Goal: Task Accomplishment & Management: Use online tool/utility

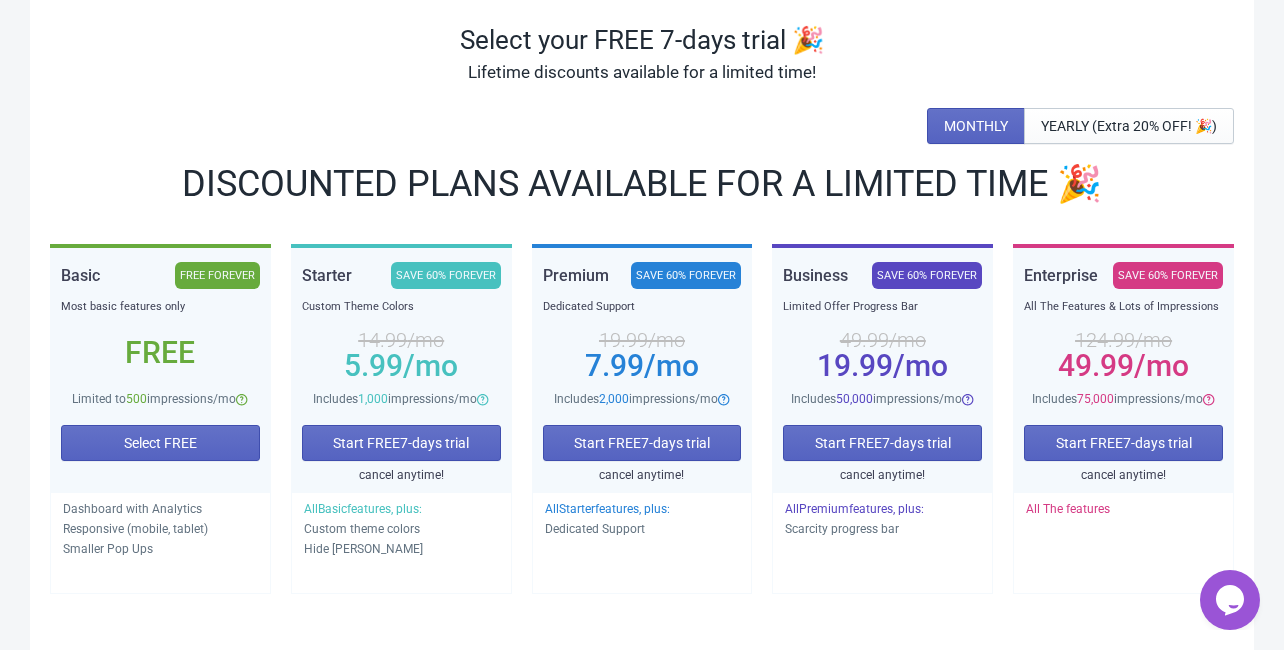
scroll to position [160, 0]
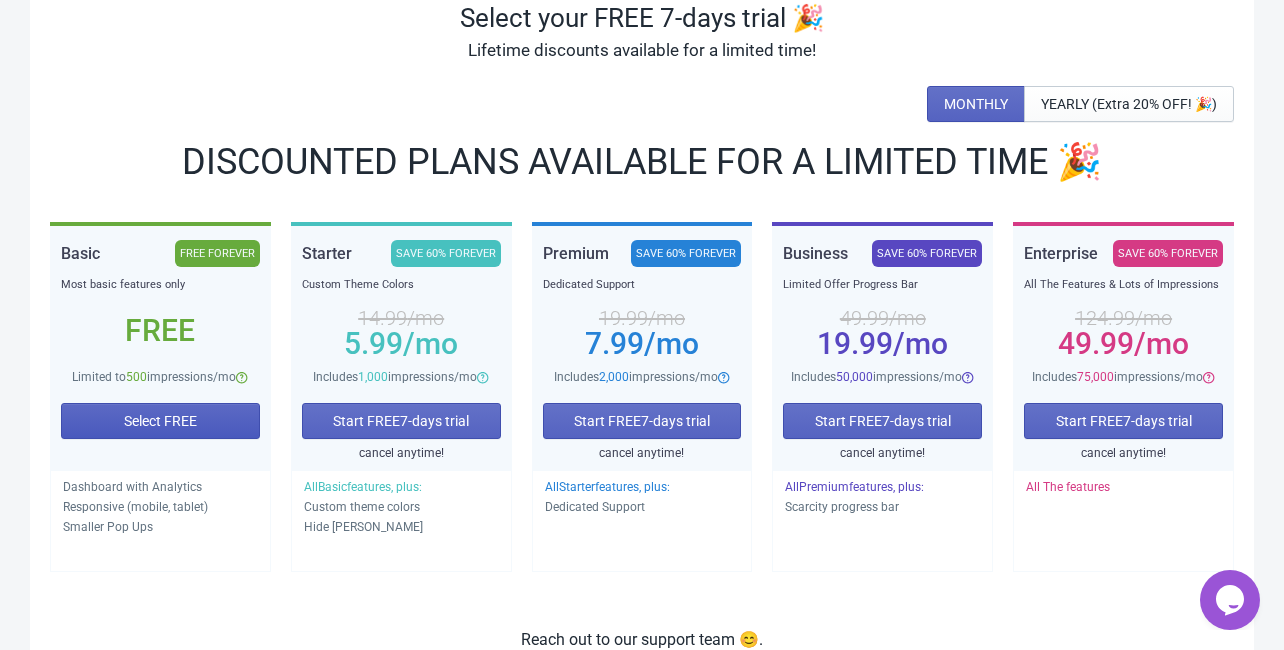
click at [171, 426] on span "Select FREE" at bounding box center [160, 421] width 73 height 16
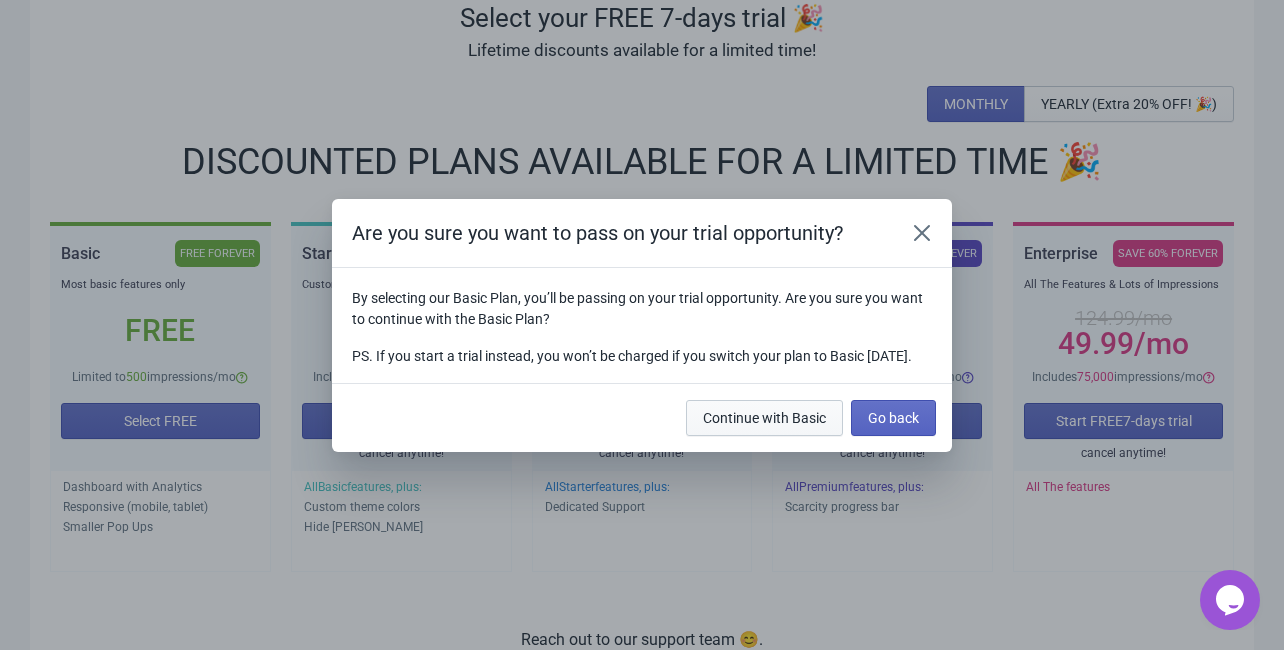
click at [789, 436] on button "Continue with Basic" at bounding box center [764, 418] width 157 height 36
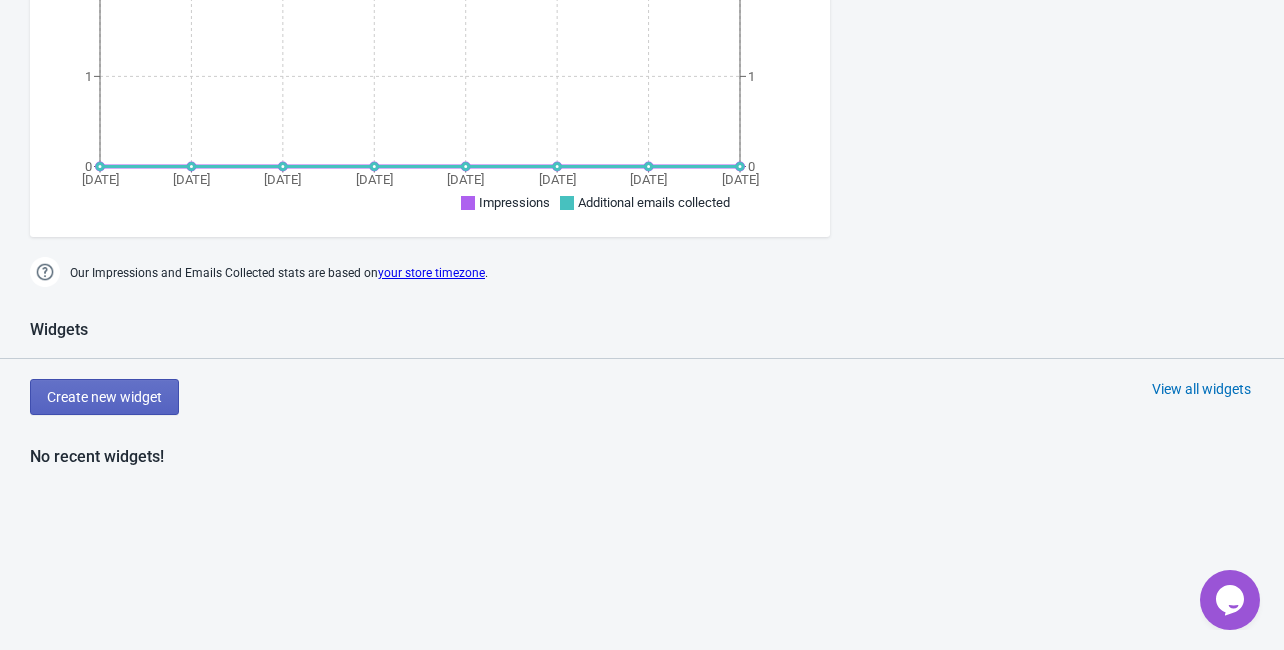
scroll to position [752, 0]
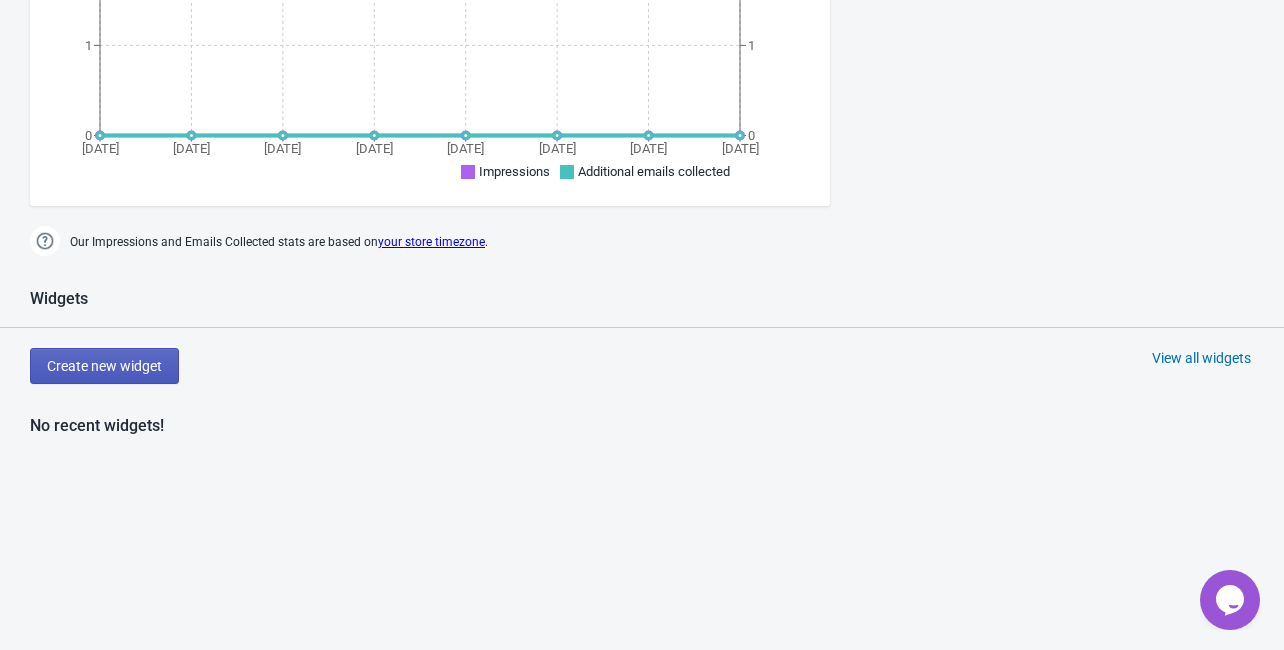
click at [155, 379] on button "Create new widget" at bounding box center [104, 366] width 149 height 36
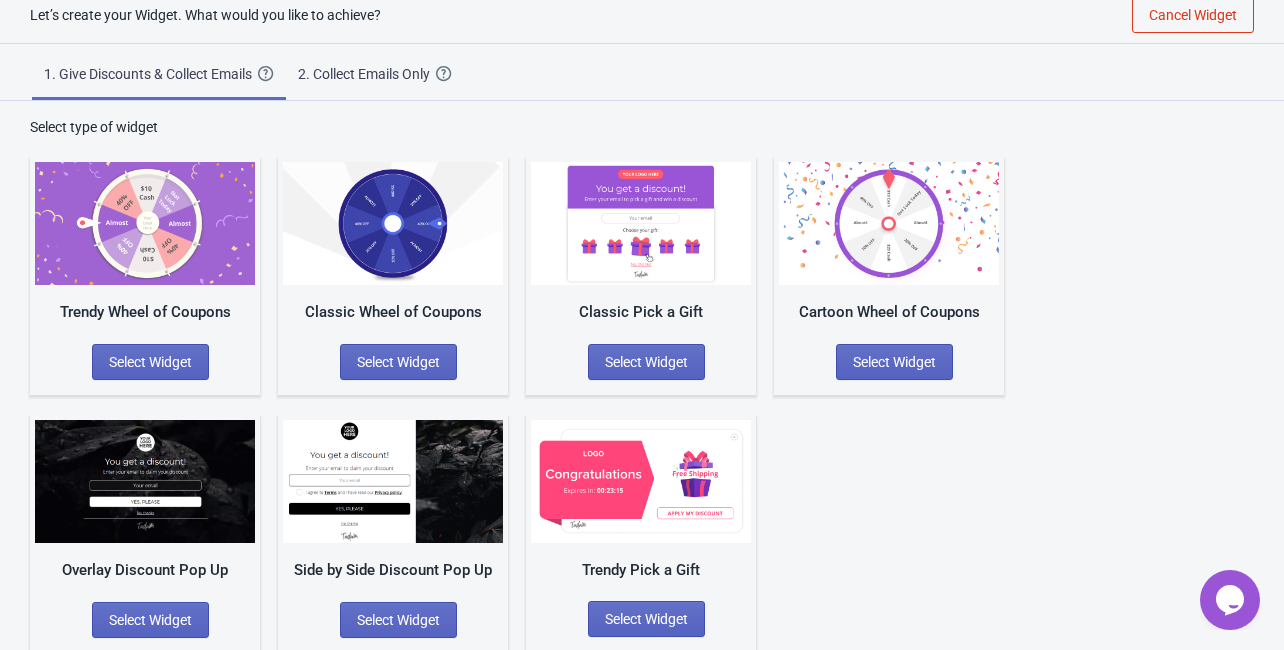
scroll to position [35, 0]
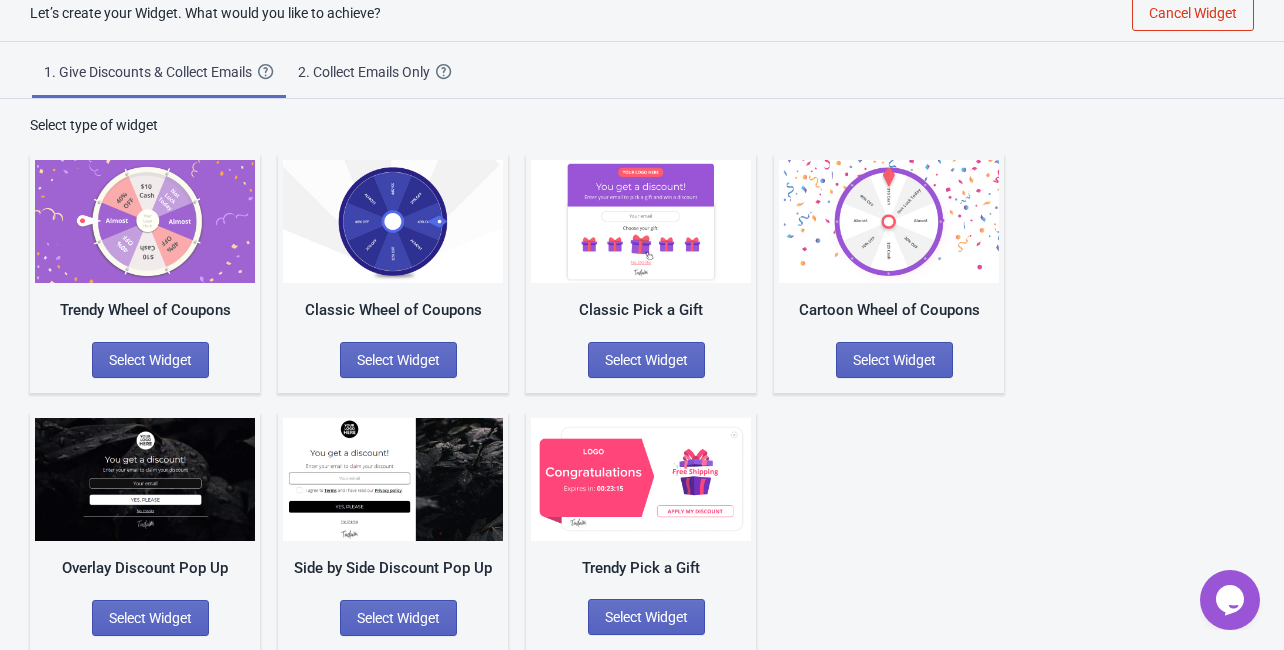
click at [401, 76] on div "2. Collect Emails Only" at bounding box center [367, 72] width 138 height 20
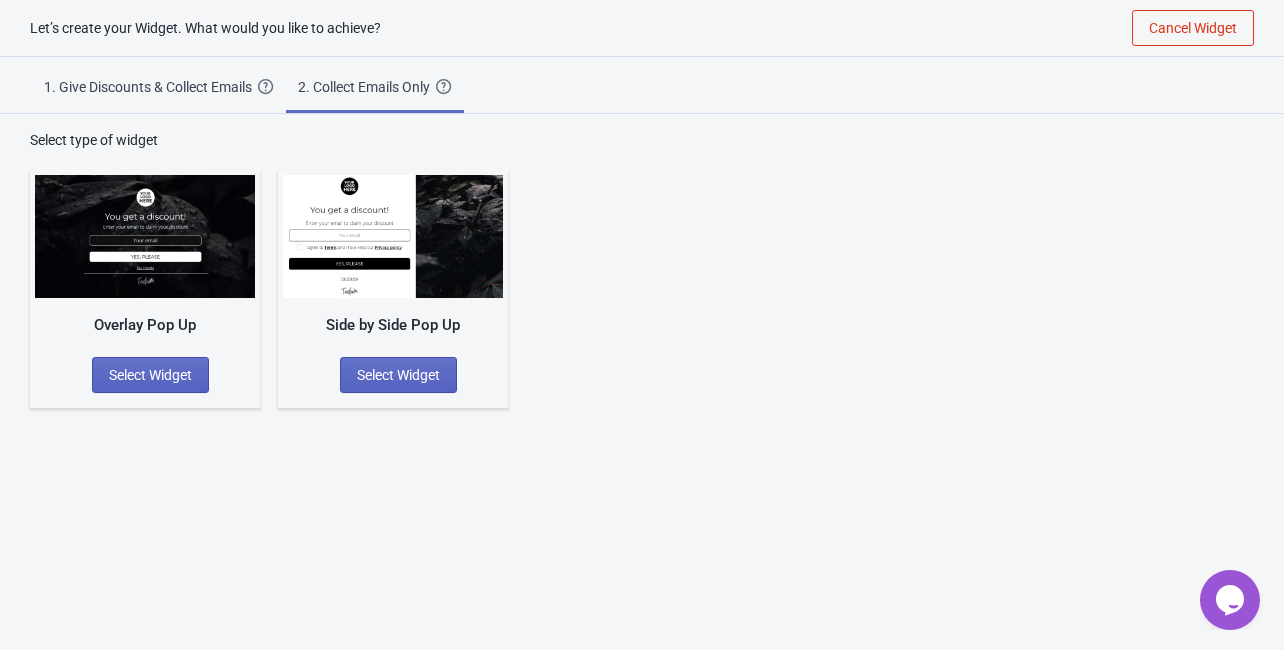
click at [165, 83] on div "1. Give Discounts & Collect Emails" at bounding box center [151, 87] width 214 height 20
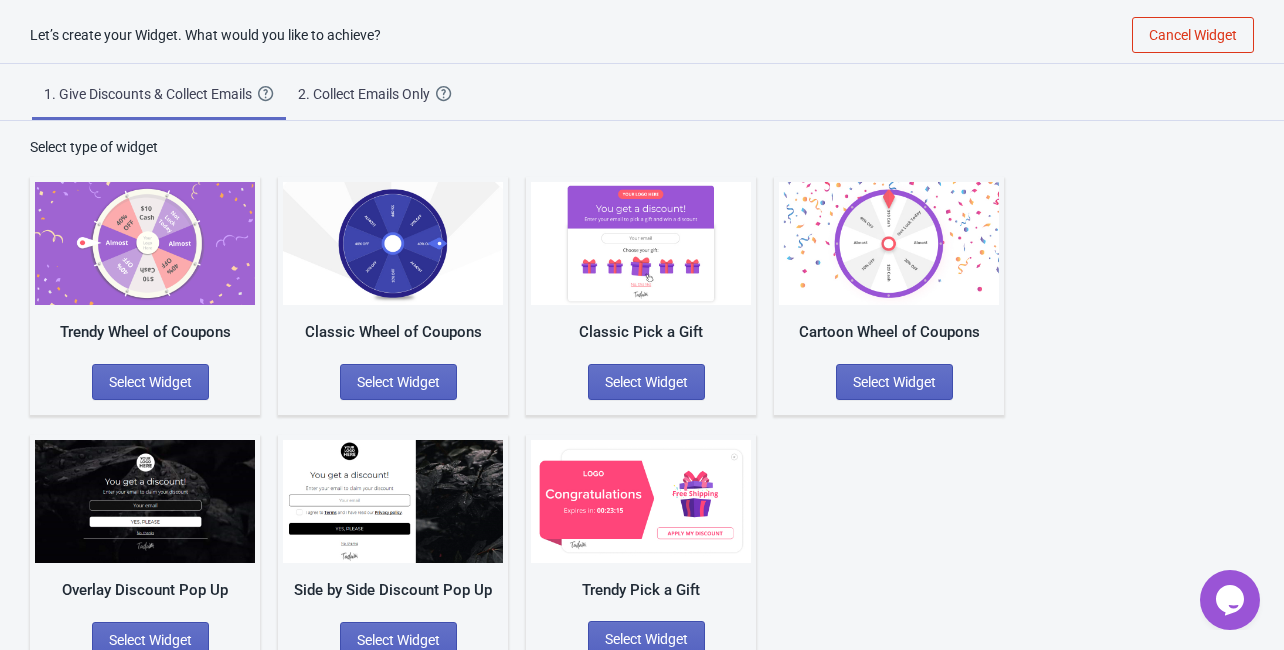
scroll to position [35, 0]
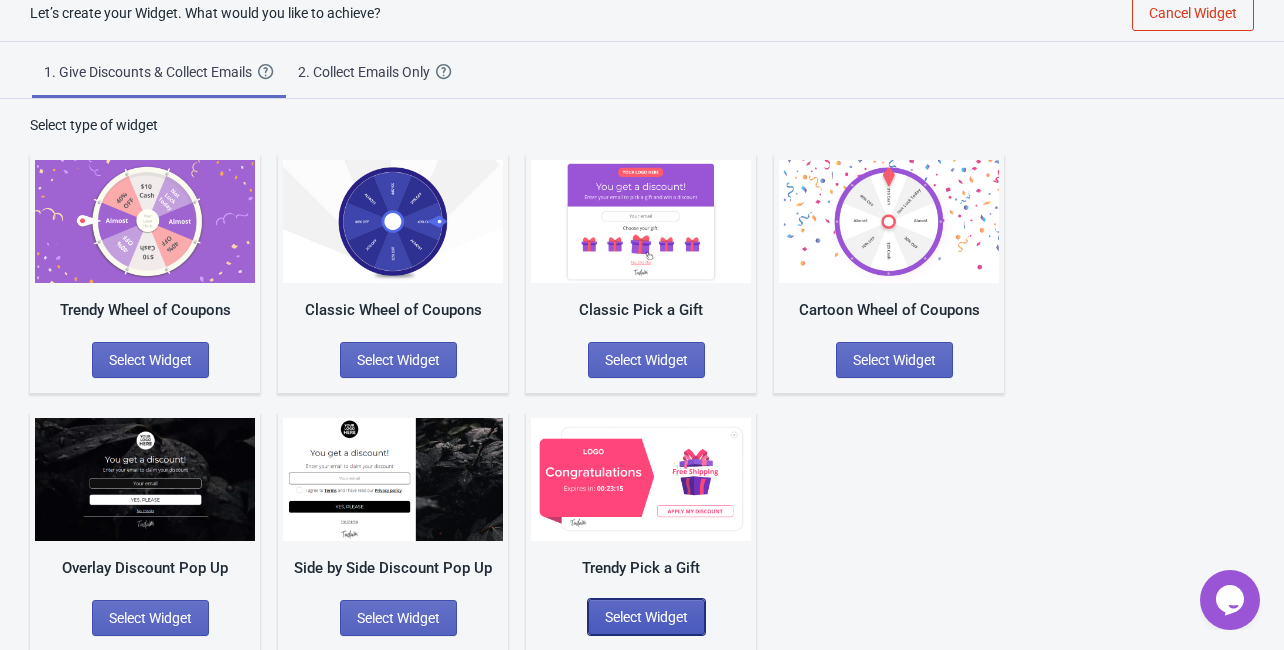
click at [637, 622] on span "Select Widget" at bounding box center [646, 617] width 83 height 16
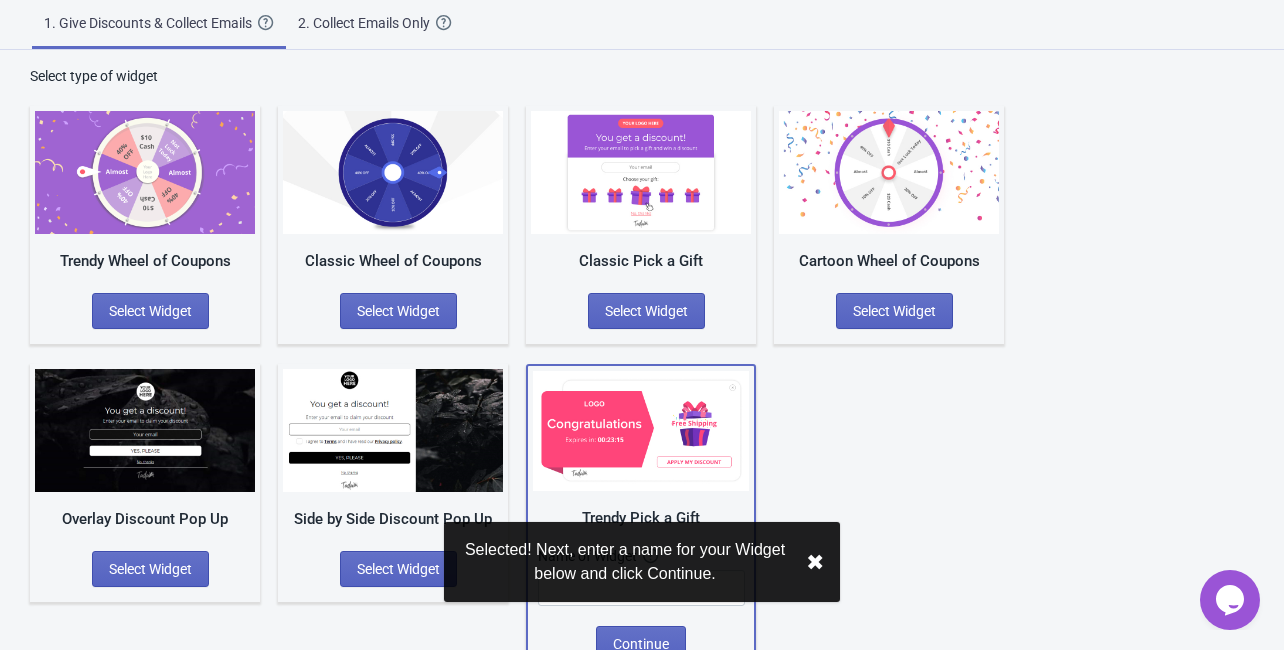
scroll to position [112, 0]
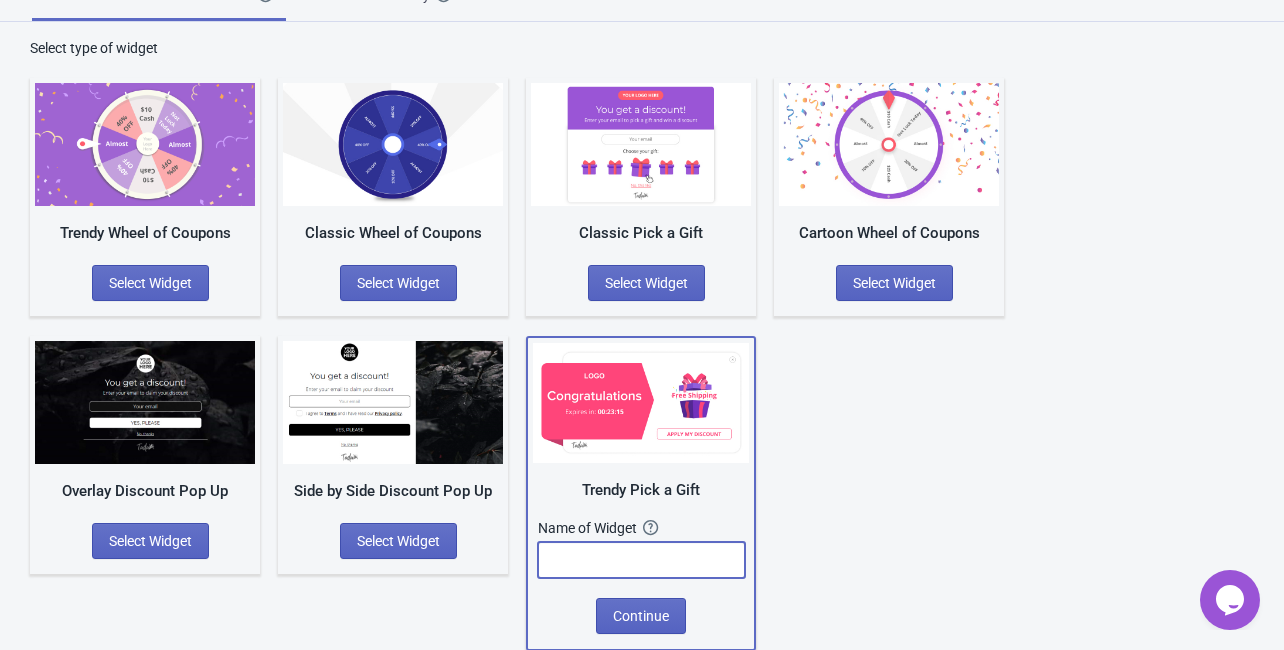
click at [687, 555] on input "text" at bounding box center [641, 560] width 207 height 36
click at [609, 560] on input "text" at bounding box center [641, 560] width 207 height 36
type input "[DATE] And [DATE] Discount"
click at [640, 622] on span "Continue" at bounding box center [641, 616] width 56 height 16
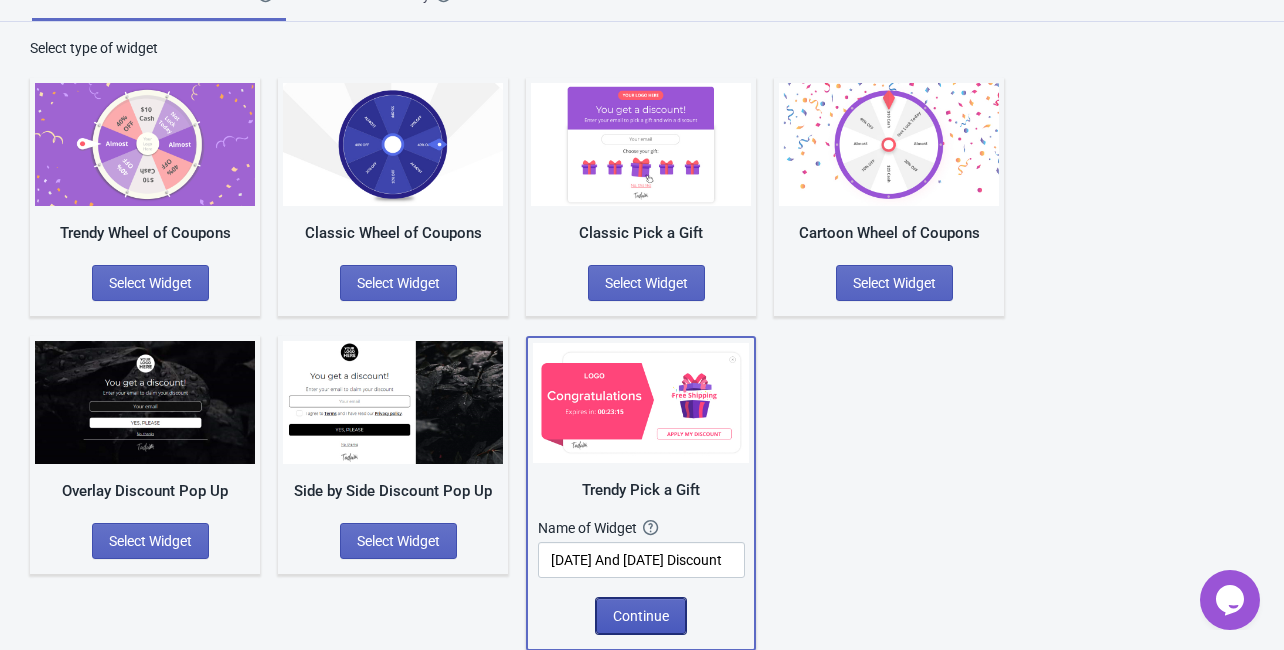
click at [616, 615] on span "Continue" at bounding box center [641, 616] width 56 height 16
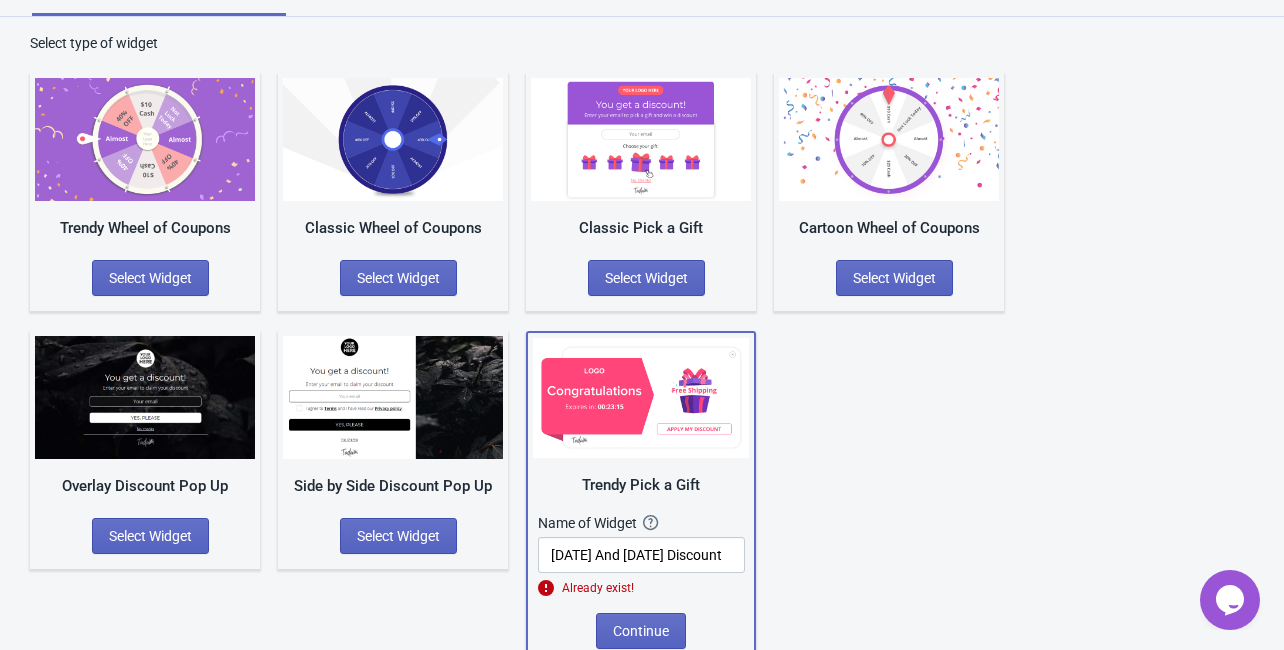
scroll to position [132, 0]
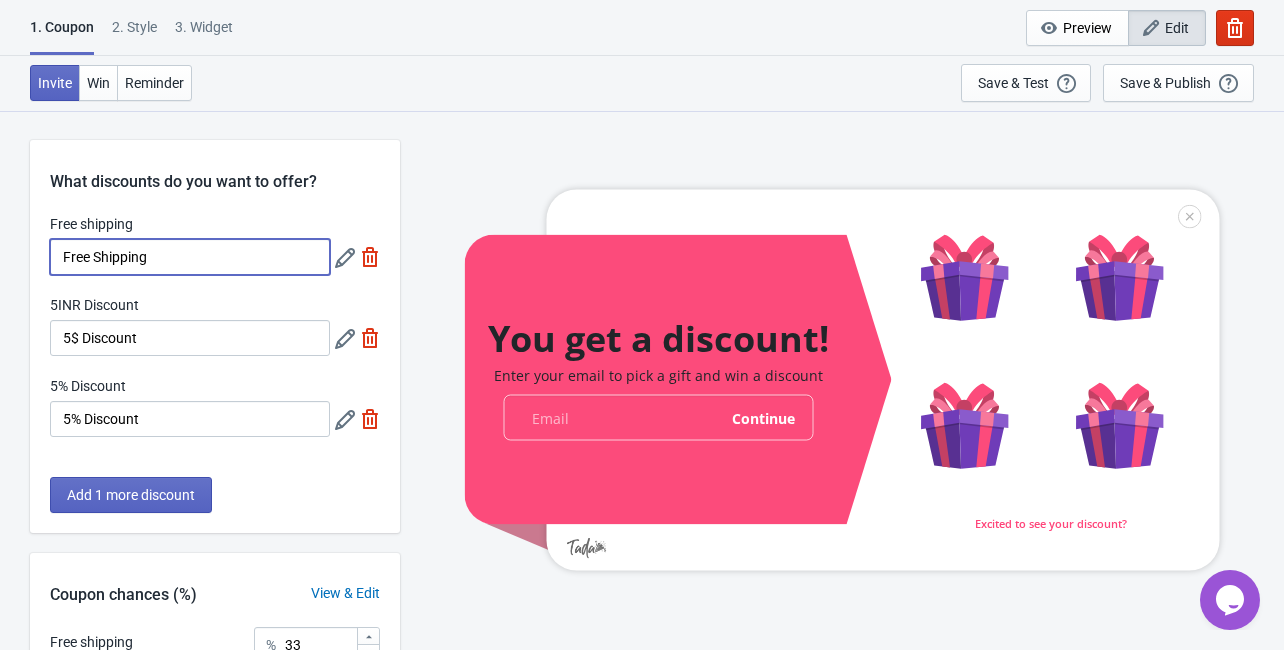
click at [181, 267] on input "Free Shipping" at bounding box center [190, 257] width 280 height 36
click at [170, 340] on input "5$ Discount" at bounding box center [190, 338] width 280 height 36
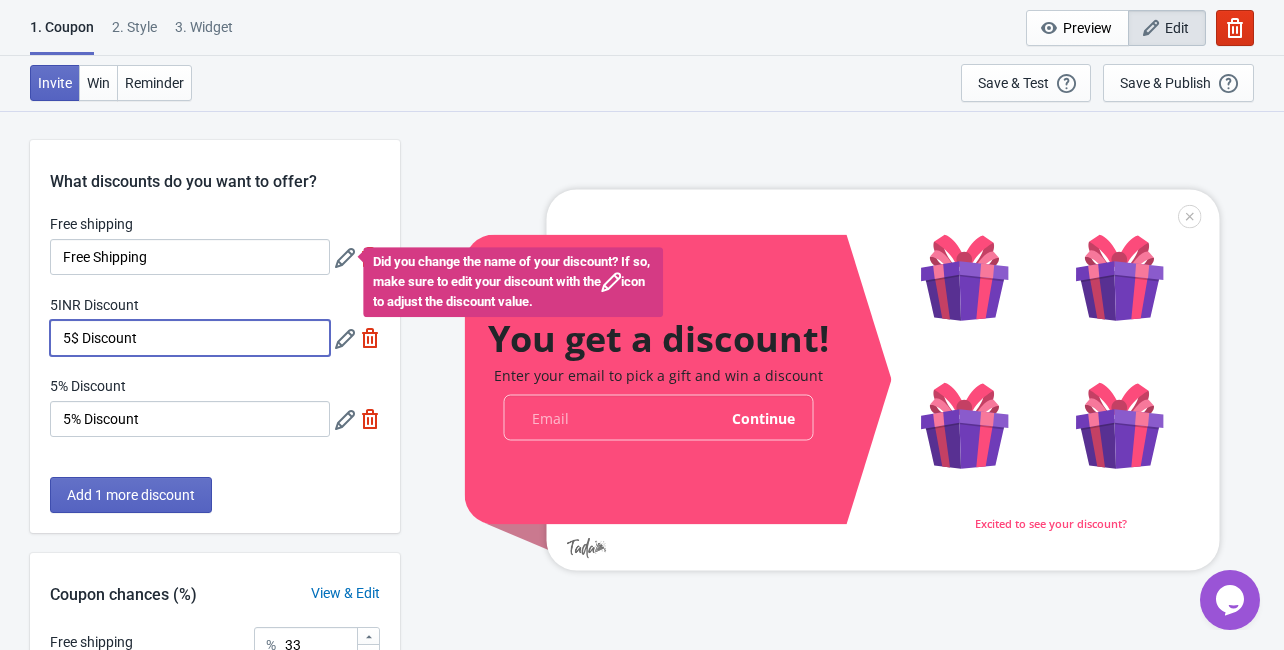
click at [83, 340] on input "5$ Discount" at bounding box center [190, 338] width 280 height 36
drag, startPoint x: 77, startPoint y: 343, endPoint x: 60, endPoint y: 346, distance: 17.3
click at [60, 346] on input "5$ Discount" at bounding box center [190, 338] width 280 height 36
click at [80, 348] on input "5$ Discount" at bounding box center [190, 338] width 280 height 36
click at [76, 348] on input "5$ Discount" at bounding box center [190, 338] width 280 height 36
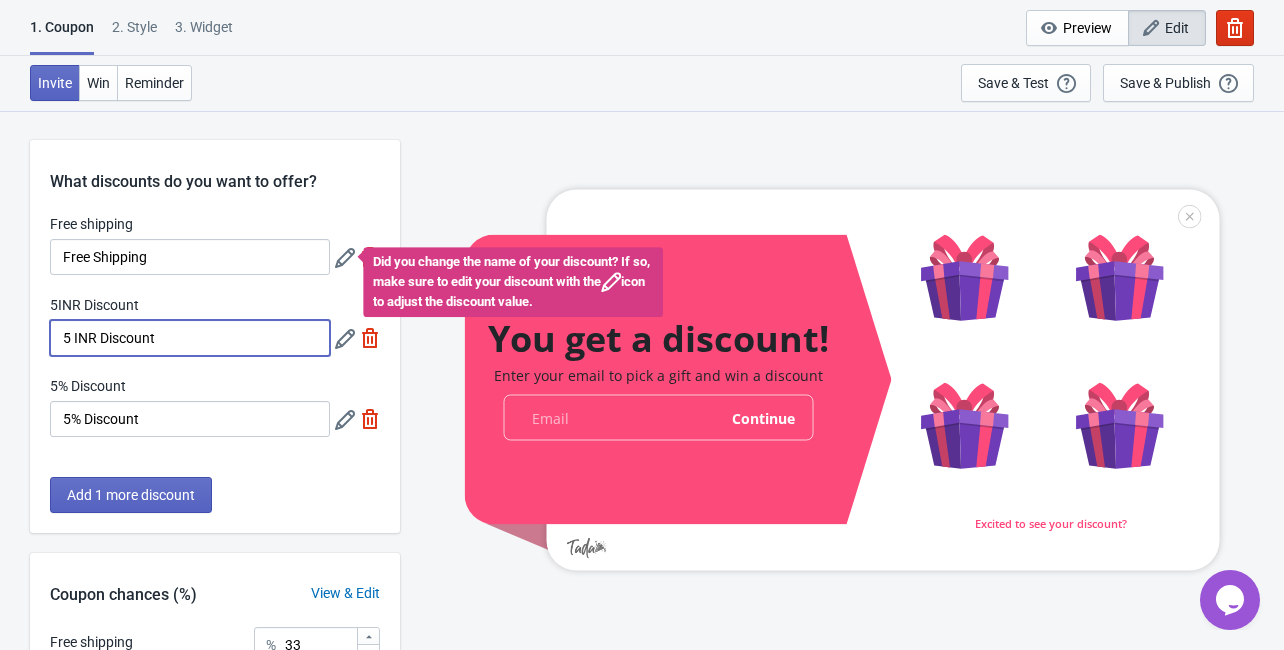
type input "5 INR Discount"
click at [75, 421] on input "5% Discount" at bounding box center [190, 419] width 280 height 36
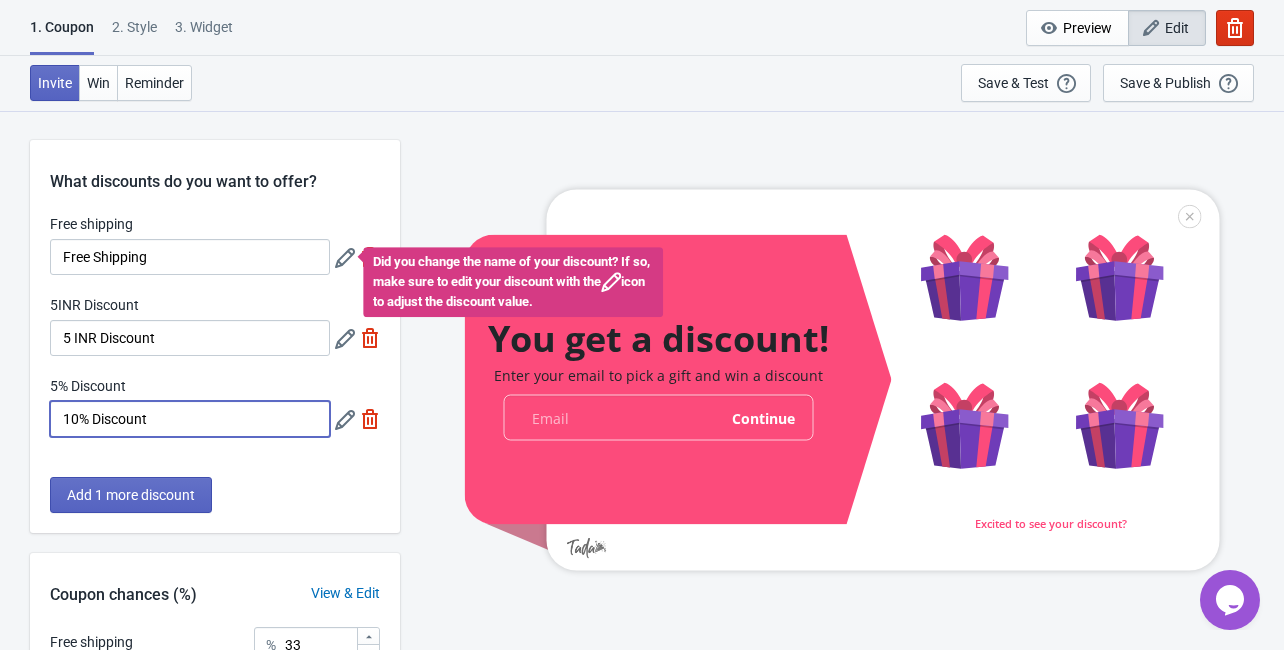
type input "10% Discount"
click at [371, 335] on img at bounding box center [370, 338] width 20 height 20
type input "50"
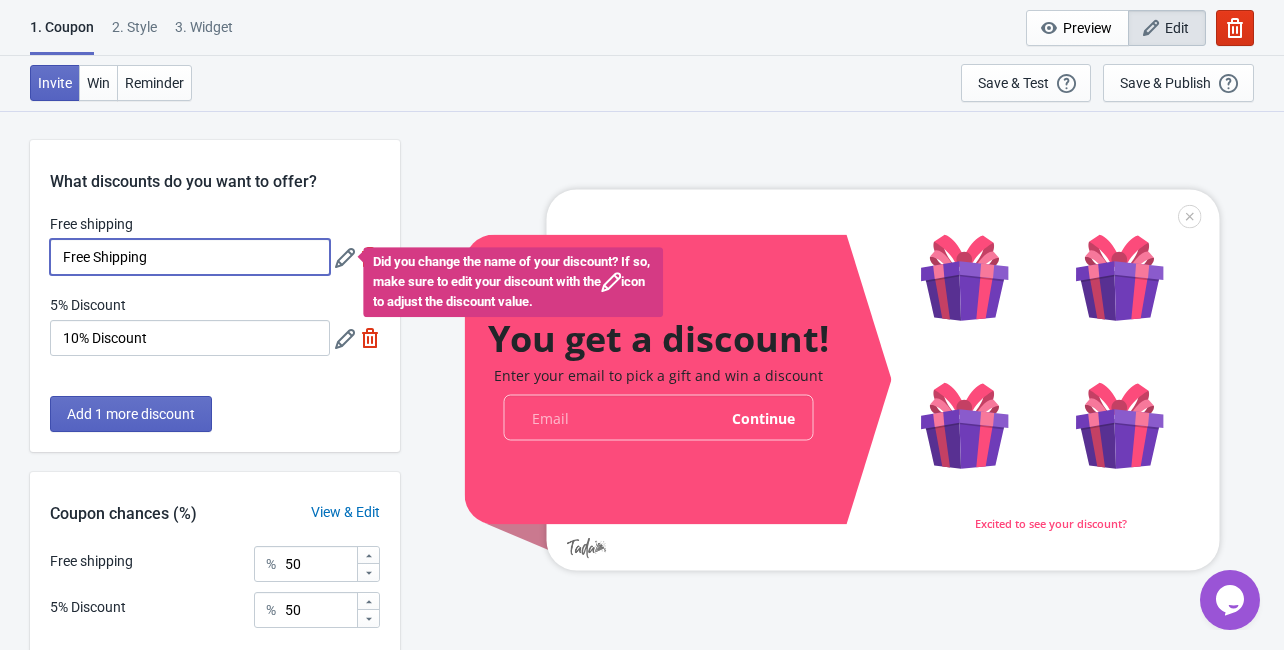
click at [214, 255] on input "Free Shipping" at bounding box center [190, 257] width 280 height 36
click at [345, 265] on icon at bounding box center [345, 258] width 20 height 20
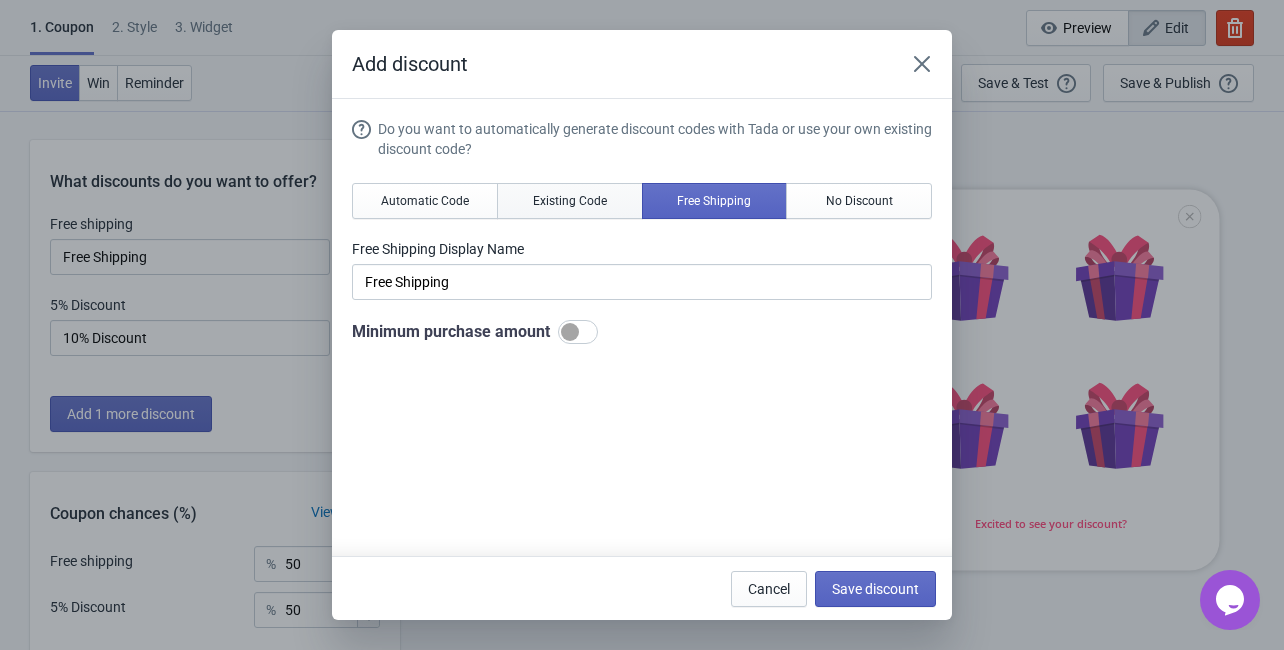
click at [589, 211] on button "Existing Code" at bounding box center [570, 201] width 146 height 36
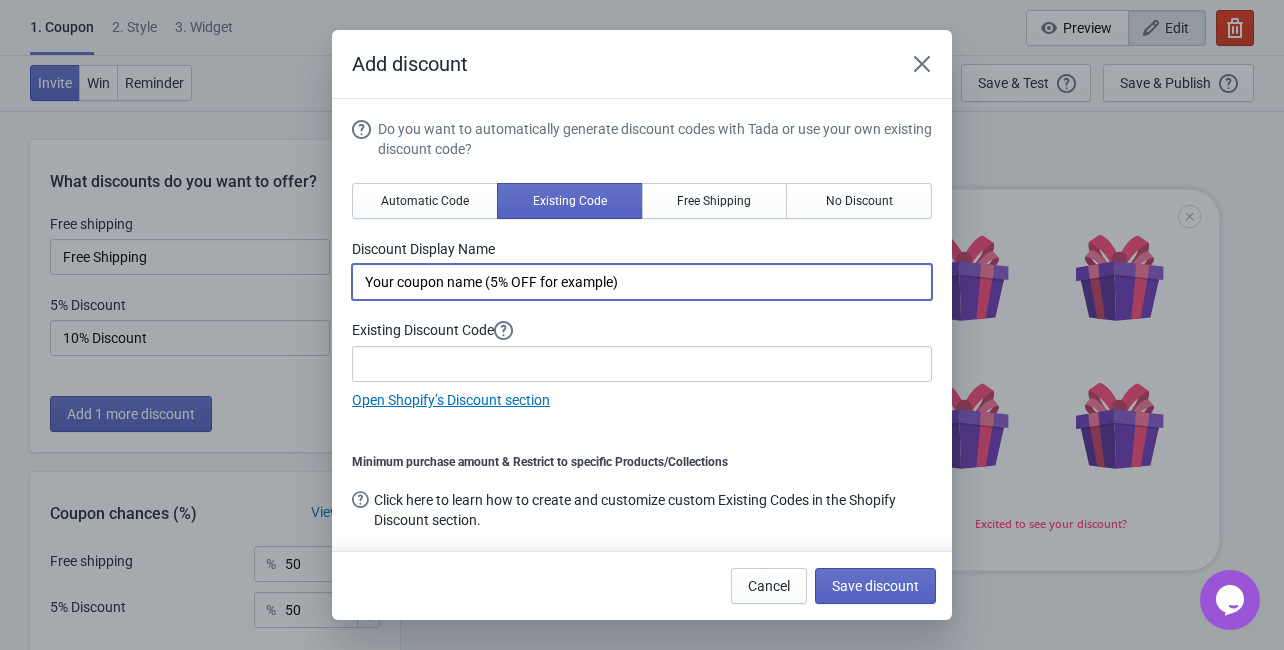
click at [500, 287] on input "Your coupon name (5% OFF for example)" at bounding box center [642, 282] width 580 height 36
type input "Your coupon name (10% OFF for example)"
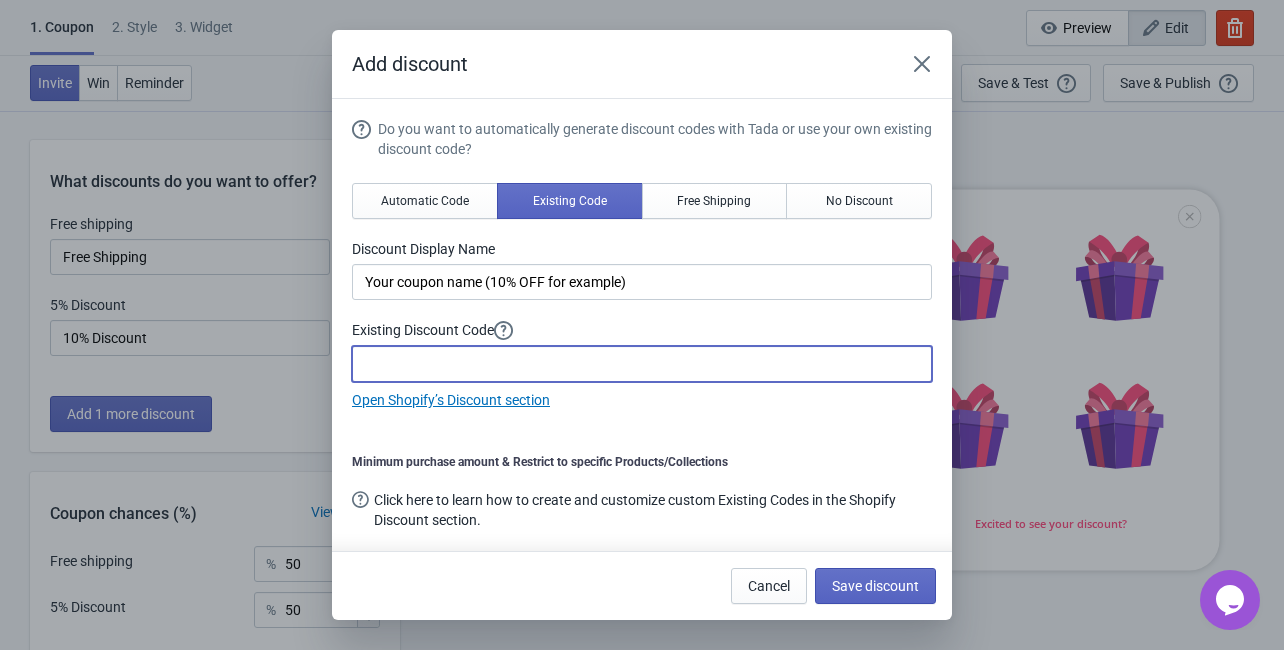
click at [492, 368] on input at bounding box center [642, 364] width 580 height 36
type input "DIW@LI201025"
click at [453, 210] on button "Automatic Code" at bounding box center [425, 201] width 146 height 36
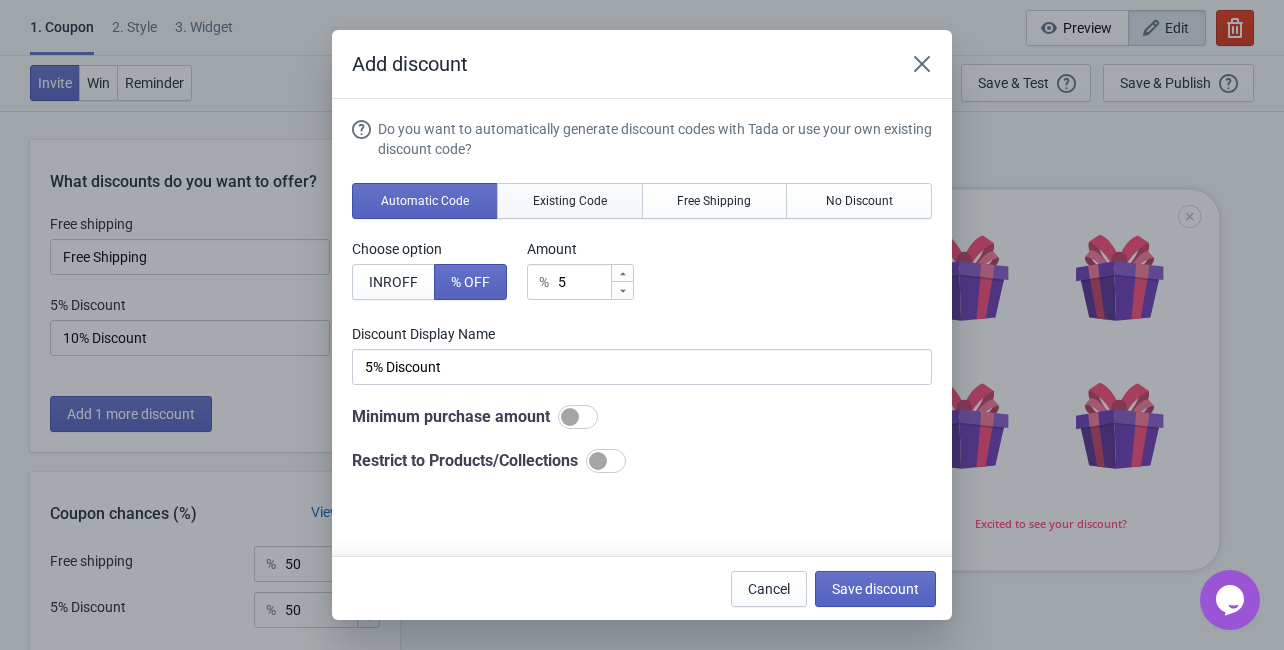
click at [554, 199] on span "Existing Code" at bounding box center [570, 201] width 74 height 16
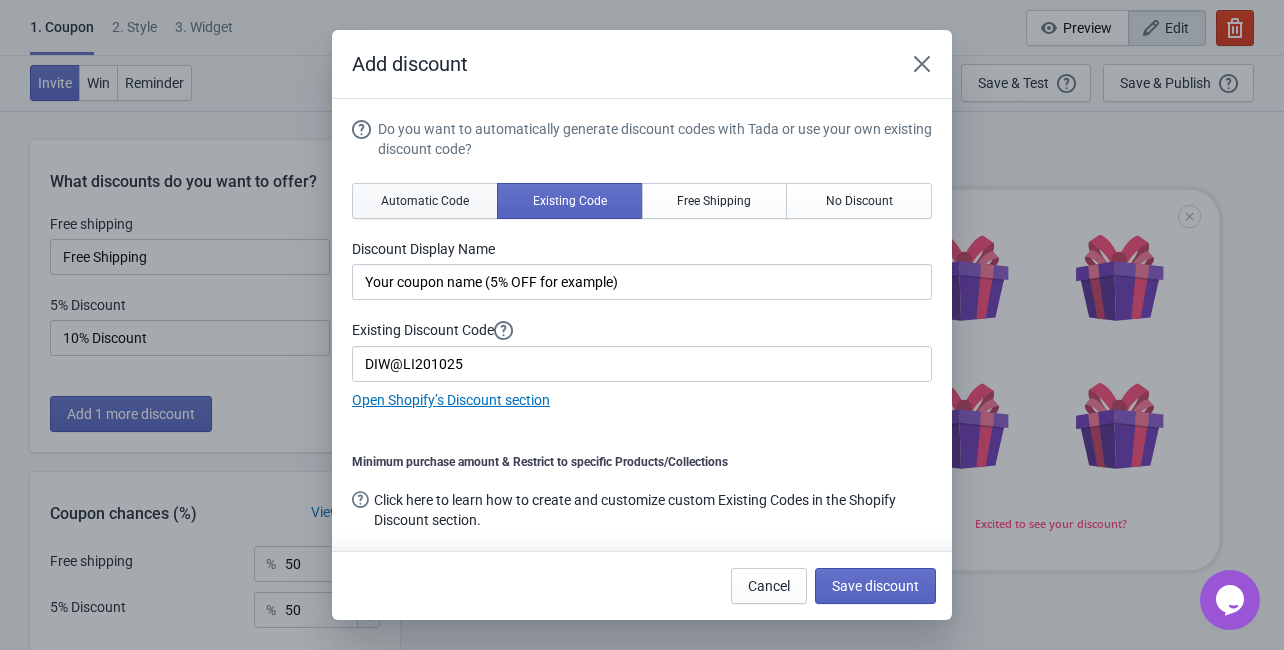
click at [433, 204] on span "Automatic Code" at bounding box center [425, 201] width 88 height 16
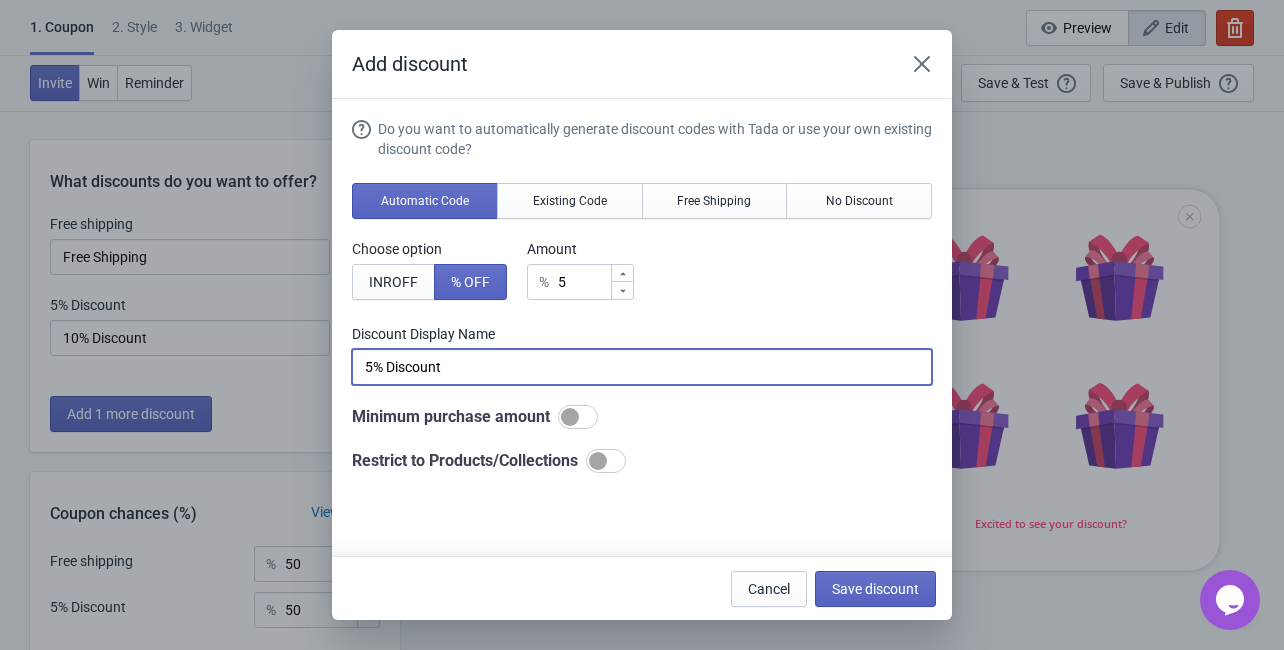
click at [372, 363] on input "5% Discount" at bounding box center [642, 367] width 580 height 36
type input "10% Discount"
click at [622, 274] on icon at bounding box center [623, 273] width 6 height 3
type input "6"
type input "6% Discount"
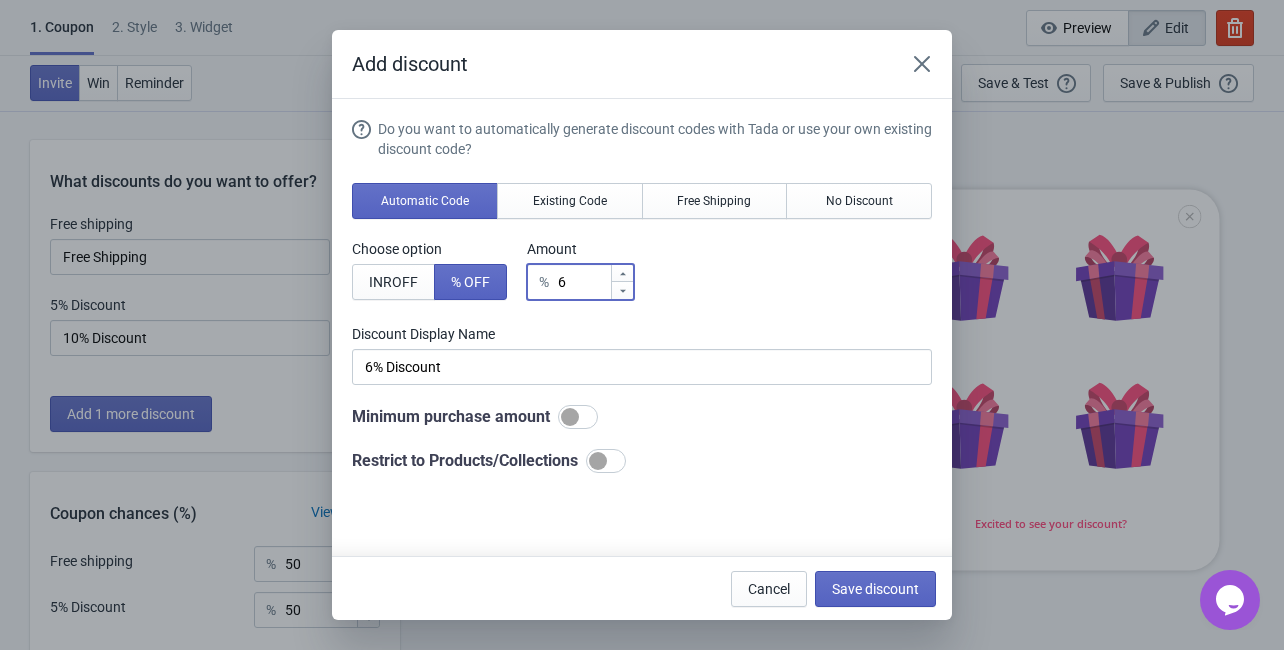
click at [622, 274] on icon at bounding box center [623, 273] width 6 height 3
type input "7"
type input "7% Discount"
click at [622, 274] on icon at bounding box center [623, 273] width 6 height 3
type input "8"
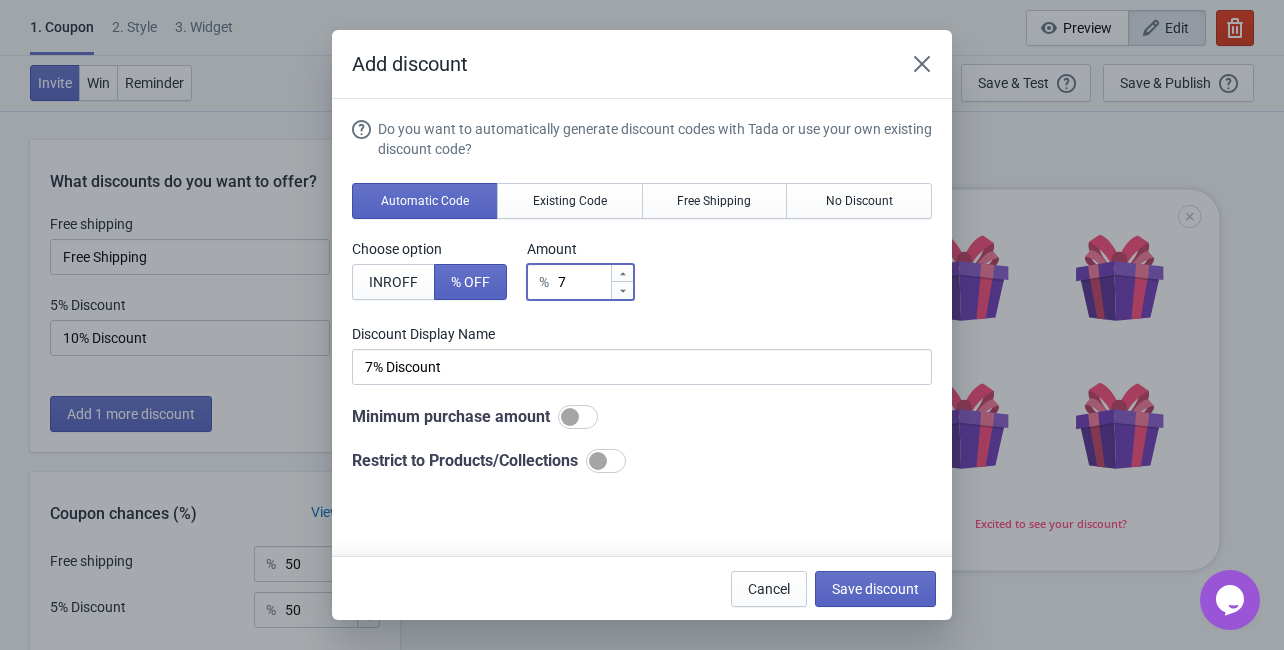
type input "8% Discount"
click at [622, 274] on icon at bounding box center [623, 273] width 6 height 3
type input "9"
type input "9% Discount"
click at [622, 274] on icon at bounding box center [623, 273] width 6 height 3
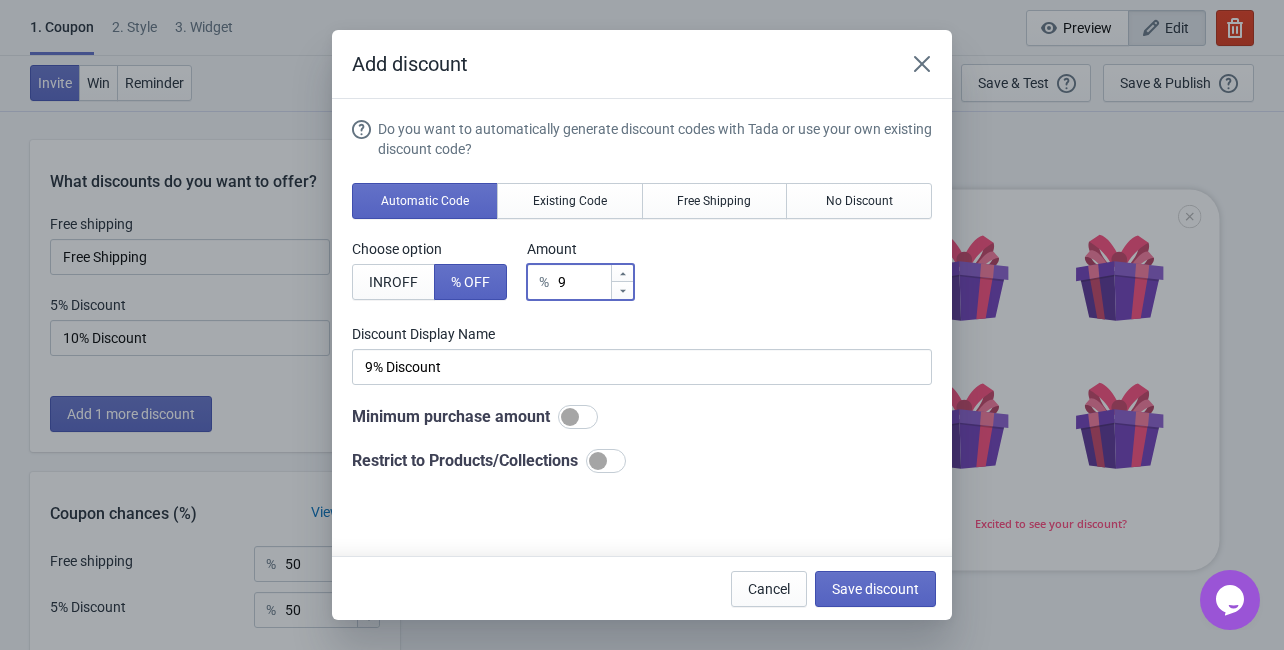
type input "10"
type input "10% Discount"
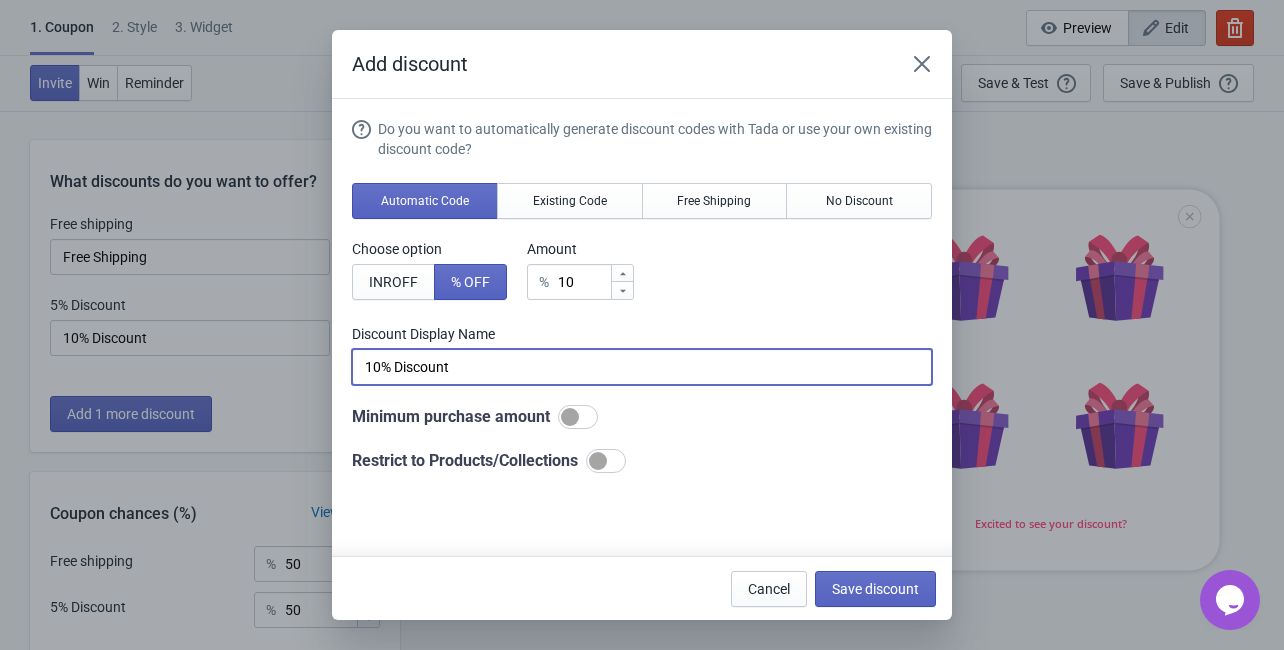
click at [524, 365] on input "10% Discount" at bounding box center [642, 367] width 580 height 36
click at [615, 469] on div at bounding box center [606, 461] width 40 height 24
checkbox input "true"
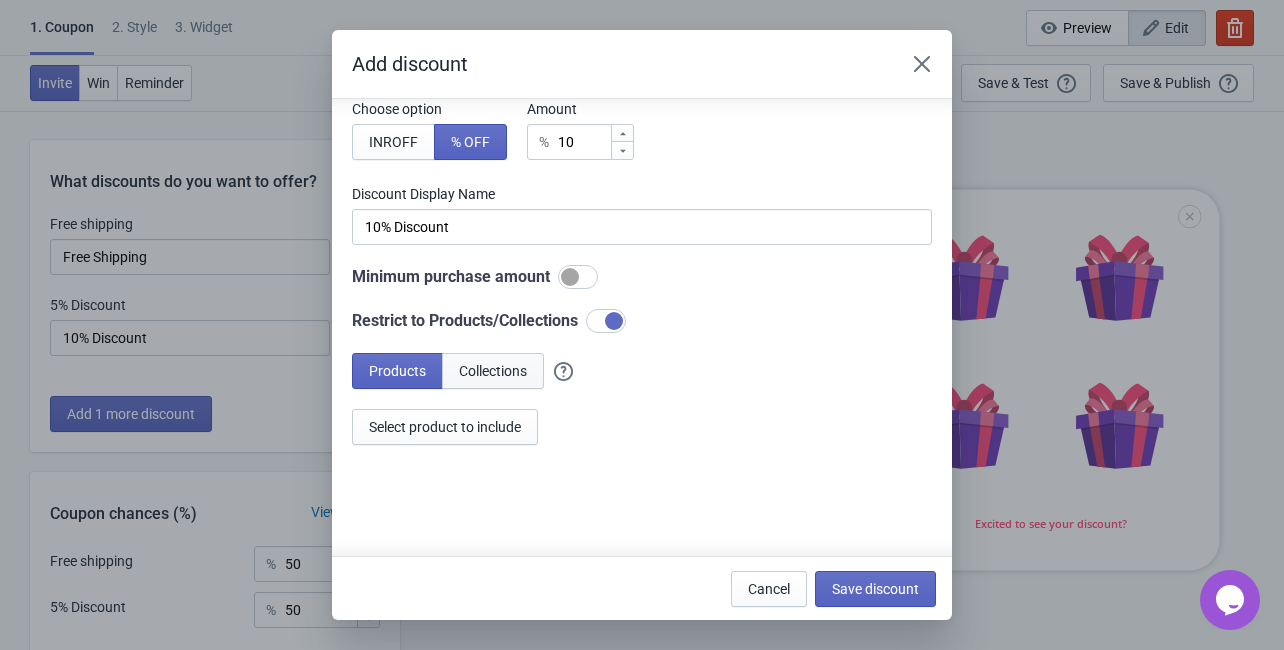
scroll to position [160, 0]
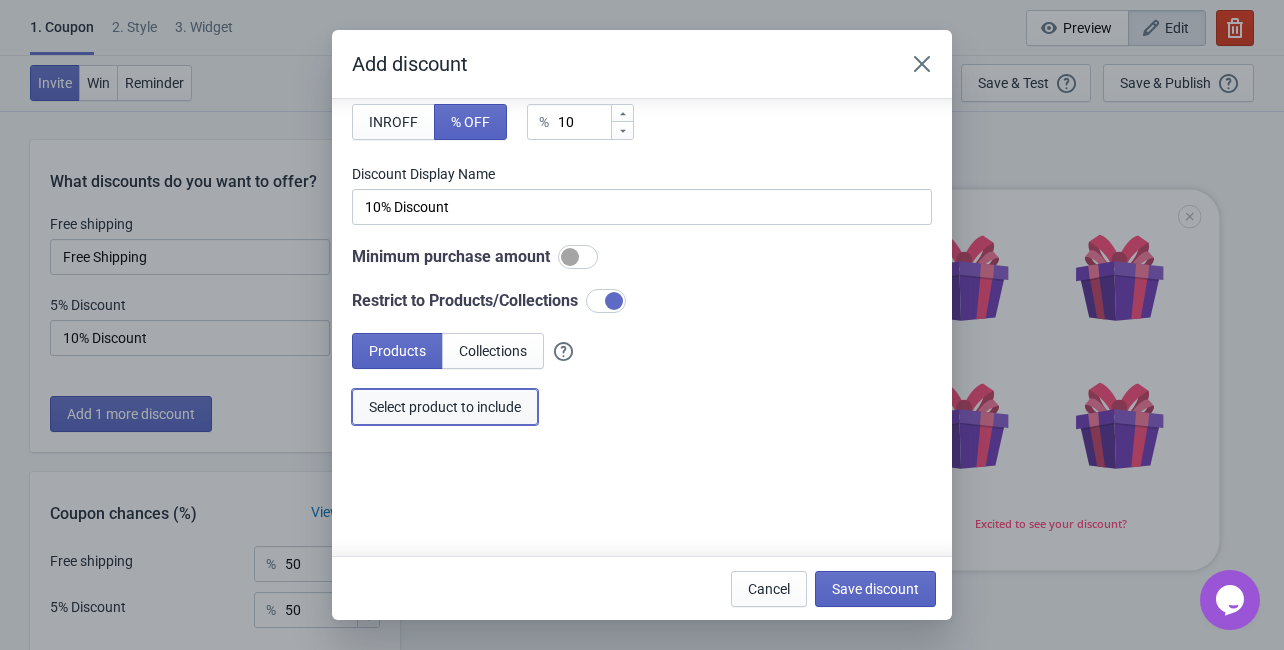
click at [478, 411] on span "Select product to include" at bounding box center [445, 407] width 152 height 16
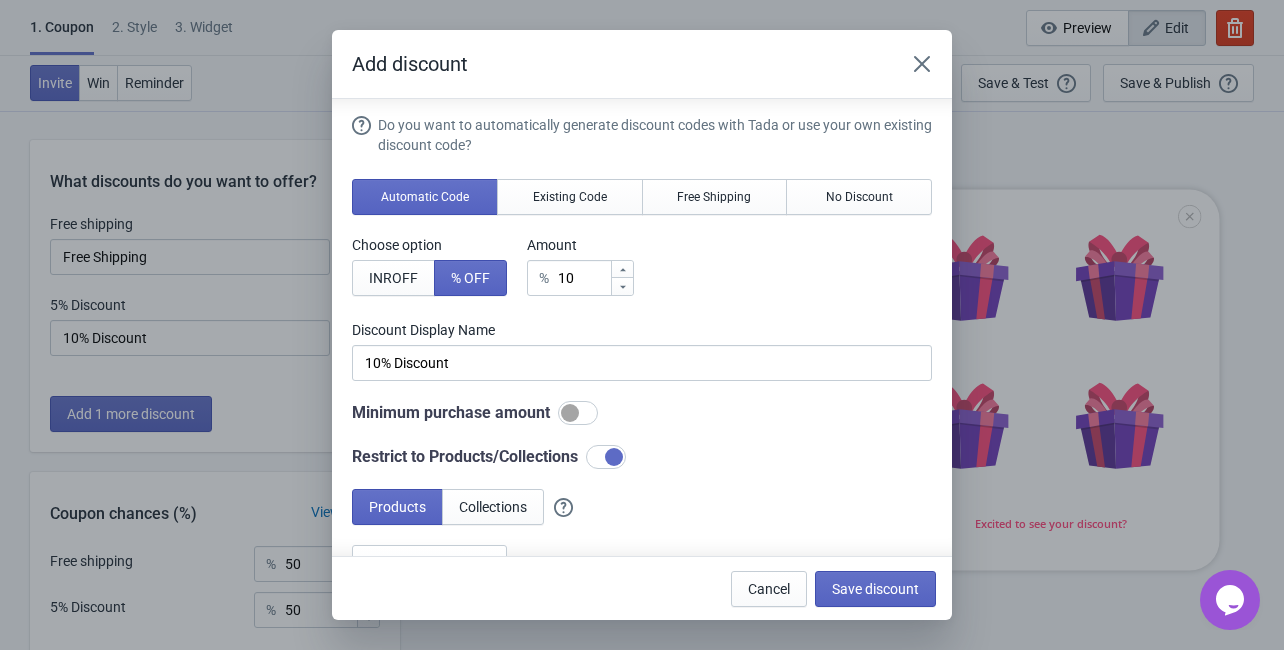
scroll to position [0, 0]
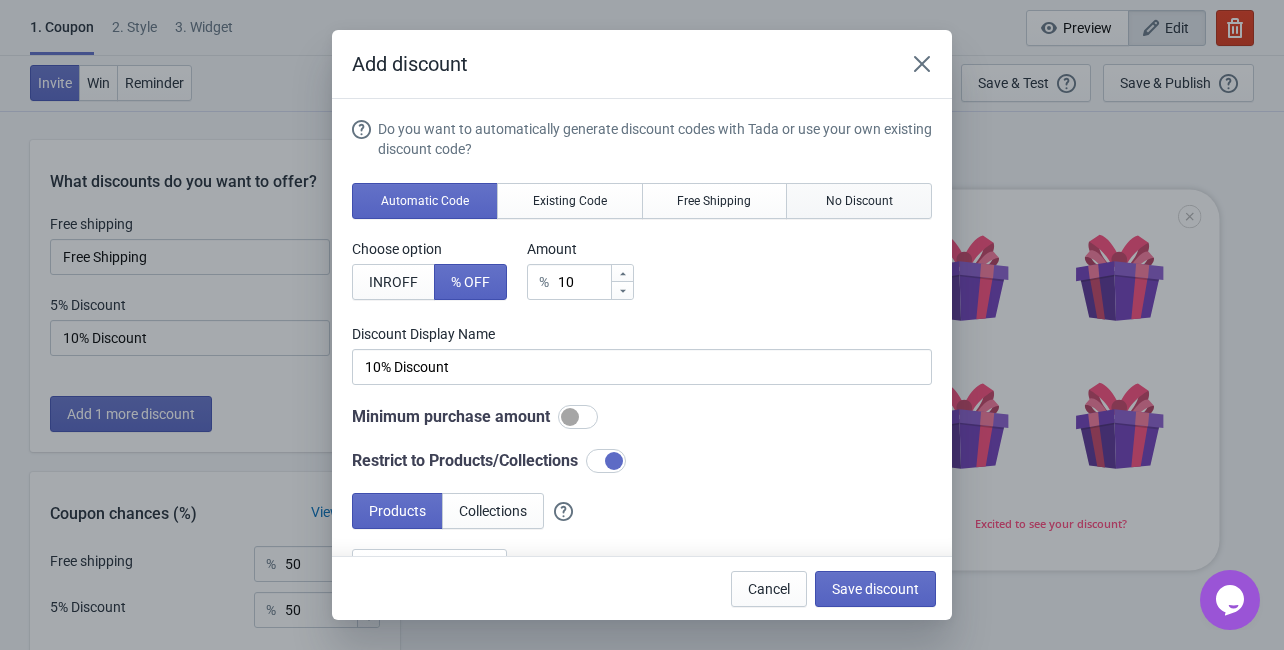
click at [862, 194] on span "No Discount" at bounding box center [859, 201] width 67 height 16
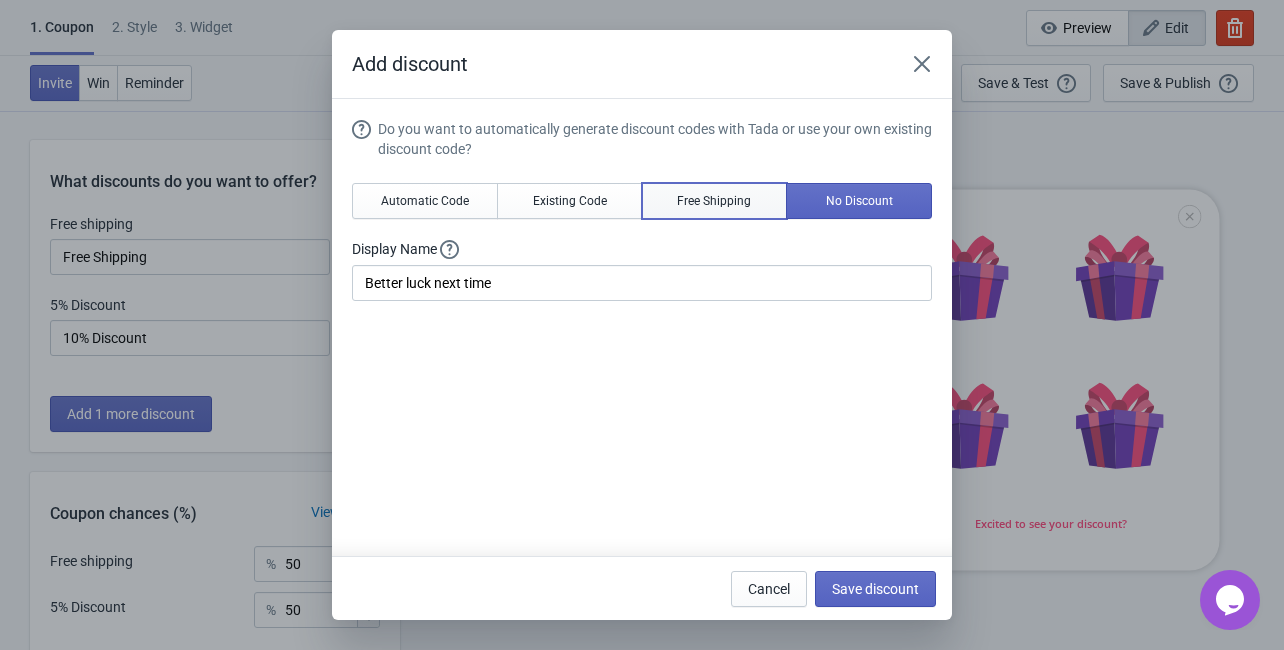
click at [704, 192] on button "Free Shipping" at bounding box center [715, 201] width 146 height 36
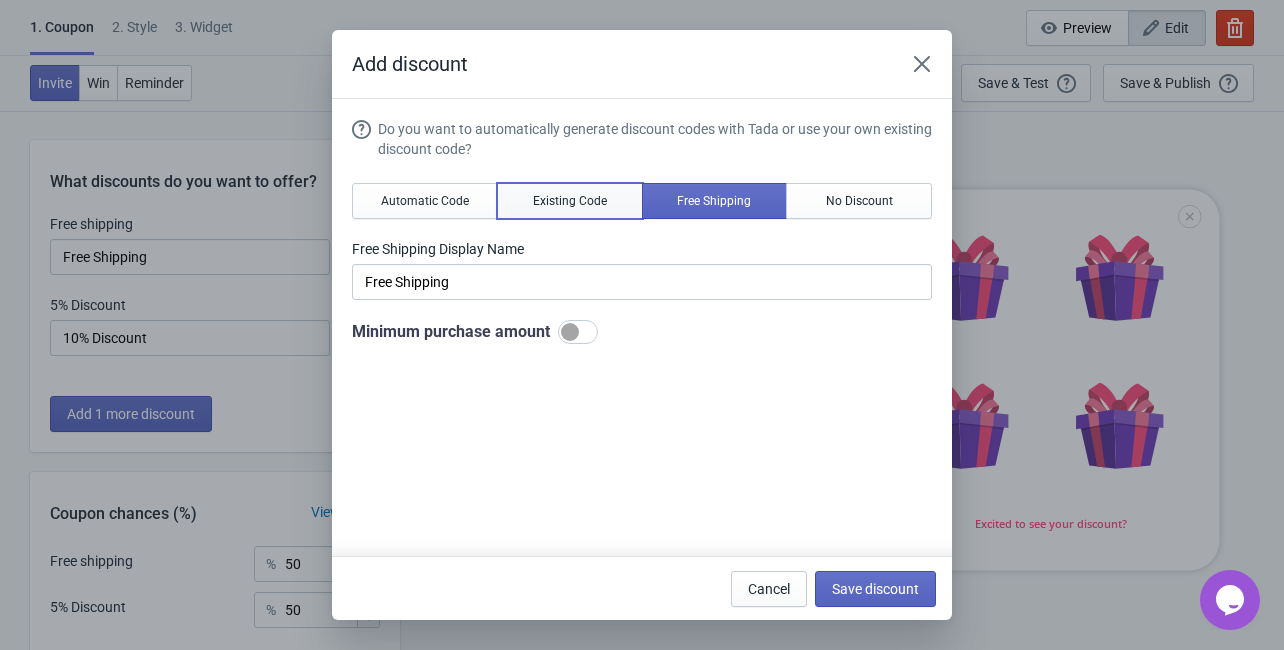
click at [576, 192] on button "Existing Code" at bounding box center [570, 201] width 146 height 36
type input "Your coupon name (5% OFF for example)"
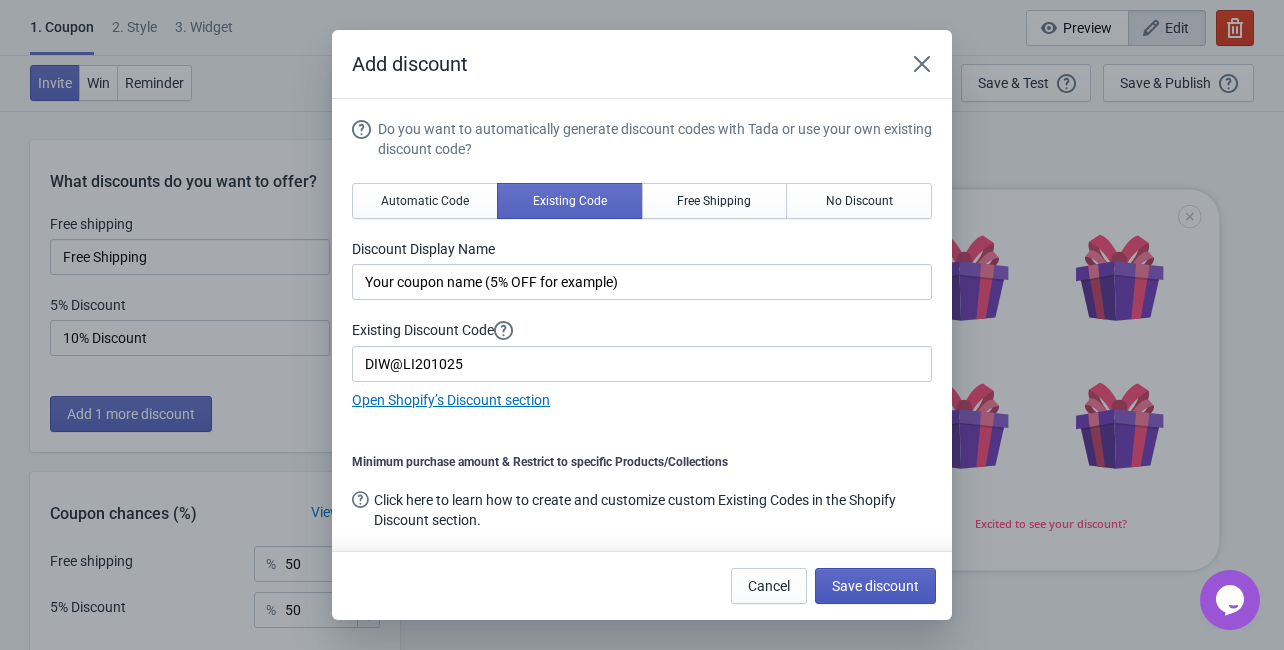
click at [852, 601] on button "Save discount" at bounding box center [875, 586] width 121 height 36
type input "Your coupon name (5% OFF for example)"
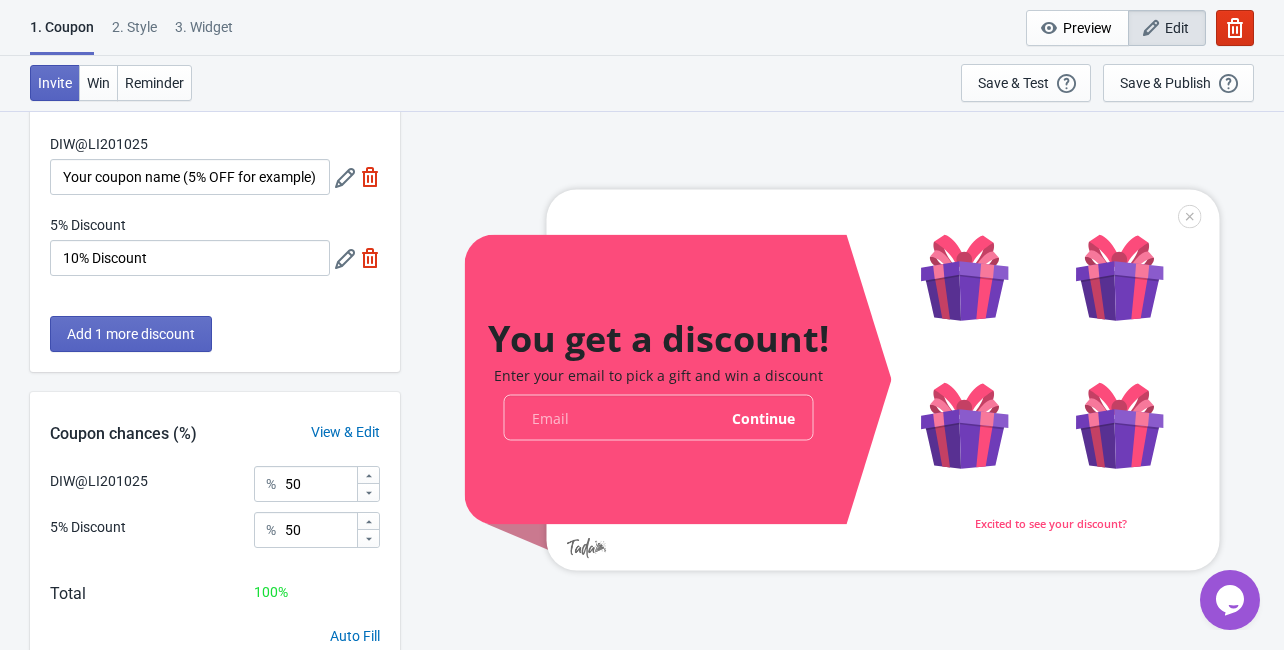
scroll to position [80, 0]
click at [69, 237] on div "5% Discount" at bounding box center [88, 227] width 76 height 25
click at [342, 260] on icon at bounding box center [345, 259] width 20 height 20
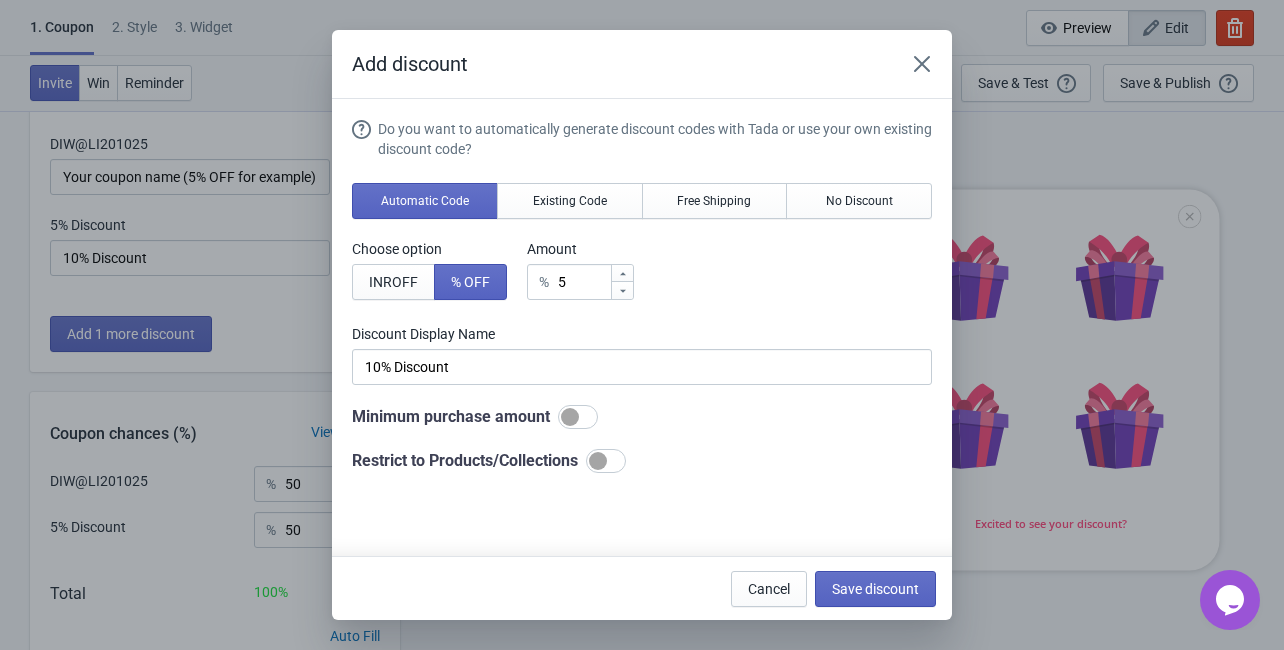
click at [622, 271] on icon at bounding box center [623, 274] width 12 height 12
type input "6"
type input "6% Discount"
click at [622, 271] on icon at bounding box center [623, 274] width 12 height 12
type input "7"
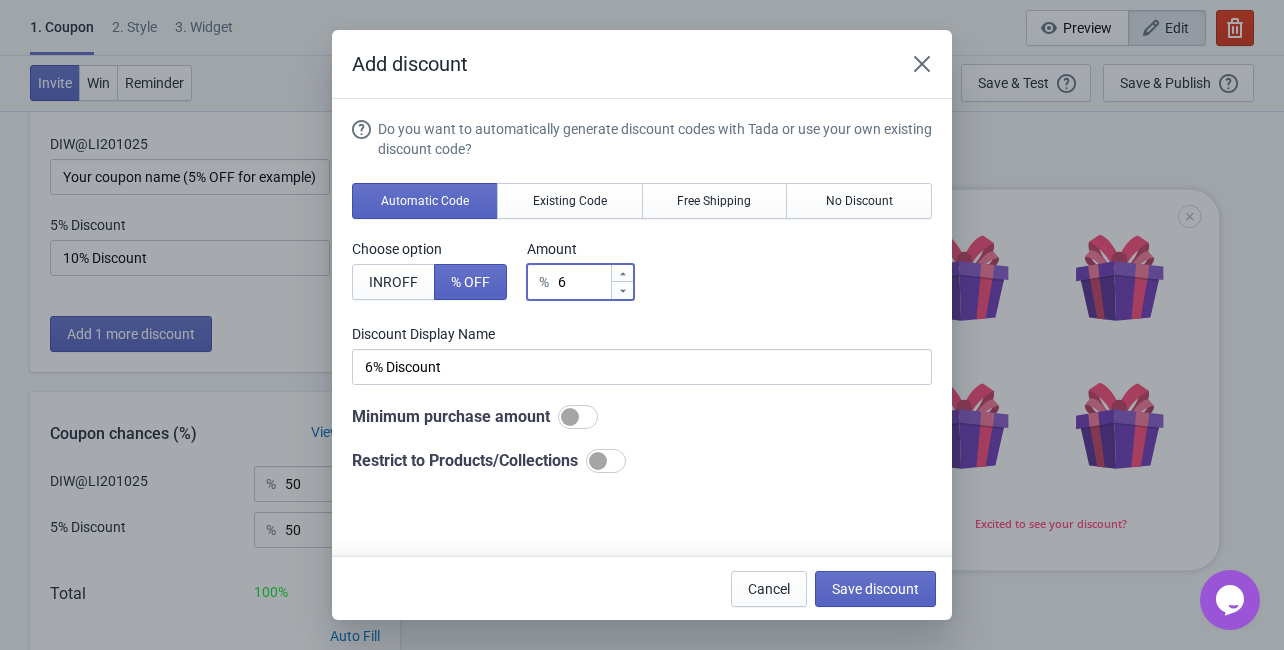
type input "7% Discount"
click at [622, 271] on icon at bounding box center [623, 274] width 12 height 12
type input "8"
type input "8% Discount"
click at [622, 271] on icon at bounding box center [623, 274] width 12 height 12
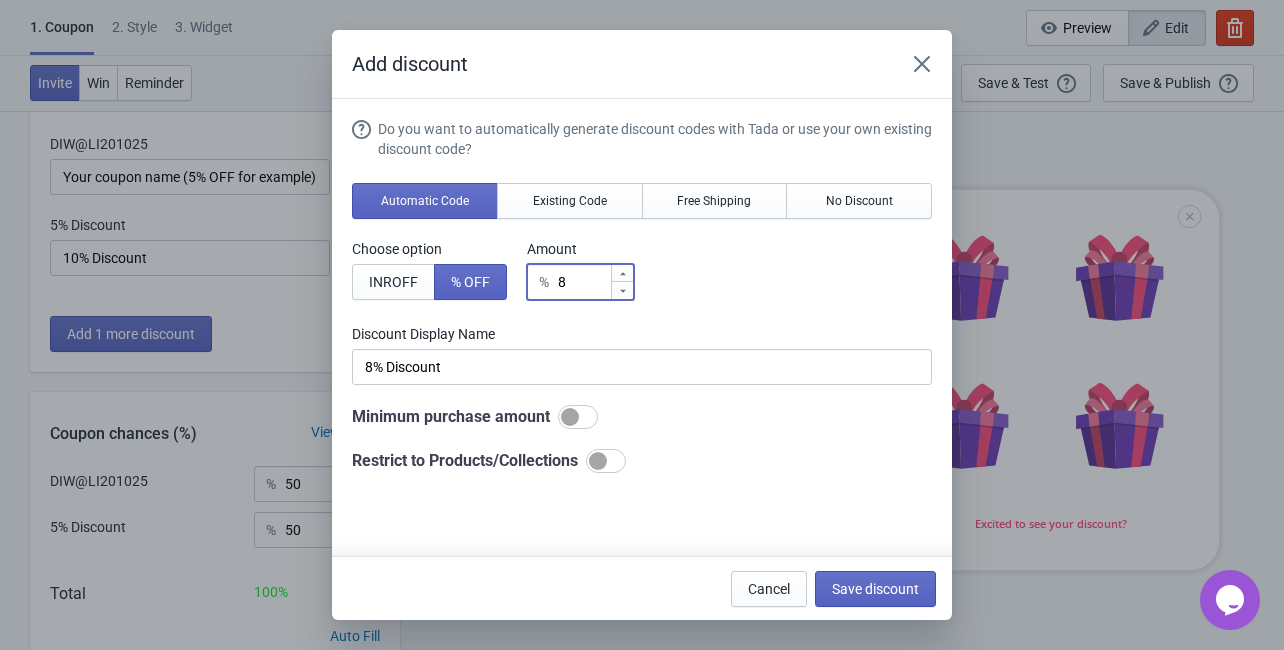
type input "9"
type input "9% Discount"
click at [622, 271] on icon at bounding box center [623, 274] width 12 height 12
type input "10"
type input "10% Discount"
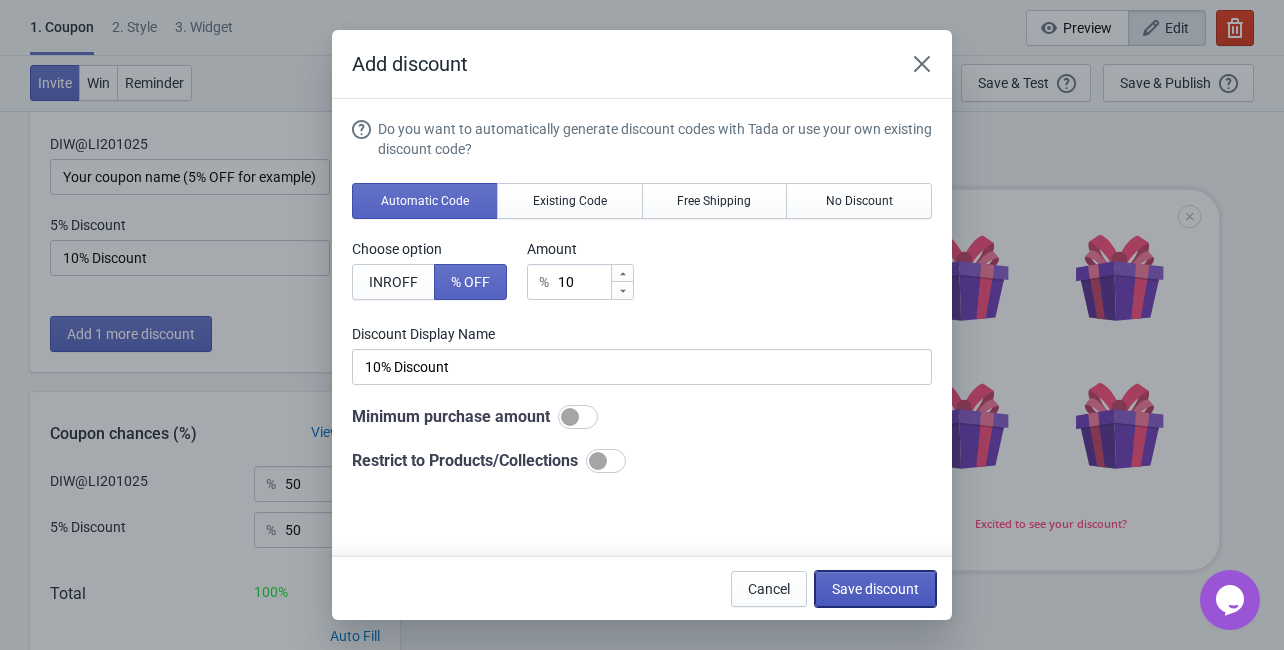
click at [851, 581] on span "Save discount" at bounding box center [875, 589] width 87 height 16
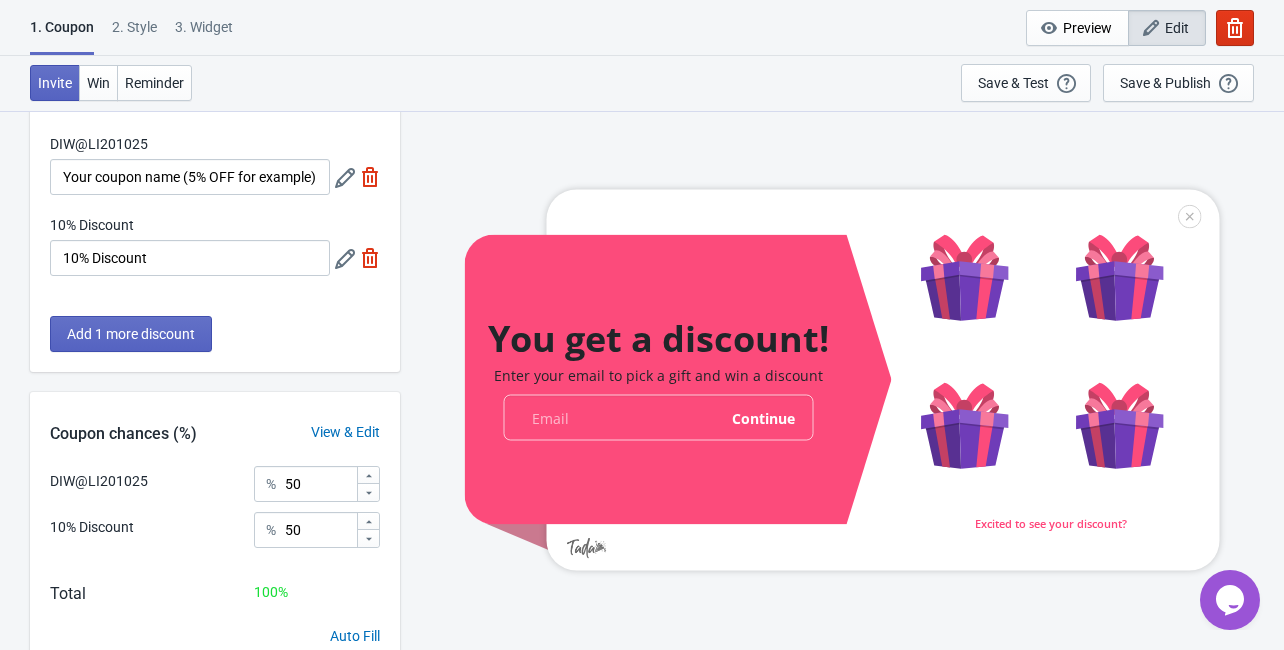
scroll to position [0, 0]
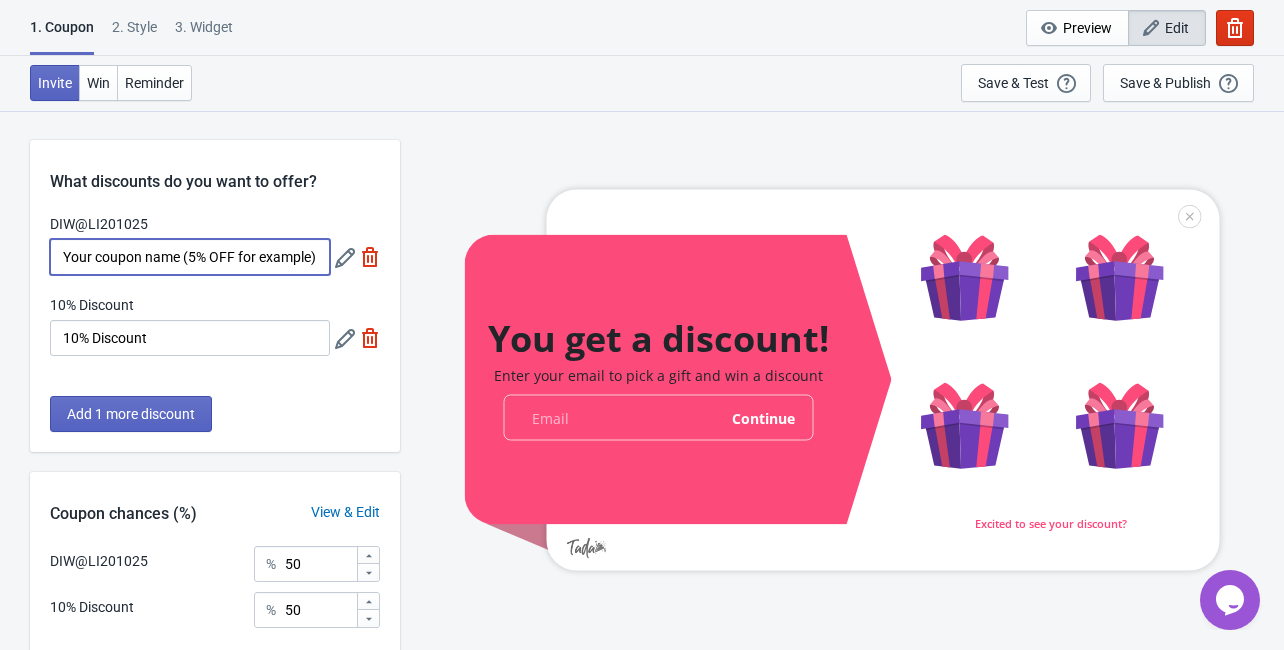
click at [227, 264] on input "Your coupon name (5% OFF for example)" at bounding box center [190, 257] width 280 height 36
click at [228, 284] on div "DIW@LI201025 Your coupon name (5% OFF for example) 10% Discount 10% Discount" at bounding box center [215, 295] width 370 height 162
click at [342, 264] on icon at bounding box center [345, 258] width 20 height 20
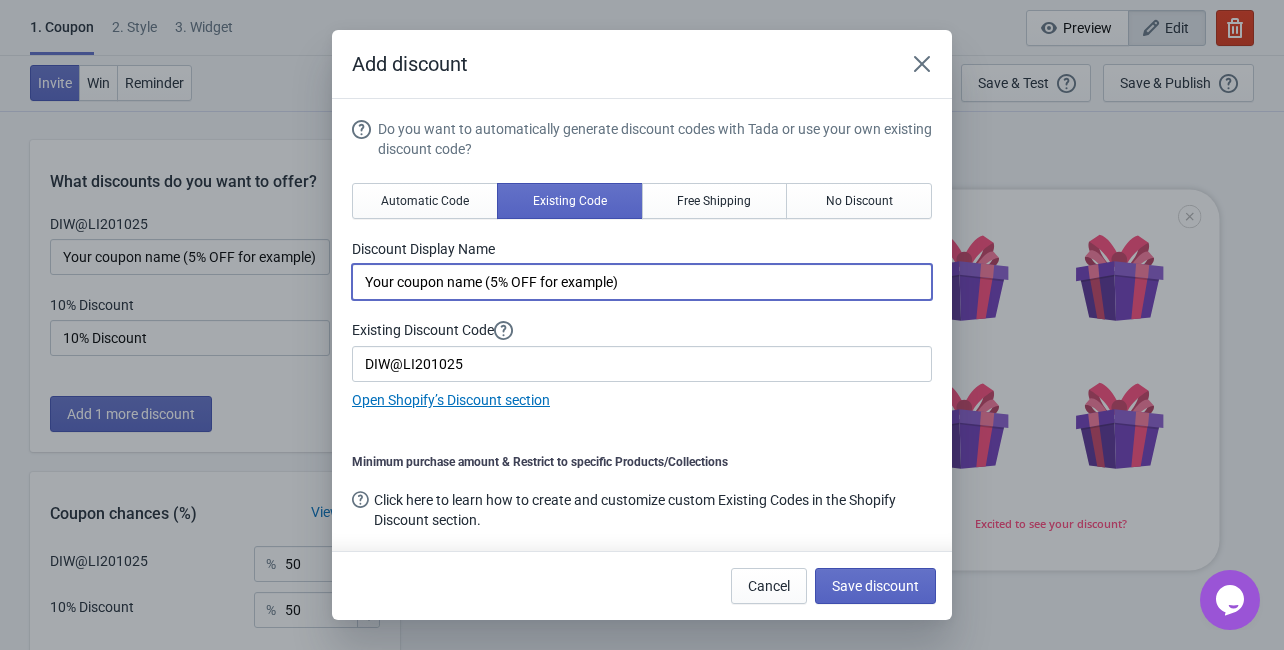
drag, startPoint x: 612, startPoint y: 284, endPoint x: 559, endPoint y: 285, distance: 53.0
click at [559, 285] on input "Your coupon name (5% OFF for example)" at bounding box center [642, 282] width 580 height 36
type input "Your coupon name (5% OFF )"
click at [840, 593] on button "Save discount" at bounding box center [875, 586] width 121 height 36
type input "Your coupon name (5% OFF )"
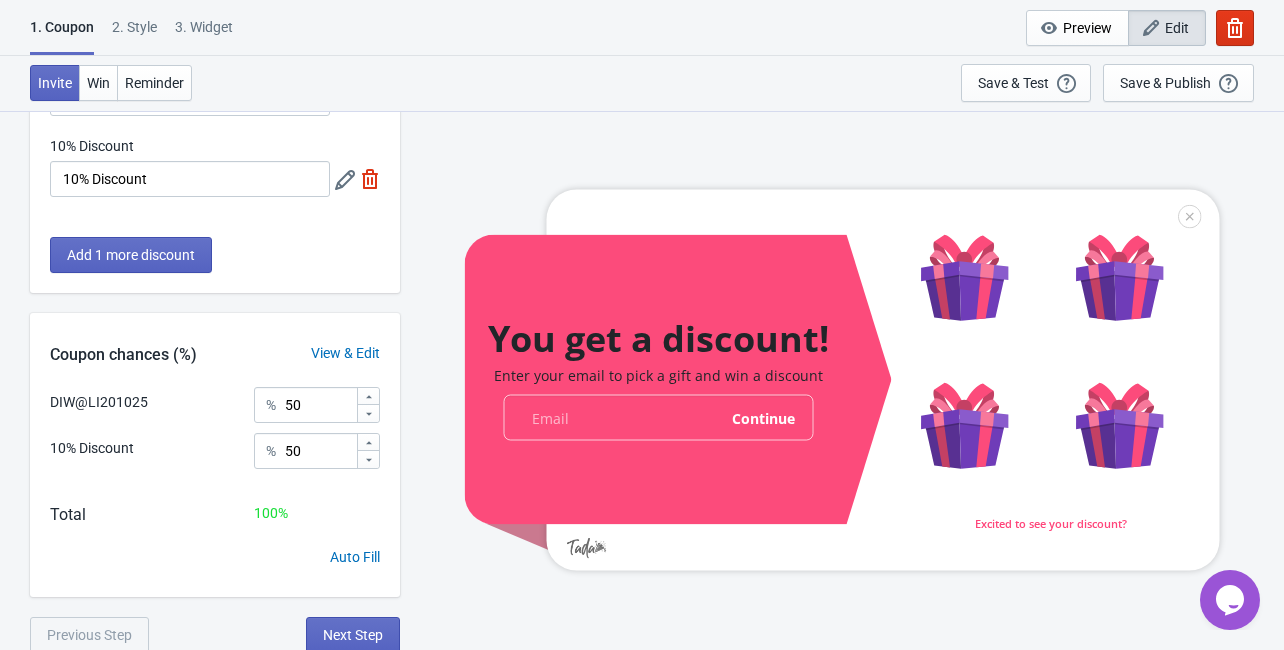
scroll to position [160, 0]
click at [323, 416] on input "50" at bounding box center [320, 404] width 72 height 36
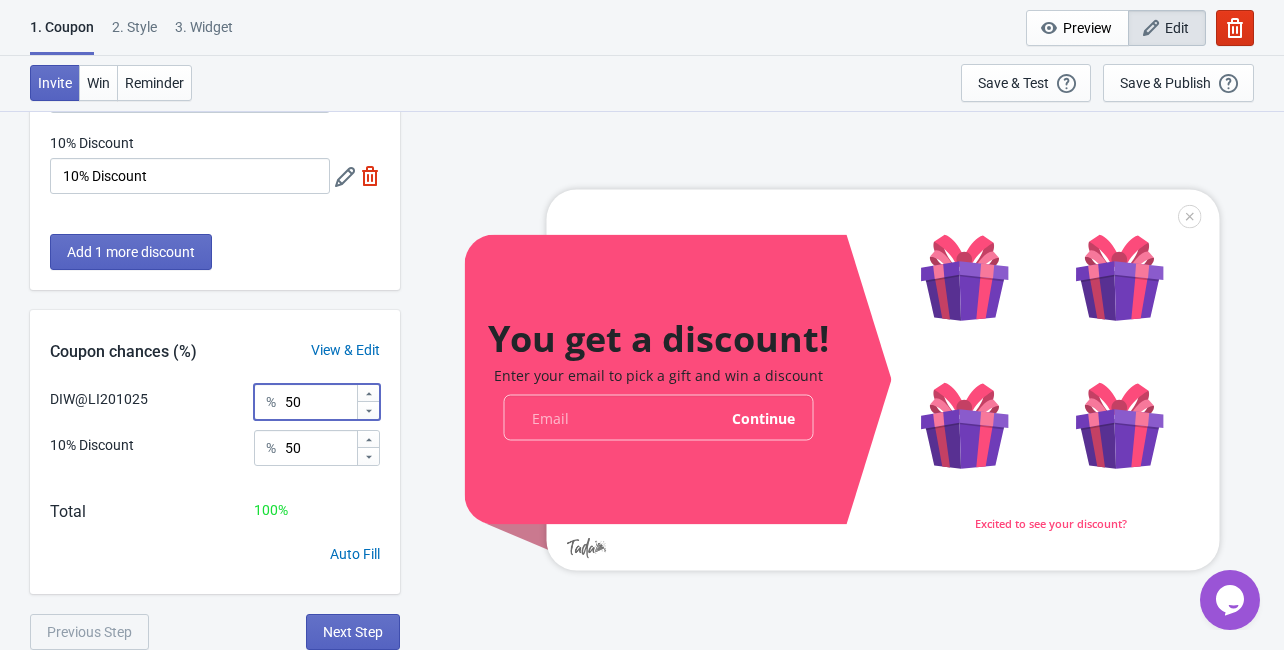
click at [352, 348] on div "View & Edit" at bounding box center [345, 350] width 109 height 21
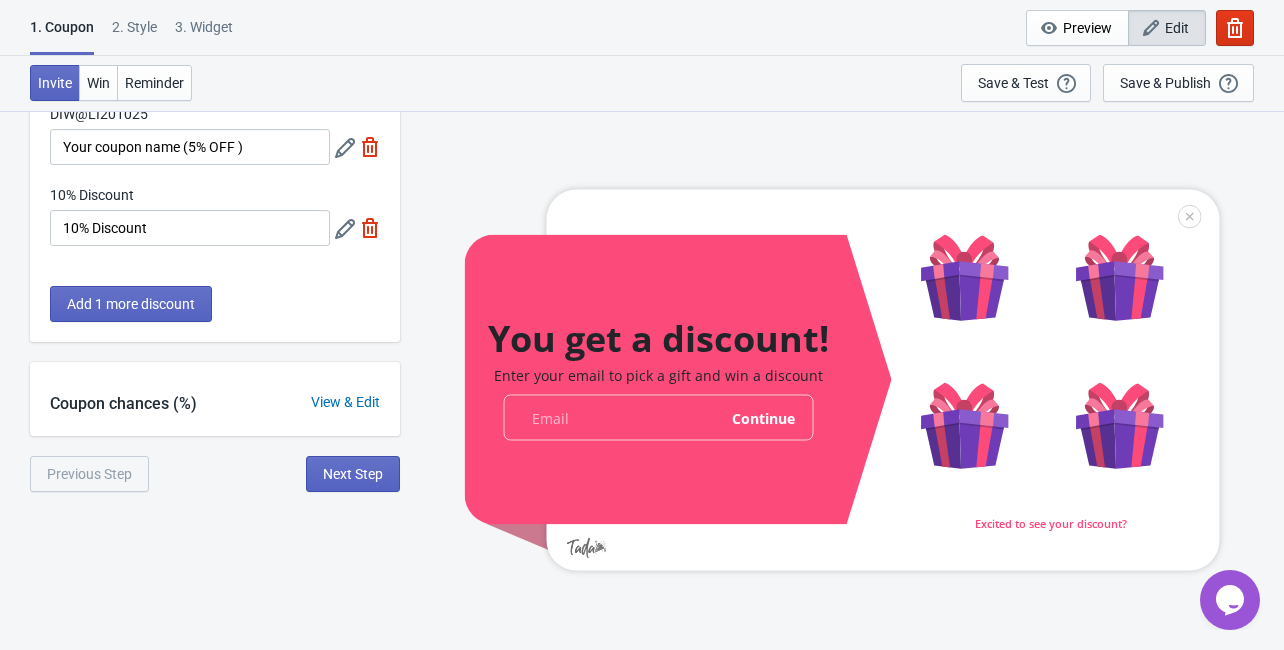
scroll to position [110, 0]
click at [340, 397] on div "View & Edit" at bounding box center [345, 402] width 109 height 21
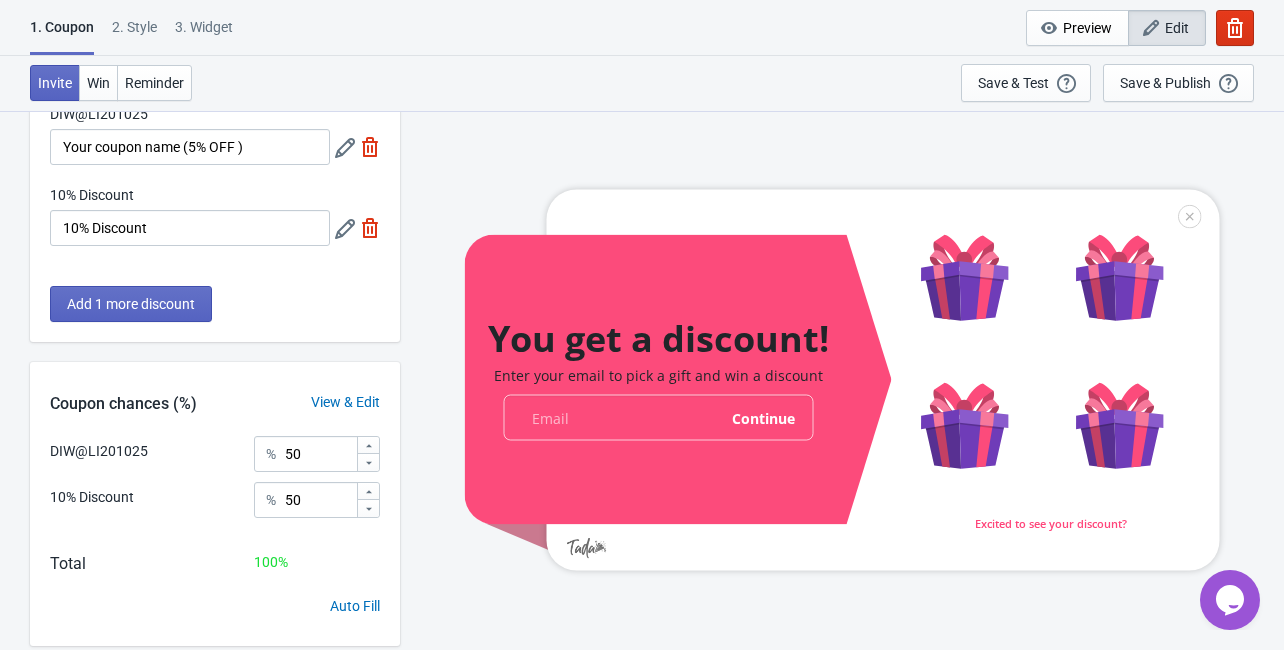
scroll to position [162, 0]
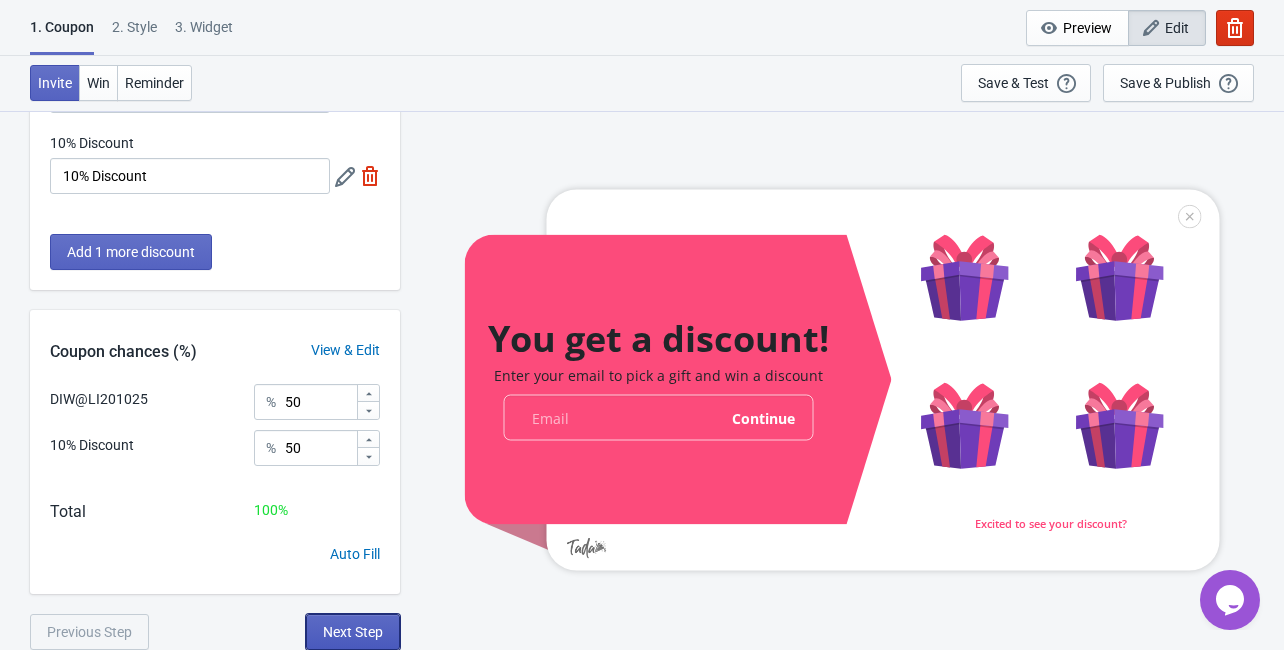
click at [337, 640] on button "Next Step" at bounding box center [353, 632] width 94 height 36
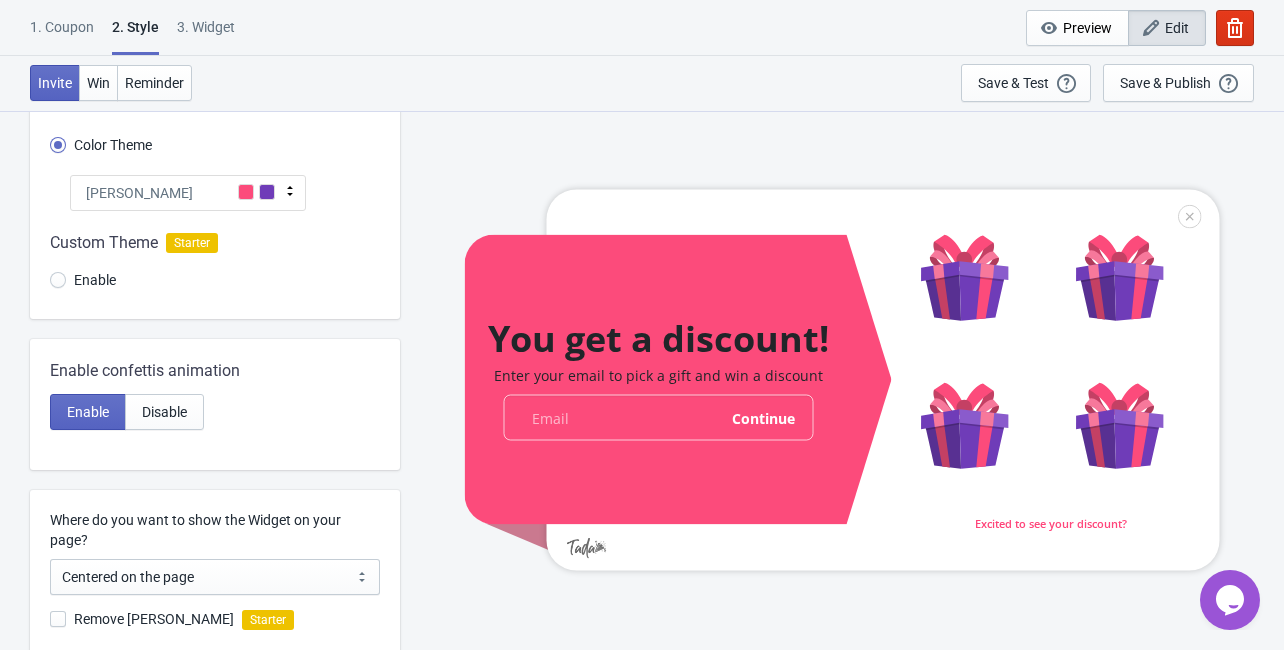
scroll to position [0, 0]
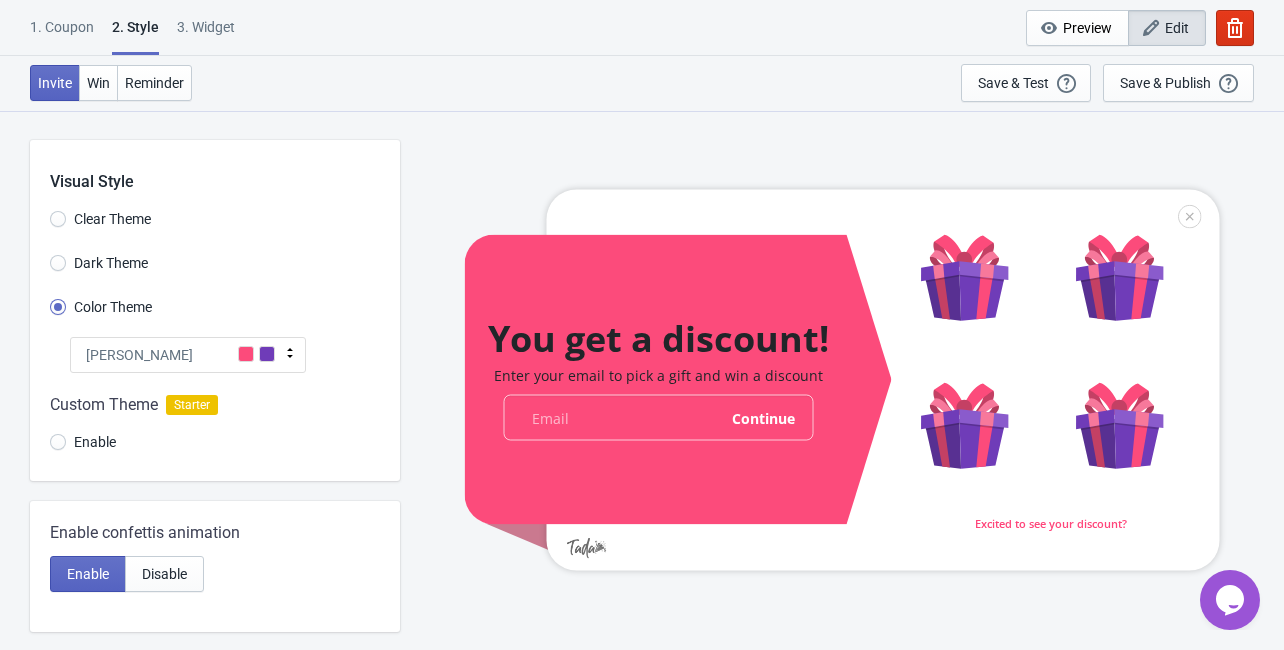
click at [215, 353] on div "[PERSON_NAME]" at bounding box center [188, 355] width 236 height 36
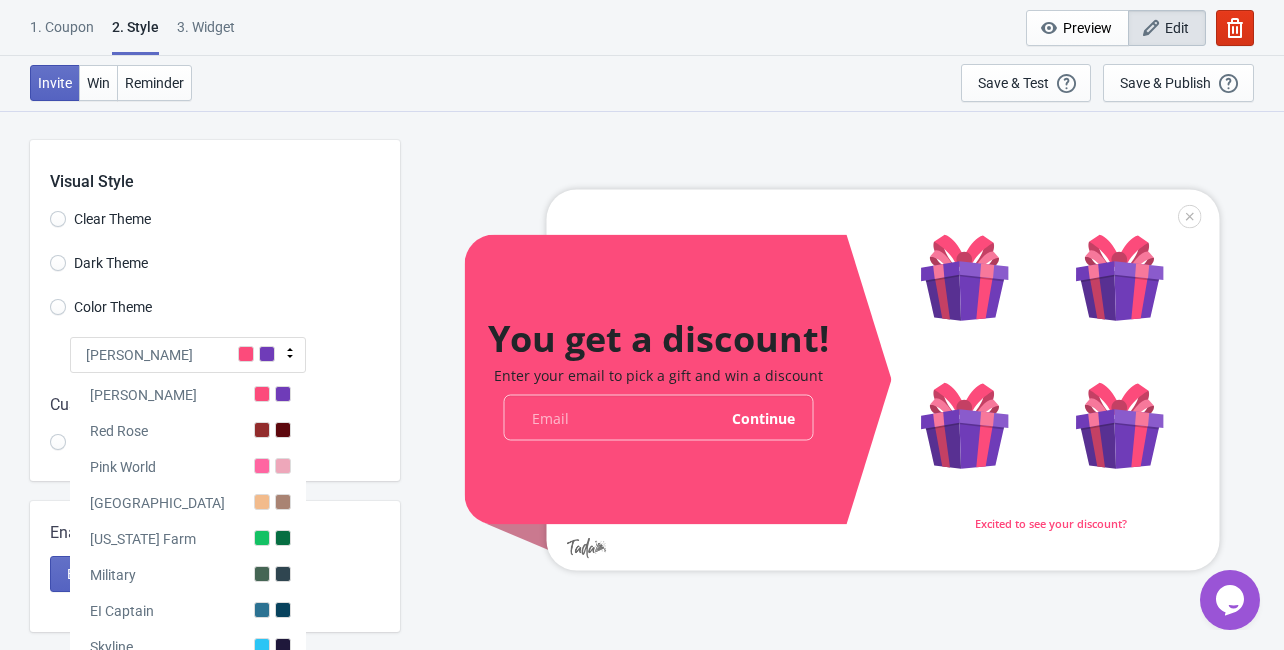
click at [241, 354] on span at bounding box center [246, 354] width 16 height 16
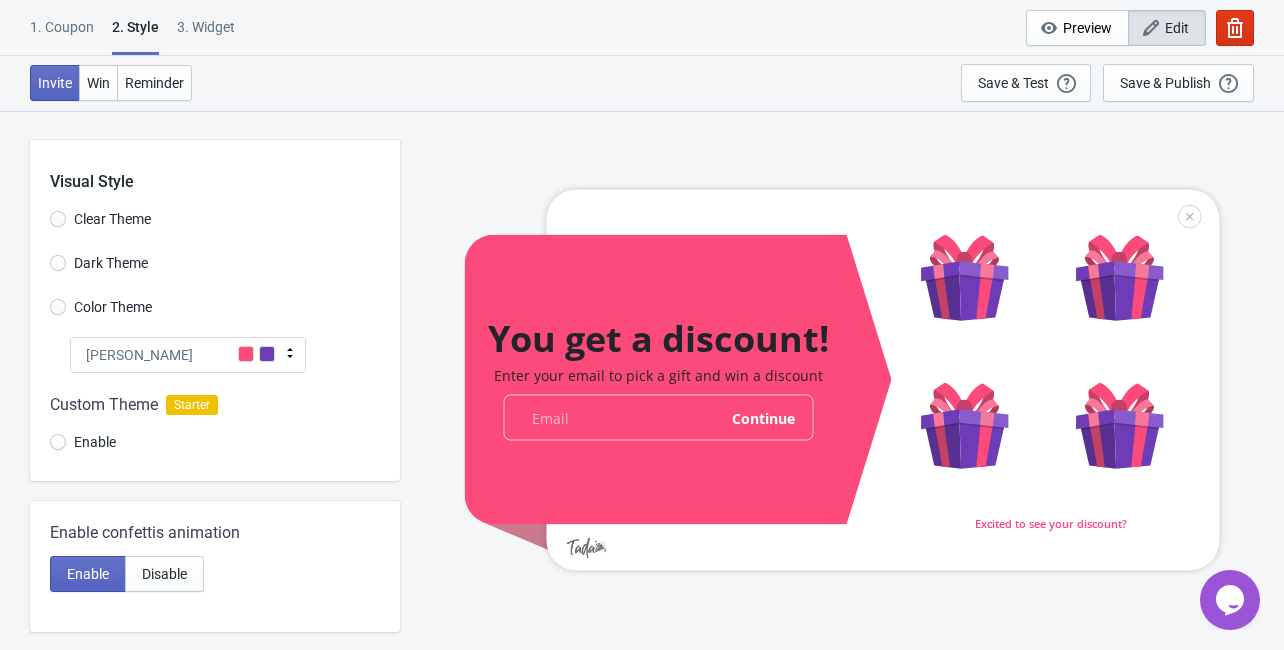
click at [241, 354] on span at bounding box center [246, 354] width 16 height 16
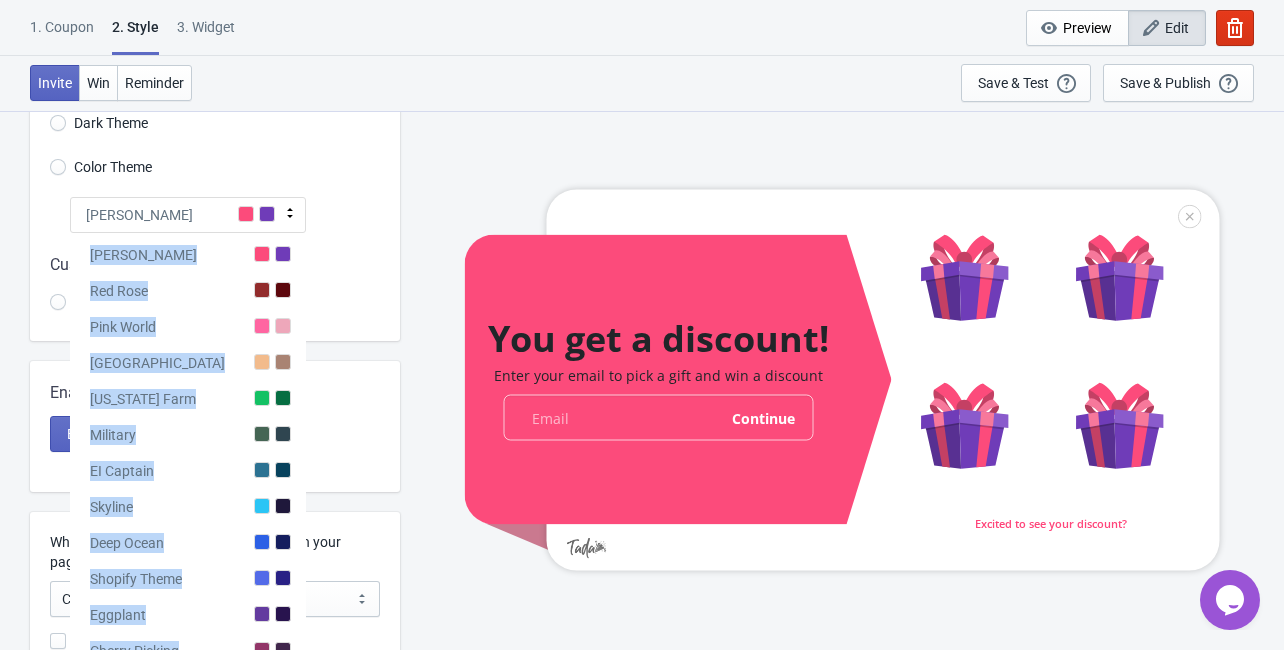
scroll to position [80, 0]
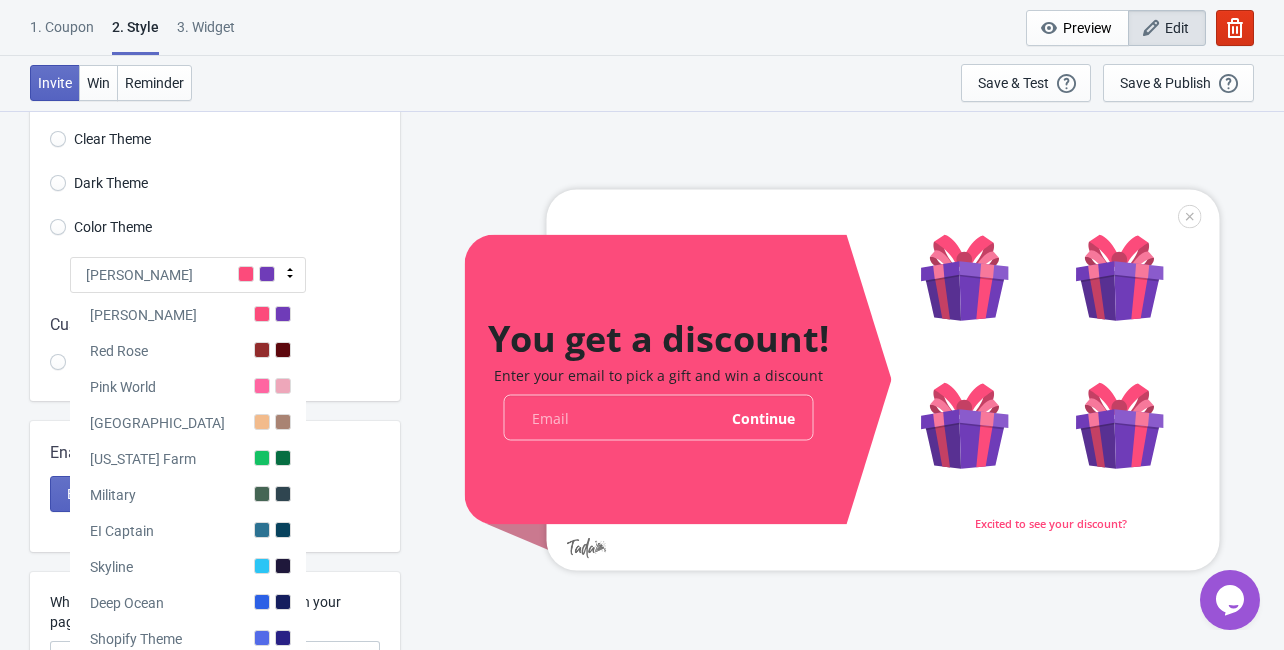
click at [336, 232] on div "Color Theme" at bounding box center [225, 229] width 350 height 33
click at [340, 315] on div at bounding box center [215, 347] width 370 height 108
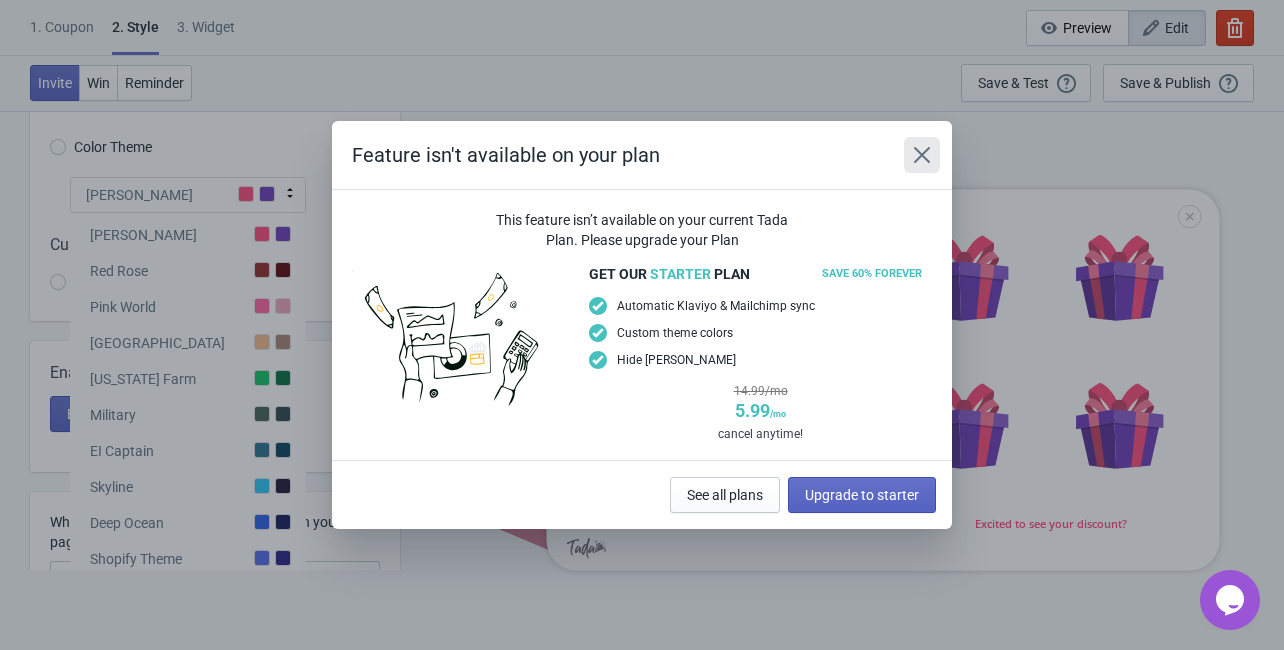
click at [905, 155] on button "Close" at bounding box center [922, 155] width 36 height 36
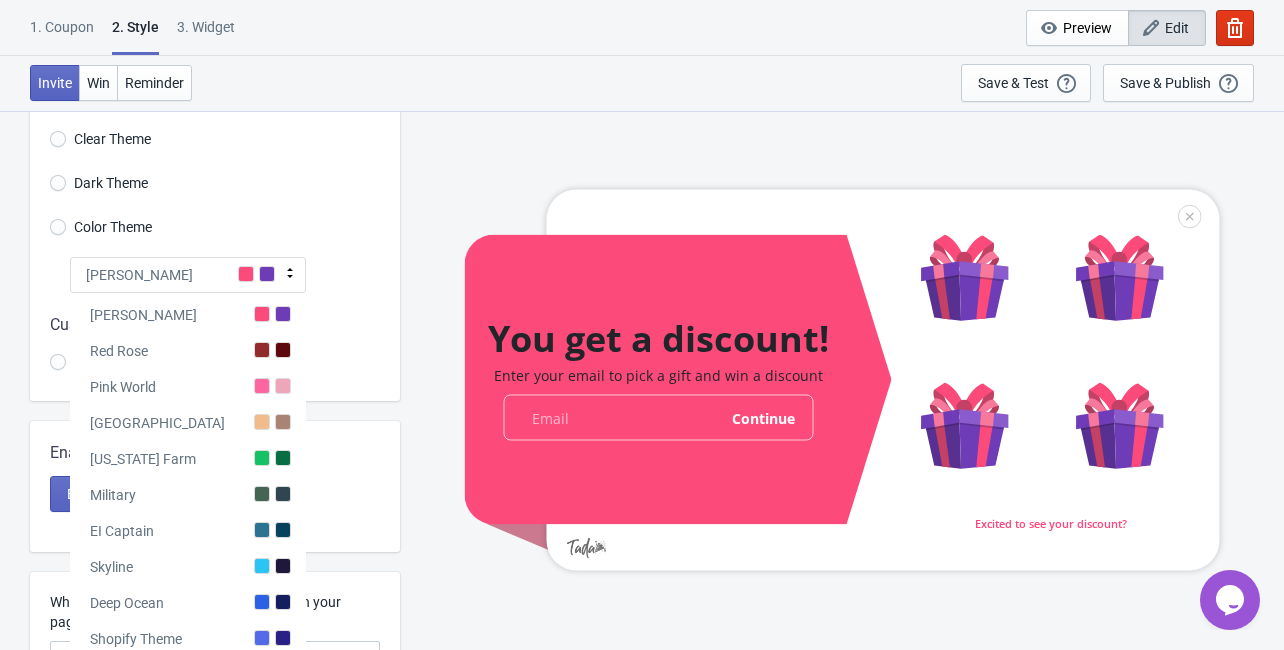
click at [104, 266] on span "[PERSON_NAME]" at bounding box center [139, 275] width 107 height 20
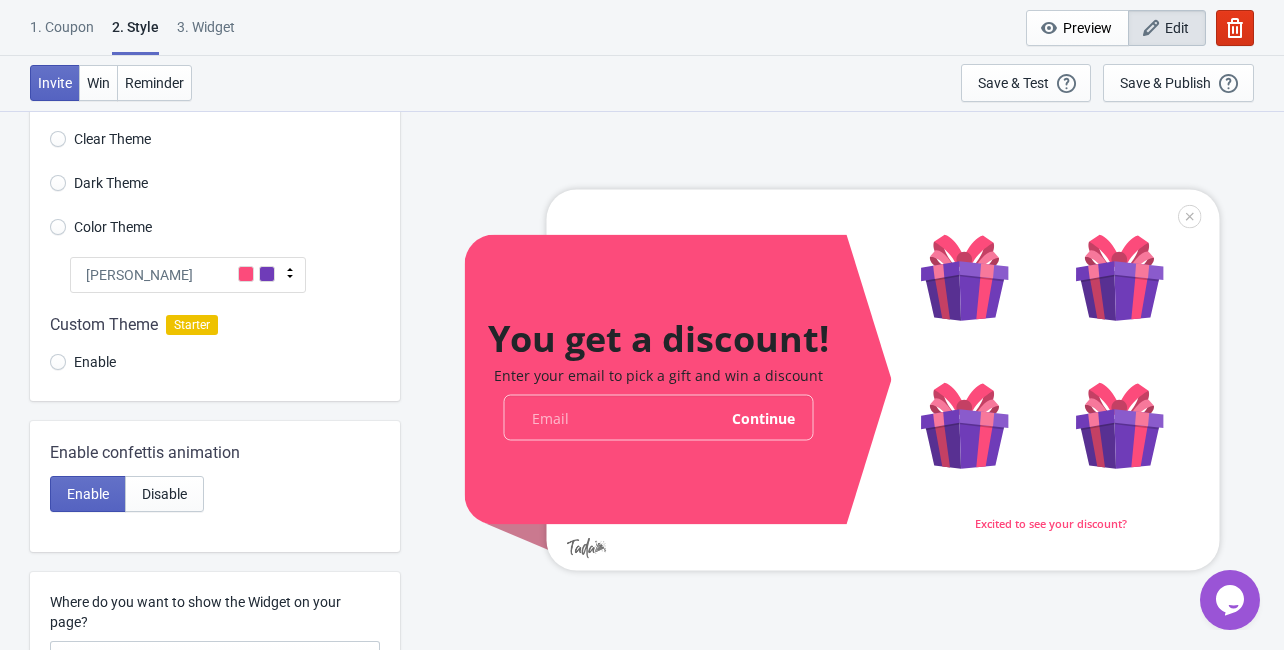
click at [60, 364] on div at bounding box center [215, 347] width 370 height 108
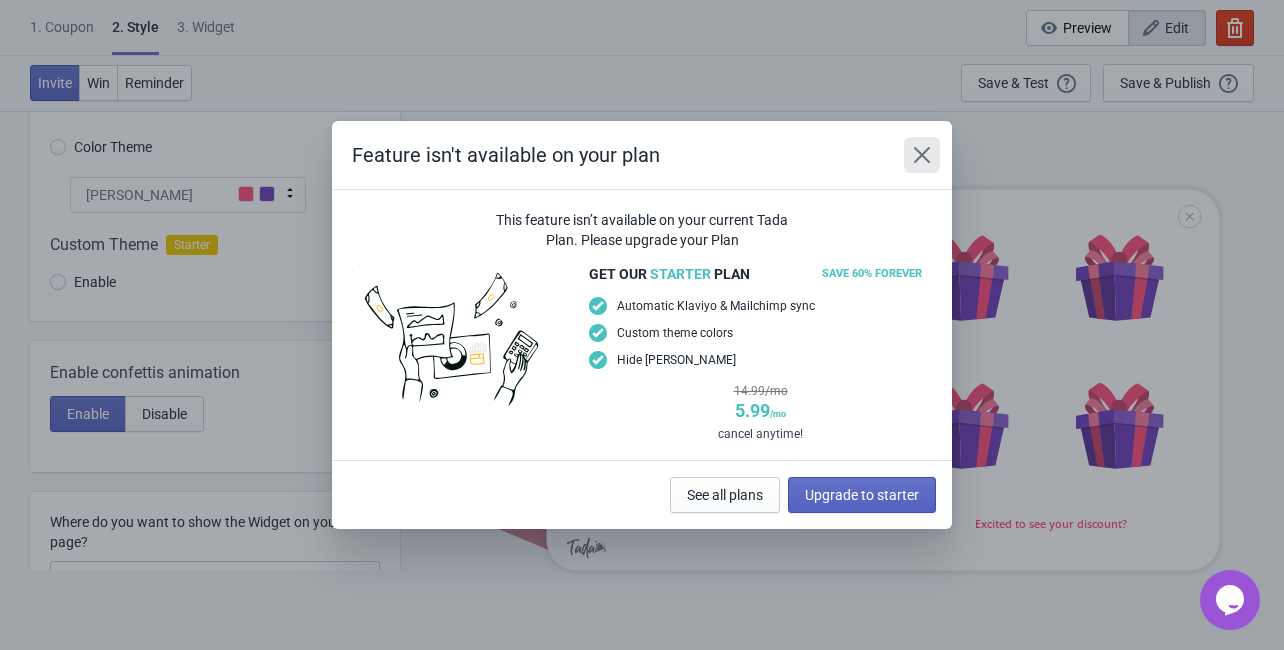
click at [924, 153] on icon "Close" at bounding box center [922, 155] width 16 height 16
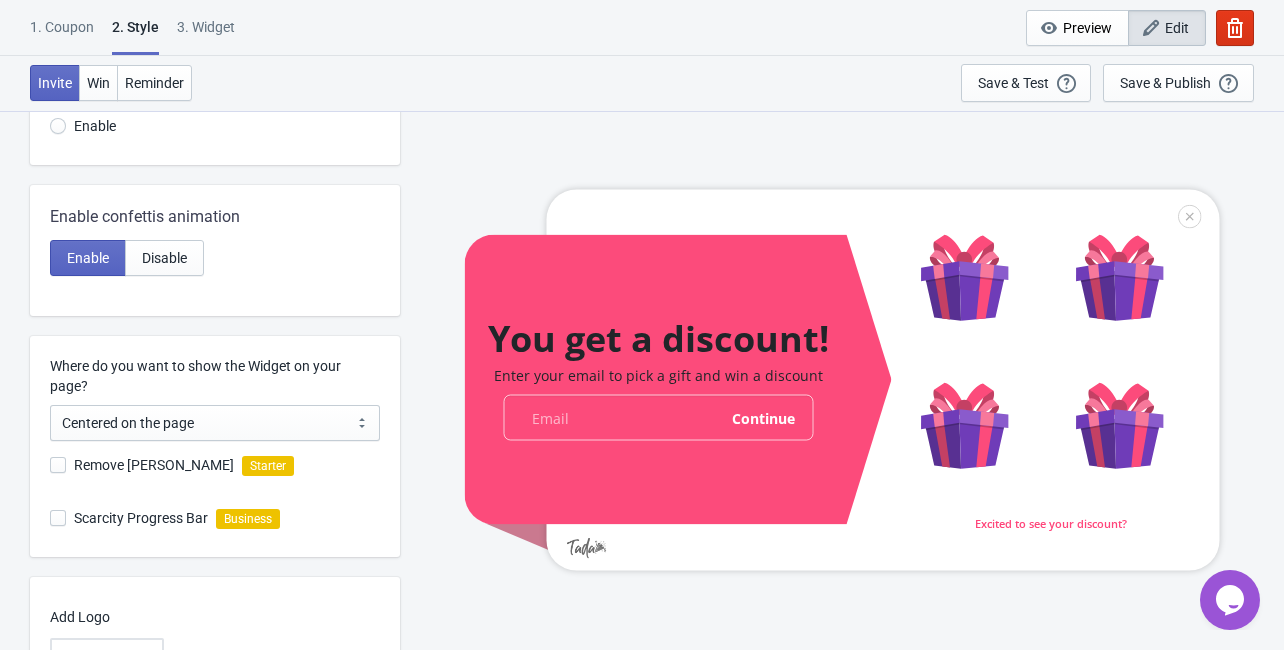
scroll to position [320, 0]
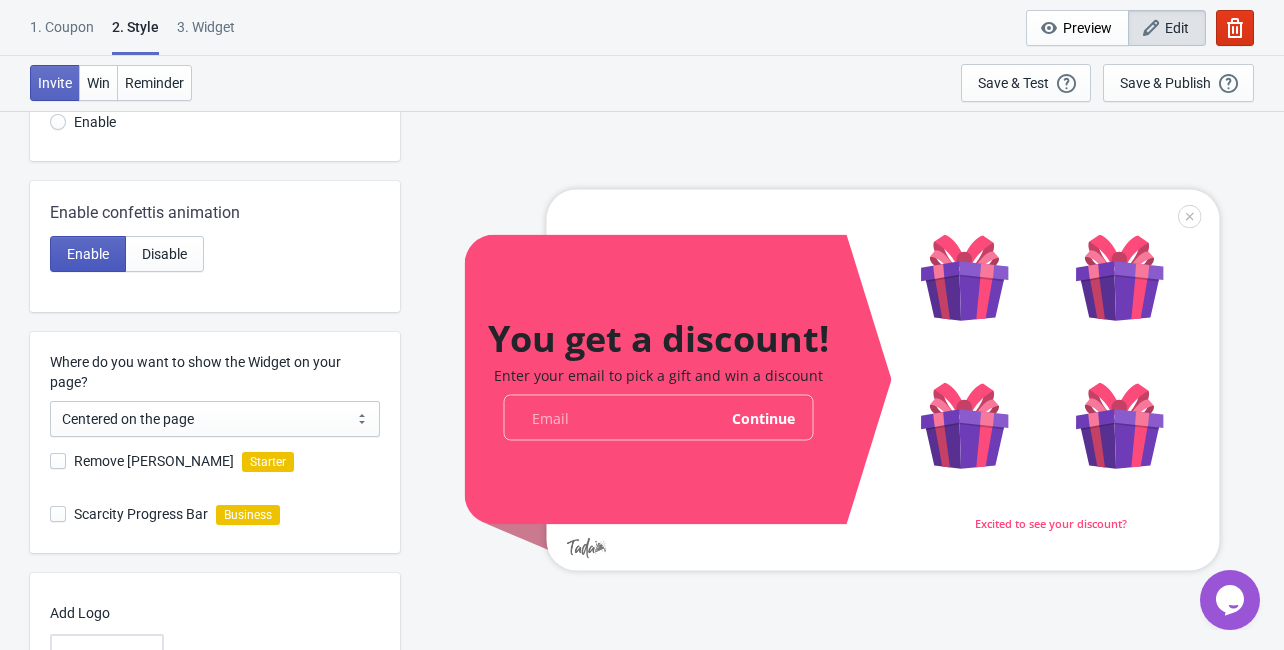
click at [97, 256] on span "Enable" at bounding box center [88, 254] width 42 height 16
click at [97, 257] on span "Enable" at bounding box center [88, 254] width 42 height 16
radio input "true"
click at [320, 424] on select "Centered on the page Left side of the page" at bounding box center [215, 419] width 330 height 36
click at [326, 425] on select "Centered on the page Left side of the page" at bounding box center [215, 419] width 330 height 36
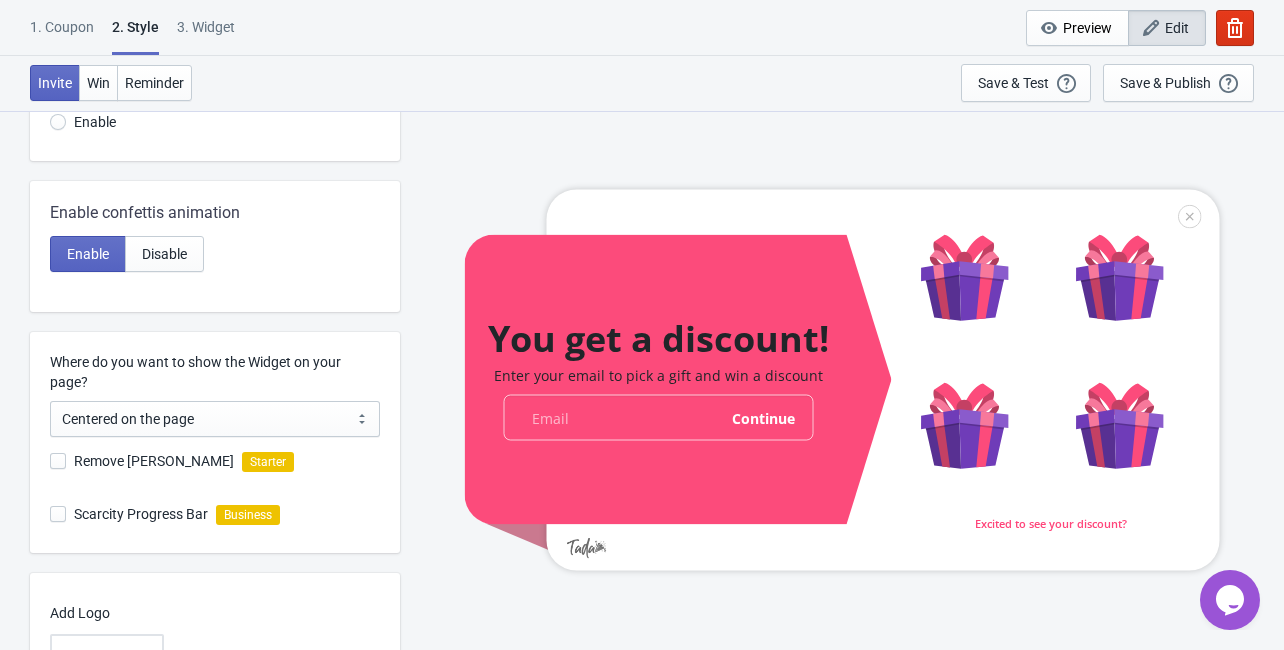
click at [60, 460] on span at bounding box center [58, 461] width 16 height 16
click at [51, 460] on input "Remove [PERSON_NAME]" at bounding box center [50, 471] width 1 height 36
checkbox input "false"
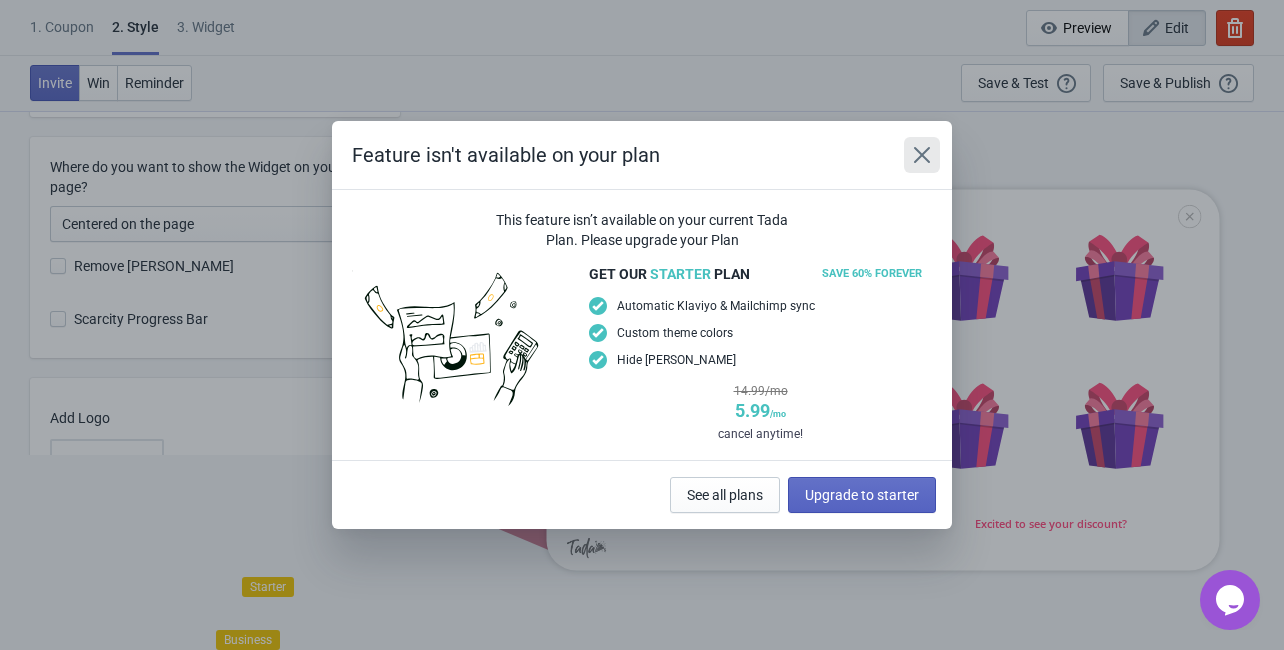
click at [924, 160] on icon "Close" at bounding box center [922, 155] width 20 height 20
radio input "true"
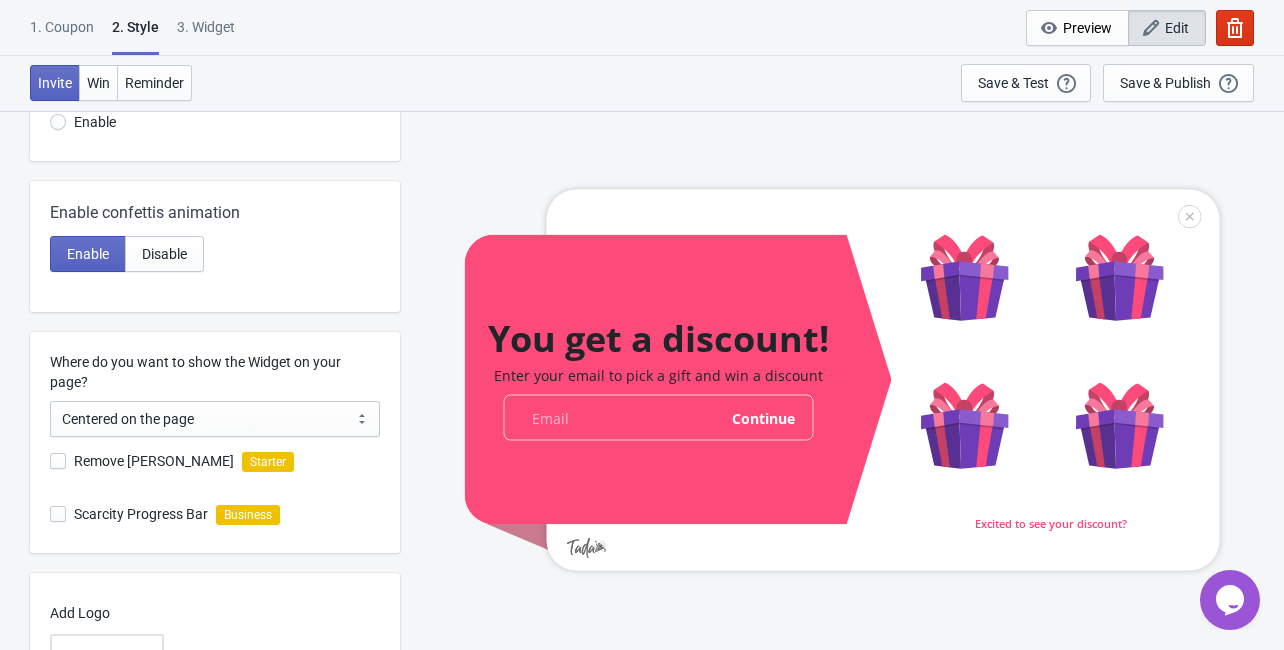
scroll to position [400, 0]
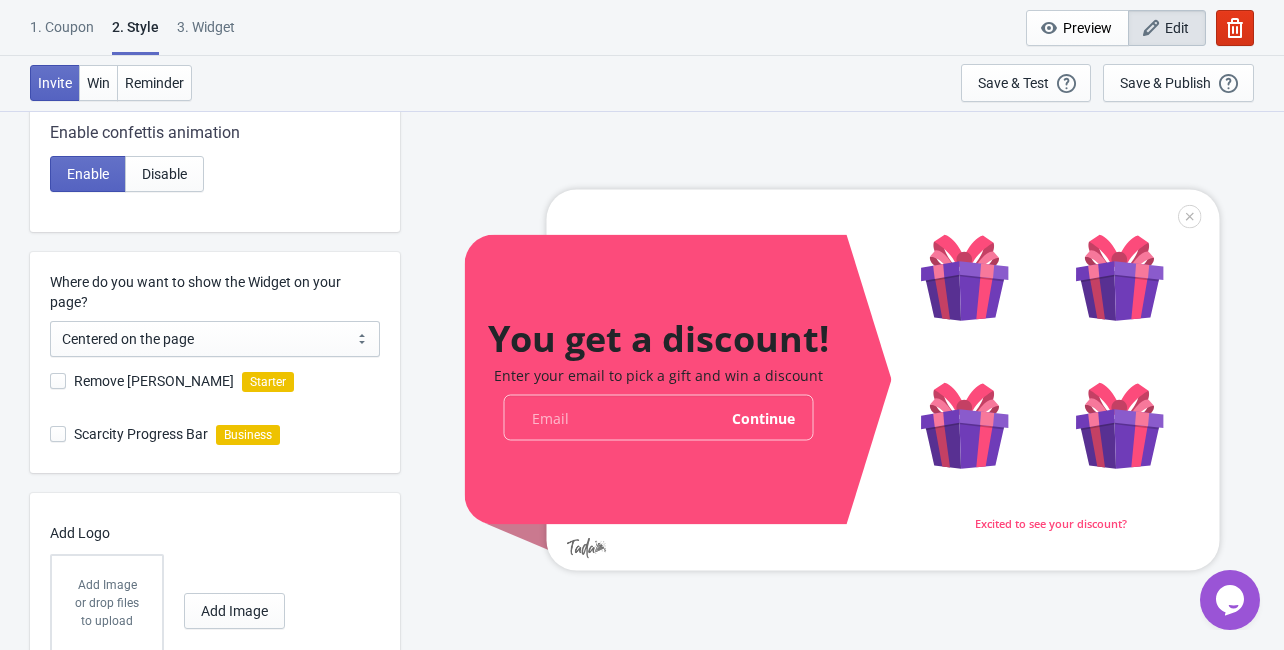
click at [61, 440] on span at bounding box center [58, 434] width 16 height 16
click at [51, 440] on input "Scarcity Progress Bar" at bounding box center [50, 444] width 1 height 36
checkbox input "false"
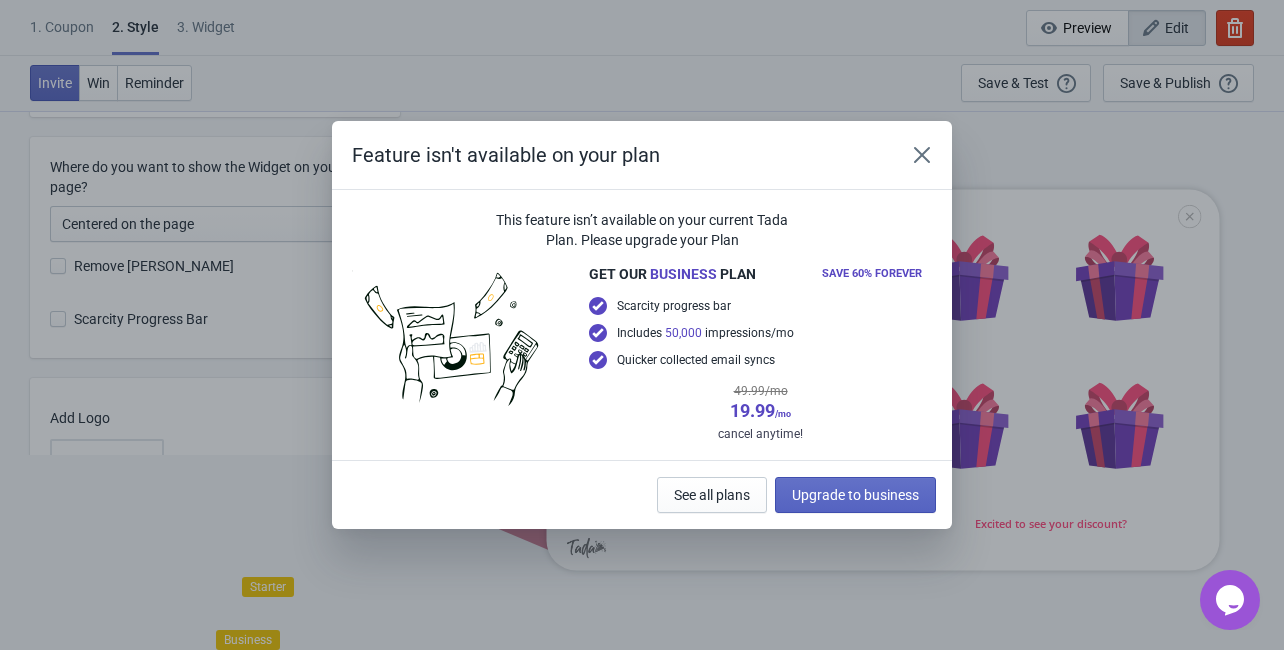
scroll to position [195, 0]
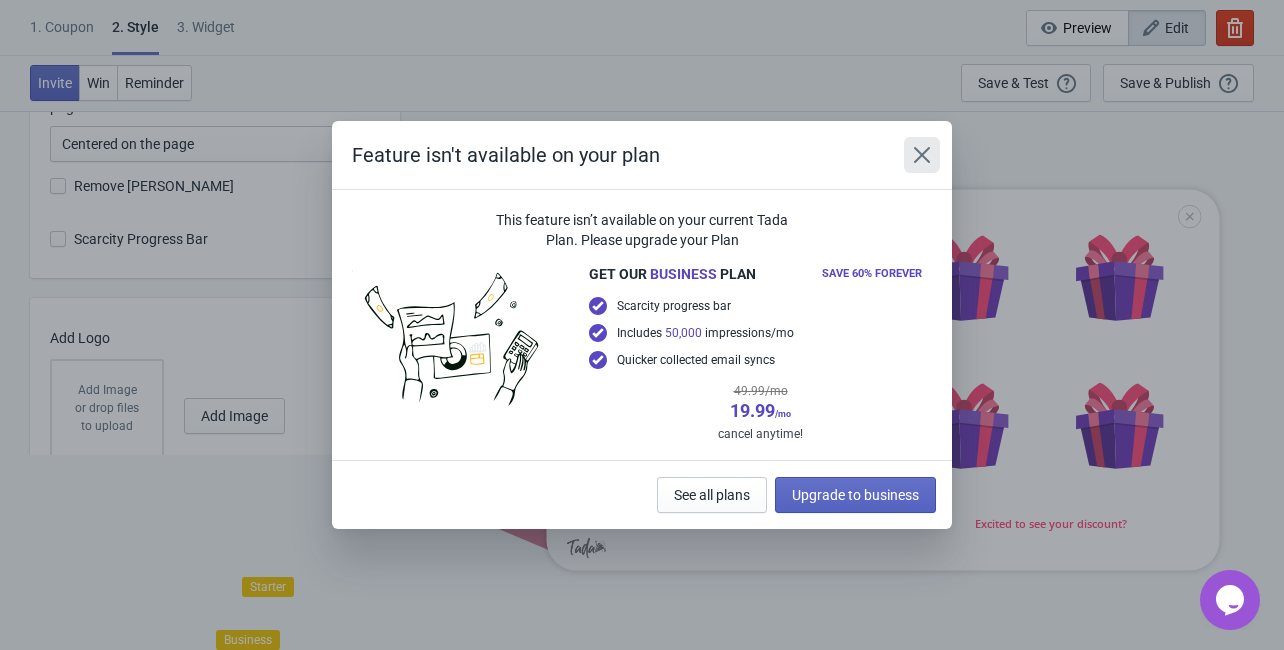
click at [928, 163] on icon "Close" at bounding box center [922, 155] width 20 height 20
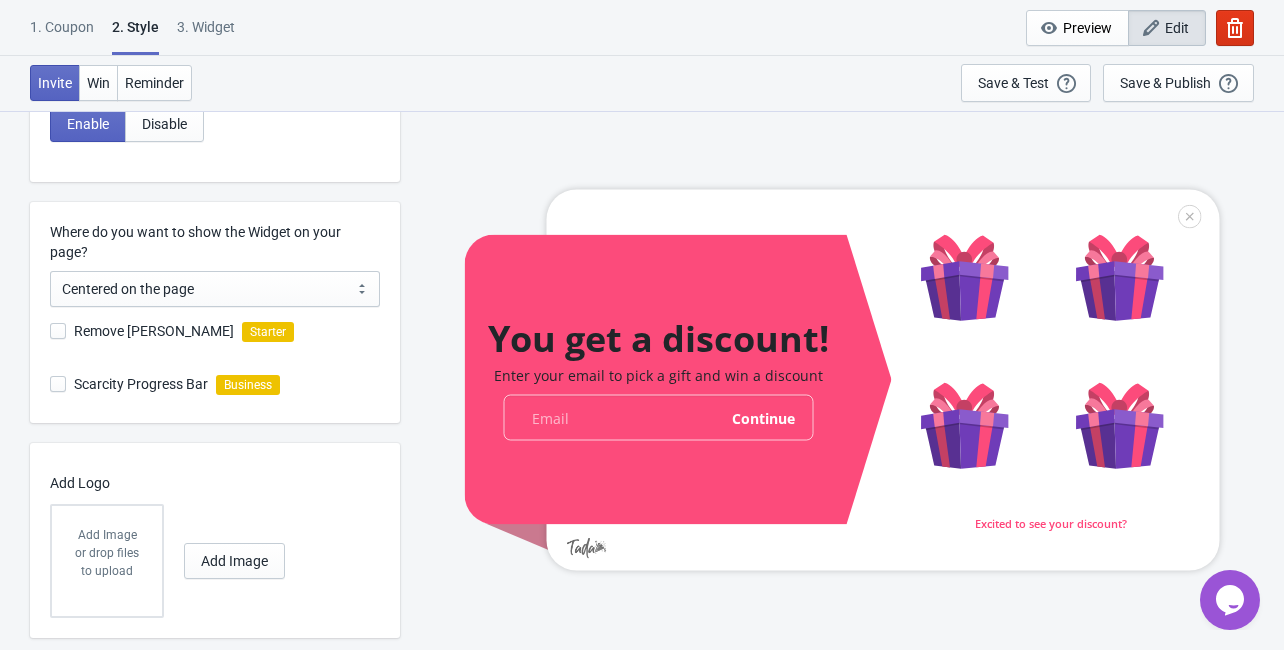
scroll to position [494, 0]
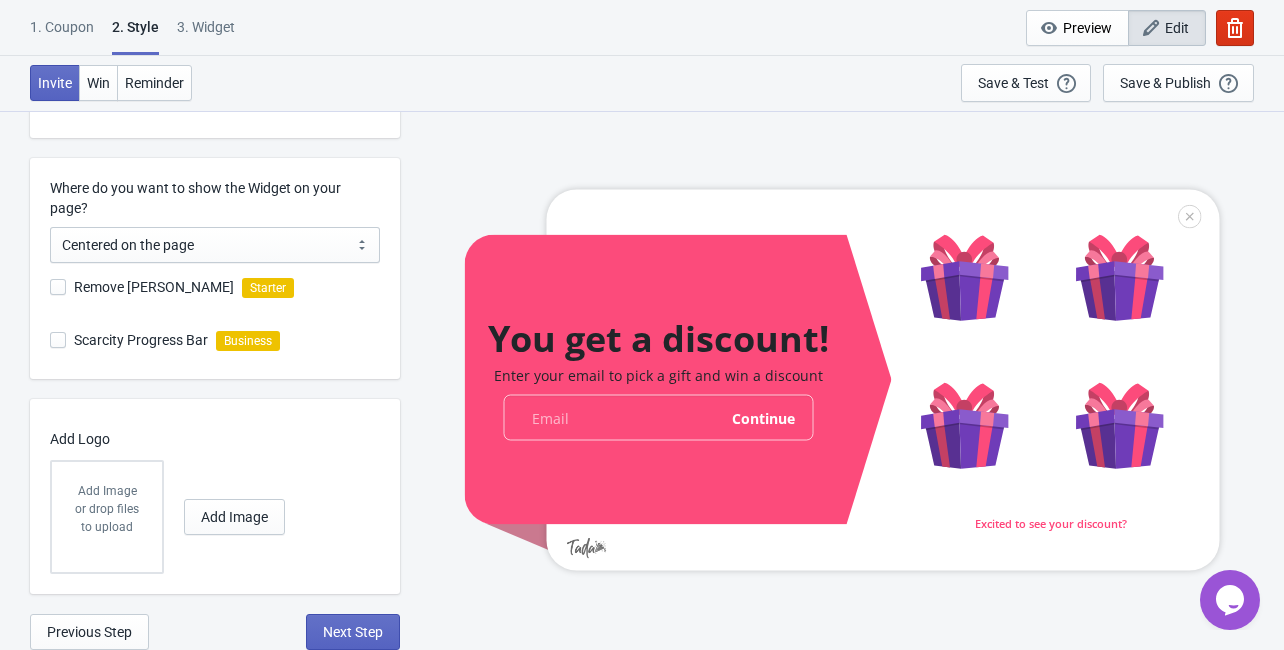
click at [116, 539] on div "Add Image or drop files to upload" at bounding box center [107, 517] width 110 height 110
click at [228, 524] on span "Add Image" at bounding box center [234, 517] width 67 height 16
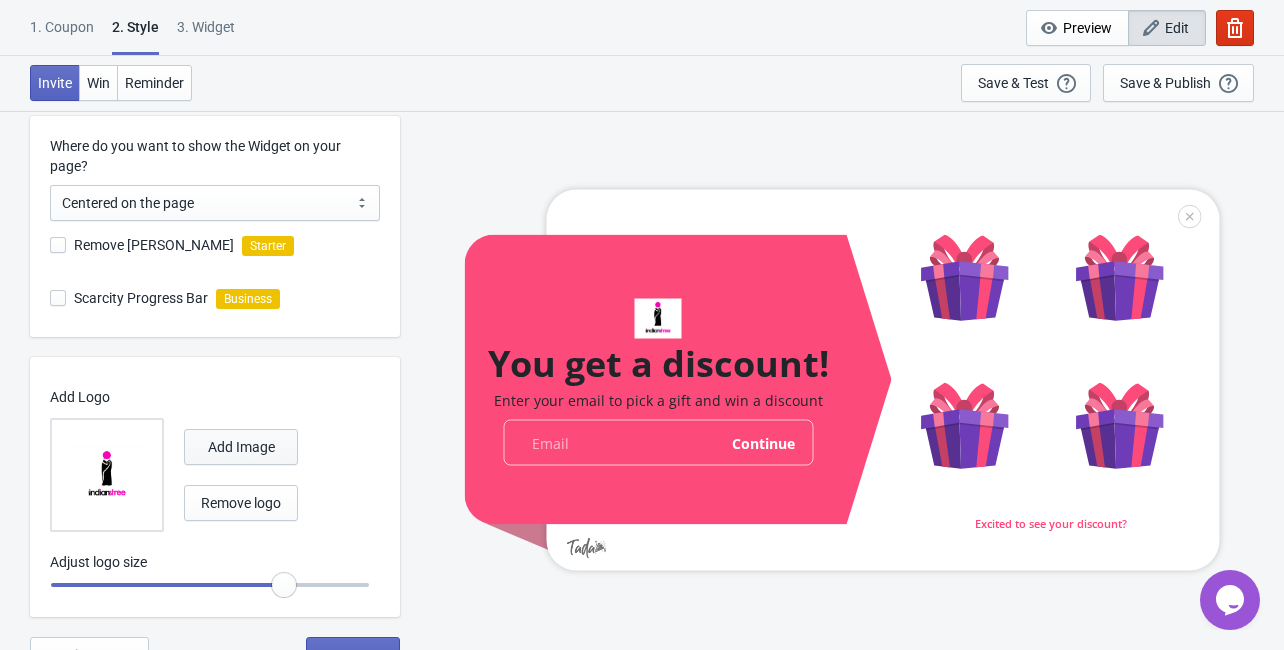
scroll to position [559, 0]
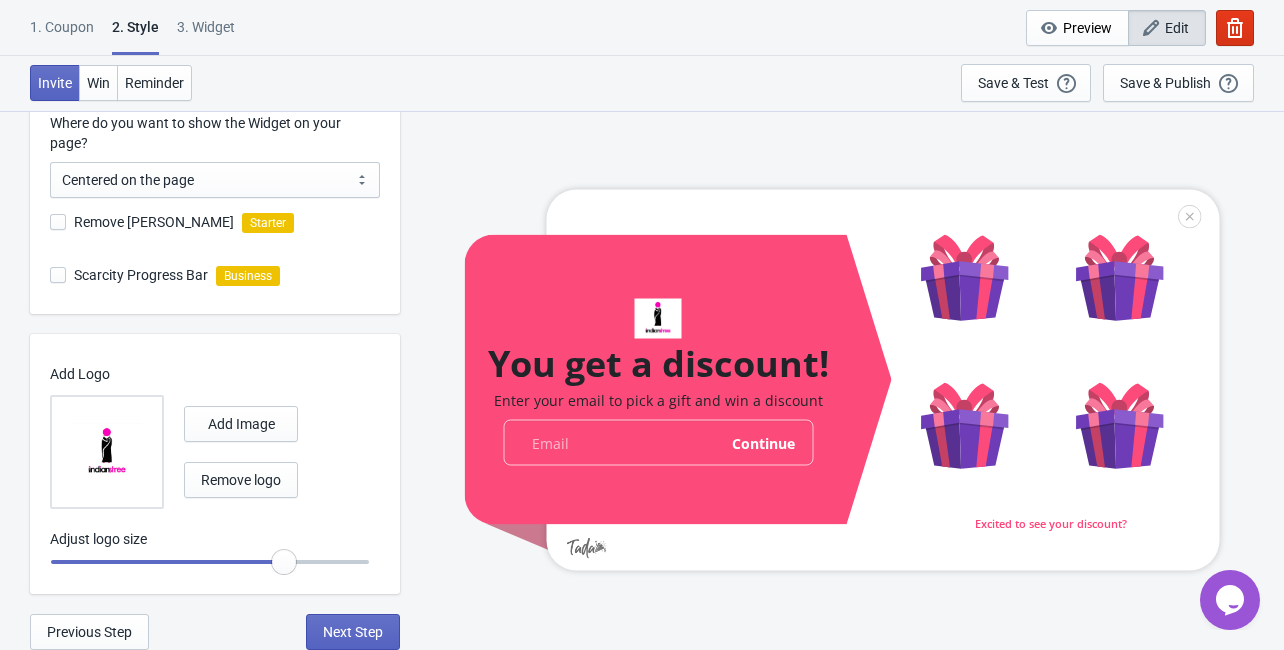
radio input "true"
type input "1.05"
radio input "true"
type input "1.1"
radio input "true"
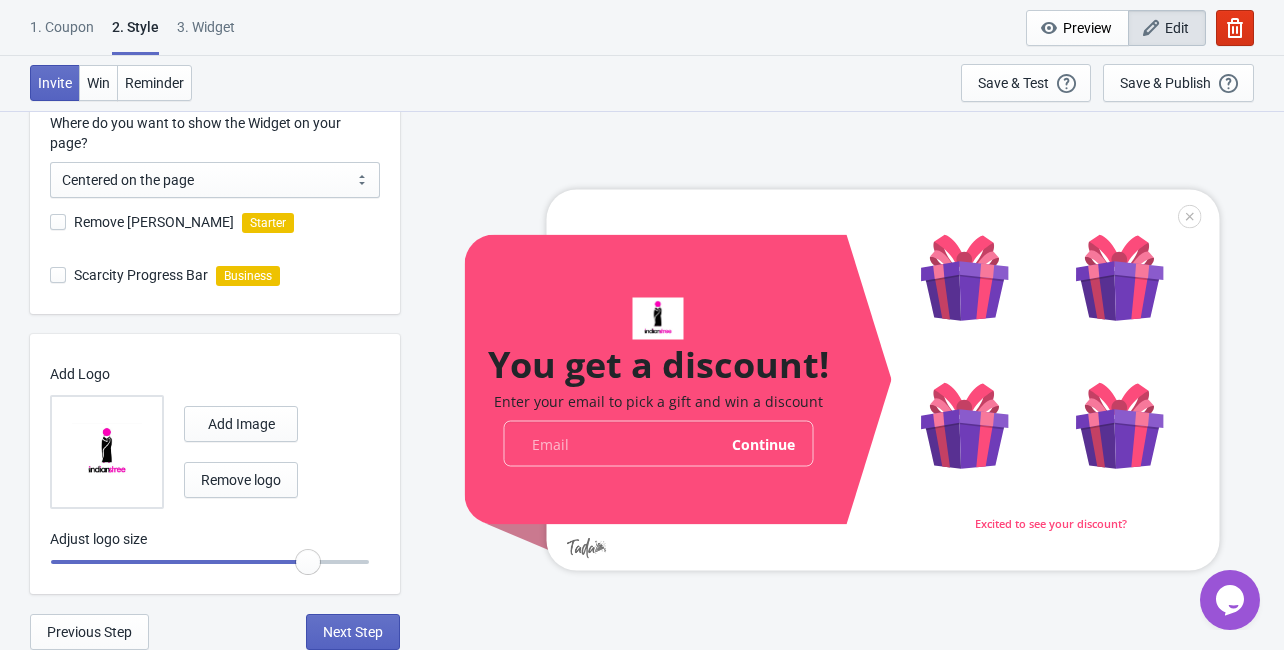
type input "1.15"
radio input "true"
type input "1.2"
radio input "true"
type input "1.25"
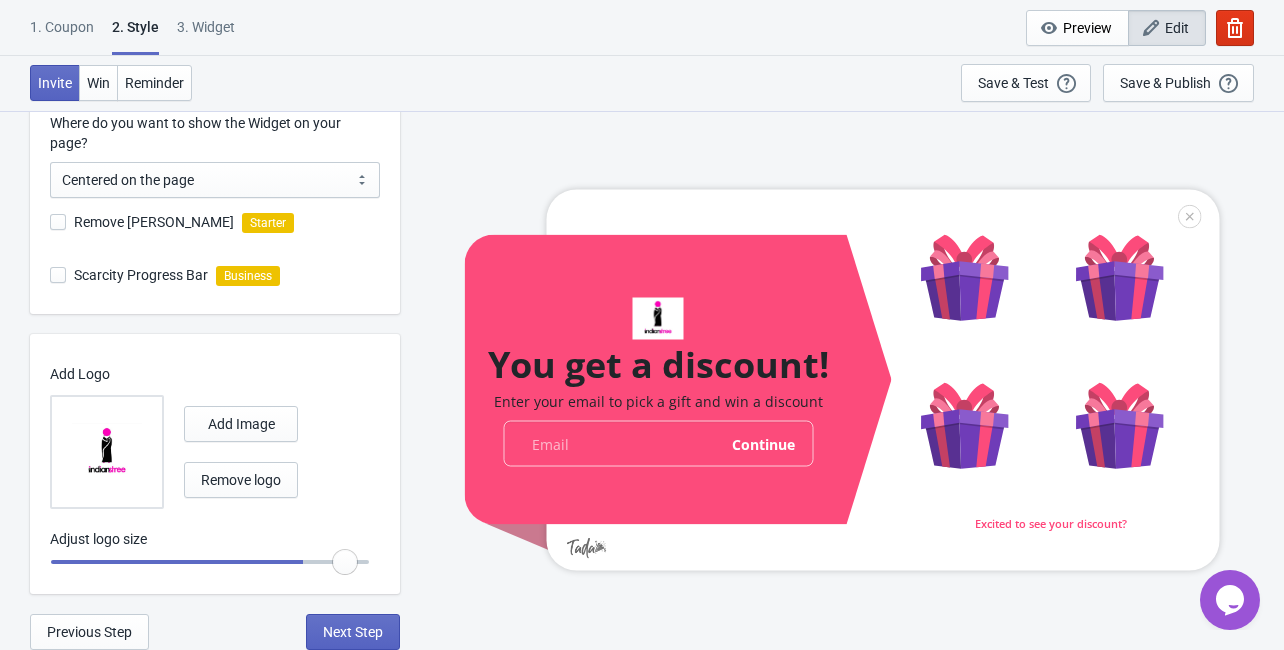
radio input "true"
type input "1.3"
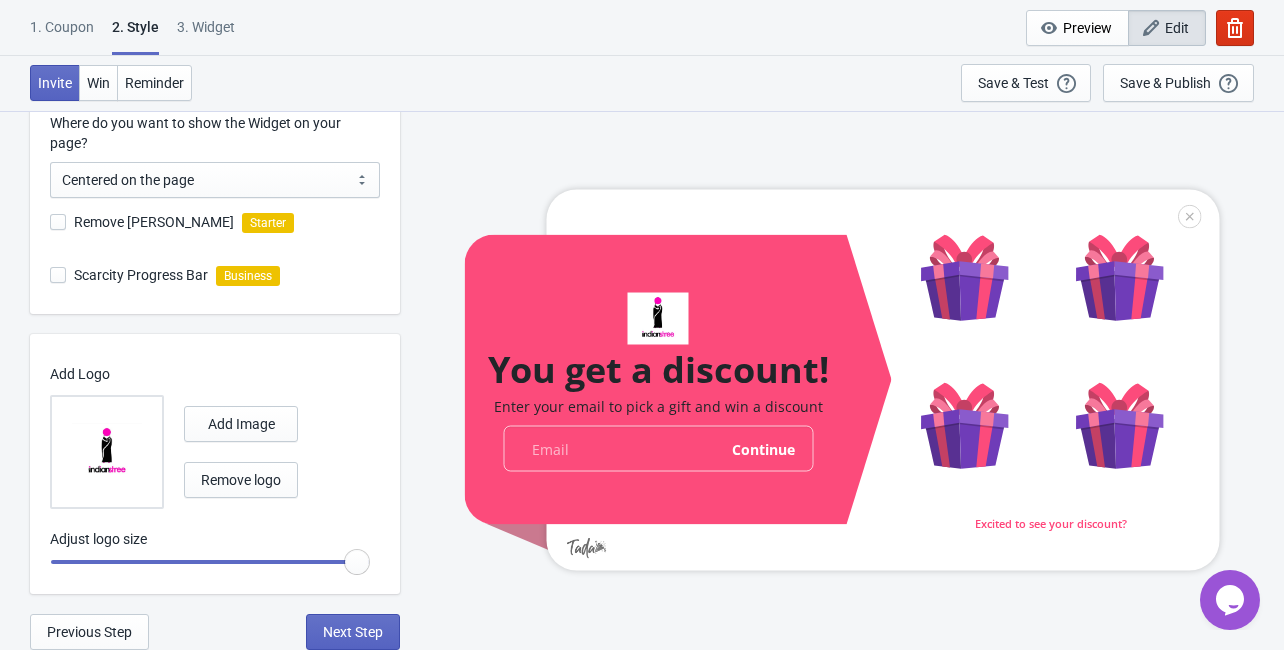
radio input "true"
type input "1.25"
radio input "true"
type input "1.2"
radio input "true"
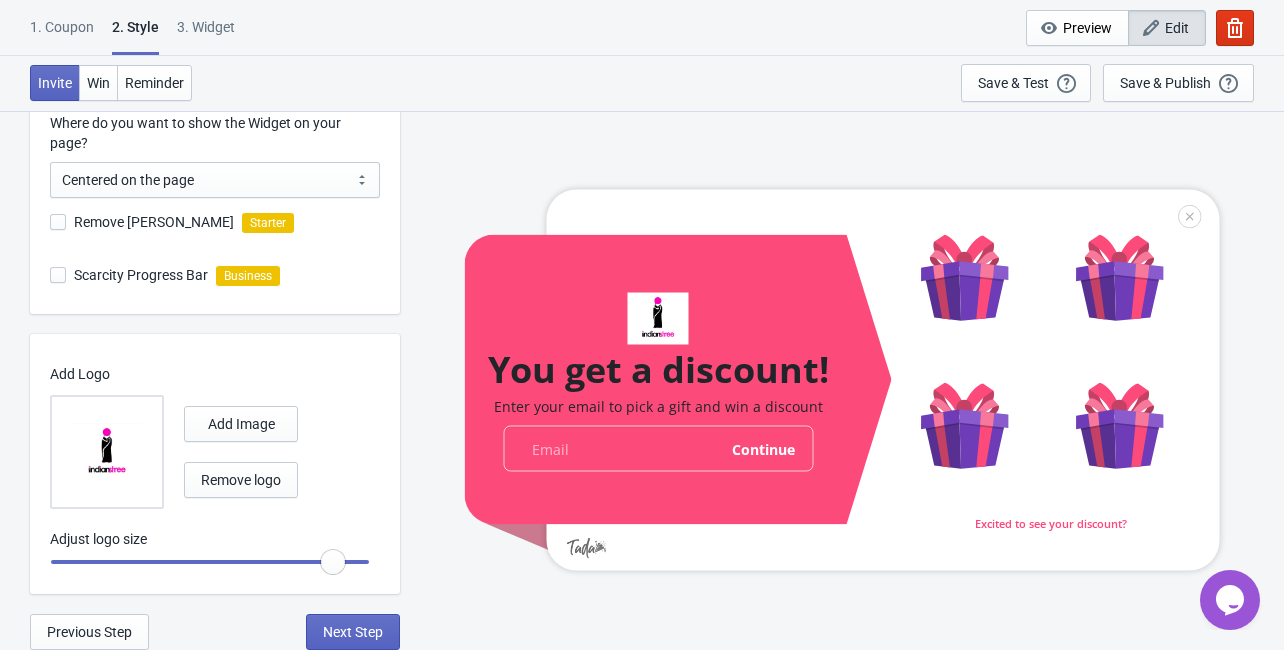
type input "1.15"
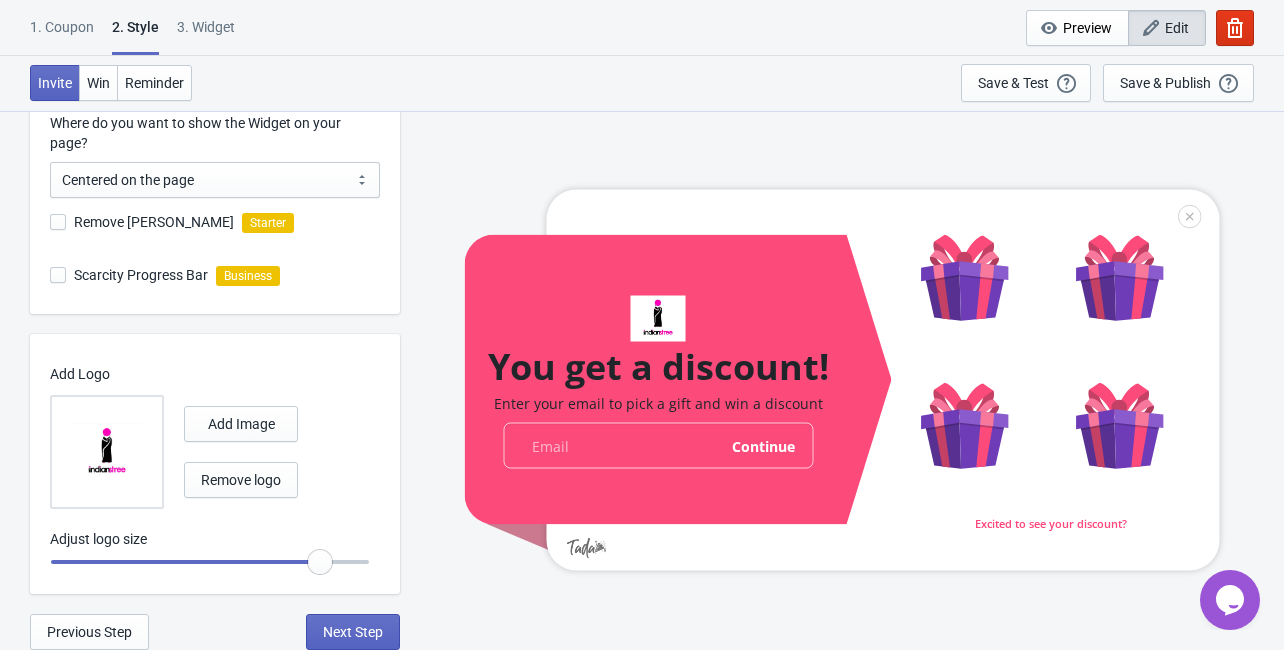
radio input "true"
type input "1.05"
radio input "true"
type input "1"
radio input "true"
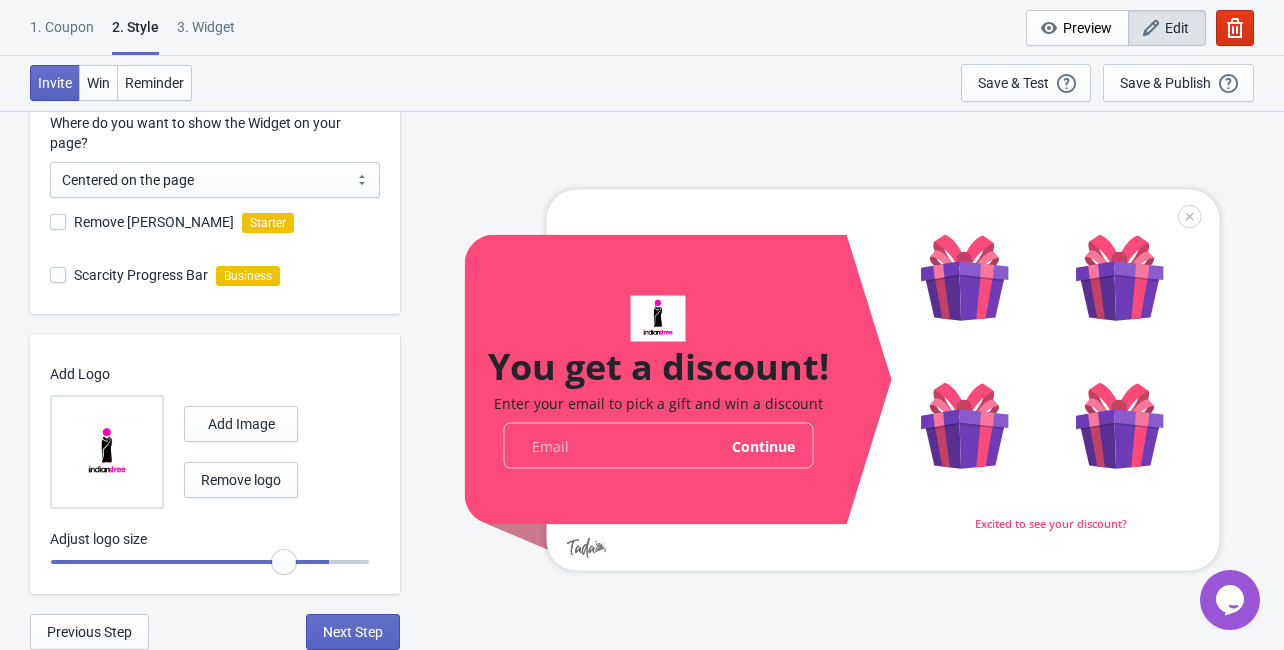
type input "0.95"
radio input "true"
type input "0.9"
radio input "true"
type input "0.85"
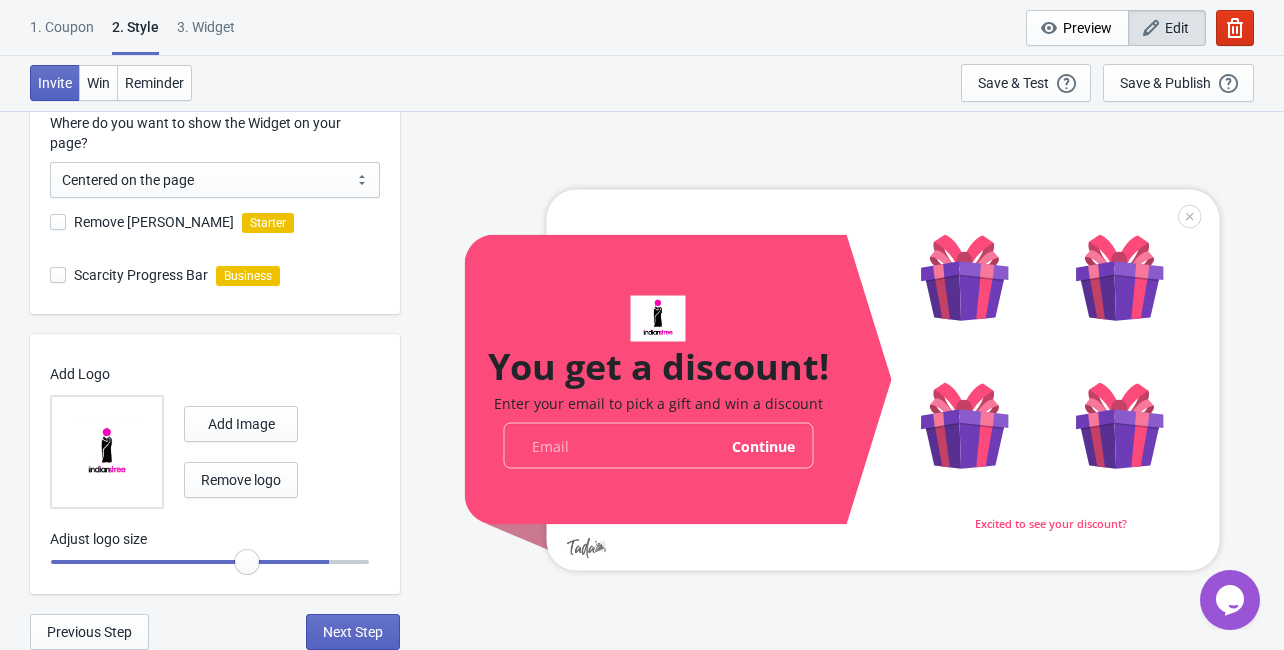
radio input "true"
type input "0.8"
radio input "true"
type input "0.75"
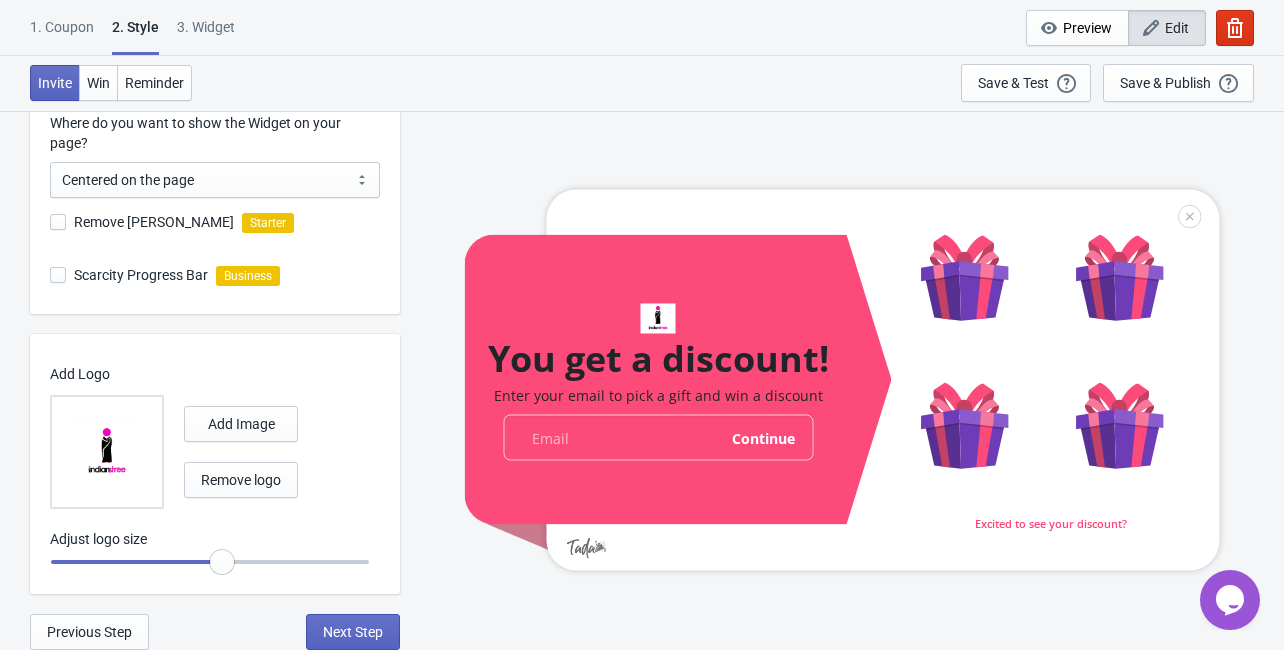
radio input "true"
type input "0.7"
radio input "true"
type input "0.65"
radio input "true"
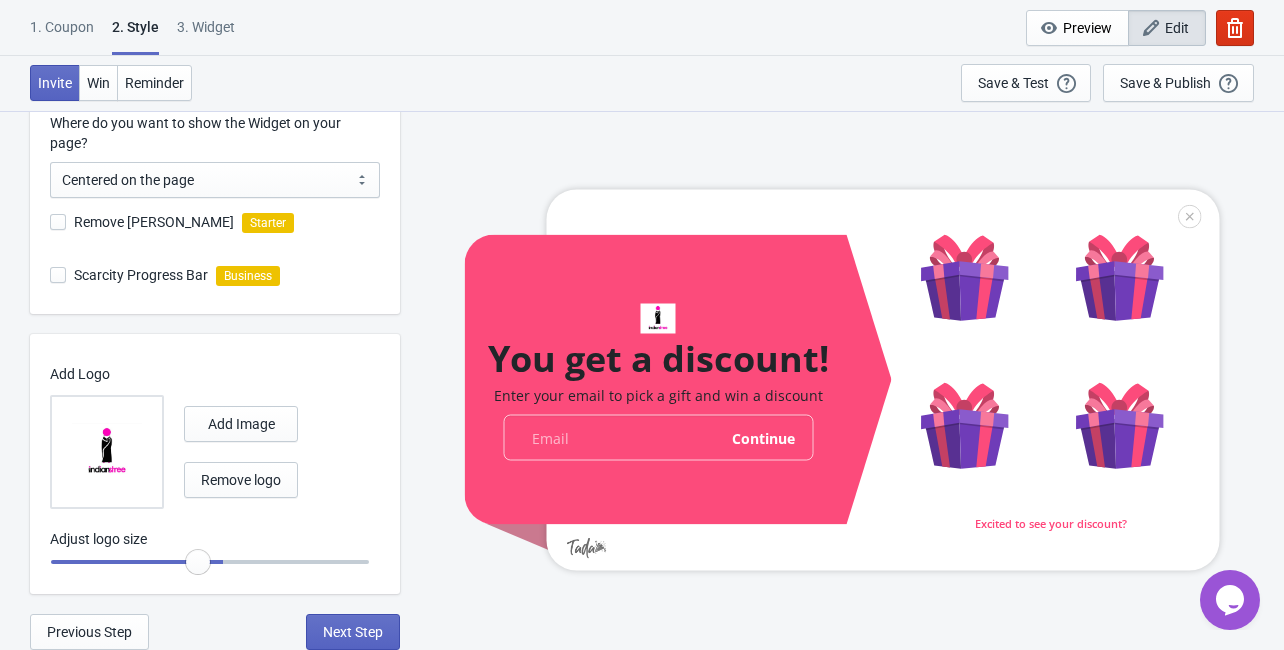
type input "0.6"
radio input "true"
type input "0.55"
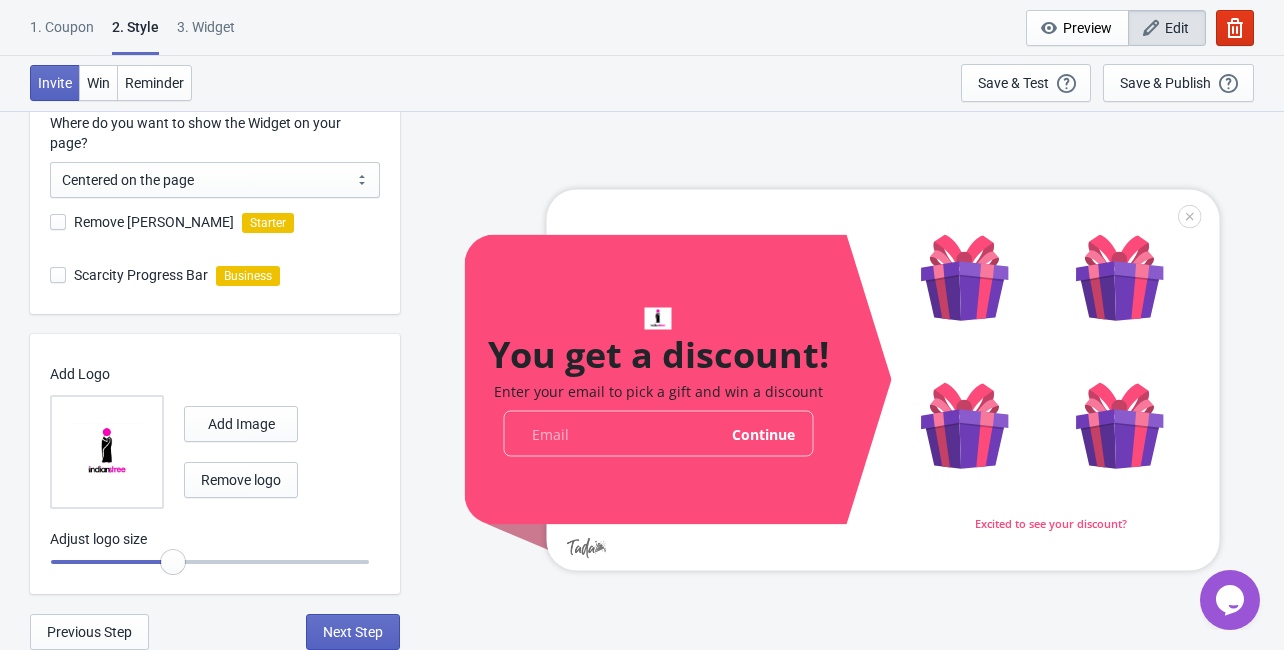
radio input "true"
type input "0.6"
radio input "true"
type input "0.65"
radio input "true"
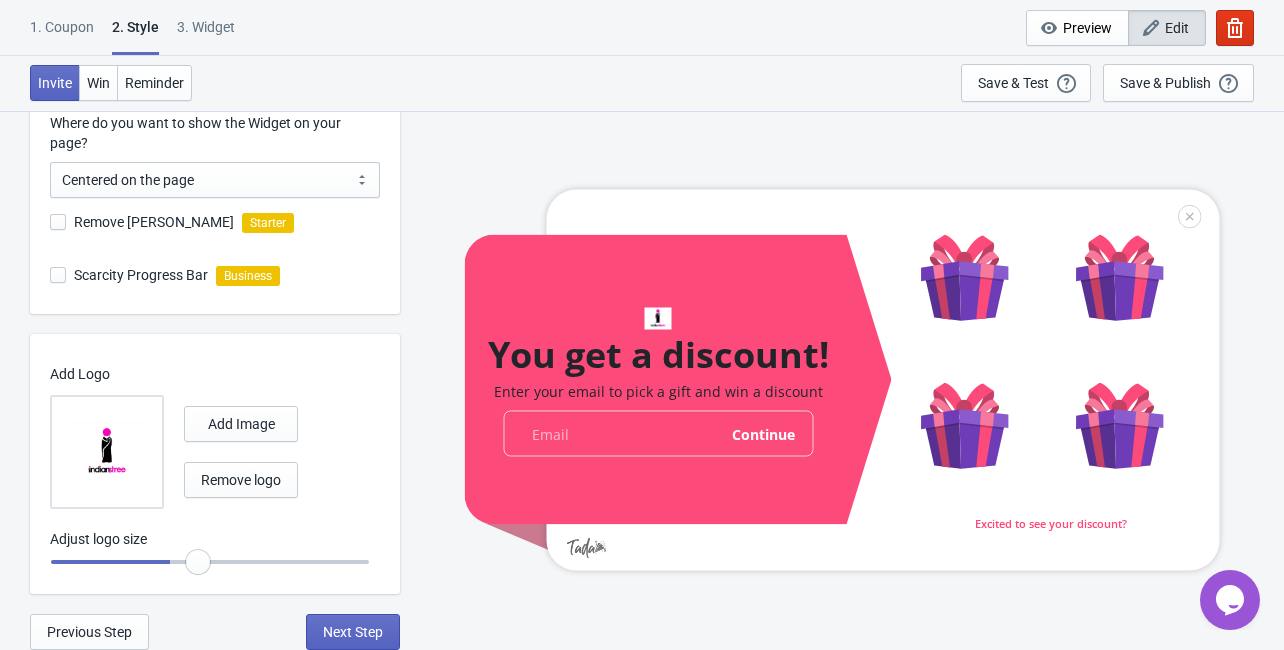
type input "0.75"
radio input "true"
type input "0.9"
radio input "true"
type input "1"
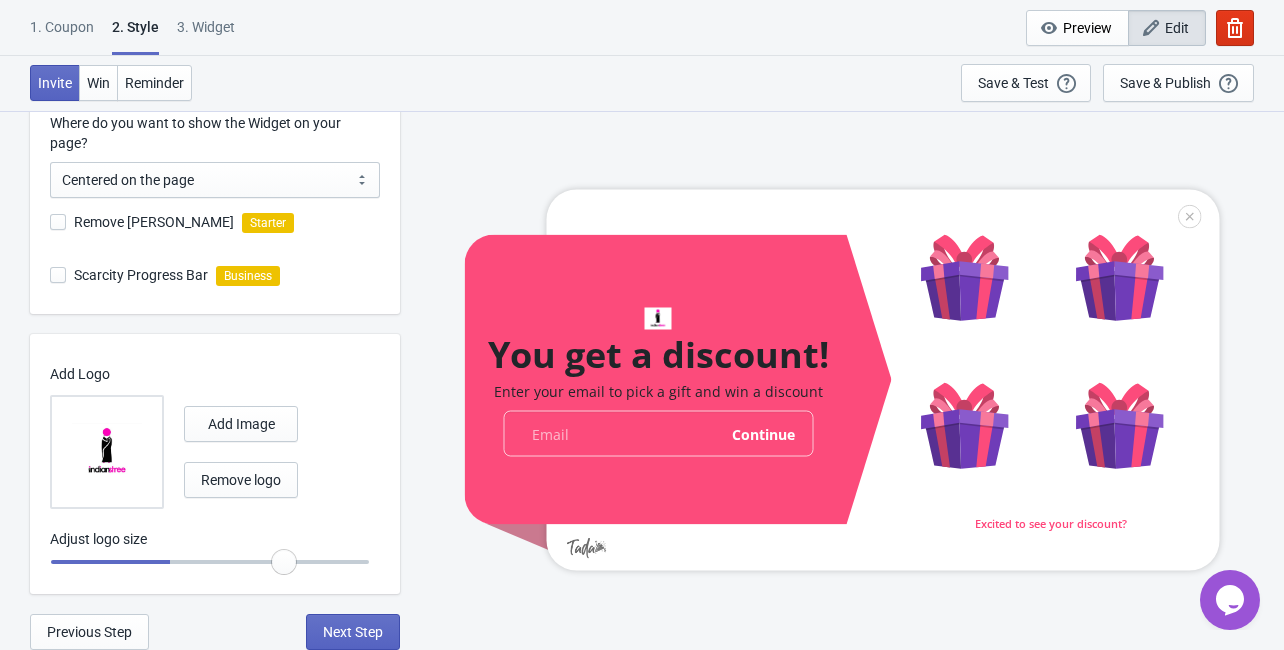
radio input "true"
type input "1.05"
radio input "true"
type input "1.15"
radio input "true"
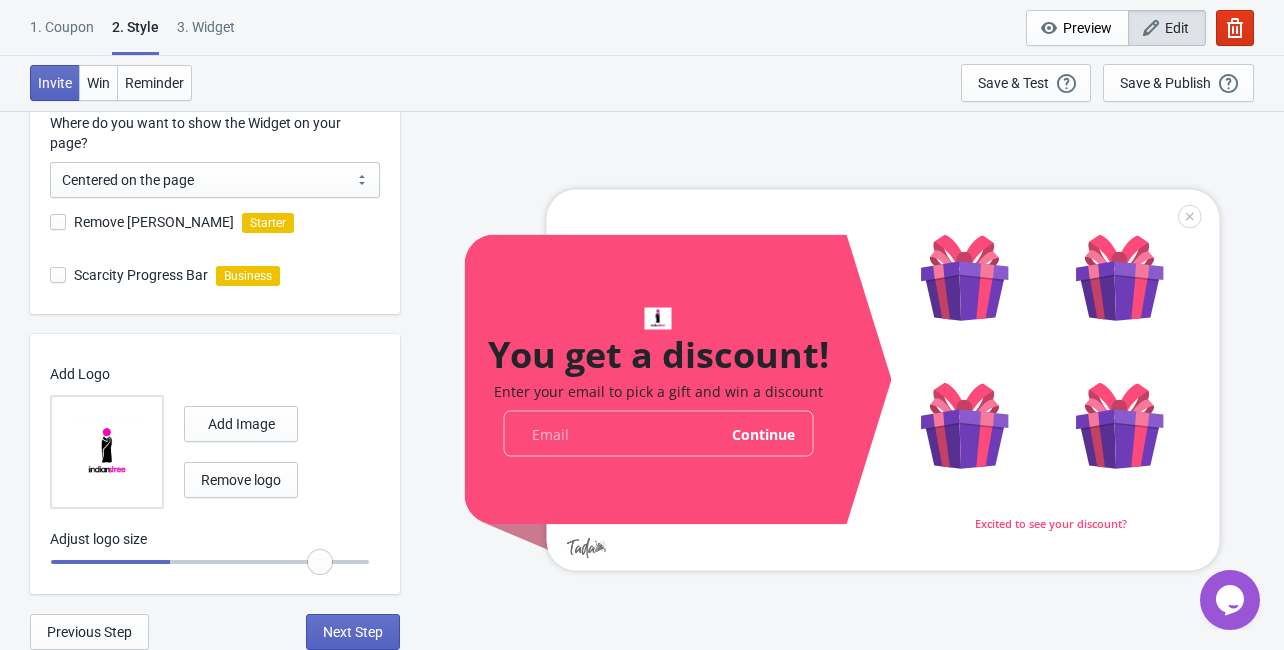
type input "1.2"
radio input "true"
type input "1.25"
radio input "true"
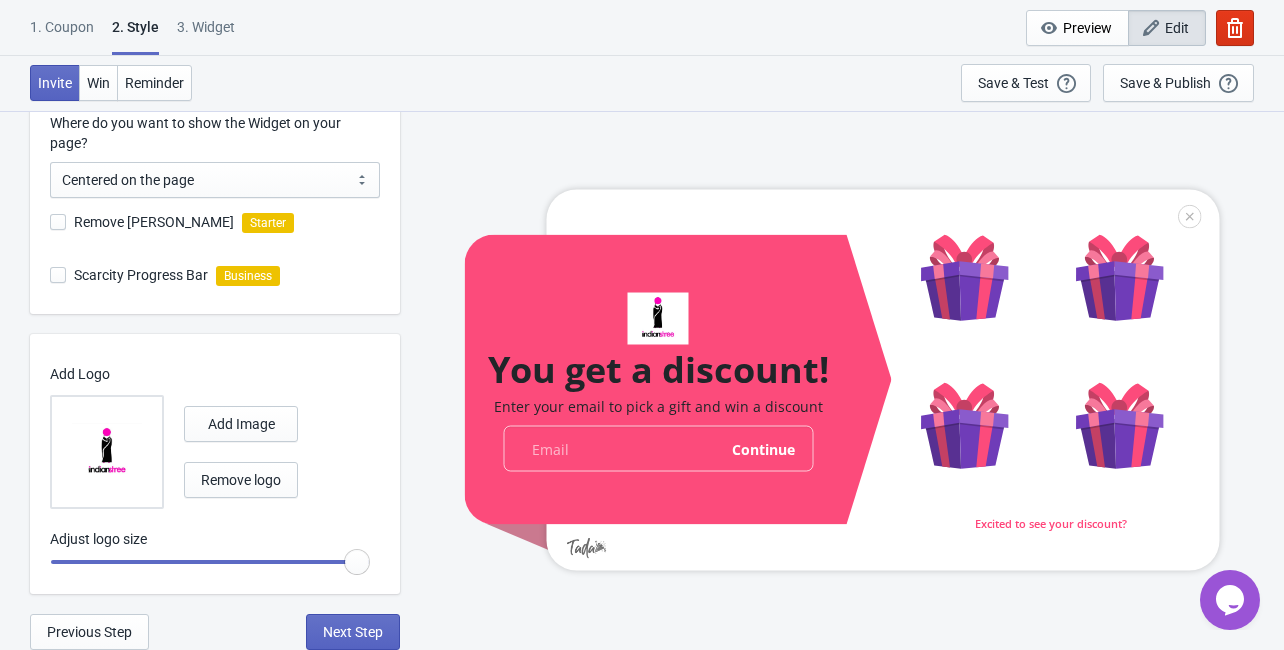
drag, startPoint x: 285, startPoint y: 560, endPoint x: 520, endPoint y: 604, distance: 239.0
type input "1.3"
click at [370, 580] on input "range" at bounding box center [210, 562] width 320 height 36
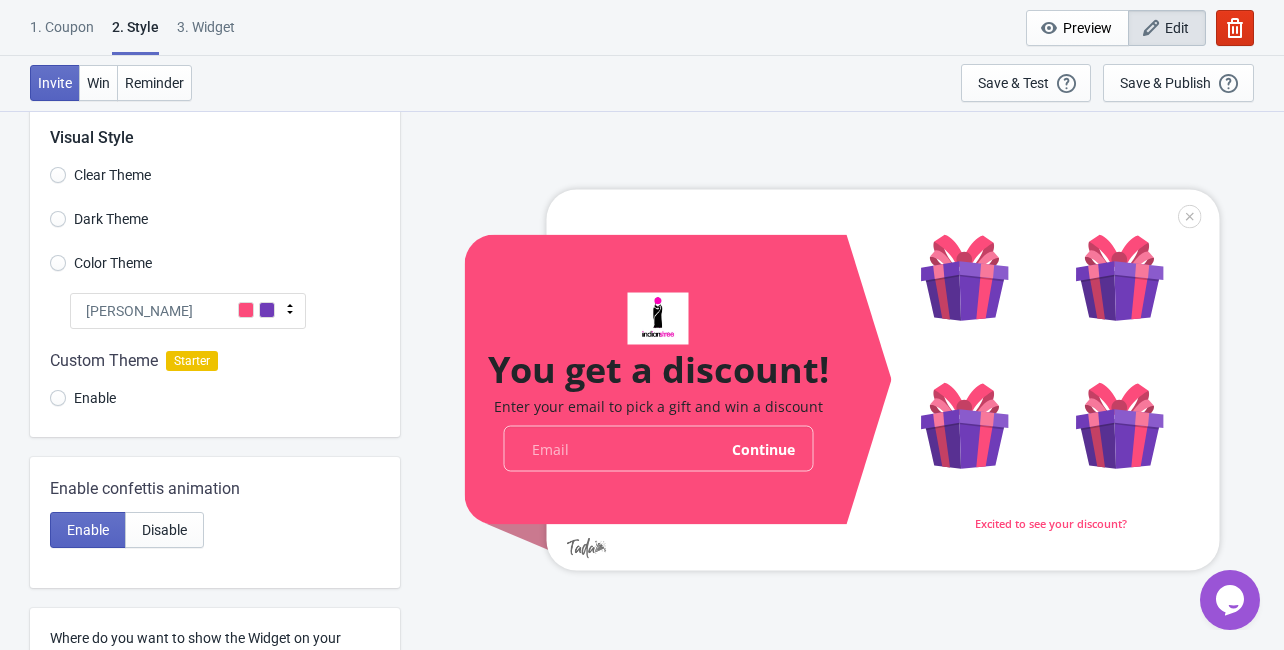
scroll to position [0, 0]
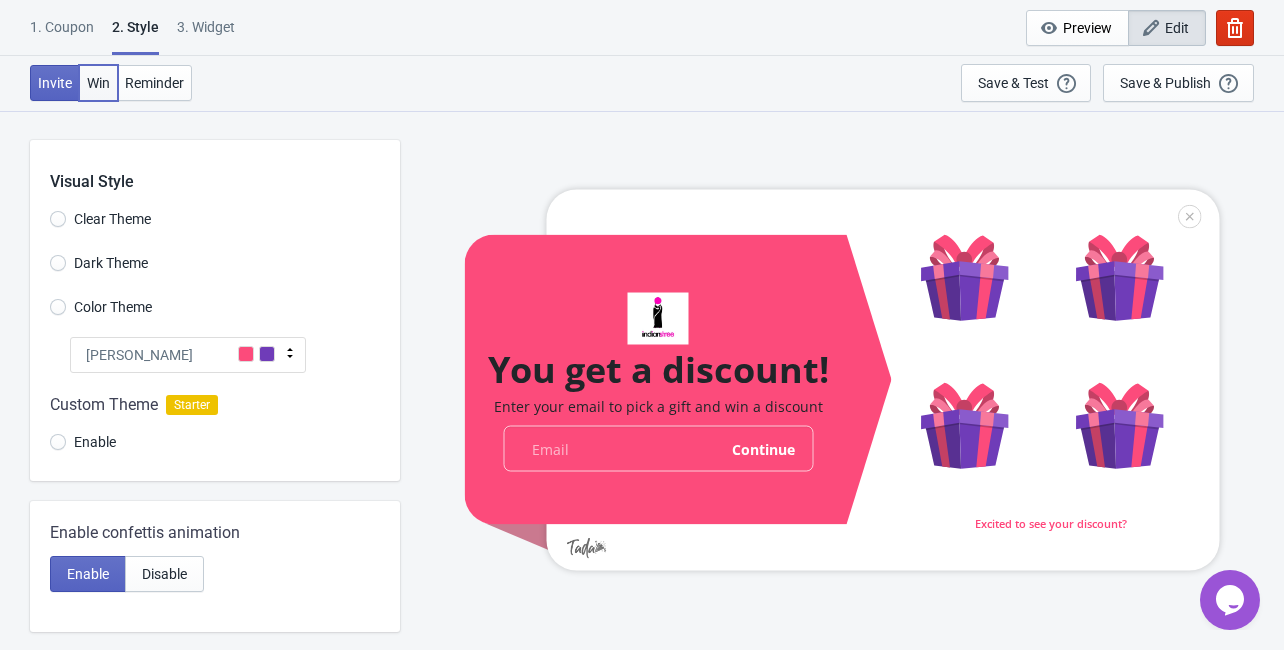
click at [93, 87] on span "Win" at bounding box center [98, 83] width 23 height 16
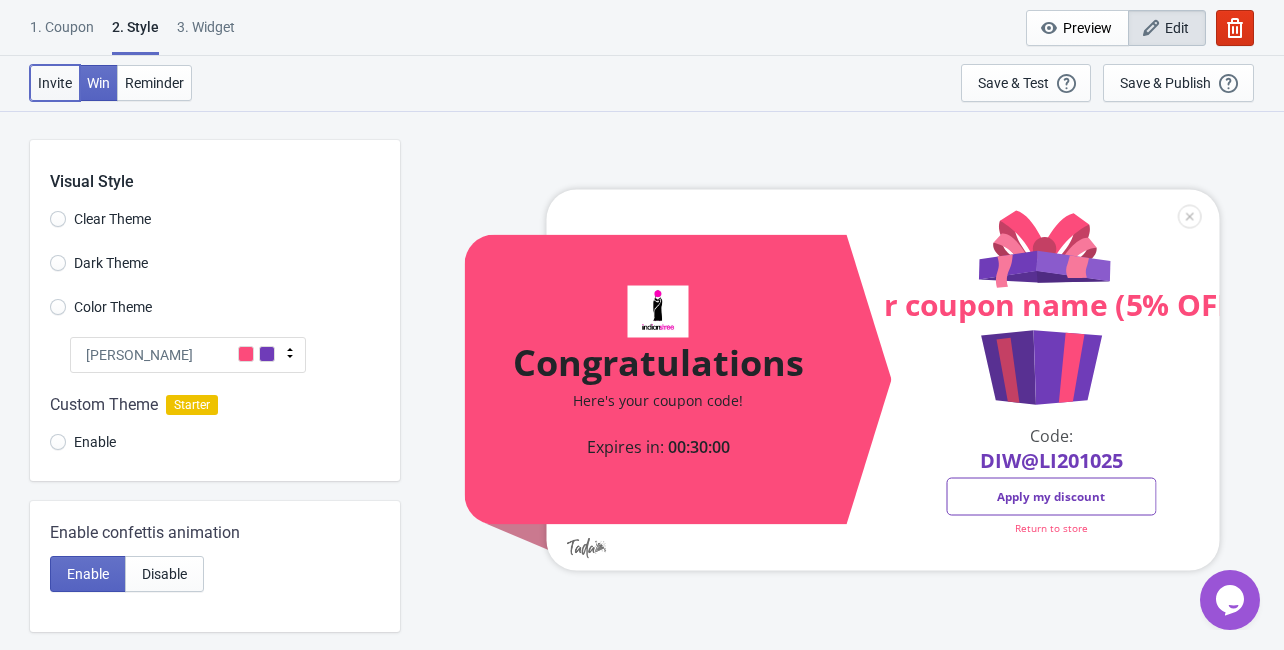
click at [55, 87] on span "Invite" at bounding box center [55, 83] width 34 height 16
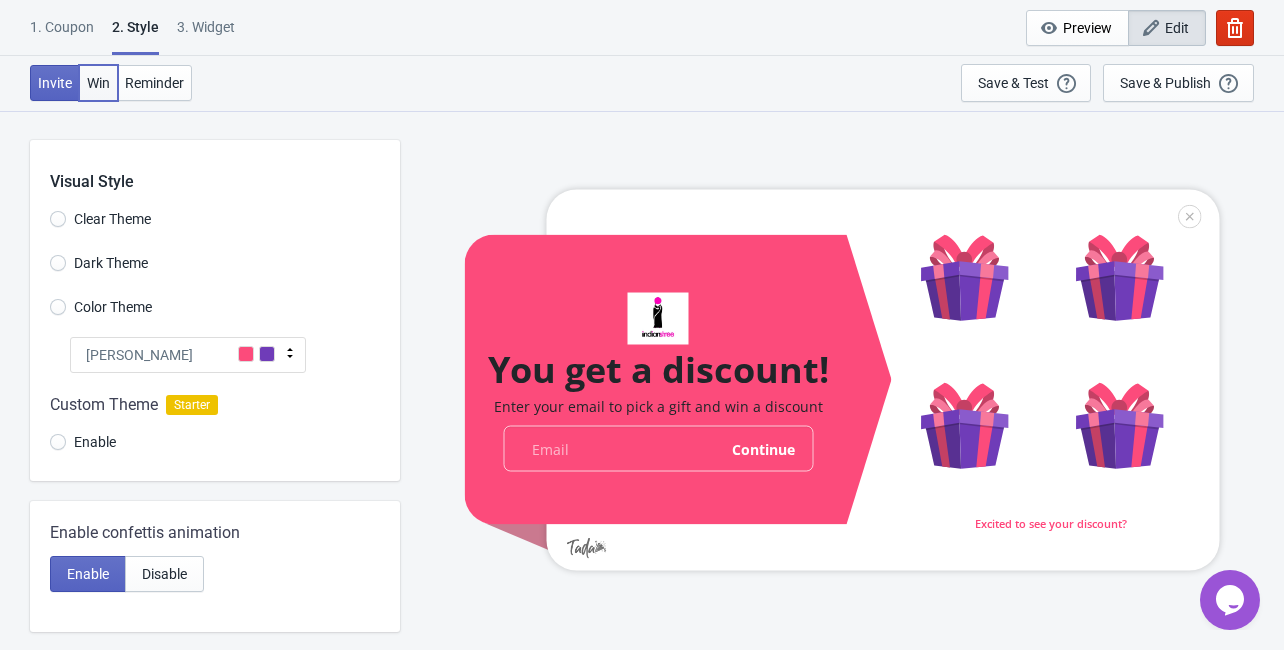
click at [82, 84] on button "Win" at bounding box center [98, 83] width 39 height 36
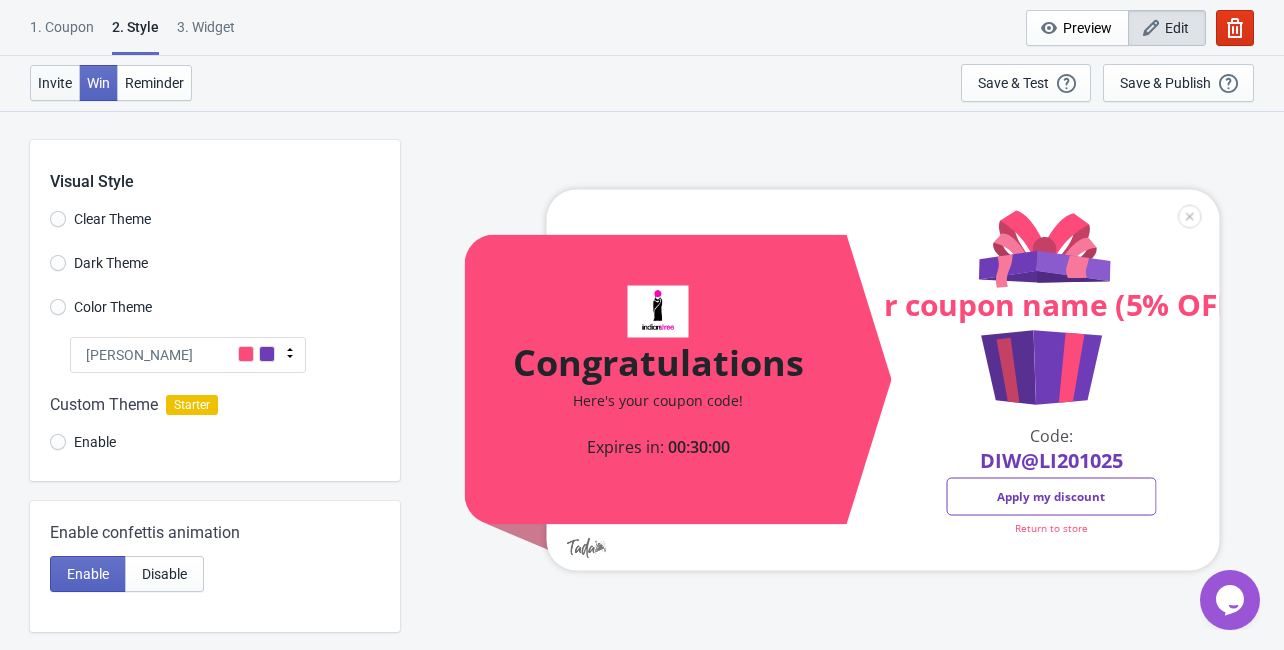
click at [60, 85] on span "Invite" at bounding box center [55, 83] width 34 height 16
radio input "true"
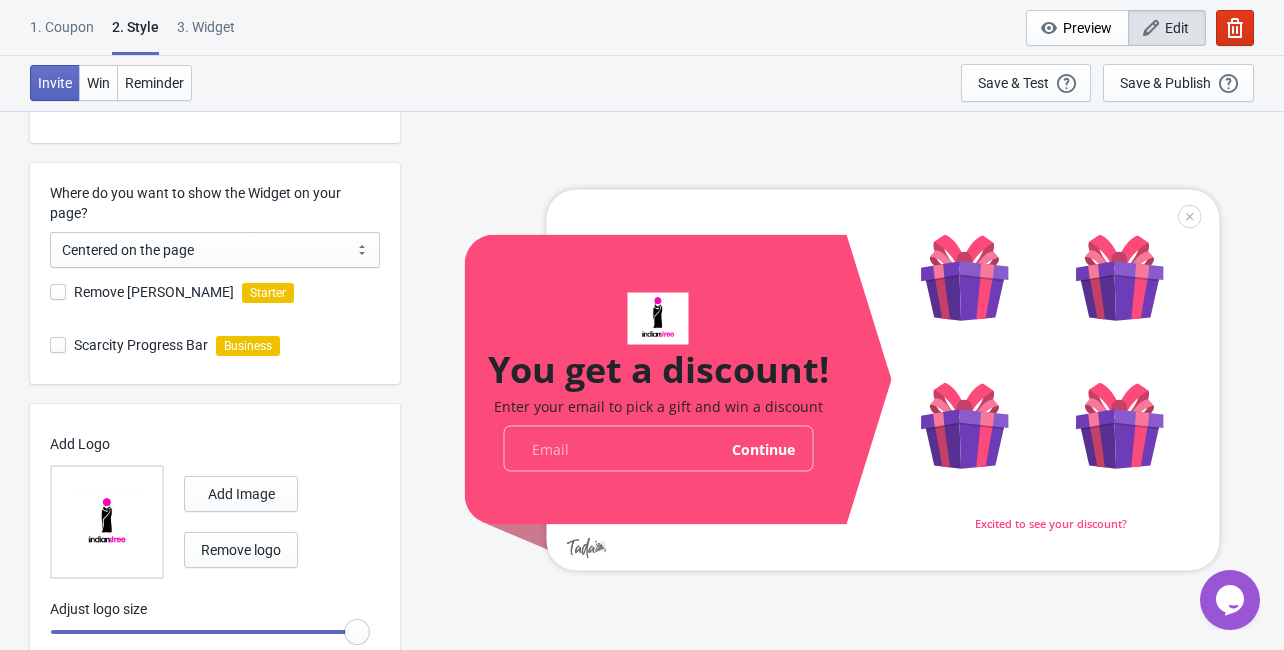
scroll to position [559, 0]
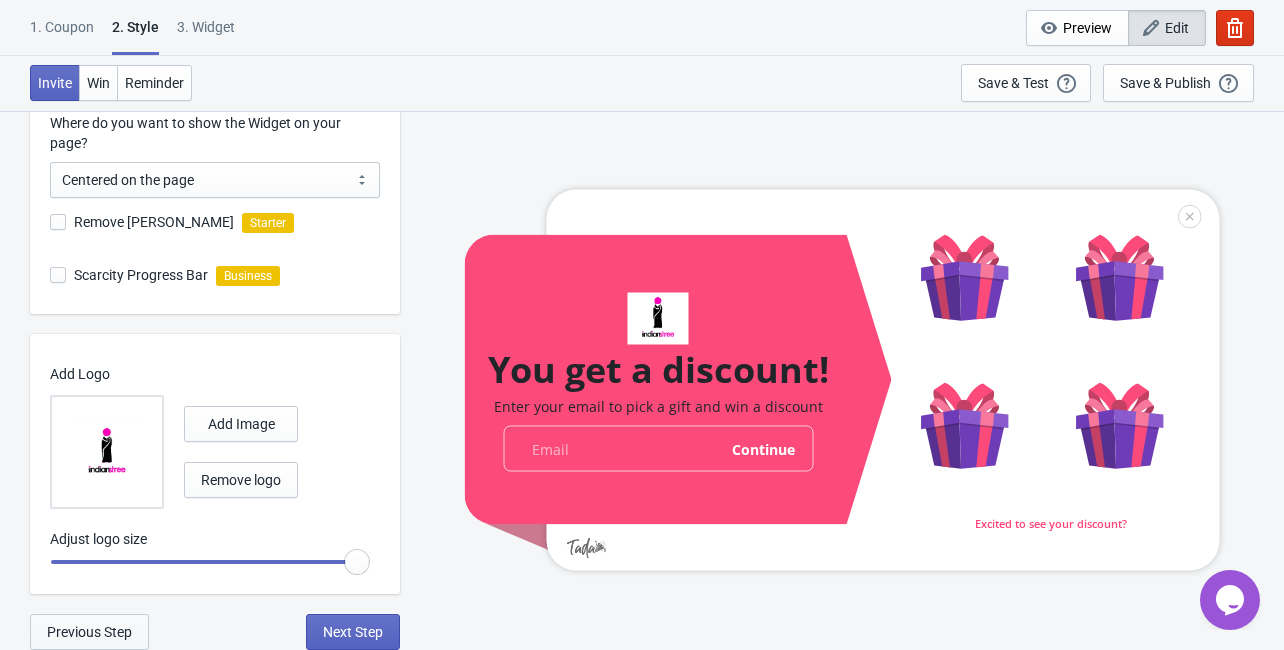
click at [101, 627] on span "Previous Step" at bounding box center [89, 632] width 85 height 16
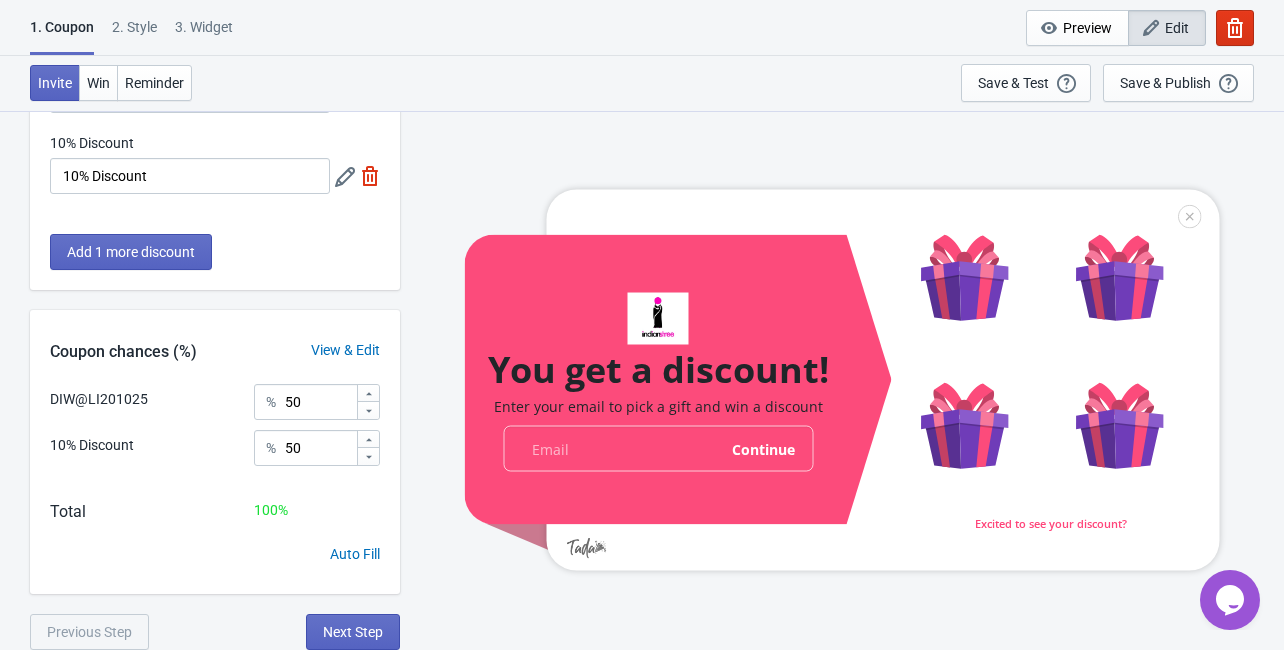
scroll to position [0, 0]
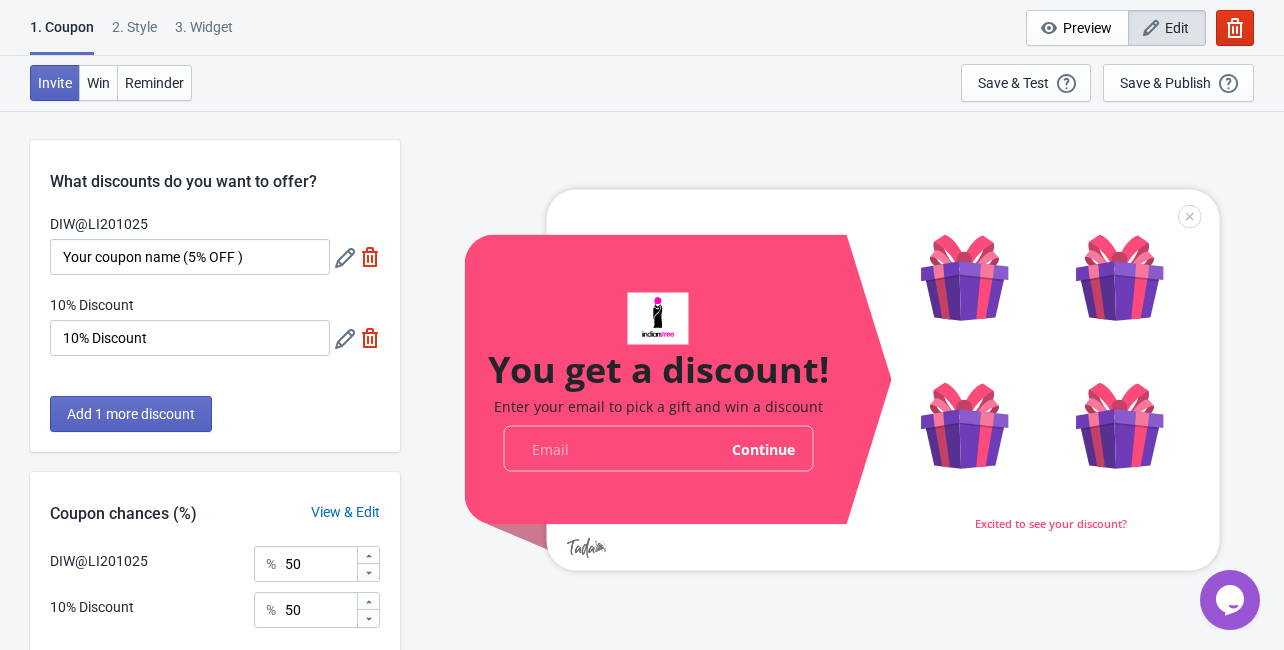
click at [337, 264] on icon at bounding box center [345, 258] width 20 height 20
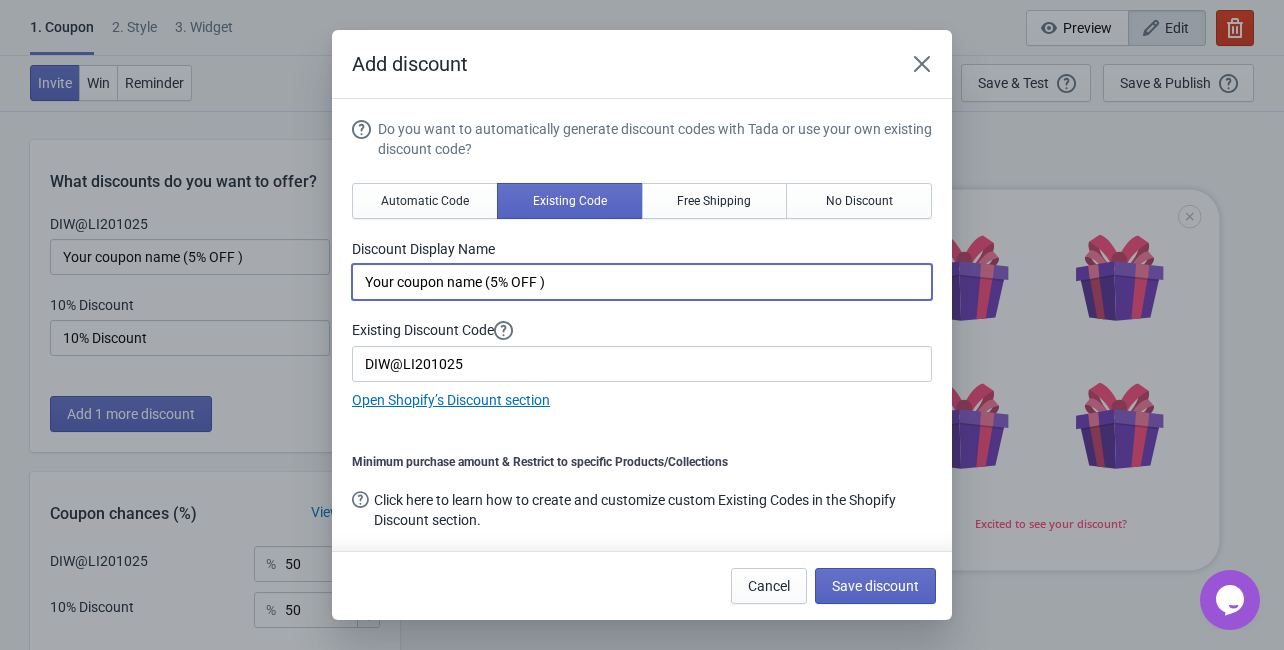
drag, startPoint x: 576, startPoint y: 280, endPoint x: 346, endPoint y: 283, distance: 230.0
click at [346, 283] on section "Do you want to automatically generate discount codes with Tada or use your own …" at bounding box center [642, 325] width 620 height 452
drag, startPoint x: 432, startPoint y: 276, endPoint x: 326, endPoint y: 278, distance: 106.0
click at [326, 278] on div "Add discount Do you want to automatically generate discount codes with Tada or …" at bounding box center [642, 325] width 1284 height 590
type input "COUPON CODE 10% OFF"
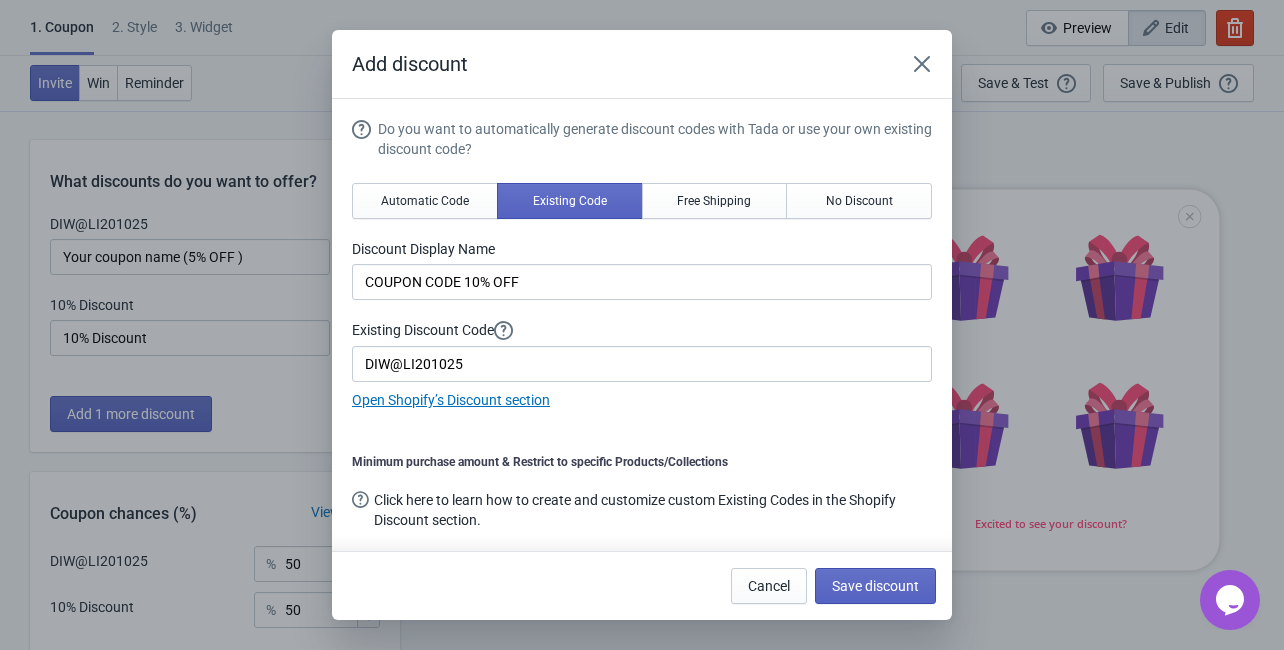
click at [720, 220] on div "Do you want to automatically generate discount codes with Tada or use your own …" at bounding box center [642, 265] width 580 height 292
click at [864, 584] on span "Save discount" at bounding box center [875, 586] width 87 height 16
type input "COUPON CODE 10% OFF"
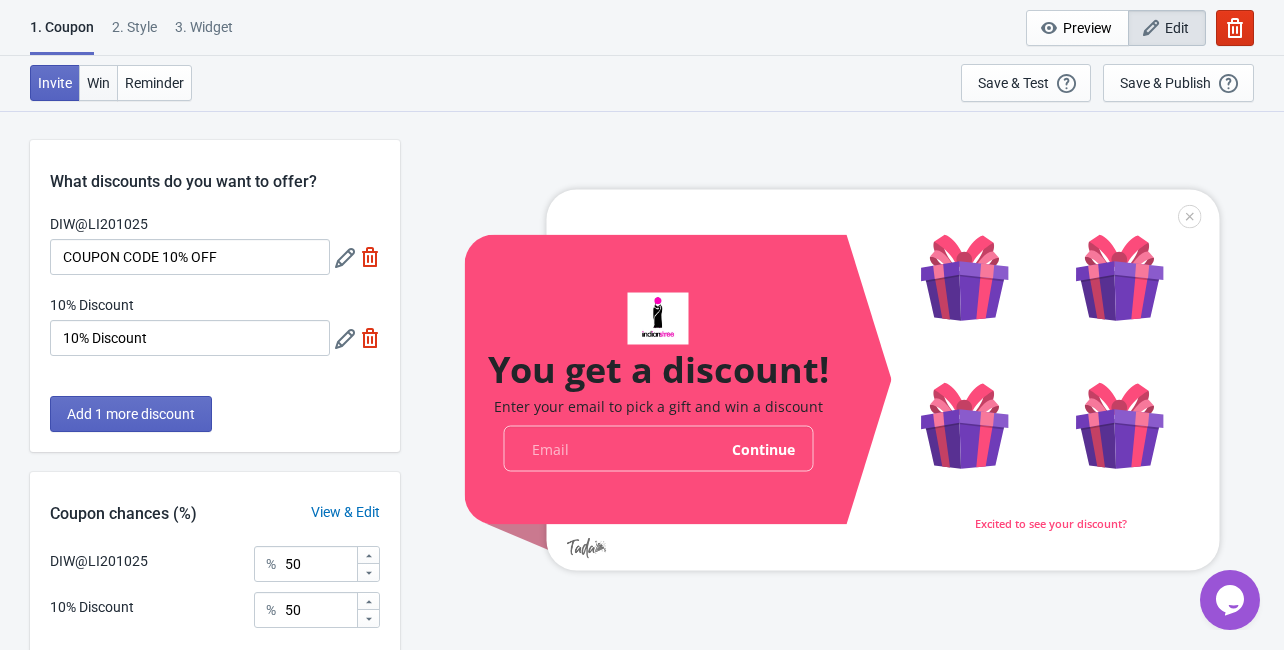
click at [100, 89] on span "Win" at bounding box center [98, 83] width 23 height 16
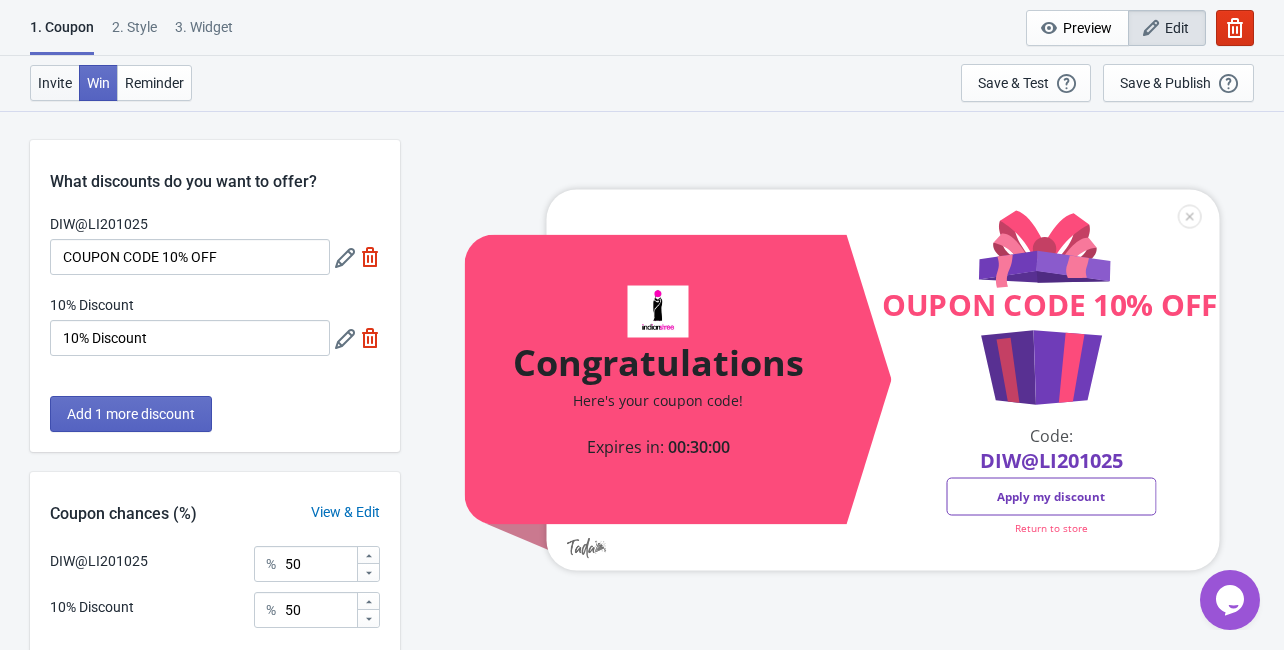
click at [54, 81] on span "Invite" at bounding box center [55, 83] width 34 height 16
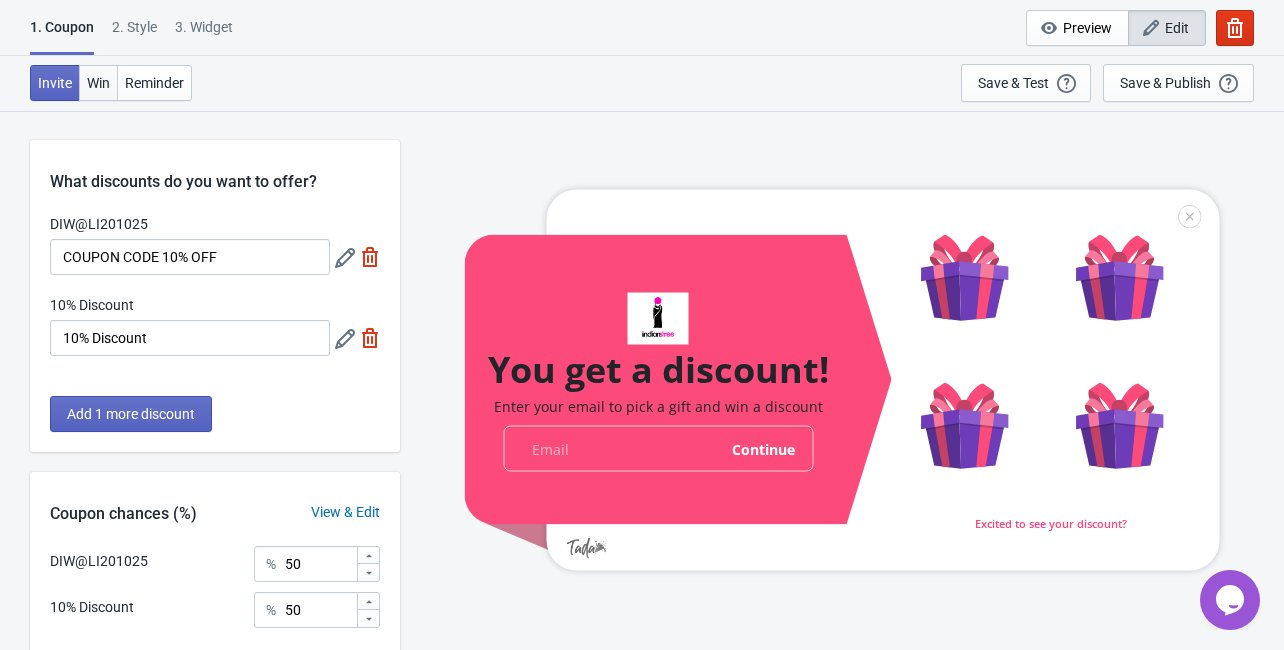
click at [87, 81] on span "Win" at bounding box center [98, 83] width 23 height 16
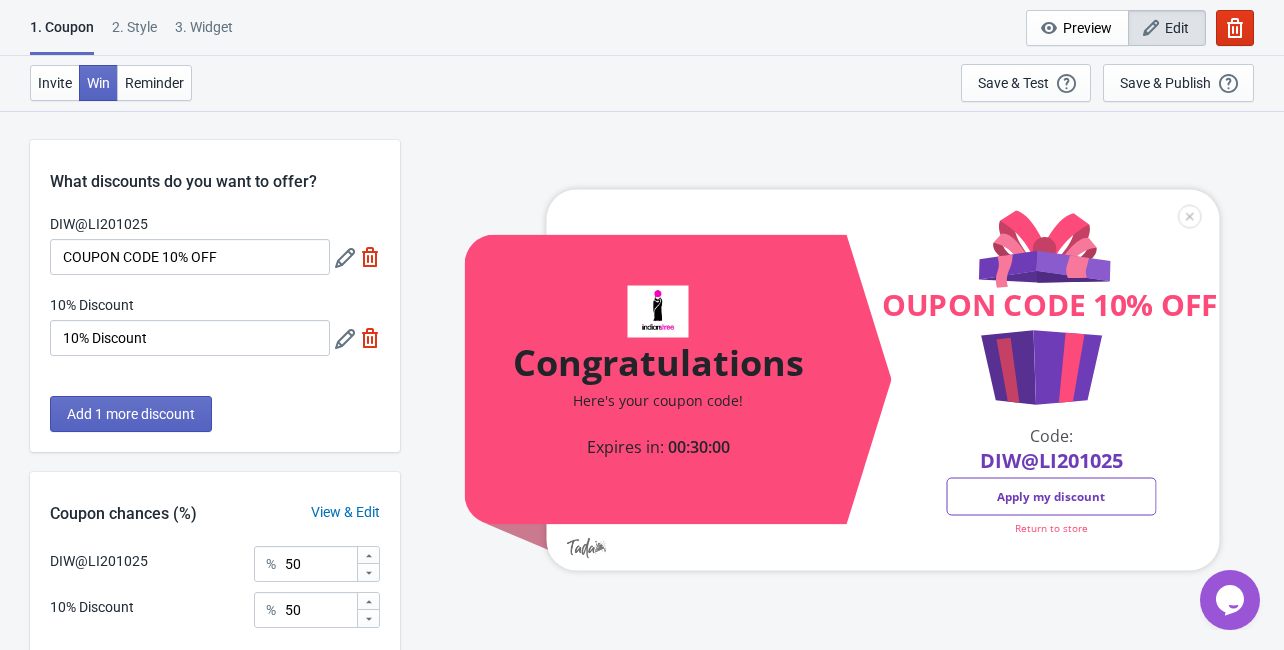
click at [351, 261] on icon at bounding box center [345, 258] width 20 height 20
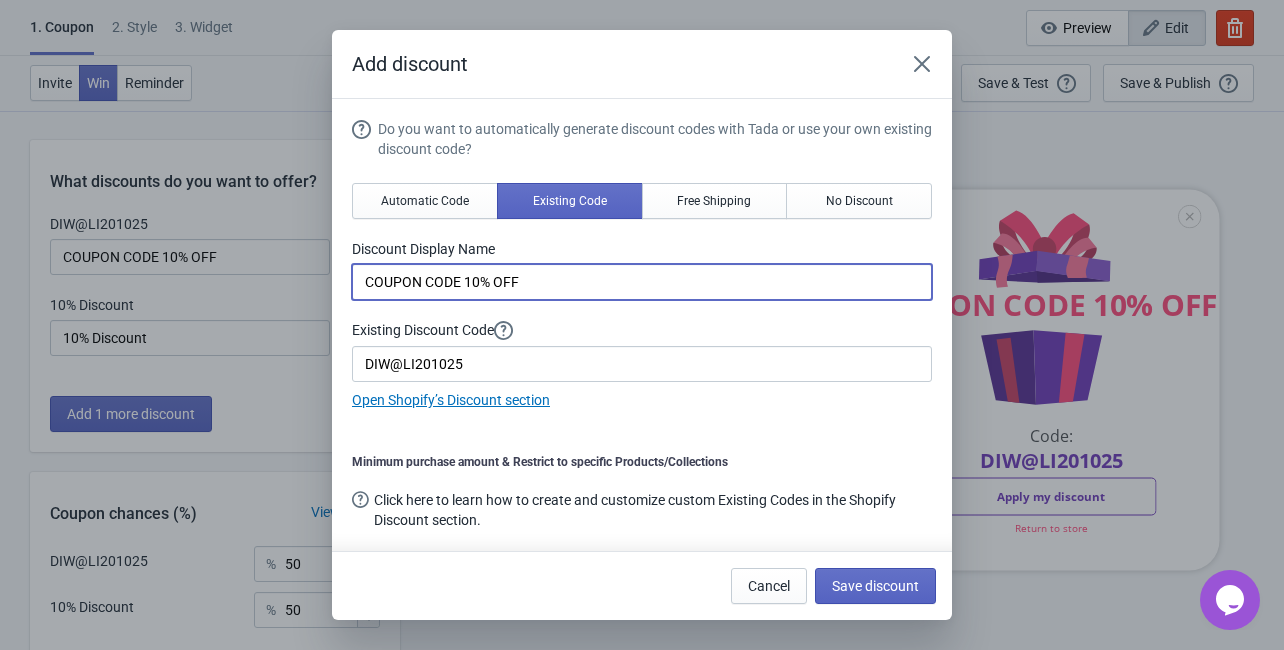
drag, startPoint x: 464, startPoint y: 283, endPoint x: 319, endPoint y: 282, distance: 145.0
click at [319, 282] on div "Add discount Do you want to automatically generate discount codes with Tada or …" at bounding box center [642, 325] width 1284 height 590
click at [359, 276] on input "10% OFF" at bounding box center [642, 282] width 580 height 36
type input "Give Time Away 10% OFF"
click at [848, 583] on span "Save discount" at bounding box center [875, 586] width 87 height 16
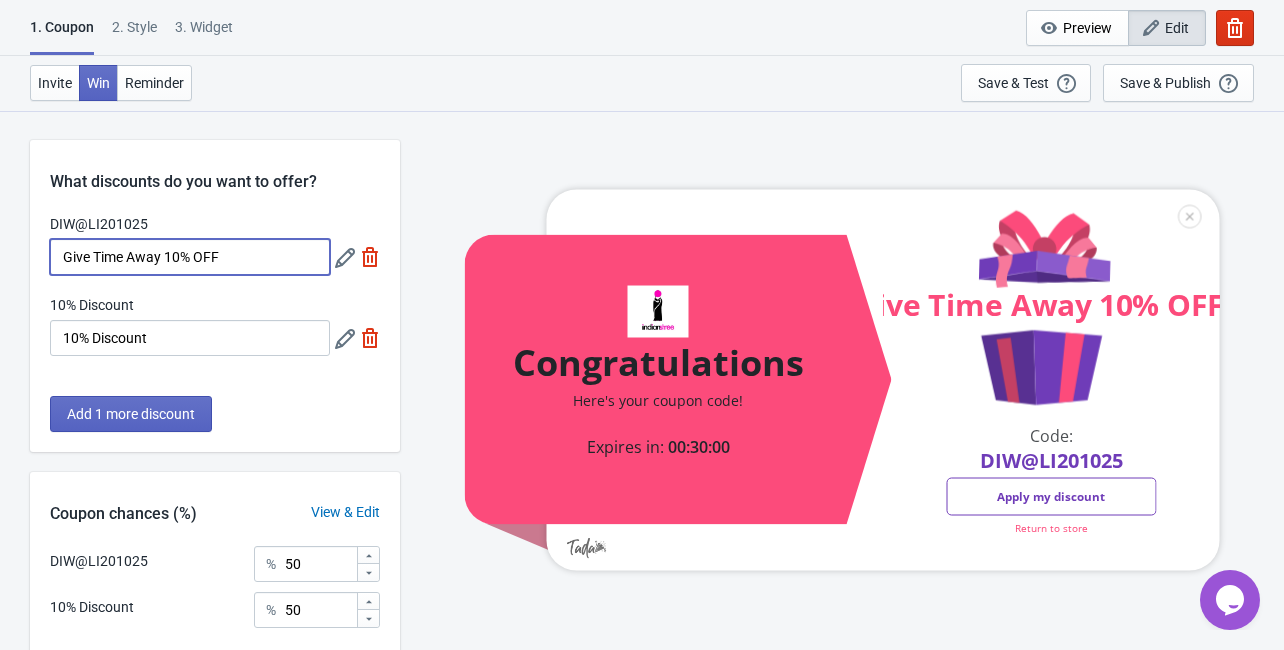
click at [169, 264] on input "Give Time Away 10% OFF" at bounding box center [190, 257] width 280 height 36
drag, startPoint x: 164, startPoint y: 263, endPoint x: 20, endPoint y: 268, distance: 144.0
click at [20, 268] on div "What discounts do you want to offer? DIW@LI201025 Give Time Away 10% OFF 10% Di…" at bounding box center [642, 461] width 1284 height 702
click at [65, 264] on input "10% OFF" at bounding box center [190, 257] width 280 height 36
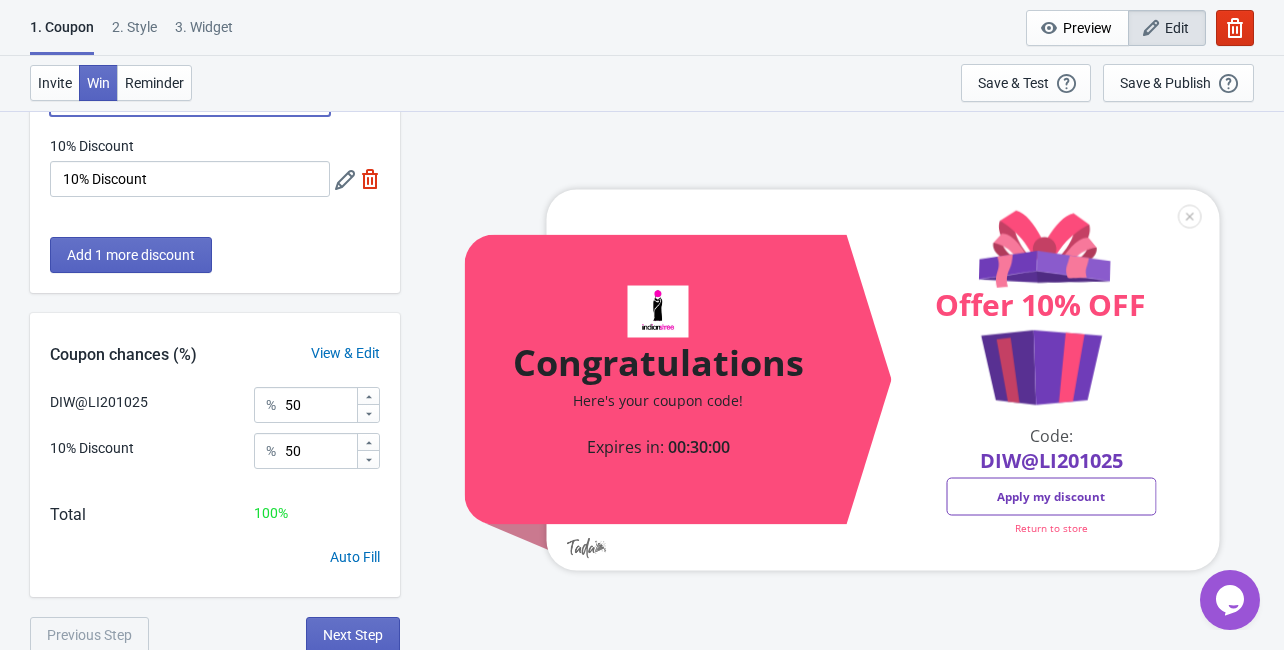
scroll to position [160, 0]
type input "Offer 10% OFF"
click at [306, 448] on input "50" at bounding box center [320, 450] width 72 height 36
click at [364, 443] on icon at bounding box center [369, 442] width 12 height 12
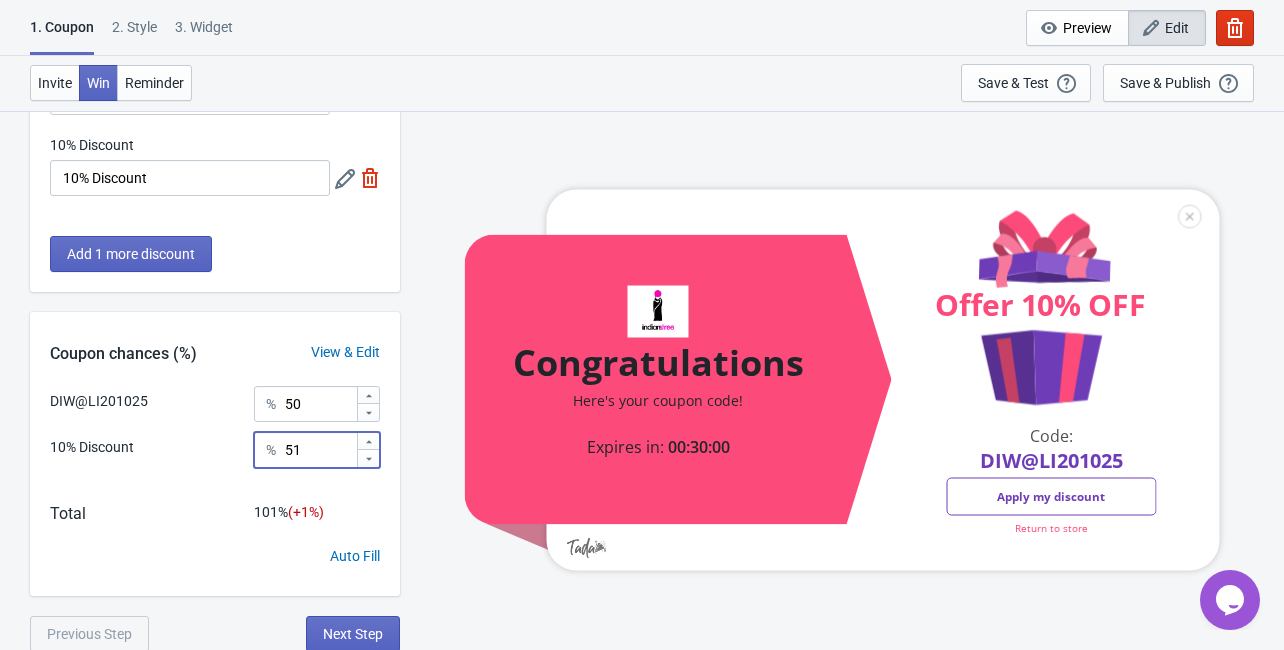
click at [364, 442] on icon at bounding box center [369, 442] width 12 height 12
click at [367, 460] on icon at bounding box center [369, 459] width 12 height 12
type input "50"
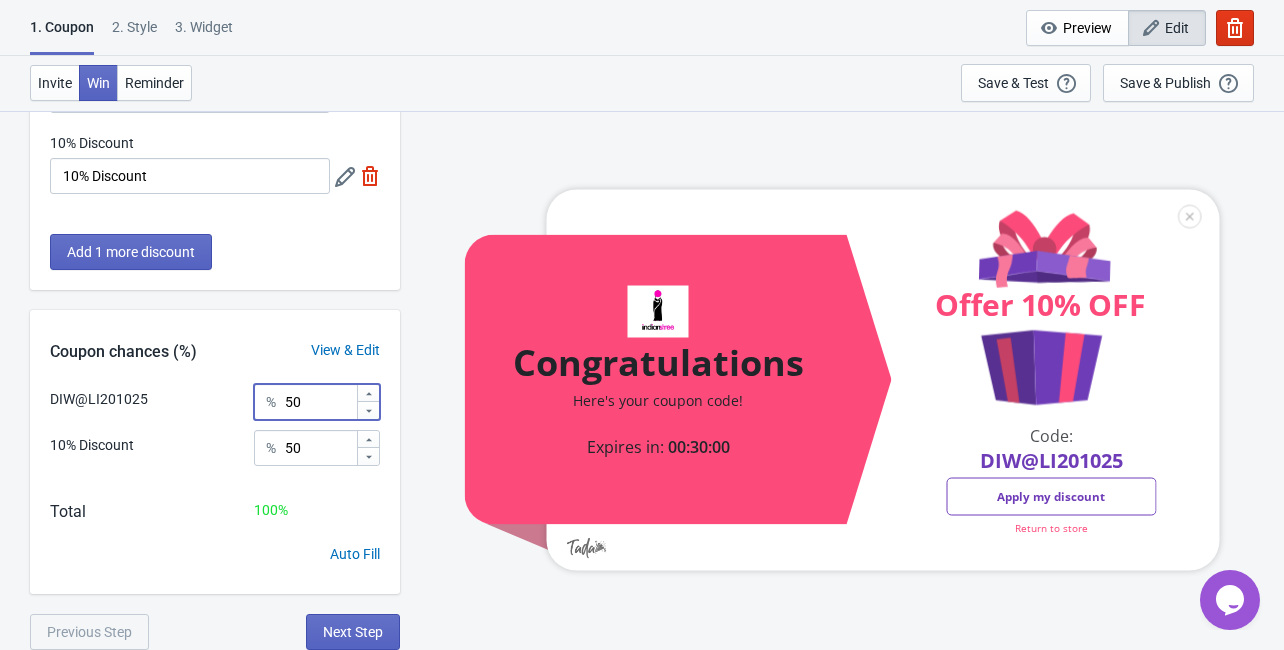
drag, startPoint x: 305, startPoint y: 402, endPoint x: 275, endPoint y: 402, distance: 30.0
click at [275, 402] on div "% 50" at bounding box center [317, 402] width 126 height 36
click at [188, 505] on div "Total 100 %" at bounding box center [215, 522] width 370 height 44
click at [139, 85] on span "Reminder" at bounding box center [154, 83] width 59 height 16
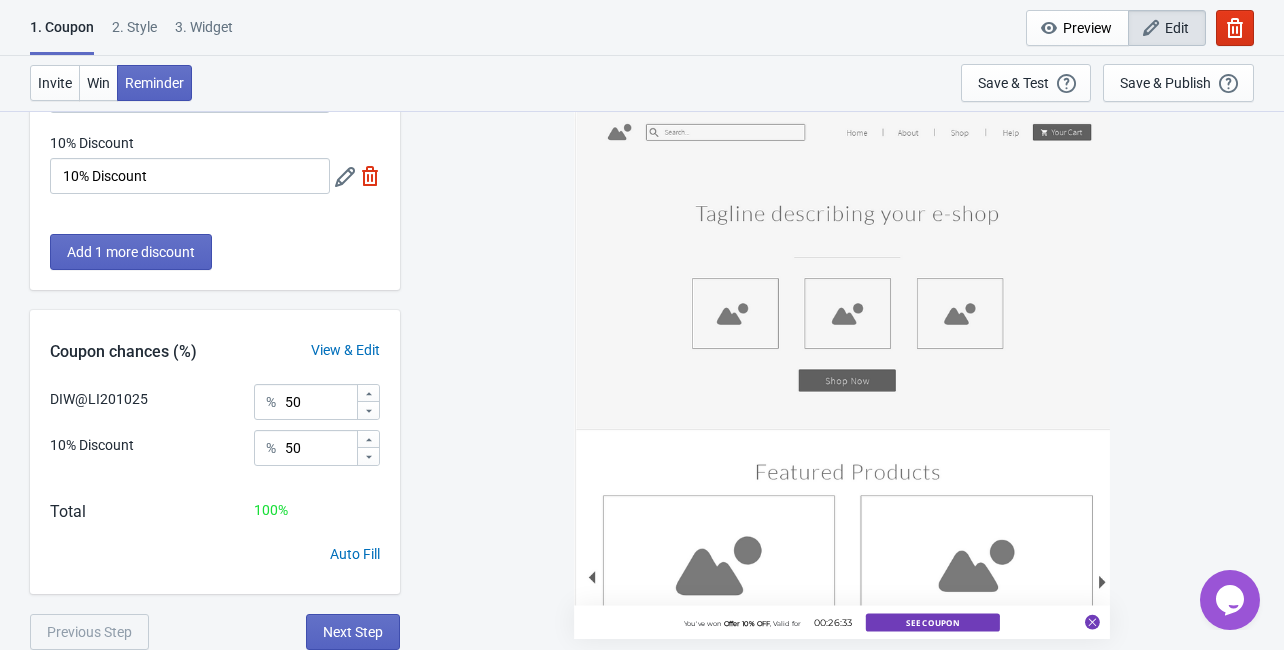
drag, startPoint x: 609, startPoint y: 573, endPoint x: 625, endPoint y: 506, distance: 68.9
click at [625, 506] on div "You've won Offer 10% OFF , Valid for 00:26:33 See Coupon" at bounding box center [842, 374] width 536 height 529
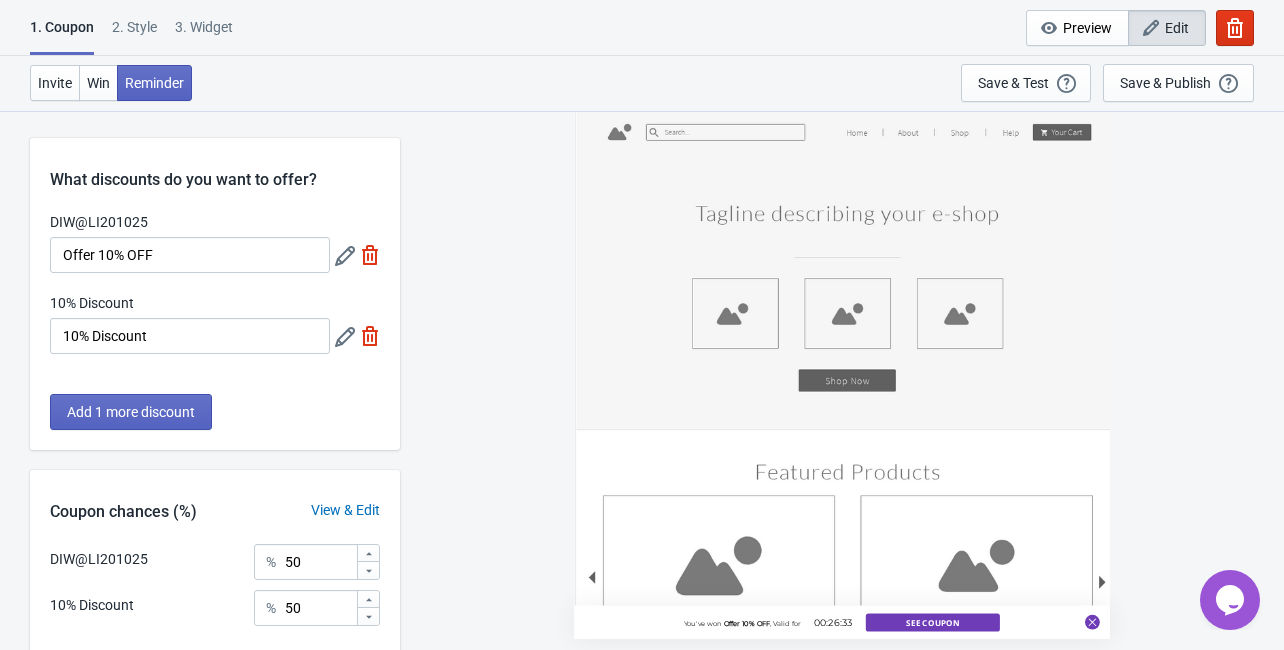
scroll to position [0, 0]
click at [96, 87] on span "Win" at bounding box center [98, 83] width 23 height 16
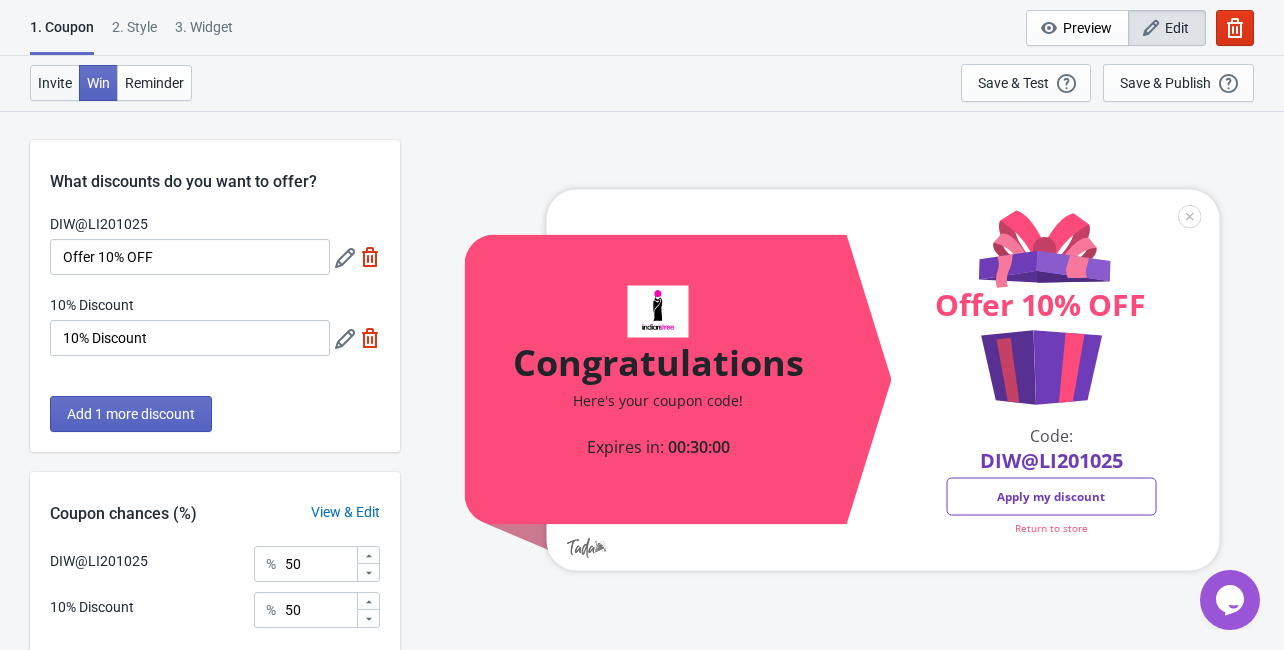
click at [74, 80] on button "Invite" at bounding box center [55, 83] width 50 height 36
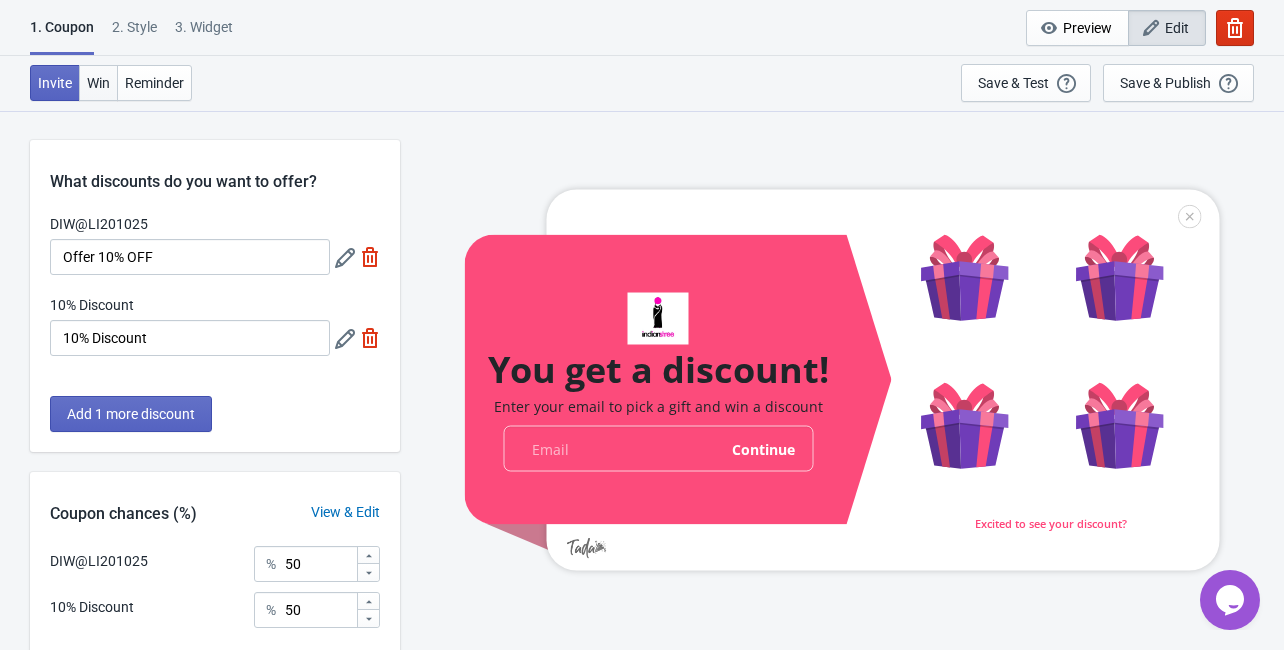
click at [104, 94] on button "Win" at bounding box center [98, 83] width 39 height 36
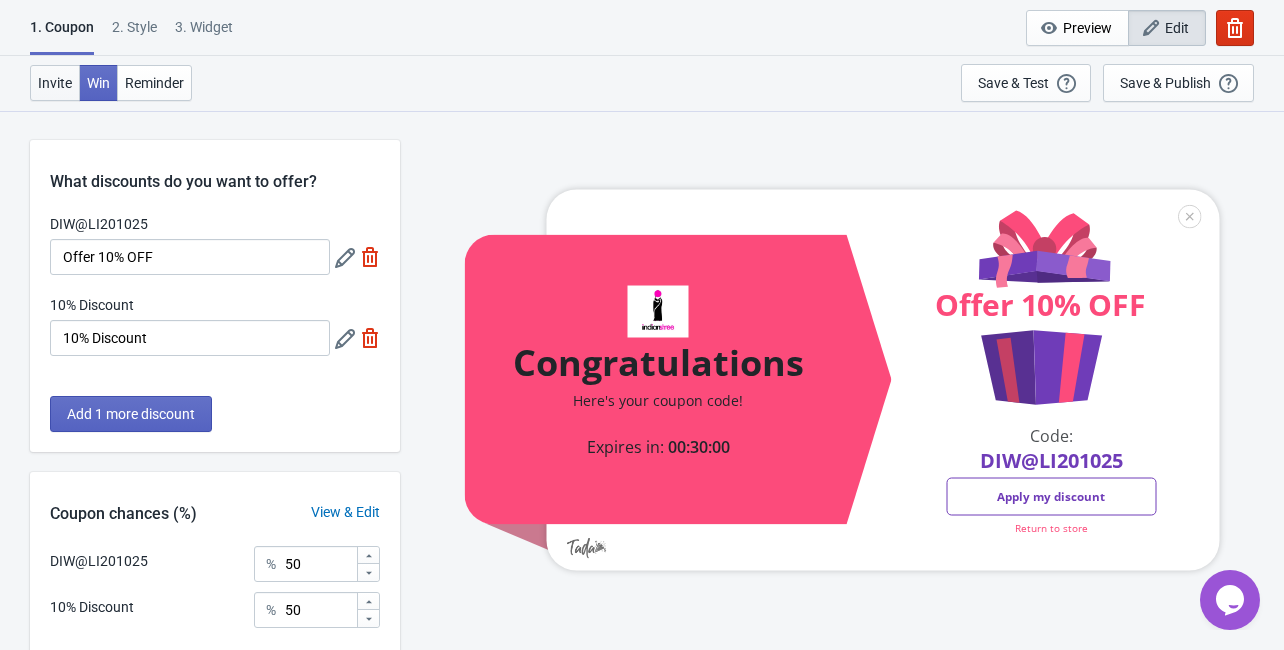
click at [39, 89] on span "Invite" at bounding box center [55, 83] width 34 height 16
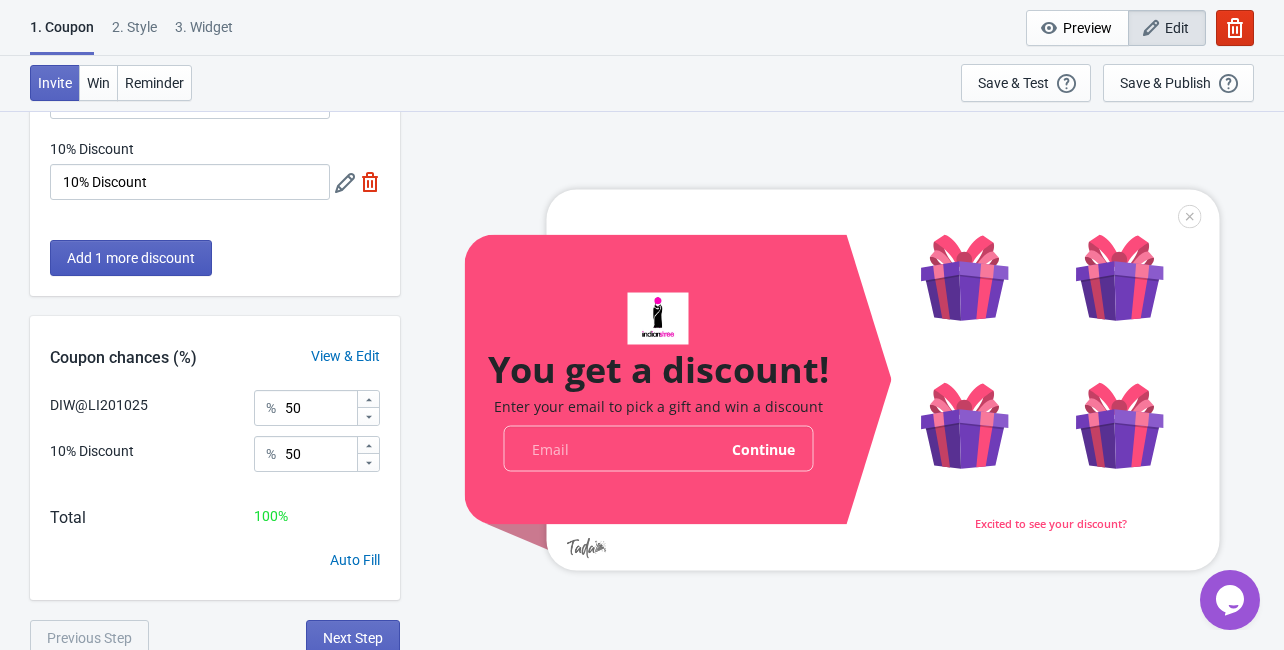
scroll to position [162, 0]
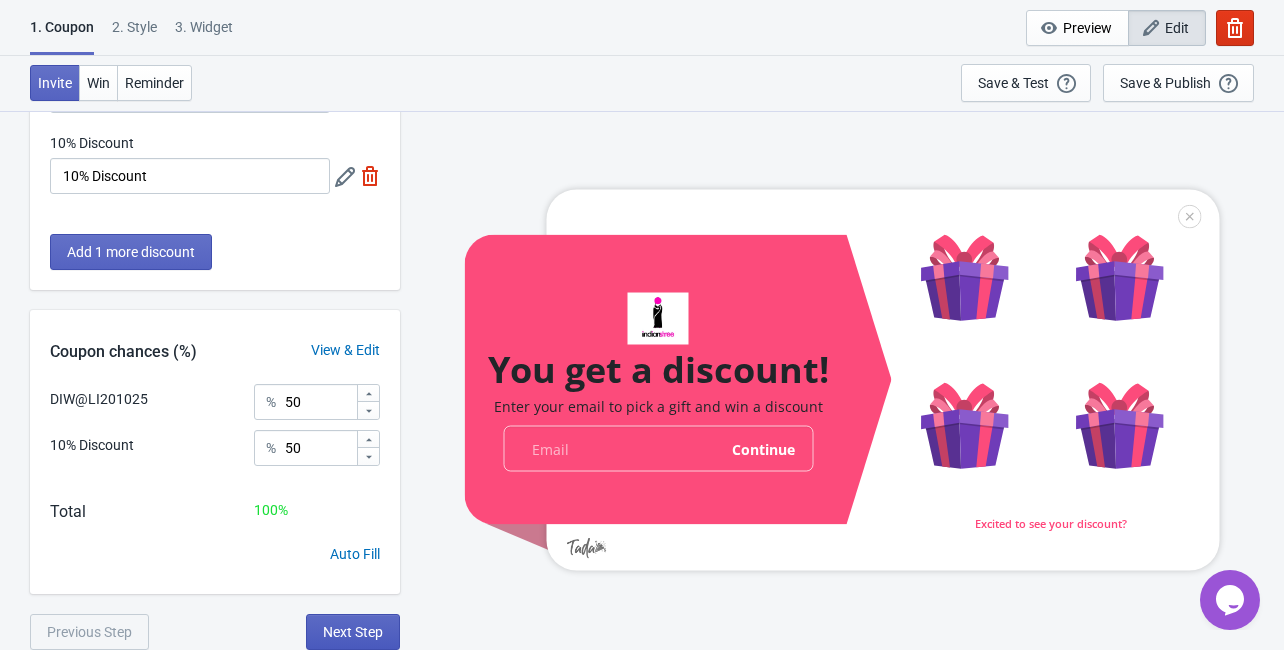
click at [343, 624] on span "Next Step" at bounding box center [353, 632] width 60 height 16
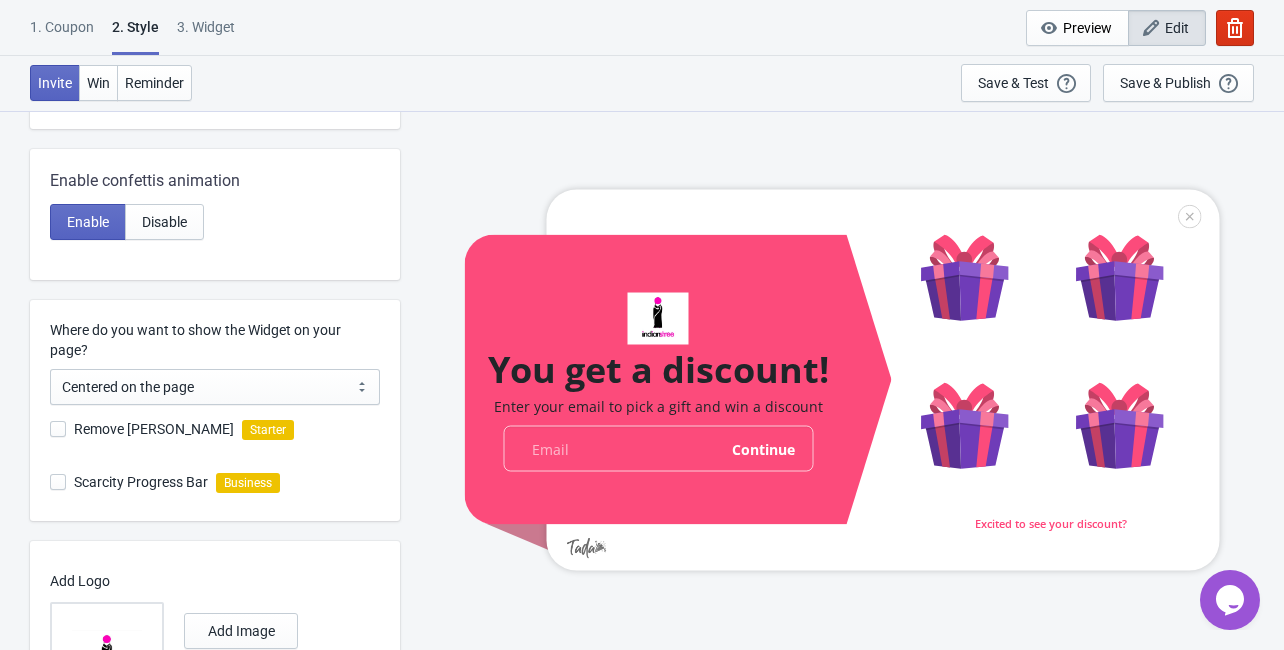
scroll to position [559, 0]
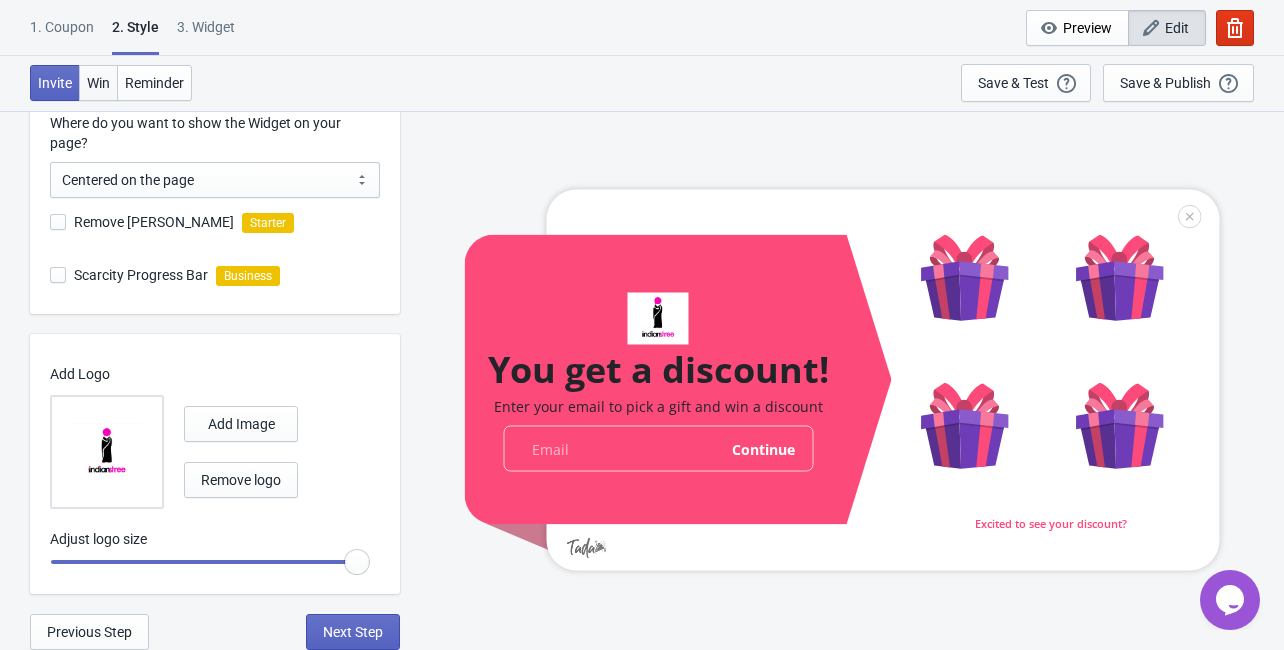
click at [95, 91] on button "Win" at bounding box center [98, 83] width 39 height 36
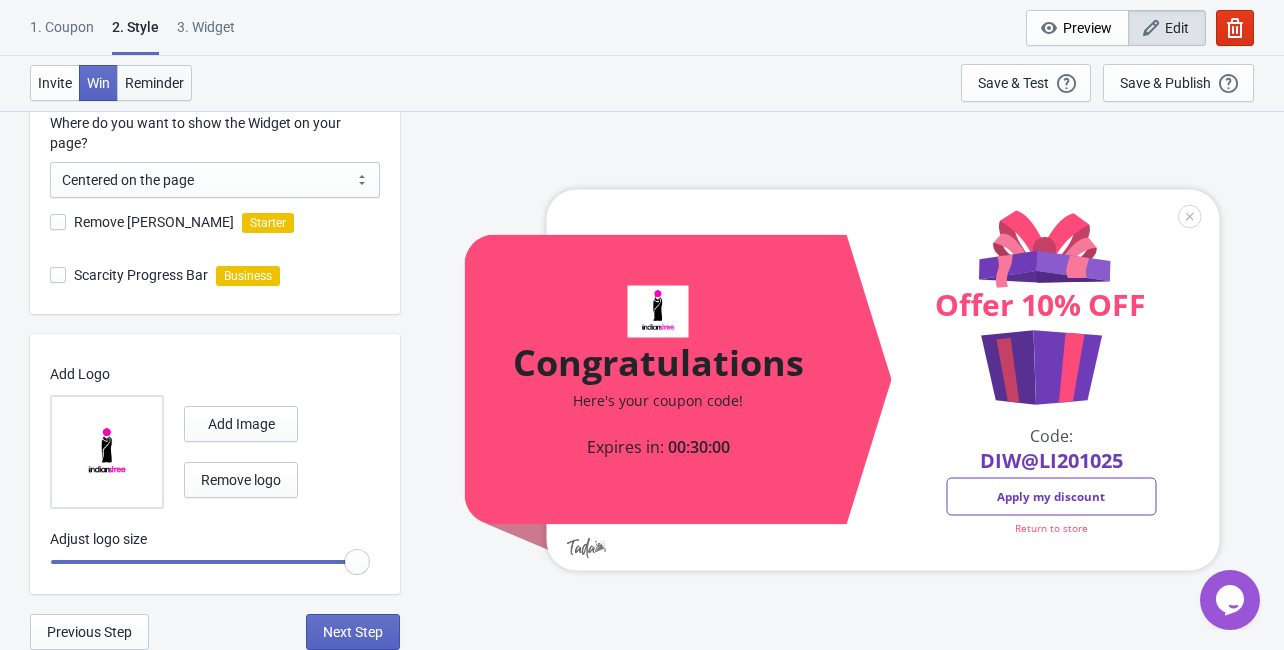
click at [170, 90] on button "Reminder" at bounding box center [154, 83] width 75 height 36
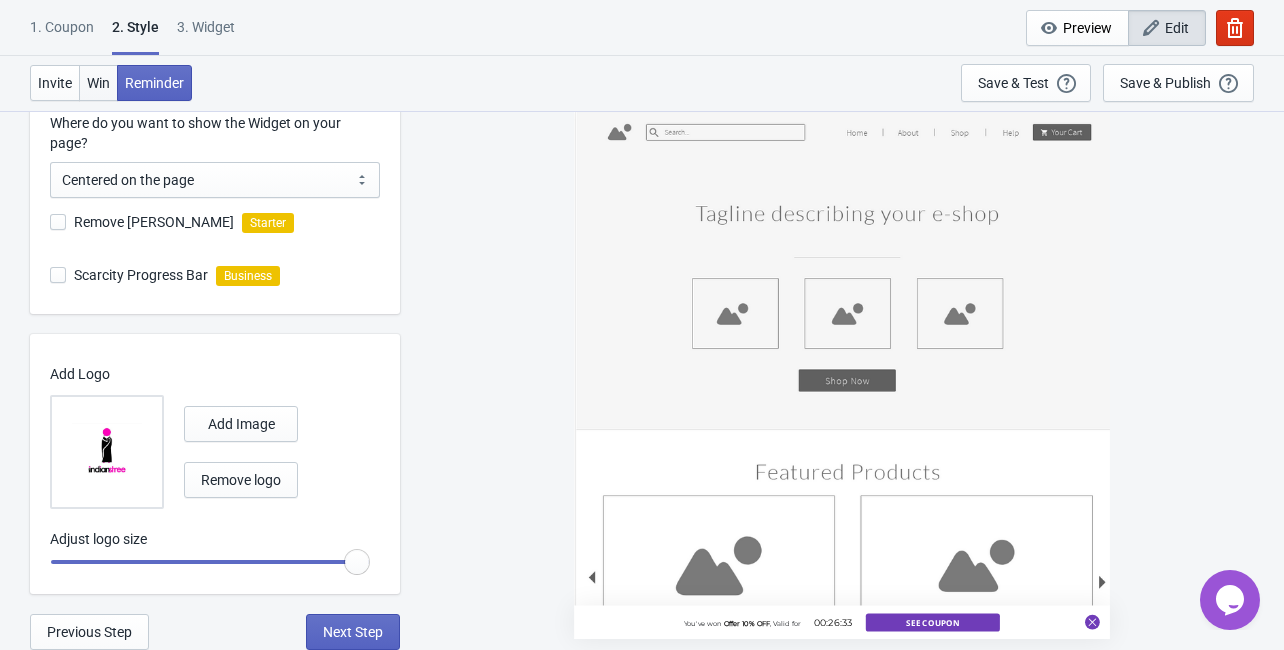
click at [99, 86] on span "Win" at bounding box center [98, 83] width 23 height 16
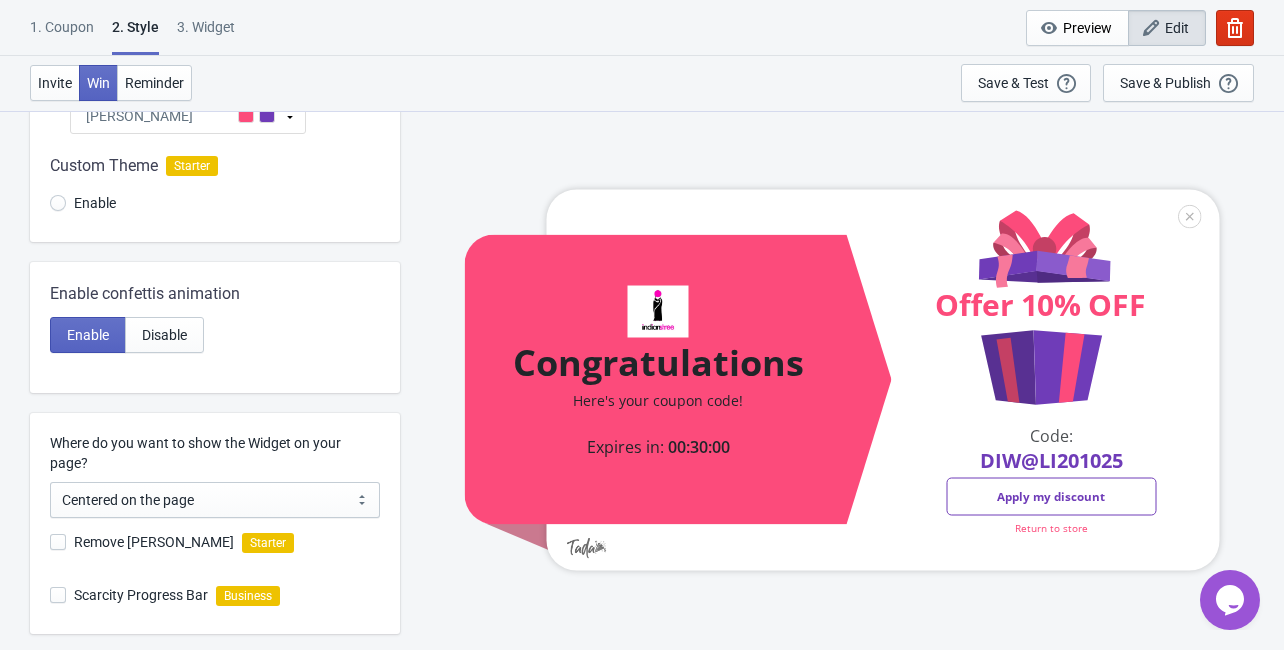
scroll to position [79, 0]
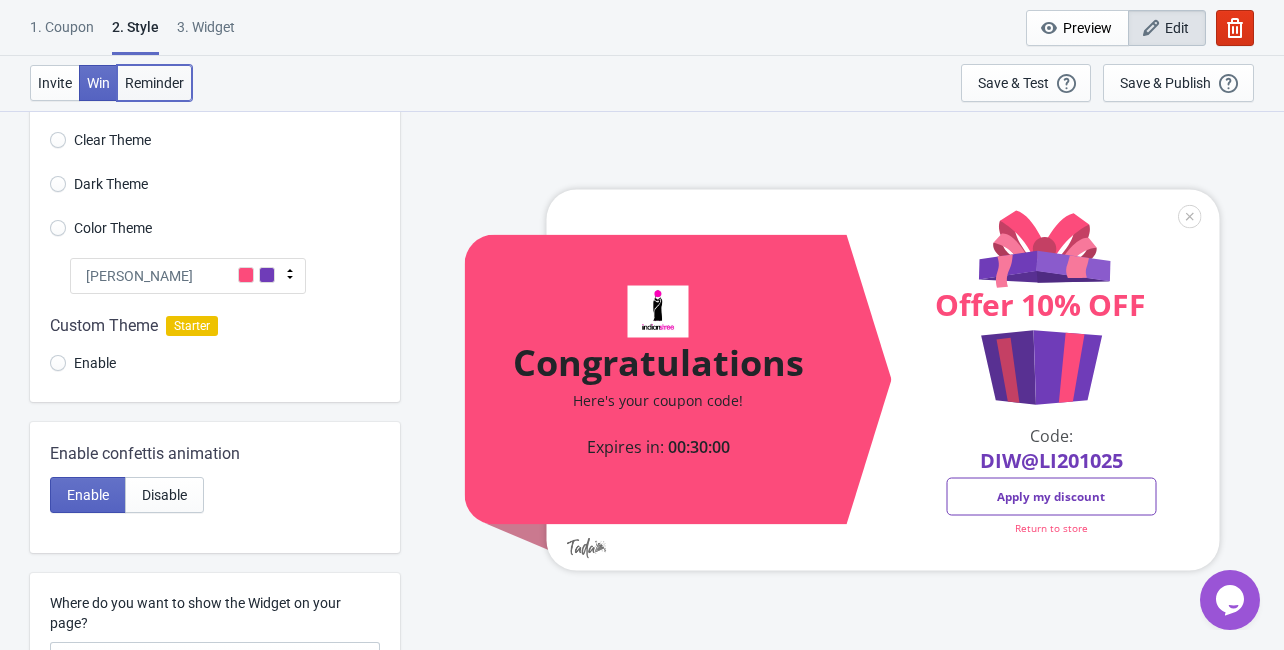
click at [172, 88] on span "Reminder" at bounding box center [154, 83] width 59 height 16
radio input "true"
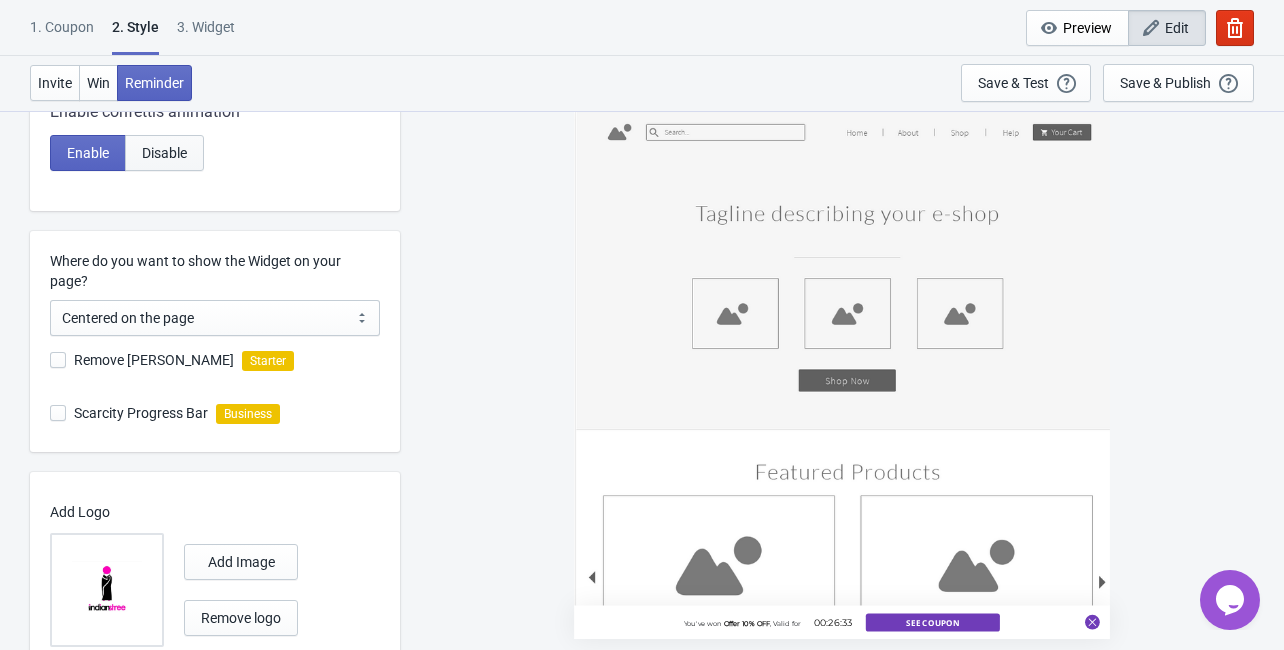
scroll to position [559, 0]
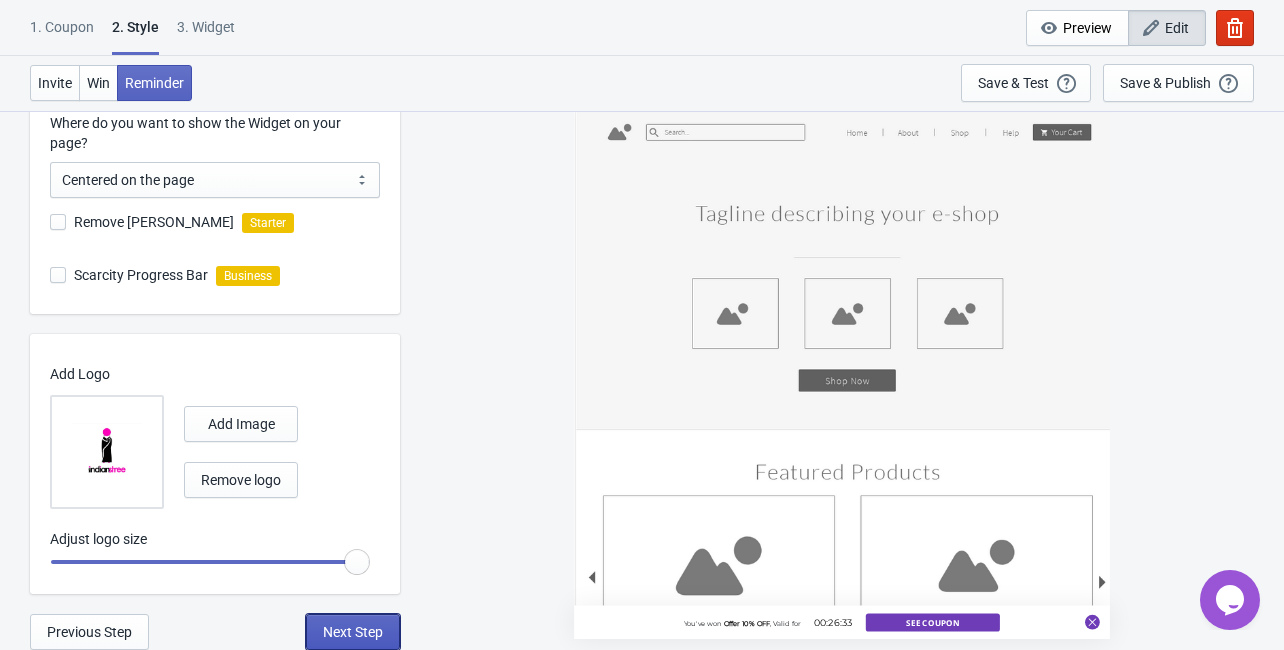
click at [352, 632] on span "Next Step" at bounding box center [353, 632] width 60 height 16
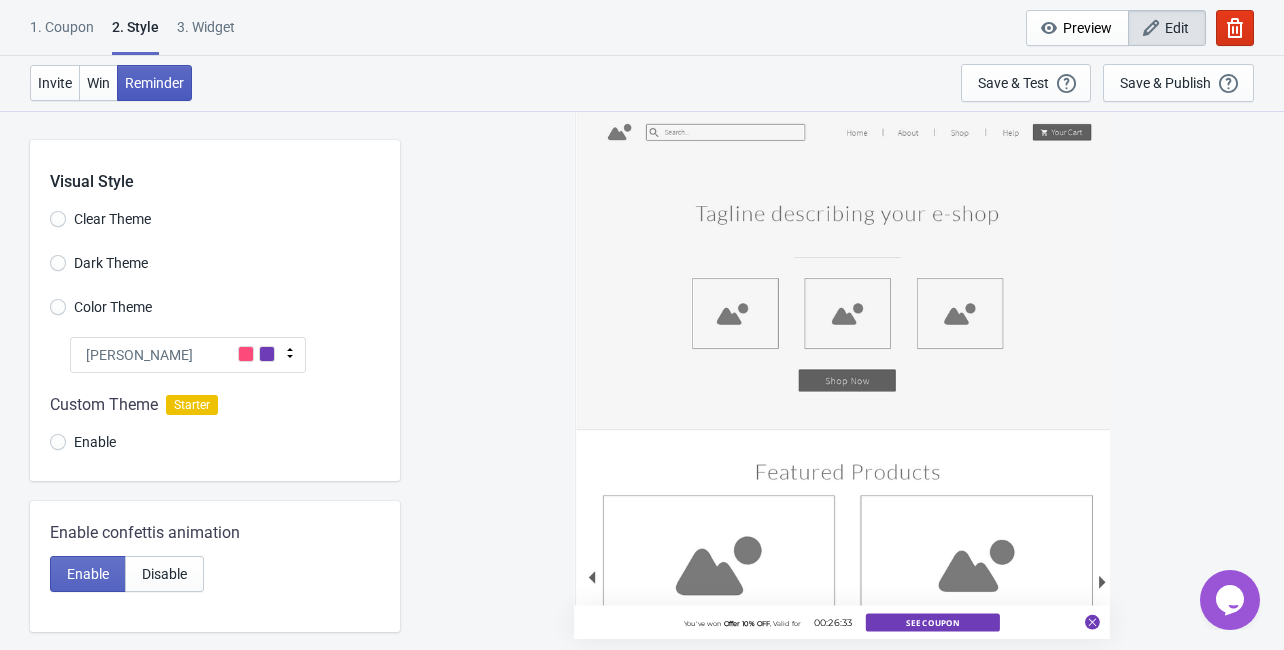
select select "once"
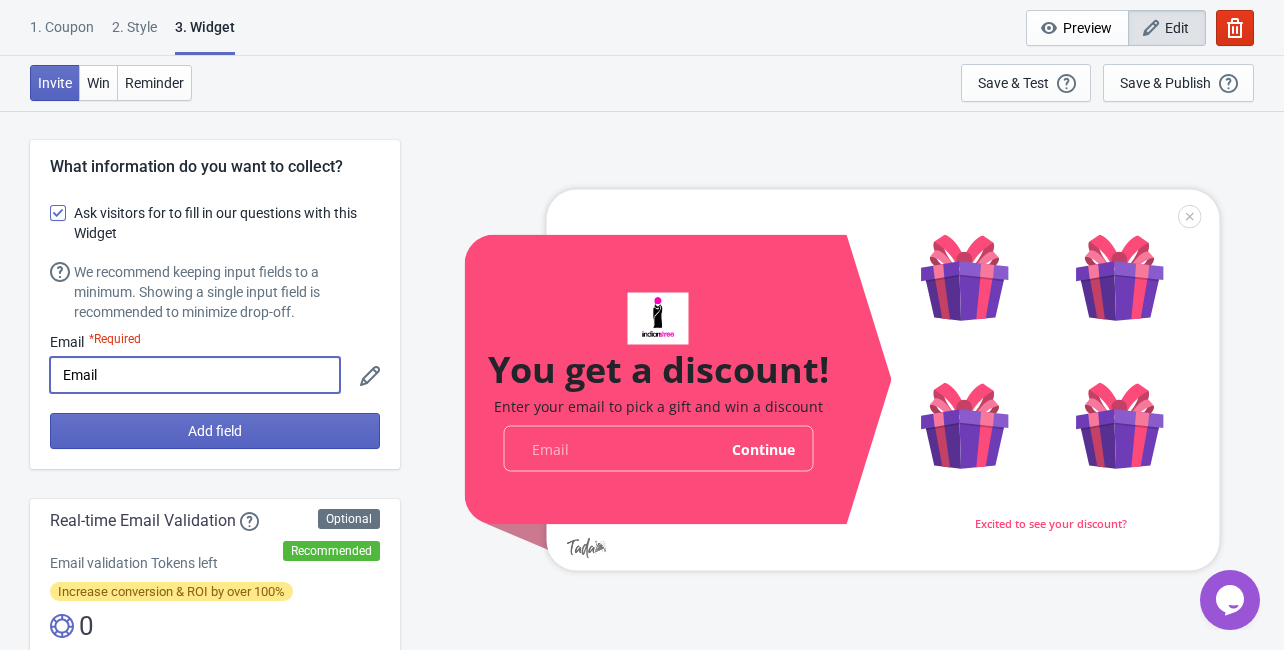
click at [232, 374] on input "Email" at bounding box center [195, 375] width 290 height 36
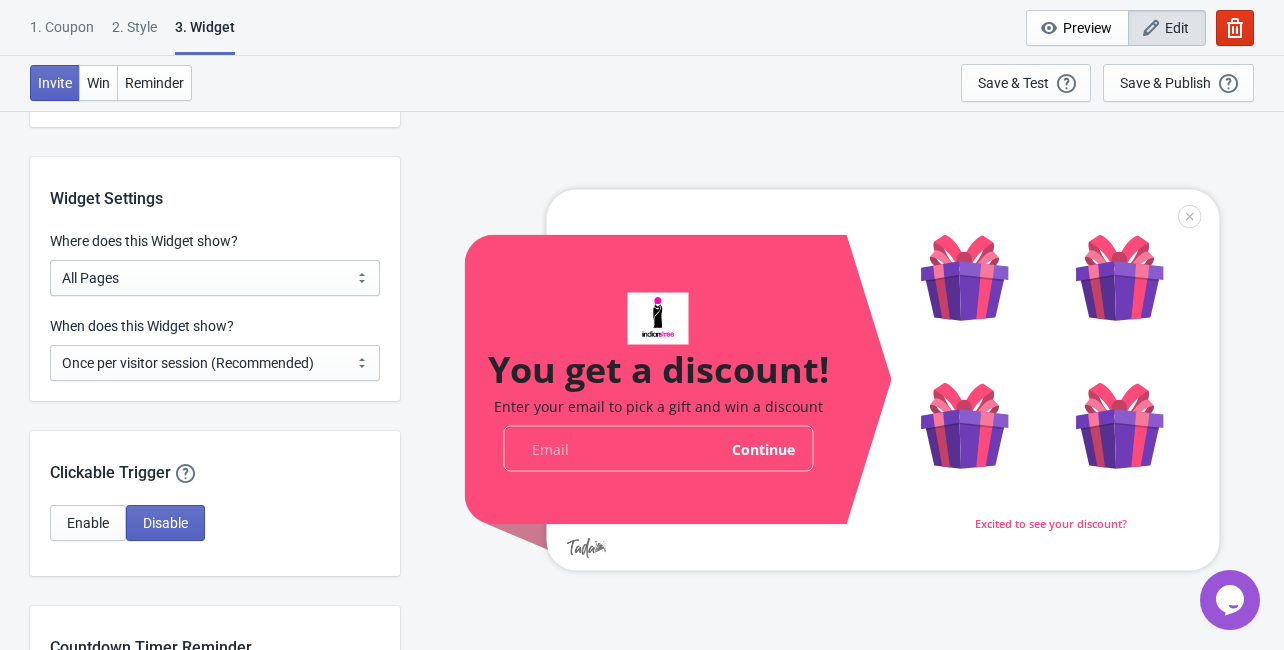
scroll to position [1520, 0]
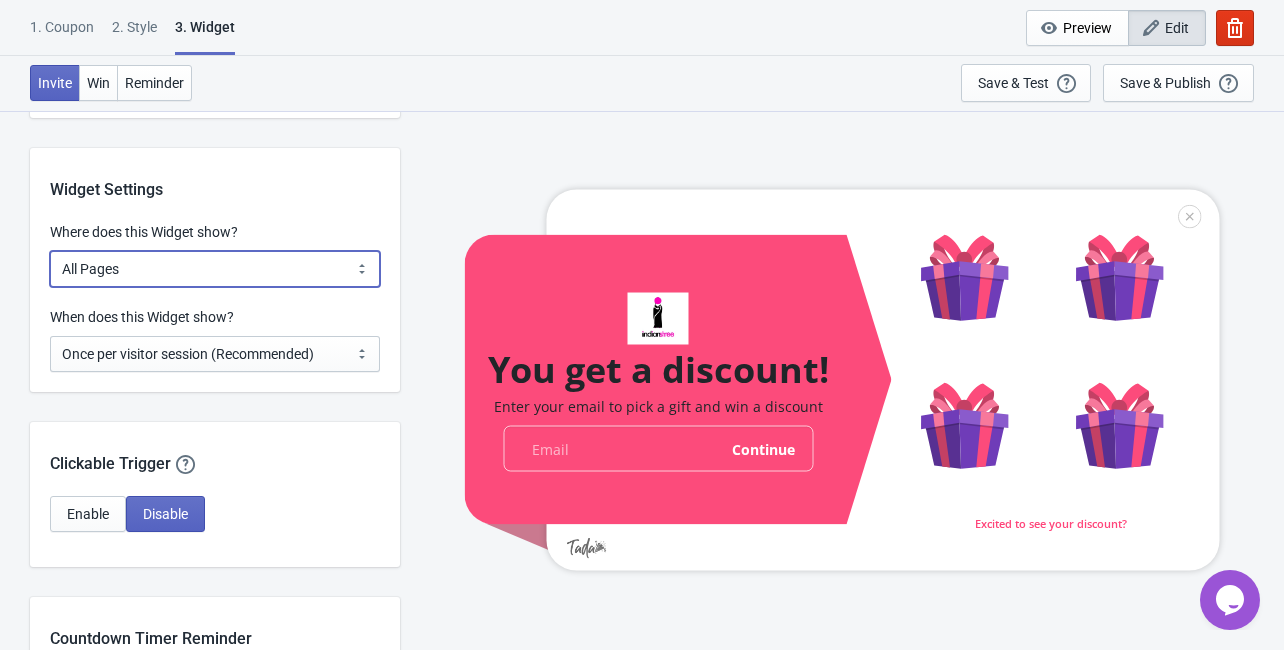
click at [247, 268] on select "All Pages All Product Pages All Blog Pages All Static Pages Specific Product(s)…" at bounding box center [215, 269] width 330 height 36
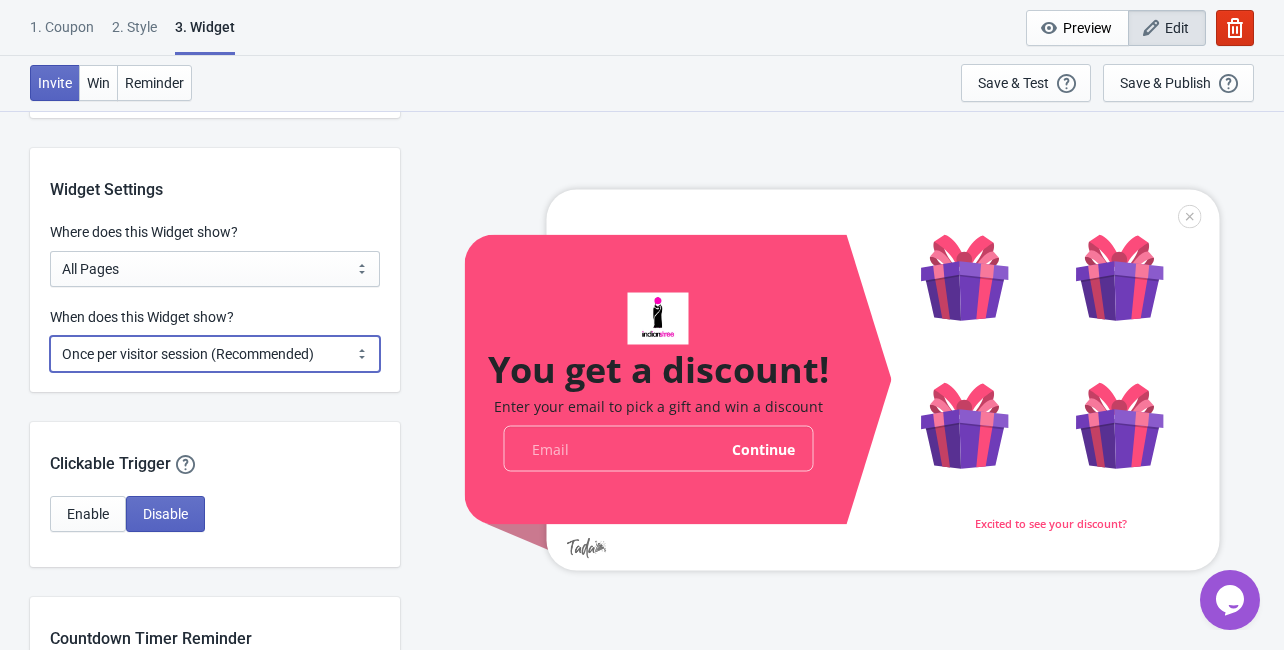
click at [181, 360] on select "Every new visit of page Once every period of time Once per visitor session (Rec…" at bounding box center [215, 354] width 330 height 36
click at [327, 366] on select "Every new visit of page Once every period of time Once per visitor session (Rec…" at bounding box center [215, 354] width 330 height 36
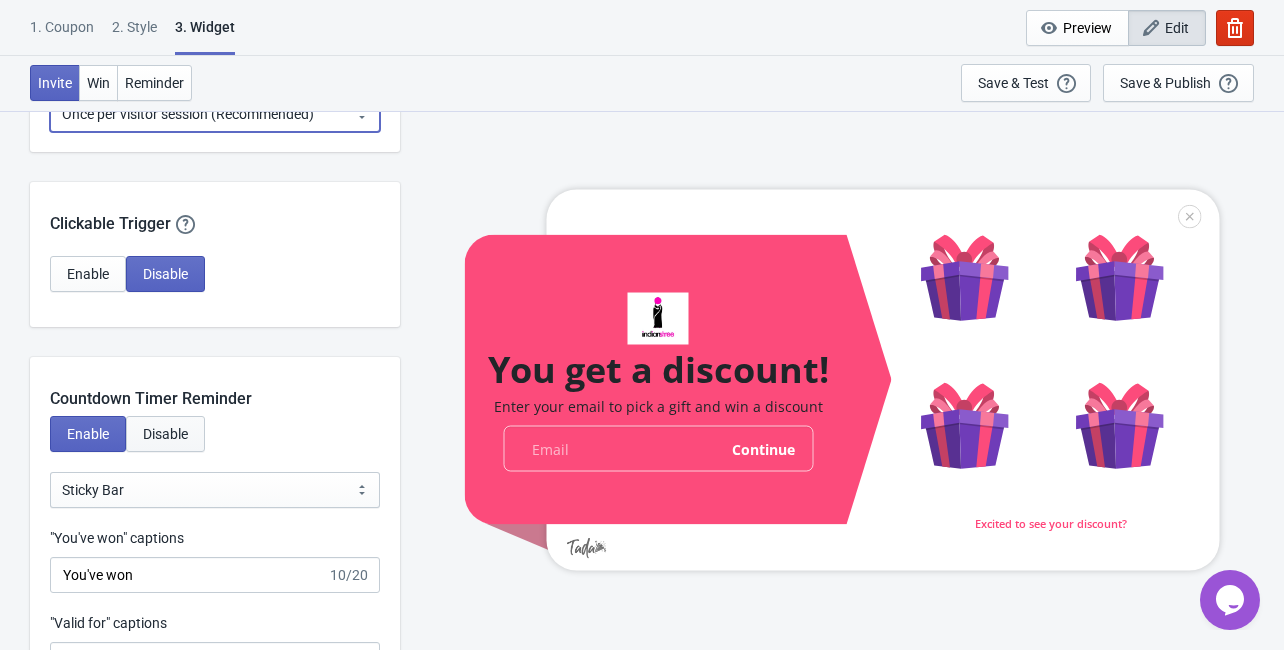
scroll to position [1839, 0]
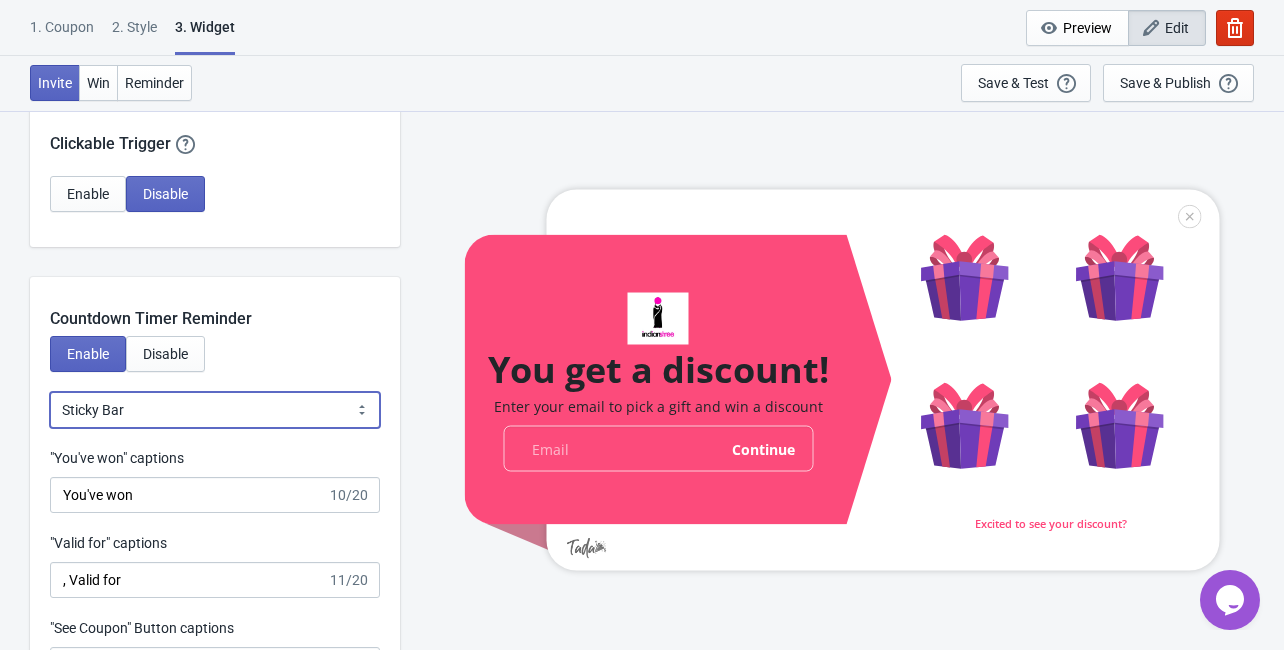
click at [153, 412] on select "Bubble Sticky Bar" at bounding box center [215, 410] width 330 height 36
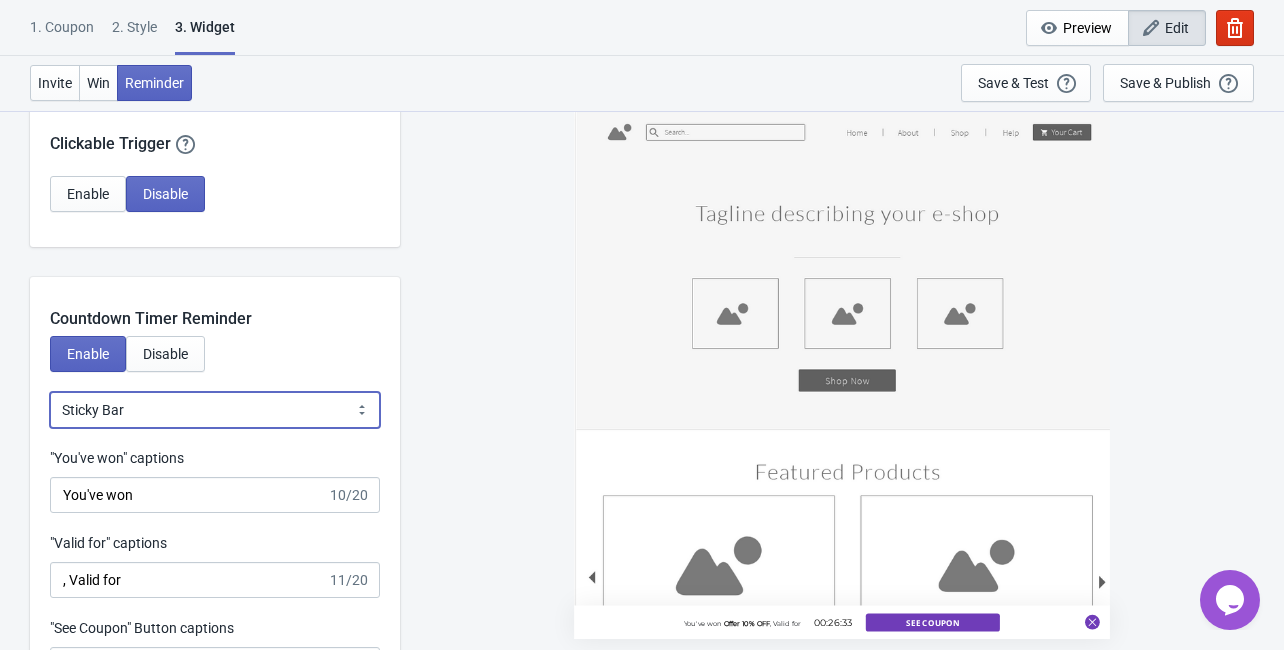
click at [153, 412] on select "Bubble Sticky Bar" at bounding box center [215, 410] width 330 height 36
click at [143, 416] on select "Bubble Sticky Bar" at bounding box center [215, 410] width 330 height 36
select select "0"
click at [50, 392] on select "Bubble Sticky Bar" at bounding box center [215, 410] width 330 height 36
type input "left"
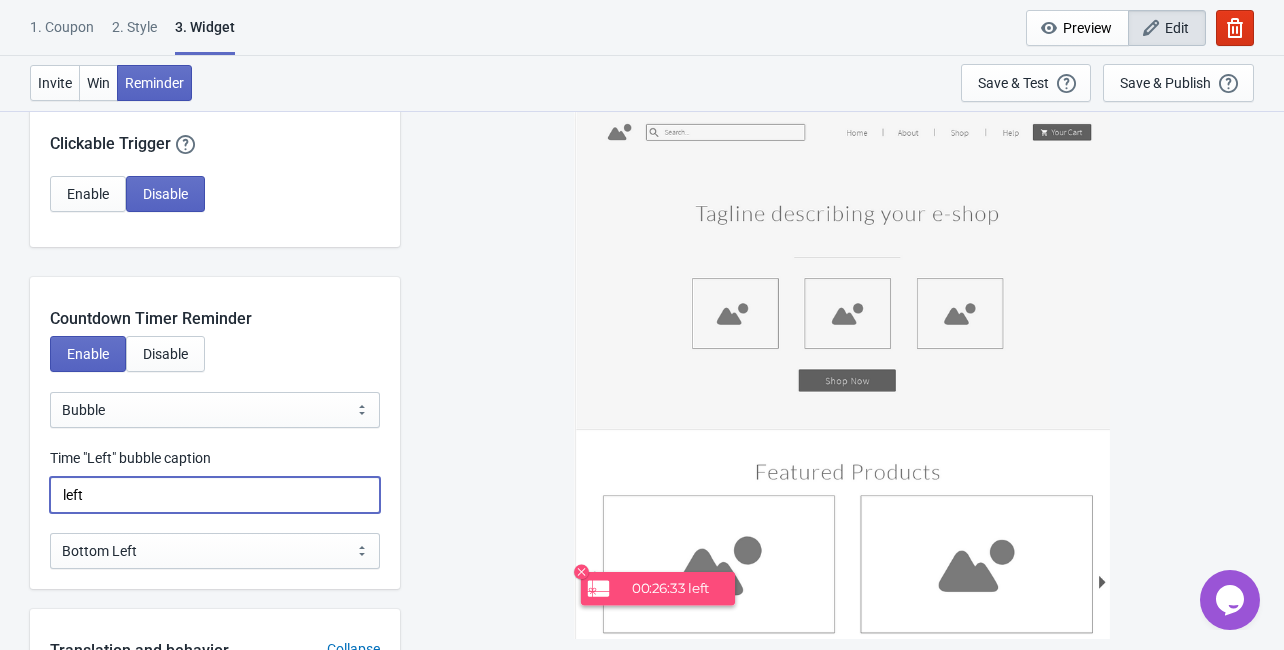
click at [152, 511] on input "left" at bounding box center [215, 495] width 330 height 36
click at [198, 505] on input "left" at bounding box center [215, 495] width 330 height 36
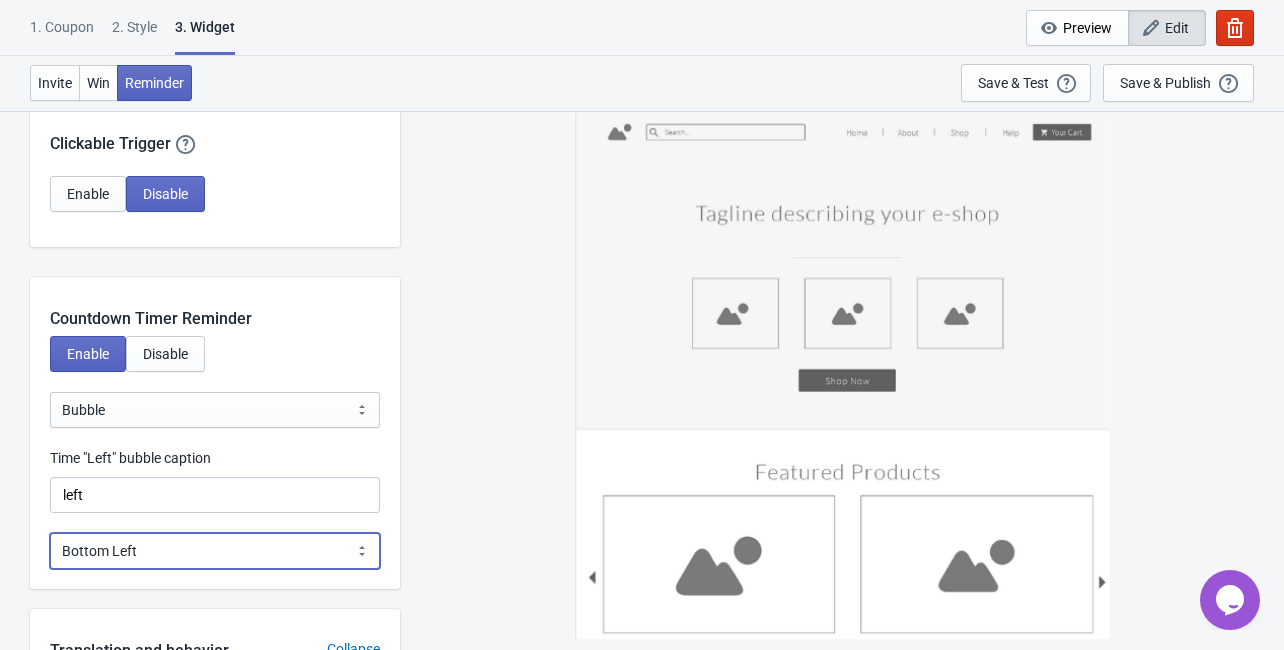
click at [196, 556] on select "Bottom Left Bottom Right Middle Left Middle Right Top Left Top Right" at bounding box center [215, 551] width 330 height 36
click at [50, 533] on select "Bottom Left Bottom Right Middle Left Middle Right Top Left Top Right" at bounding box center [215, 551] width 330 height 36
click at [142, 556] on select "Bottom Left Bottom Right Middle Left Middle Right Top Left Top Right" at bounding box center [215, 551] width 330 height 36
click at [50, 533] on select "Bottom Left Bottom Right Middle Left Middle Right Top Left Top Right" at bounding box center [215, 551] width 330 height 36
click at [150, 562] on select "Bottom Left Bottom Right Middle Left Middle Right Top Left Top Right" at bounding box center [215, 551] width 330 height 36
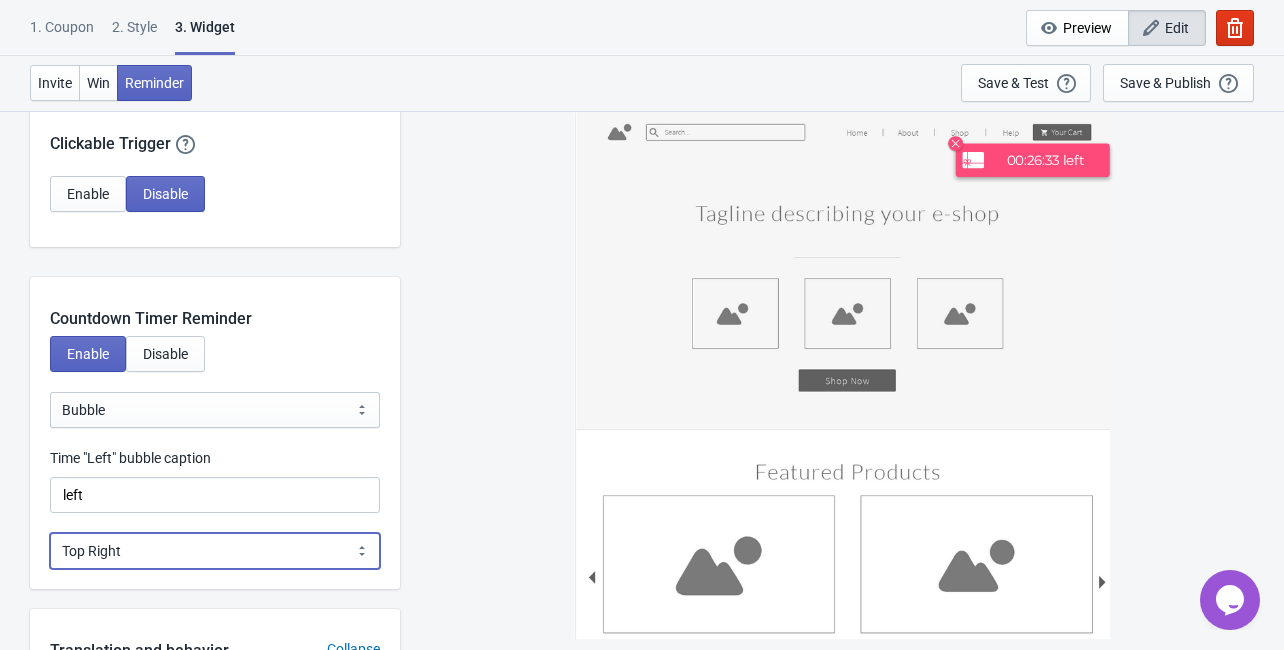
select select "4"
click at [50, 533] on select "Bottom Left Bottom Right Middle Left Middle Right Top Left Top Right" at bounding box center [215, 551] width 330 height 36
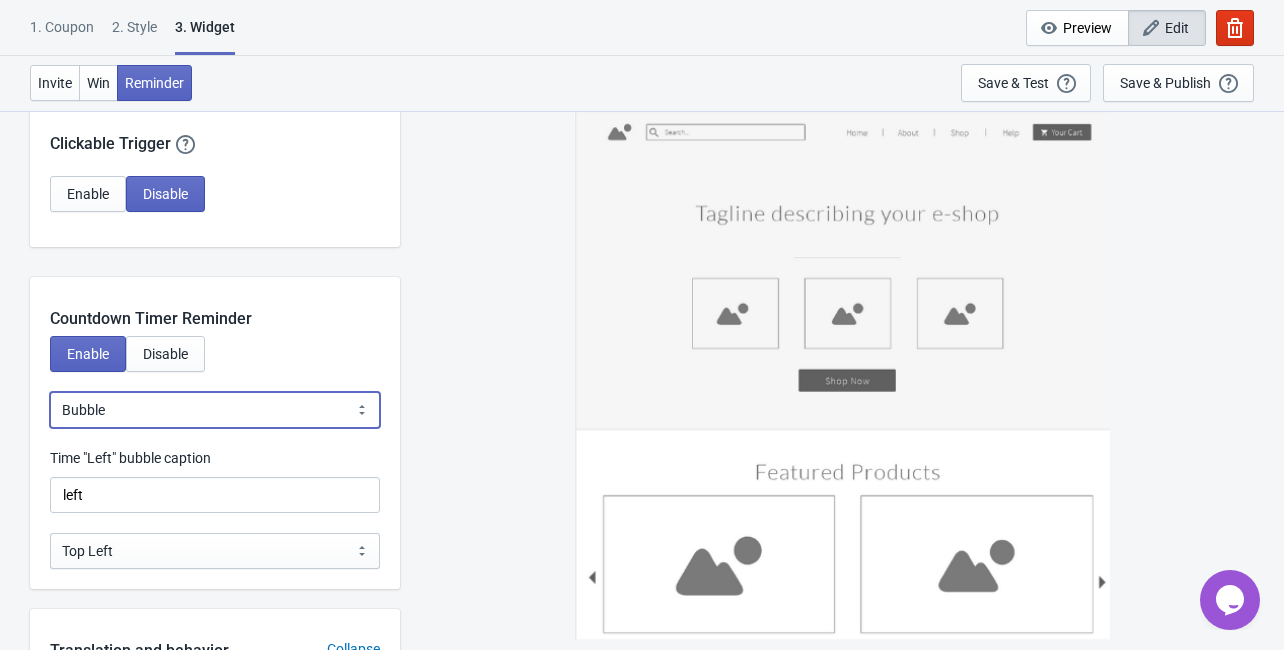
click at [160, 400] on select "Bubble Sticky Bar" at bounding box center [215, 410] width 330 height 36
select select "1"
click at [50, 392] on select "Bubble Sticky Bar" at bounding box center [215, 410] width 330 height 36
type input ", Valid for"
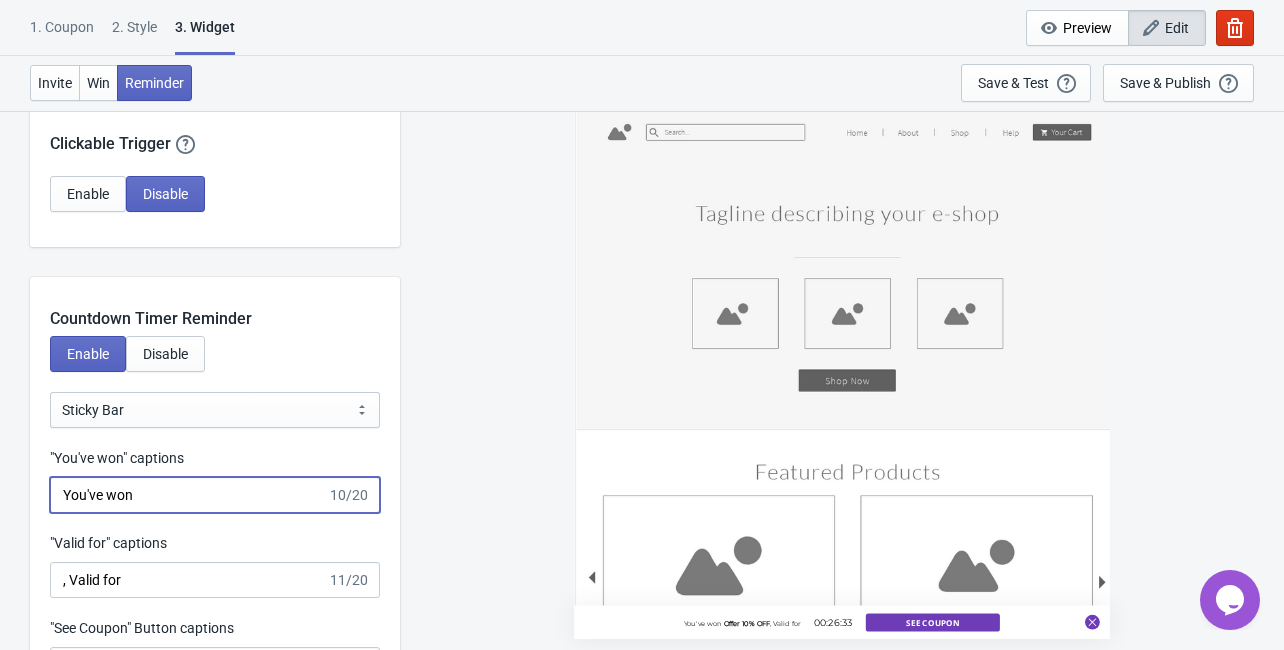
click at [161, 497] on input "You've won" at bounding box center [188, 495] width 277 height 36
click at [187, 512] on input "You've won" at bounding box center [188, 495] width 277 height 36
click at [188, 533] on div ""Valid for" captions" at bounding box center [215, 545] width 330 height 25
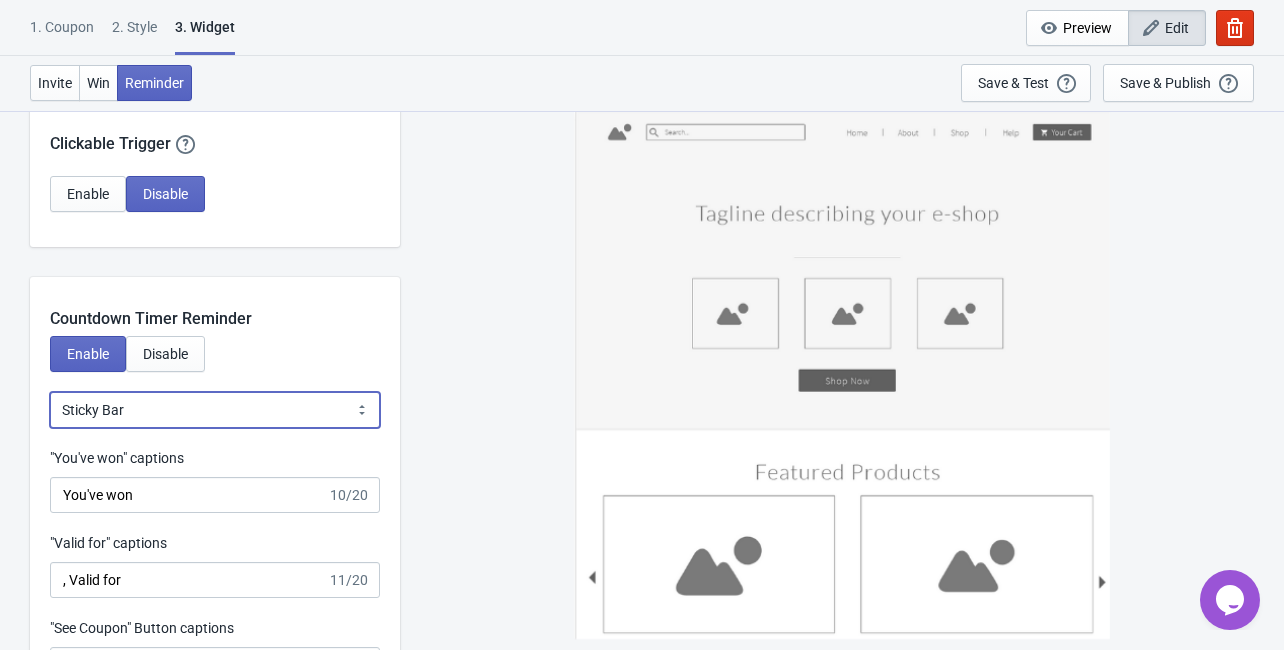
click at [203, 416] on select "Bubble Sticky Bar" at bounding box center [215, 410] width 330 height 36
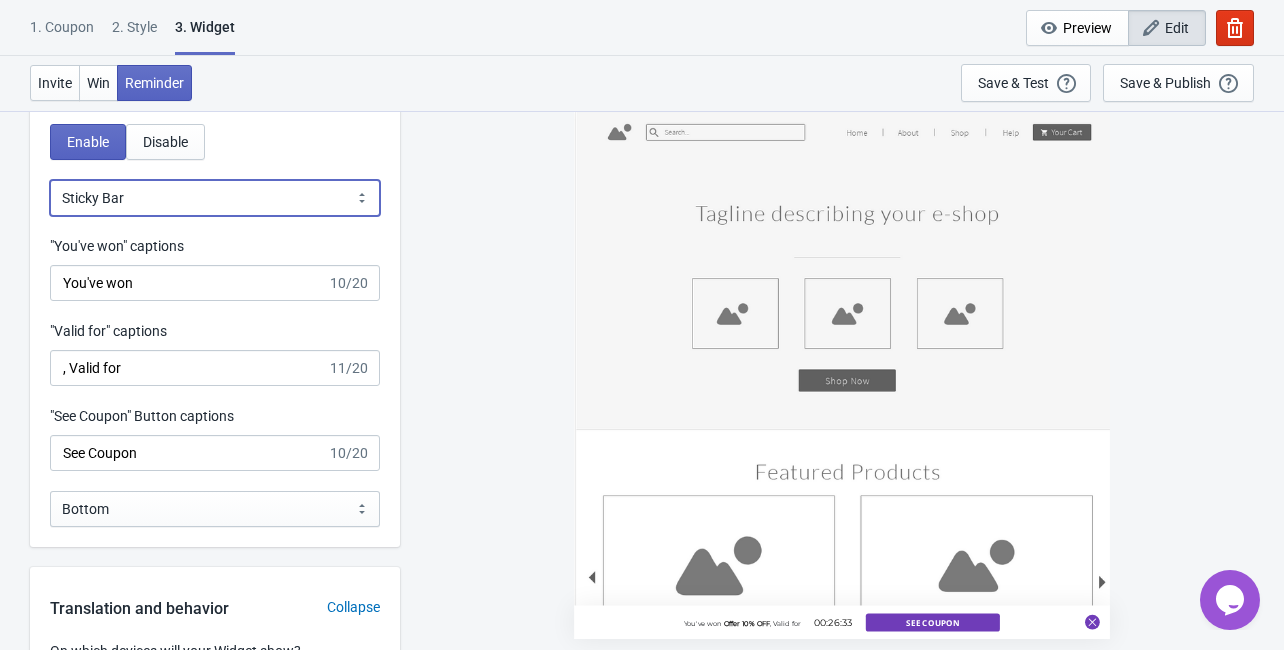
scroll to position [2079, 0]
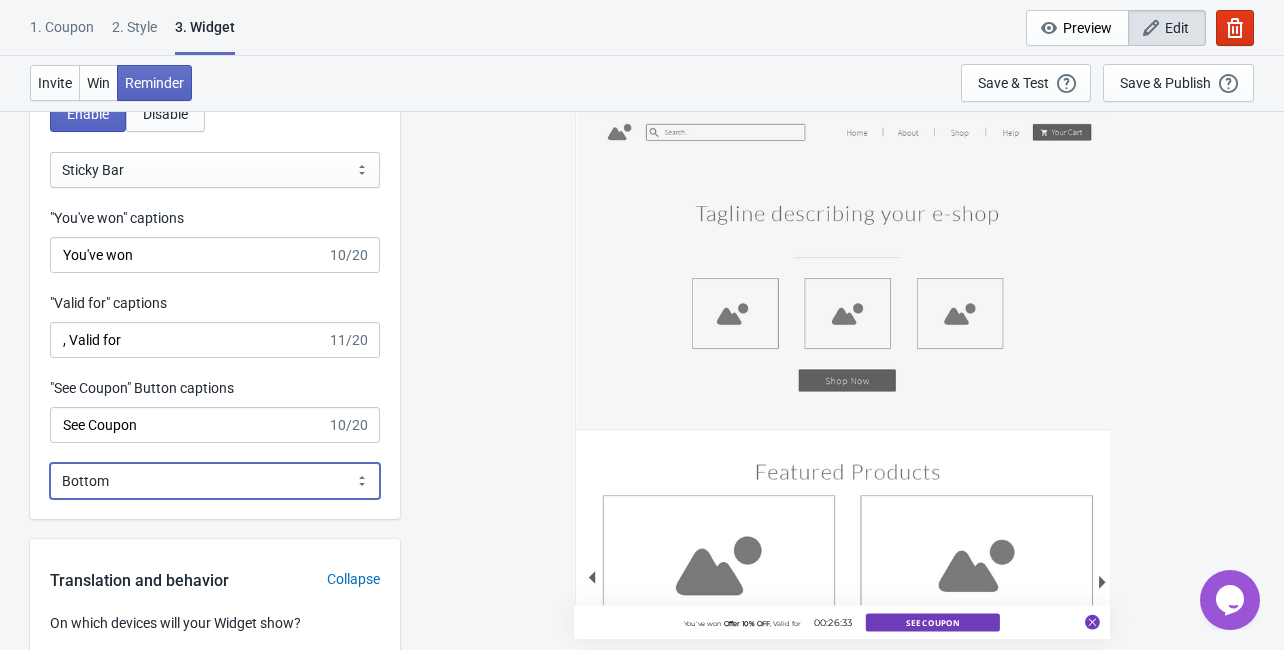
click at [222, 493] on select "Bottom Top" at bounding box center [215, 481] width 330 height 36
select select "1"
click at [50, 463] on select "Bottom Top" at bounding box center [215, 481] width 330 height 36
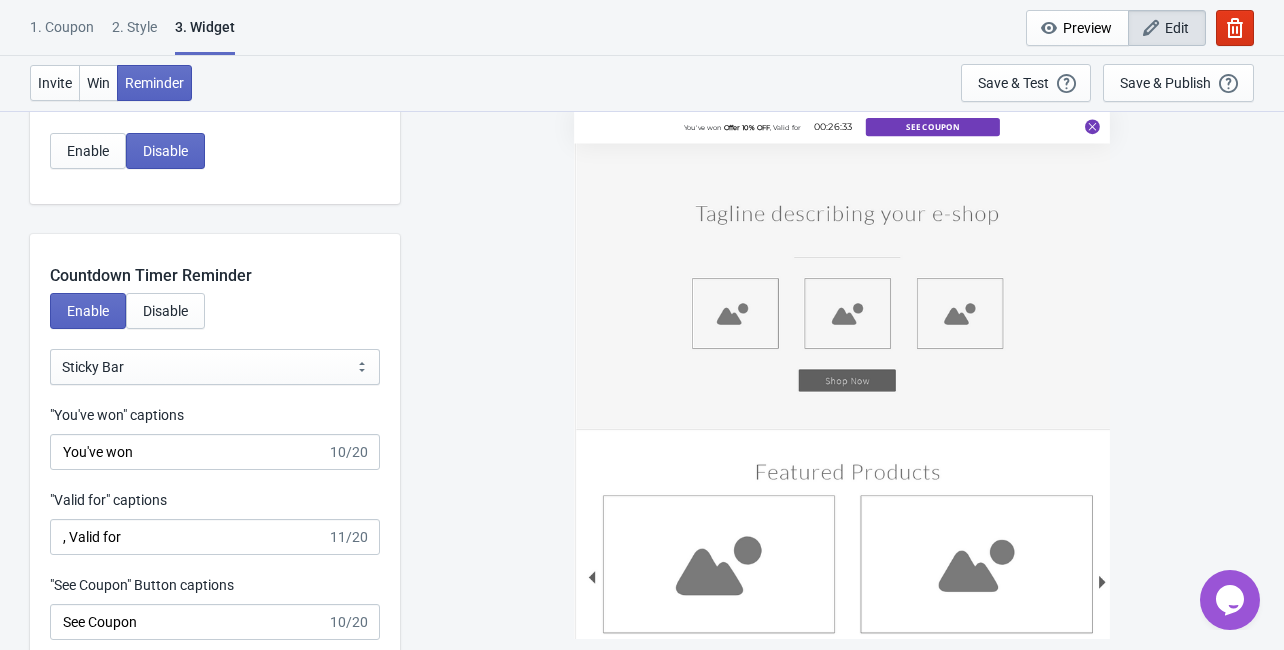
scroll to position [1919, 0]
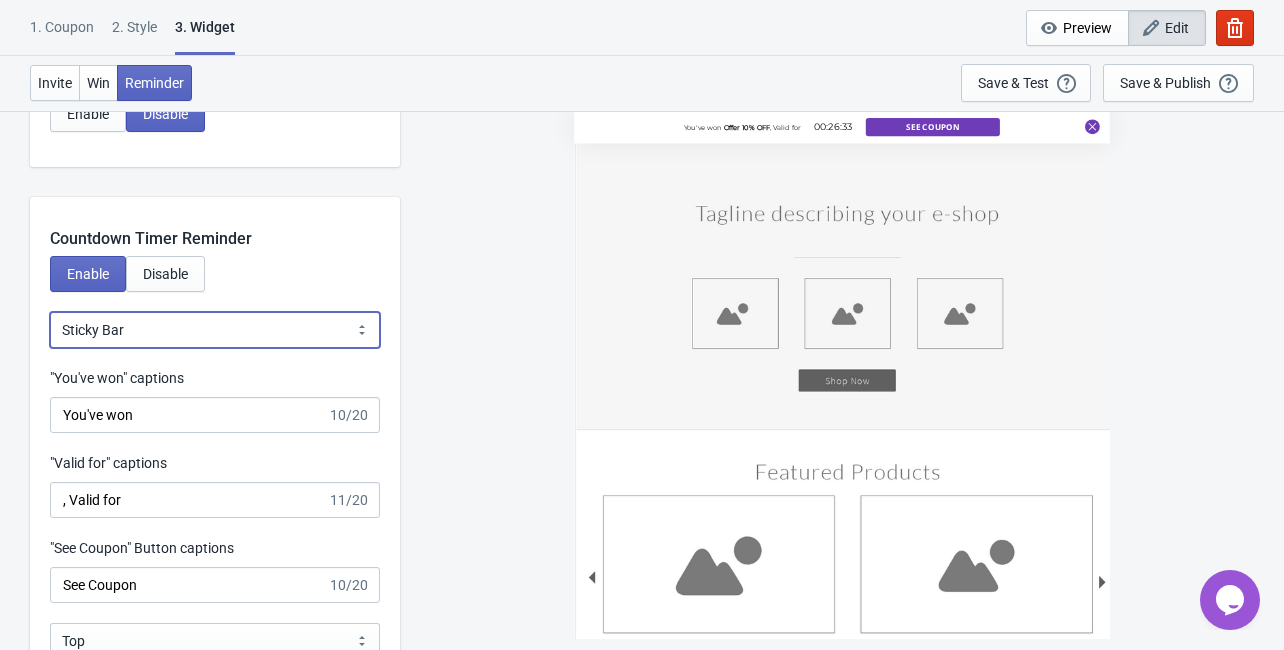
click at [244, 331] on select "Bubble Sticky Bar" at bounding box center [215, 330] width 330 height 36
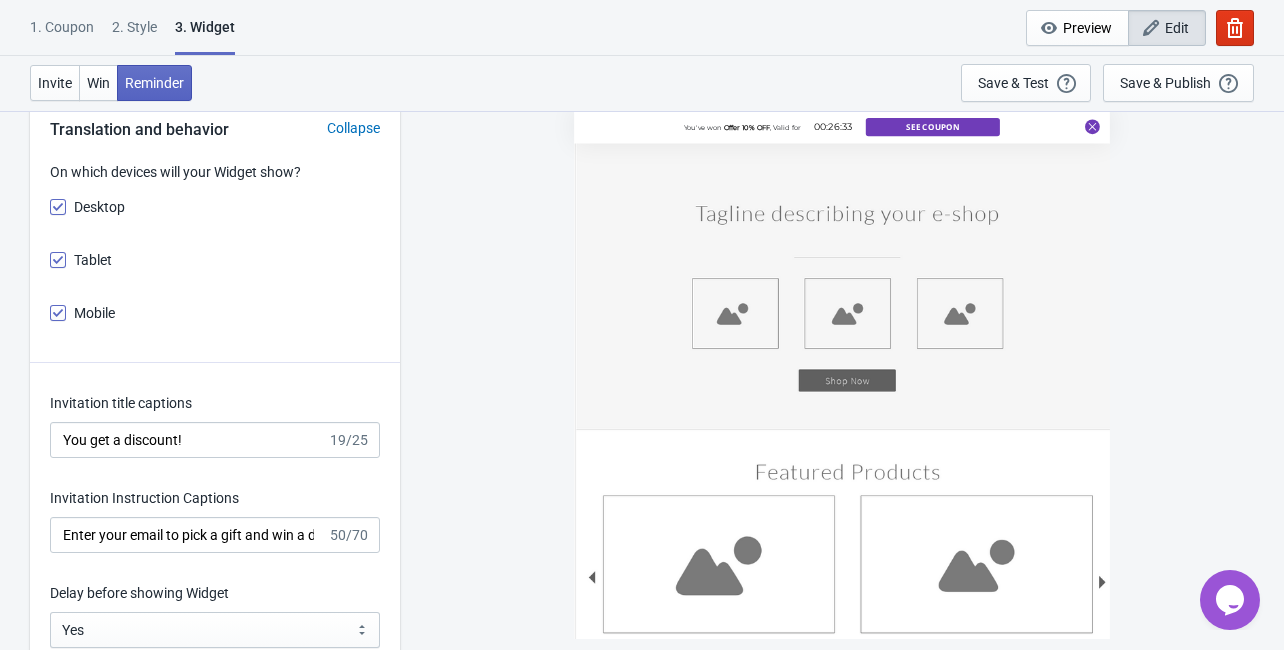
scroll to position [2559, 0]
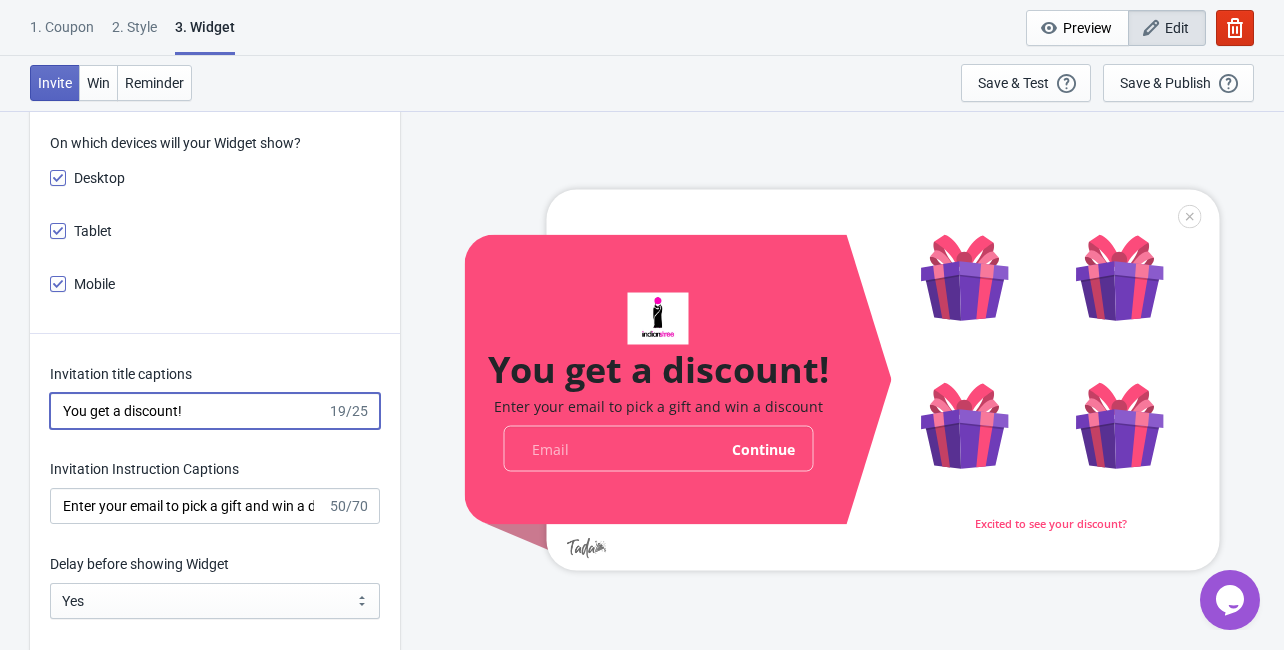
click at [274, 404] on input "You get a discount!" at bounding box center [188, 411] width 277 height 36
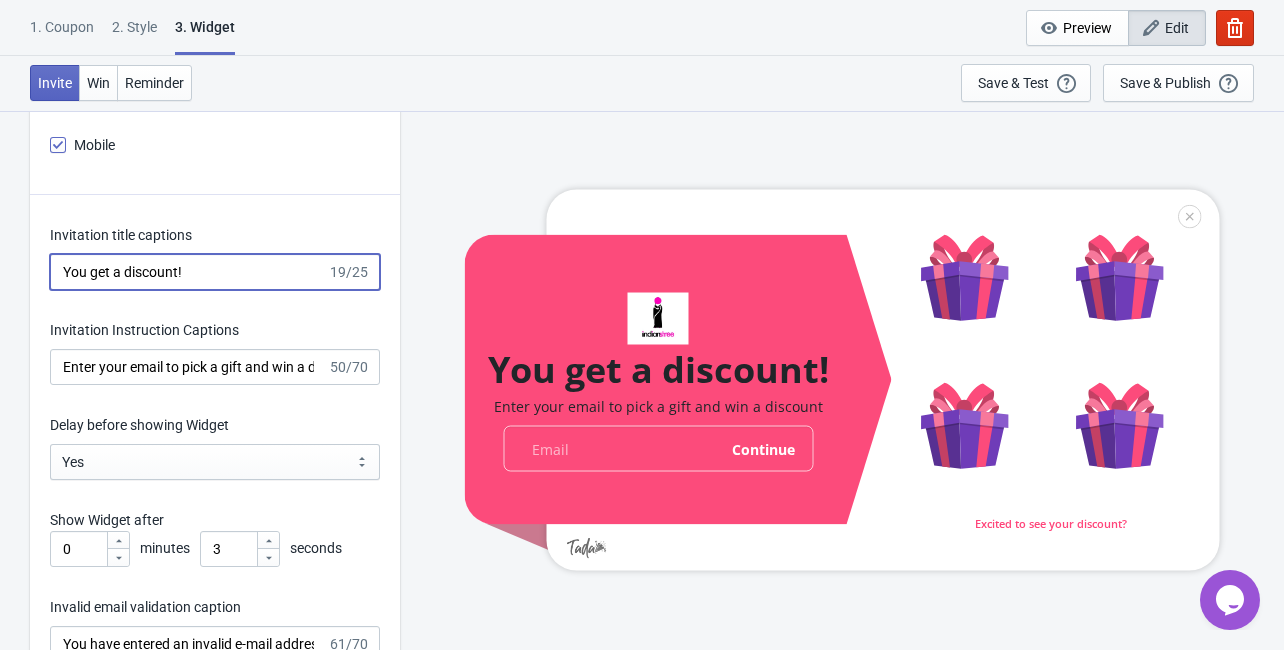
scroll to position [2719, 0]
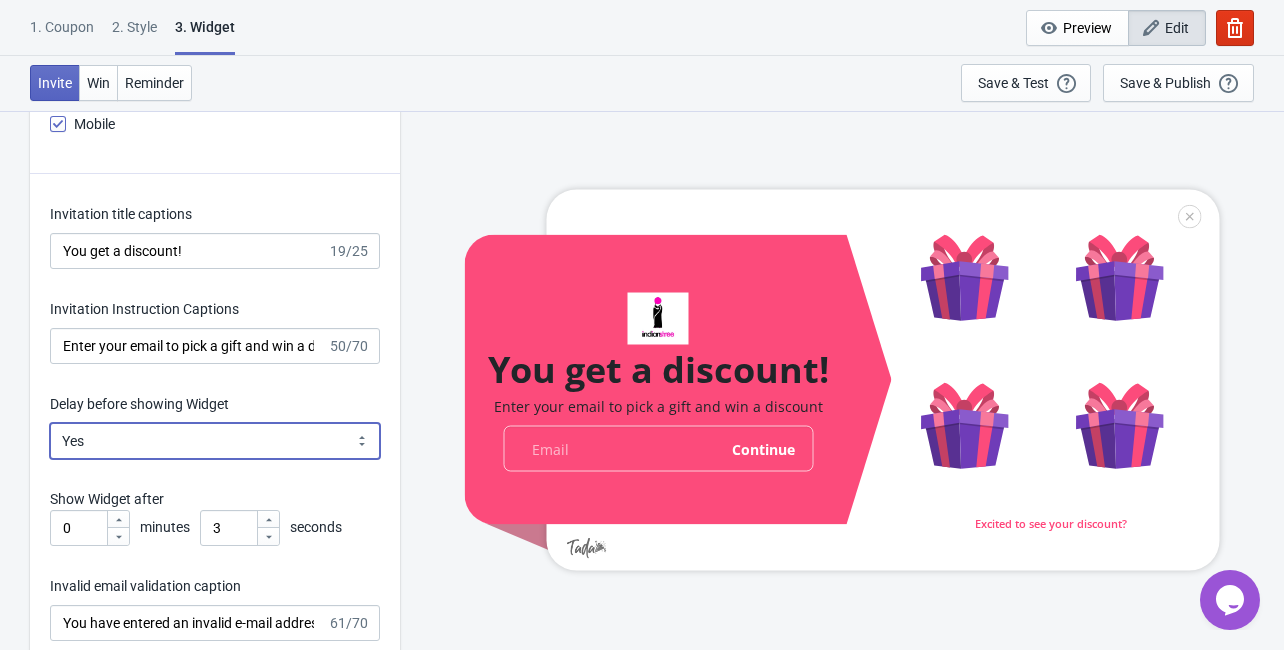
click at [260, 443] on select "Yes No" at bounding box center [215, 441] width 330 height 36
click at [261, 442] on select "Yes No" at bounding box center [215, 441] width 330 height 36
click at [183, 447] on select "Yes No" at bounding box center [215, 441] width 330 height 36
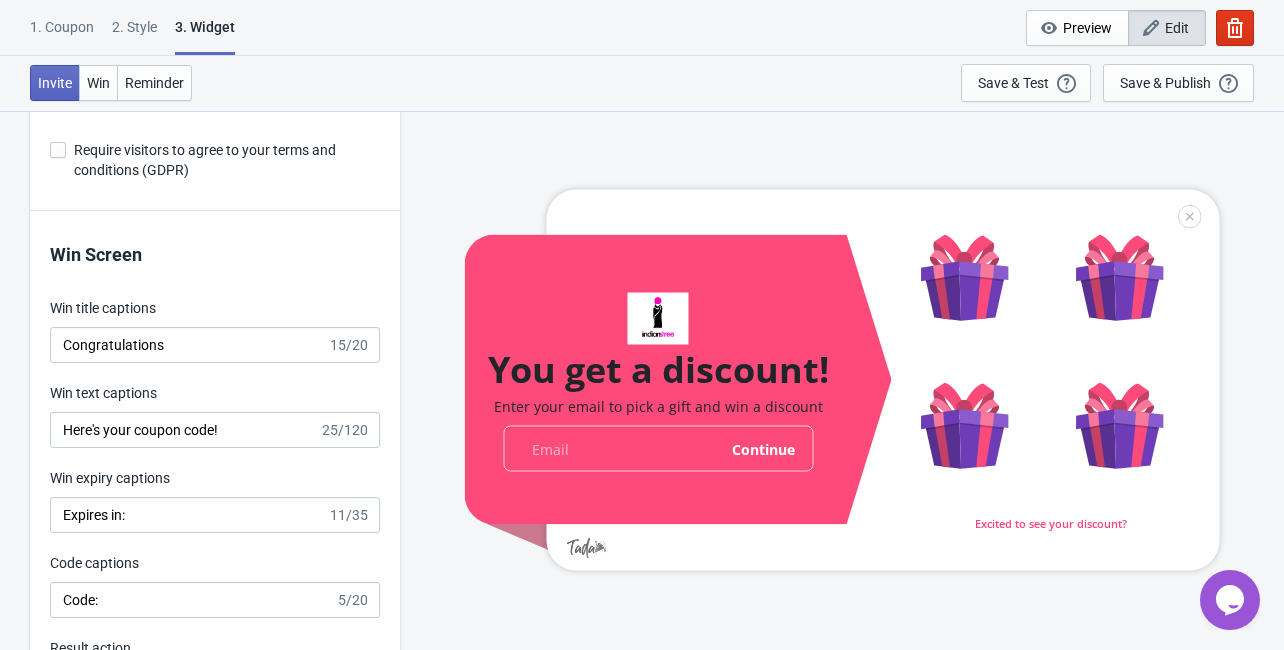
scroll to position [3759, 0]
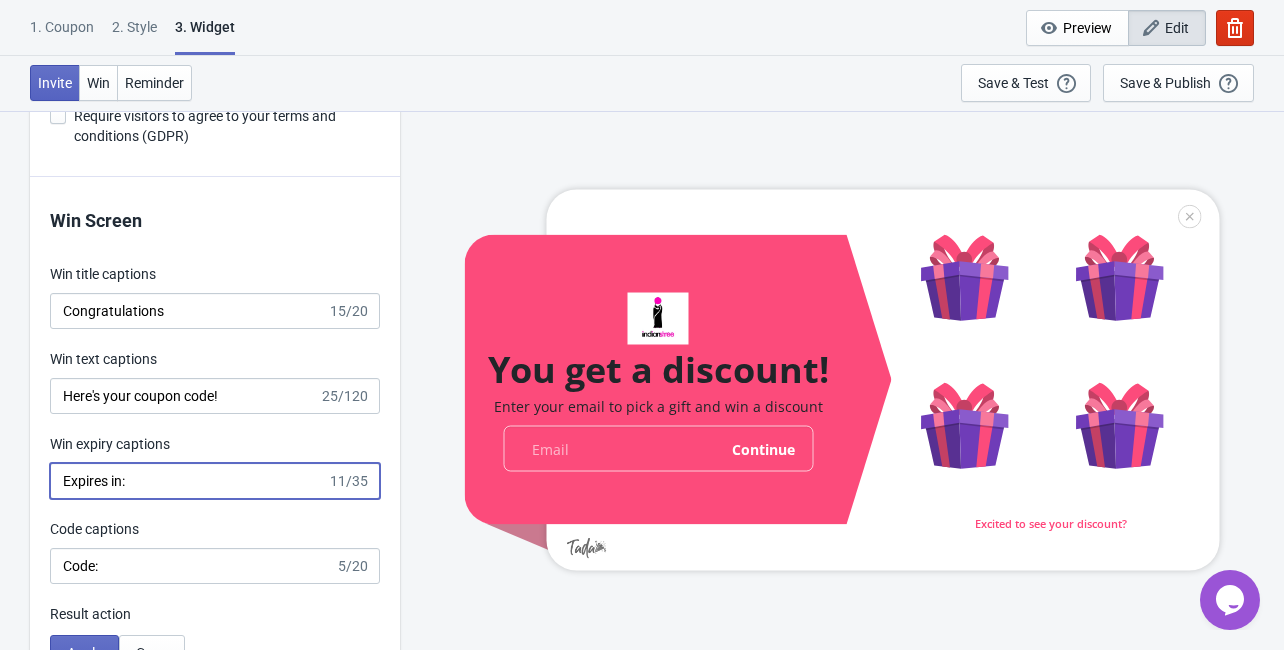
click at [191, 487] on input "Expires in:" at bounding box center [188, 481] width 277 height 36
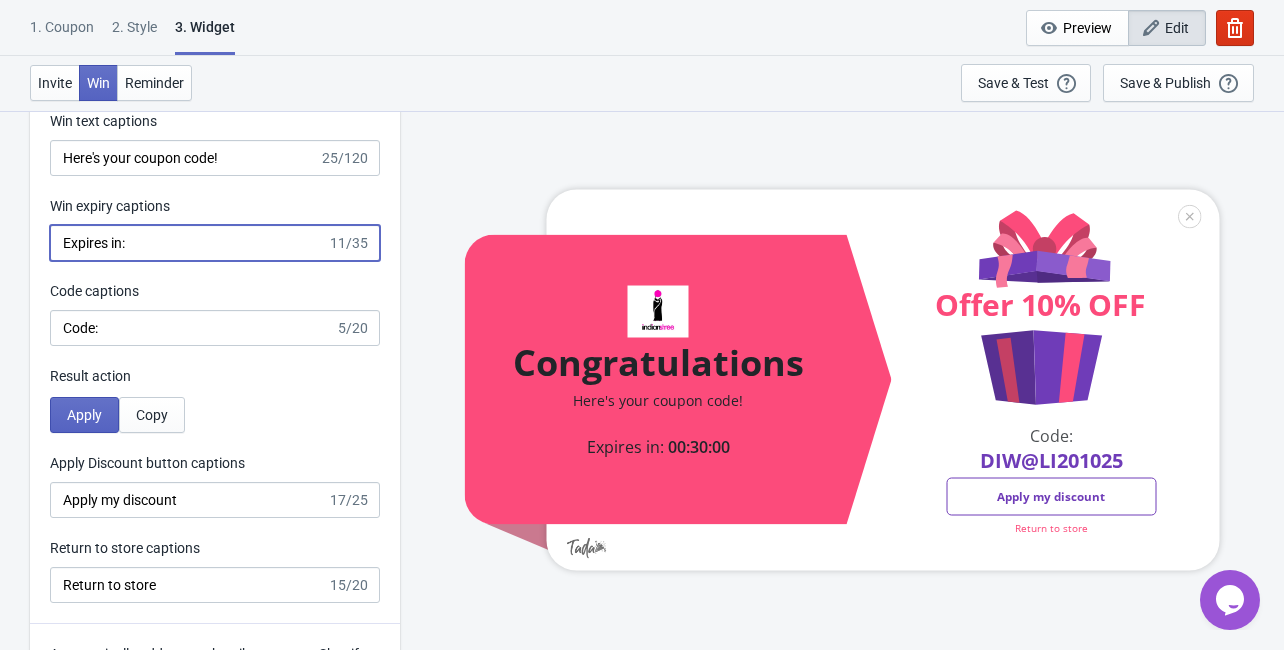
scroll to position [3999, 0]
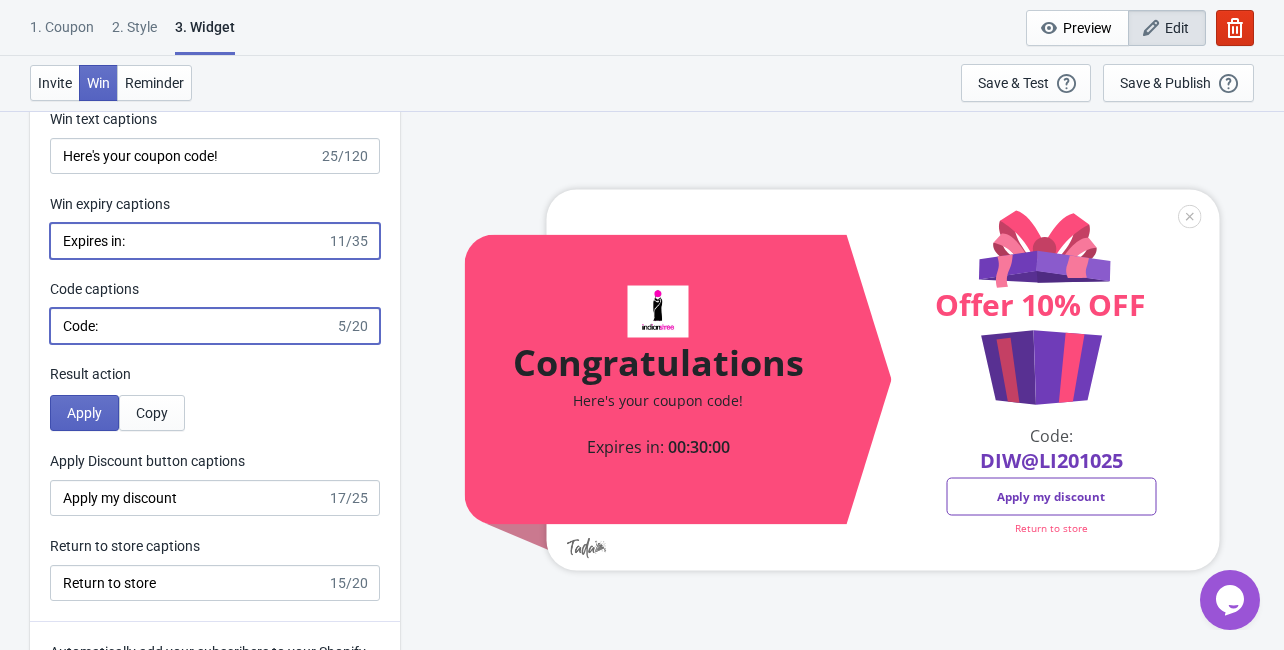
click at [168, 338] on input "Code:" at bounding box center [192, 326] width 285 height 36
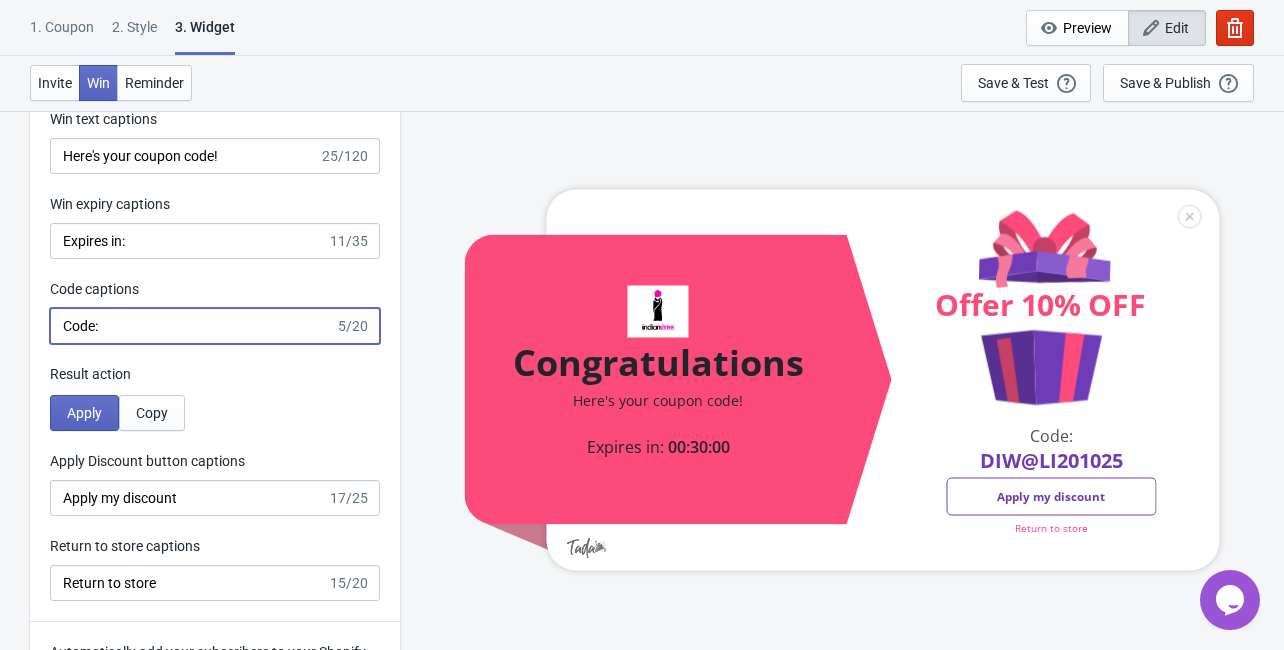
click at [59, 332] on input "Code:" at bounding box center [192, 326] width 285 height 36
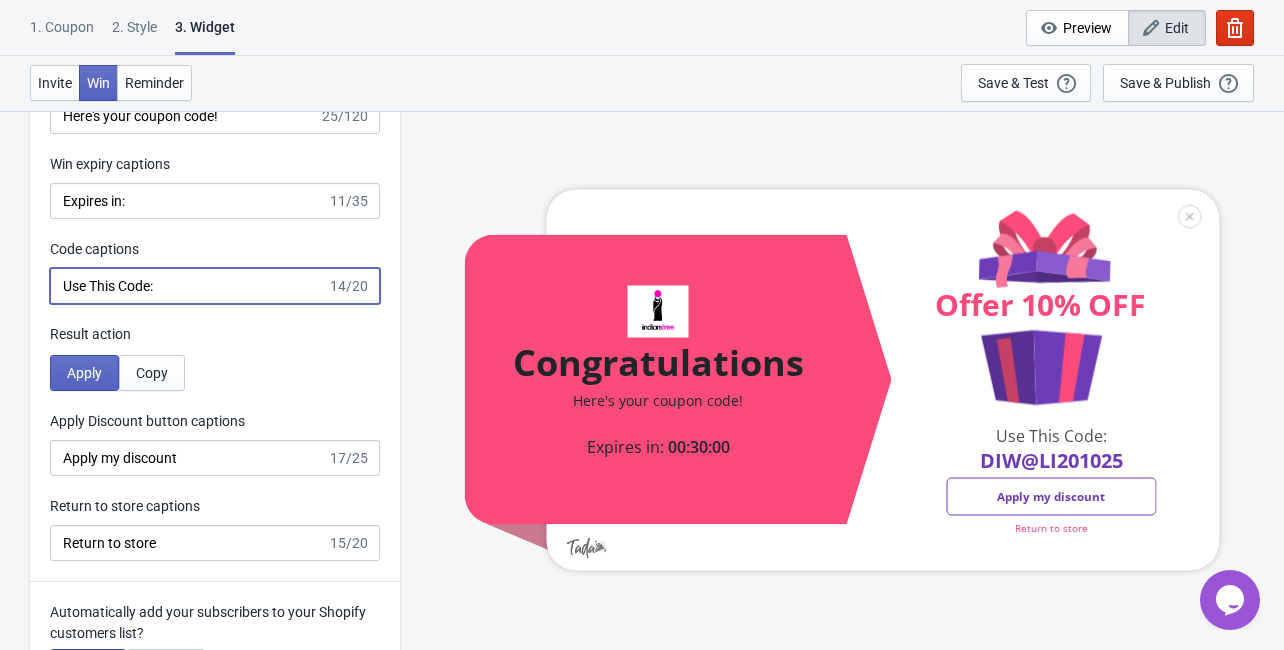
scroll to position [4159, 0]
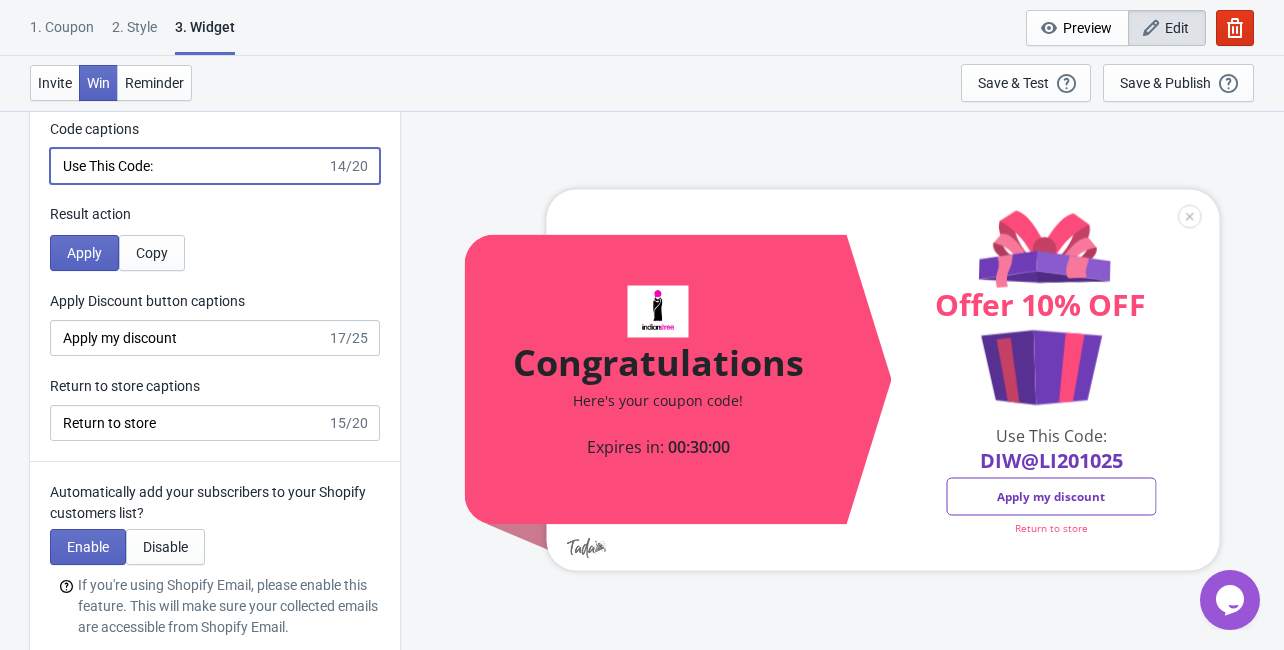
type input "Use This Code:"
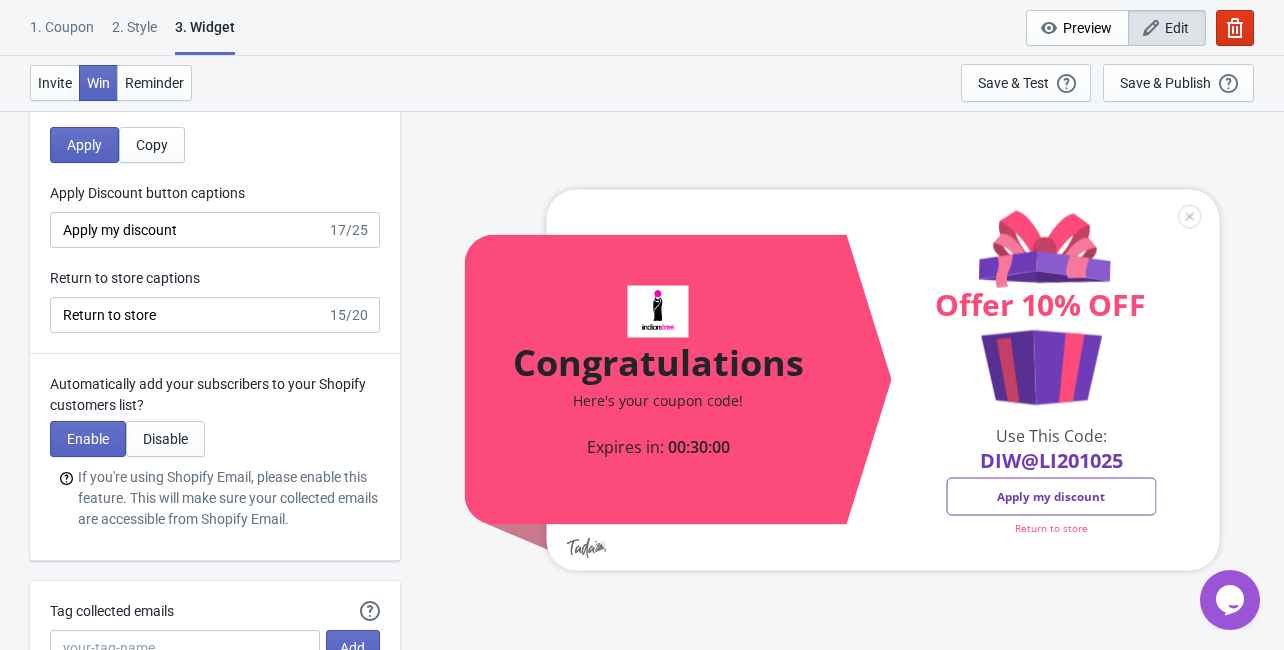
scroll to position [4239, 0]
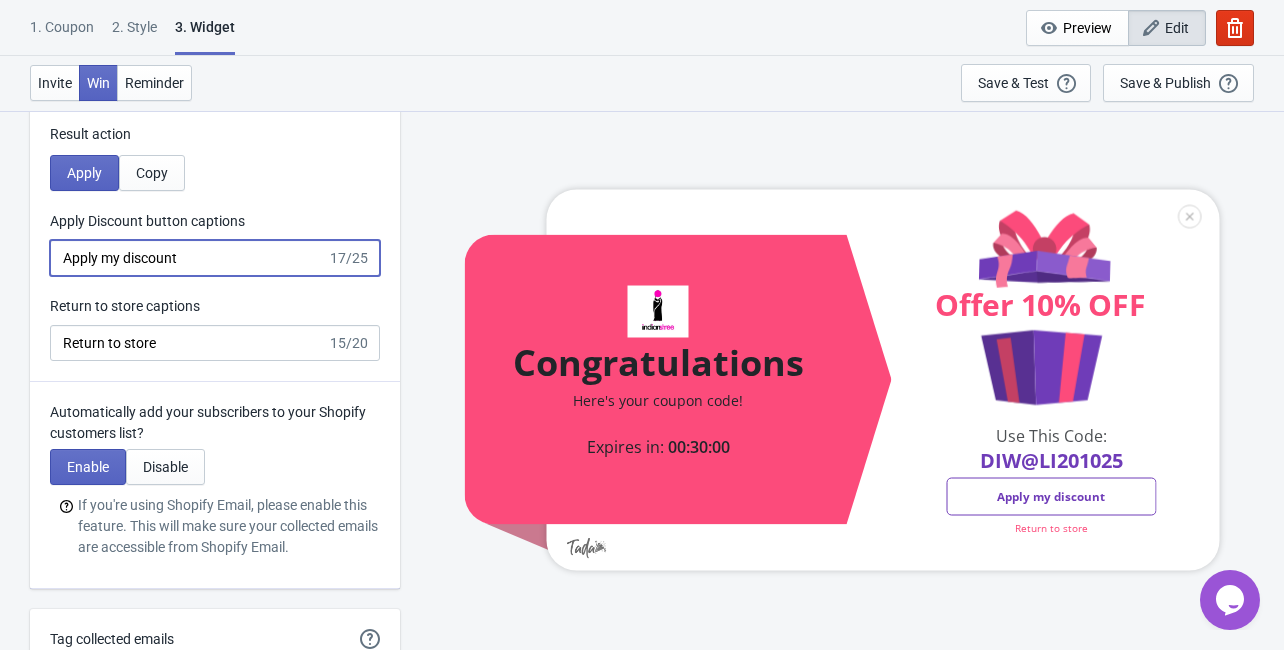
click at [204, 256] on input "Apply my discount" at bounding box center [188, 258] width 277 height 36
type input "Apply my discount"
click at [235, 340] on input "Return to store" at bounding box center [188, 343] width 277 height 36
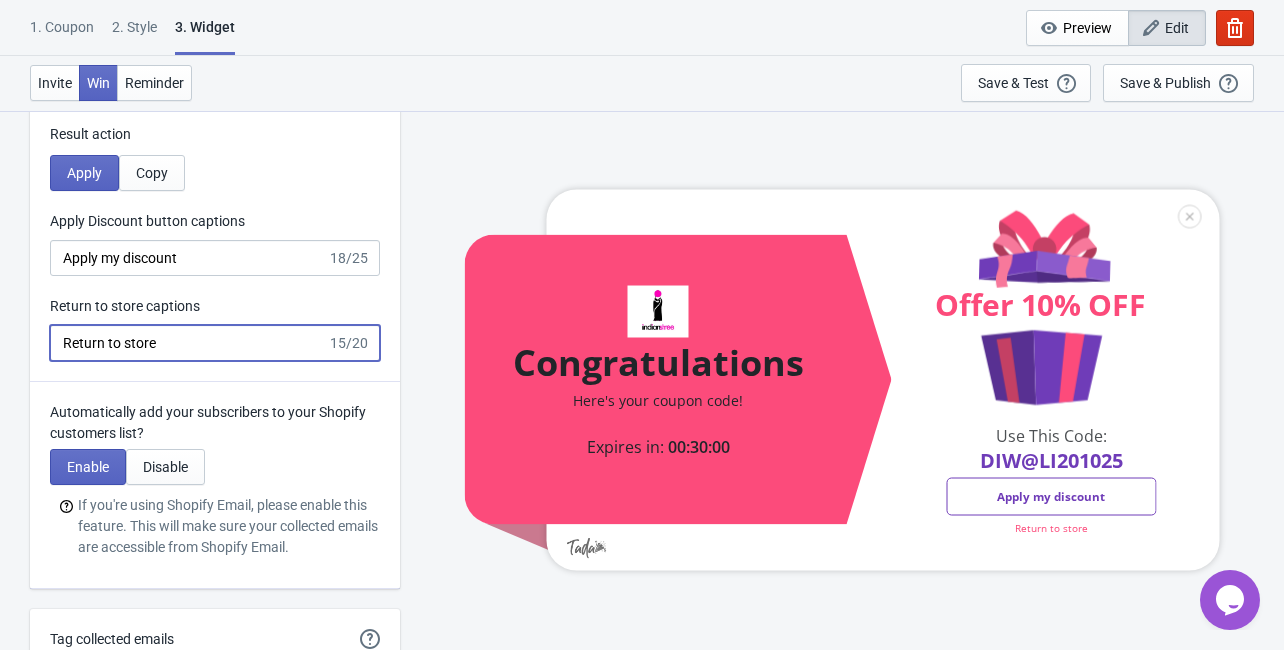
click at [235, 340] on input "Return to store" at bounding box center [188, 343] width 277 height 36
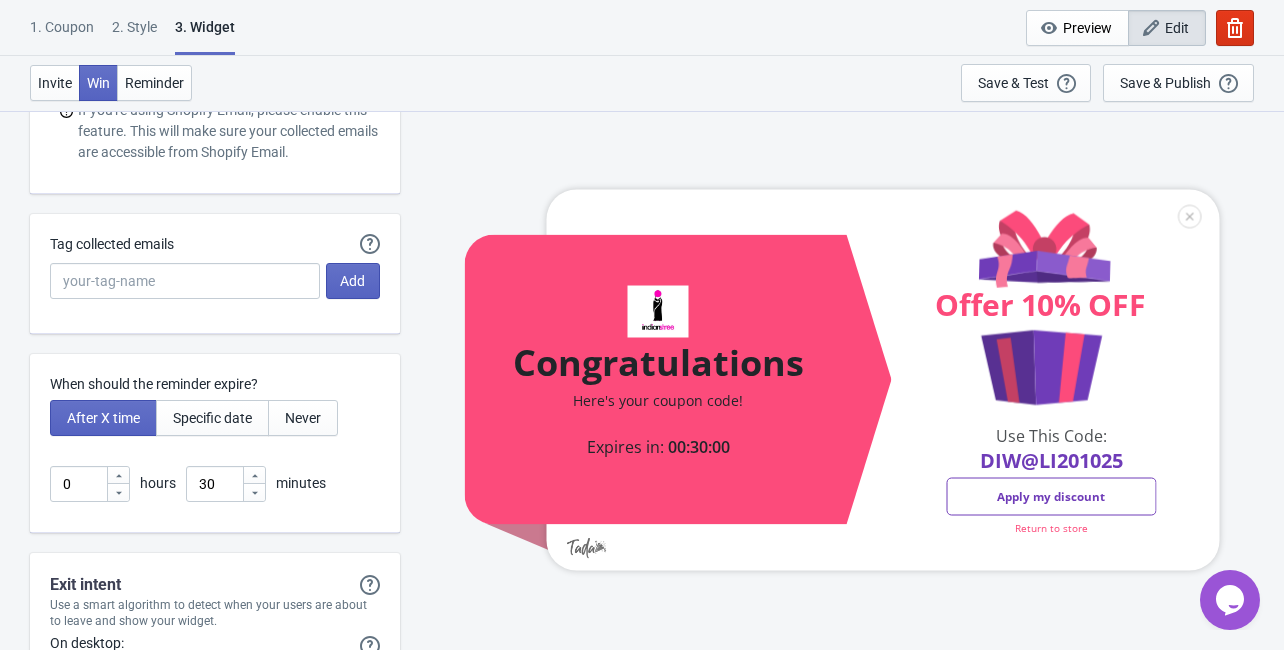
scroll to position [4639, 0]
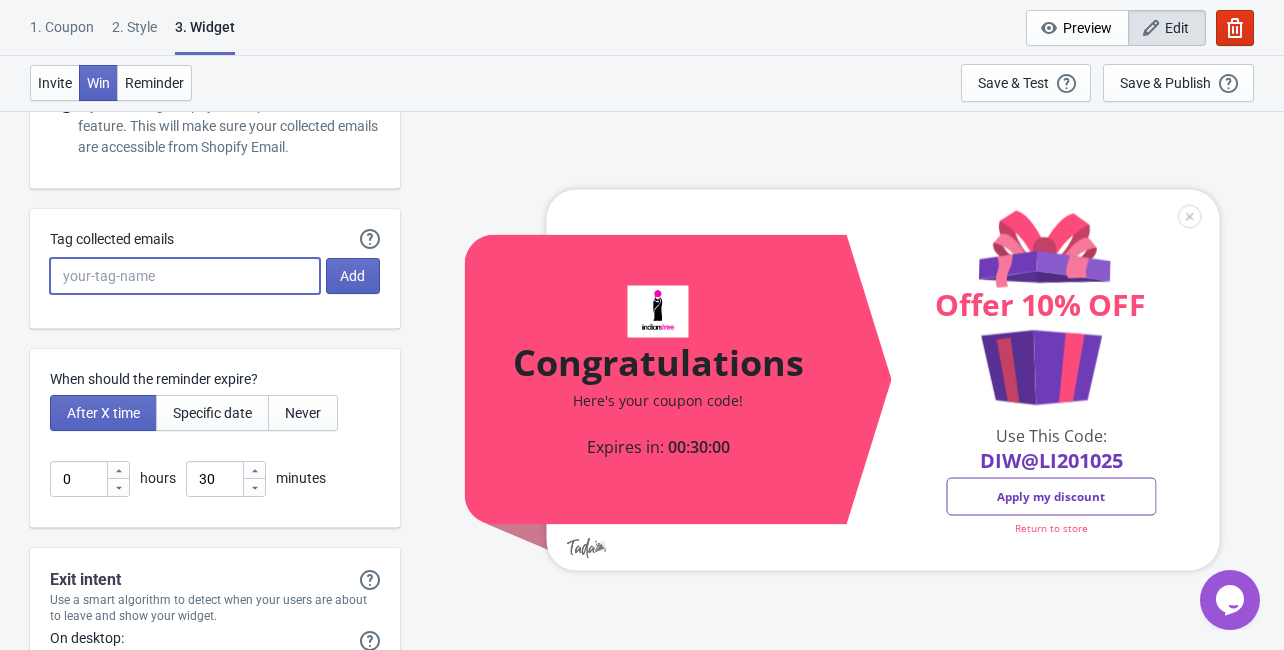
click at [278, 267] on input "Tag collected emails" at bounding box center [185, 276] width 270 height 36
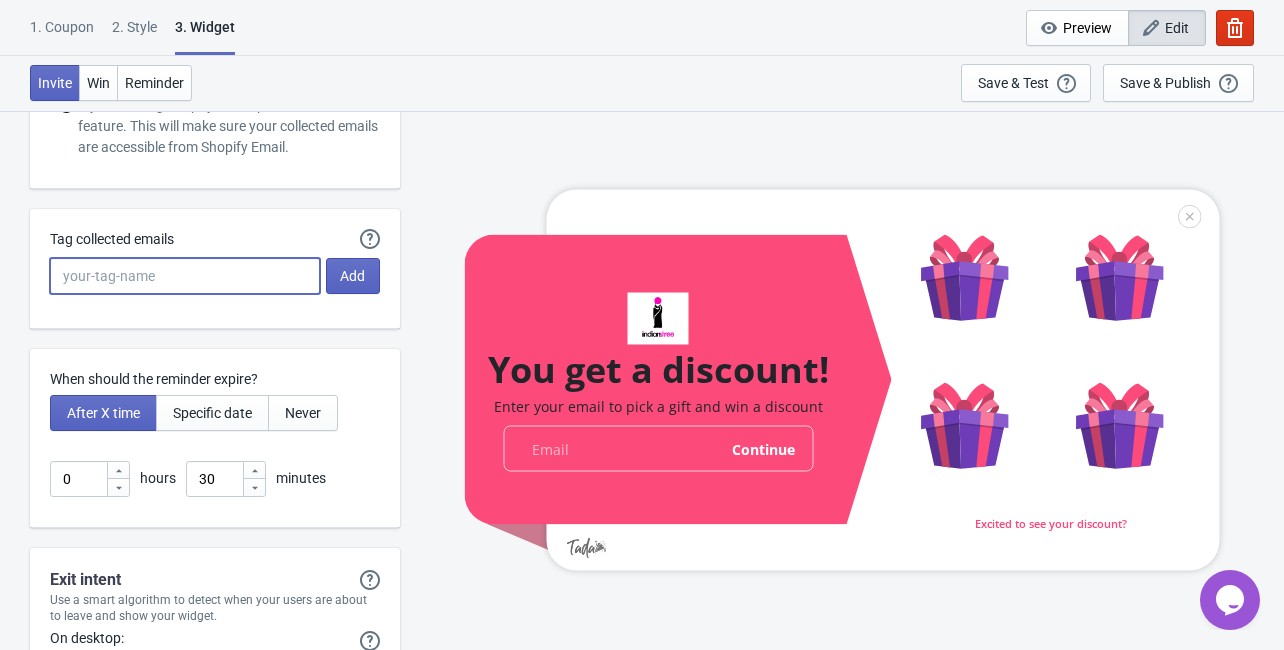
click at [278, 267] on input "Tag collected emails" at bounding box center [185, 276] width 270 height 36
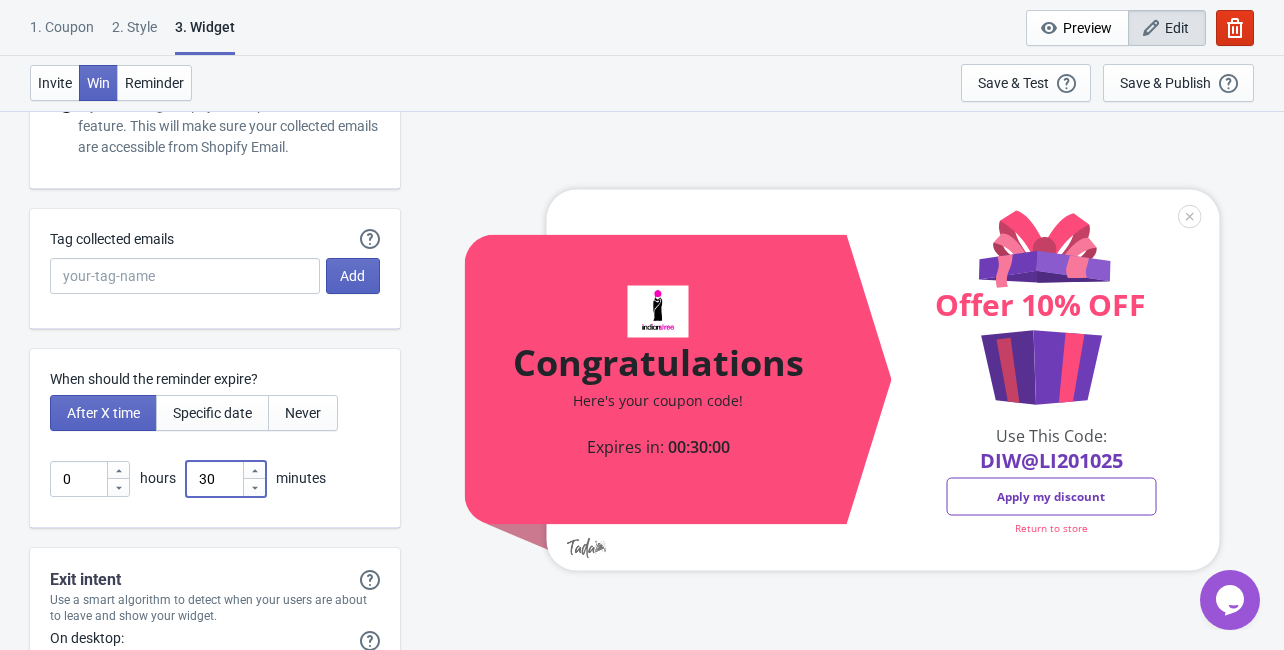
click at [216, 479] on input "30" at bounding box center [214, 479] width 56 height 36
drag, startPoint x: 216, startPoint y: 479, endPoint x: 181, endPoint y: 487, distance: 35.9
click at [181, 487] on div "0 hours 30 minutes" at bounding box center [215, 479] width 330 height 36
drag, startPoint x: 72, startPoint y: 484, endPoint x: 40, endPoint y: 484, distance: 32.0
click at [40, 484] on div "When should the reminder expire? After X time Specific date Never 0 hours 30 mi…" at bounding box center [215, 438] width 370 height 179
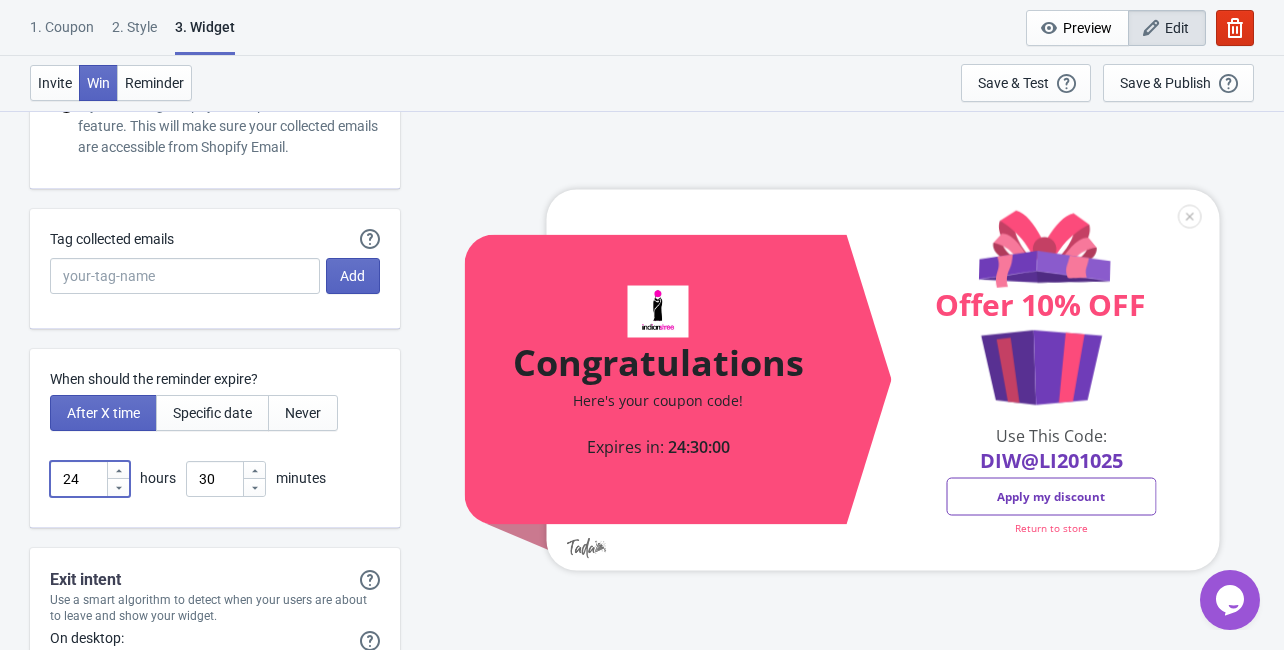
type input "24"
click at [218, 474] on input "30" at bounding box center [214, 479] width 56 height 36
click at [348, 490] on div "24 hours 30 minutes" at bounding box center [215, 479] width 330 height 36
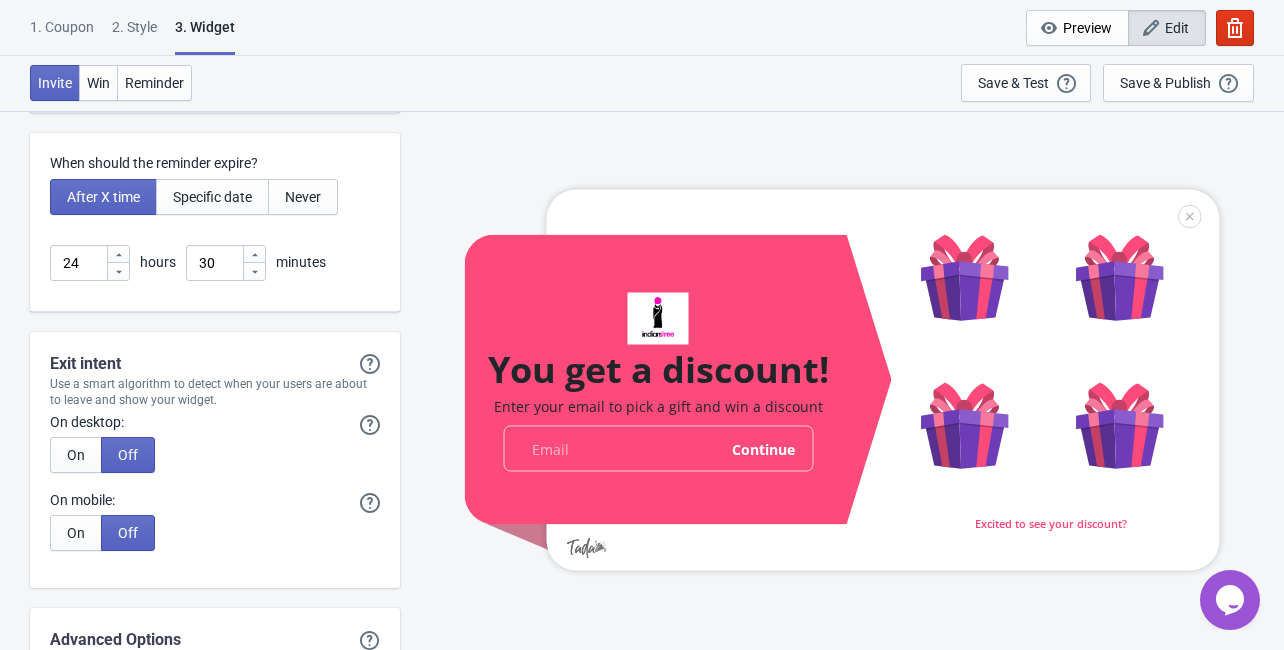
scroll to position [4879, 0]
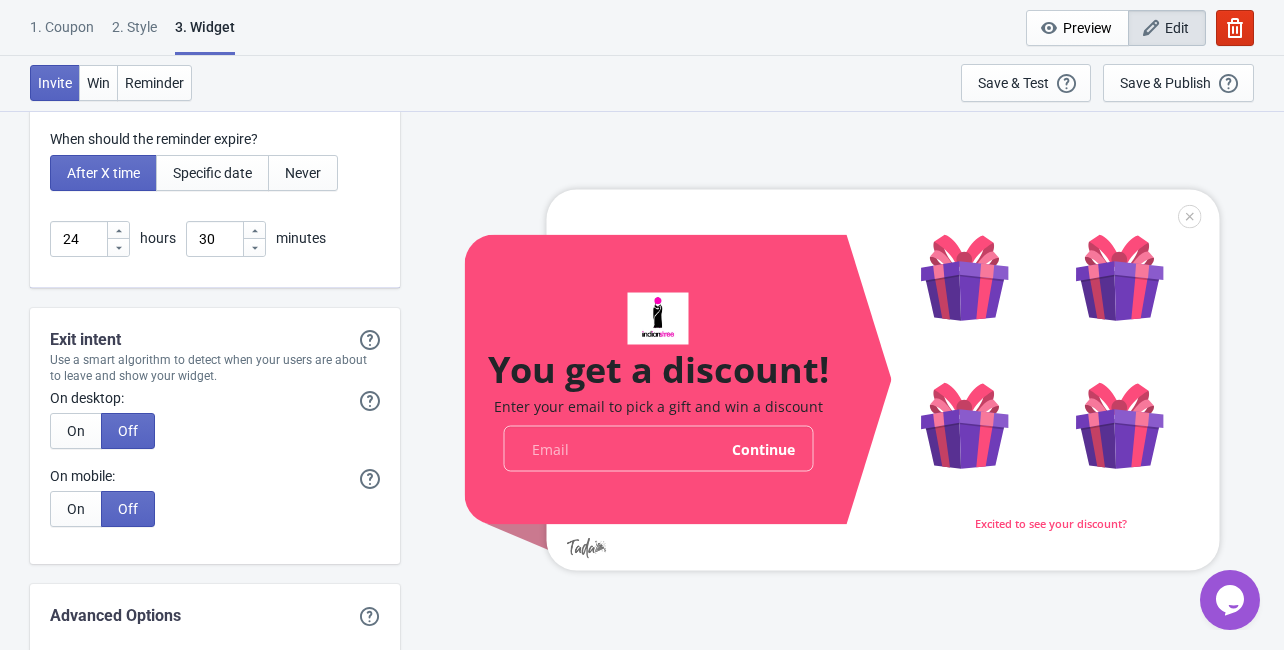
click at [199, 331] on div "Exit intent Exit intent will only show the Widget if it hasn't showed previousl…" at bounding box center [215, 340] width 370 height 24
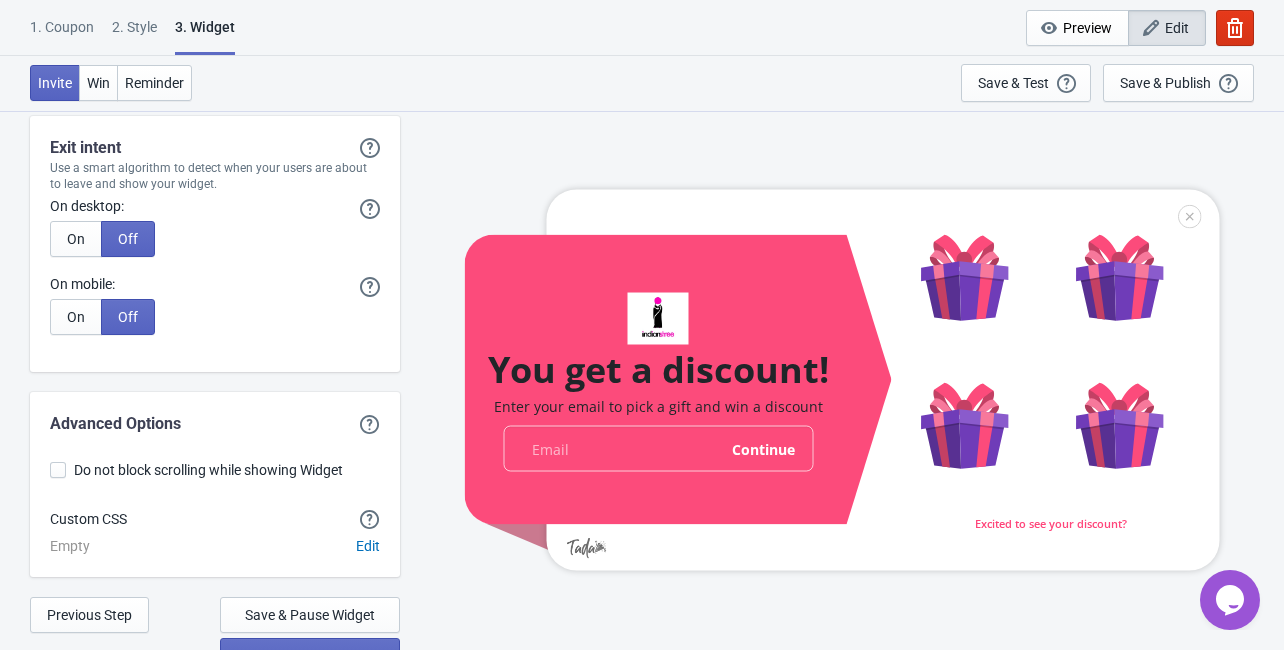
scroll to position [5095, 0]
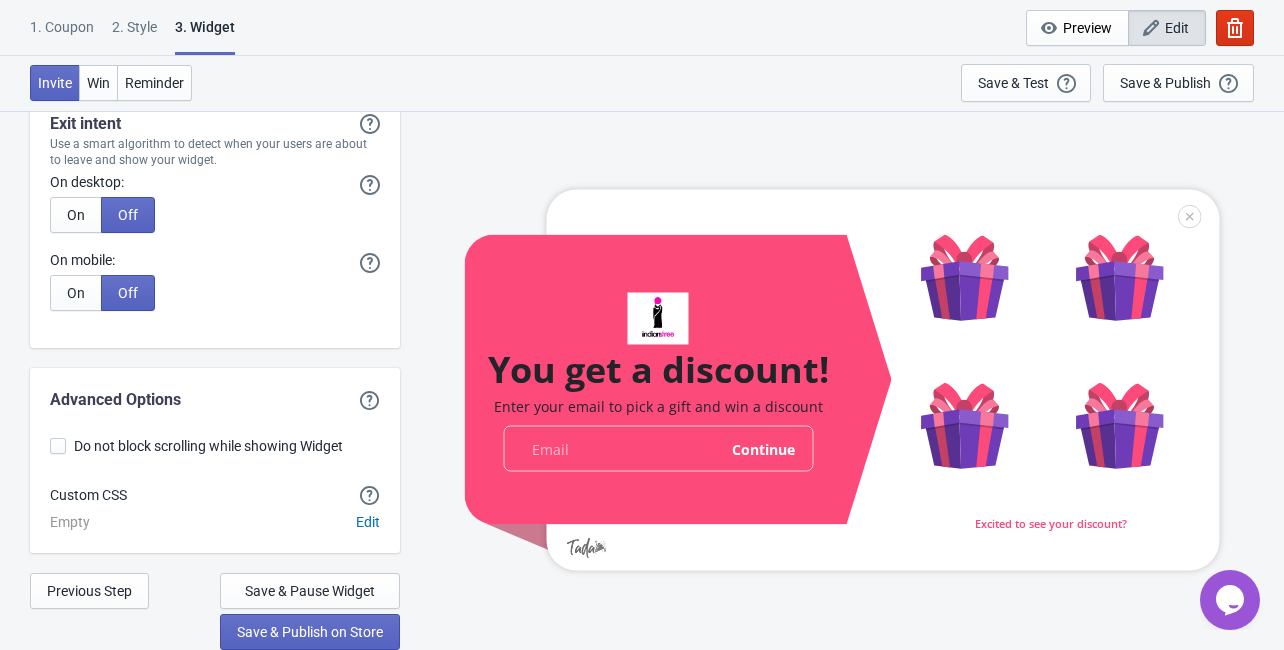
click at [56, 448] on span at bounding box center [58, 446] width 16 height 16
click at [51, 448] on input "Do not block scrolling while showing Widget" at bounding box center [50, 456] width 1 height 36
click at [65, 450] on span at bounding box center [58, 446] width 16 height 16
click at [51, 450] on input "Do not block scrolling while showing Widget" at bounding box center [50, 456] width 1 height 36
checkbox input "false"
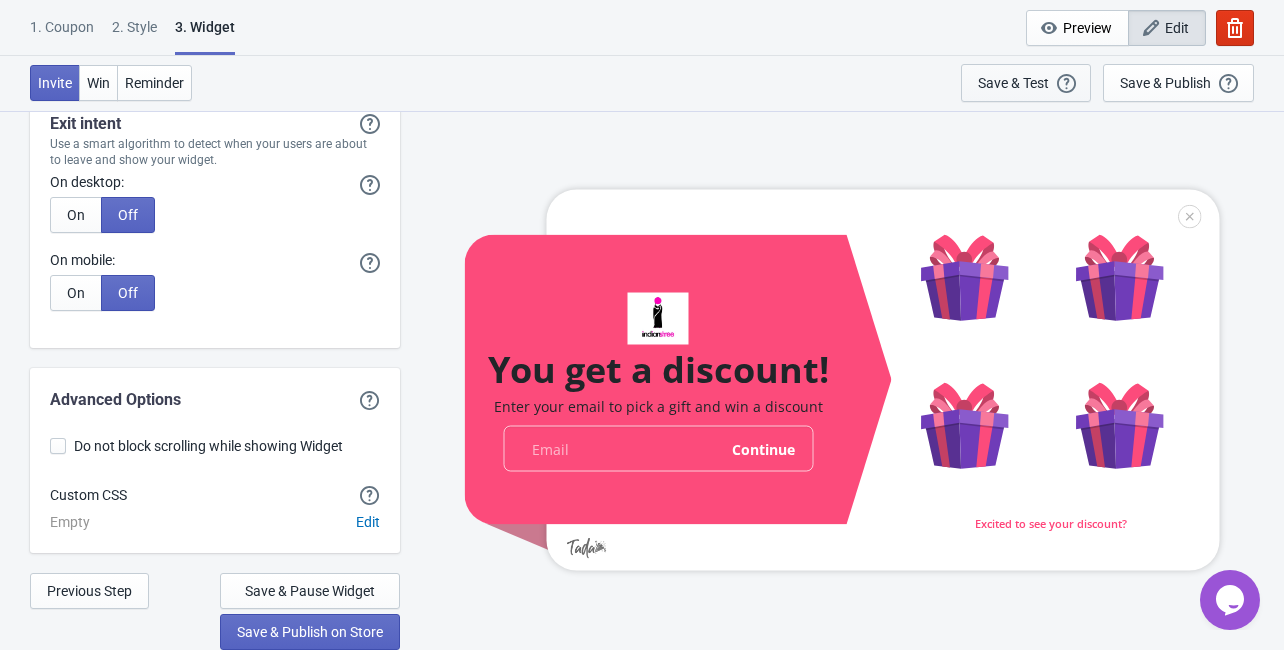
click at [1045, 76] on div "Save & Test" at bounding box center [1013, 83] width 71 height 16
click at [1072, 25] on span "Preview" at bounding box center [1087, 28] width 49 height 16
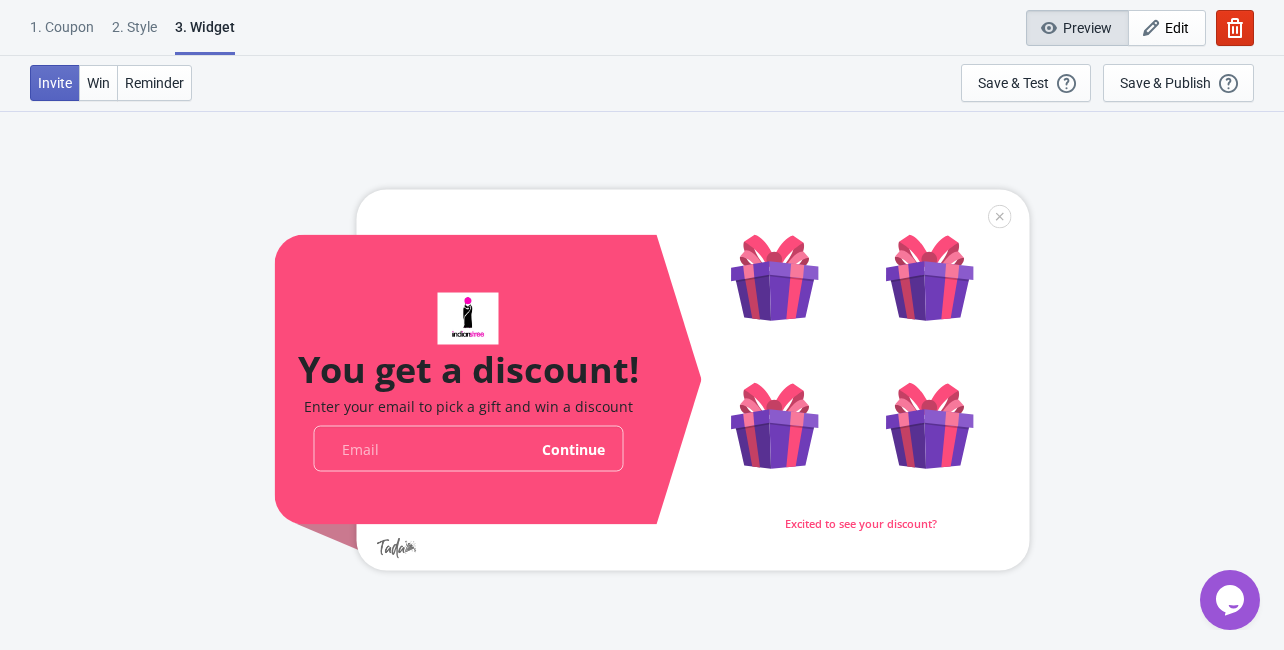
scroll to position [0, 0]
click at [104, 92] on button "Win" at bounding box center [98, 83] width 39 height 36
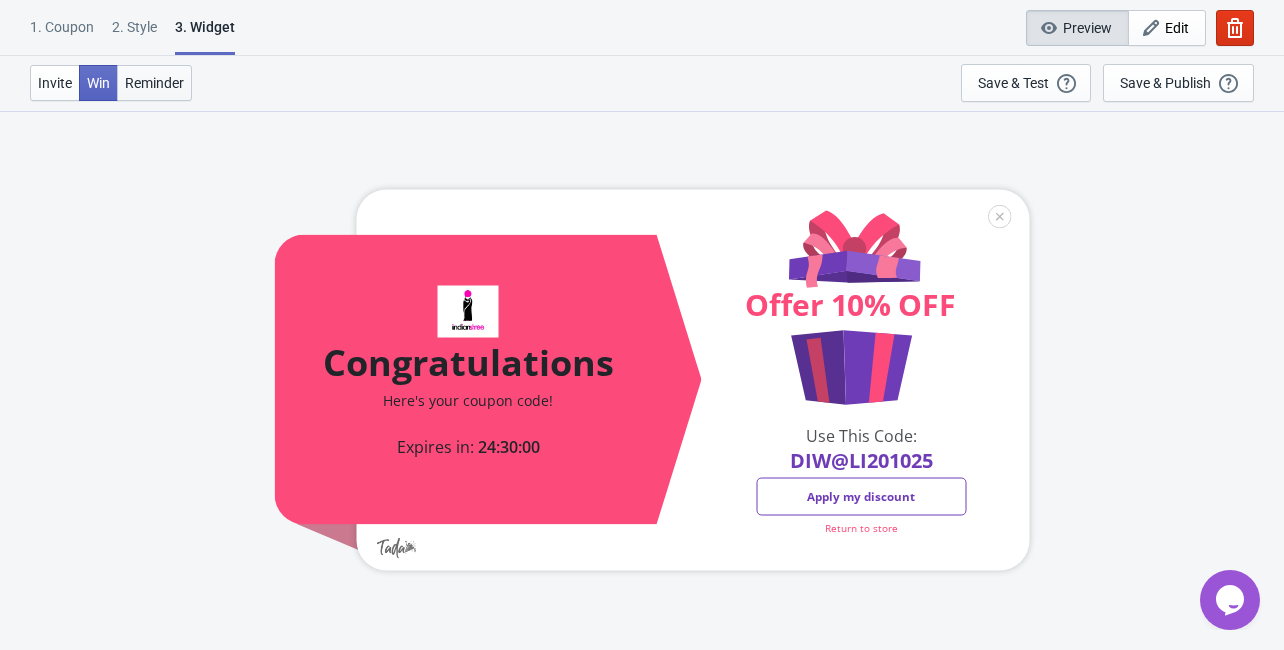
click at [145, 87] on span "Reminder" at bounding box center [154, 83] width 59 height 16
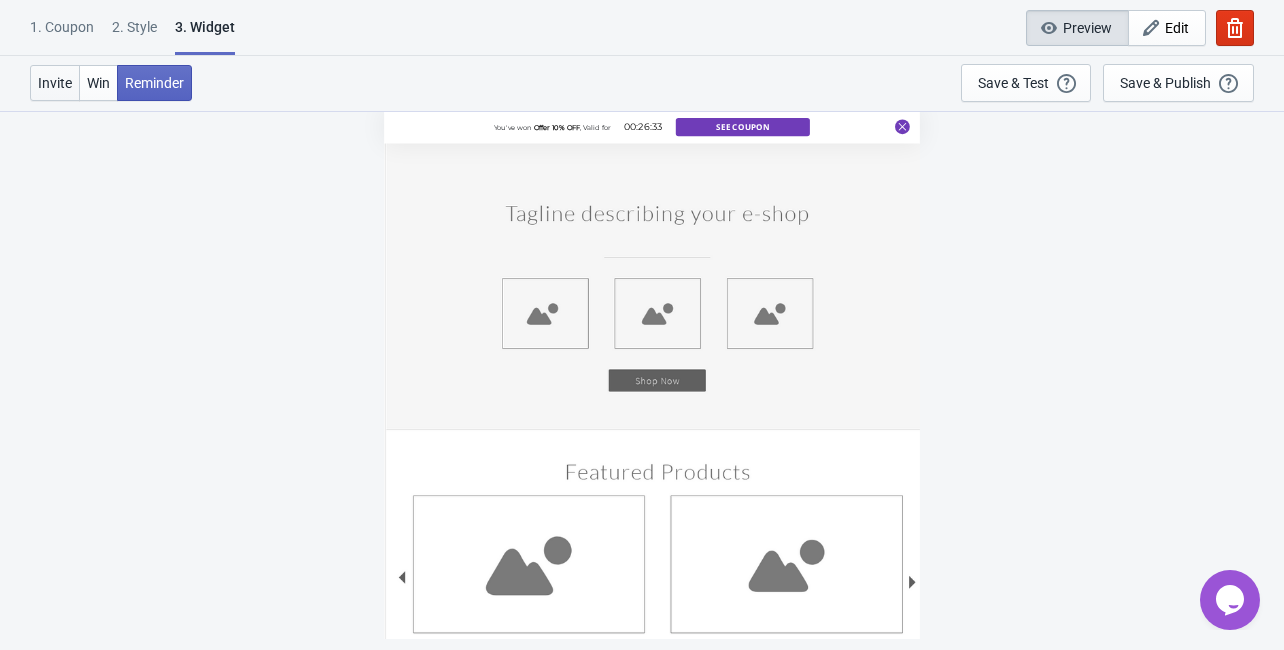
click at [56, 82] on span "Invite" at bounding box center [55, 83] width 34 height 16
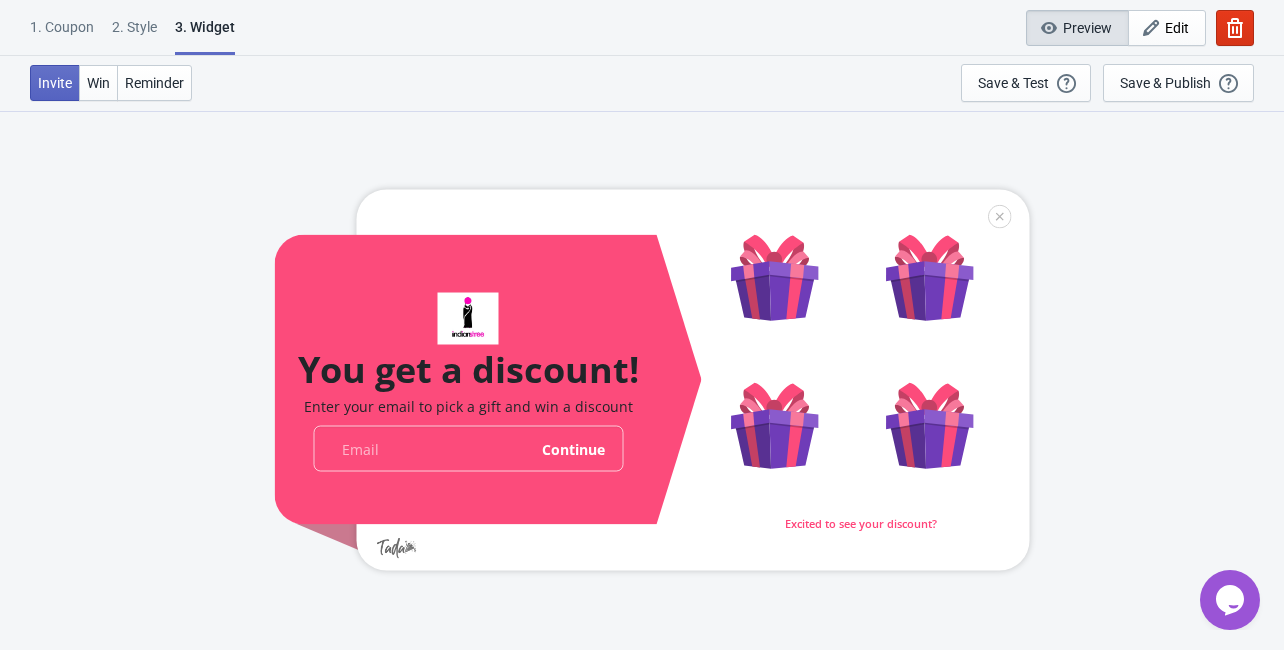
scroll to position [80, 0]
click at [1064, 28] on span "Preview" at bounding box center [1087, 28] width 49 height 16
click at [1174, 28] on span "Edit" at bounding box center [1177, 28] width 24 height 16
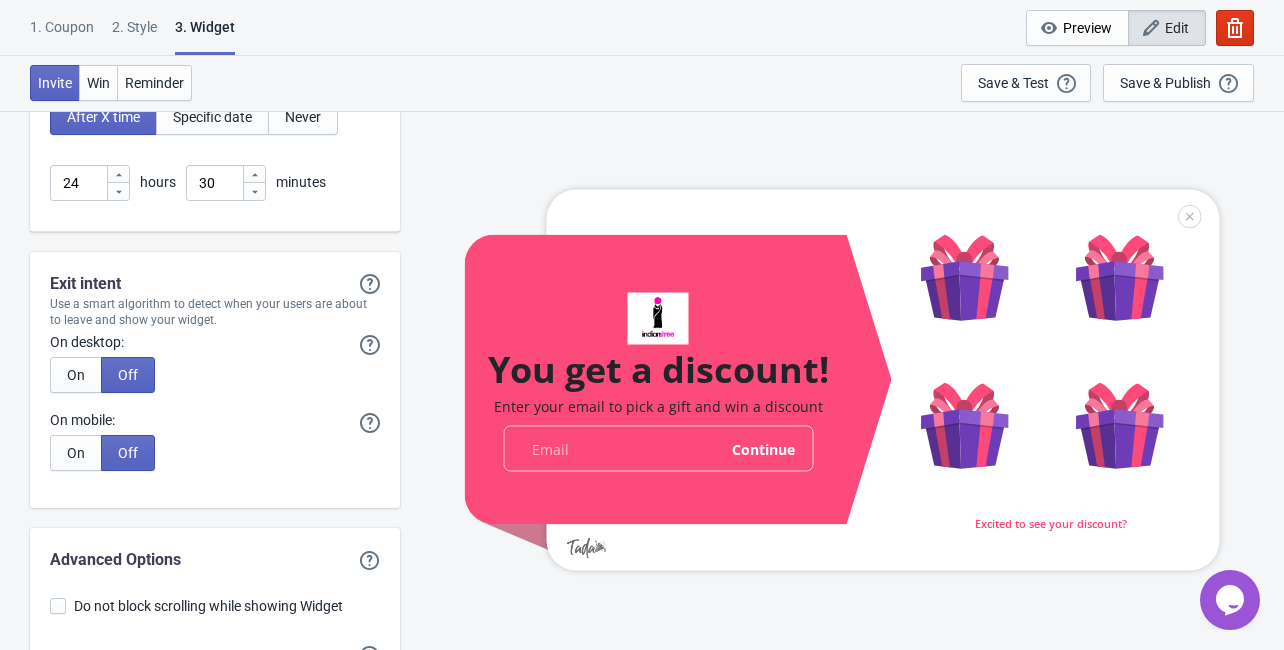
scroll to position [5095, 0]
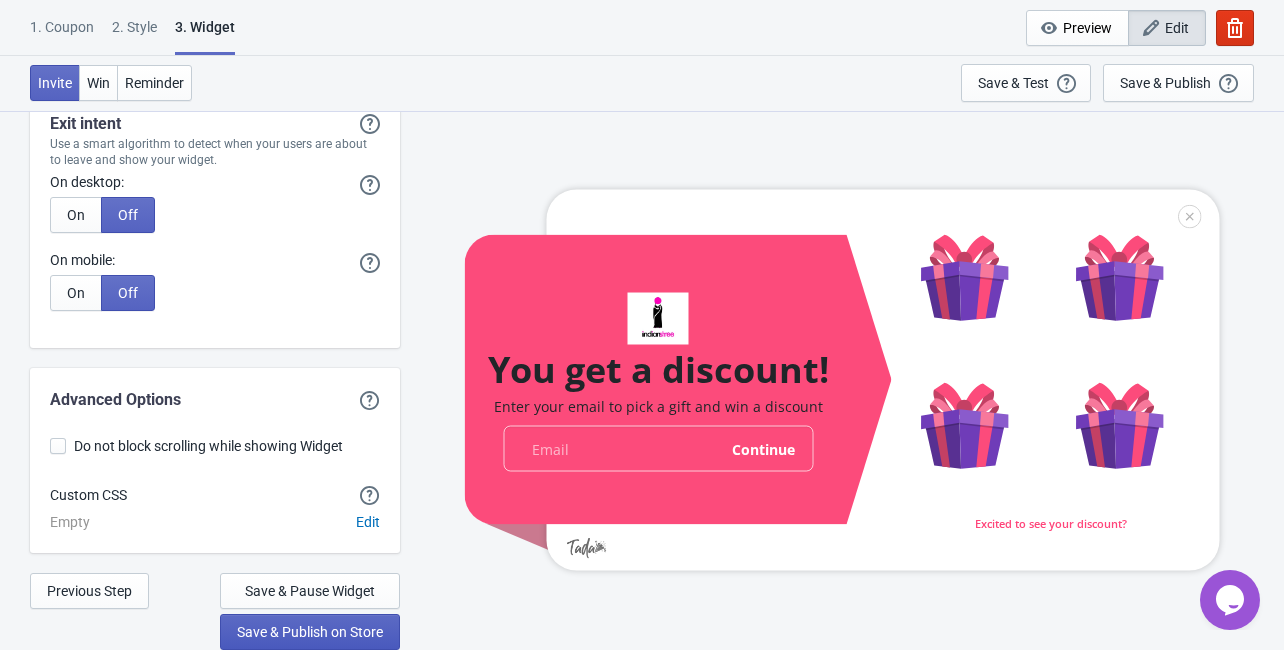
click at [364, 636] on span "Save & Publish on Store" at bounding box center [310, 632] width 146 height 16
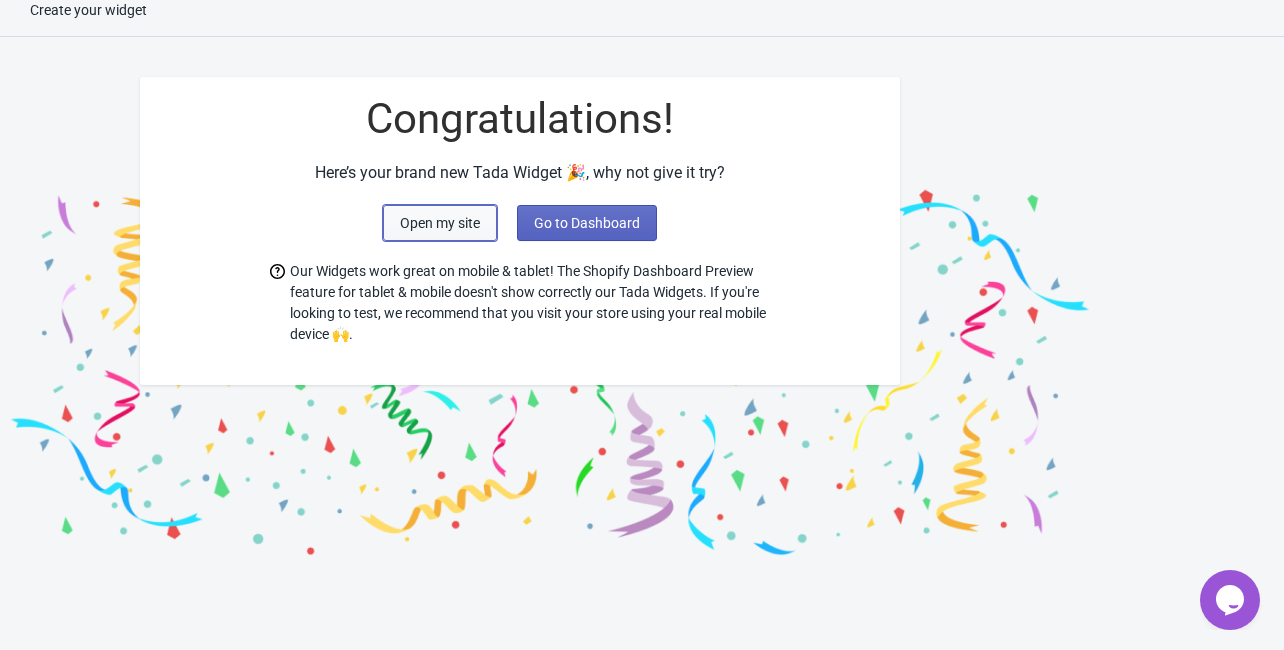
click at [432, 224] on span "Open my site" at bounding box center [440, 223] width 80 height 16
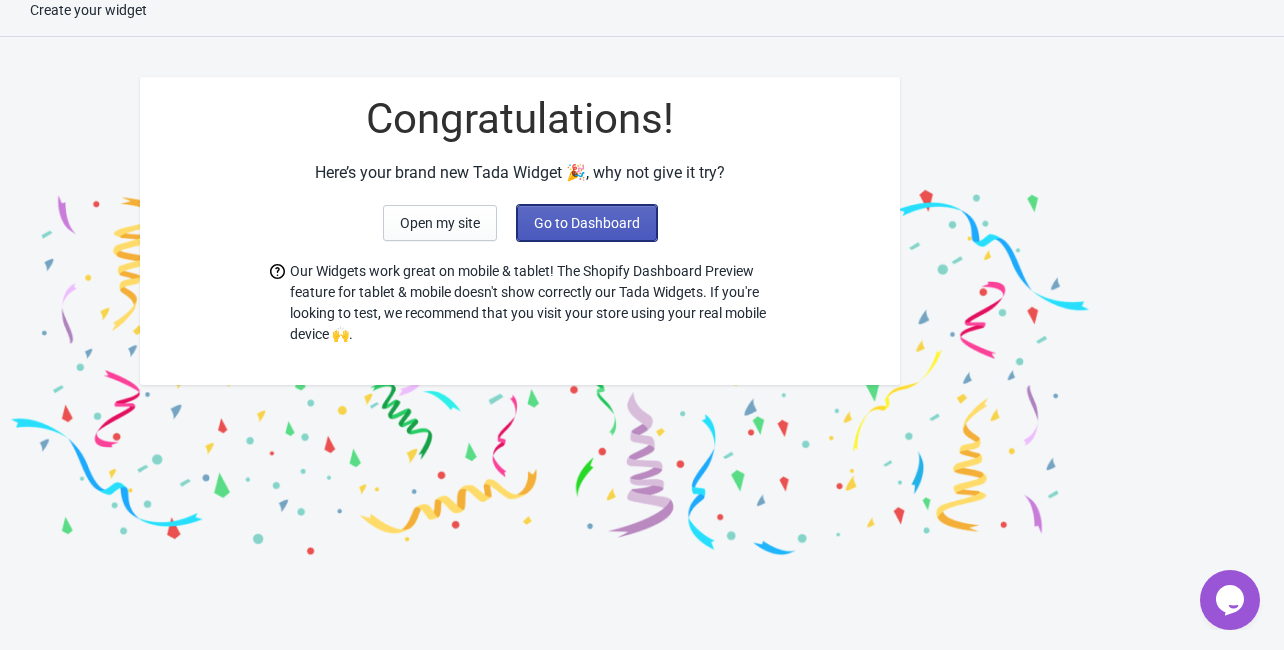
click at [575, 216] on span "Go to Dashboard" at bounding box center [587, 223] width 106 height 16
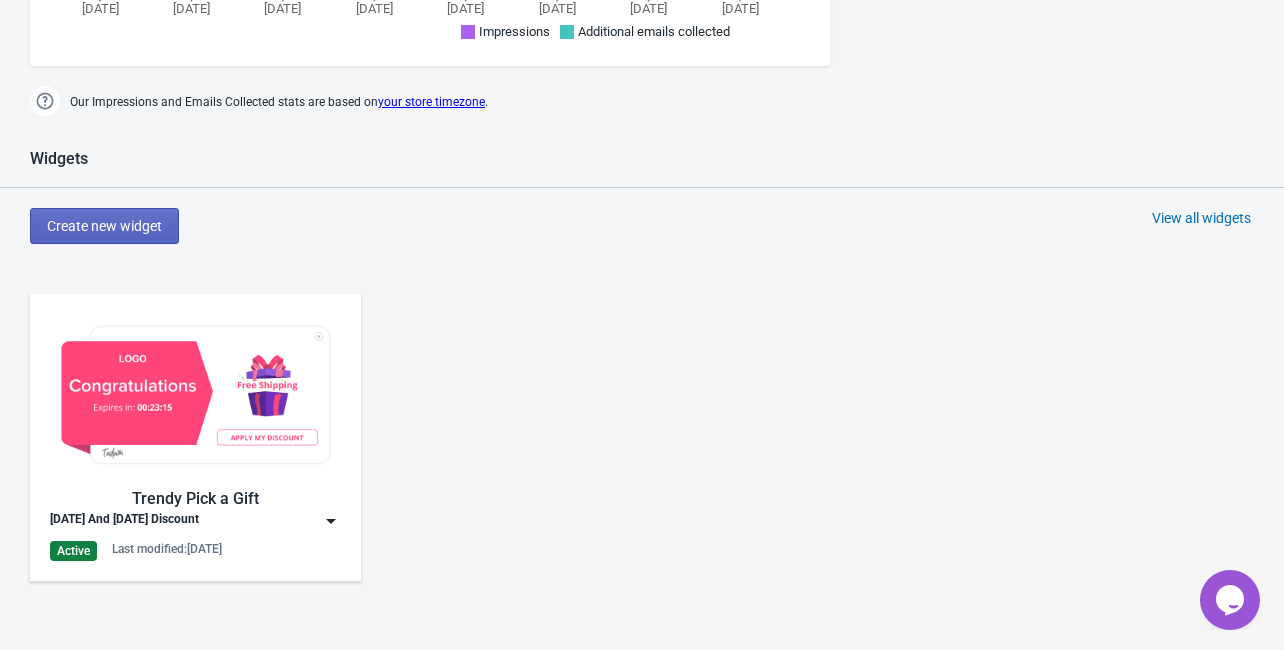
scroll to position [1060, 0]
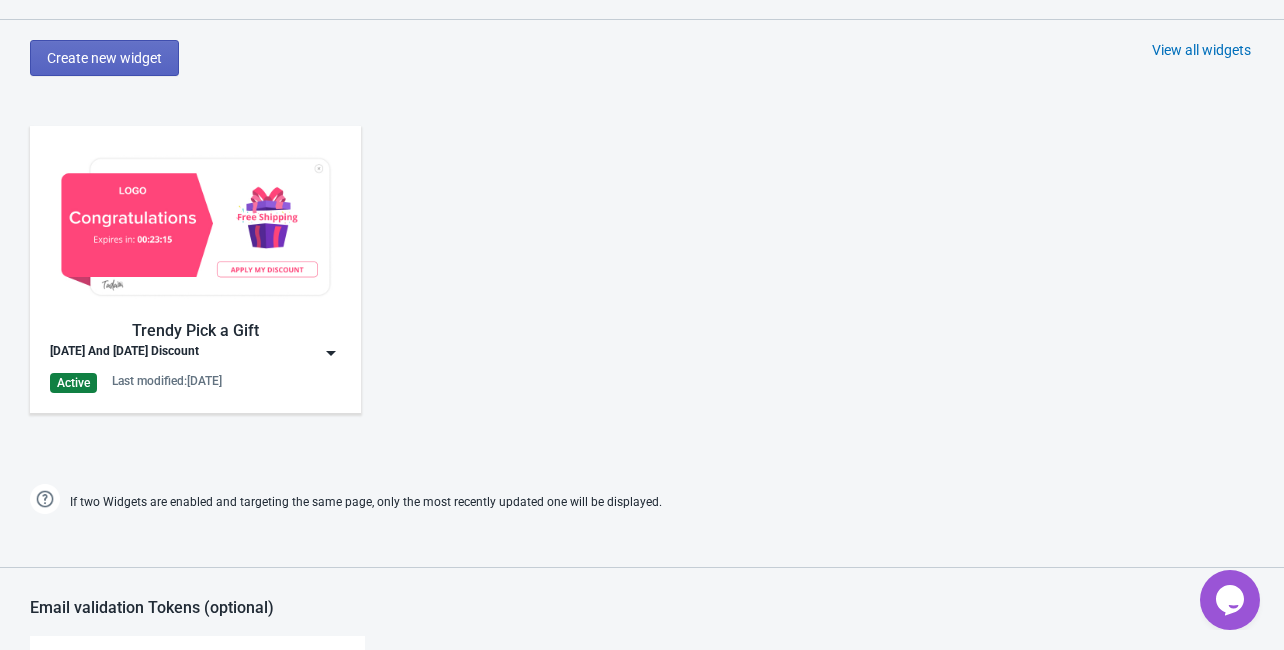
click at [260, 356] on div "[DATE] And [DATE] Discount" at bounding box center [195, 353] width 291 height 20
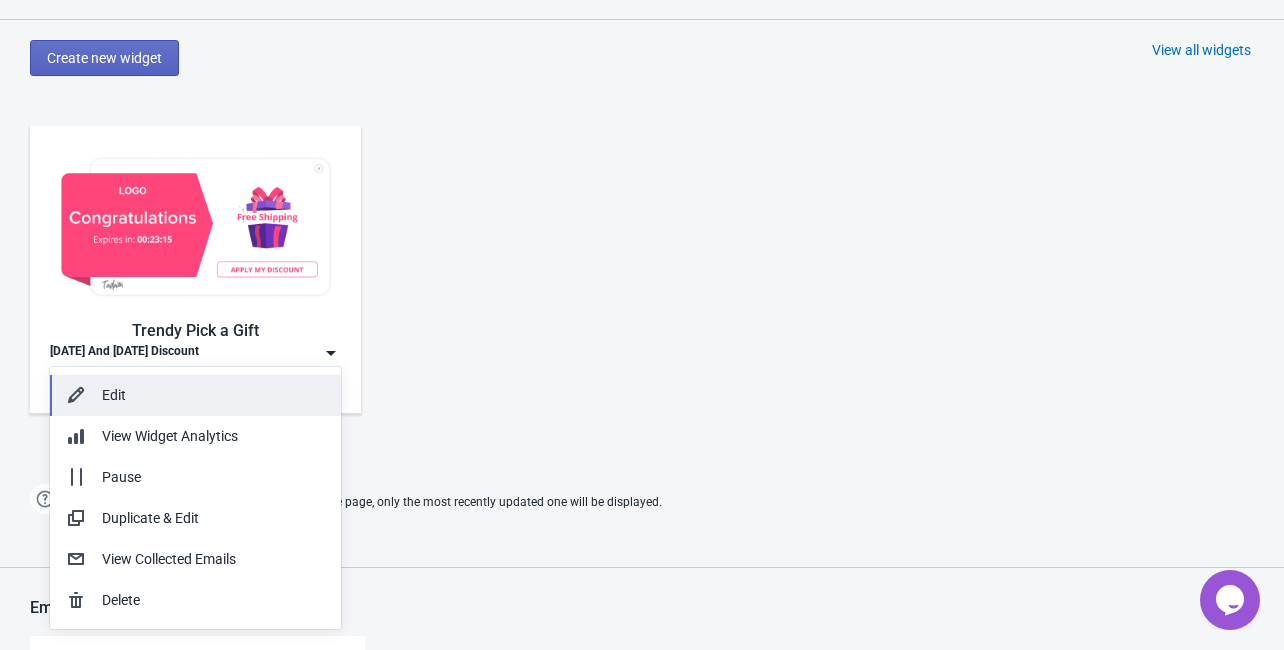
click at [99, 389] on div "Edit" at bounding box center [195, 395] width 259 height 21
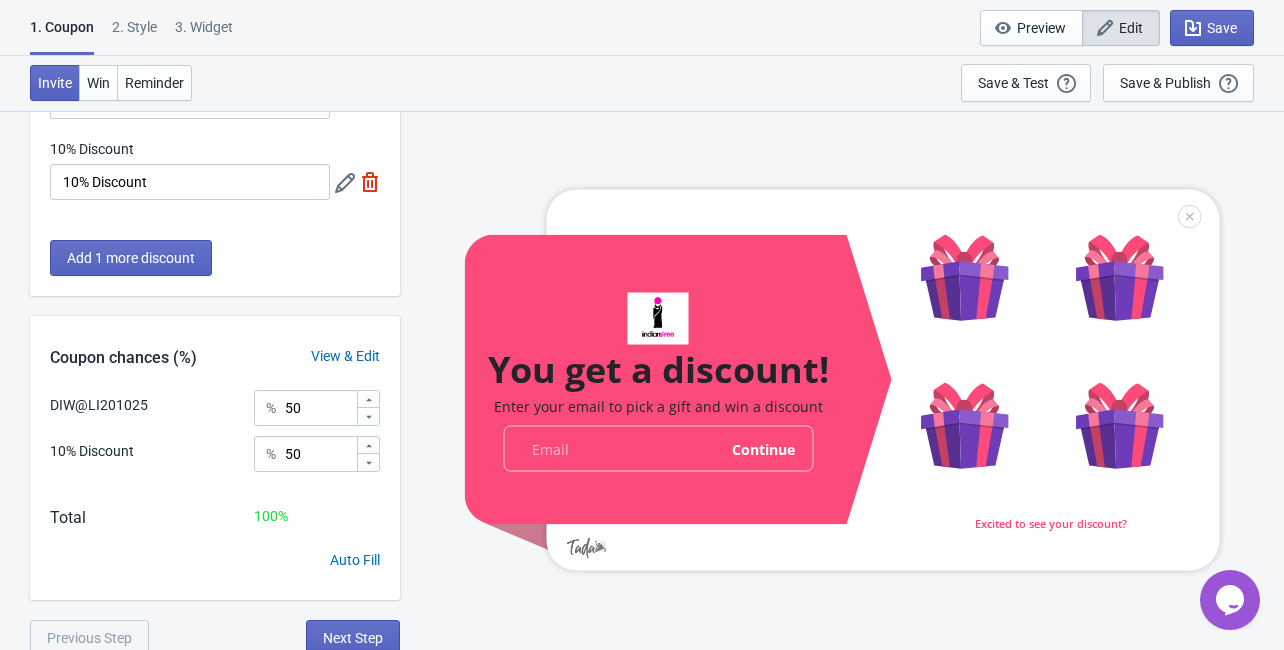
scroll to position [162, 0]
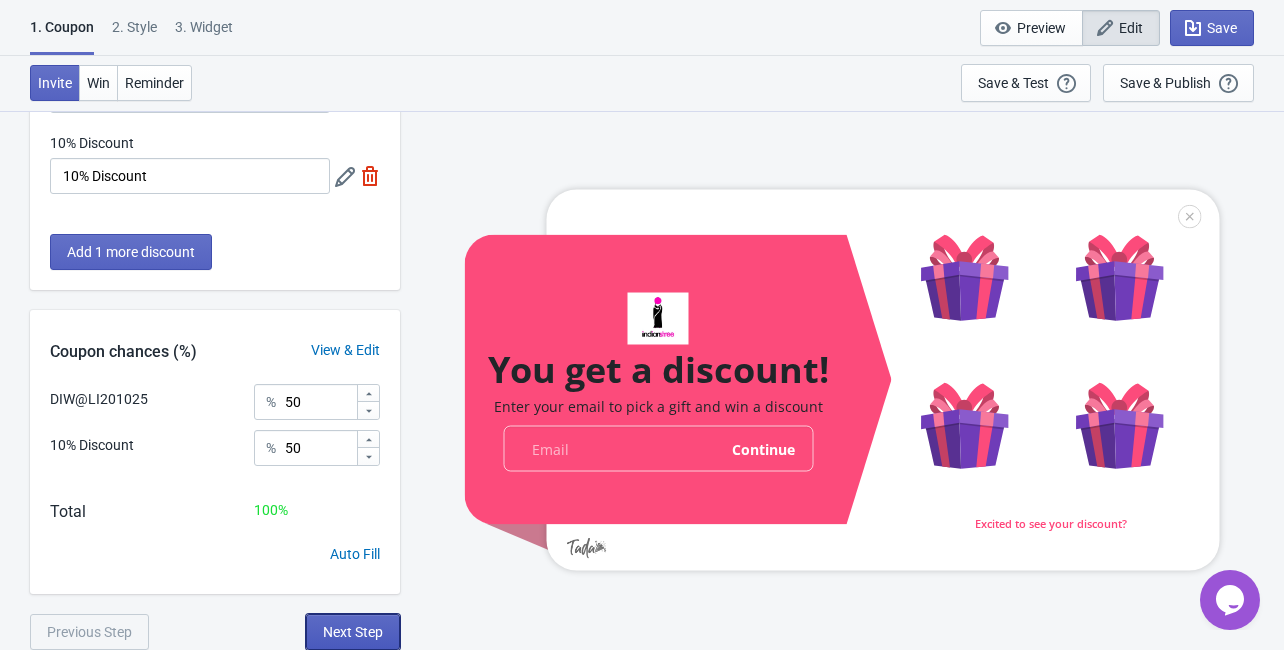
click at [344, 619] on button "Next Step" at bounding box center [353, 632] width 94 height 36
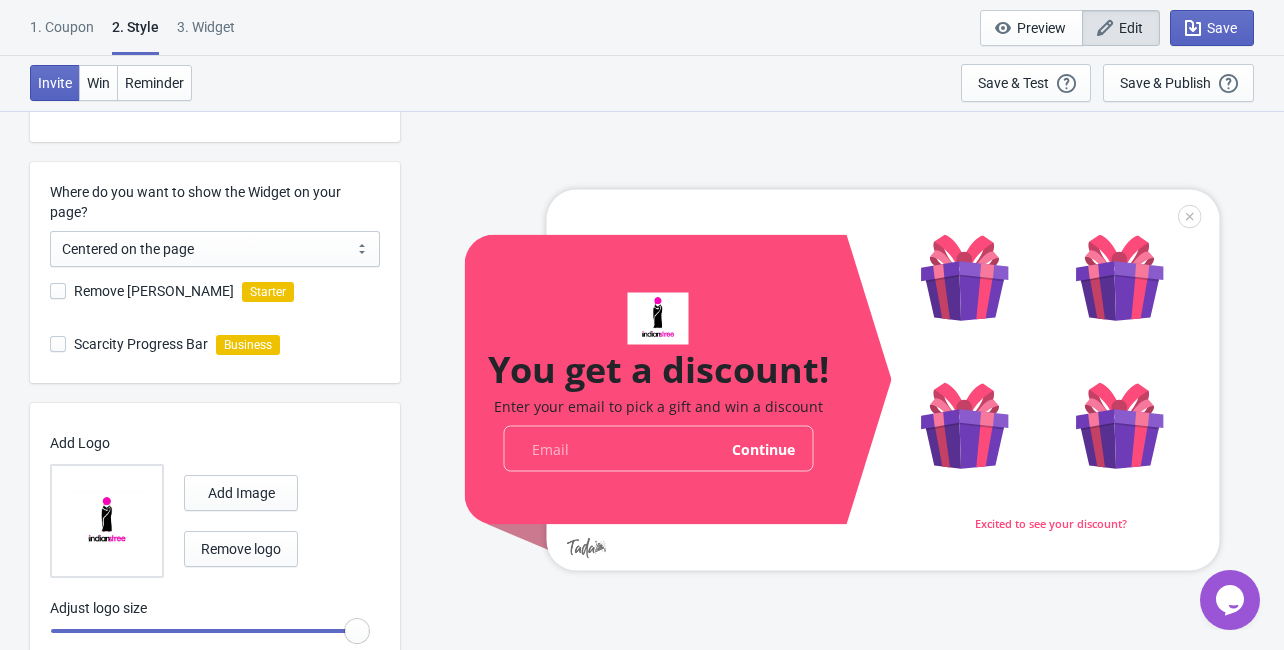
scroll to position [559, 0]
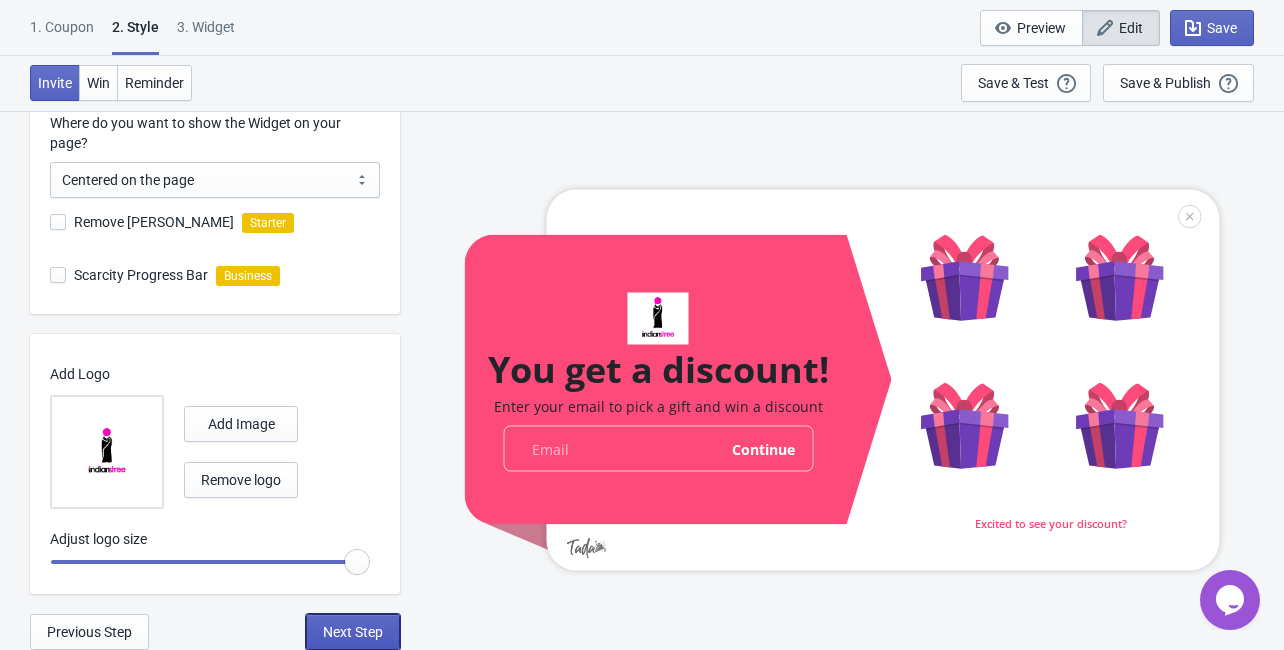
click at [344, 636] on span "Next Step" at bounding box center [353, 632] width 60 height 16
select select "once"
select select "1"
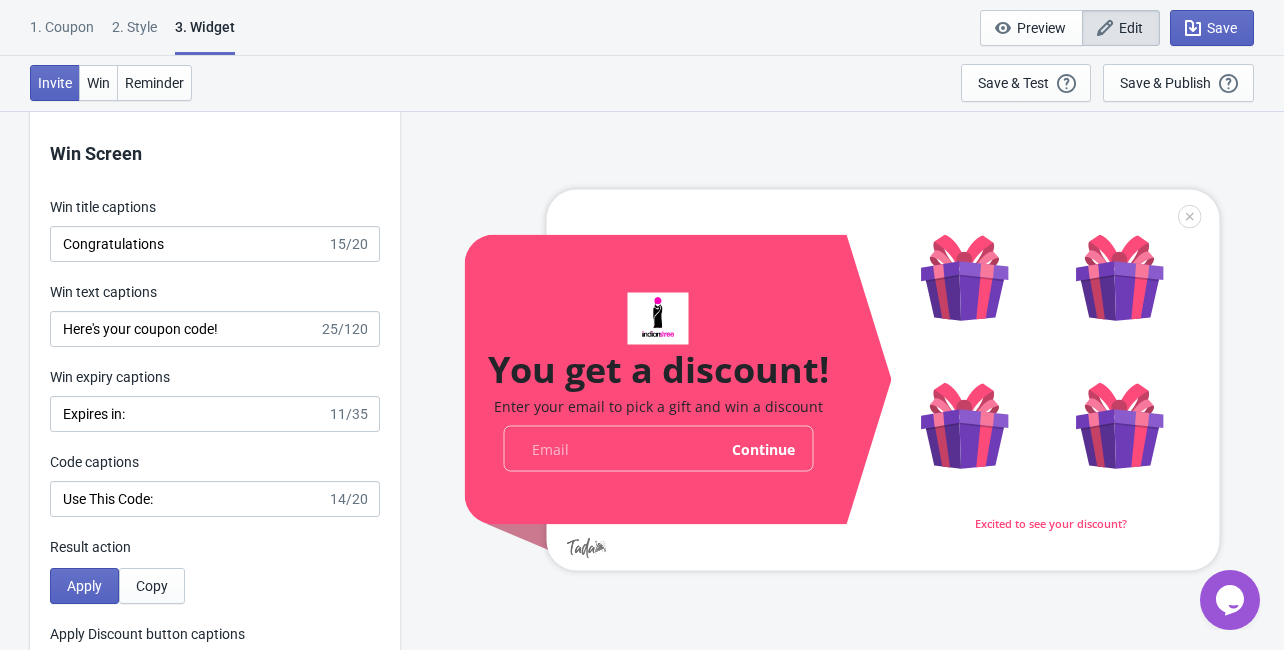
scroll to position [3655, 0]
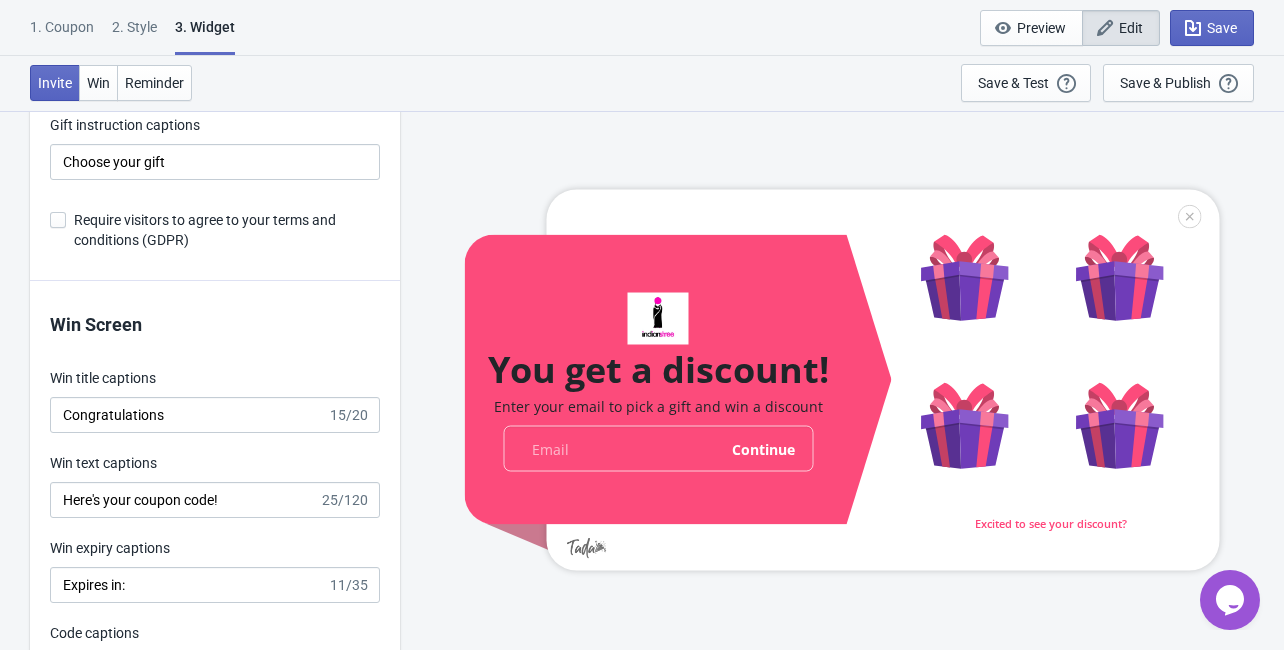
click at [768, 52] on div "1. Coupon 2 . Style 3. Widget 1. Coupon 2 . Style 3. Widget Save and Exit Previ…" at bounding box center [642, 28] width 1284 height 56
click at [814, 23] on div "1. Coupon 2 . Style 3. Widget 1. Coupon 2 . Style 3. Widget Save and Exit Previ…" at bounding box center [642, 28] width 1284 height 56
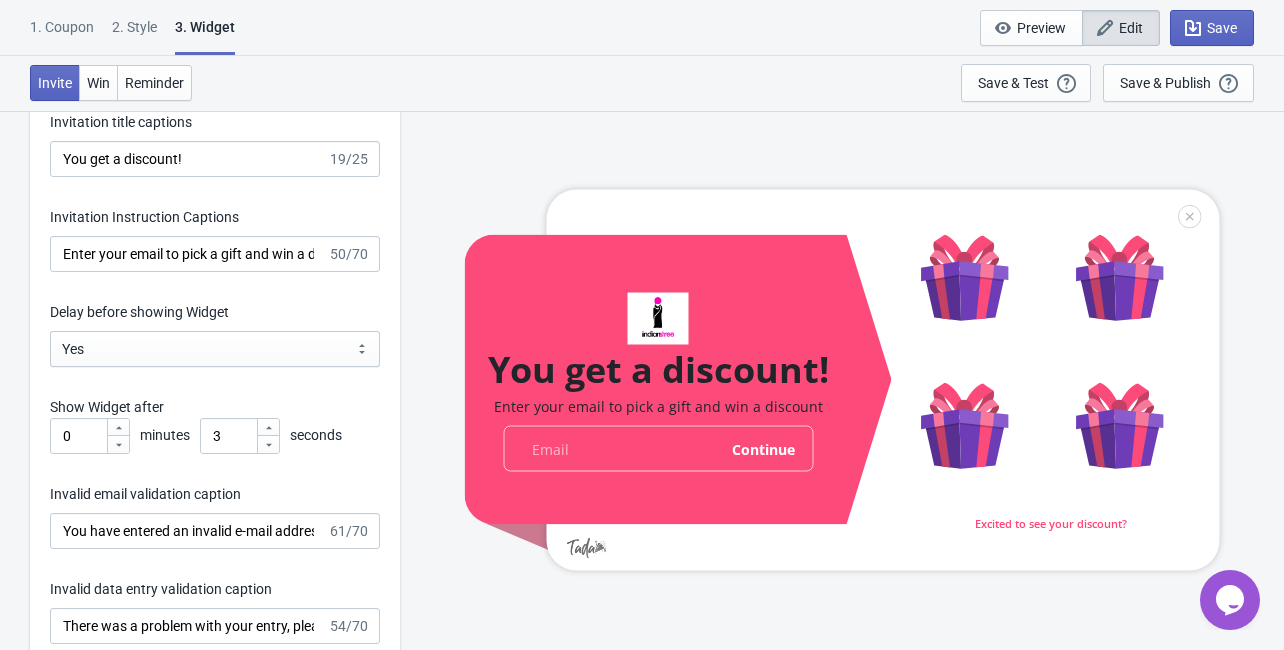
scroll to position [2615, 0]
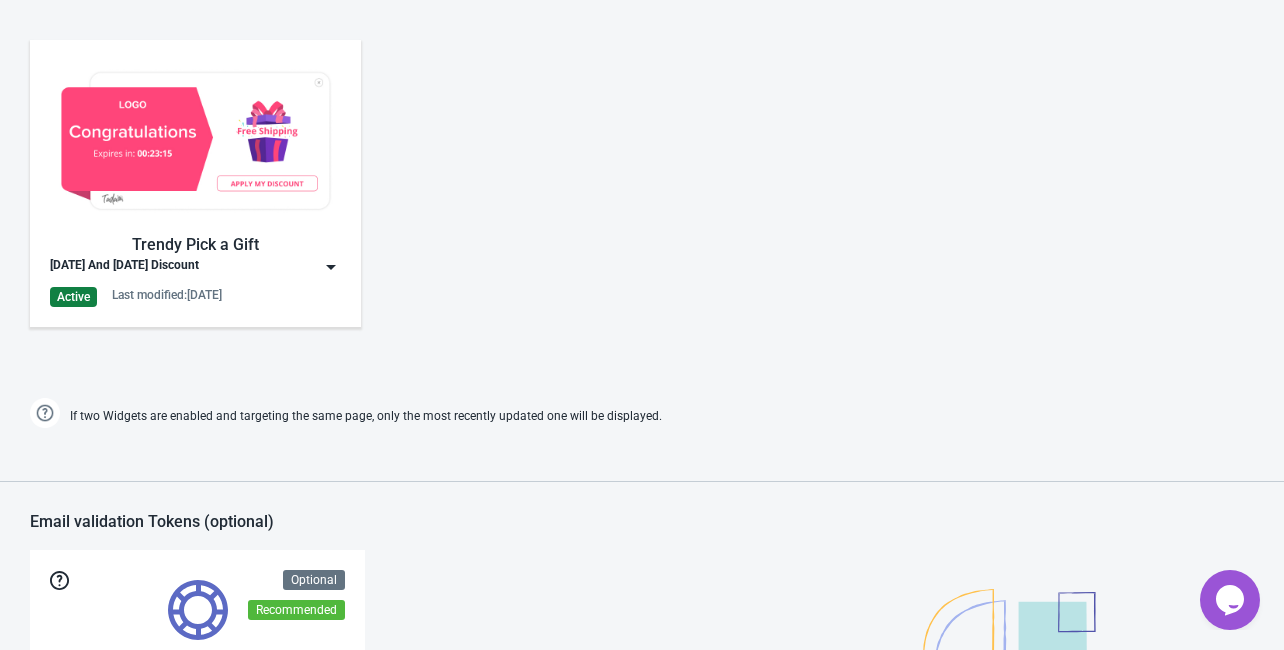
scroll to position [1152, 0]
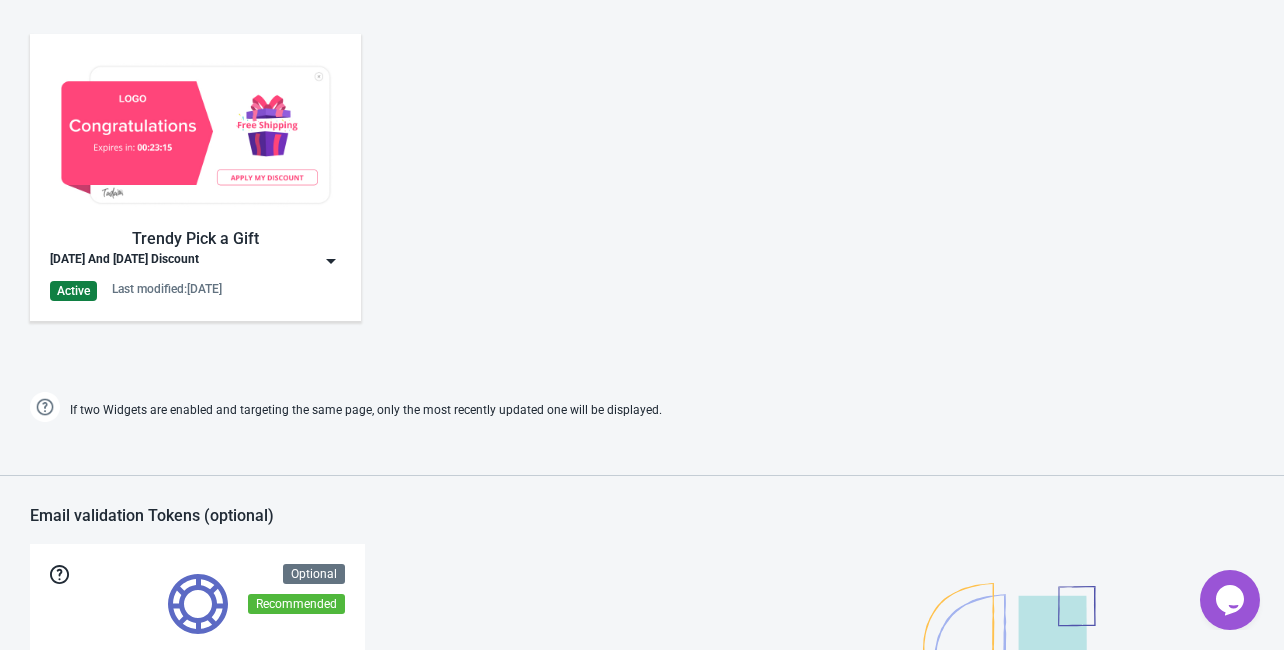
click at [136, 297] on div "Active Last modified: 16.9.2025" at bounding box center [195, 291] width 291 height 20
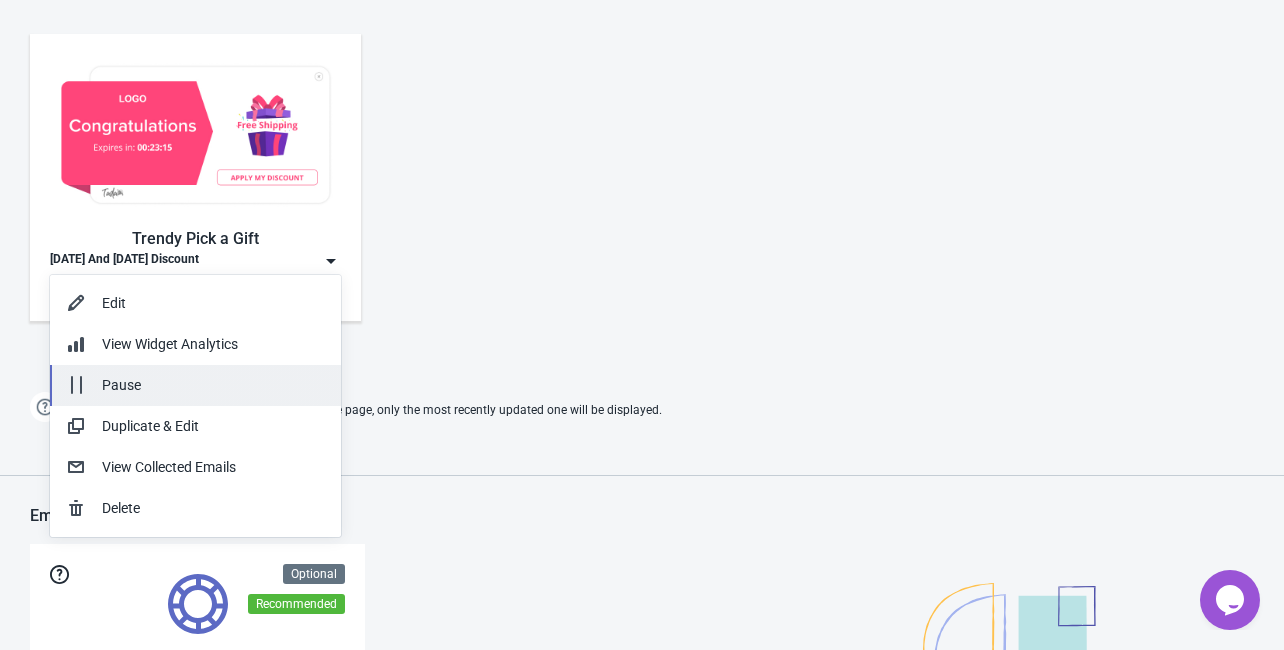
click at [110, 389] on div "Pause" at bounding box center [213, 385] width 223 height 21
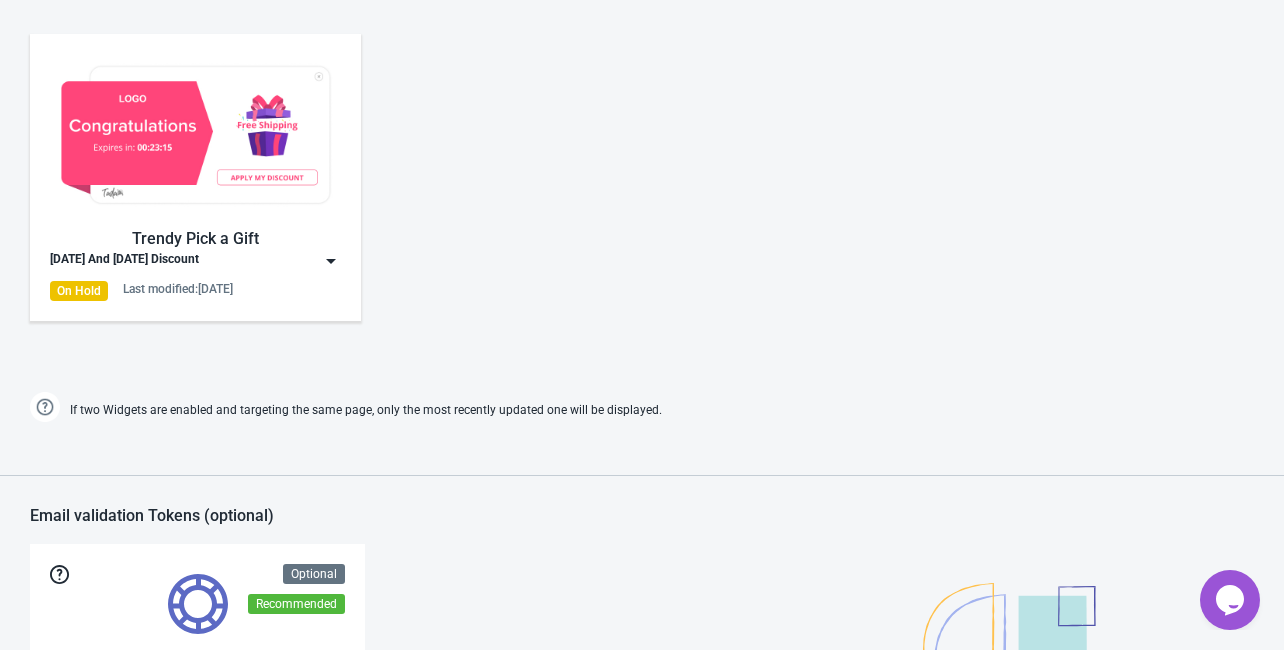
click at [277, 241] on div "Trendy Pick a Gift" at bounding box center [195, 239] width 291 height 24
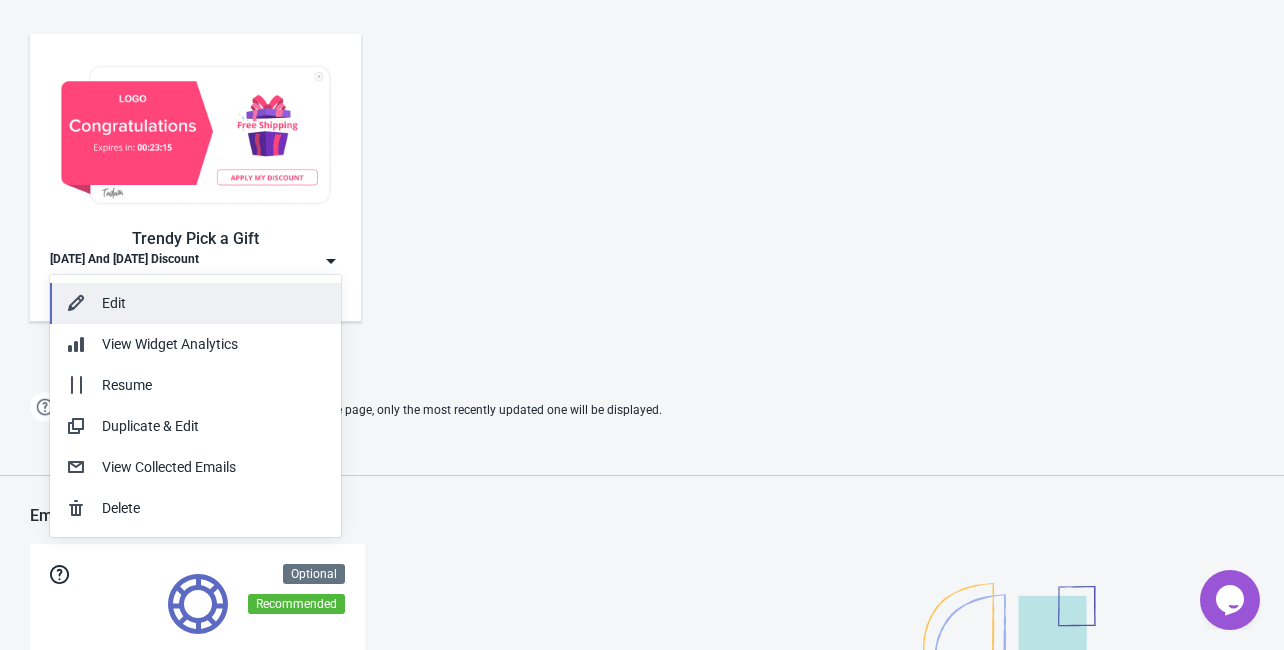
click at [119, 298] on div "Edit" at bounding box center [213, 303] width 223 height 21
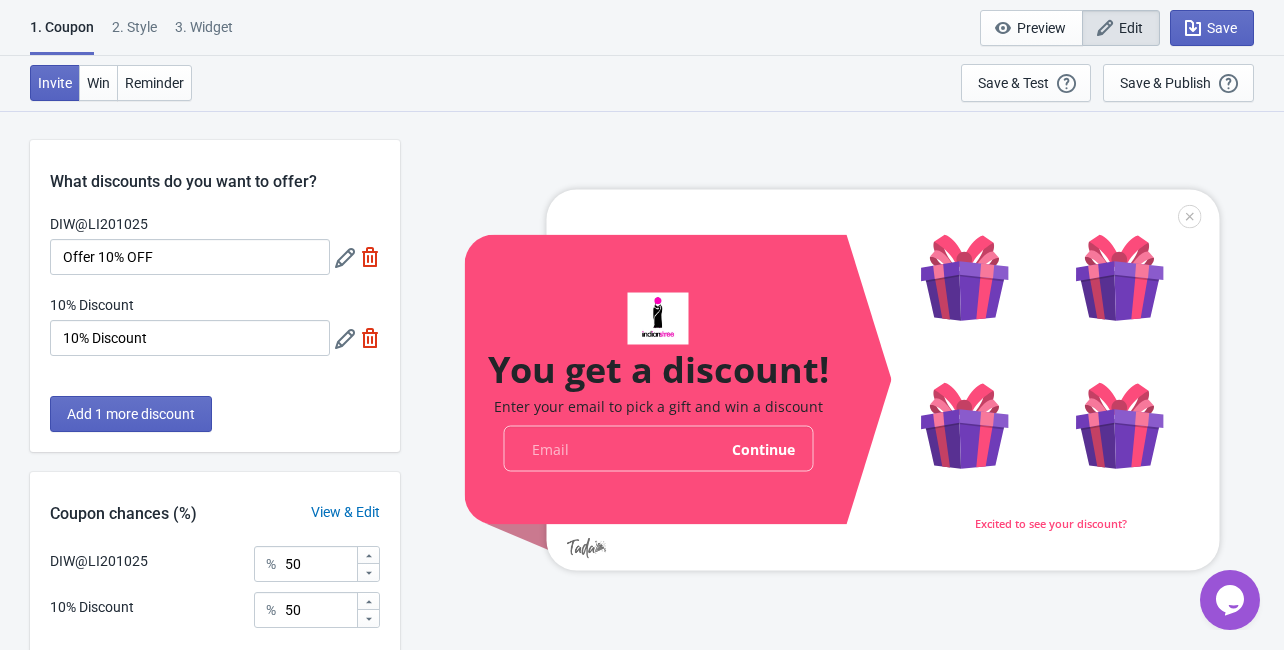
click at [346, 344] on icon at bounding box center [345, 339] width 20 height 20
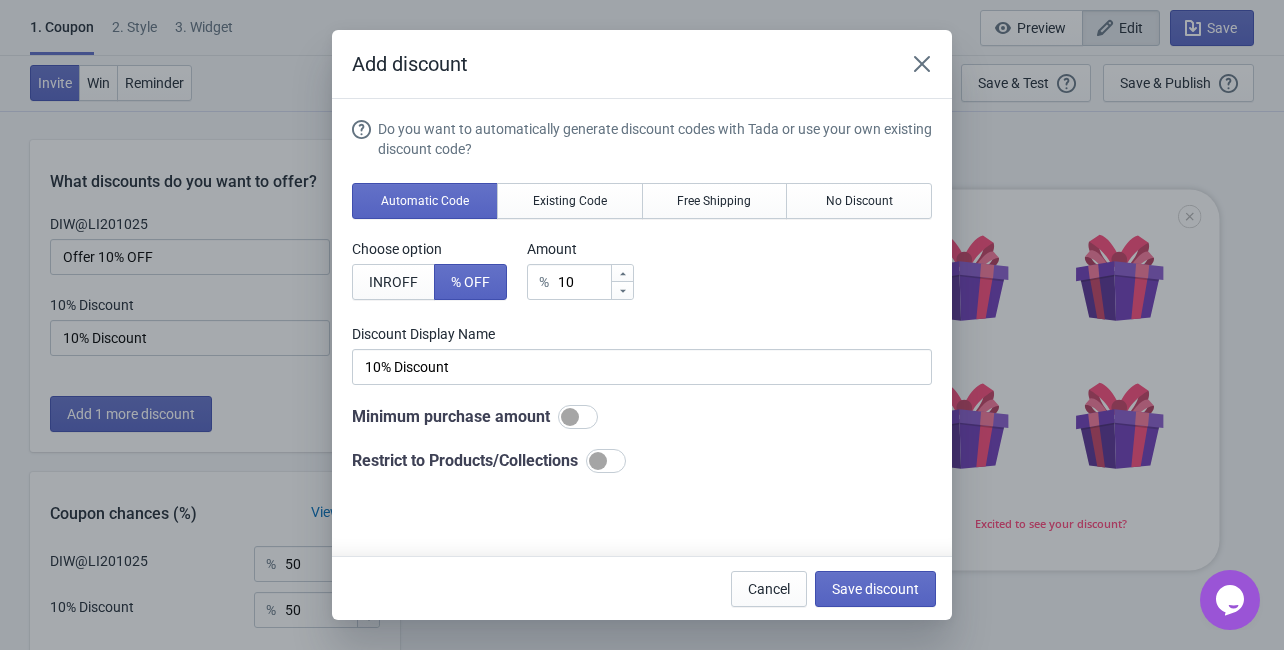
click at [607, 464] on div at bounding box center [598, 461] width 18 height 18
checkbox input "true"
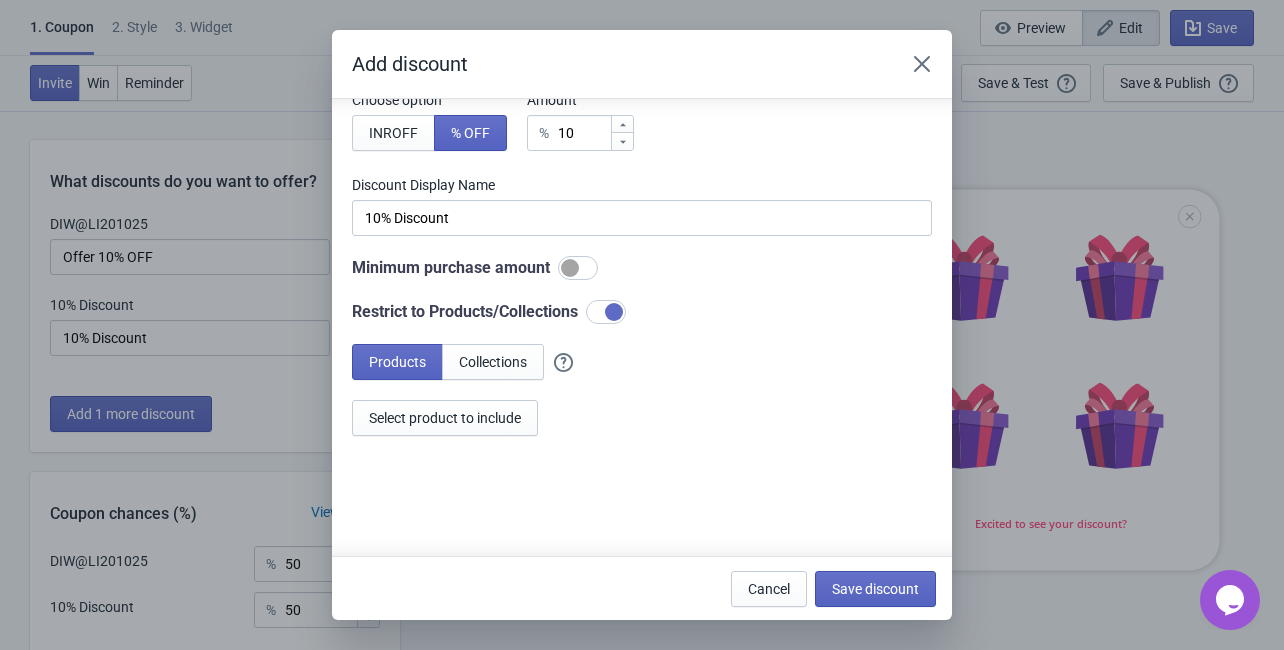
scroll to position [160, 0]
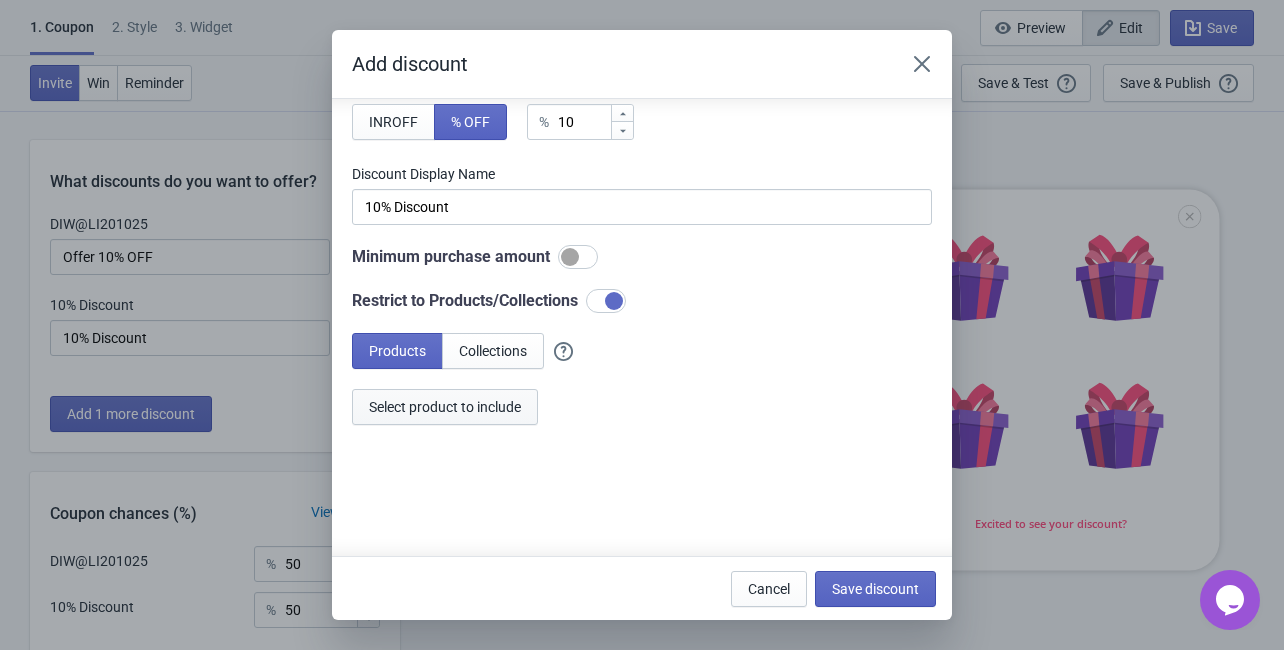
click at [494, 407] on span "Select product to include" at bounding box center [445, 407] width 152 height 16
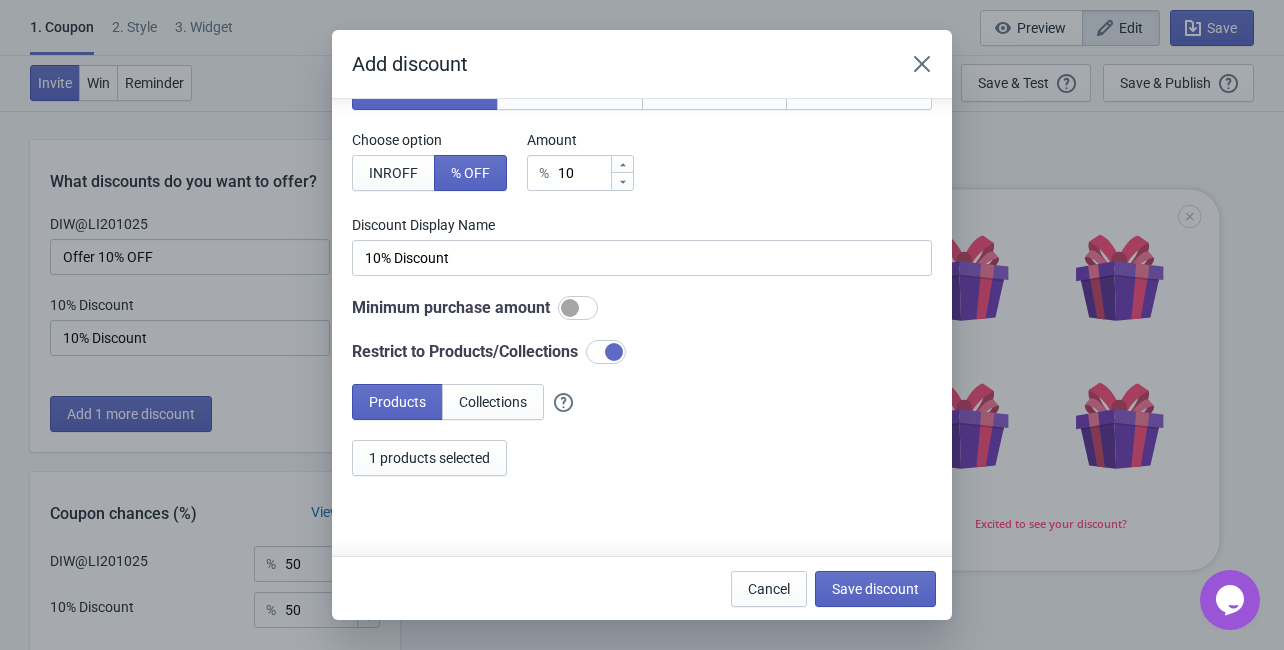
scroll to position [0, 0]
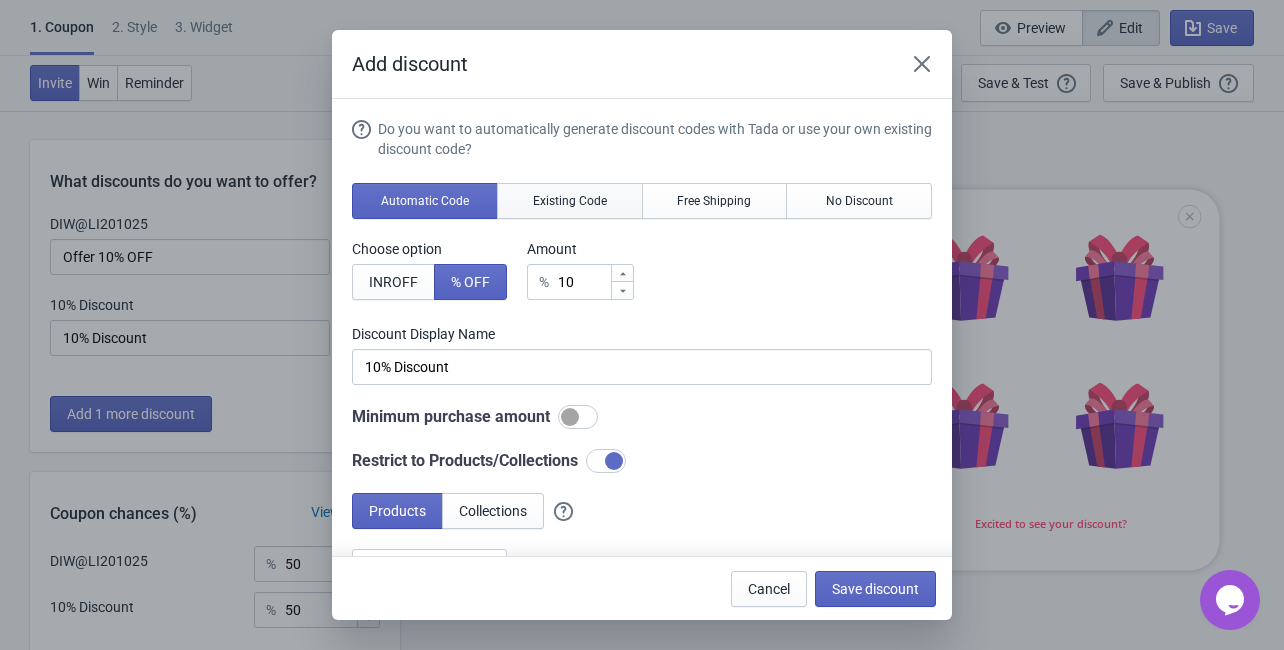
click at [569, 193] on span "Existing Code" at bounding box center [570, 201] width 74 height 16
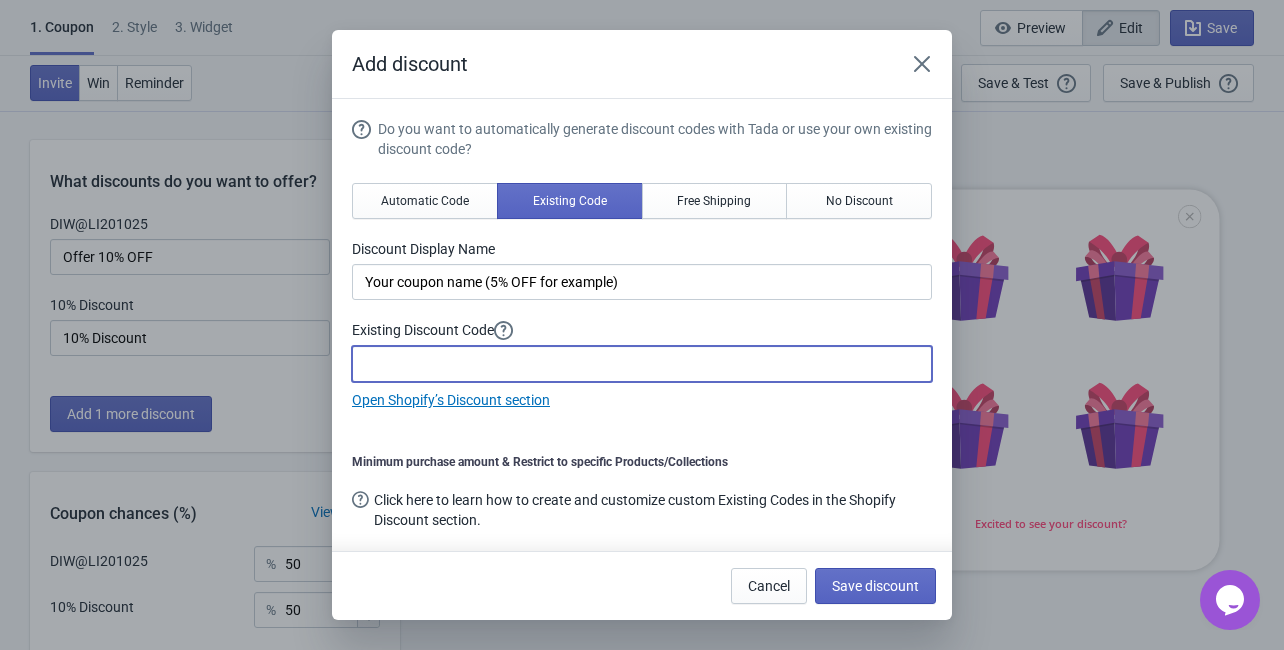
click at [445, 363] on input at bounding box center [642, 364] width 580 height 36
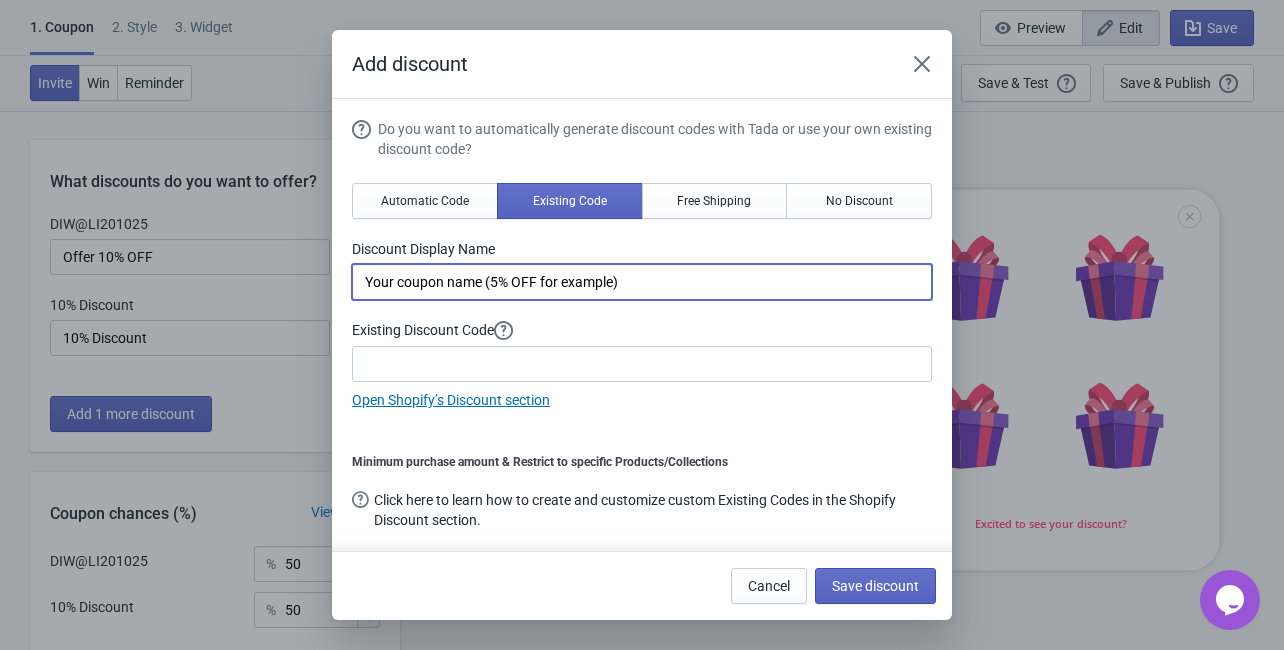
click at [659, 273] on input "Your coupon name (5% OFF for example)" at bounding box center [642, 282] width 580 height 36
drag, startPoint x: 671, startPoint y: 273, endPoint x: 329, endPoint y: 273, distance: 341.9
click at [329, 273] on div "Add discount Do you want to automatically generate discount codes with Tada or …" at bounding box center [642, 325] width 1284 height 590
type input "OFFER 10% OFF"
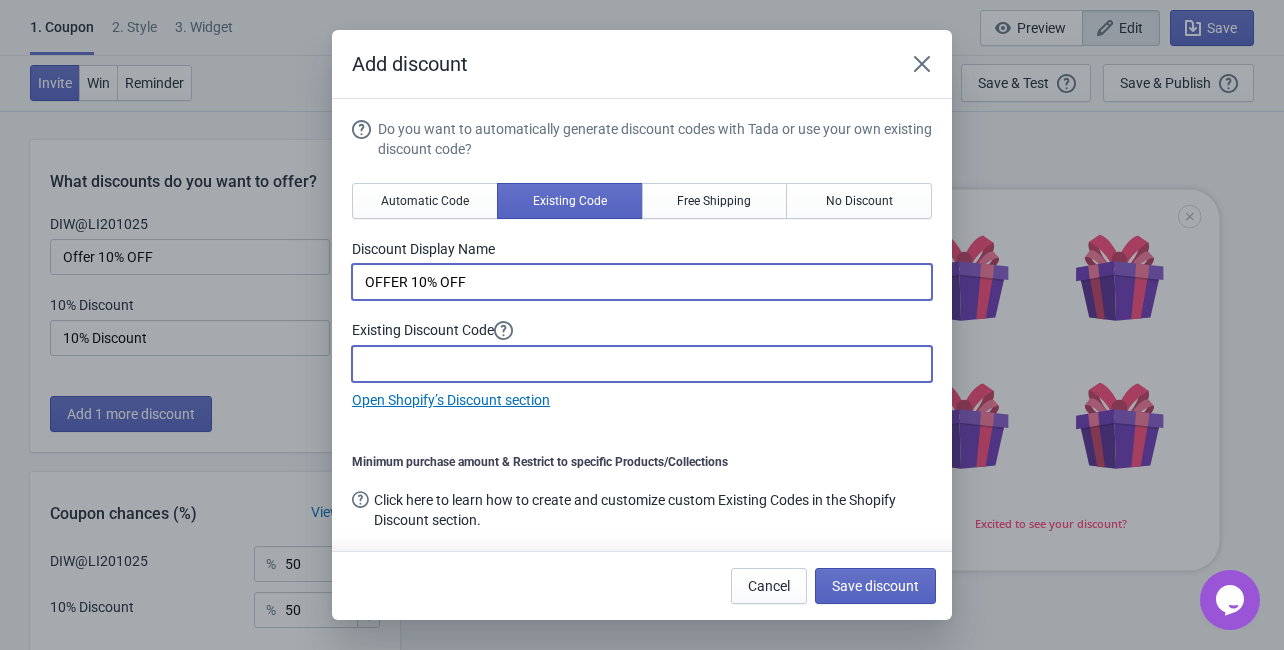
click at [552, 356] on input at bounding box center [642, 364] width 580 height 36
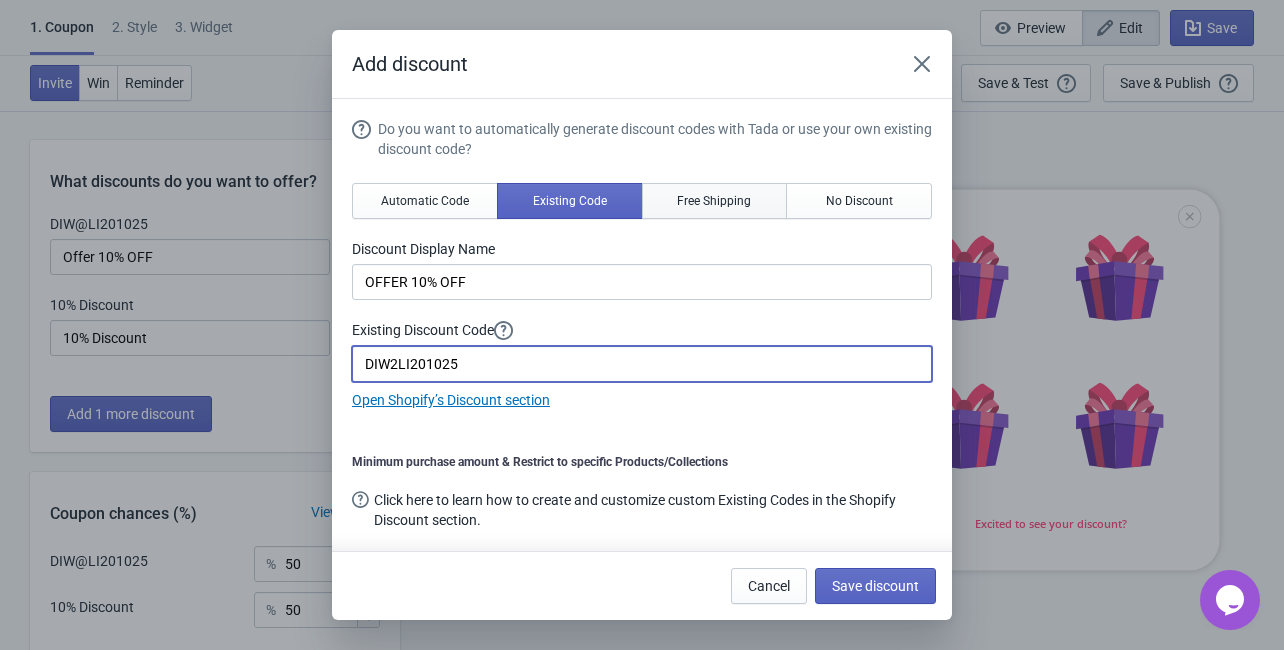
type input "DIW2LI201025"
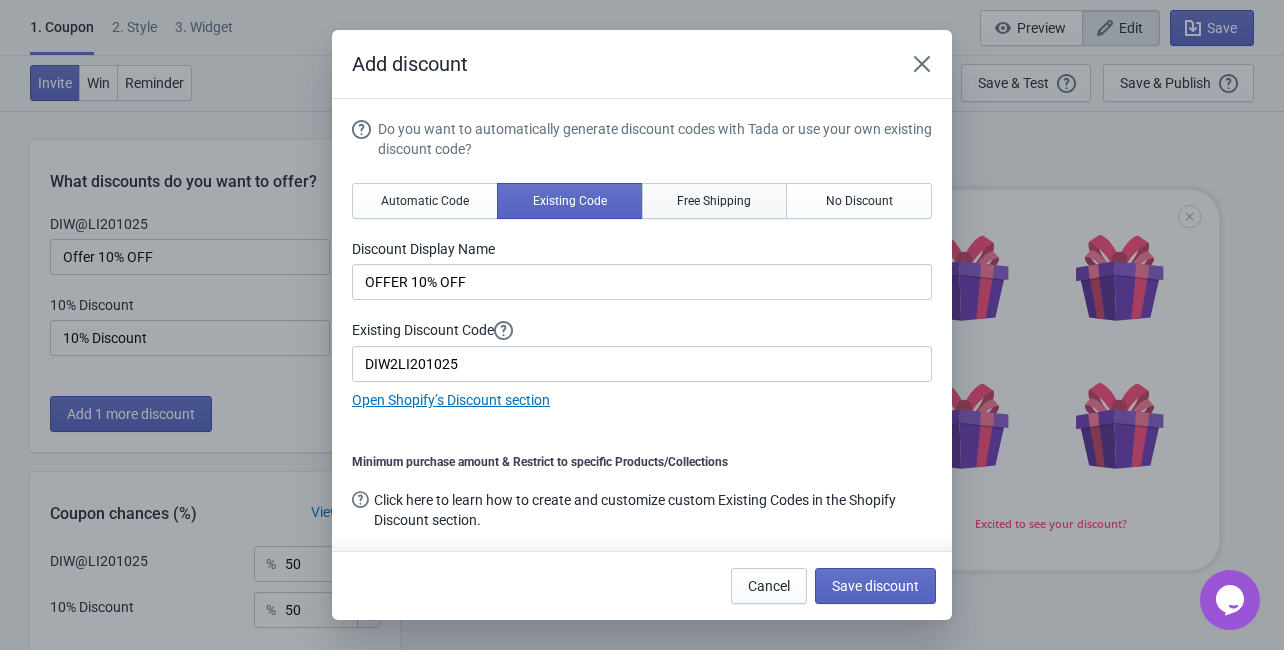
click at [688, 192] on button "Free Shipping" at bounding box center [715, 201] width 146 height 36
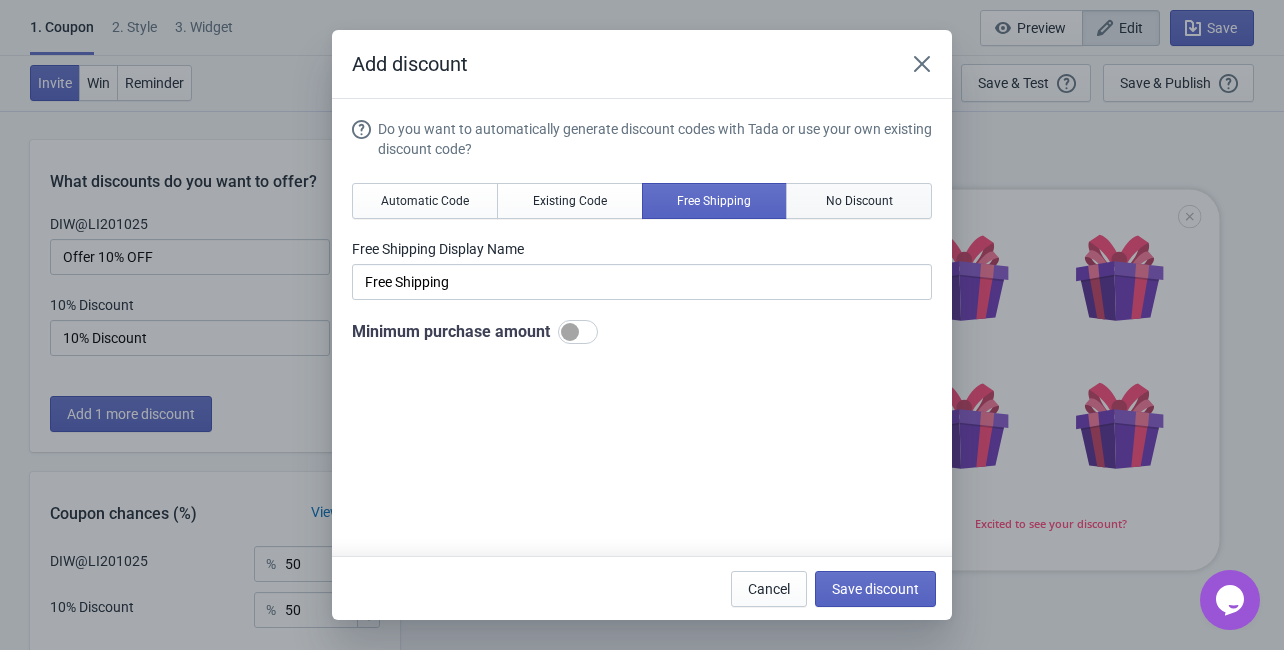
click at [838, 200] on span "No Discount" at bounding box center [859, 201] width 67 height 16
type input "Better luck next time"
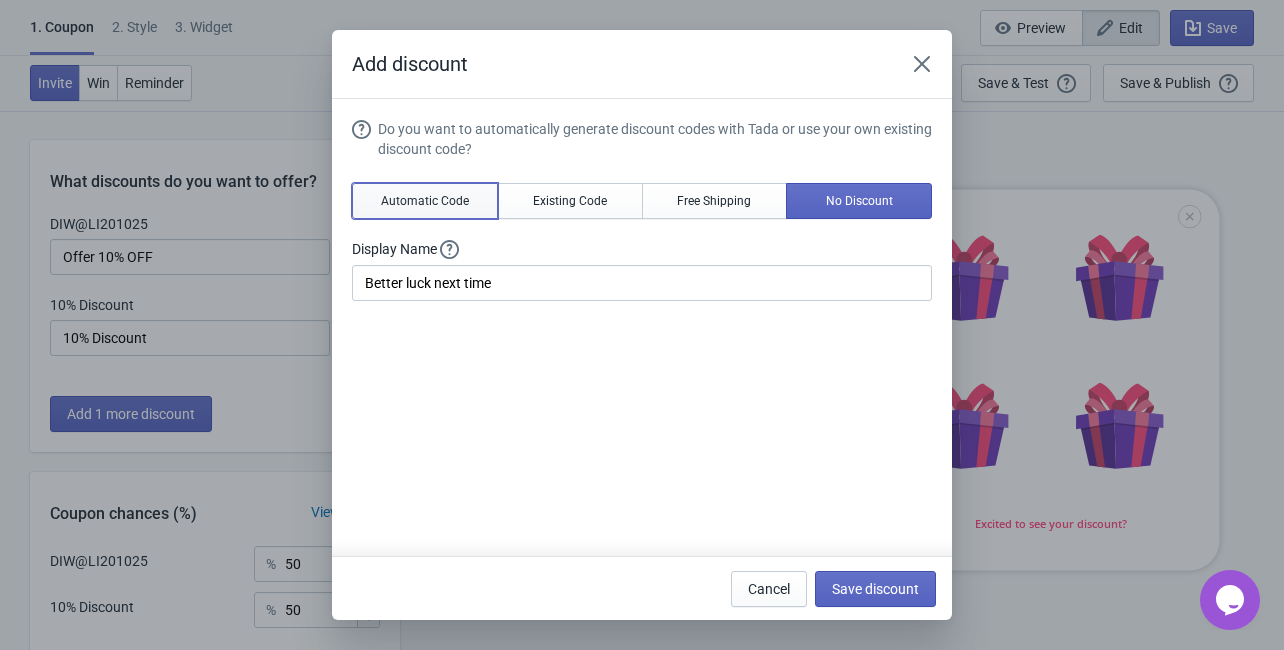
click at [425, 193] on span "Automatic Code" at bounding box center [425, 201] width 88 height 16
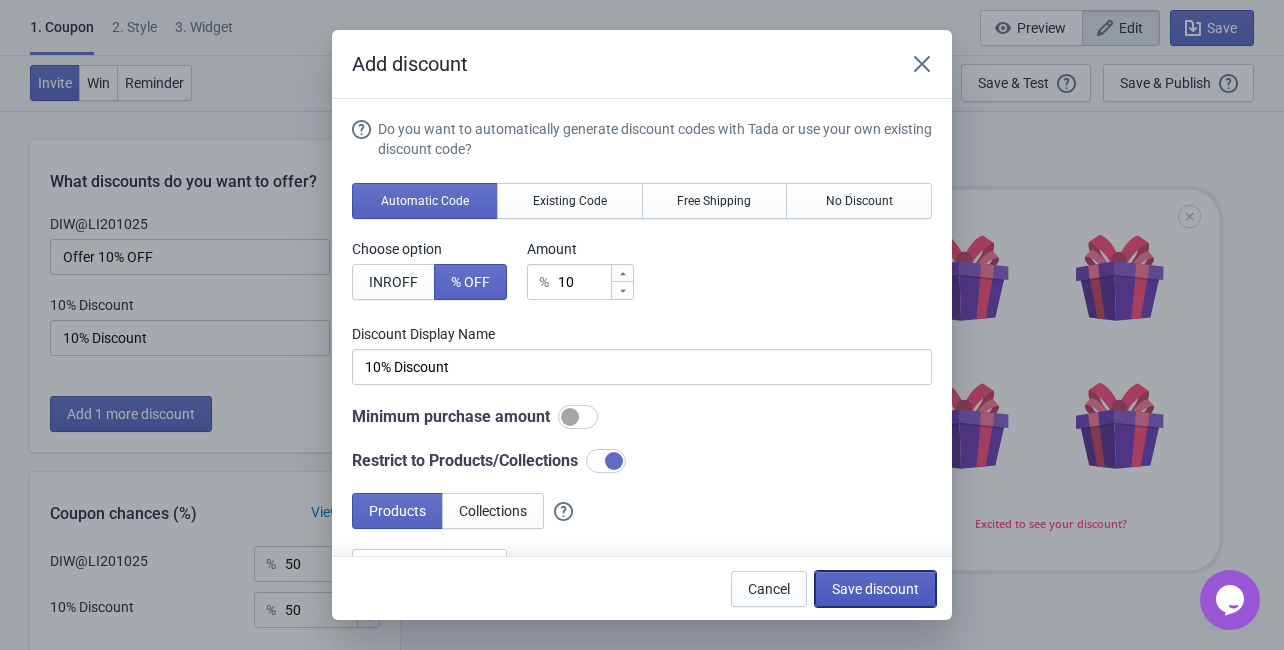
click at [863, 588] on span "Save discount" at bounding box center [875, 589] width 87 height 16
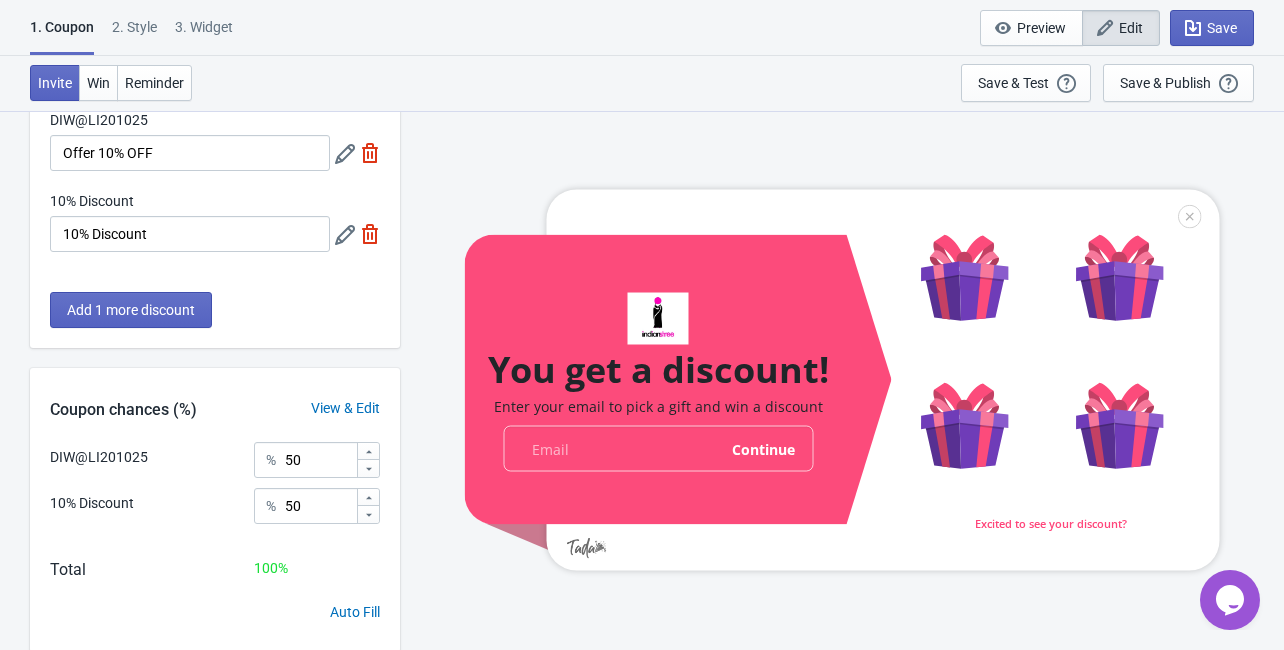
scroll to position [162, 0]
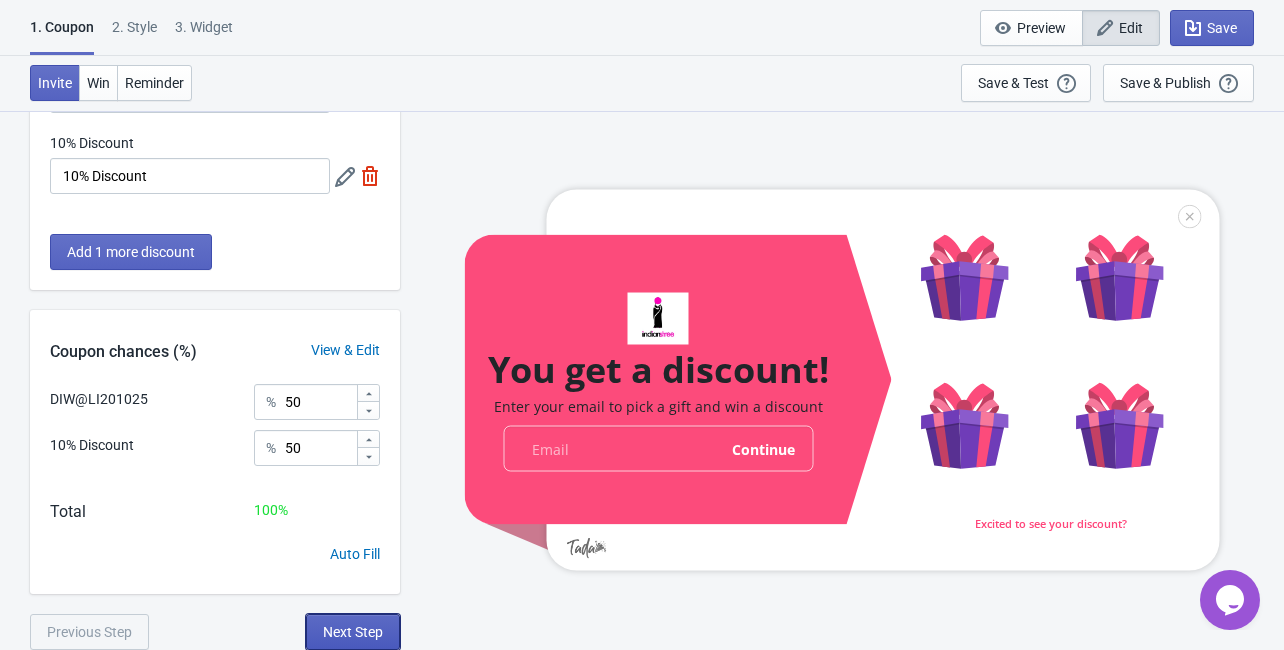
click at [356, 632] on span "Next Step" at bounding box center [353, 632] width 60 height 16
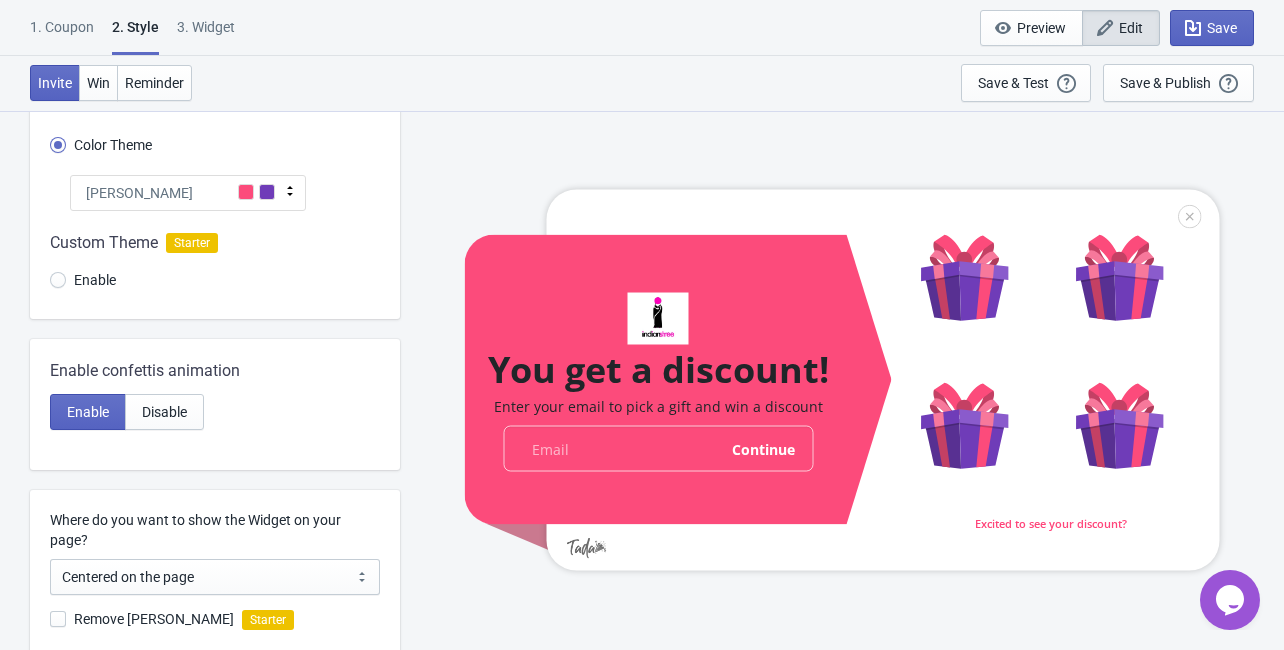
scroll to position [0, 0]
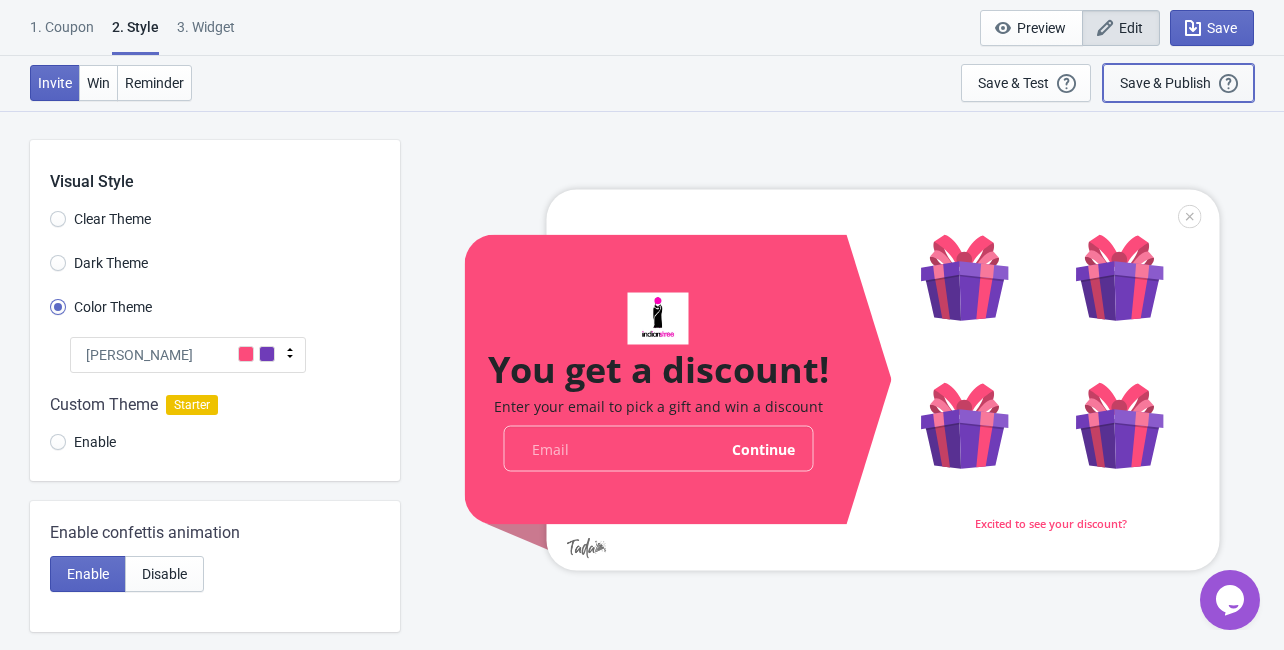
click at [1173, 75] on div "Save & Publish" at bounding box center [1165, 83] width 91 height 16
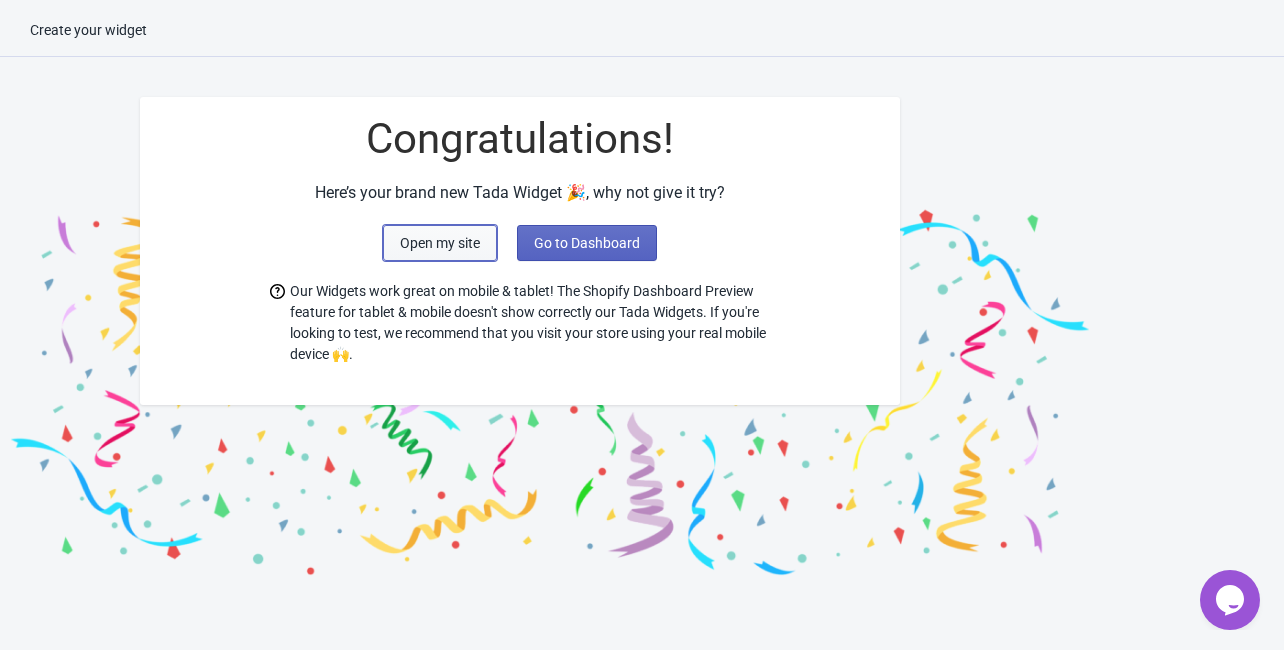
click at [460, 244] on span "Open my site" at bounding box center [440, 243] width 80 height 16
click at [549, 245] on span "Go to Dashboard" at bounding box center [587, 243] width 106 height 16
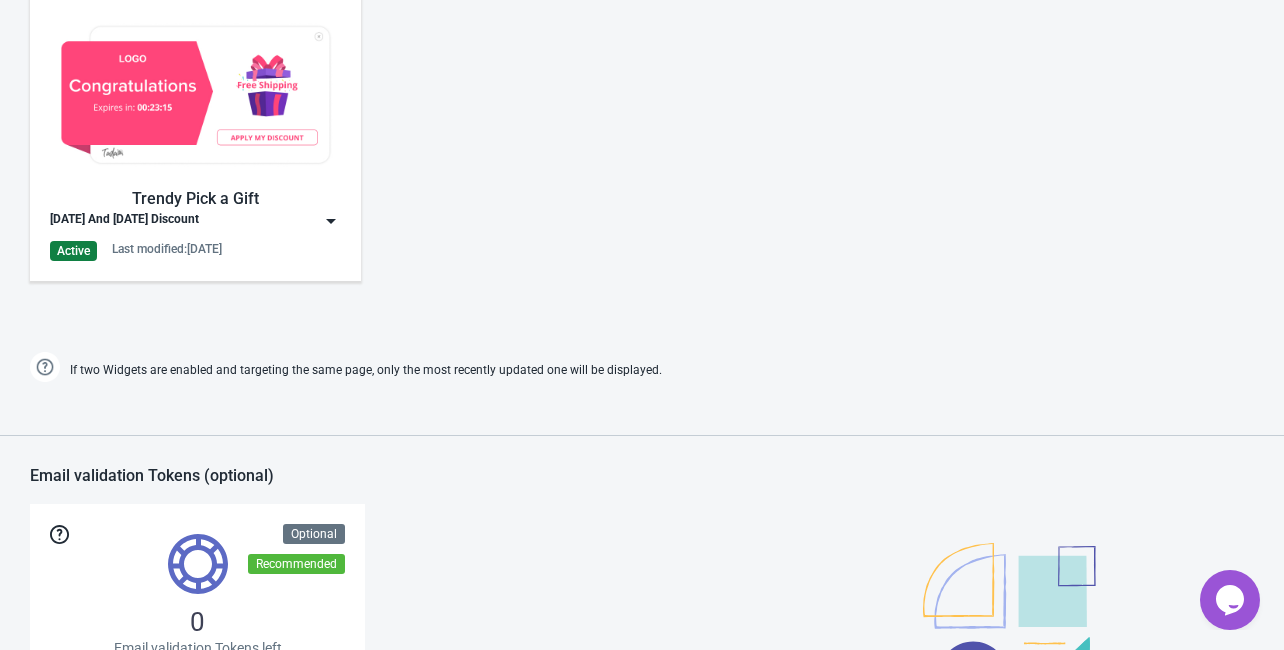
scroll to position [1152, 0]
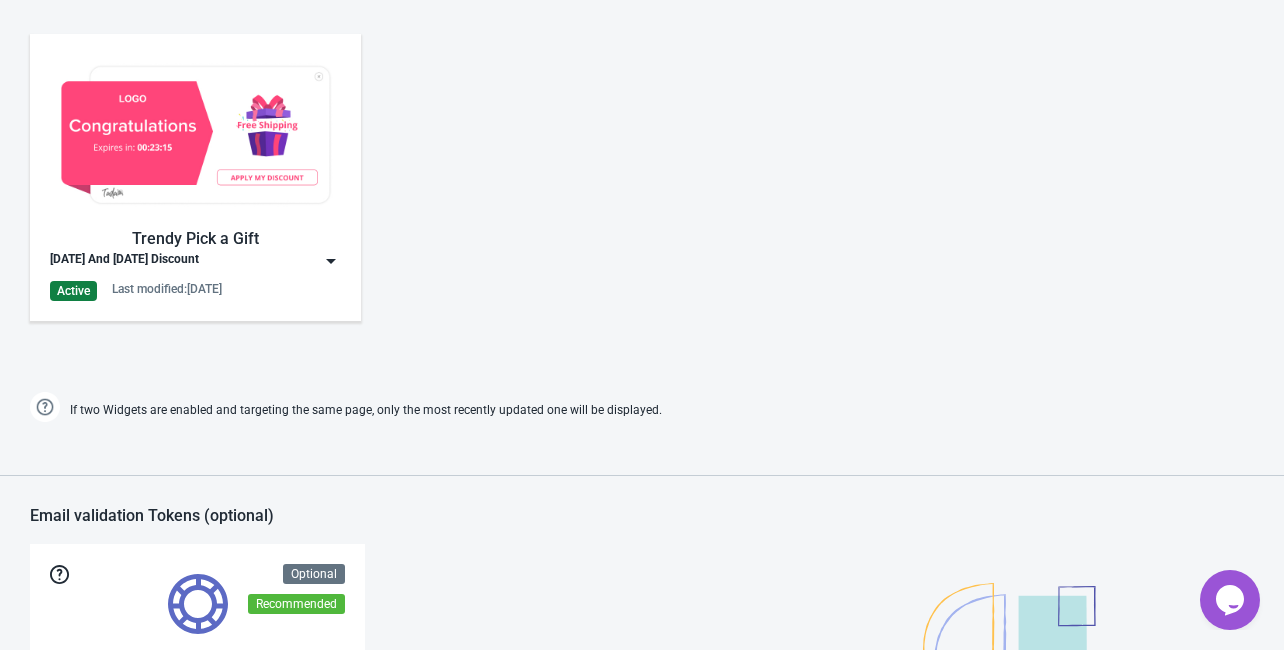
click at [260, 284] on div "Active Last modified: 16.9.2025" at bounding box center [195, 291] width 291 height 20
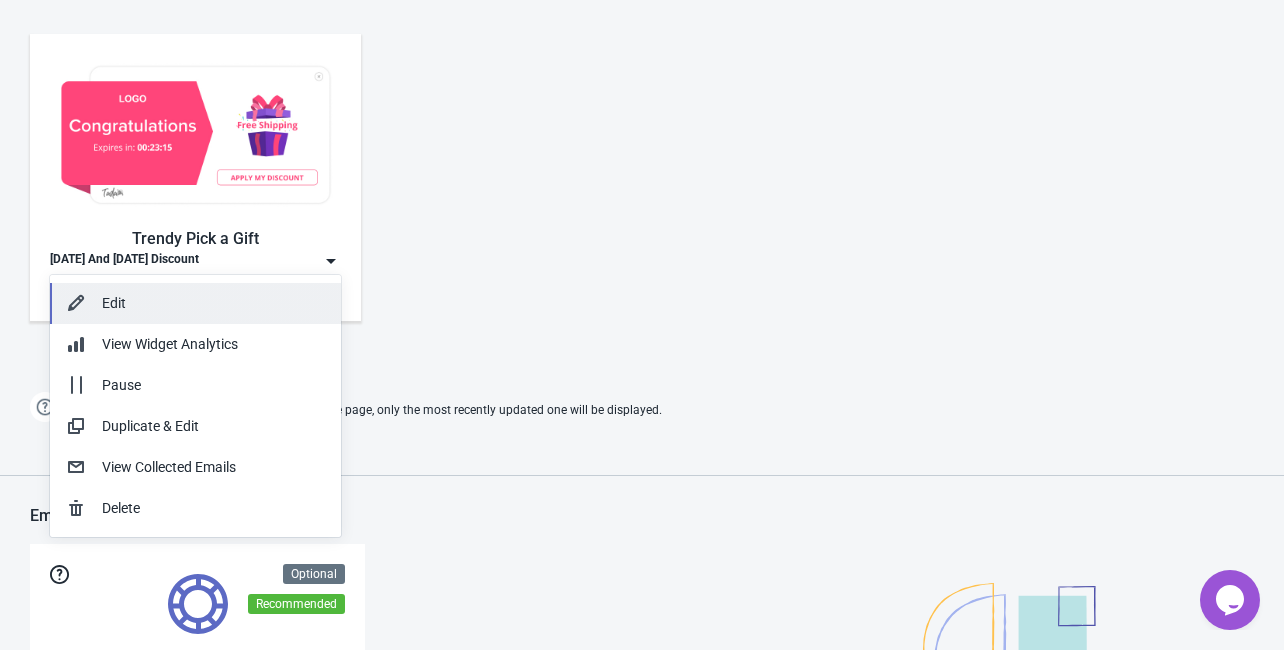
click at [144, 293] on div "Edit" at bounding box center [213, 303] width 223 height 21
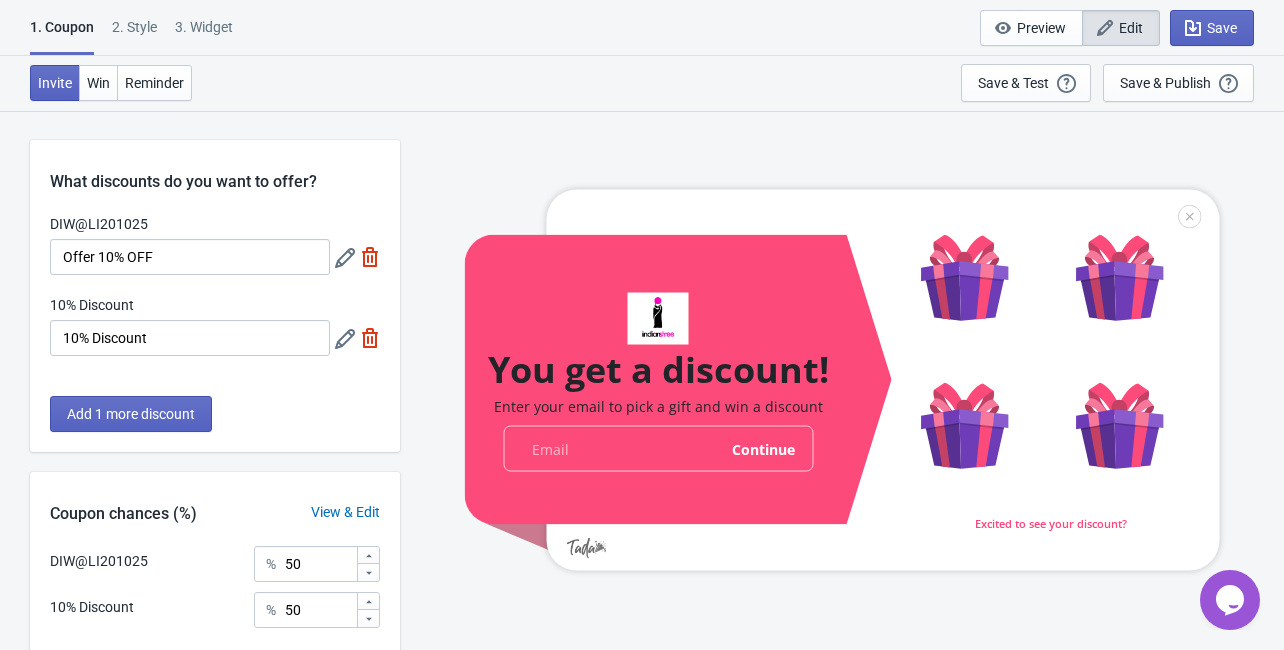
click at [345, 266] on icon at bounding box center [345, 258] width 20 height 20
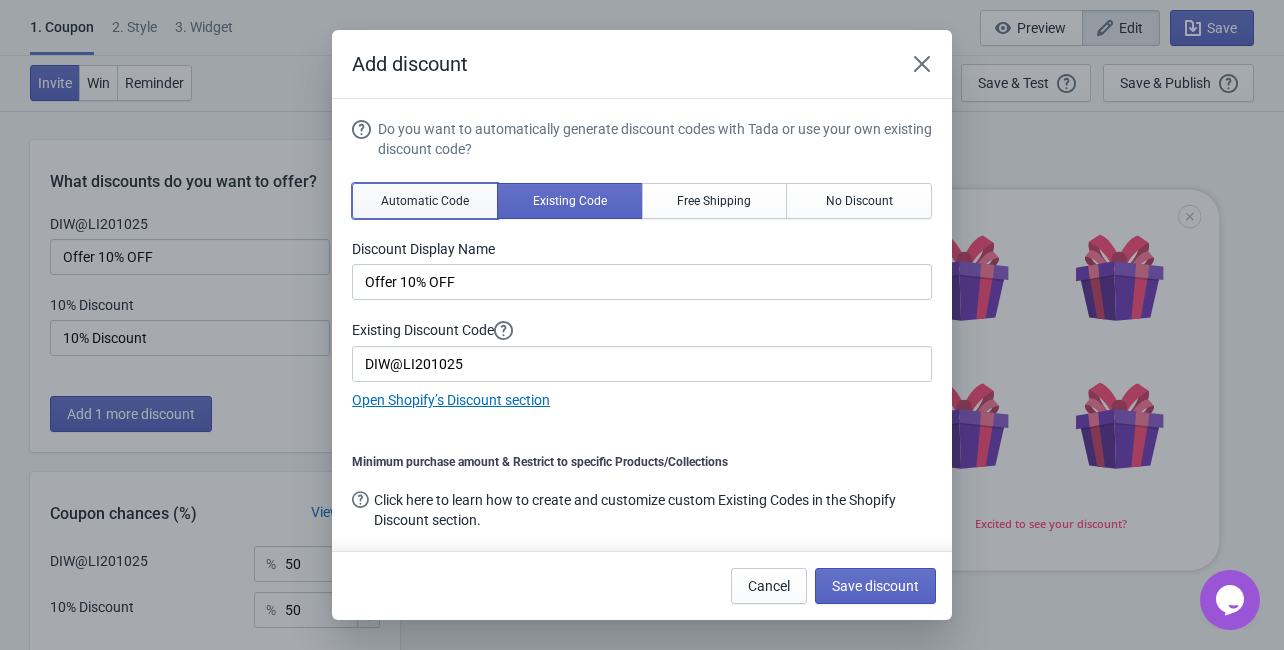
click at [457, 200] on span "Automatic Code" at bounding box center [425, 201] width 88 height 16
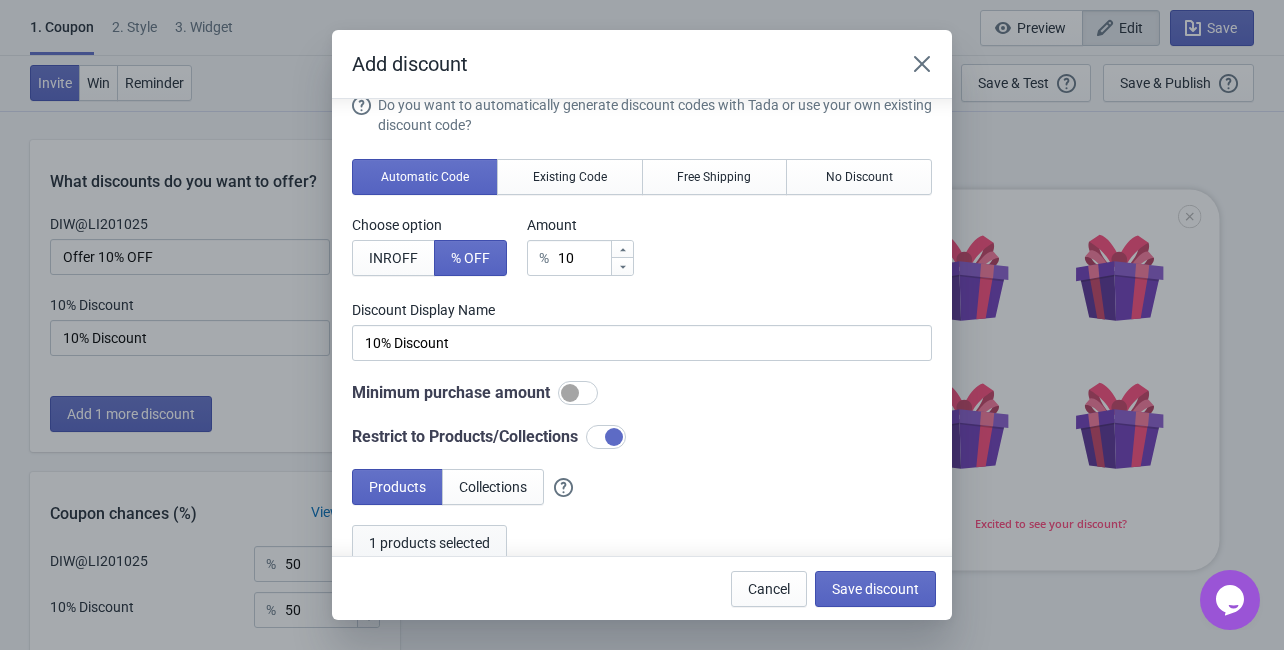
scroll to position [1, 0]
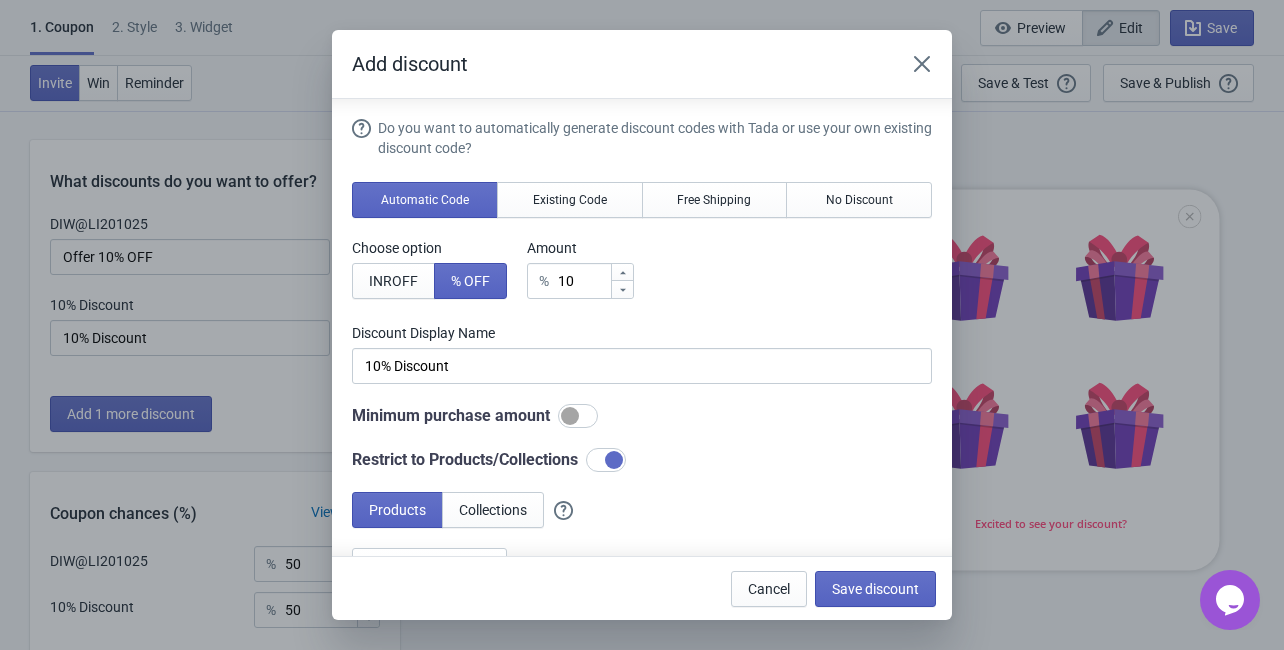
click at [166, 337] on div "Add discount Do you want to automatically generate discount codes with Tada or …" at bounding box center [642, 325] width 1284 height 590
click at [920, 69] on icon "Close" at bounding box center [922, 64] width 20 height 20
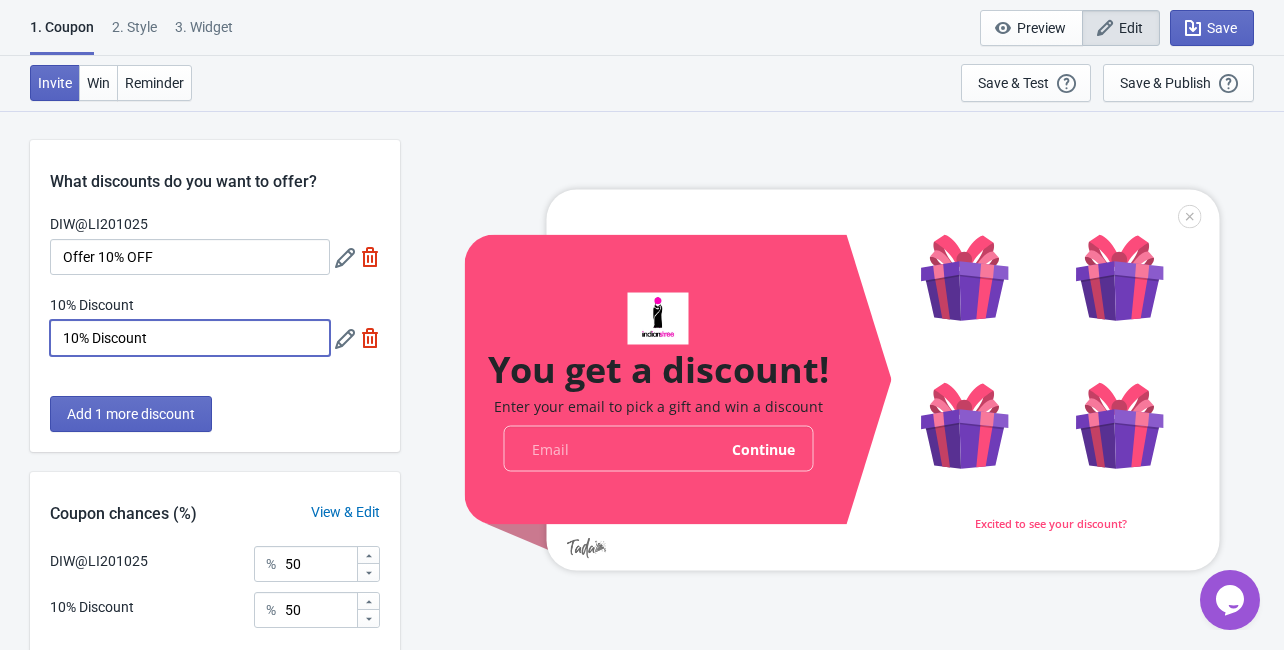
click at [88, 335] on input "10% Discount" at bounding box center [190, 338] width 280 height 36
click at [122, 348] on input "10% OFF Discount" at bounding box center [190, 338] width 280 height 36
click at [247, 342] on input "10% OFF Discount" at bounding box center [190, 338] width 280 height 36
type input "10% OFF Discount"
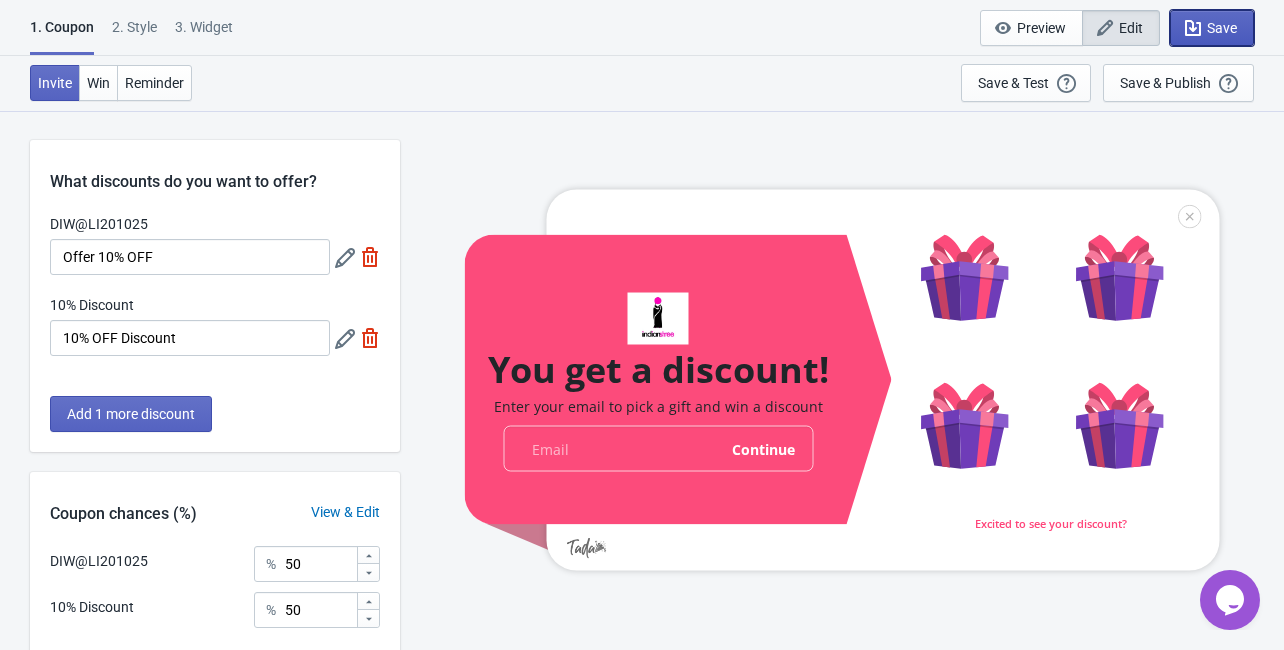
click at [1208, 32] on span "Save" at bounding box center [1222, 28] width 30 height 16
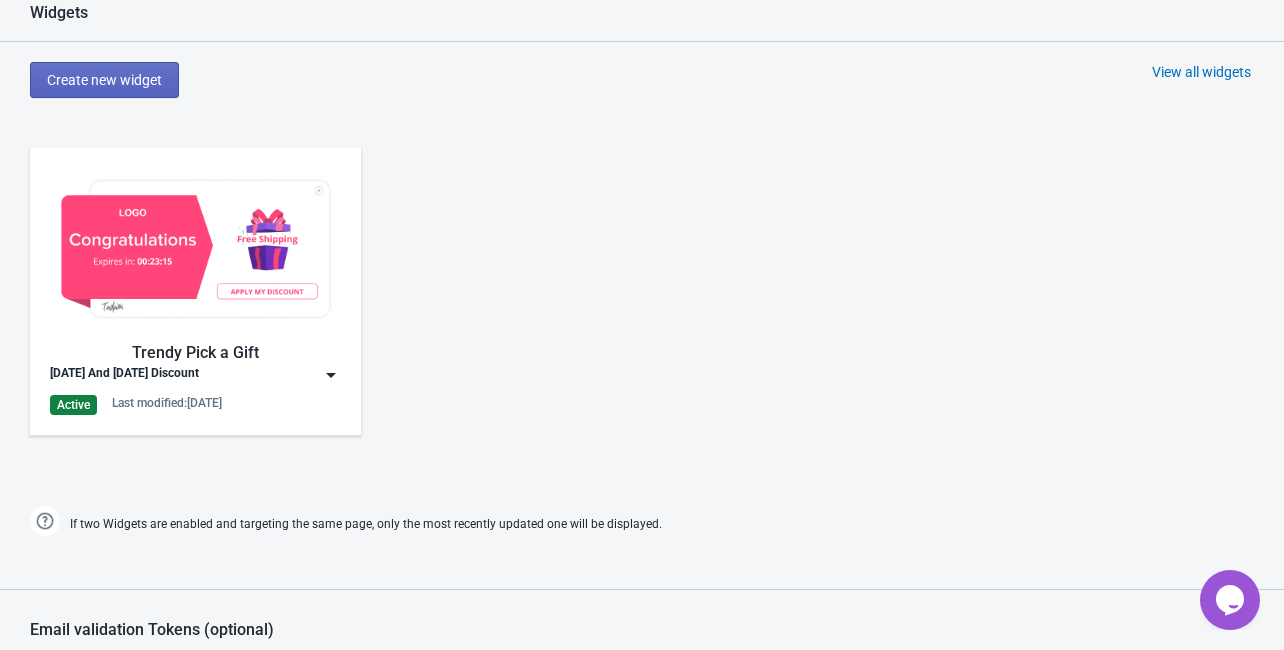
scroll to position [1040, 0]
click at [304, 364] on div "[DATE] And [DATE] Discount" at bounding box center [195, 373] width 291 height 20
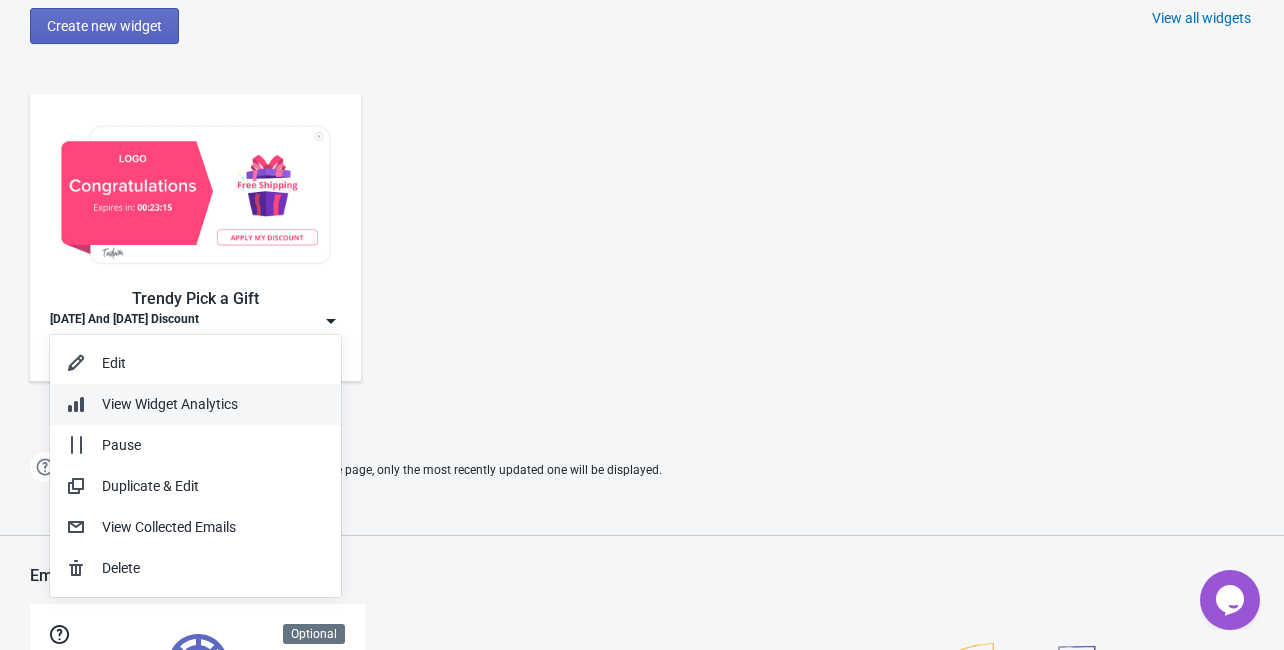
scroll to position [1120, 0]
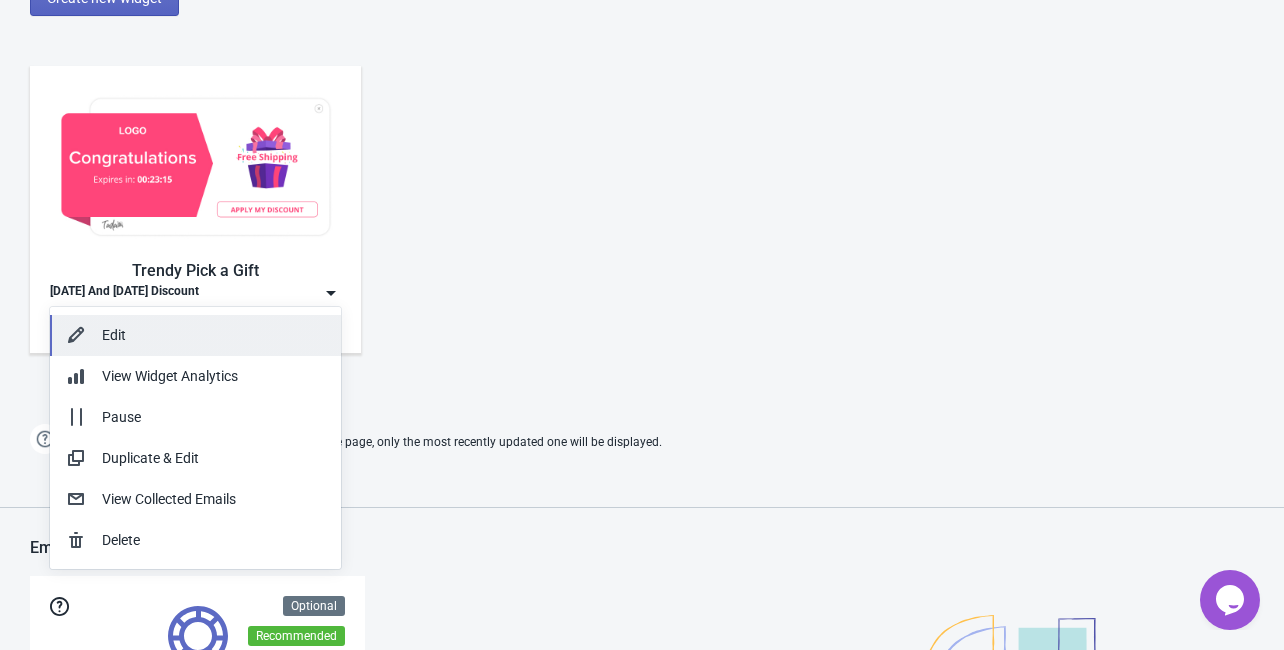
click at [114, 336] on div "Edit" at bounding box center [213, 335] width 223 height 21
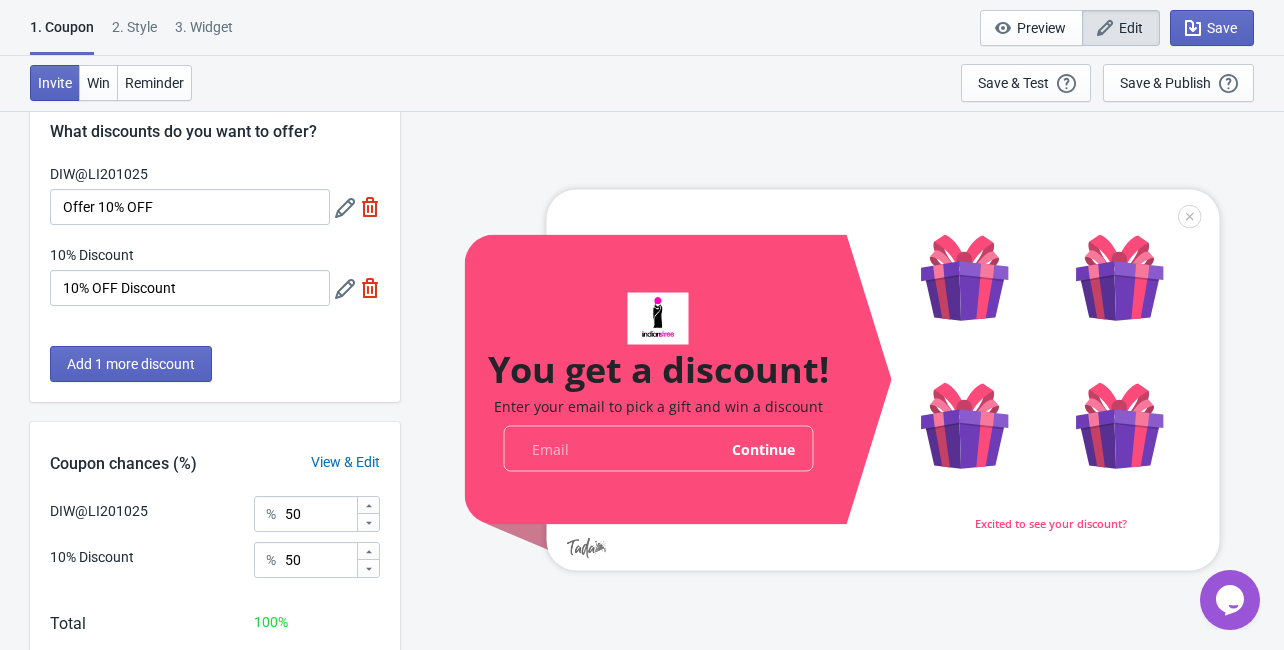
scroll to position [162, 0]
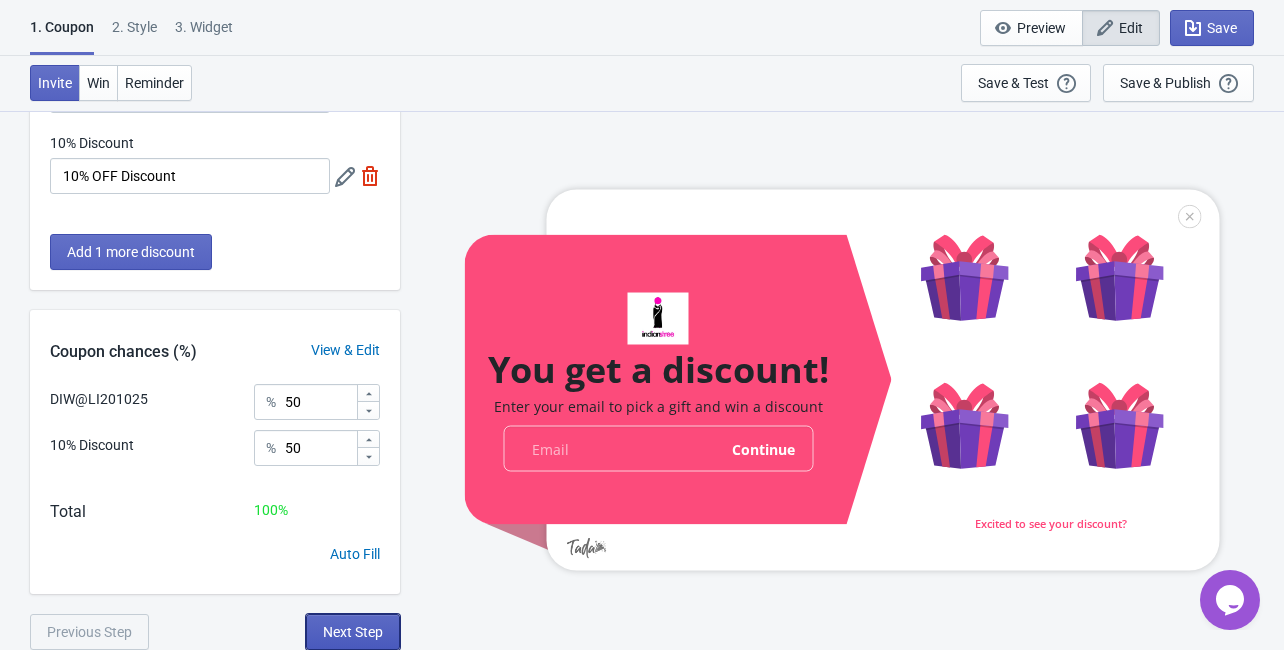
click at [360, 631] on span "Next Step" at bounding box center [353, 632] width 60 height 16
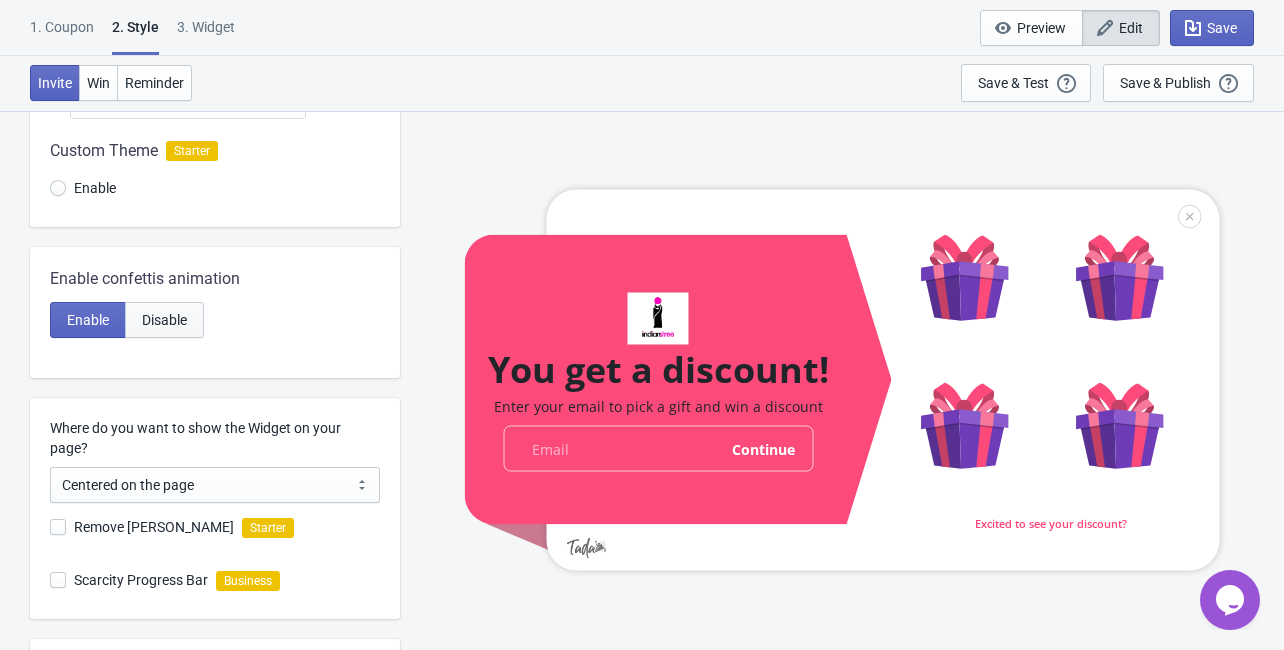
scroll to position [320, 0]
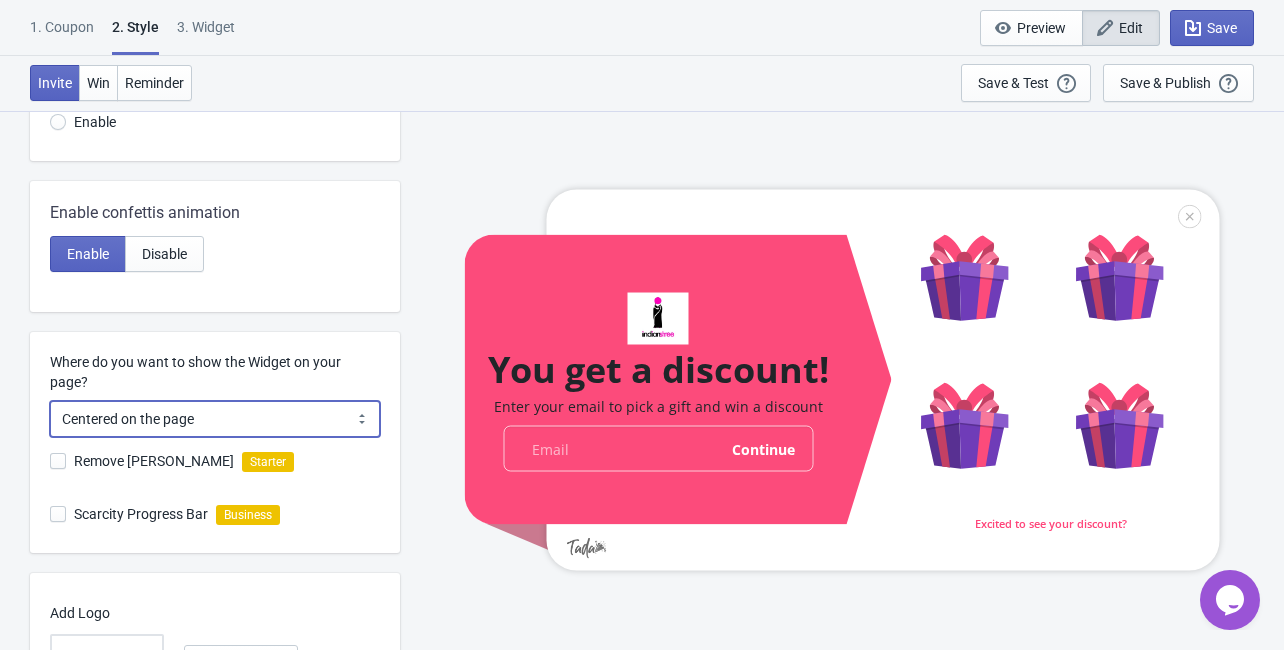
click at [250, 427] on select "Centered on the page Left side of the page" at bounding box center [215, 419] width 330 height 36
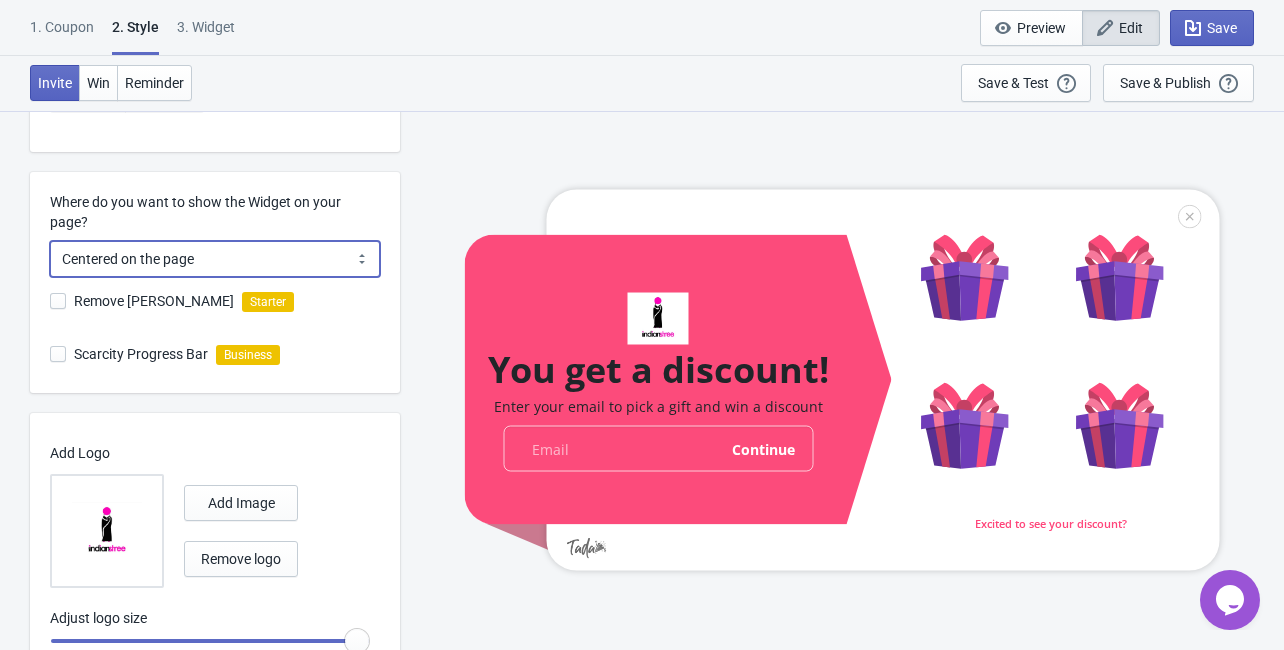
scroll to position [559, 0]
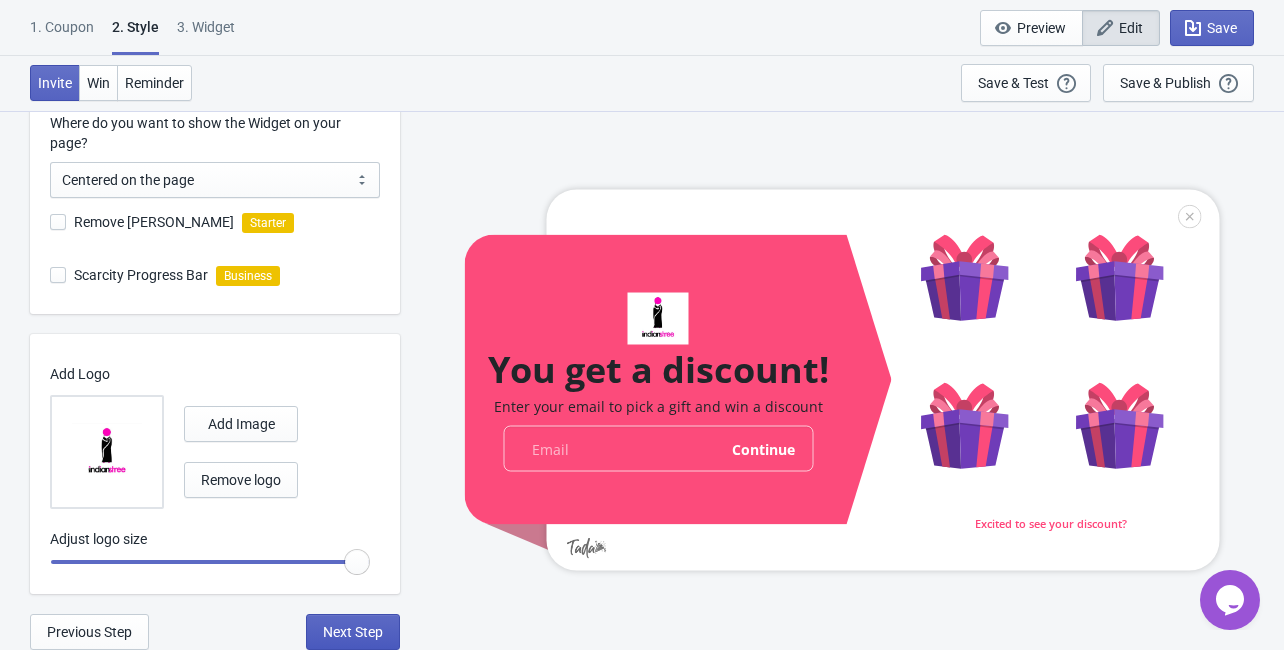
click at [352, 632] on span "Next Step" at bounding box center [353, 632] width 60 height 16
select select "once"
select select "1"
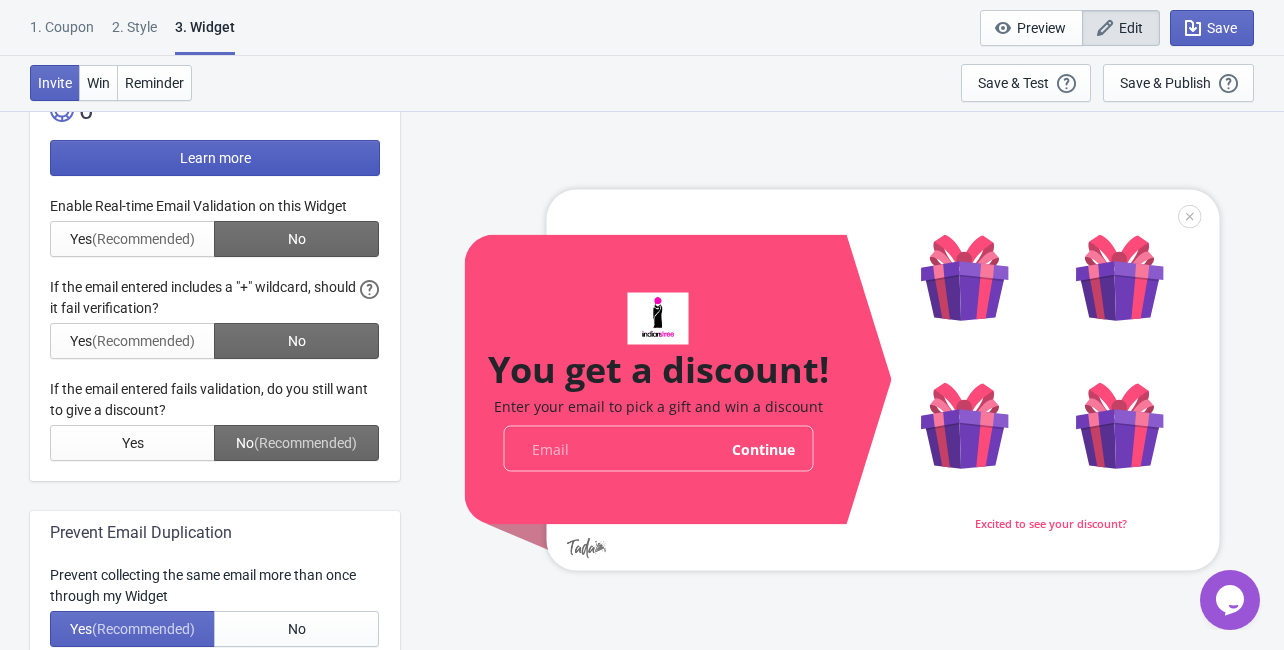
scroll to position [640, 0]
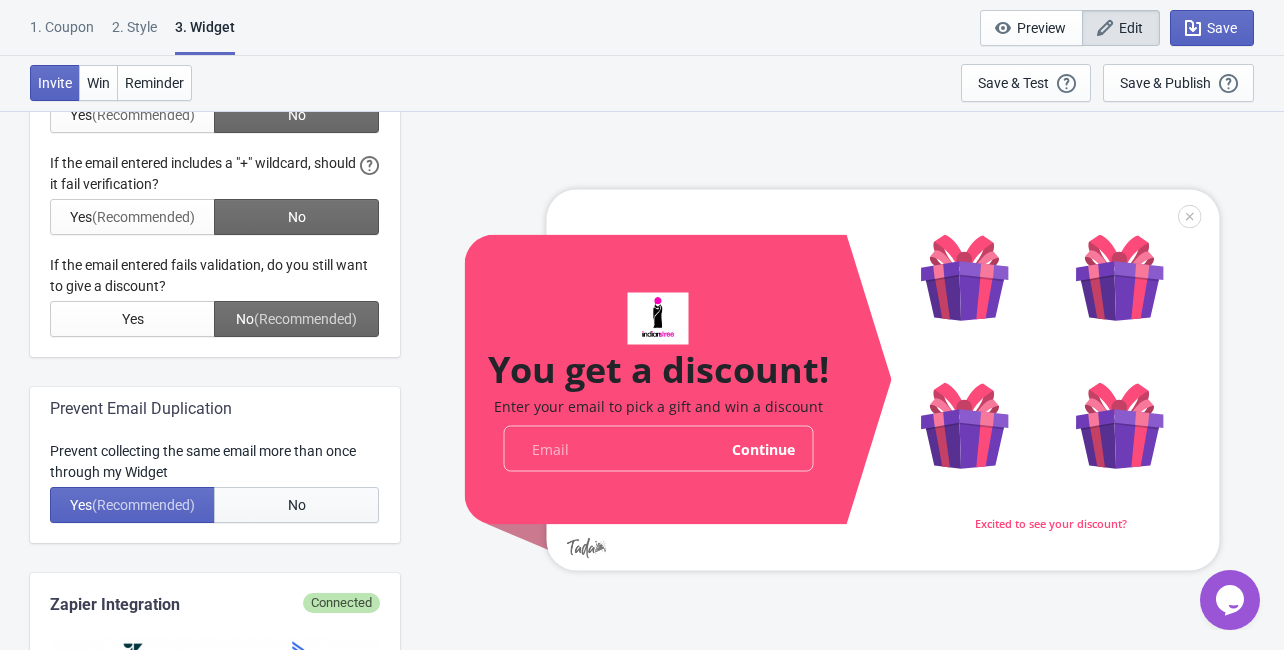
click at [297, 504] on span "No" at bounding box center [297, 505] width 18 height 16
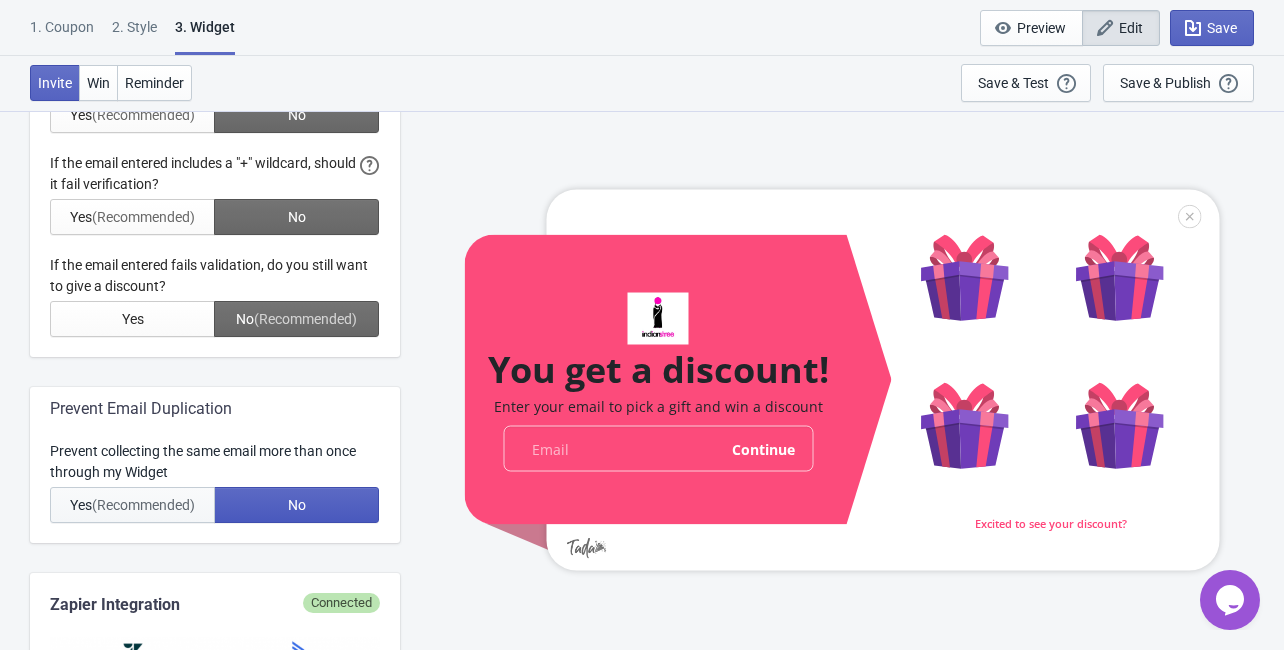
click at [154, 513] on button "Yes (Recommended)" at bounding box center [132, 505] width 165 height 36
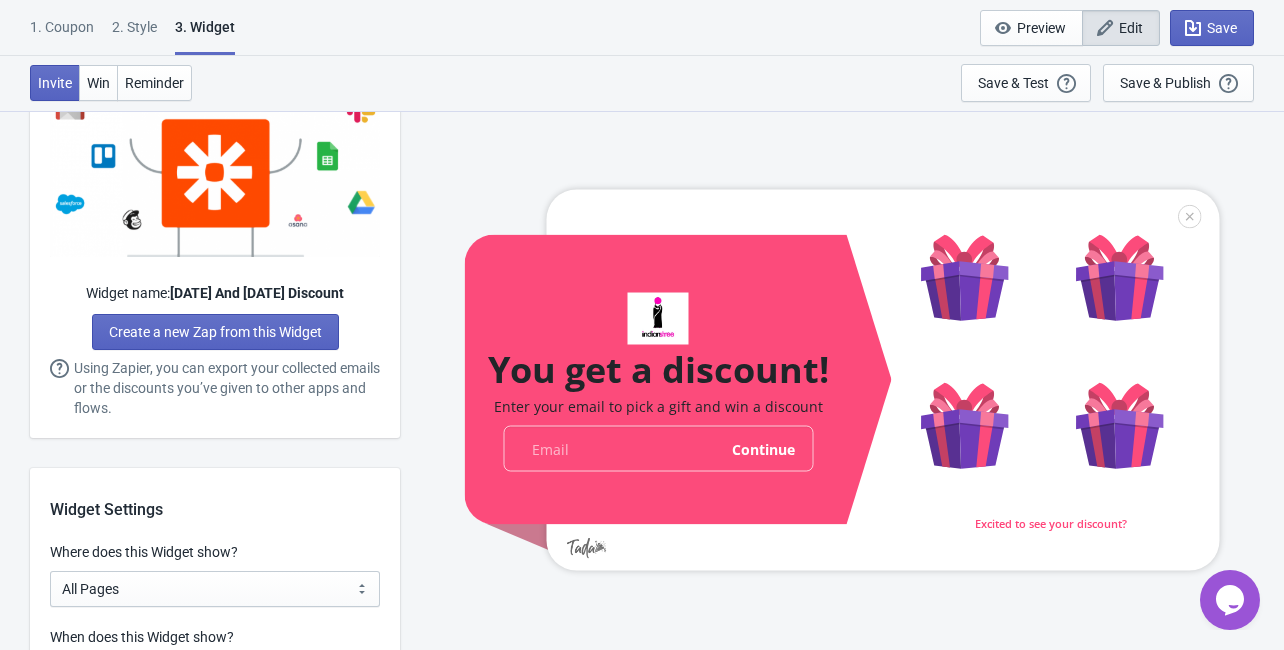
scroll to position [1440, 0]
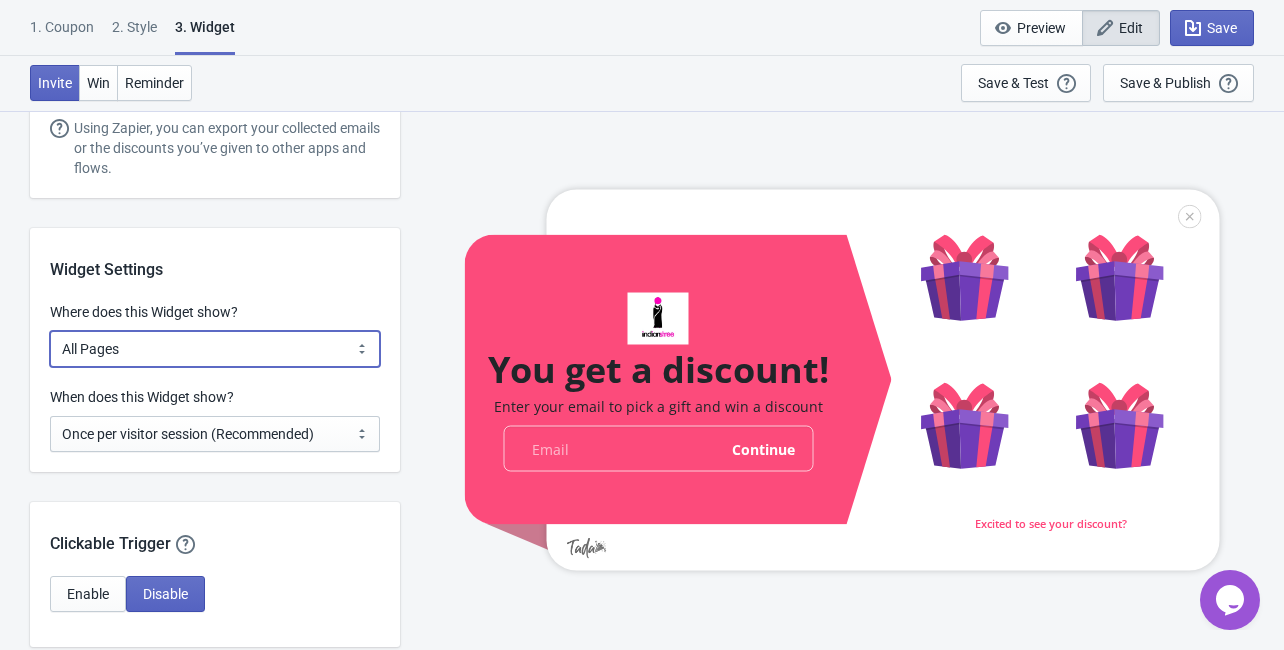
click at [198, 360] on select "All Pages All Product Pages All Blog Pages All Static Pages Specific Product(s)…" at bounding box center [215, 349] width 330 height 36
click at [236, 353] on select "All Pages All Product Pages All Blog Pages All Static Pages Specific Product(s)…" at bounding box center [215, 349] width 330 height 36
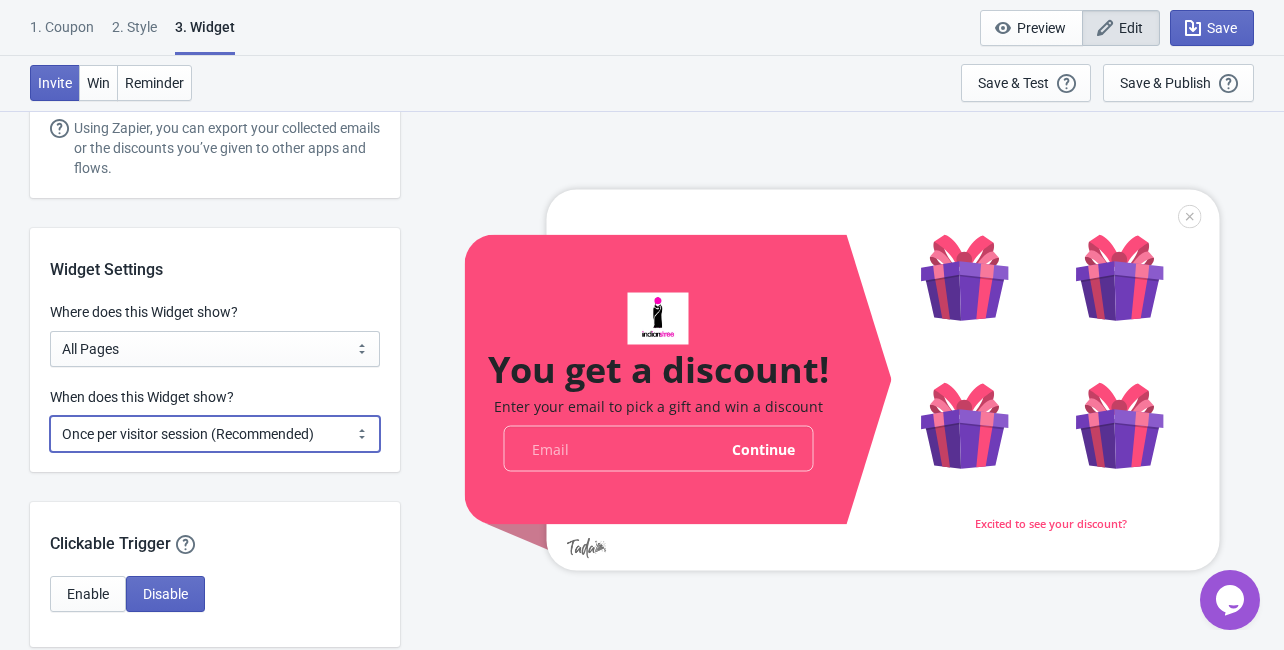
click at [203, 434] on select "Every new visit of page Once every period of time Once per visitor session (Rec…" at bounding box center [215, 434] width 330 height 36
click at [297, 437] on select "Every new visit of page Once every period of time Once per visitor session (Rec…" at bounding box center [215, 434] width 330 height 36
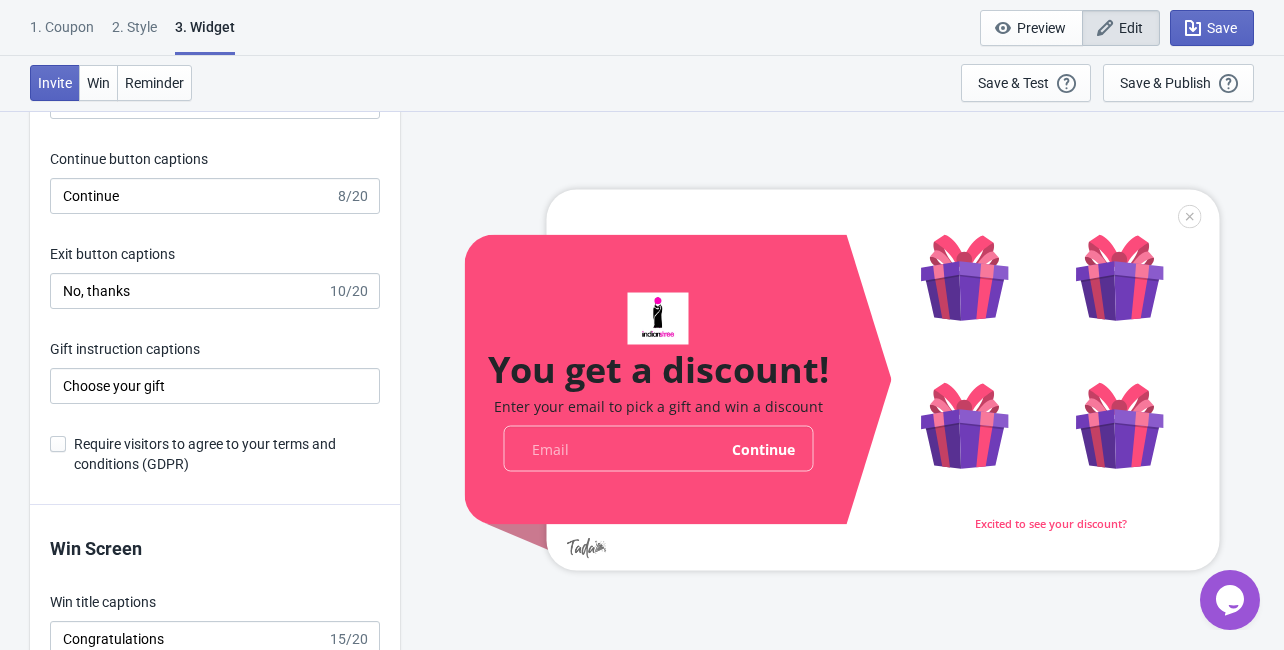
scroll to position [3439, 0]
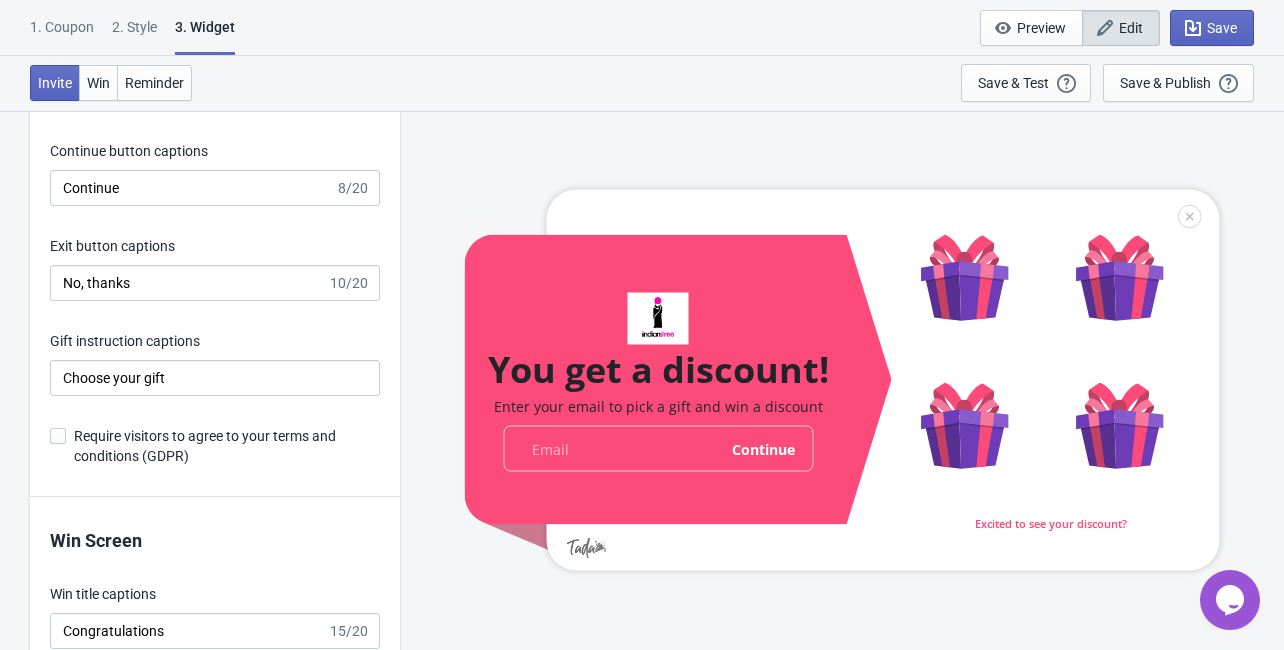
click at [58, 444] on label "Require visitors to agree to your terms and conditions (GDPR)" at bounding box center [215, 446] width 330 height 40
click at [51, 444] on input "Require visitors to agree to your terms and conditions (GDPR)" at bounding box center [50, 446] width 1 height 36
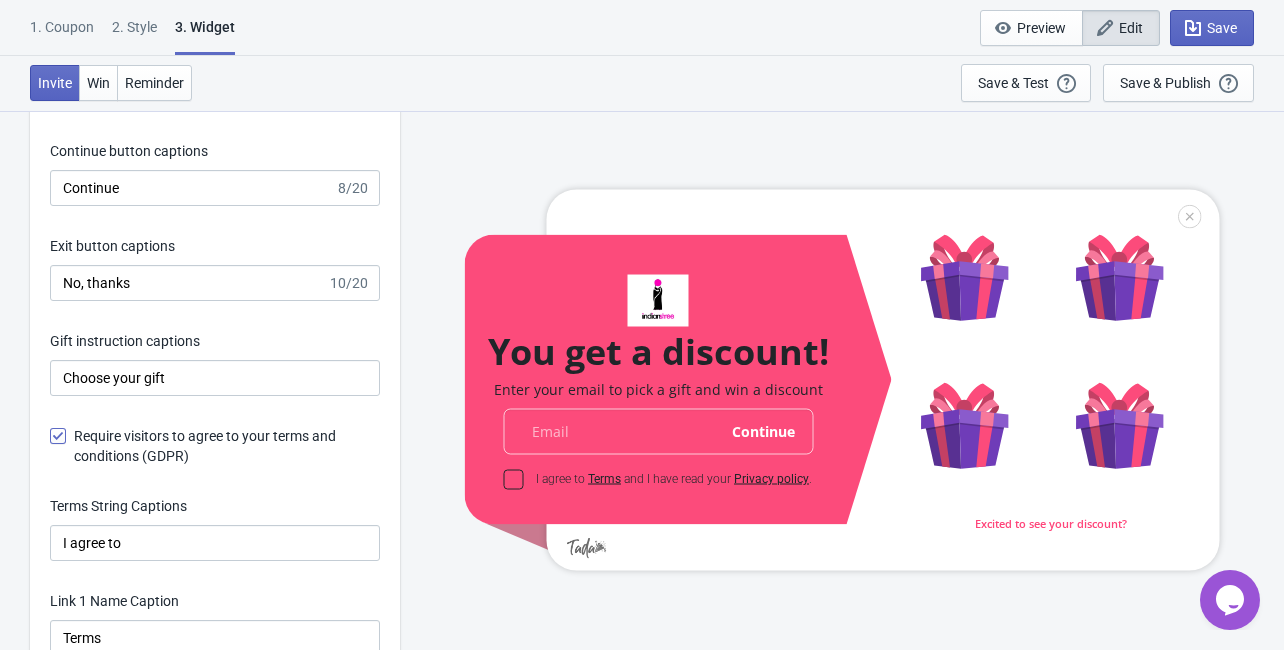
click at [58, 444] on label "Require visitors to agree to your terms and conditions (GDPR)" at bounding box center [215, 446] width 330 height 40
click at [51, 444] on input "Require visitors to agree to your terms and conditions (GDPR)" at bounding box center [50, 446] width 1 height 36
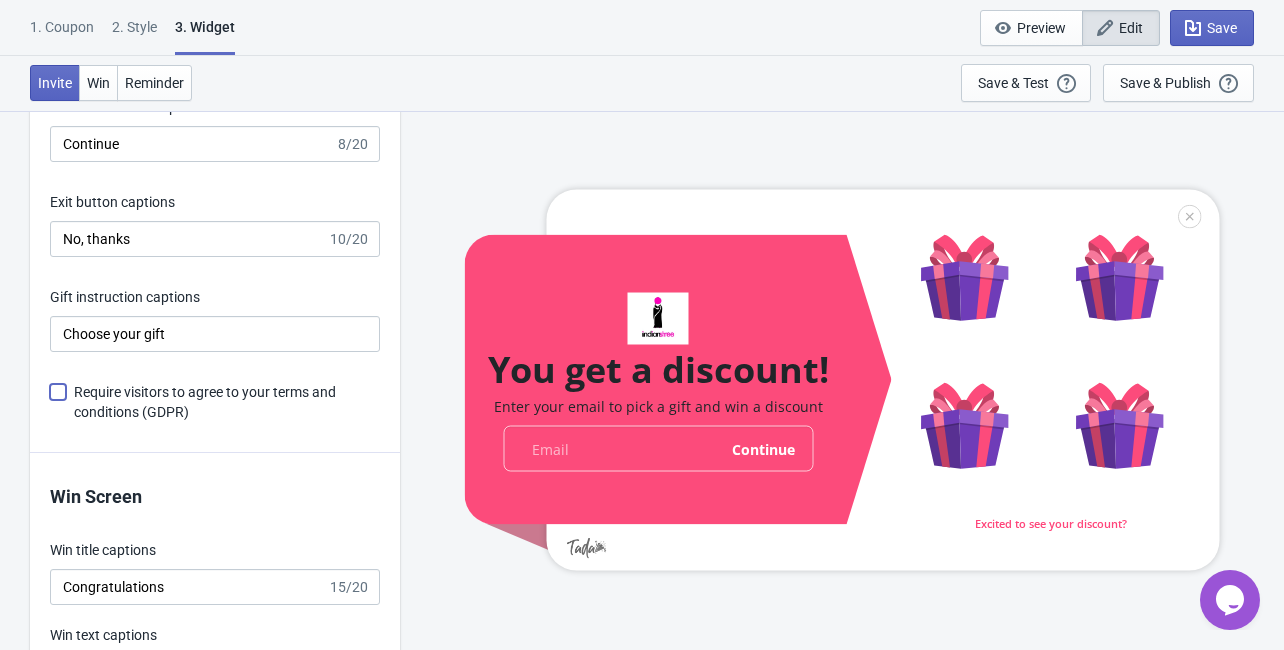
scroll to position [3519, 0]
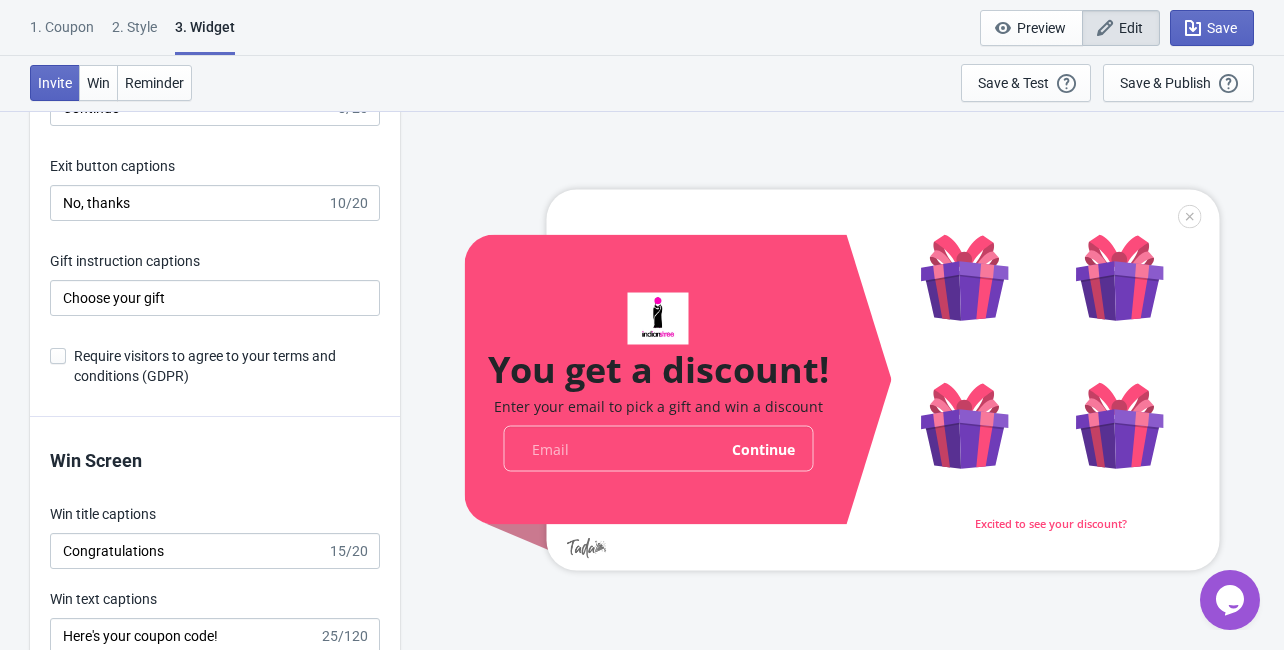
click at [65, 361] on span at bounding box center [58, 356] width 16 height 16
click at [51, 361] on input "Require visitors to agree to your terms and conditions (GDPR)" at bounding box center [50, 366] width 1 height 36
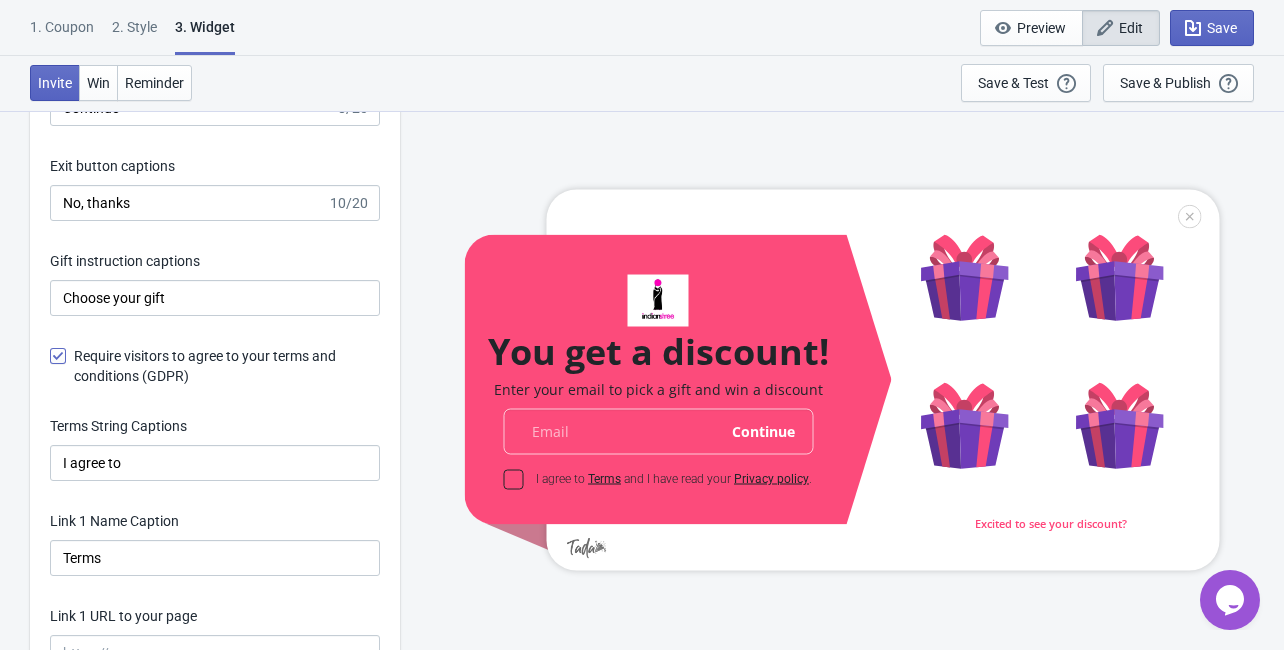
click at [65, 361] on span at bounding box center [58, 356] width 16 height 16
click at [51, 361] on input "Require visitors to agree to your terms and conditions (GDPR)" at bounding box center [50, 366] width 1 height 36
checkbox input "false"
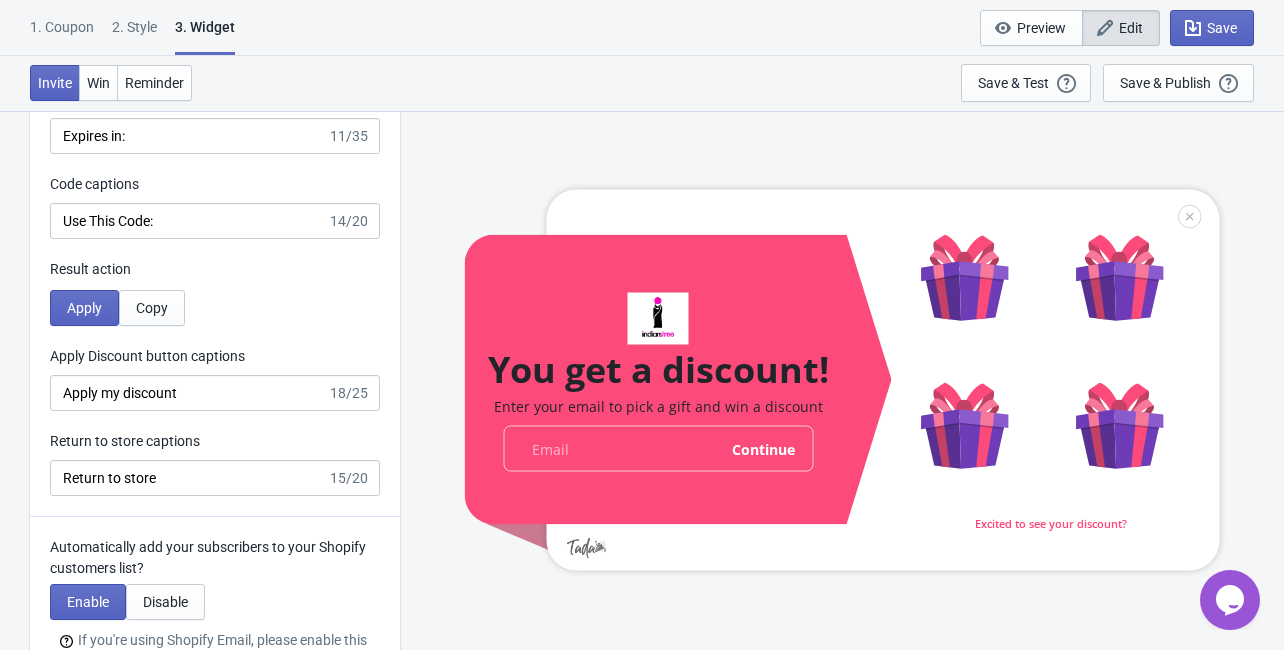
scroll to position [4159, 0]
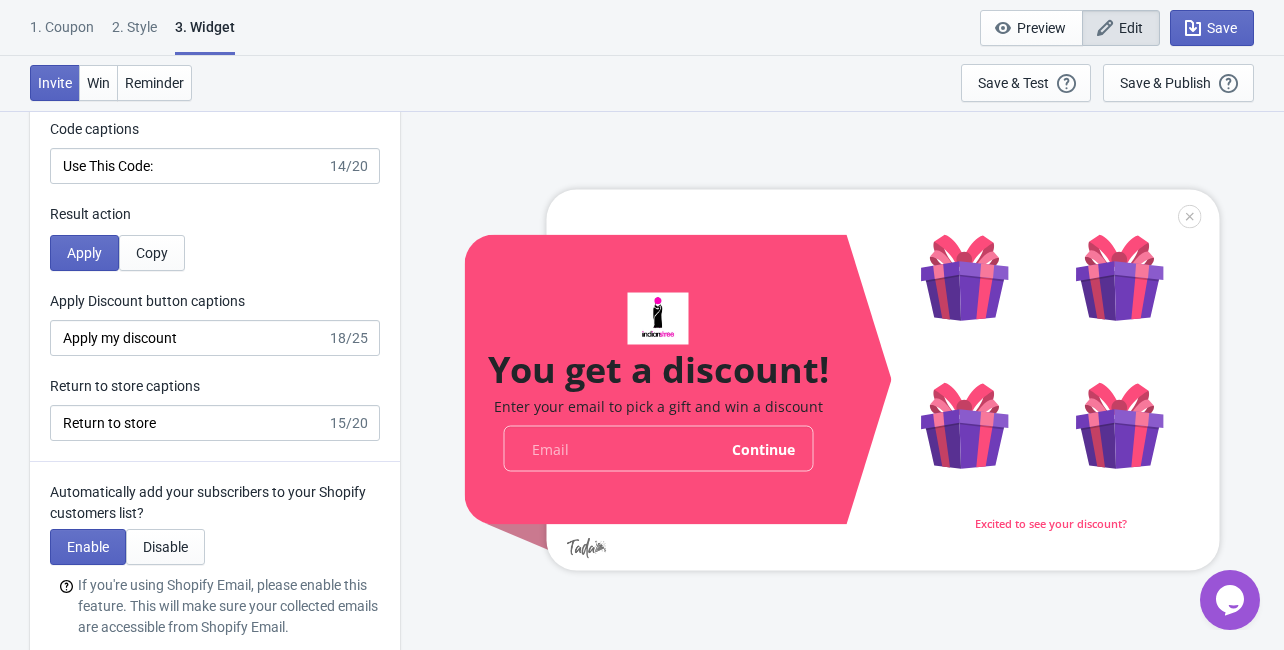
click at [133, 31] on div "2 . Style" at bounding box center [134, 34] width 45 height 35
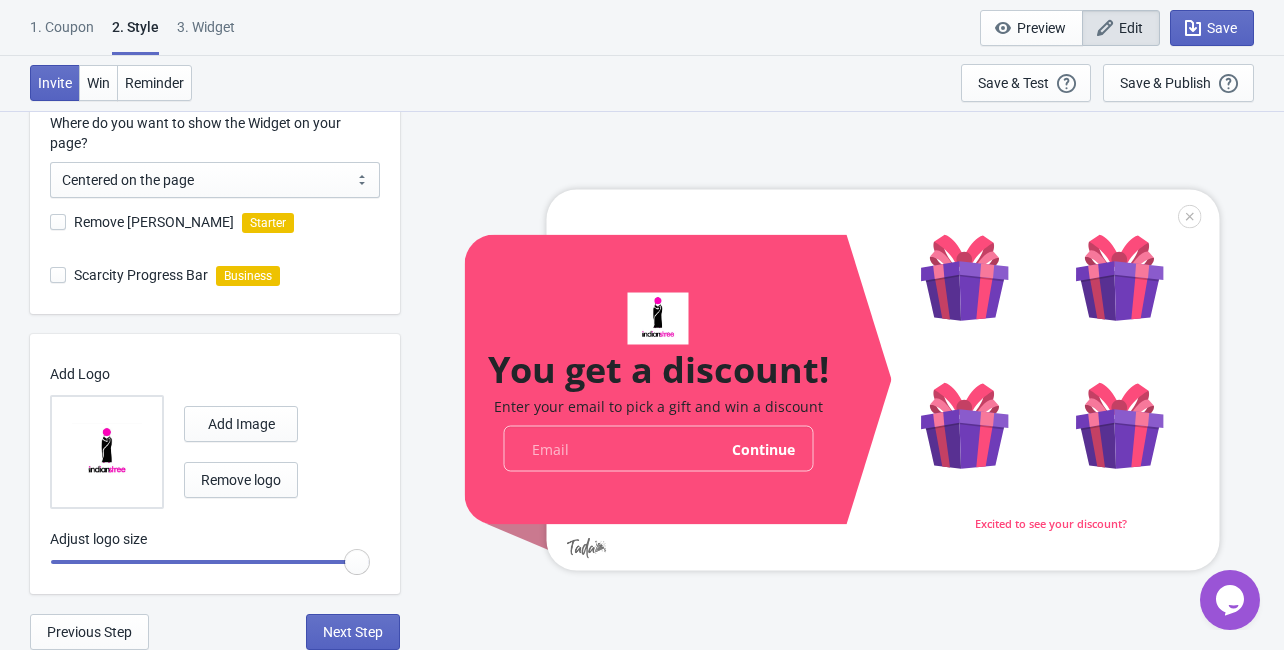
scroll to position [0, 0]
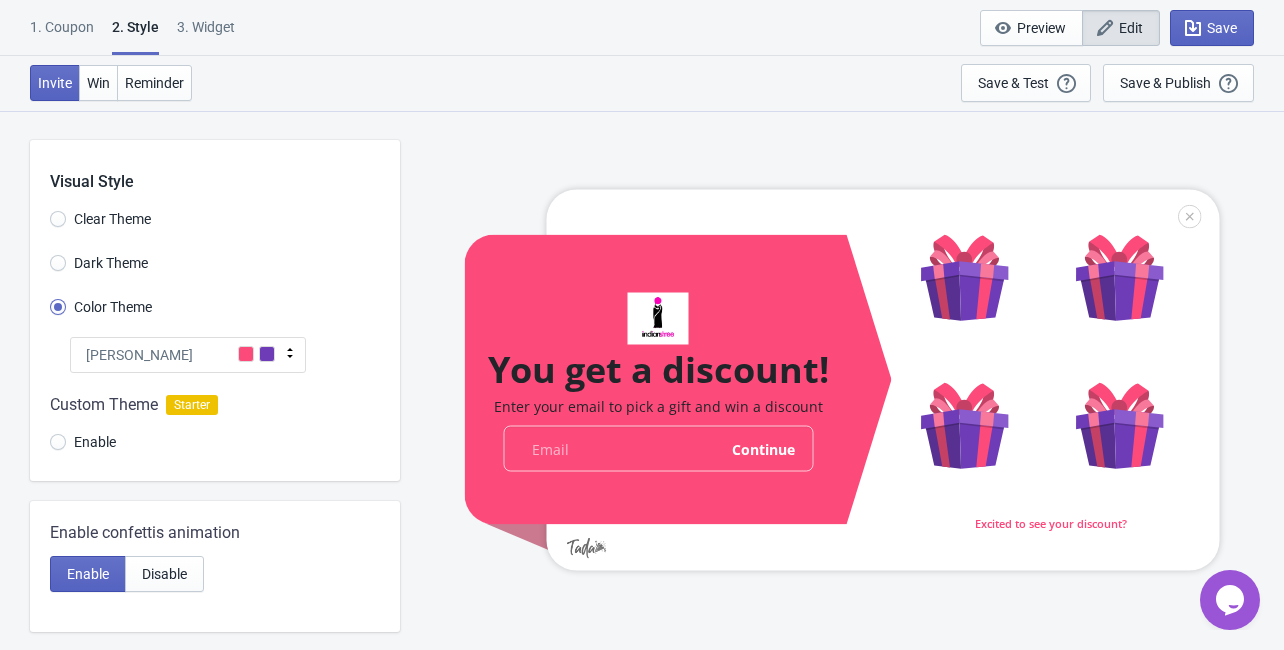
click at [140, 27] on div "2 . Style" at bounding box center [135, 36] width 47 height 38
radio input "true"
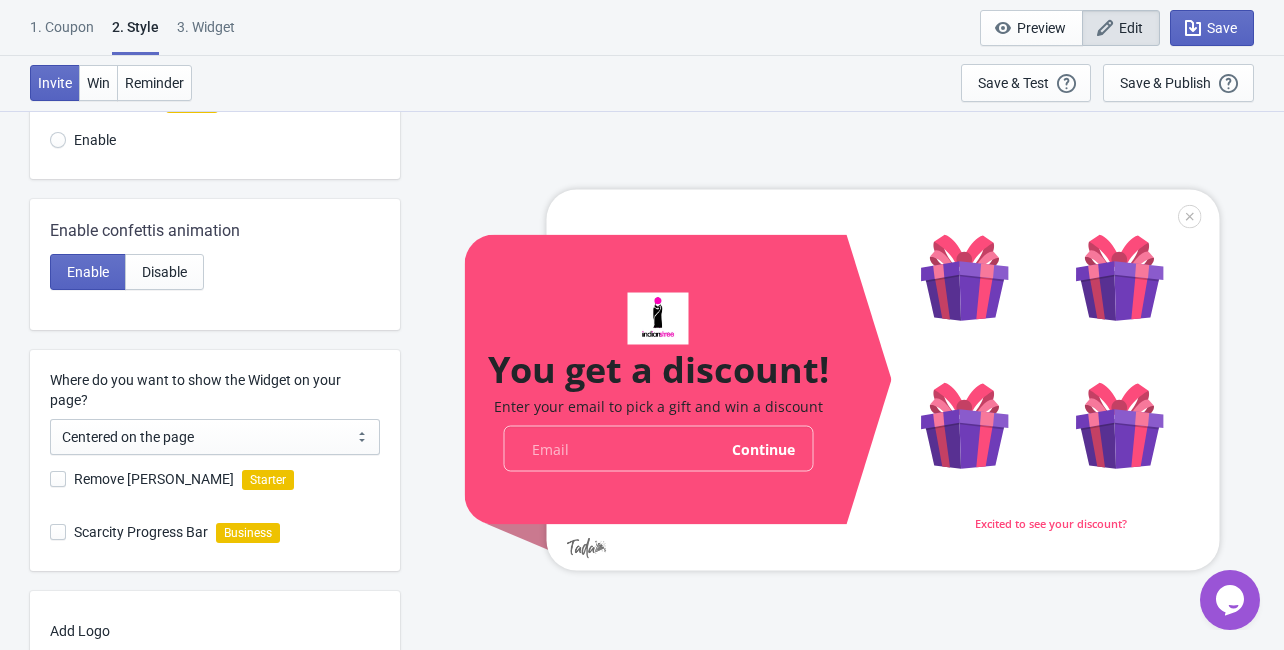
scroll to position [239, 0]
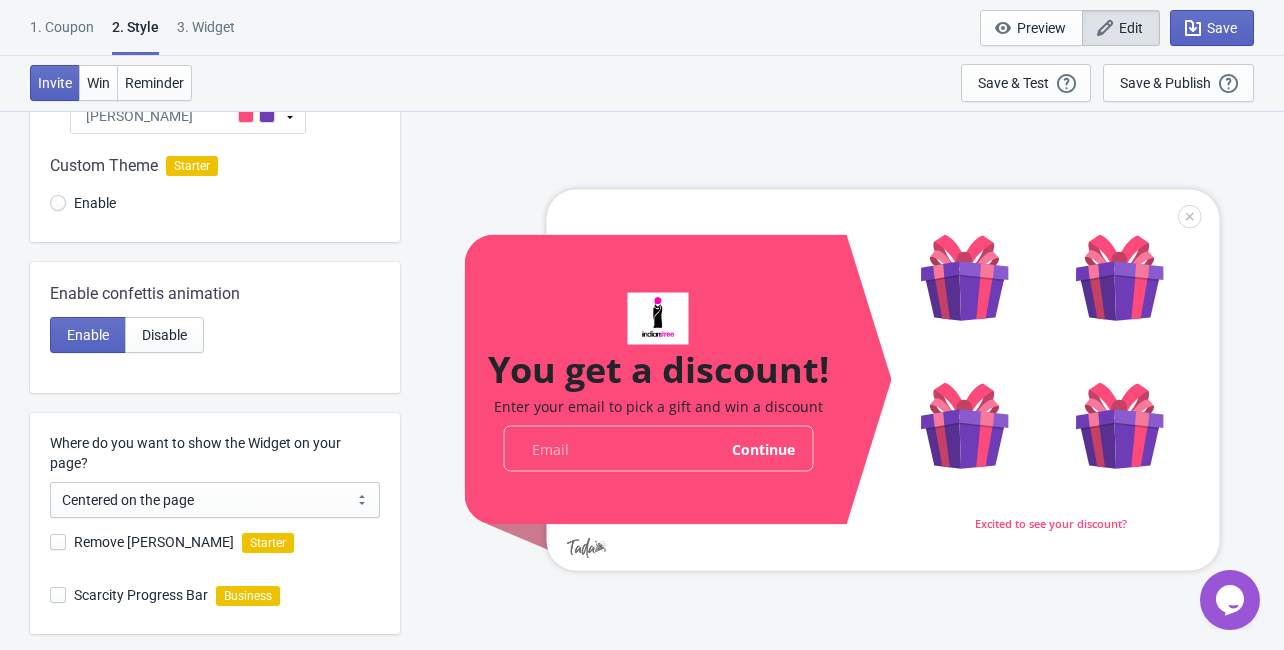
click at [232, 20] on div "3. Widget" at bounding box center [206, 34] width 58 height 35
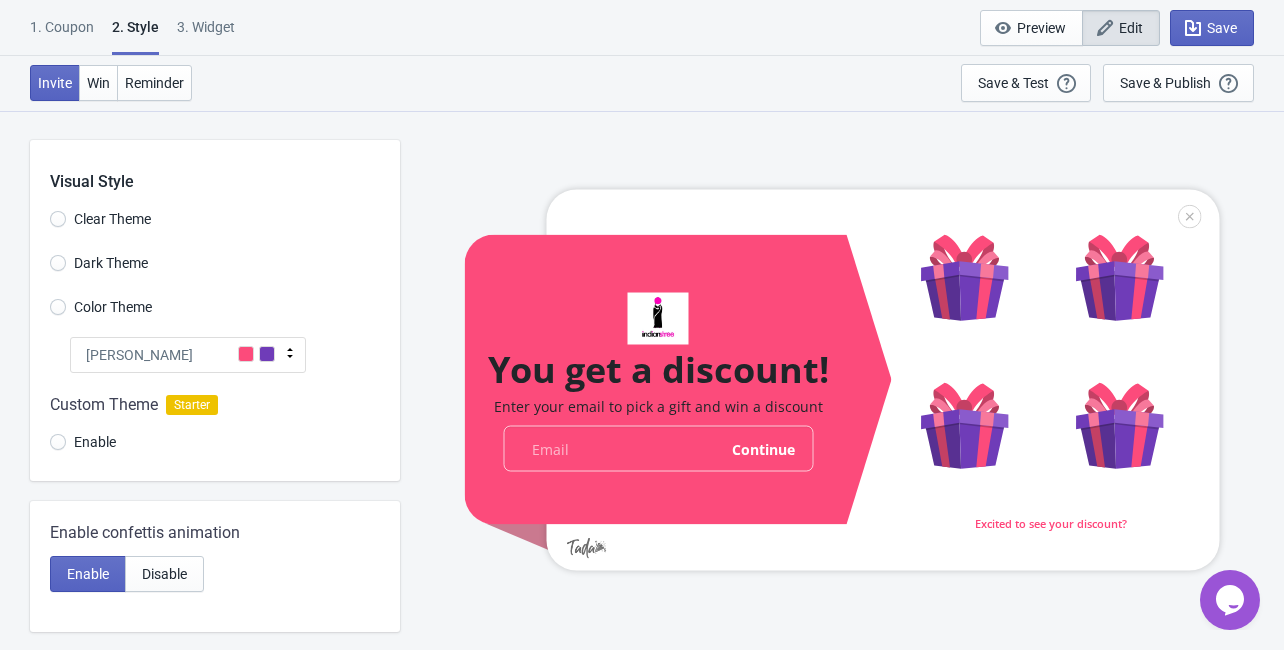
select select "once"
select select "1"
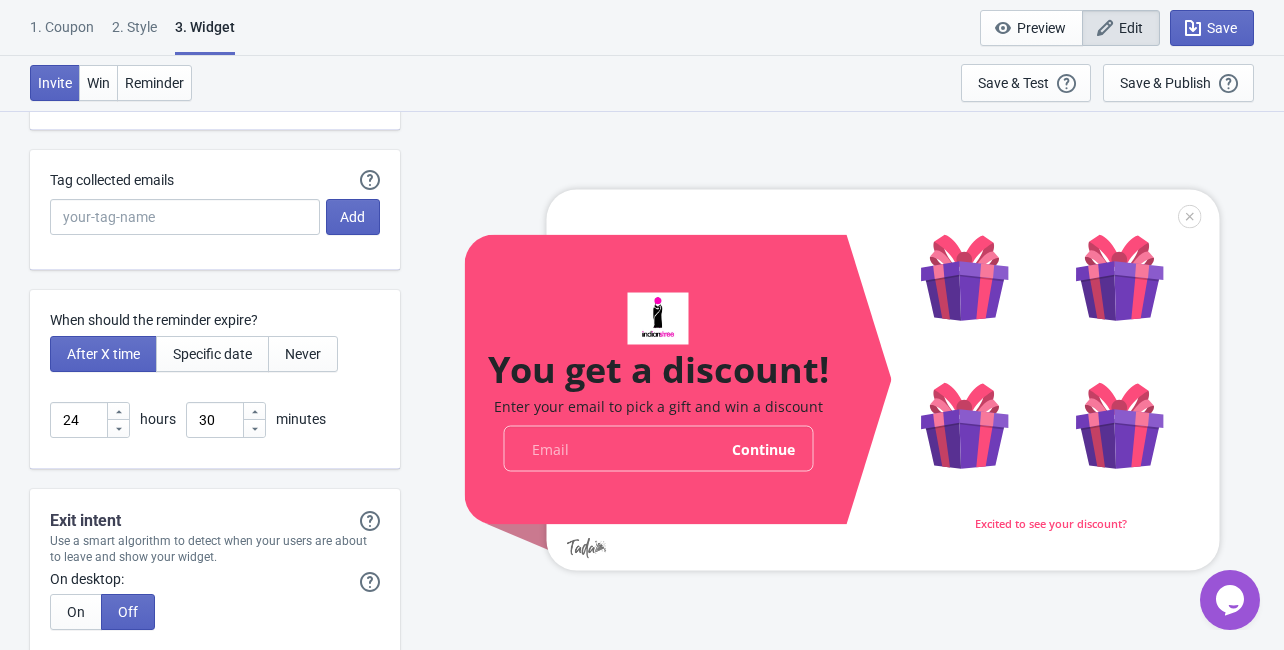
scroll to position [4615, 0]
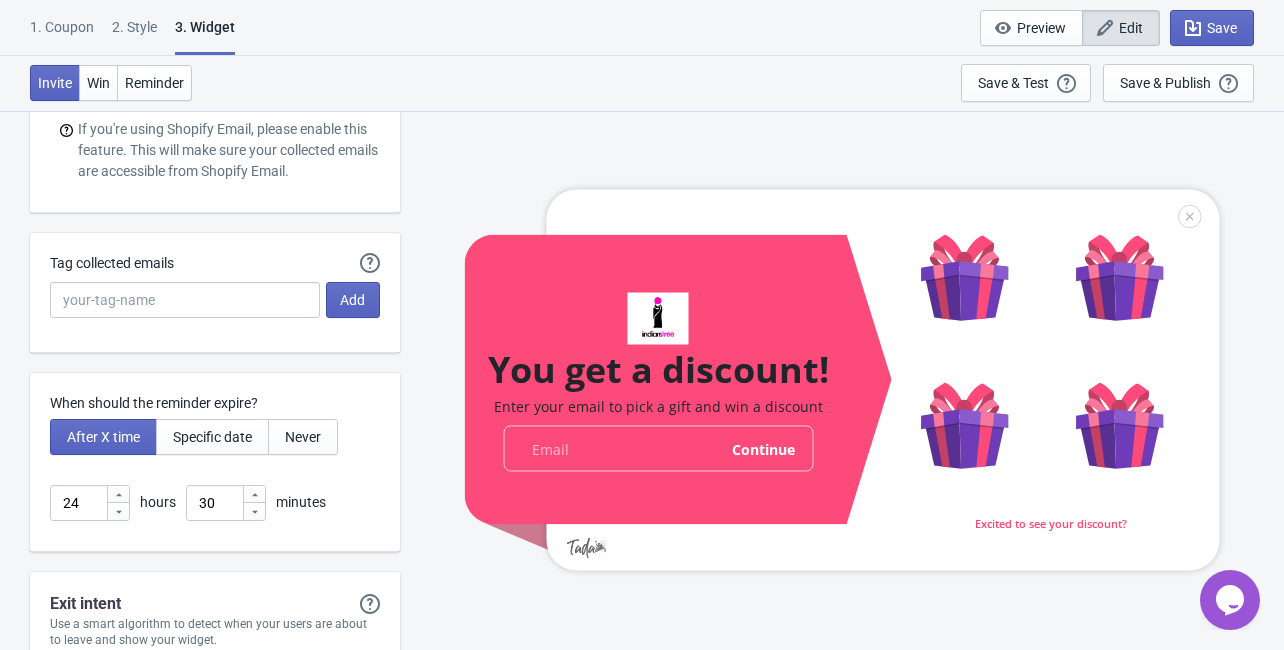
click at [60, 24] on div "1. Coupon" at bounding box center [62, 34] width 64 height 35
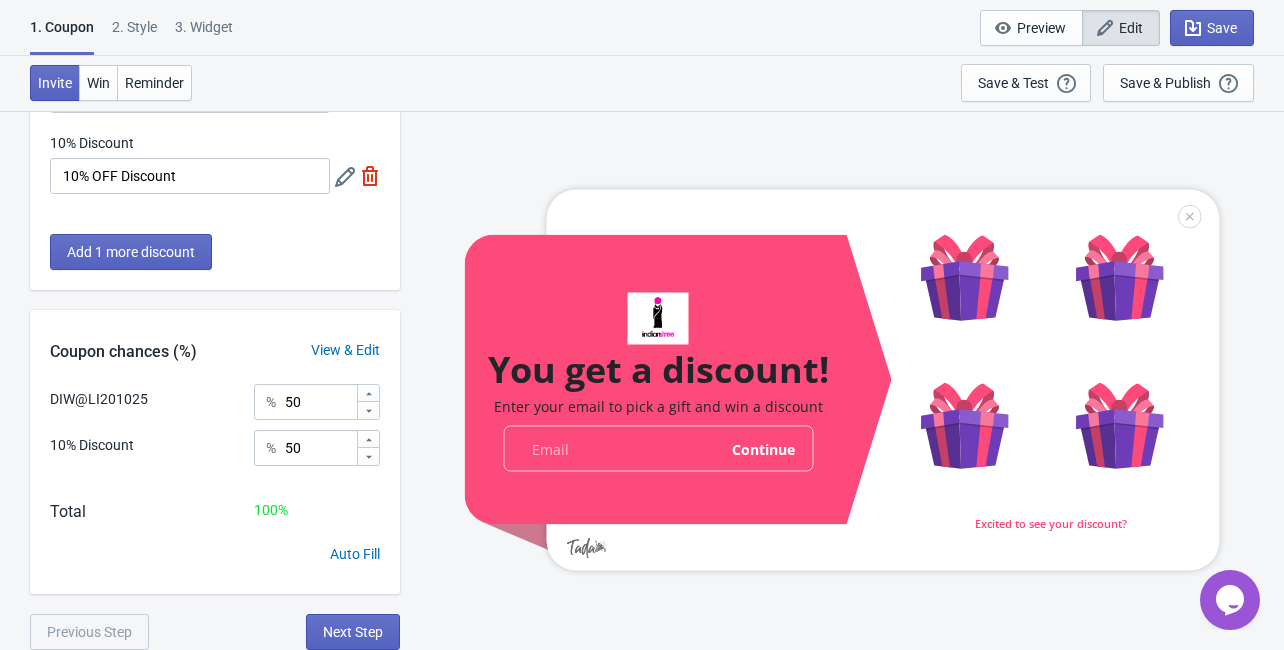
scroll to position [0, 0]
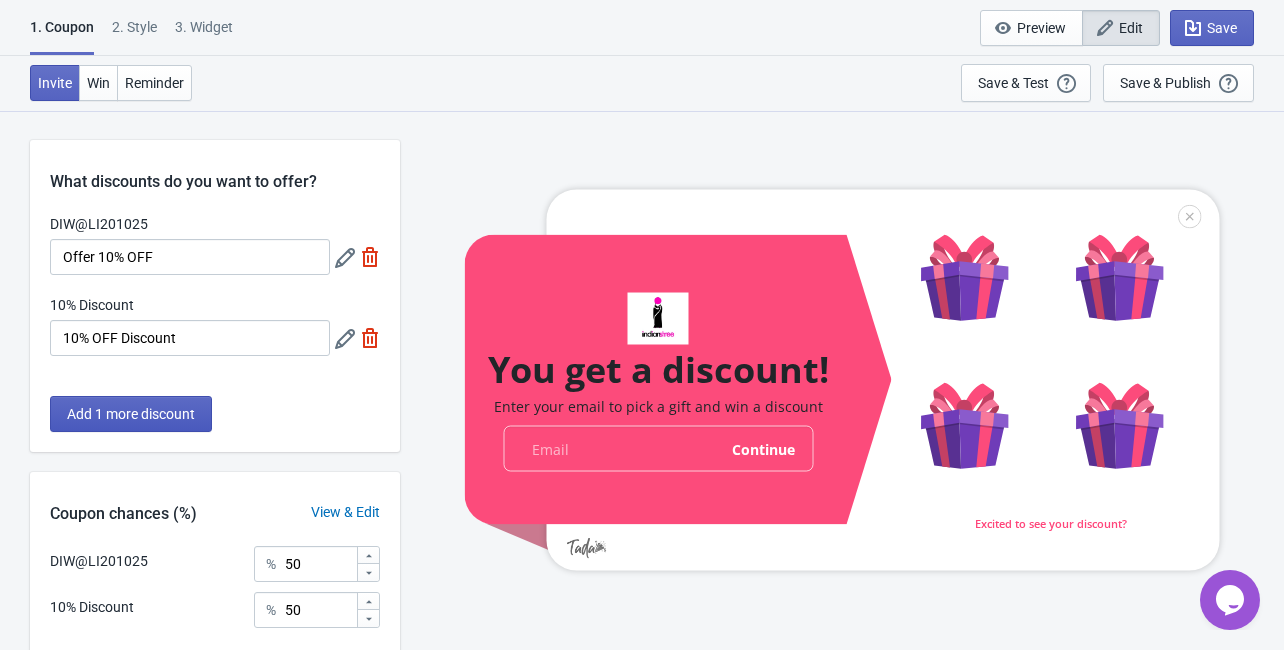
click at [195, 415] on span "Add 1 more discount" at bounding box center [131, 414] width 128 height 16
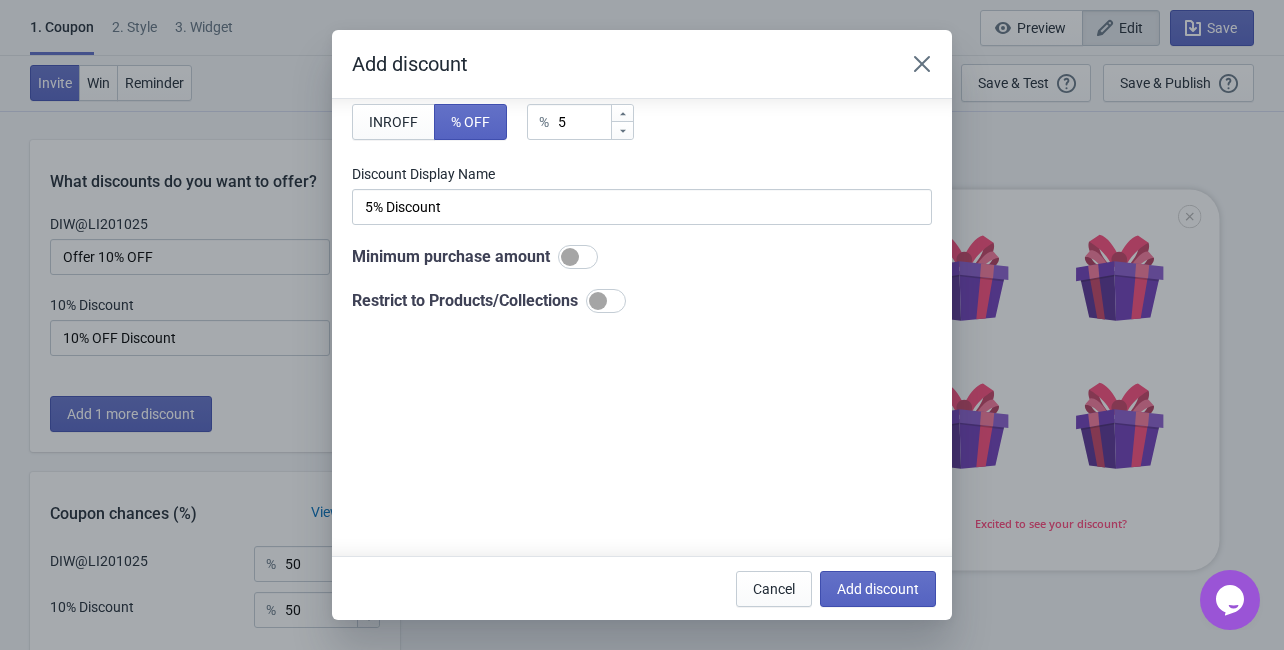
scroll to position [161, 0]
click at [927, 71] on icon "Close" at bounding box center [922, 64] width 20 height 20
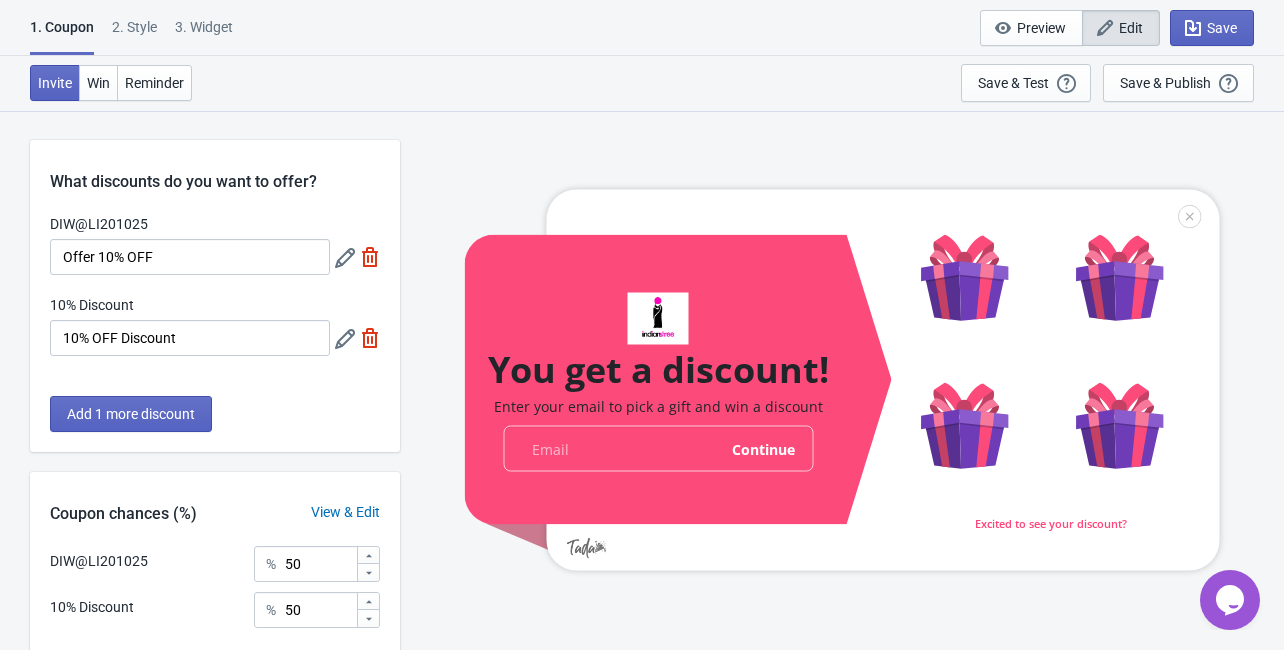
click at [349, 516] on div "View & Edit" at bounding box center [345, 512] width 109 height 21
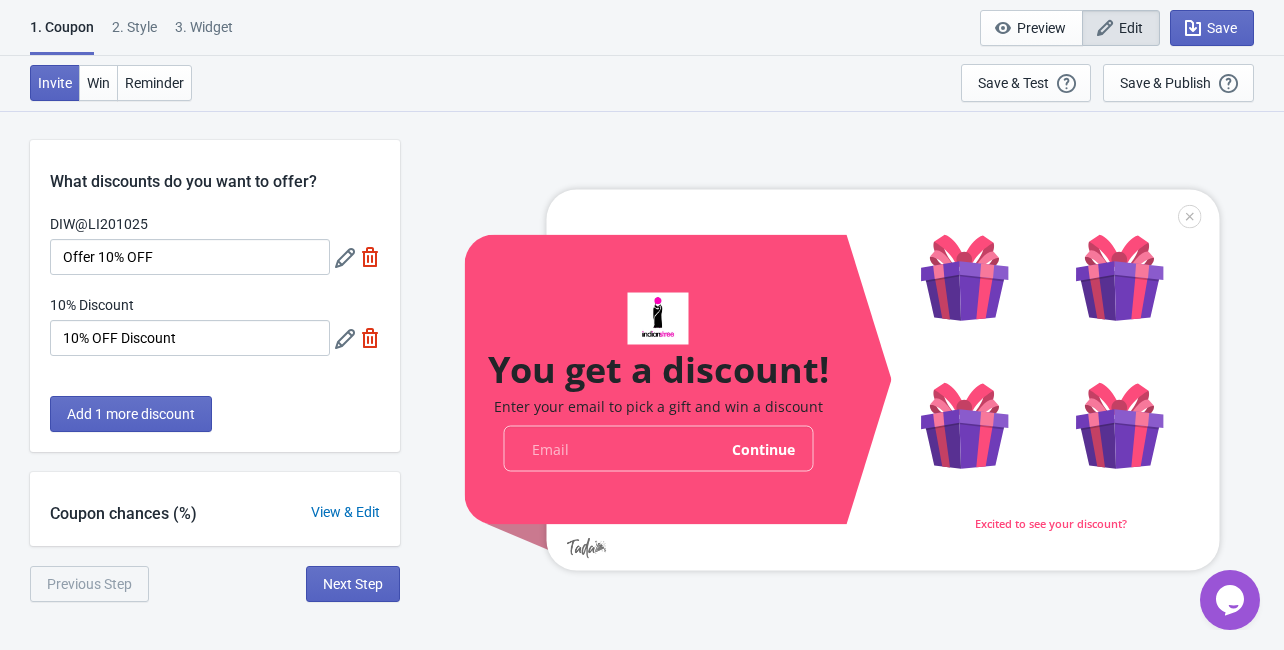
click at [349, 516] on div "View & Edit" at bounding box center [345, 512] width 109 height 21
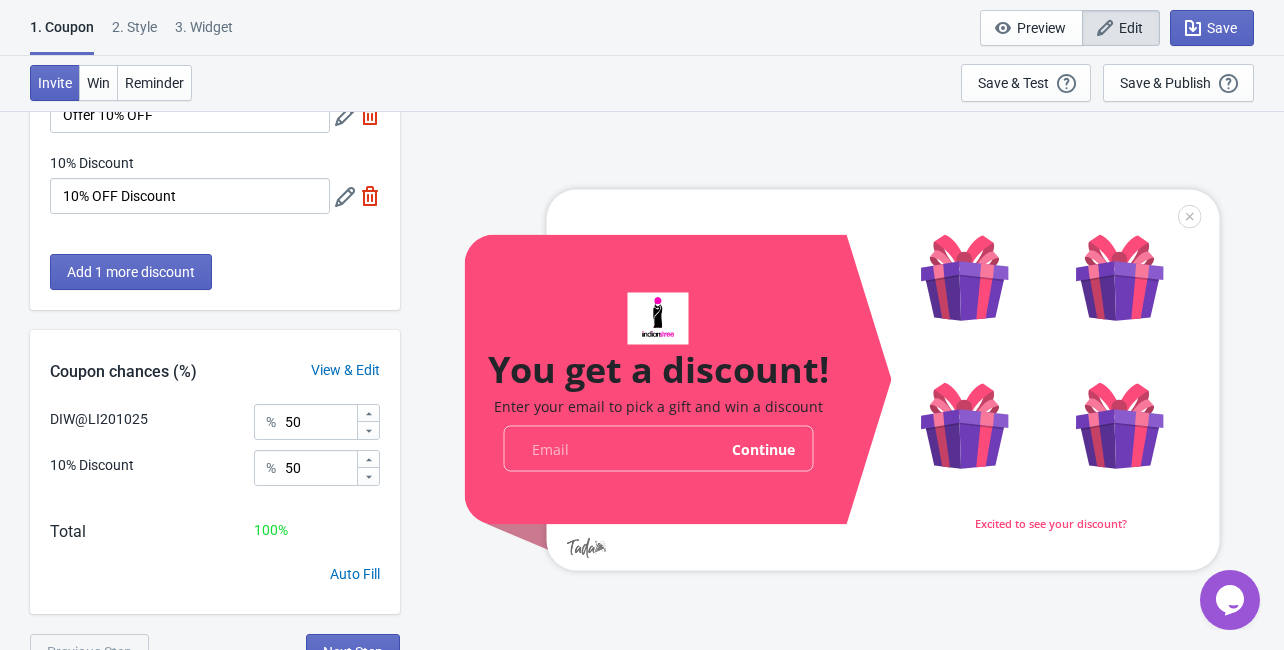
scroll to position [162, 0]
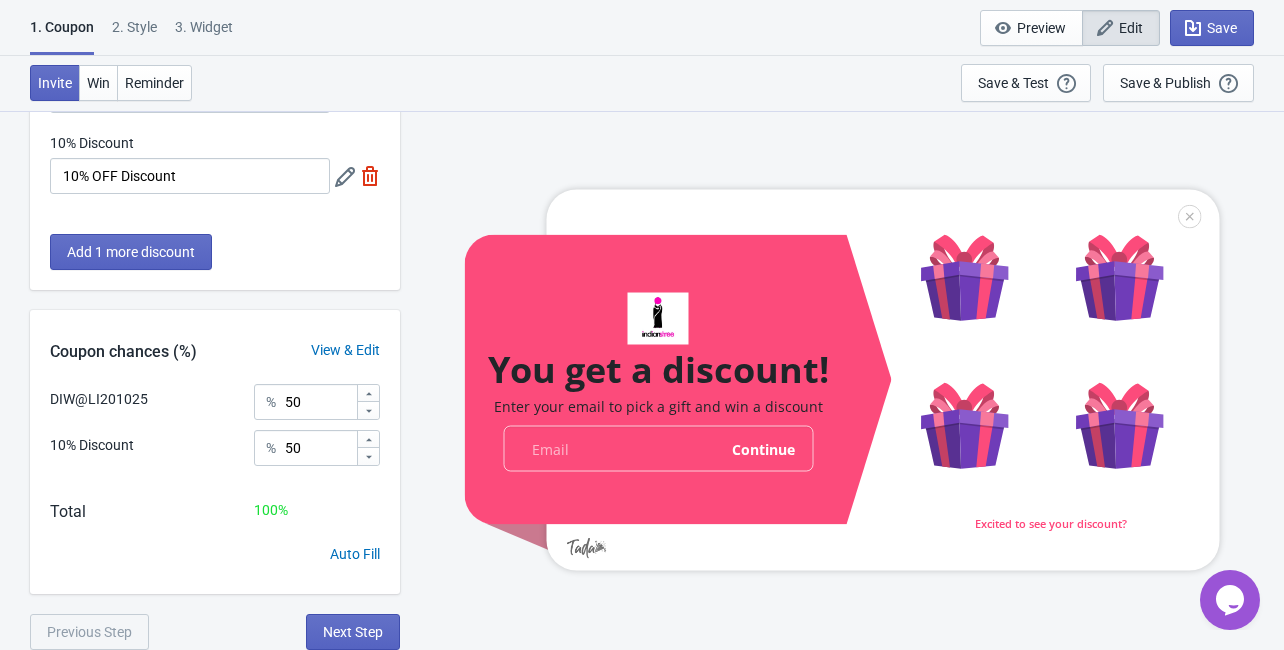
click at [97, 441] on div "10% Discount" at bounding box center [92, 445] width 84 height 21
click at [362, 558] on div "Auto Fill" at bounding box center [355, 554] width 50 height 21
click at [349, 554] on div "Auto Fill" at bounding box center [355, 554] width 50 height 21
click at [340, 555] on div "Auto Fill" at bounding box center [355, 554] width 50 height 21
drag, startPoint x: 303, startPoint y: 408, endPoint x: 280, endPoint y: 404, distance: 23.3
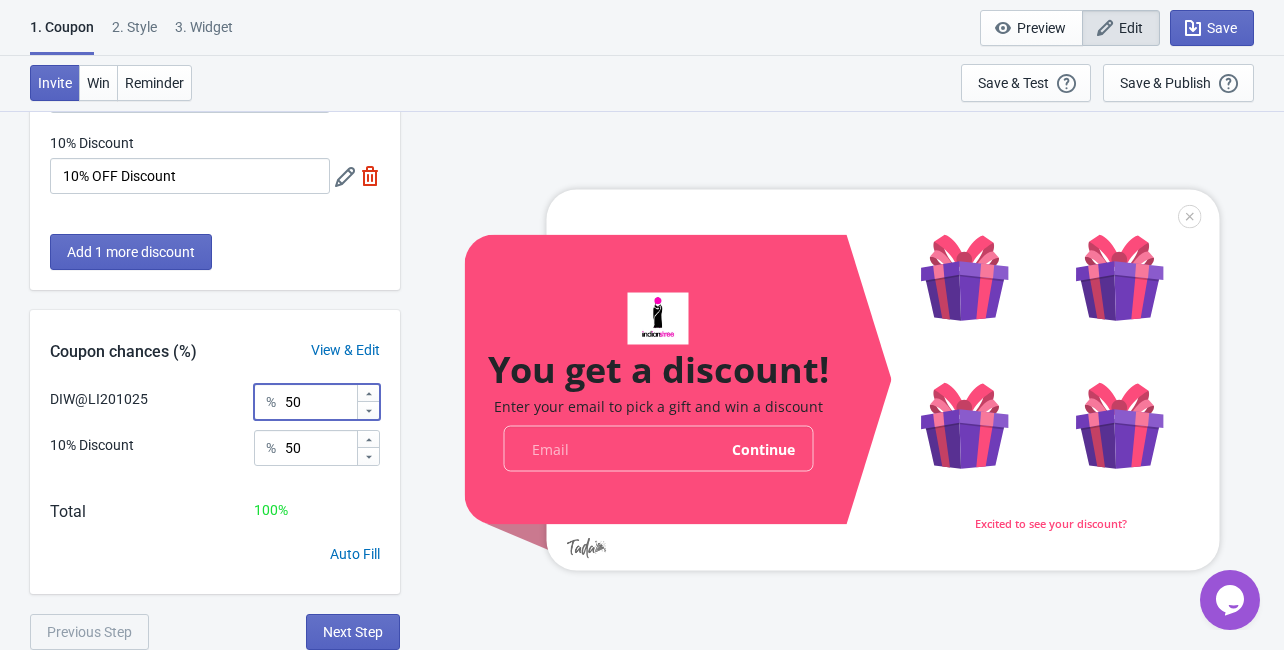
click at [280, 404] on div "% 50" at bounding box center [317, 402] width 126 height 36
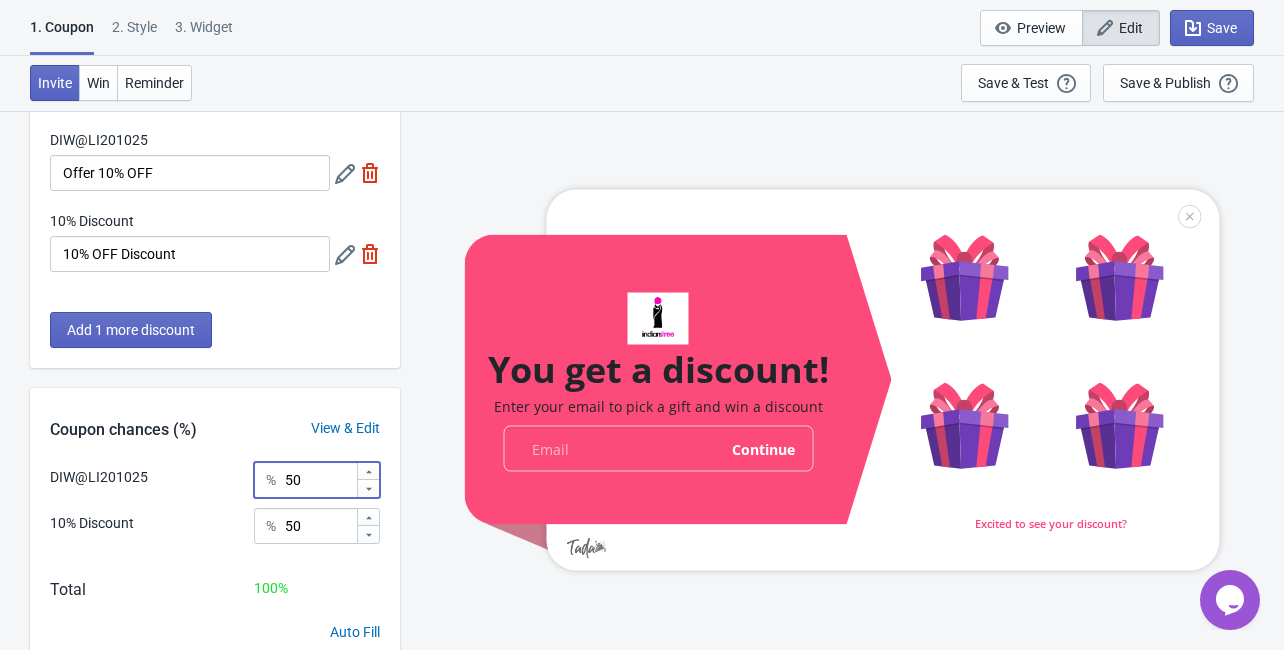
scroll to position [82, 0]
click at [112, 334] on span "Add 1 more discount" at bounding box center [131, 332] width 128 height 16
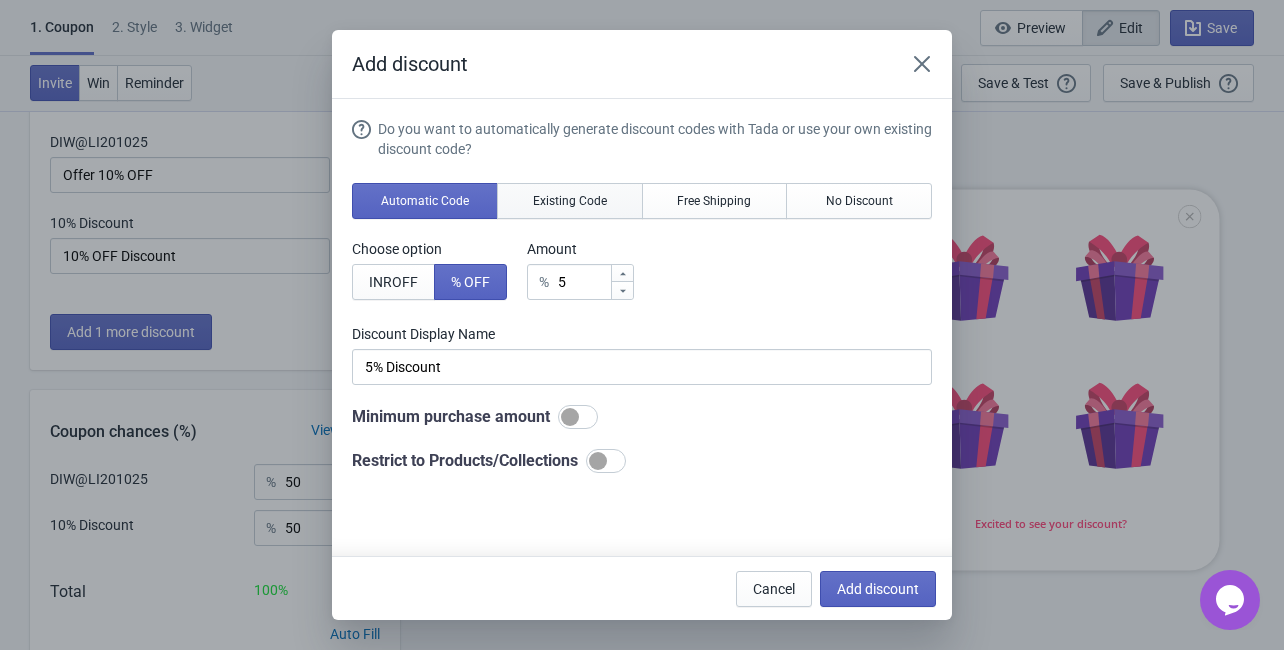
click at [580, 203] on span "Existing Code" at bounding box center [570, 201] width 74 height 16
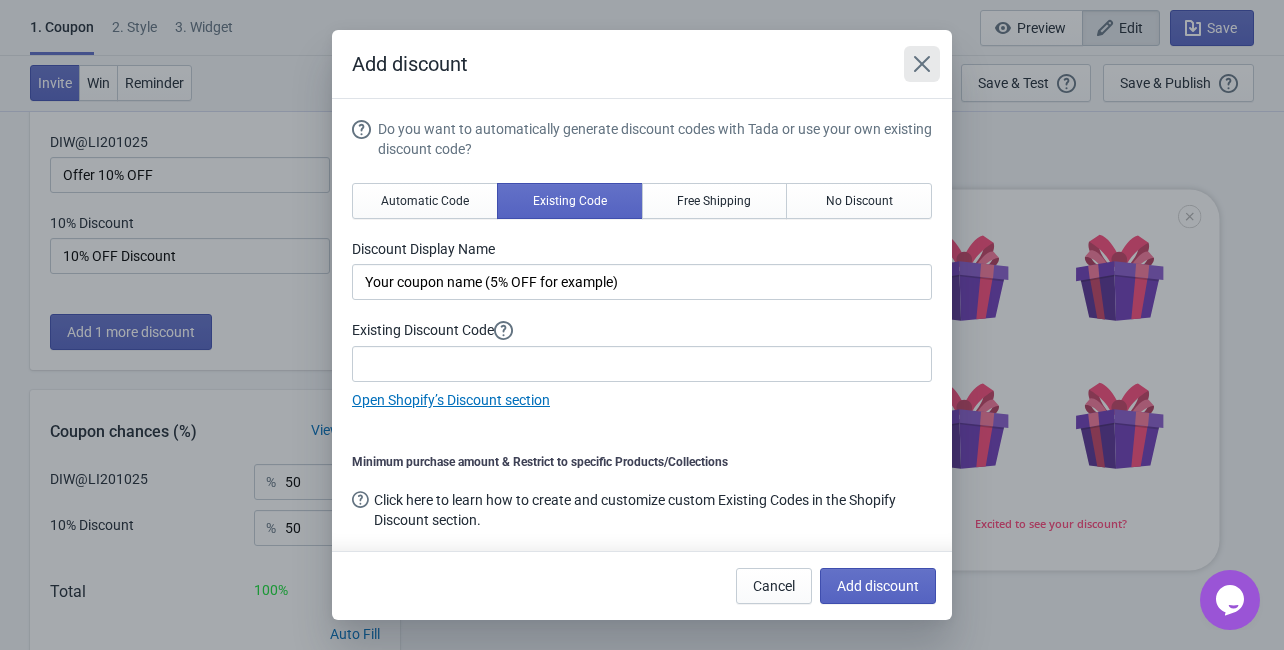
click at [923, 65] on icon "Close" at bounding box center [922, 64] width 16 height 16
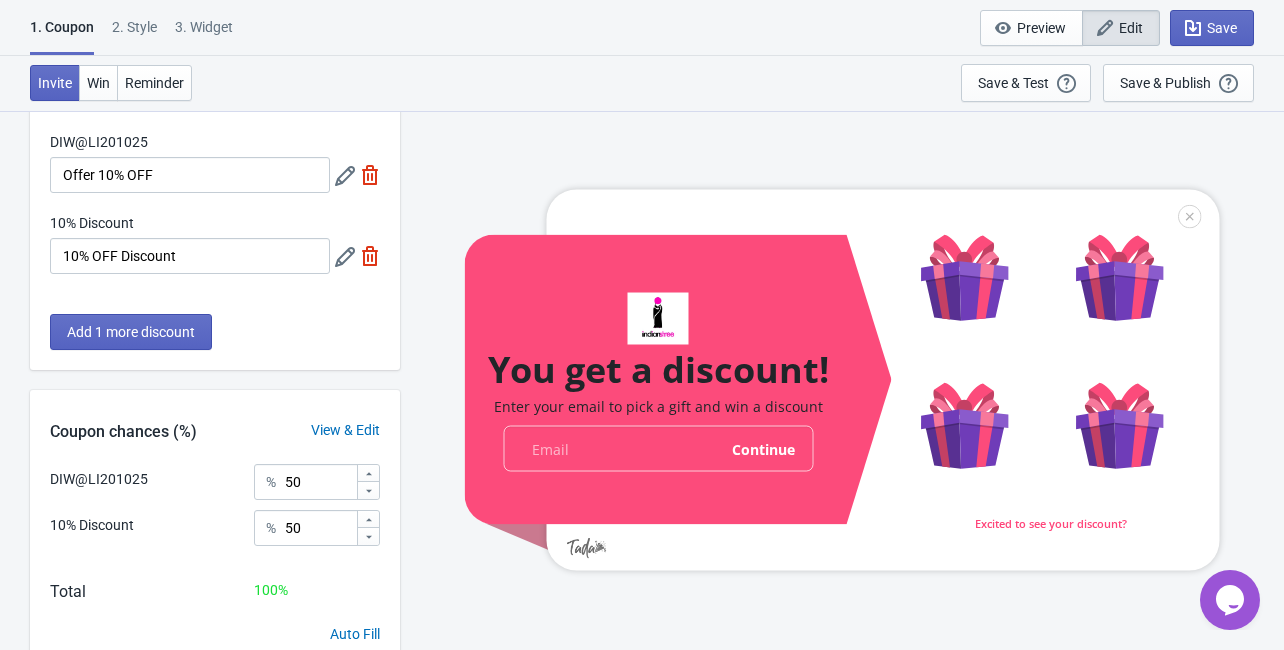
click at [340, 260] on icon at bounding box center [345, 257] width 20 height 20
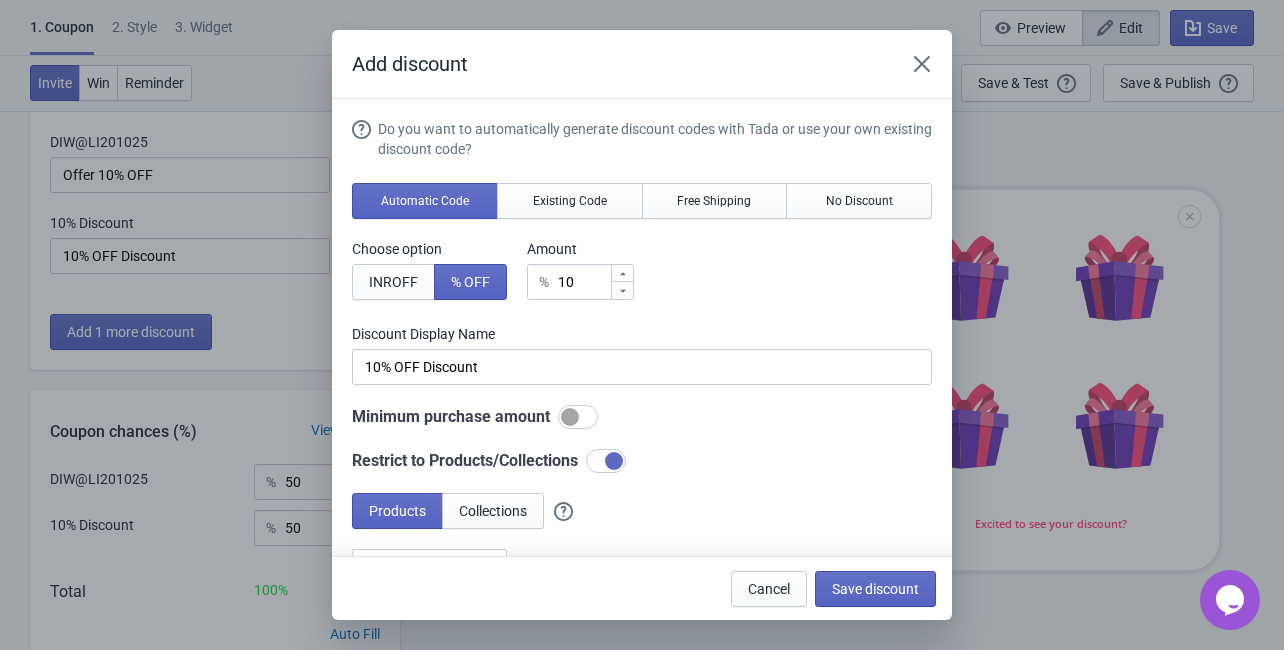
scroll to position [0, 0]
click at [910, 66] on button "Close" at bounding box center [922, 64] width 36 height 36
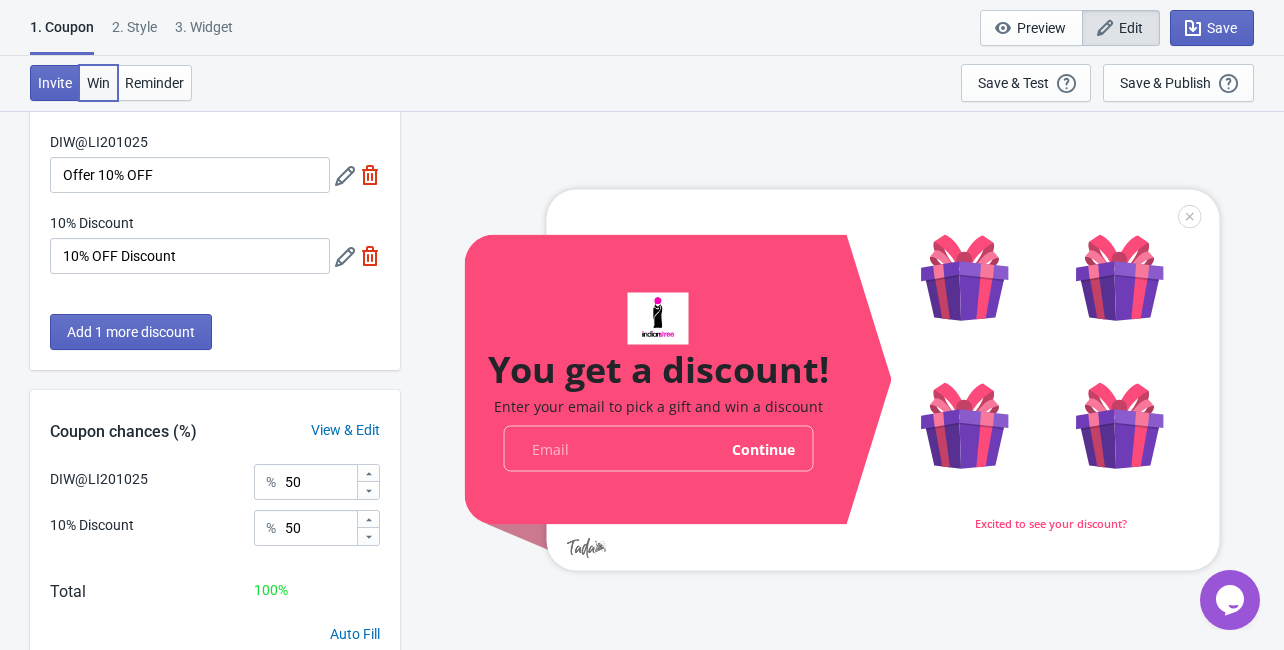
click at [103, 80] on span "Win" at bounding box center [98, 83] width 23 height 16
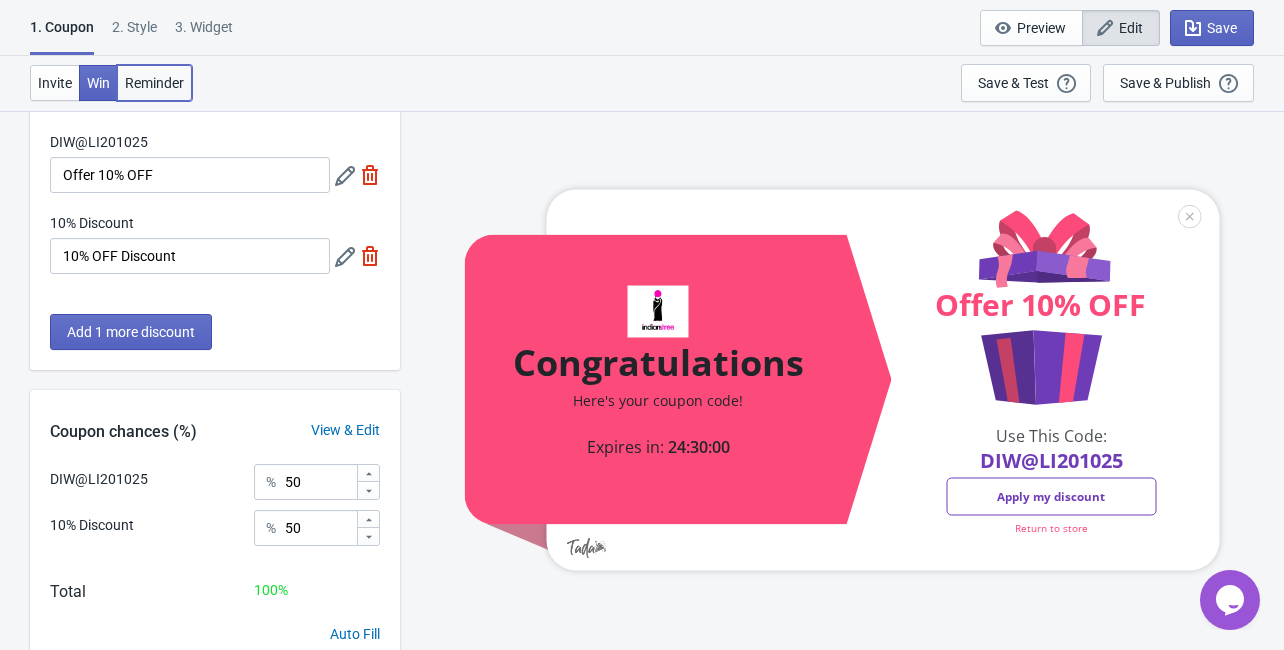
click at [157, 86] on span "Reminder" at bounding box center [154, 83] width 59 height 16
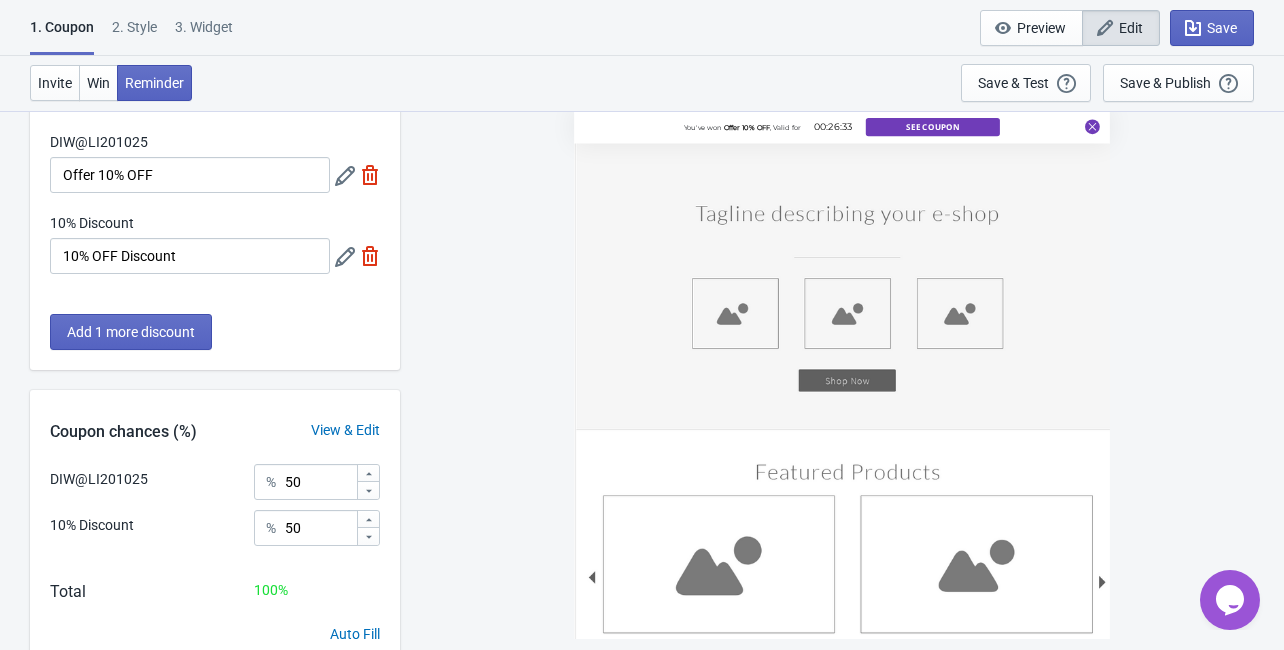
click at [22, 73] on div "Invite Win Reminder Save & Test Open a Widget Preview of your site so that you …" at bounding box center [642, 83] width 1284 height 55
click at [47, 71] on button "Invite" at bounding box center [55, 83] width 50 height 36
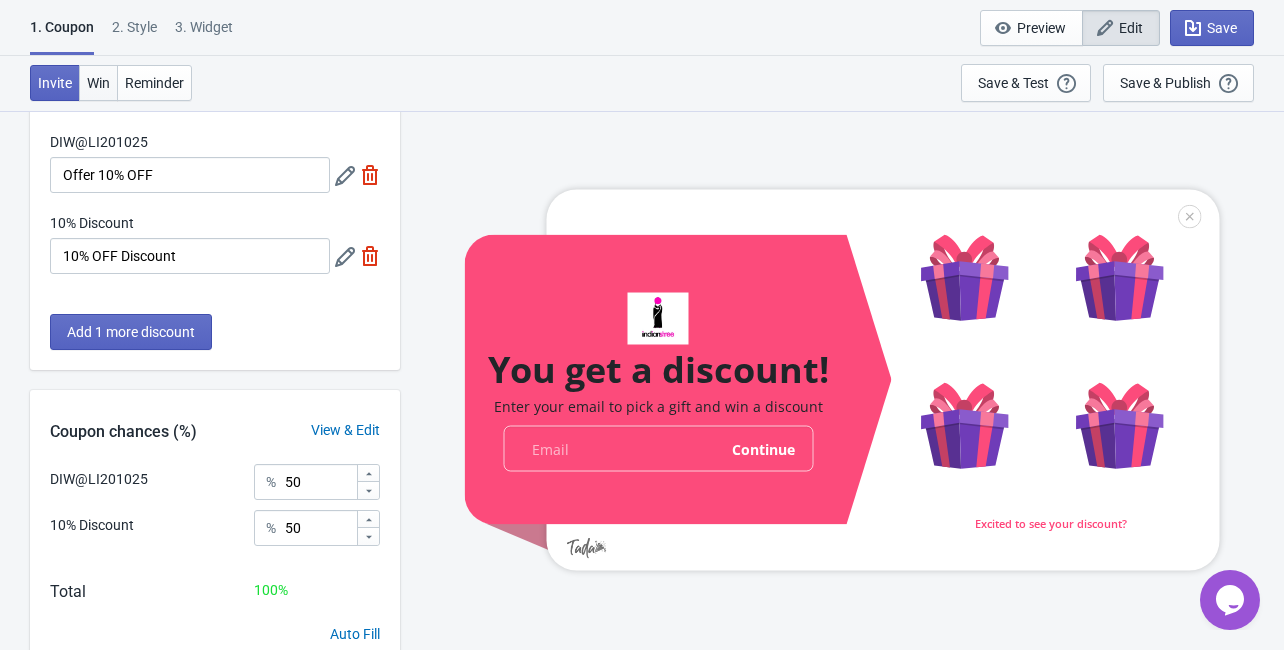
click at [84, 74] on button "Win" at bounding box center [98, 83] width 39 height 36
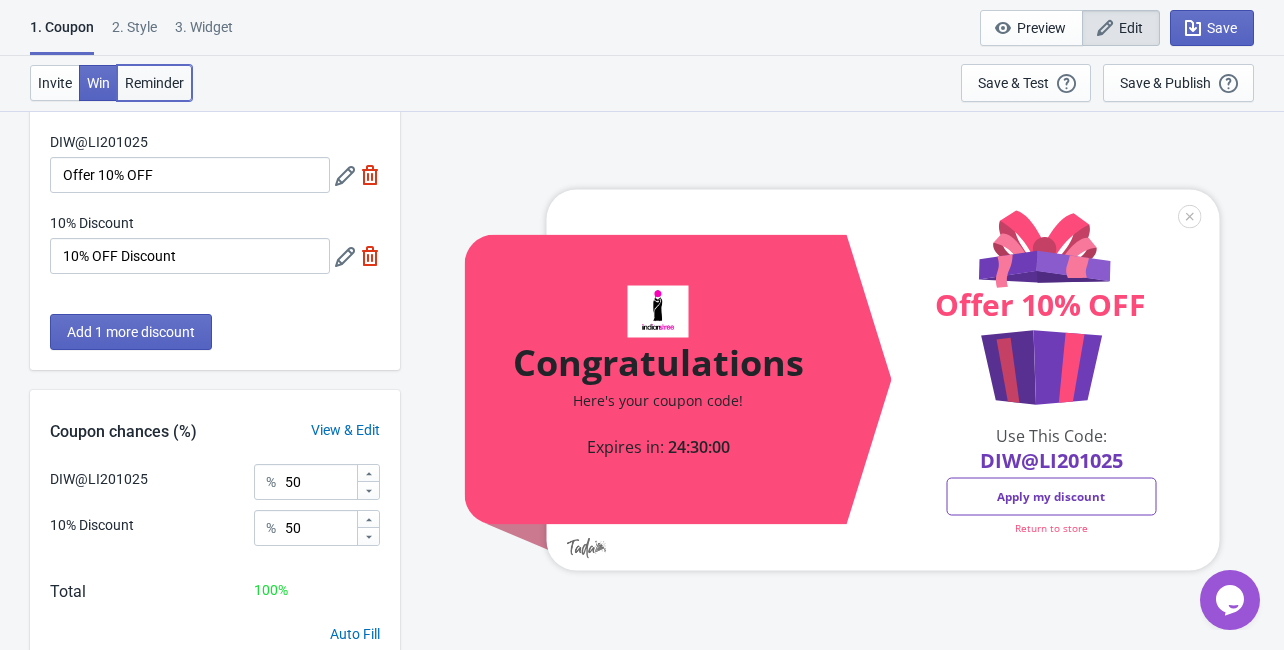
click at [148, 75] on span "Reminder" at bounding box center [154, 83] width 59 height 16
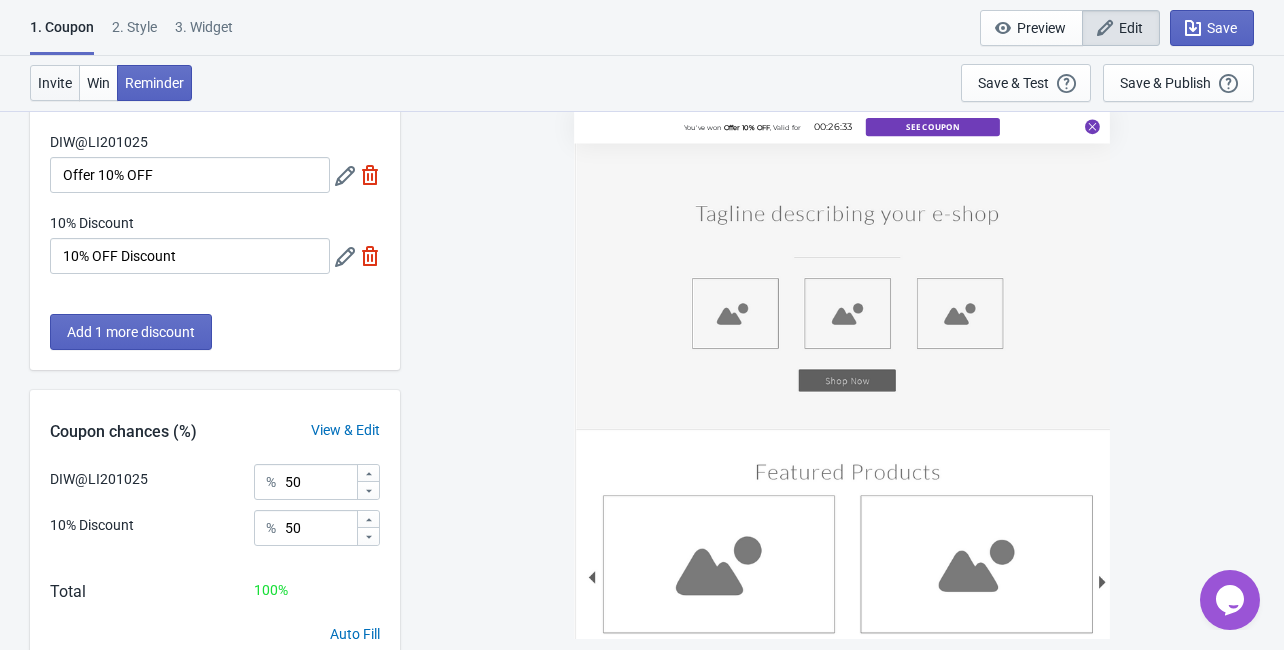
click at [48, 80] on span "Invite" at bounding box center [55, 83] width 34 height 16
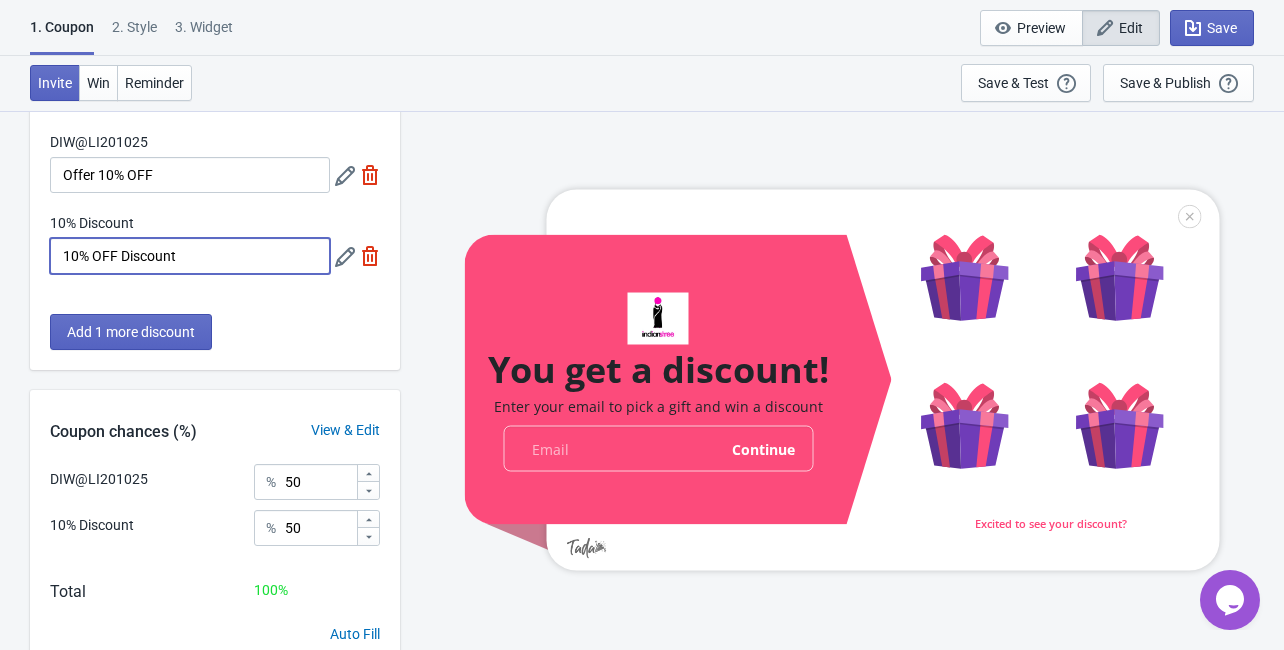
click at [225, 253] on input "10% OFF Discount" at bounding box center [190, 256] width 280 height 36
click at [348, 260] on icon at bounding box center [345, 257] width 20 height 20
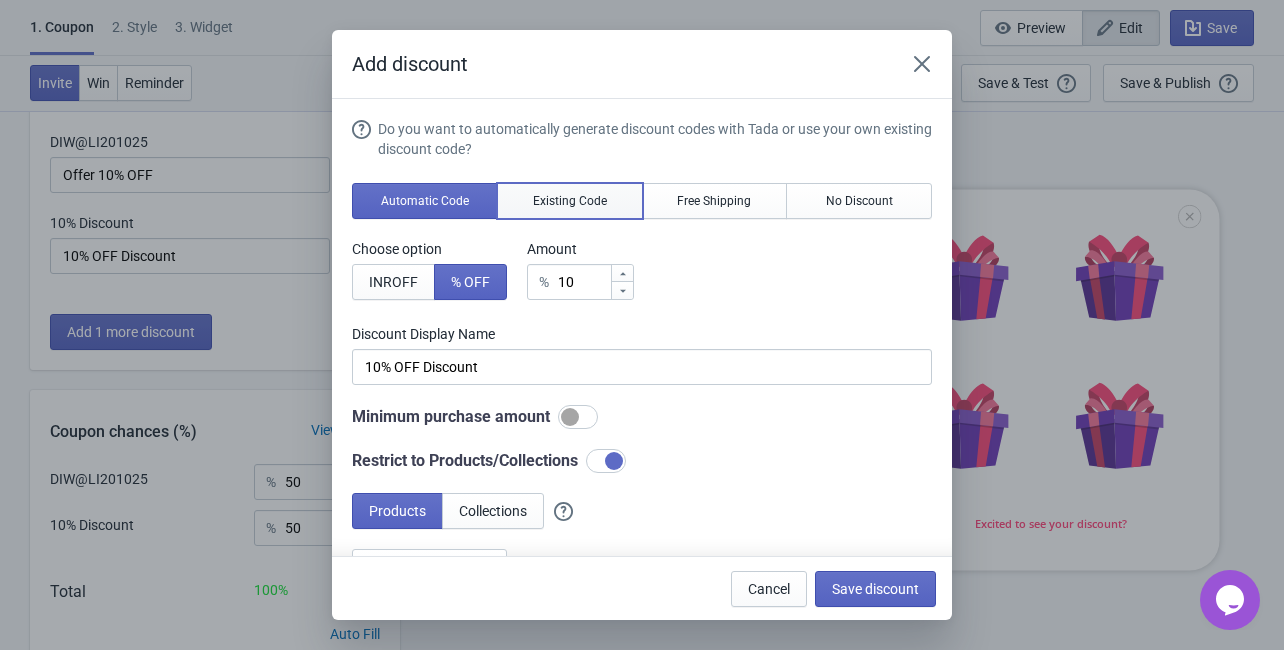
click at [566, 194] on span "Existing Code" at bounding box center [570, 201] width 74 height 16
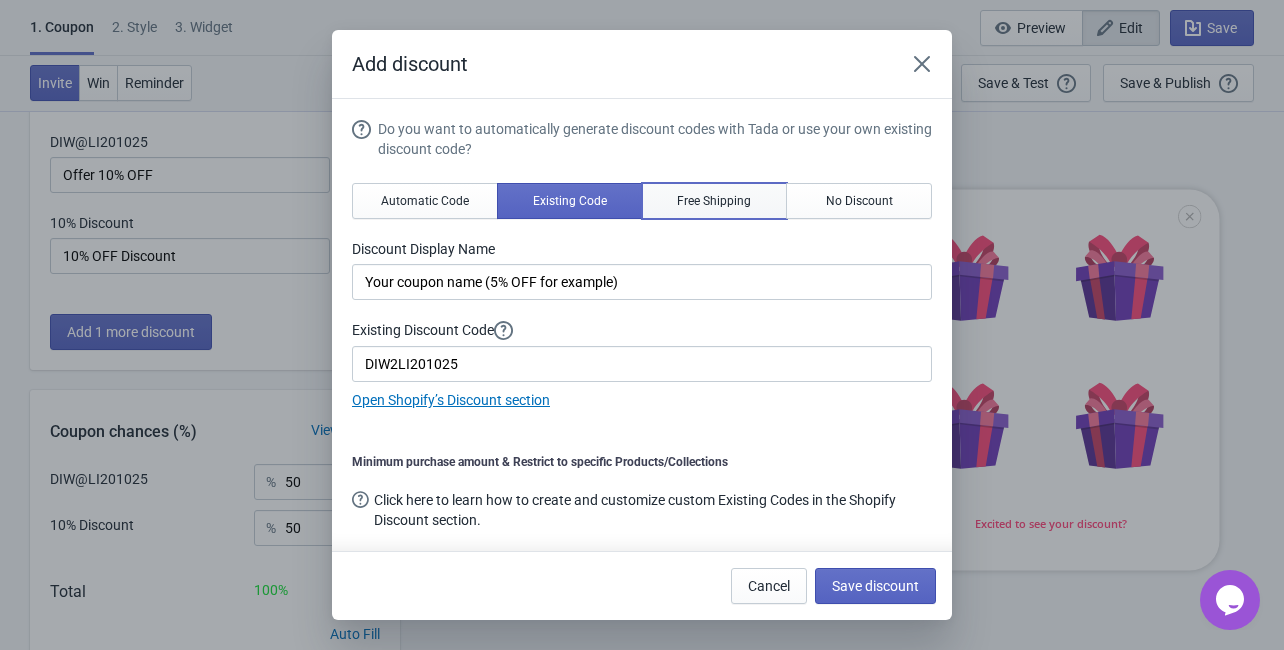
click at [696, 202] on span "Free Shipping" at bounding box center [714, 201] width 74 height 16
type input "Free Shipping"
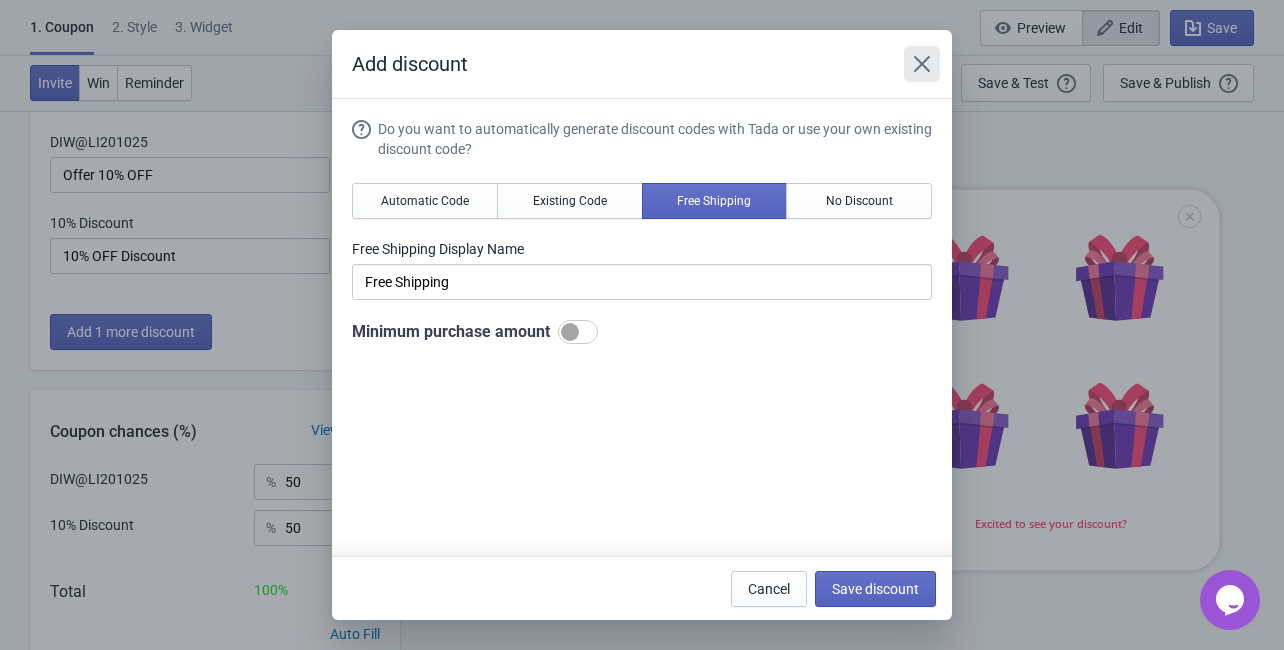
click at [918, 70] on icon "Close" at bounding box center [922, 64] width 20 height 20
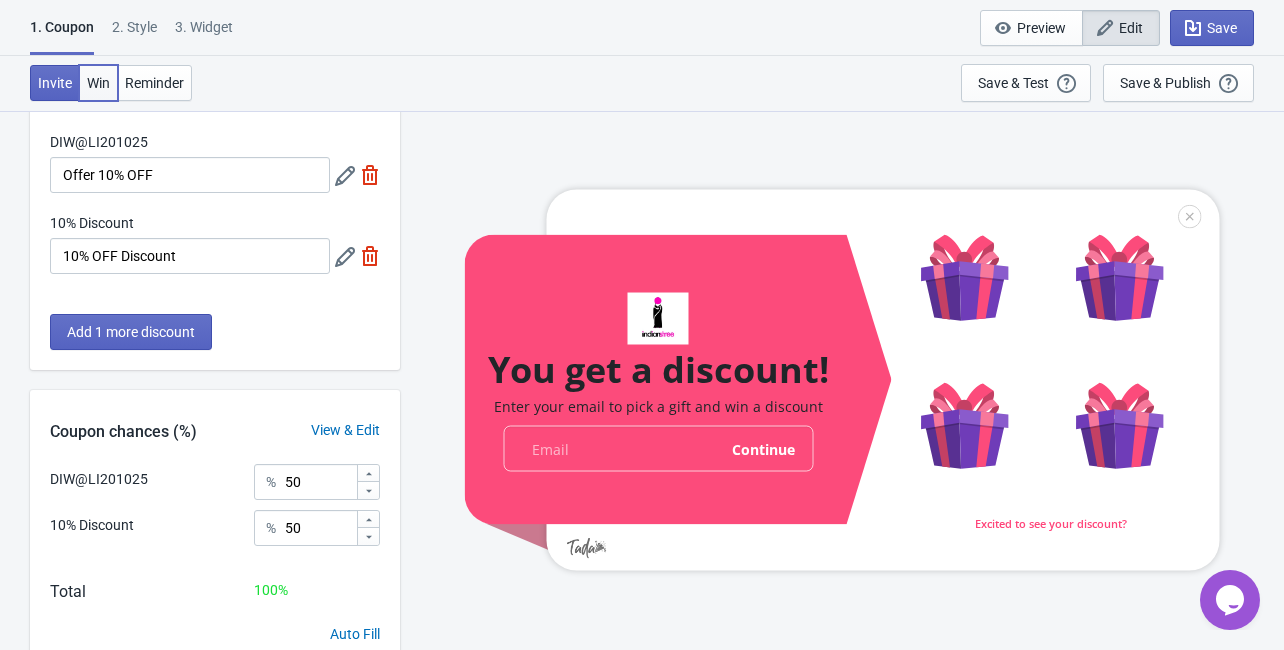
click at [100, 90] on button "Win" at bounding box center [98, 83] width 39 height 36
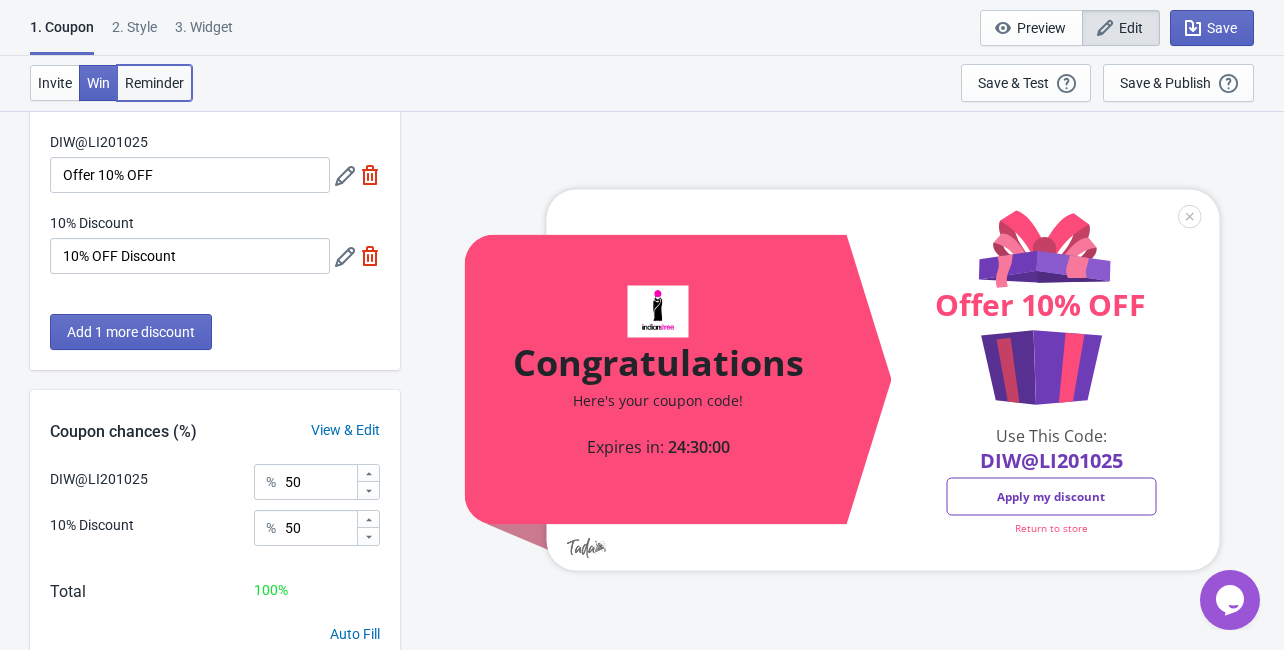
click at [149, 84] on span "Reminder" at bounding box center [154, 83] width 59 height 16
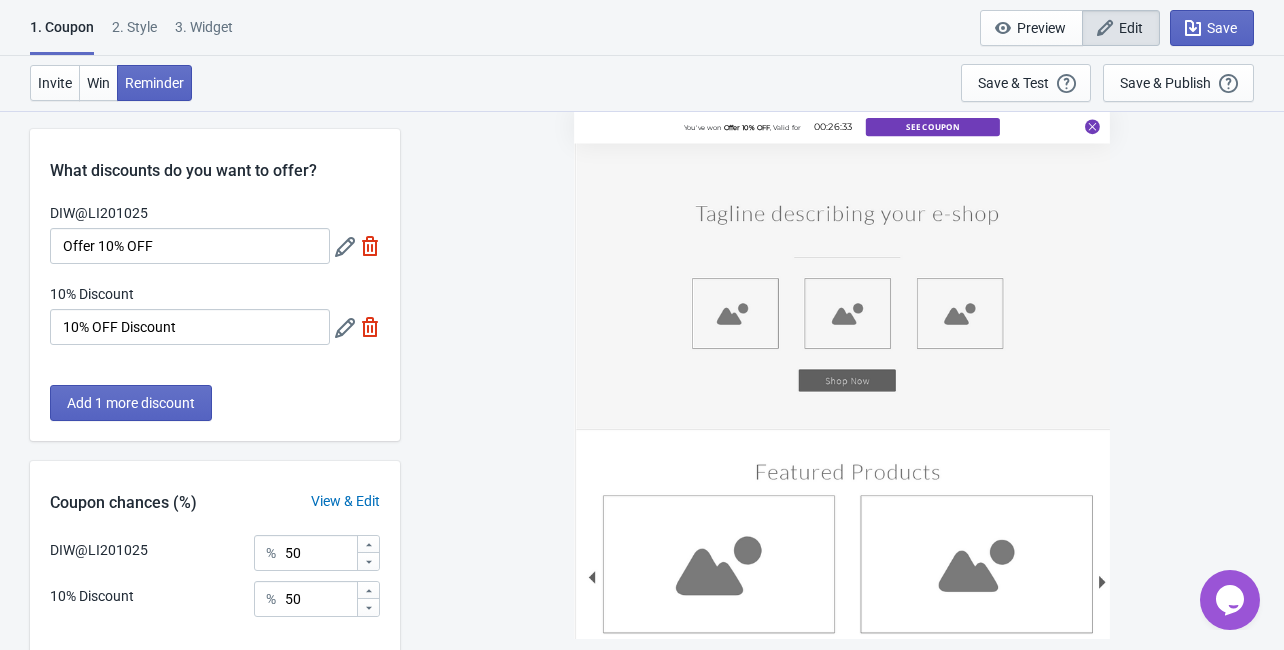
scroll to position [0, 0]
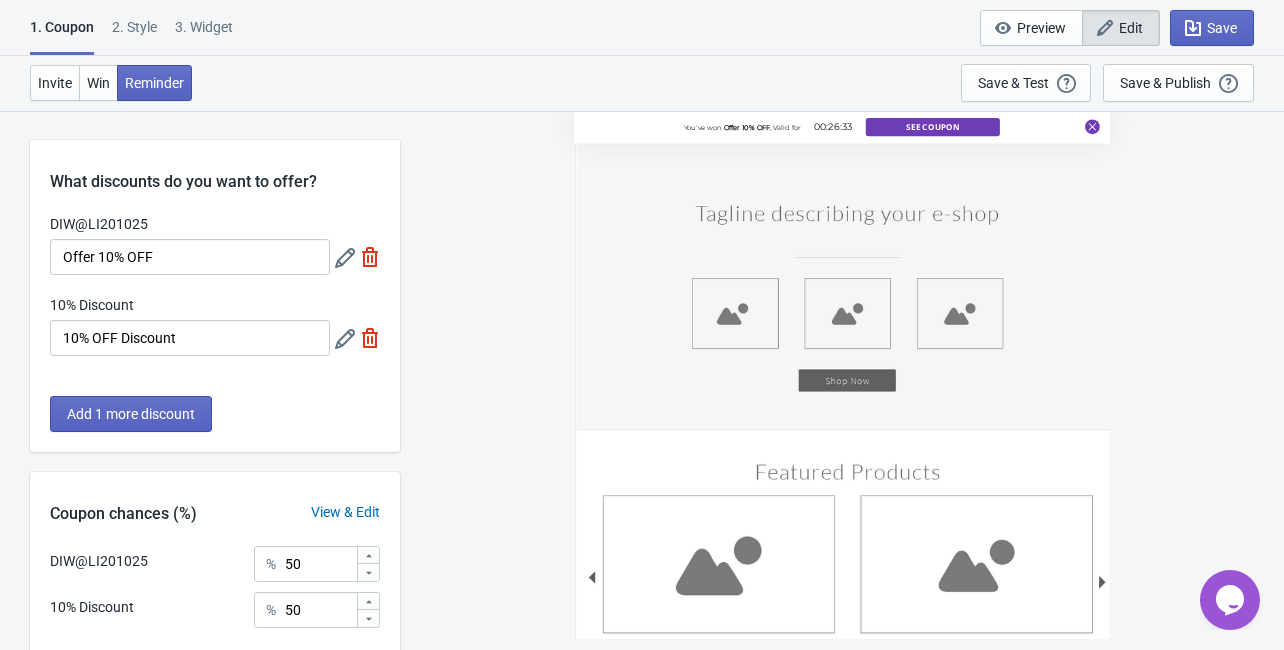
click at [135, 39] on div "2 . Style" at bounding box center [134, 34] width 45 height 35
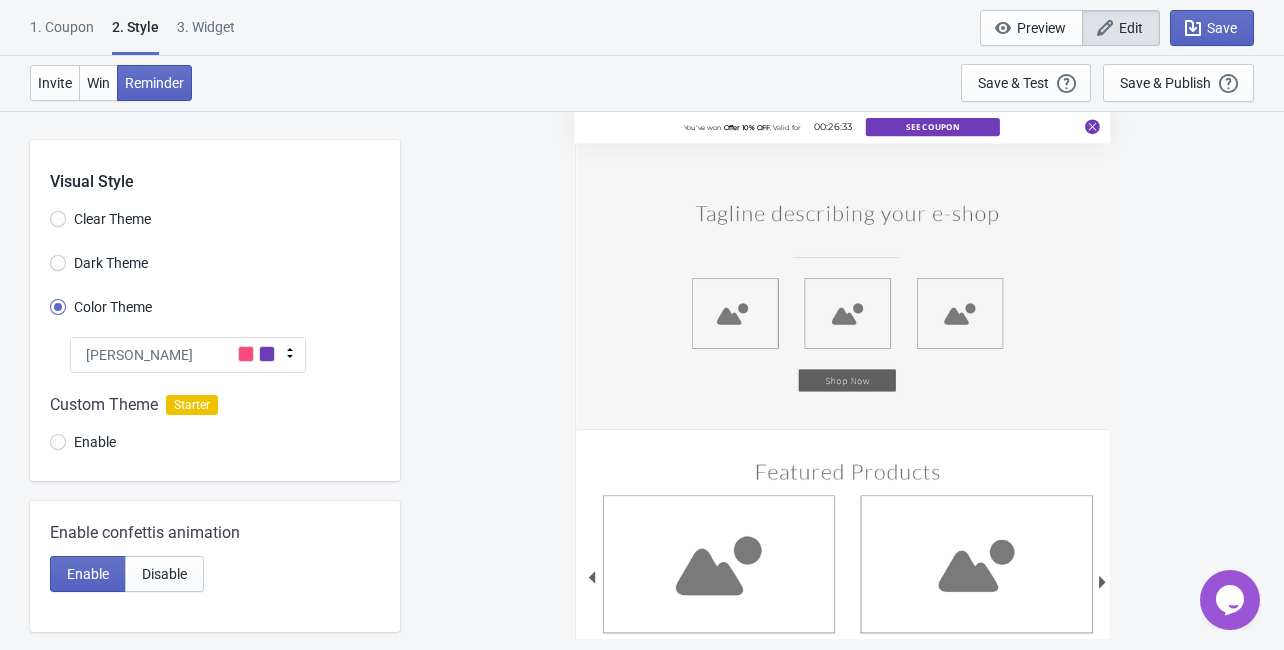
click at [188, 20] on div "3. Widget" at bounding box center [206, 34] width 58 height 35
select select "once"
select select "1"
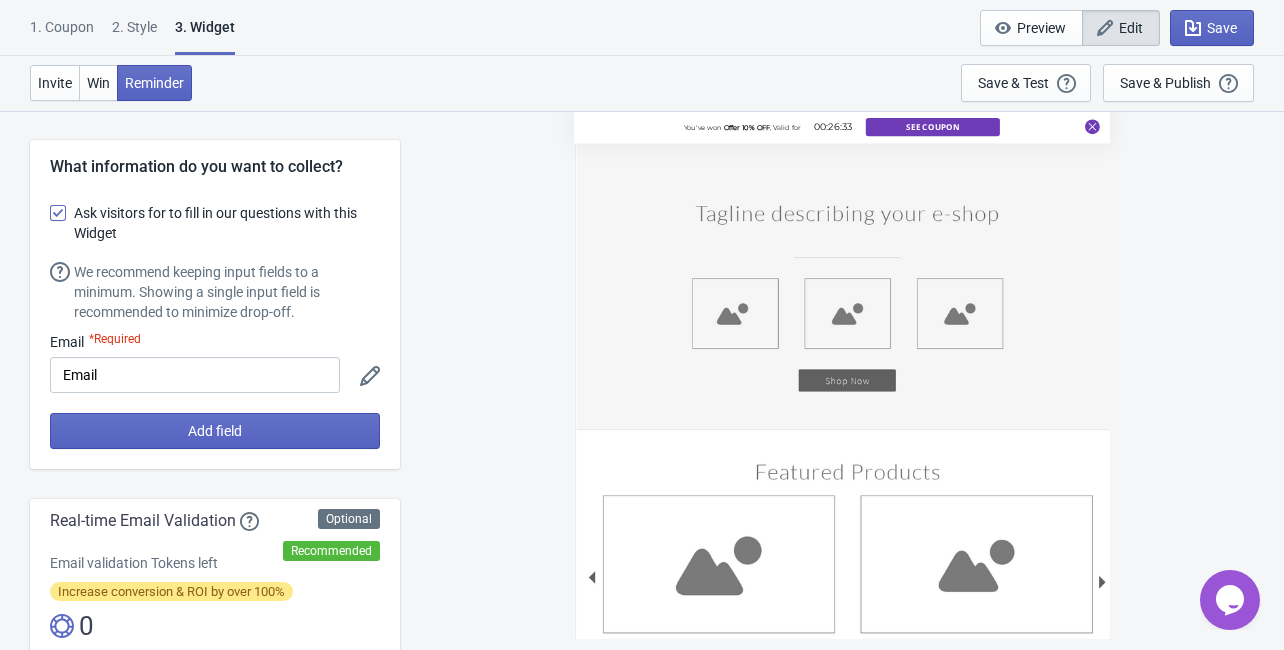
click at [52, 20] on div "1. Coupon" at bounding box center [62, 34] width 64 height 35
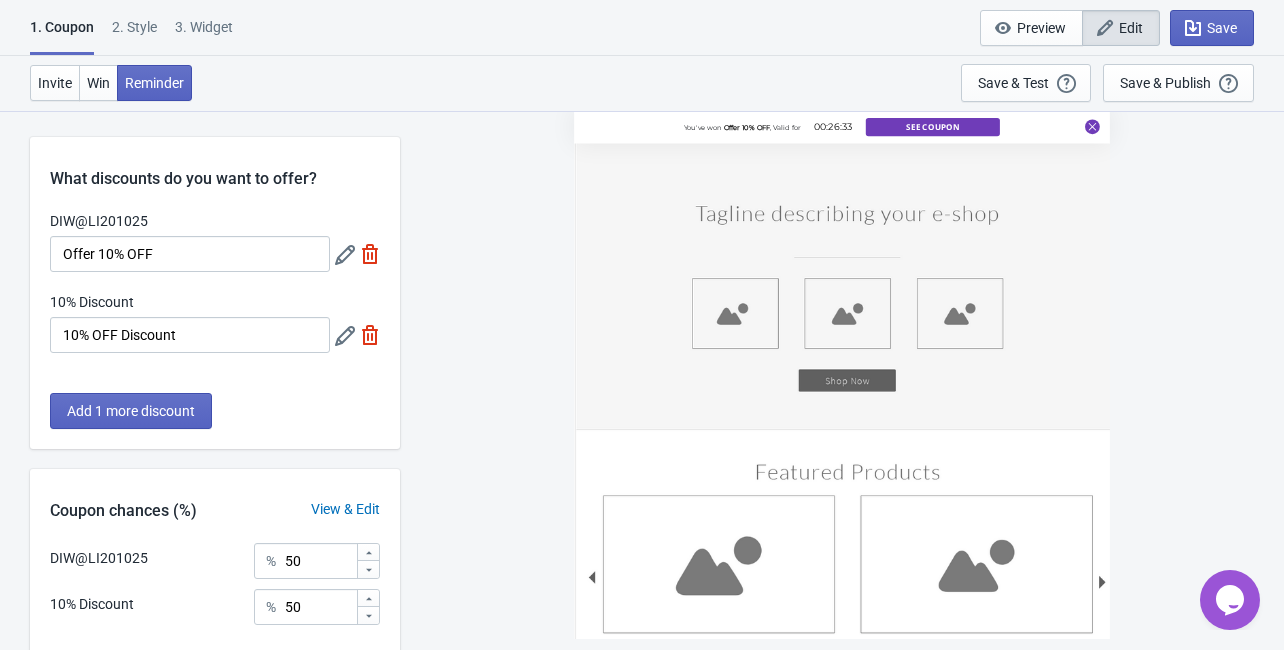
scroll to position [2, 0]
click at [346, 260] on icon at bounding box center [345, 256] width 20 height 20
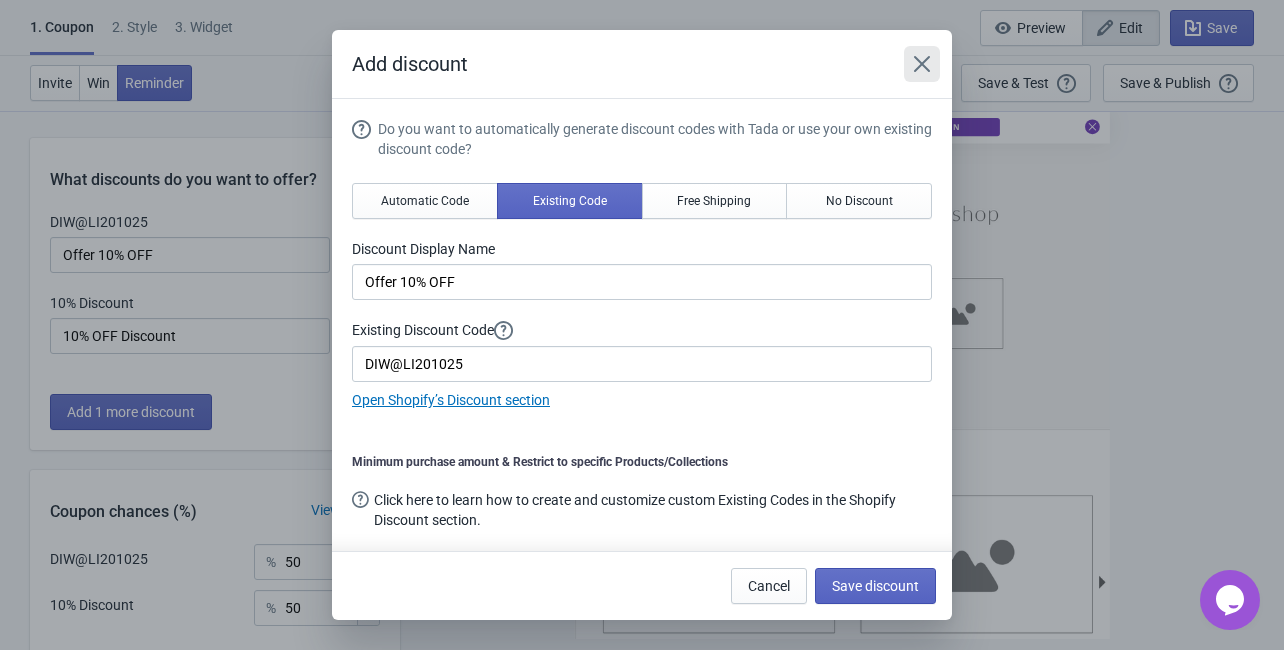
click at [915, 73] on icon "Close" at bounding box center [922, 64] width 20 height 20
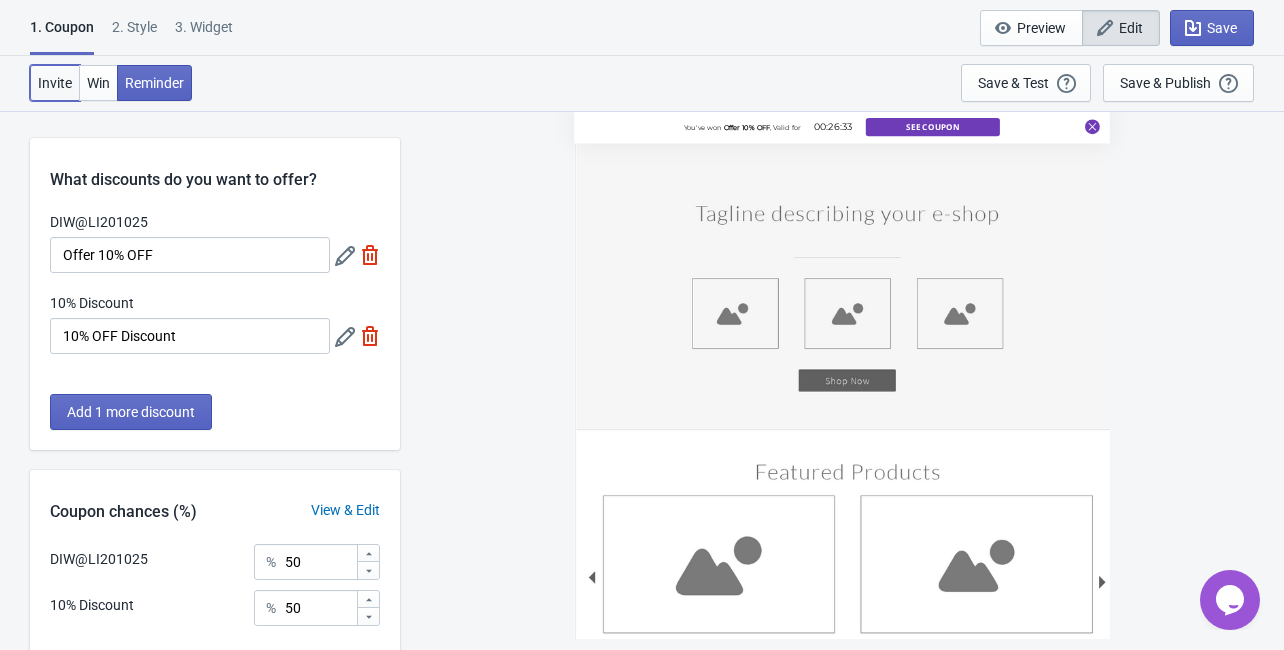
click at [52, 84] on span "Invite" at bounding box center [55, 83] width 34 height 16
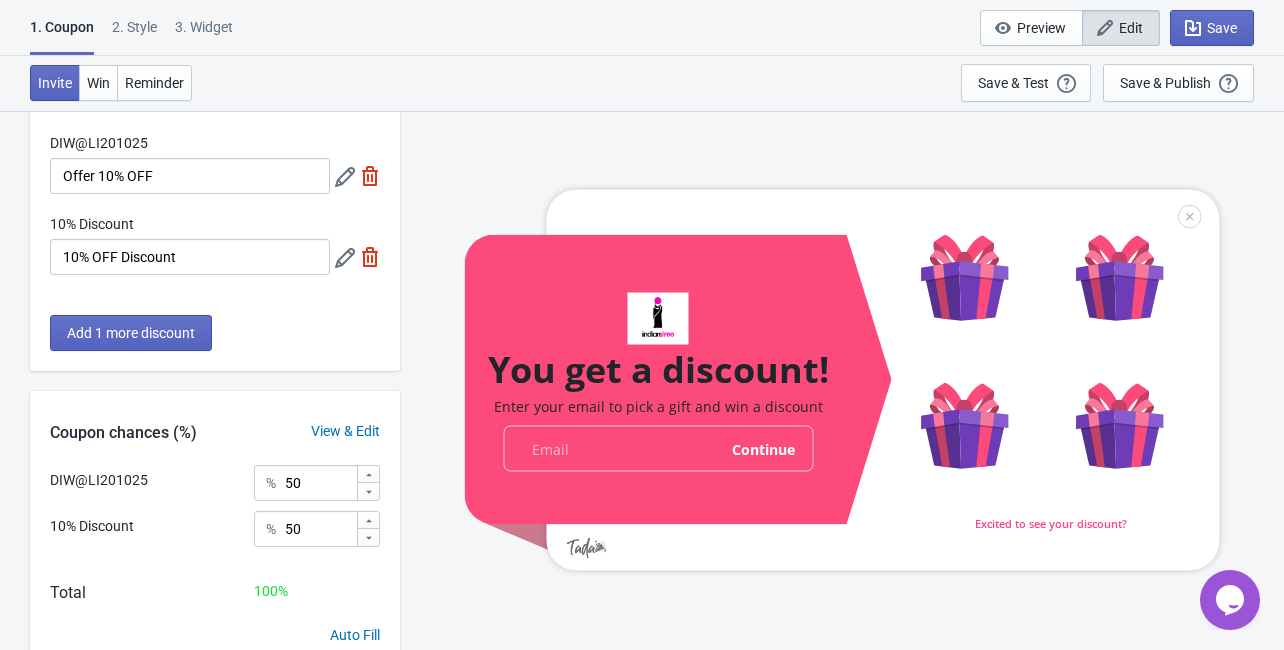
scroll to position [82, 0]
click at [93, 88] on span "Win" at bounding box center [98, 83] width 23 height 16
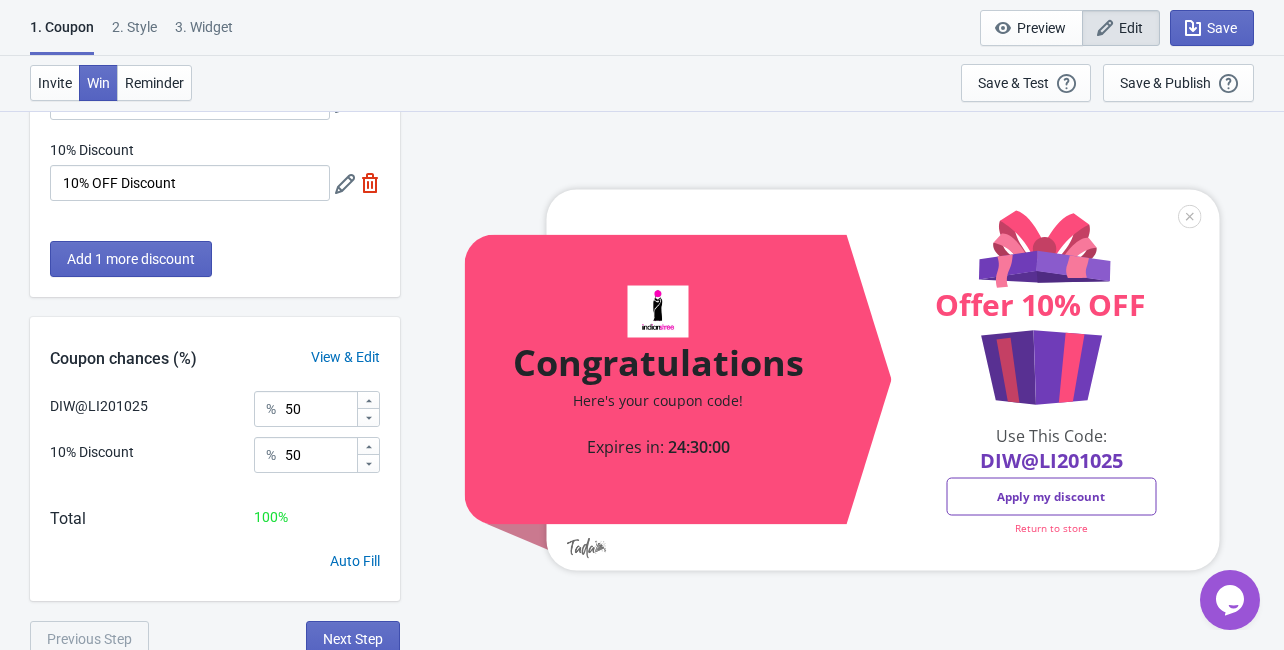
scroll to position [162, 0]
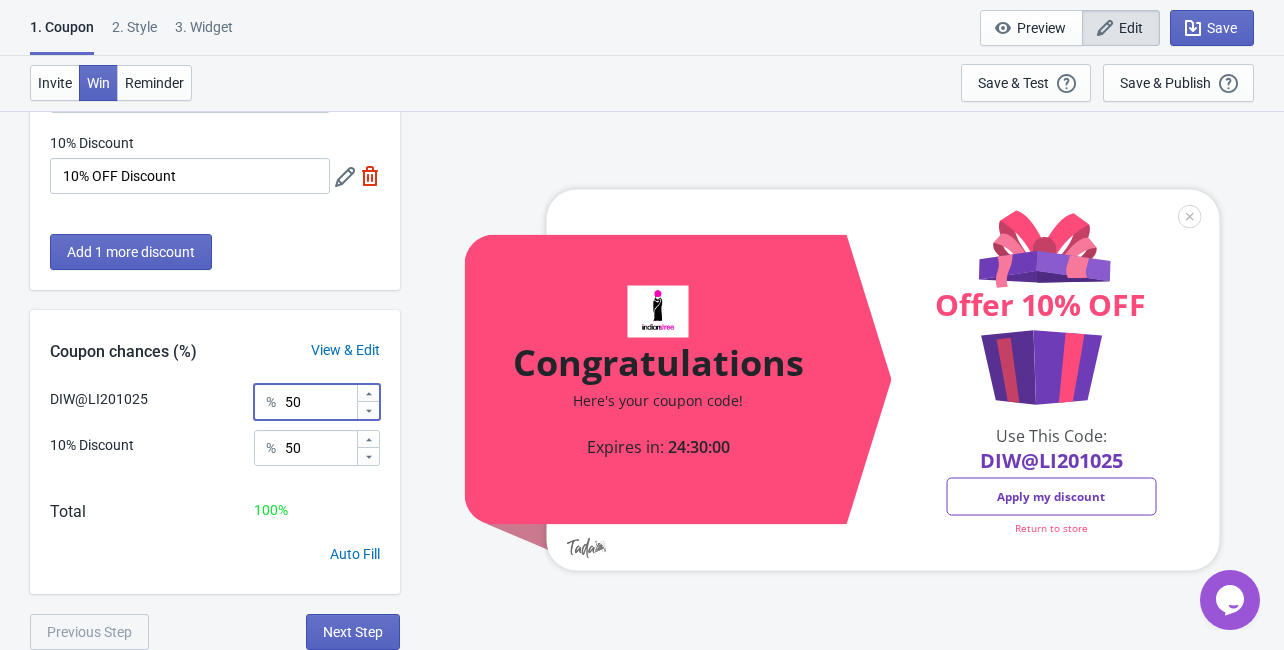
click at [374, 408] on div at bounding box center [368, 410] width 22 height 18
click at [369, 408] on icon at bounding box center [369, 411] width 12 height 12
click at [368, 413] on icon at bounding box center [369, 411] width 12 height 12
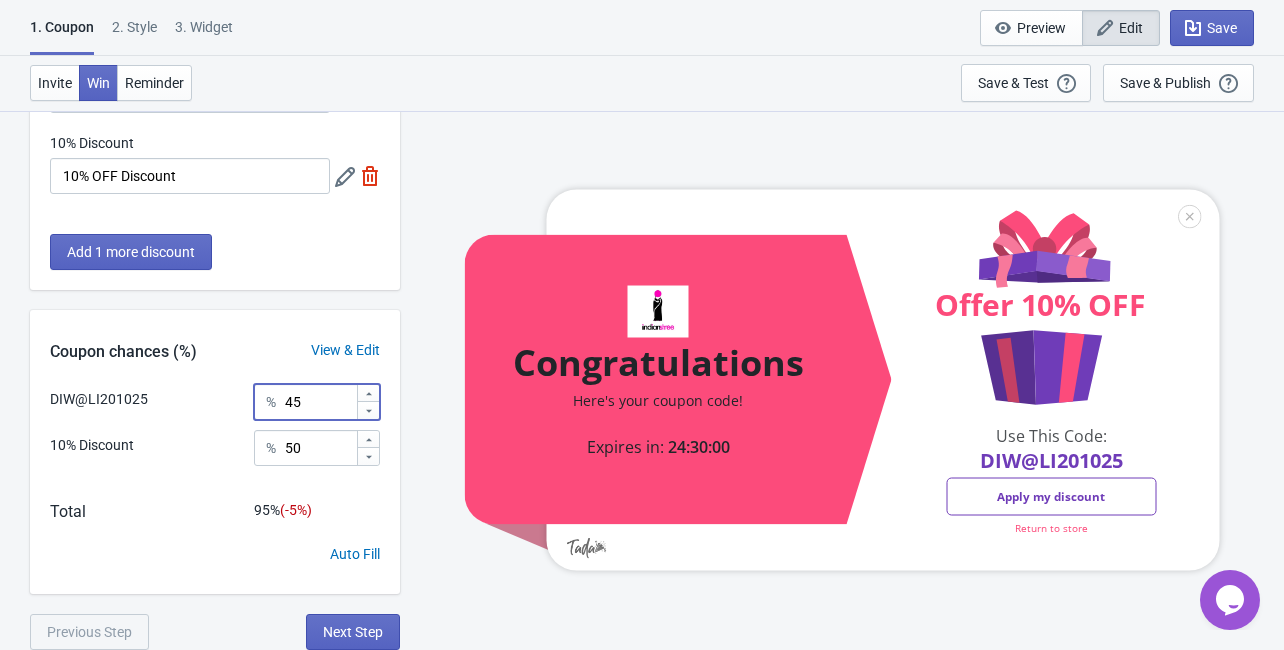
drag, startPoint x: 319, startPoint y: 392, endPoint x: 278, endPoint y: 396, distance: 41.2
click at [278, 396] on div "% 45" at bounding box center [317, 402] width 126 height 36
type input "100"
drag, startPoint x: 308, startPoint y: 451, endPoint x: 287, endPoint y: 451, distance: 21.0
click at [287, 451] on input "50" at bounding box center [320, 448] width 72 height 36
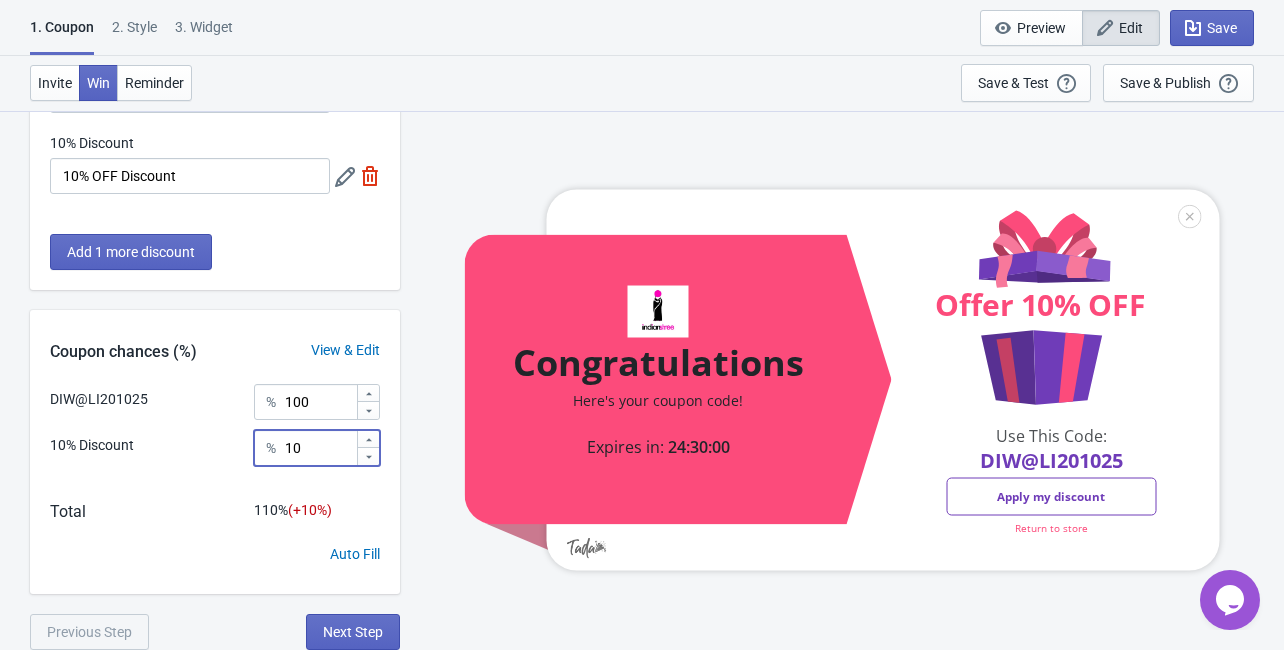
type input "1"
type input "50"
drag, startPoint x: 319, startPoint y: 400, endPoint x: 286, endPoint y: 405, distance: 33.4
click at [286, 405] on input "100" at bounding box center [320, 402] width 72 height 36
type input "50"
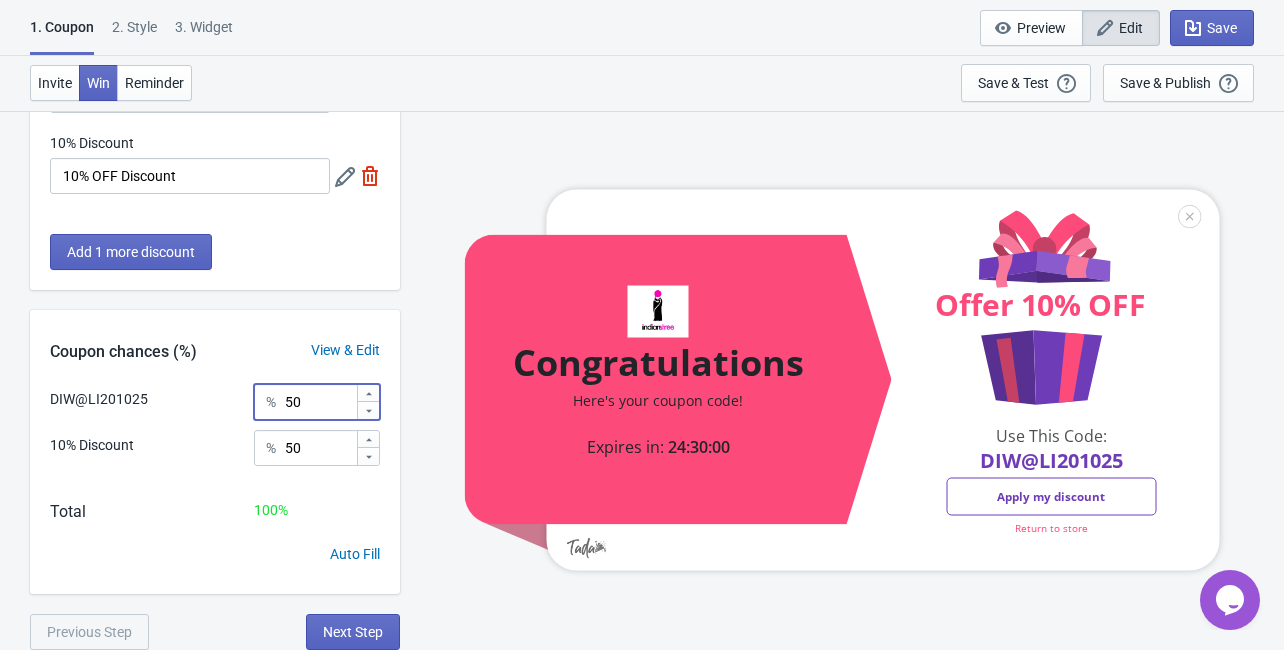
click at [270, 352] on div "Coupon chances (%) View & Edit" at bounding box center [215, 347] width 370 height 74
click at [1230, 25] on span "Save" at bounding box center [1222, 28] width 30 height 16
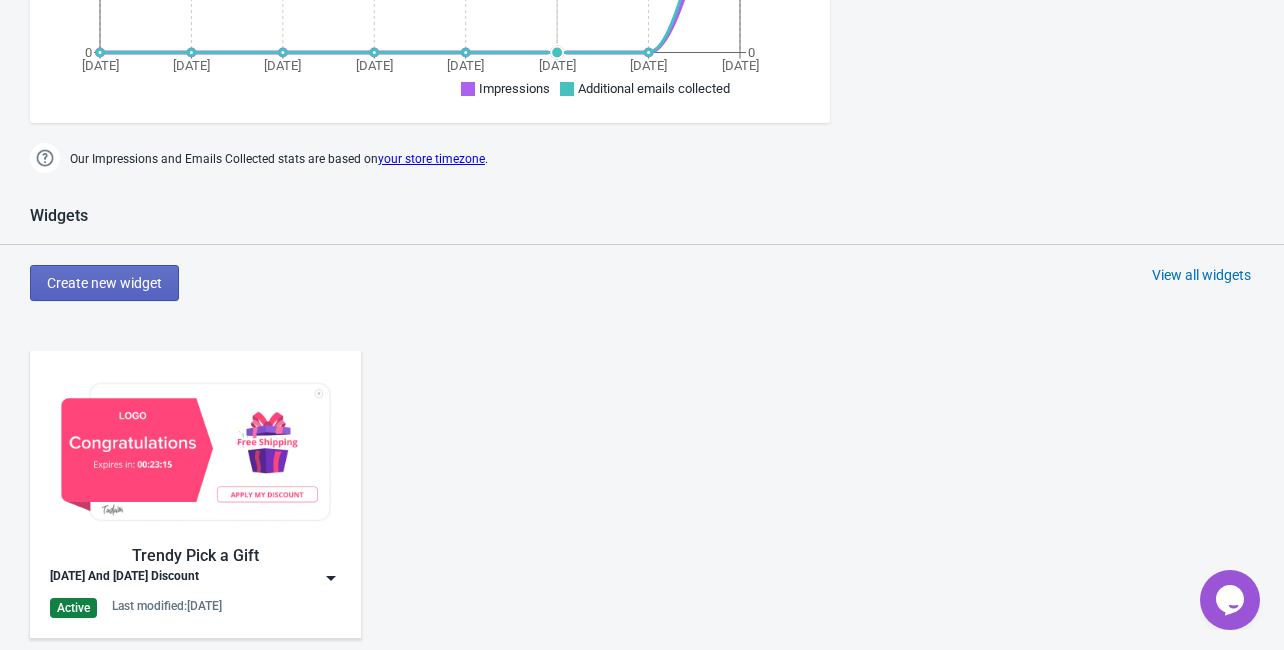
scroll to position [872, 0]
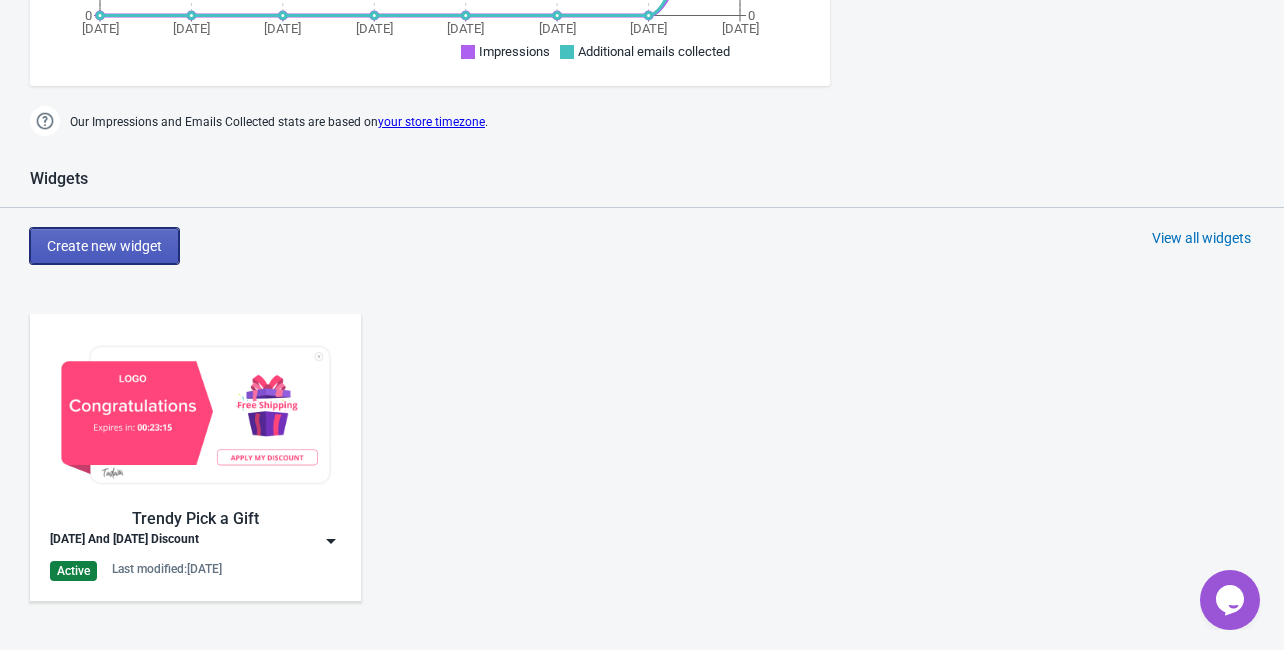
click at [149, 248] on span "Create new widget" at bounding box center [104, 246] width 115 height 16
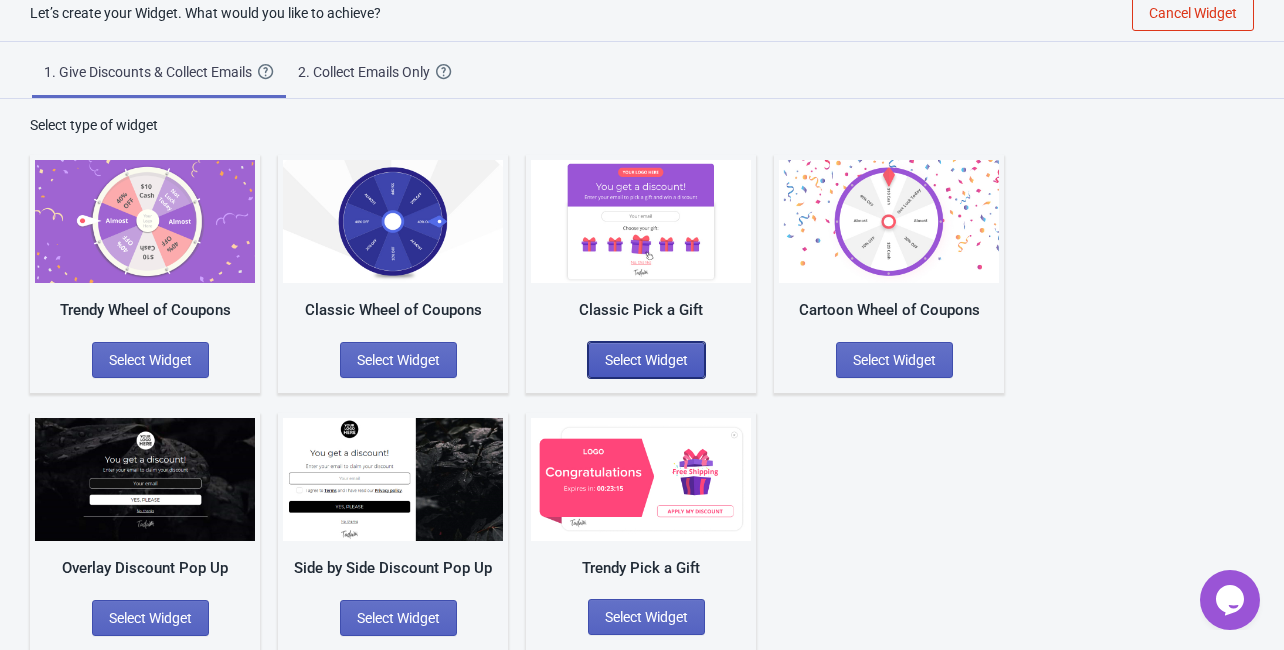
click at [624, 348] on button "Select Widget" at bounding box center [646, 360] width 117 height 36
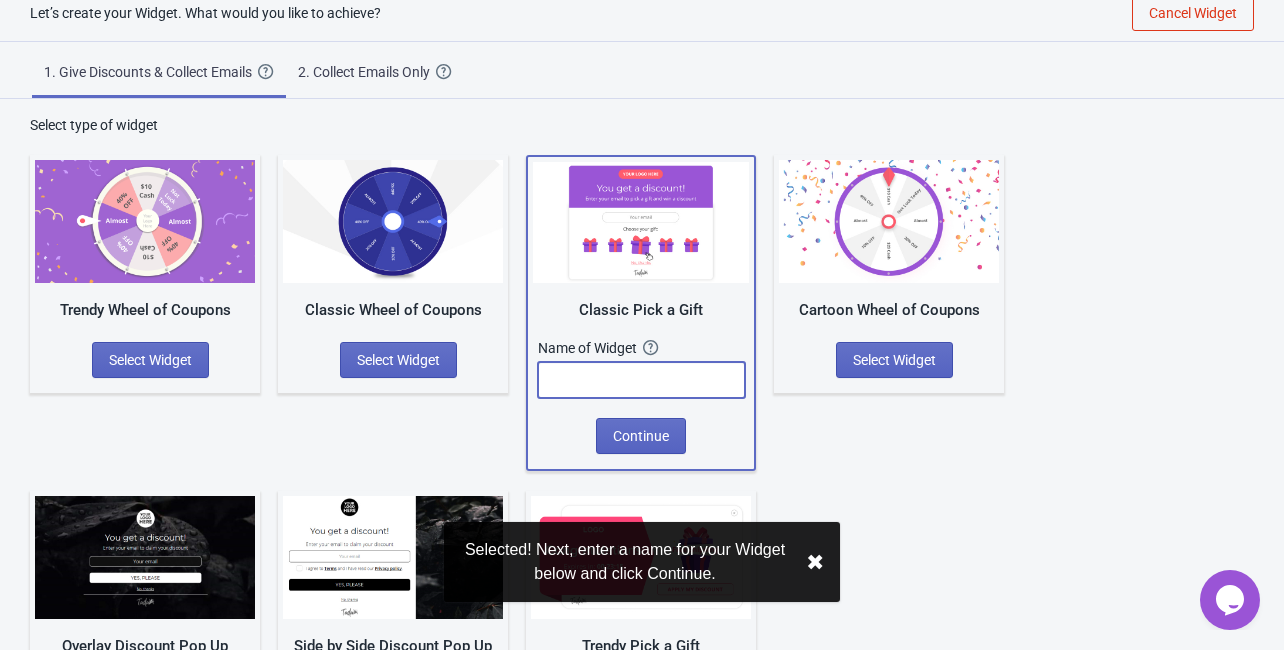
click at [601, 374] on input "text" at bounding box center [641, 380] width 207 height 36
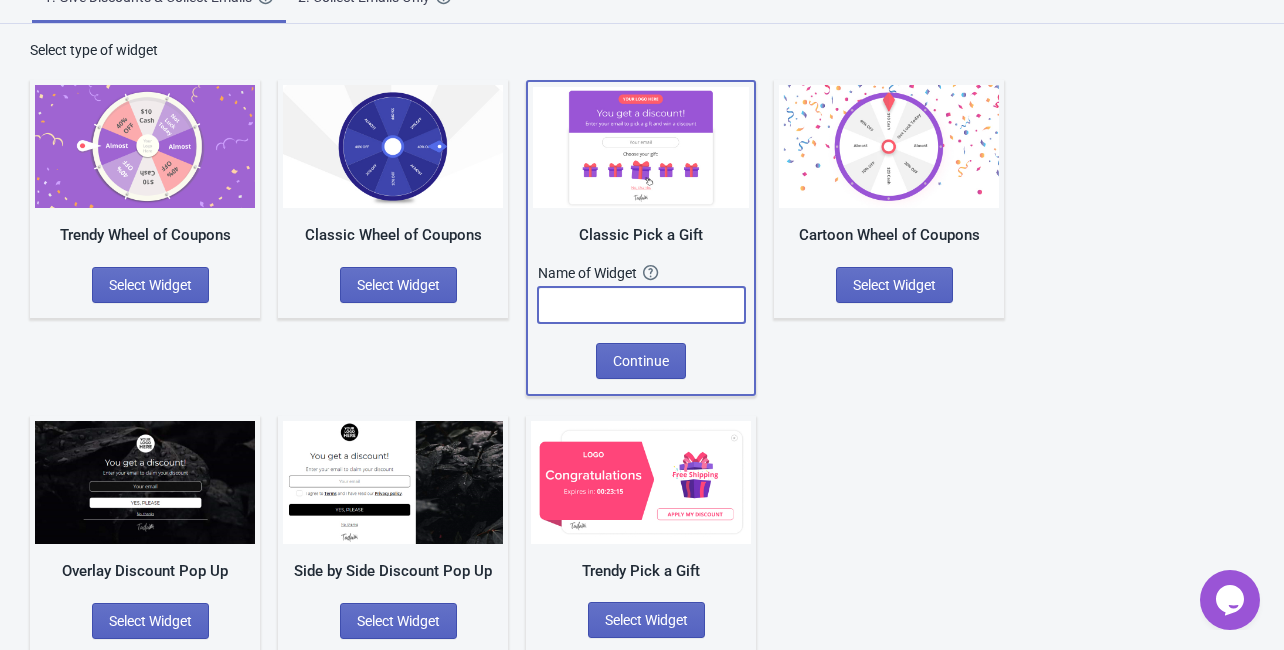
scroll to position [112, 0]
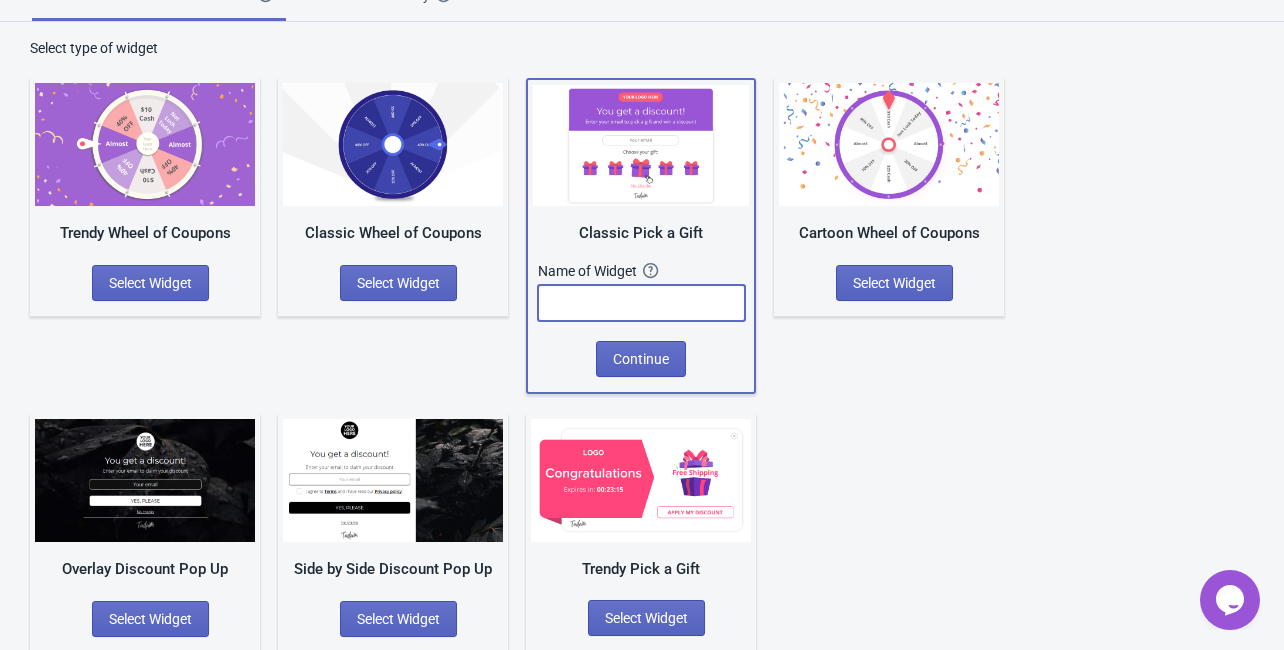
click at [861, 472] on div "Trendy Wheel of Coupons Select Widget Classic Wheel of Coupons Select Widget Cl…" at bounding box center [642, 354] width 1224 height 593
click at [875, 493] on div "Trendy Wheel of Coupons Select Widget Classic Wheel of Coupons Select Widget Cl…" at bounding box center [642, 354] width 1224 height 593
click at [635, 617] on span "Select Widget" at bounding box center [646, 618] width 83 height 16
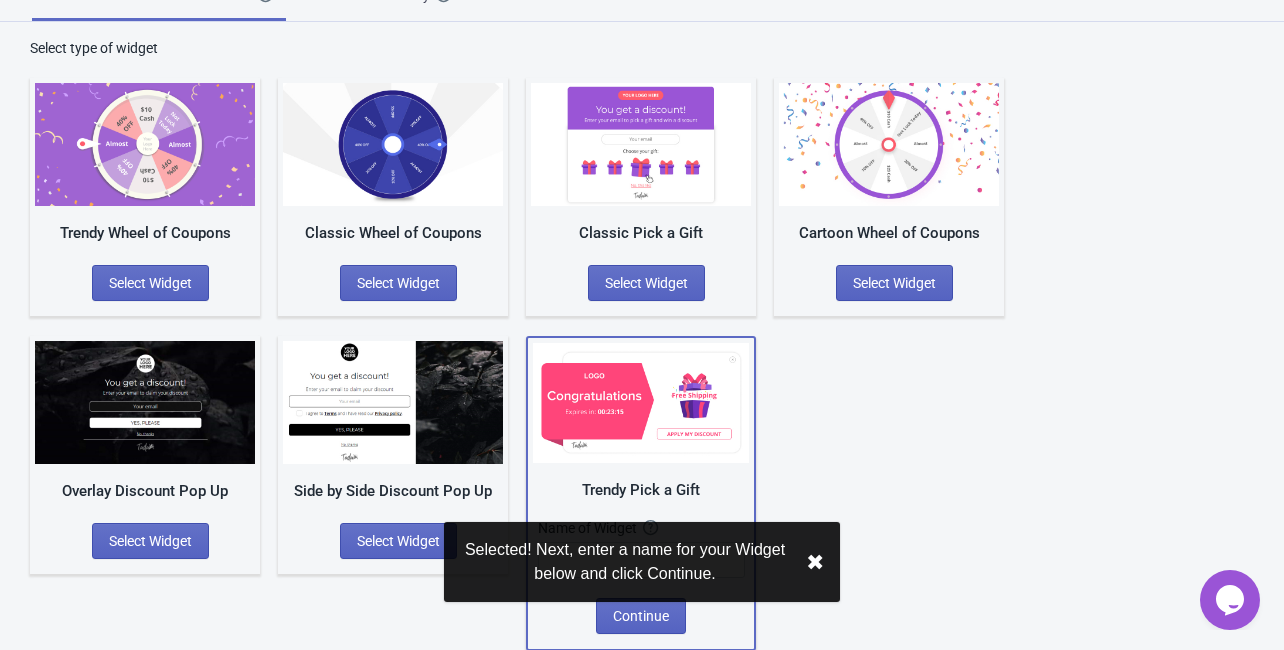
click at [894, 500] on div "Trendy Wheel of Coupons Select Widget Classic Wheel of Coupons Select Widget Cl…" at bounding box center [642, 354] width 1224 height 593
click at [814, 558] on button "✖︎" at bounding box center [815, 562] width 18 height 25
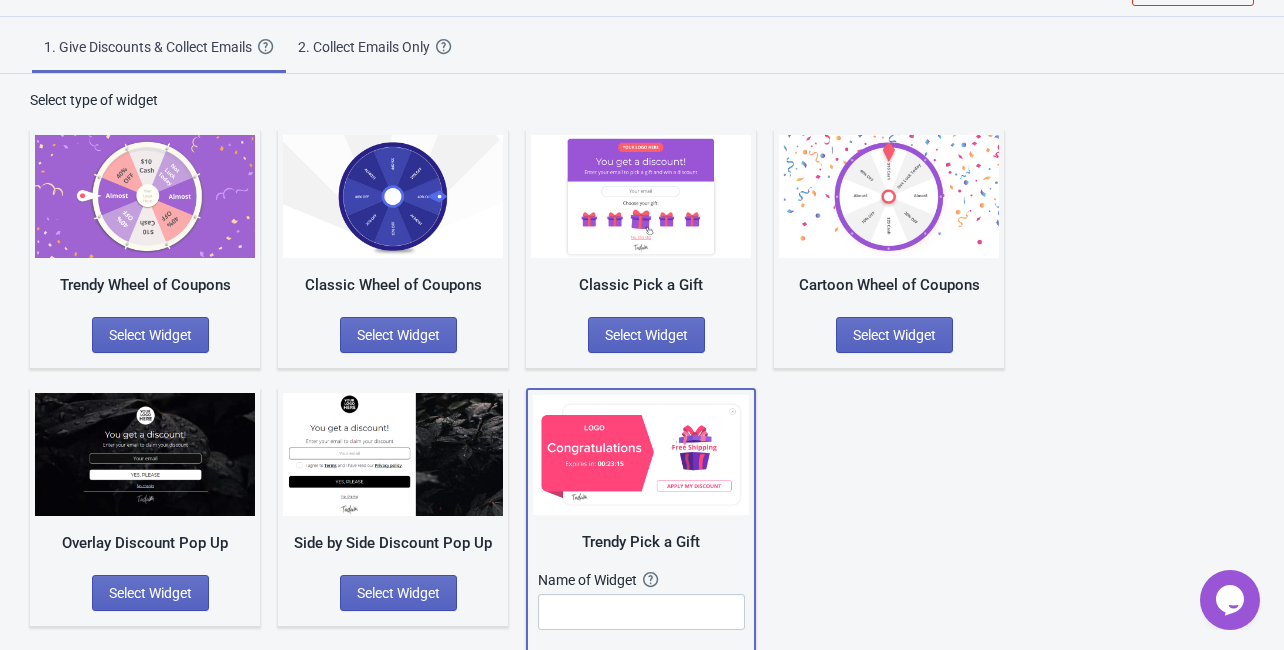
scroll to position [32, 0]
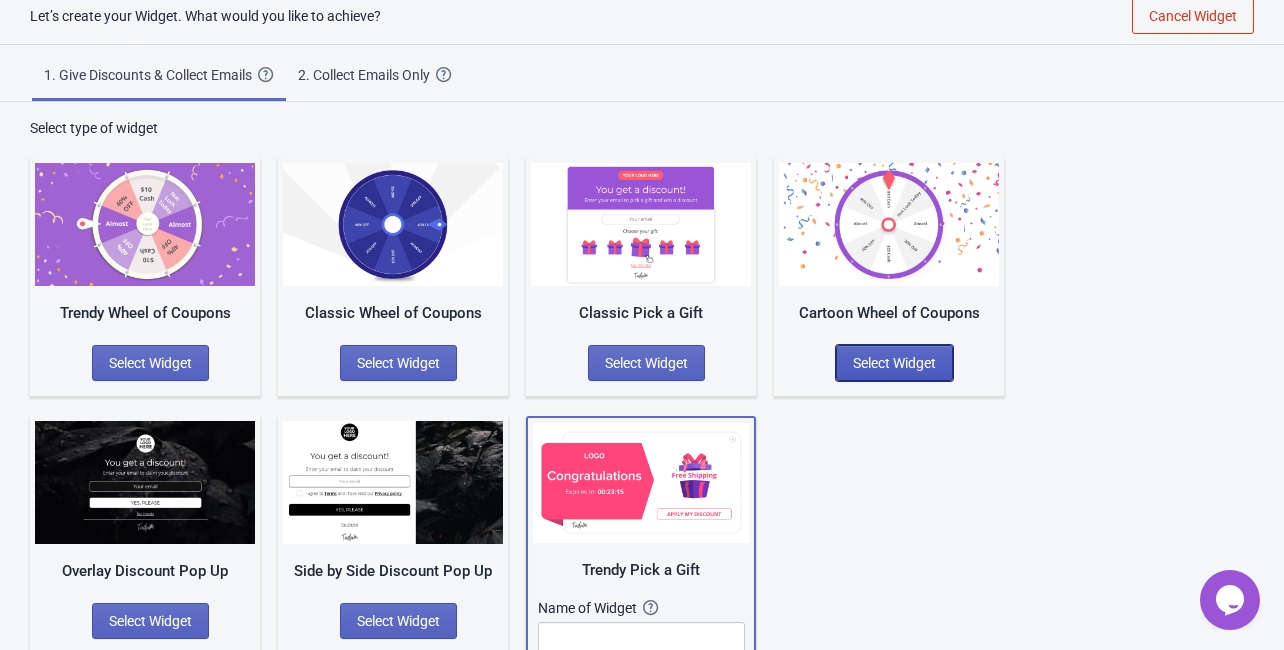
click at [884, 355] on span "Select Widget" at bounding box center [894, 363] width 83 height 16
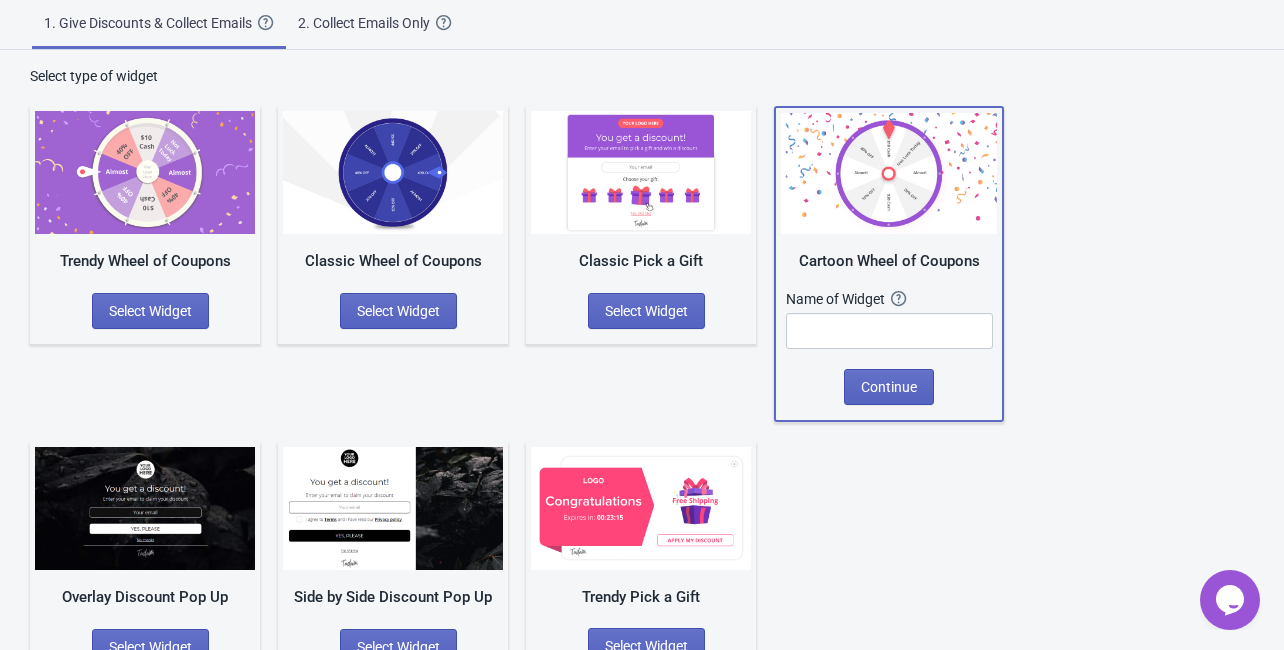
scroll to position [112, 0]
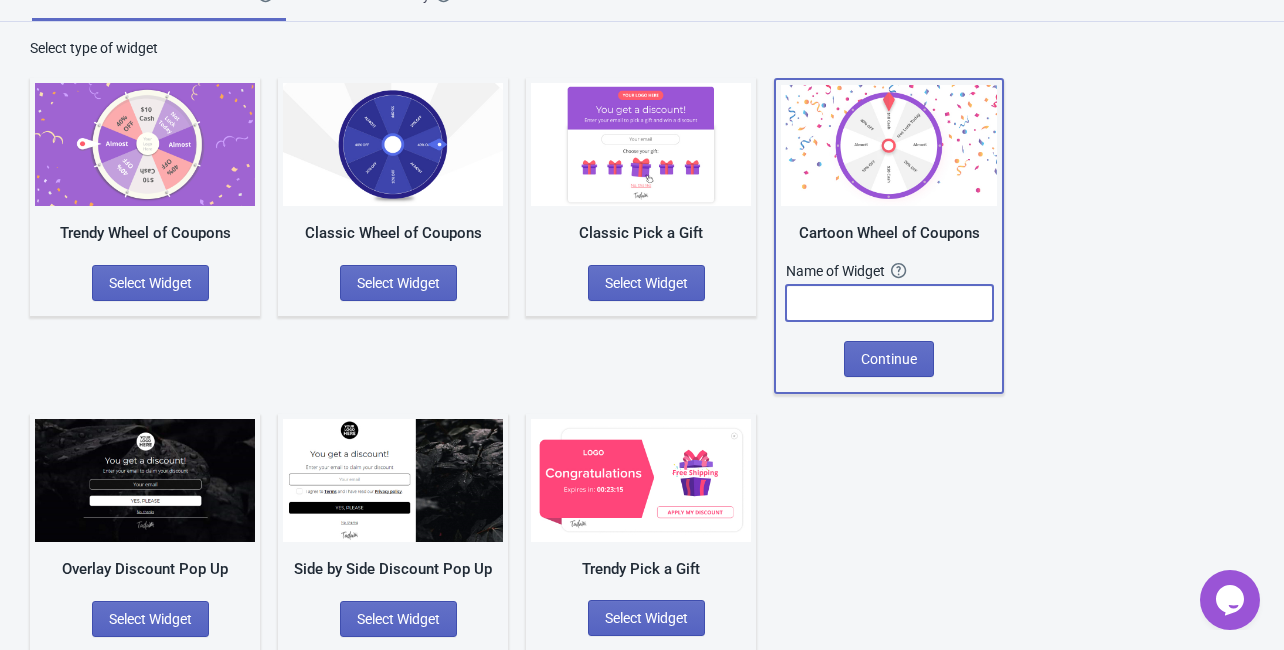
click at [793, 295] on input "text" at bounding box center [889, 303] width 207 height 36
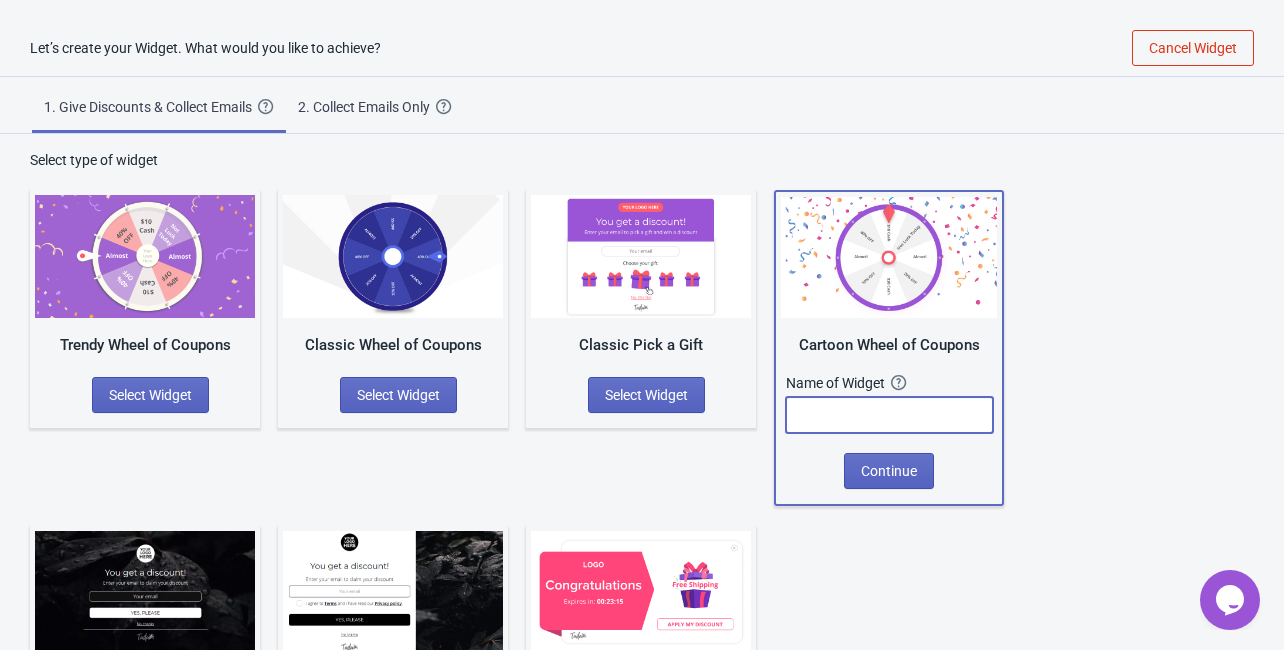
scroll to position [0, 0]
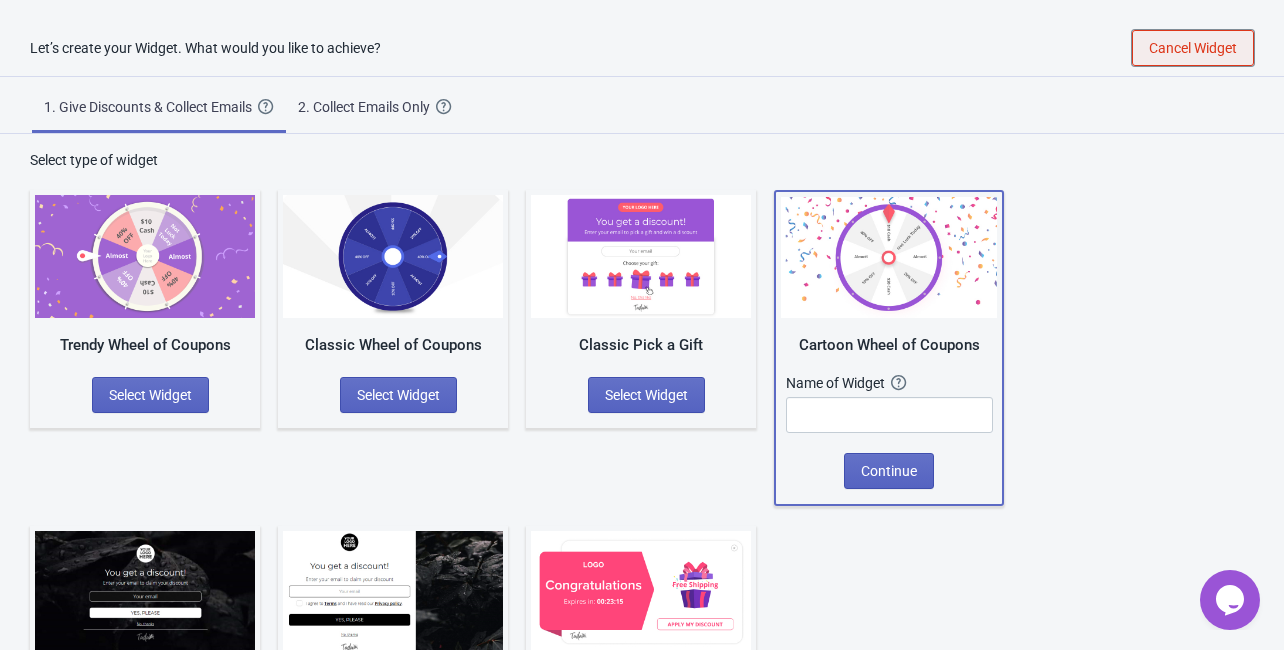
click at [1214, 44] on span "Cancel Widget" at bounding box center [1193, 48] width 88 height 16
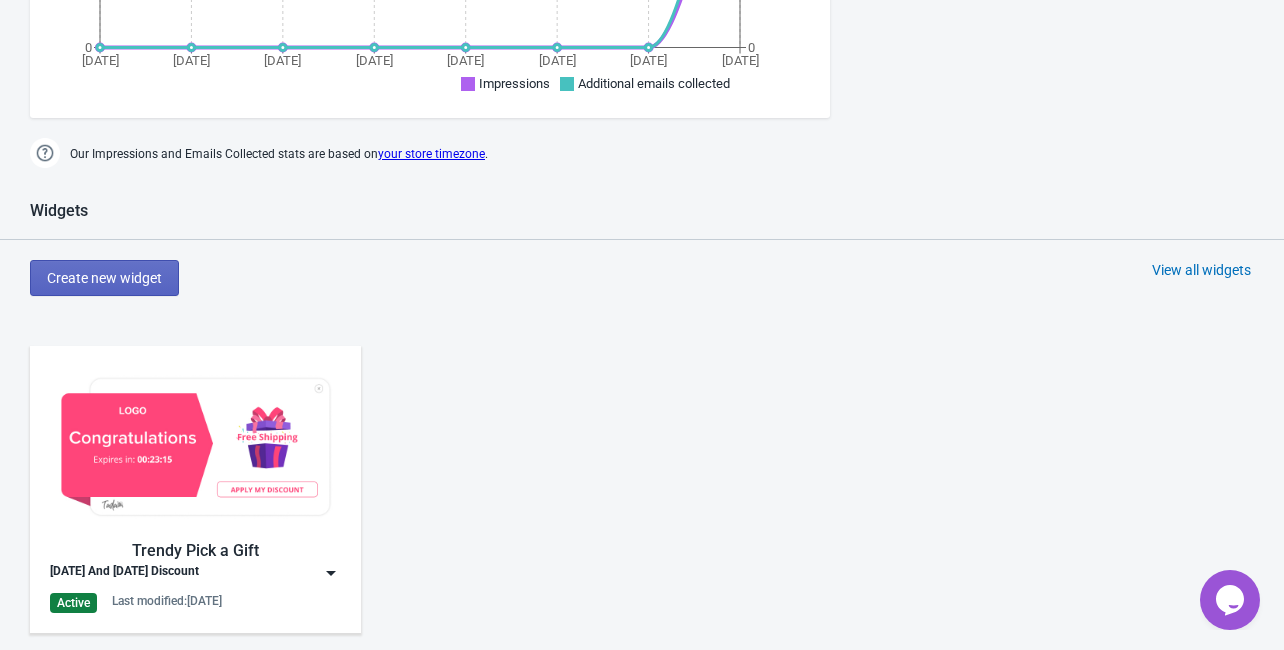
scroll to position [880, 0]
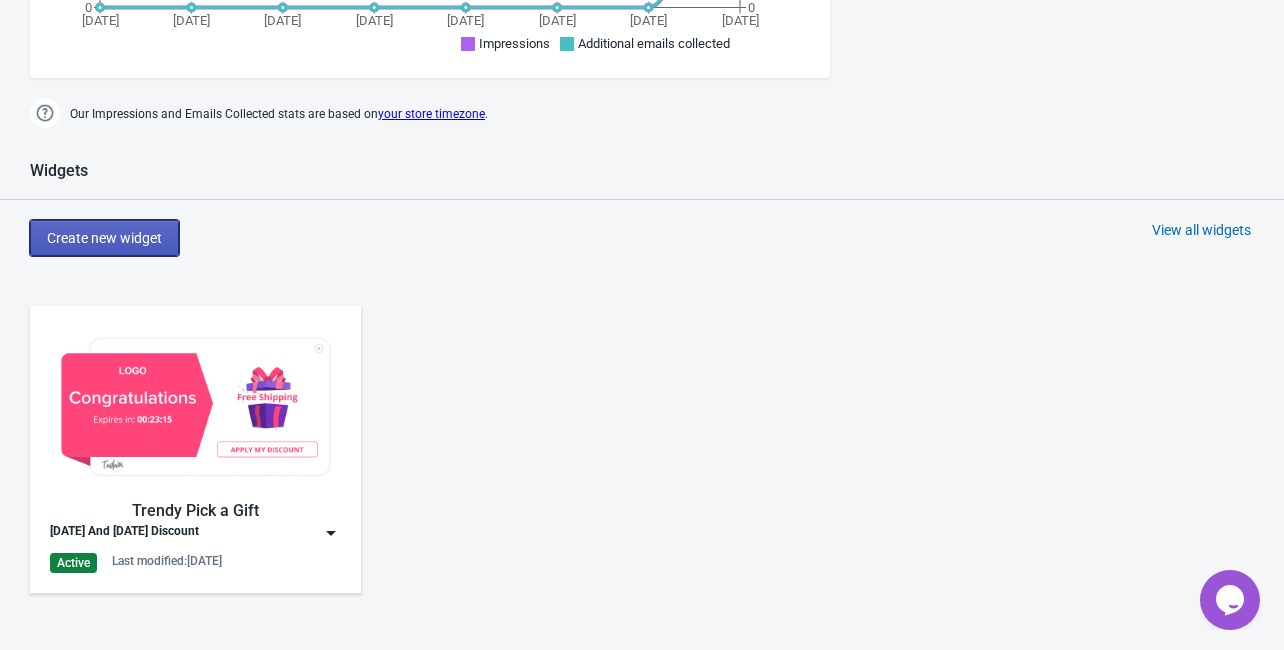
click at [117, 240] on span "Create new widget" at bounding box center [104, 238] width 115 height 16
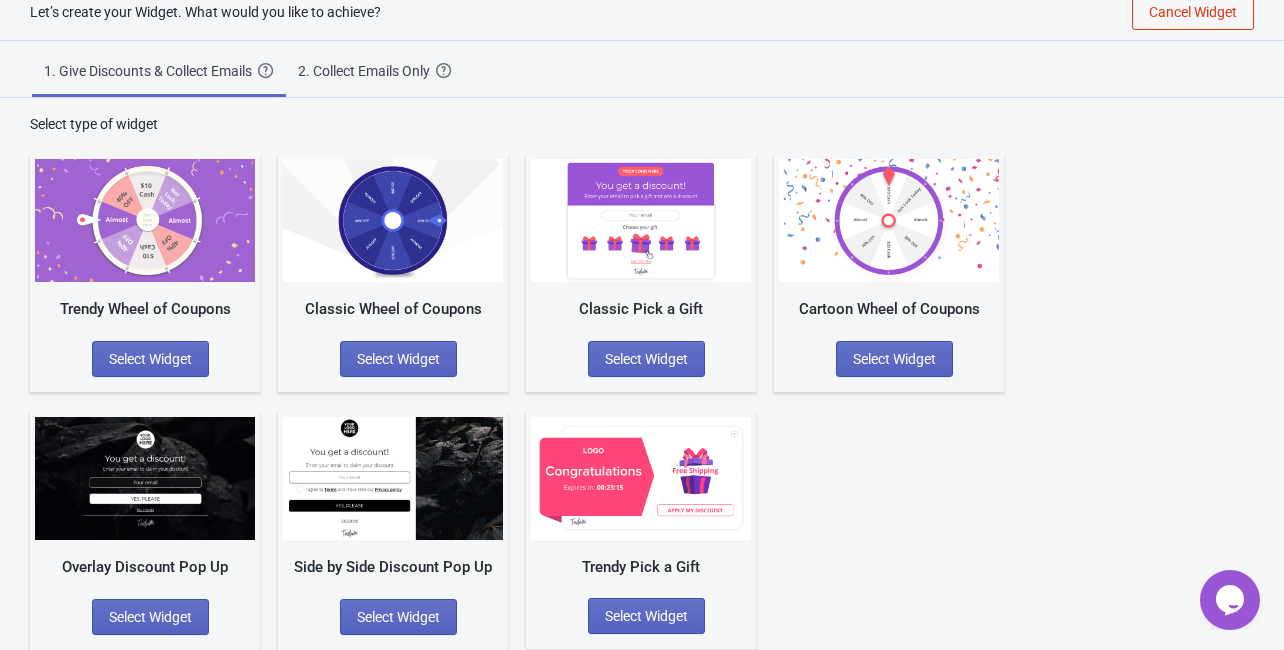
scroll to position [35, 0]
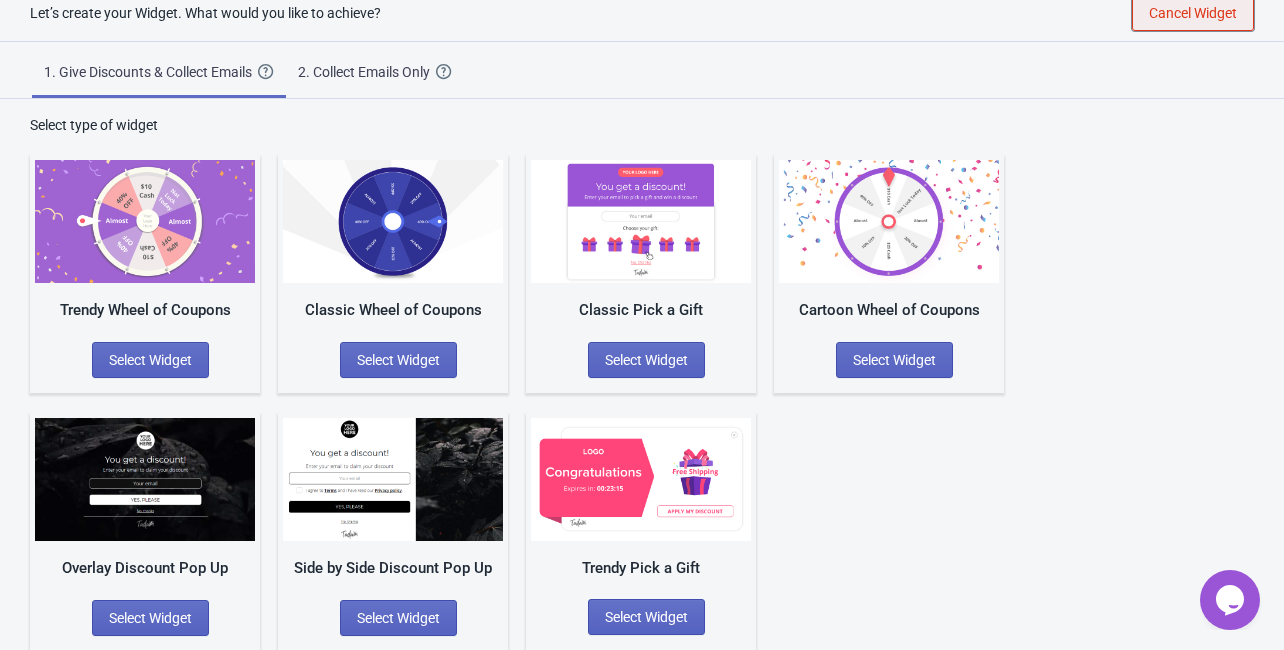
click at [1210, 18] on span "Cancel Widget" at bounding box center [1193, 13] width 88 height 16
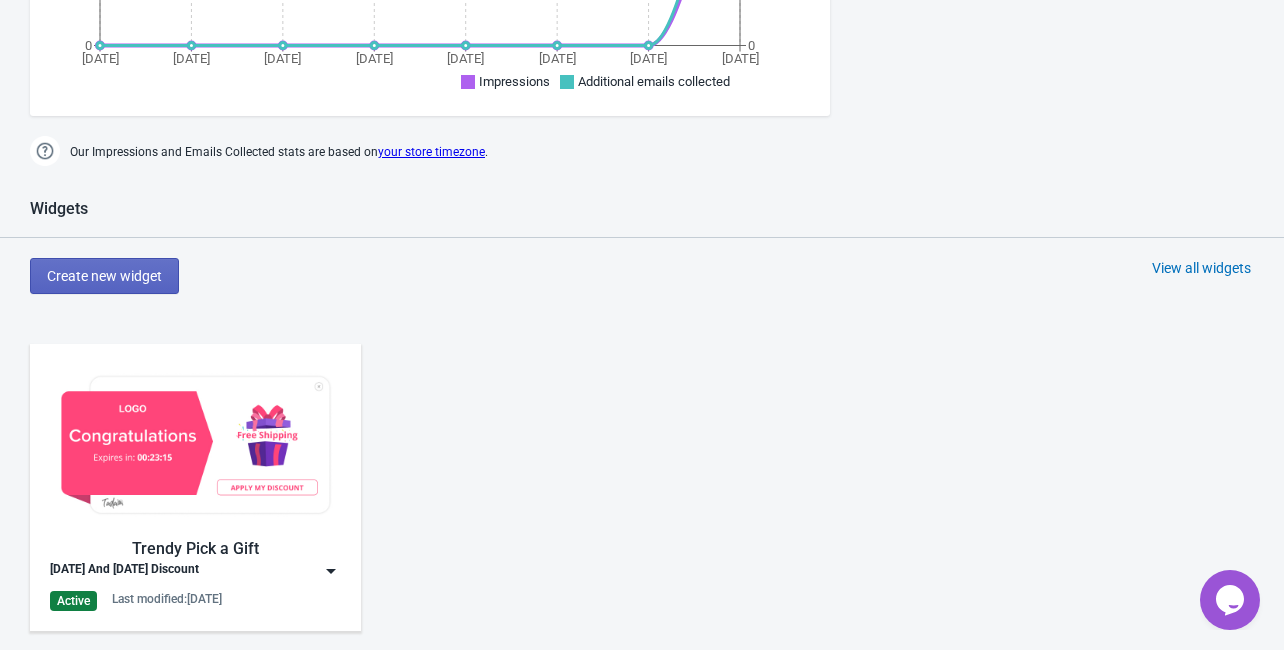
scroll to position [832, 0]
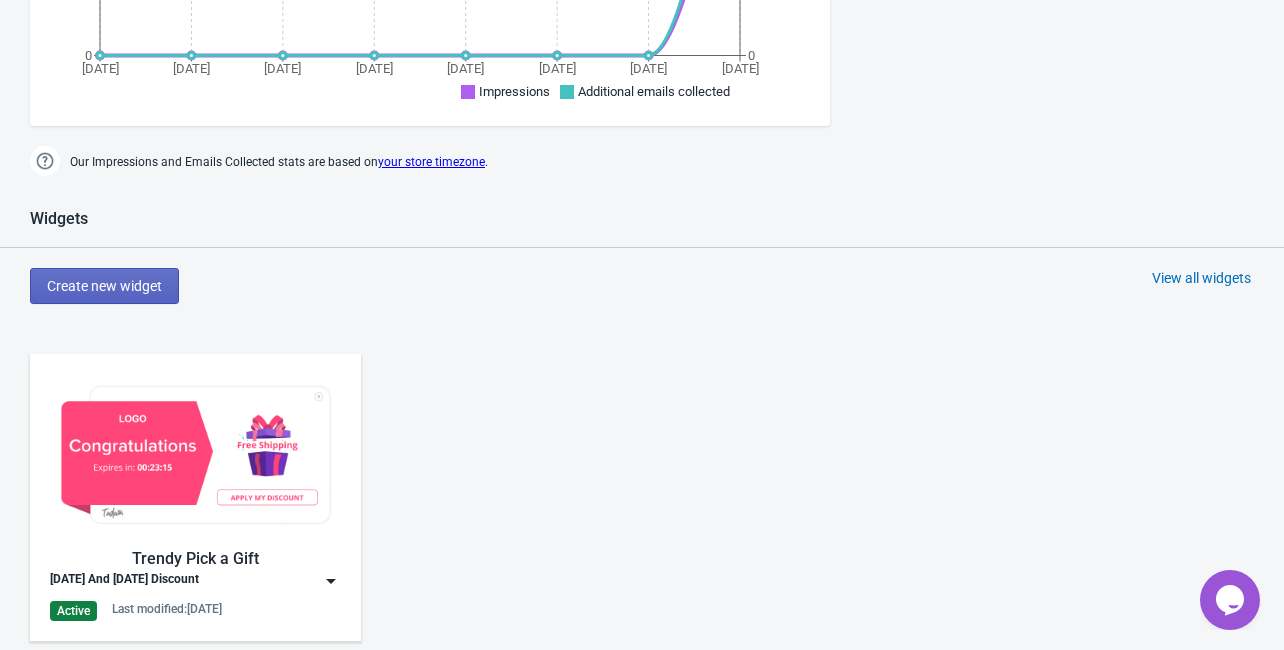
click at [1211, 276] on div "View all widgets" at bounding box center [1201, 278] width 99 height 20
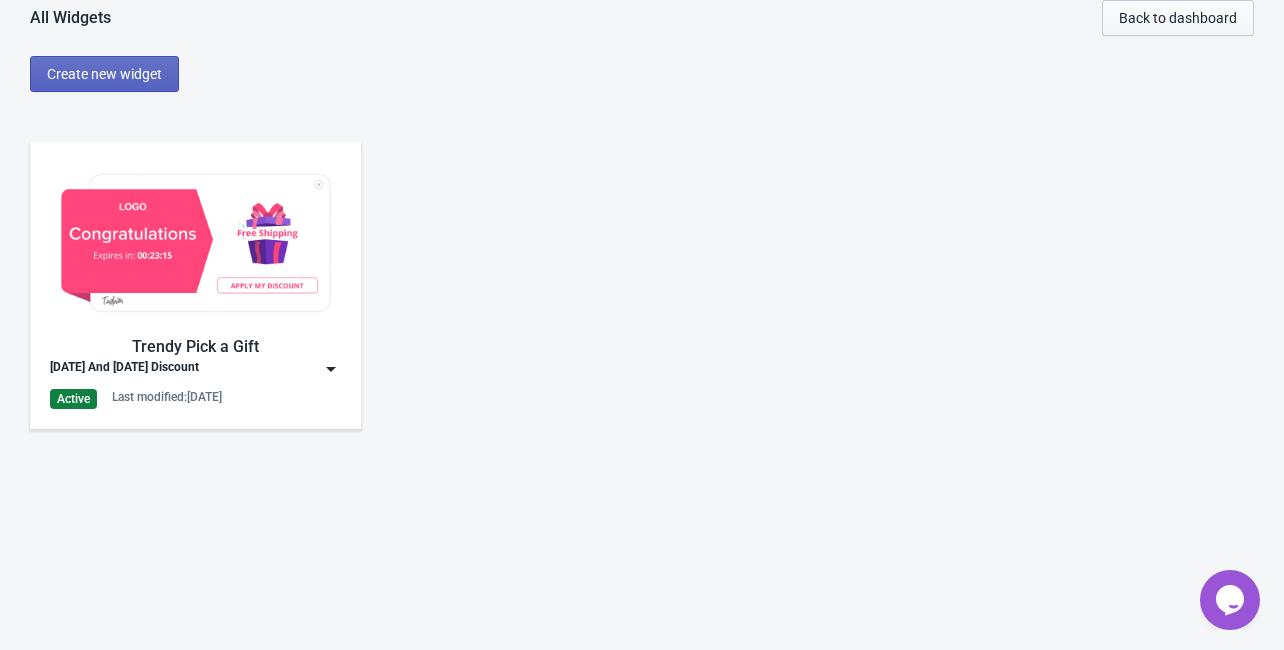
click at [1176, 15] on span "Back to dashboard" at bounding box center [1178, 18] width 118 height 16
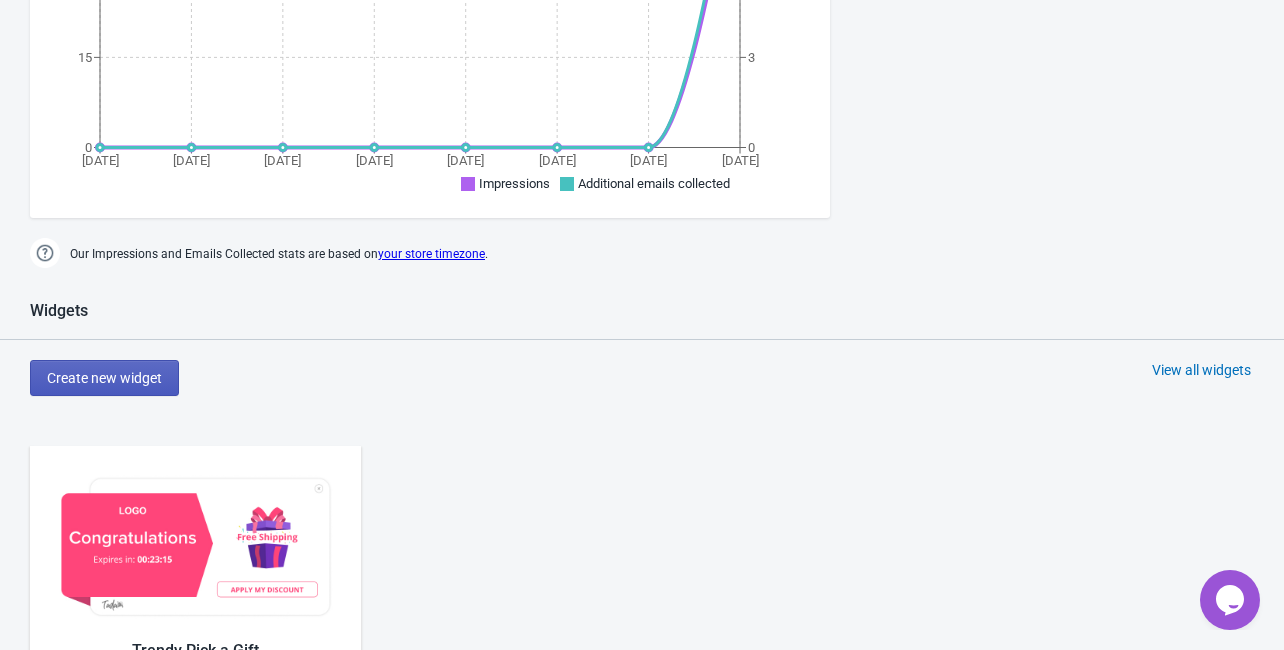
click at [152, 380] on span "Create new widget" at bounding box center [104, 378] width 115 height 16
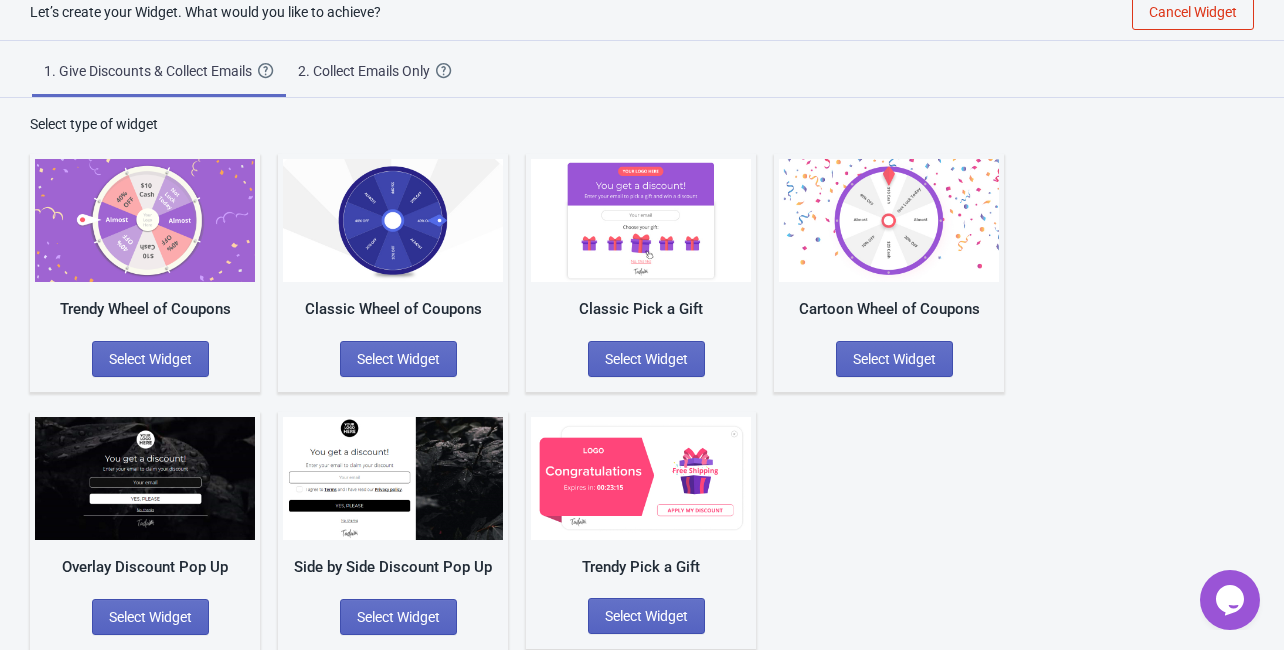
scroll to position [35, 0]
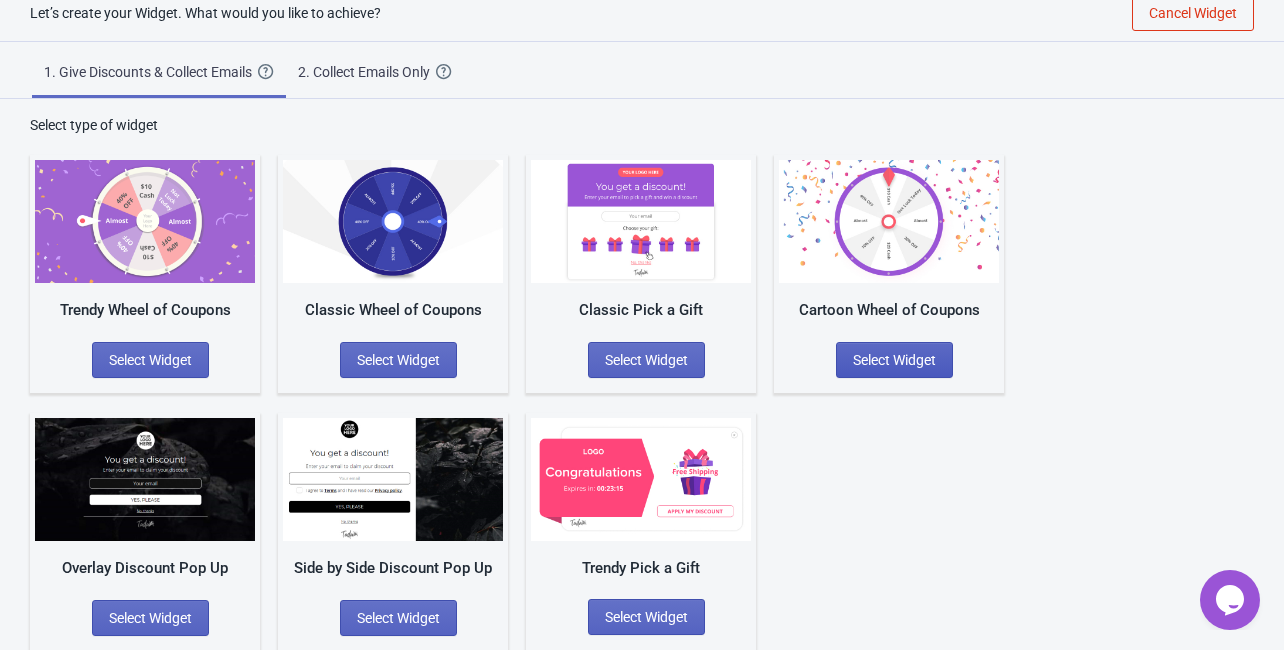
click at [909, 369] on button "Select Widget" at bounding box center [894, 360] width 117 height 36
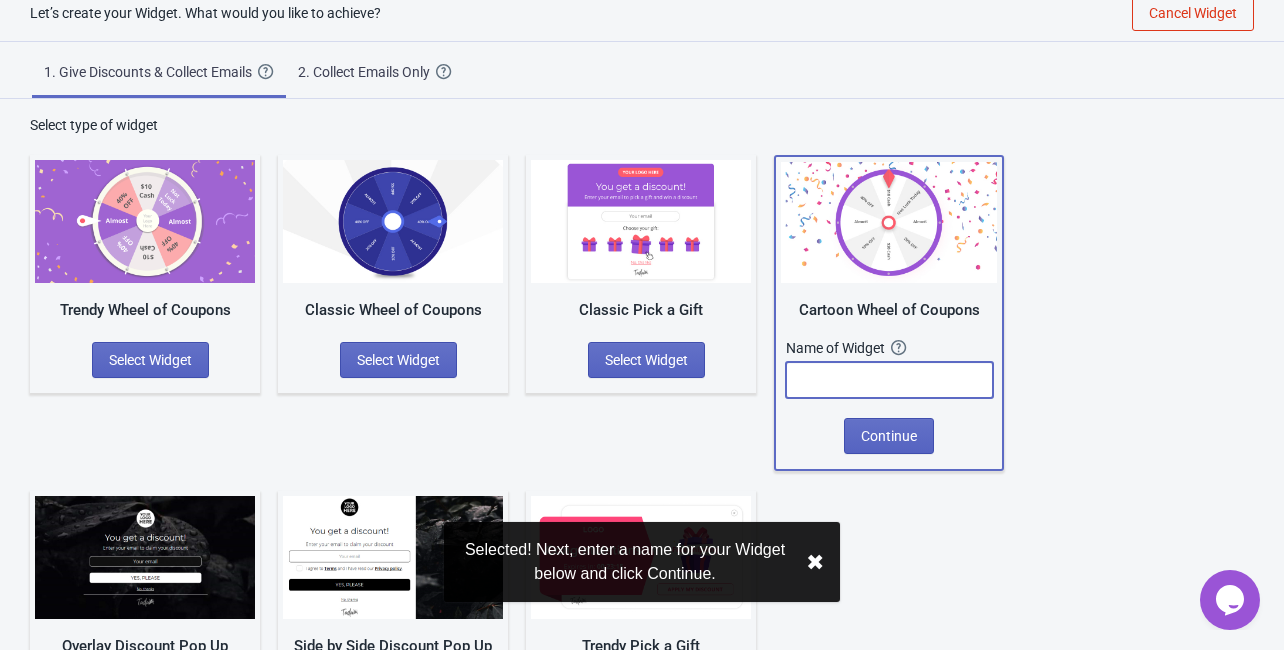
click at [908, 383] on input "text" at bounding box center [889, 380] width 207 height 36
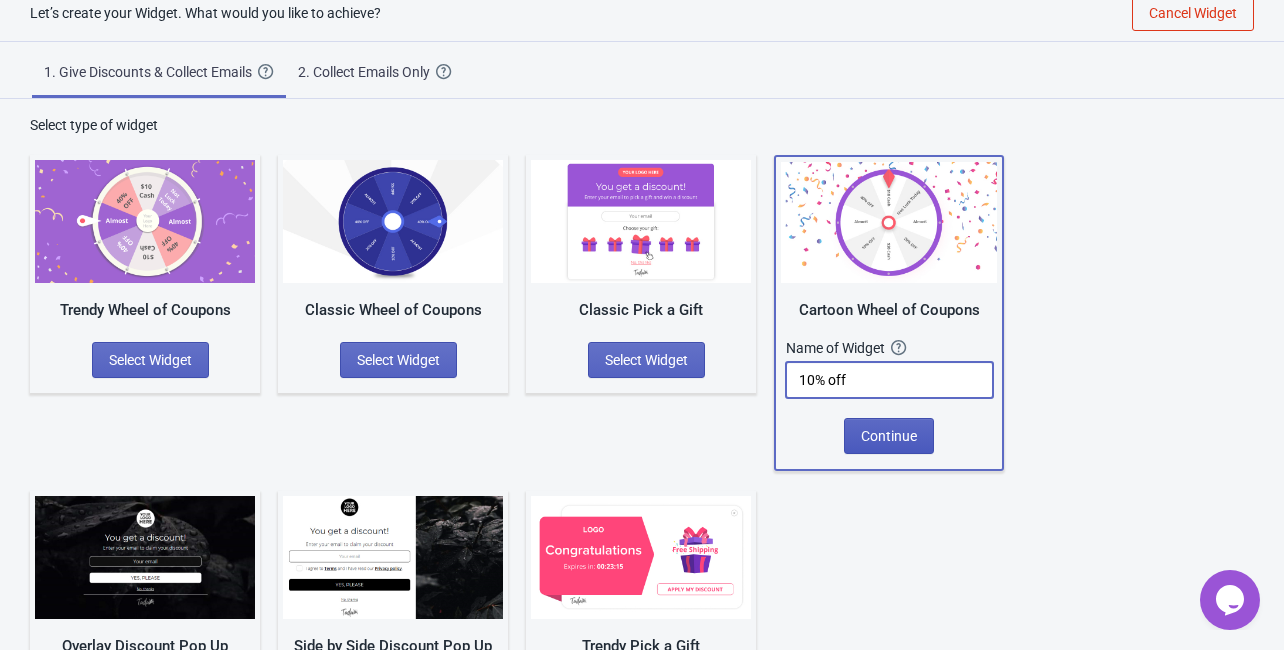
type input "10% off"
click at [896, 443] on button "Continue" at bounding box center [889, 436] width 90 height 36
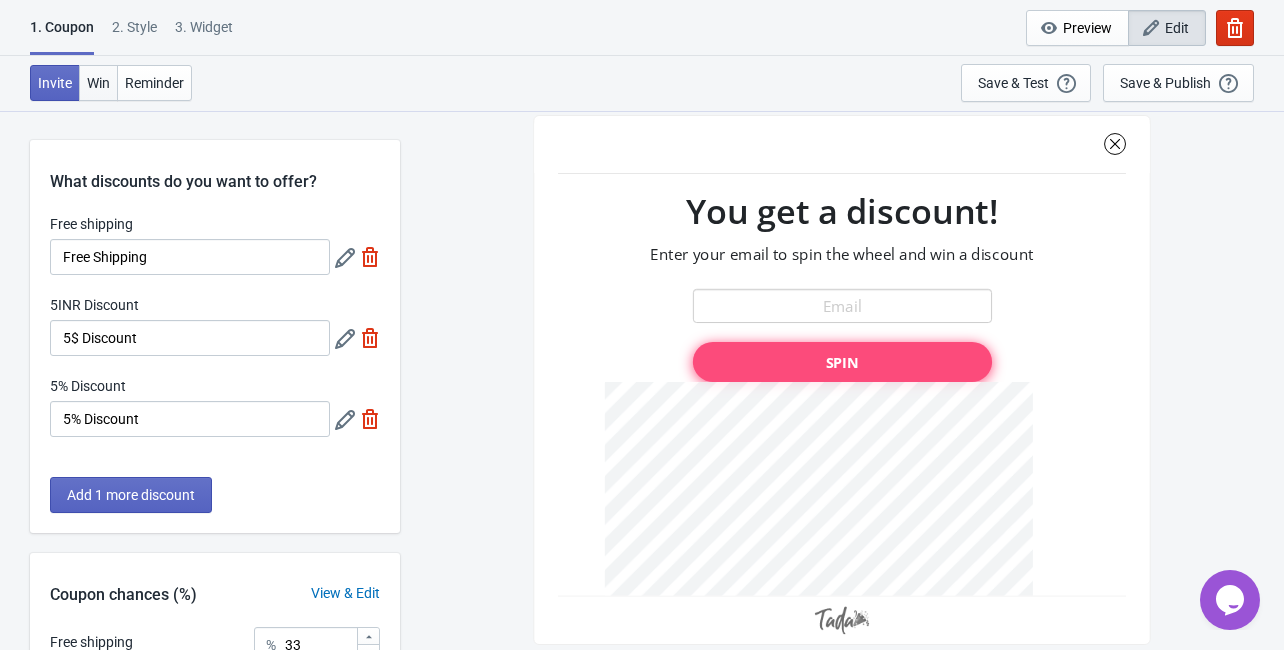
click at [97, 75] on span "Win" at bounding box center [98, 83] width 23 height 16
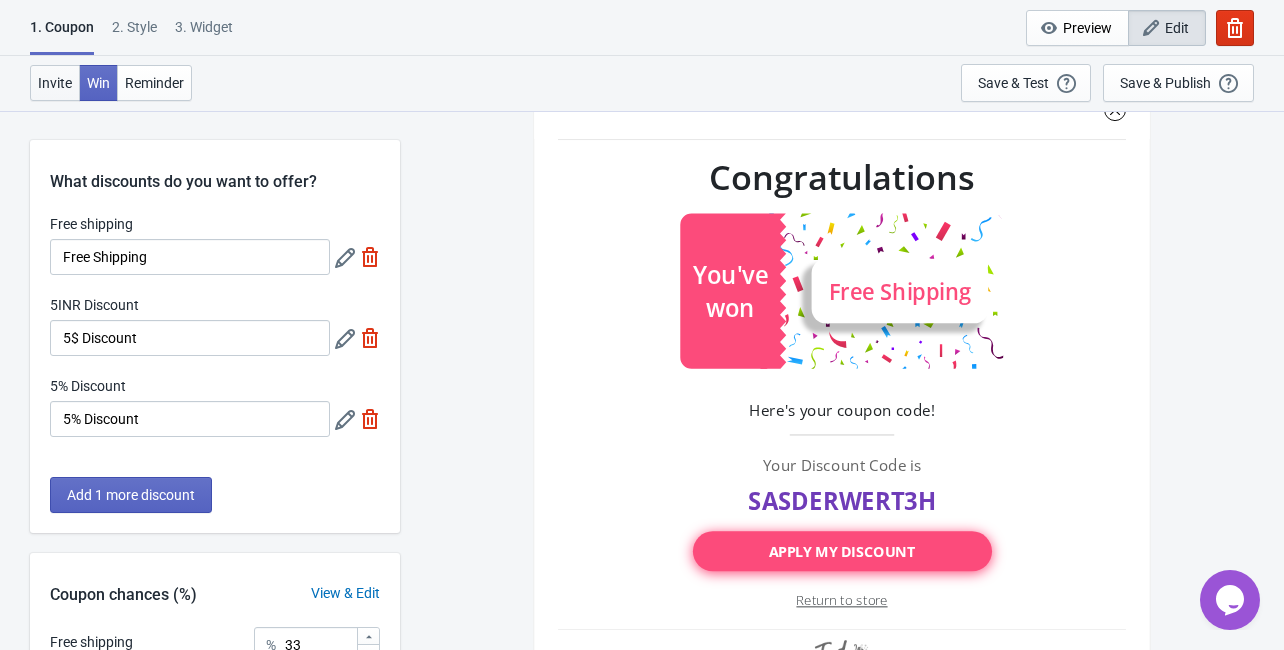
click at [56, 88] on span "Invite" at bounding box center [55, 83] width 34 height 16
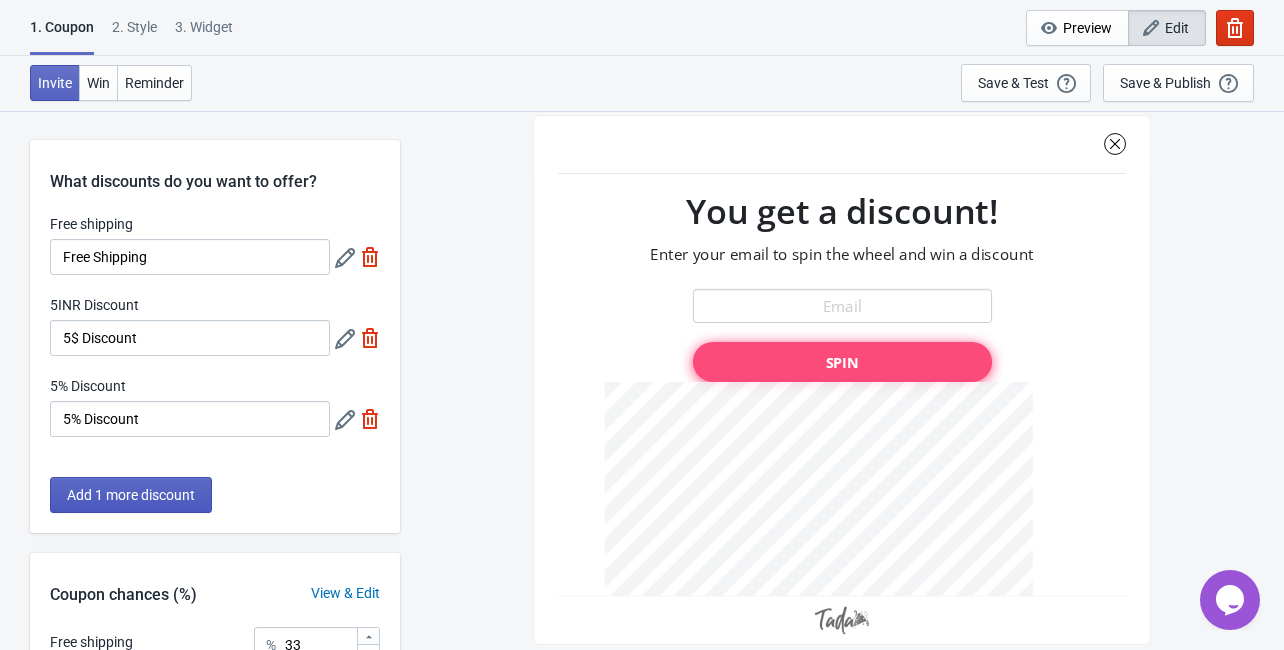
click at [118, 500] on span "Add 1 more discount" at bounding box center [131, 495] width 128 height 16
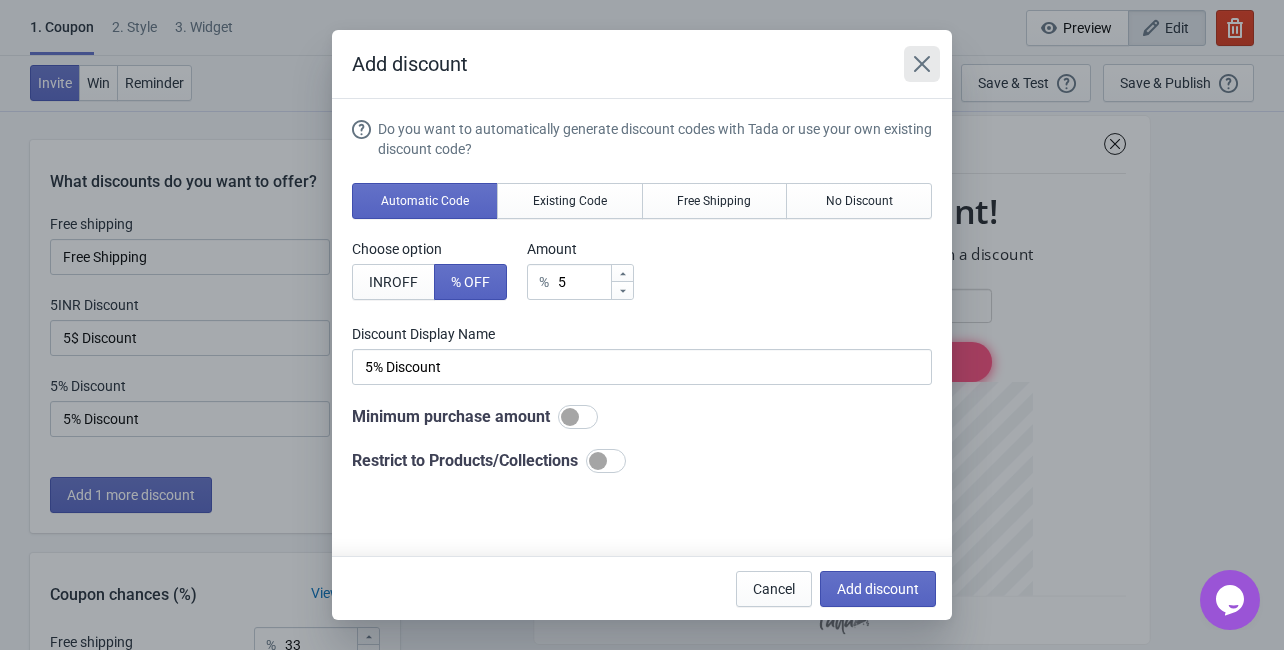
click at [924, 72] on icon "Close" at bounding box center [922, 64] width 20 height 20
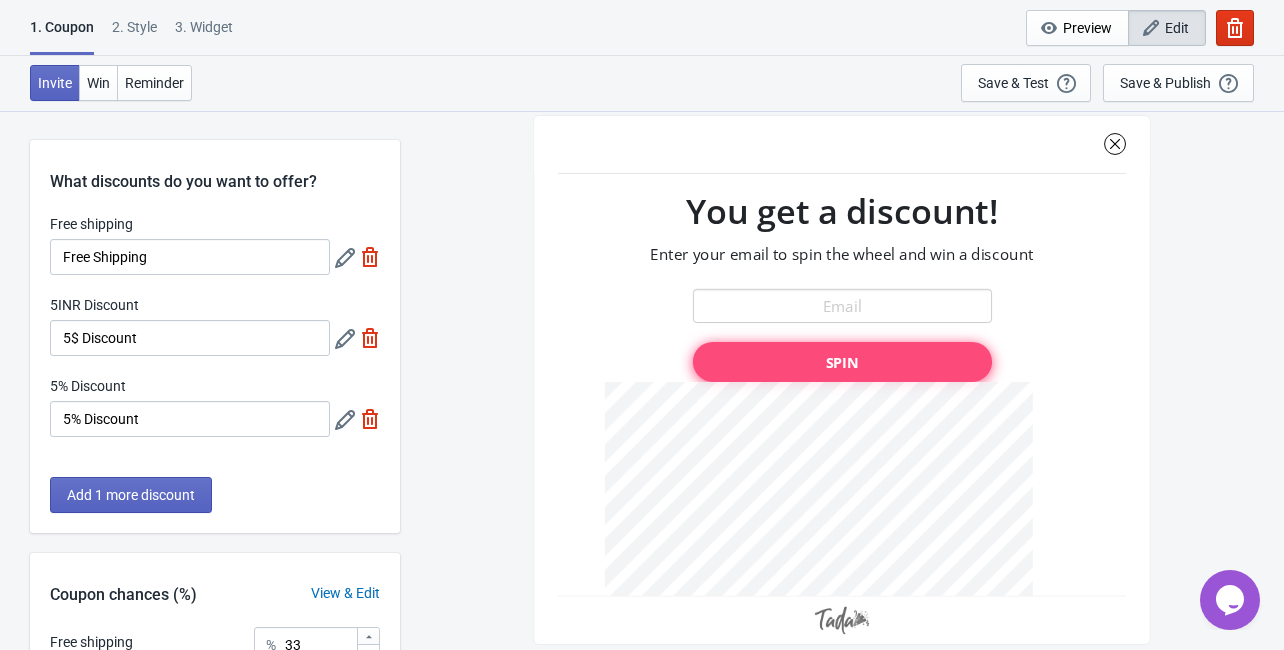
click at [344, 422] on icon at bounding box center [345, 420] width 20 height 20
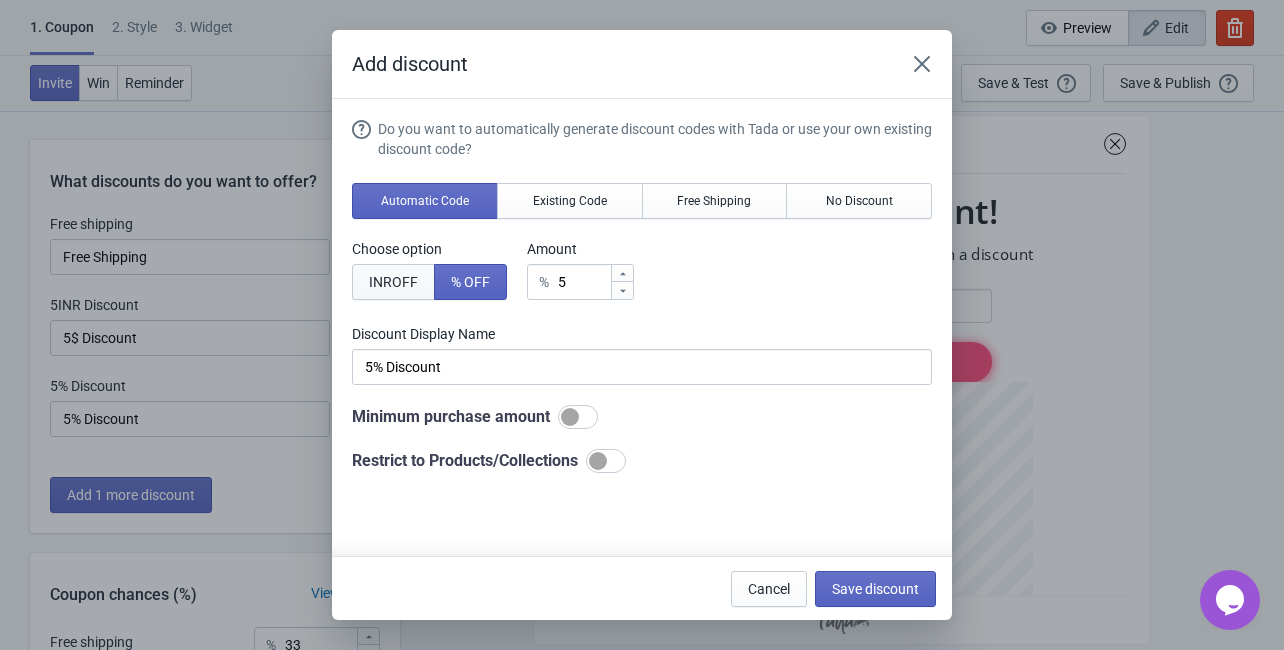
click at [384, 287] on span "INR OFF" at bounding box center [393, 282] width 49 height 16
click at [458, 284] on span "% OFF" at bounding box center [470, 282] width 39 height 16
type input "5% Discount"
click at [624, 273] on icon at bounding box center [623, 273] width 6 height 3
type input "6"
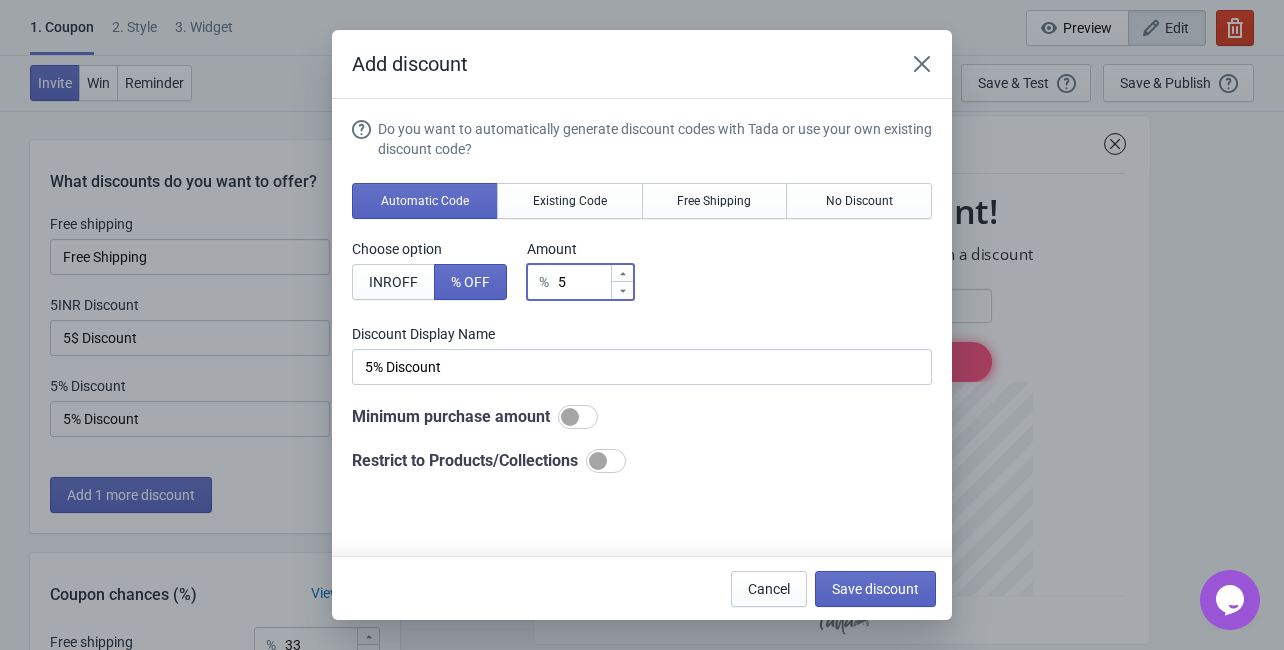
type input "6% Discount"
click at [624, 273] on icon at bounding box center [623, 273] width 6 height 3
type input "7"
type input "7% Discount"
click at [624, 273] on icon at bounding box center [623, 273] width 6 height 3
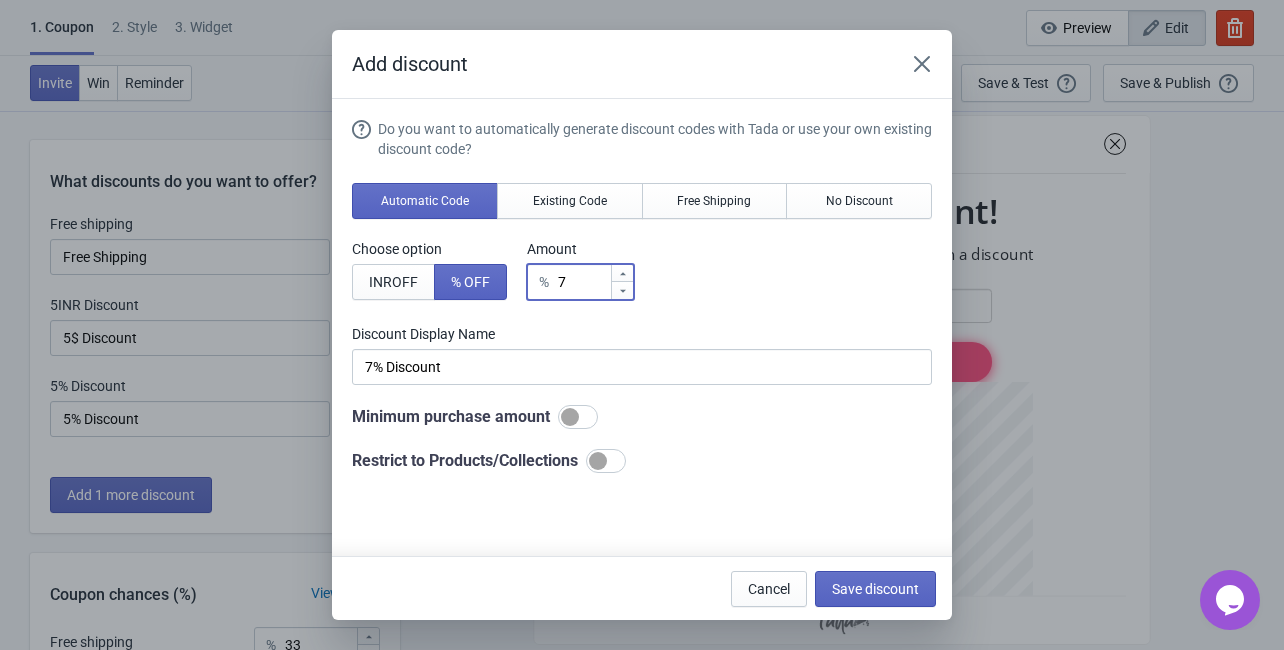
type input "8"
type input "8% Discount"
click at [624, 273] on icon at bounding box center [623, 273] width 6 height 3
type input "9"
type input "9% Discount"
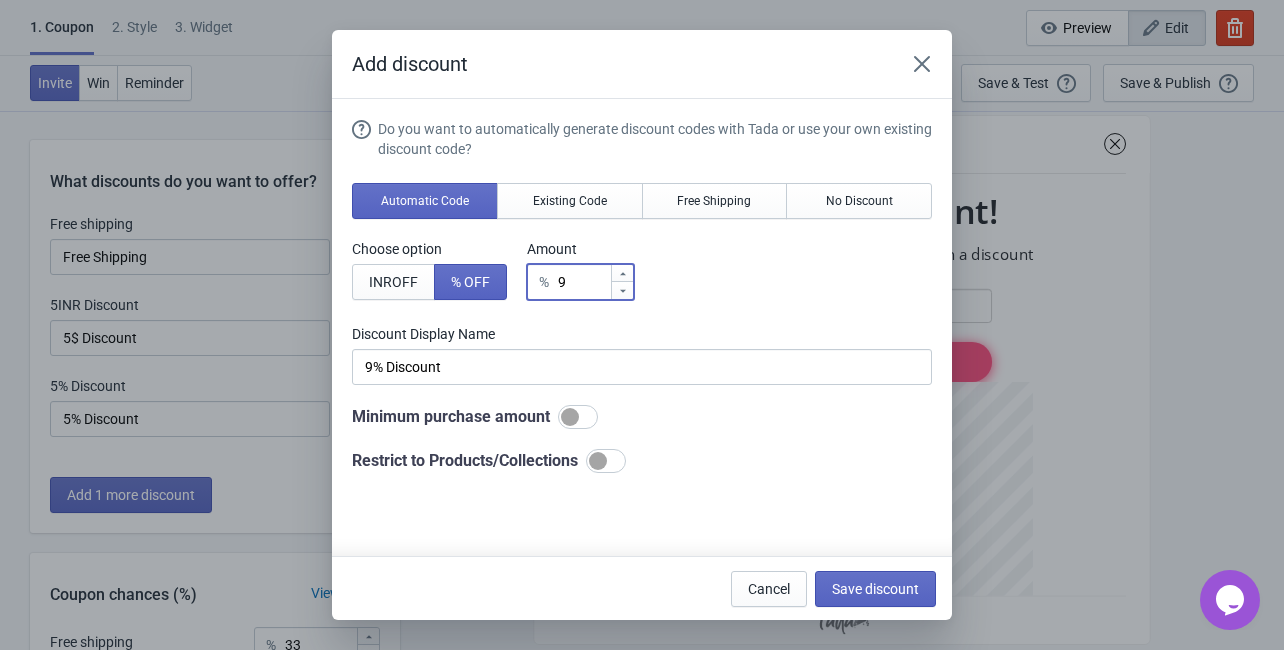
click at [624, 273] on icon at bounding box center [623, 273] width 6 height 3
type input "10"
type input "10% Discount"
click at [612, 460] on div at bounding box center [606, 461] width 40 height 24
checkbox input "true"
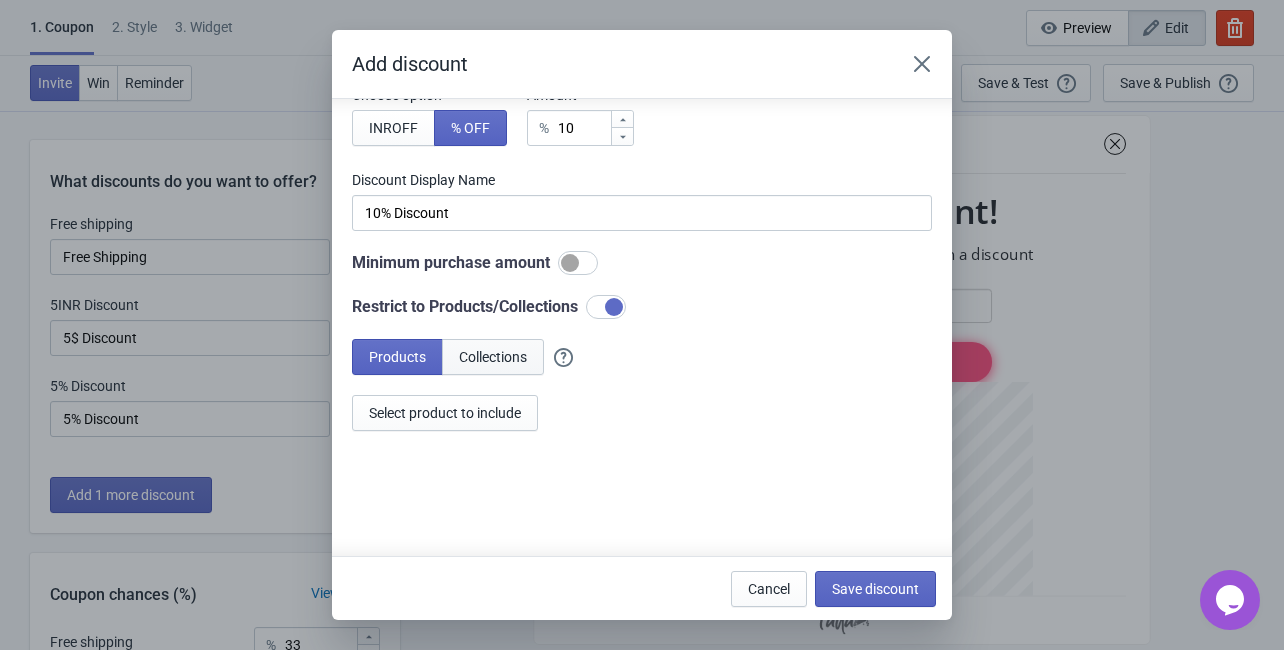
scroll to position [160, 0]
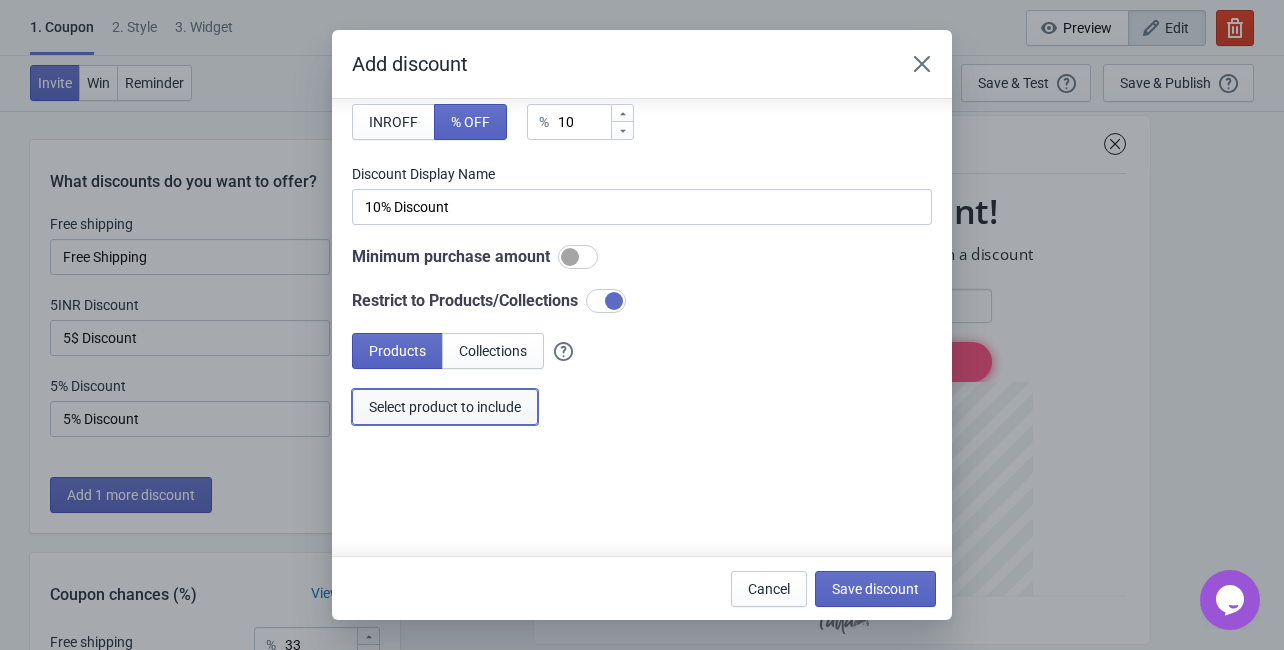
click at [456, 412] on span "Select product to include" at bounding box center [445, 407] width 152 height 16
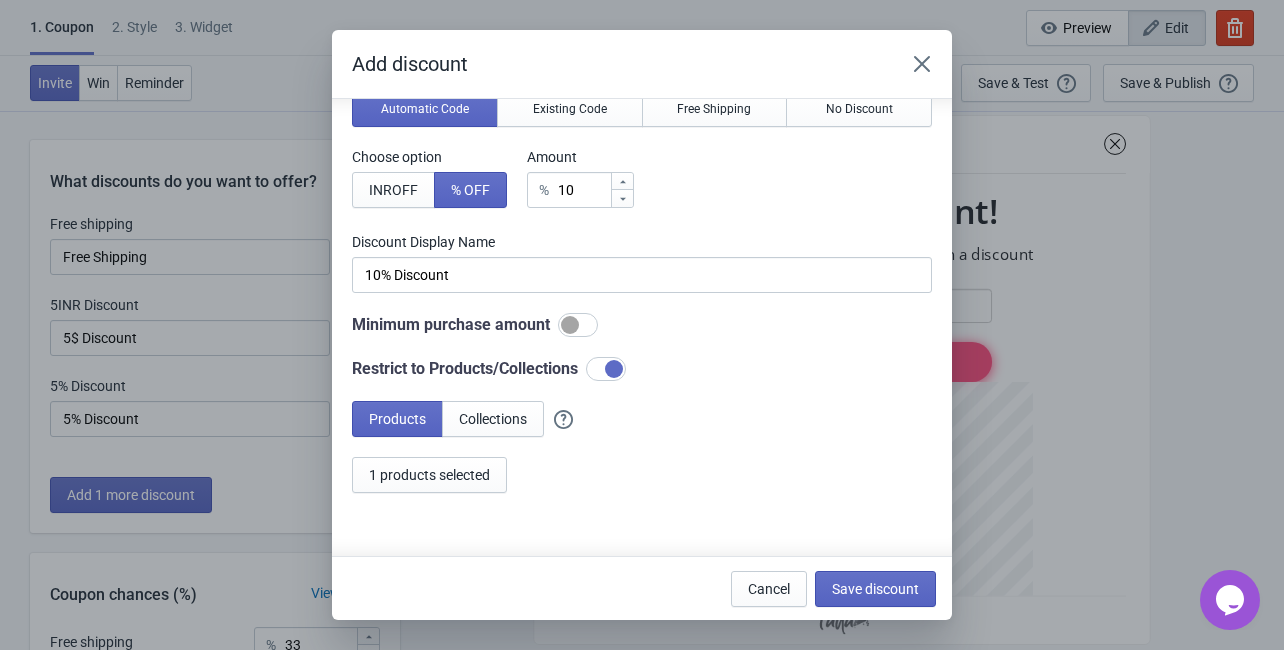
scroll to position [0, 0]
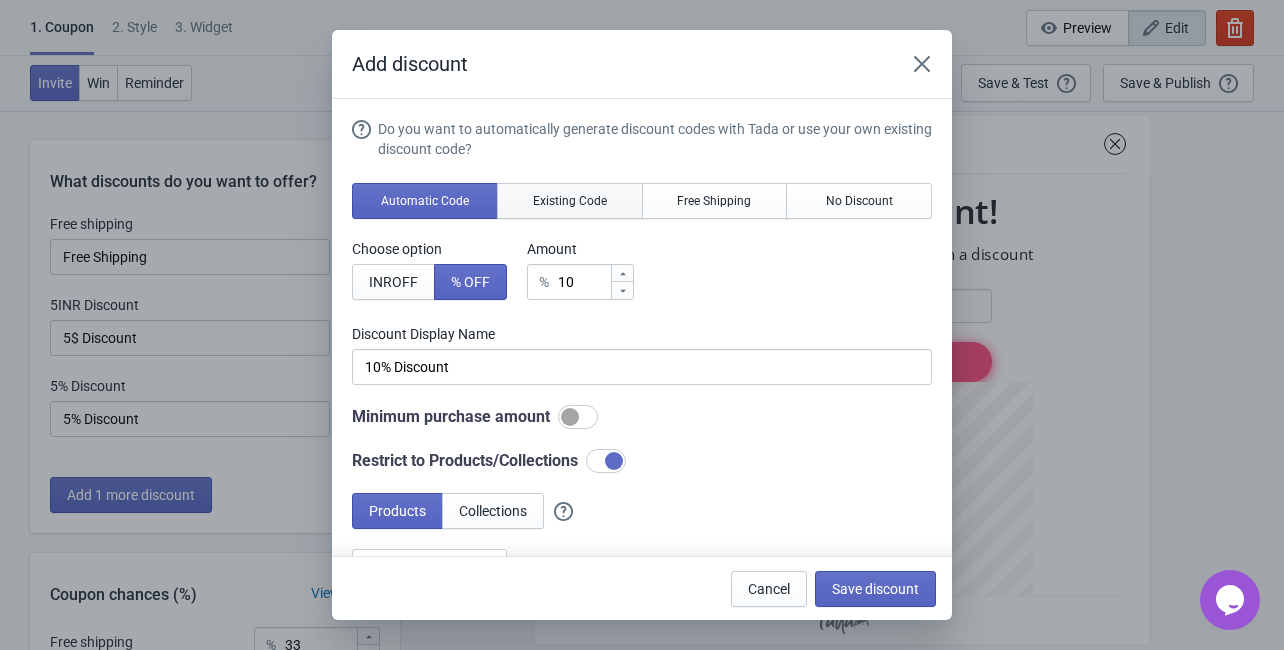
click at [570, 183] on button "Existing Code" at bounding box center [570, 201] width 146 height 36
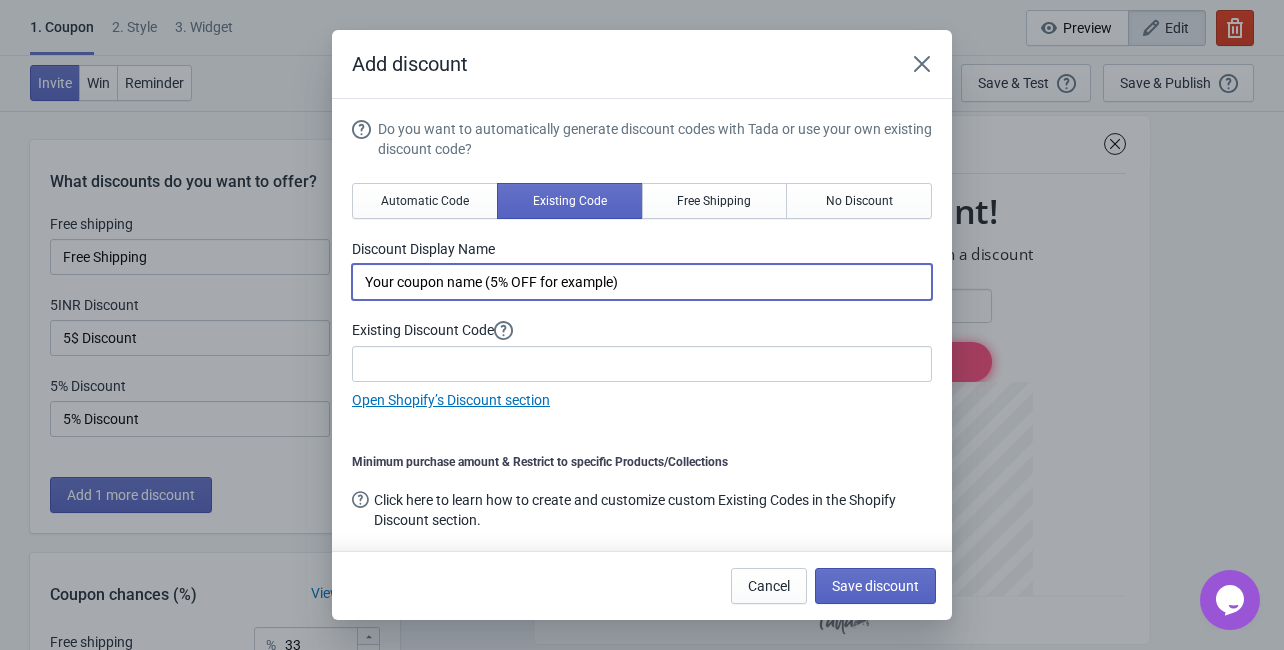
drag, startPoint x: 653, startPoint y: 274, endPoint x: 322, endPoint y: 296, distance: 331.6
click at [322, 296] on div "Add discount Do you want to automatically generate discount codes with Tada or …" at bounding box center [642, 325] width 1284 height 590
type input "Diwali Offer 10% Off"
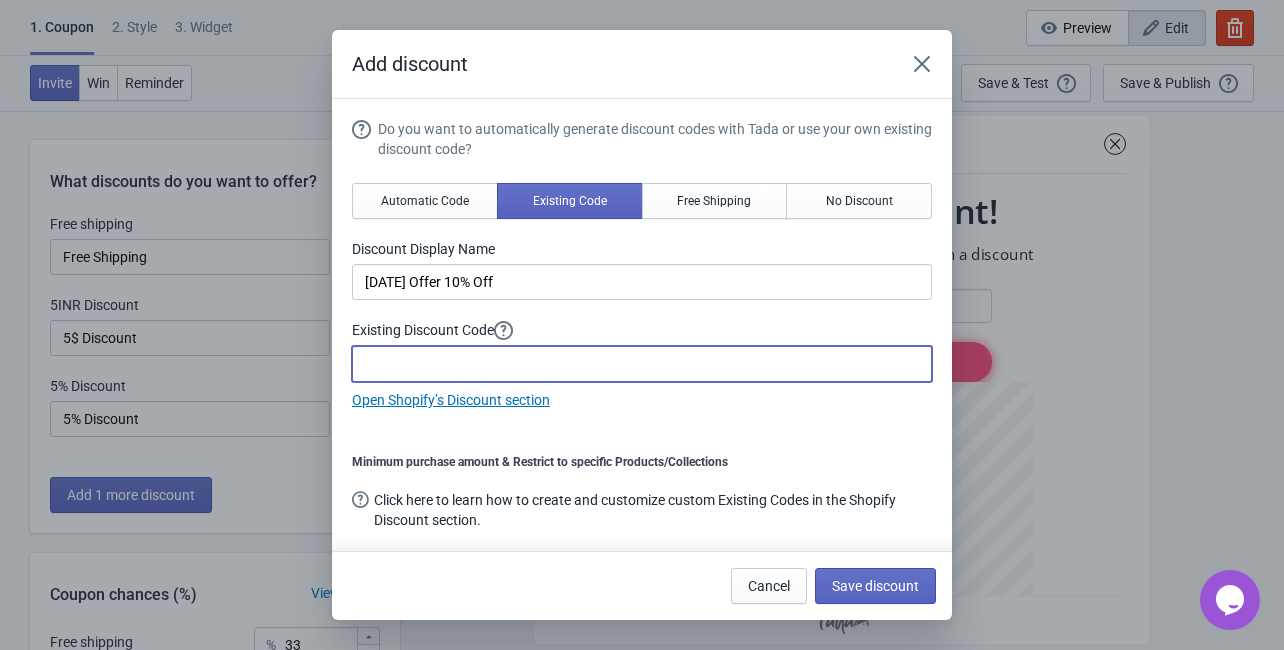
click at [384, 360] on input at bounding box center [642, 364] width 580 height 36
click at [465, 404] on link "Open Shopify’s Discount section" at bounding box center [451, 400] width 198 height 16
click at [463, 368] on input at bounding box center [642, 364] width 580 height 36
click at [404, 364] on input "Diwalioffer" at bounding box center [642, 364] width 580 height 36
click at [496, 372] on input "Diwali2offer" at bounding box center [642, 364] width 580 height 36
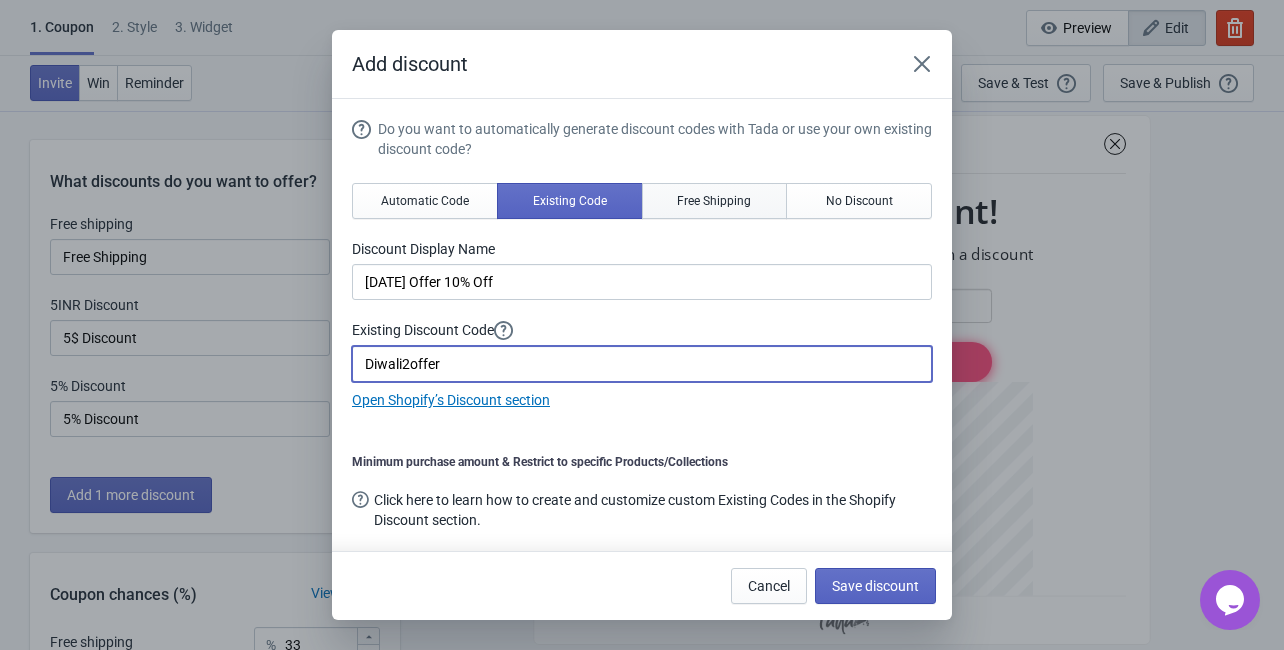
type input "Diwali2offer"
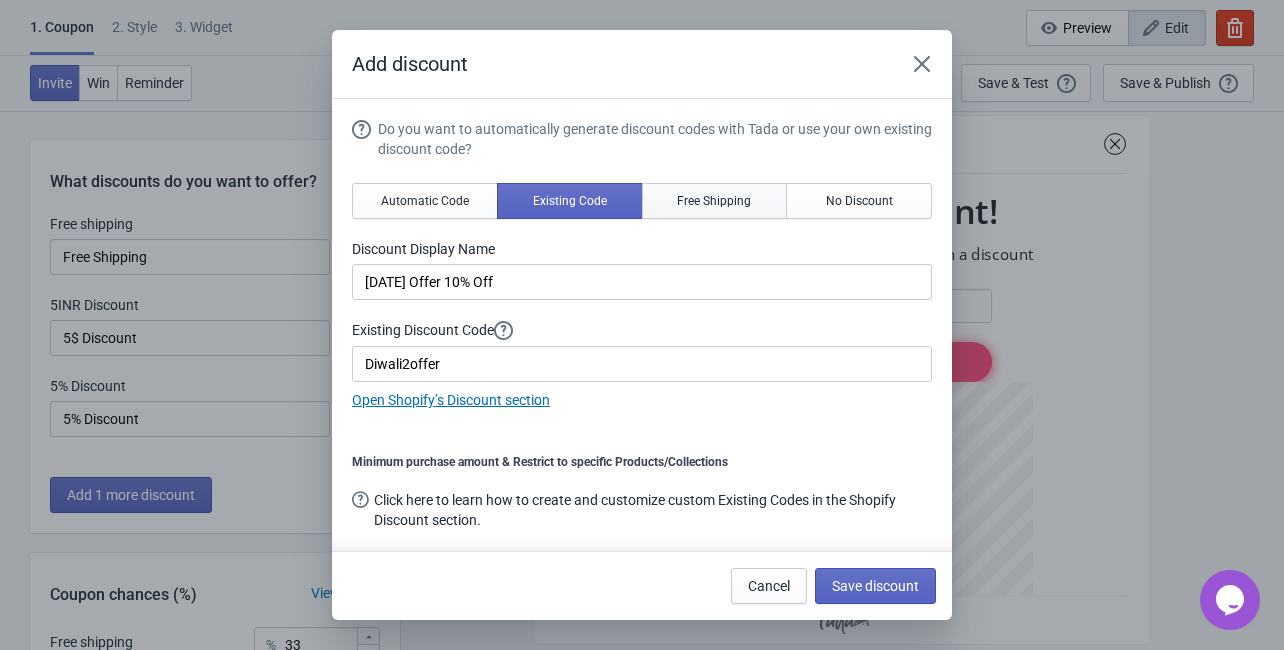
click at [715, 199] on span "Free Shipping" at bounding box center [714, 201] width 74 height 16
type input "Free Shipping"
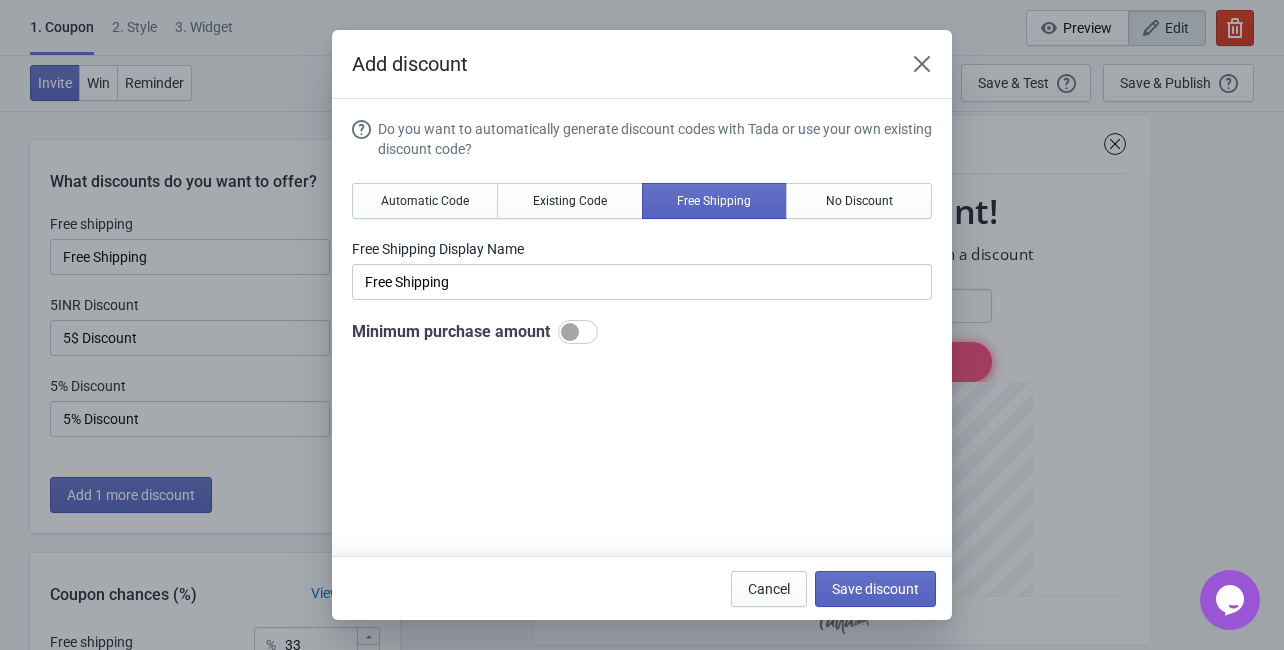
click at [572, 332] on div at bounding box center [570, 332] width 18 height 18
click at [572, 332] on div at bounding box center [578, 332] width 40 height 24
checkbox input "false"
click at [842, 206] on span "No Discount" at bounding box center [859, 201] width 67 height 16
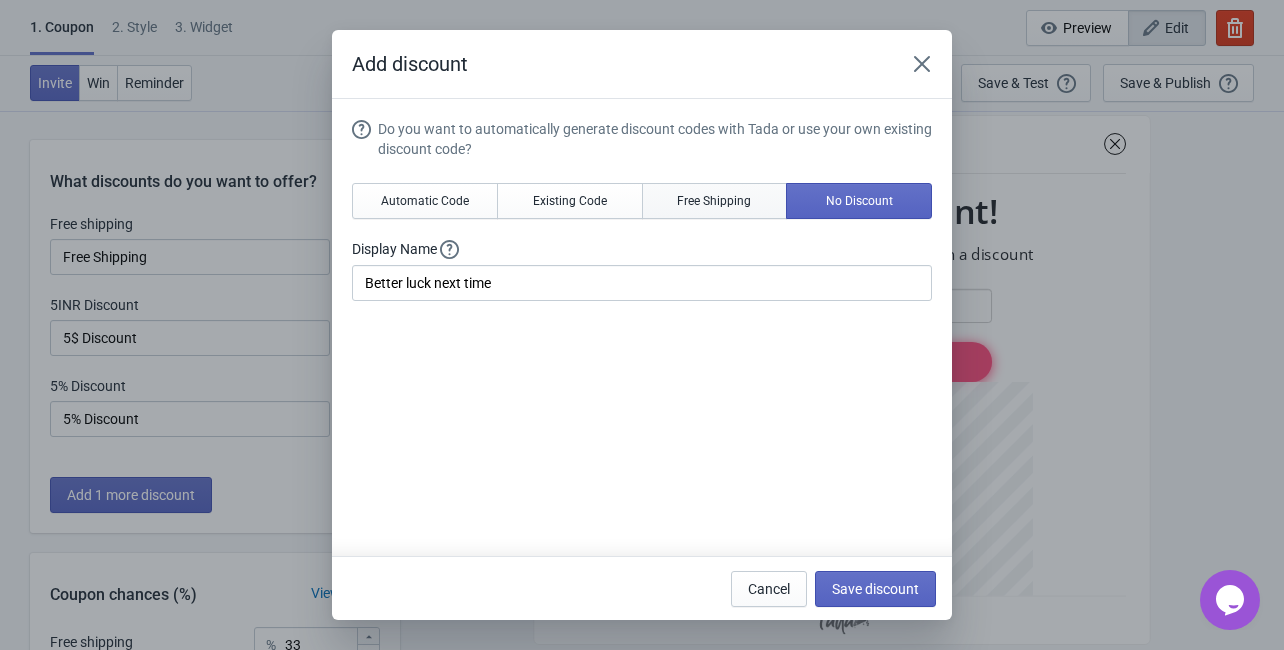
click at [728, 204] on span "Free Shipping" at bounding box center [714, 201] width 74 height 16
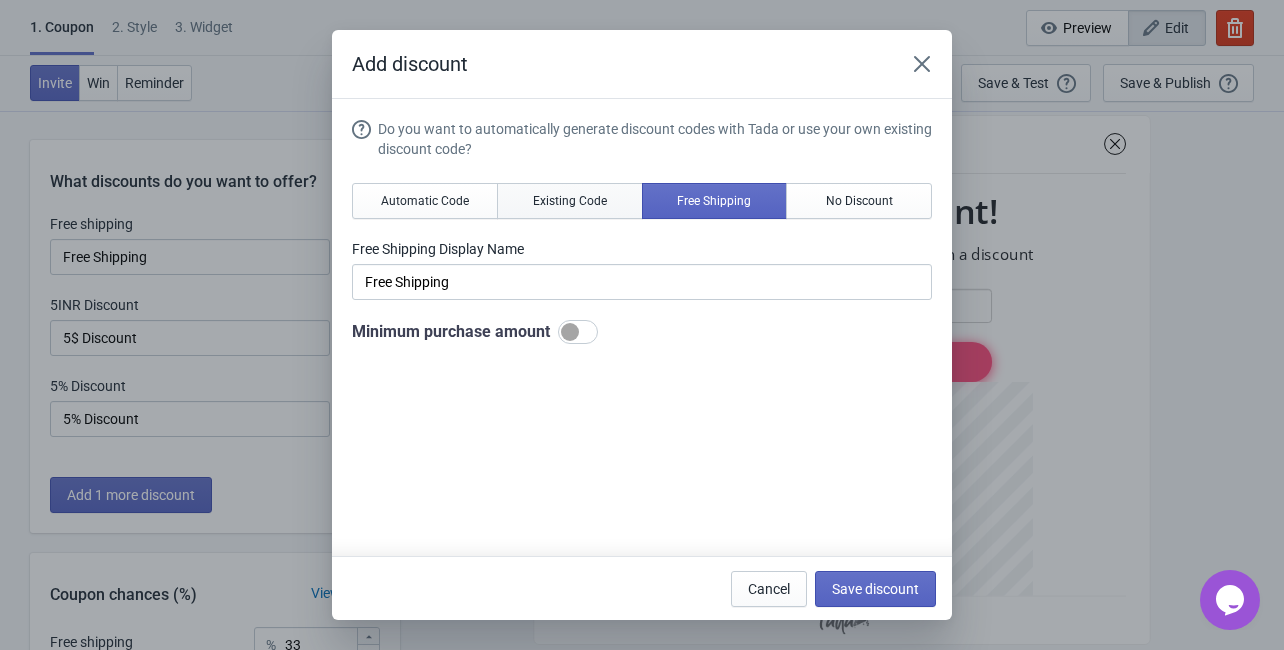
click at [597, 208] on span "Existing Code" at bounding box center [570, 201] width 74 height 16
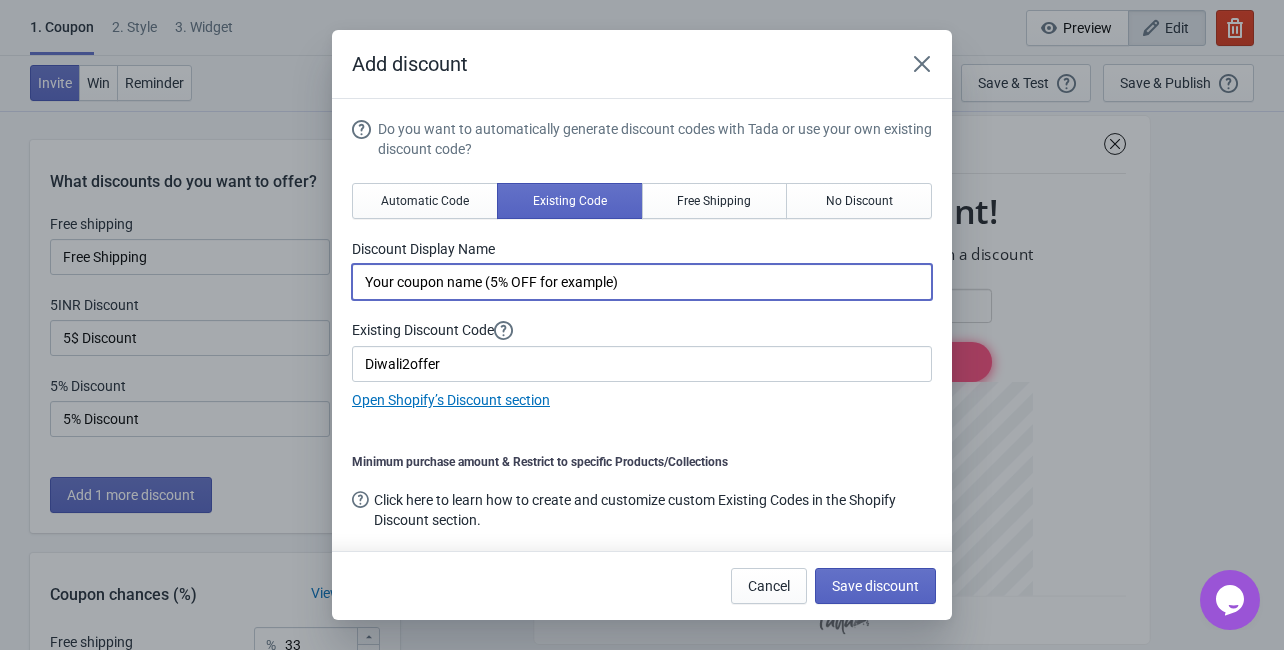
click at [664, 276] on input "Your coupon name (5% OFF for example)" at bounding box center [642, 282] width 580 height 36
drag, startPoint x: 671, startPoint y: 283, endPoint x: 271, endPoint y: 272, distance: 400.0
click at [271, 272] on div "Add discount Do you want to automatically generate discount codes with Tada or …" at bounding box center [642, 325] width 1284 height 590
type input "W"
type input "Diwali Offer 10% Off"
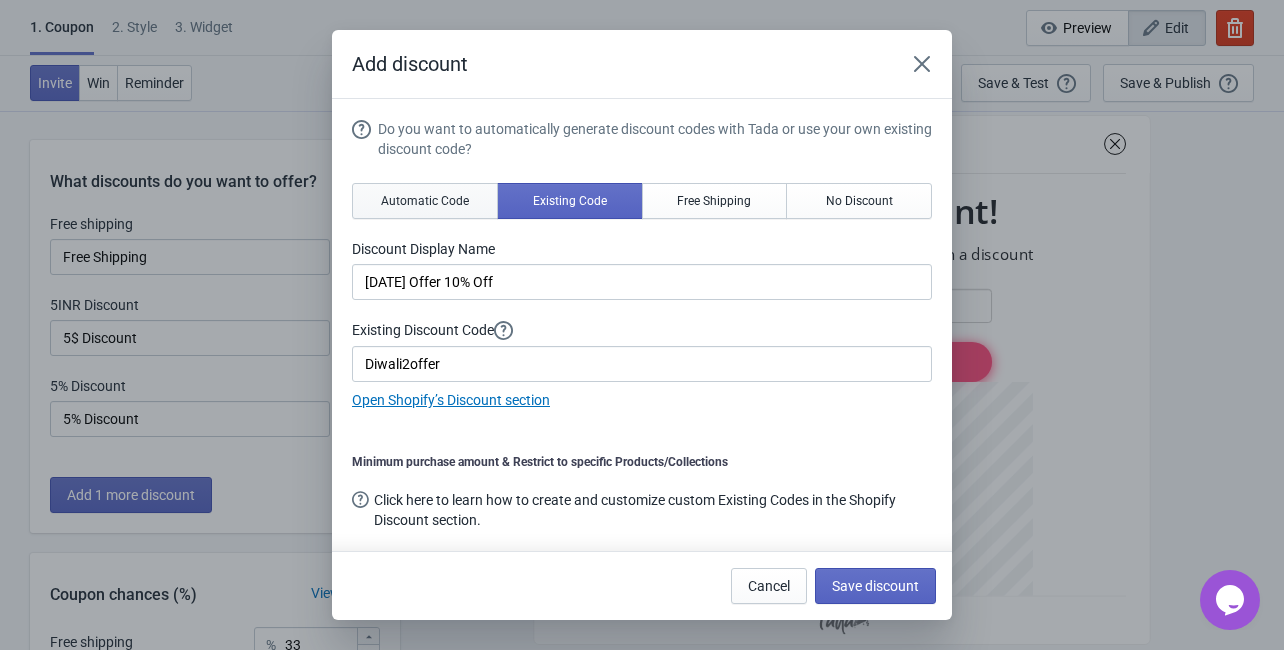
click at [433, 196] on span "Automatic Code" at bounding box center [425, 201] width 88 height 16
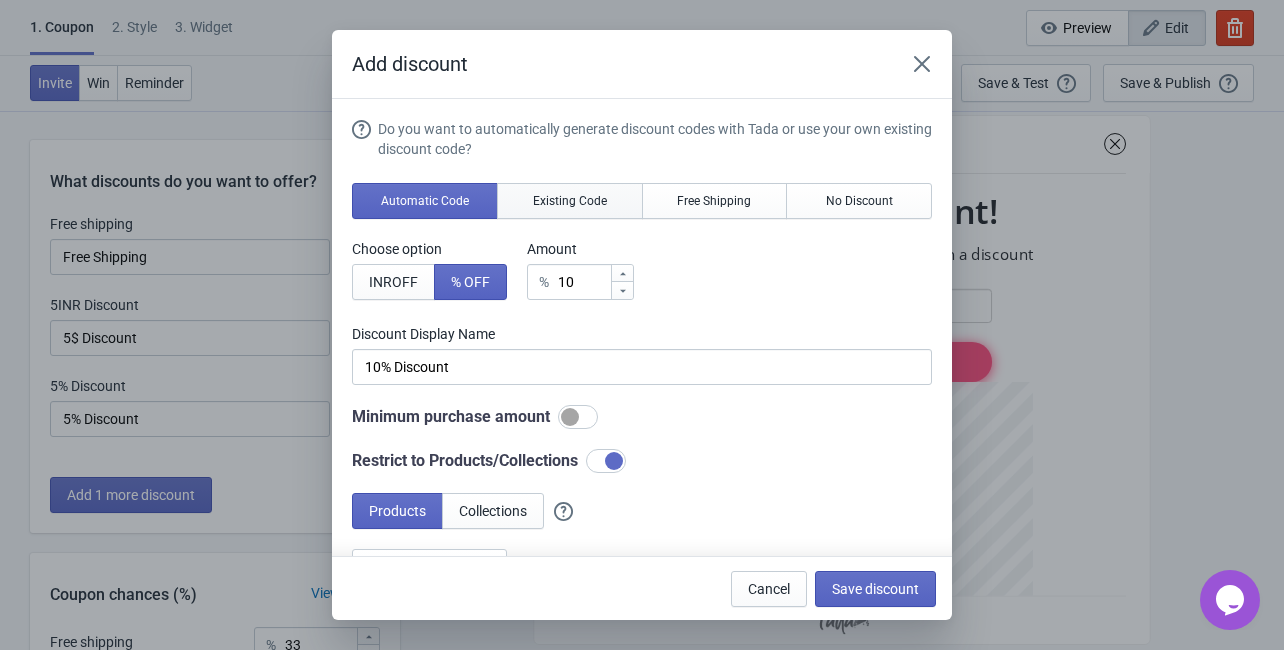
click at [549, 202] on span "Existing Code" at bounding box center [570, 201] width 74 height 16
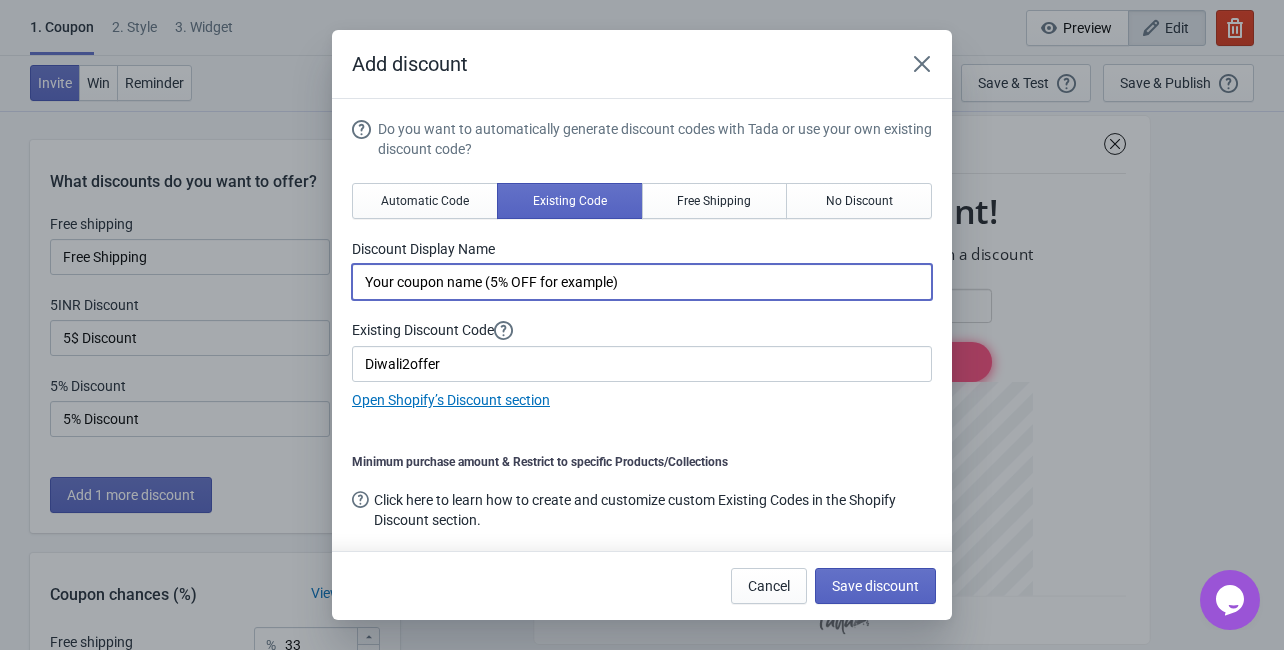
drag, startPoint x: 636, startPoint y: 277, endPoint x: 321, endPoint y: 284, distance: 315.0
click at [321, 284] on div "Add discount Do you want to automatically generate discount codes with Tada or …" at bounding box center [642, 325] width 1284 height 590
type input "Diwali Offer 10% Off"
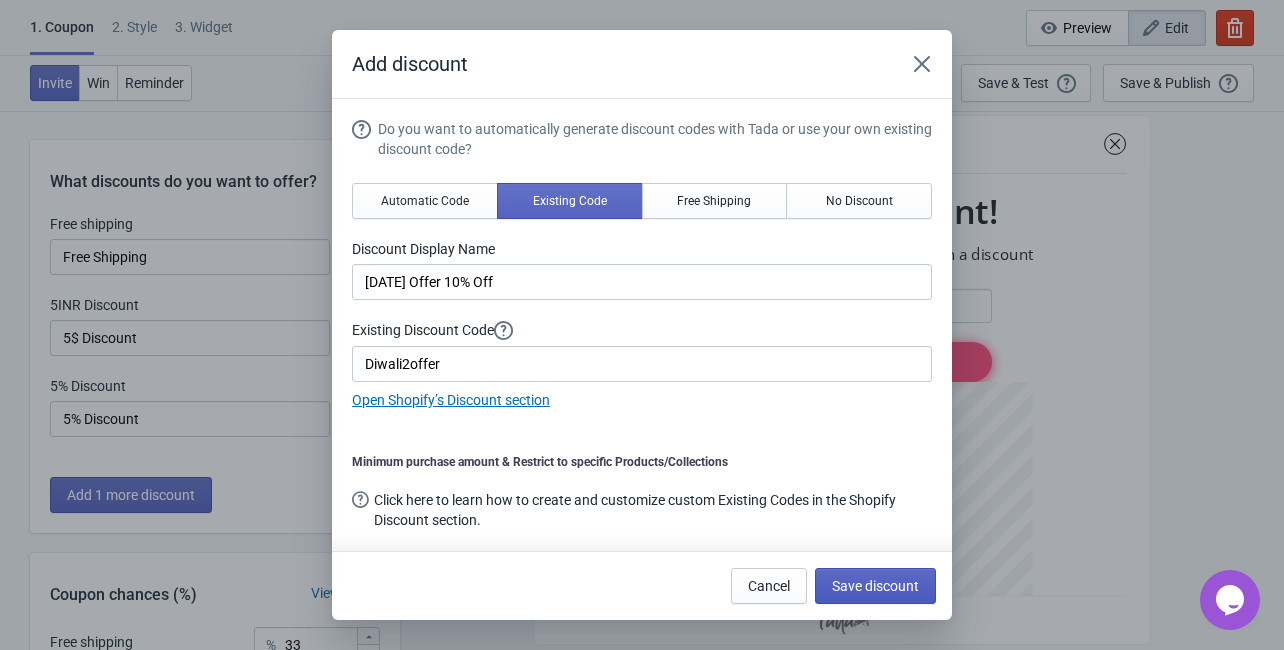
click at [855, 579] on span "Save discount" at bounding box center [875, 586] width 87 height 16
type input "Diwali Offer 10% Off"
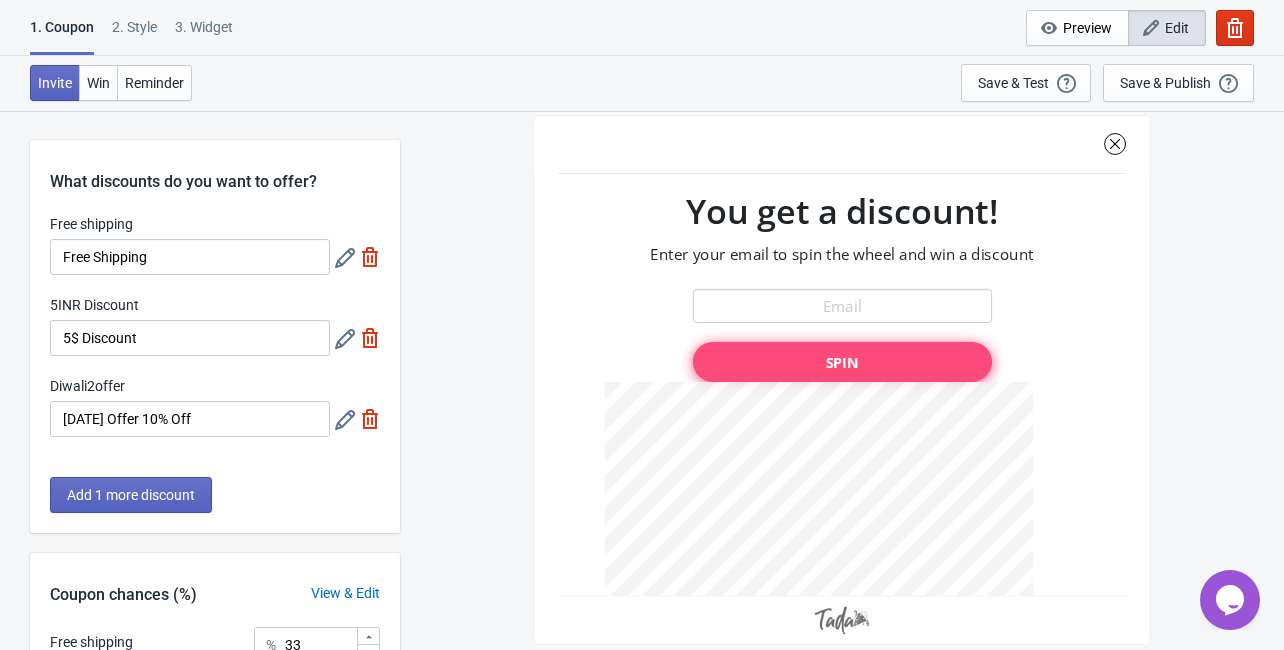
click at [336, 418] on icon at bounding box center [345, 420] width 20 height 20
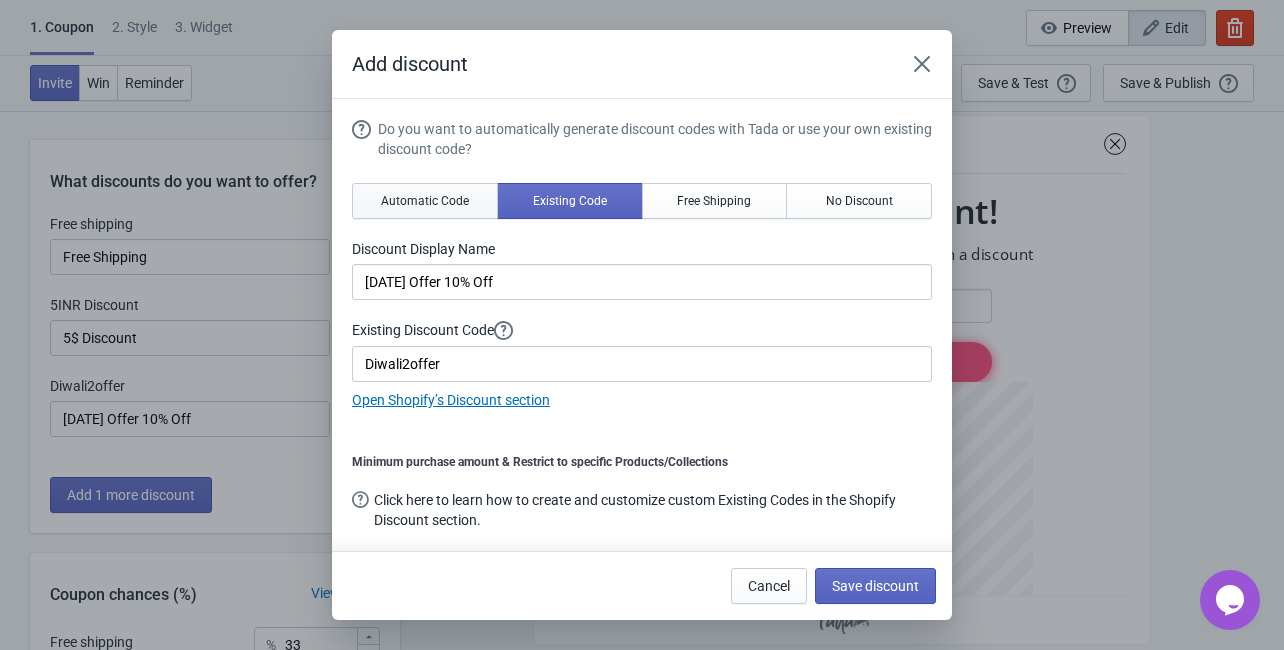
click at [385, 203] on span "Automatic Code" at bounding box center [425, 201] width 88 height 16
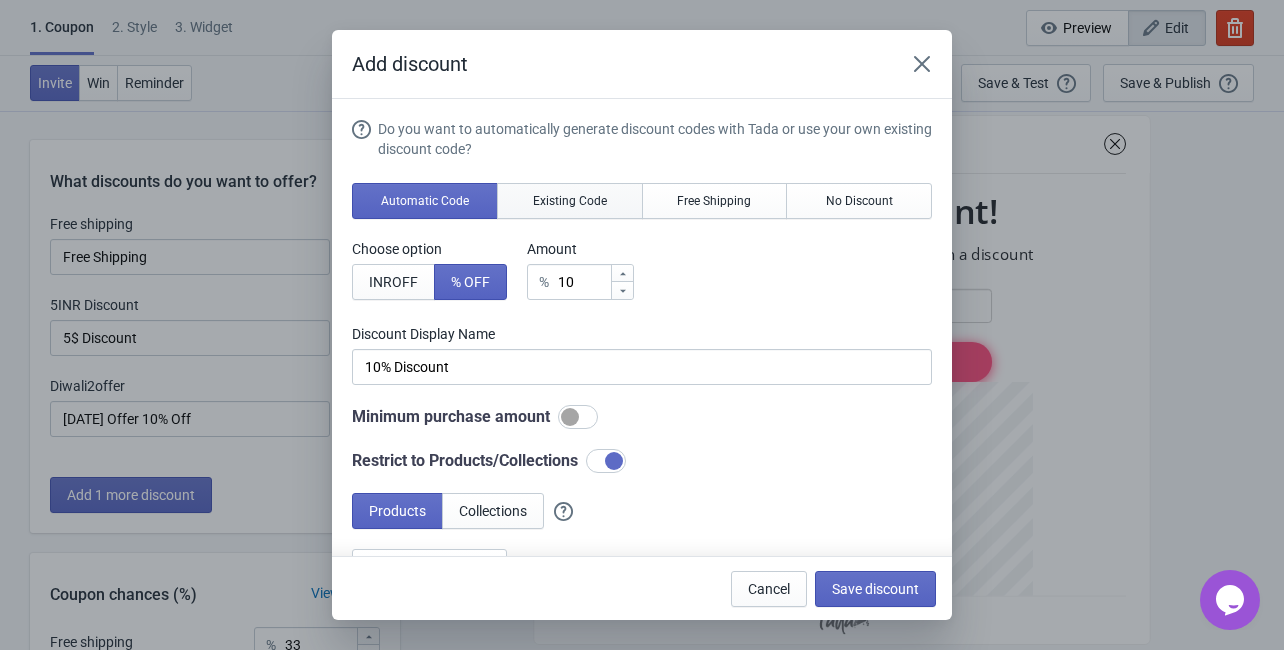
click at [595, 207] on span "Existing Code" at bounding box center [570, 201] width 74 height 16
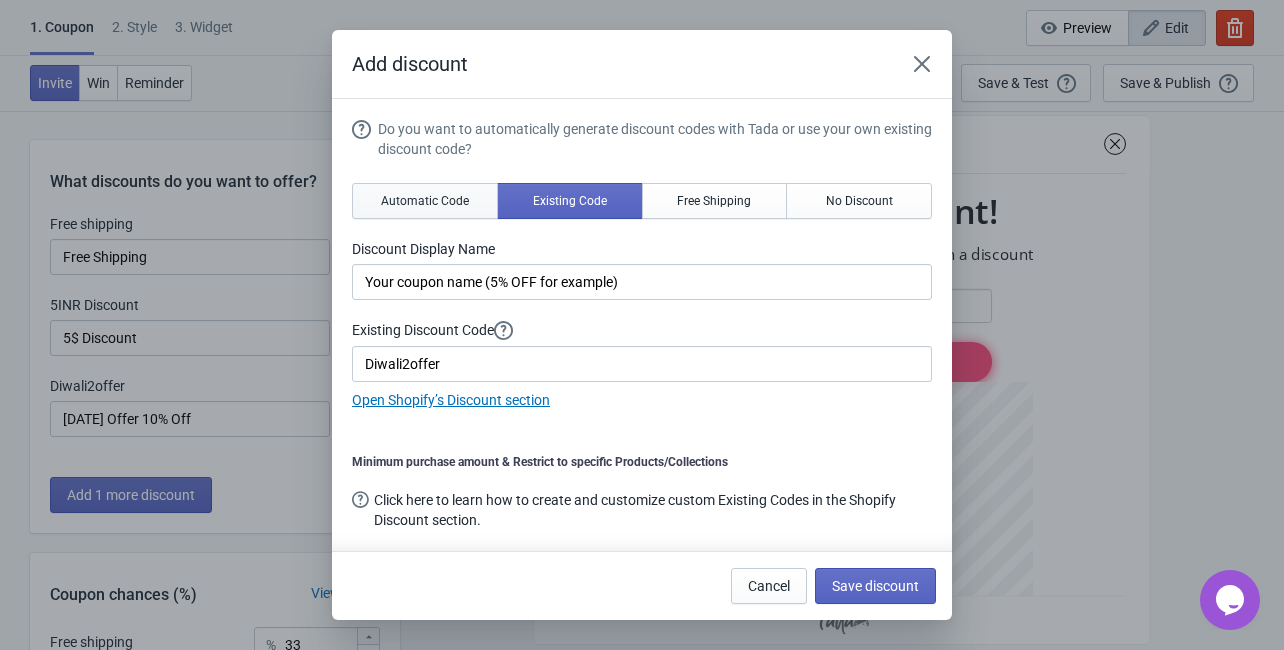
click at [452, 202] on span "Automatic Code" at bounding box center [425, 201] width 88 height 16
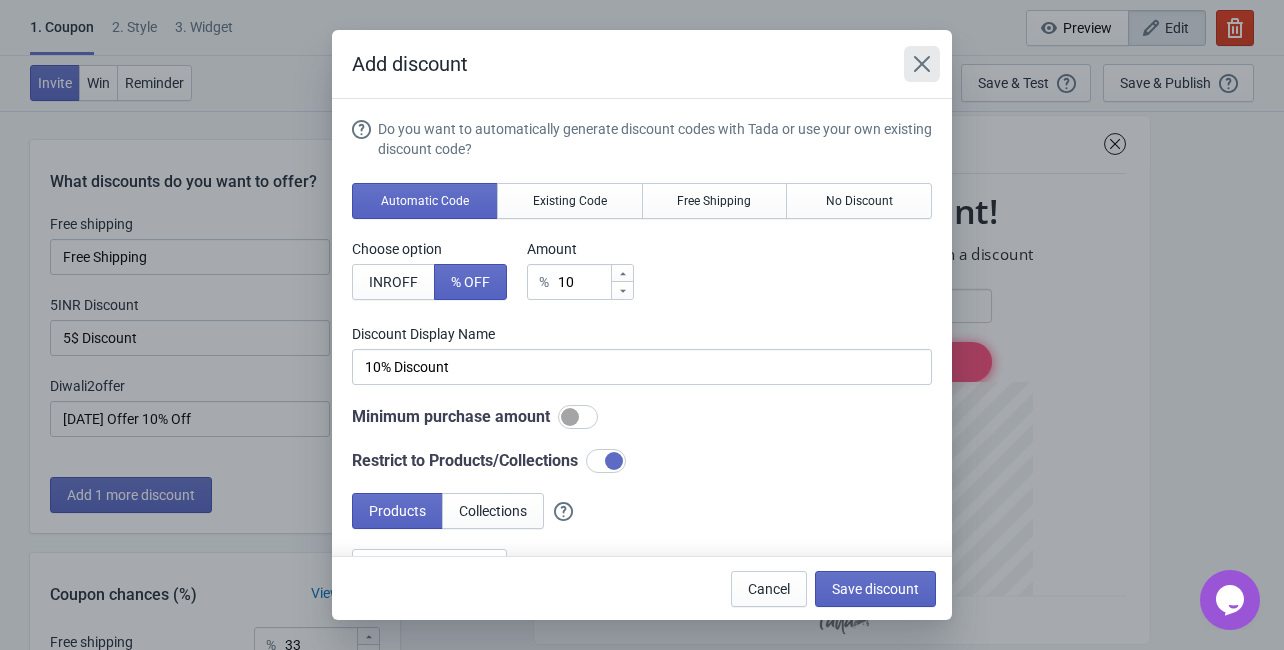
click at [916, 60] on icon "Close" at bounding box center [922, 64] width 20 height 20
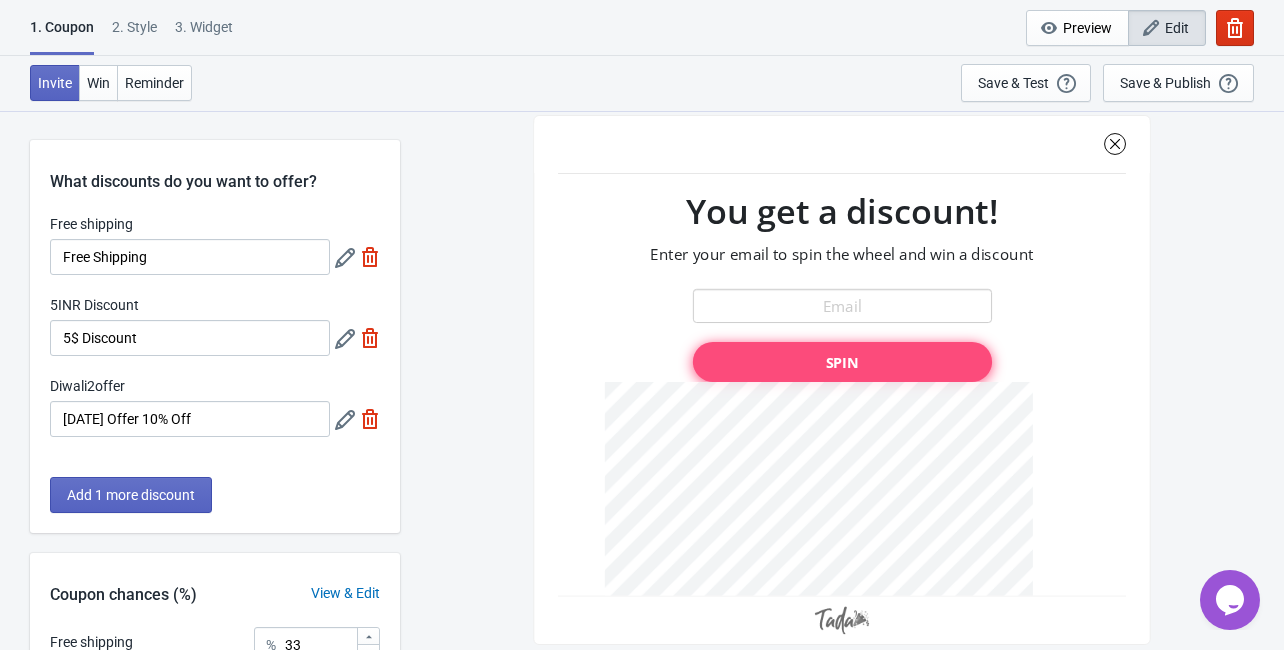
click at [340, 422] on icon at bounding box center [345, 420] width 20 height 20
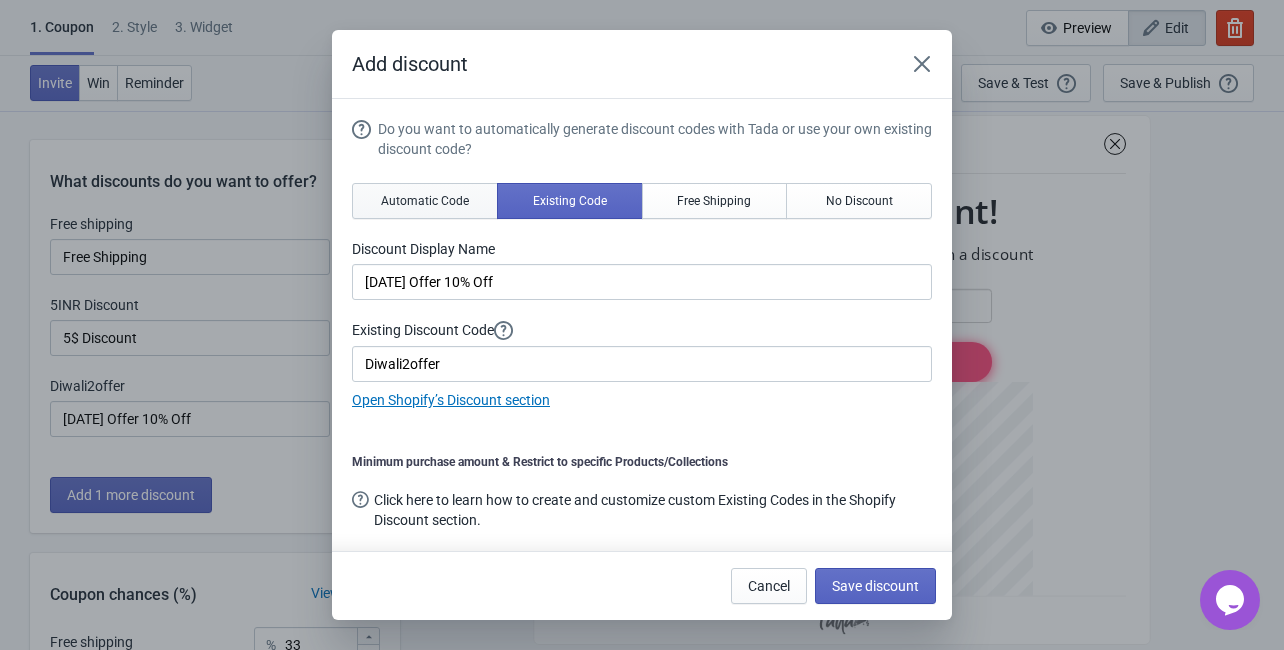
click at [456, 212] on button "Automatic Code" at bounding box center [425, 201] width 146 height 36
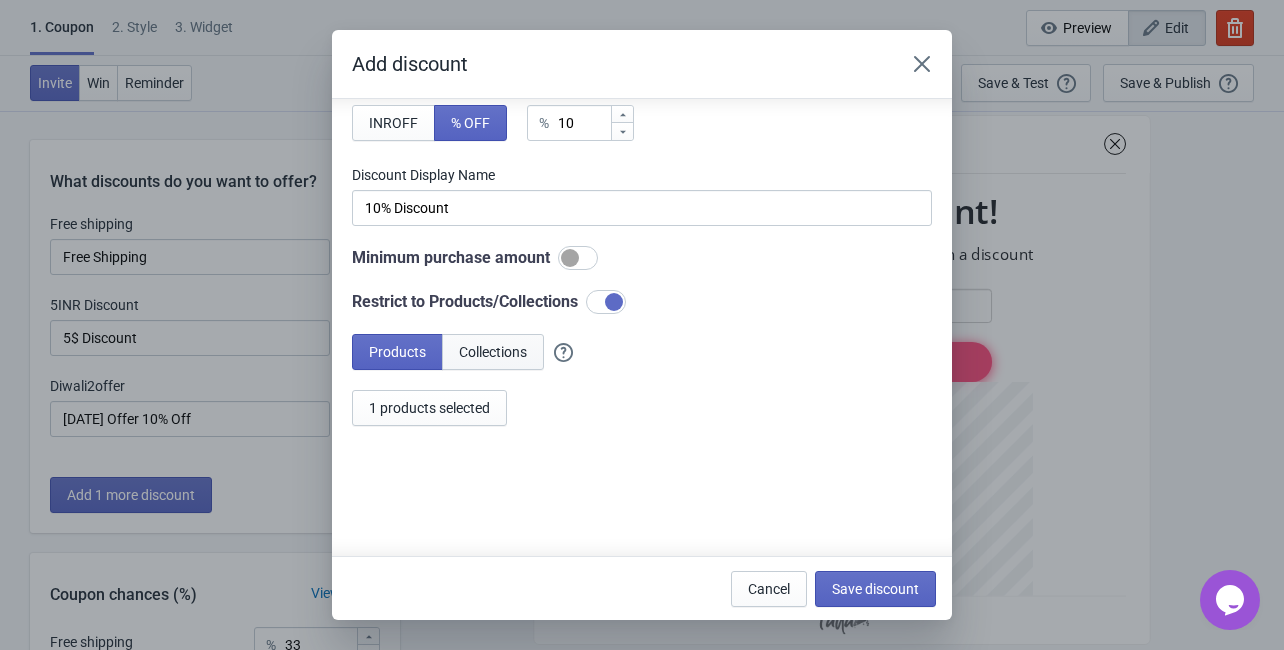
scroll to position [160, 0]
click at [460, 412] on span "1 products selected" at bounding box center [429, 407] width 121 height 16
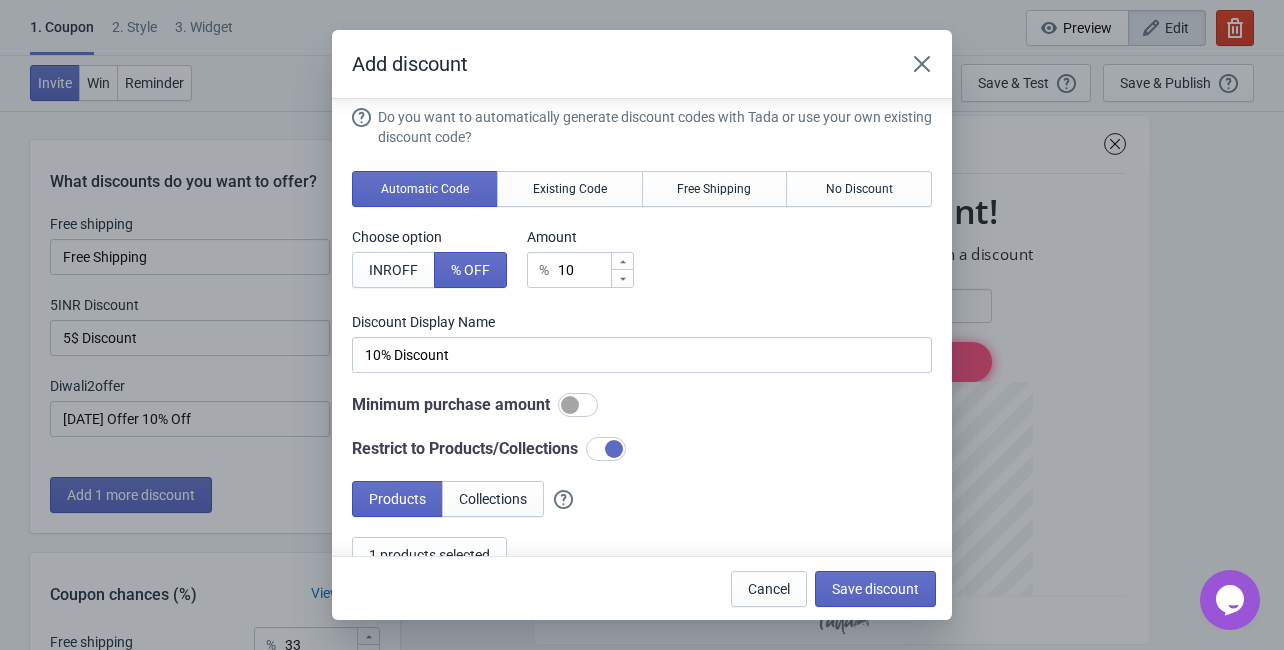
scroll to position [0, 0]
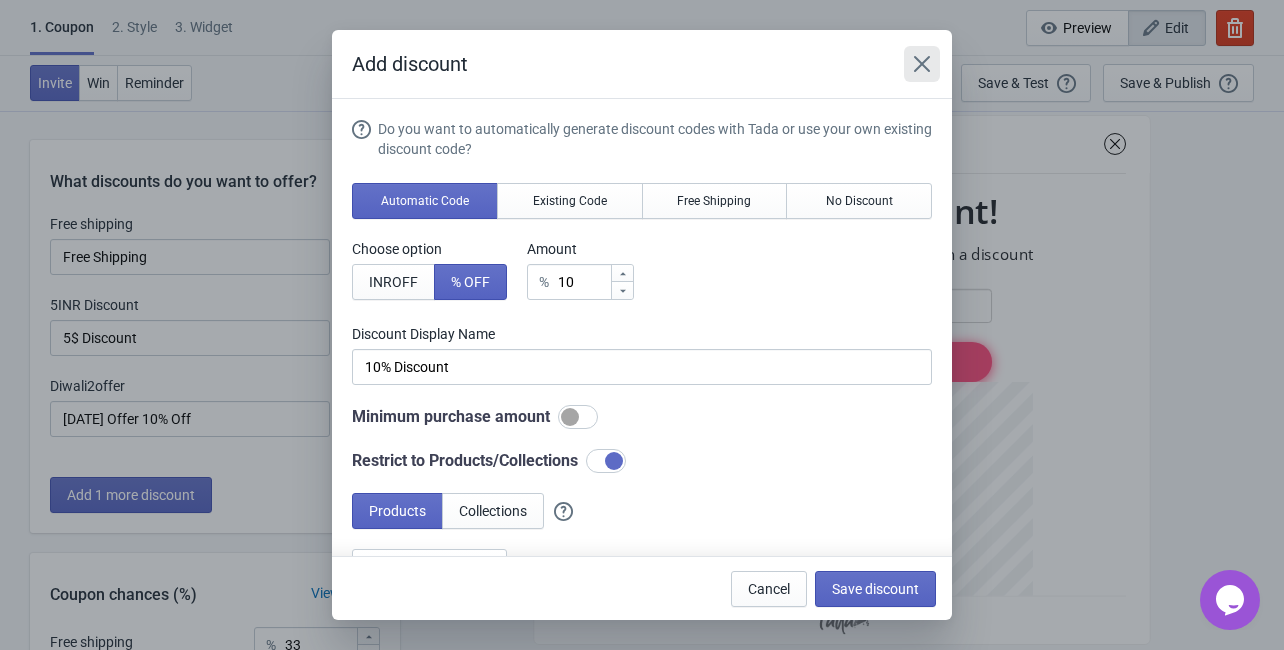
click at [928, 59] on icon "Close" at bounding box center [922, 64] width 16 height 16
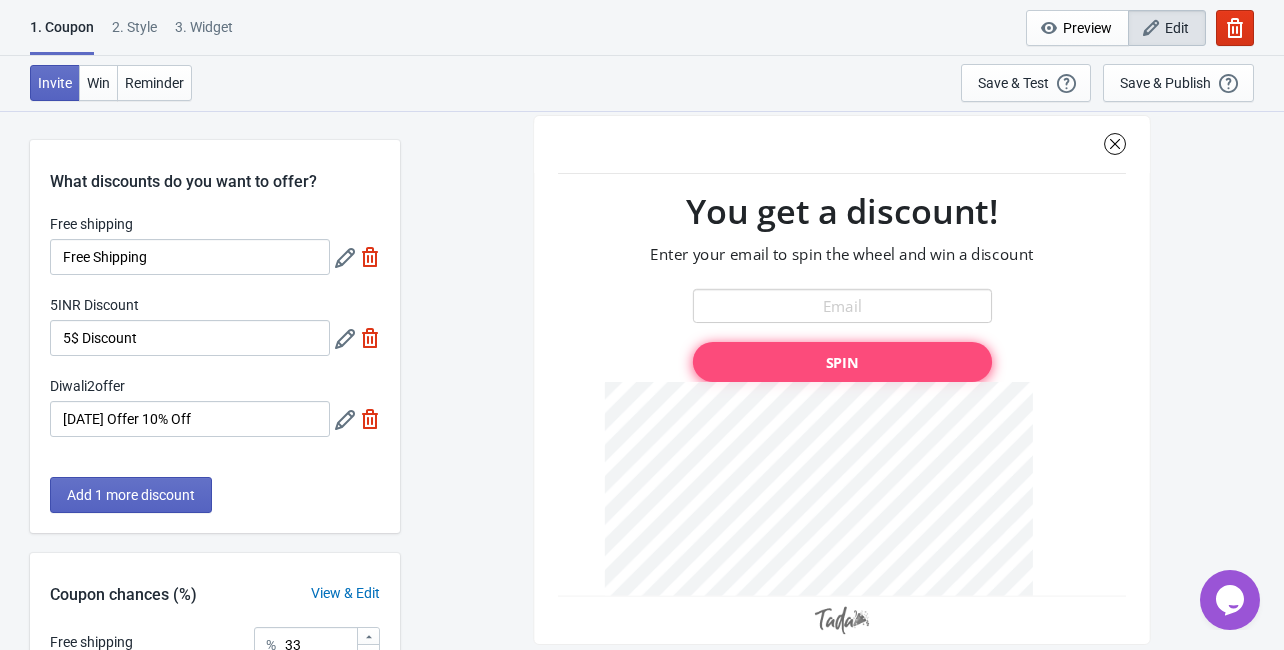
click at [371, 338] on img at bounding box center [370, 338] width 20 height 20
type input "50"
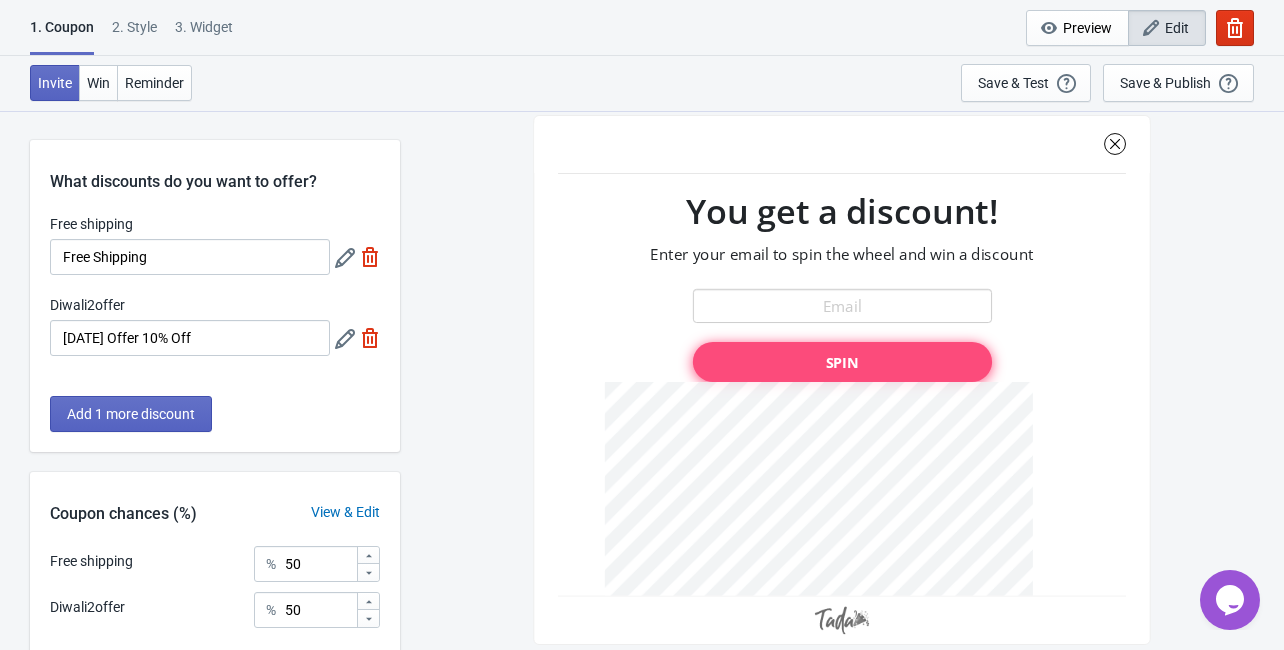
click at [339, 261] on icon at bounding box center [345, 258] width 20 height 20
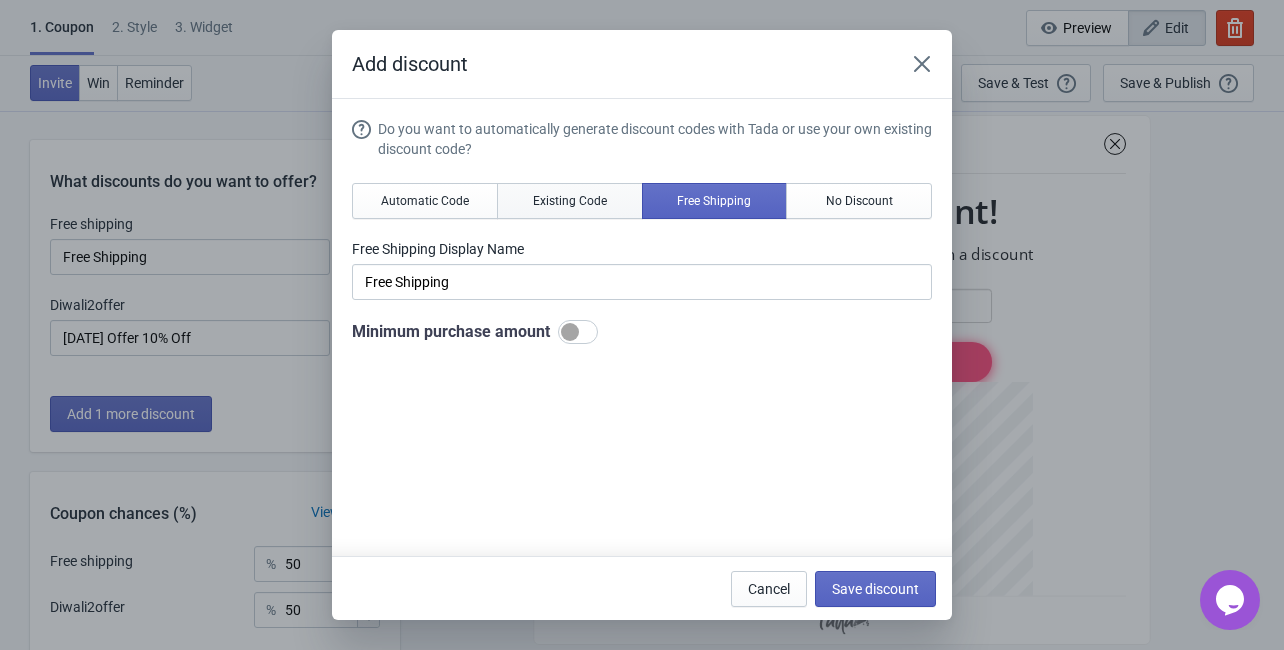
click at [580, 189] on button "Existing Code" at bounding box center [570, 201] width 146 height 36
type input "Your coupon name (5% OFF for example)"
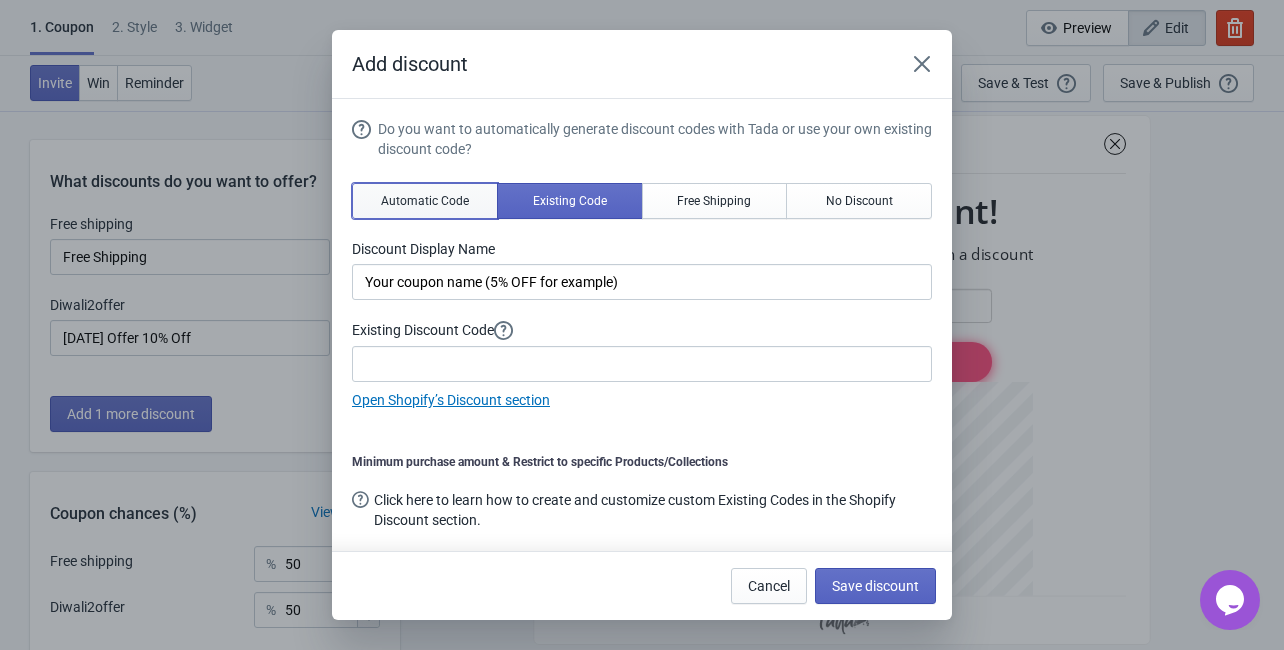
click at [455, 200] on span "Automatic Code" at bounding box center [425, 201] width 88 height 16
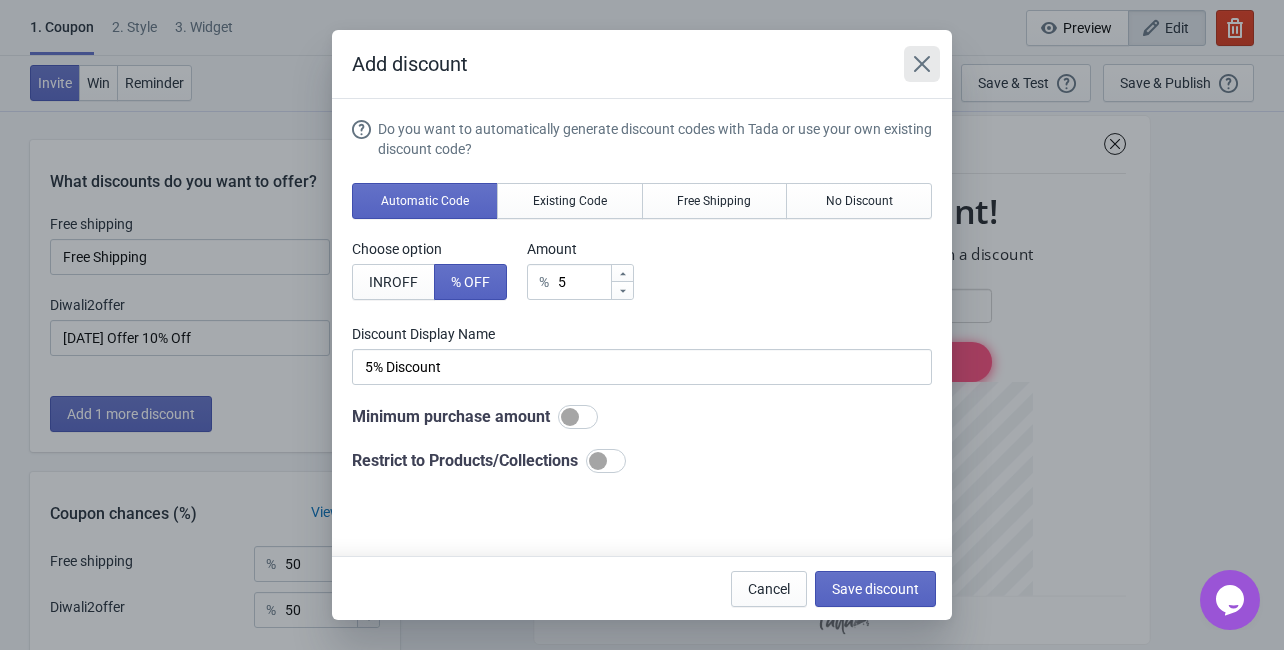
click at [905, 68] on button "Close" at bounding box center [922, 64] width 36 height 36
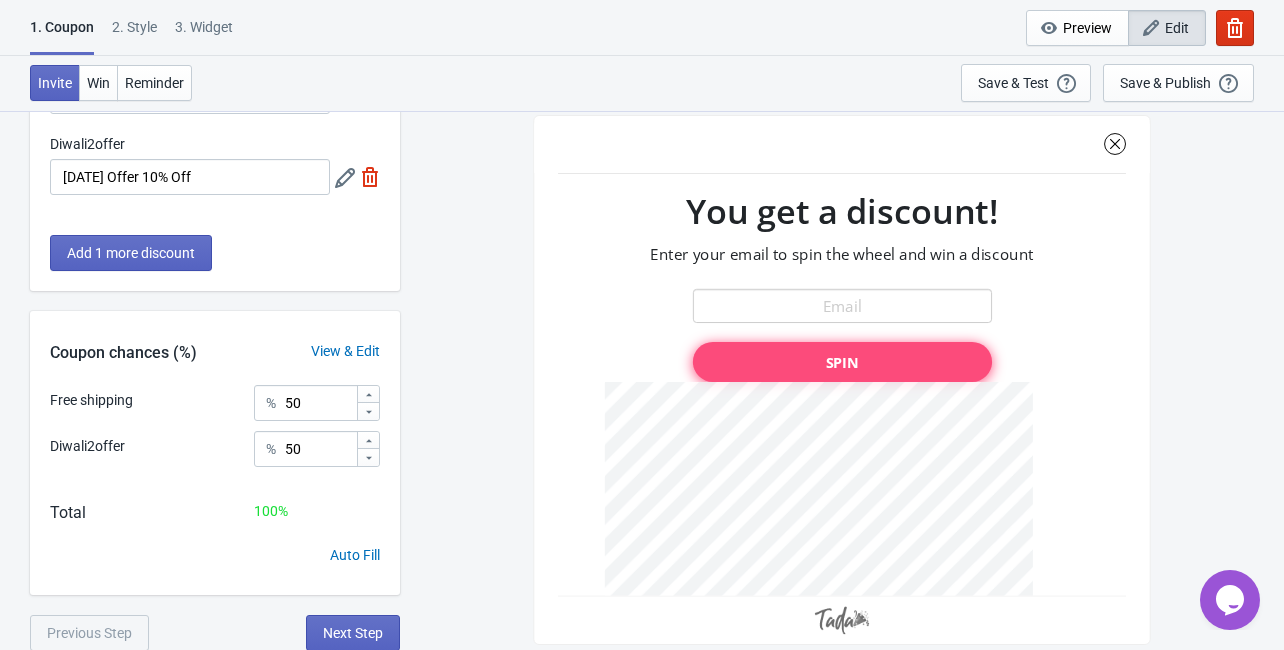
scroll to position [162, 0]
click at [372, 636] on span "Next Step" at bounding box center [353, 632] width 60 height 16
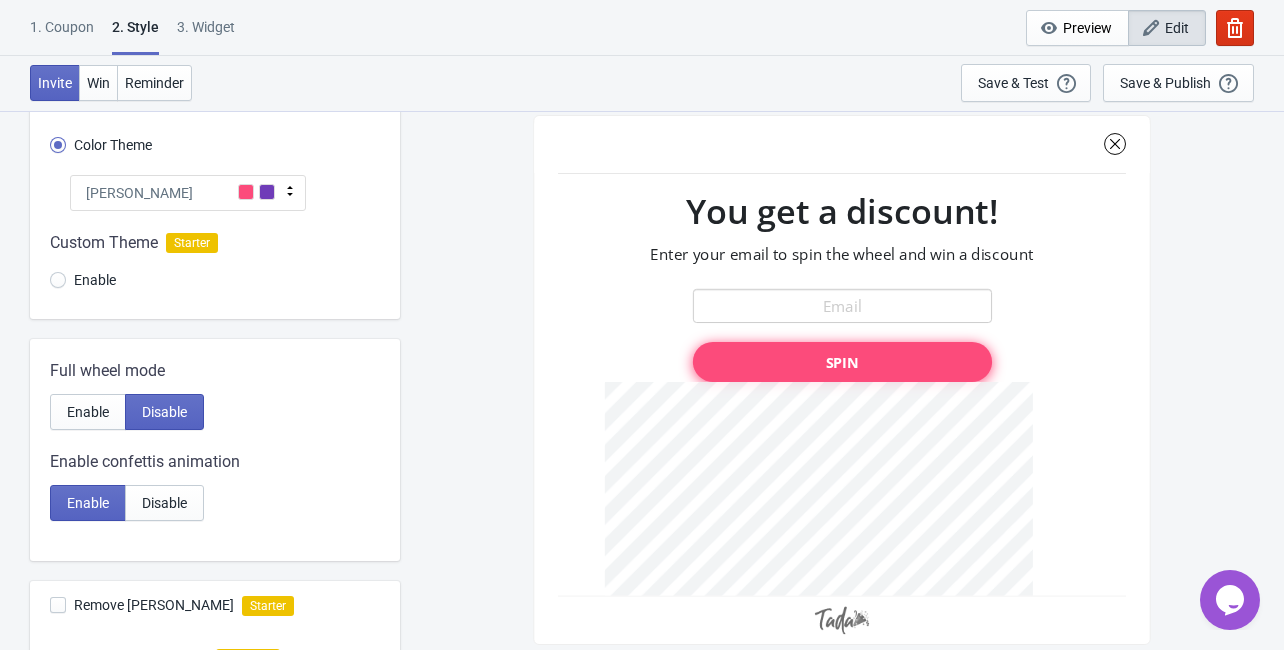
scroll to position [0, 0]
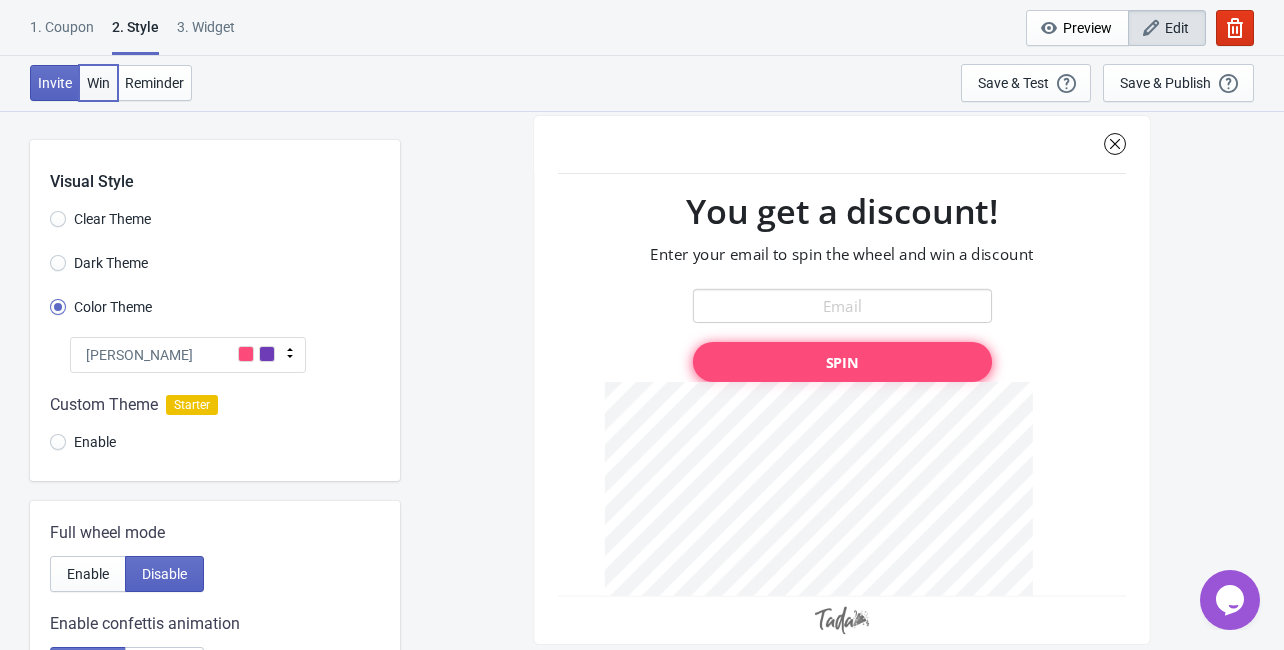
click at [88, 92] on button "Win" at bounding box center [98, 83] width 39 height 36
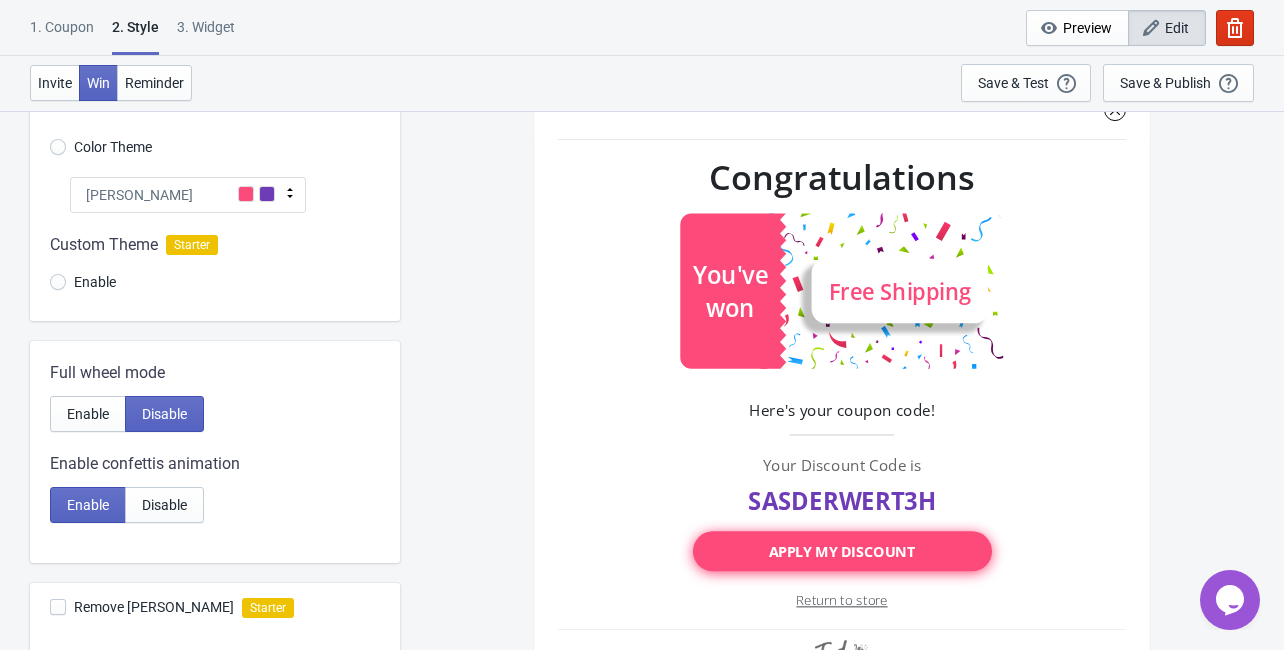
scroll to position [80, 0]
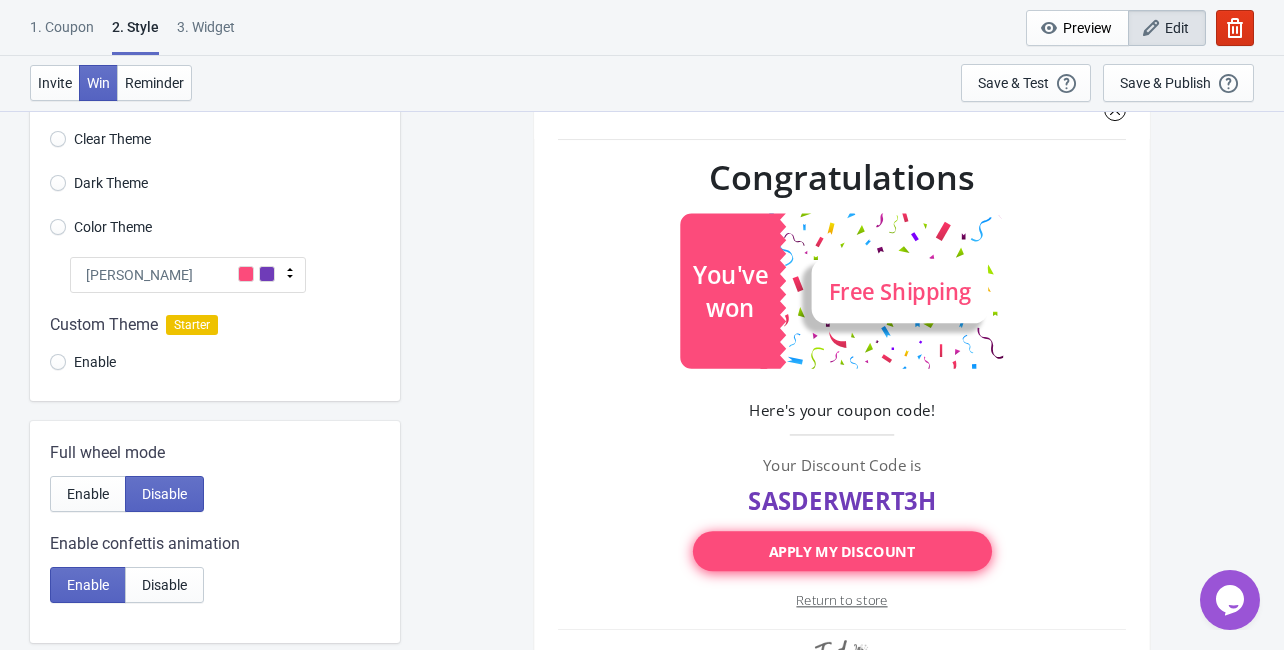
click at [45, 360] on div at bounding box center [215, 347] width 370 height 108
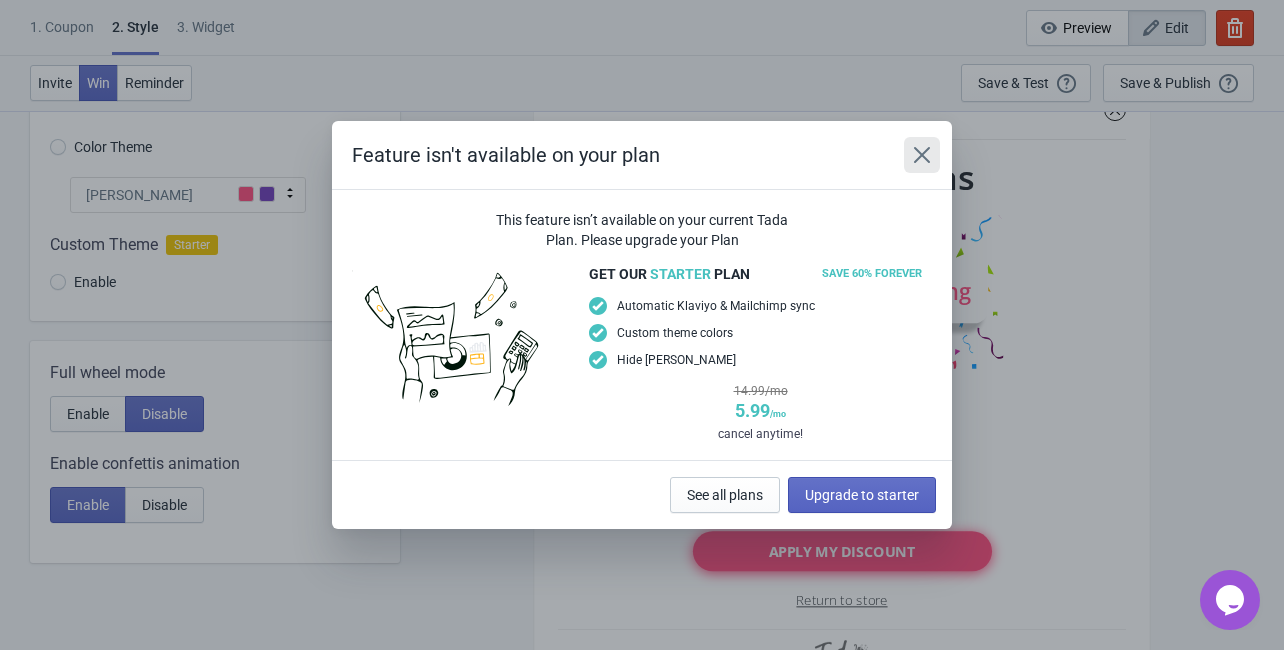
click at [922, 159] on icon "Close" at bounding box center [922, 155] width 20 height 20
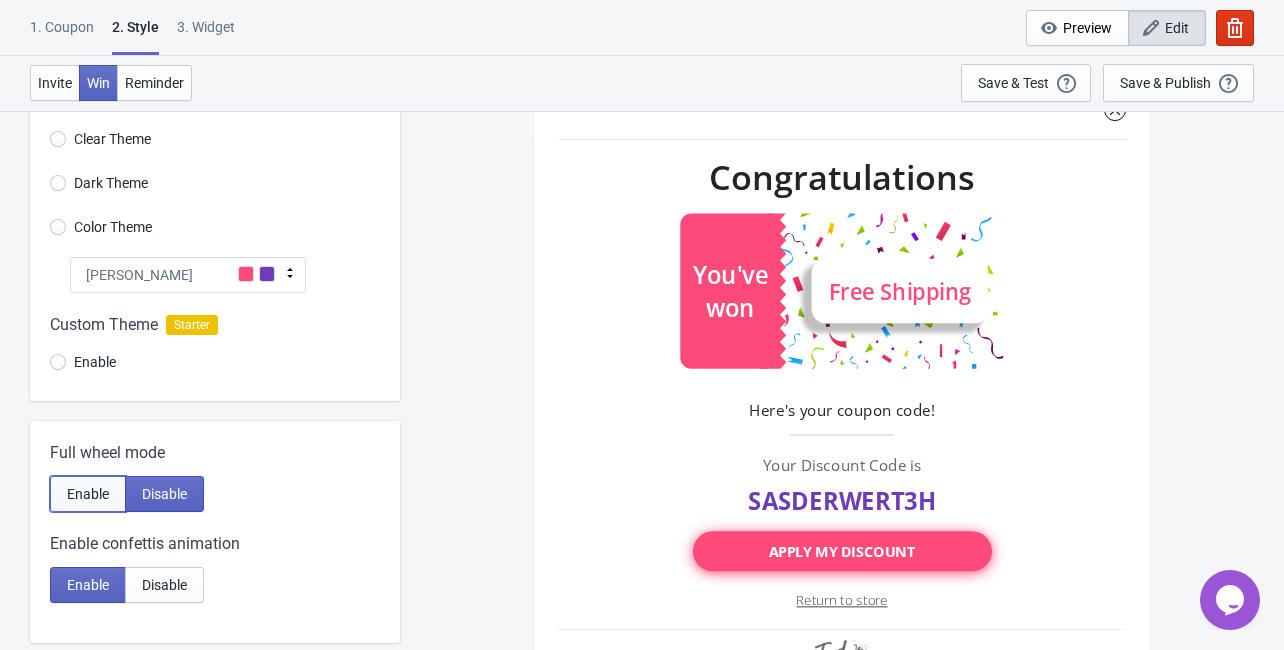
click at [76, 500] on span "Enable" at bounding box center [88, 494] width 42 height 16
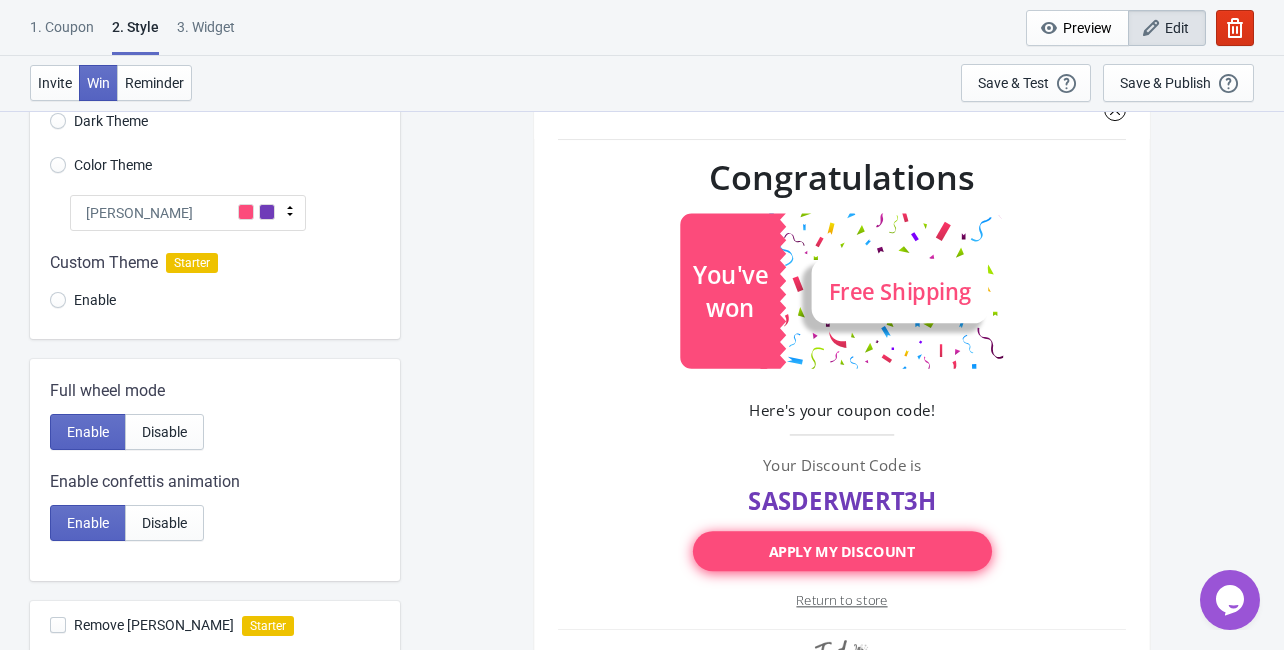
scroll to position [240, 0]
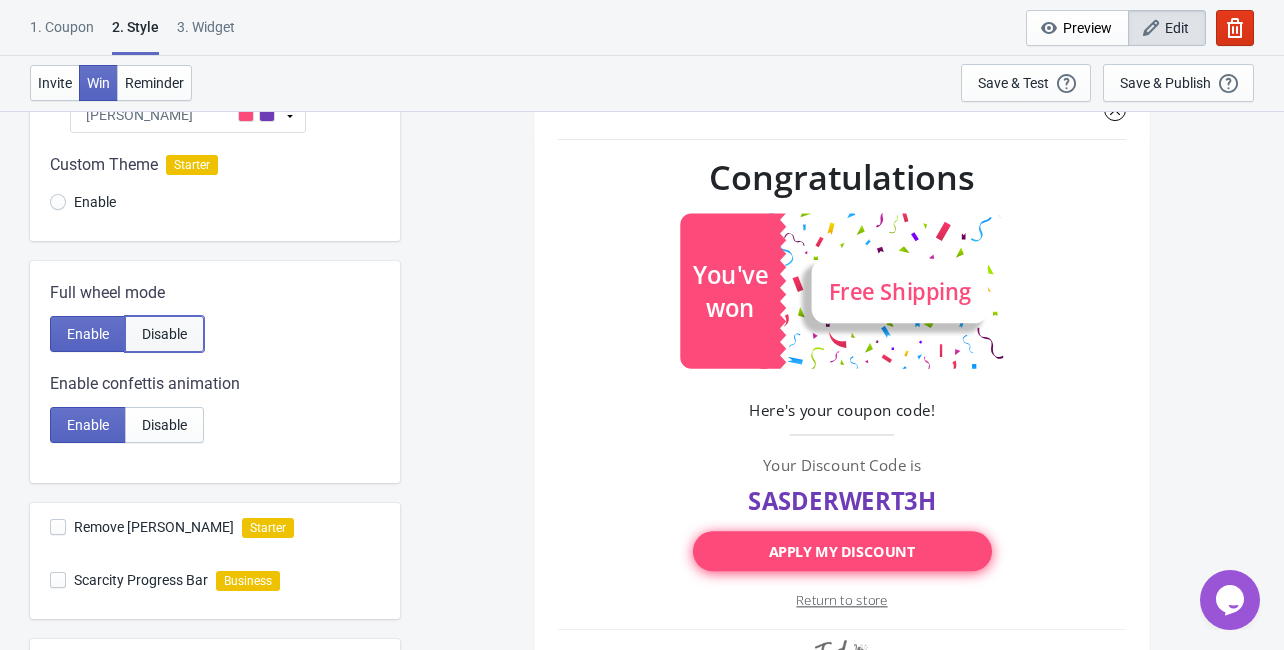
click at [148, 339] on span "Disable" at bounding box center [164, 334] width 45 height 16
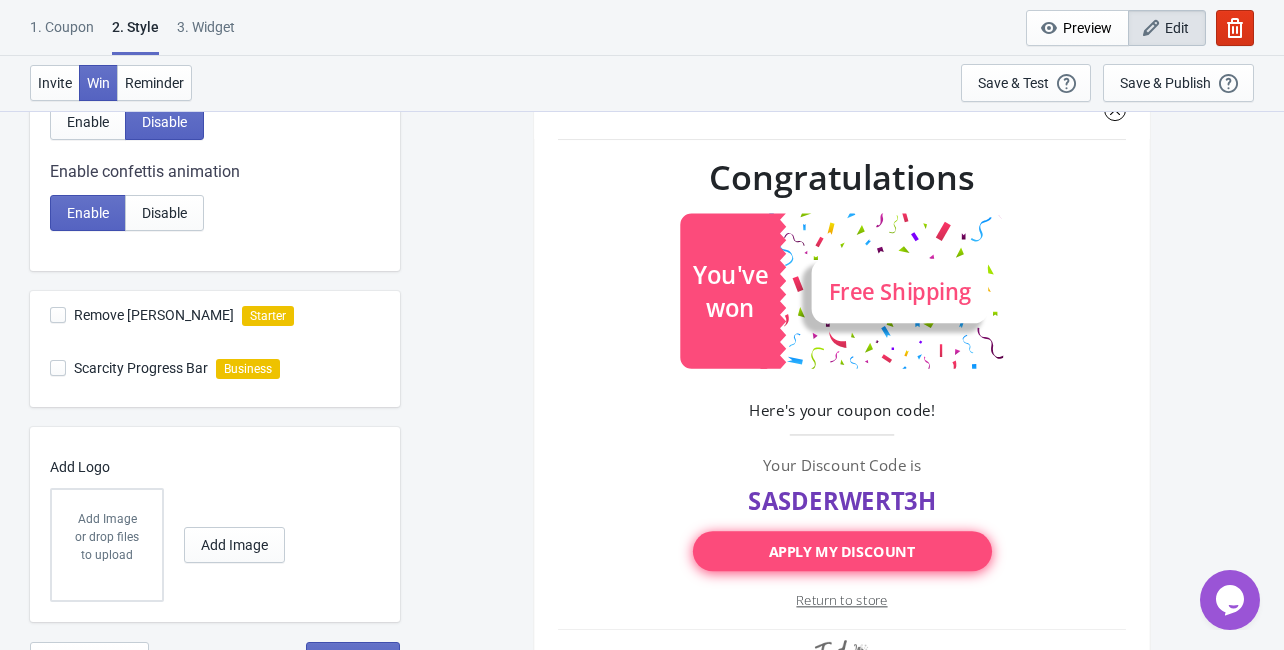
scroll to position [480, 0]
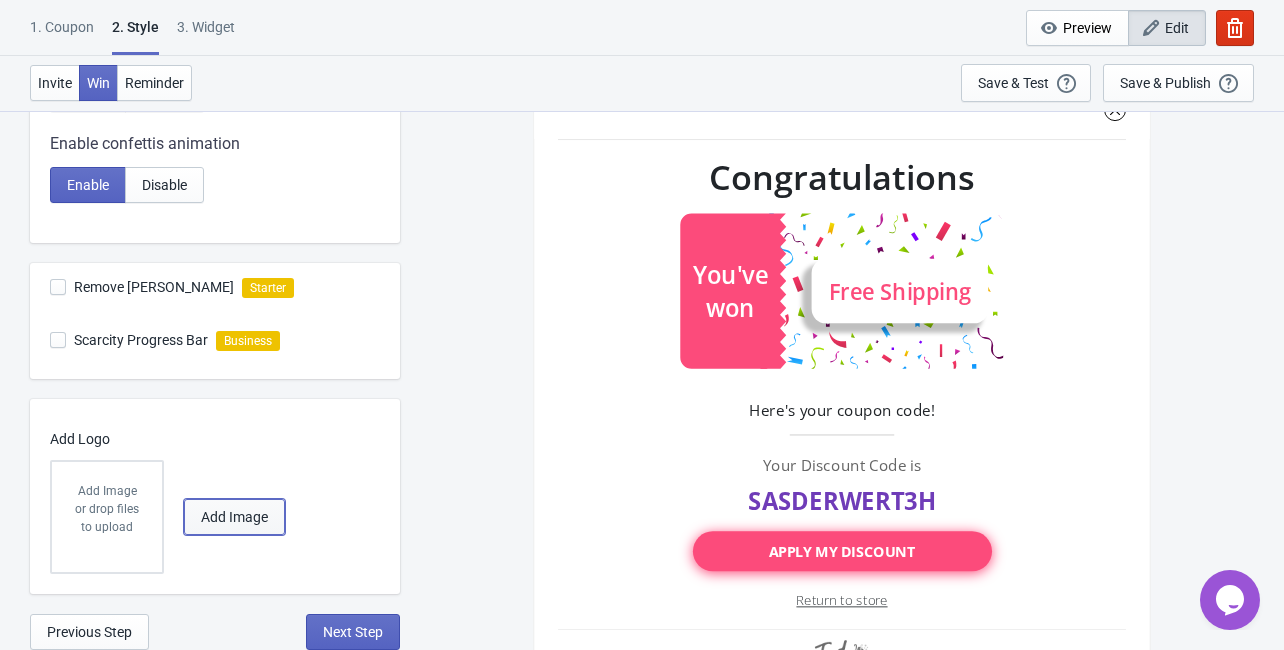
click at [222, 524] on span "Add Image" at bounding box center [234, 517] width 67 height 16
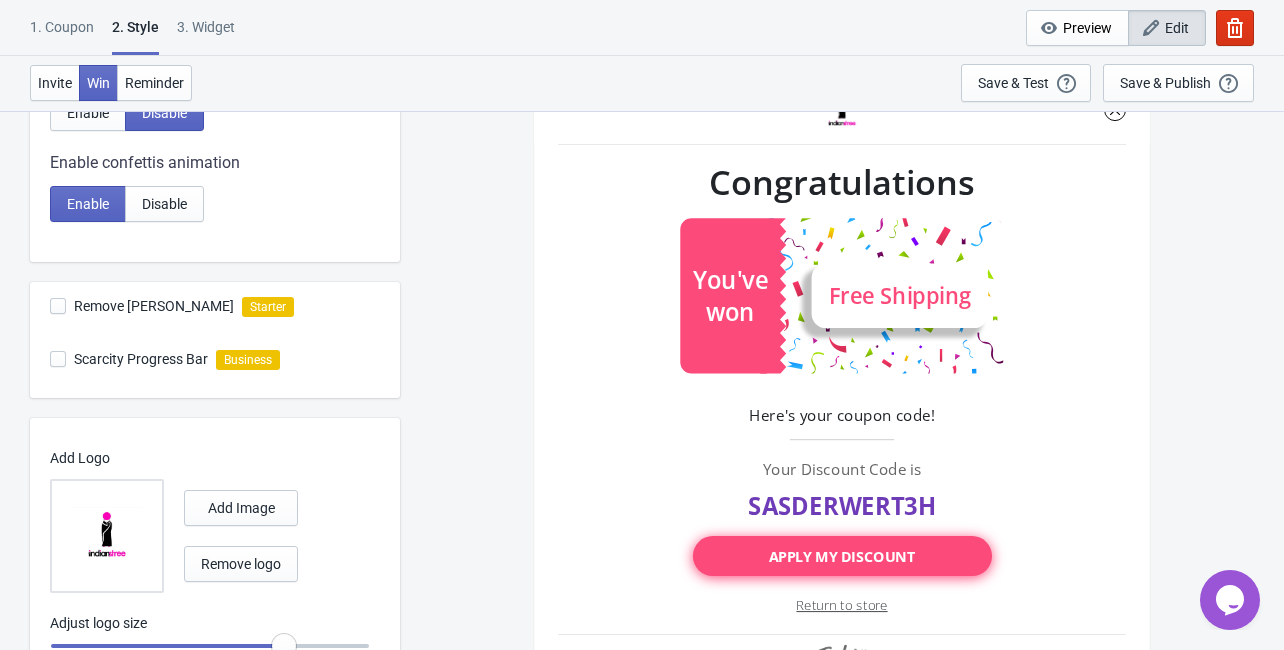
scroll to position [545, 0]
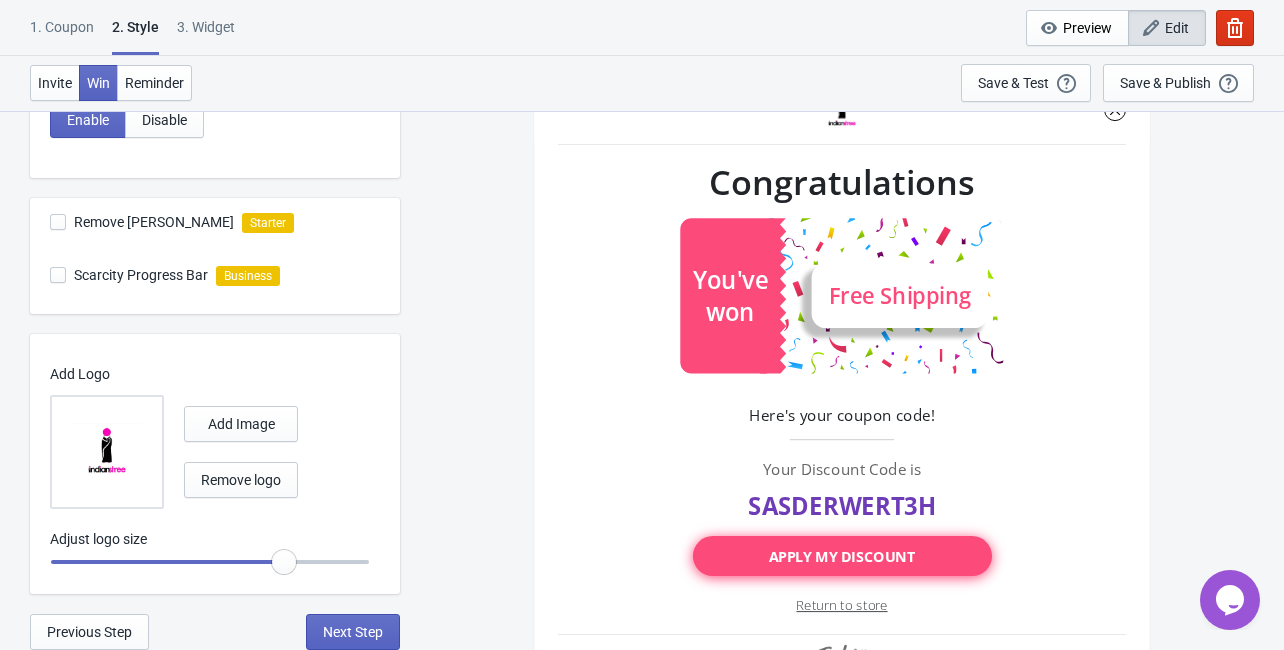
radio input "true"
type input "1.05"
radio input "true"
type input "1.1"
radio input "true"
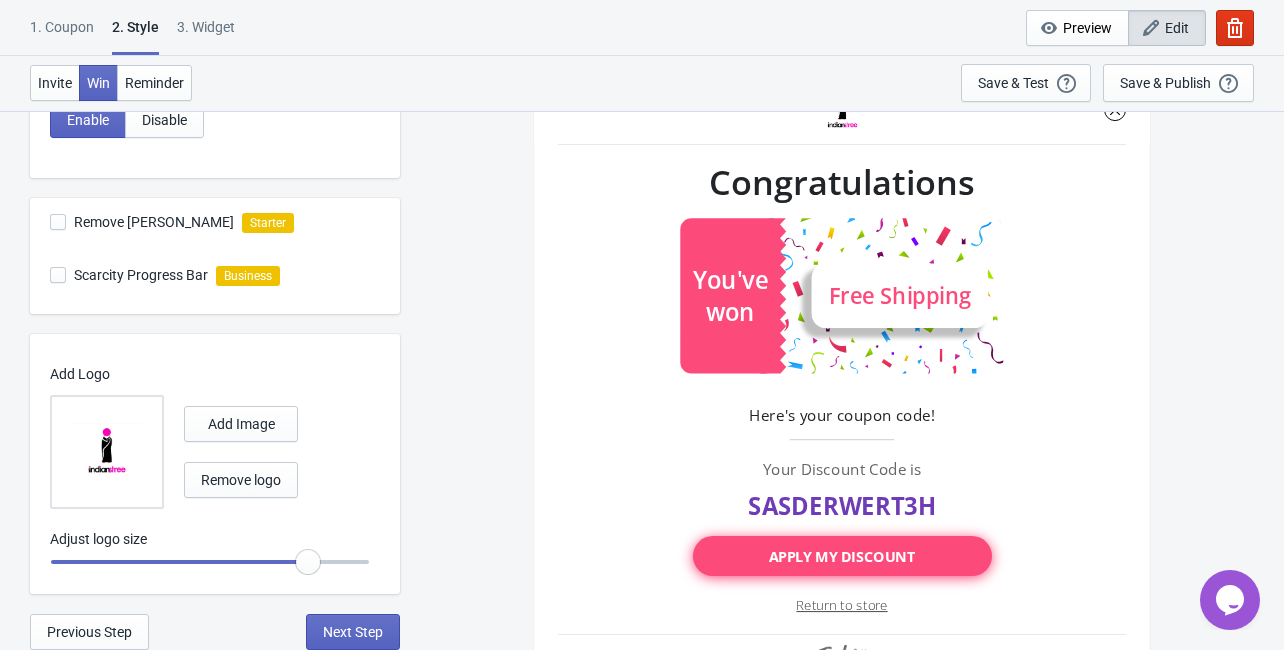
type input "1.2"
radio input "true"
type input "1.25"
radio input "true"
drag, startPoint x: 280, startPoint y: 562, endPoint x: 387, endPoint y: 567, distance: 107.1
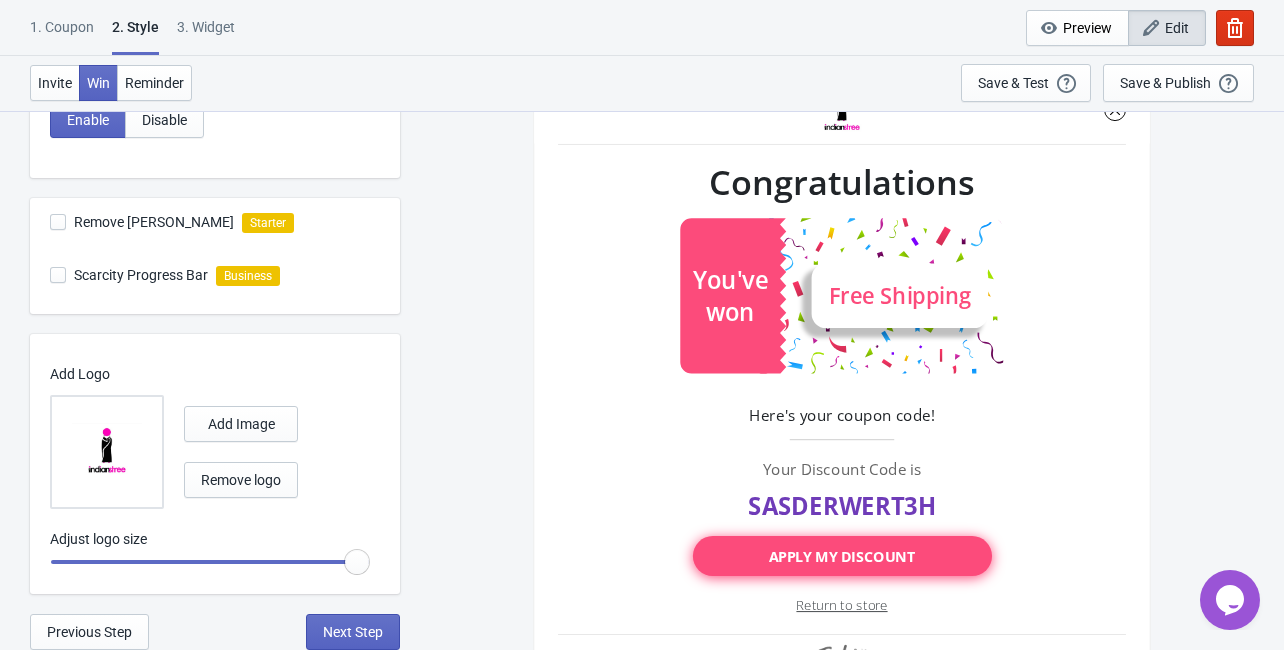
type input "1.3"
click at [370, 567] on input "range" at bounding box center [210, 562] width 320 height 36
click at [151, 75] on span "Reminder" at bounding box center [154, 83] width 59 height 16
radio input "true"
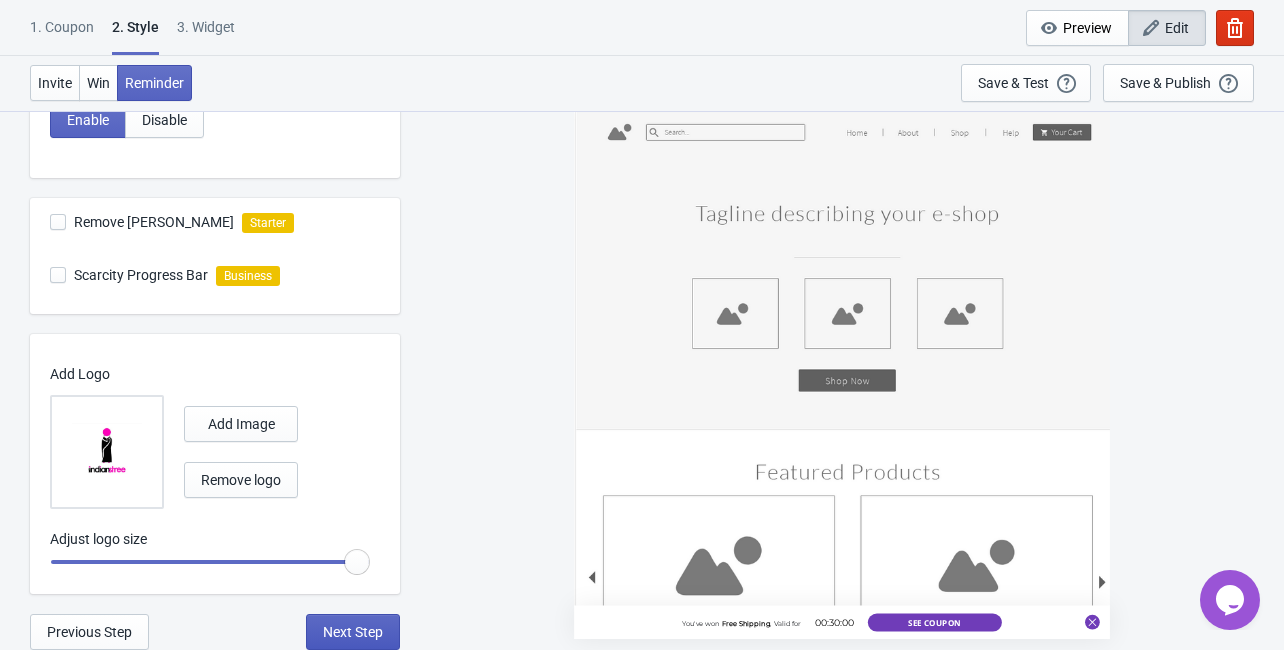
click at [332, 634] on span "Next Step" at bounding box center [353, 632] width 60 height 16
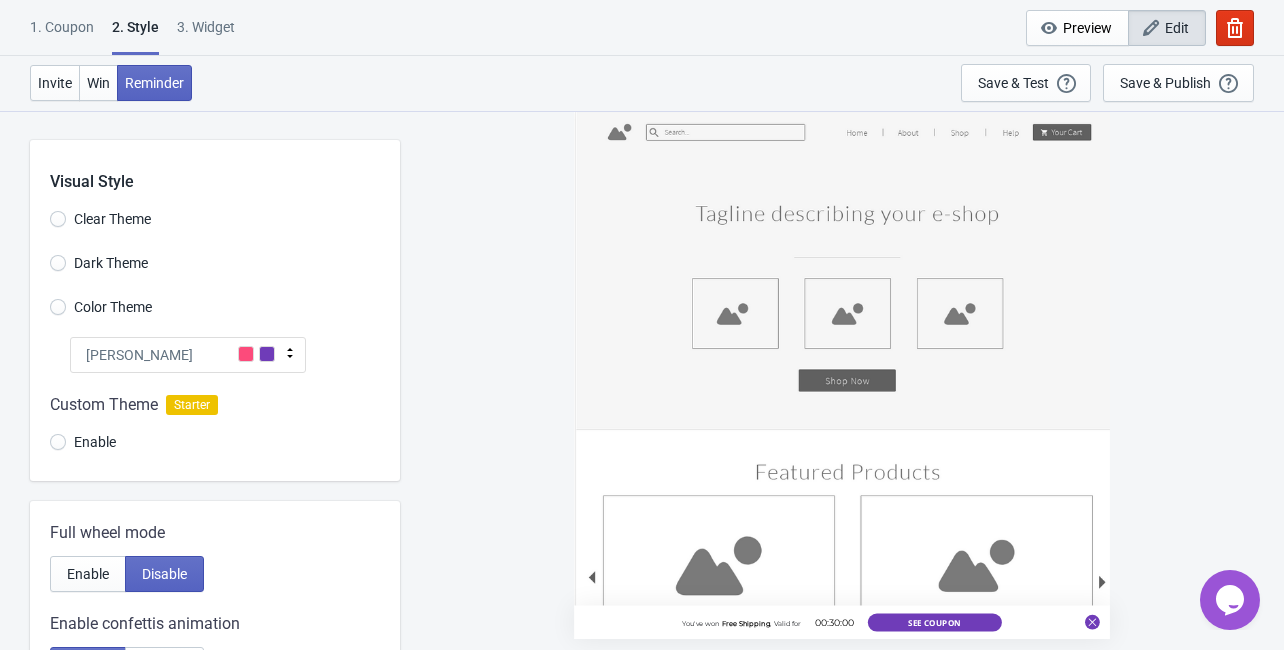
select select "once"
select select "1"
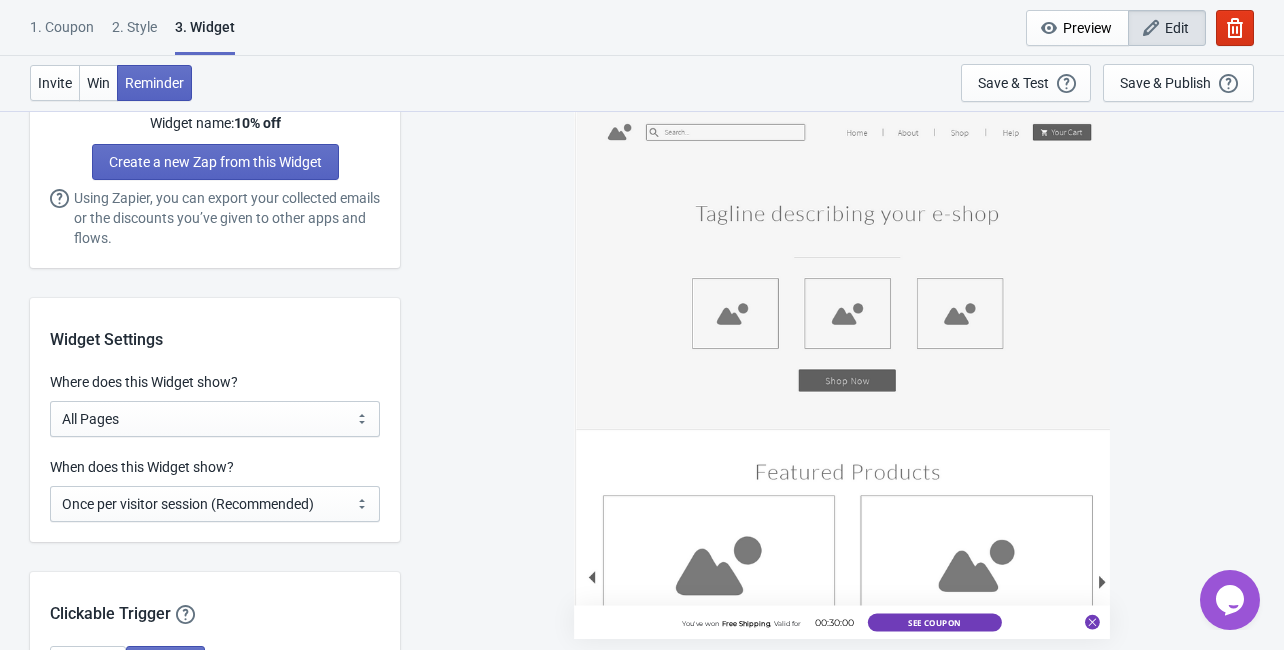
scroll to position [1759, 0]
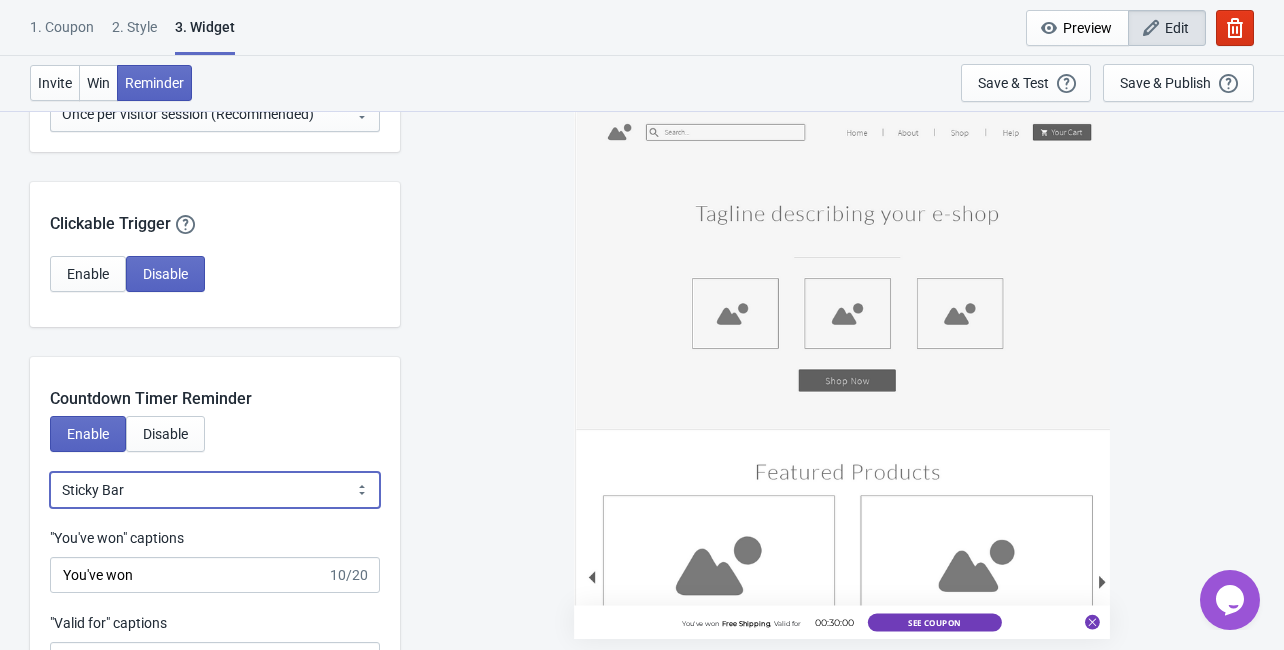
click at [209, 491] on select "Bubble Sticky Bar" at bounding box center [215, 490] width 330 height 36
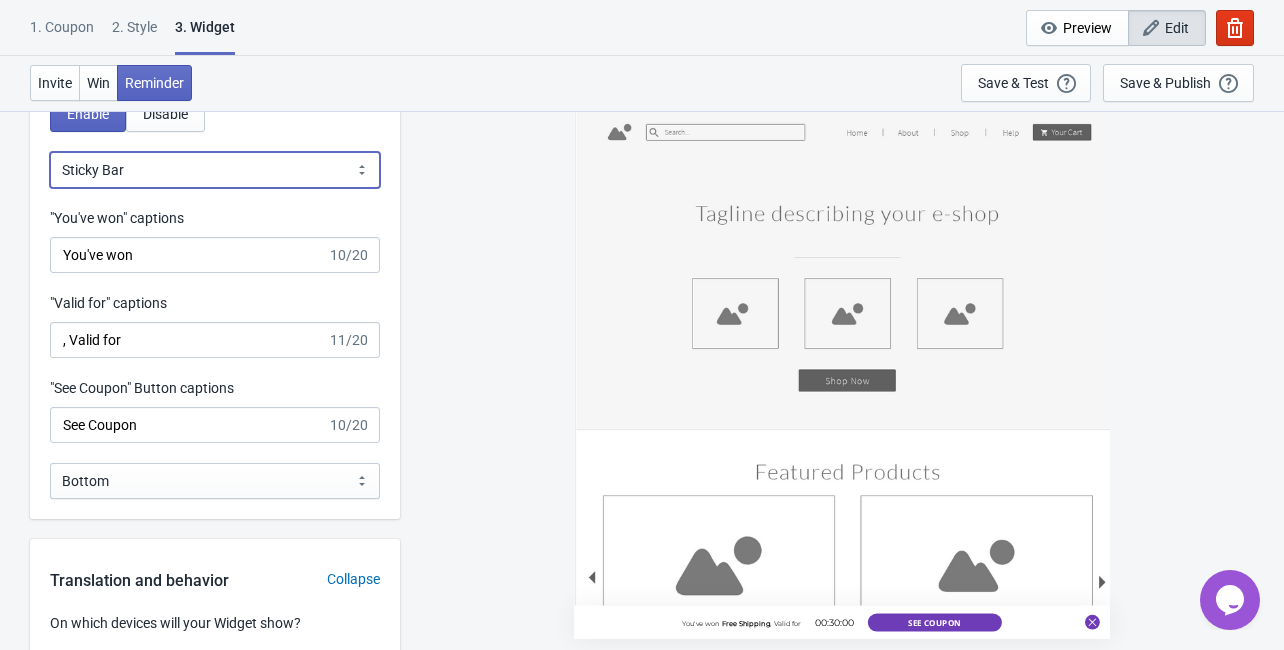
scroll to position [2159, 0]
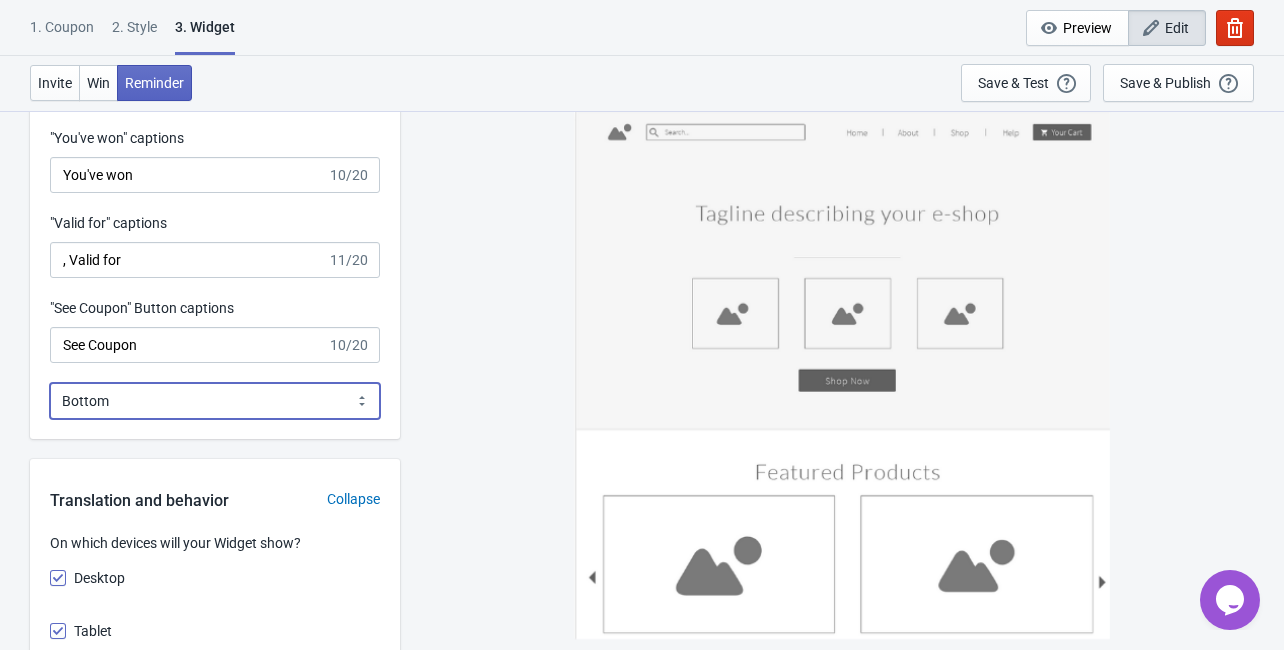
click at [225, 405] on select "Bottom Top" at bounding box center [215, 401] width 330 height 36
select select "1"
click at [50, 383] on select "Bottom Top" at bounding box center [215, 401] width 330 height 36
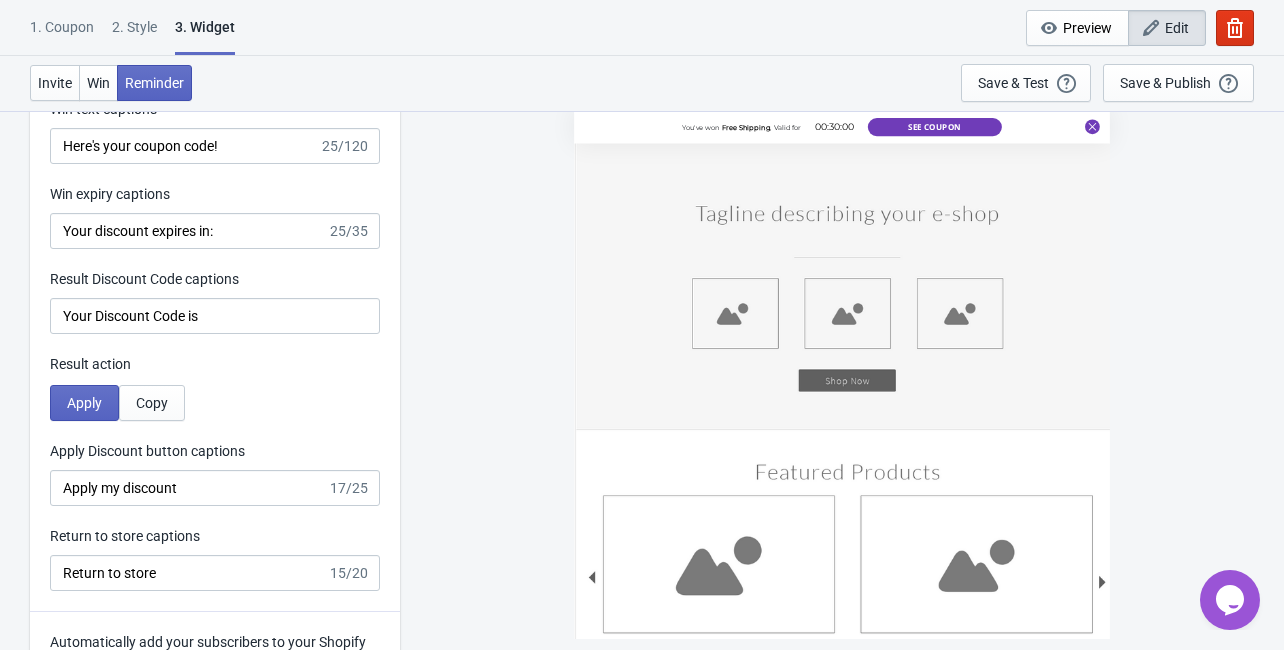
scroll to position [4079, 0]
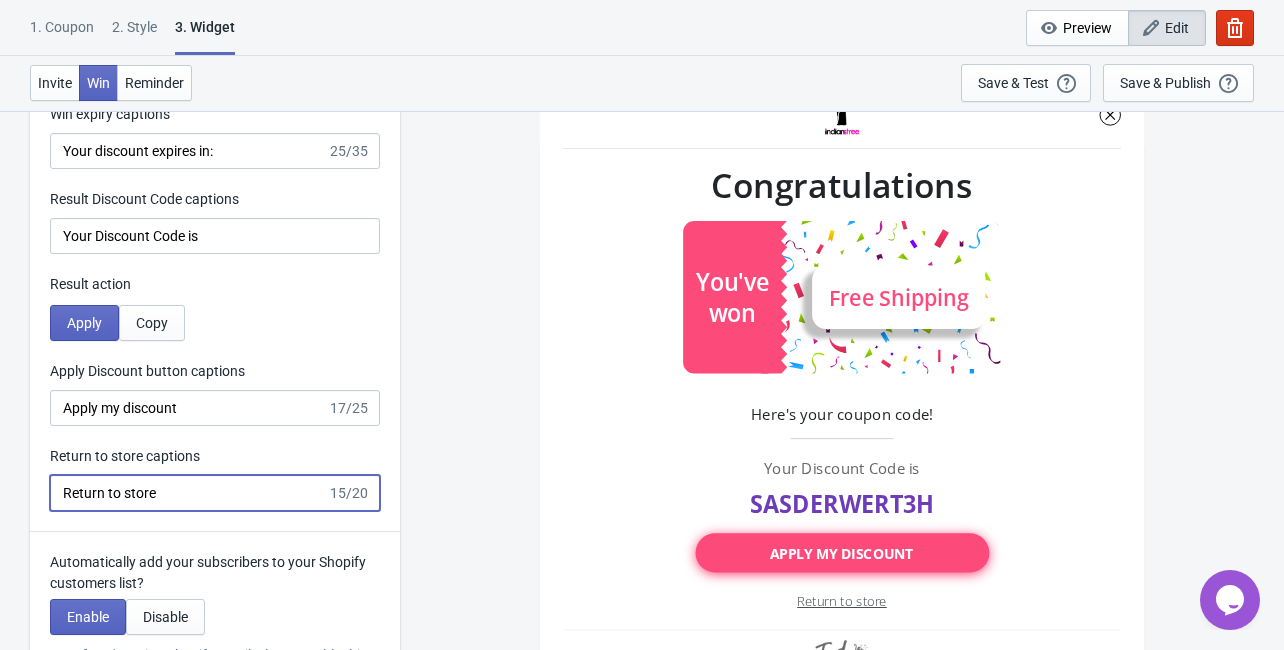
click at [219, 496] on input "Return to store" at bounding box center [188, 493] width 277 height 36
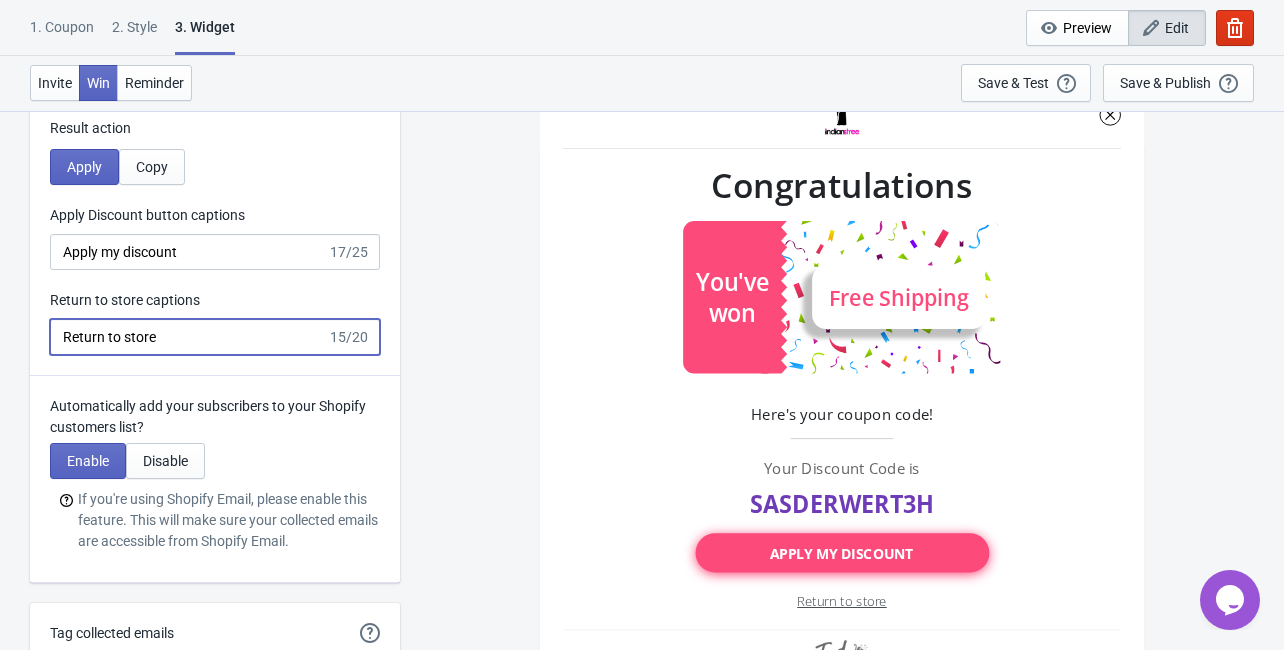
scroll to position [4239, 0]
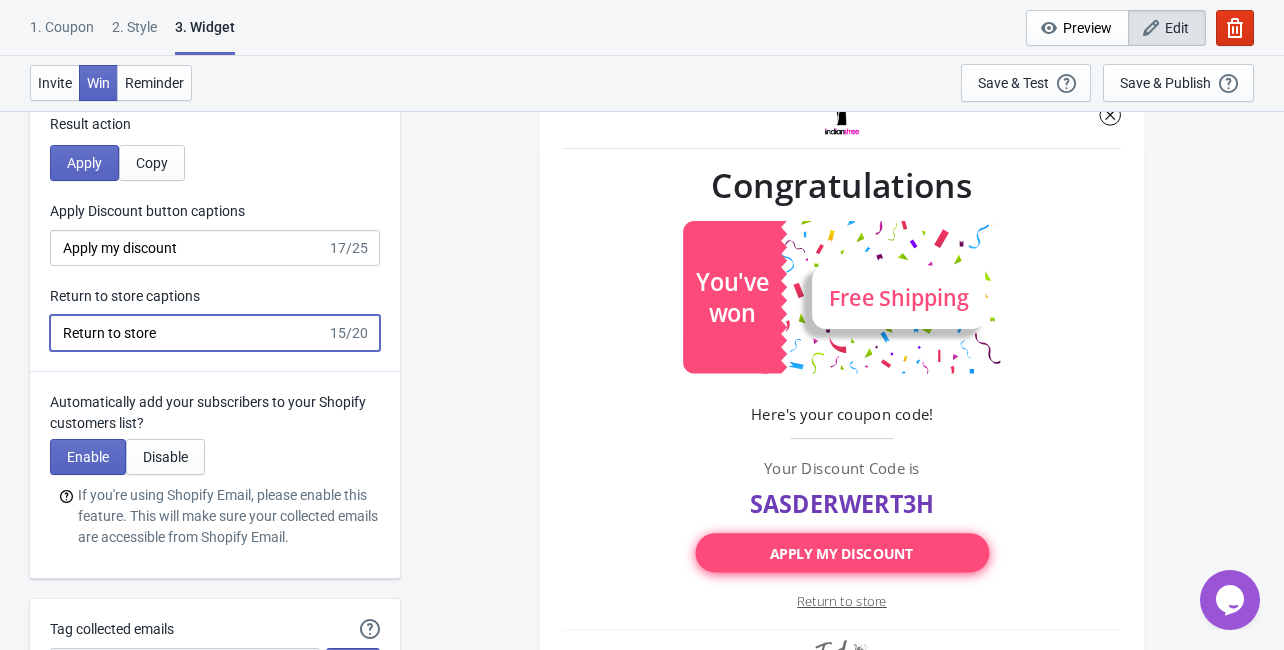
click at [265, 332] on input "Return to store" at bounding box center [188, 333] width 277 height 36
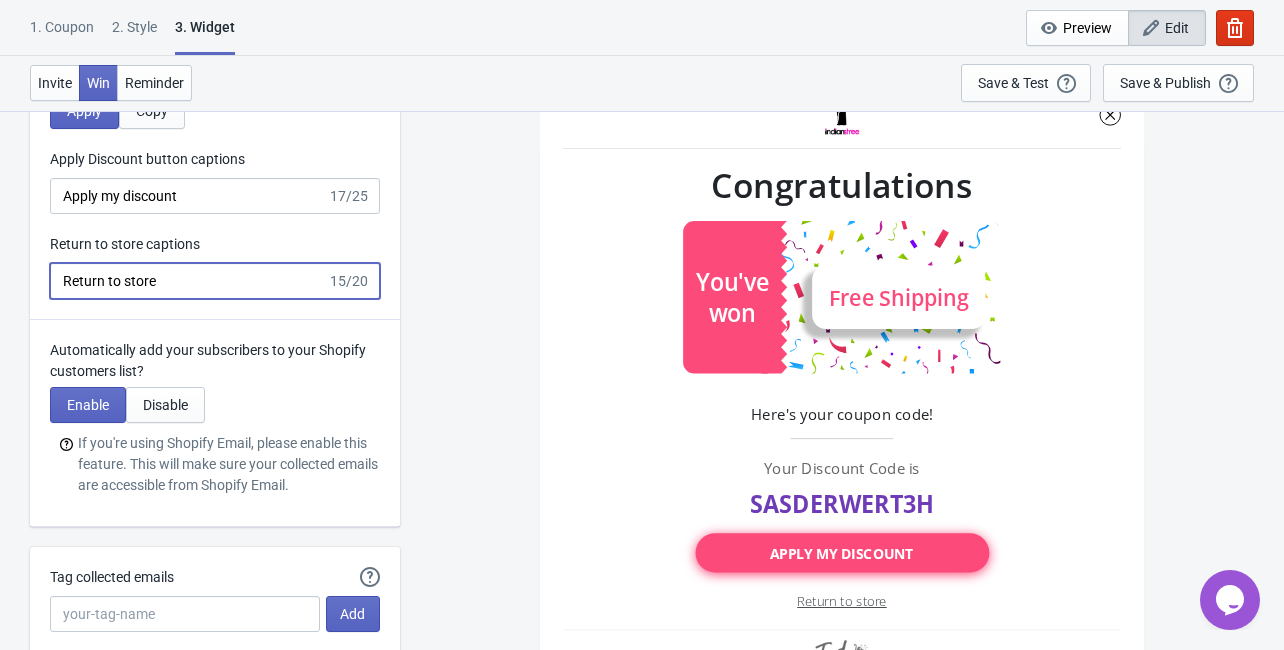
scroll to position [4319, 0]
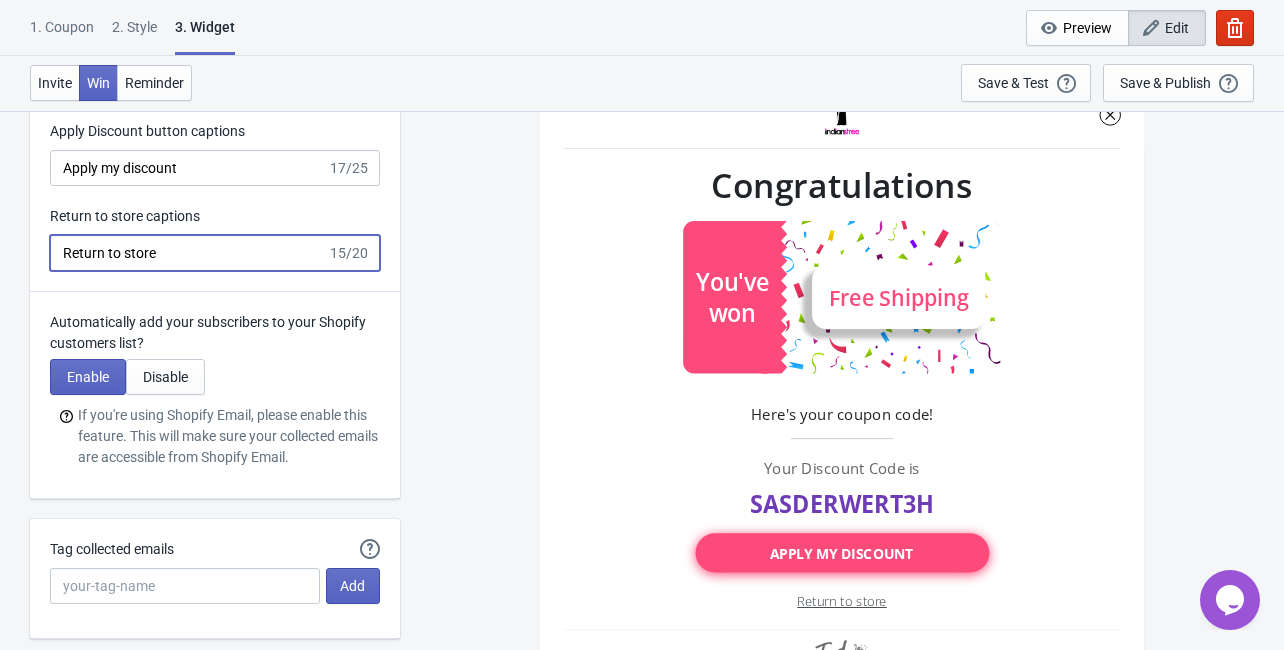
drag, startPoint x: 170, startPoint y: 252, endPoint x: 27, endPoint y: 259, distance: 143.1
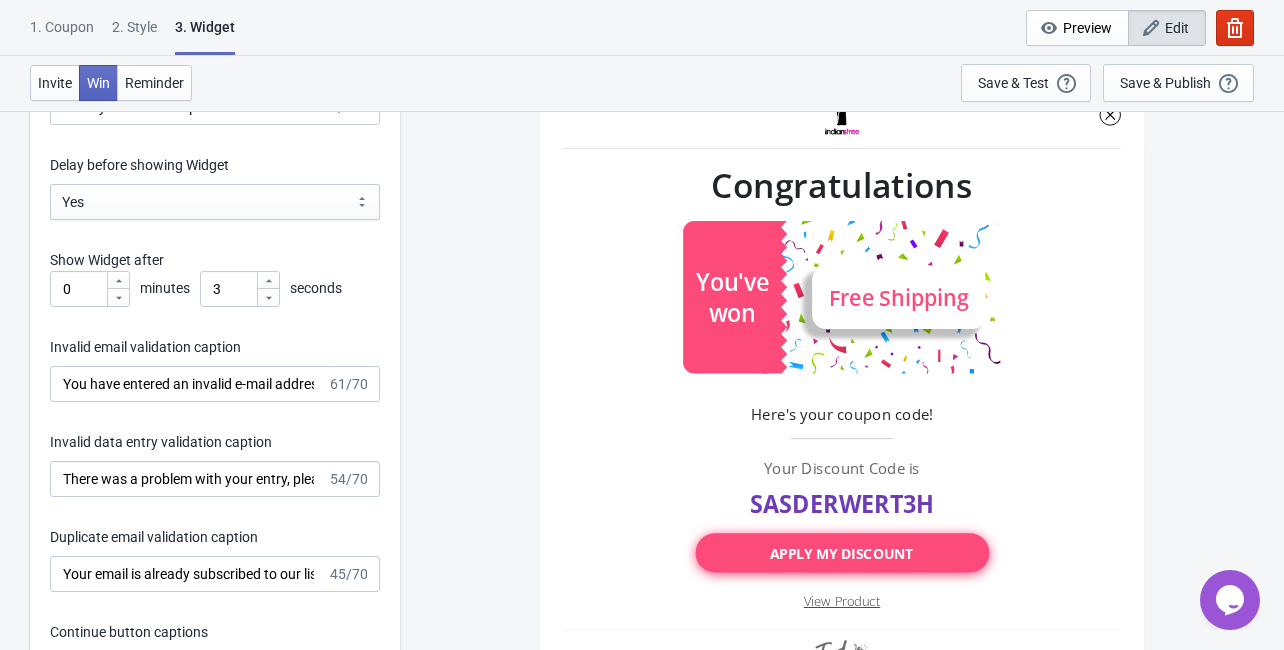
scroll to position [2959, 0]
type input "View Product"
click at [308, 209] on select "Yes No" at bounding box center [215, 201] width 330 height 36
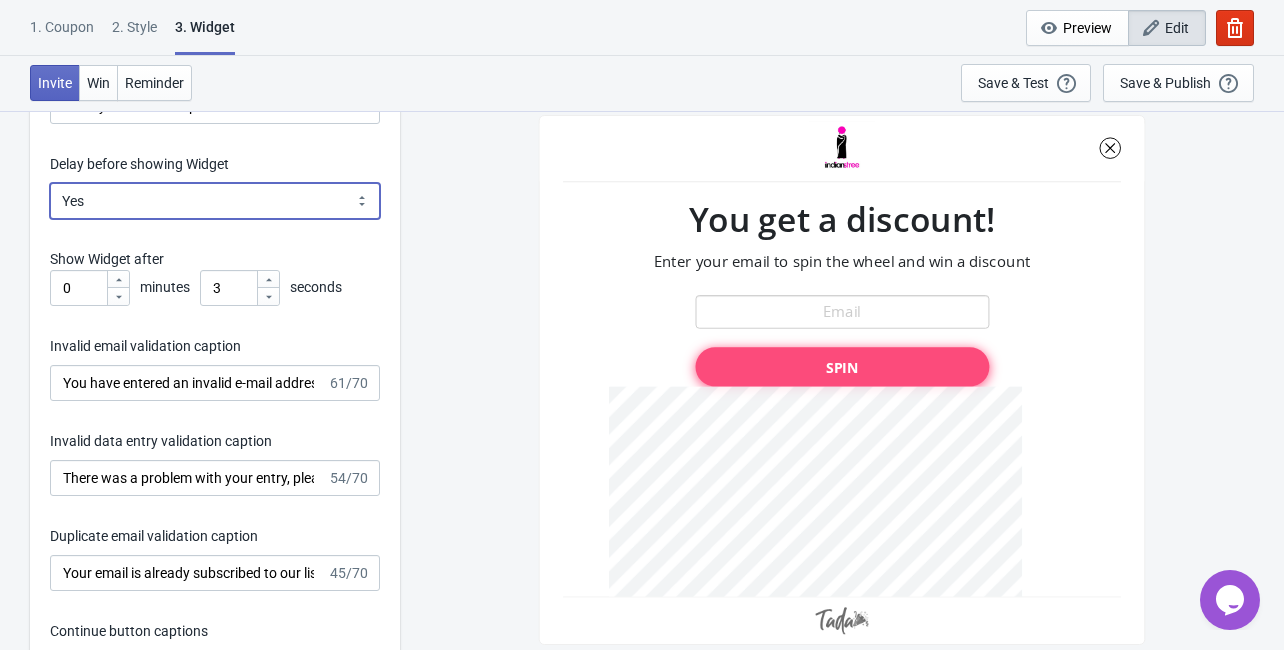
click at [308, 208] on select "Yes No" at bounding box center [215, 201] width 330 height 36
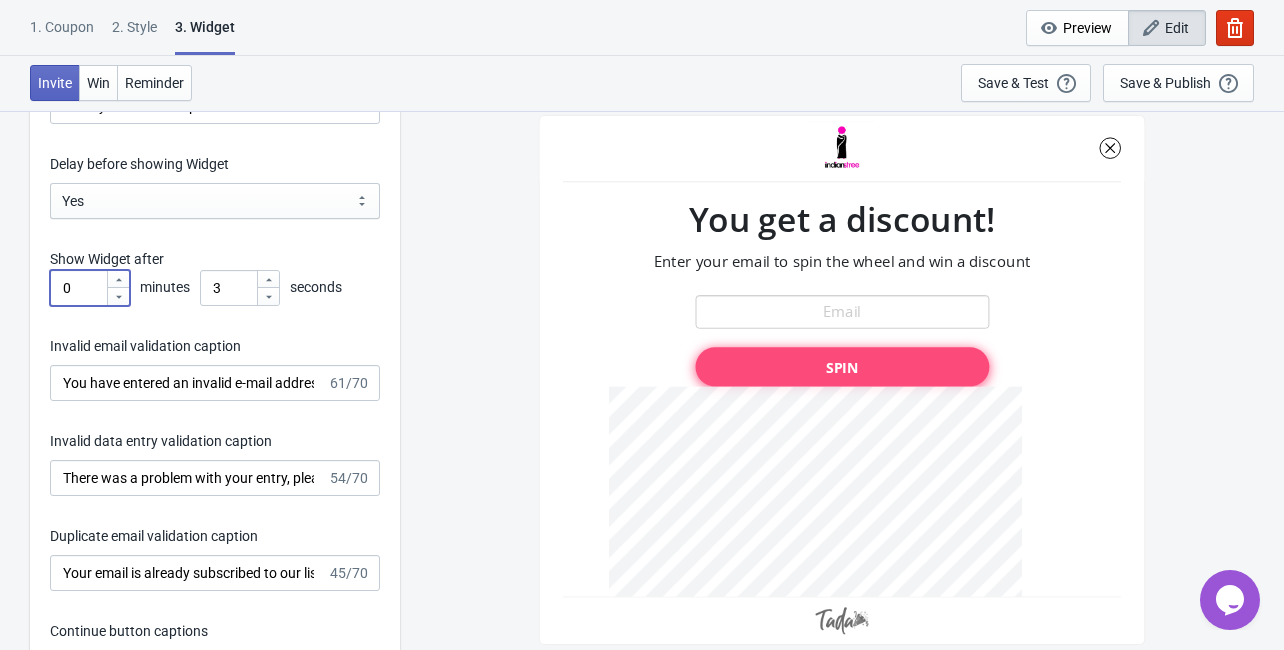
click at [75, 288] on input "0" at bounding box center [78, 288] width 56 height 36
drag, startPoint x: 75, startPoint y: 288, endPoint x: 53, endPoint y: 291, distance: 22.2
click at [53, 291] on input "0" at bounding box center [78, 288] width 56 height 36
click at [176, 294] on span "minutes" at bounding box center [165, 287] width 50 height 16
click at [118, 292] on icon at bounding box center [119, 297] width 12 height 12
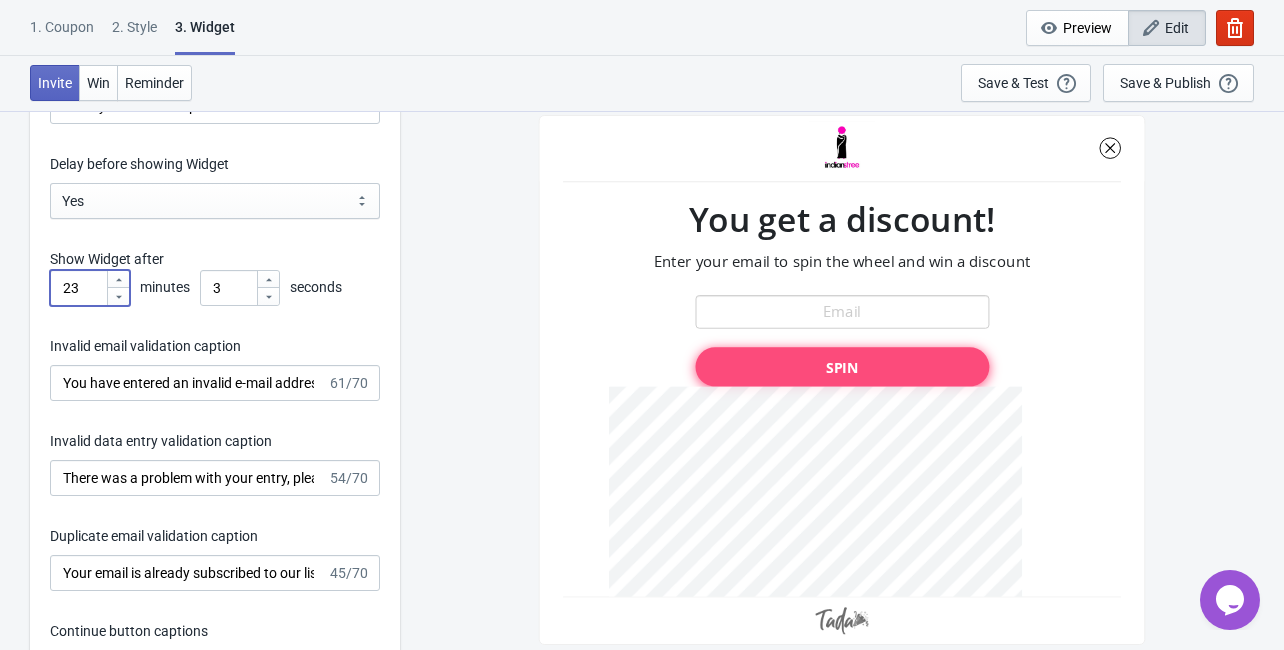
click at [119, 278] on icon at bounding box center [119, 279] width 6 height 3
drag, startPoint x: 154, startPoint y: 285, endPoint x: 188, endPoint y: 291, distance: 34.5
click at [188, 291] on span "minutes" at bounding box center [165, 287] width 50 height 16
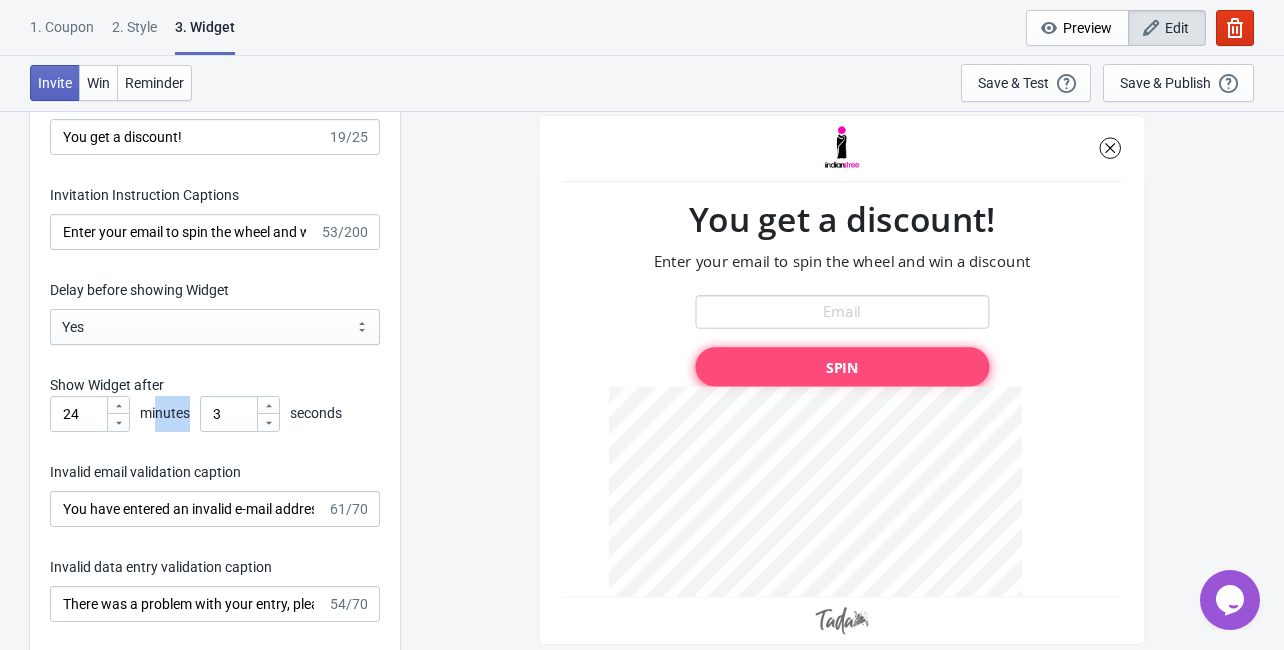
scroll to position [2799, 0]
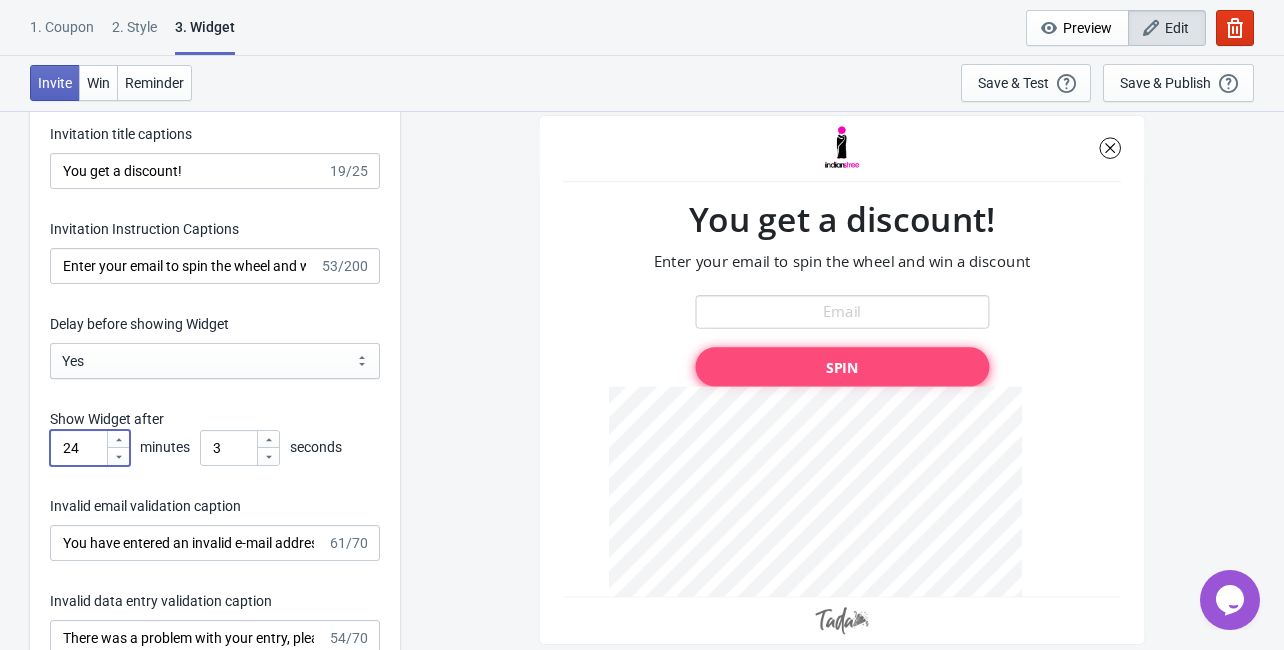
drag, startPoint x: 86, startPoint y: 450, endPoint x: -12, endPoint y: 440, distance: 98.5
type input "3"
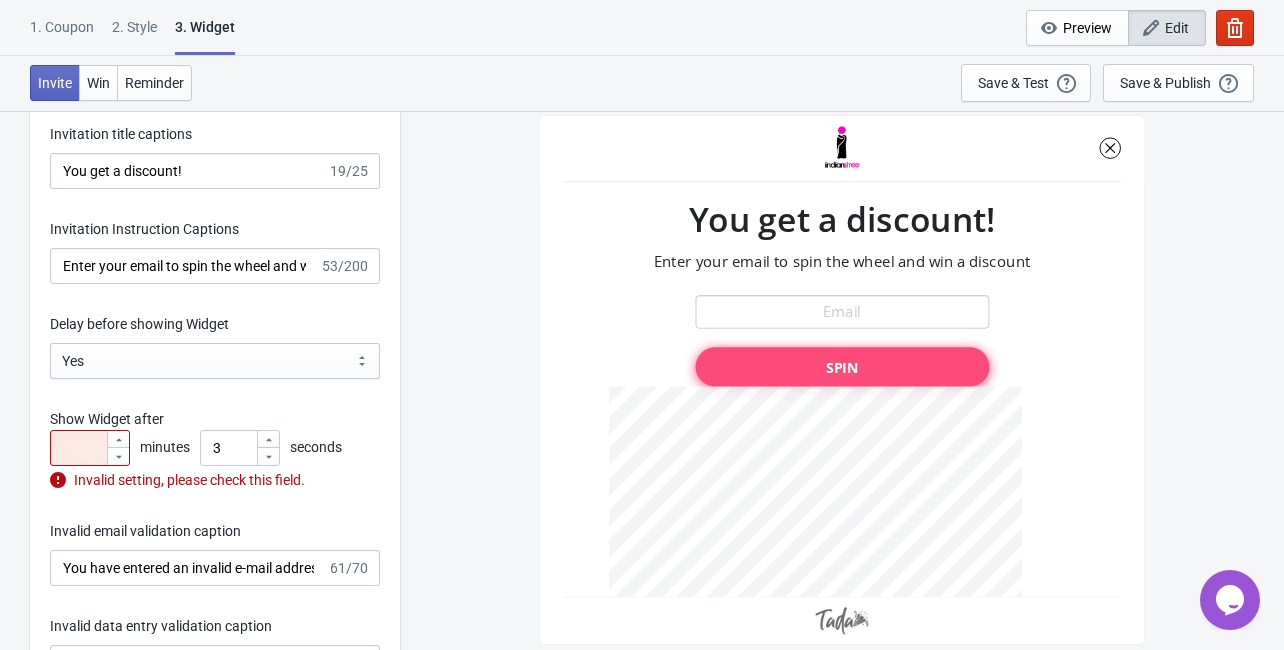
click at [500, 345] on div "SASDERWERT3H You get a discount! Enter your email to spin the wheel and win a d…" at bounding box center [842, 379] width 864 height 539
click at [89, 452] on input "number" at bounding box center [78, 448] width 56 height 36
click at [103, 470] on div "Invalid setting, please check this field." at bounding box center [215, 480] width 330 height 21
click at [101, 455] on input "number" at bounding box center [78, 448] width 56 height 36
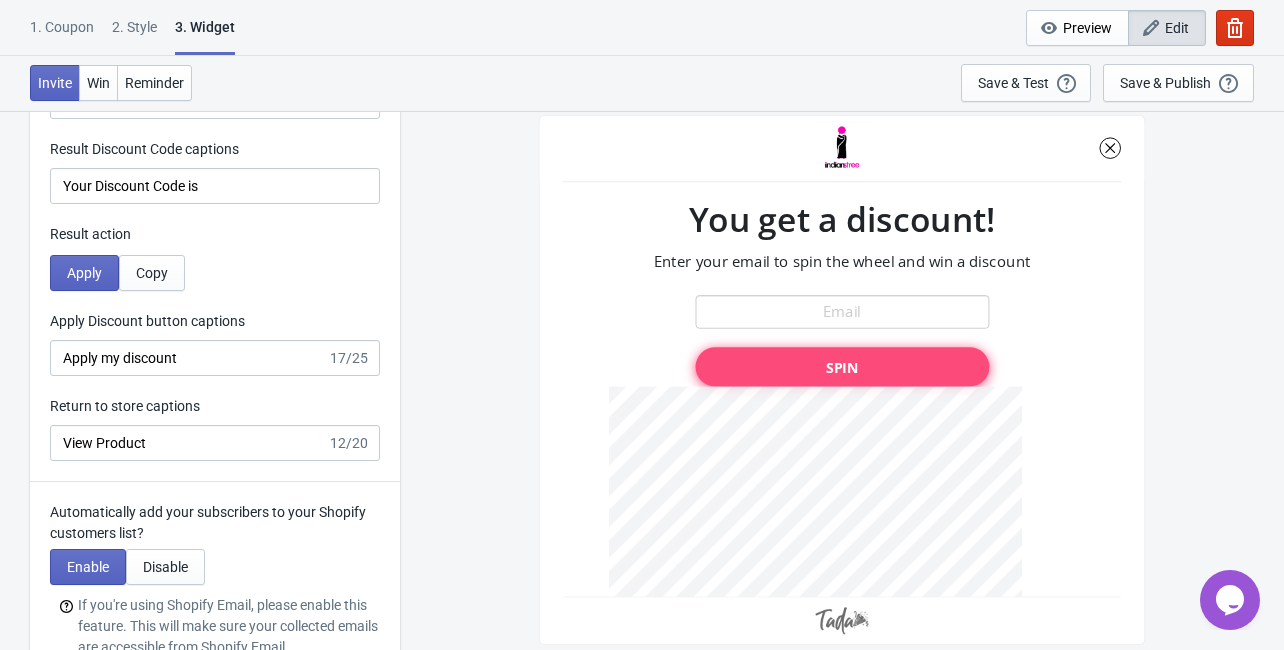
scroll to position [4159, 0]
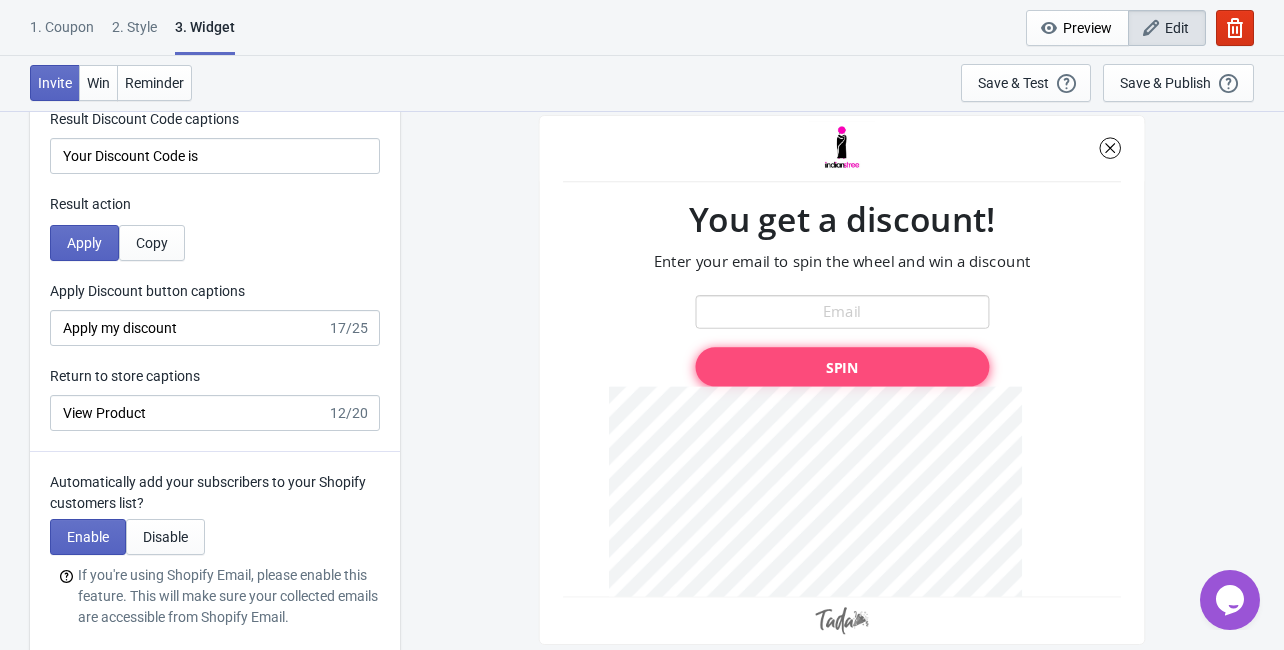
type input "0"
click at [199, 406] on input "View Product" at bounding box center [188, 413] width 277 height 36
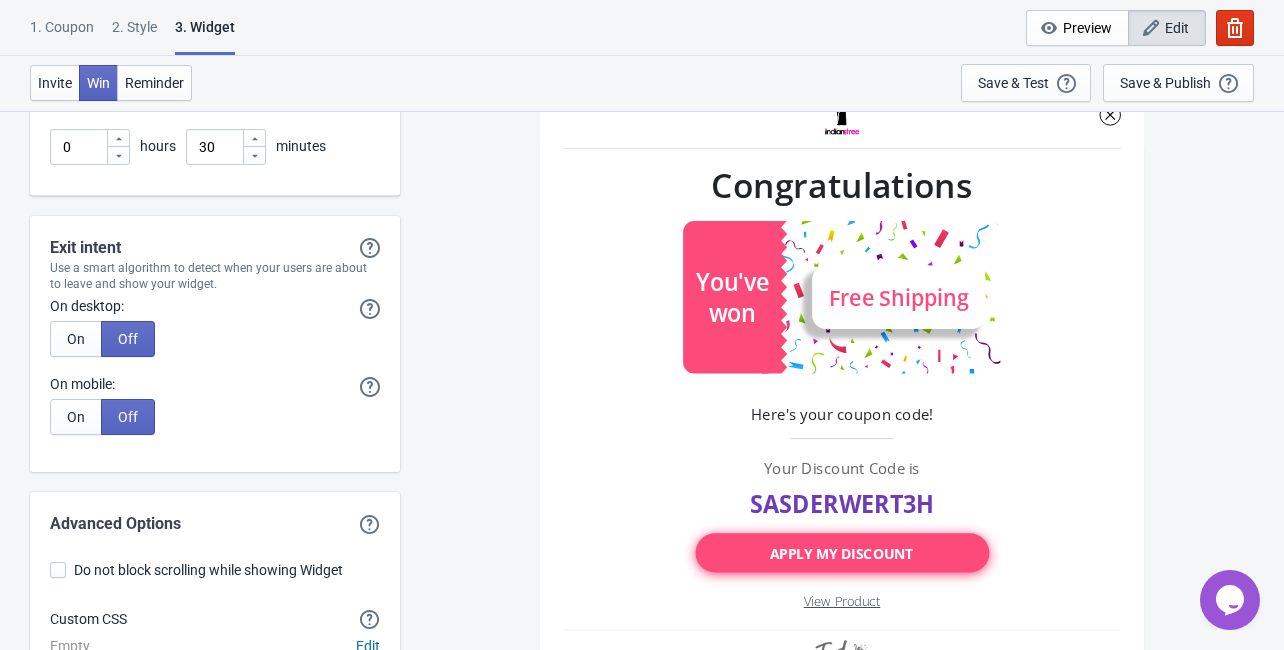
scroll to position [4799, 0]
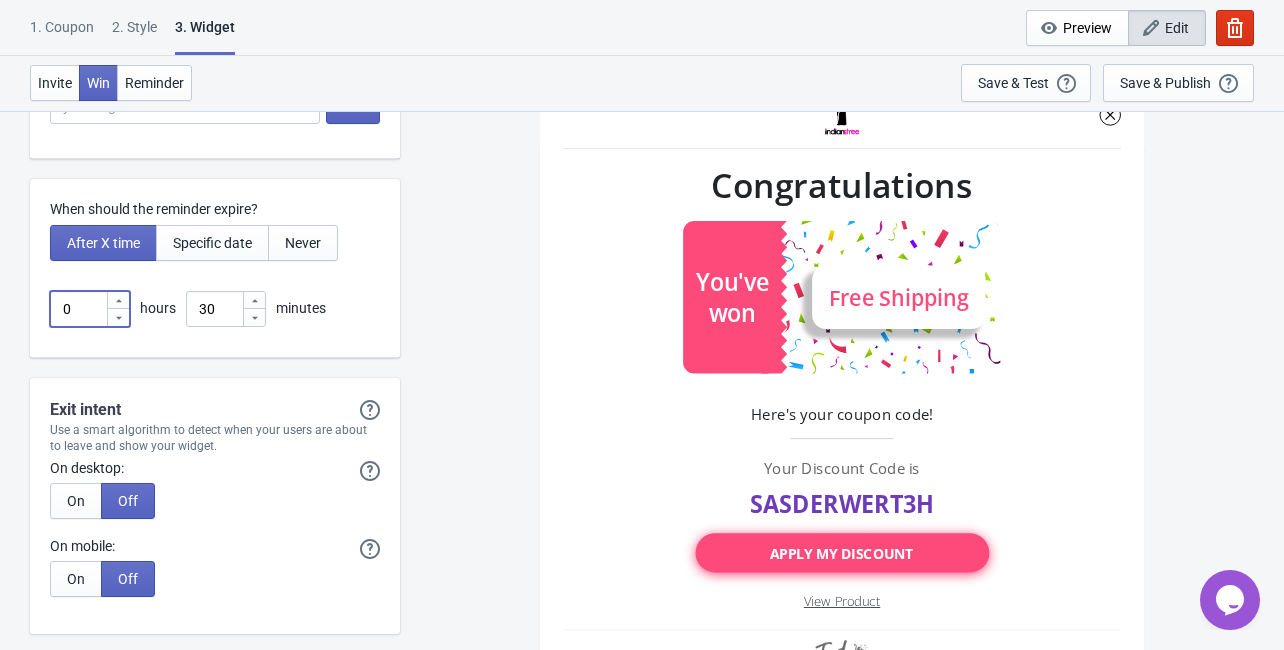
drag, startPoint x: 83, startPoint y: 314, endPoint x: 33, endPoint y: 312, distance: 50.0
click at [33, 312] on div "When should the reminder expire? After X time Specific date Never 0 hours 30 mi…" at bounding box center [215, 268] width 370 height 179
type input "24"
click at [188, 235] on span "Specific date" at bounding box center [212, 243] width 79 height 16
type input ", Valid until"
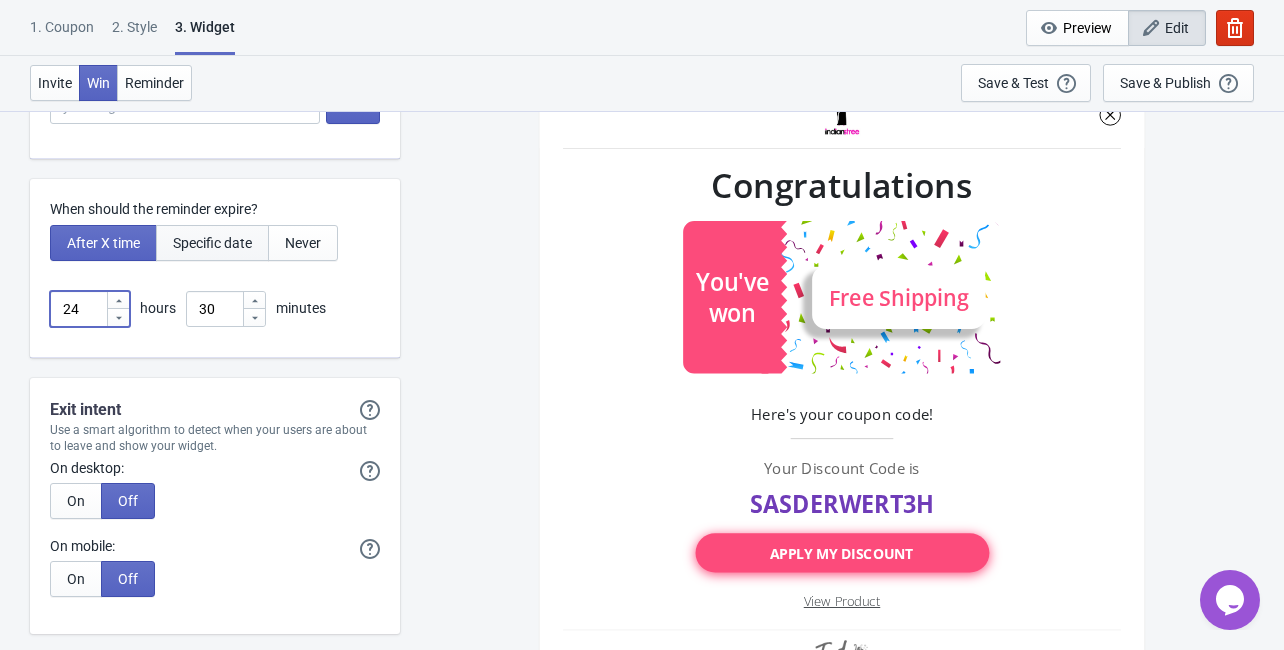
type input "Your discount expires on"
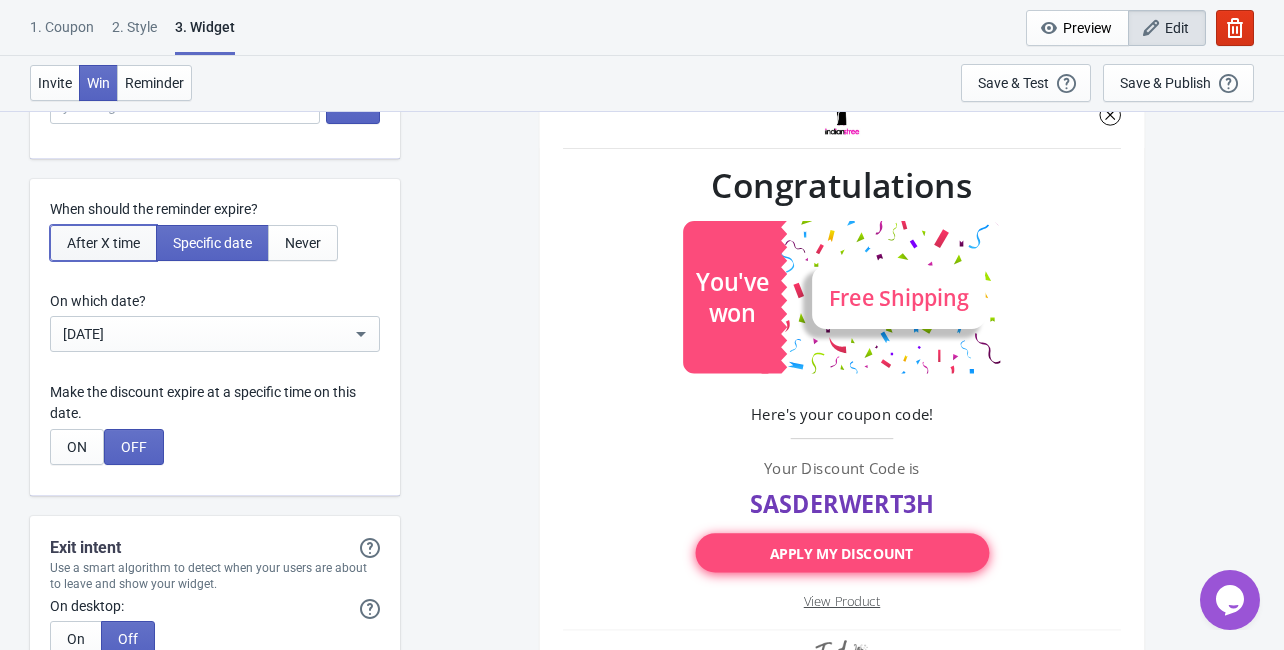
click at [122, 235] on span "After X time" at bounding box center [103, 243] width 73 height 16
type input ", Valid for"
type input "Your discount expires in:"
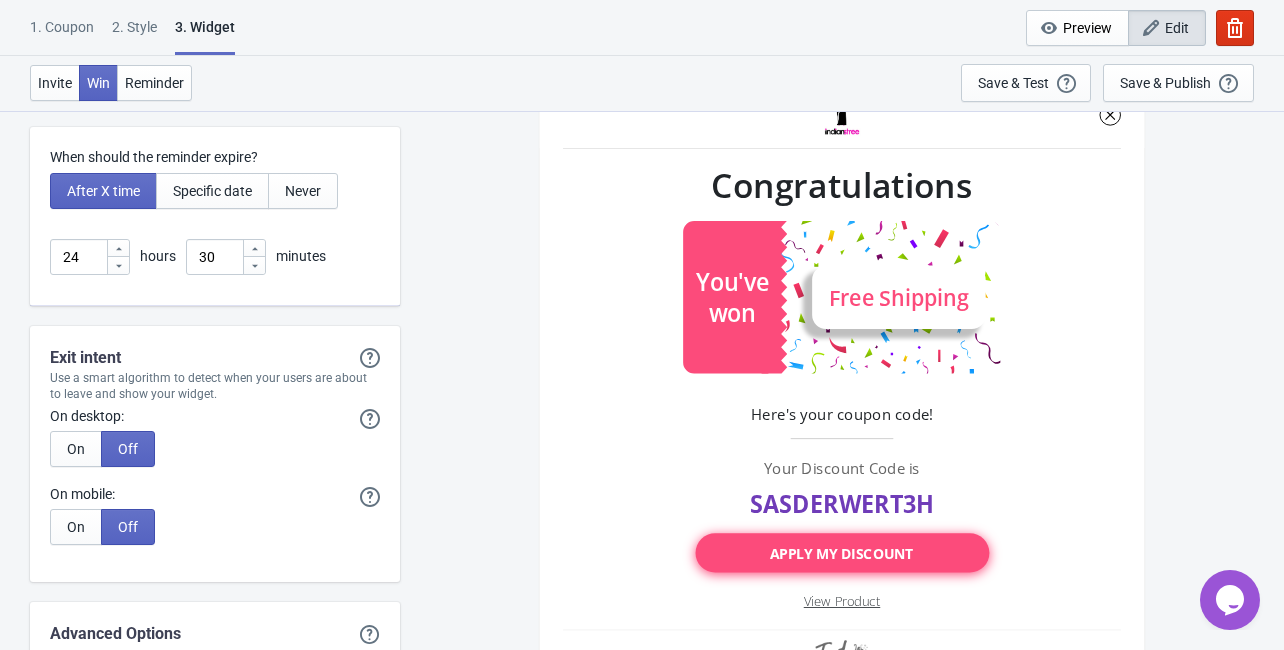
scroll to position [4879, 0]
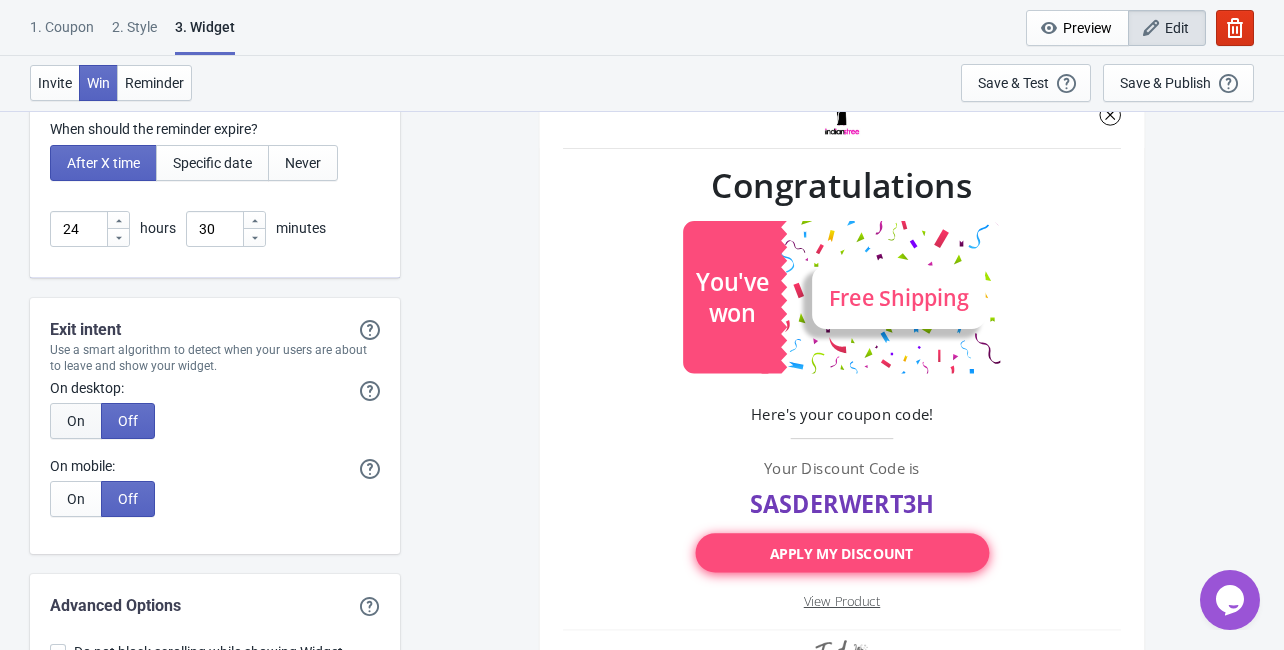
click at [65, 426] on button "On" at bounding box center [76, 421] width 52 height 36
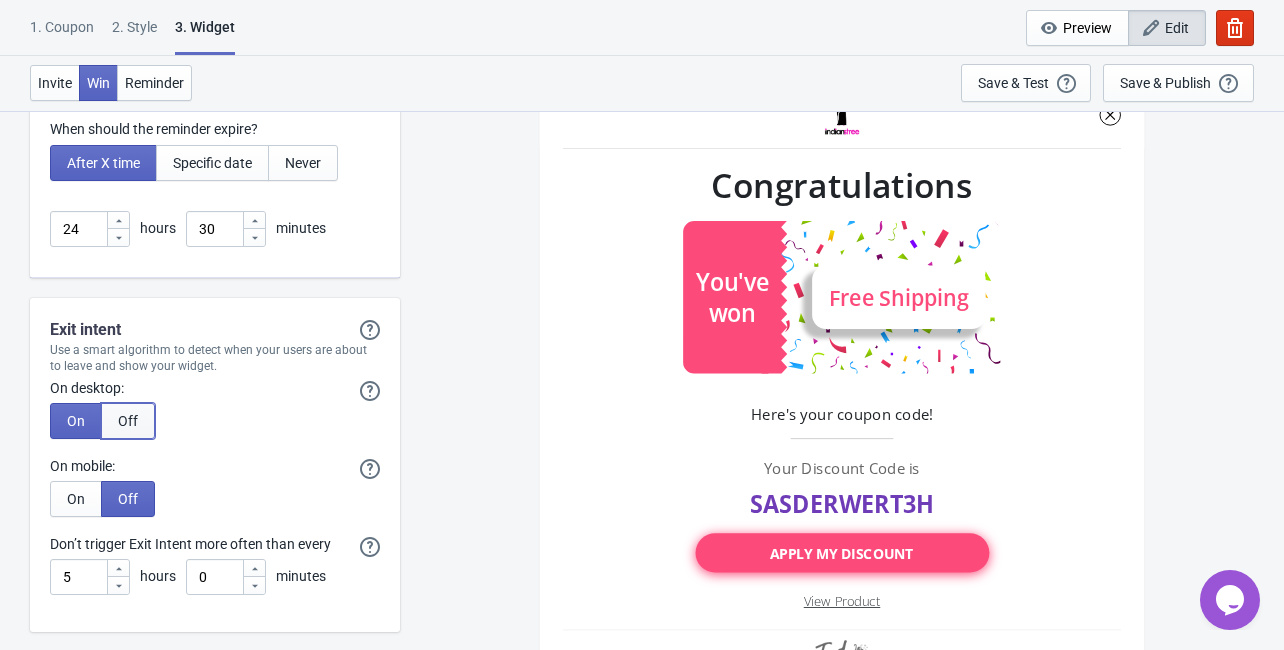
click at [123, 413] on span "Off" at bounding box center [128, 421] width 20 height 16
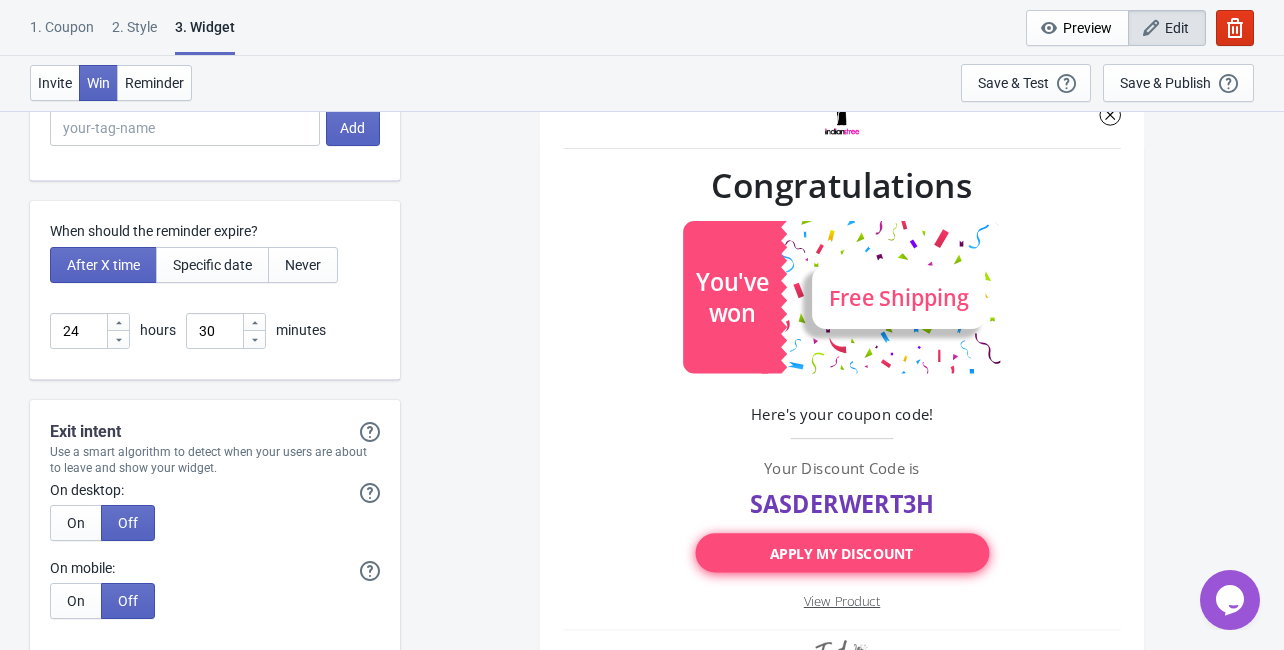
scroll to position [4764, 0]
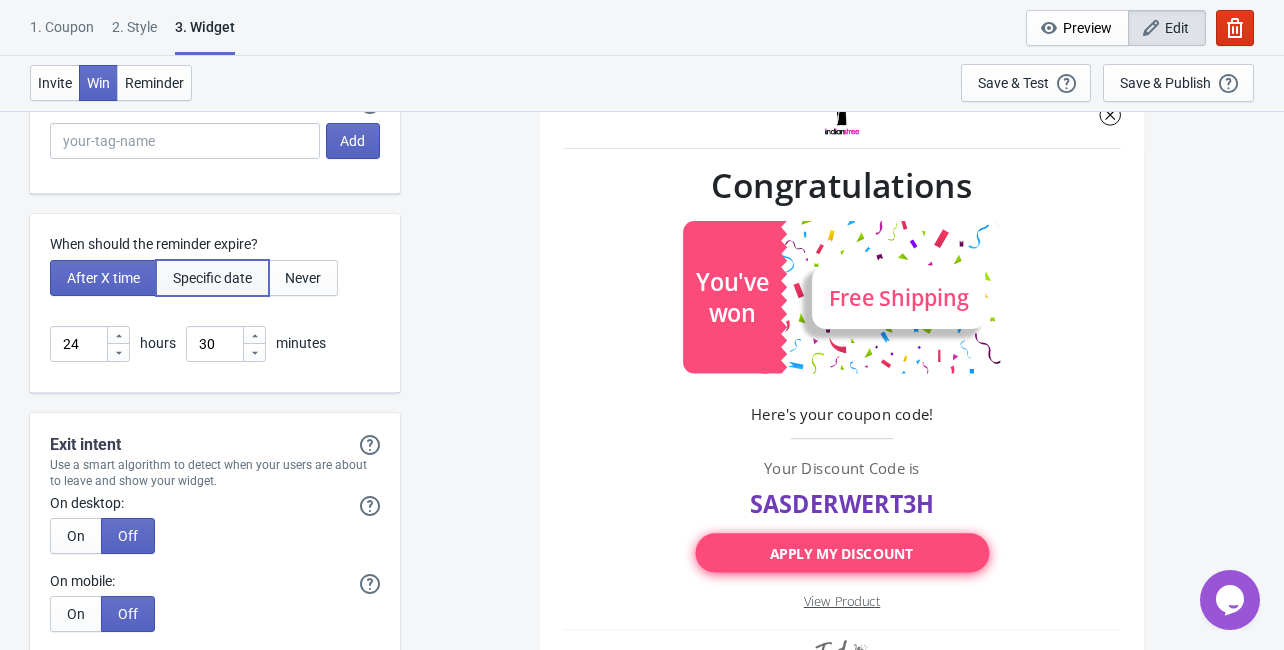
click at [196, 270] on span "Specific date" at bounding box center [212, 278] width 79 height 16
type input ", Valid until"
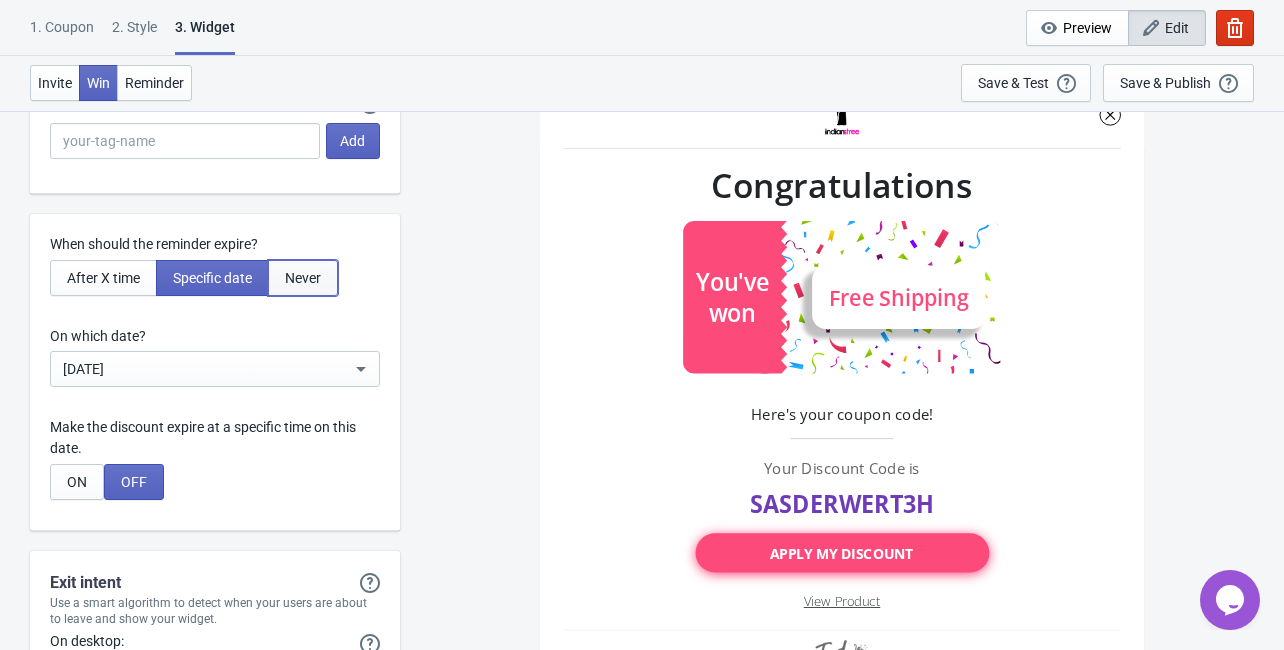
click at [317, 283] on span "Never" at bounding box center [303, 278] width 36 height 16
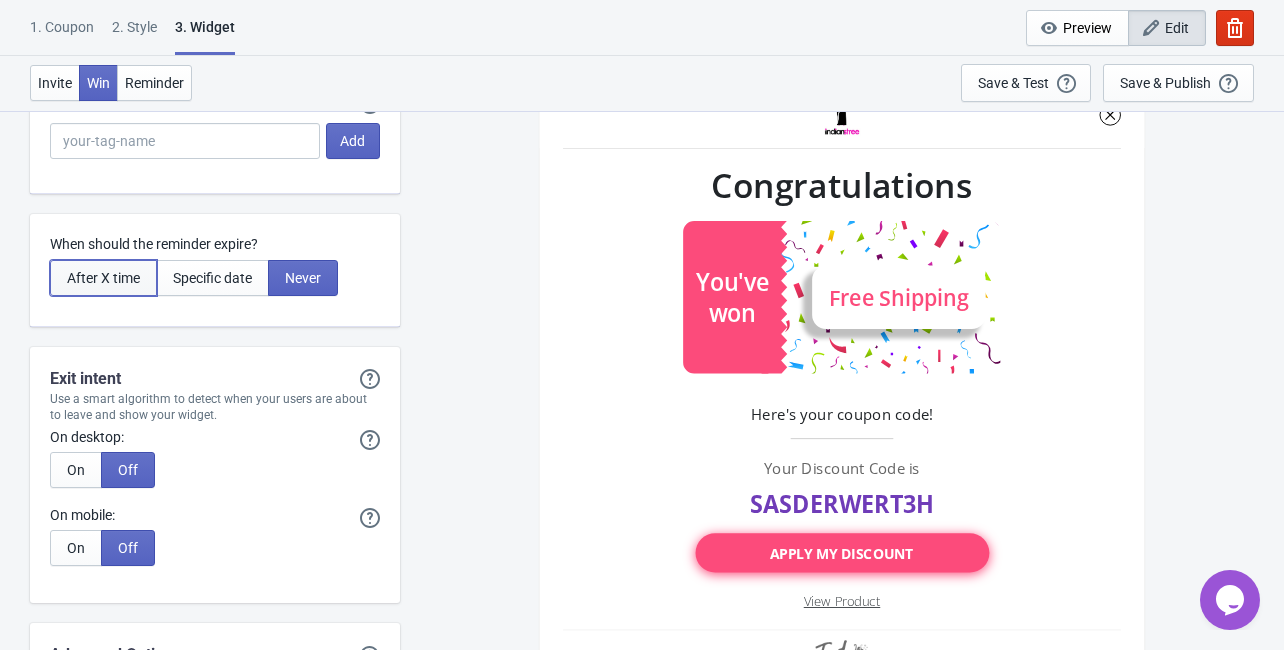
click at [106, 276] on span "After X time" at bounding box center [103, 278] width 73 height 16
type input "Your discount expires in:"
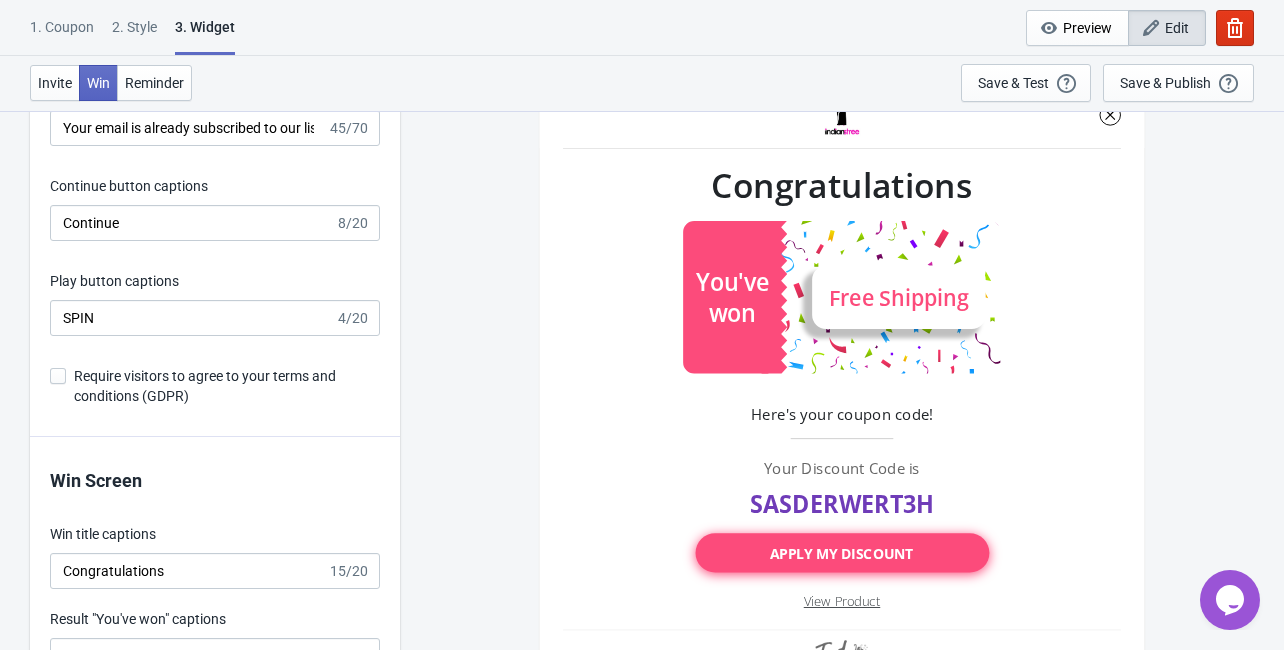
scroll to position [3164, 0]
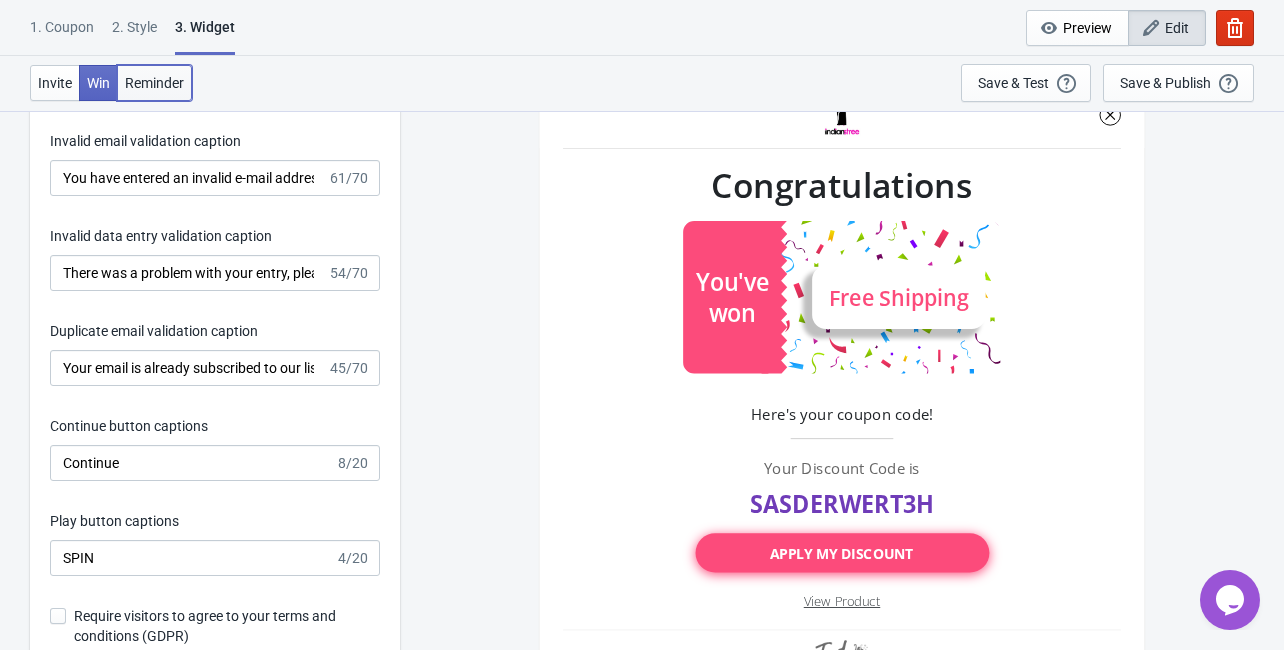
click at [177, 86] on span "Reminder" at bounding box center [154, 83] width 59 height 16
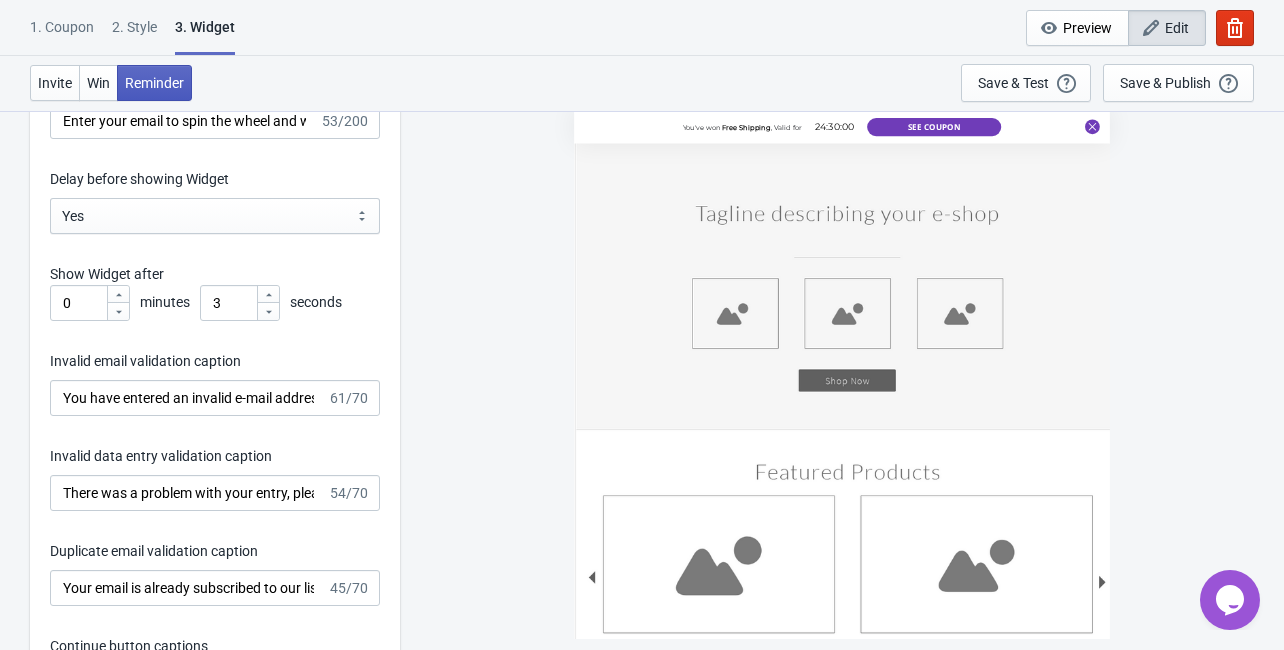
scroll to position [2924, 0]
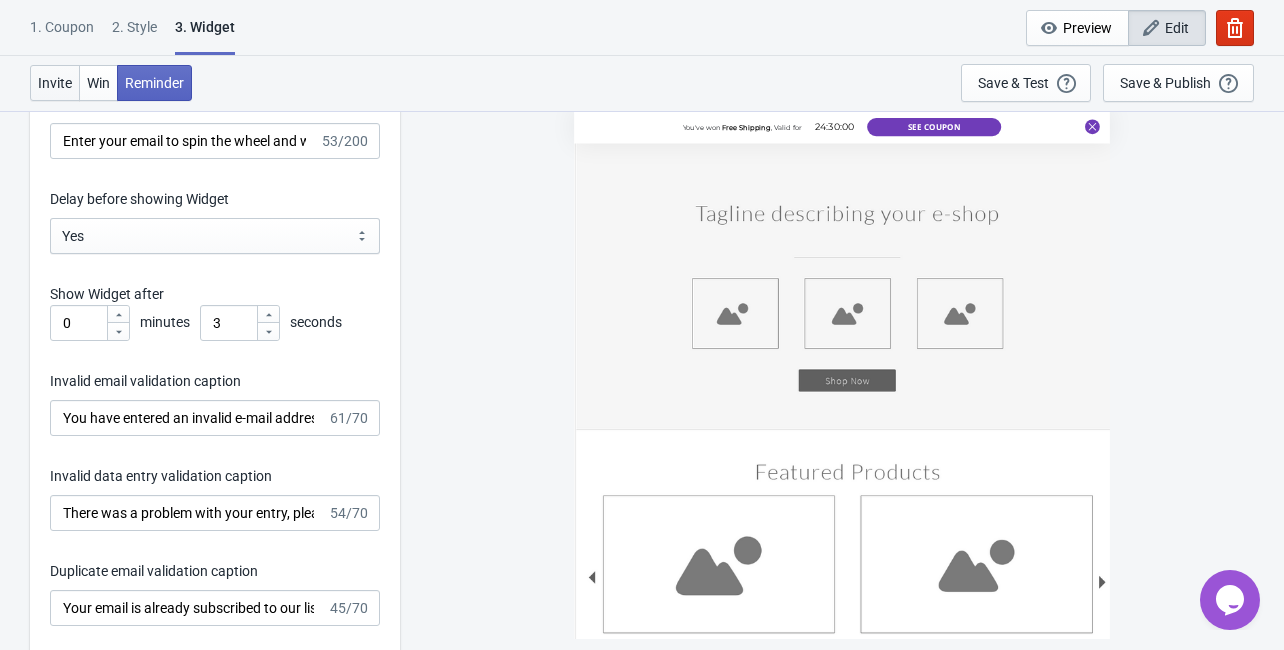
click at [48, 80] on span "Invite" at bounding box center [55, 83] width 34 height 16
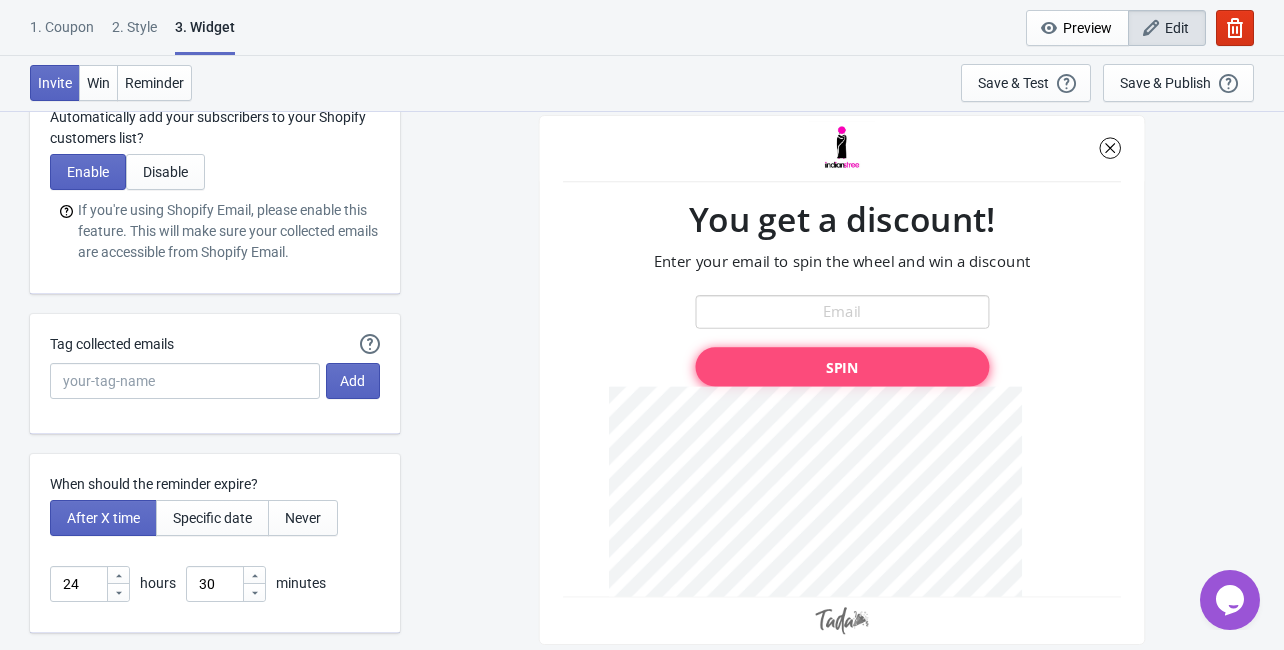
scroll to position [4604, 0]
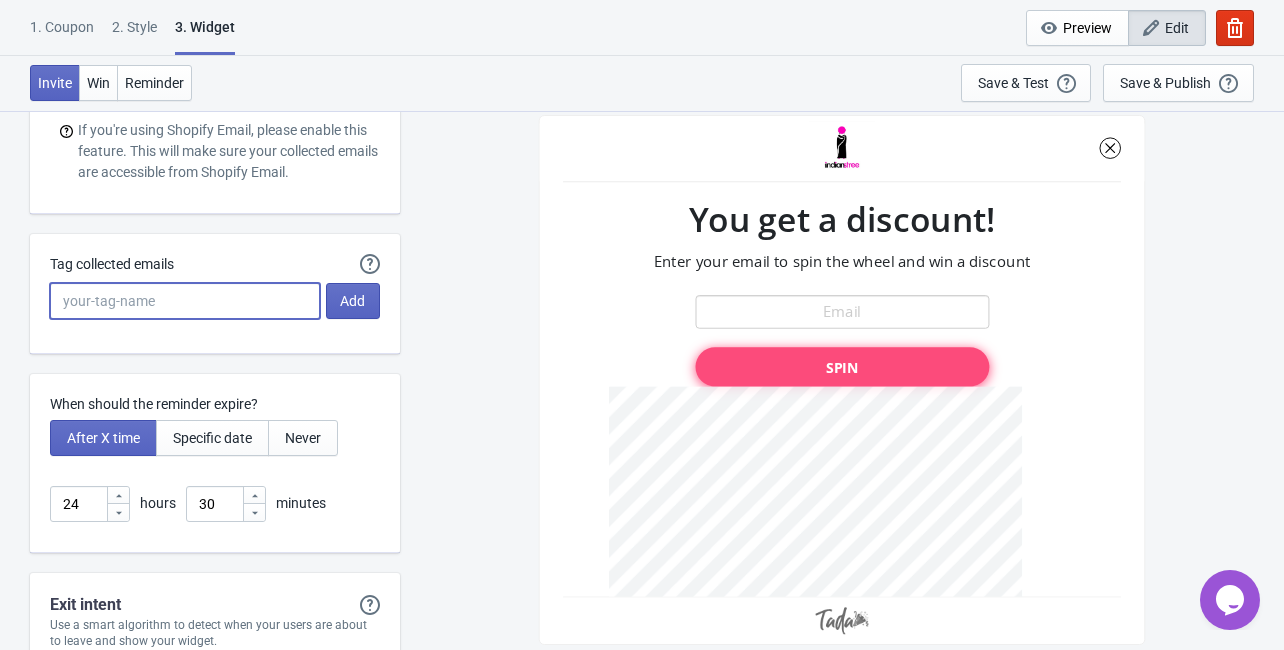
click at [240, 295] on input "Tag collected emails" at bounding box center [185, 301] width 270 height 36
type input "s"
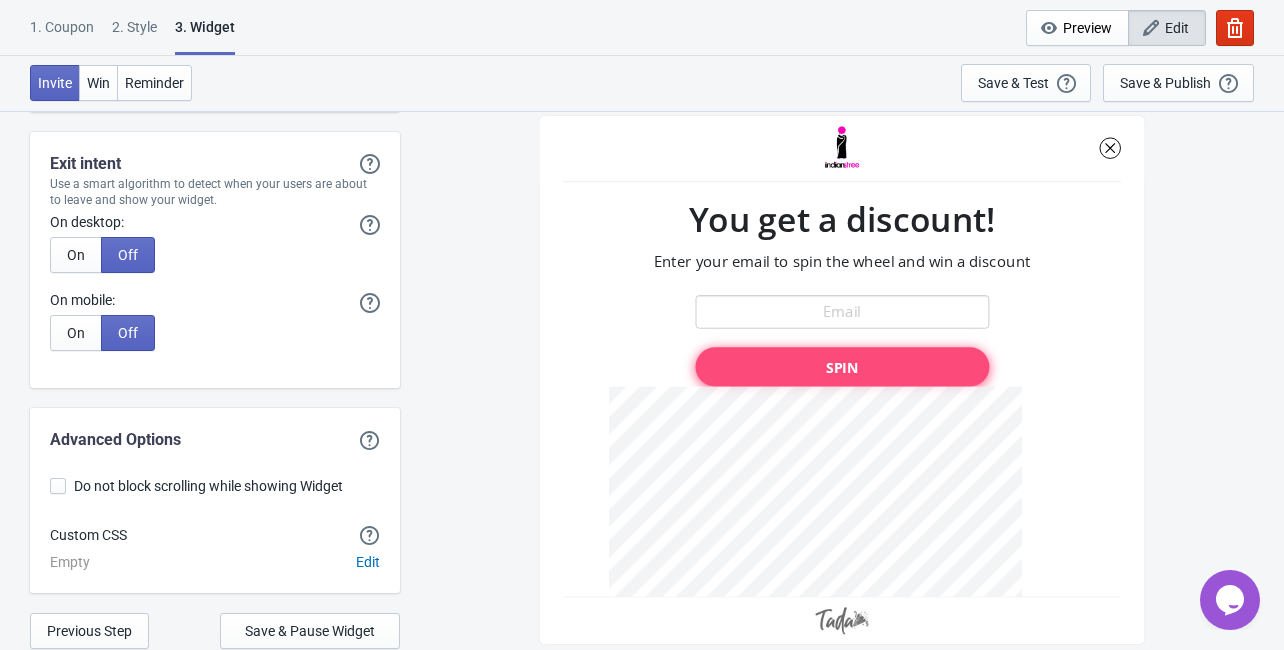
scroll to position [5084, 0]
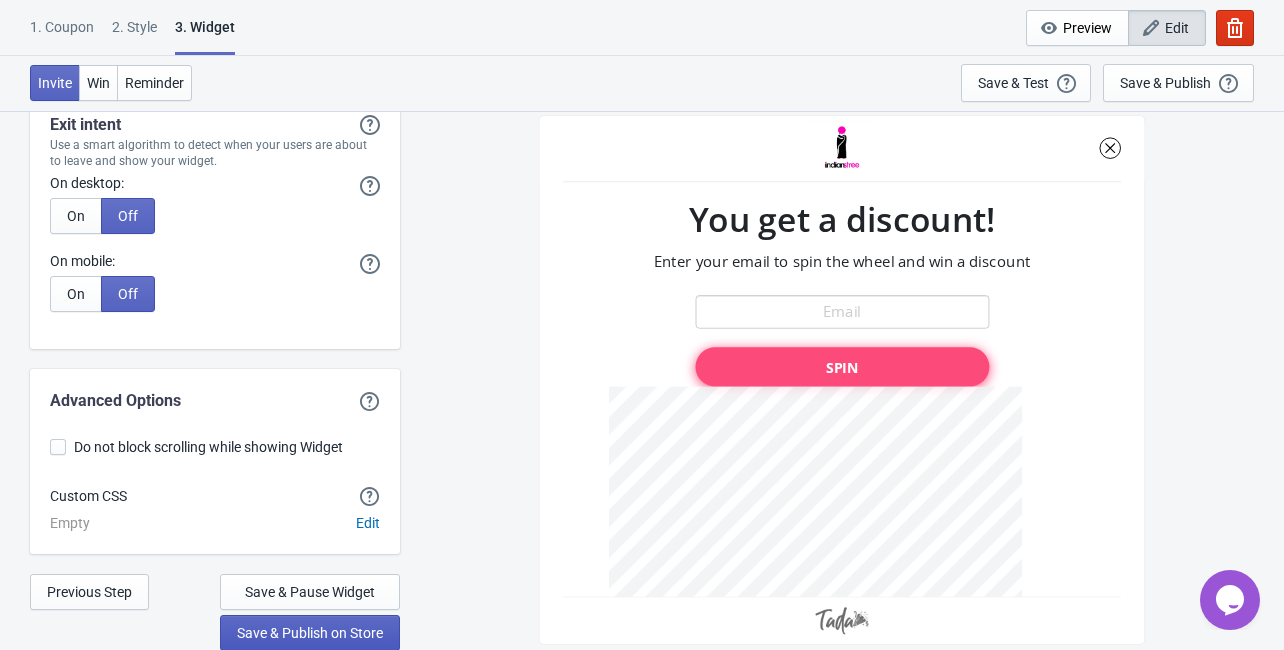
click at [326, 642] on button "Save & Publish on Store" at bounding box center [310, 633] width 180 height 36
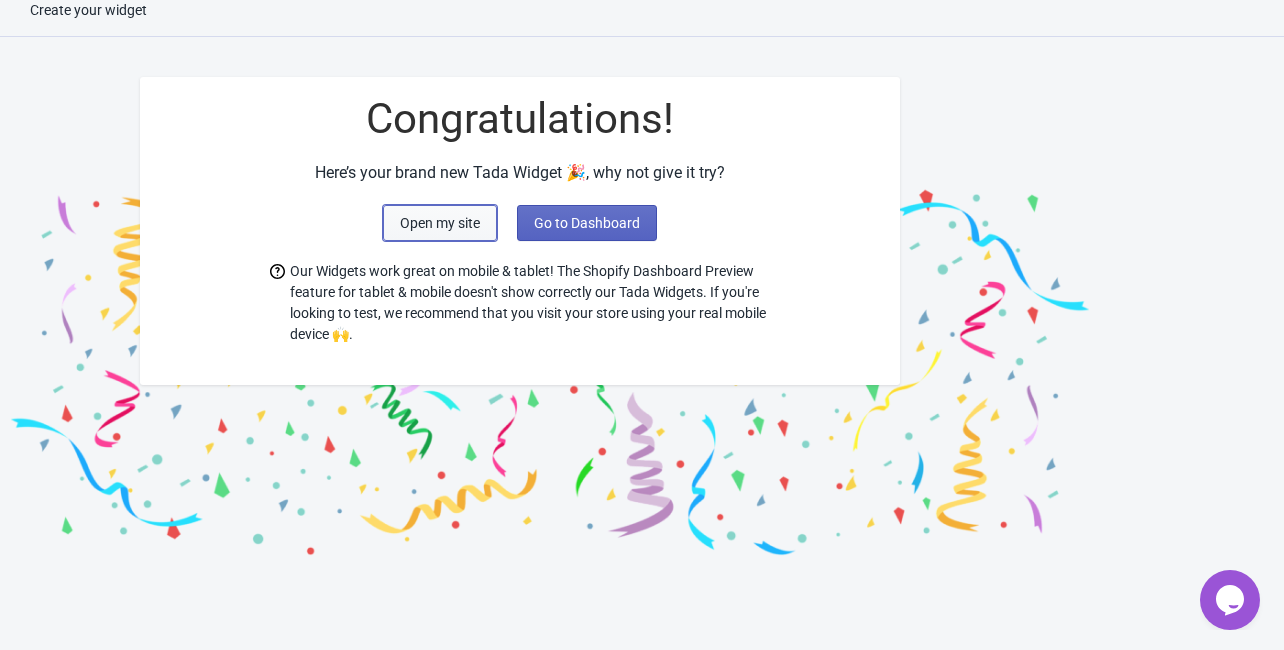
click at [432, 234] on button "Open my site" at bounding box center [440, 223] width 114 height 36
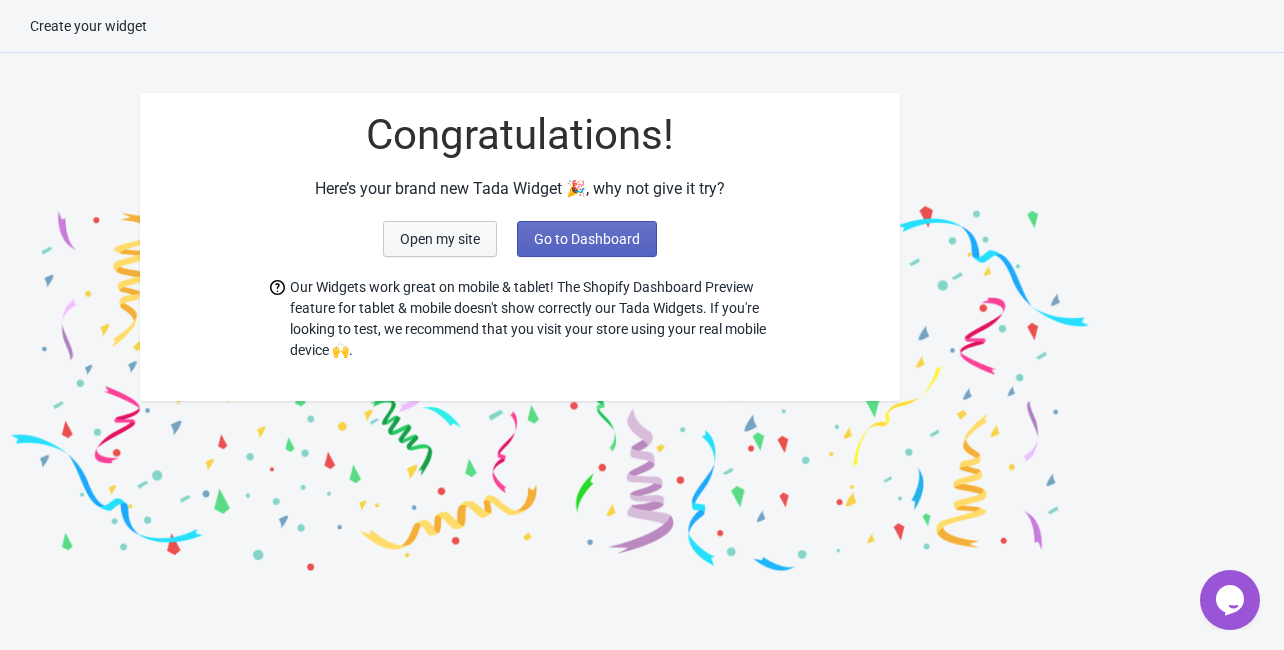
scroll to position [0, 0]
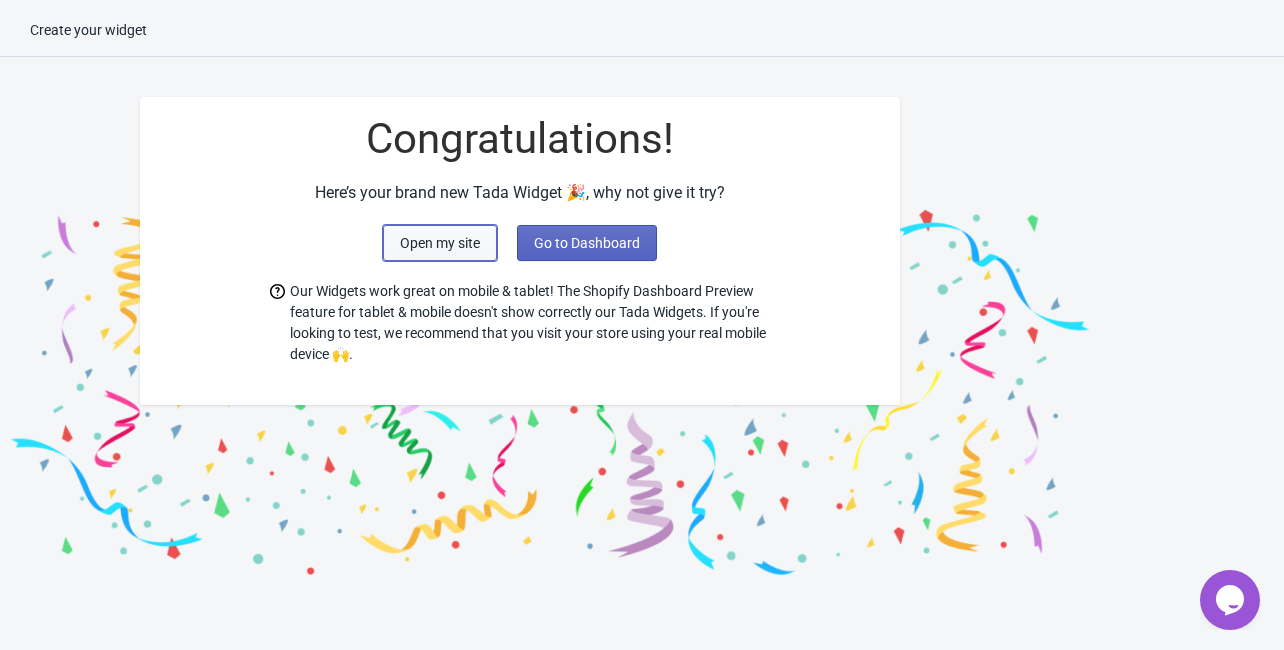
click at [432, 237] on span "Open my site" at bounding box center [440, 243] width 80 height 16
click at [580, 236] on span "Go to Dashboard" at bounding box center [587, 243] width 106 height 16
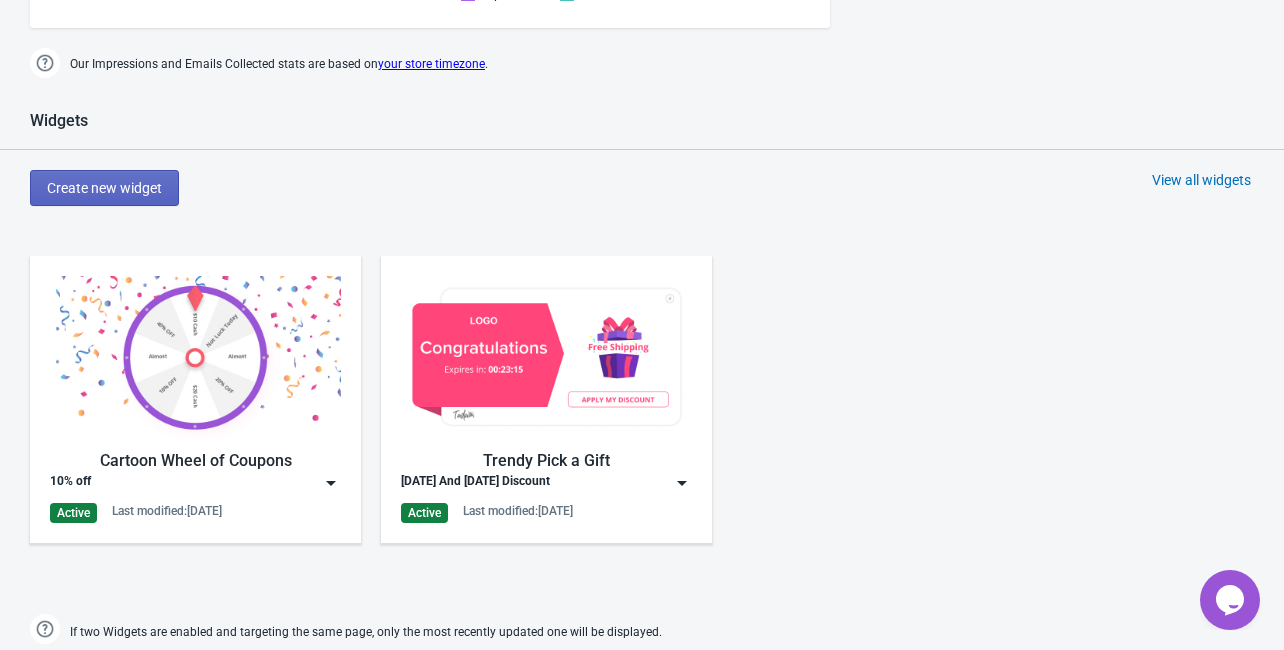
scroll to position [1040, 0]
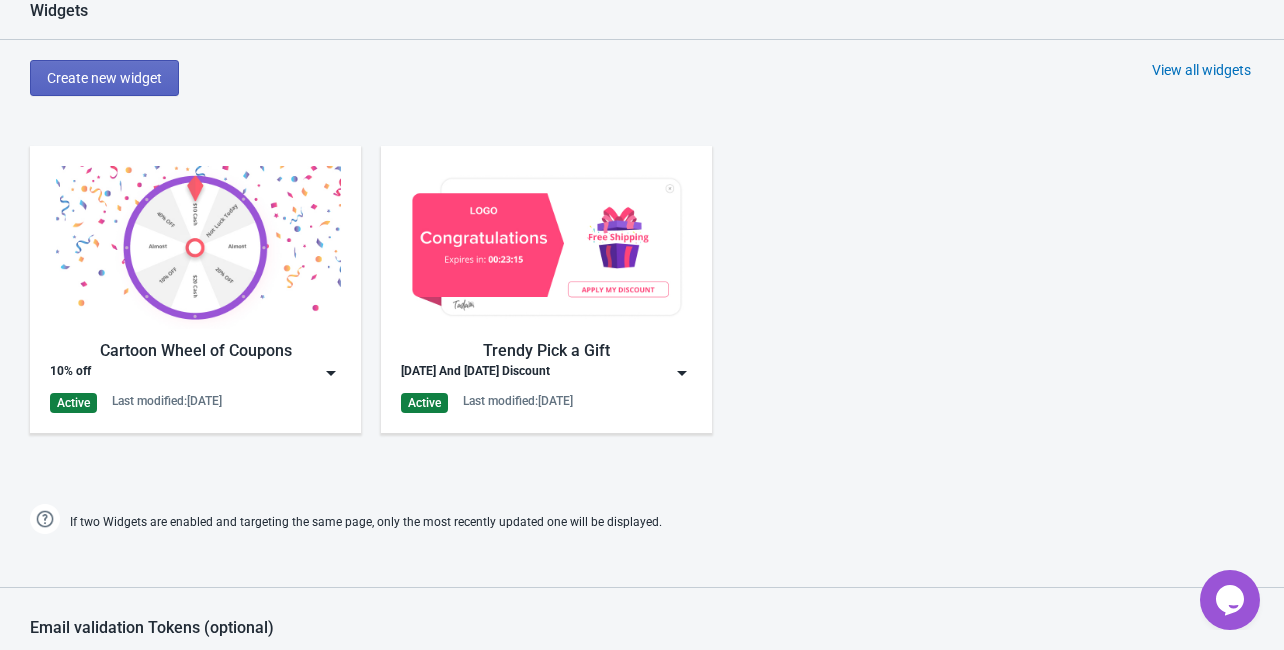
click at [622, 304] on img at bounding box center [546, 247] width 291 height 163
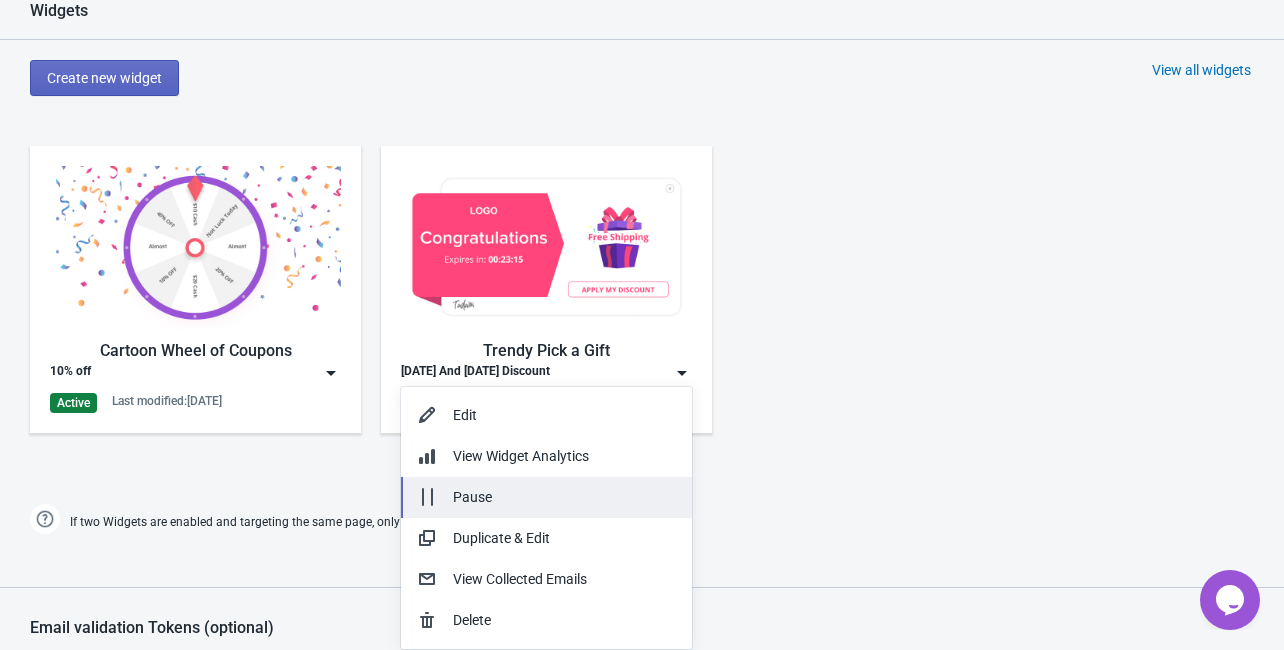
click at [481, 504] on div "Pause" at bounding box center [564, 497] width 223 height 21
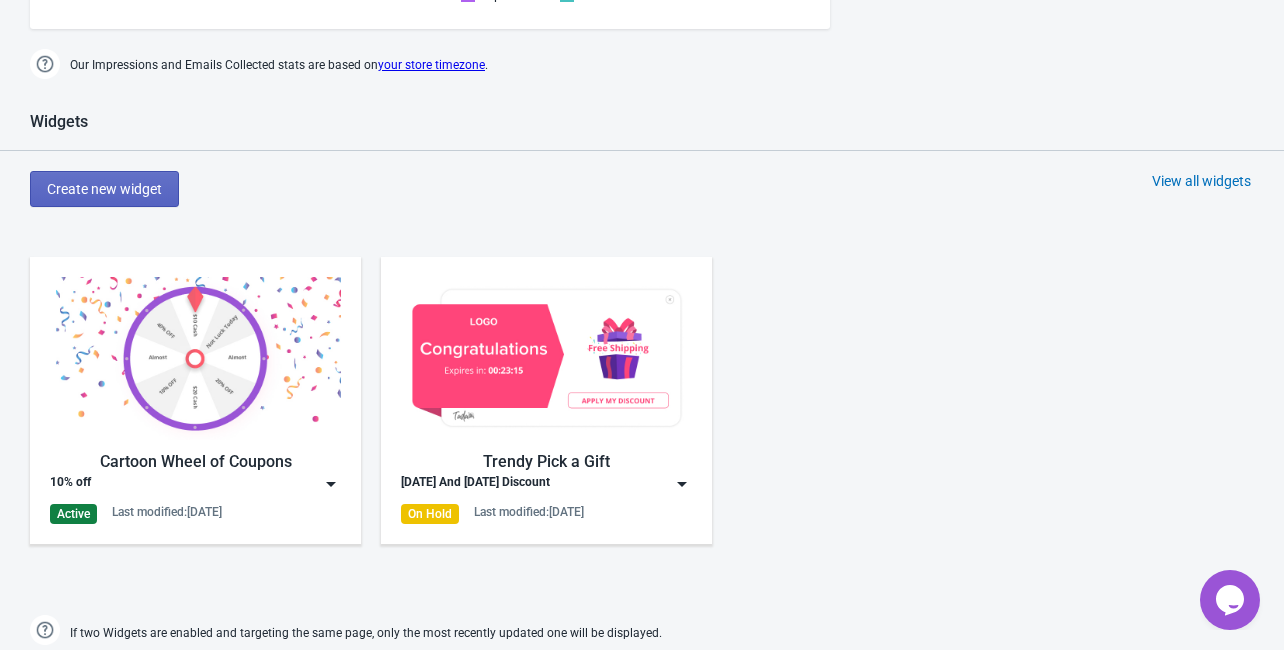
scroll to position [880, 0]
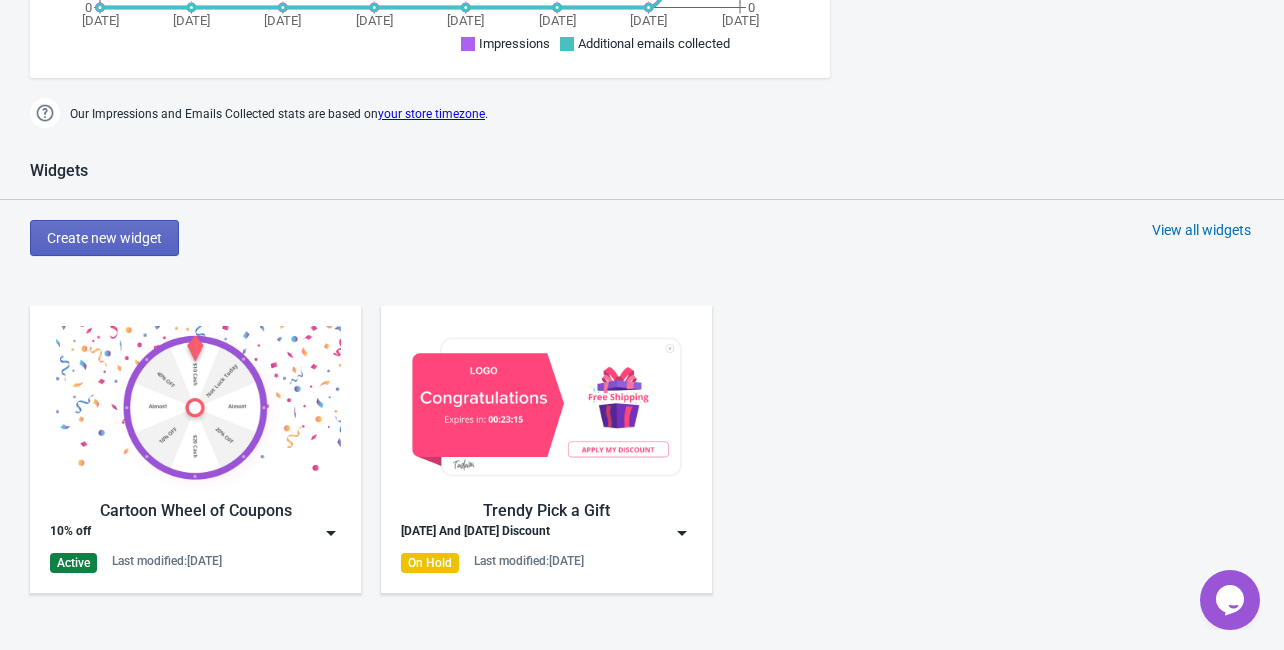
click at [233, 477] on img at bounding box center [195, 407] width 291 height 163
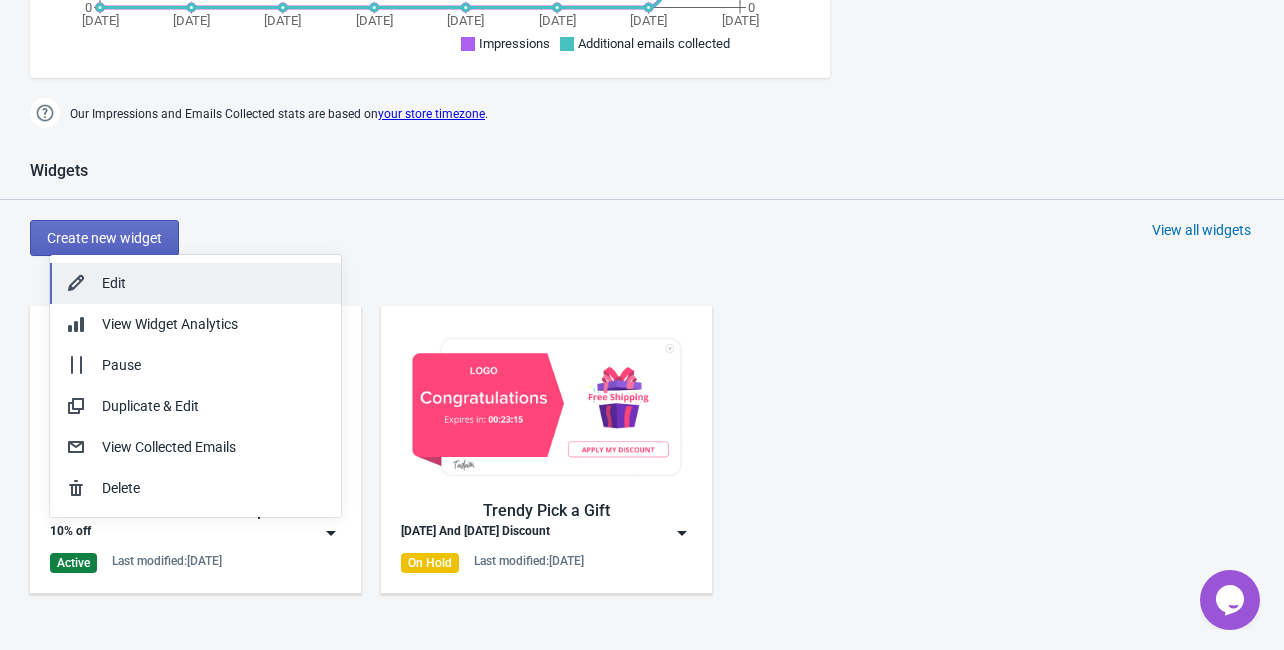
click at [104, 278] on div "Edit" at bounding box center [213, 283] width 223 height 21
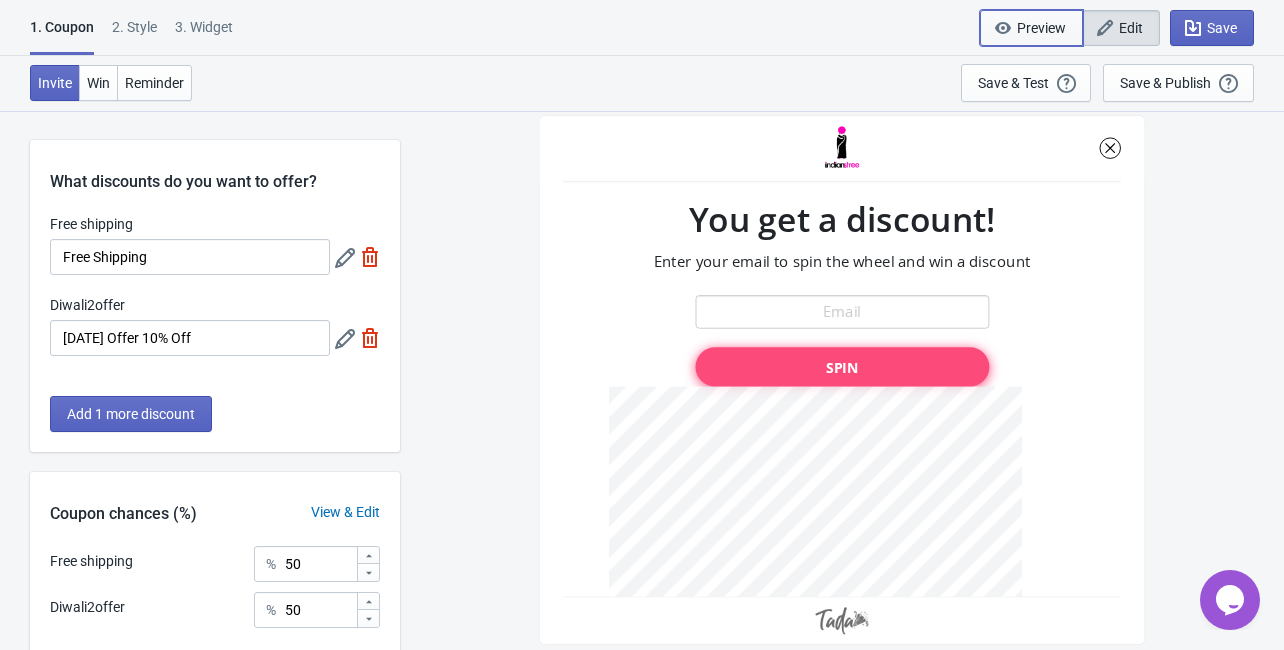
click at [1004, 27] on icon "button" at bounding box center [1003, 28] width 16 height 12
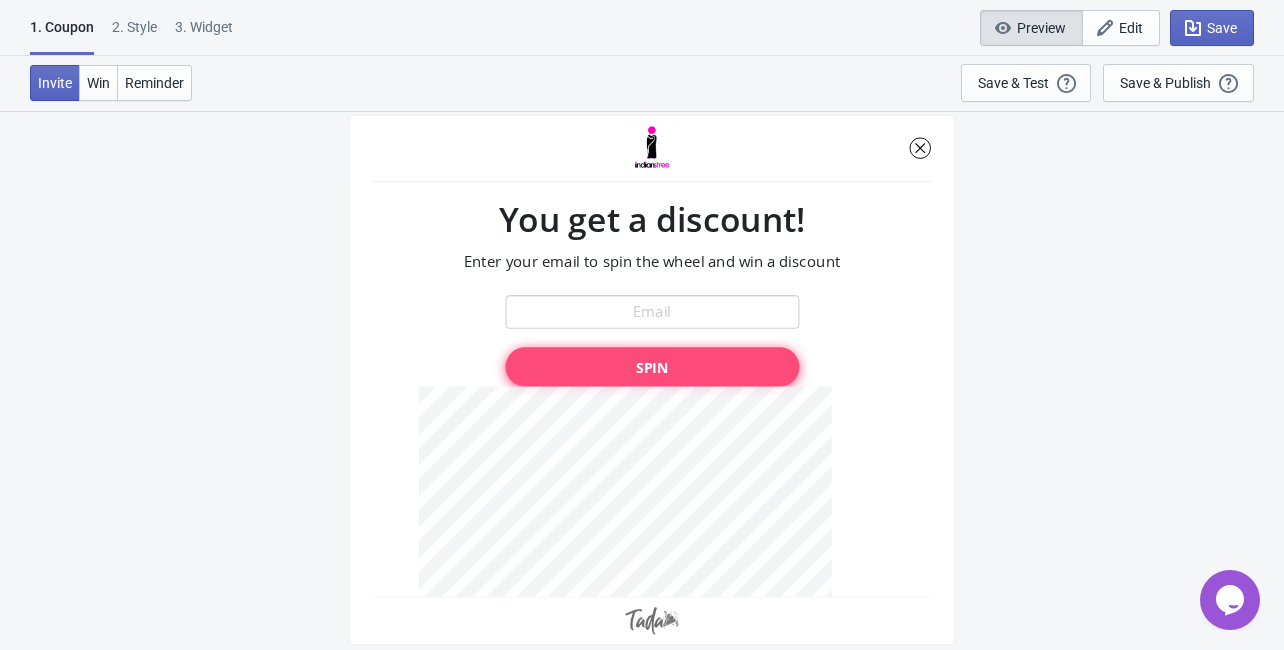
scroll to position [110, 0]
drag, startPoint x: 652, startPoint y: 439, endPoint x: 652, endPoint y: 468, distance: 29.0
click at [652, 468] on div at bounding box center [652, 380] width 606 height 530
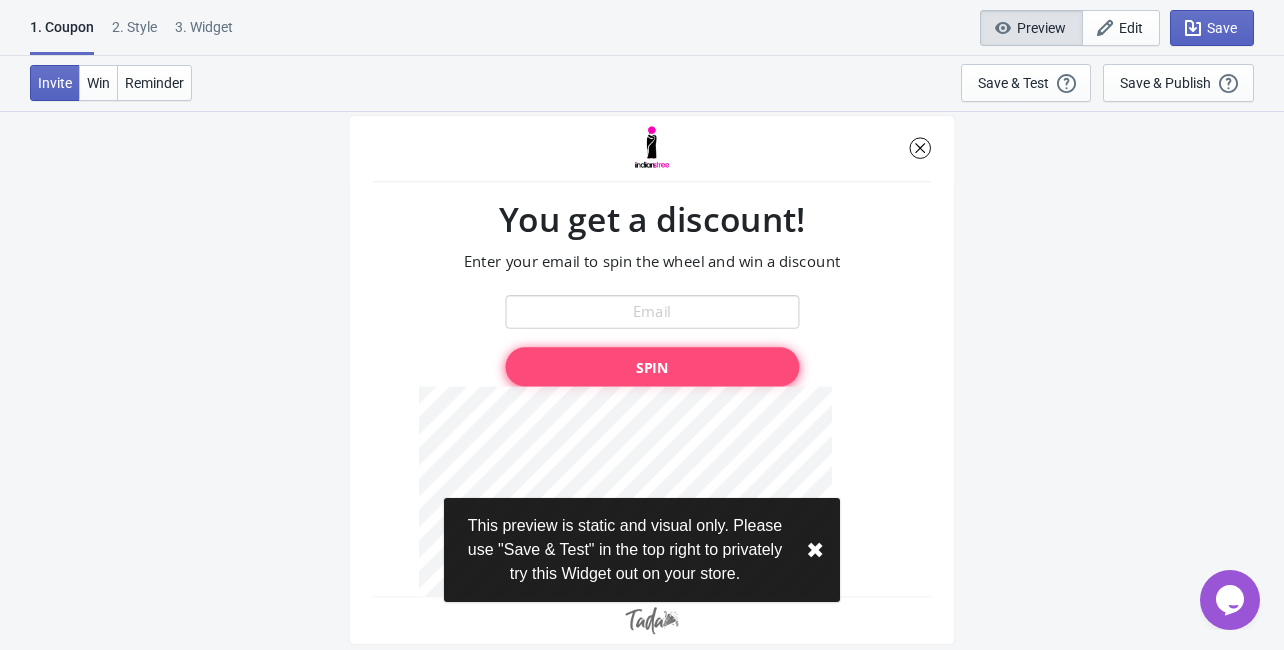
click at [657, 316] on div at bounding box center [652, 380] width 606 height 530
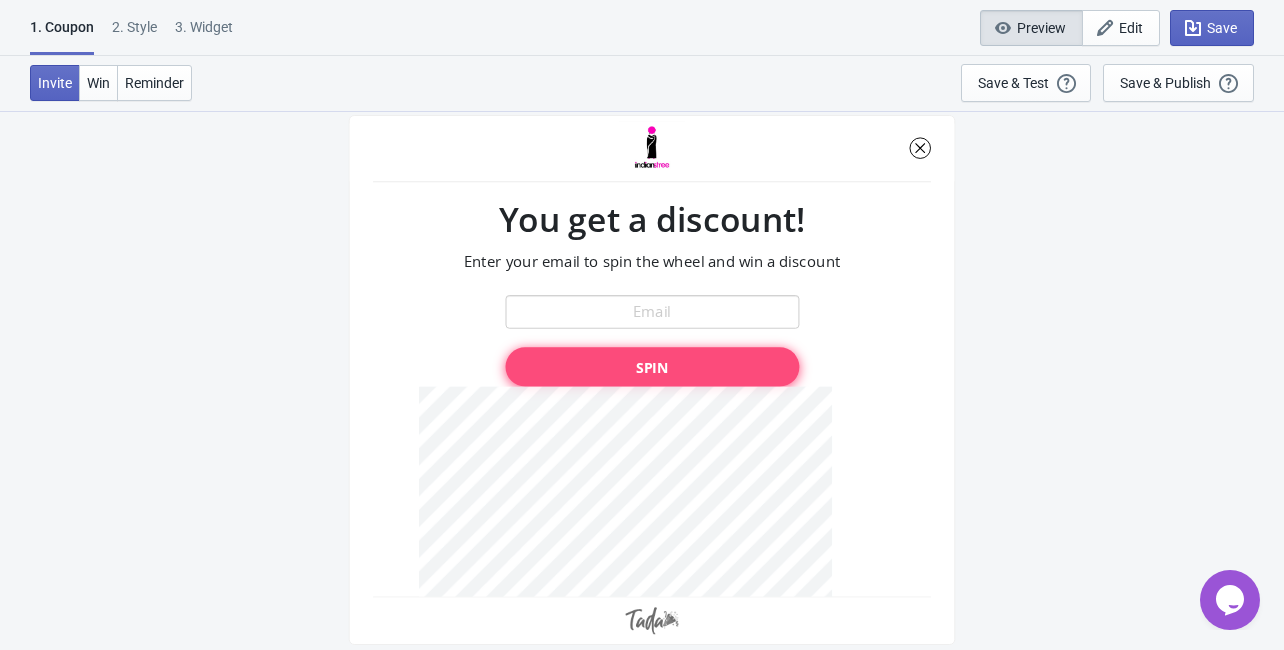
scroll to position [30, 0]
click at [1026, 85] on div "Save & Test" at bounding box center [1013, 83] width 71 height 16
click at [1128, 32] on span "Edit" at bounding box center [1131, 28] width 24 height 16
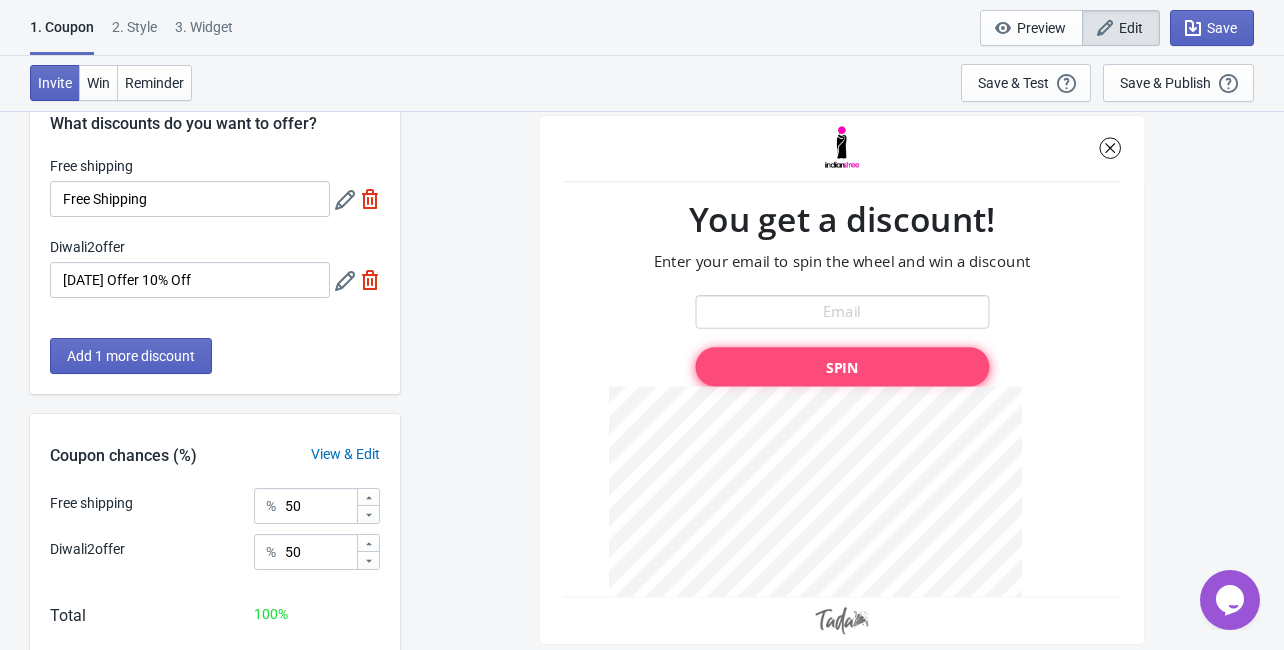
scroll to position [30, 0]
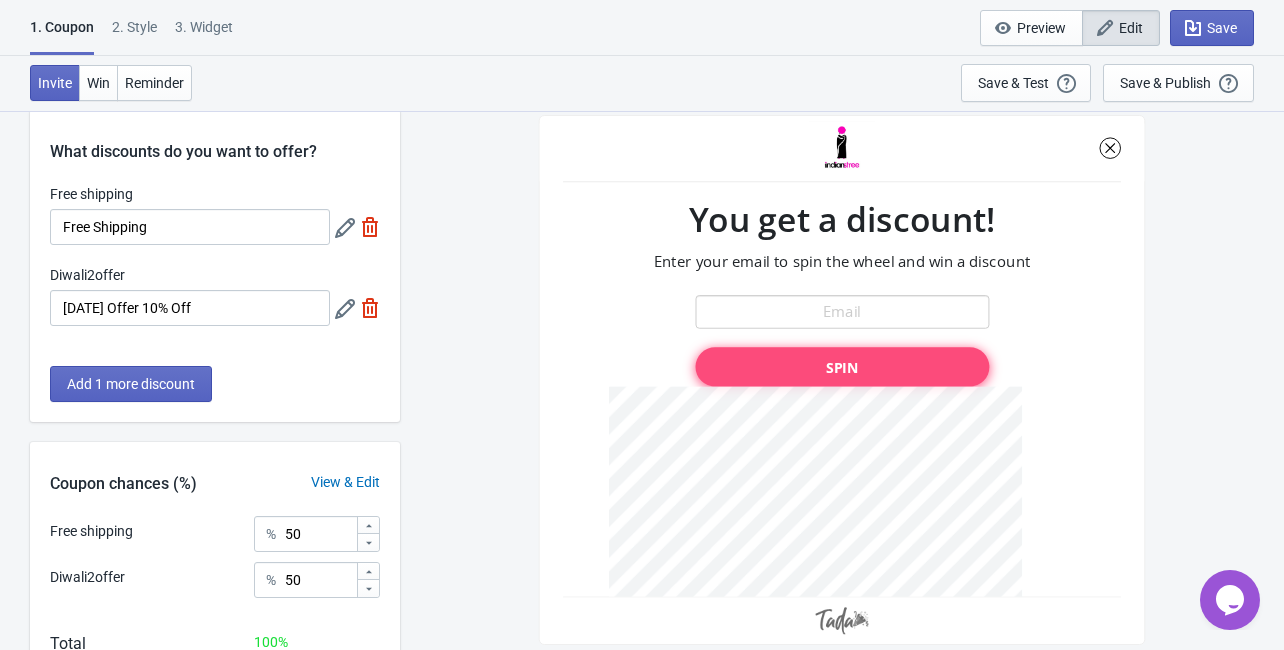
click at [338, 317] on icon at bounding box center [345, 309] width 20 height 20
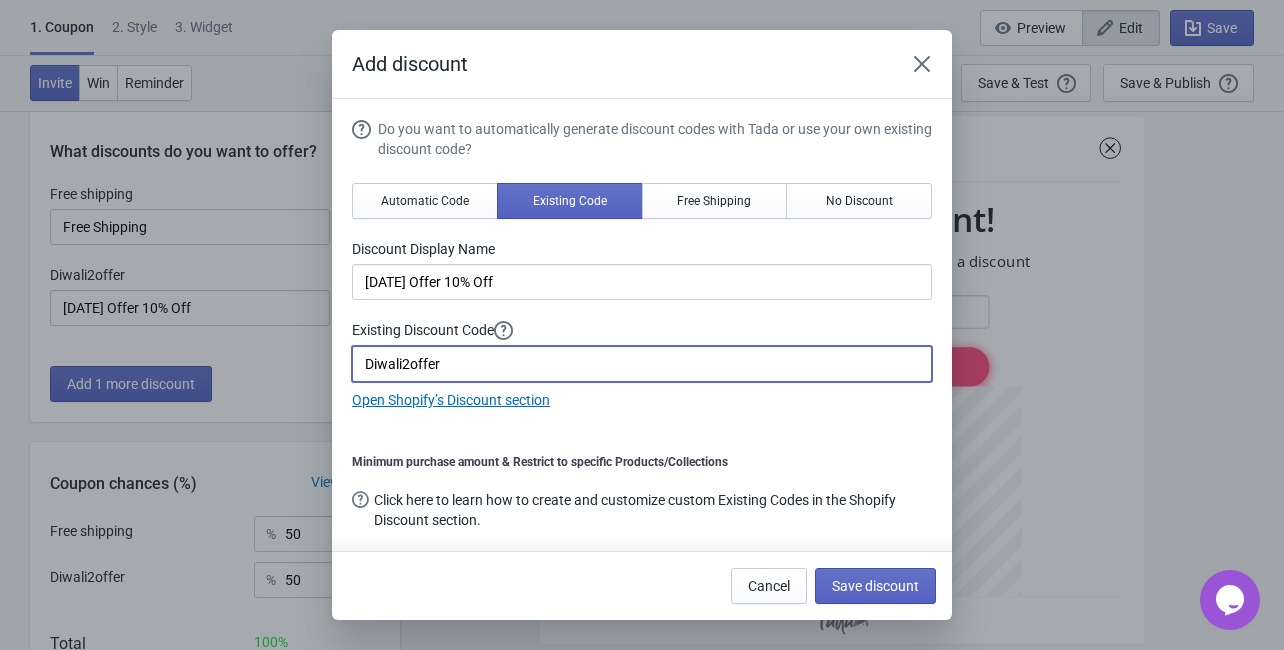
click at [665, 362] on input "Diwali2offer" at bounding box center [642, 364] width 580 height 36
click at [454, 201] on span "Automatic Code" at bounding box center [425, 201] width 88 height 16
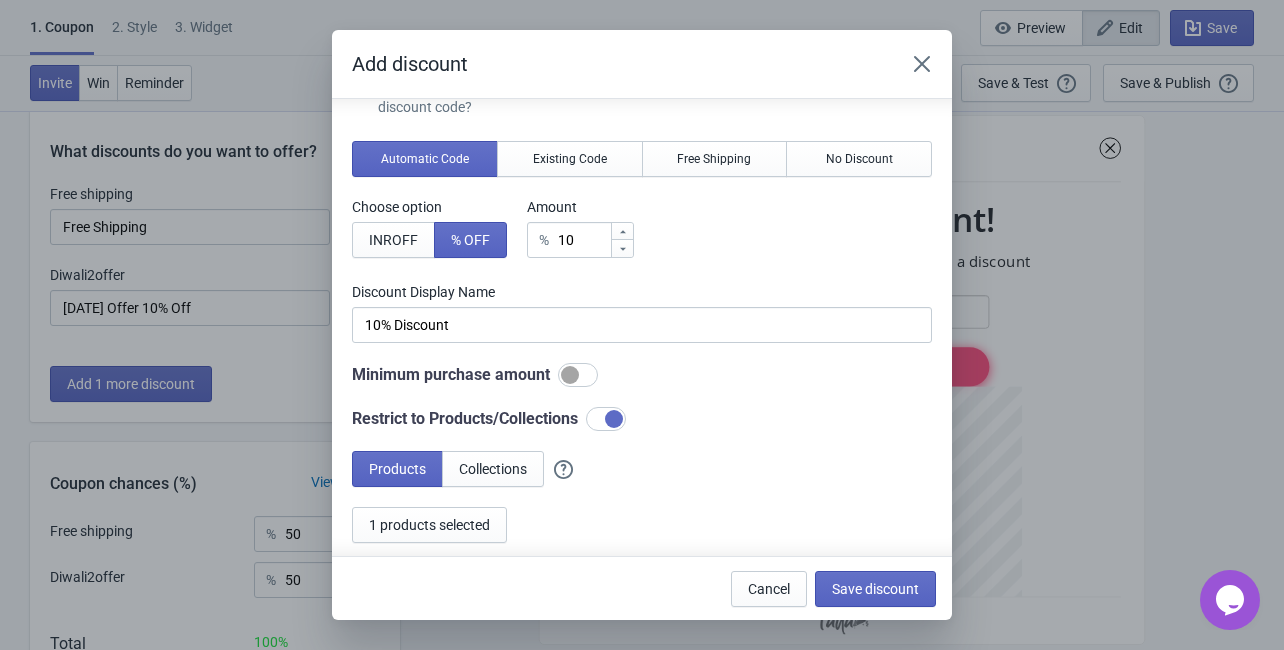
scroll to position [80, 0]
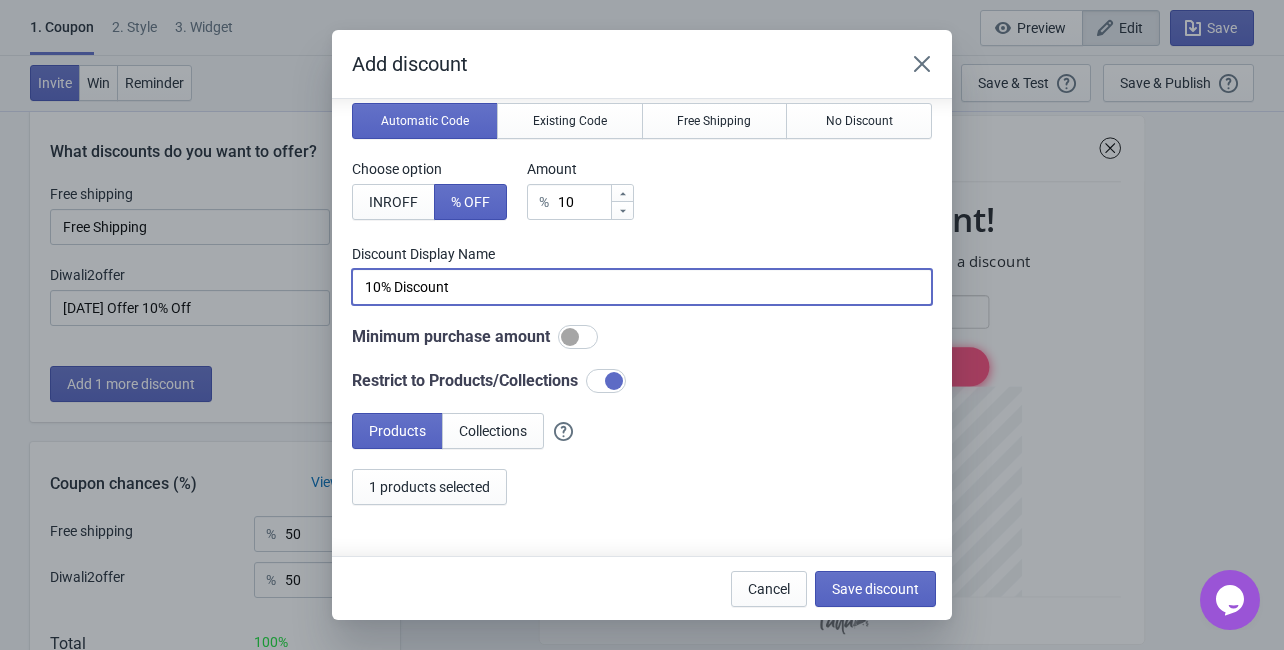
click at [542, 282] on input "10% Discount" at bounding box center [642, 287] width 580 height 36
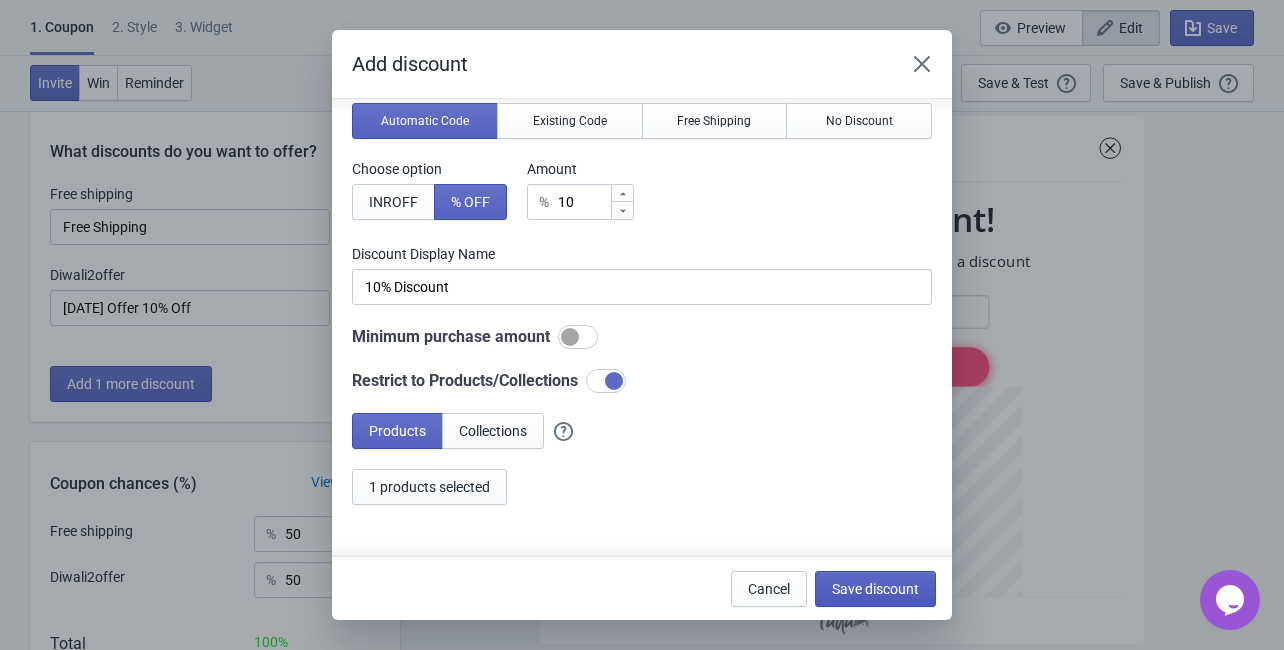
click at [865, 582] on span "Save discount" at bounding box center [875, 589] width 87 height 16
type input "10% Discount"
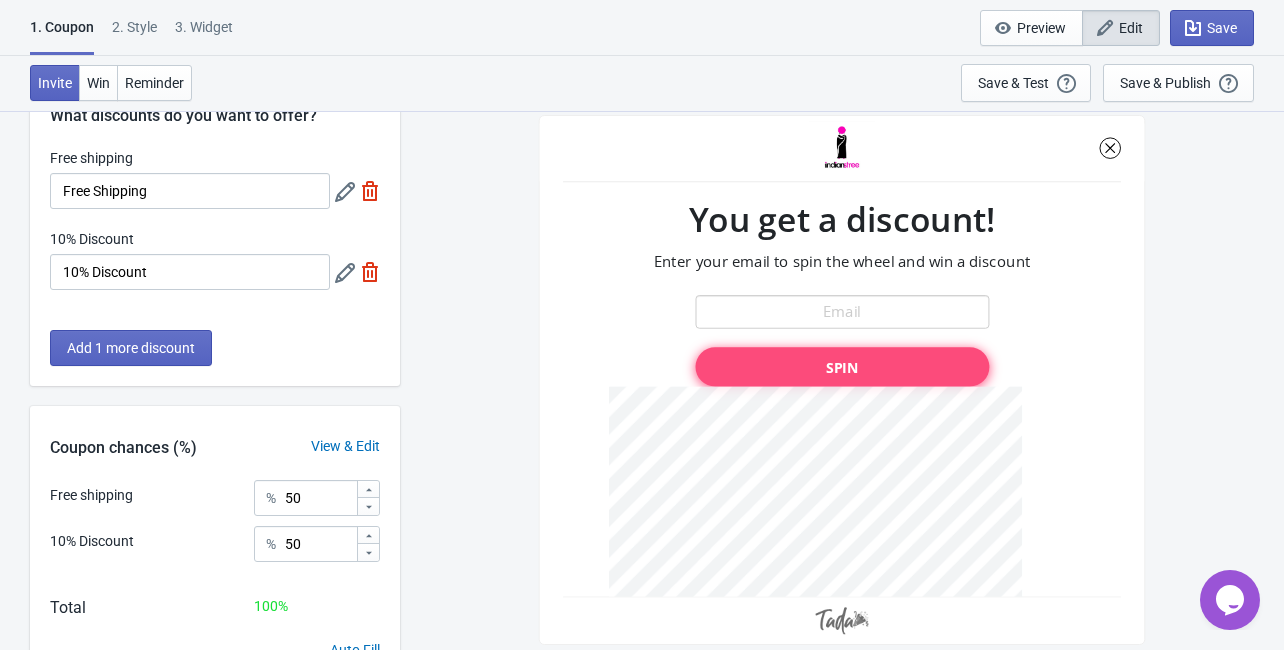
scroll to position [162, 0]
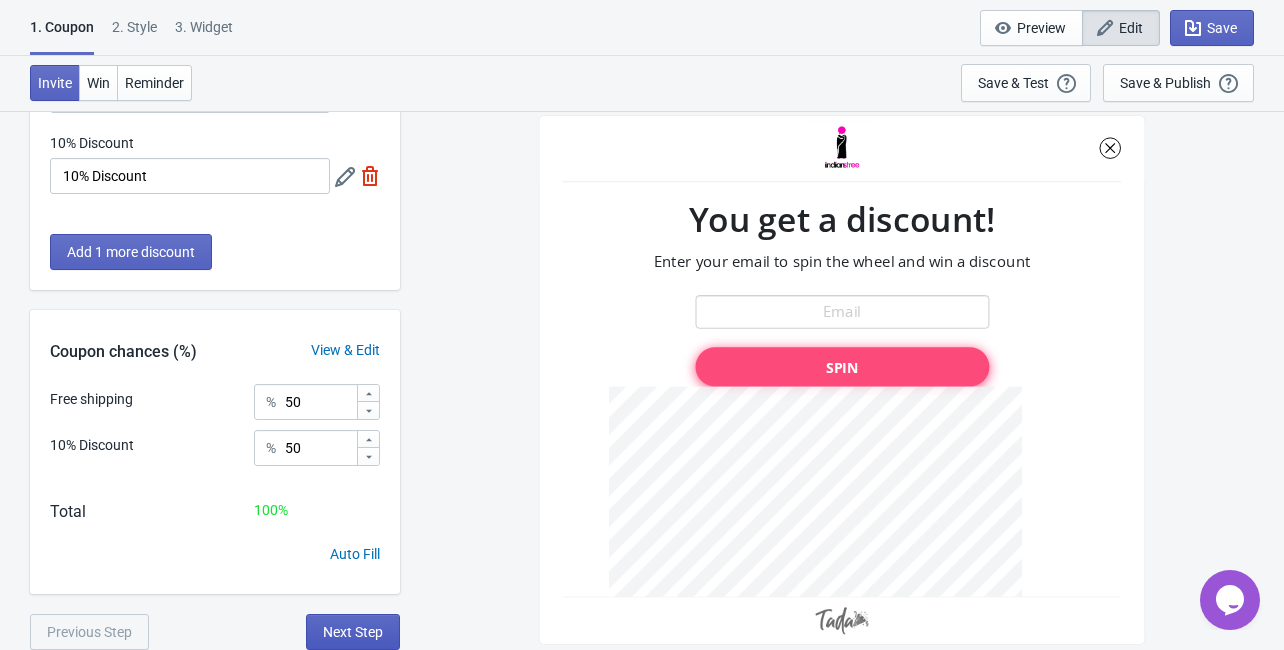
click at [325, 630] on span "Next Step" at bounding box center [353, 632] width 60 height 16
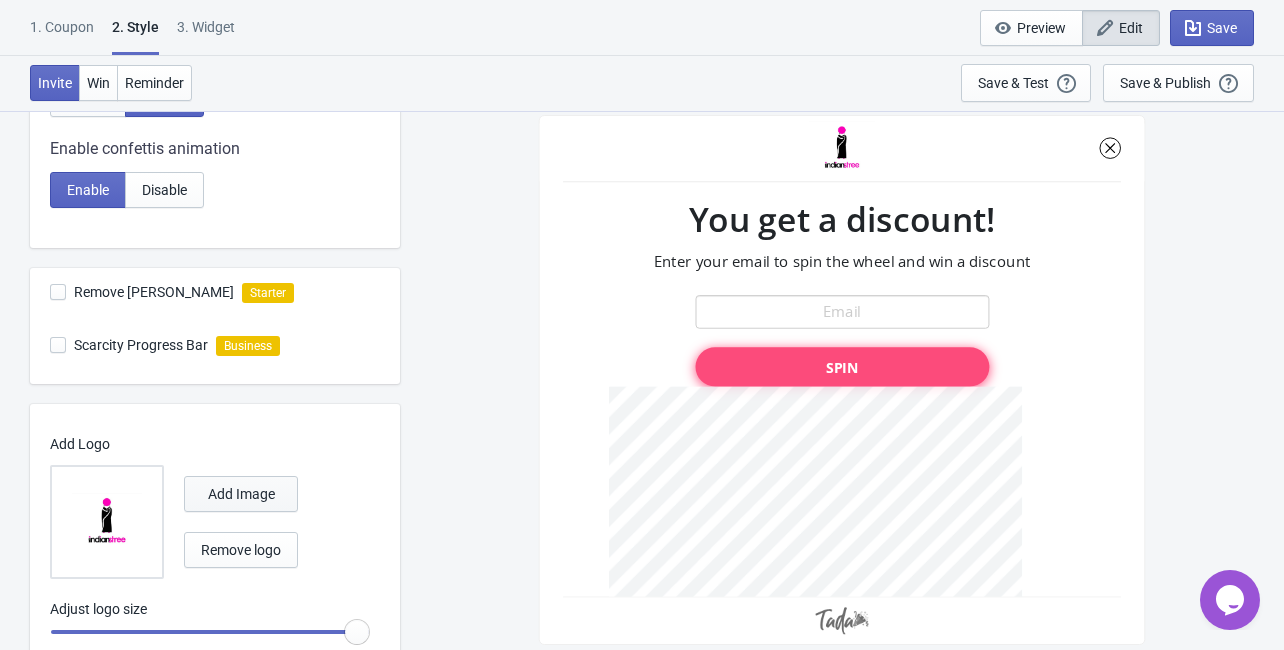
scroll to position [545, 0]
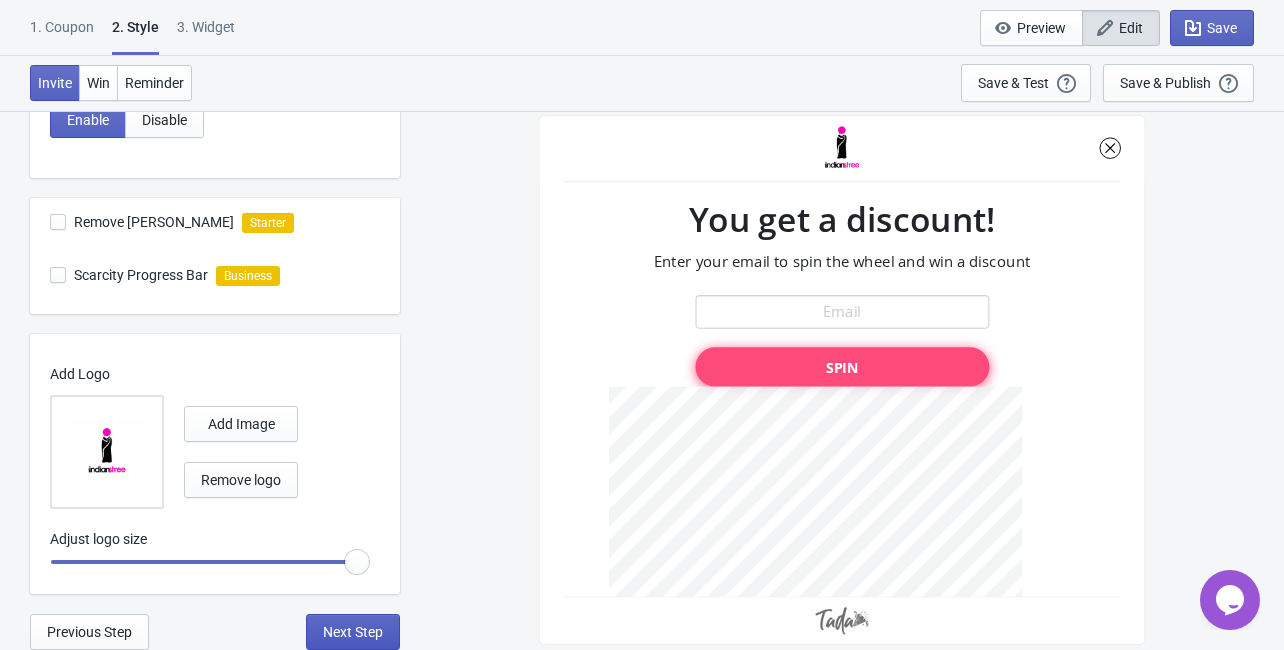
click at [342, 632] on span "Next Step" at bounding box center [353, 632] width 60 height 16
select select "once"
select select "1"
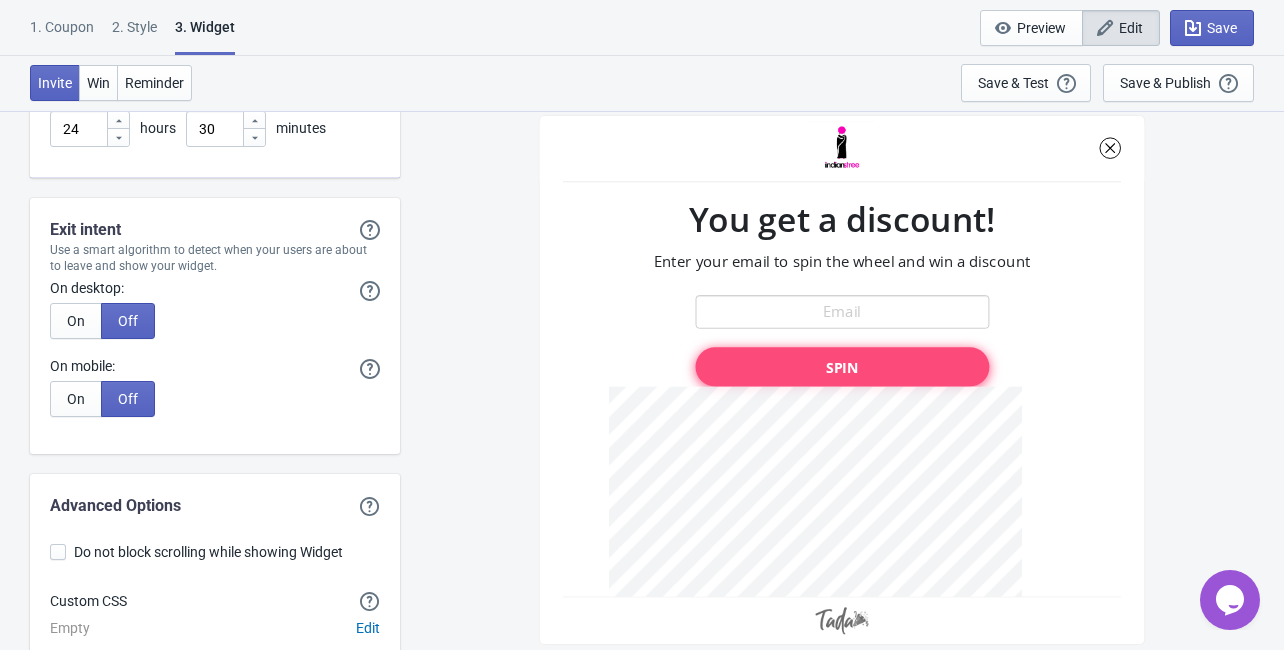
scroll to position [5084, 0]
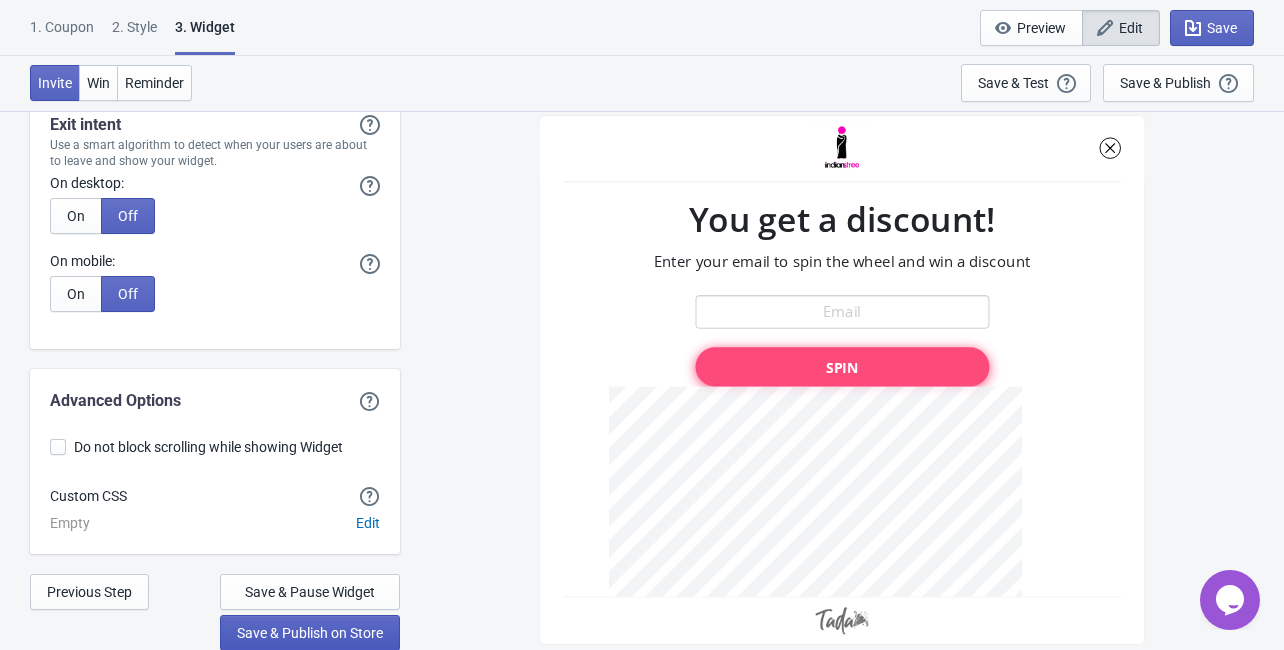
click at [304, 633] on span "Save & Publish on Store" at bounding box center [310, 633] width 146 height 16
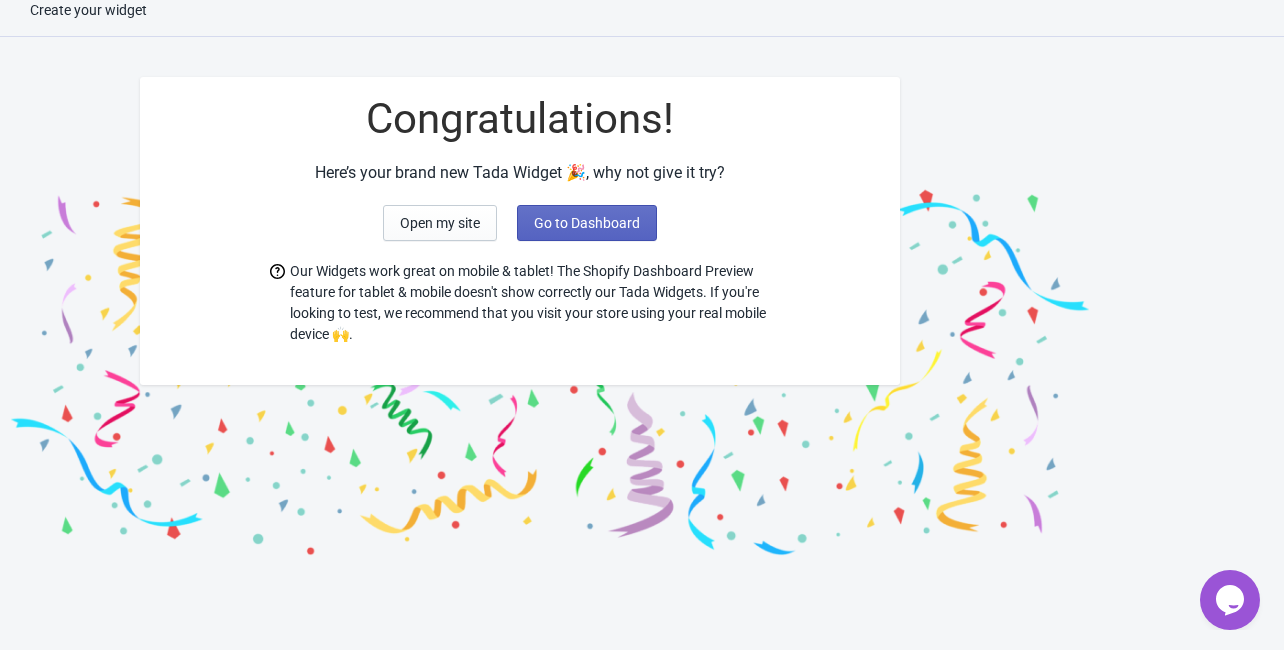
scroll to position [20, 0]
click at [456, 215] on span "Open my site" at bounding box center [440, 223] width 80 height 16
click at [596, 225] on span "Go to Dashboard" at bounding box center [587, 223] width 106 height 16
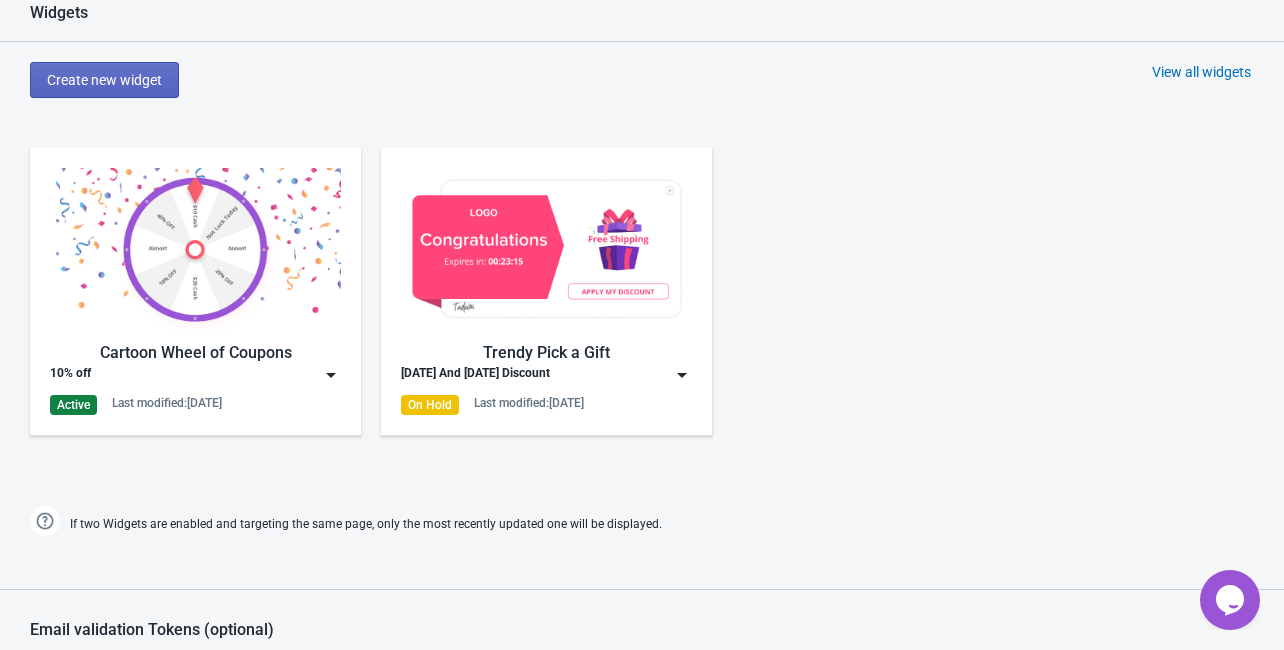
scroll to position [1220, 0]
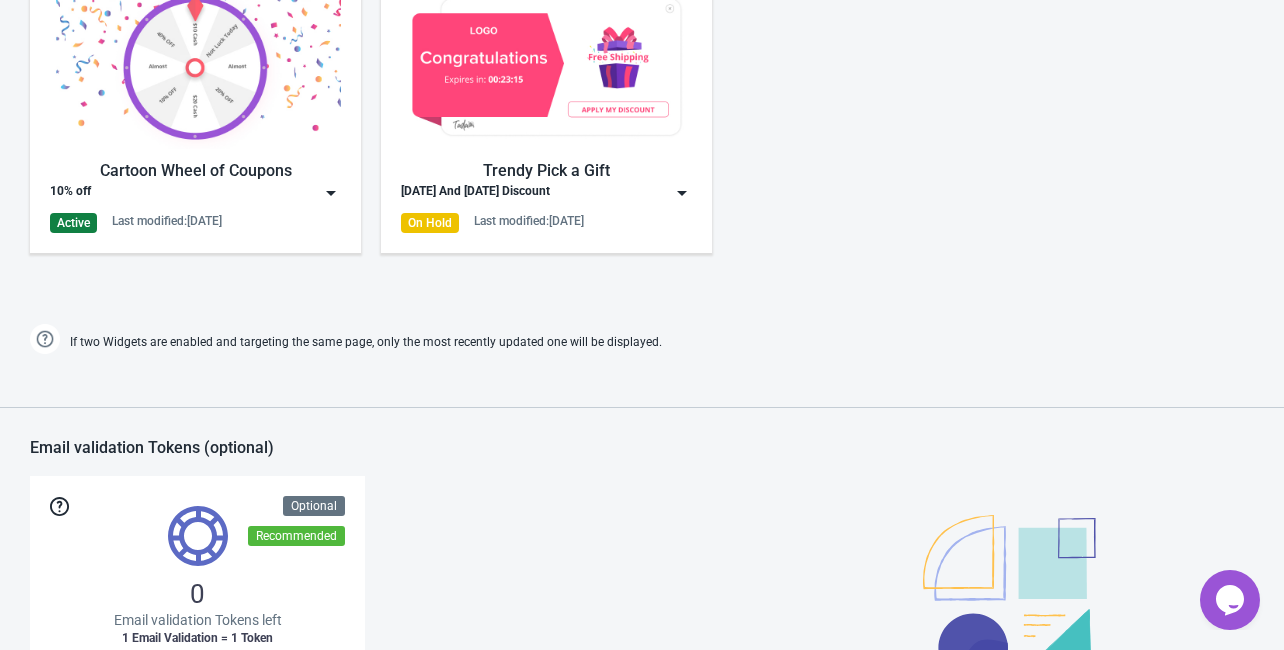
click at [604, 187] on div "Diwali And Navratri Discount" at bounding box center [546, 193] width 291 height 20
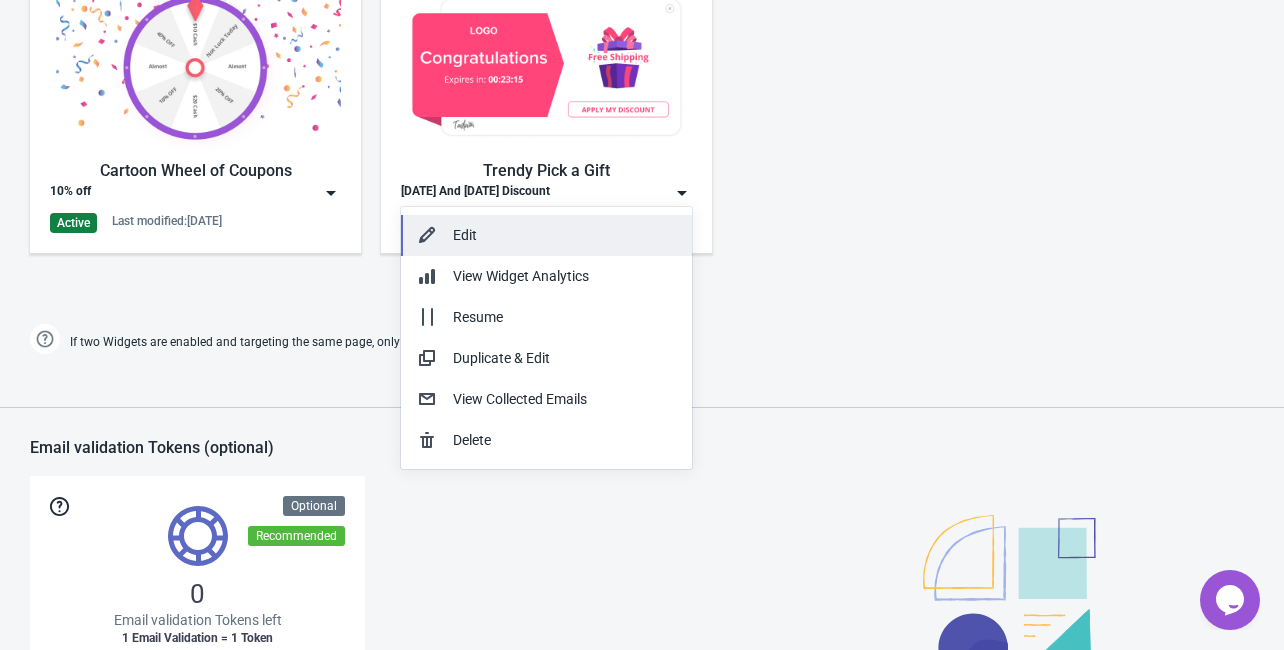
click at [484, 231] on div "Edit" at bounding box center [564, 235] width 223 height 21
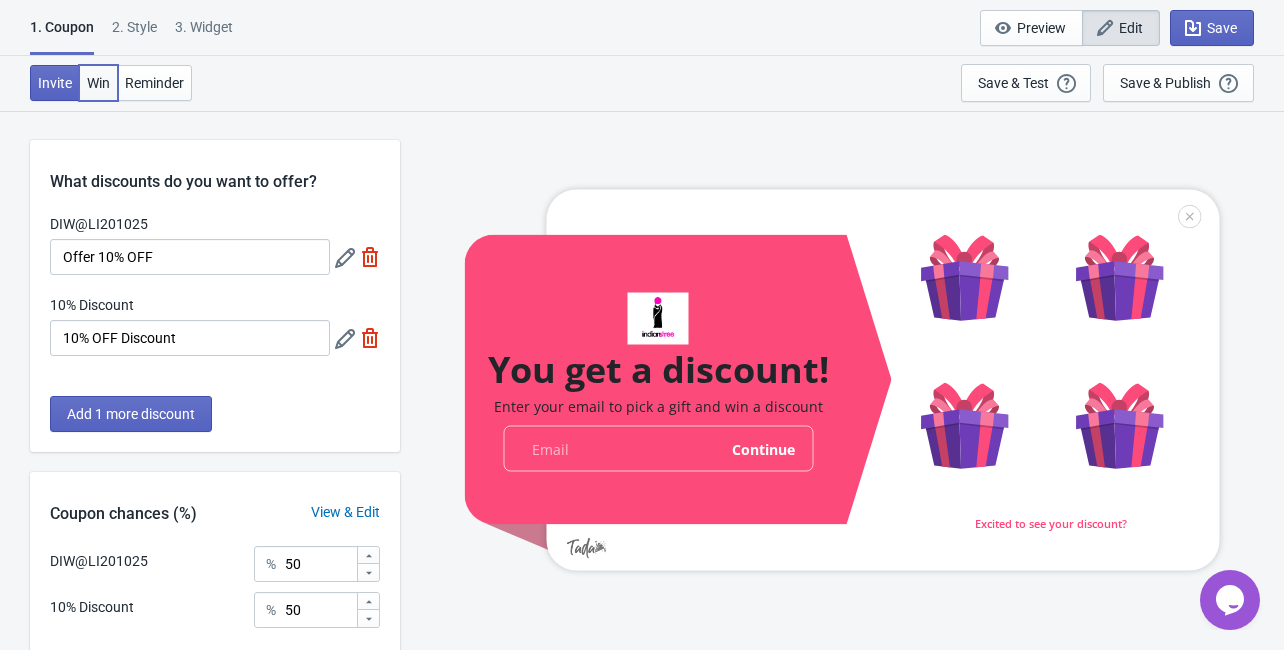
click at [104, 82] on span "Win" at bounding box center [98, 83] width 23 height 16
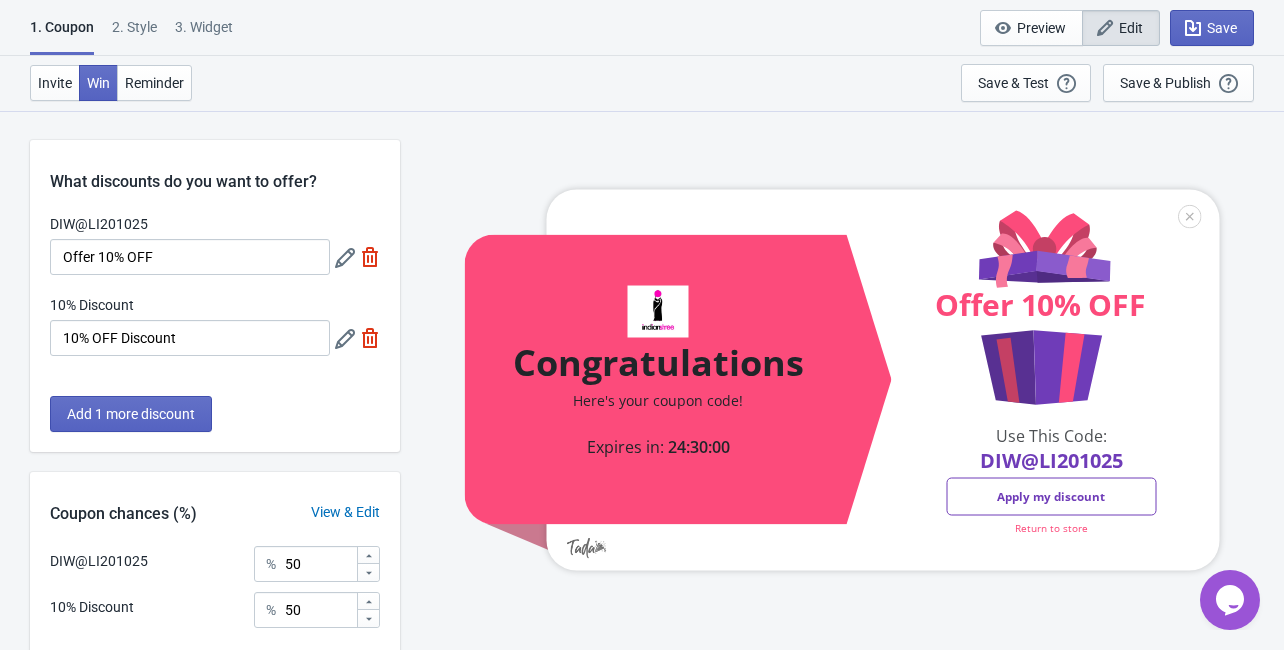
scroll to position [20, 0]
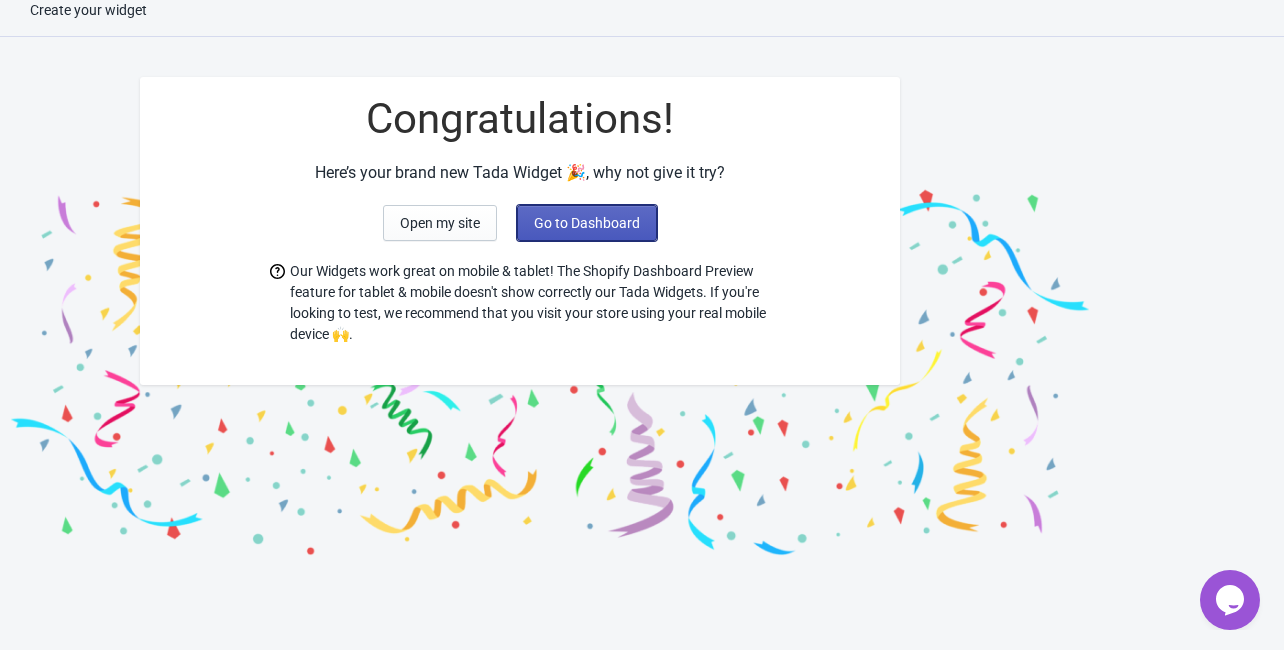
click at [610, 215] on span "Go to Dashboard" at bounding box center [587, 223] width 106 height 16
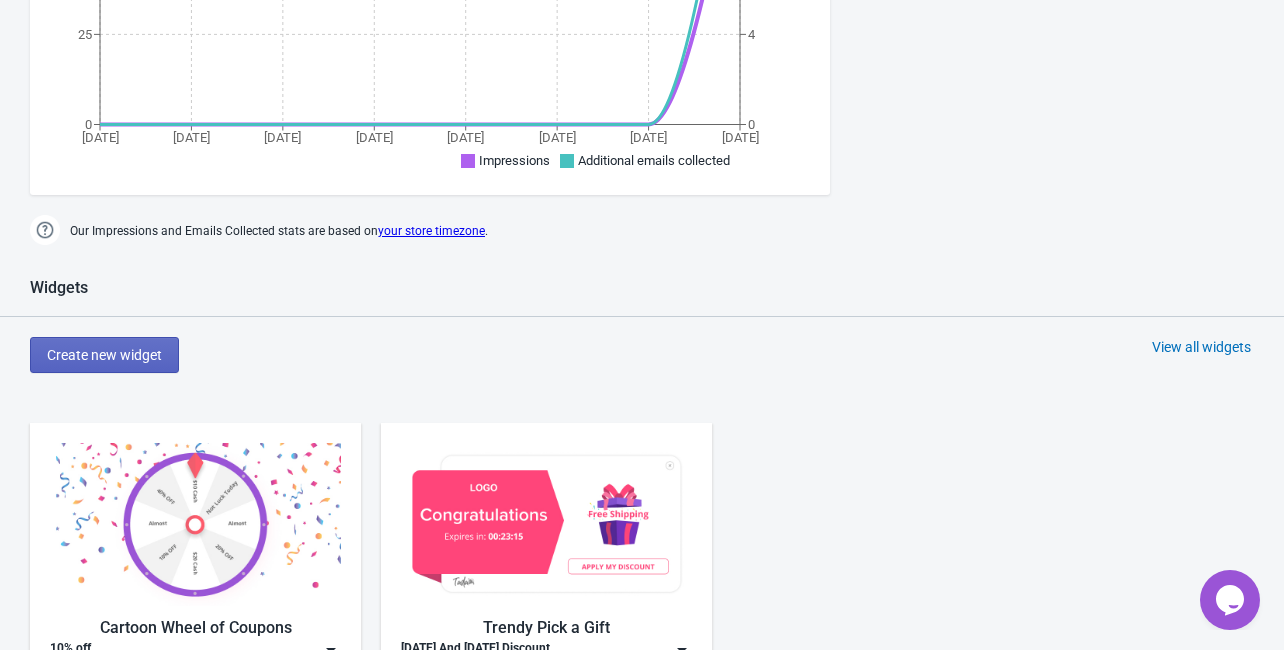
scroll to position [980, 0]
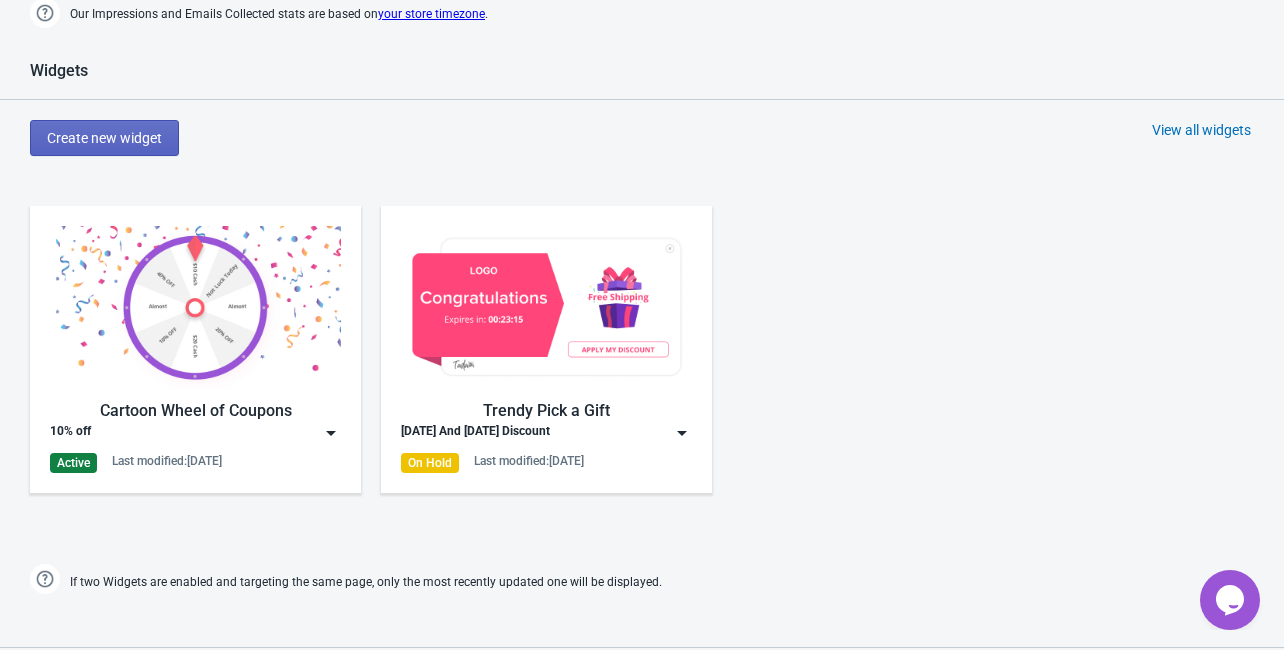
click at [222, 461] on div "Last modified: [DATE]" at bounding box center [167, 461] width 110 height 16
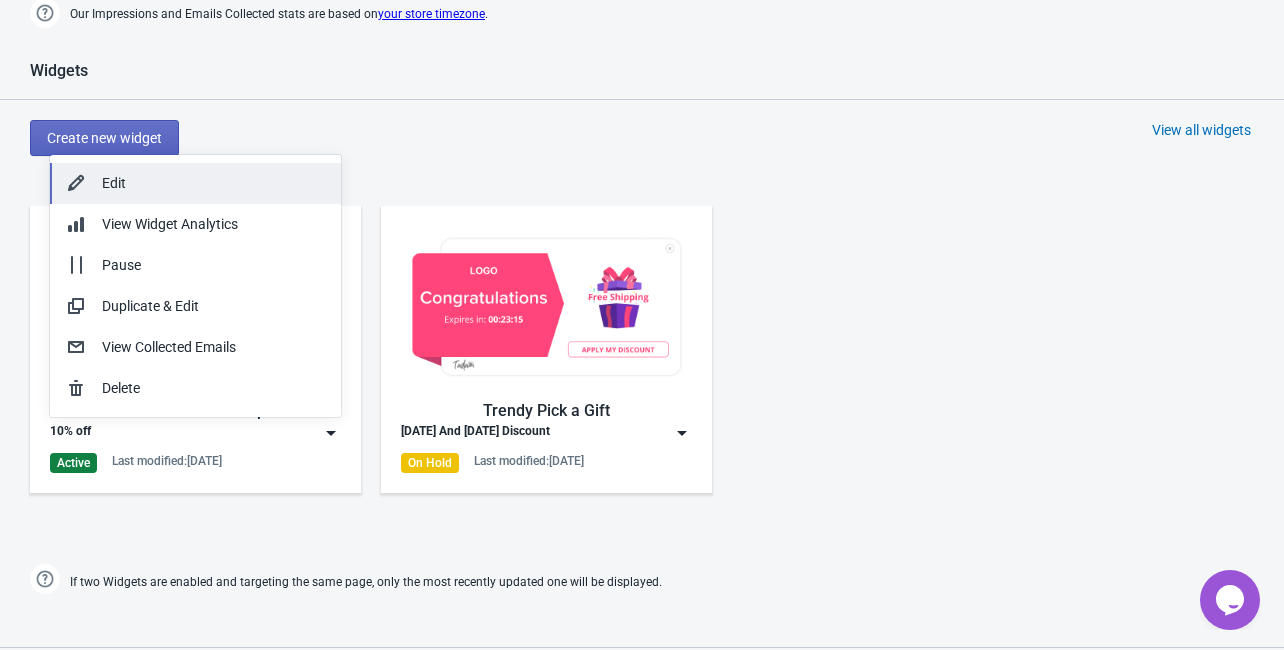
click at [124, 183] on div "Edit" at bounding box center [213, 183] width 223 height 21
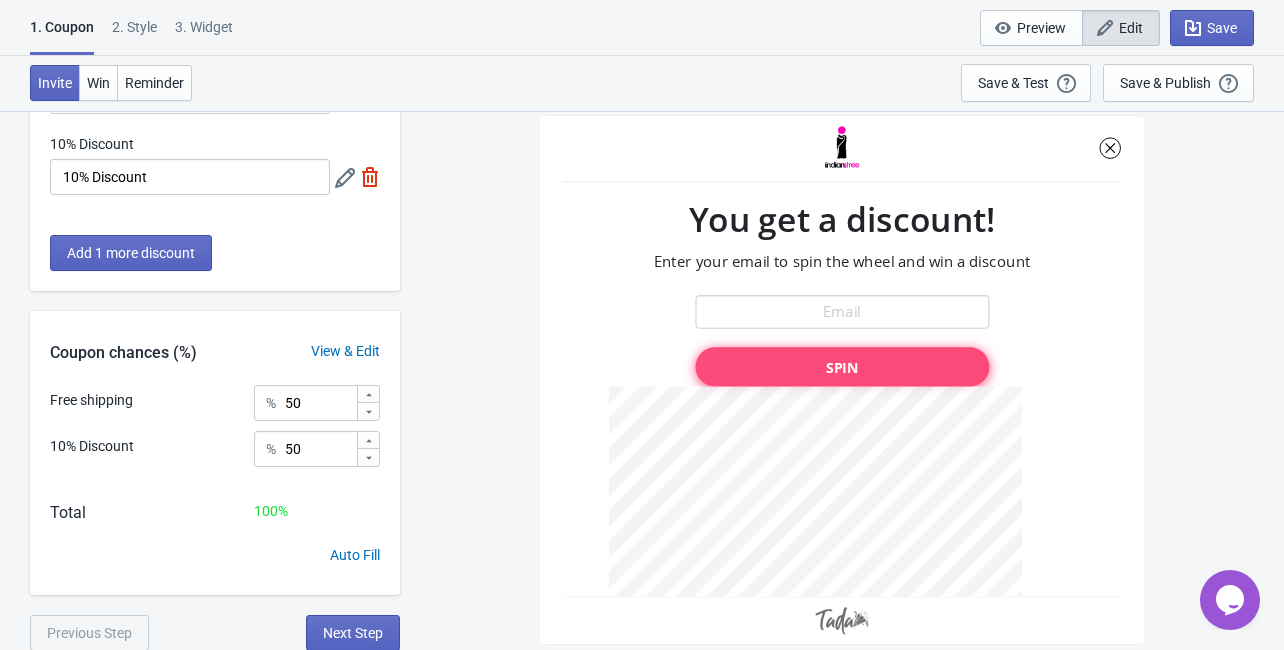
scroll to position [162, 0]
click at [352, 629] on span "Next Step" at bounding box center [353, 632] width 60 height 16
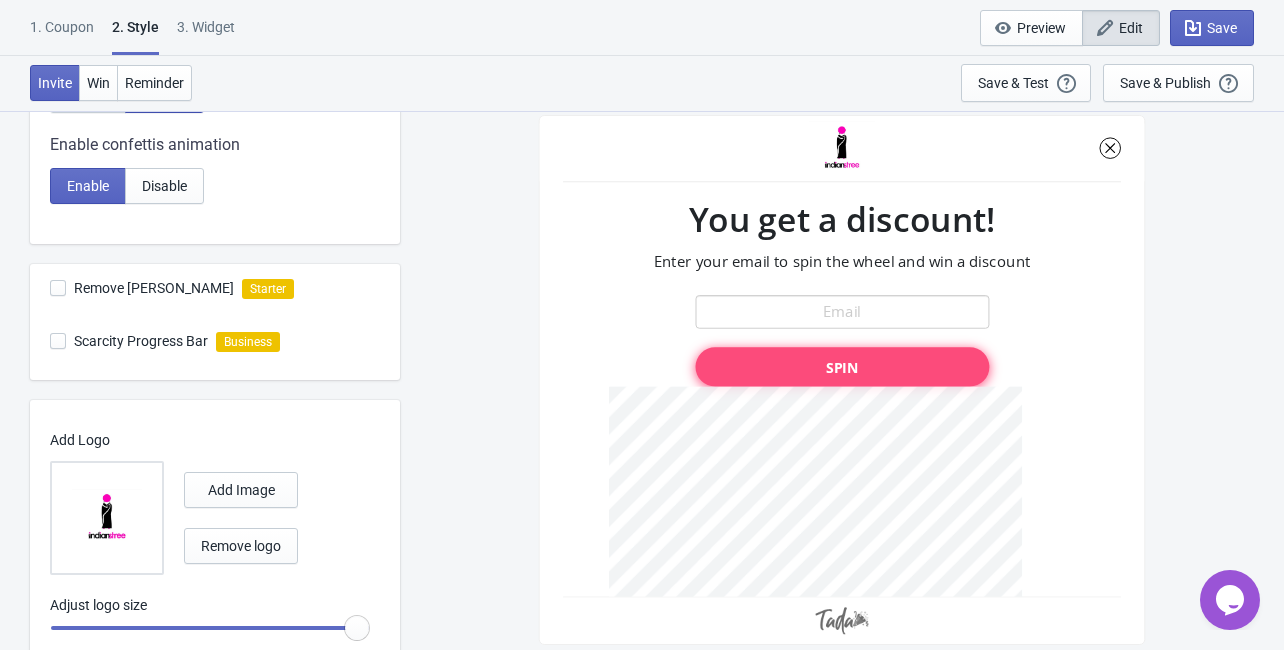
scroll to position [545, 0]
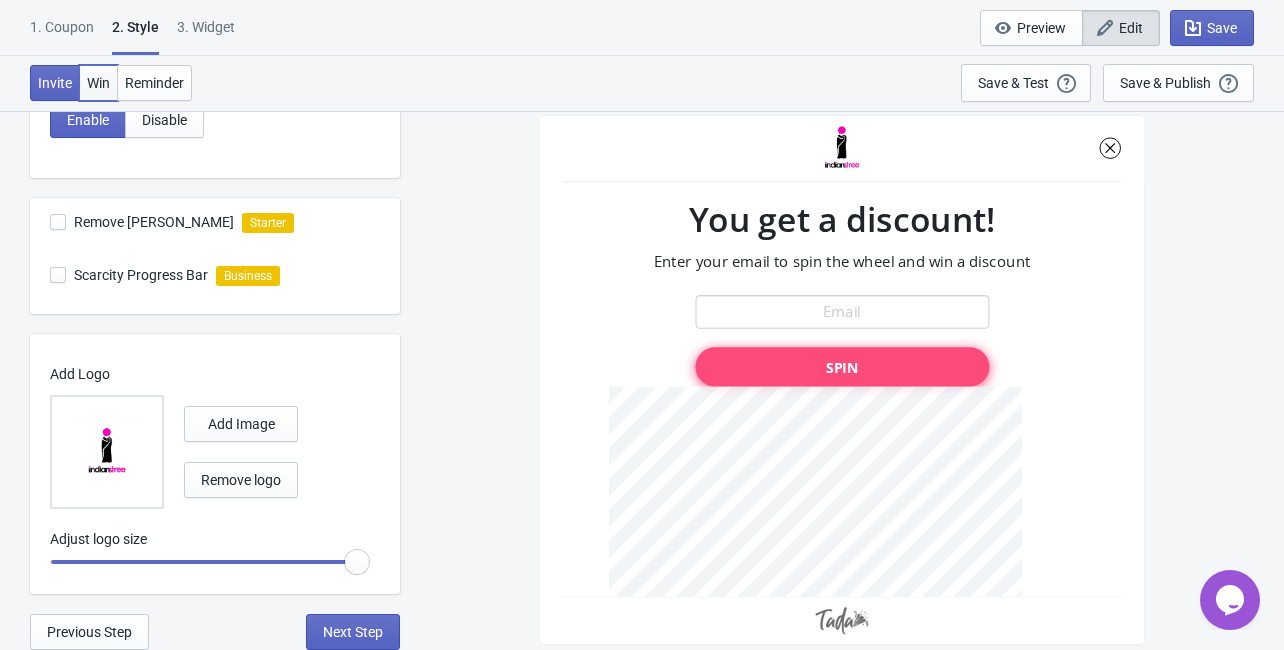
click at [94, 77] on span "Win" at bounding box center [98, 83] width 23 height 16
radio input "true"
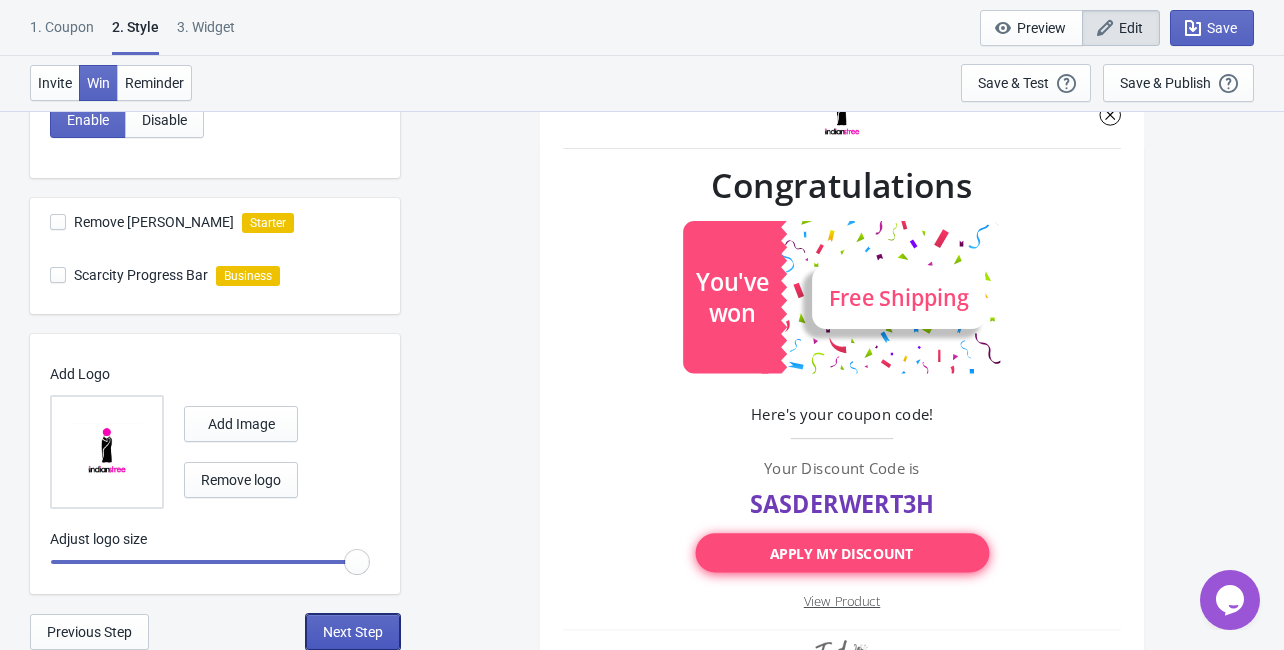
click at [344, 635] on span "Next Step" at bounding box center [353, 632] width 60 height 16
select select "once"
select select "1"
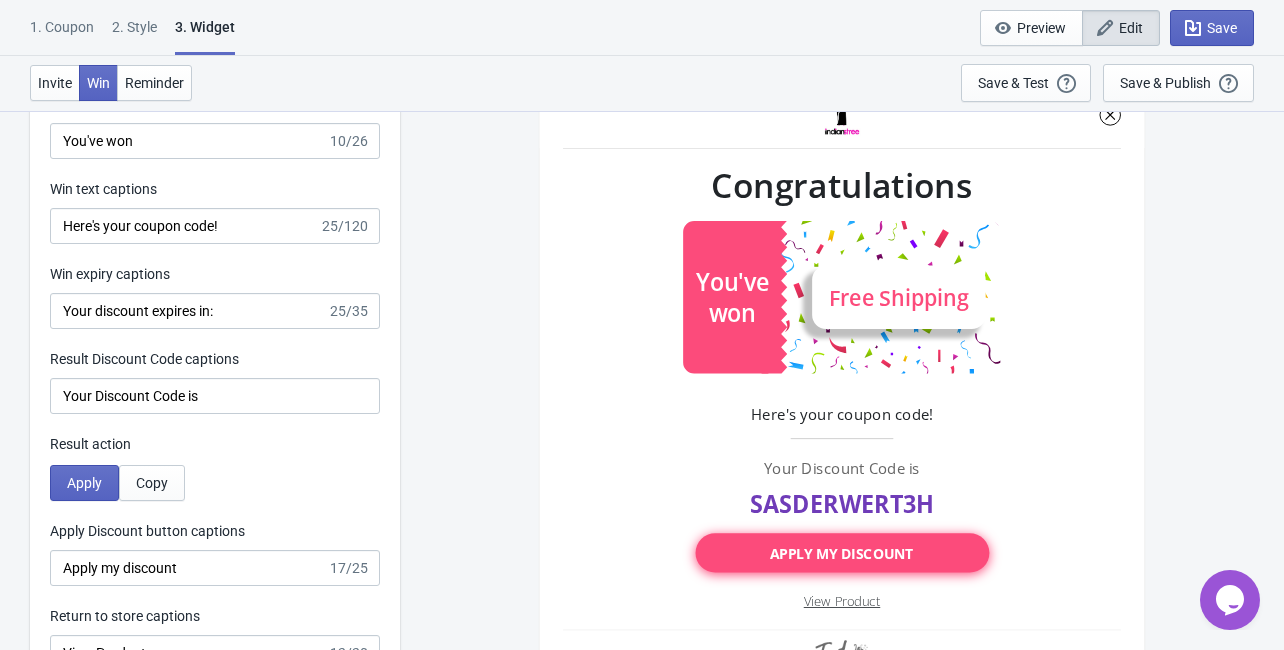
scroll to position [4239, 0]
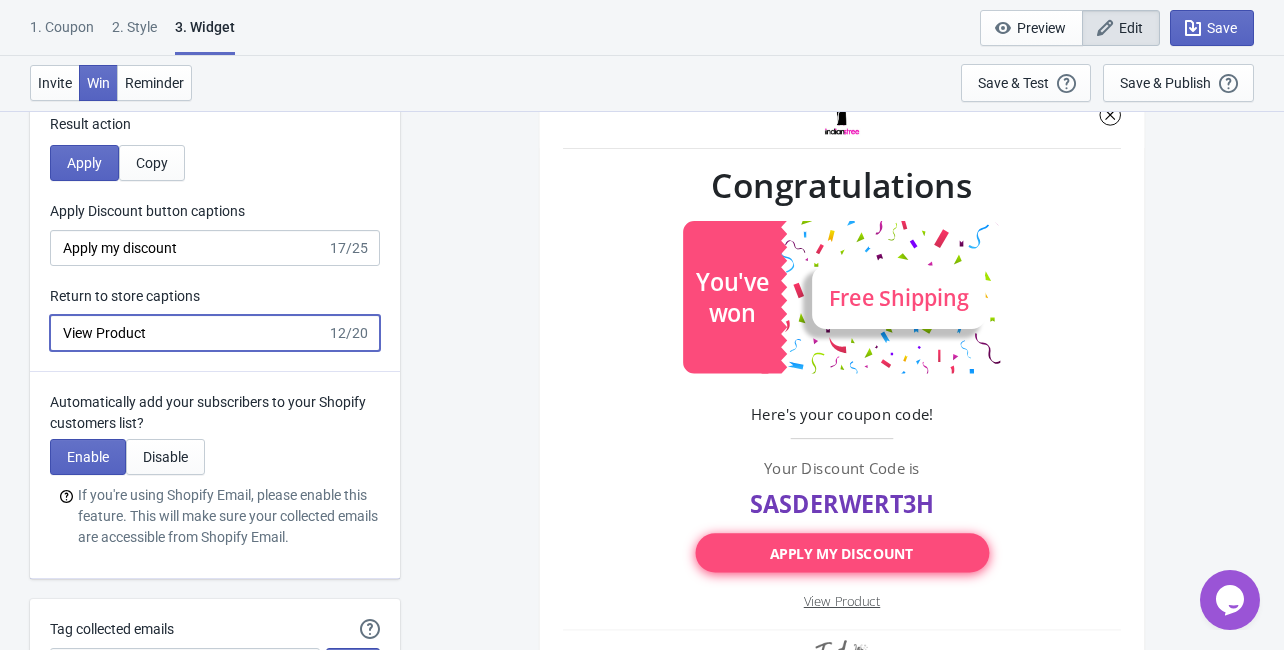
drag, startPoint x: 175, startPoint y: 341, endPoint x: 12, endPoint y: 327, distance: 163.6
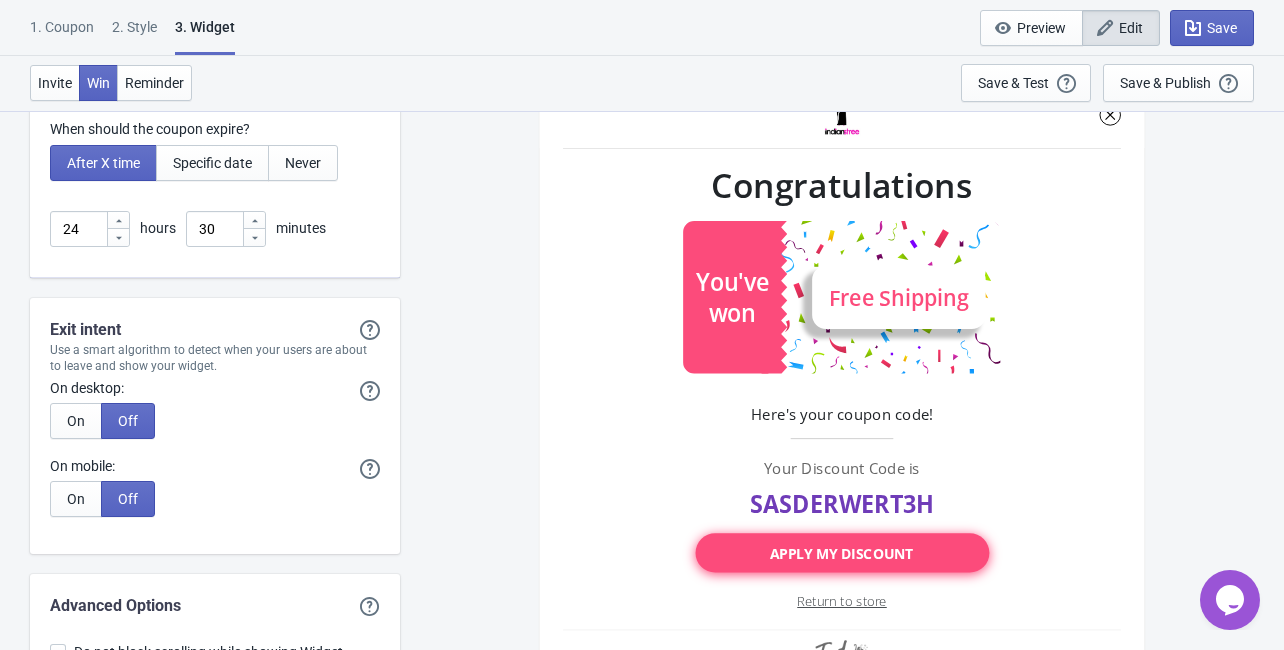
scroll to position [5084, 0]
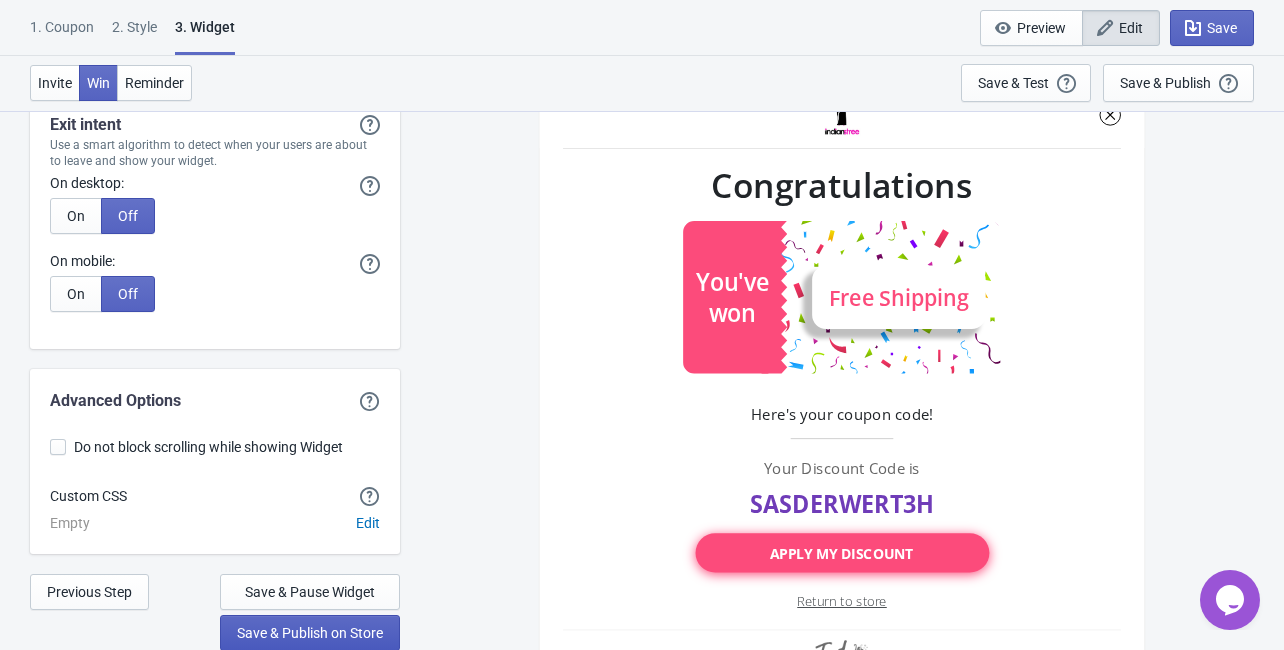
type input "Return to store"
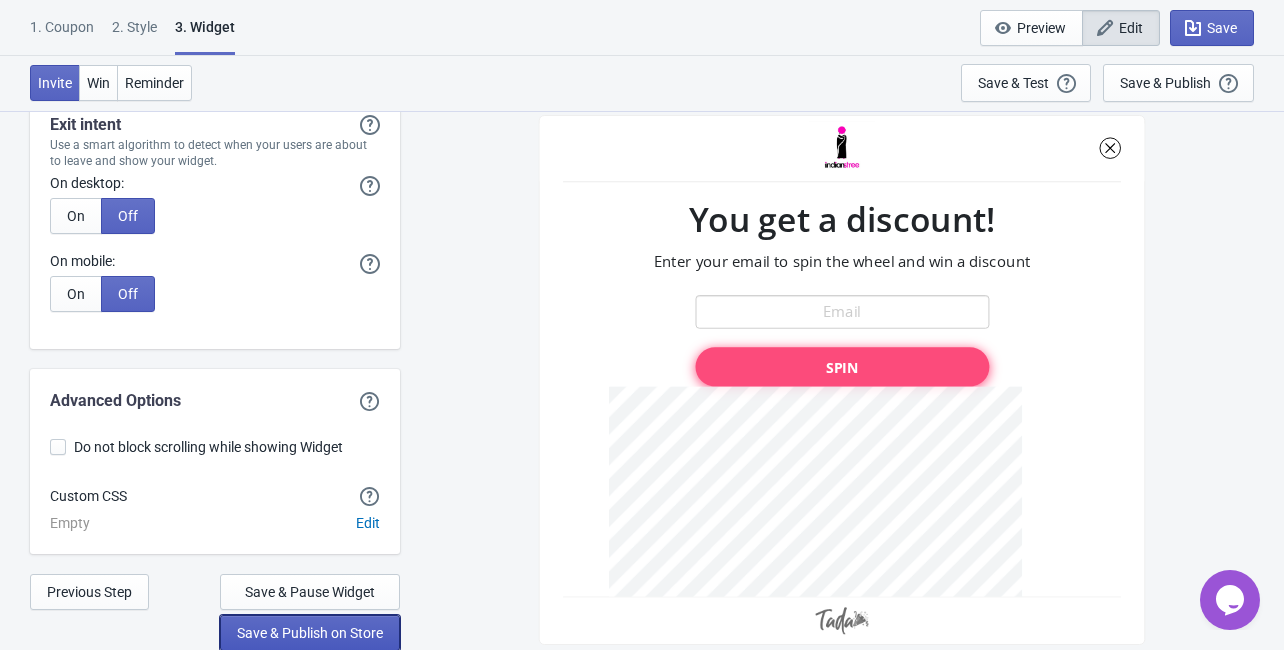
click at [263, 632] on span "Save & Publish on Store" at bounding box center [310, 633] width 146 height 16
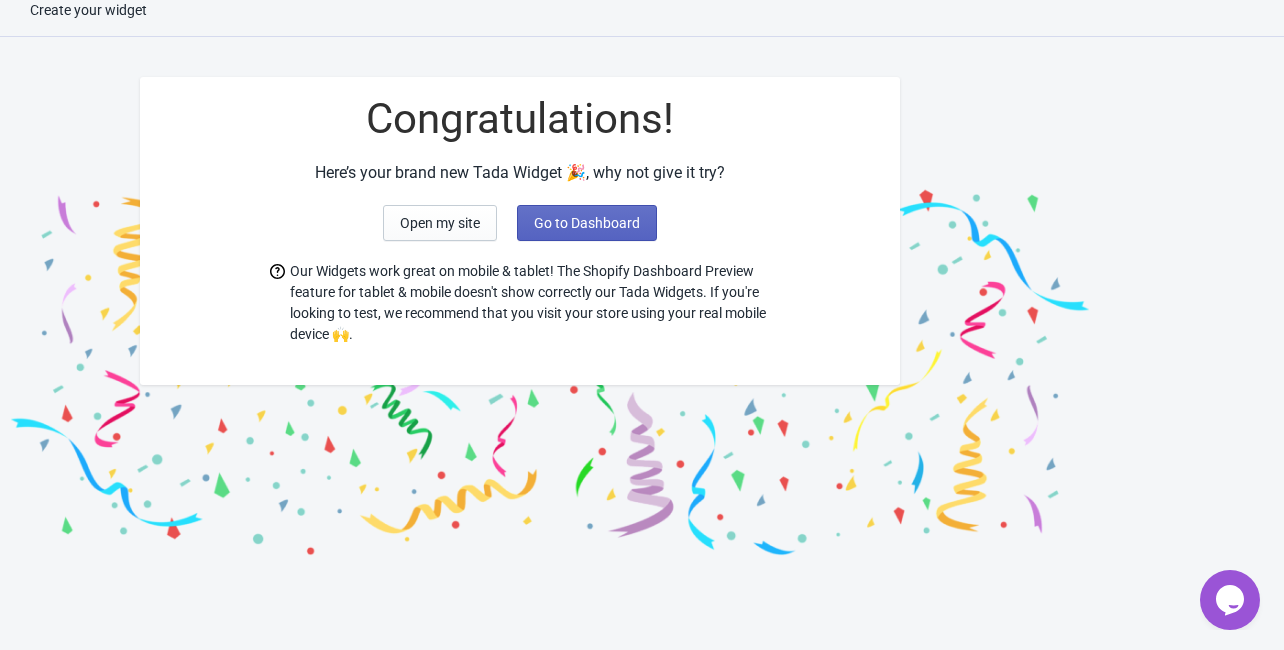
scroll to position [20, 0]
click at [610, 216] on span "Go to Dashboard" at bounding box center [587, 223] width 106 height 16
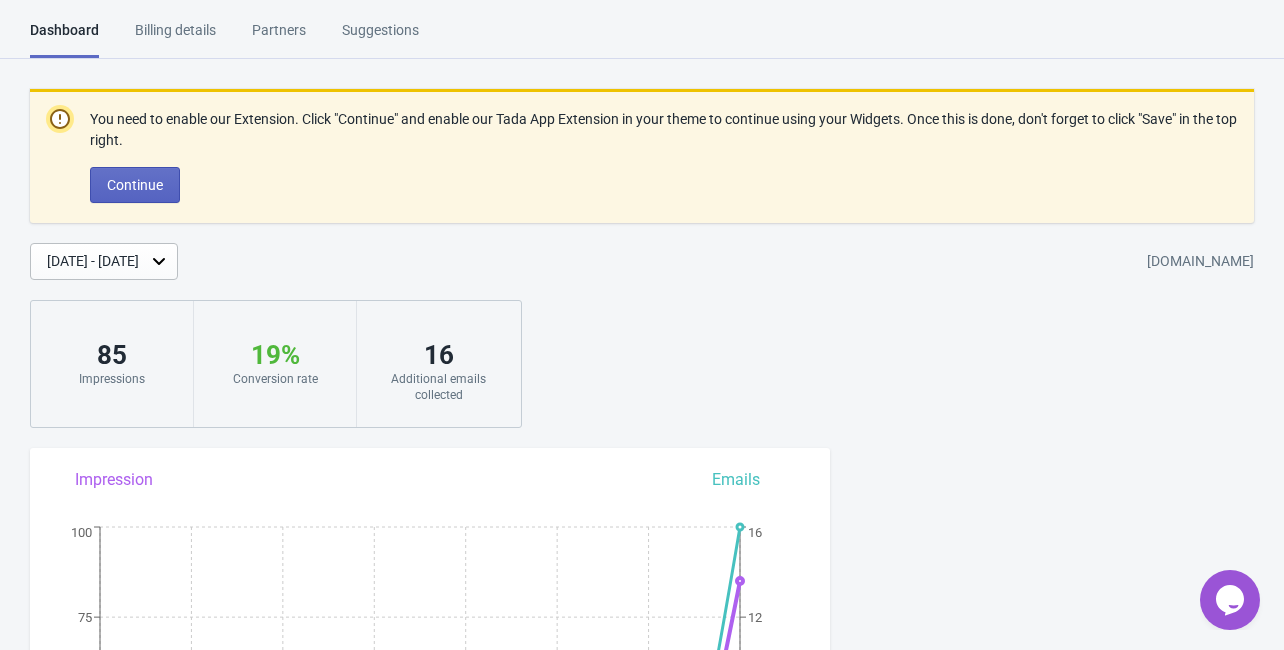
click at [141, 37] on div "Billing details" at bounding box center [175, 37] width 81 height 35
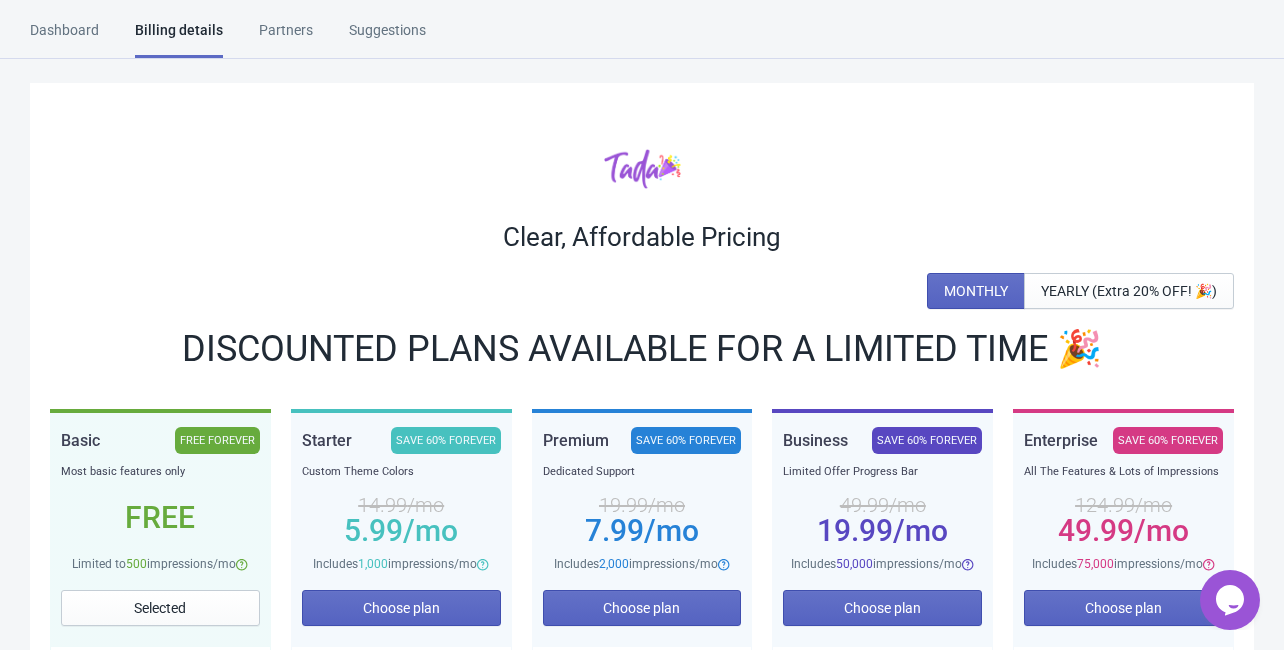
click at [284, 23] on div "Partners" at bounding box center [286, 37] width 54 height 35
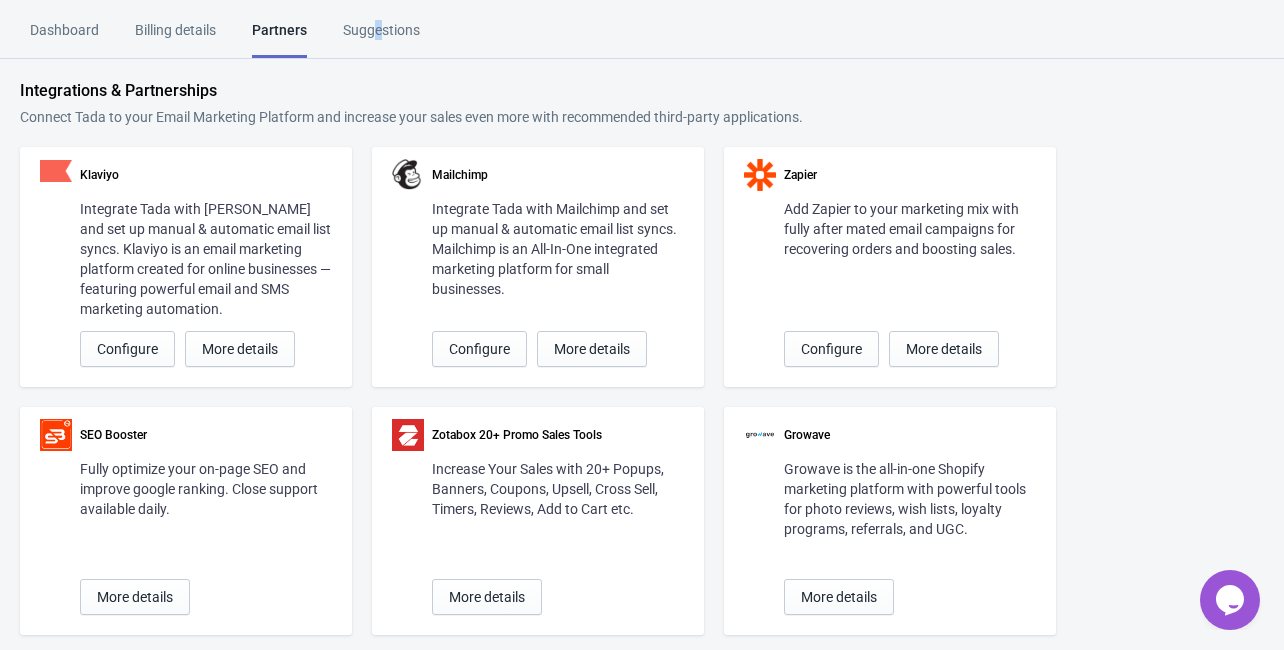
click at [378, 29] on div "Suggestions" at bounding box center [381, 37] width 77 height 35
click at [570, 51] on div "Dashboard Billing details Partners Suggestions Dashboard Billing details Partne…" at bounding box center [642, 39] width 1284 height 39
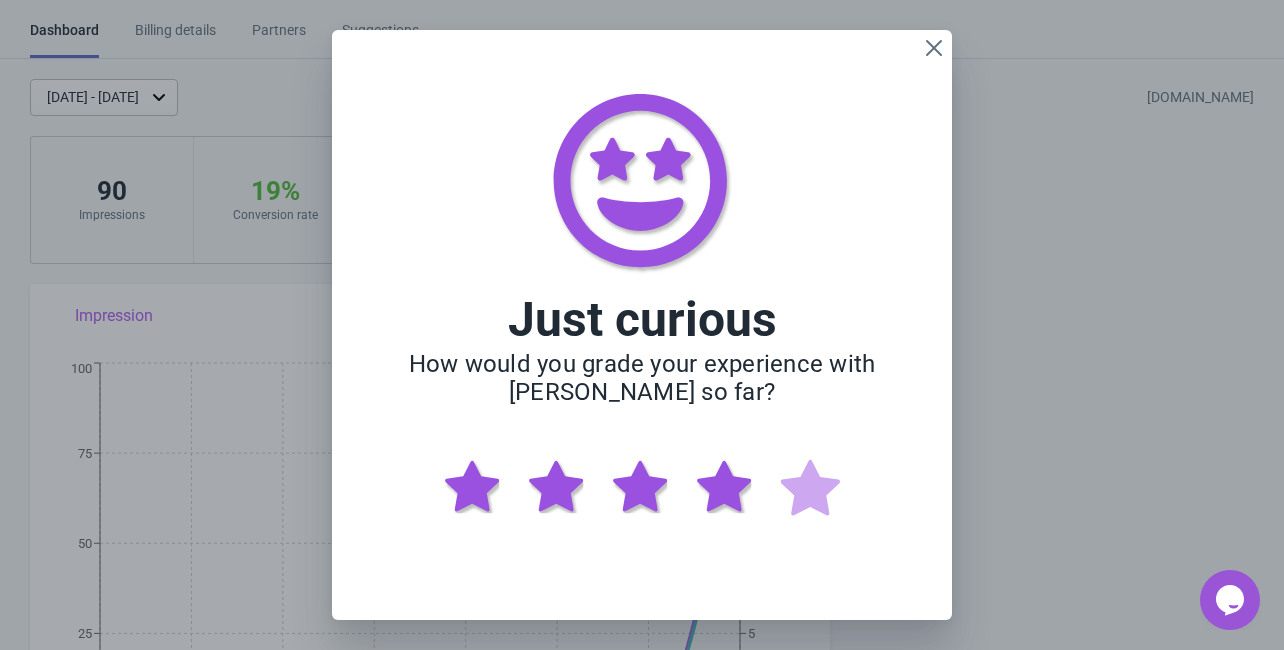
click at [732, 492] on img at bounding box center [726, 488] width 84 height 84
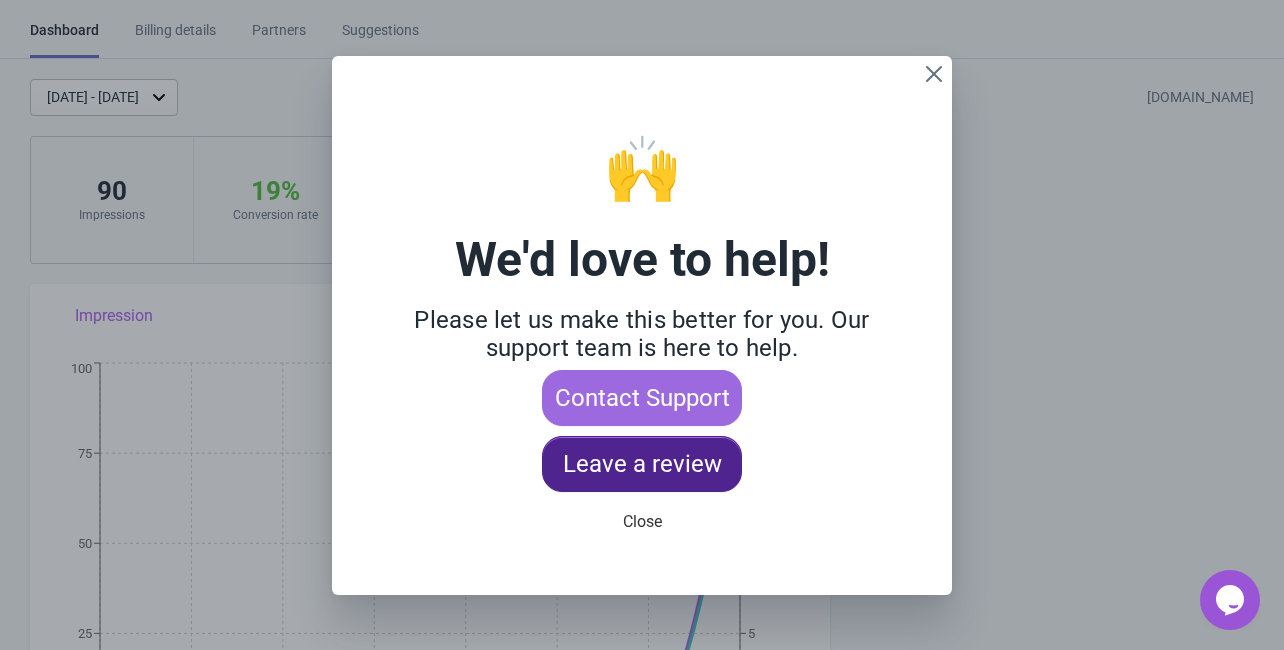
click at [710, 472] on span "Leave a review" at bounding box center [642, 464] width 159 height 16
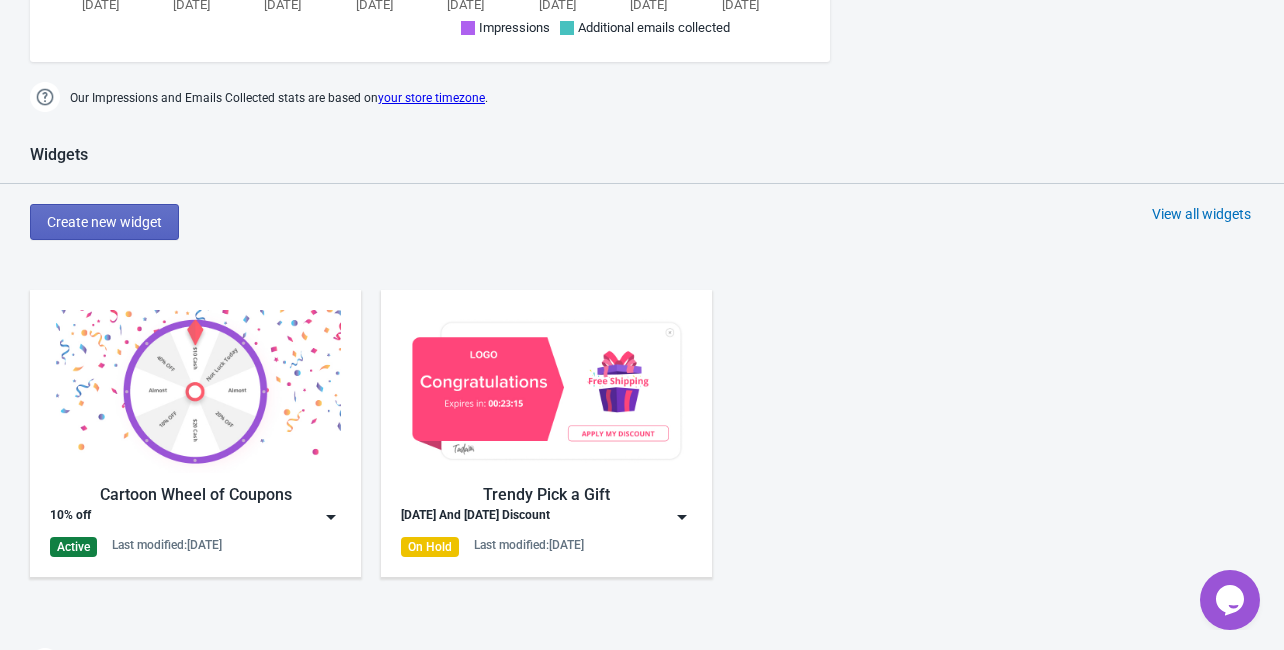
scroll to position [880, 0]
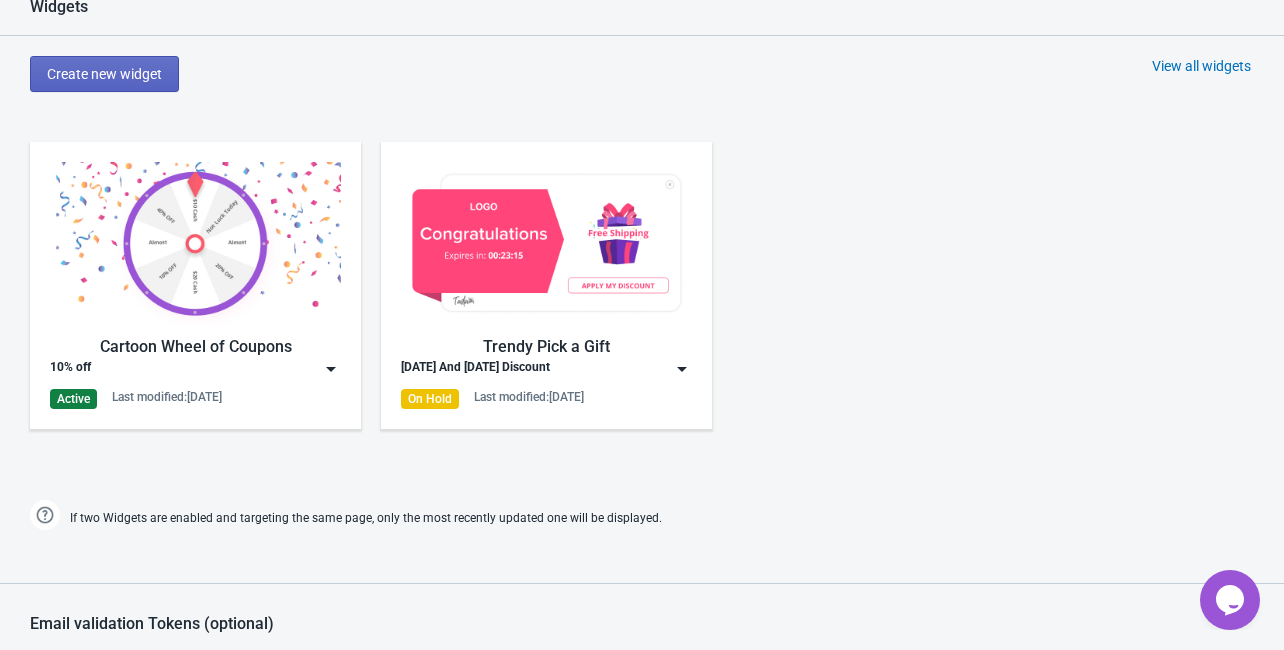
click at [599, 316] on img at bounding box center [546, 243] width 291 height 163
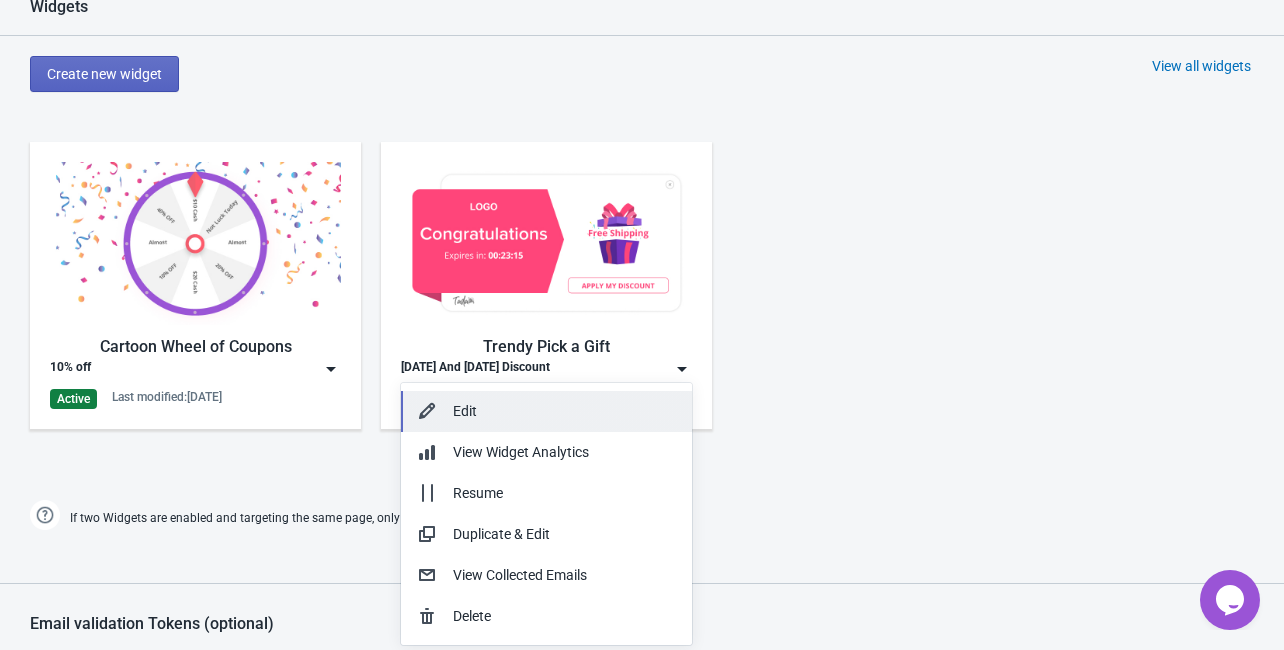
click at [492, 414] on div "Edit" at bounding box center [564, 411] width 223 height 21
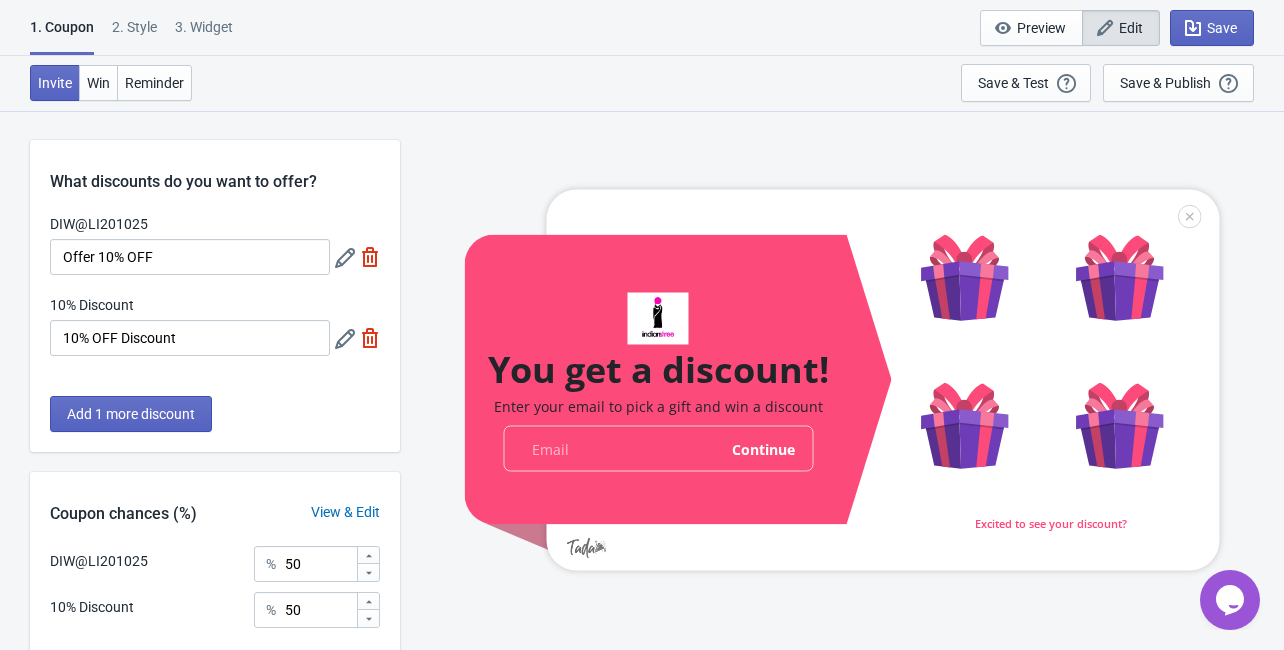
click at [346, 260] on icon at bounding box center [345, 258] width 20 height 20
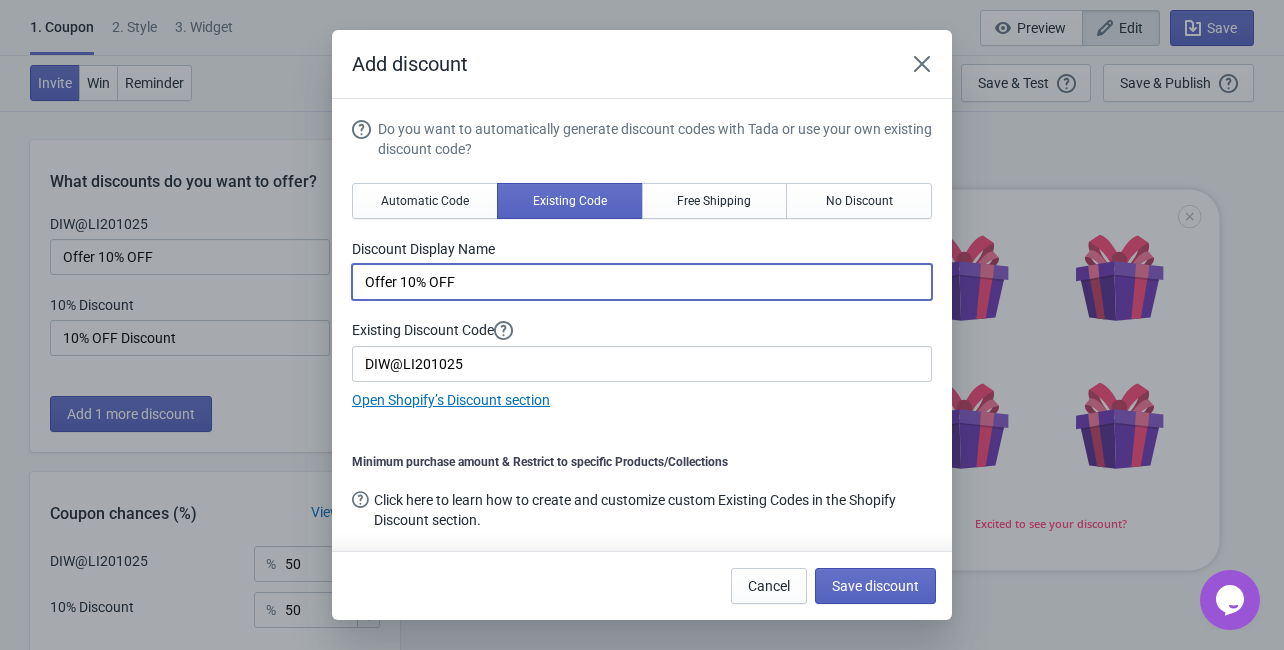
drag, startPoint x: 447, startPoint y: 294, endPoint x: 332, endPoint y: 300, distance: 115.1
click at [332, 300] on section "Do you want to automatically generate discount codes with Tada or use your own …" at bounding box center [642, 325] width 620 height 452
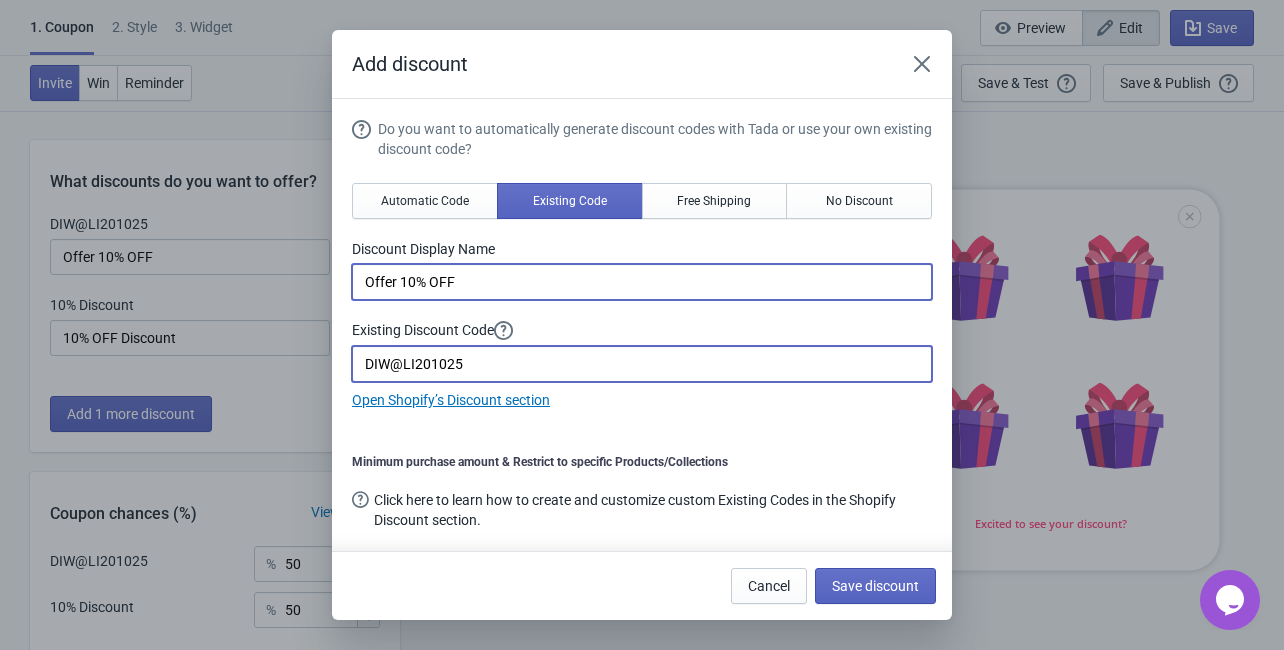
click at [636, 369] on input "DIW@LI201025" at bounding box center [642, 364] width 580 height 36
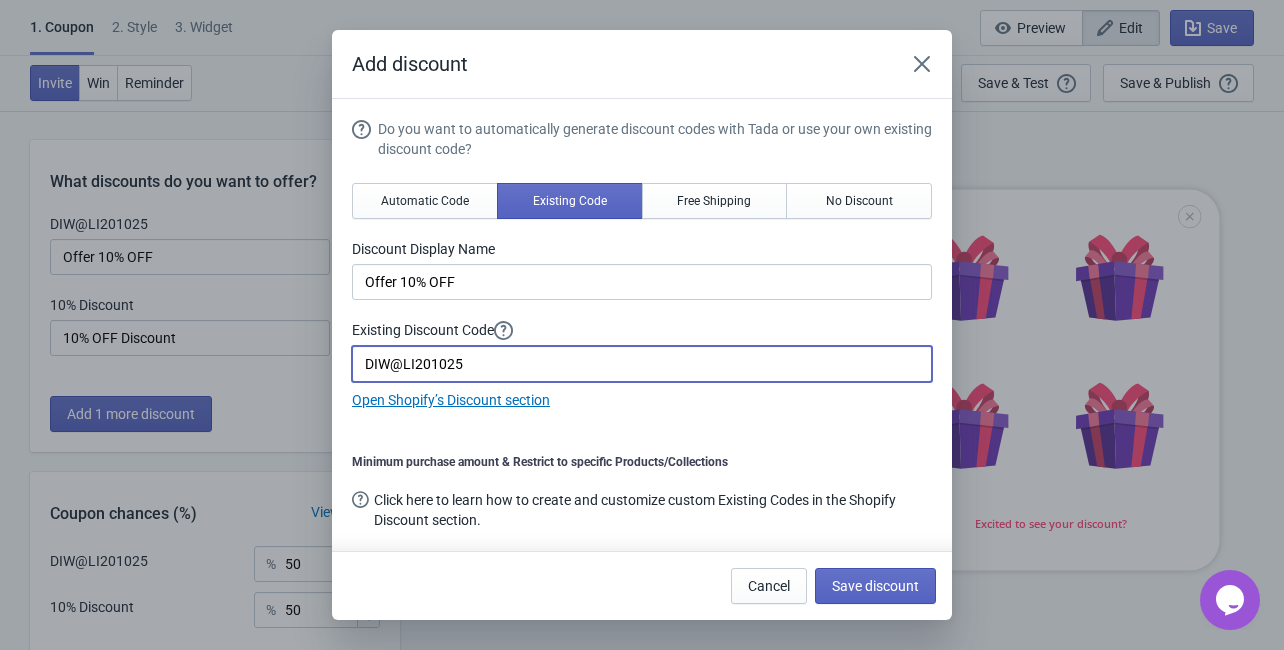
drag, startPoint x: 404, startPoint y: 366, endPoint x: 314, endPoint y: 351, distance: 91.2
click at [325, 360] on div "Add discount Do you want to automatically generate discount codes with Tada or …" at bounding box center [642, 325] width 1284 height 590
click at [876, 585] on span "Save discount" at bounding box center [875, 586] width 87 height 16
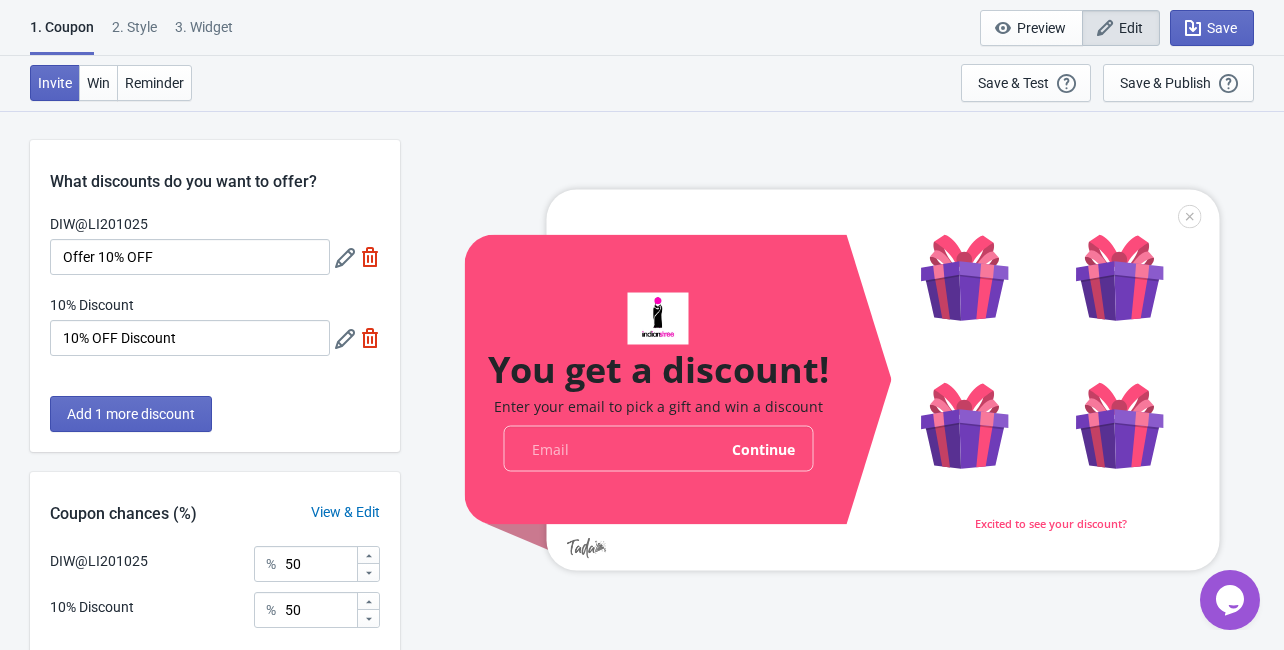
click at [342, 341] on icon at bounding box center [345, 339] width 20 height 20
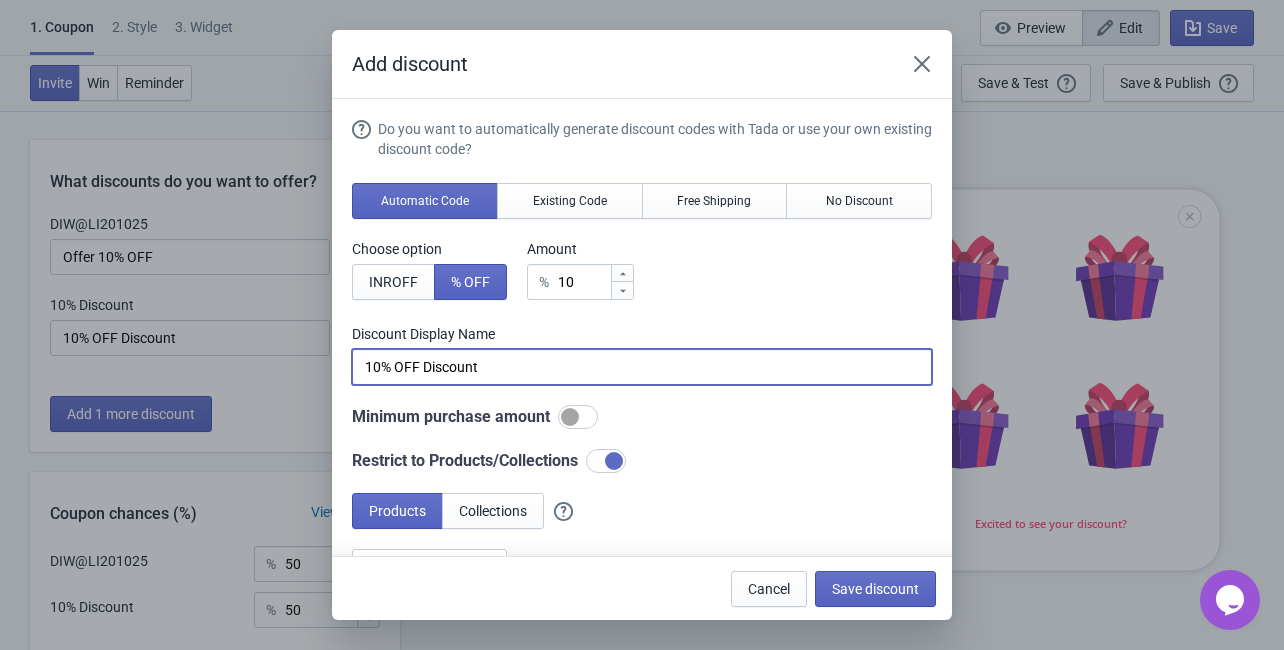
drag, startPoint x: 532, startPoint y: 364, endPoint x: 328, endPoint y: 356, distance: 204.1
click at [329, 356] on div "Add discount Do you want to automatically generate discount codes with Tada or …" at bounding box center [642, 325] width 1284 height 590
click at [562, 201] on span "Existing Code" at bounding box center [570, 201] width 74 height 16
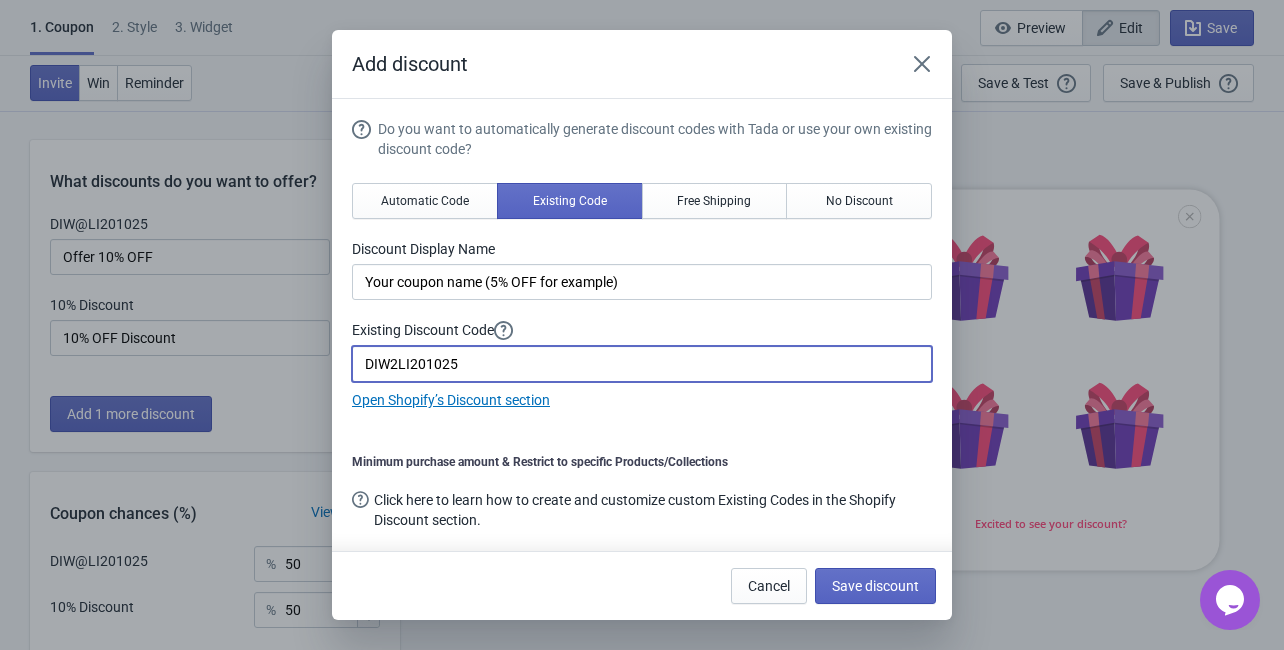
drag, startPoint x: 519, startPoint y: 370, endPoint x: 321, endPoint y: 373, distance: 198.0
click at [321, 373] on div "Add discount Do you want to automatically generate discount codes with Tada or …" at bounding box center [642, 325] width 1284 height 590
click at [423, 196] on span "Automatic Code" at bounding box center [425, 201] width 88 height 16
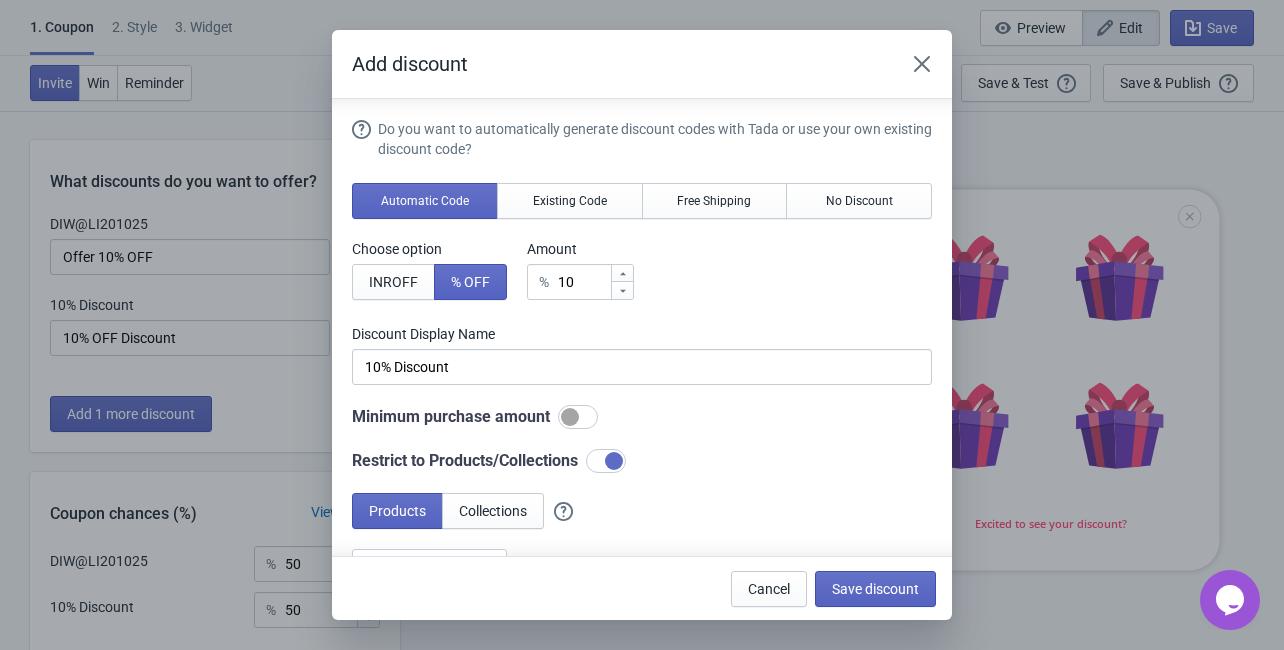
scroll to position [80, 0]
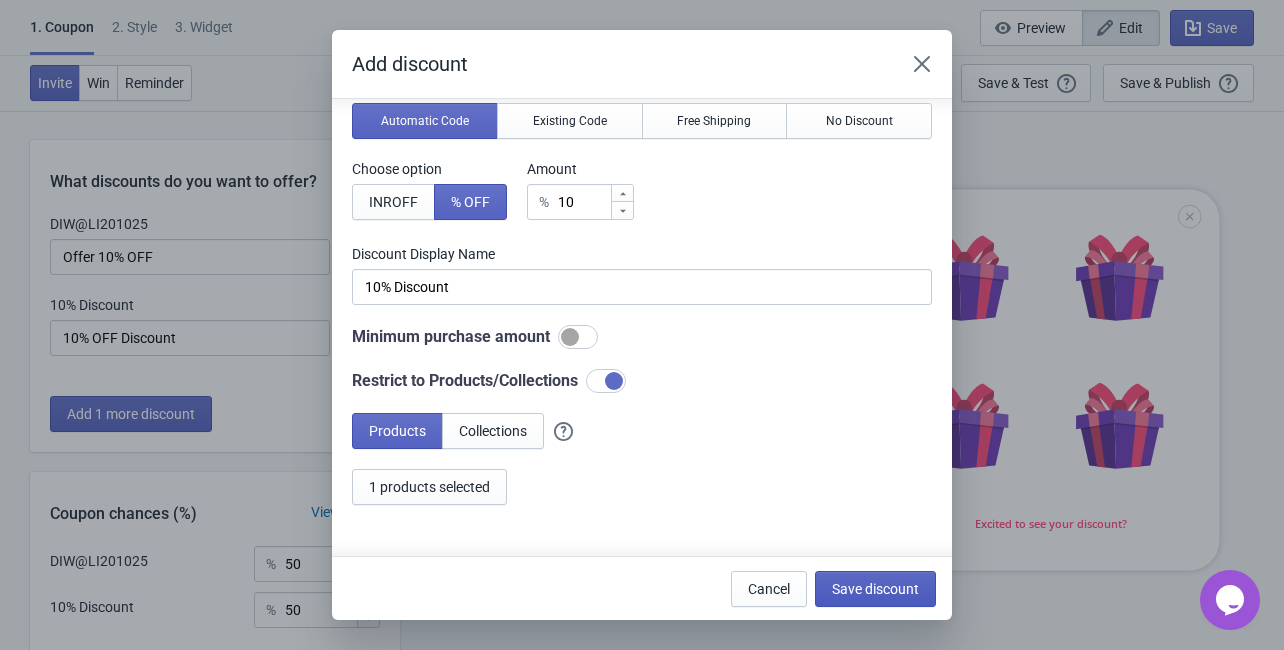
click at [847, 588] on span "Save discount" at bounding box center [875, 589] width 87 height 16
type input "10% Discount"
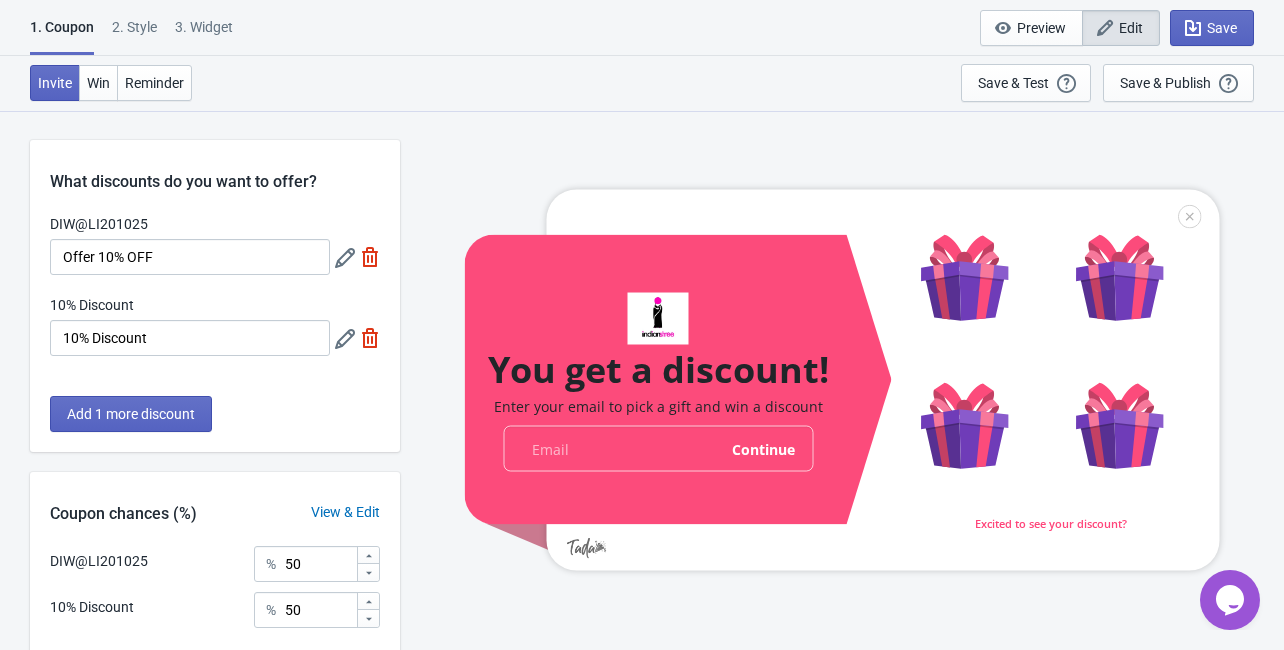
scroll to position [0, 0]
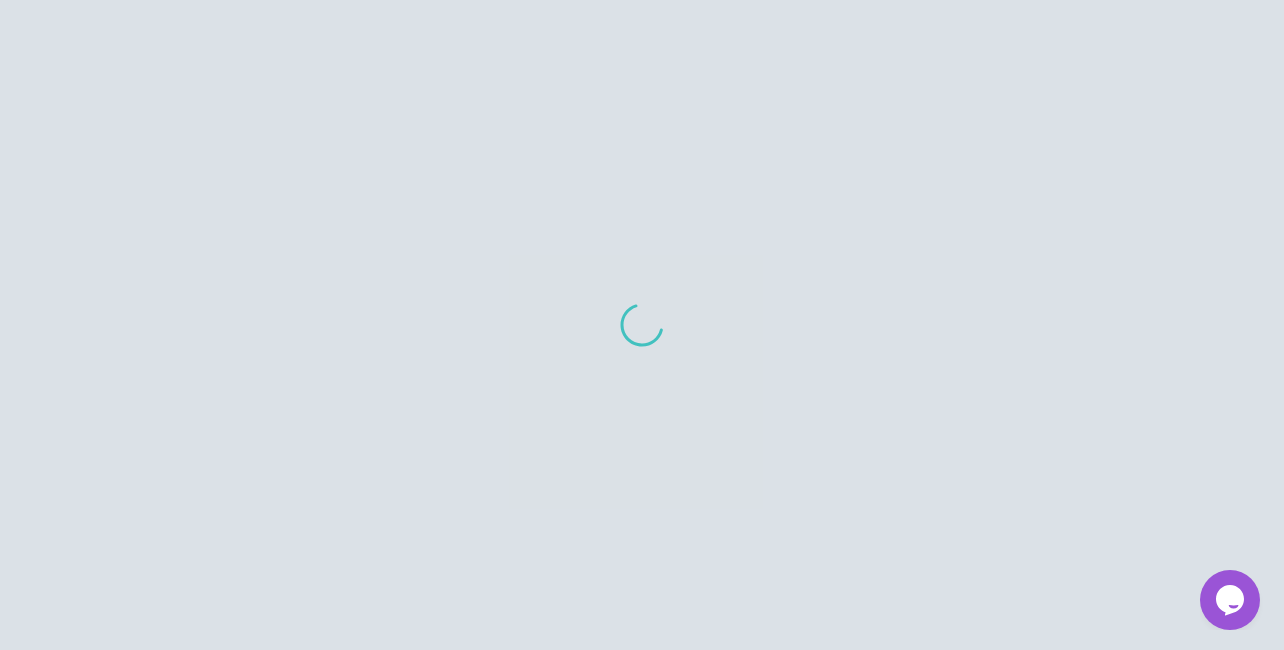
scroll to position [20, 0]
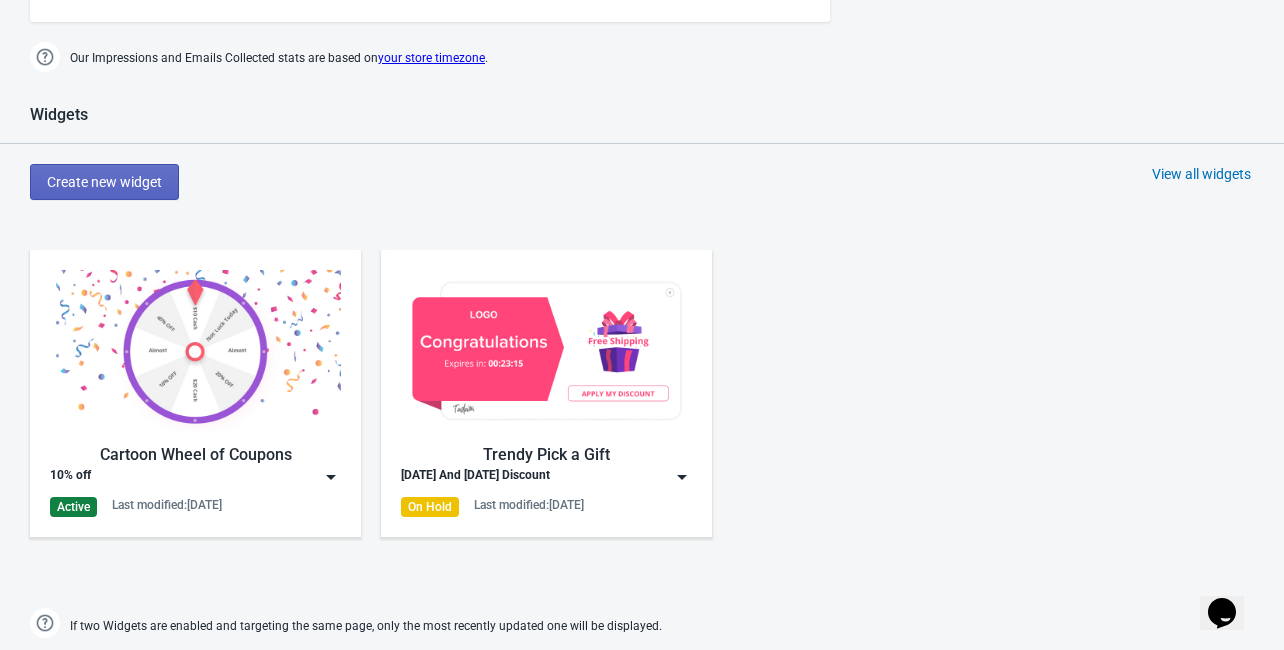
scroll to position [800, 0]
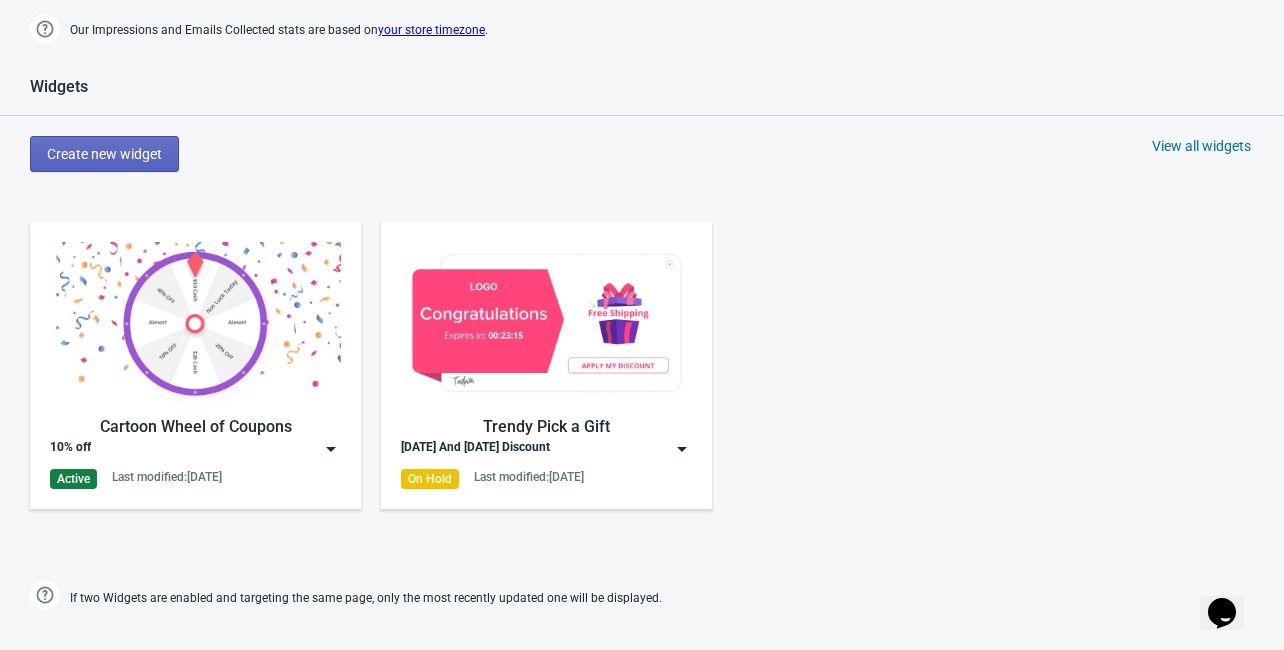
click at [140, 400] on img at bounding box center [195, 323] width 291 height 163
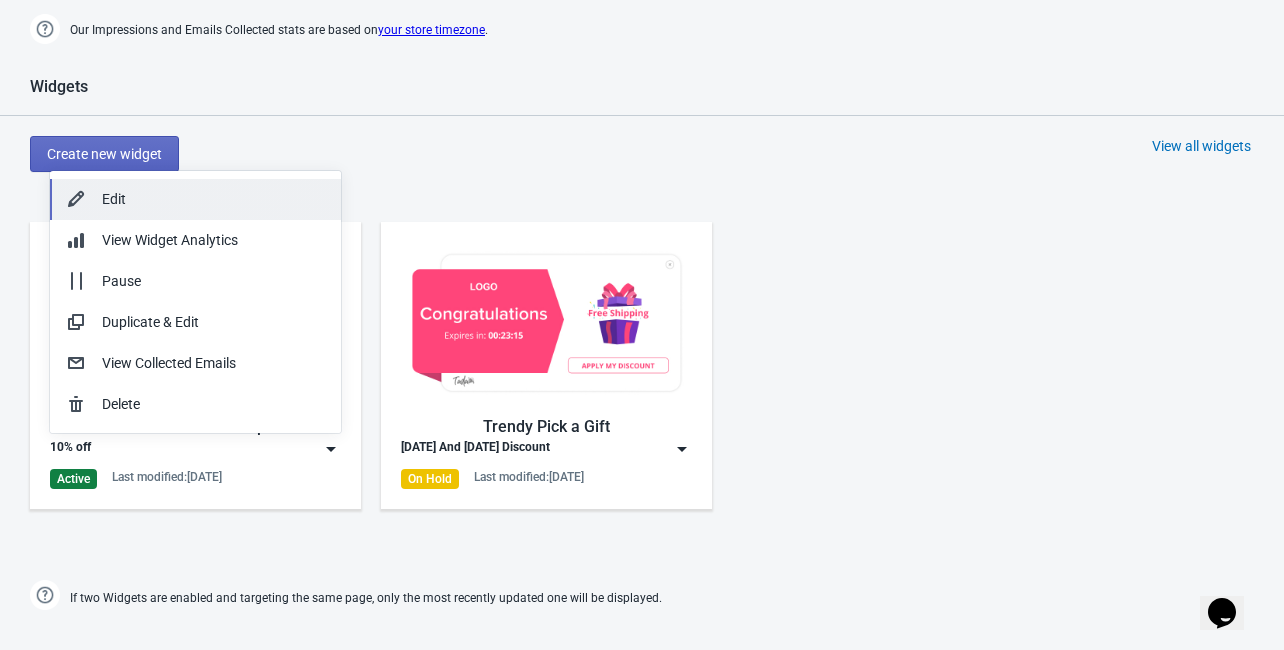
click at [132, 205] on div "Edit" at bounding box center [213, 199] width 223 height 21
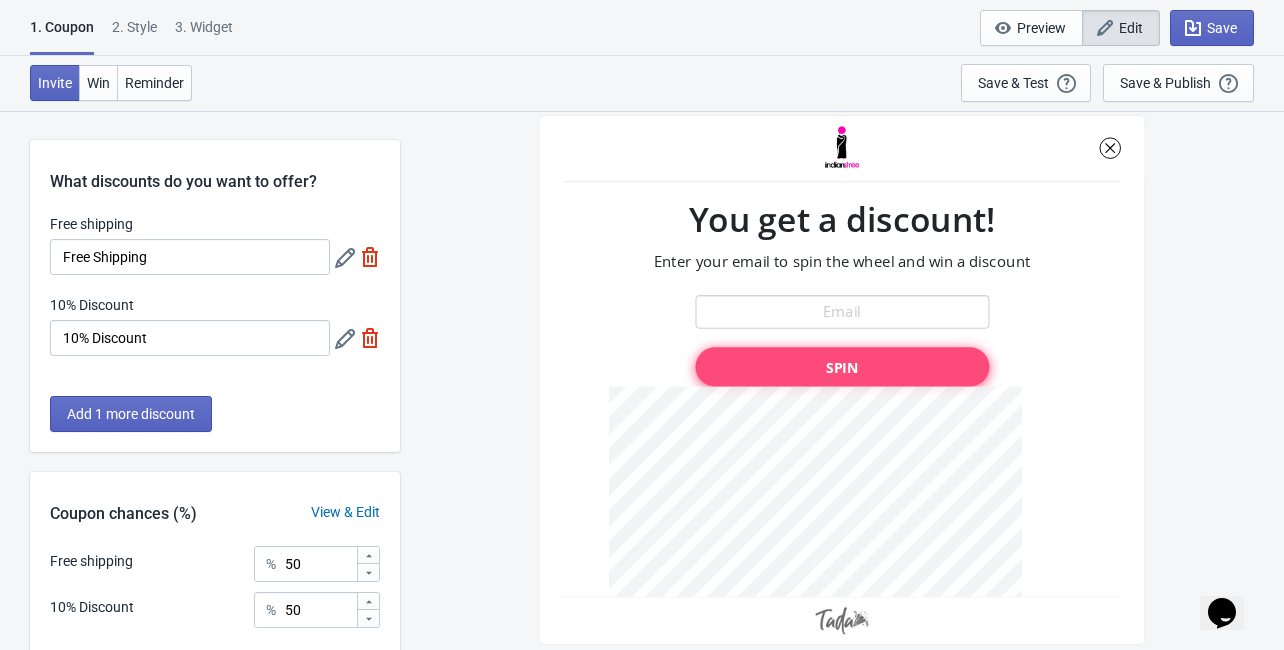
click at [349, 265] on icon at bounding box center [345, 258] width 20 height 20
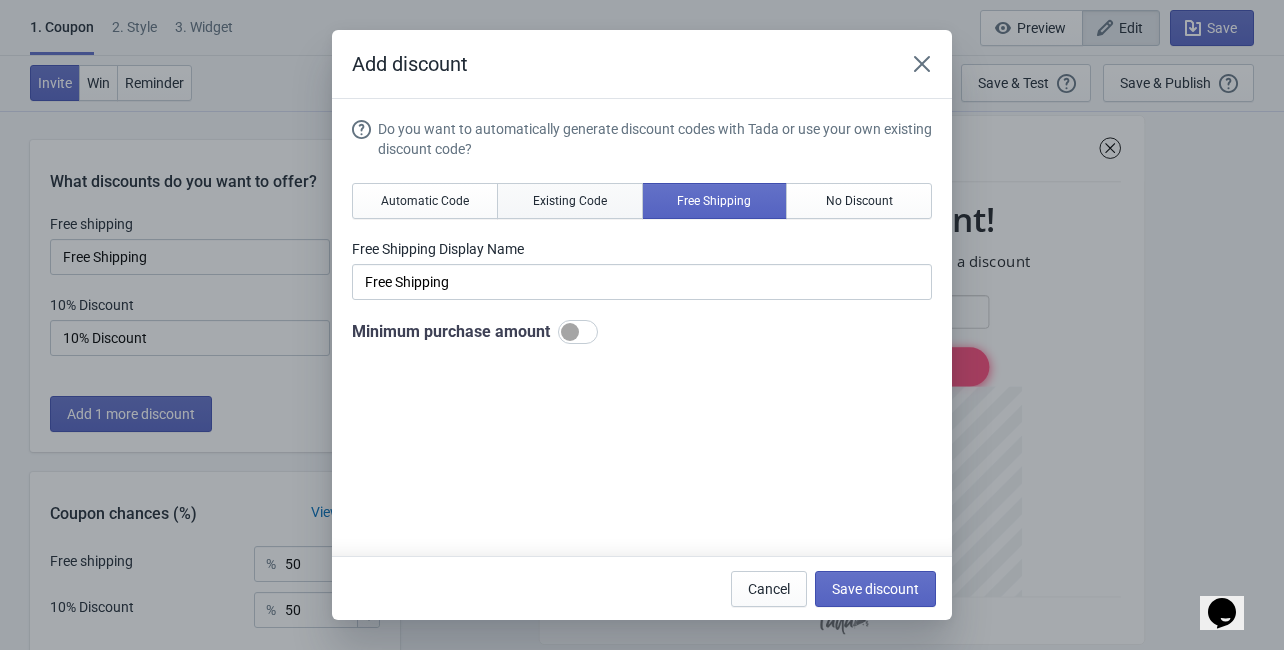
click at [560, 204] on span "Existing Code" at bounding box center [570, 201] width 74 height 16
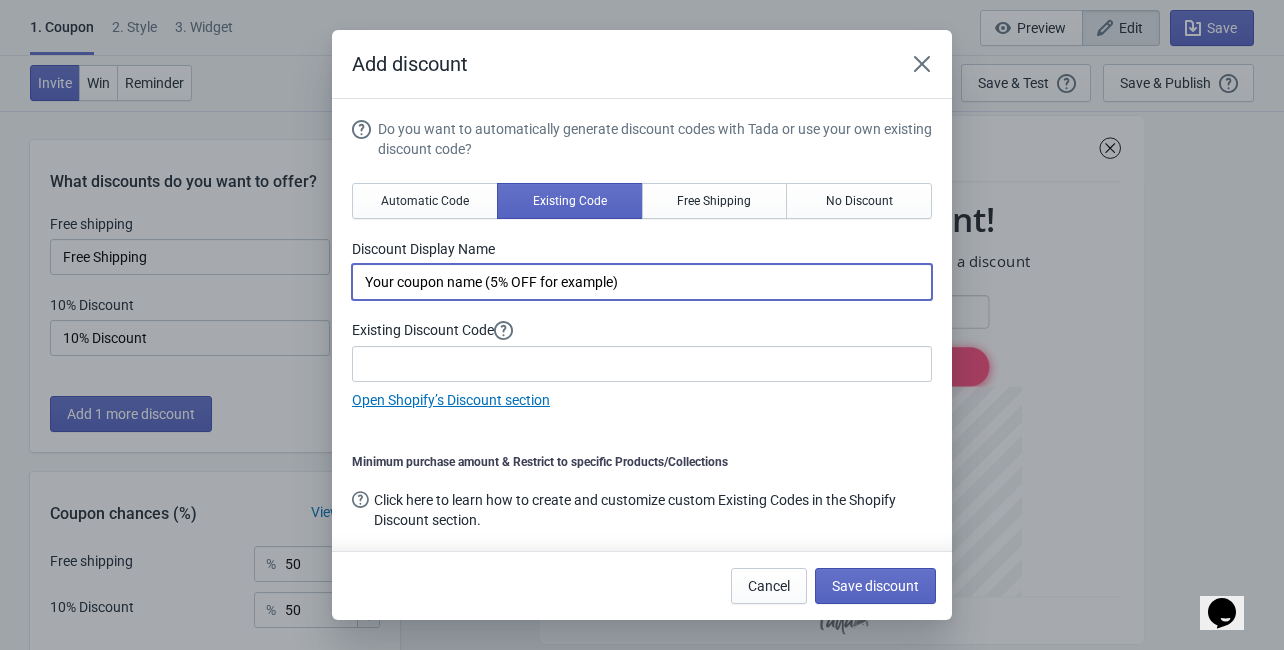
drag, startPoint x: 627, startPoint y: 280, endPoint x: 308, endPoint y: 276, distance: 318.9
click at [308, 276] on div "Add discount Do you want to automatically generate discount codes with Tada or …" at bounding box center [642, 325] width 1284 height 590
paste input "Offer 10% OFF"
type input "Offer 10% OFF"
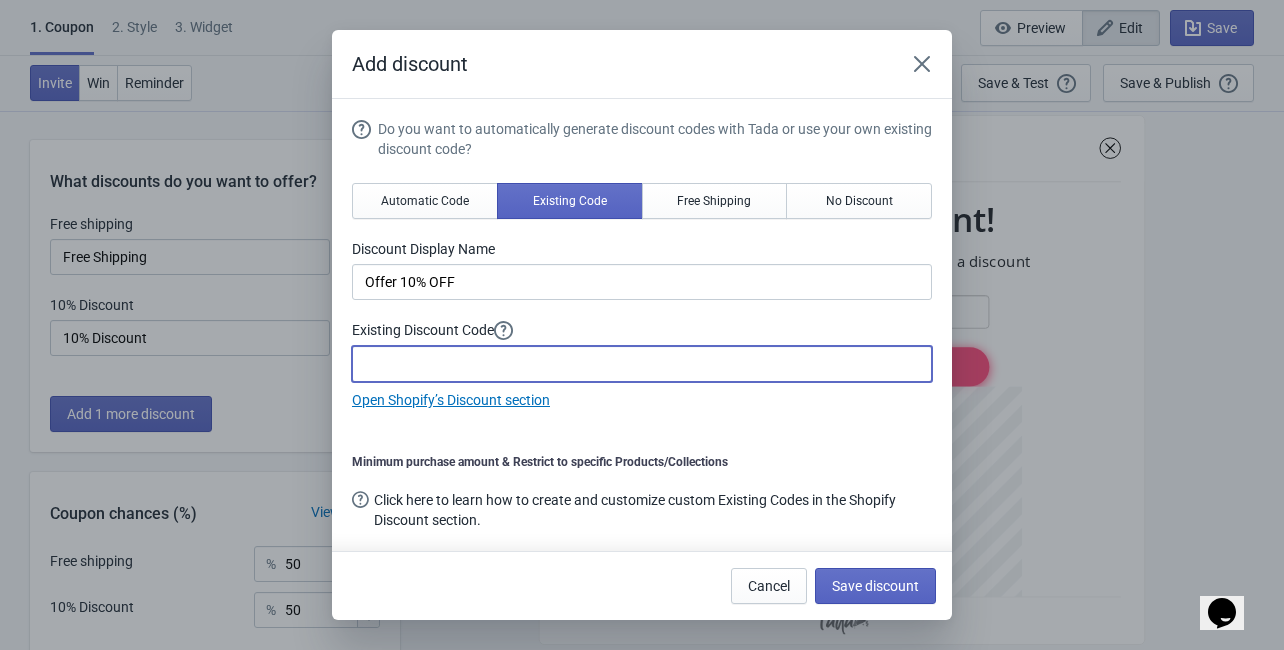
click at [529, 363] on input at bounding box center [642, 364] width 580 height 36
paste input "DIW@LI201025"
type input "DIW@LI201025"
click at [878, 580] on span "Save discount" at bounding box center [875, 586] width 87 height 16
type input "Offer 10% OFF"
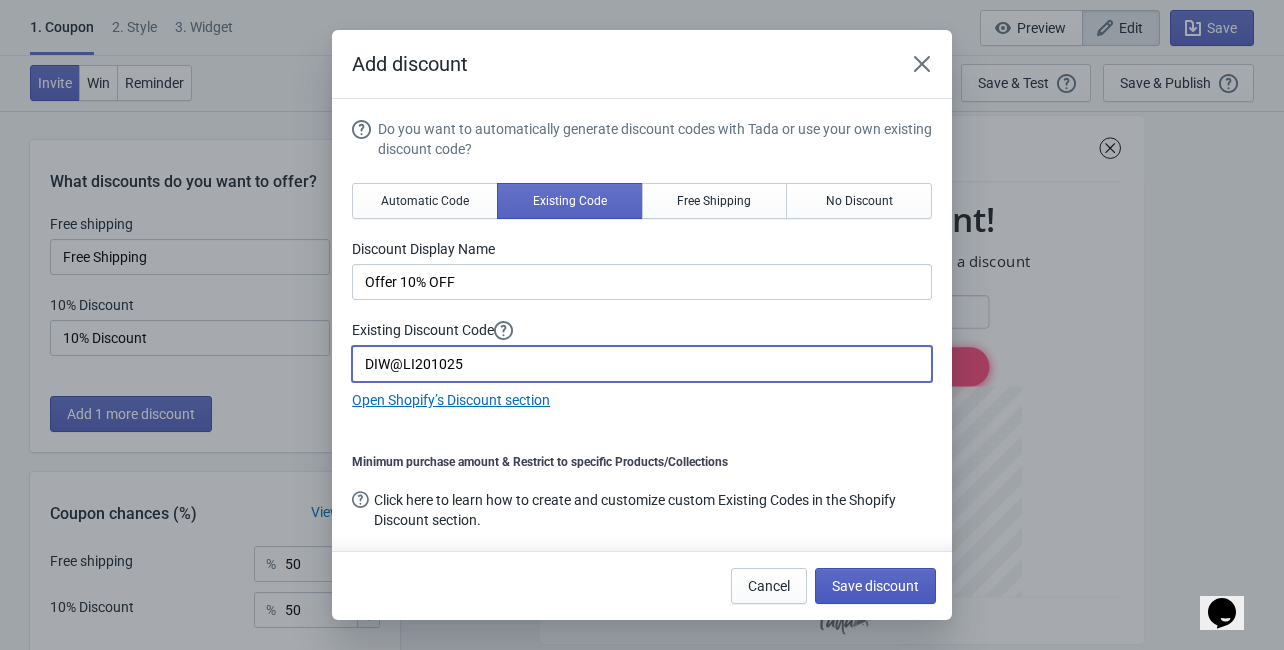
type input "DIW@LI201025"
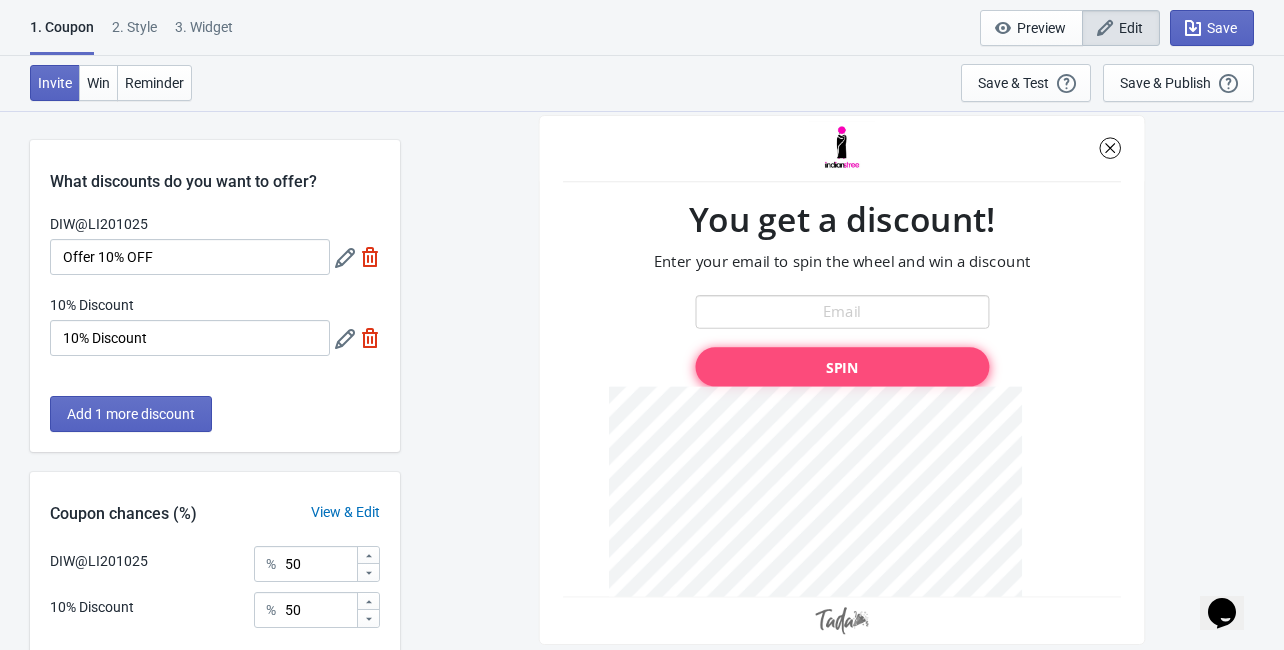
click at [343, 341] on icon at bounding box center [345, 339] width 20 height 20
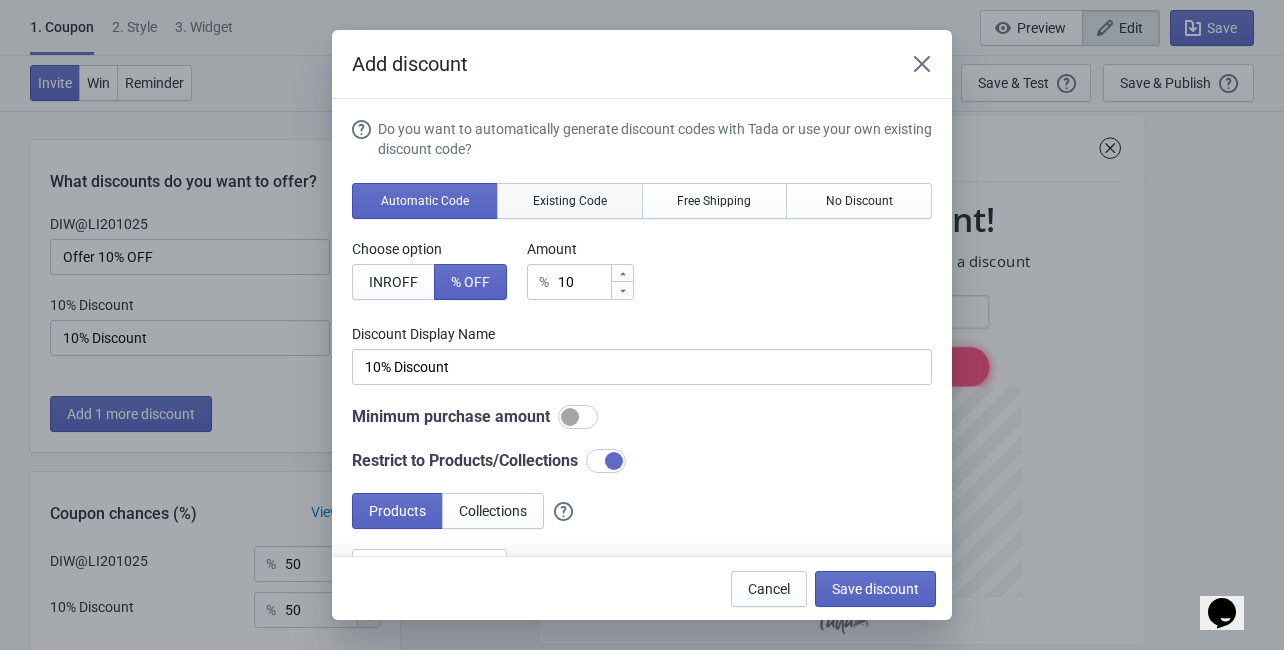
click at [560, 188] on button "Existing Code" at bounding box center [570, 201] width 146 height 36
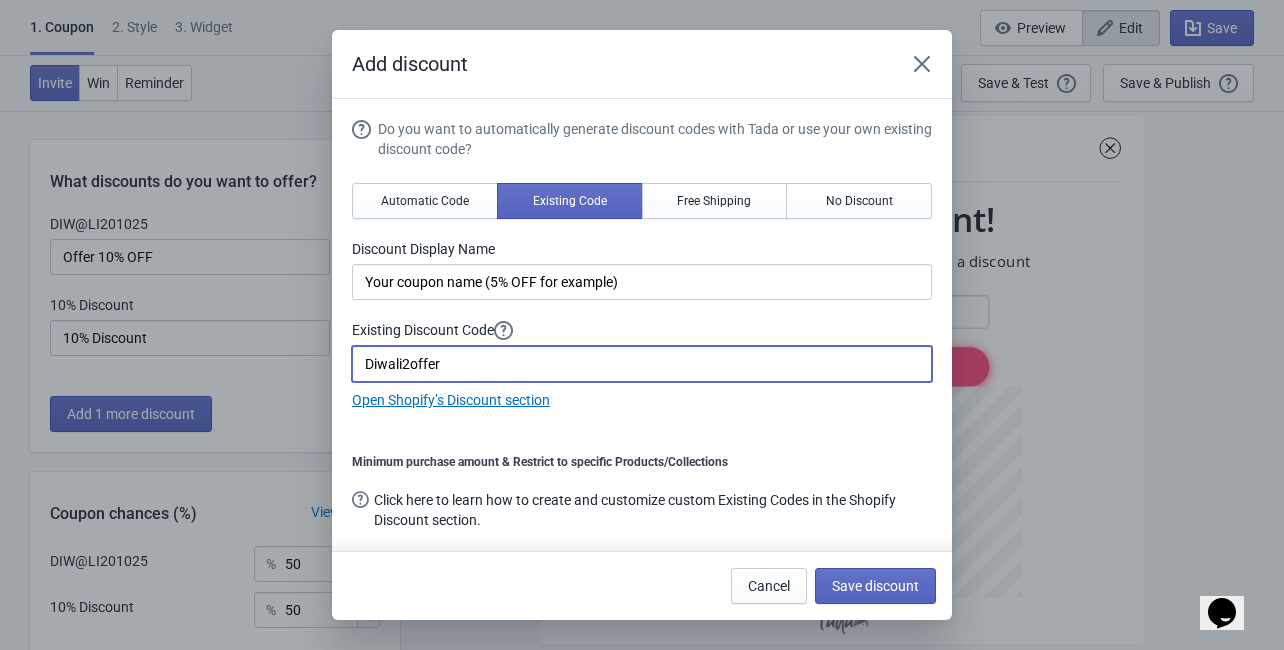
drag, startPoint x: 473, startPoint y: 355, endPoint x: 316, endPoint y: 366, distance: 157.3
click at [316, 366] on div "Add discount Do you want to automatically generate discount codes with Tada or …" at bounding box center [642, 325] width 1284 height 590
paste input "IW2LI201025"
type input "DIW2LI201025"
click at [447, 200] on span "Automatic Code" at bounding box center [425, 201] width 88 height 16
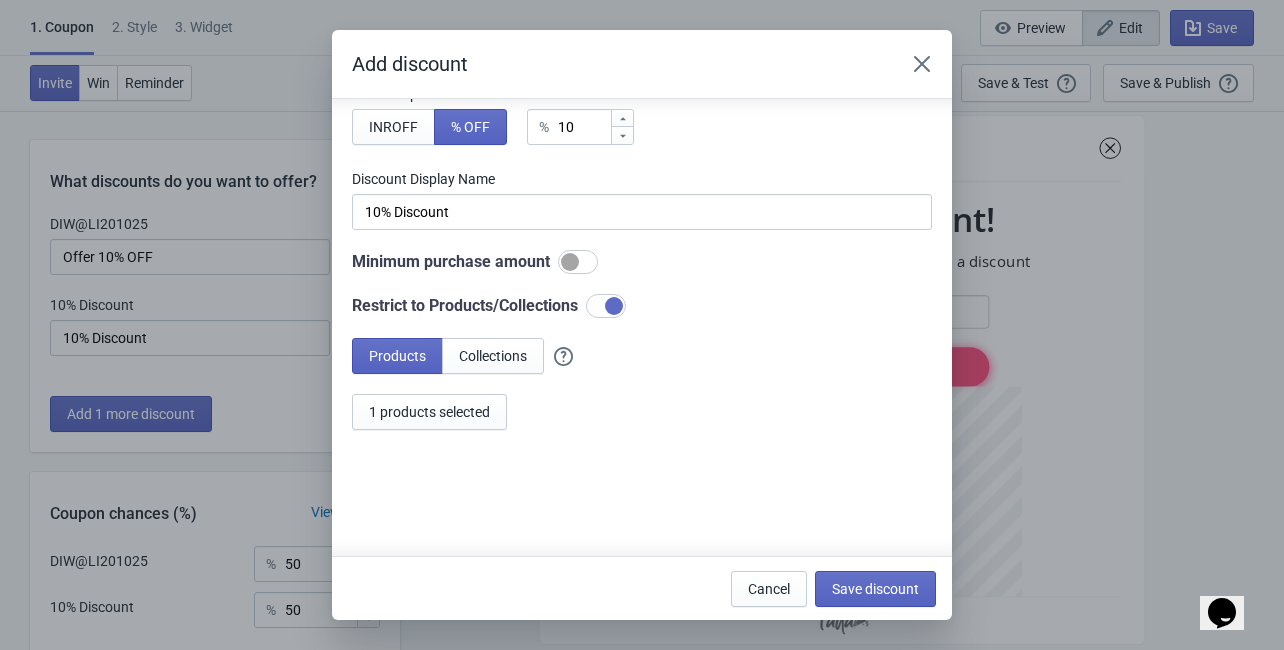
scroll to position [160, 0]
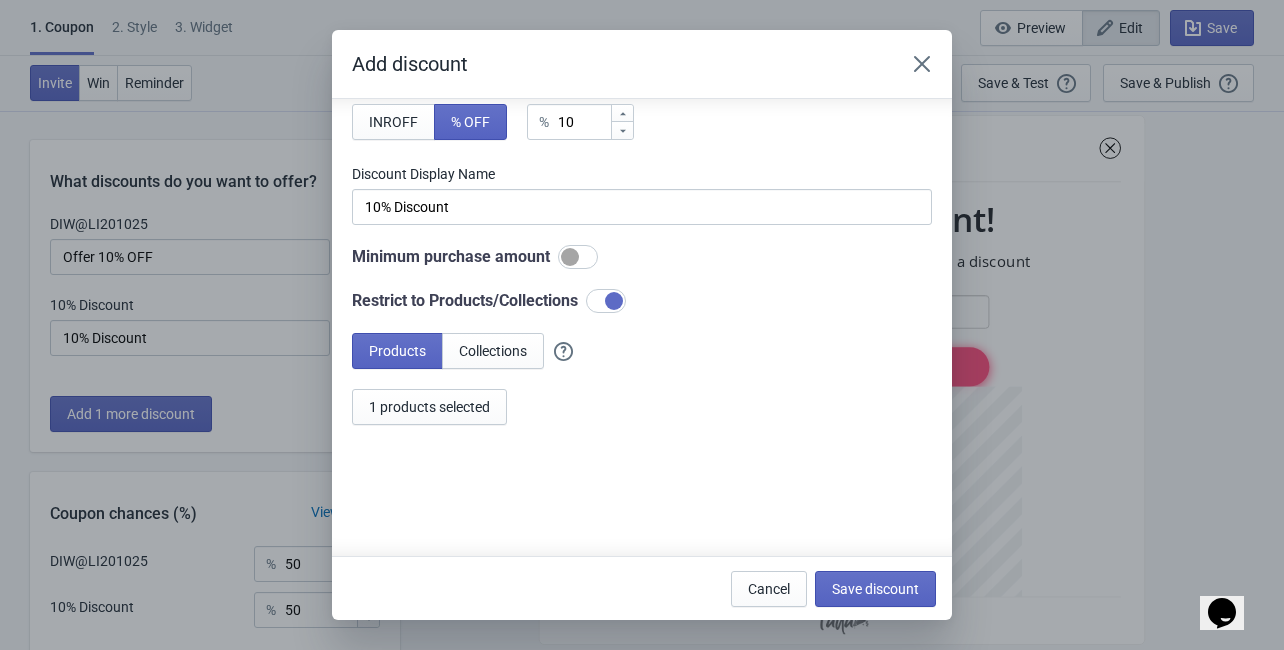
click at [571, 264] on div at bounding box center [570, 257] width 18 height 18
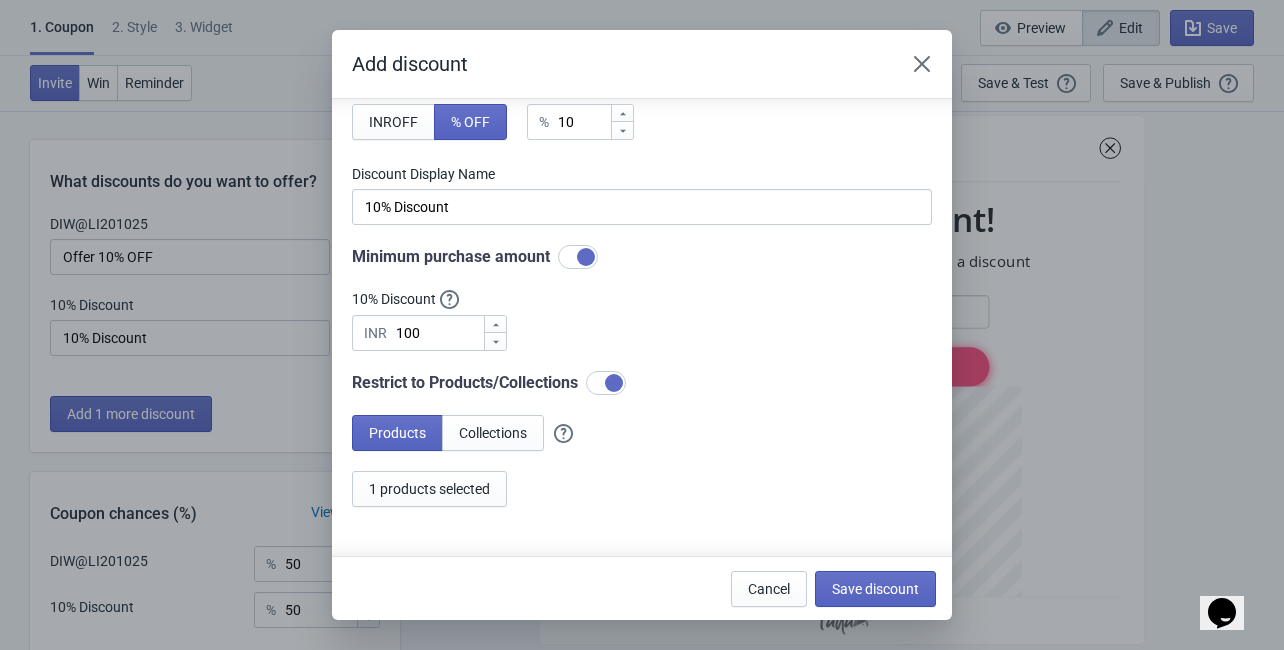
click at [585, 264] on div at bounding box center [586, 257] width 18 height 18
checkbox input "false"
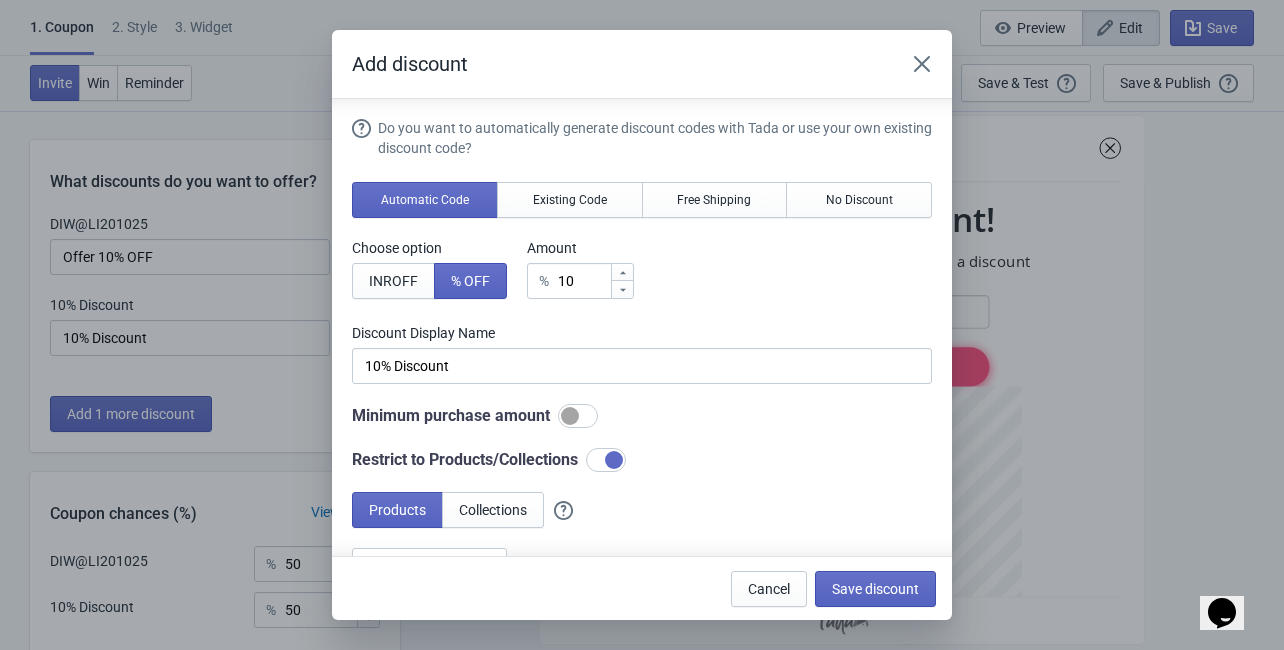
scroll to position [0, 0]
click at [856, 585] on span "Save discount" at bounding box center [875, 589] width 87 height 16
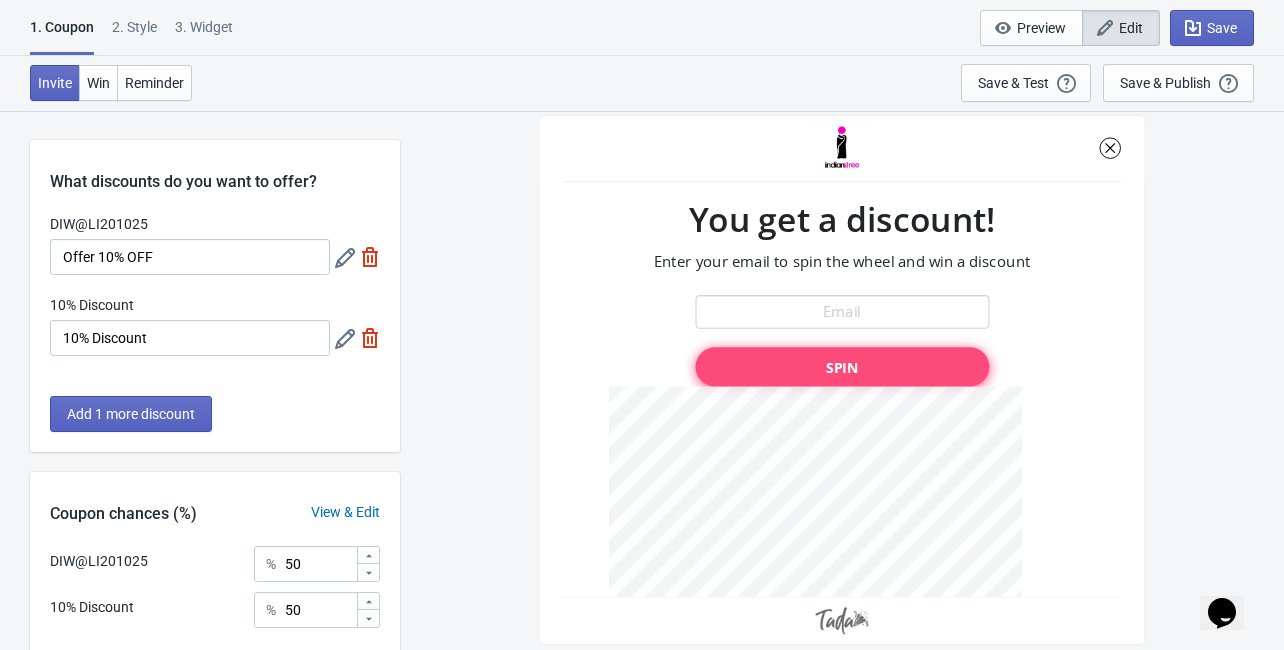
click at [338, 260] on icon at bounding box center [345, 258] width 20 height 20
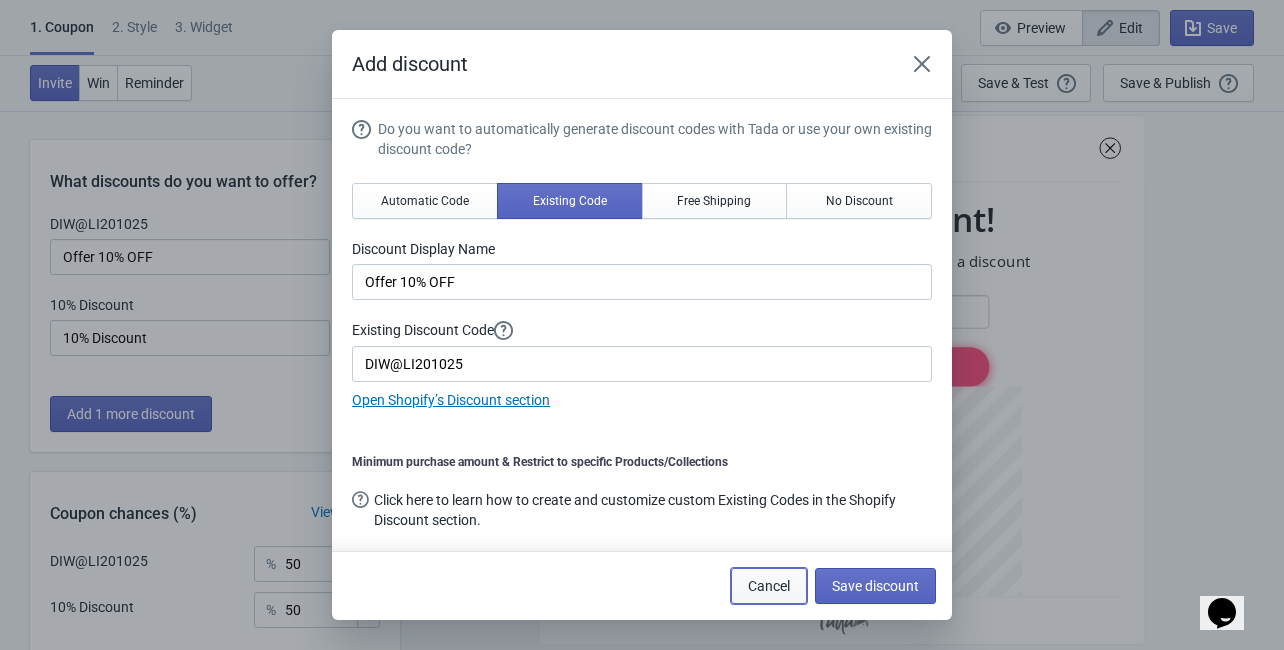
click at [776, 580] on span "Cancel" at bounding box center [769, 586] width 42 height 16
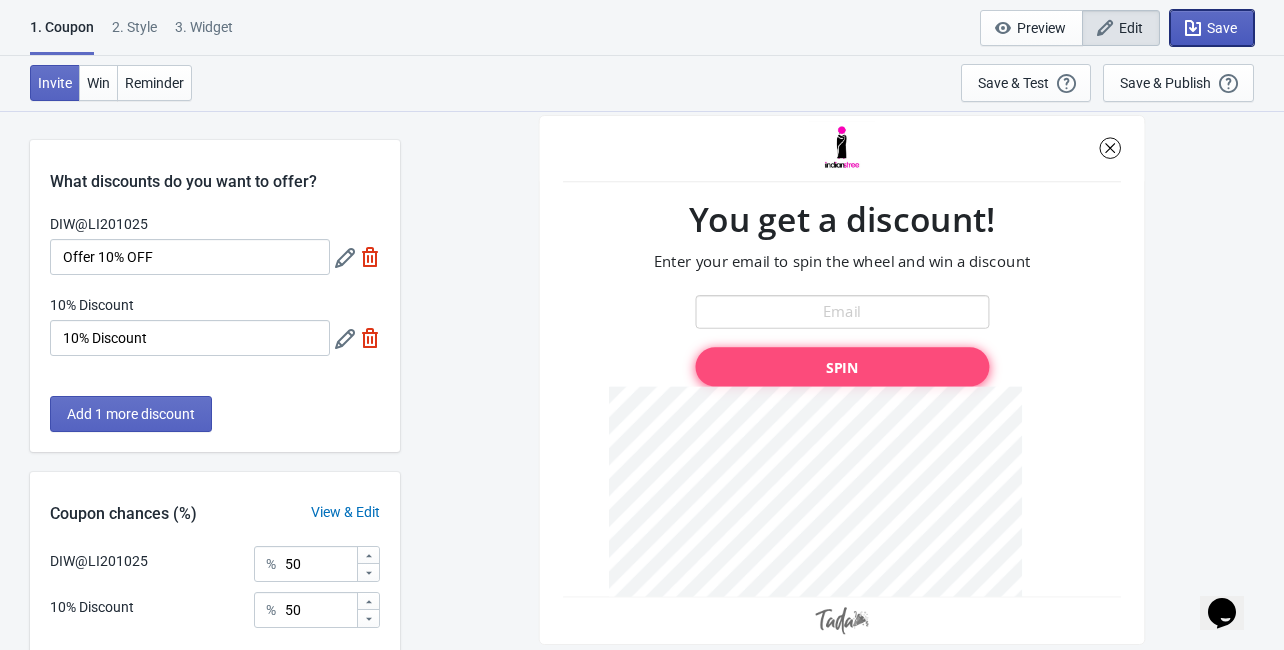
click at [1205, 24] on span "Save" at bounding box center [1212, 28] width 50 height 20
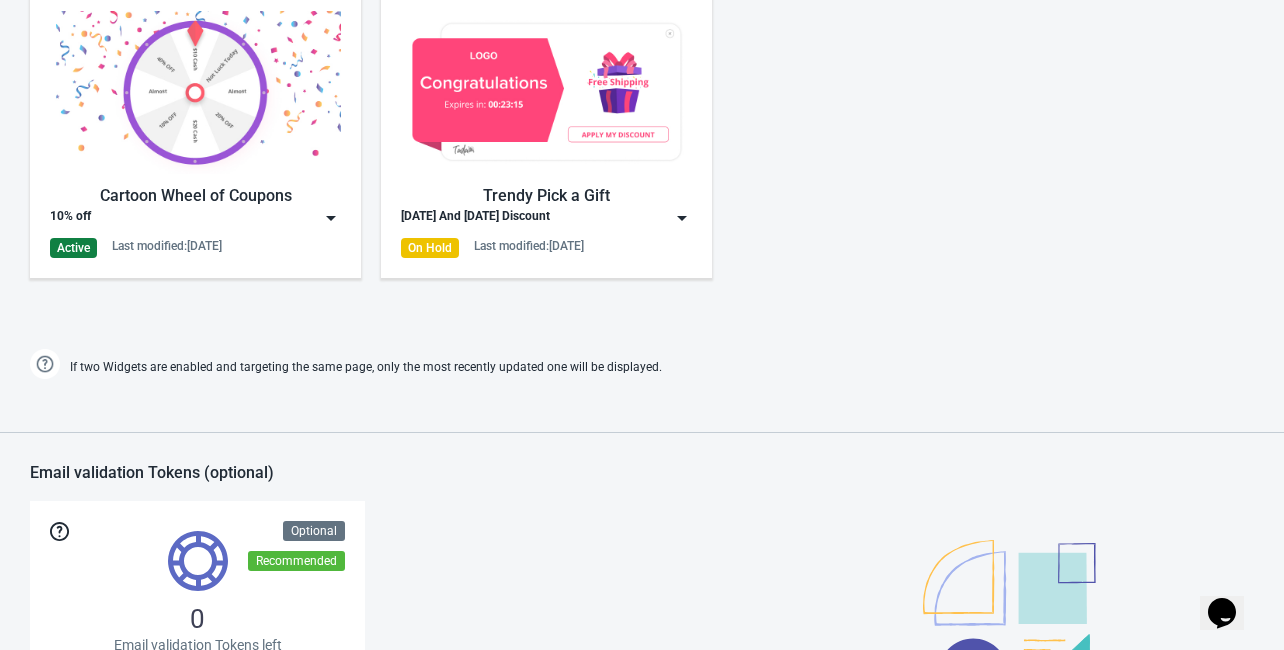
scroll to position [1040, 0]
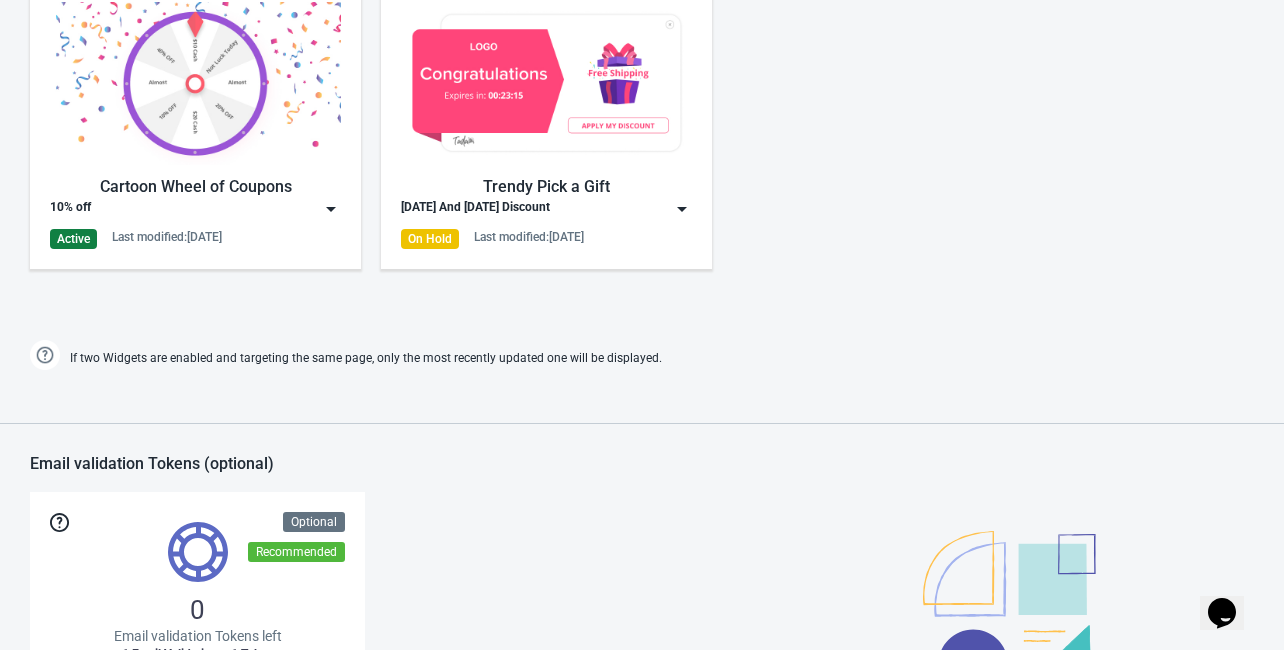
click at [333, 208] on img at bounding box center [331, 209] width 20 height 20
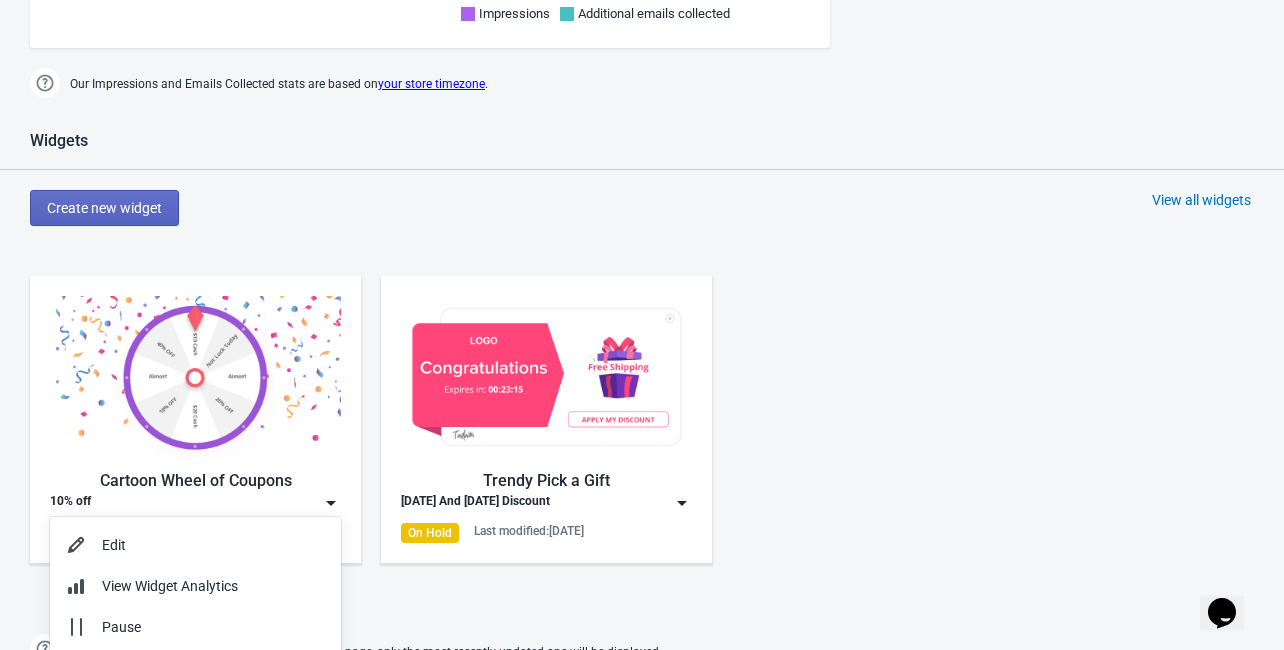
scroll to position [880, 0]
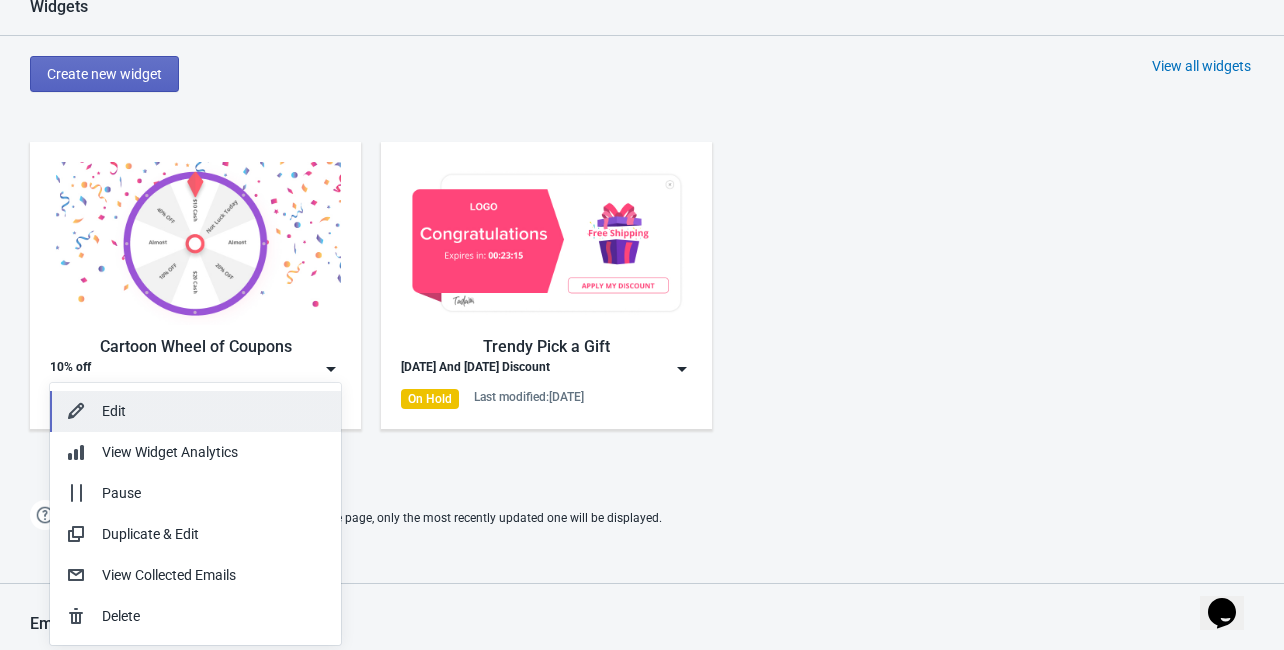
click at [94, 410] on div "Edit" at bounding box center [195, 411] width 259 height 21
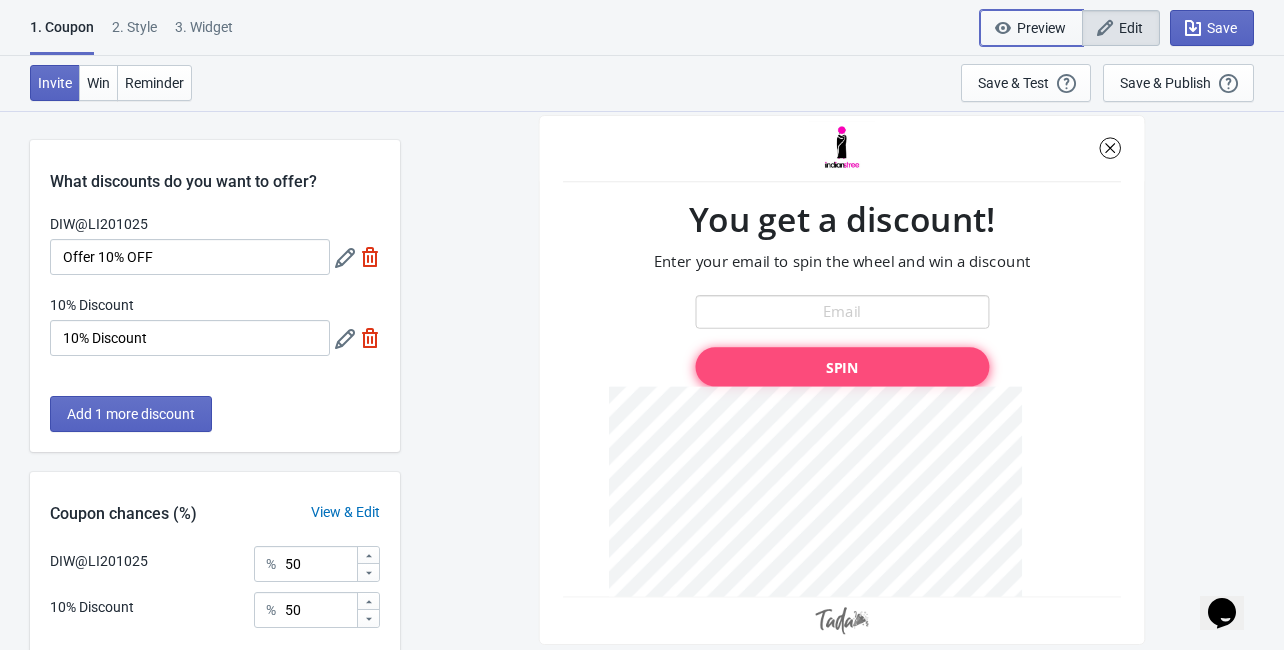
click at [1050, 28] on span "Preview" at bounding box center [1041, 28] width 49 height 16
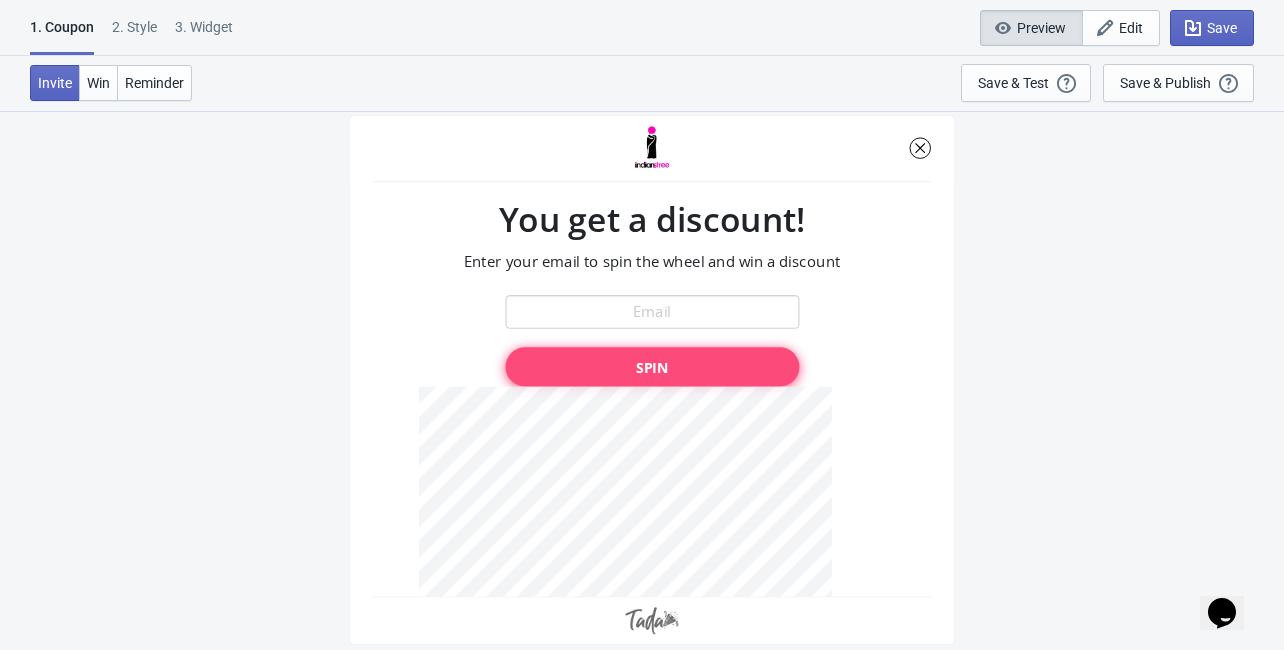
scroll to position [110, 0]
click at [106, 77] on span "Win" at bounding box center [98, 83] width 23 height 16
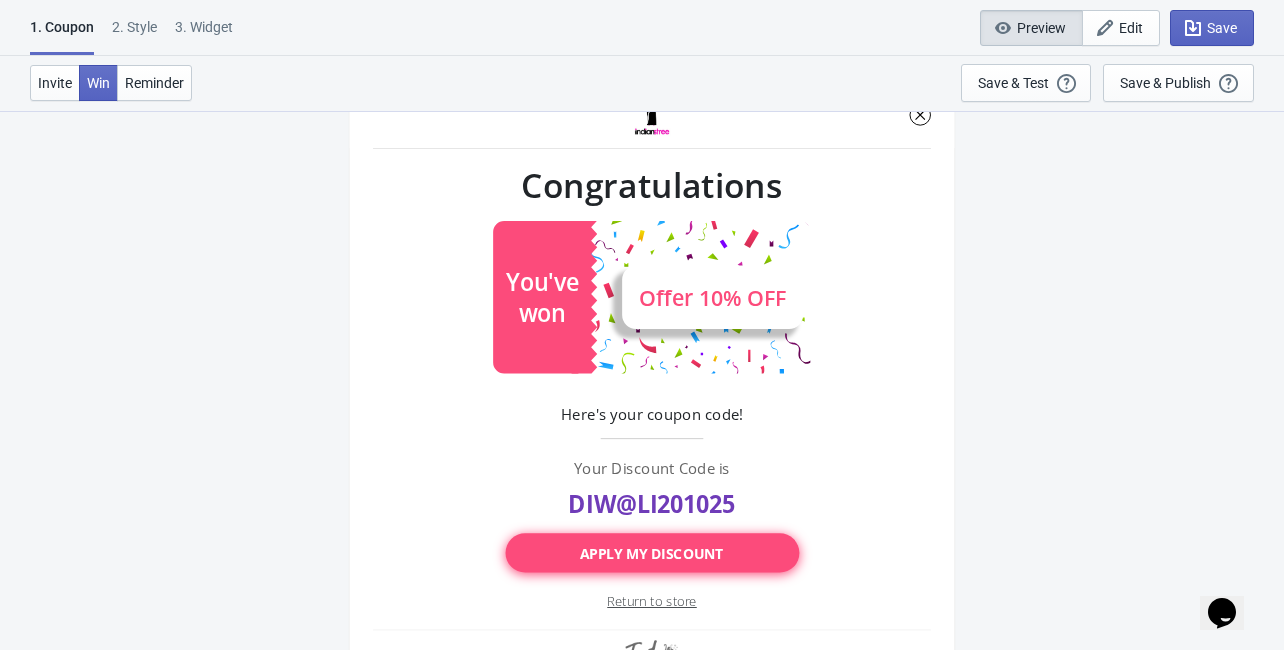
click at [635, 553] on div at bounding box center [652, 379] width 606 height 596
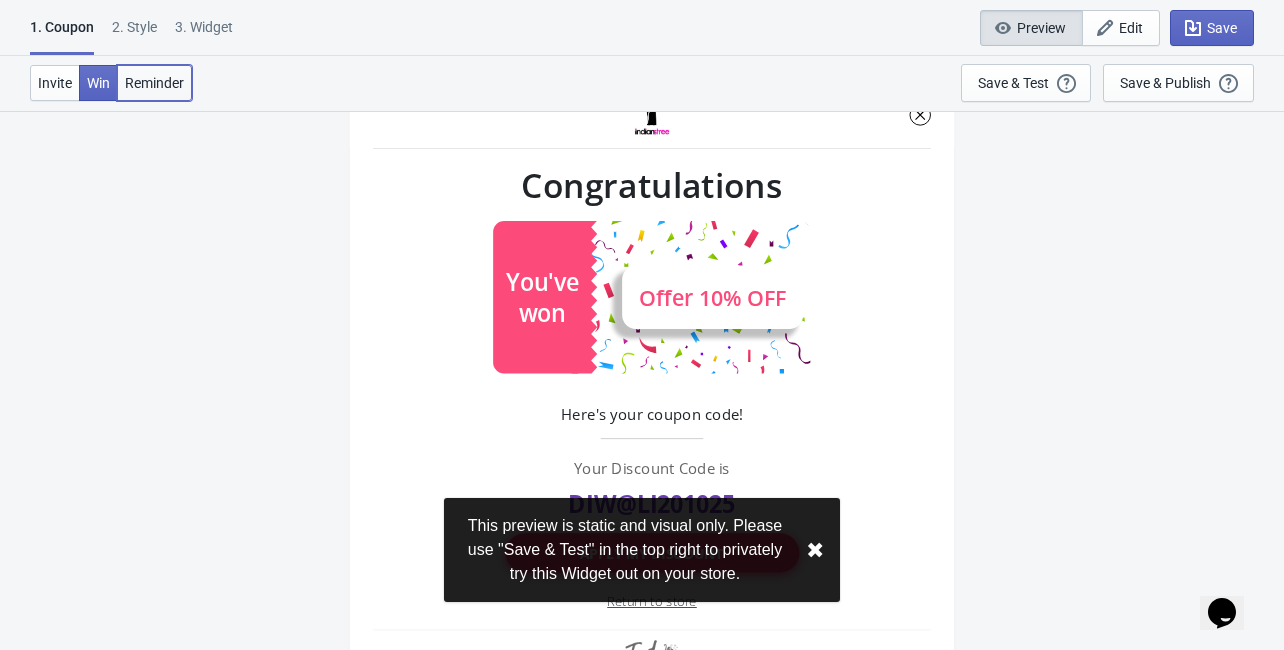
click at [152, 80] on span "Reminder" at bounding box center [154, 83] width 59 height 16
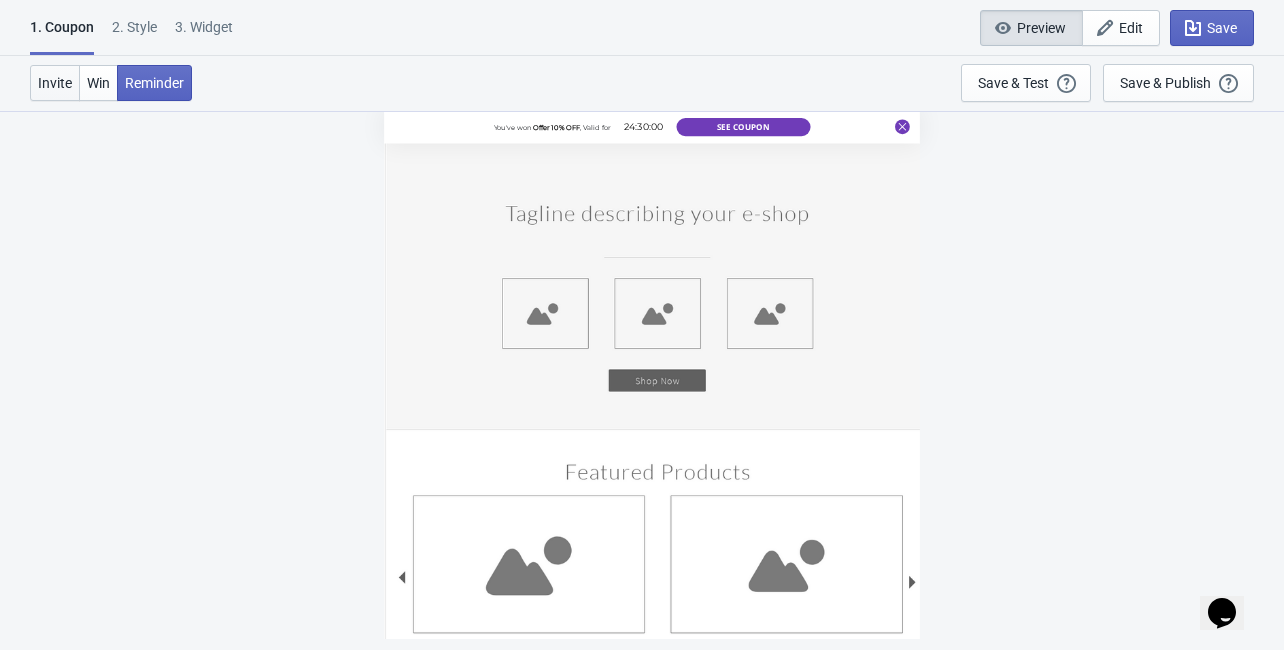
click at [60, 86] on span "Invite" at bounding box center [55, 83] width 34 height 16
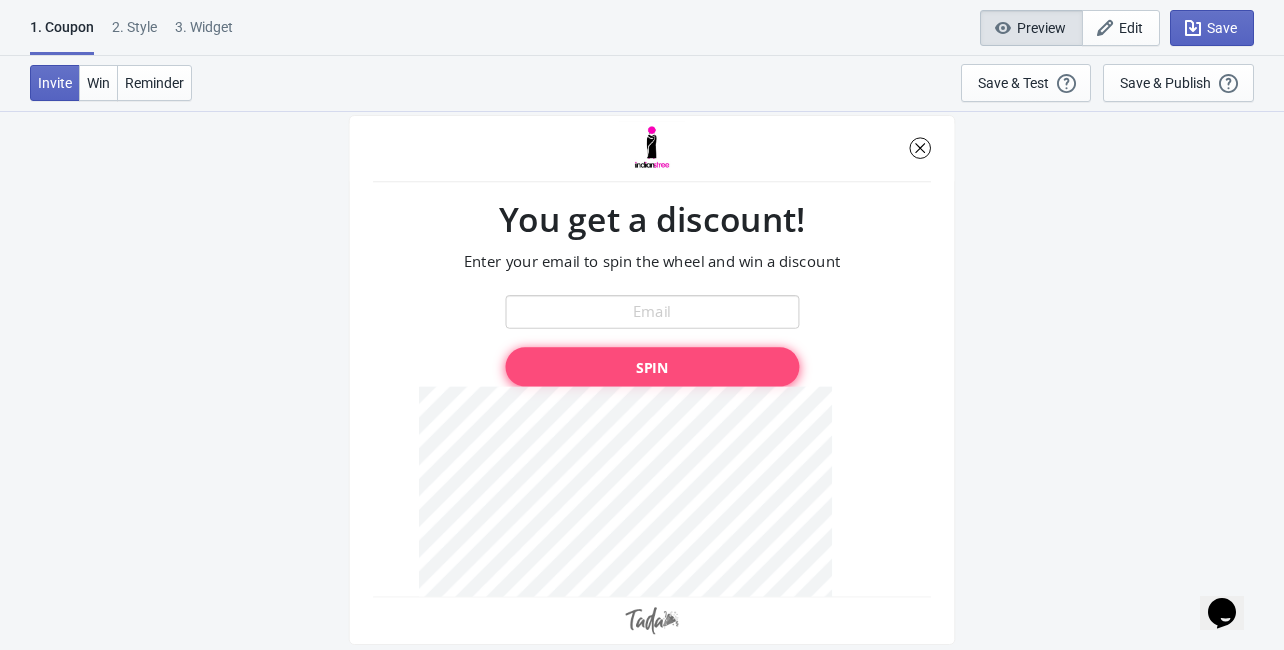
click at [137, 39] on div "2 . Style" at bounding box center [134, 34] width 45 height 35
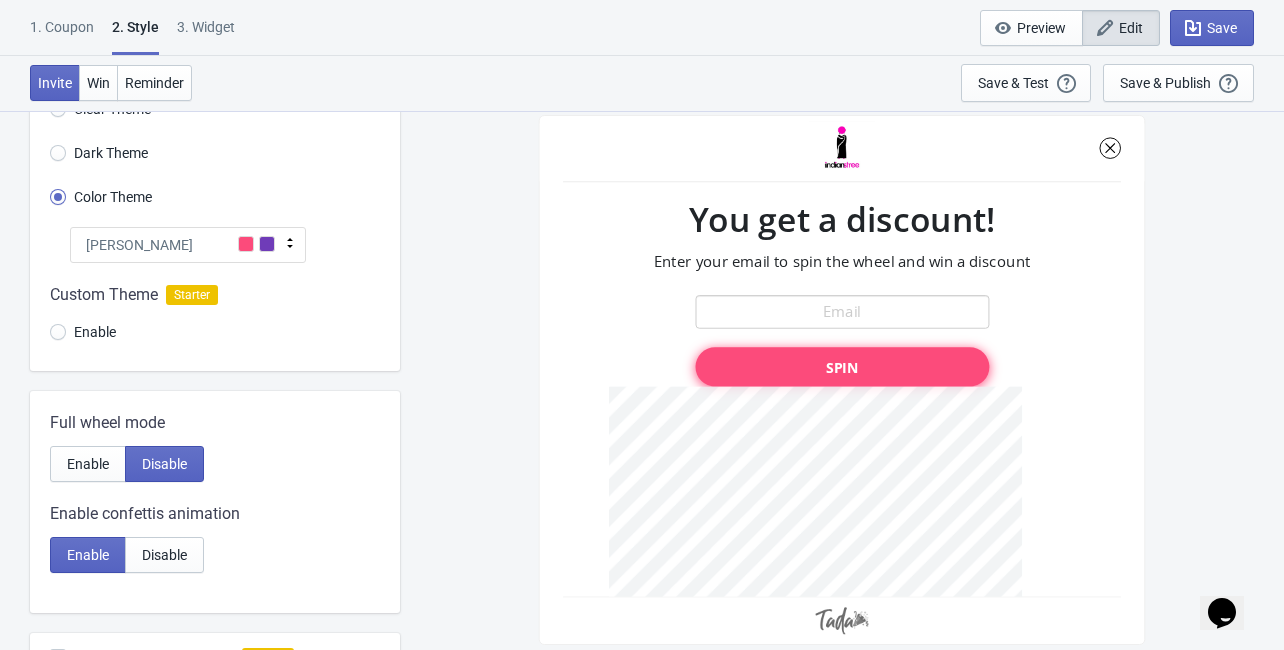
scroll to position [0, 0]
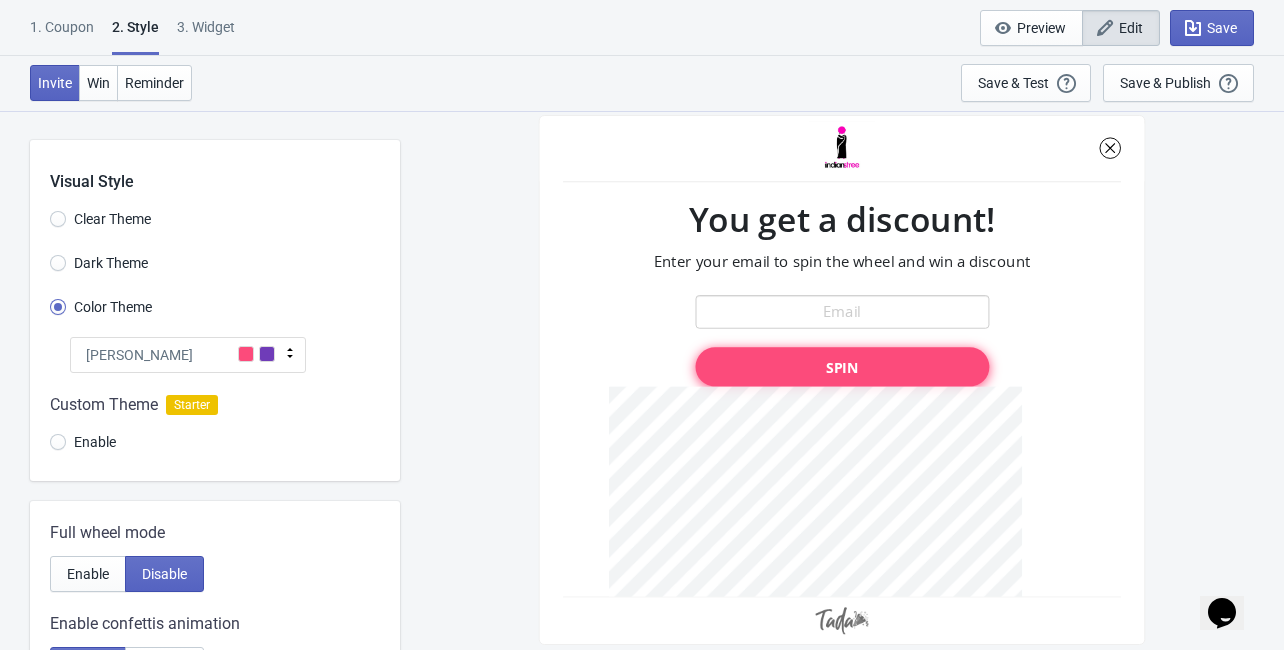
click at [137, 27] on div "2 . Style" at bounding box center [135, 36] width 47 height 38
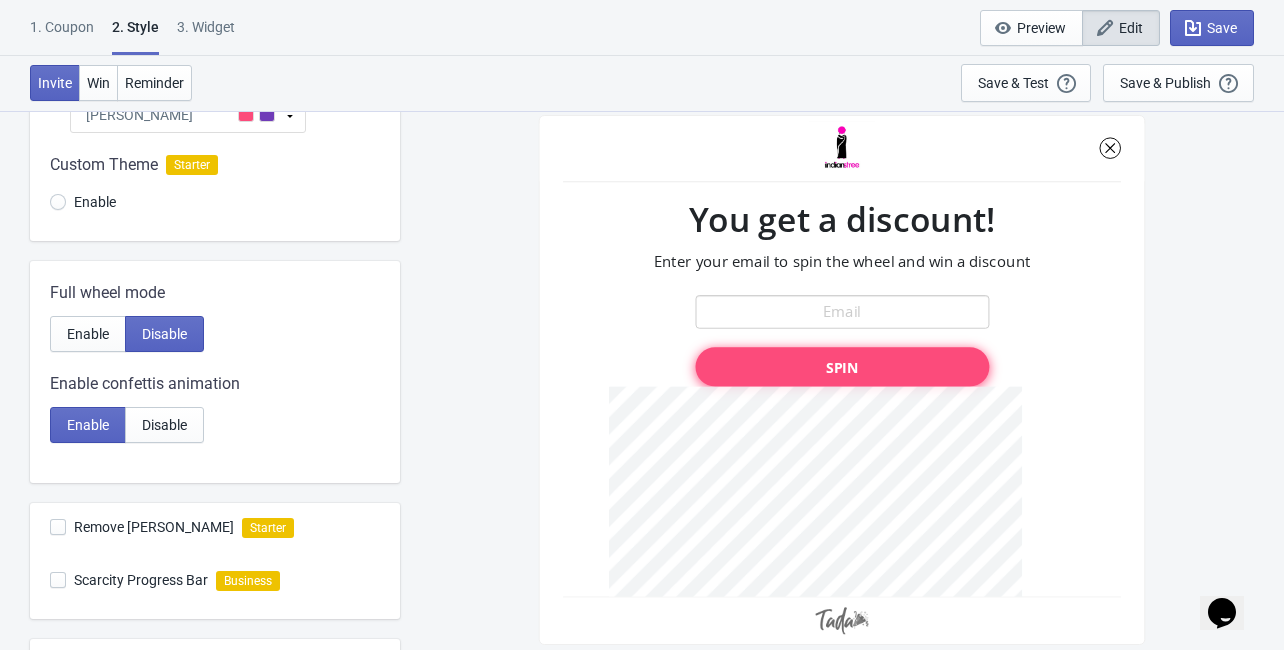
scroll to position [320, 0]
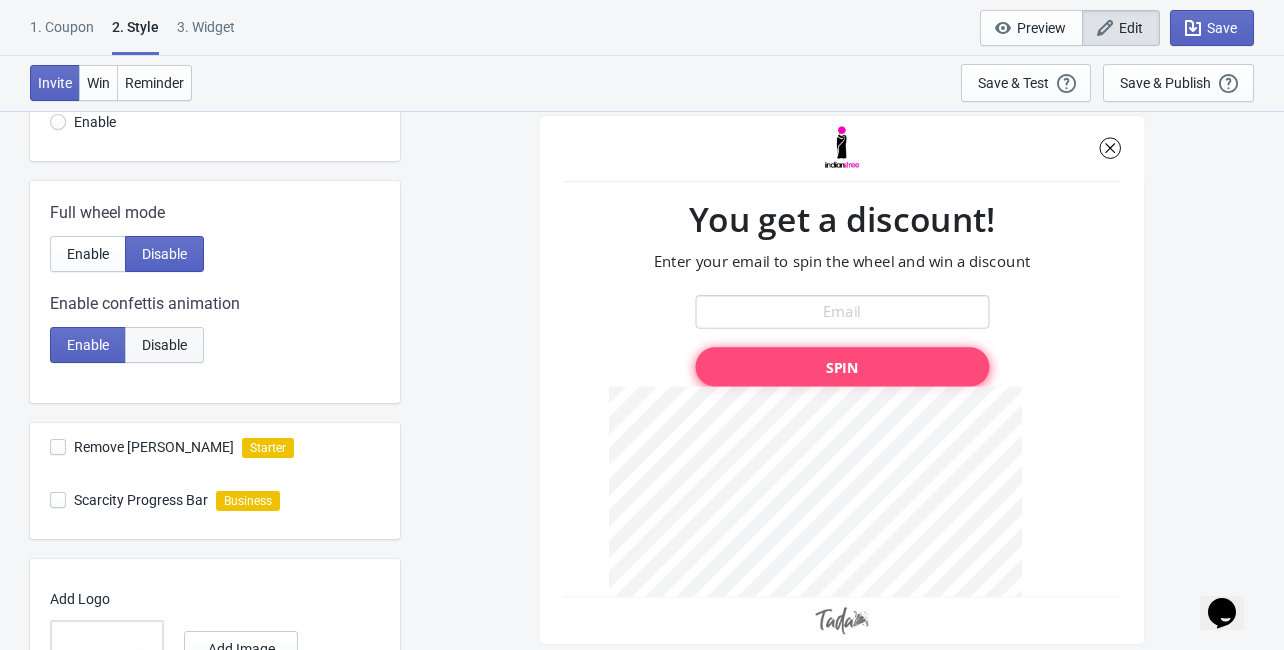
click at [179, 344] on span "Disable" at bounding box center [164, 345] width 45 height 16
click at [81, 339] on span "Enable" at bounding box center [88, 345] width 42 height 16
radio input "true"
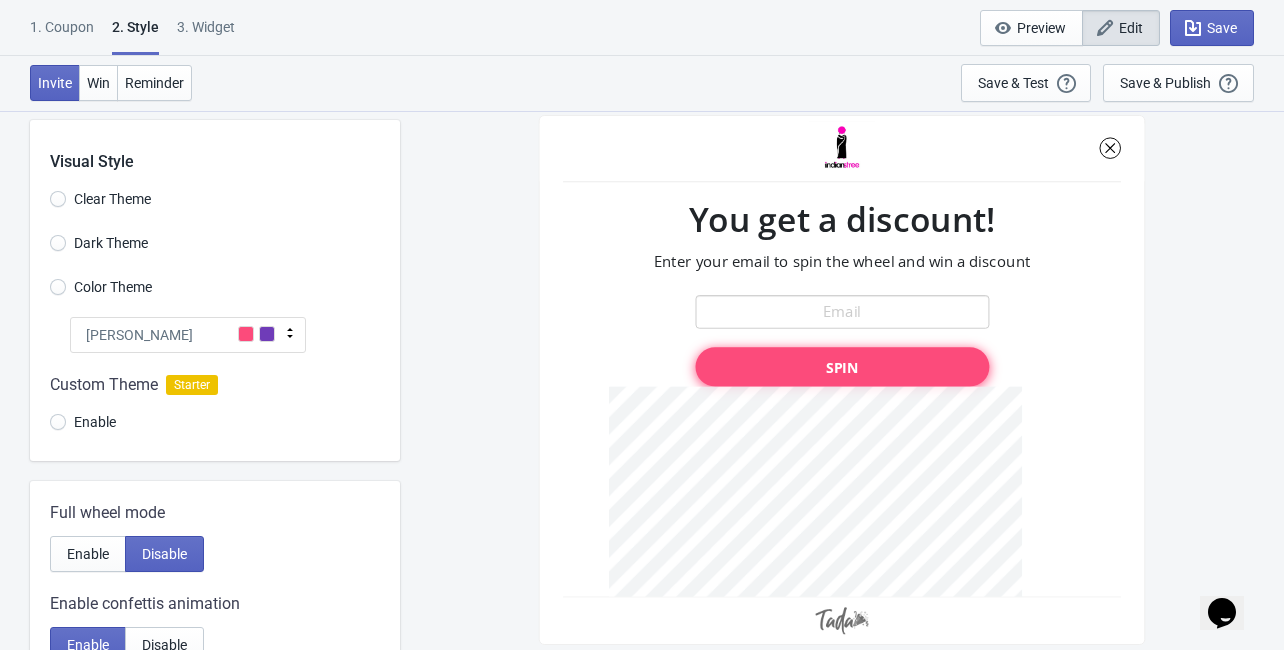
scroll to position [0, 0]
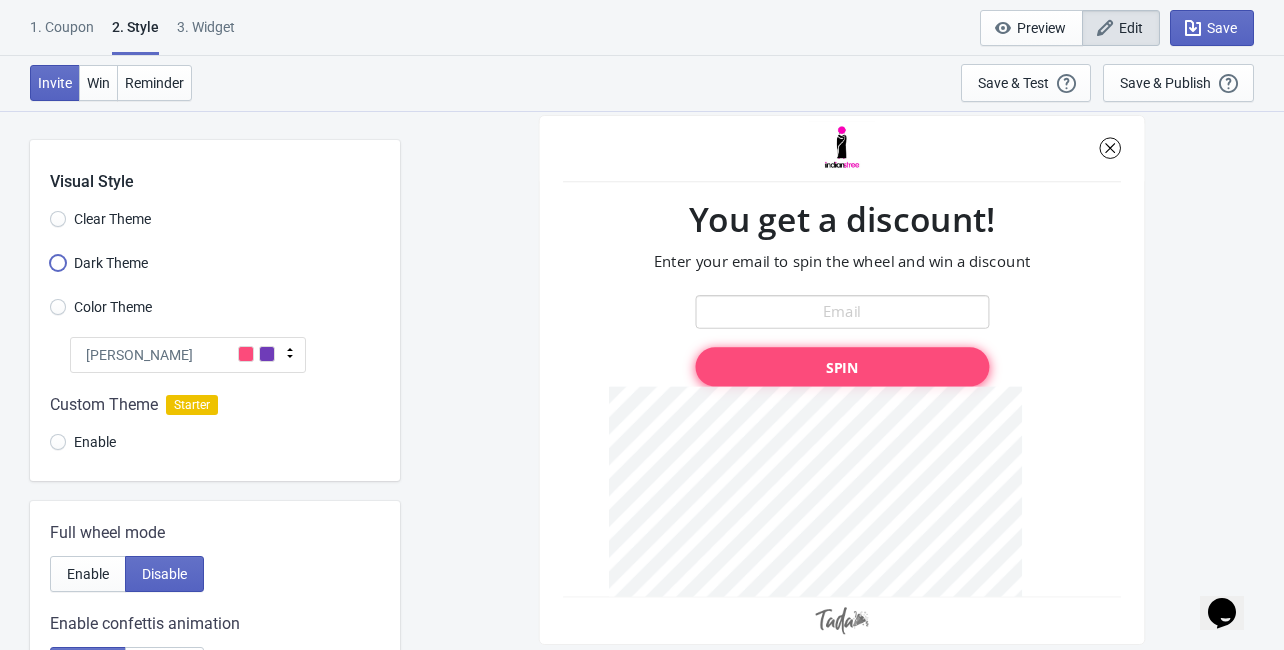
click at [63, 260] on input "Dark Theme" at bounding box center [58, 273] width 16 height 36
radio input "true"
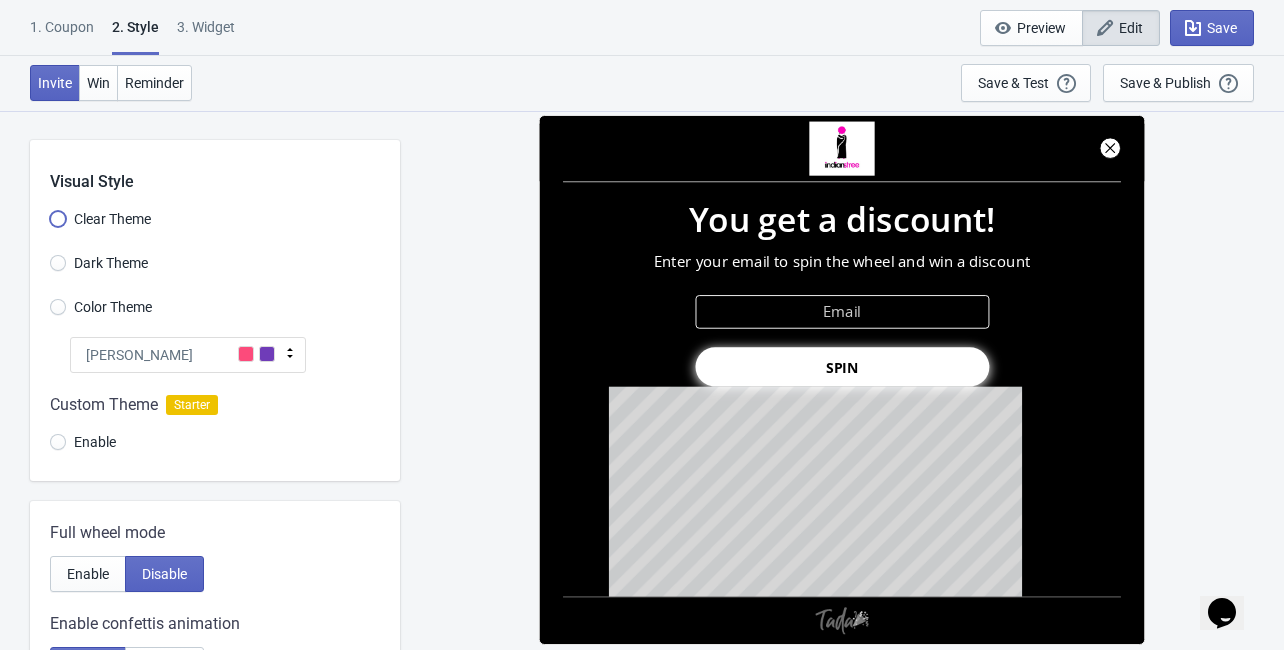
click at [57, 219] on input "Clear Theme" at bounding box center [58, 229] width 16 height 36
radio input "true"
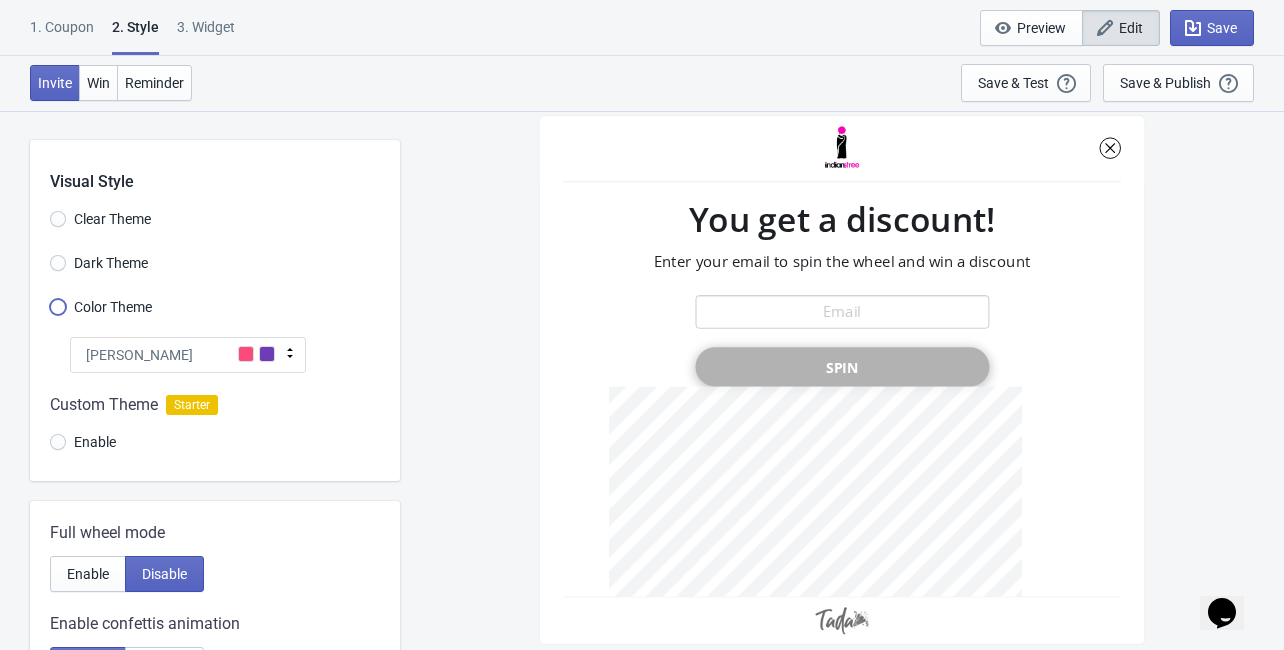
click at [57, 304] on input "Color Theme" at bounding box center [58, 317] width 16 height 36
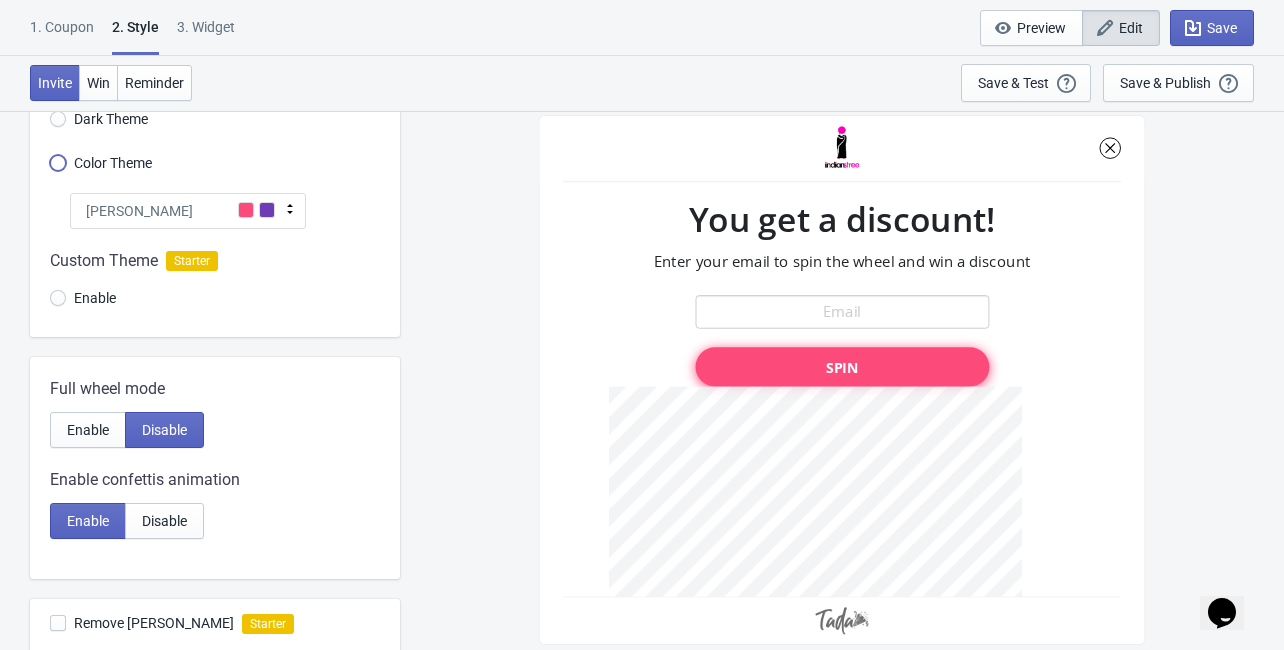
scroll to position [160, 0]
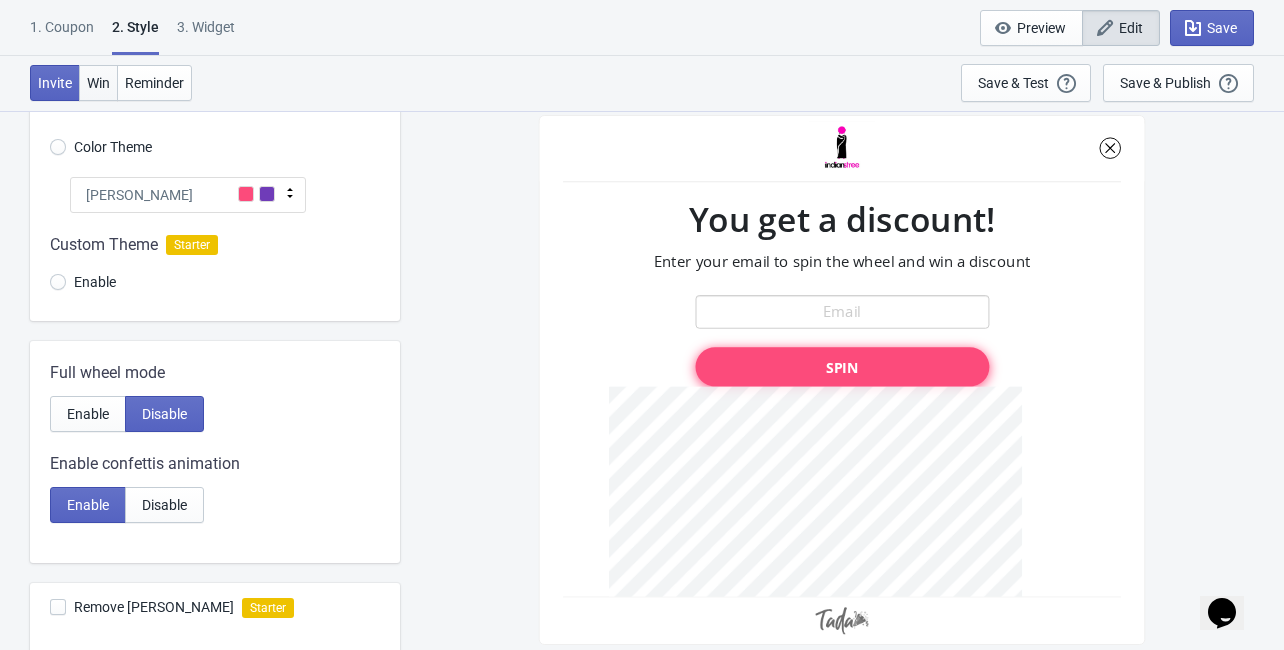
click at [96, 86] on span "Win" at bounding box center [98, 83] width 23 height 16
radio input "true"
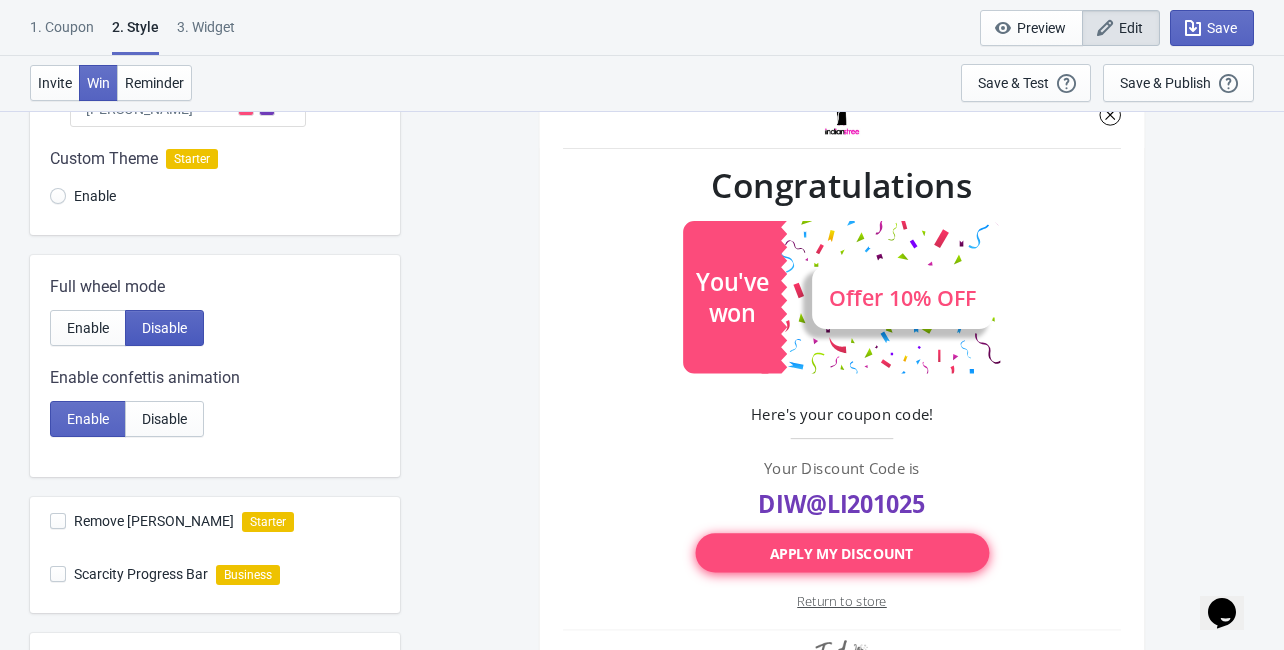
scroll to position [400, 0]
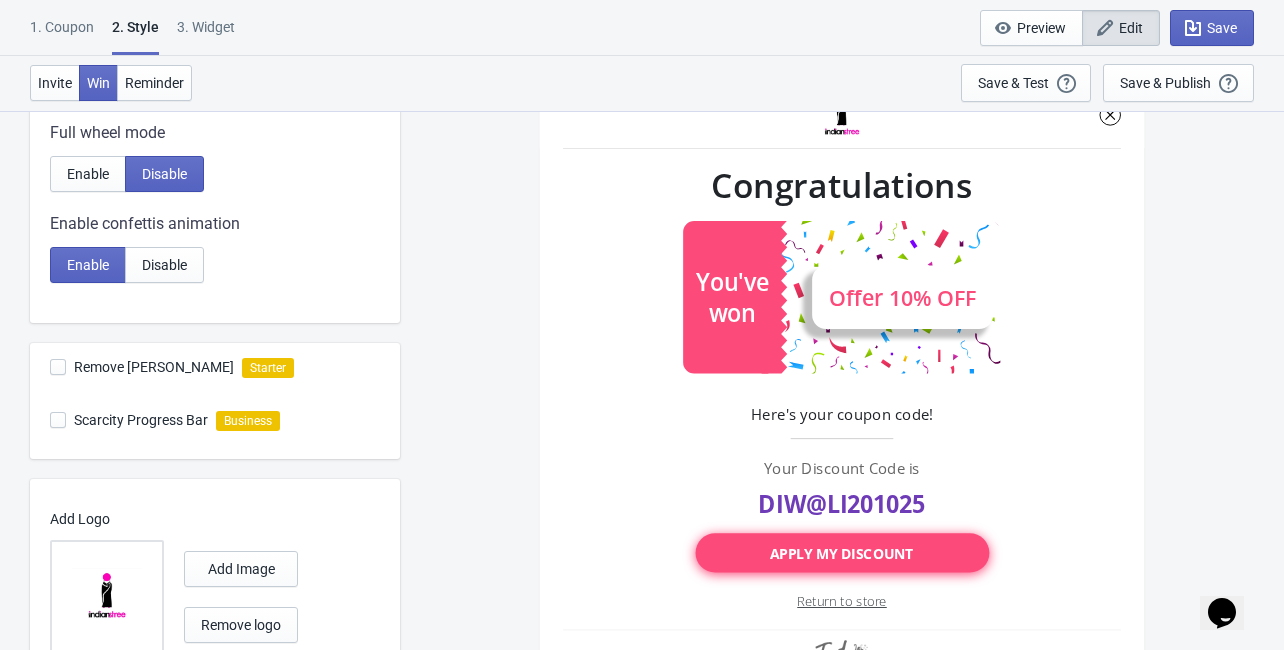
click at [204, 18] on div "3. Widget" at bounding box center [206, 34] width 58 height 35
select select "once"
select select "1"
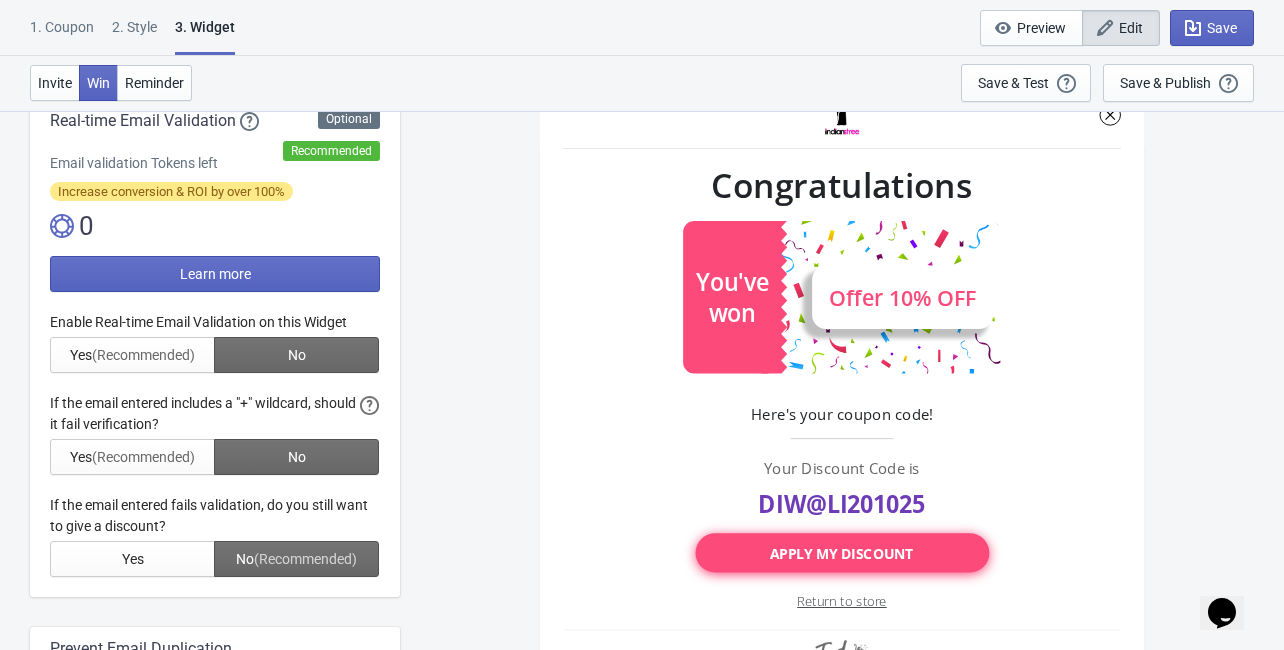
scroll to position [0, 0]
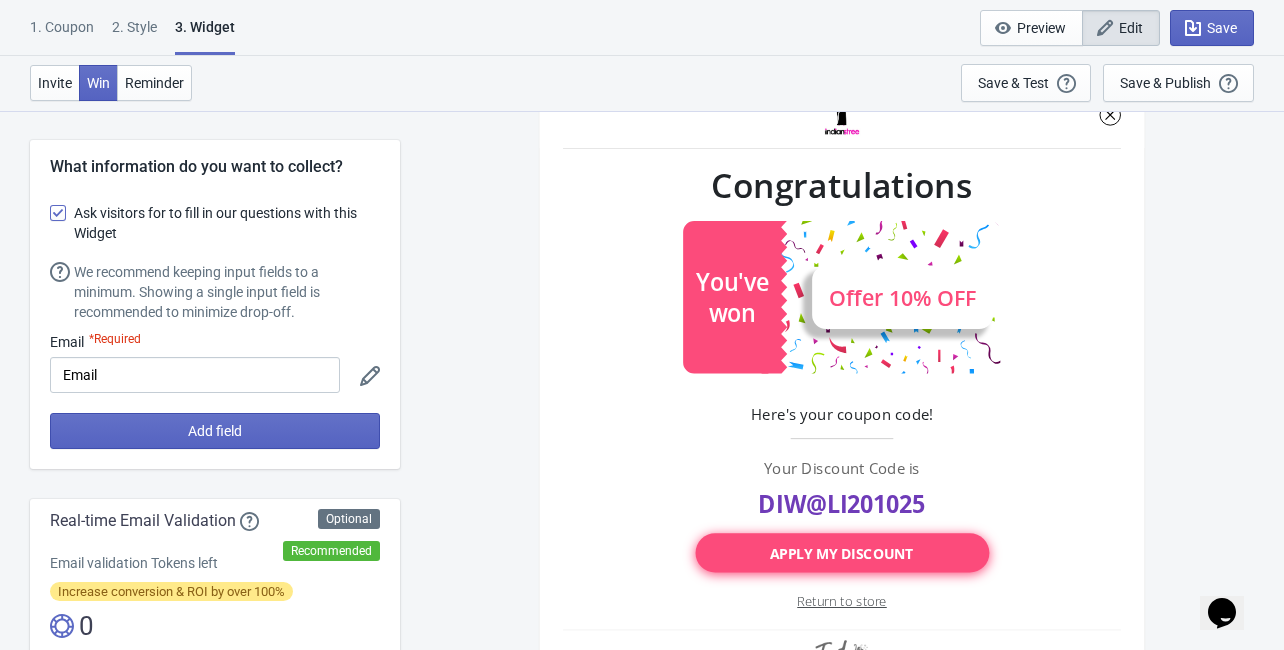
click at [204, 26] on div "3. Widget" at bounding box center [205, 36] width 60 height 38
click at [146, 30] on div "2 . Style" at bounding box center [134, 34] width 45 height 35
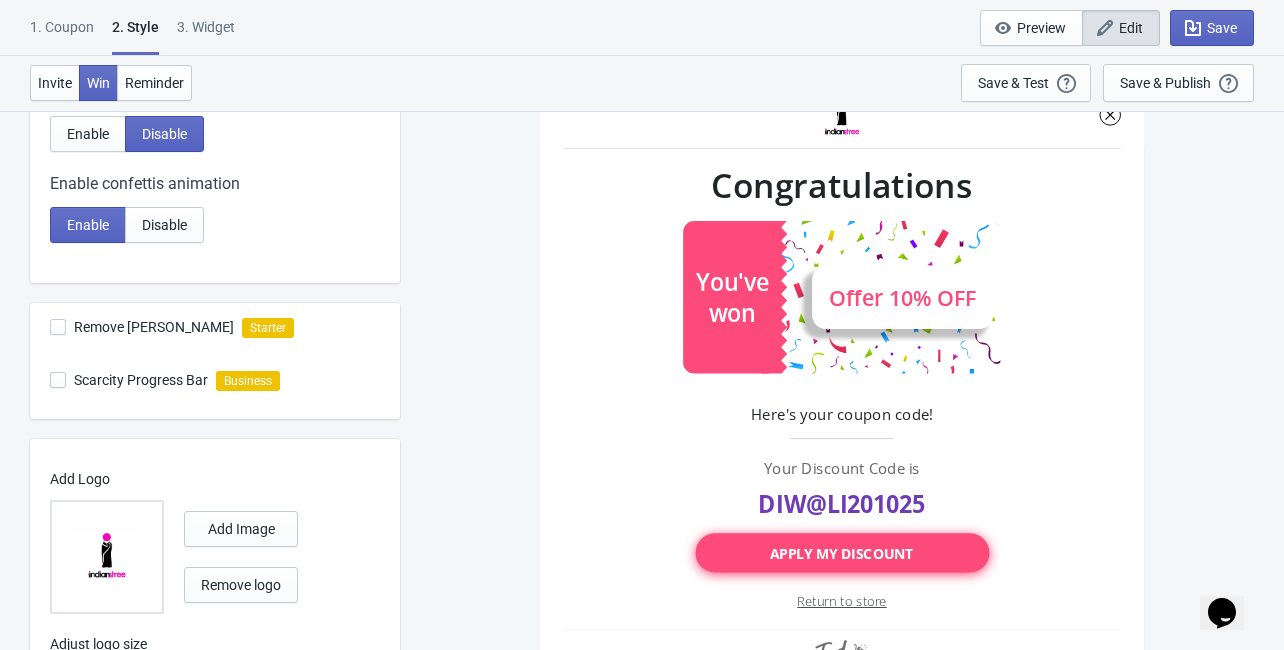
scroll to position [545, 0]
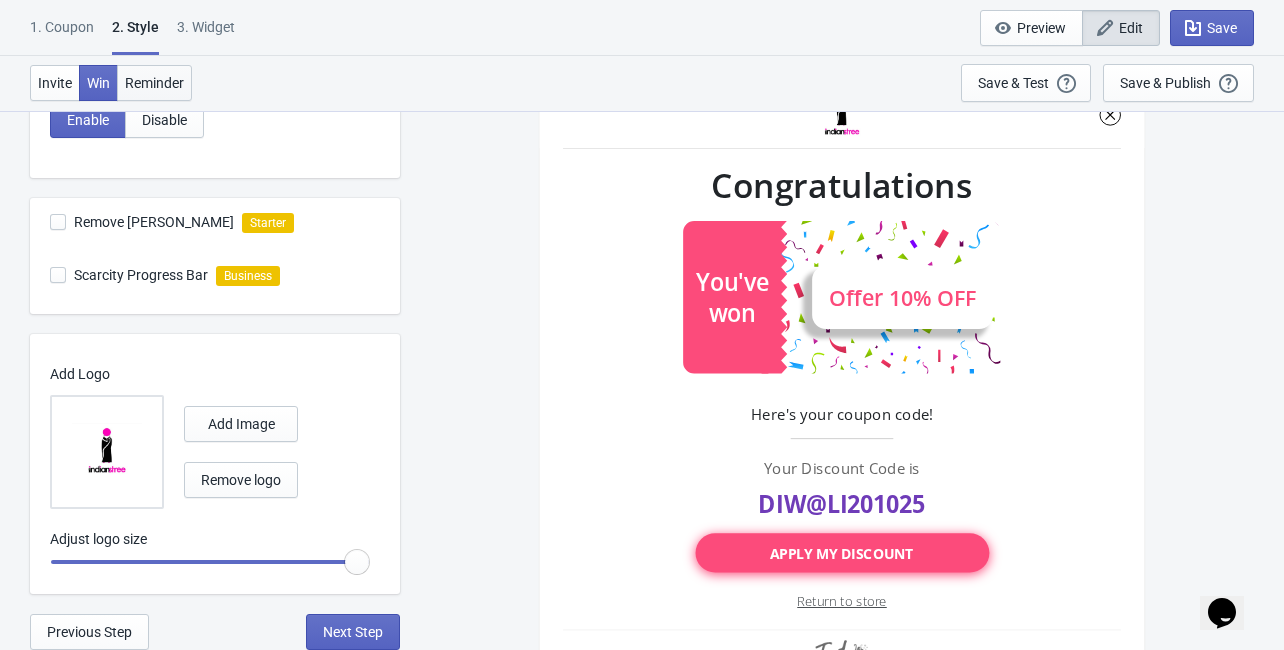
click at [164, 86] on span "Reminder" at bounding box center [154, 83] width 59 height 16
radio input "true"
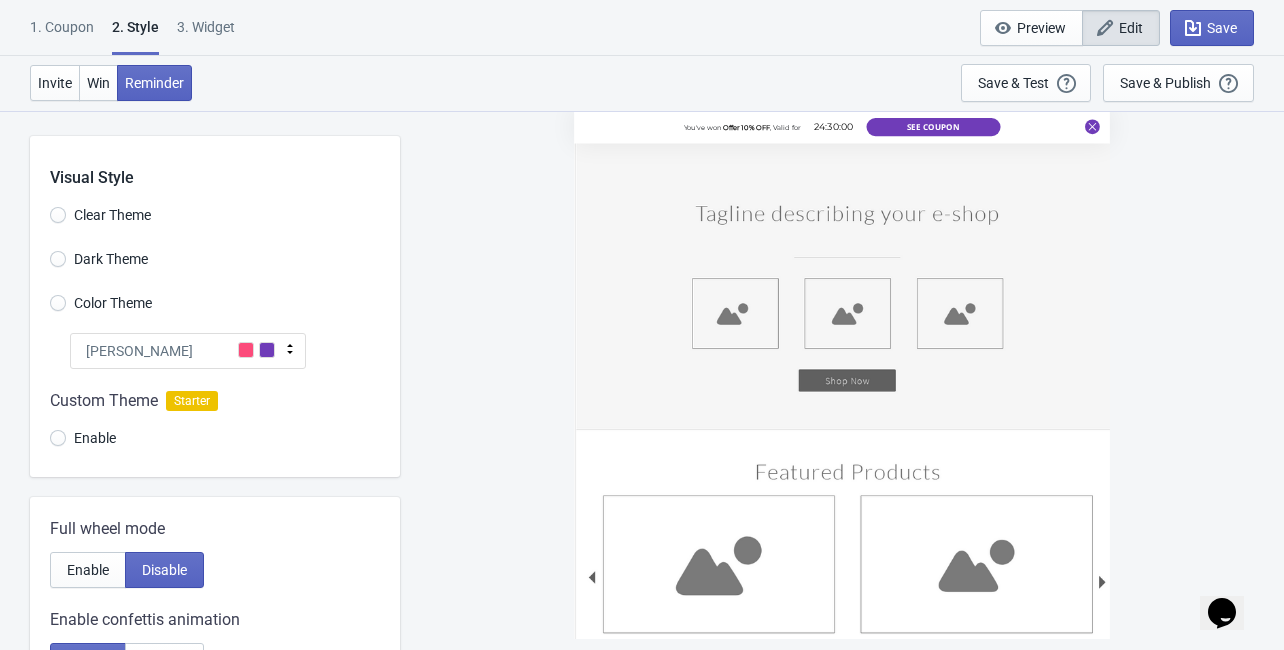
scroll to position [0, 0]
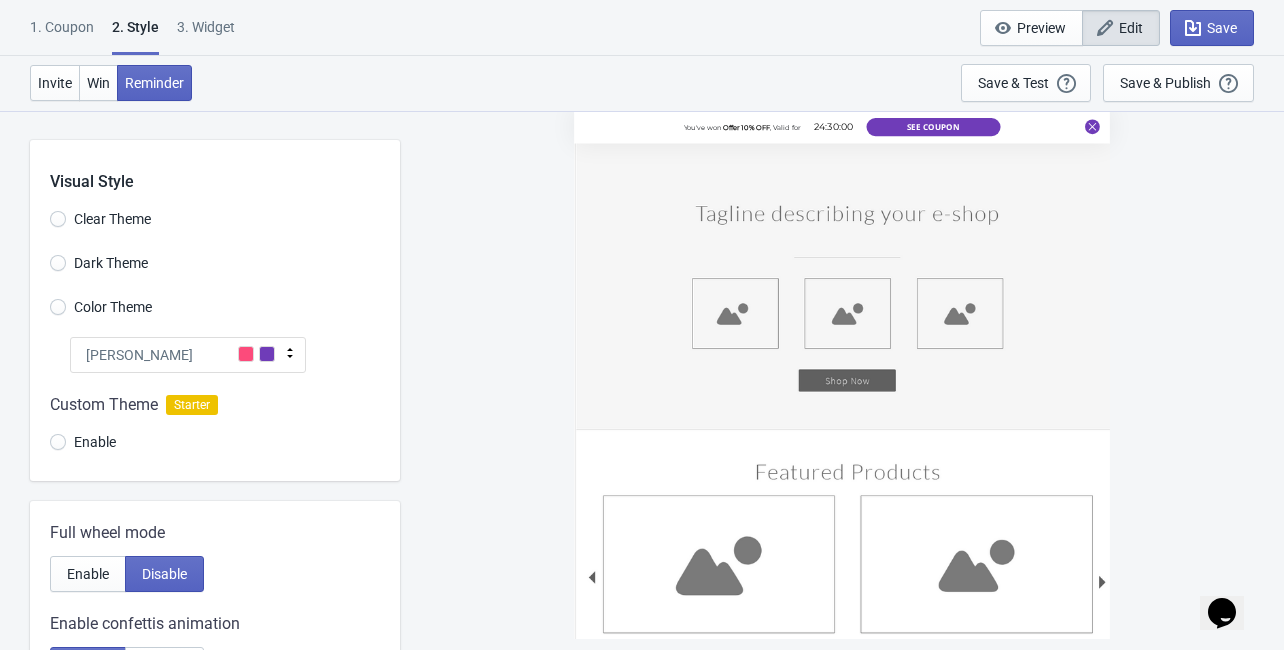
click at [50, 27] on div "1. Coupon" at bounding box center [62, 34] width 64 height 35
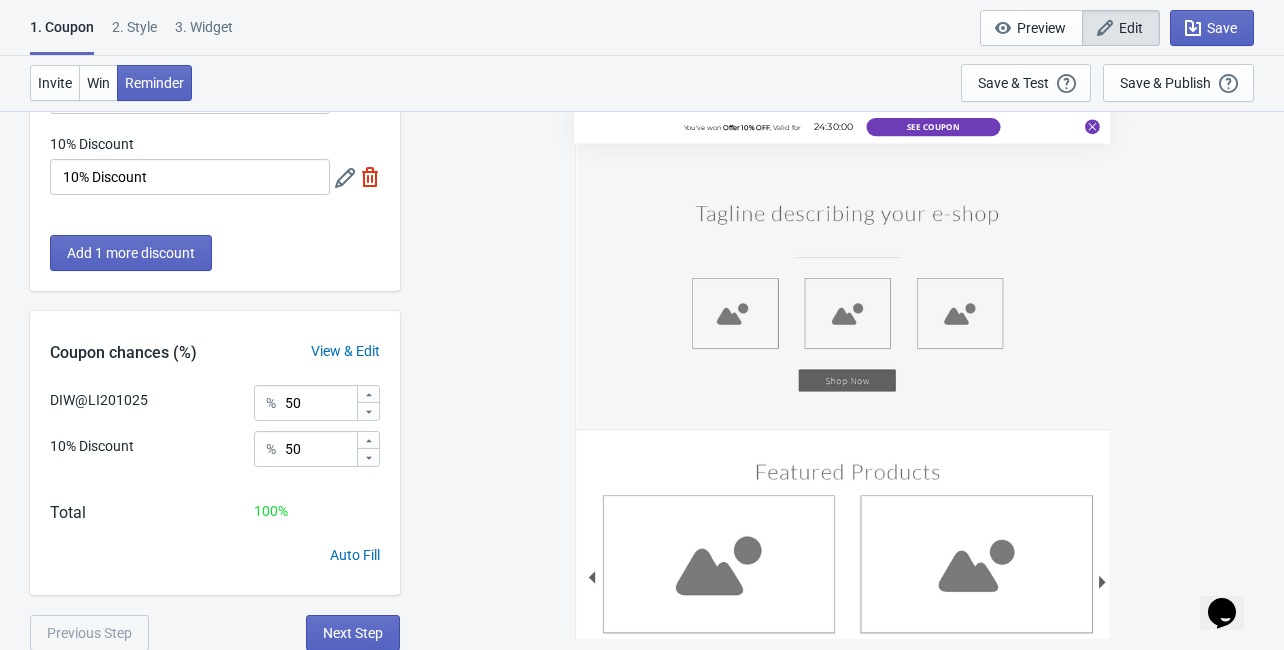
scroll to position [162, 0]
click at [141, 20] on div "2 . Style" at bounding box center [134, 34] width 45 height 35
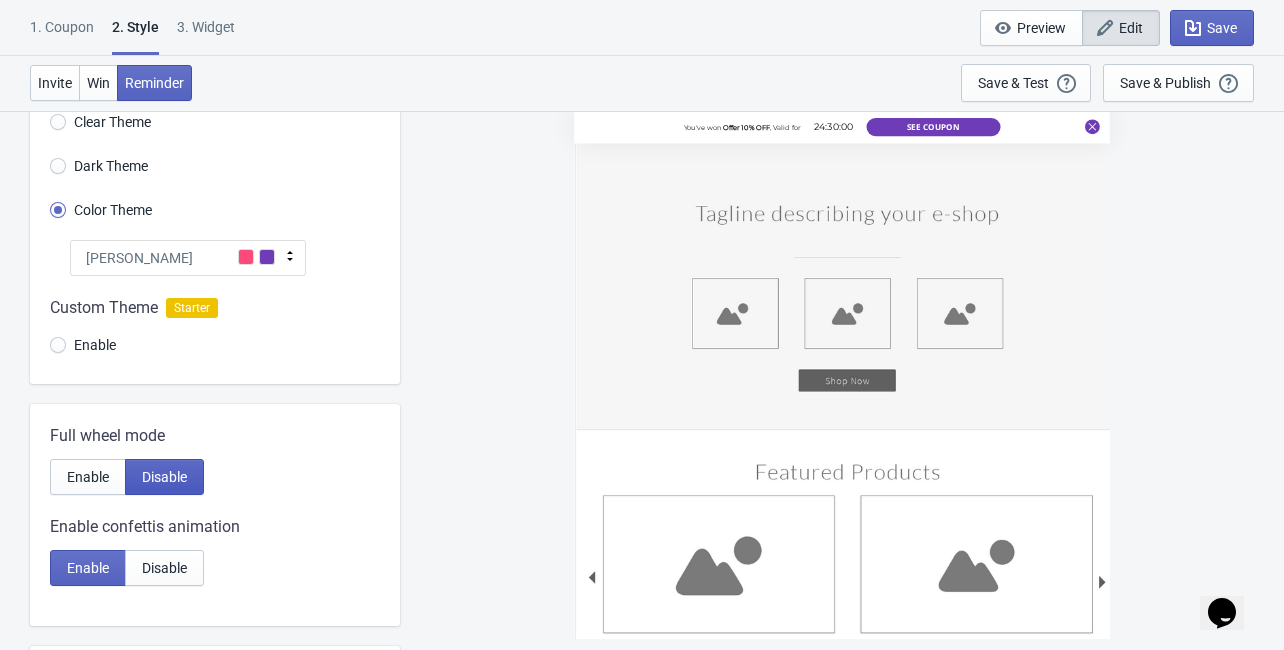
scroll to position [0, 0]
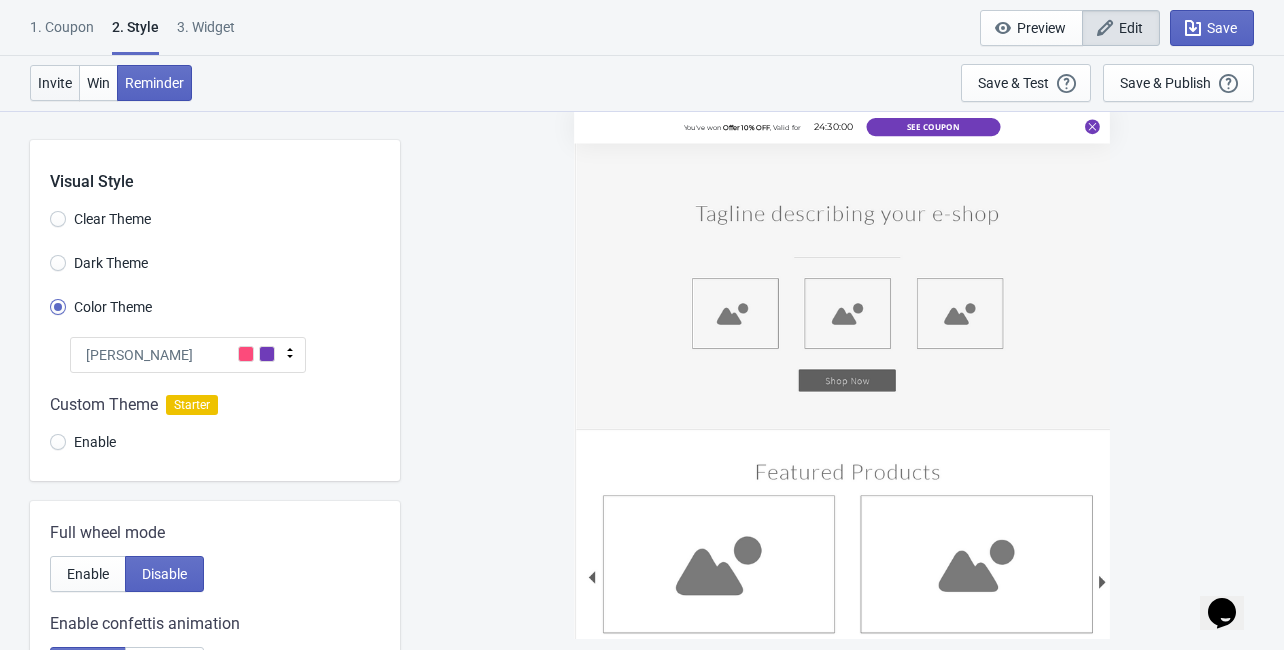
click at [53, 75] on span "Invite" at bounding box center [55, 83] width 34 height 16
radio input "true"
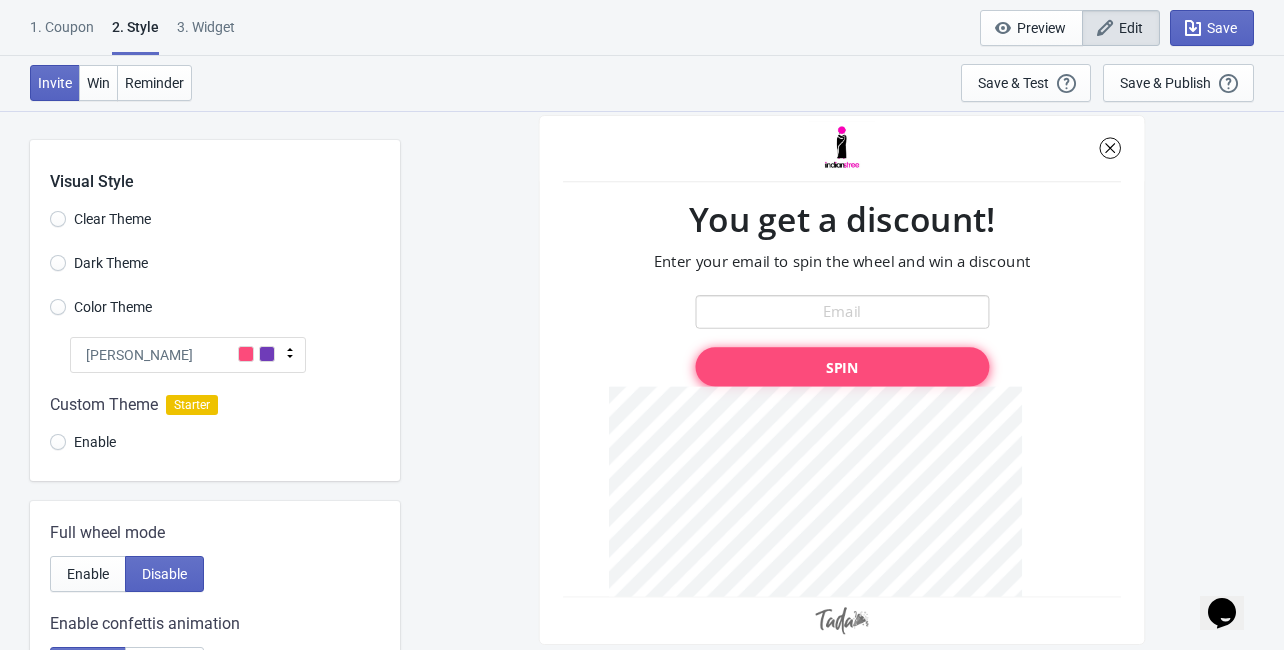
click at [210, 29] on div "3. Widget" at bounding box center [206, 34] width 58 height 35
click at [213, 20] on div "3. Widget" at bounding box center [206, 34] width 58 height 35
select select "once"
select select "1"
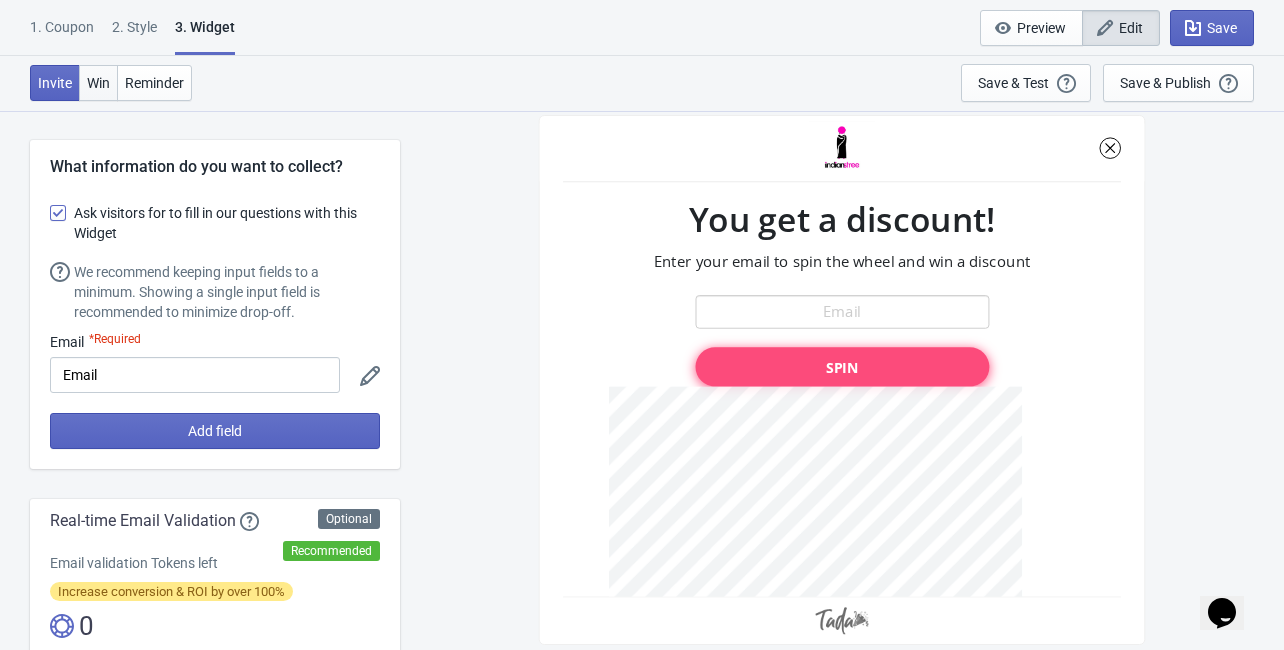
click at [84, 86] on button "Win" at bounding box center [98, 83] width 39 height 36
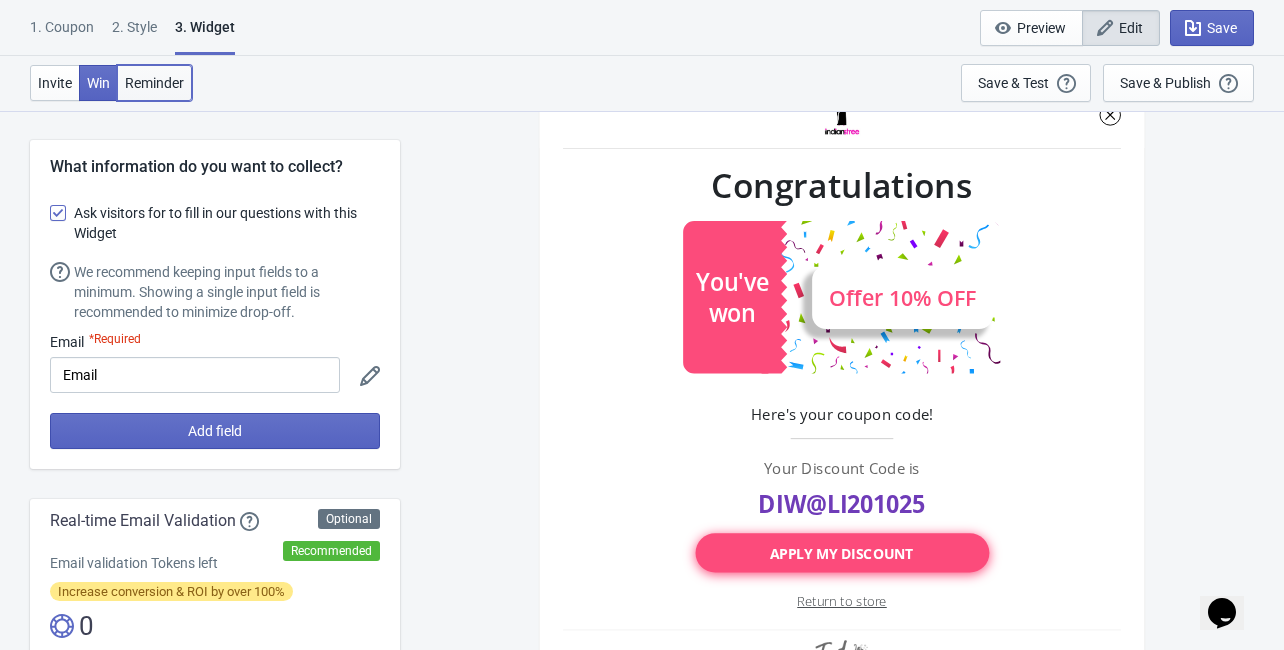
click at [153, 80] on span "Reminder" at bounding box center [154, 83] width 59 height 16
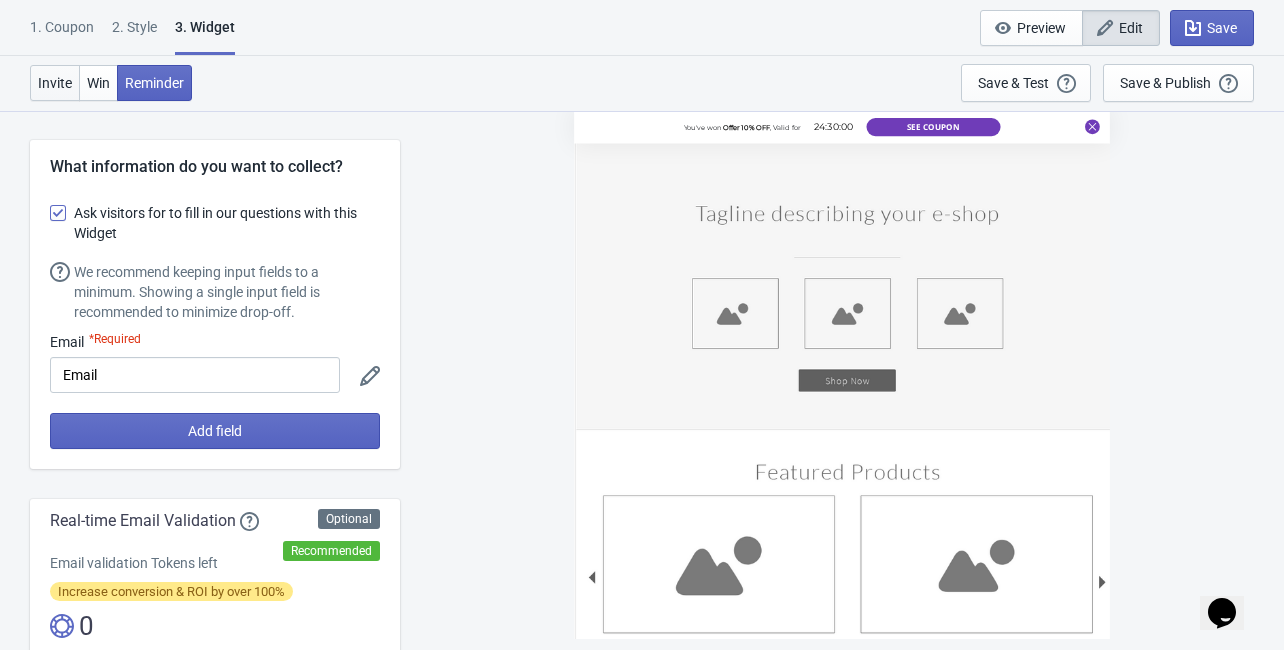
click at [71, 75] on span "Invite" at bounding box center [55, 83] width 34 height 16
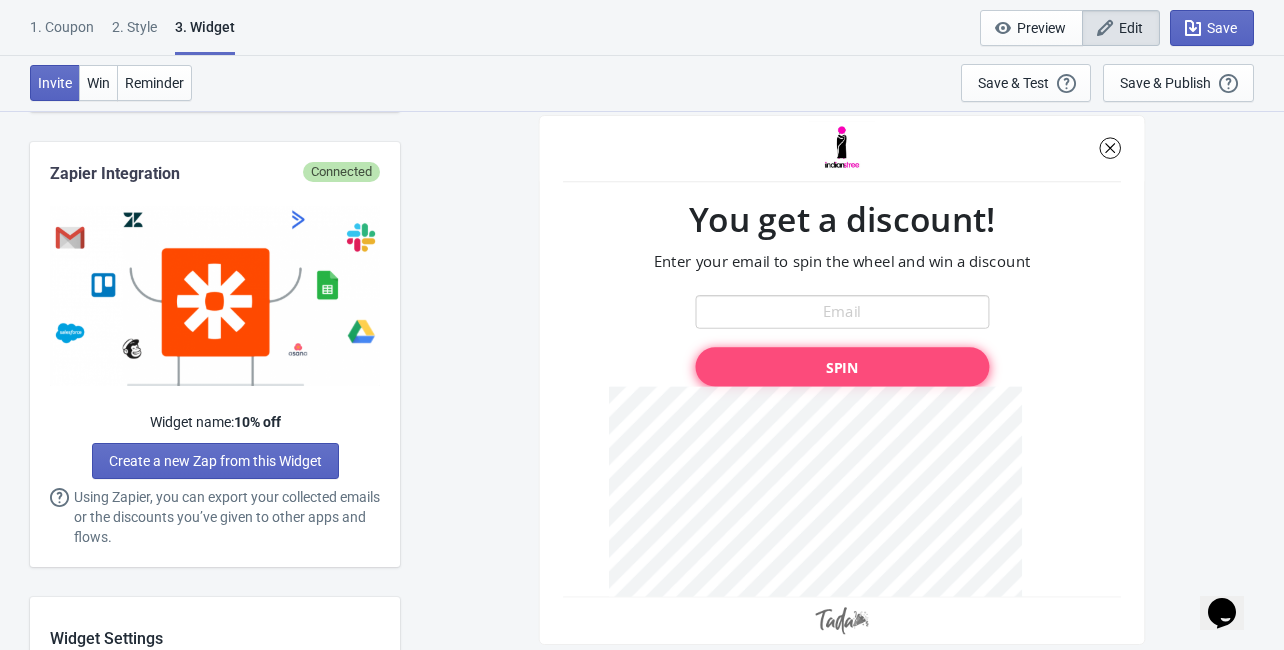
scroll to position [800, 0]
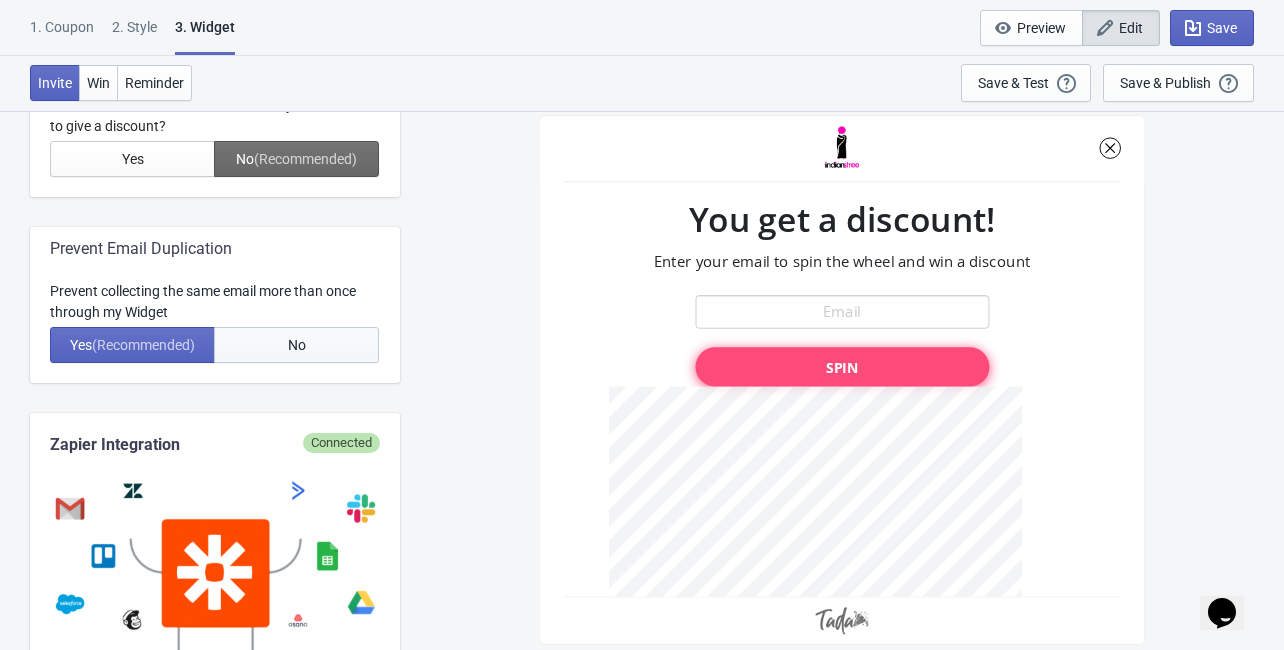
click at [285, 345] on button "No" at bounding box center [296, 345] width 165 height 36
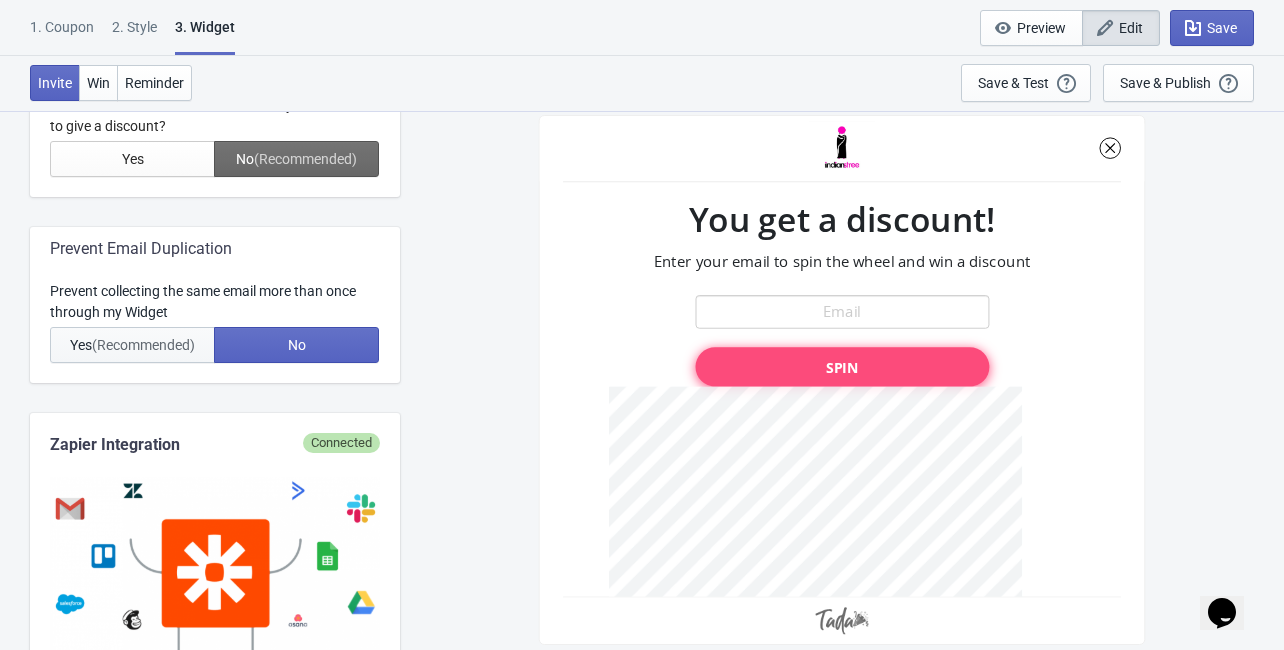
click at [187, 350] on span "(Recommended)" at bounding box center [143, 345] width 103 height 16
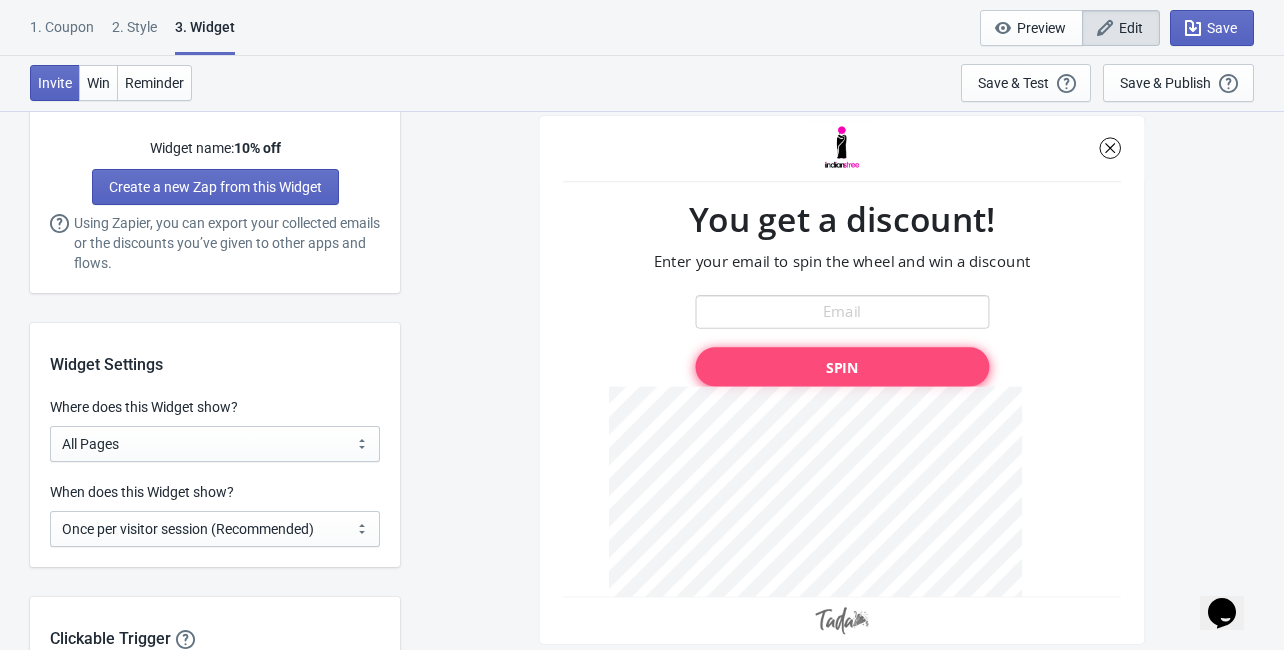
scroll to position [1440, 0]
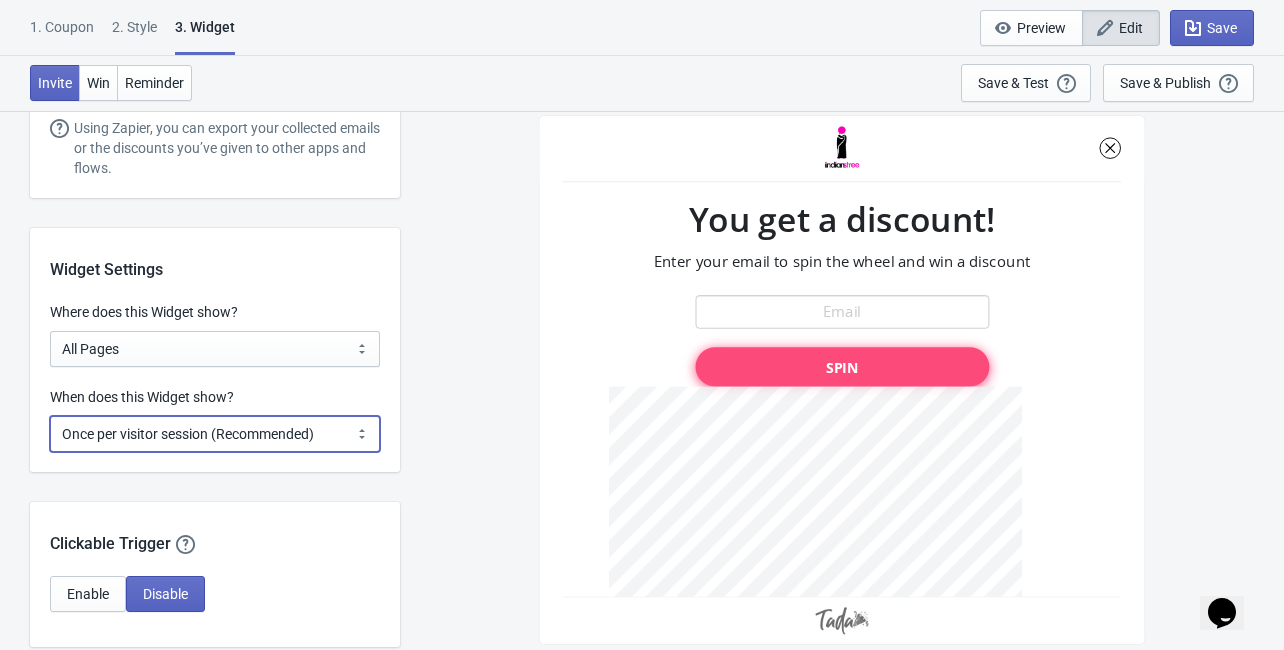
click at [251, 442] on select "Every new visit of page Once every period of time Once per visitor session (Rec…" at bounding box center [215, 434] width 330 height 36
select select "period"
click at [50, 416] on select "Every new visit of page Once every period of time Once per visitor session (Rec…" at bounding box center [215, 434] width 330 height 36
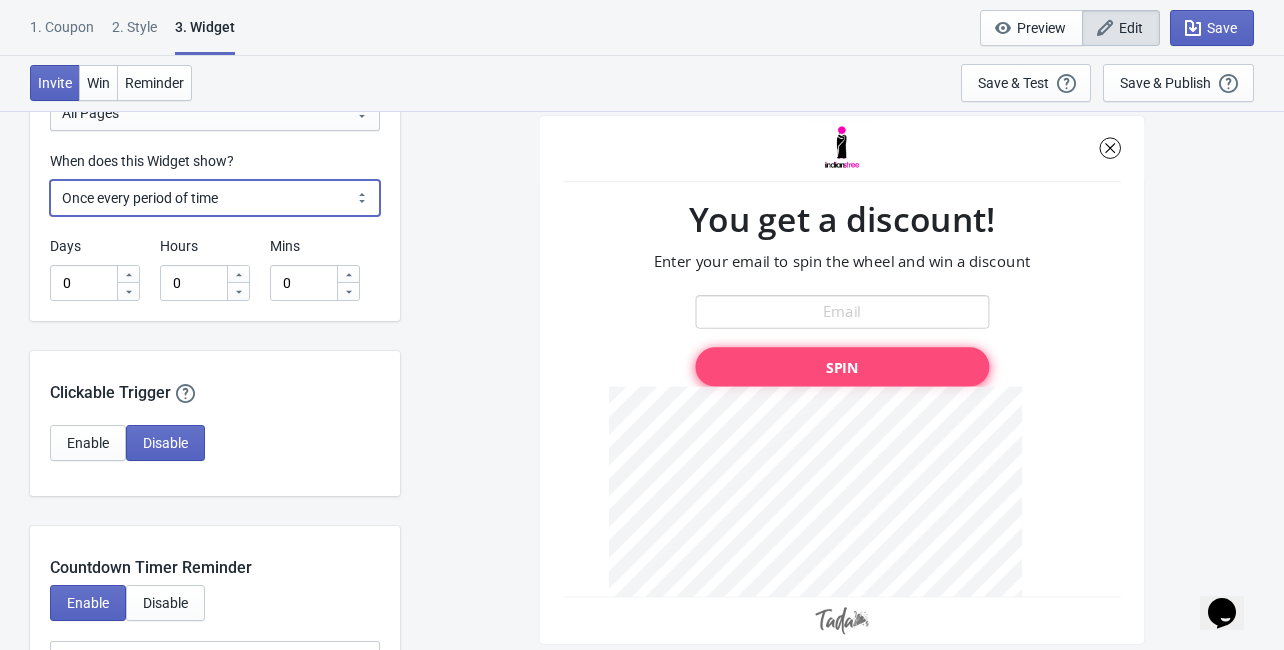
scroll to position [1680, 0]
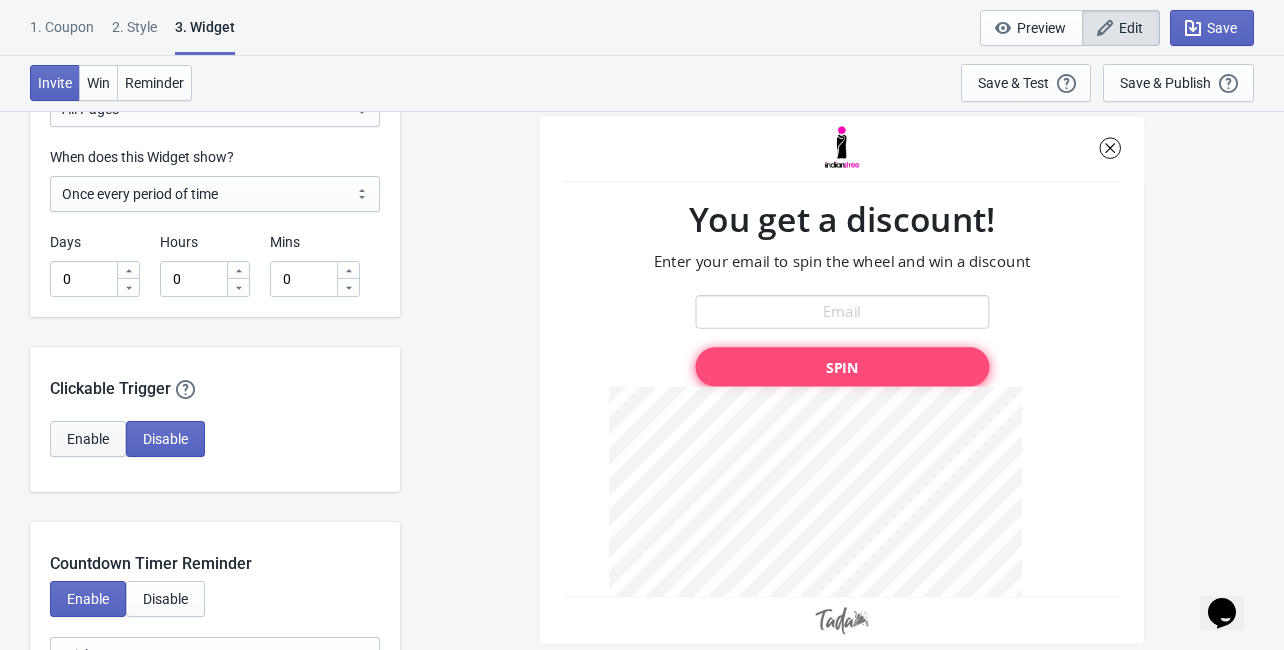
click at [86, 450] on button "Enable" at bounding box center [88, 439] width 76 height 36
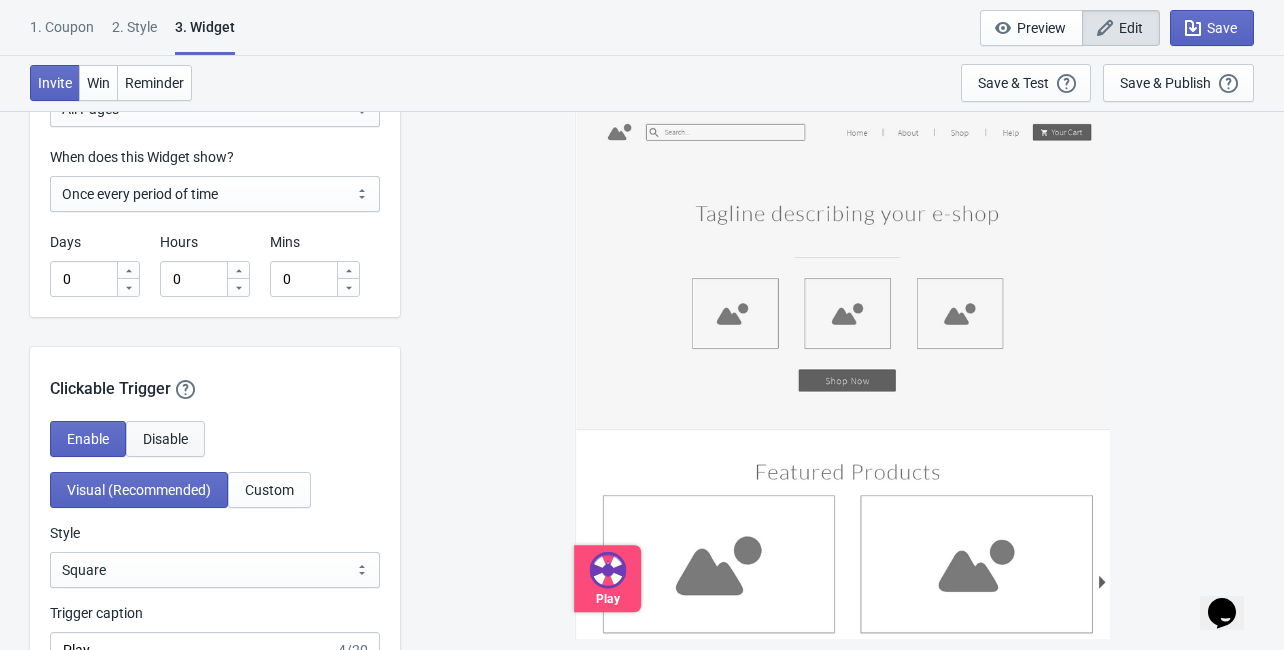
click at [147, 438] on span "Disable" at bounding box center [165, 439] width 45 height 16
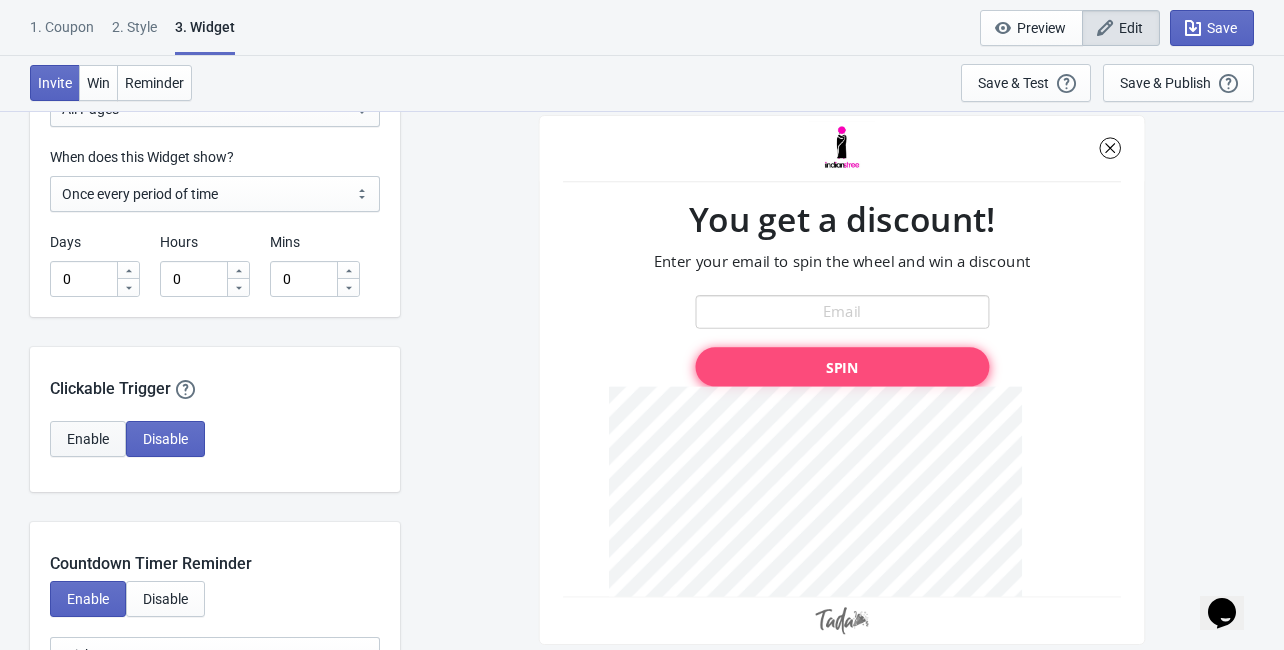
click at [76, 436] on span "Enable" at bounding box center [88, 439] width 42 height 16
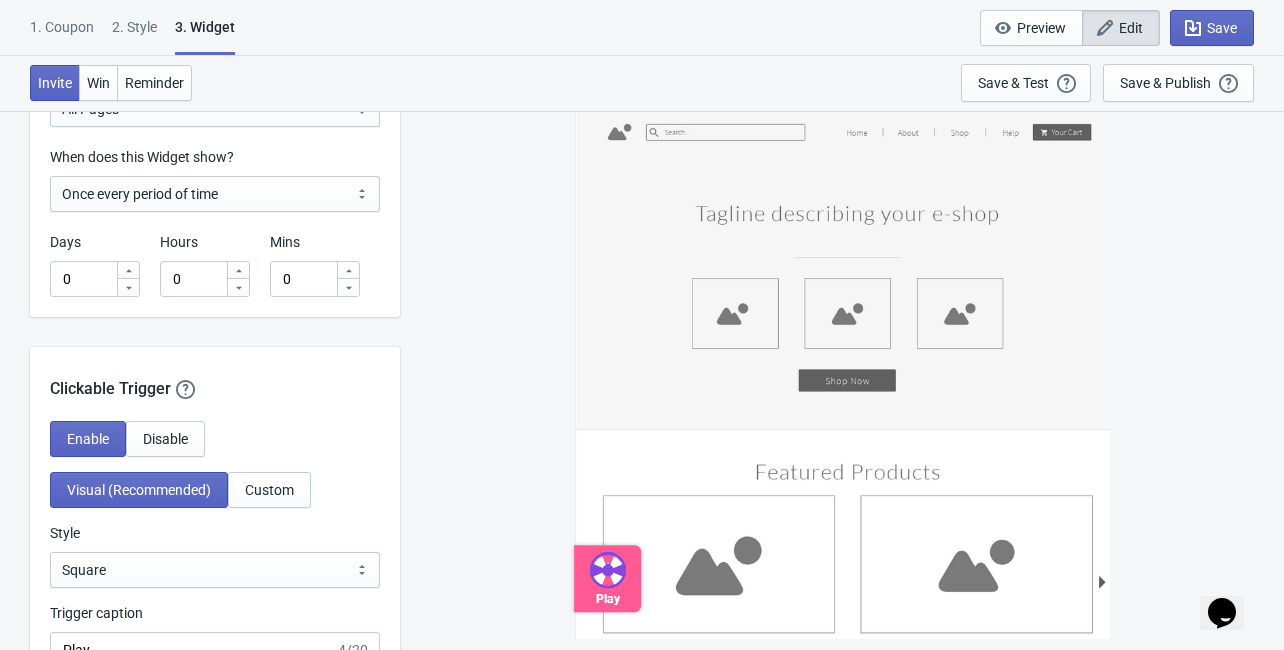
click at [596, 585] on icon at bounding box center [607, 570] width 37 height 37
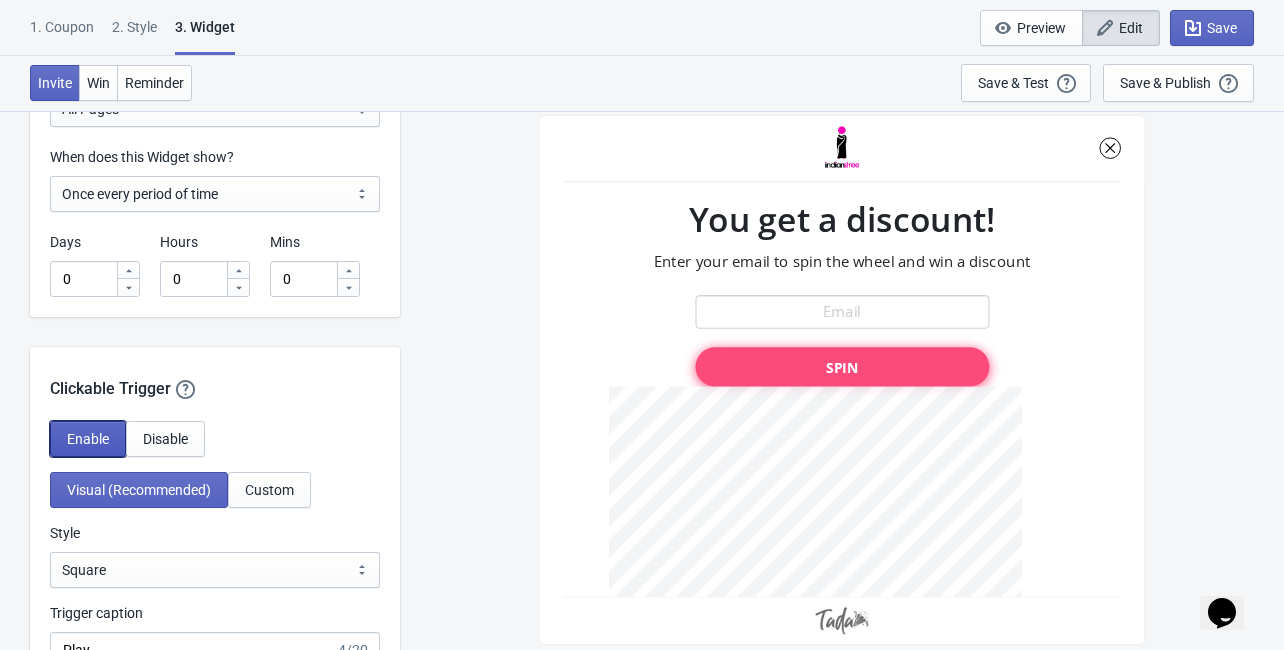
click at [98, 442] on span "Enable" at bounding box center [88, 439] width 42 height 16
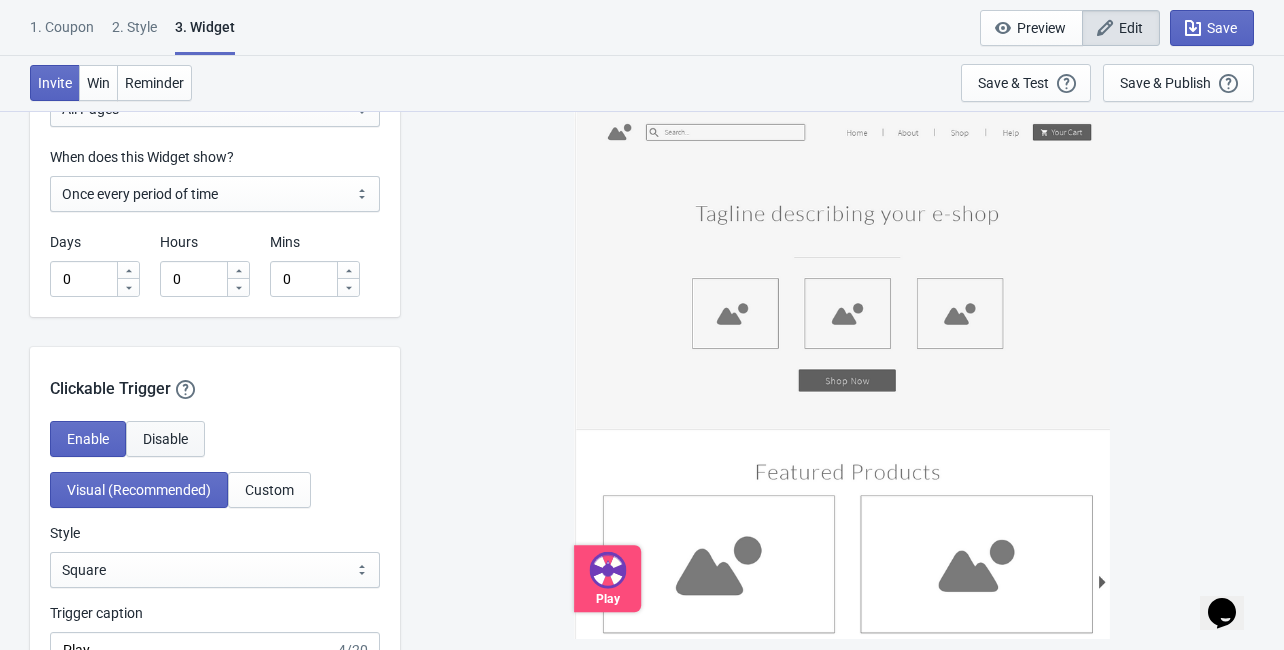
click at [150, 438] on span "Disable" at bounding box center [165, 439] width 45 height 16
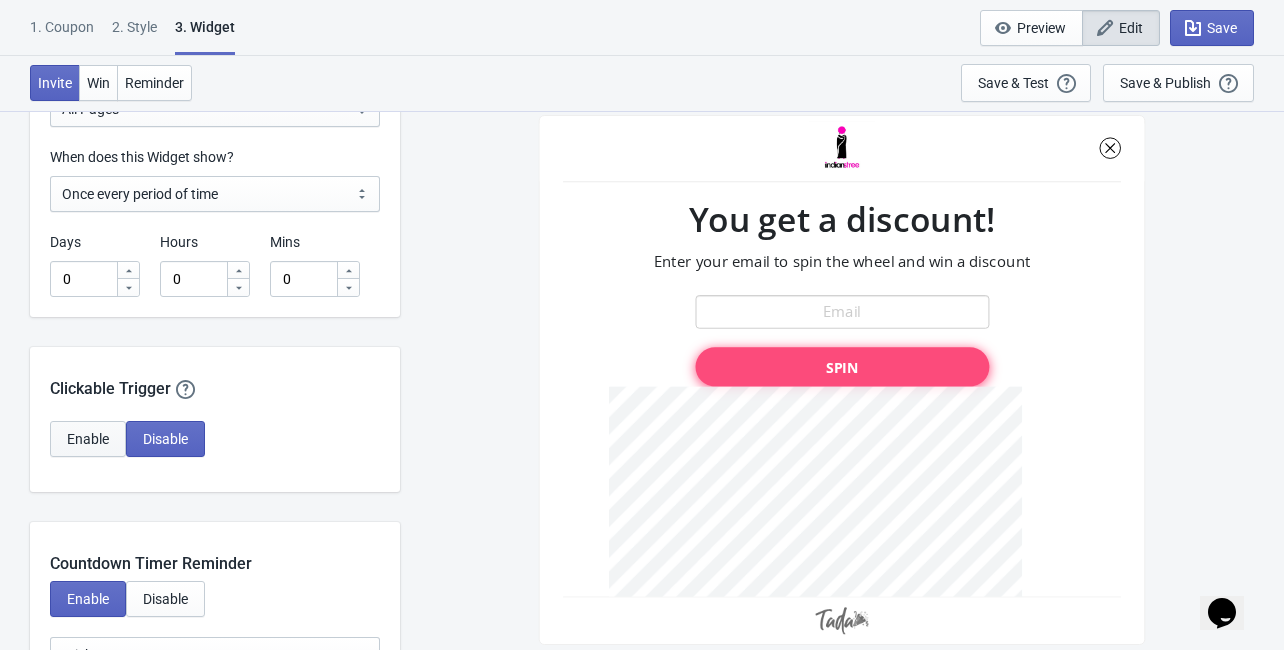
click at [105, 439] on span "Enable" at bounding box center [88, 439] width 42 height 16
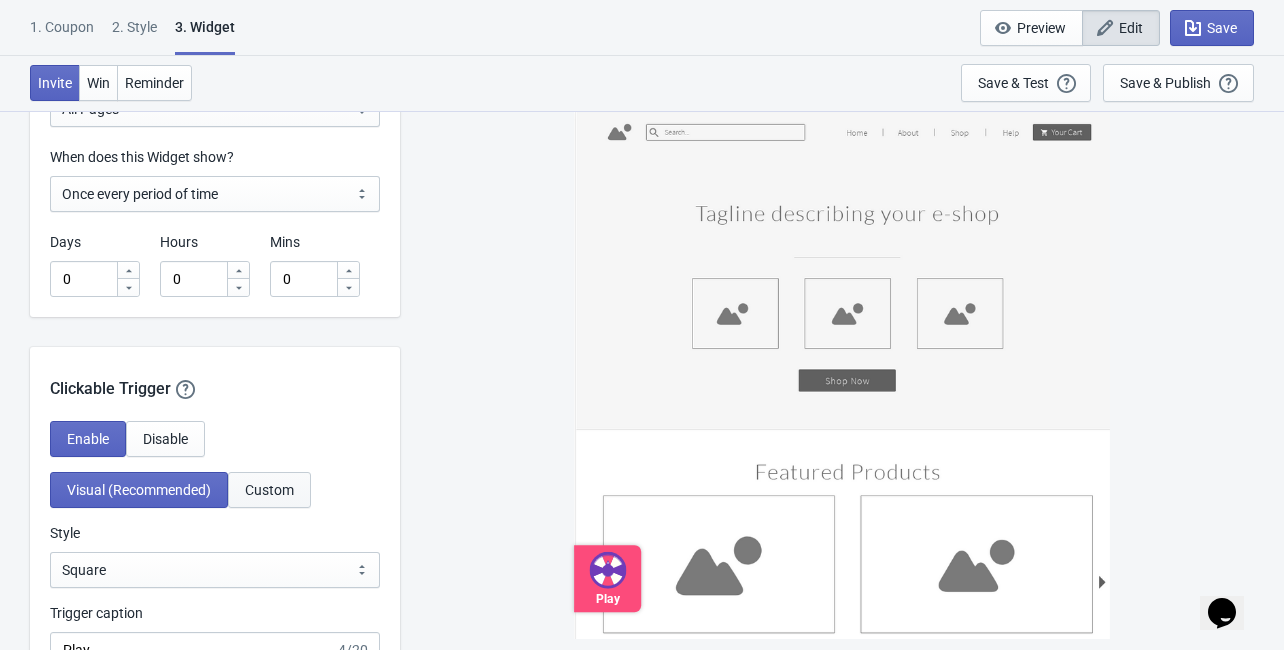
click at [265, 492] on span "Custom" at bounding box center [269, 490] width 49 height 16
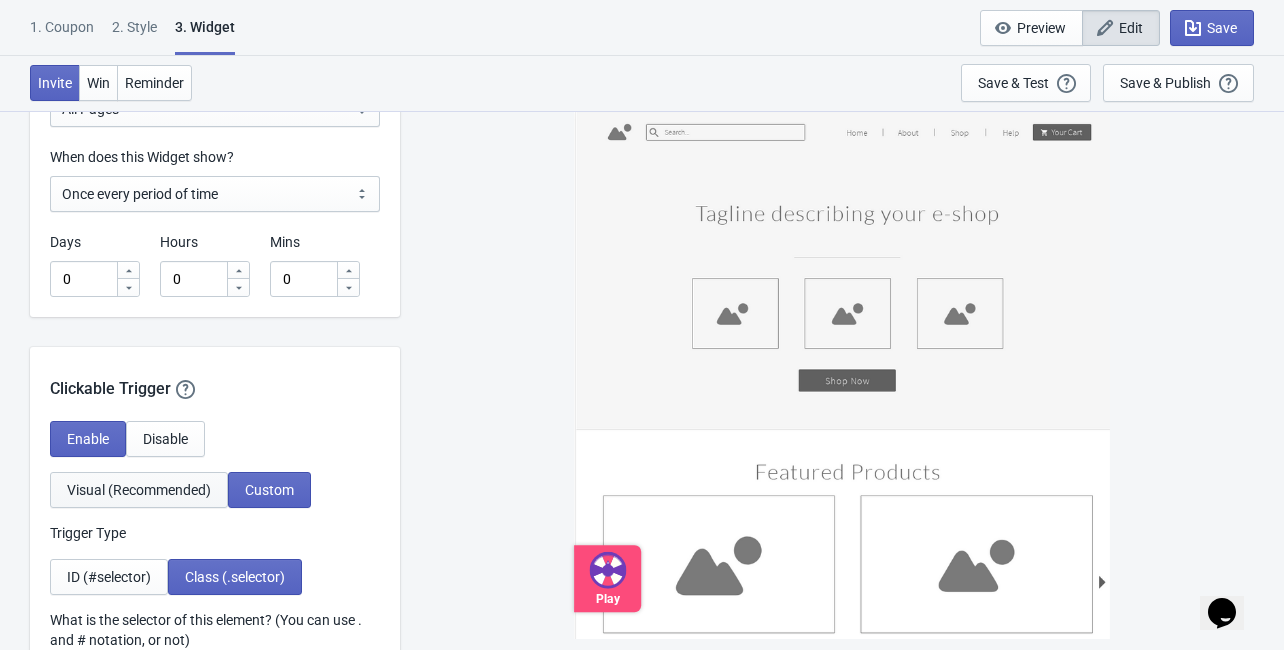
click at [208, 495] on span "Visual (Recommended)" at bounding box center [139, 490] width 144 height 16
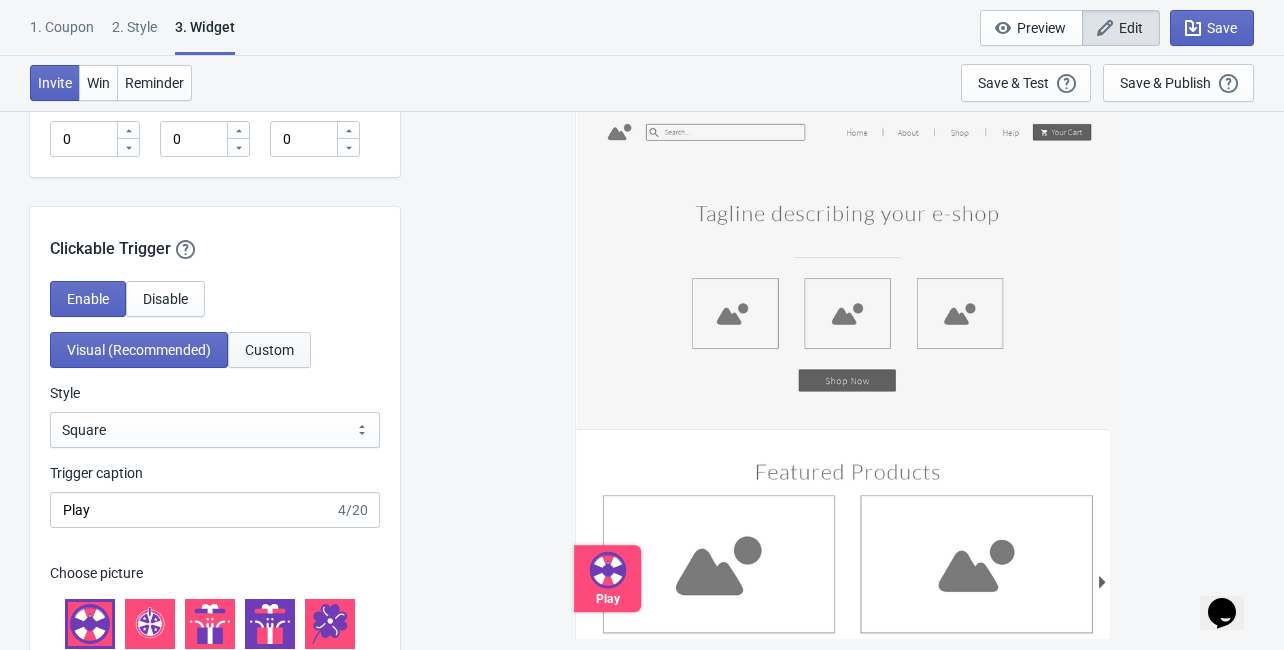
scroll to position [1839, 0]
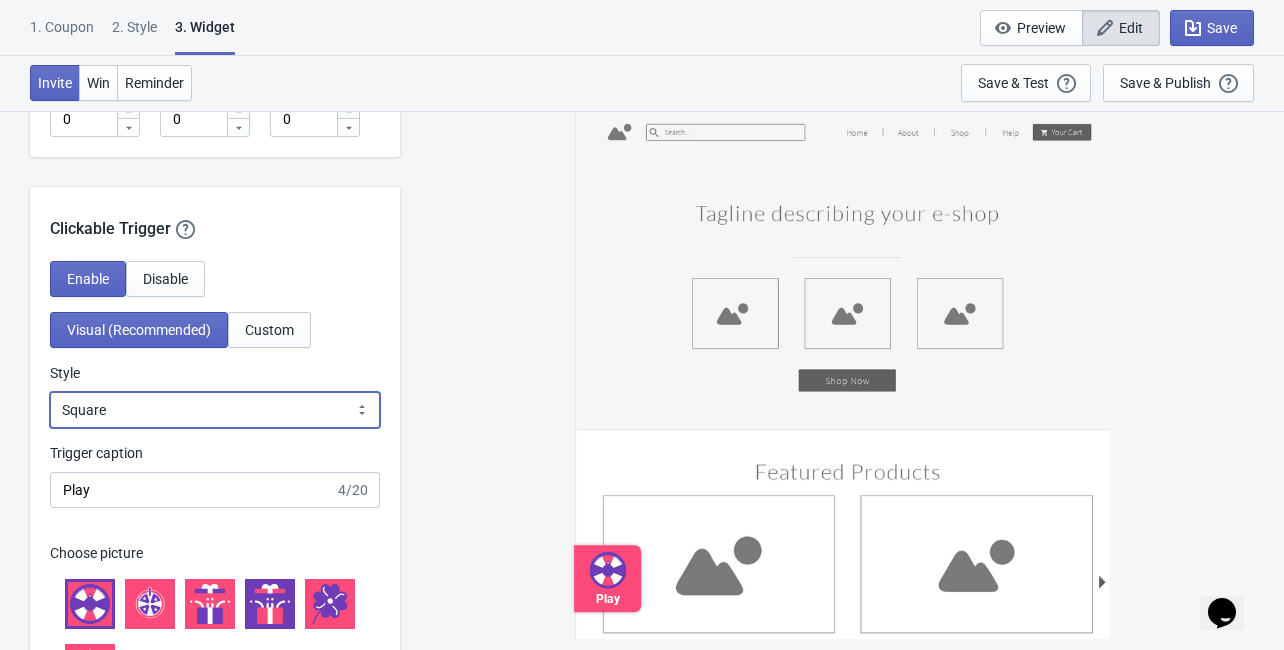
click at [160, 407] on select "Square Circle Tab" at bounding box center [215, 410] width 330 height 36
click at [50, 392] on select "Square Circle Tab" at bounding box center [215, 410] width 330 height 36
click at [168, 402] on select "Square Circle Tab" at bounding box center [215, 410] width 330 height 36
click at [50, 392] on select "Square Circle Tab" at bounding box center [215, 410] width 330 height 36
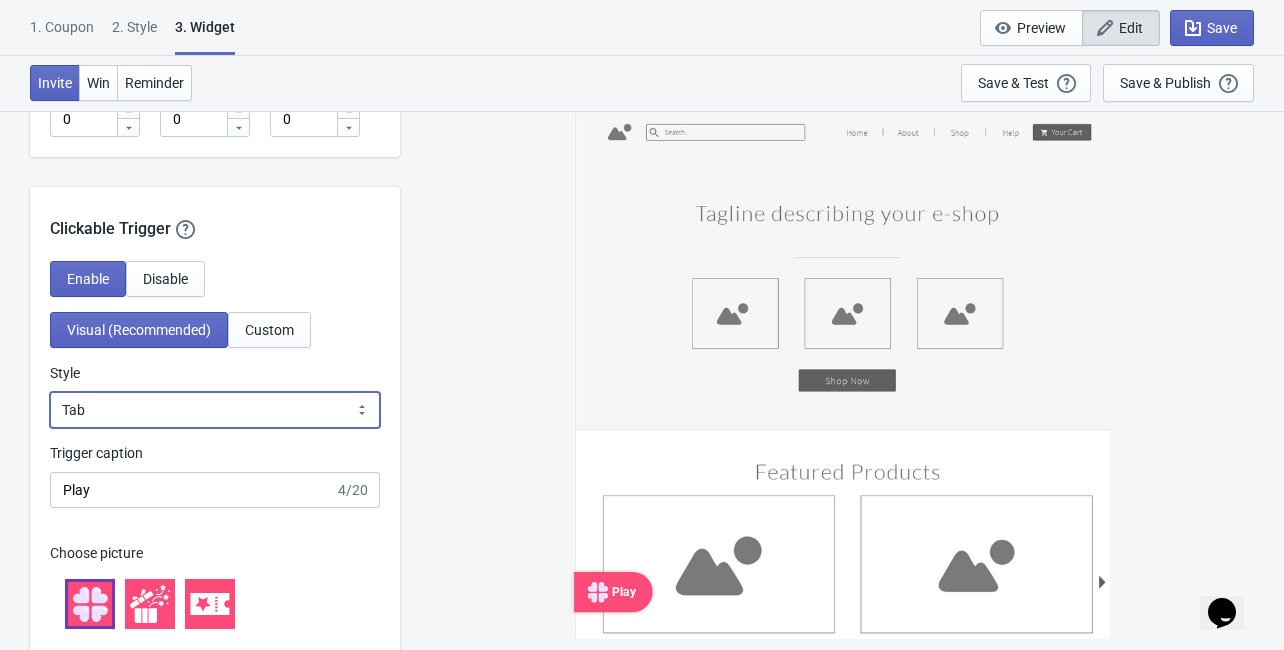
click at [116, 408] on select "Square Circle Tab" at bounding box center [215, 410] width 330 height 36
select select "square"
click at [50, 392] on select "Square Circle Tab" at bounding box center [215, 410] width 330 height 36
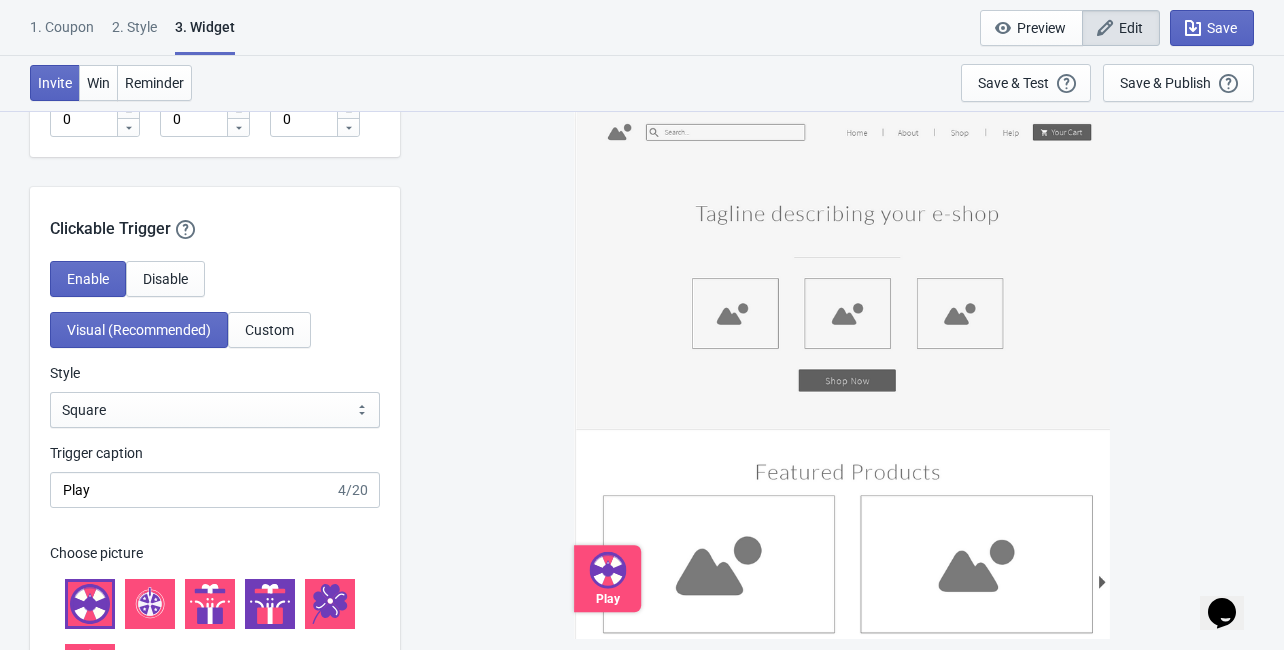
click at [264, 609] on icon at bounding box center [262, 606] width 15 height 35
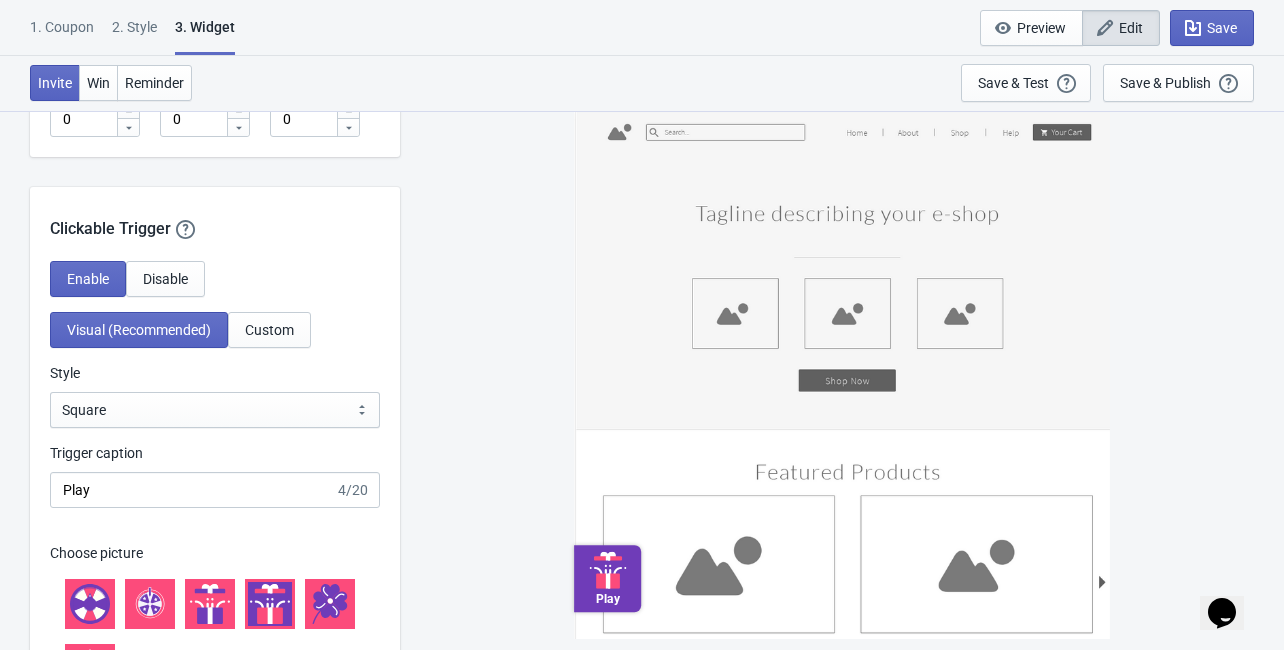
click at [221, 606] on icon at bounding box center [210, 604] width 40 height 40
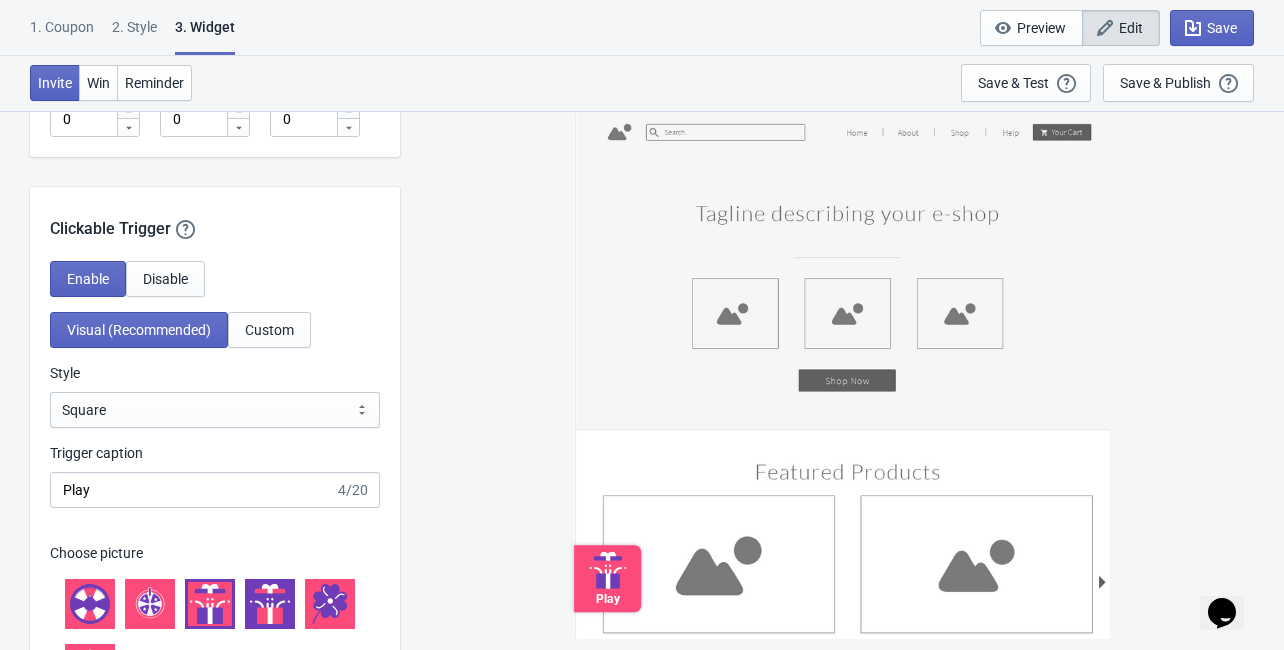
click at [278, 608] on icon at bounding box center [276, 615] width 13 height 17
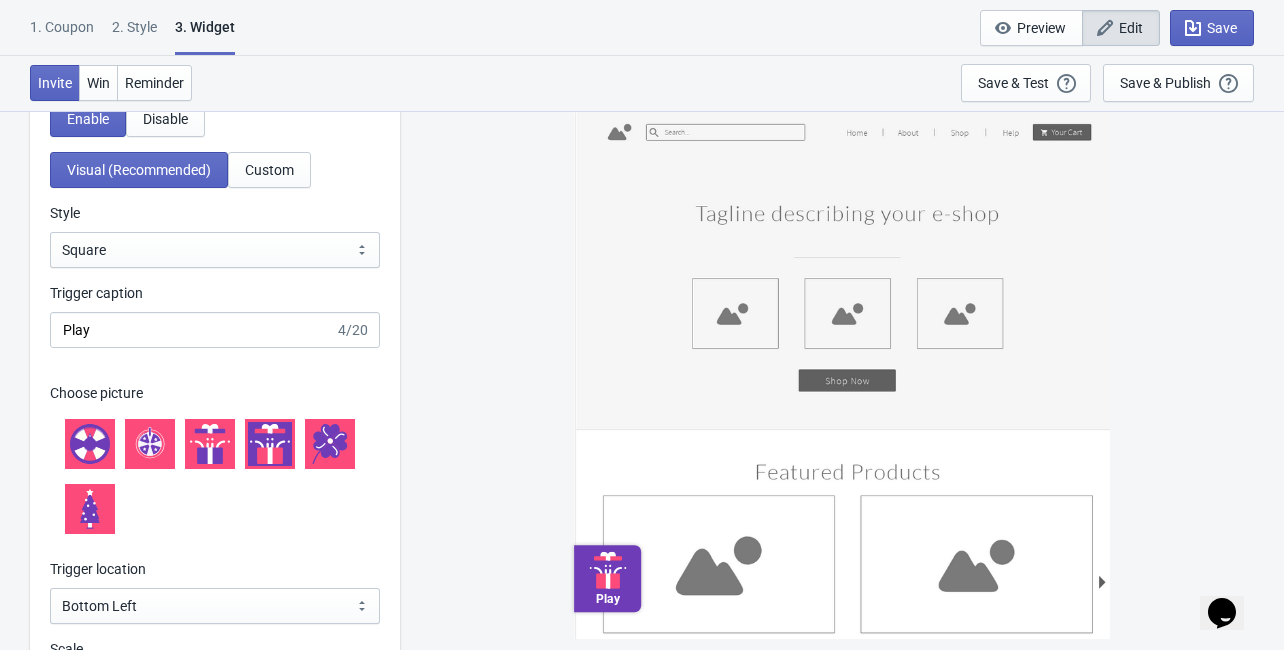
scroll to position [2079, 0]
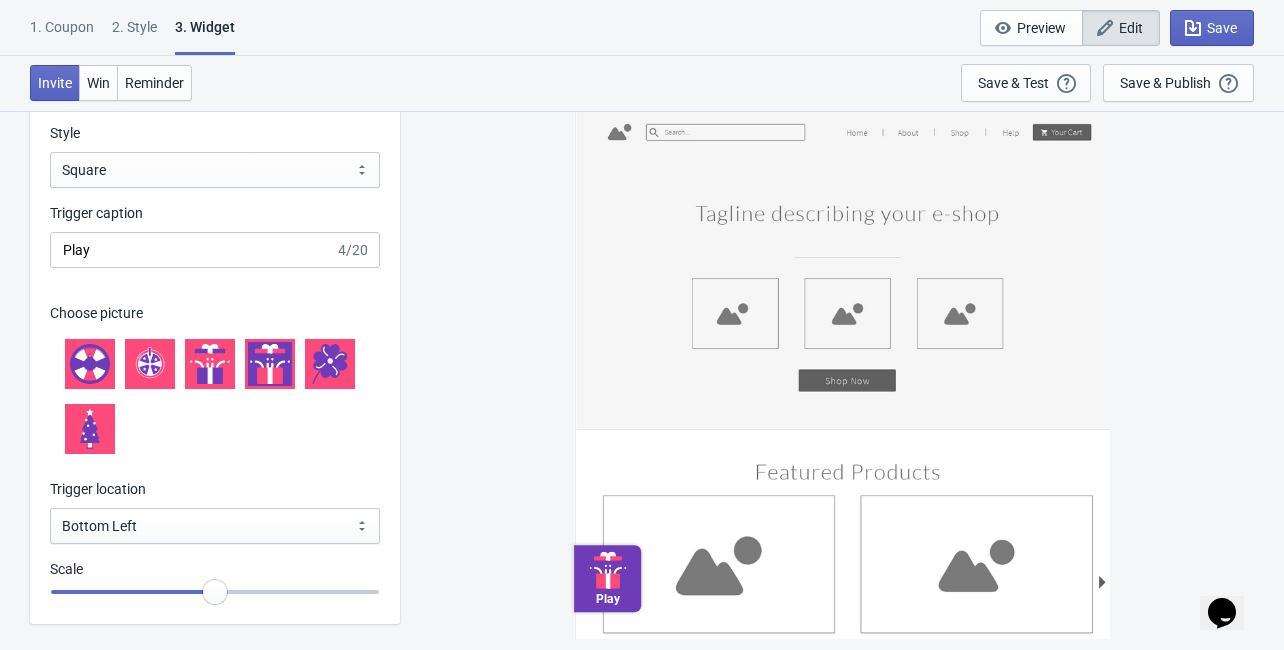
click at [84, 436] on icon at bounding box center [88, 433] width 15 height 11
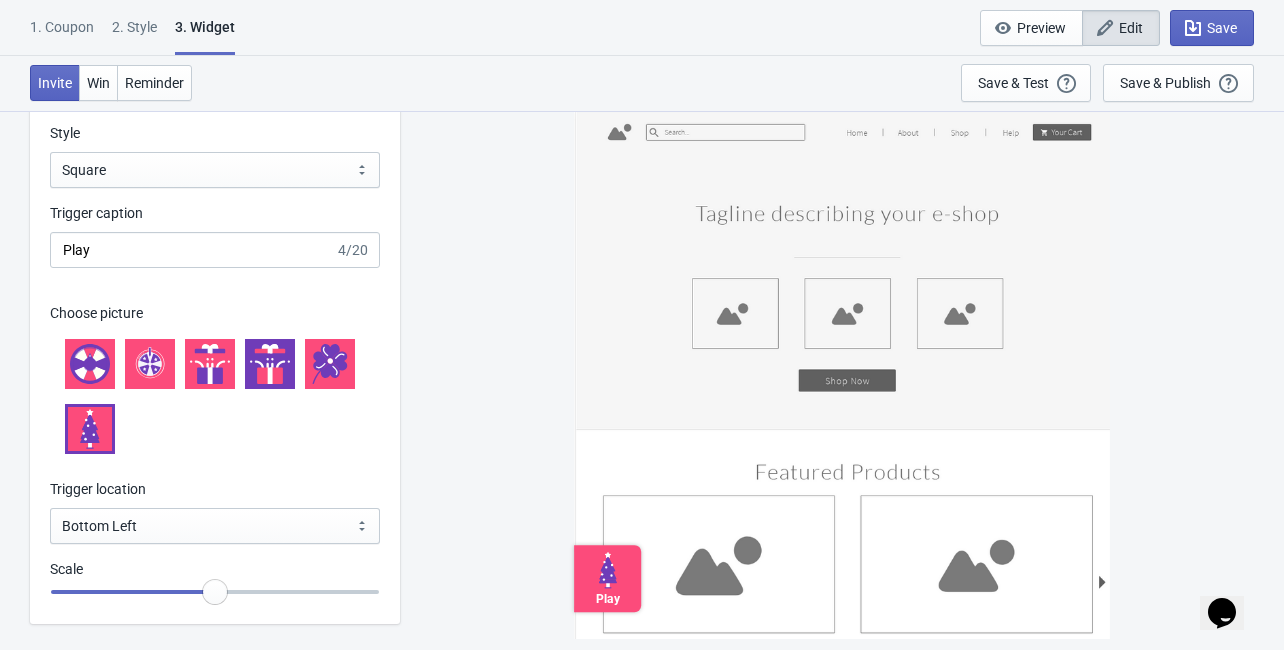
click at [221, 371] on icon at bounding box center [216, 375] width 13 height 17
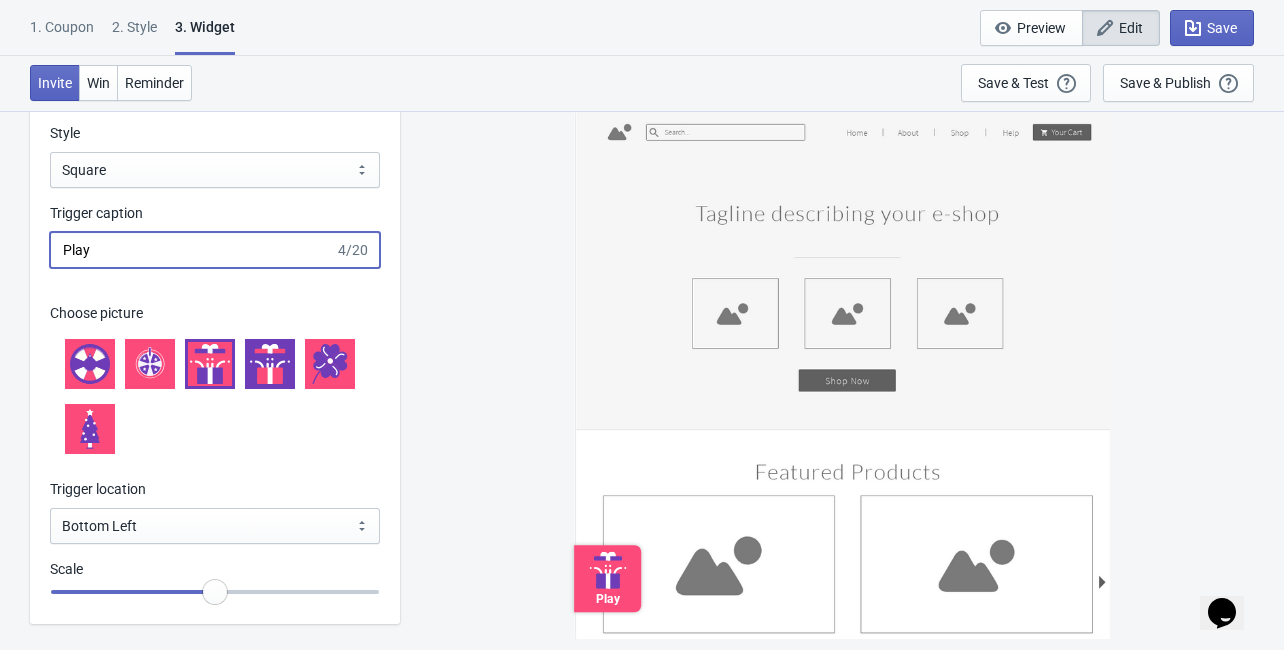
drag, startPoint x: 137, startPoint y: 257, endPoint x: 69, endPoint y: 267, distance: 68.7
click at [69, 267] on input "Play" at bounding box center [192, 250] width 285 height 36
type input "P"
type input "R"
drag, startPoint x: 121, startPoint y: 247, endPoint x: 227, endPoint y: 255, distance: 106.3
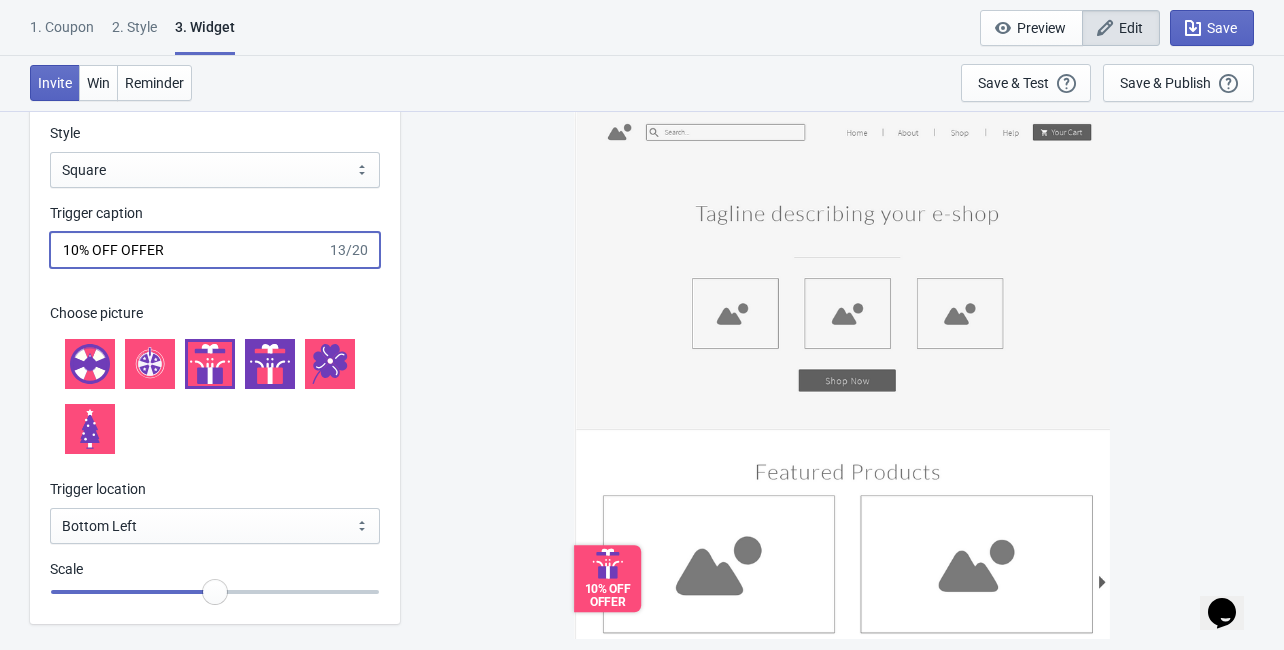
click at [227, 255] on input "10% OFF OFFER" at bounding box center [188, 250] width 277 height 36
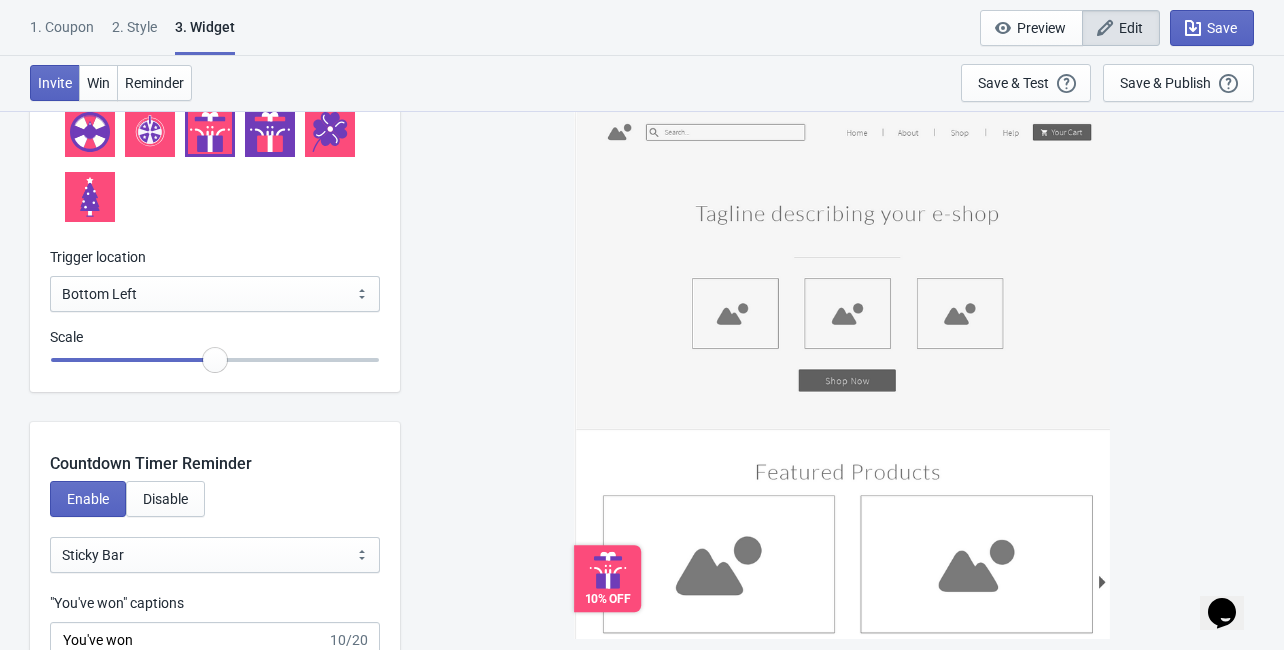
scroll to position [2319, 0]
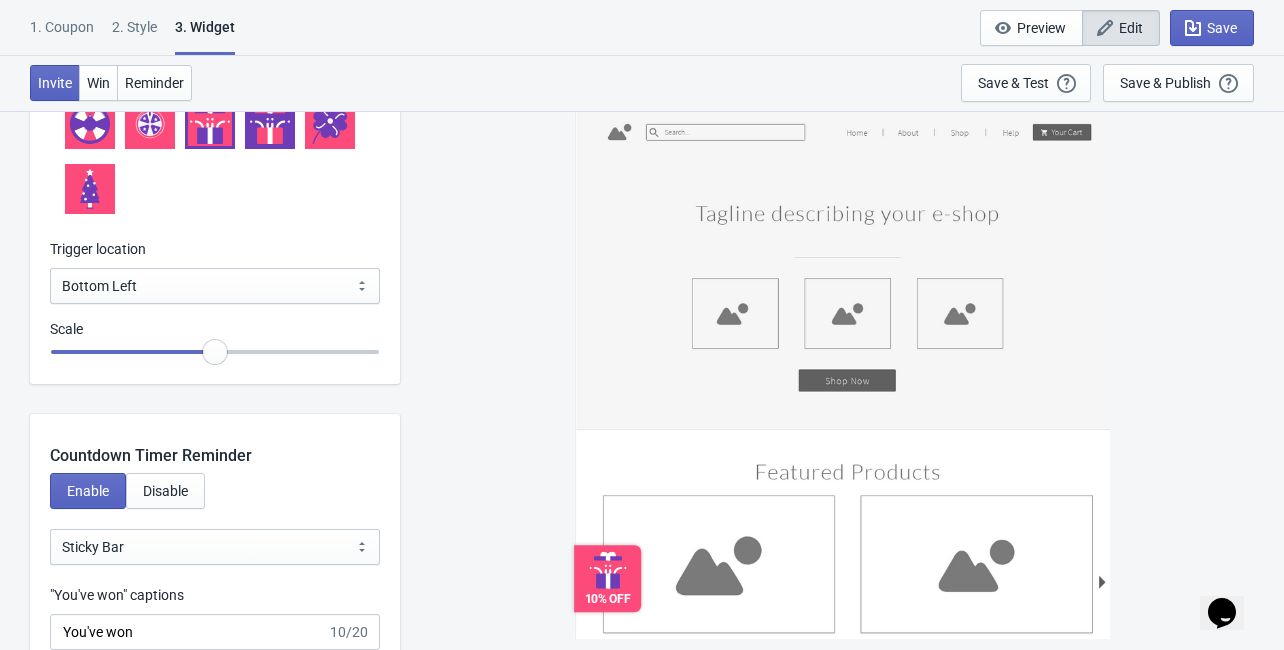
type input "10% OFF"
click at [213, 278] on select "Bottom Left Bottom Right Middle Left Middle Right Top Left Top Right" at bounding box center [215, 286] width 330 height 36
select select "top_left"
click at [50, 268] on select "Bottom Left Bottom Right Middle Left Middle Right Top Left Top Right" at bounding box center [215, 286] width 330 height 36
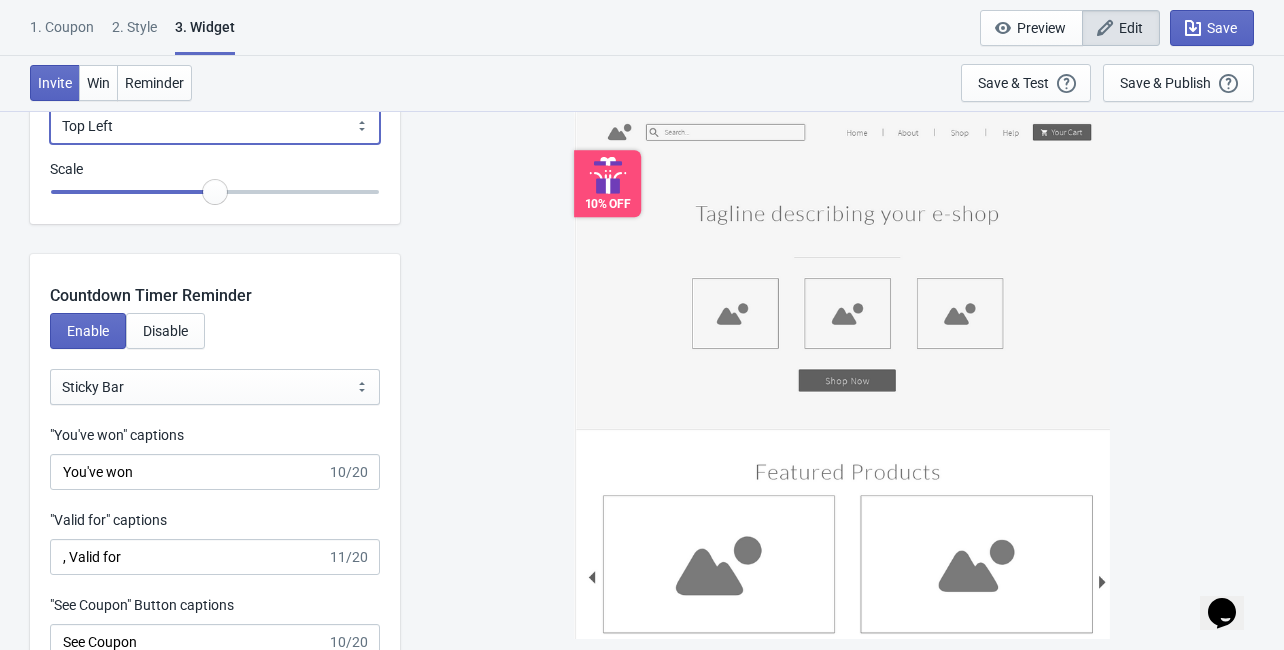
scroll to position [2399, 0]
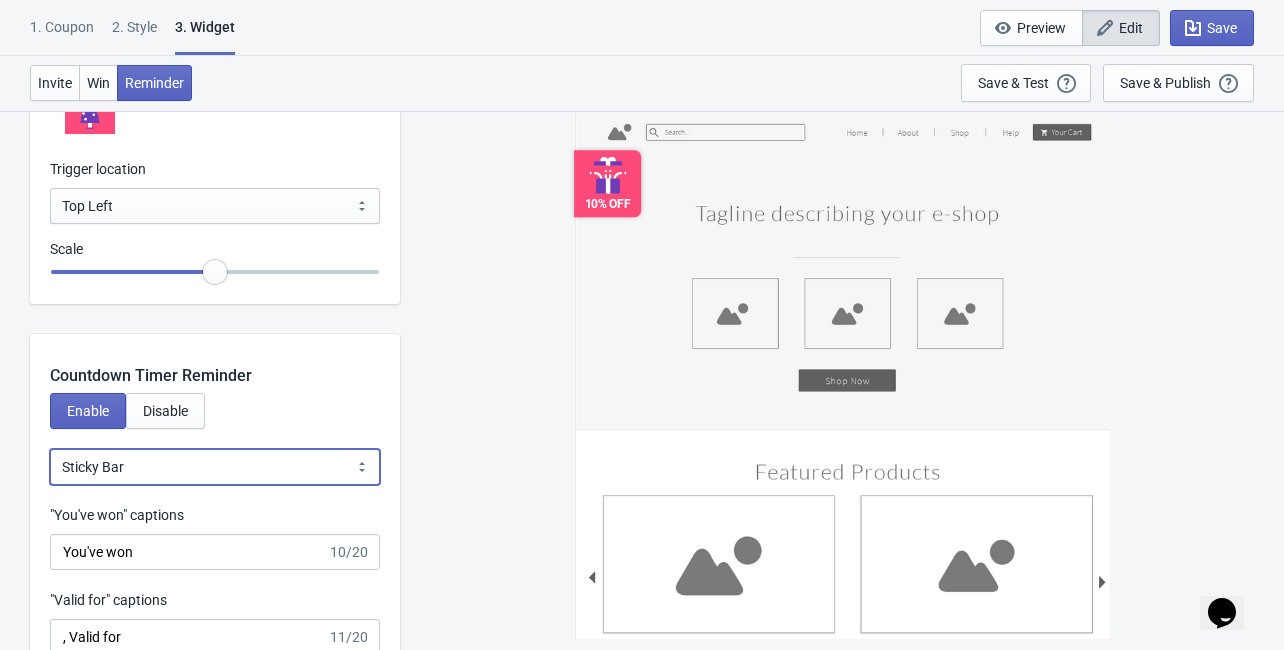
click at [196, 465] on select "Bubble Sticky Bar" at bounding box center [215, 467] width 330 height 36
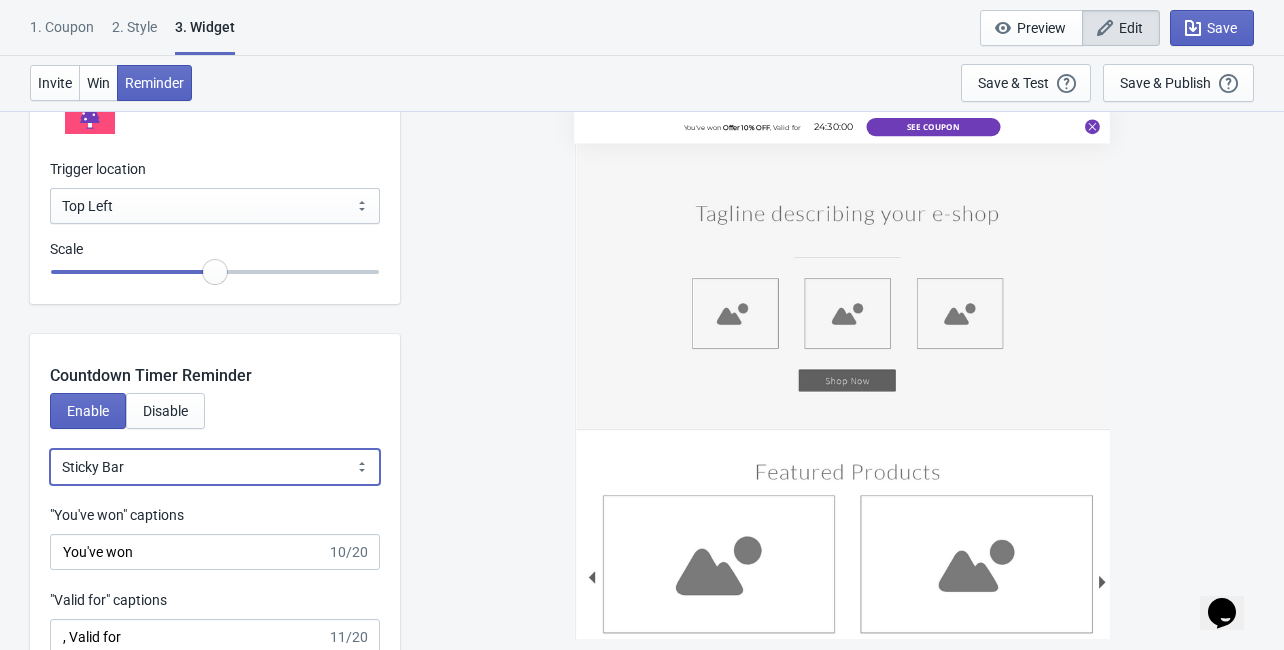
click at [196, 465] on select "Bubble Sticky Bar" at bounding box center [215, 467] width 330 height 36
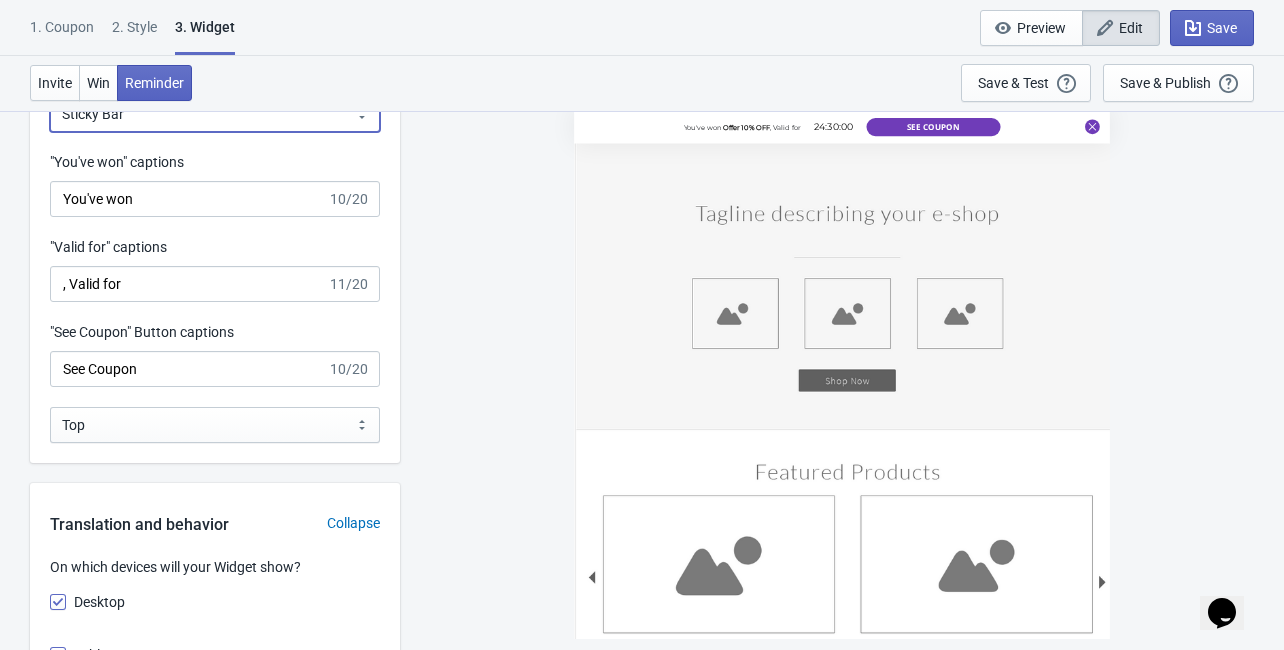
scroll to position [2799, 0]
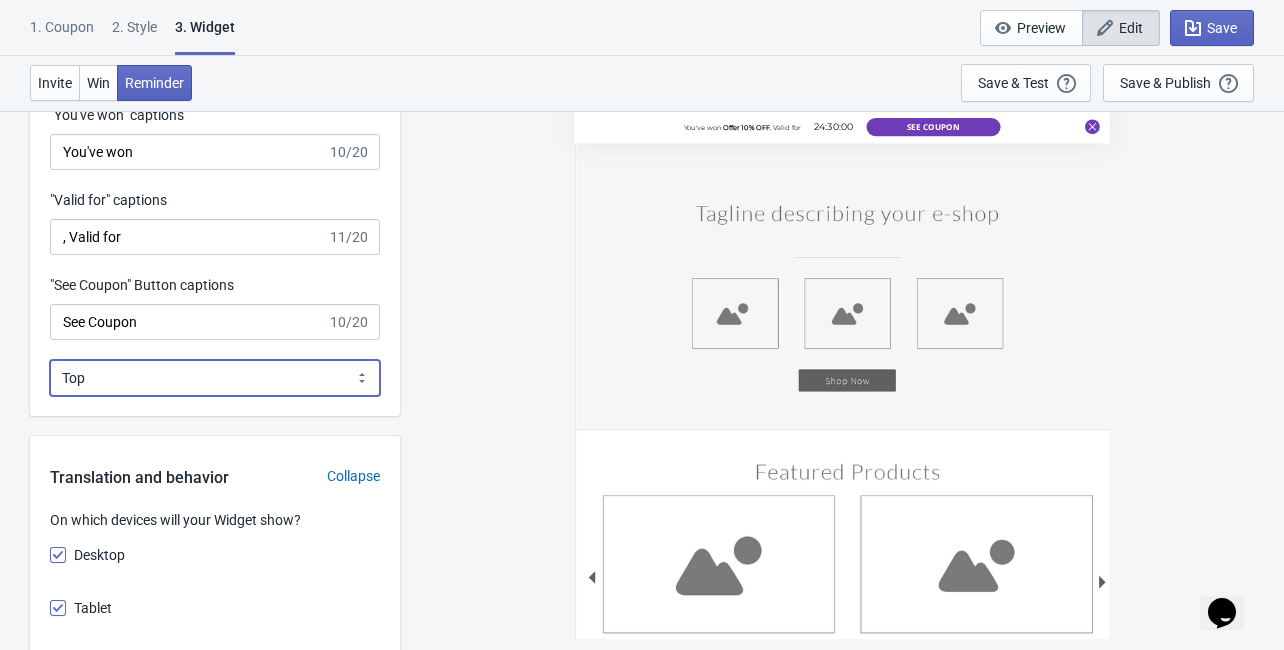
click at [224, 373] on select "Bottom Top" at bounding box center [215, 378] width 330 height 36
click at [217, 384] on select "Bottom Top" at bounding box center [215, 378] width 330 height 36
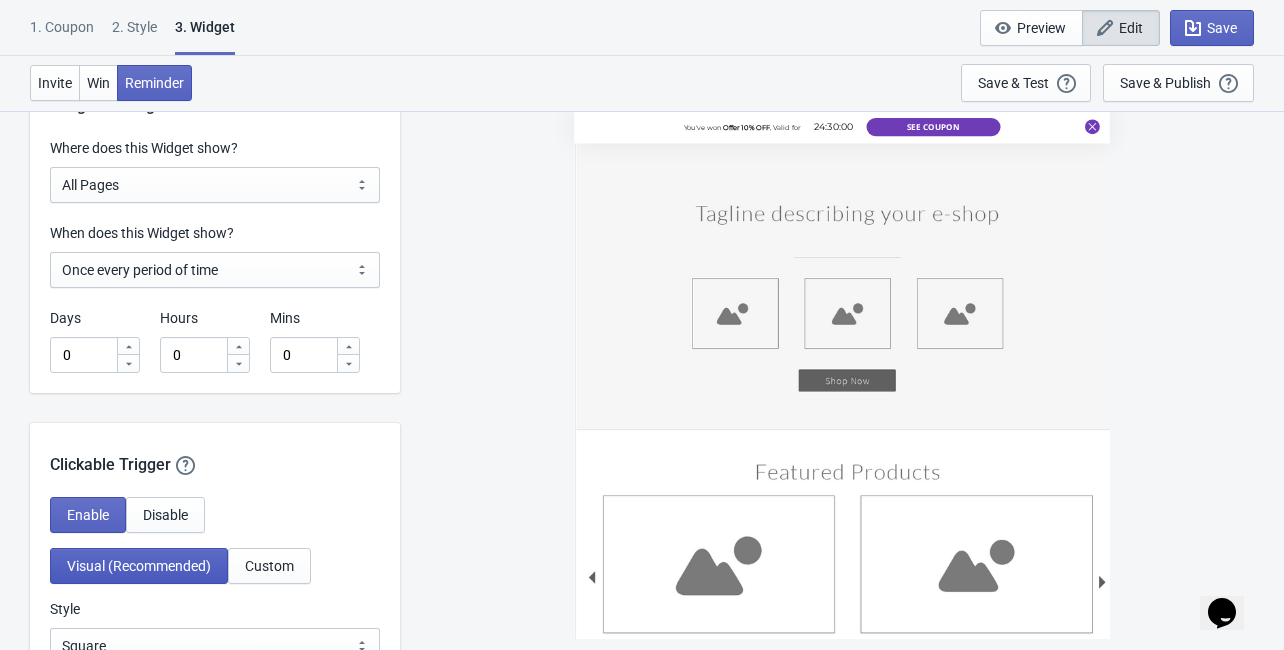
scroll to position [1600, 0]
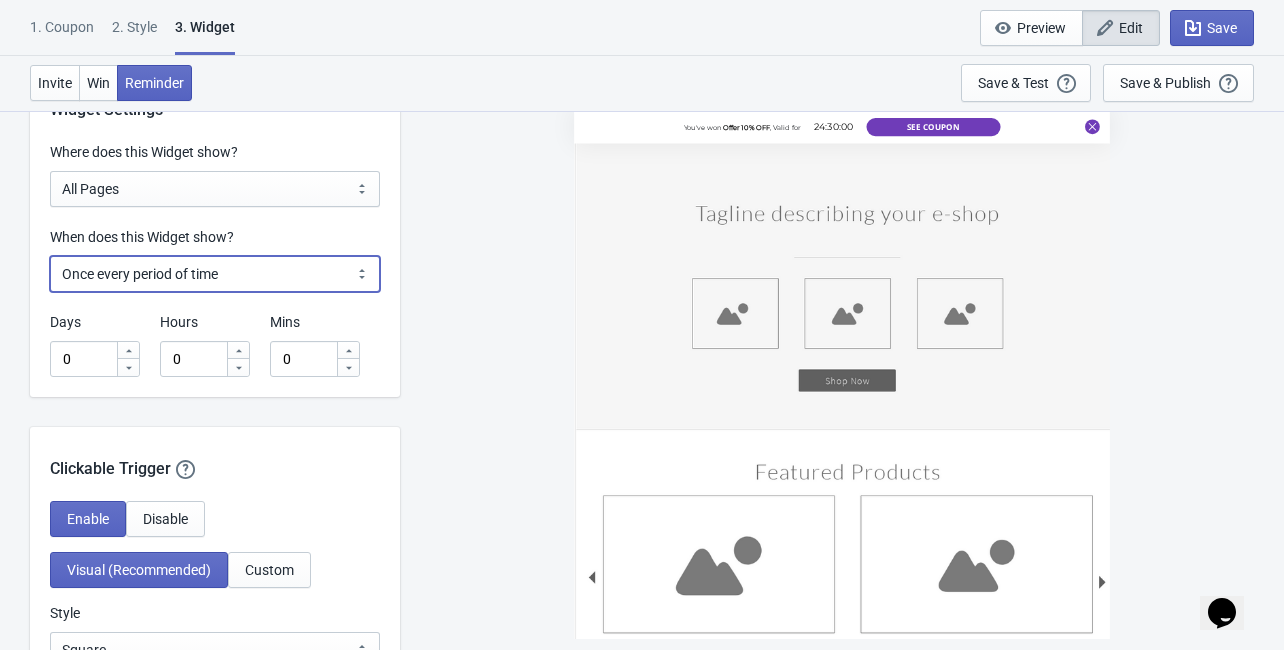
click at [213, 278] on select "Every new visit of page Once every period of time Once per visitor session (Rec…" at bounding box center [215, 274] width 330 height 36
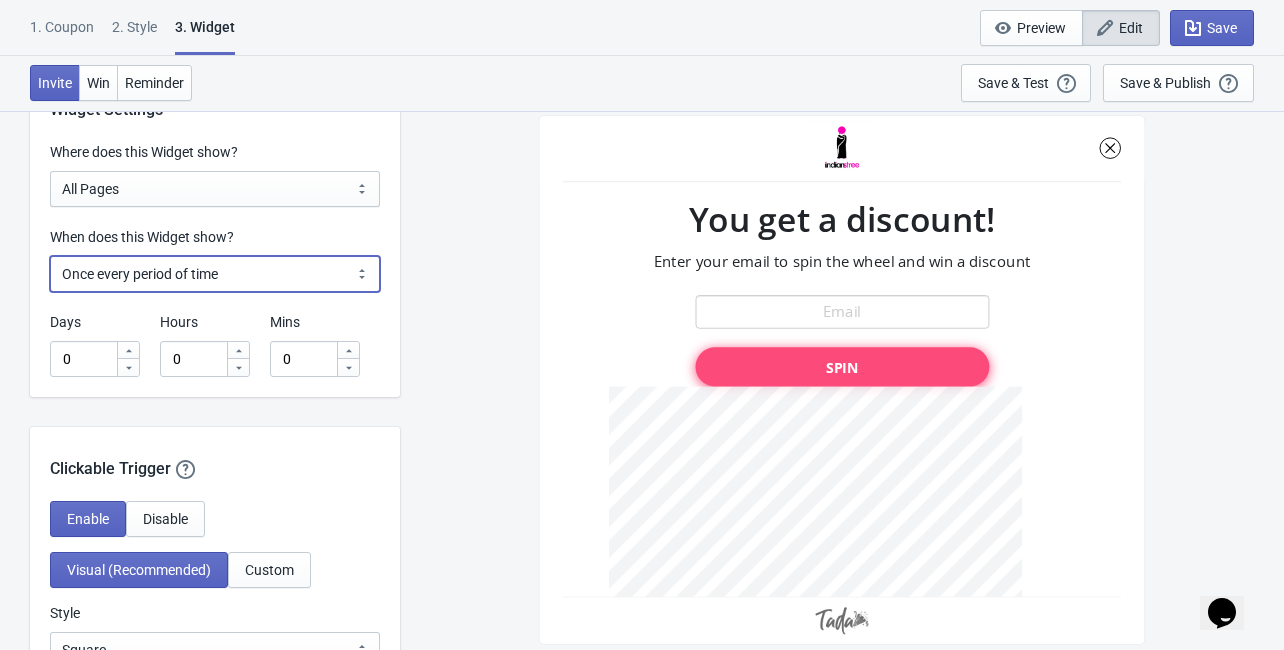
click at [50, 256] on select "Every new visit of page Once every period of time Once per visitor session (Rec…" at bounding box center [215, 274] width 330 height 36
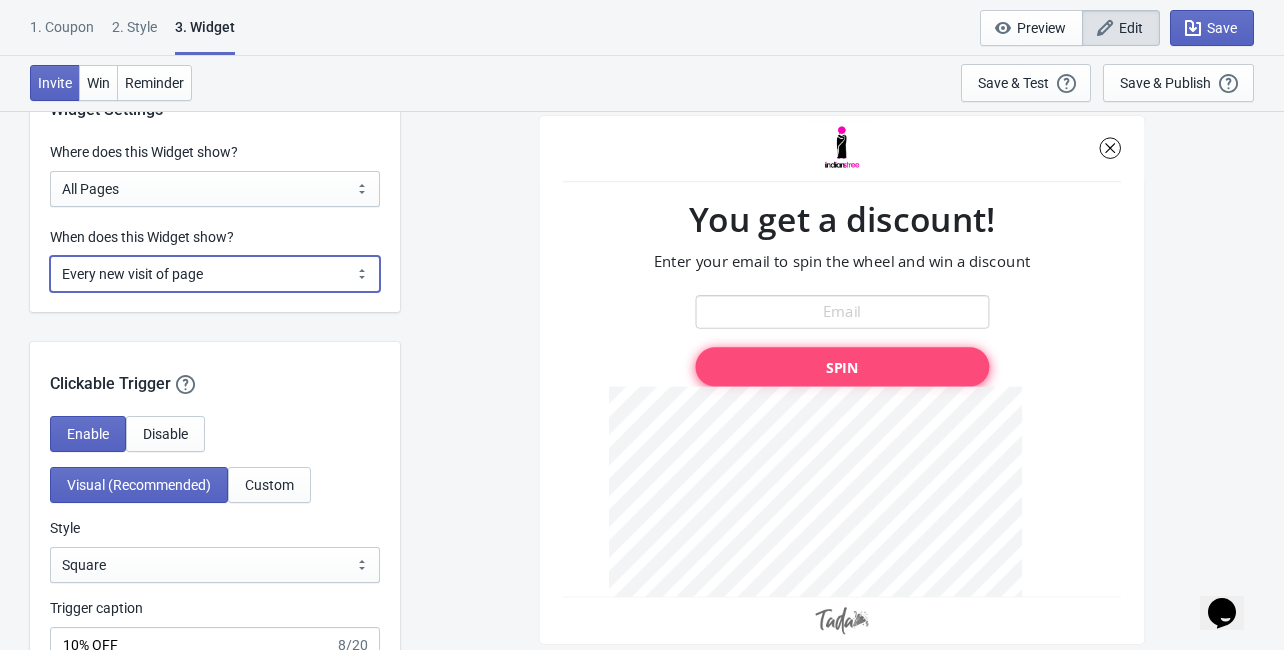
click at [213, 280] on select "Every new visit of page Once every period of time Once per visitor session (Rec…" at bounding box center [215, 274] width 330 height 36
click at [50, 256] on select "Every new visit of page Once every period of time Once per visitor session (Rec…" at bounding box center [215, 274] width 330 height 36
click at [222, 280] on select "Every new visit of page Once every period of time Once per visitor session (Rec…" at bounding box center [215, 274] width 330 height 36
select select "once"
click at [50, 256] on select "Every new visit of page Once every period of time Once per visitor session (Rec…" at bounding box center [215, 274] width 330 height 36
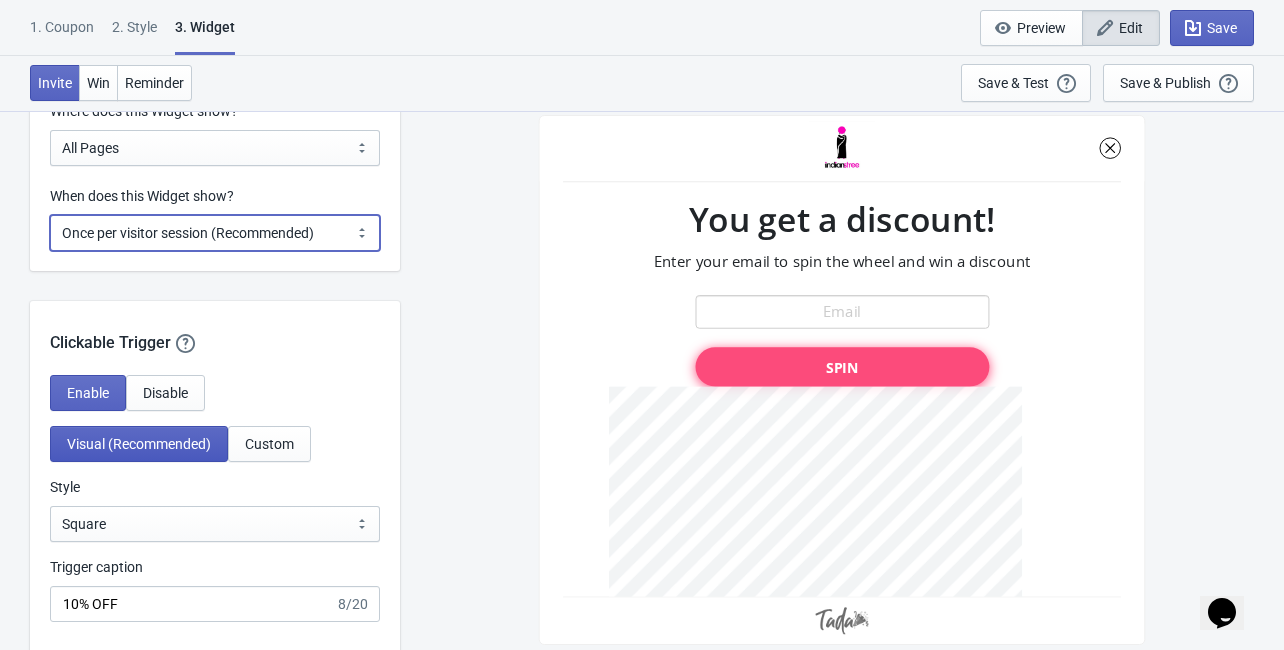
scroll to position [1680, 0]
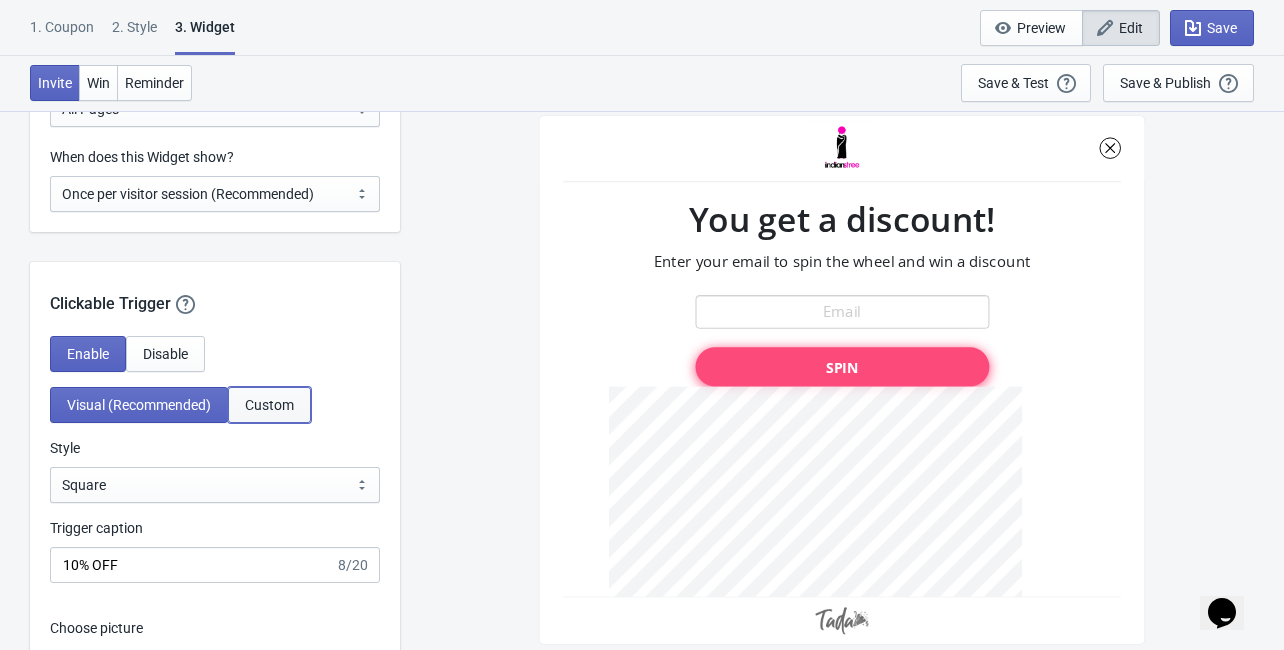
click at [283, 417] on button "Custom" at bounding box center [269, 405] width 83 height 36
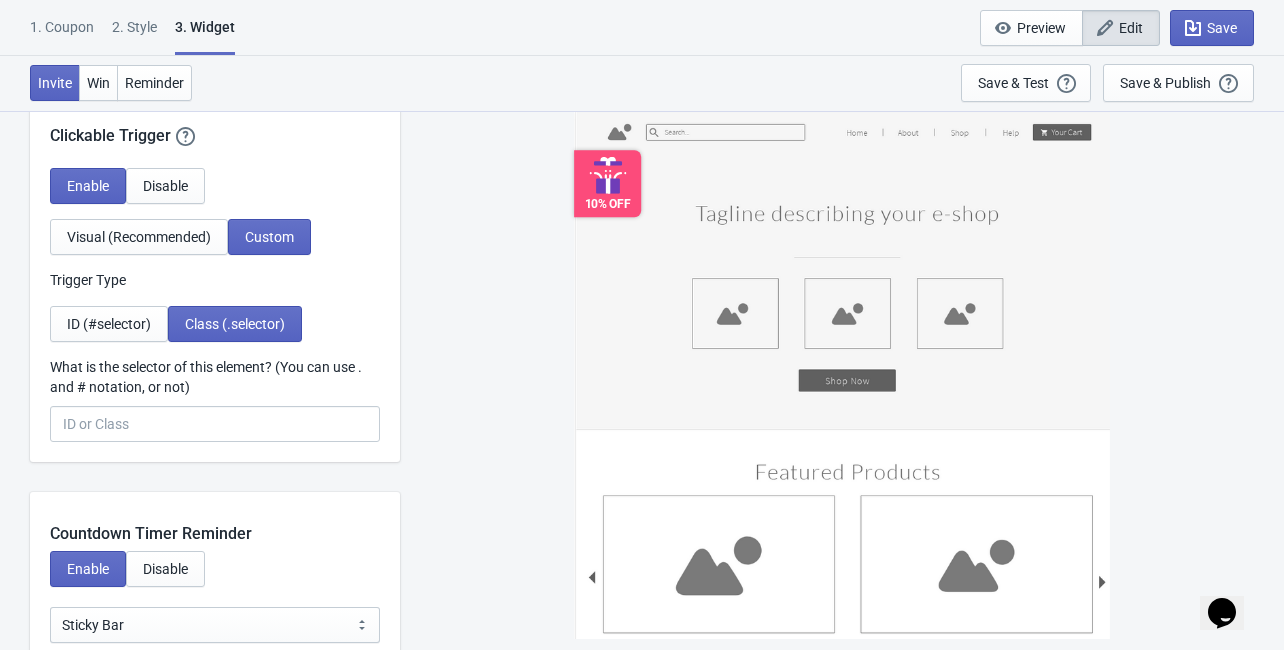
scroll to position [1839, 0]
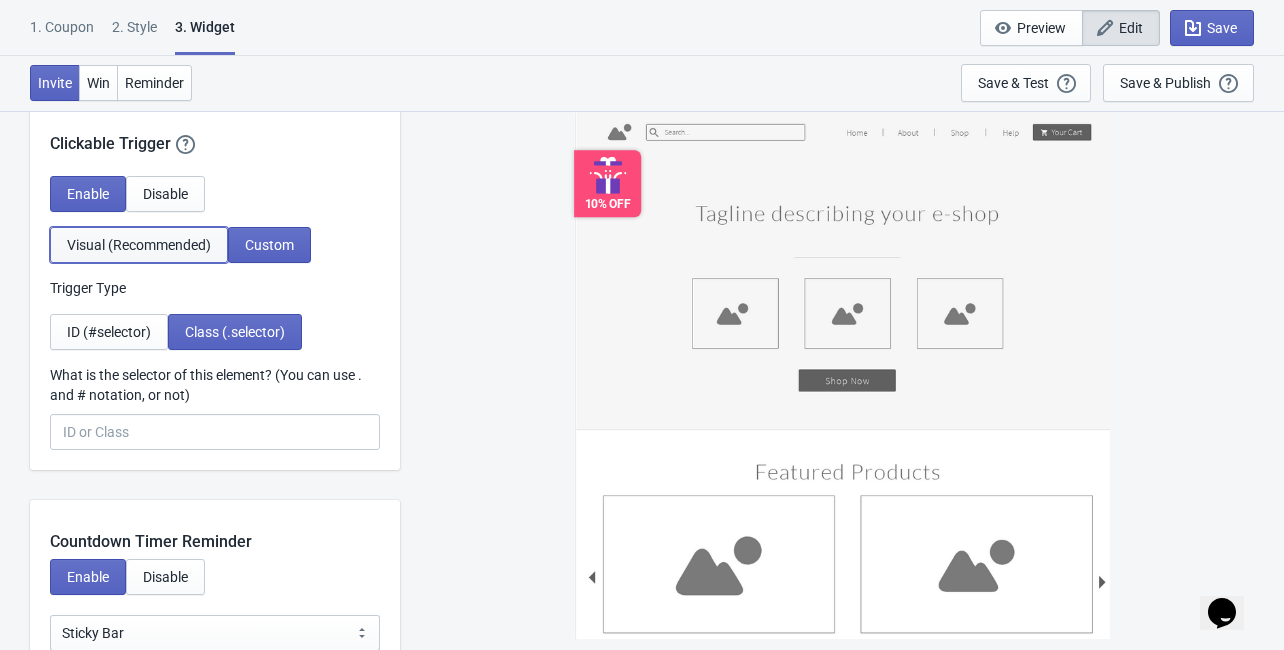
click at [176, 233] on button "Visual (Recommended)" at bounding box center [139, 245] width 178 height 36
select select "top_left"
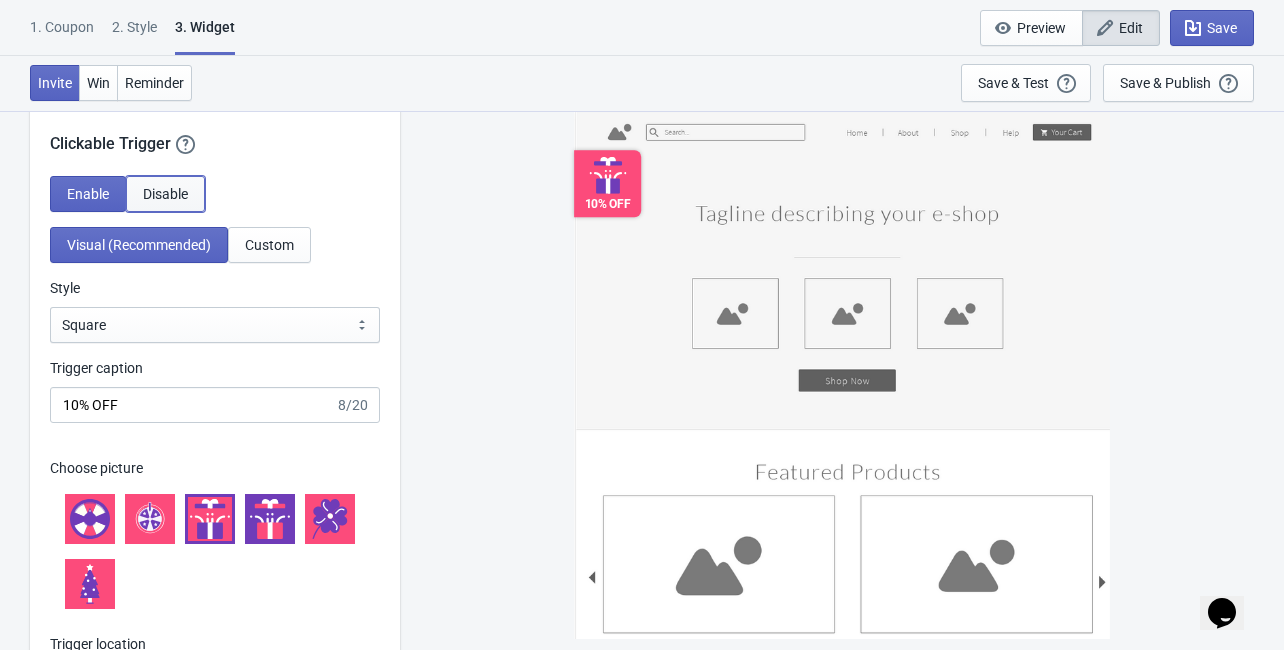
click at [165, 199] on span "Disable" at bounding box center [165, 194] width 45 height 16
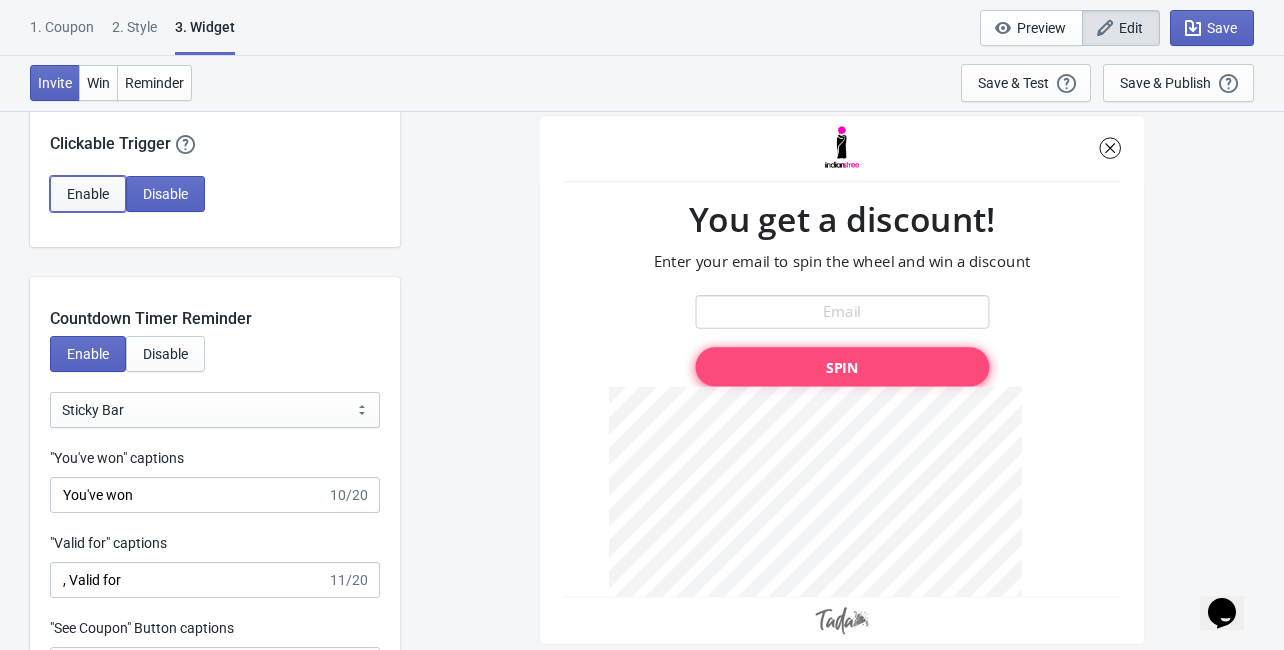
click at [96, 188] on span "Enable" at bounding box center [88, 194] width 42 height 16
select select "top_left"
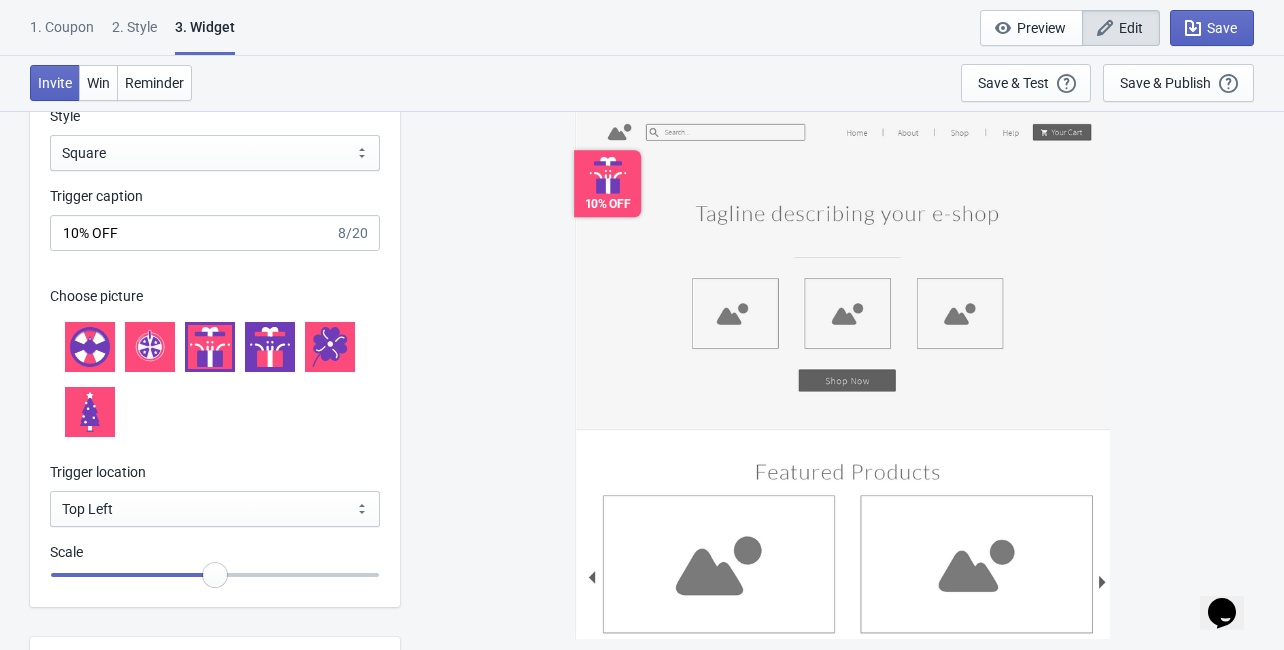
scroll to position [1919, 0]
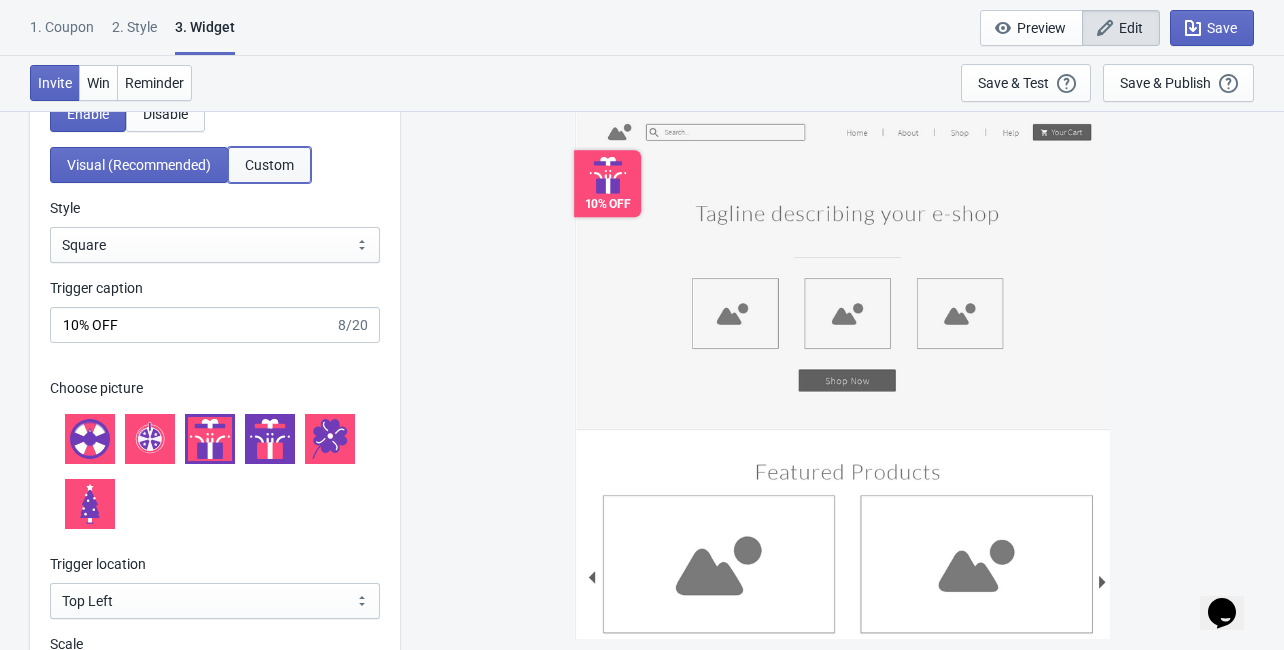
click at [264, 160] on span "Custom" at bounding box center [269, 165] width 49 height 16
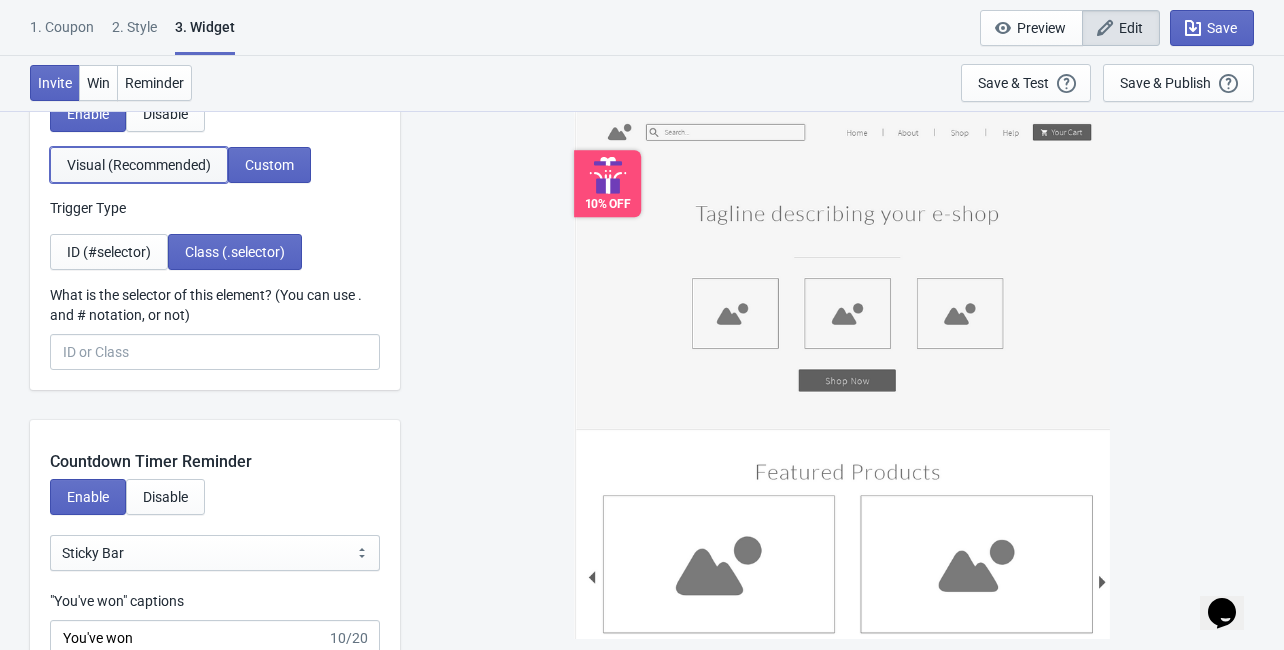
click at [181, 164] on span "Visual (Recommended)" at bounding box center [139, 165] width 144 height 16
select select "top_left"
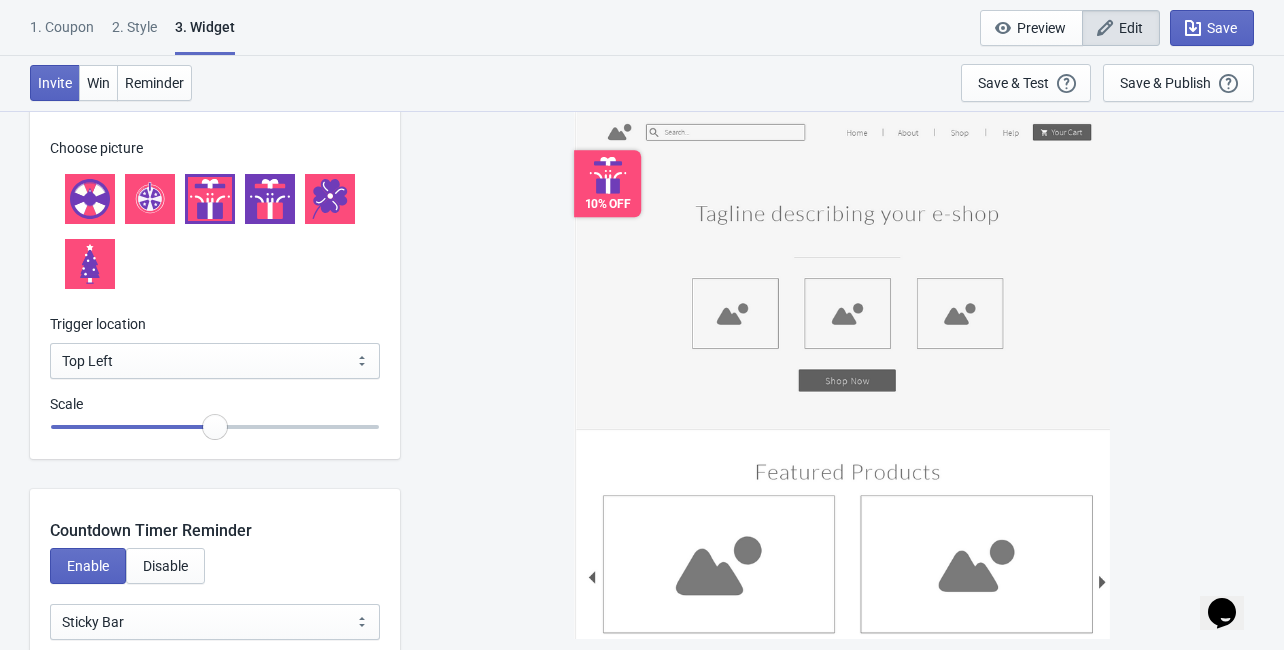
scroll to position [2399, 0]
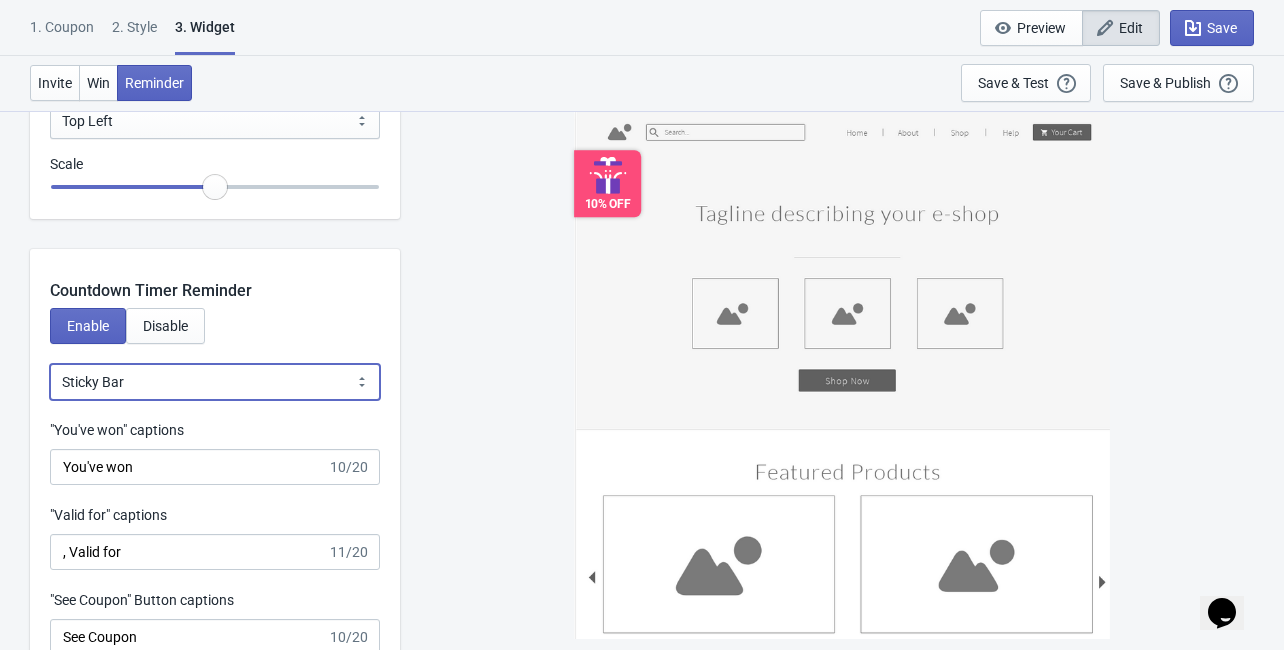
click at [198, 384] on select "Bubble Sticky Bar" at bounding box center [215, 382] width 330 height 36
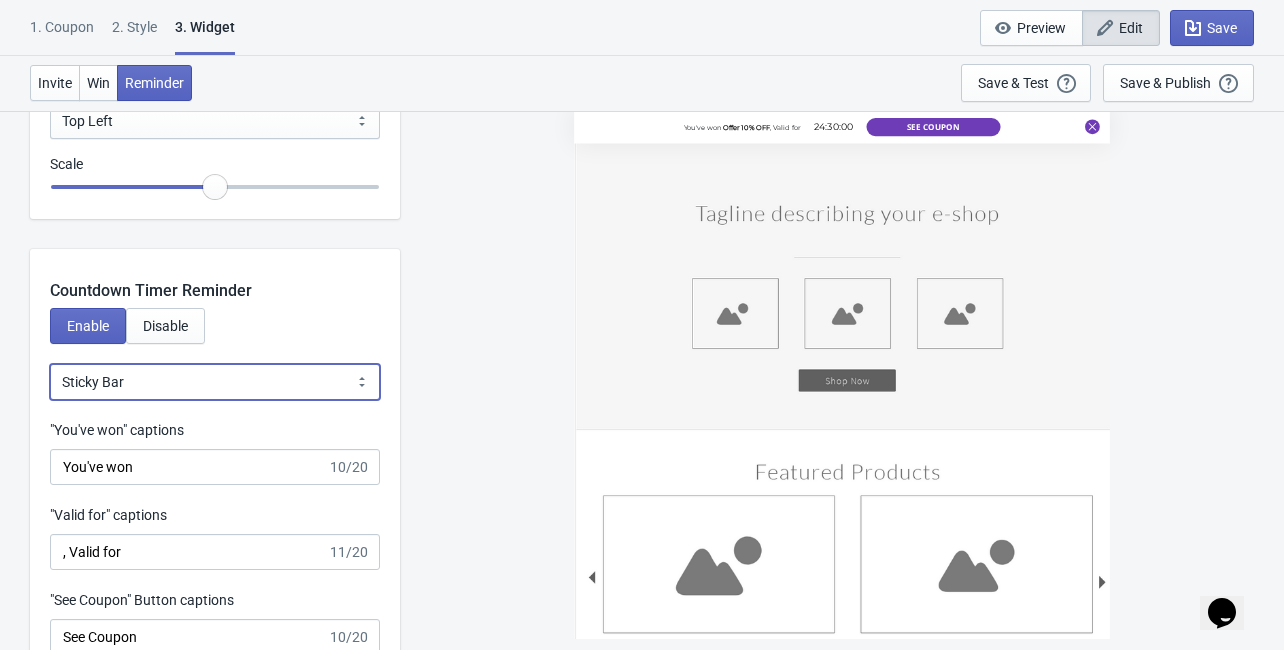
select select "0"
click at [50, 364] on select "Bubble Sticky Bar" at bounding box center [215, 382] width 330 height 36
select select "0"
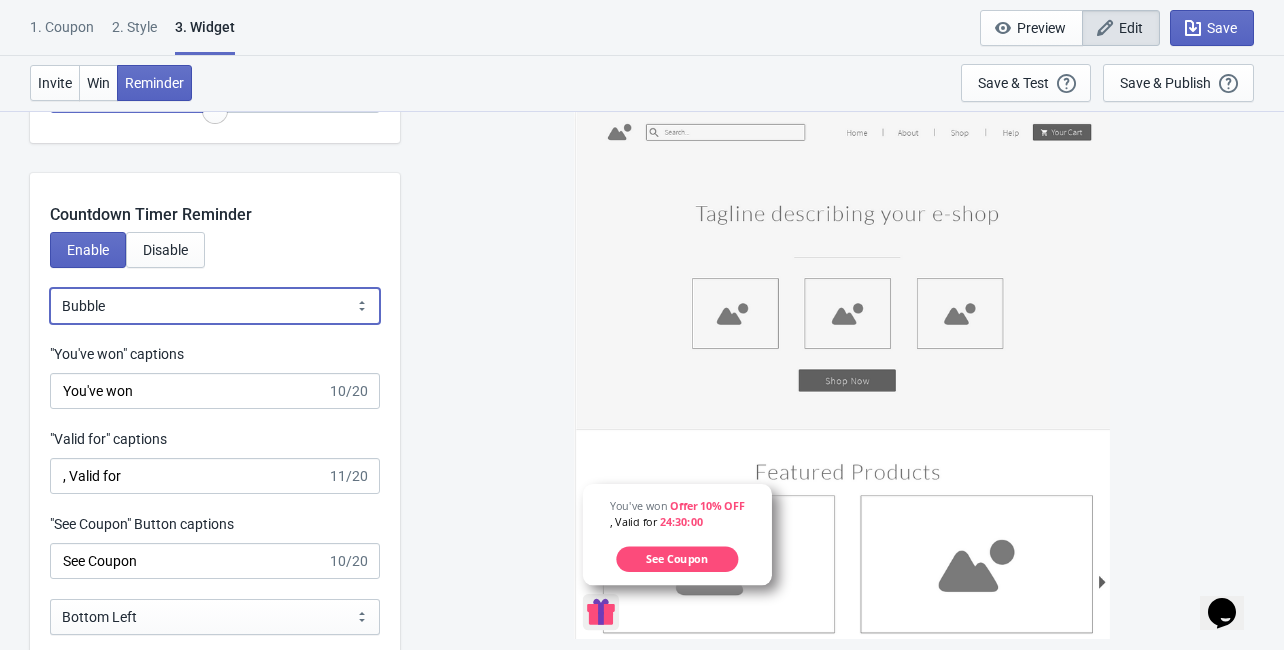
scroll to position [2479, 0]
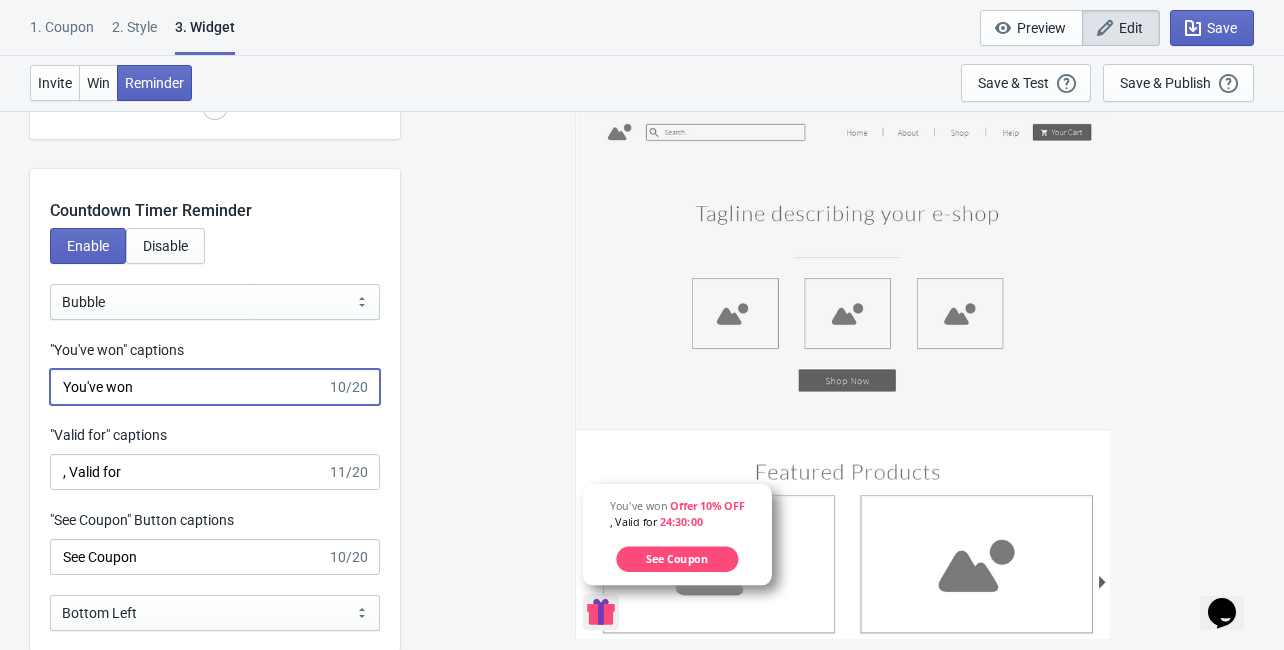
click at [217, 388] on input "You've won" at bounding box center [188, 387] width 277 height 36
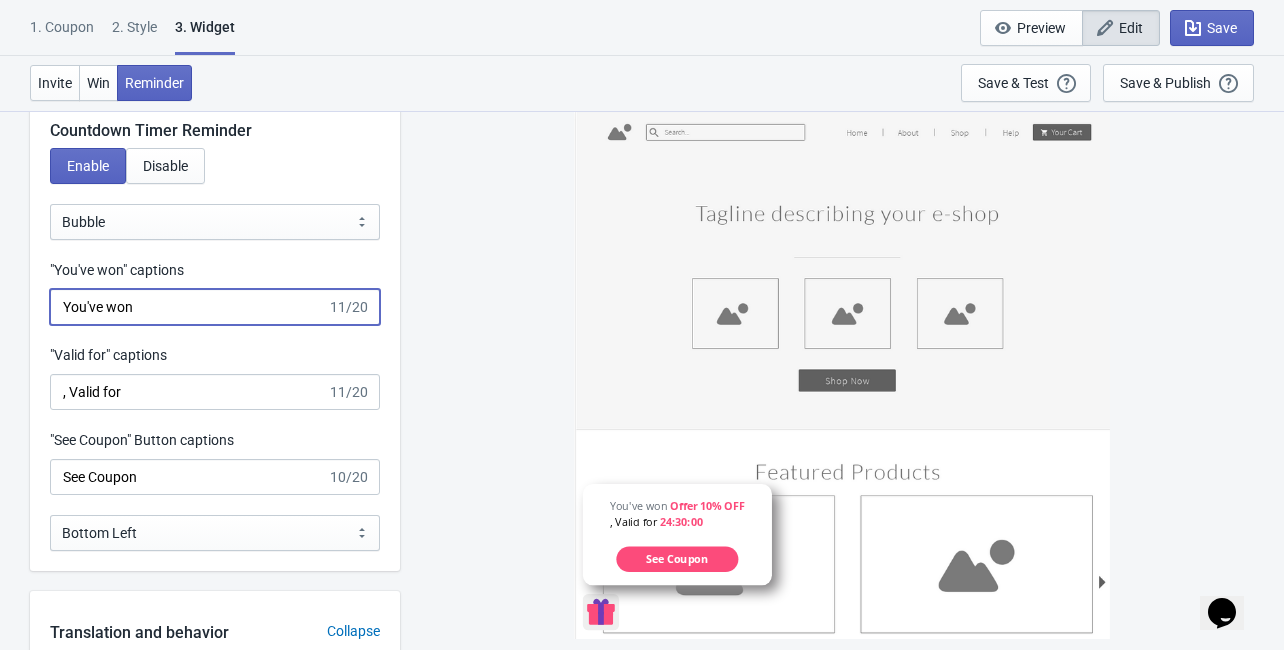
scroll to position [2639, 0]
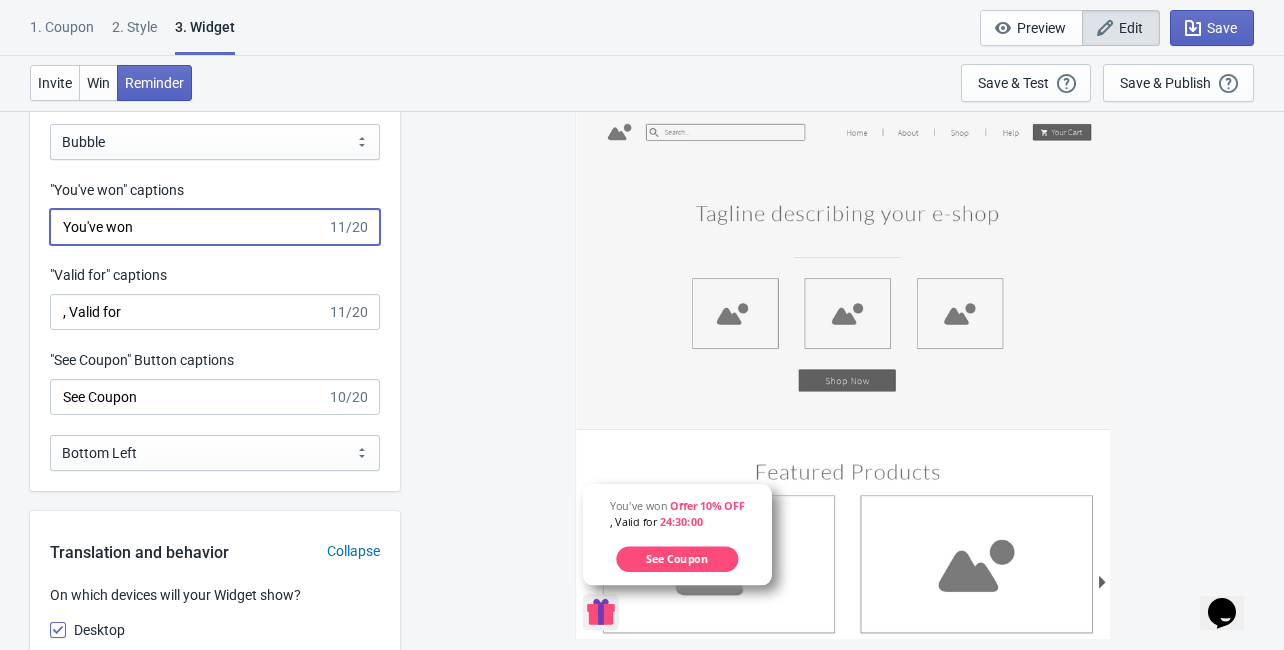
type input "You've won"
click at [218, 456] on select "Bottom Left Bottom Right Middle Left Middle Right Top Left Top Right" at bounding box center [215, 453] width 330 height 36
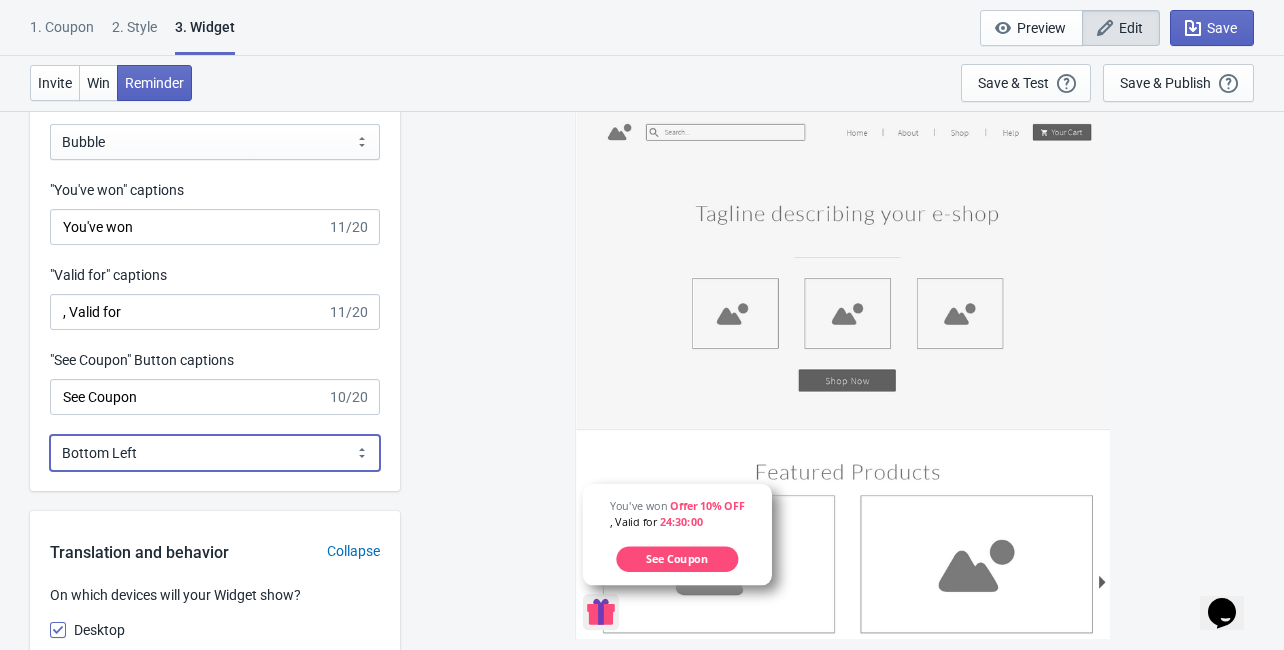
click at [218, 456] on select "Bottom Left Bottom Right Middle Left Middle Right Top Left Top Right" at bounding box center [215, 453] width 330 height 36
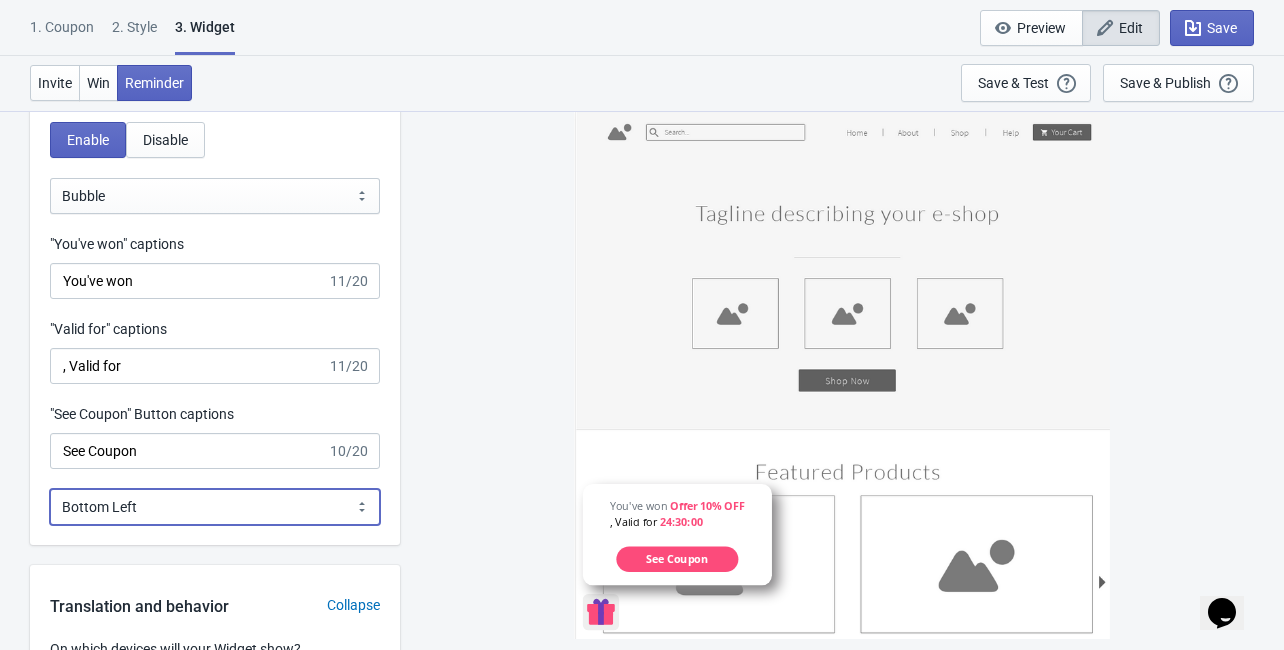
scroll to position [2559, 0]
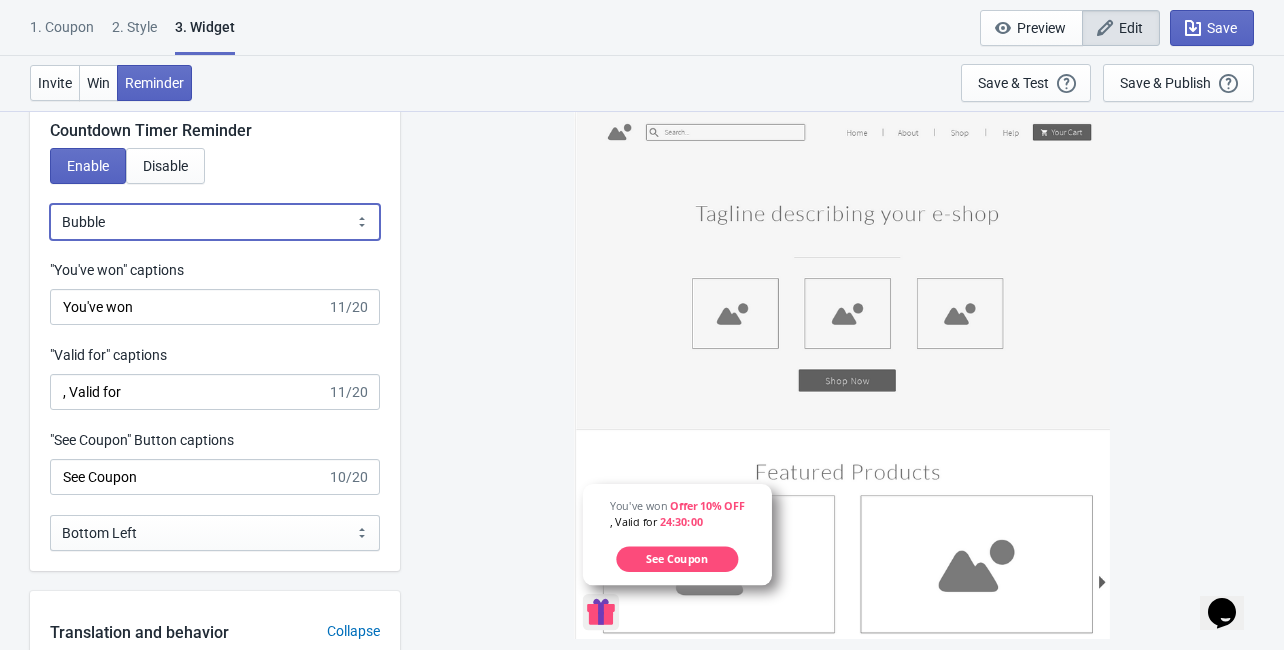
click at [219, 221] on select "Bubble Sticky Bar" at bounding box center [215, 222] width 330 height 36
select select "1"
click at [50, 204] on select "Bubble Sticky Bar" at bounding box center [215, 222] width 330 height 36
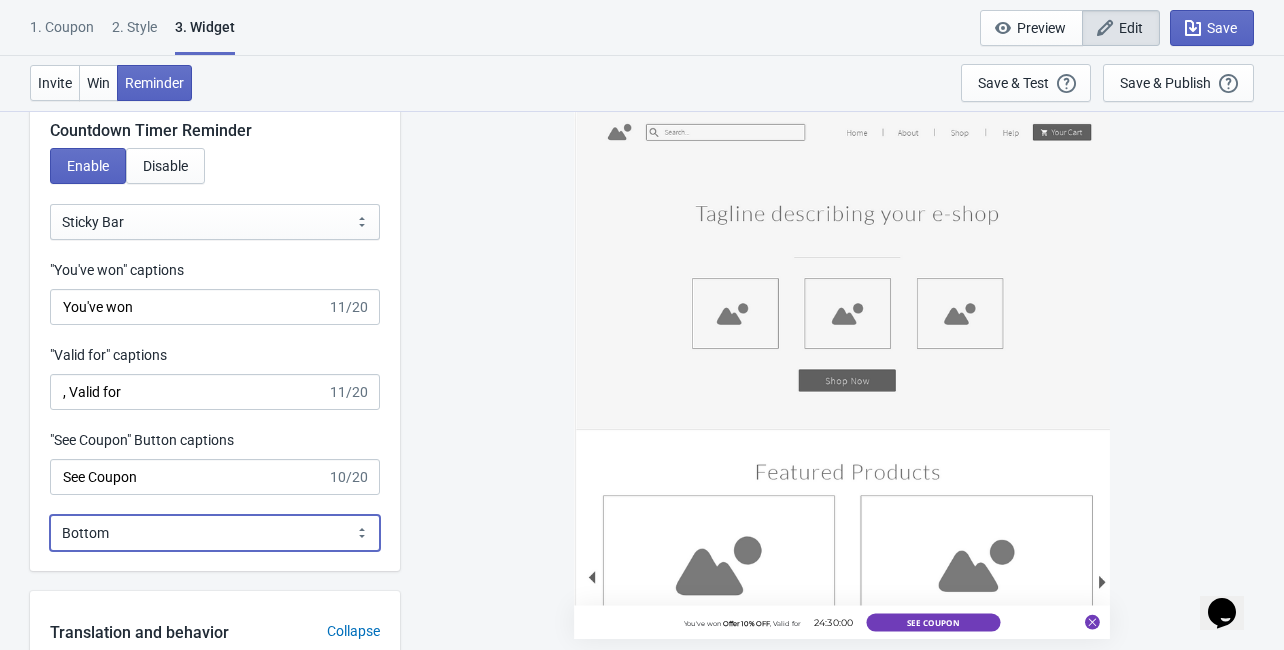
click at [255, 534] on select "Bottom Top" at bounding box center [215, 533] width 330 height 36
click at [50, 515] on select "Bottom Top" at bounding box center [215, 533] width 330 height 36
click at [211, 532] on select "Bottom Top" at bounding box center [215, 533] width 330 height 36
select select "1"
click at [50, 515] on select "Bottom Top" at bounding box center [215, 533] width 330 height 36
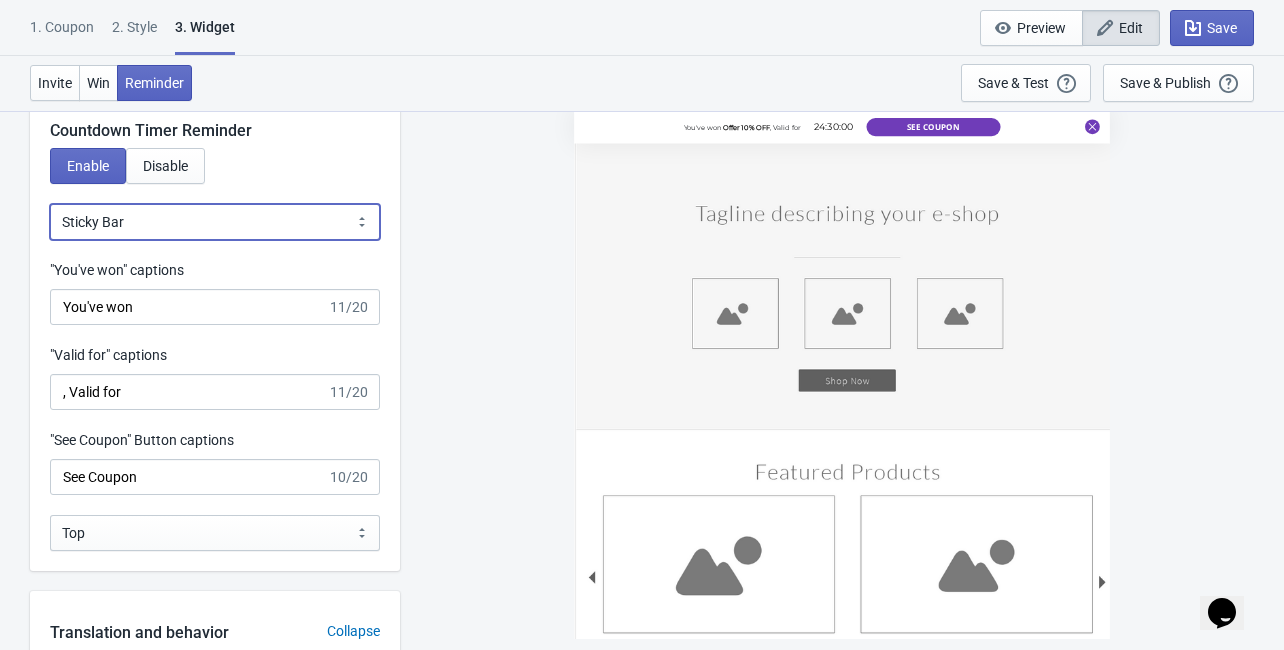
click at [109, 205] on select "Bubble Sticky Bar" at bounding box center [215, 222] width 330 height 36
select select "0"
click at [50, 204] on select "Bubble Sticky Bar" at bounding box center [215, 222] width 330 height 36
select select "0"
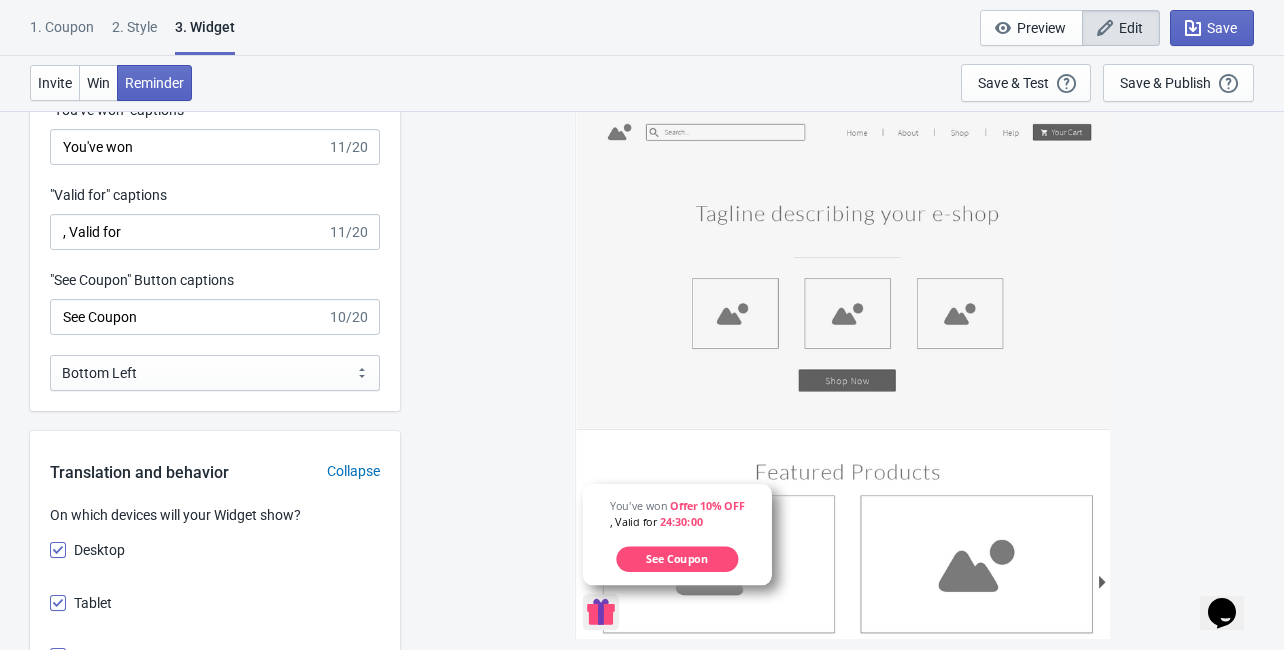
scroll to position [2639, 0]
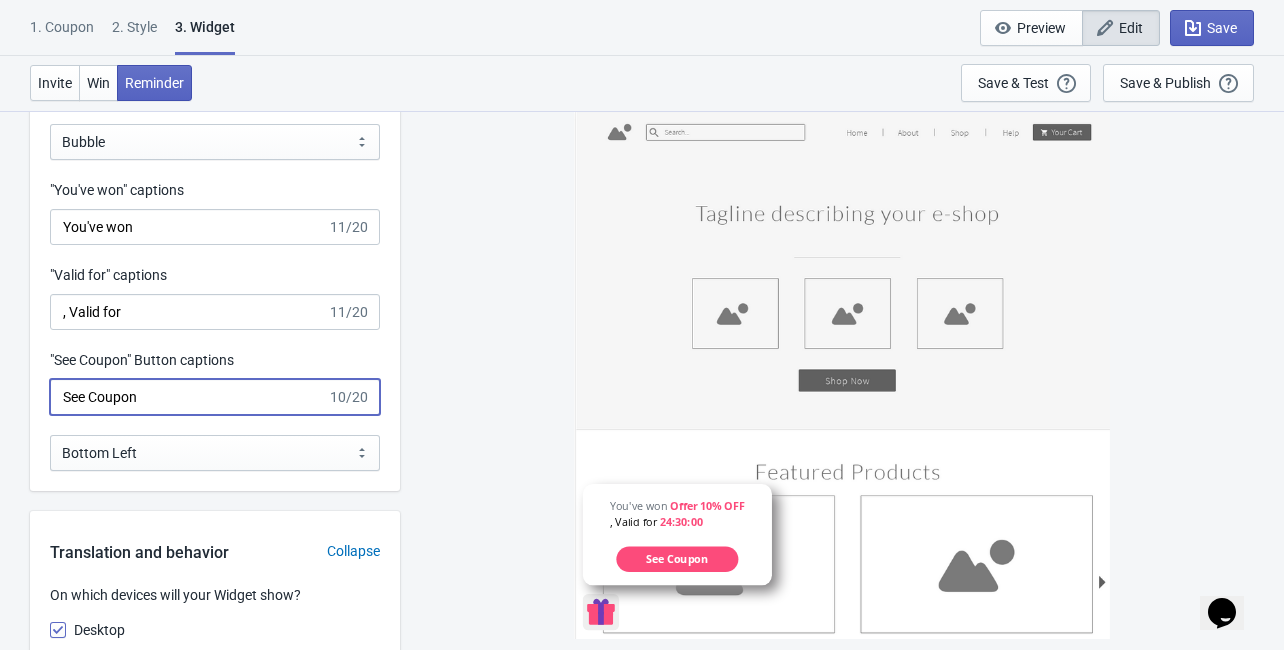
click at [194, 398] on input "See Coupon" at bounding box center [188, 397] width 277 height 36
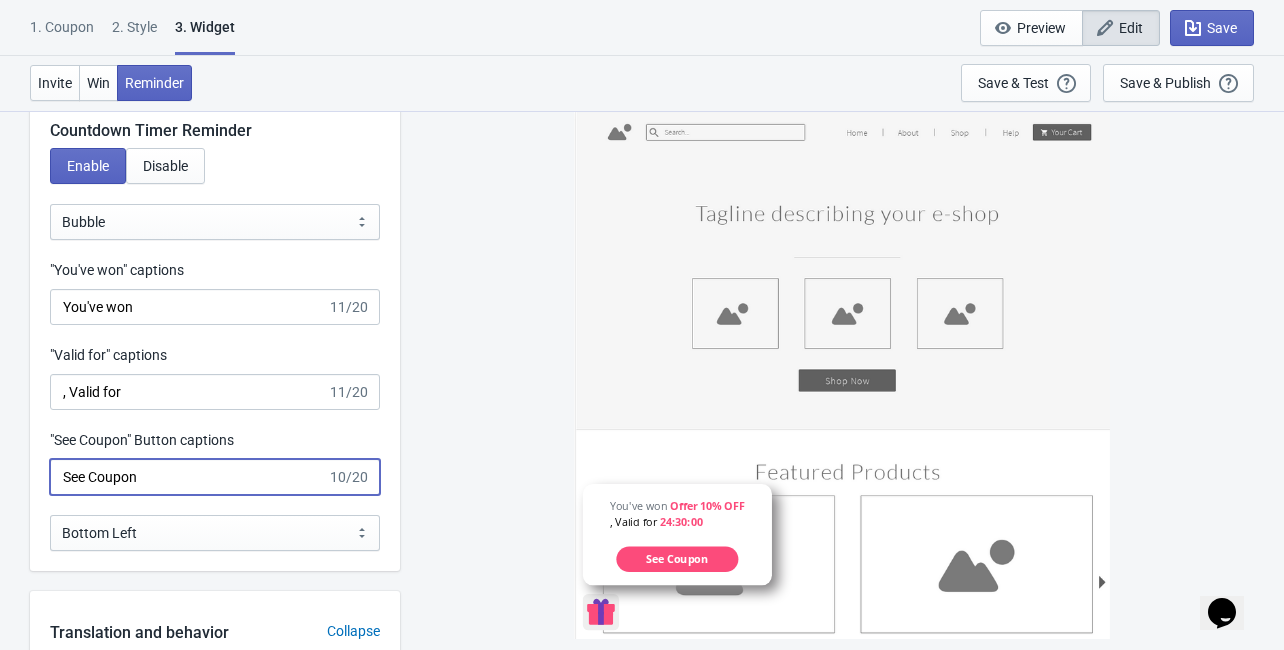
scroll to position [2479, 0]
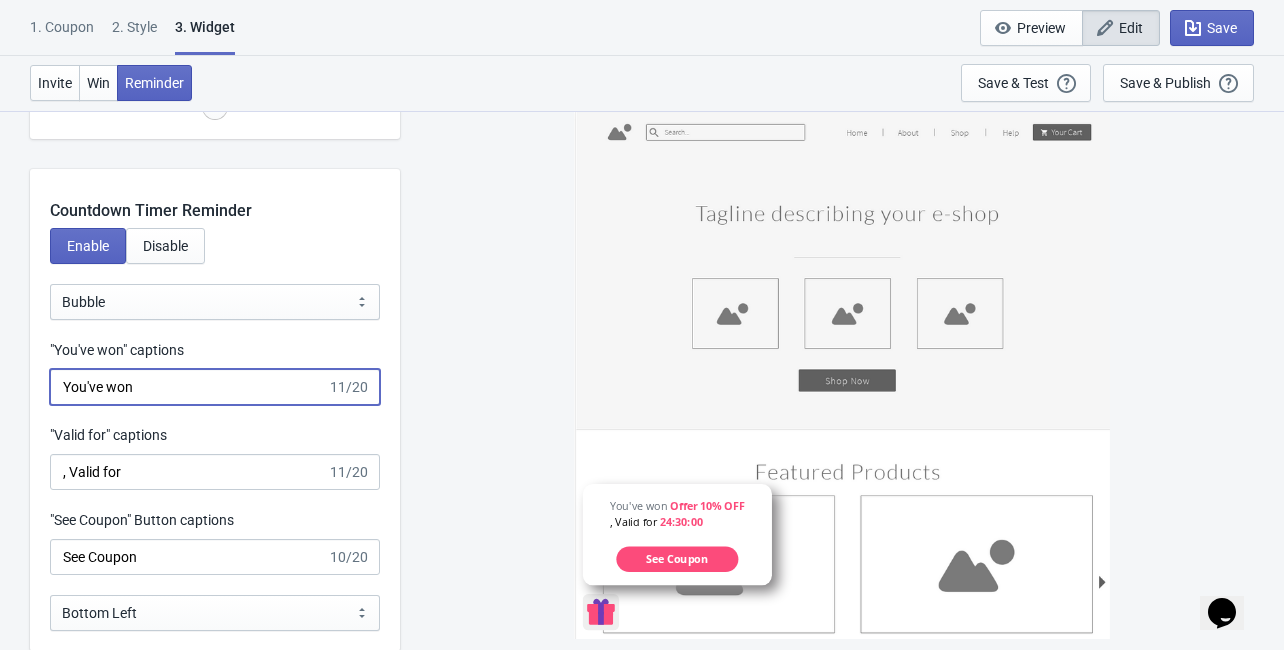
click at [164, 392] on input "You've won" at bounding box center [188, 387] width 277 height 36
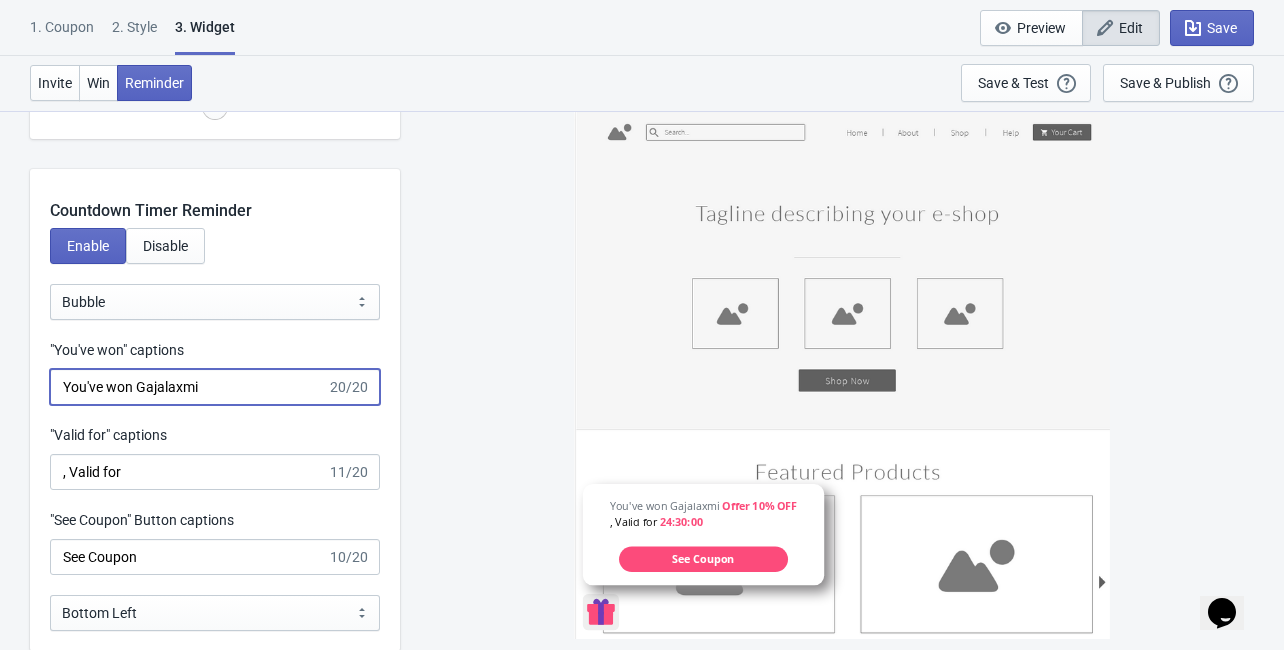
click at [134, 392] on input "You've won Gajalaxmi" at bounding box center [188, 387] width 277 height 36
click at [270, 397] on input "You've won-Gajalaxmi" at bounding box center [188, 387] width 277 height 36
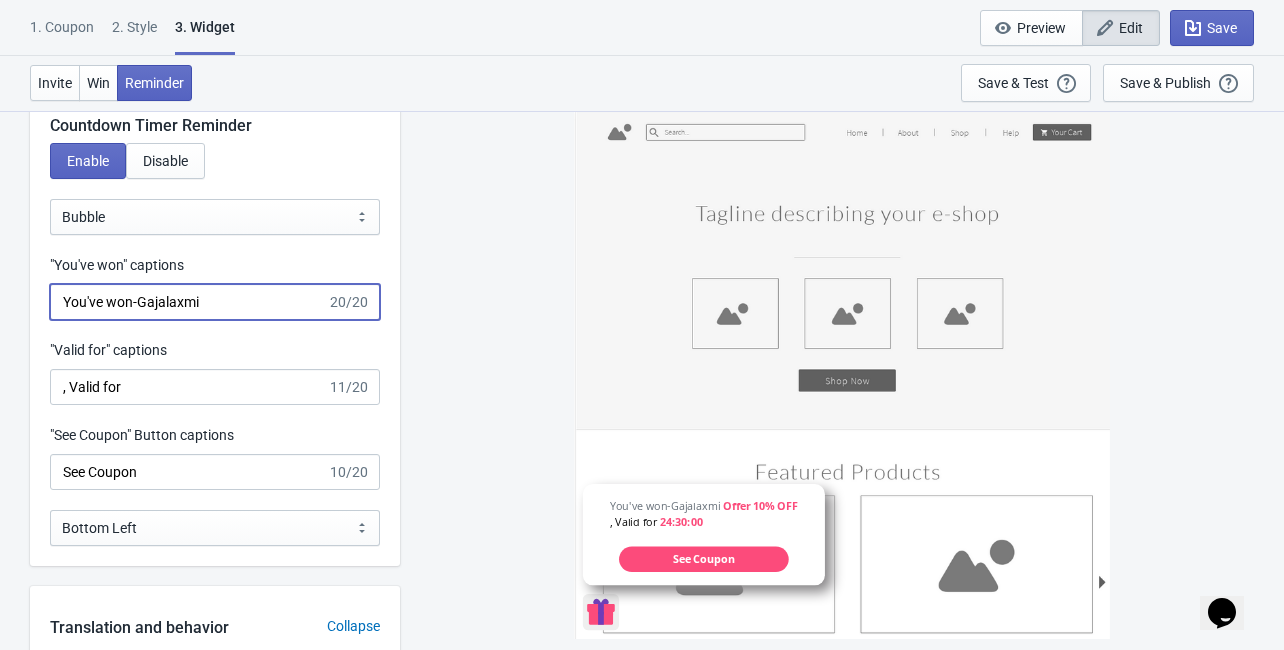
scroll to position [2559, 0]
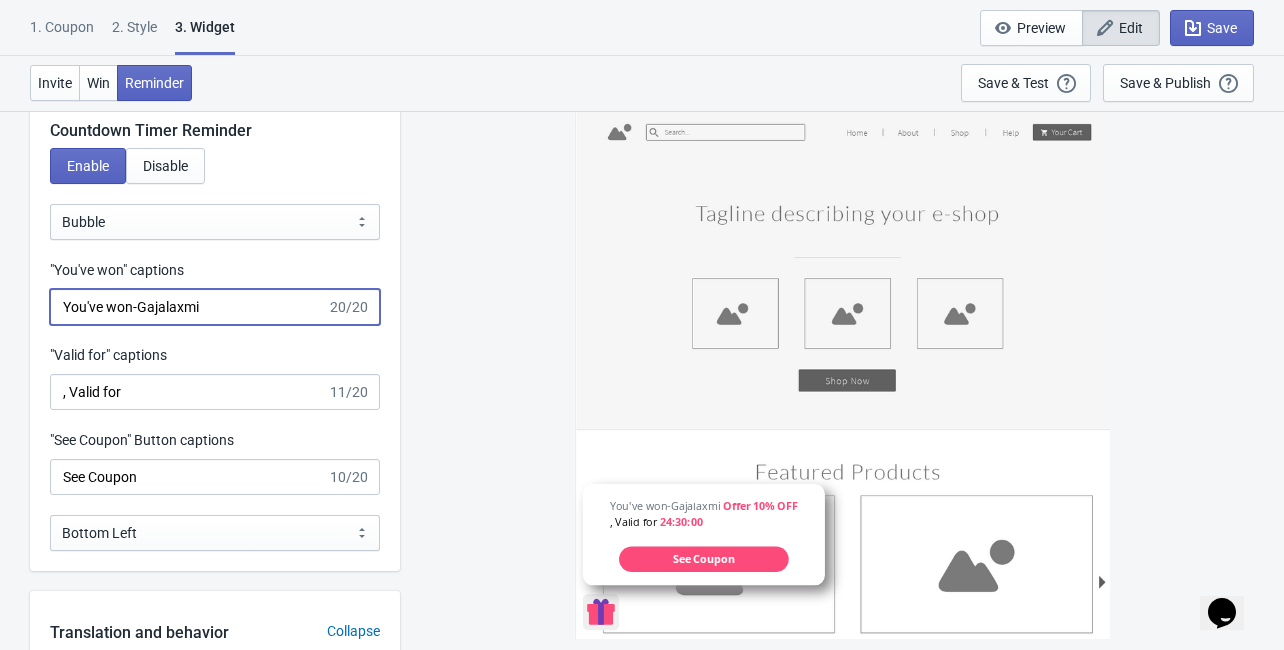
type input "You've won-Gajalaxmi"
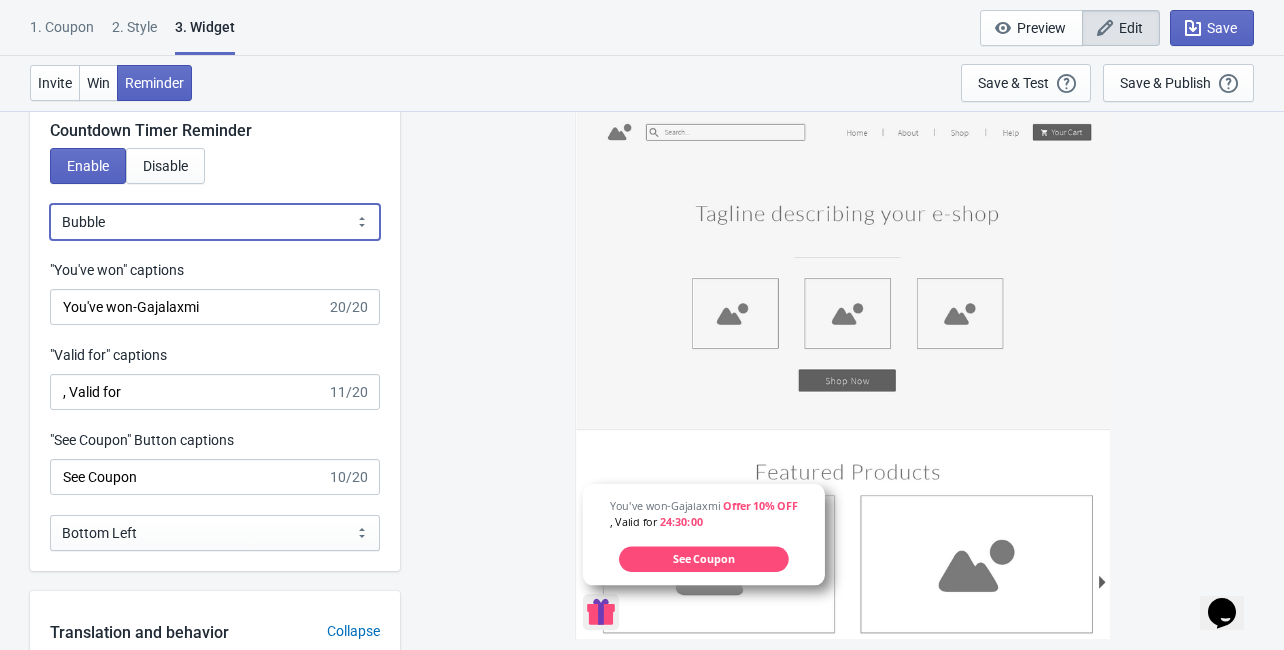
click at [194, 216] on select "Bubble Sticky Bar" at bounding box center [215, 222] width 330 height 36
select select "1"
click at [50, 204] on select "Bubble Sticky Bar" at bounding box center [215, 222] width 330 height 36
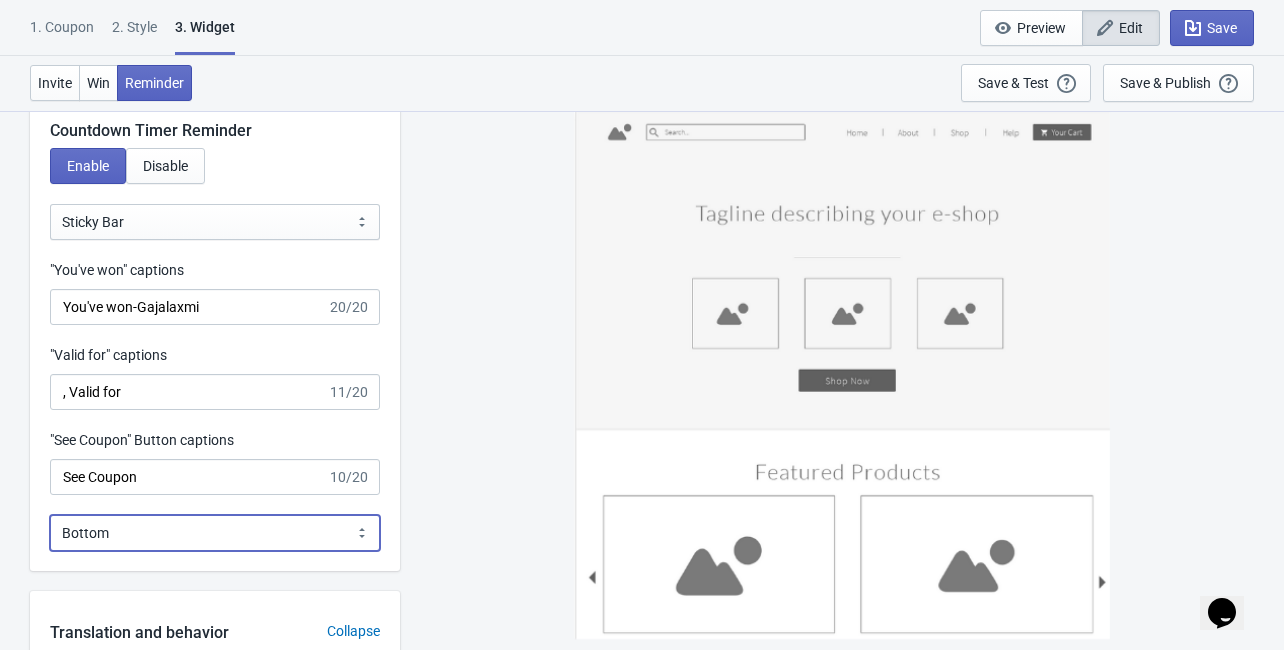
click at [150, 536] on select "Bottom Top" at bounding box center [215, 533] width 330 height 36
select select "1"
click at [50, 515] on select "Bottom Top" at bounding box center [215, 533] width 330 height 36
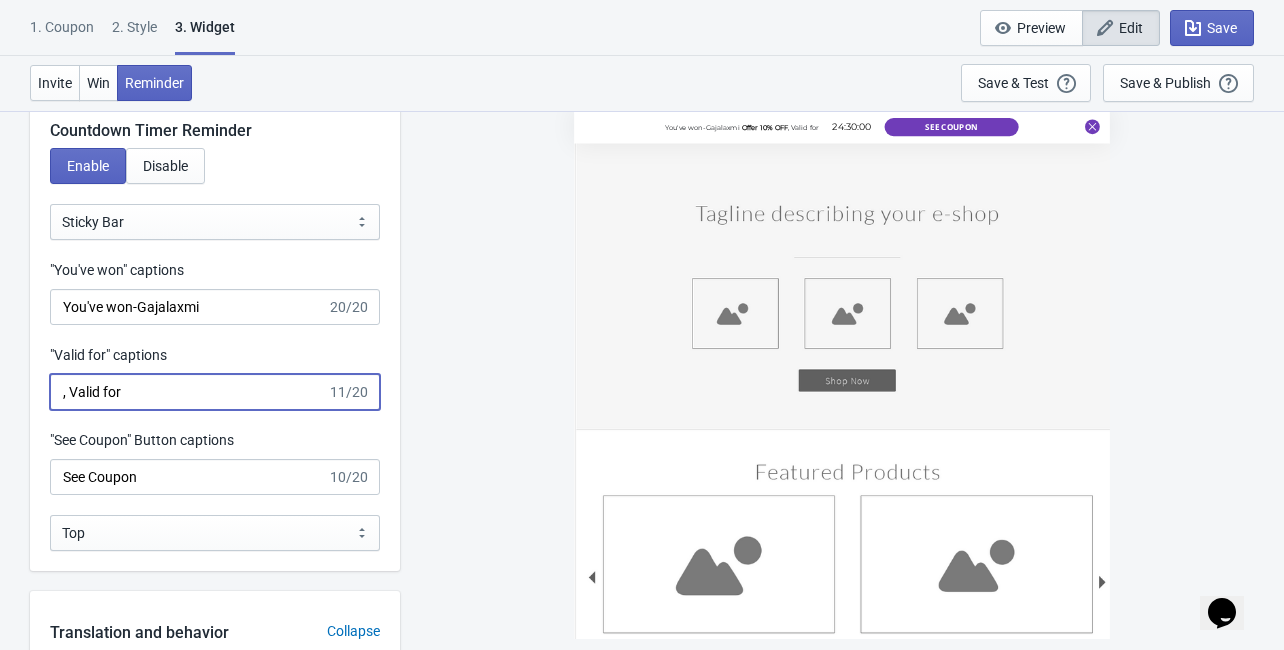
click at [152, 396] on input ", Valid for" at bounding box center [188, 392] width 277 height 36
click at [60, 394] on input ", Valid for" at bounding box center [188, 392] width 277 height 36
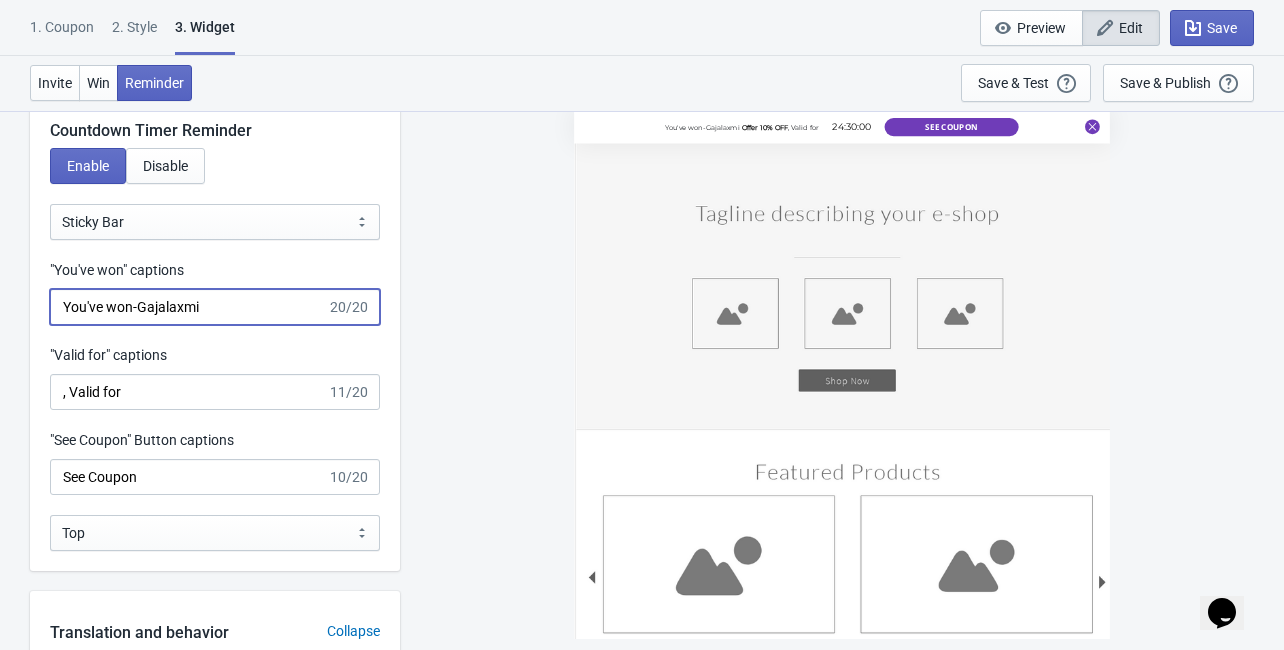
drag, startPoint x: 136, startPoint y: 312, endPoint x: 205, endPoint y: 308, distance: 69.1
click at [205, 308] on input "You've won-Gajalaxmi" at bounding box center [188, 307] width 277 height 36
type input "You've won"
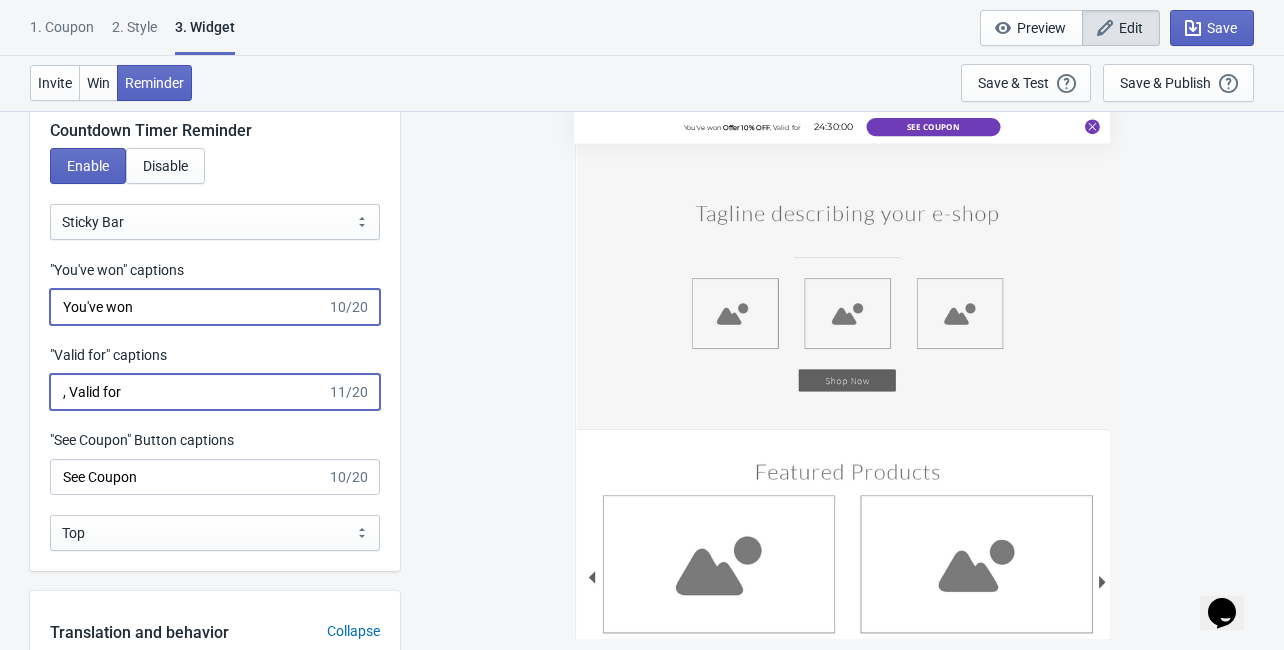
click at [57, 397] on input ", Valid for" at bounding box center [188, 392] width 277 height 36
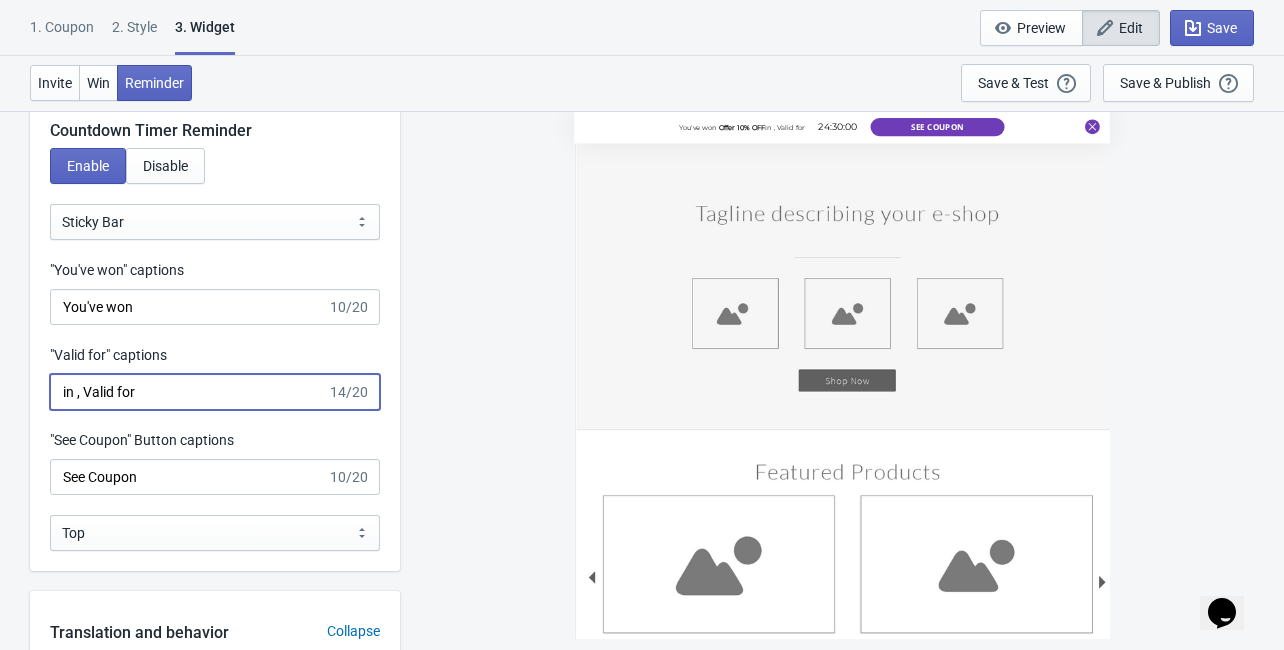
paste input "Gajala"
drag, startPoint x: 115, startPoint y: 402, endPoint x: 60, endPoint y: 403, distance: 55.0
click at [60, 403] on input "in Gajala, Valid for" at bounding box center [188, 392] width 277 height 36
paste input "Gajalaxmi"
click at [224, 395] on input "Gajalaxmi, Valid for" at bounding box center [188, 392] width 277 height 36
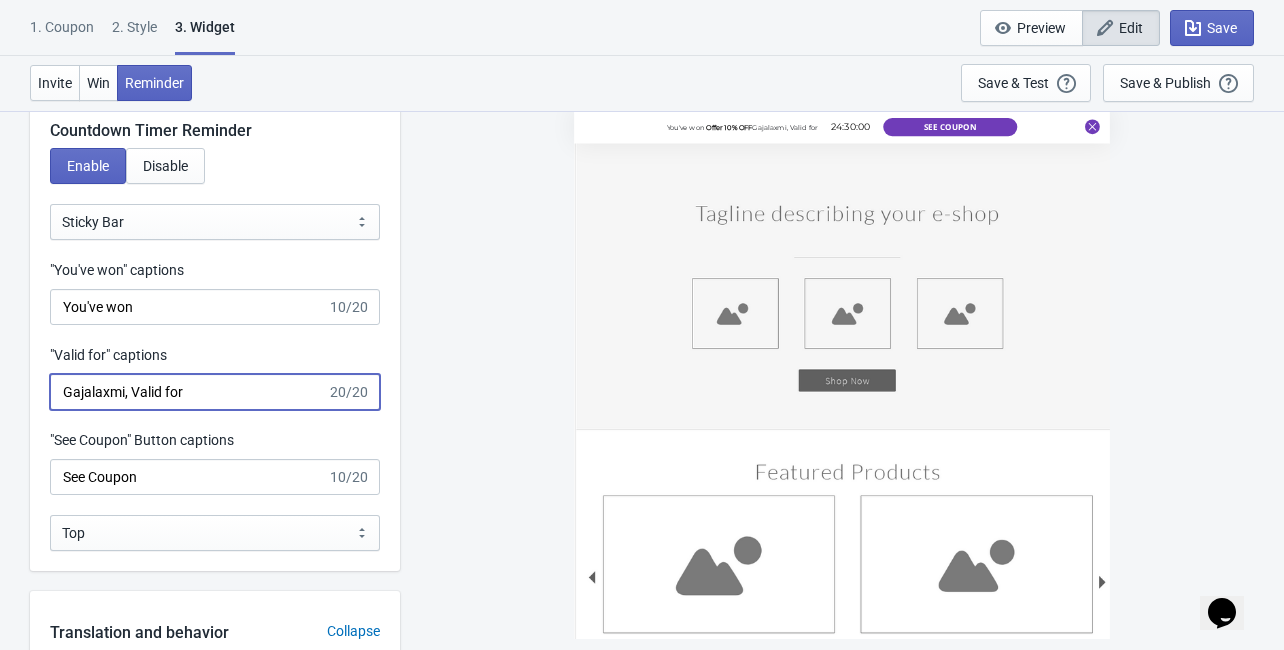
click at [94, 401] on input "Gajalaxmi, Valid for" at bounding box center [188, 392] width 277 height 36
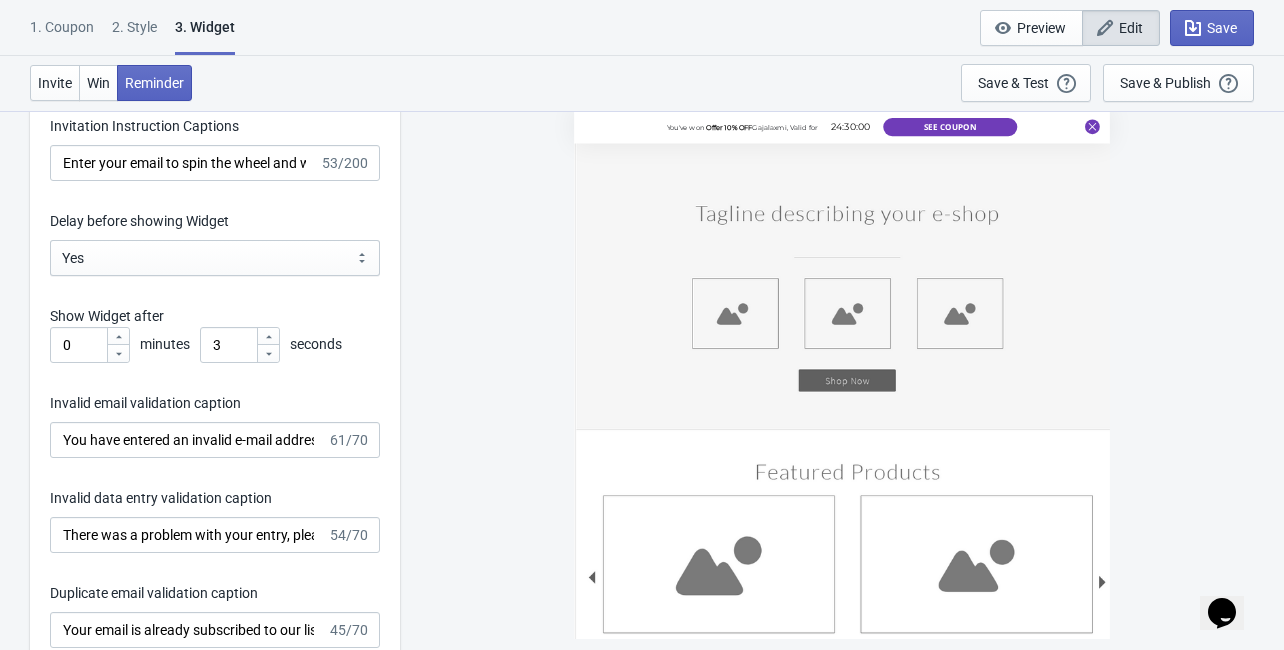
scroll to position [3439, 0]
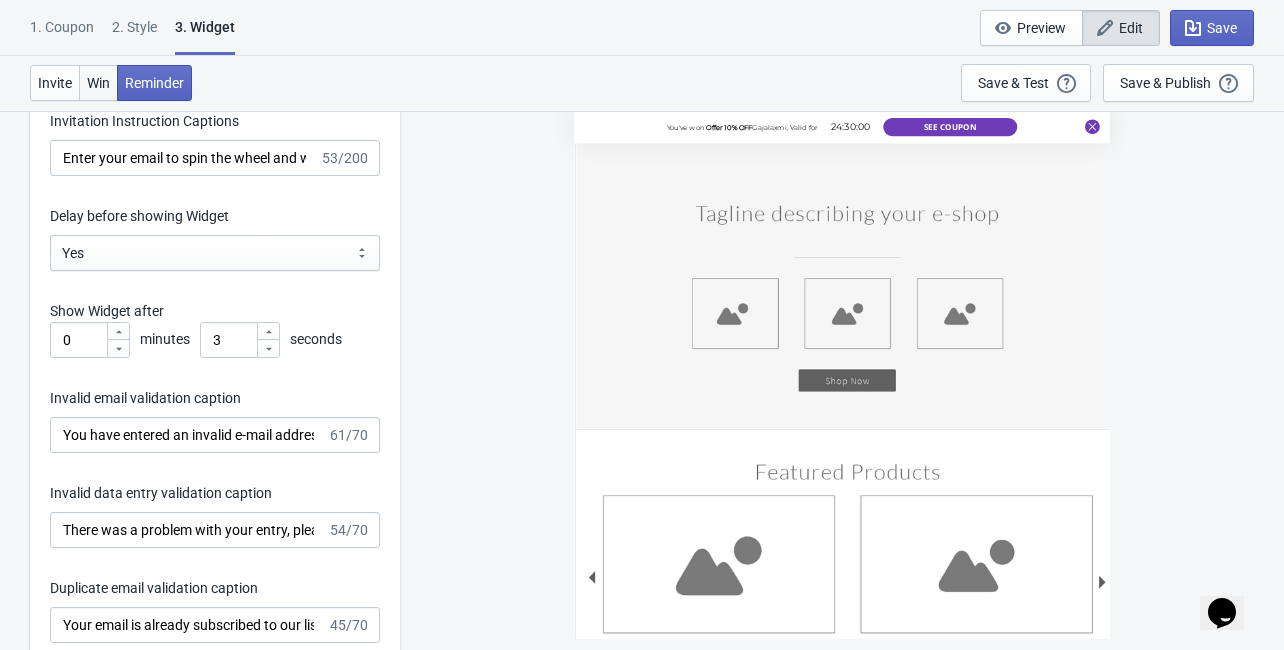
type input "Gajalaxmi, Valid for"
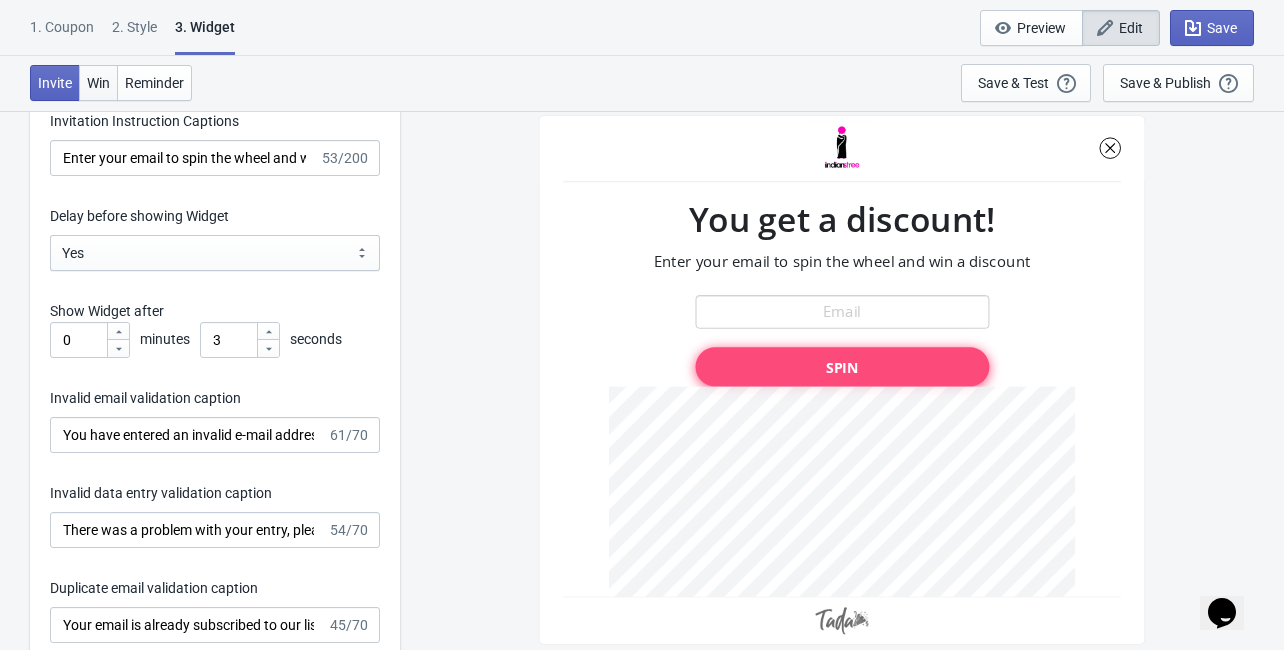
click at [101, 82] on span "Win" at bounding box center [98, 83] width 23 height 16
click at [210, 248] on select "Yes No" at bounding box center [215, 253] width 330 height 36
click at [195, 264] on select "Yes No" at bounding box center [215, 253] width 330 height 36
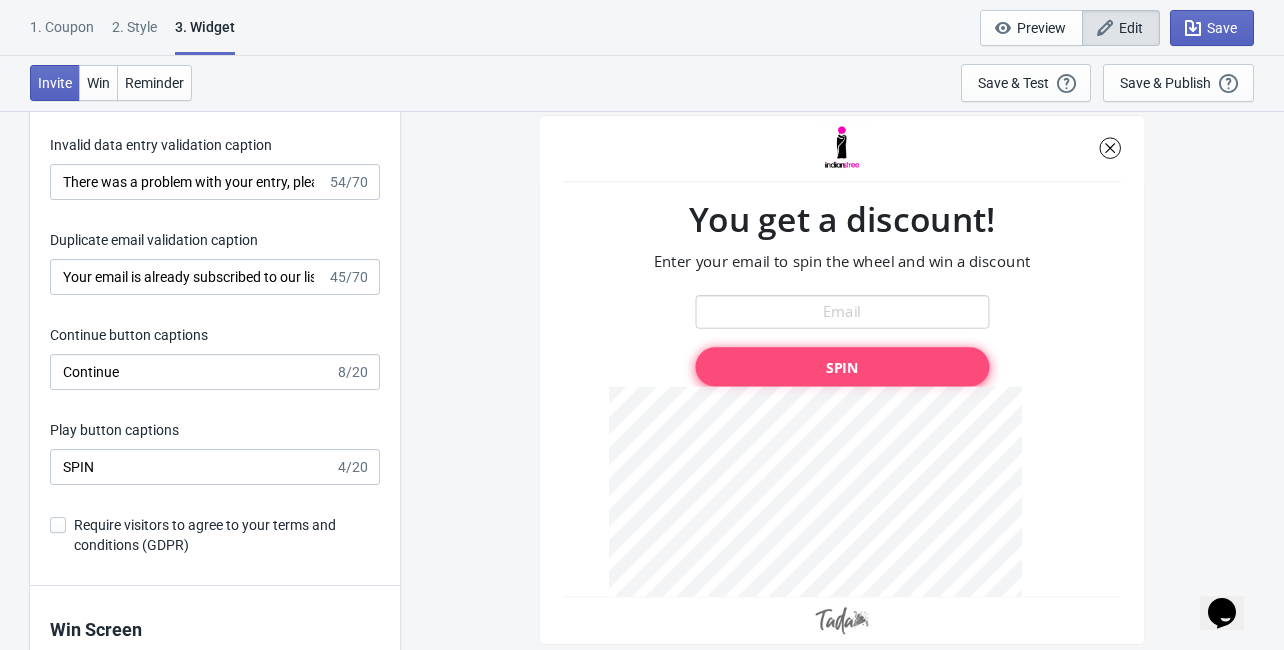
scroll to position [3839, 0]
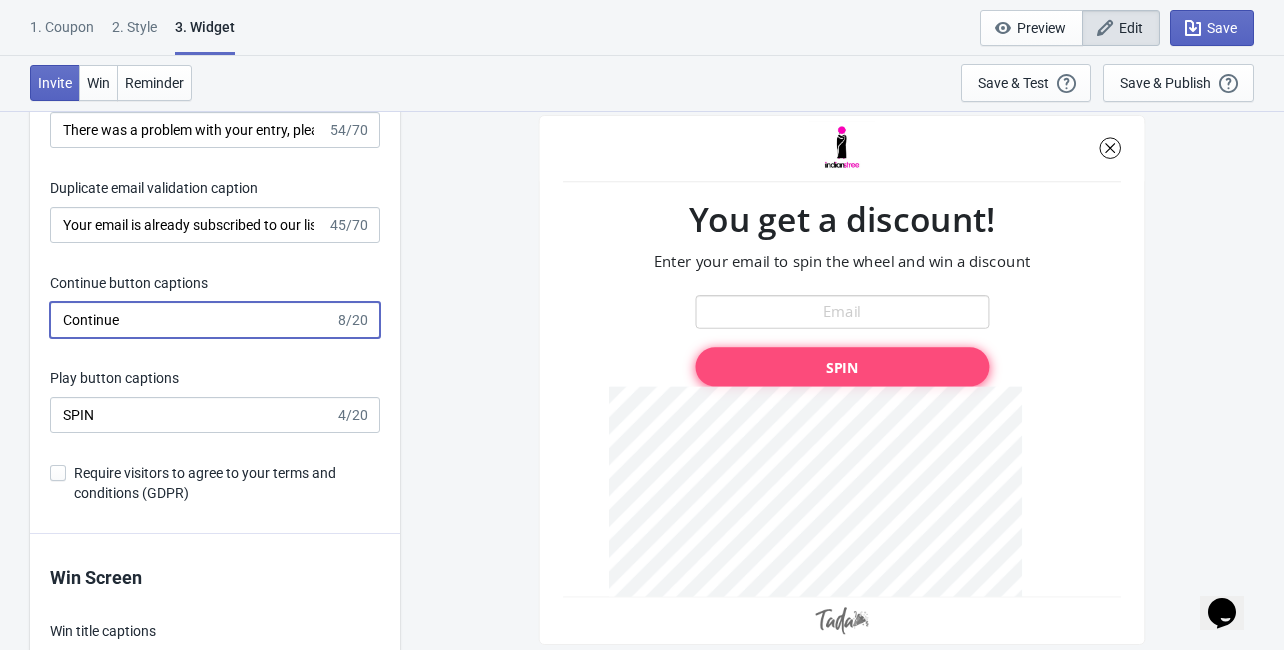
click at [258, 313] on input "Continue" at bounding box center [192, 320] width 285 height 36
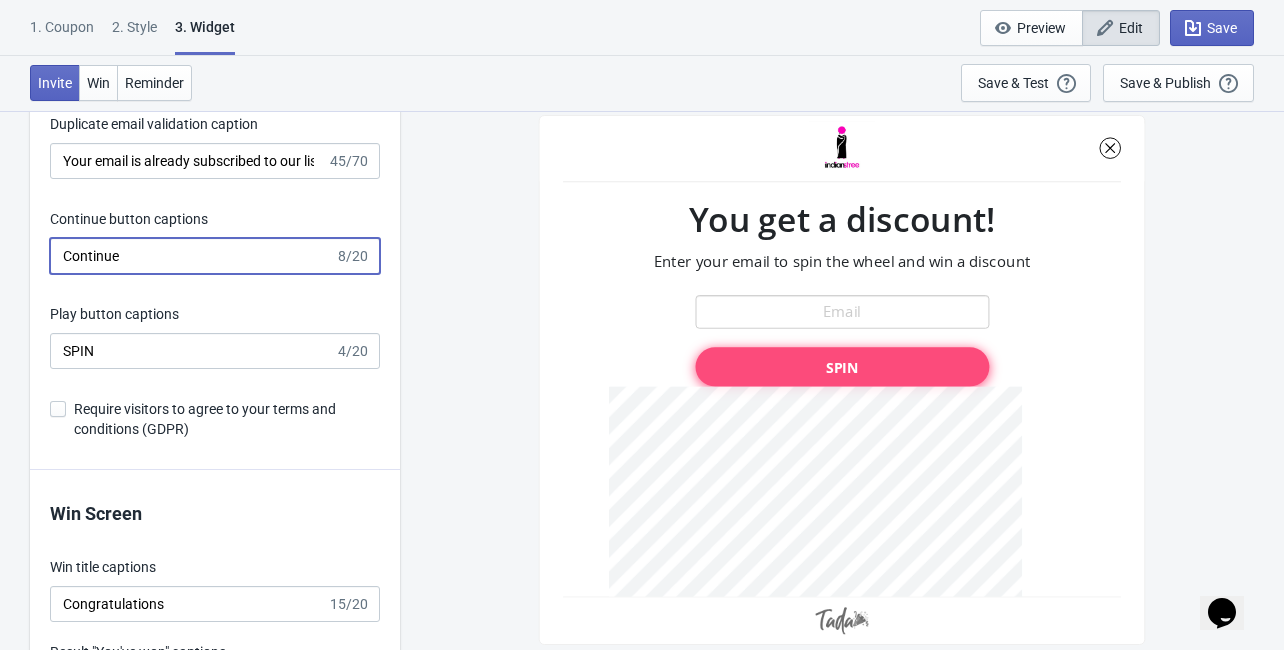
scroll to position [4079, 0]
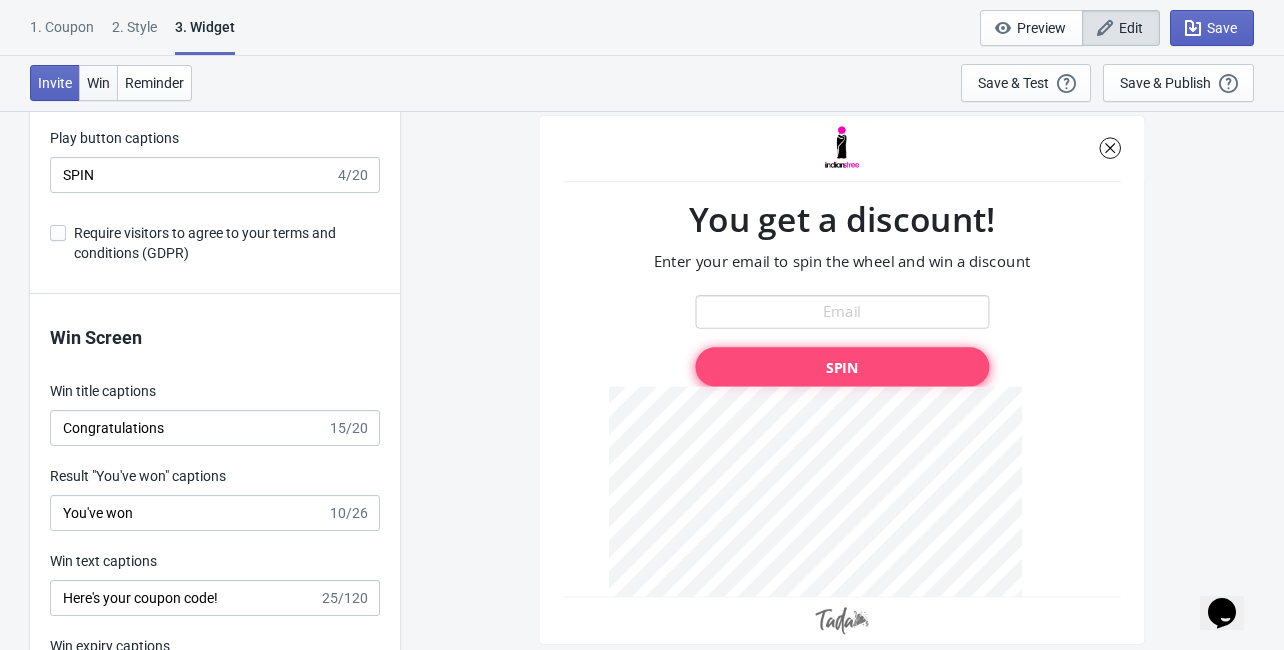
click at [98, 87] on span "Win" at bounding box center [98, 83] width 23 height 16
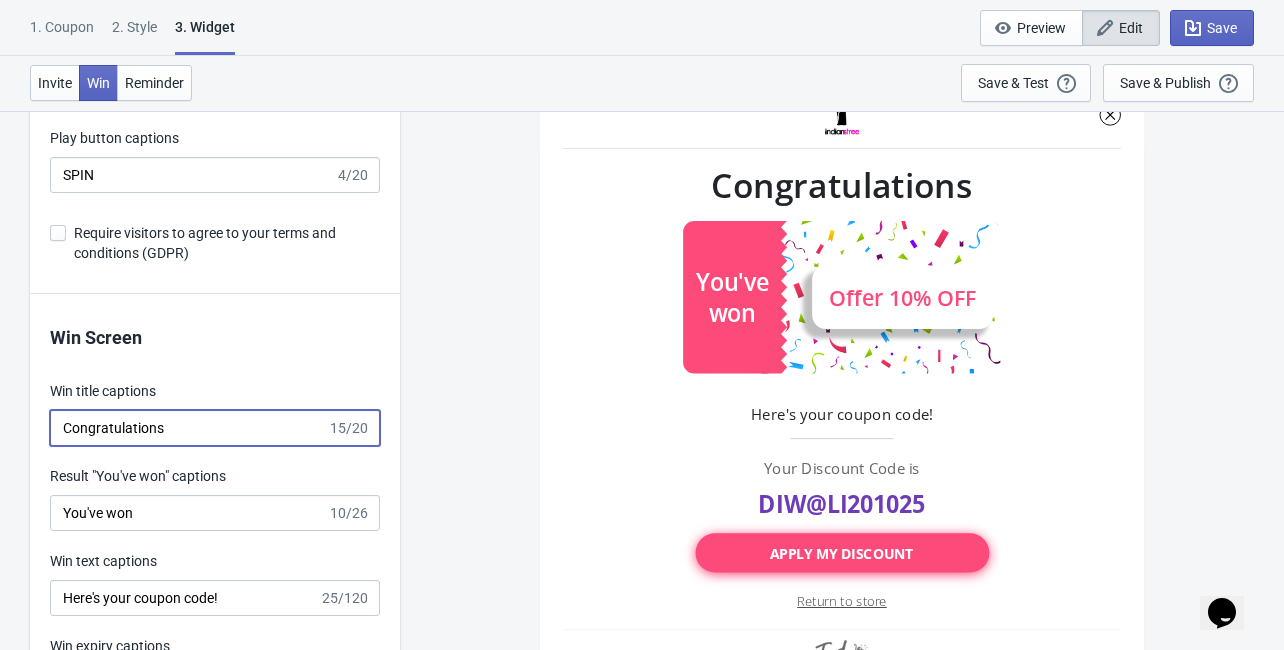
click at [260, 421] on input "Congratulations" at bounding box center [188, 428] width 277 height 36
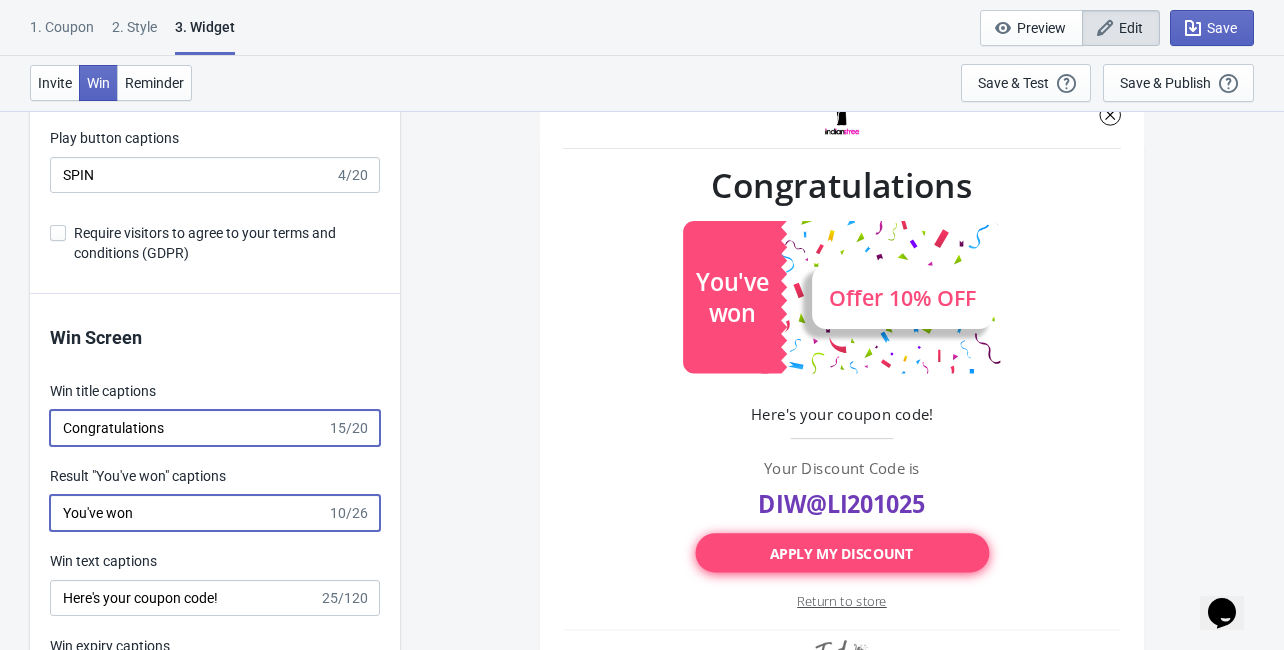
click at [264, 514] on input "You've won" at bounding box center [188, 513] width 277 height 36
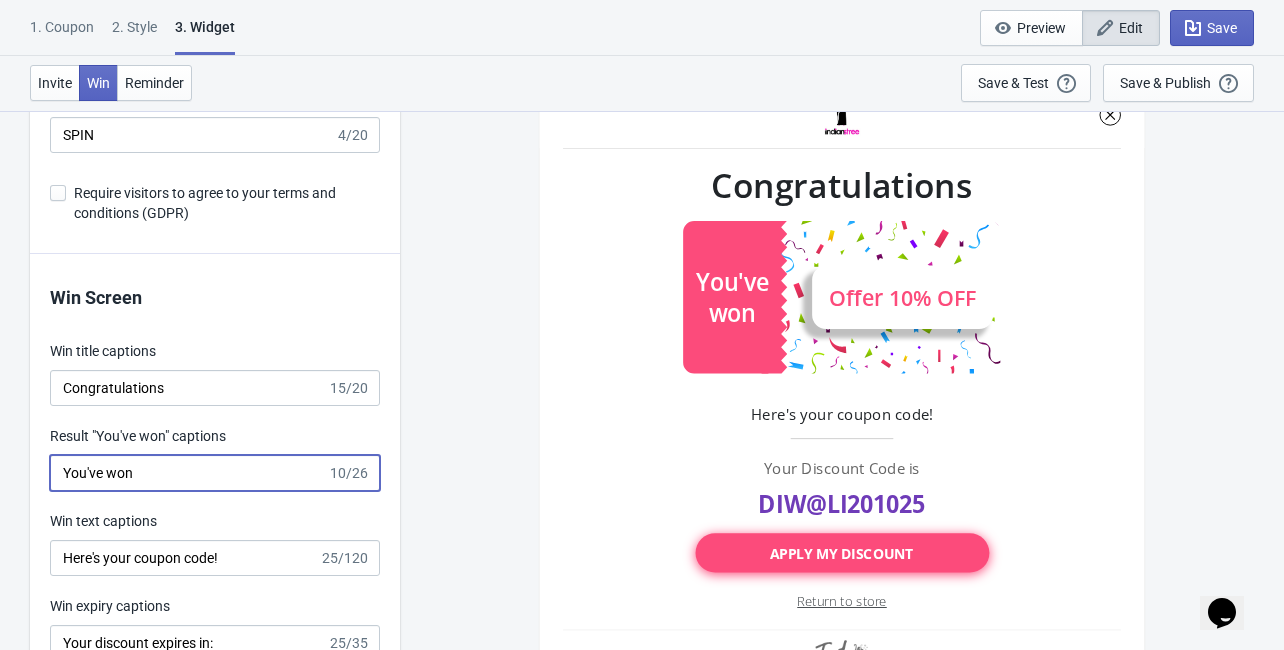
scroll to position [4159, 0]
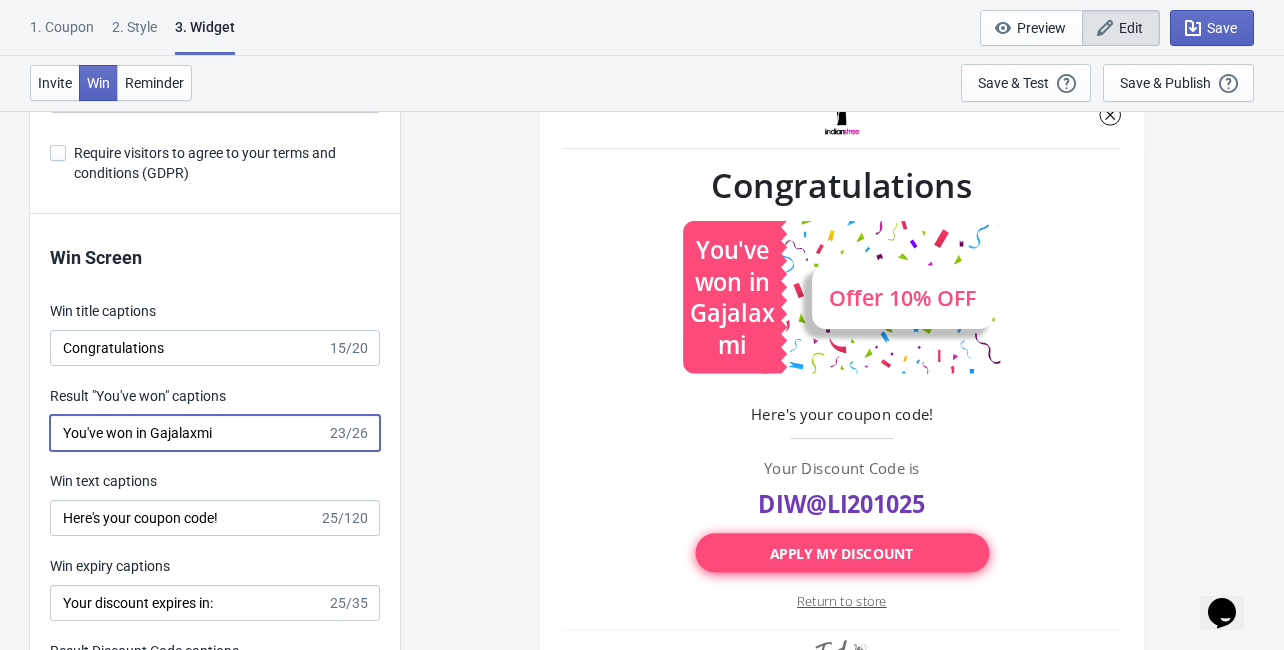
click at [152, 439] on input "You've won in Gajalaxmi" at bounding box center [188, 433] width 277 height 36
click at [243, 437] on input "You've won in Gajalaxmi" at bounding box center [188, 433] width 277 height 36
drag, startPoint x: 222, startPoint y: 426, endPoint x: 136, endPoint y: 440, distance: 87.1
click at [136, 440] on input "You've won in Gajalaxmi" at bounding box center [188, 433] width 277 height 36
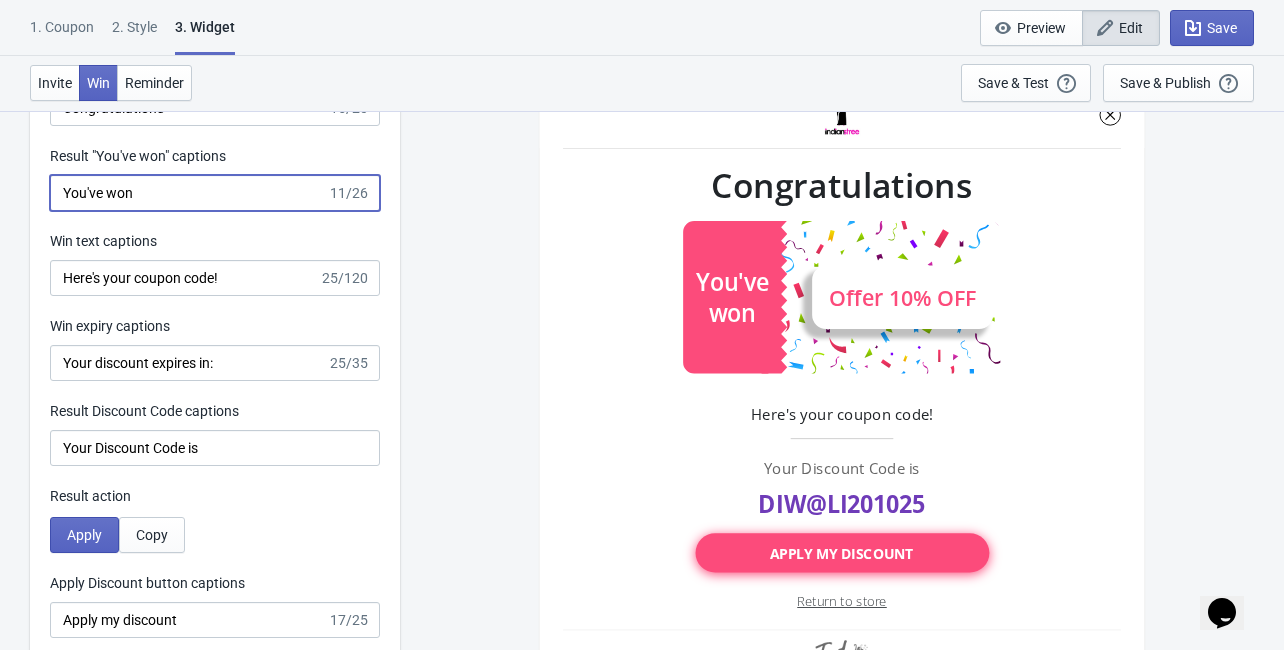
scroll to position [4399, 0]
type input "You've won"
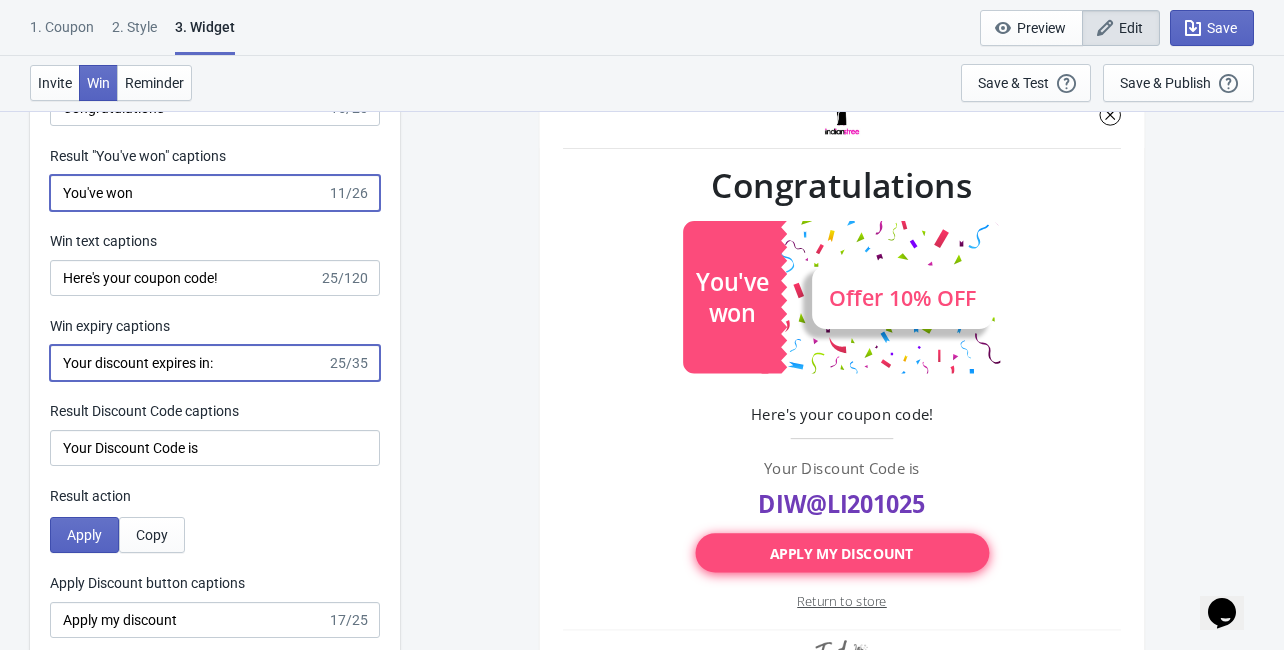
click at [236, 371] on input "Your discount expires in:" at bounding box center [188, 363] width 277 height 36
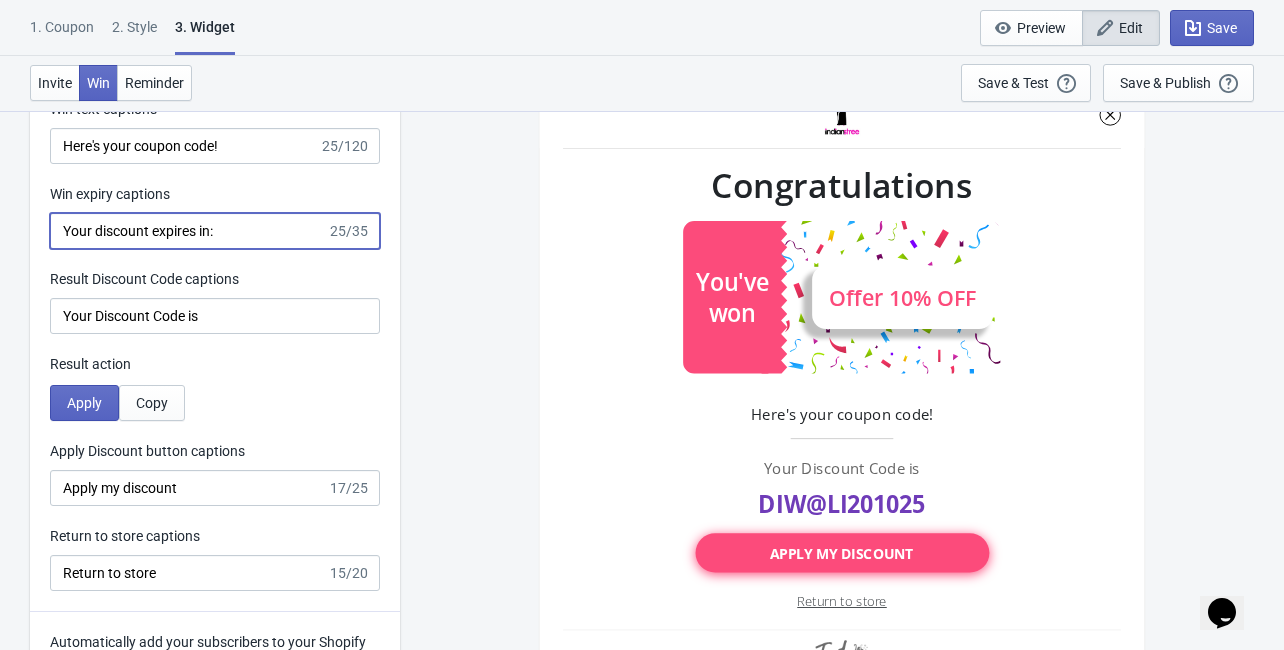
scroll to position [4559, 0]
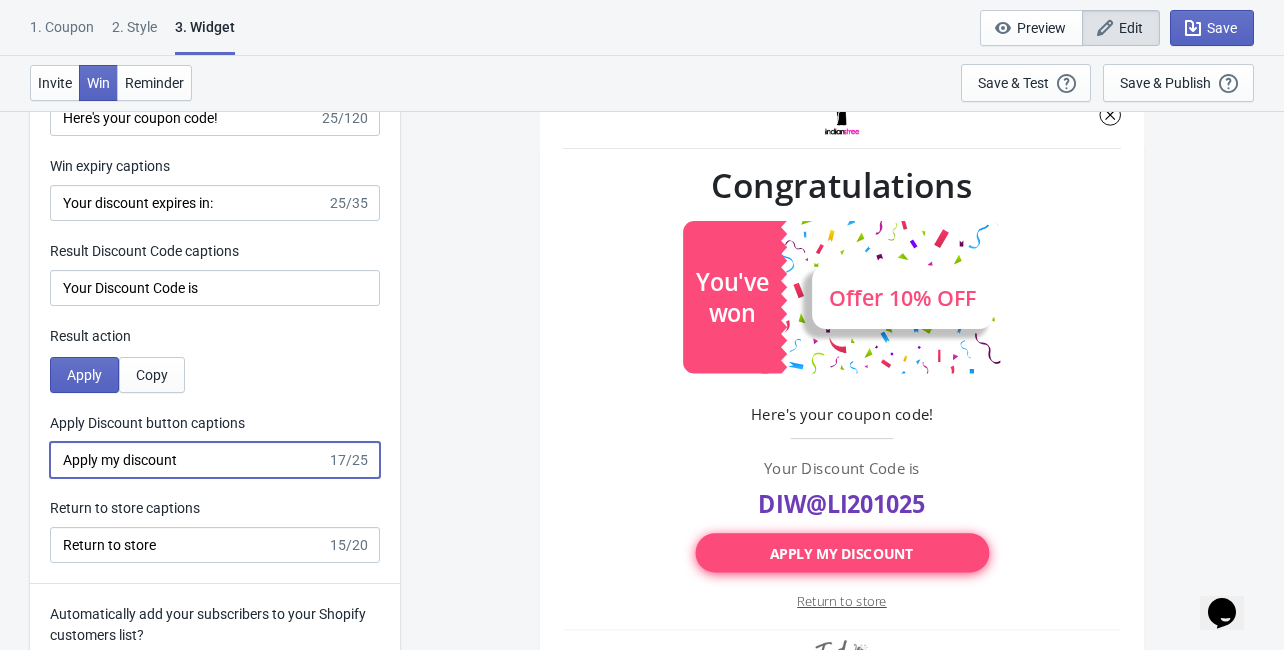
drag, startPoint x: 232, startPoint y: 456, endPoint x: 40, endPoint y: 456, distance: 191.9
click at [40, 456] on div "Win Screen Win title captions Congratulations 15/20 Result "You've won" caption…" at bounding box center [215, 199] width 370 height 770
paste input "[URL]"
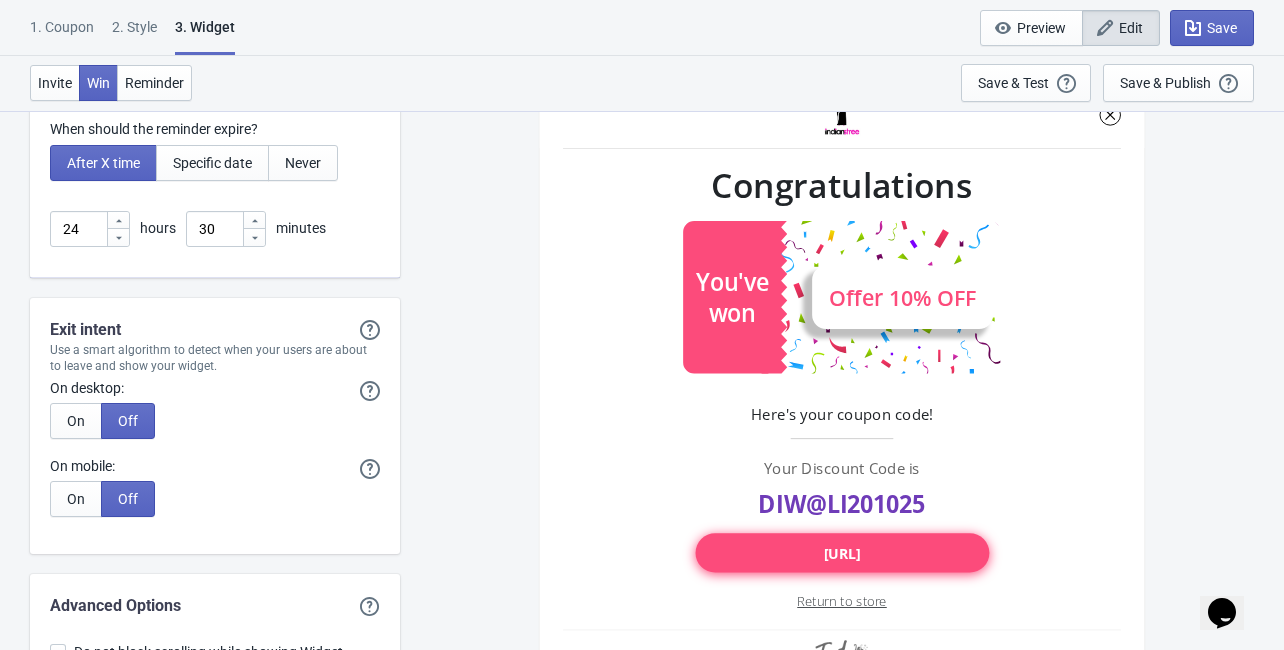
scroll to position [5438, 0]
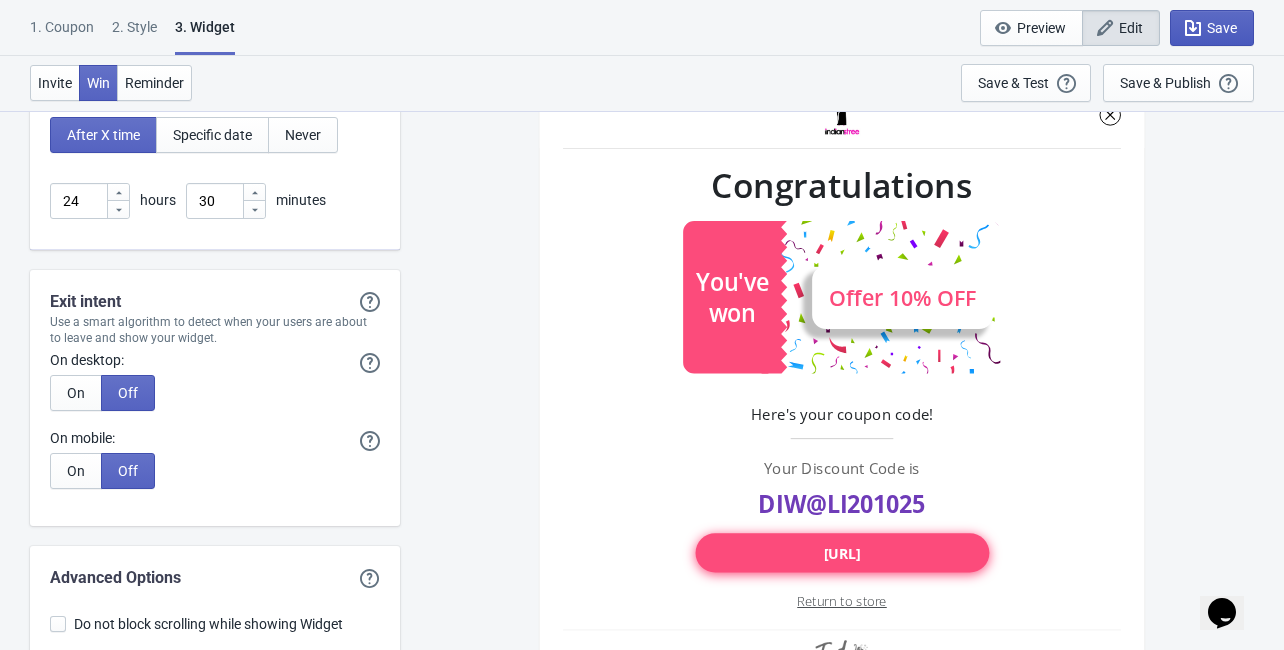
type input "[URL]"
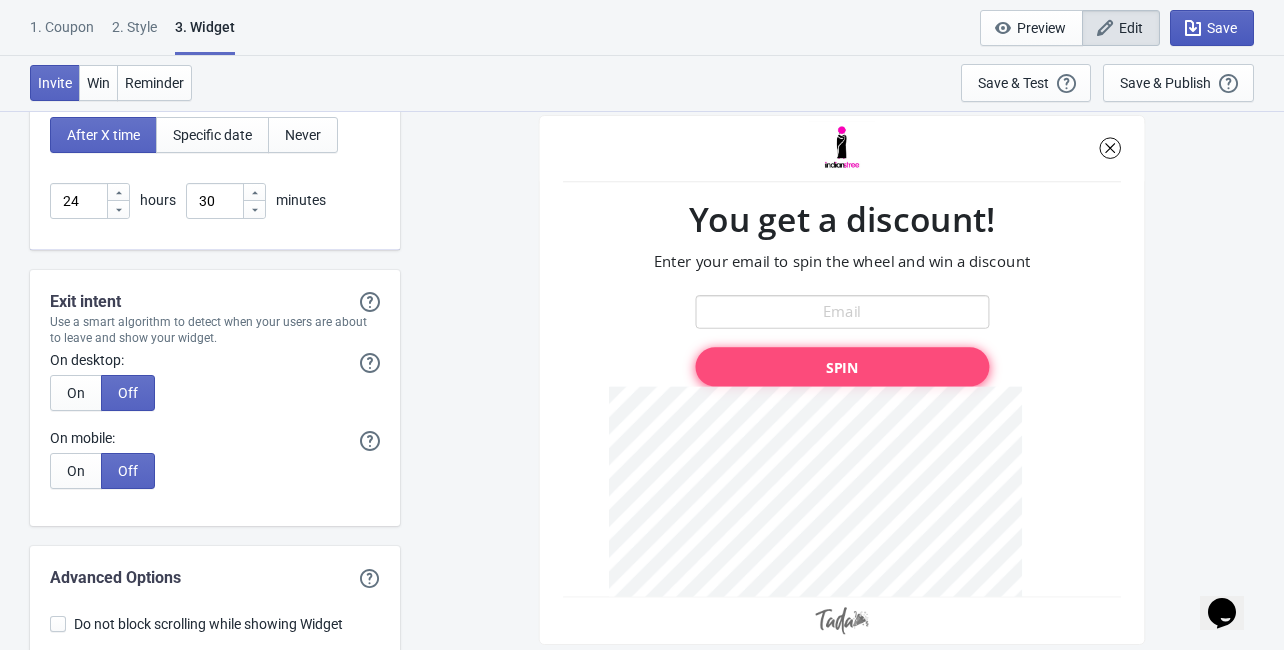
click at [1210, 29] on span "Save" at bounding box center [1222, 28] width 30 height 16
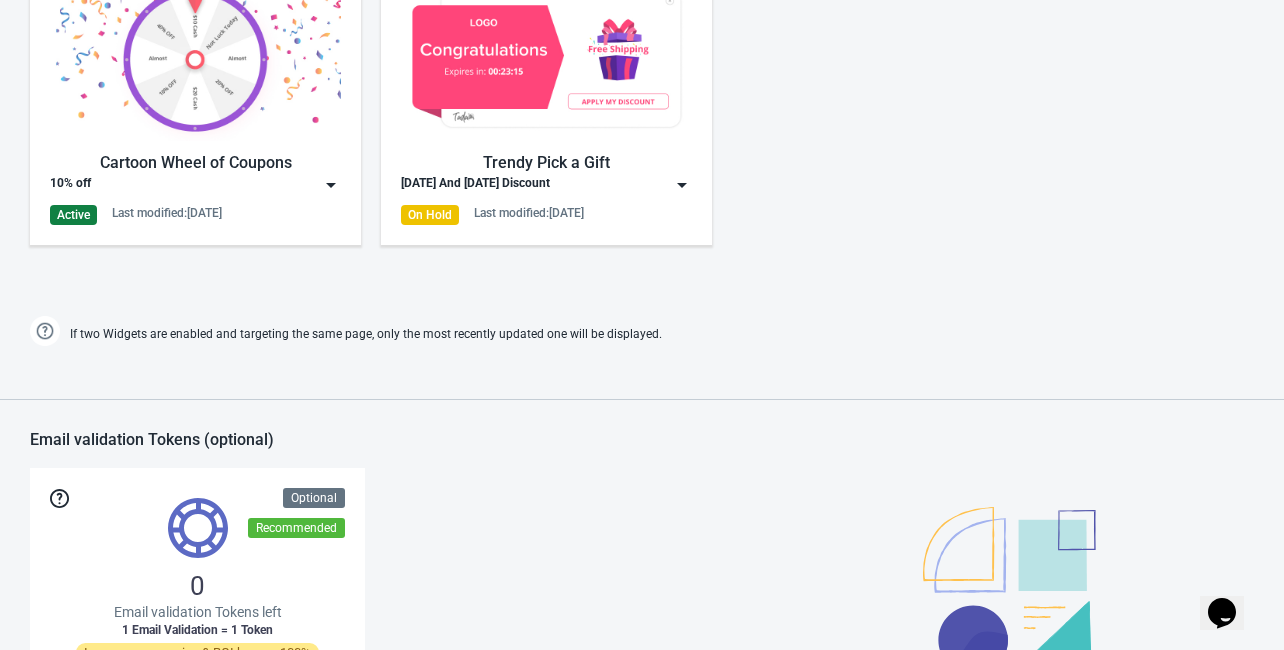
scroll to position [828, 0]
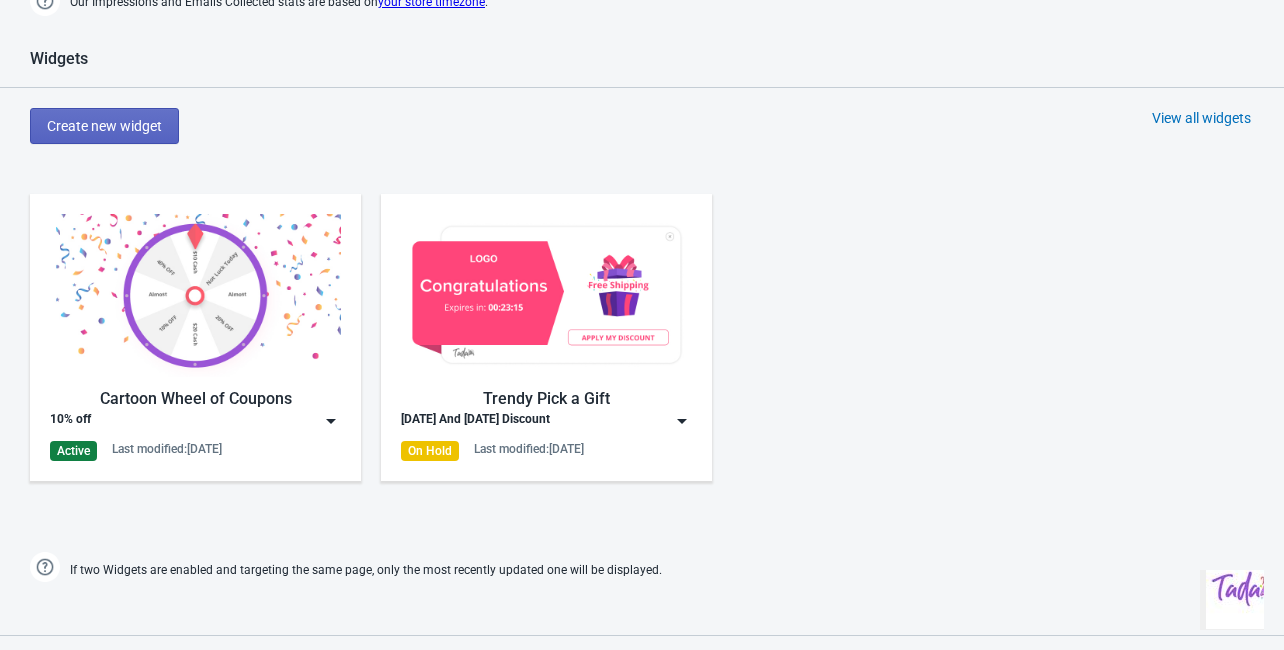
click at [327, 404] on div "Cartoon Wheel of Coupons" at bounding box center [195, 399] width 291 height 24
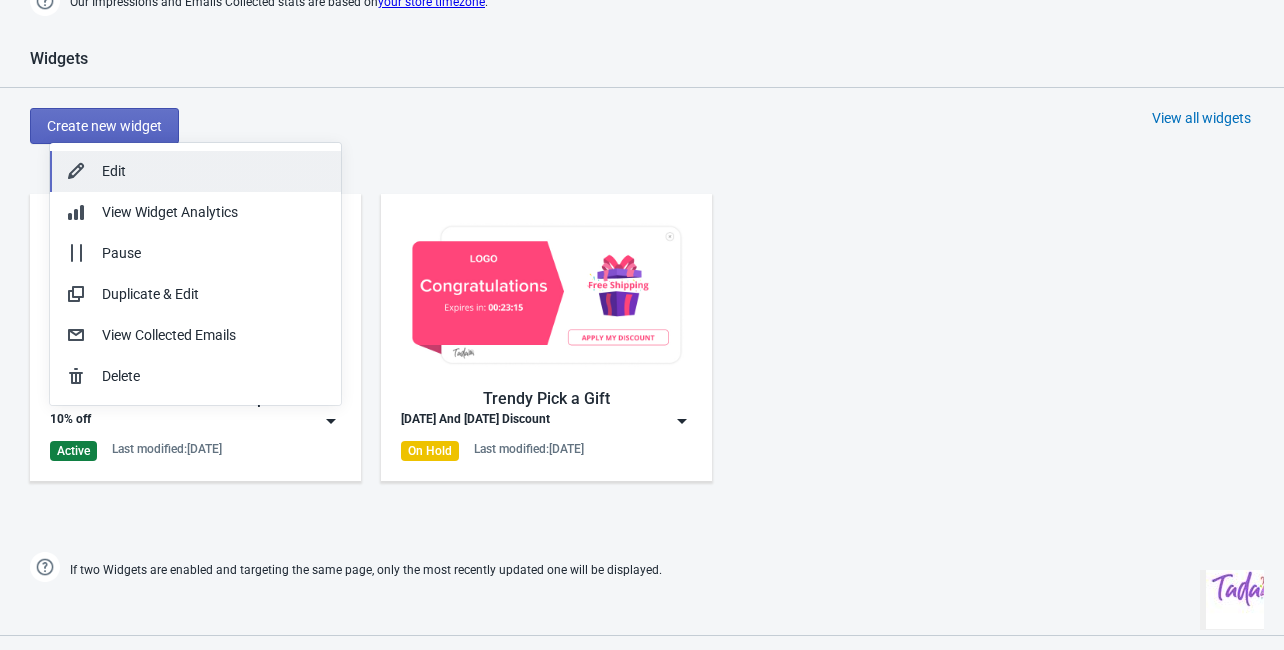
click at [144, 174] on div "Edit" at bounding box center [213, 171] width 223 height 21
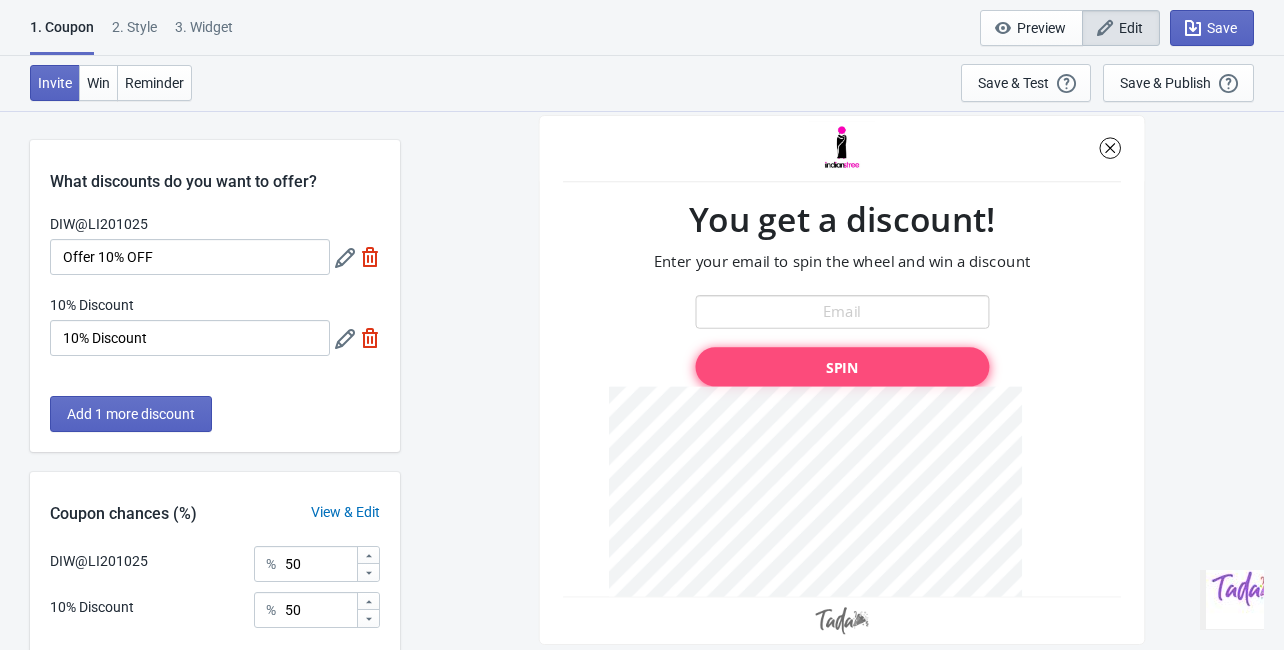
click at [342, 341] on icon at bounding box center [345, 339] width 20 height 20
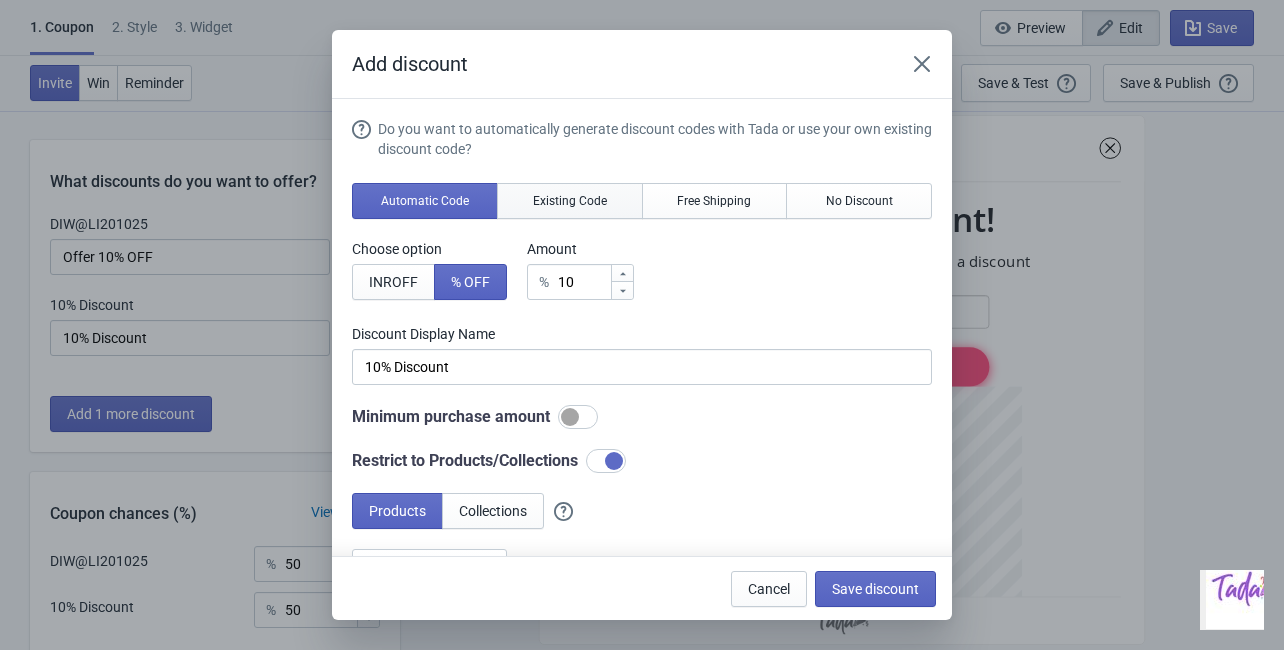
click at [555, 208] on span "Existing Code" at bounding box center [570, 201] width 74 height 16
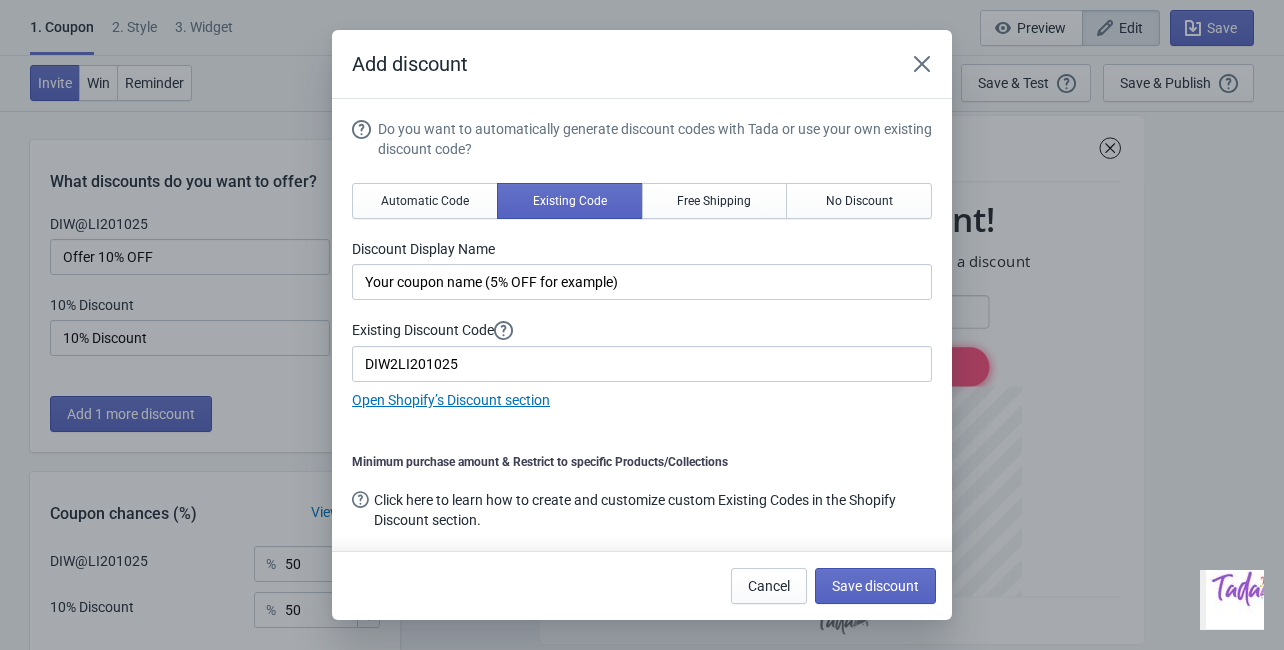
click at [208, 253] on div "Add discount Do you want to automatically generate discount codes with Tada or …" at bounding box center [642, 325] width 1284 height 590
click at [765, 589] on span "Cancel" at bounding box center [769, 586] width 42 height 16
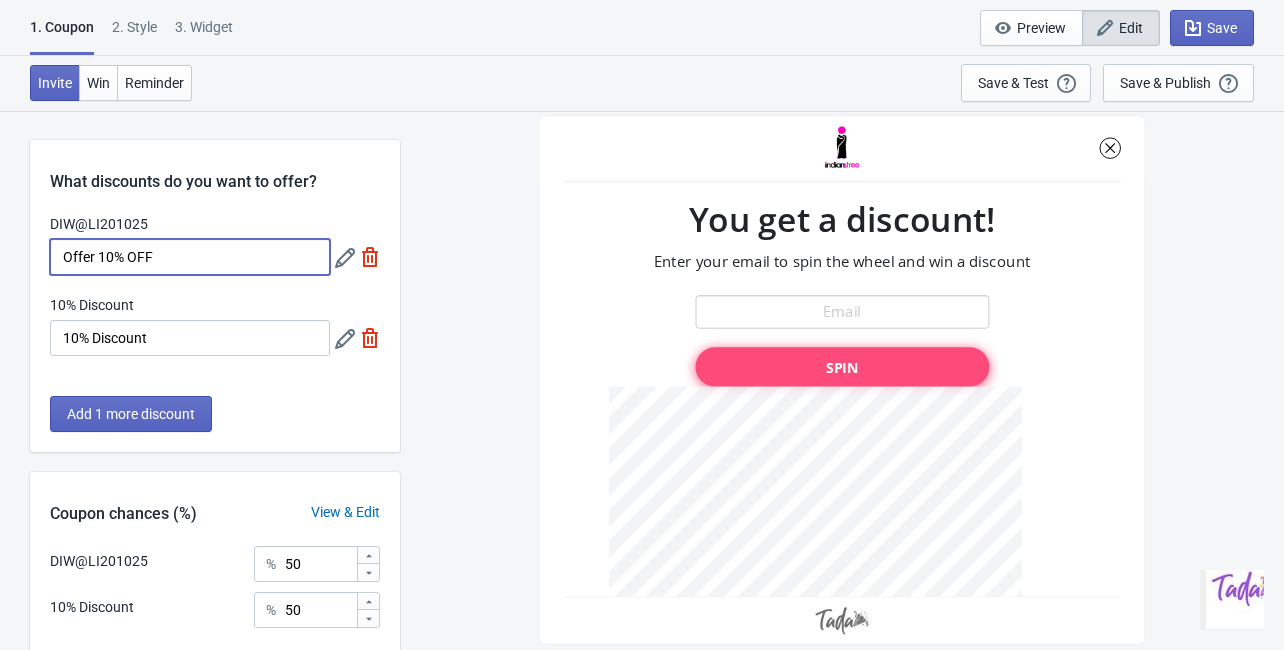
click at [228, 260] on input "Offer 10% OFF" at bounding box center [190, 257] width 280 height 36
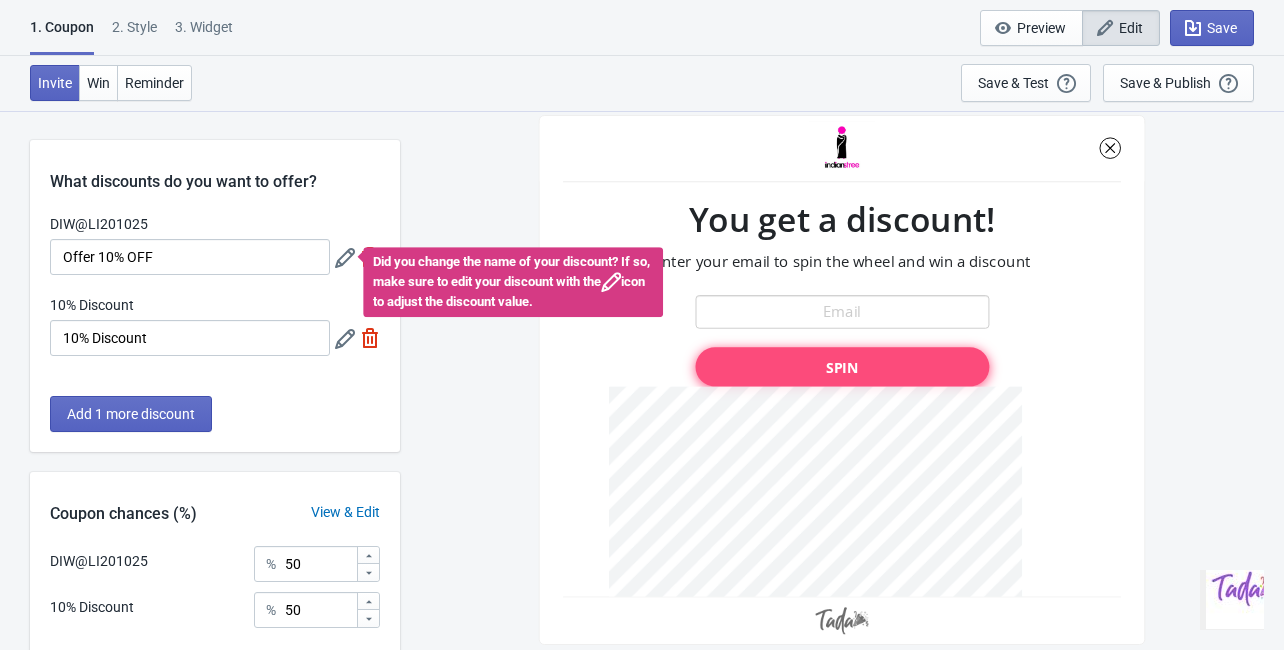
click at [338, 260] on icon at bounding box center [345, 258] width 20 height 20
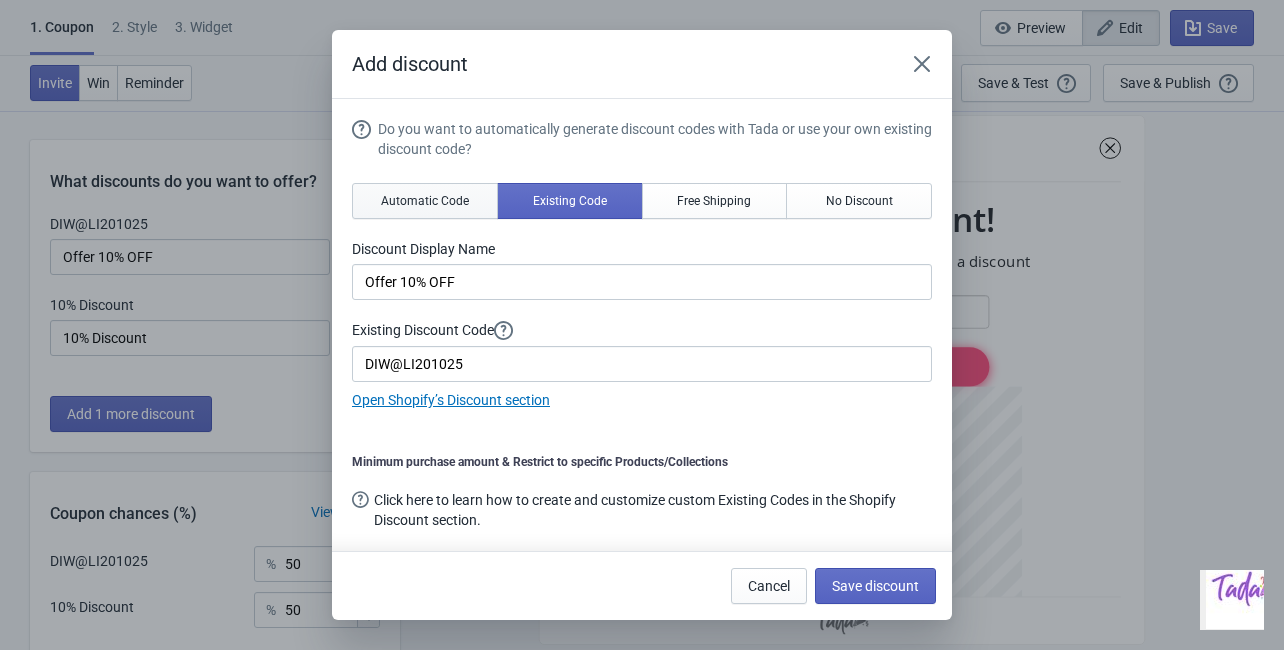
click at [460, 195] on span "Automatic Code" at bounding box center [425, 201] width 88 height 16
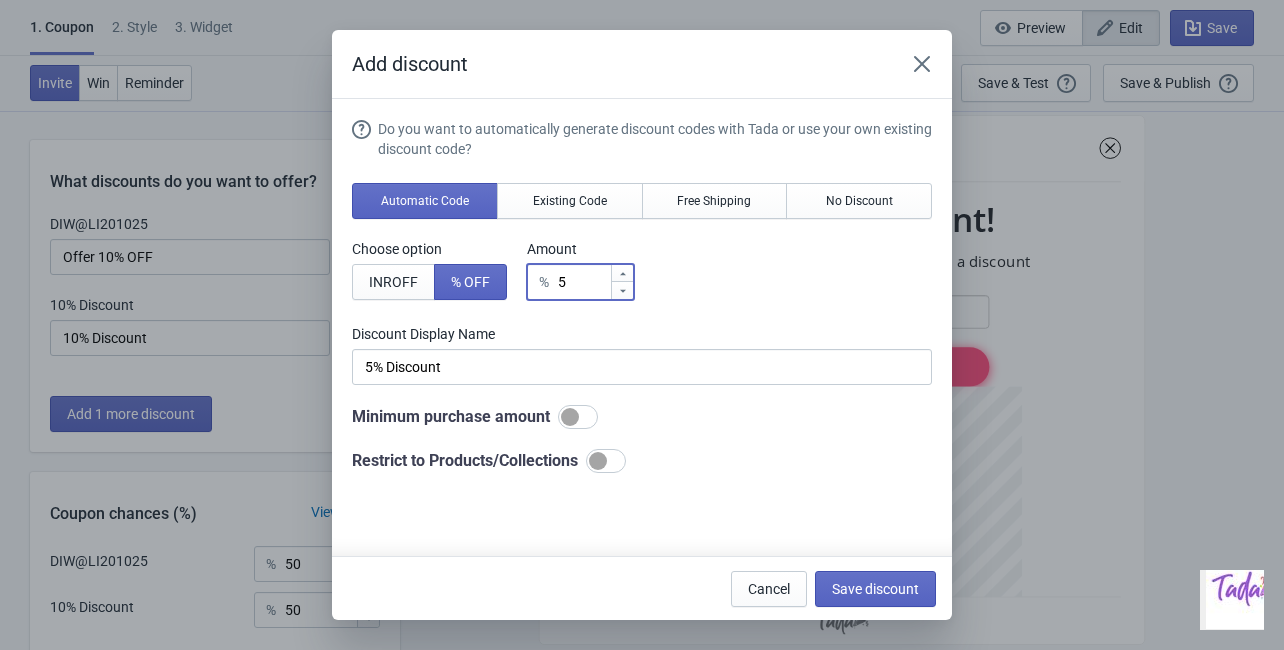
click at [622, 272] on icon at bounding box center [623, 274] width 12 height 12
type input "6"
type input "6% Discount"
click at [622, 272] on icon at bounding box center [623, 274] width 12 height 12
type input "7"
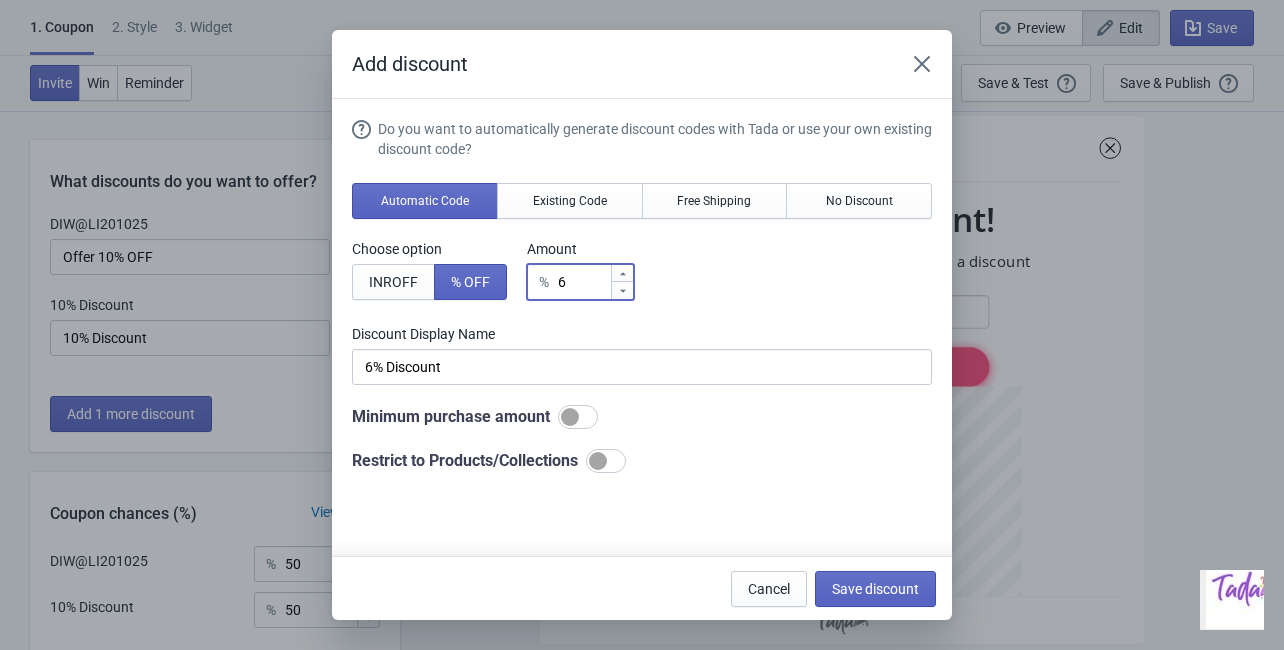
type input "7% Discount"
click at [622, 272] on icon at bounding box center [623, 274] width 12 height 12
type input "8"
type input "8% Discount"
click at [622, 272] on icon at bounding box center [623, 274] width 12 height 12
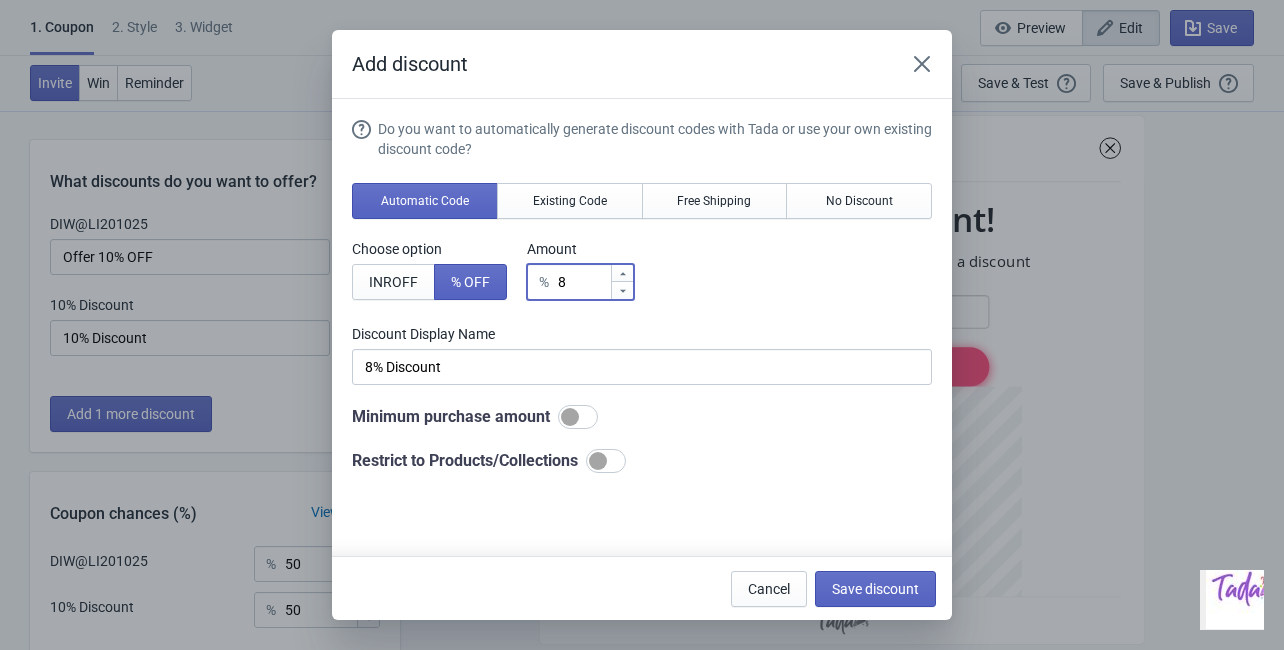
type input "9"
type input "9% Discount"
click at [622, 272] on icon at bounding box center [623, 274] width 12 height 12
type input "10"
type input "10% Discount"
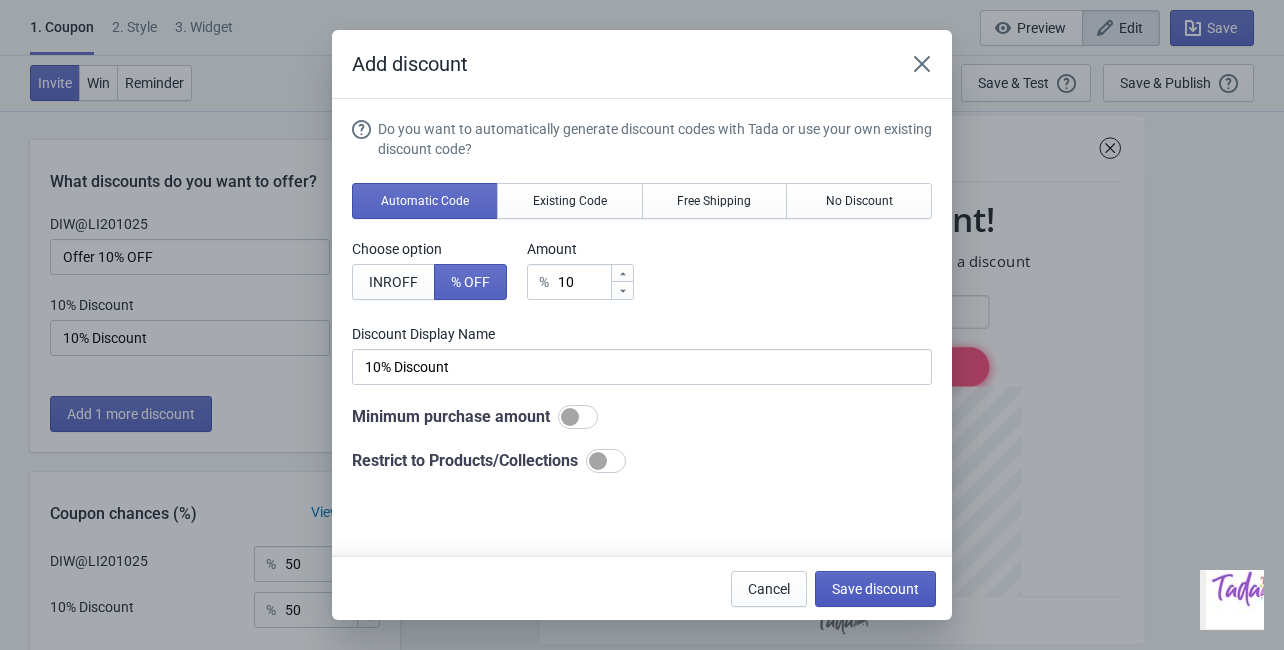
click at [873, 581] on span "Save discount" at bounding box center [875, 589] width 87 height 16
type input "10% Discount"
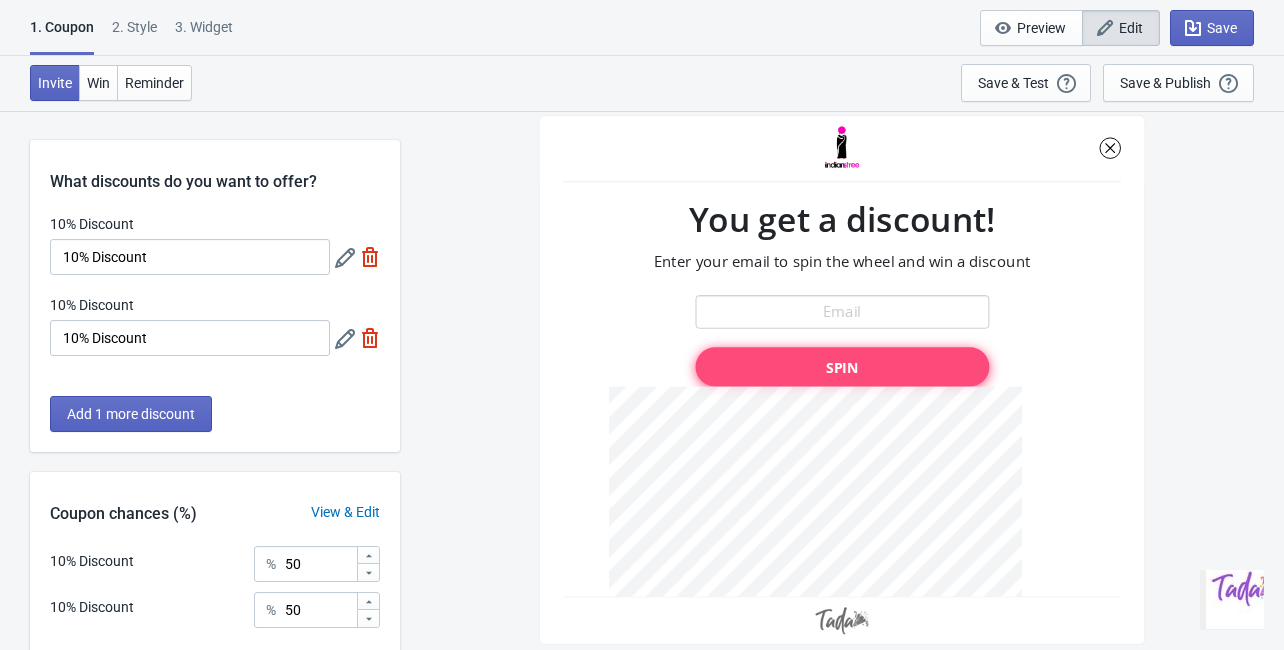
click at [338, 264] on icon at bounding box center [345, 258] width 20 height 20
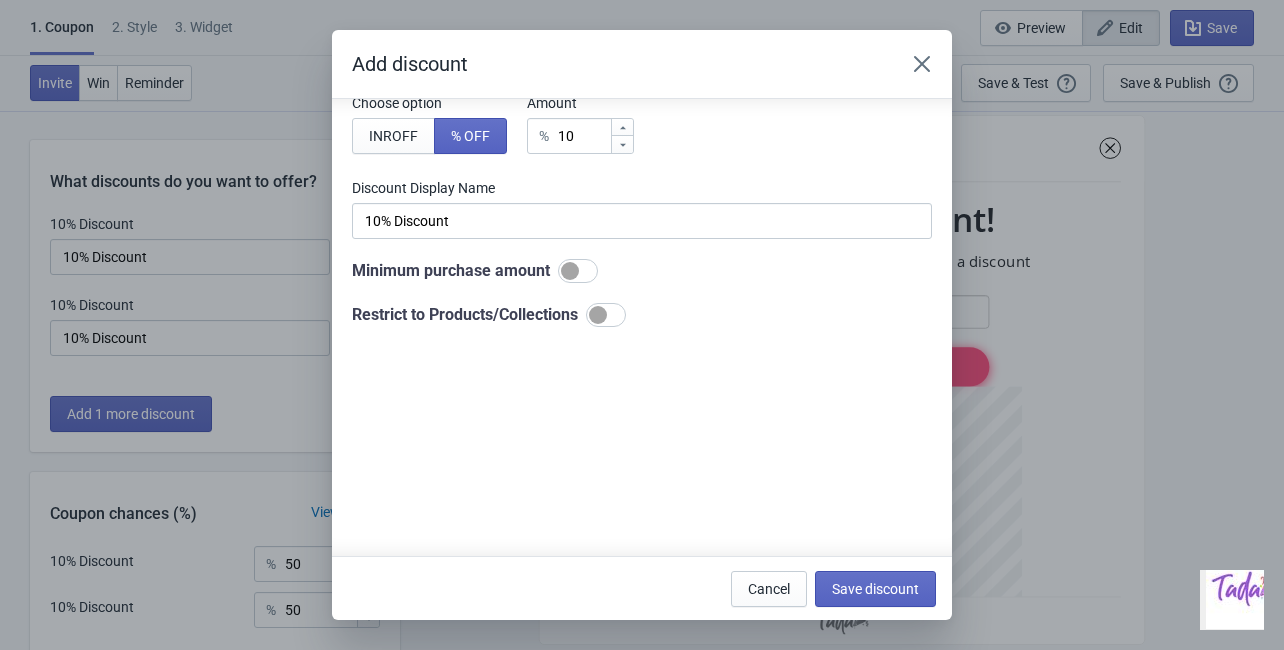
scroll to position [161, 0]
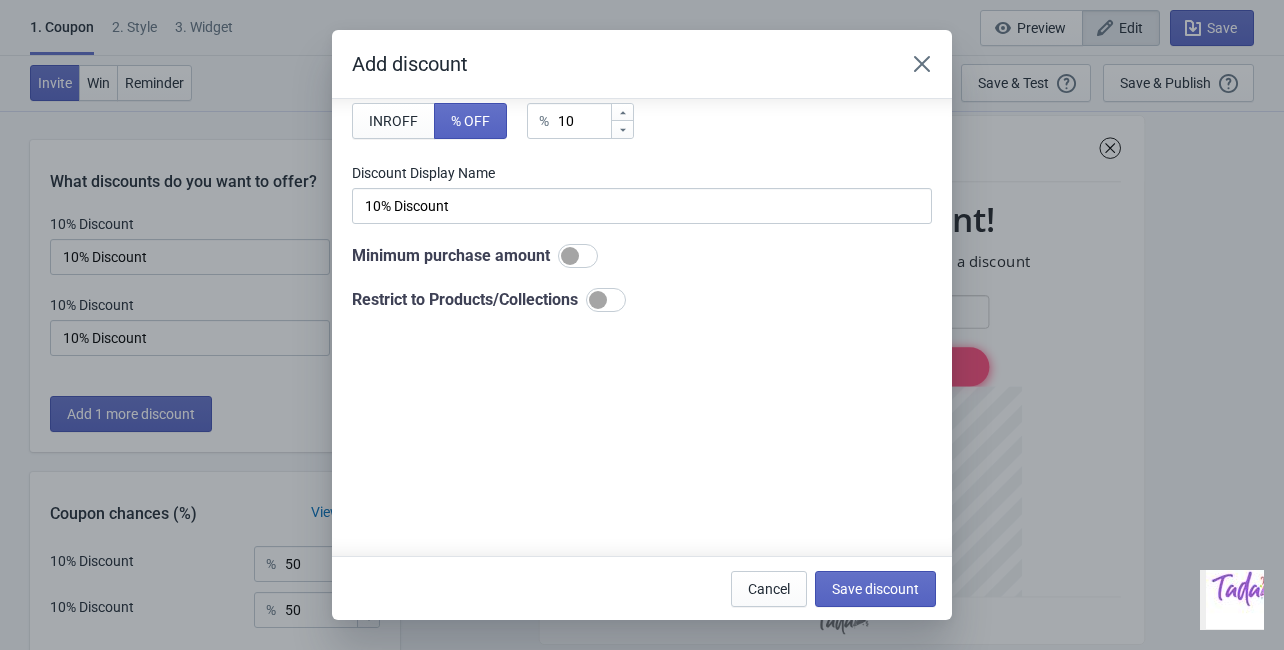
click at [612, 297] on div at bounding box center [606, 300] width 40 height 24
checkbox input "true"
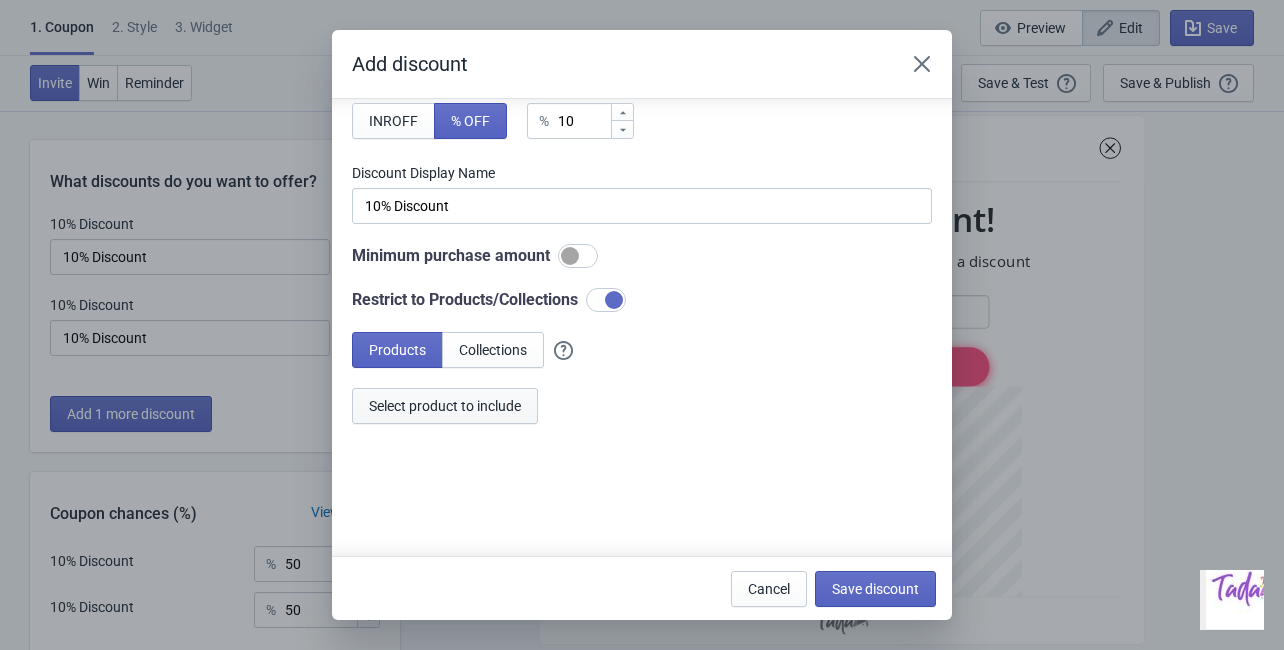
click at [470, 404] on span "Select product to include" at bounding box center [445, 406] width 152 height 16
click at [844, 573] on button "Save discount" at bounding box center [875, 589] width 121 height 36
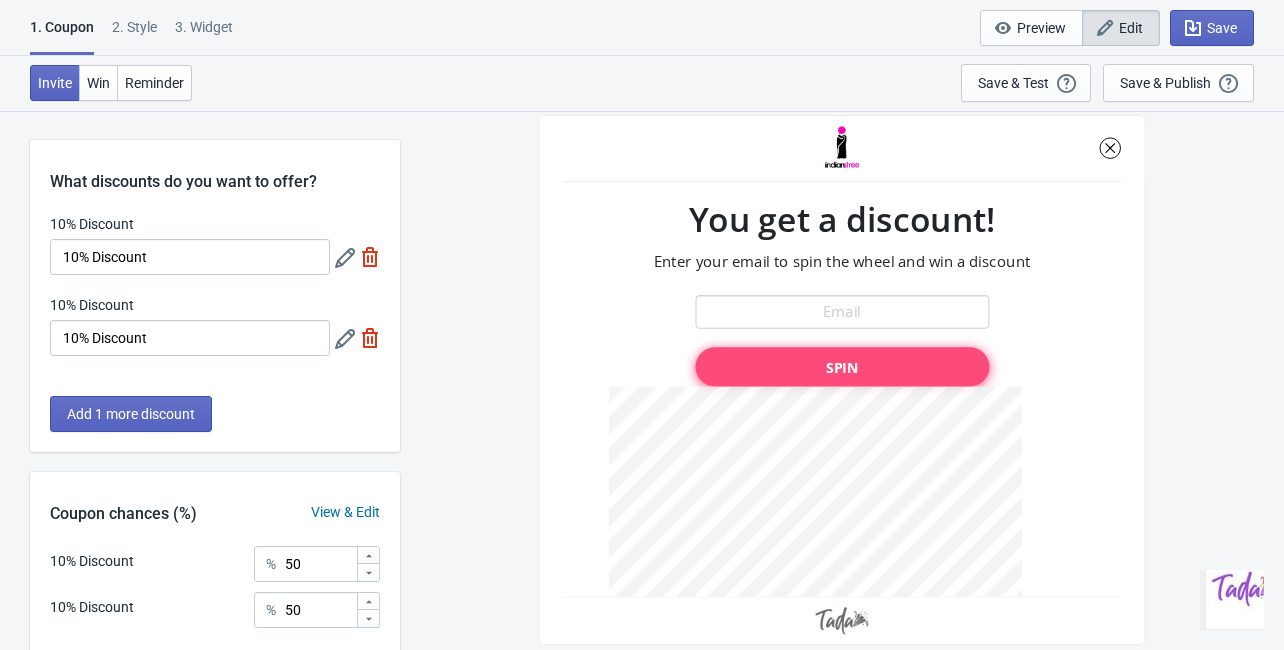
click at [344, 338] on icon at bounding box center [345, 339] width 20 height 20
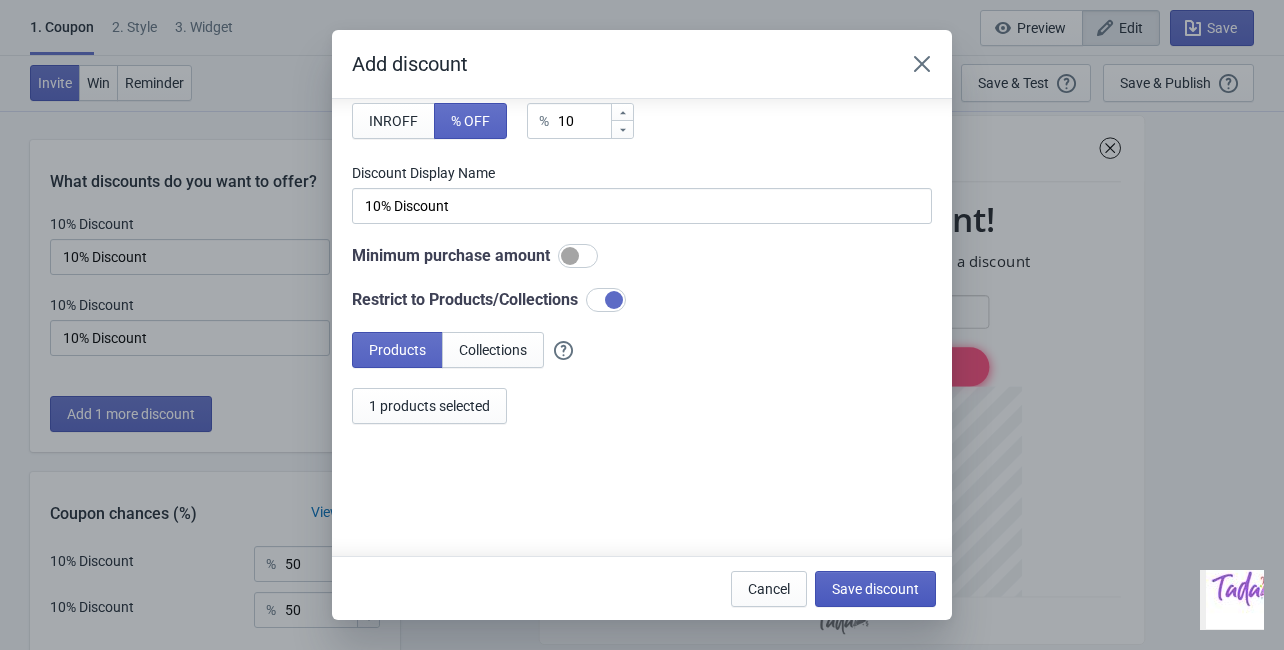
click at [872, 587] on span "Save discount" at bounding box center [875, 589] width 87 height 16
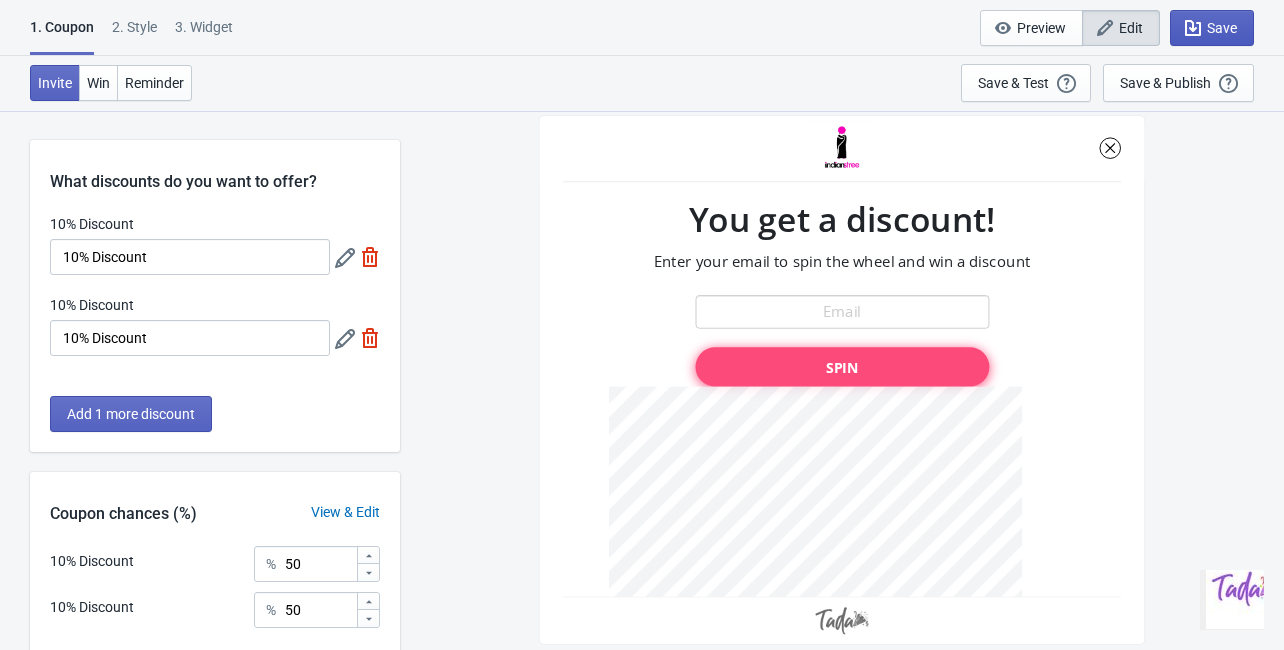
click at [1210, 23] on span "Save" at bounding box center [1222, 28] width 30 height 16
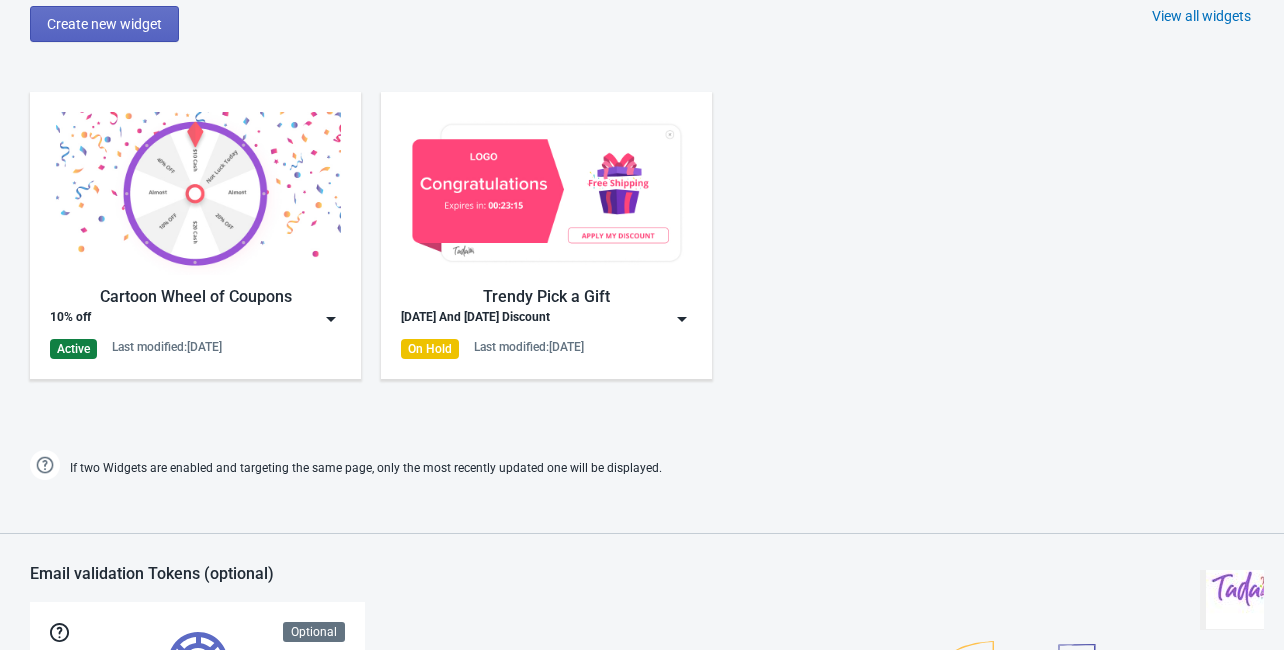
scroll to position [1040, 0]
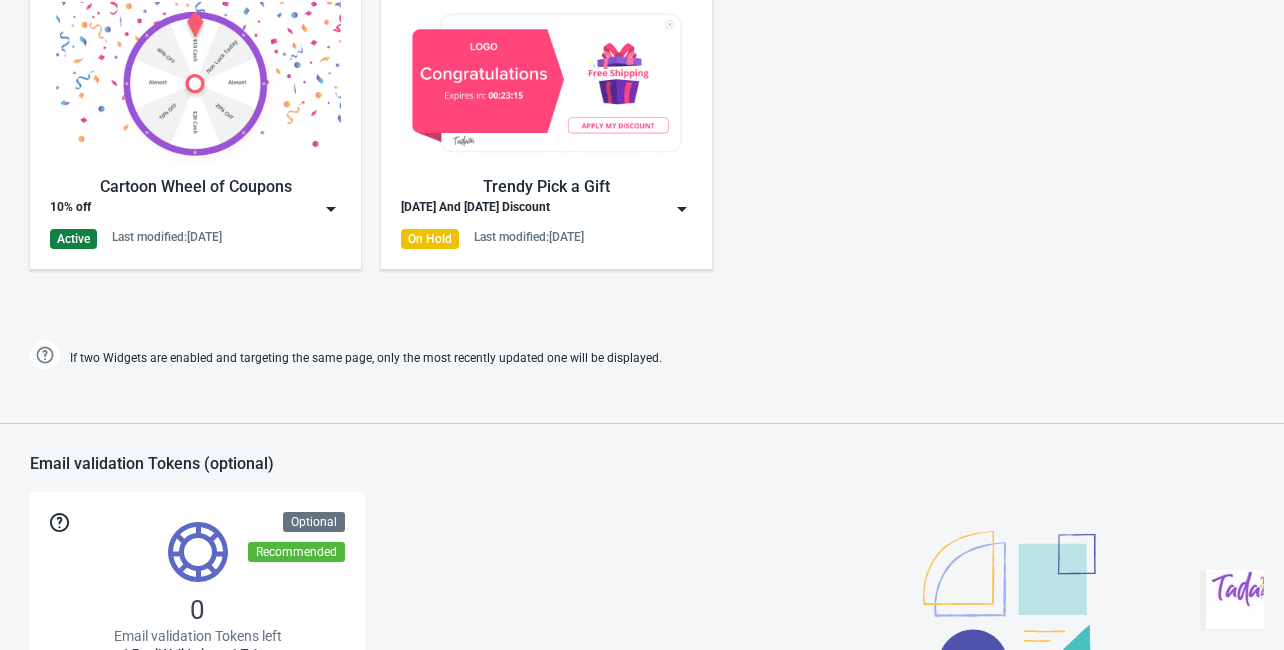
click at [564, 163] on img at bounding box center [546, 83] width 291 height 163
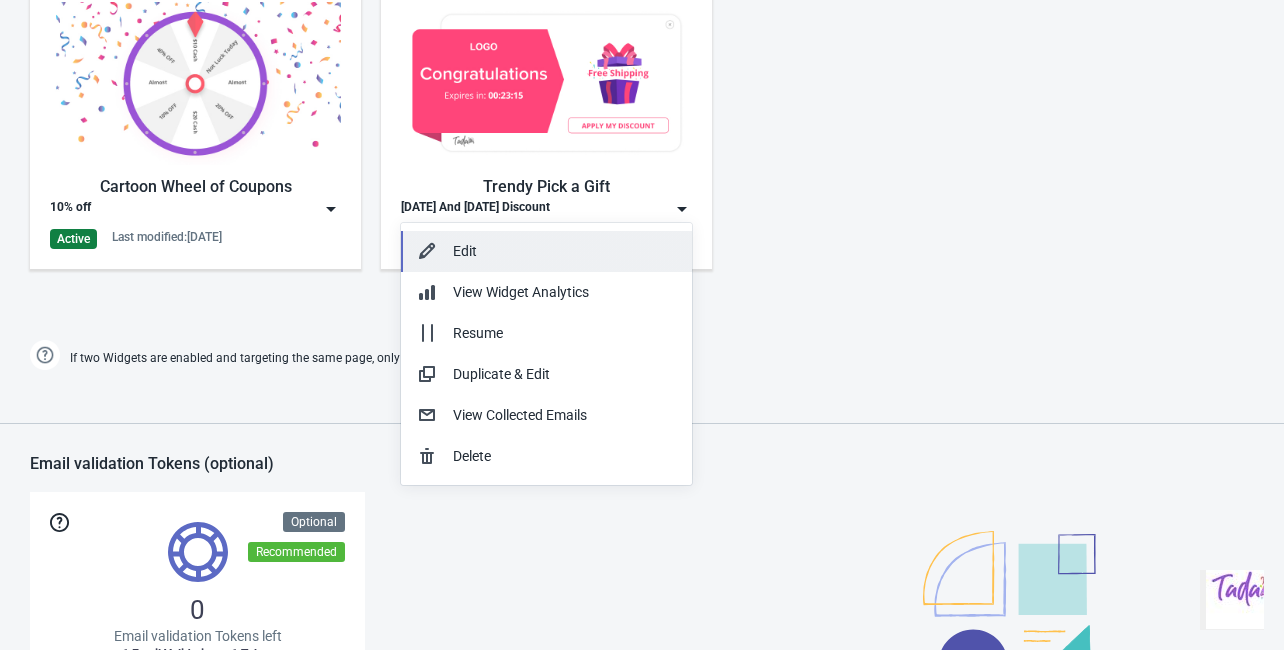
click at [479, 249] on div "Edit" at bounding box center [564, 251] width 223 height 21
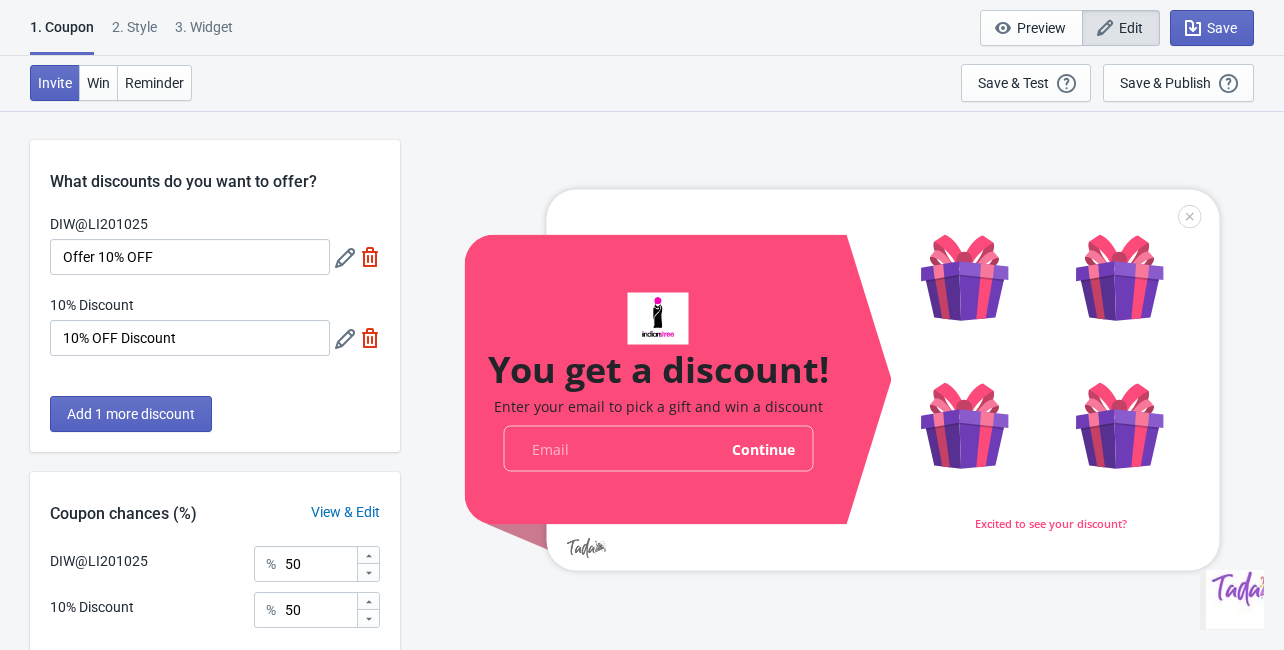
click at [337, 257] on icon at bounding box center [345, 258] width 20 height 20
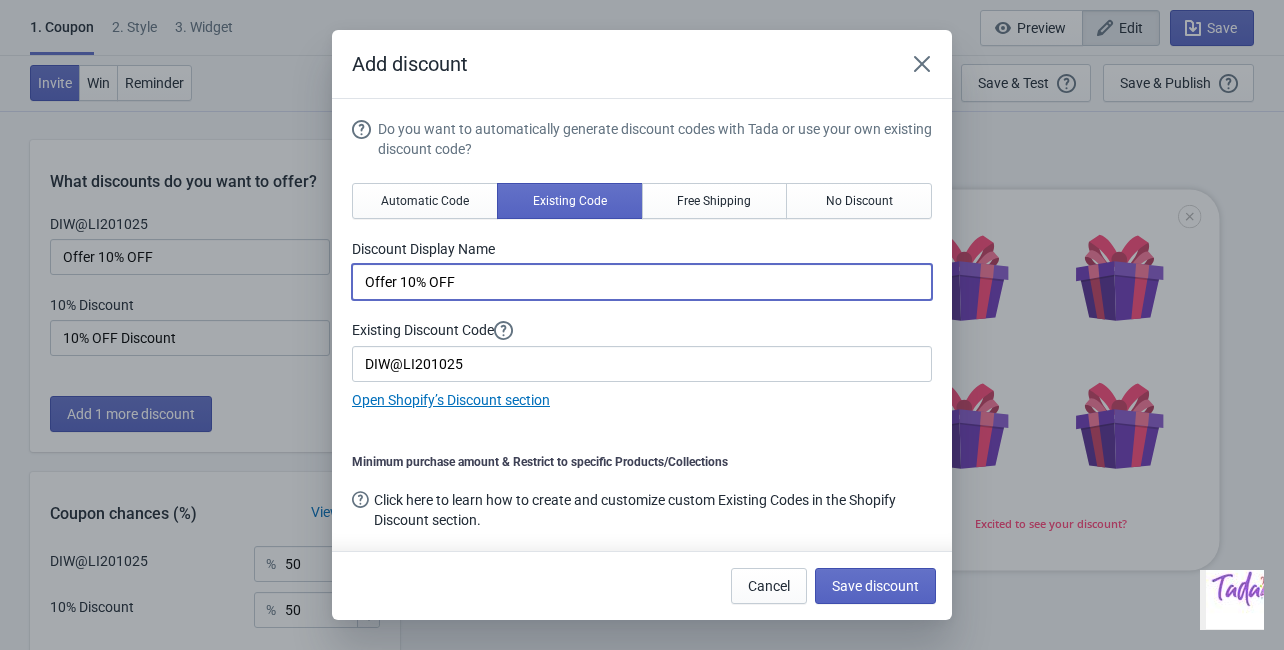
drag, startPoint x: 478, startPoint y: 276, endPoint x: 291, endPoint y: 279, distance: 187.0
click at [291, 279] on div "Add discount Do you want to automatically generate discount codes with Tada or …" at bounding box center [642, 325] width 1284 height 590
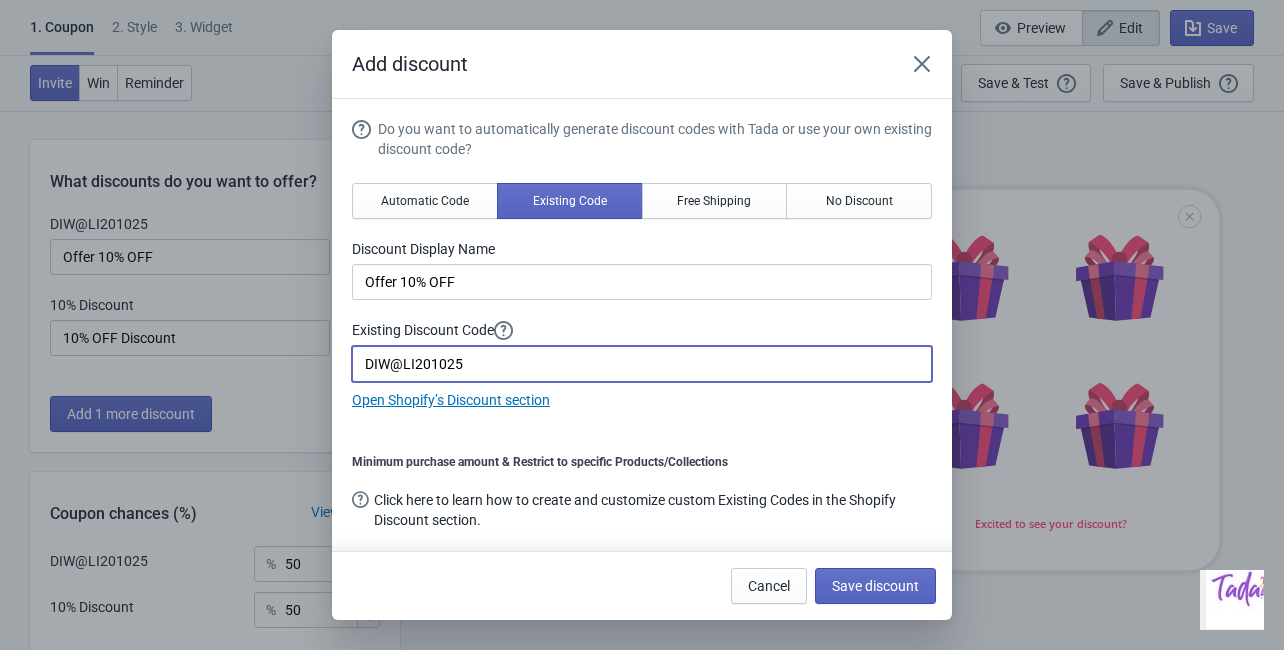
drag, startPoint x: 487, startPoint y: 367, endPoint x: 310, endPoint y: 384, distance: 177.8
click at [310, 384] on div "Add discount Do you want to automatically generate discount codes with Tada or …" at bounding box center [642, 325] width 1284 height 590
click at [778, 593] on button "Cancel" at bounding box center [769, 586] width 76 height 36
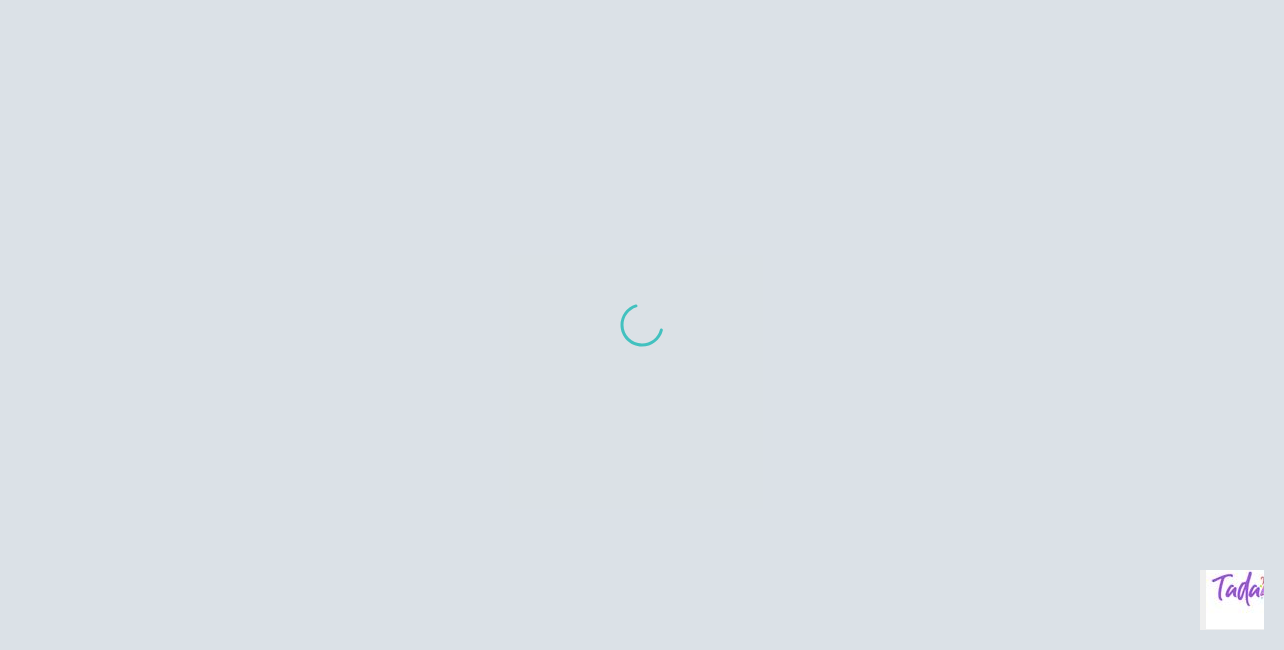
scroll to position [20, 0]
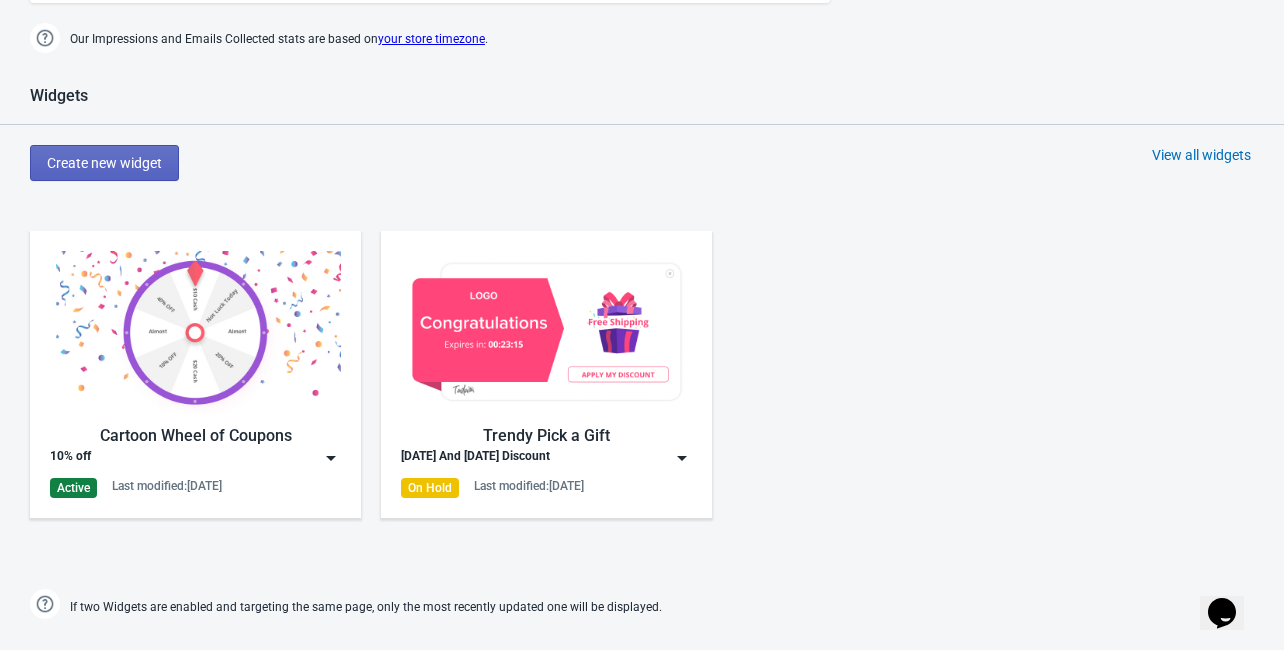
scroll to position [800, 0]
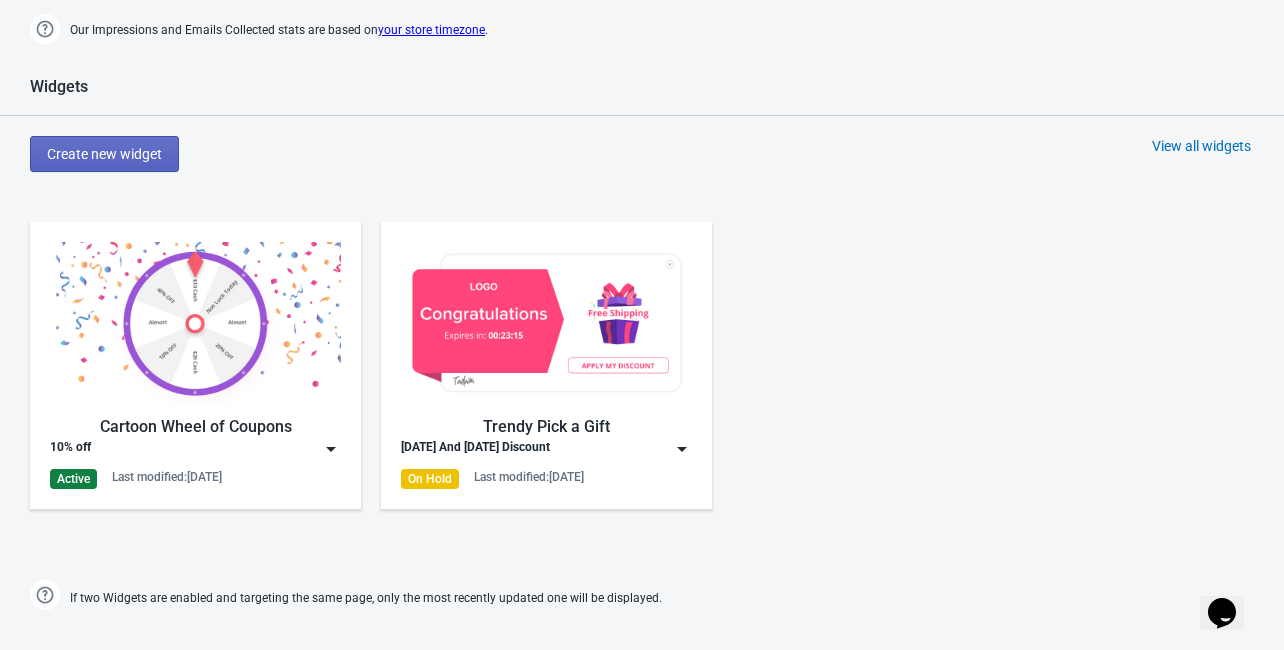
click at [288, 454] on div "10% off" at bounding box center [195, 449] width 291 height 20
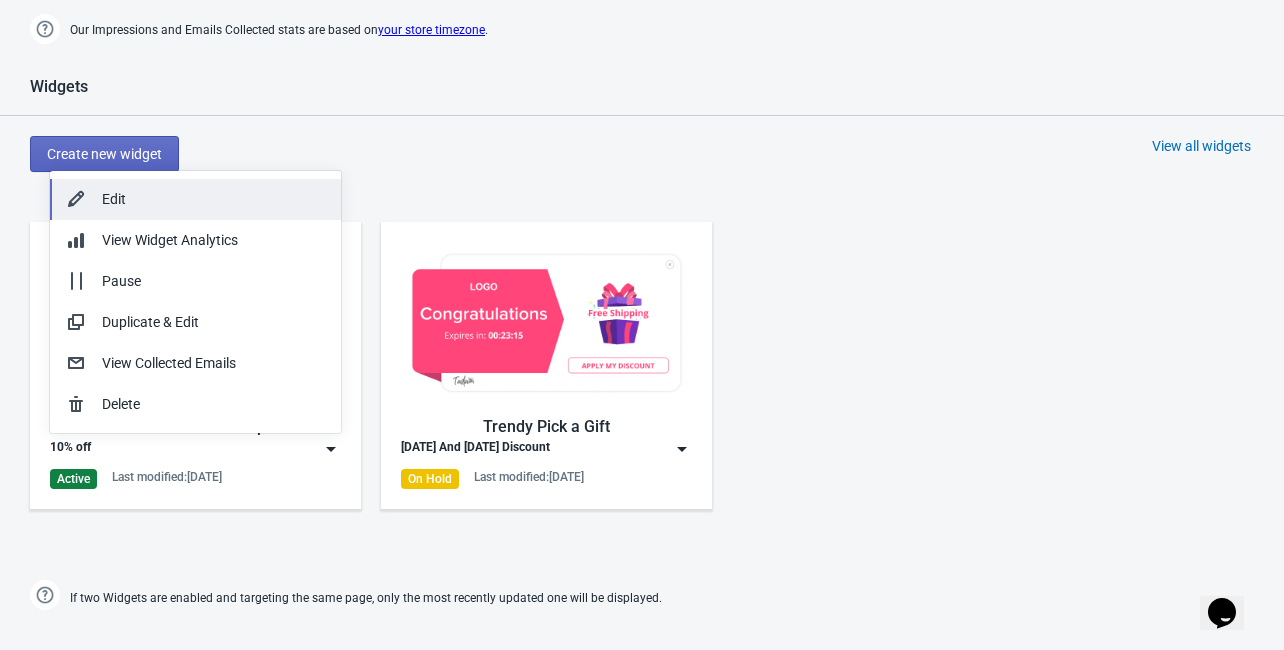
click at [126, 200] on div "Edit" at bounding box center [213, 199] width 223 height 21
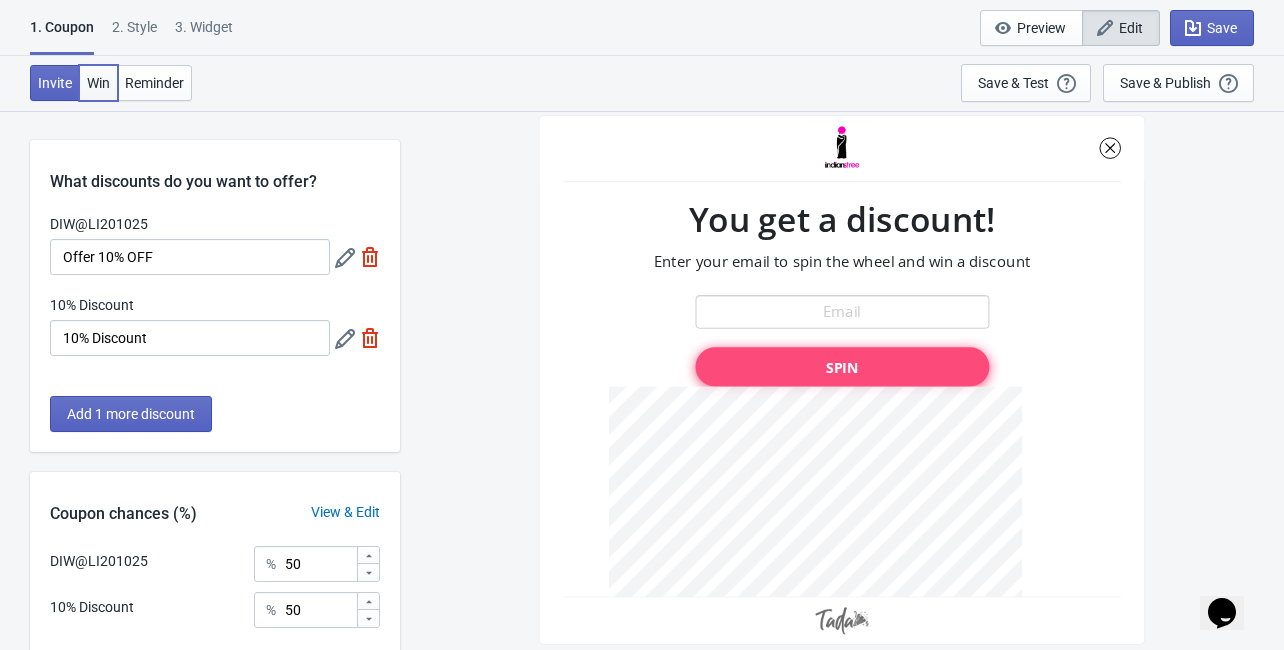
click at [104, 84] on span "Win" at bounding box center [98, 83] width 23 height 16
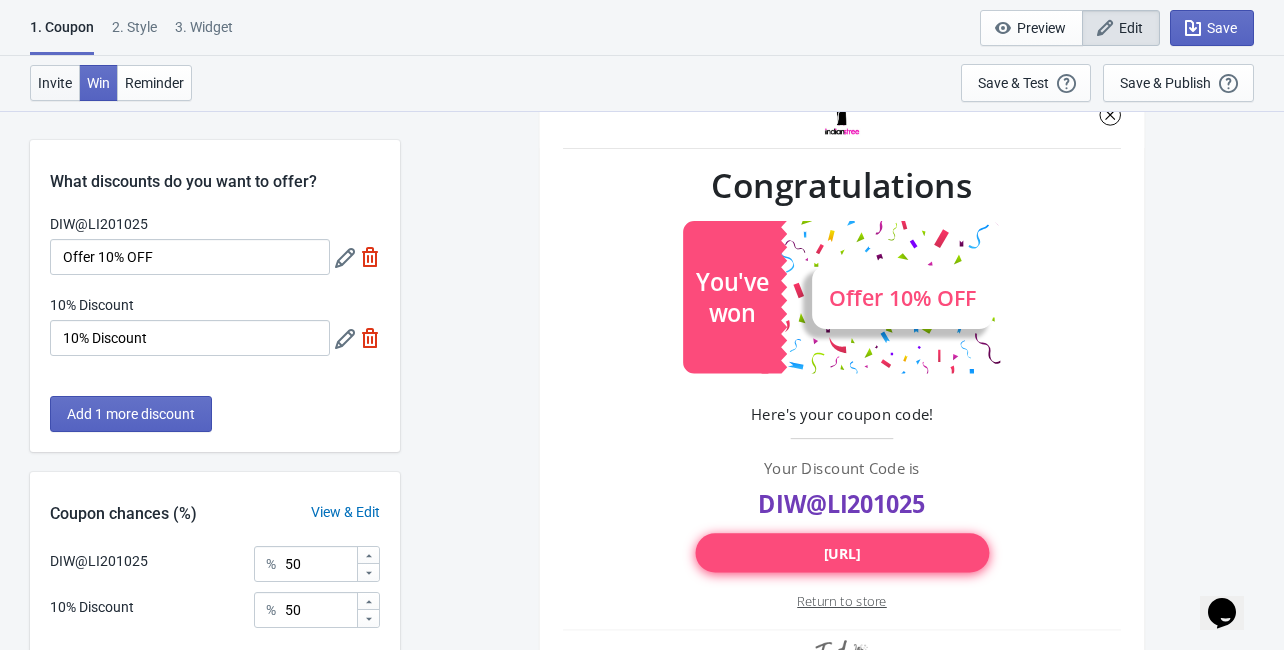
click at [57, 68] on button "Invite" at bounding box center [55, 83] width 50 height 36
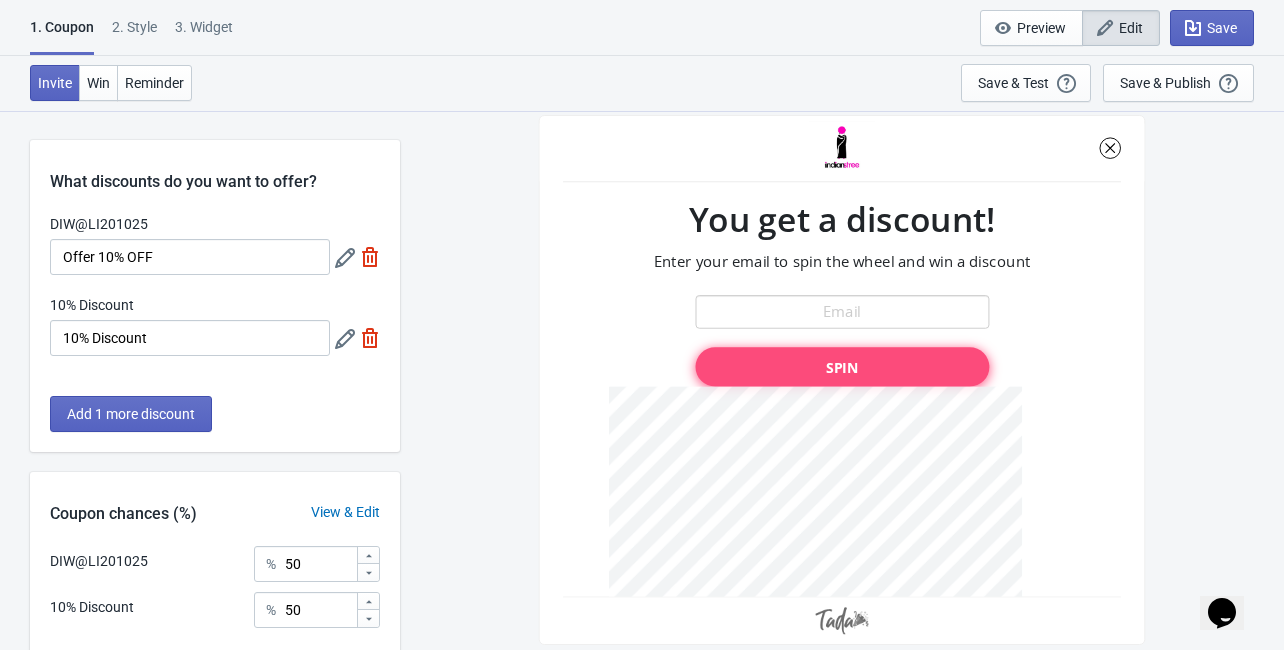
click at [149, 27] on div "2 . Style" at bounding box center [134, 34] width 45 height 35
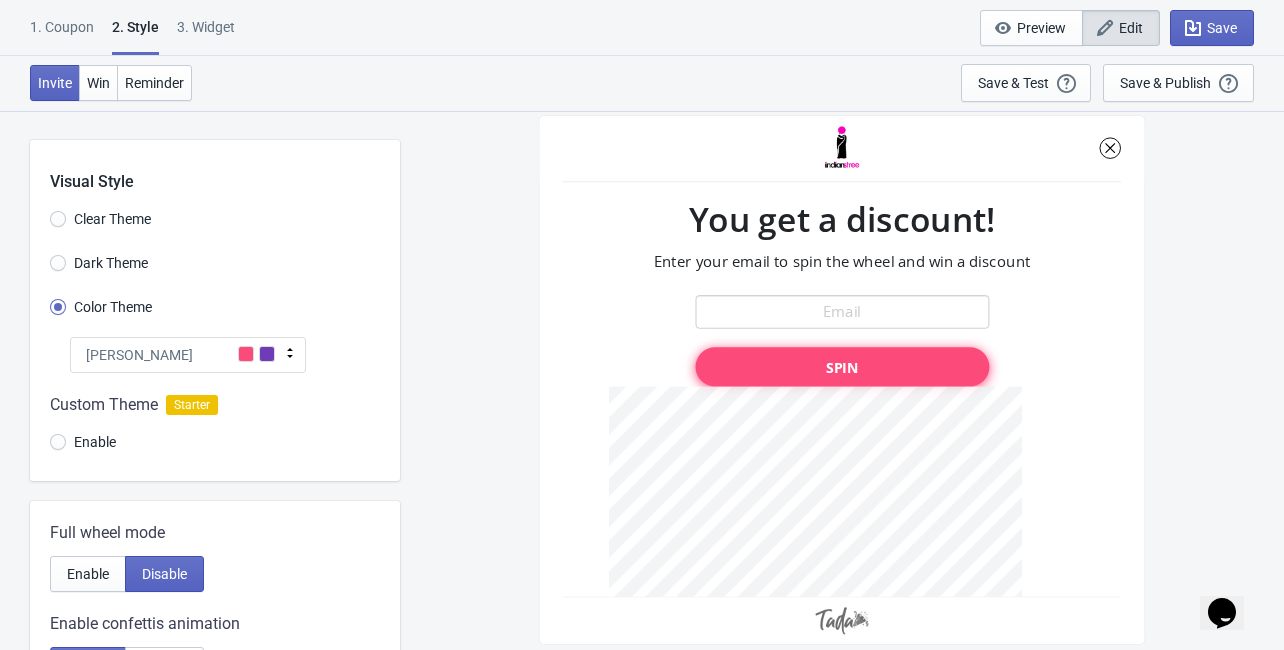
click at [203, 31] on div "3. Widget" at bounding box center [206, 34] width 58 height 35
select select "once"
select select "top_left"
select select "1"
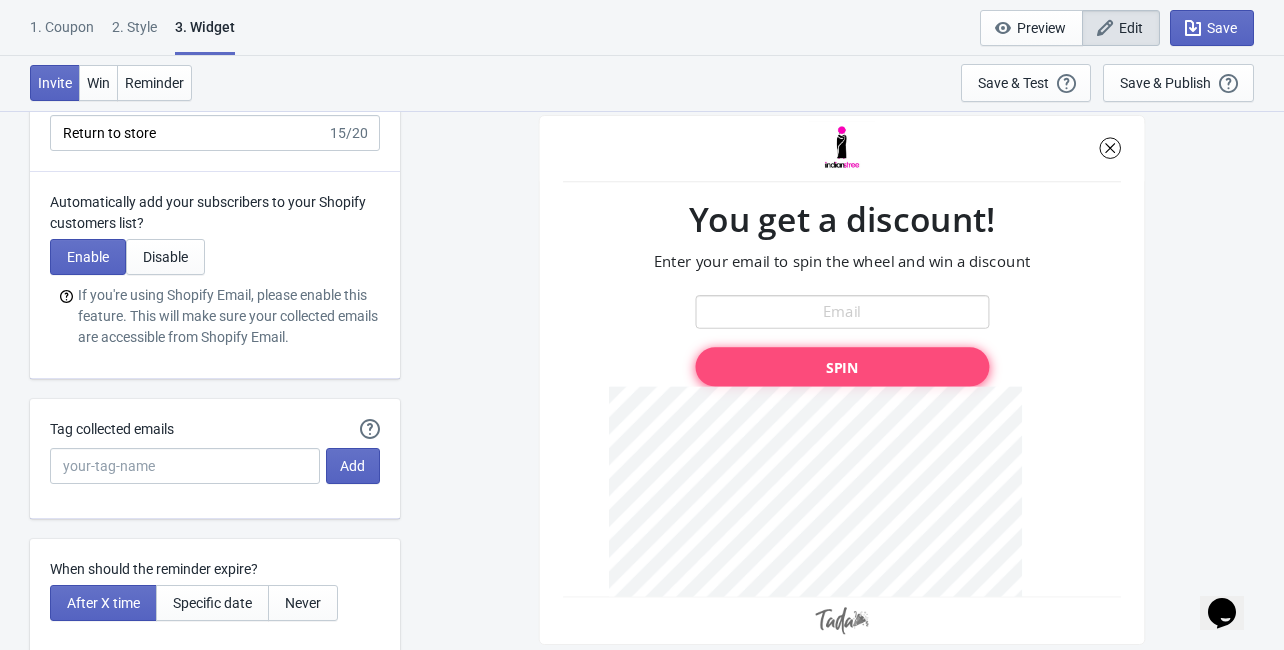
scroll to position [4799, 0]
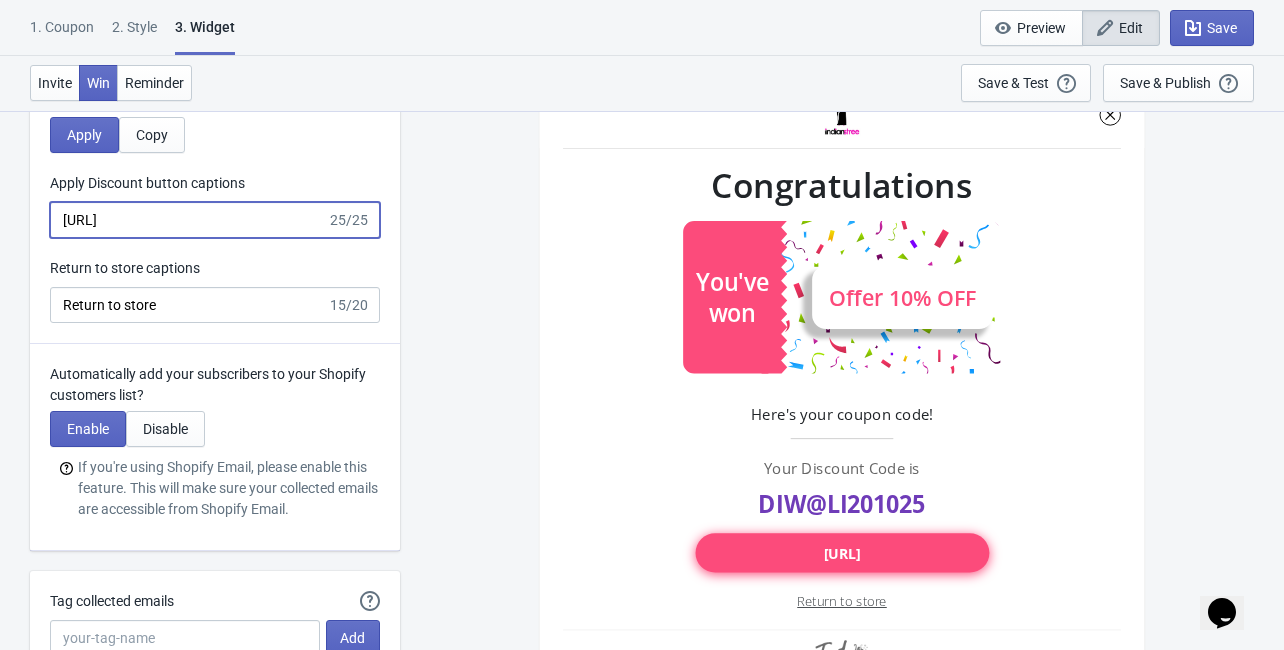
click at [221, 223] on input "[URL]" at bounding box center [188, 220] width 277 height 36
click at [224, 223] on input "[URL]" at bounding box center [188, 220] width 277 height 36
drag, startPoint x: 107, startPoint y: 221, endPoint x: 35, endPoint y: 232, distance: 72.8
click at [195, 224] on input "www.[DEMOGRAPHIC_DATA].c" at bounding box center [188, 220] width 277 height 36
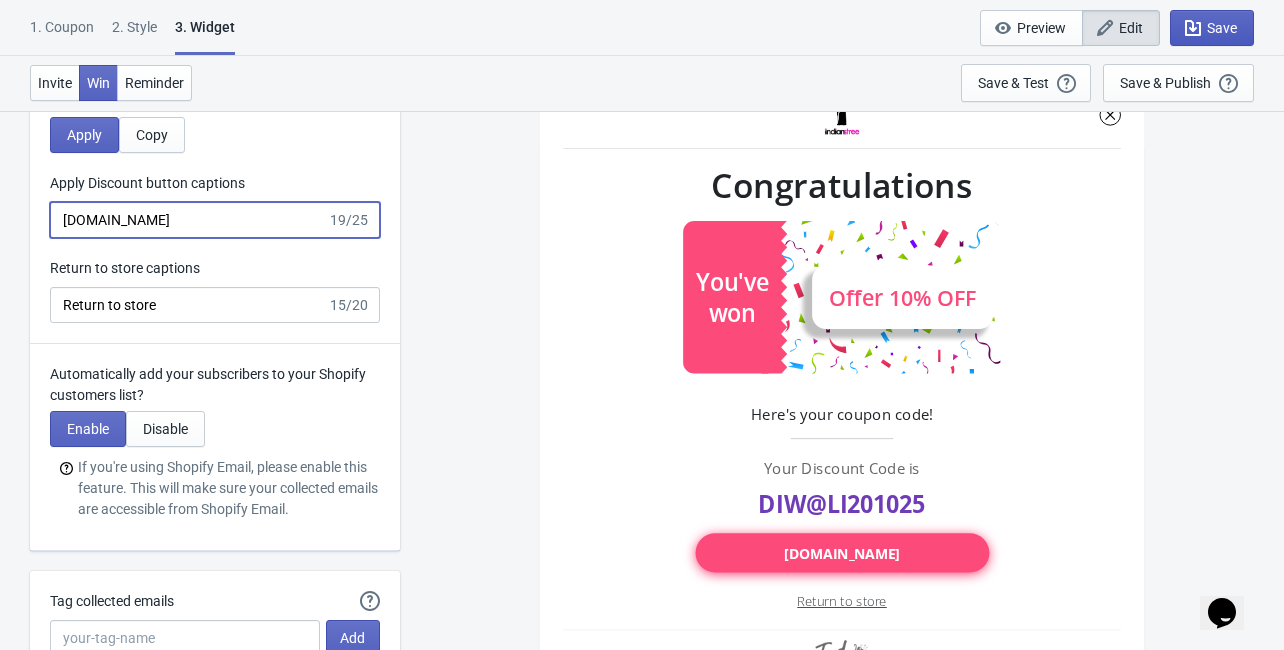
type input "[DOMAIN_NAME]"
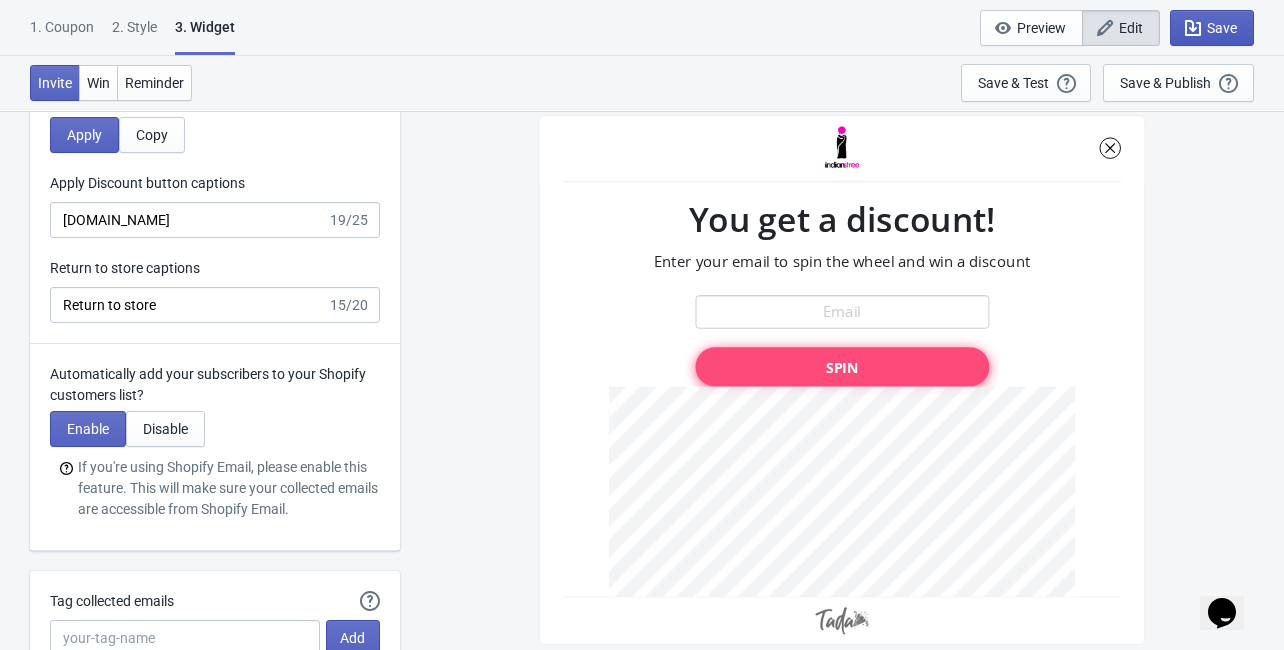
click at [1219, 28] on span "Save" at bounding box center [1222, 28] width 30 height 16
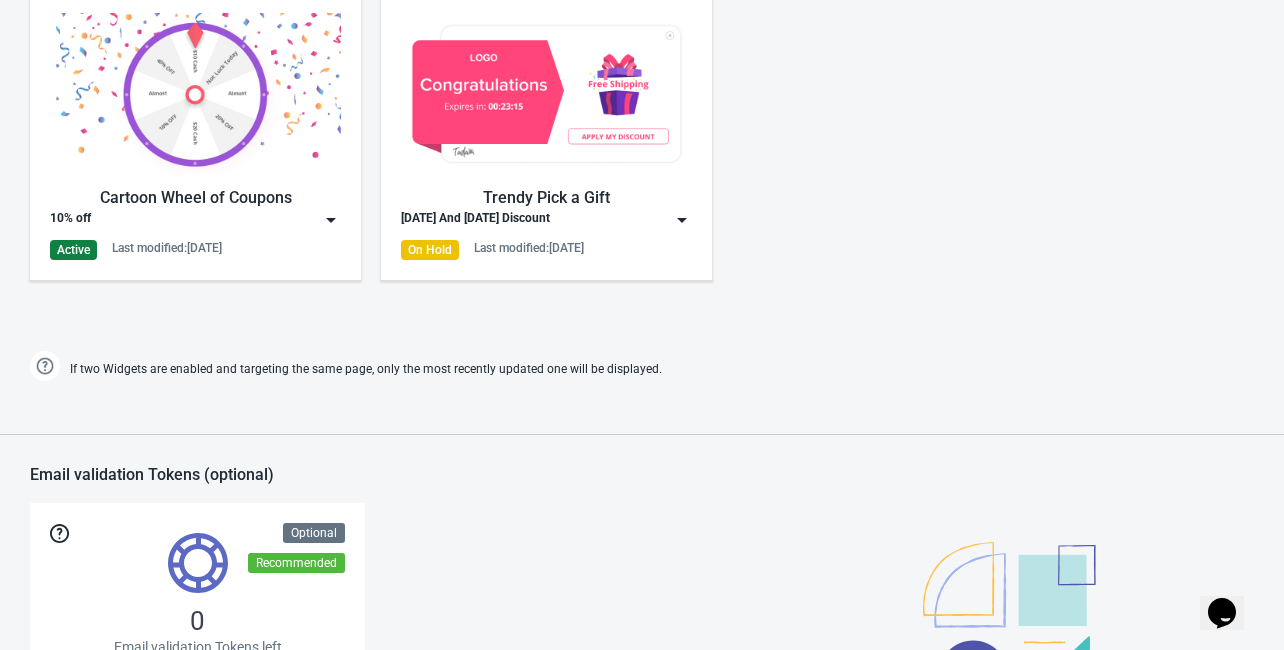
scroll to position [988, 0]
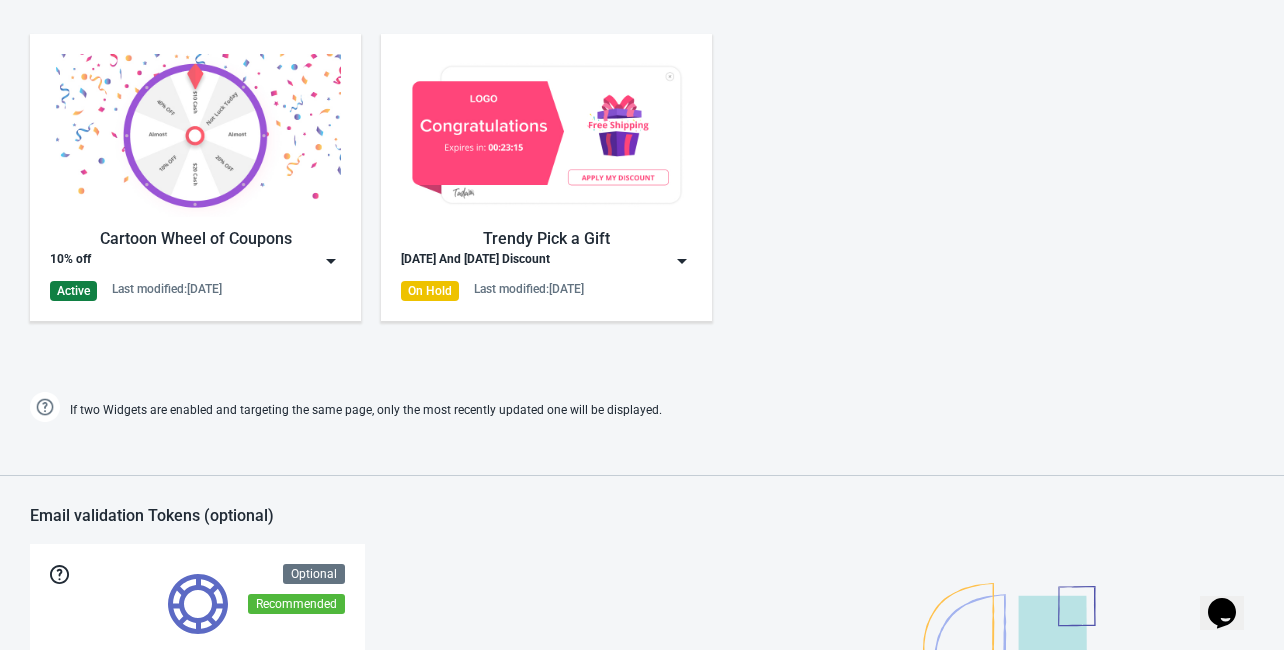
click at [314, 277] on div "Cartoon Wheel of Coupons 10% off Active Last modified: 16.9.2025" at bounding box center [195, 177] width 291 height 247
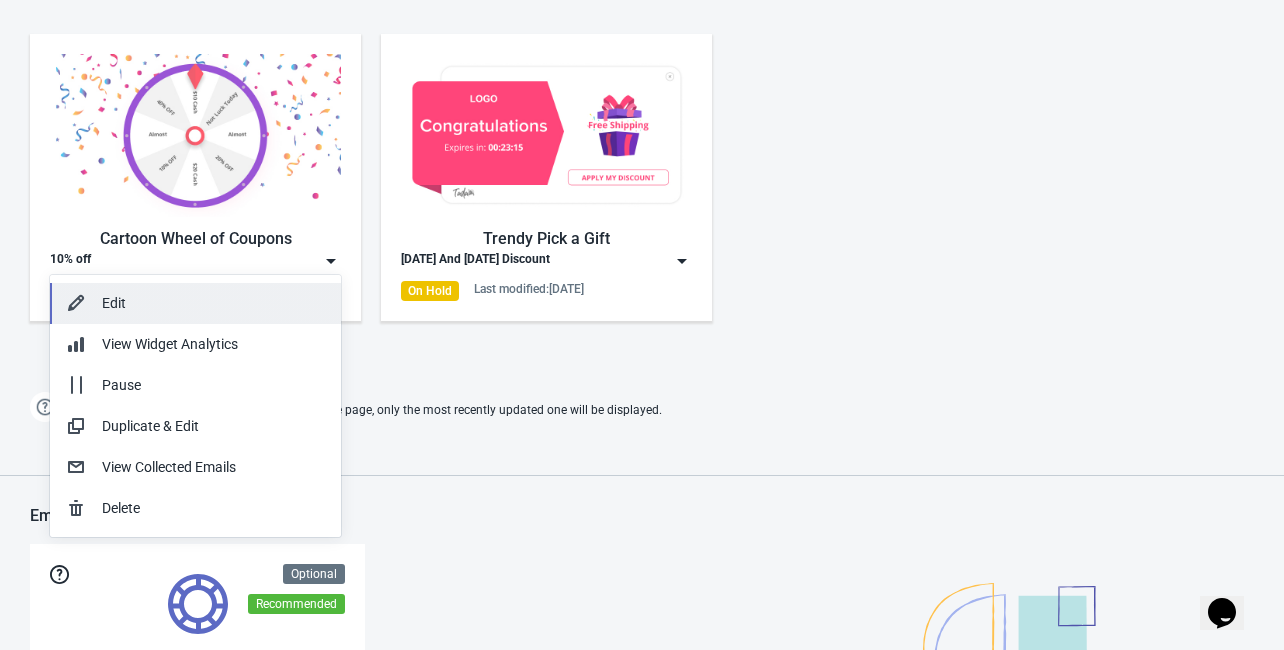
click at [118, 305] on div "Edit" at bounding box center [213, 303] width 223 height 21
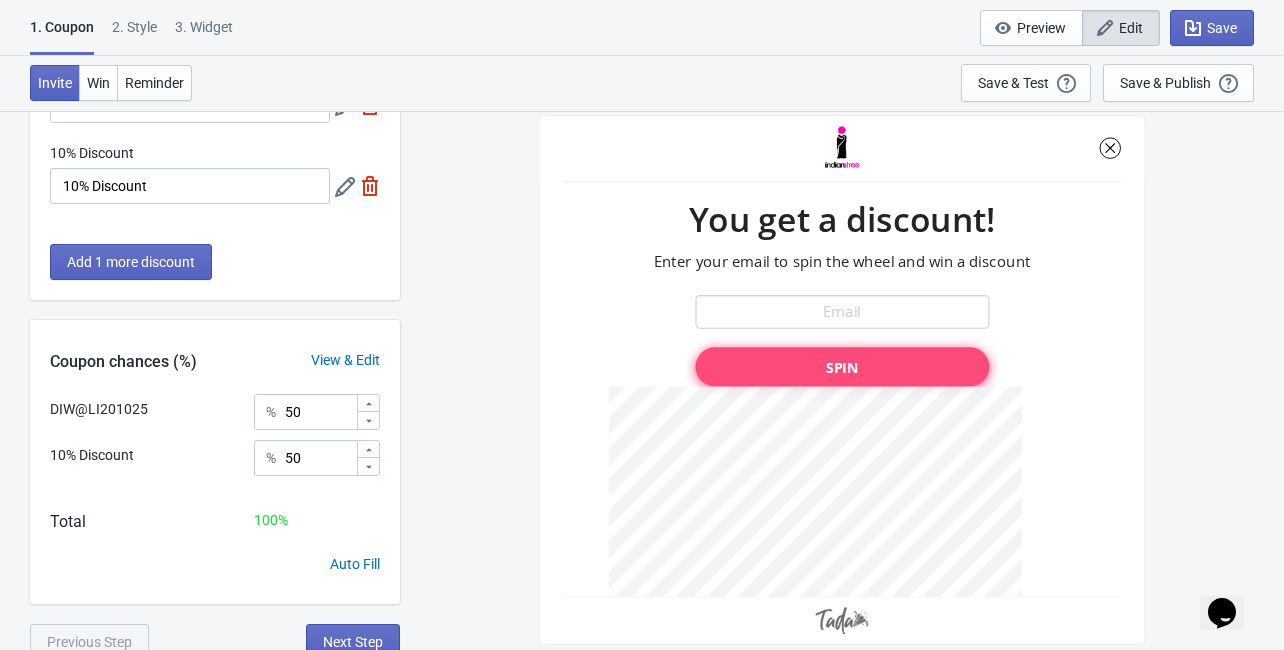
scroll to position [162, 0]
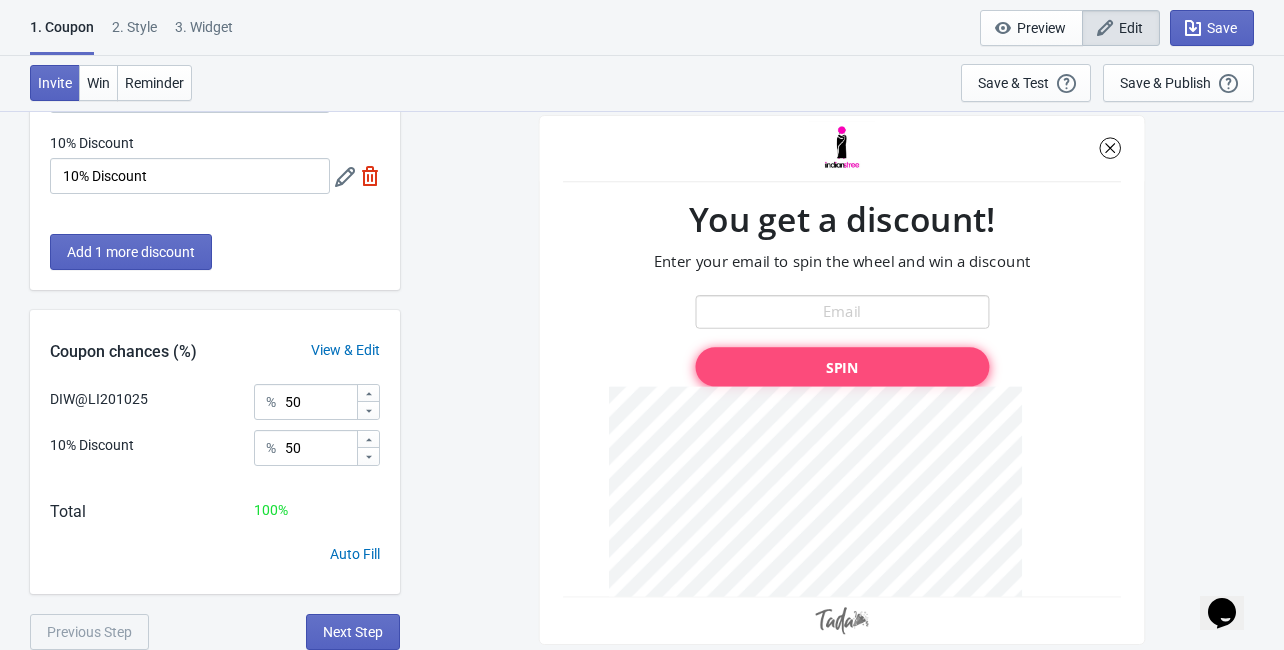
click at [219, 21] on div "3. Widget" at bounding box center [204, 34] width 58 height 35
select select "once"
select select "top_left"
select select "1"
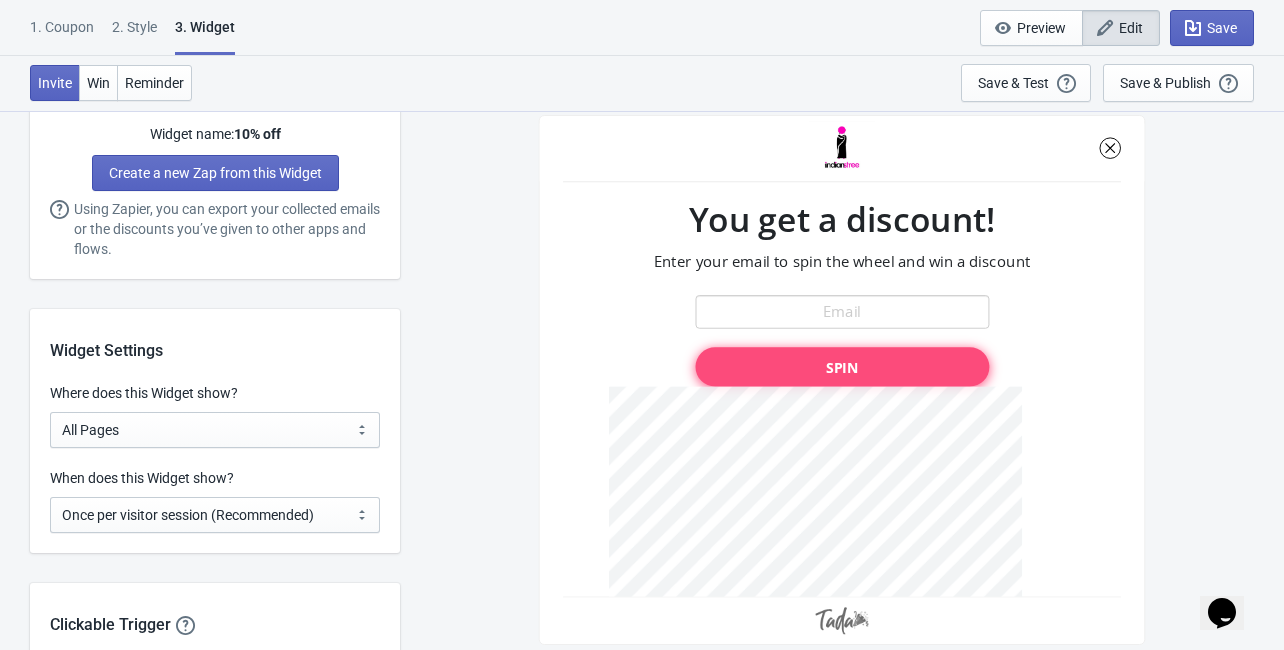
scroll to position [1360, 0]
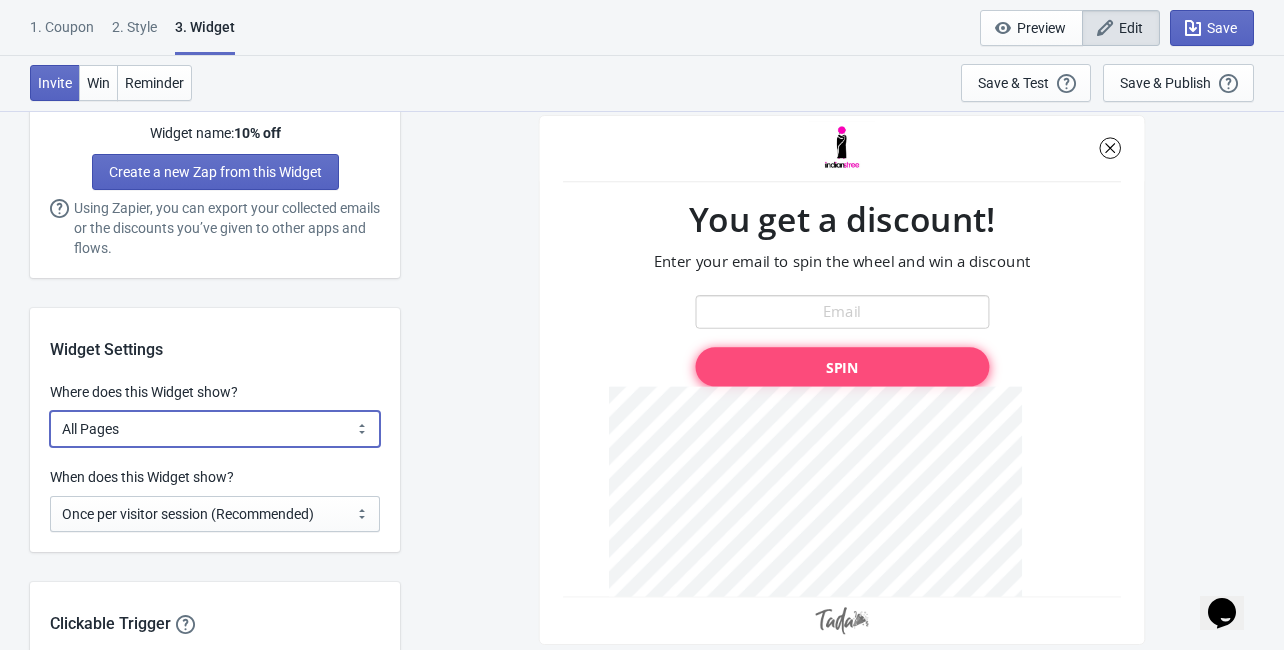
click at [193, 441] on select "All Pages All Product Pages All Blog Pages All Static Pages Specific Product(s)…" at bounding box center [215, 429] width 330 height 36
click at [192, 441] on select "All Pages All Product Pages All Blog Pages All Static Pages Specific Product(s)…" at bounding box center [215, 429] width 330 height 36
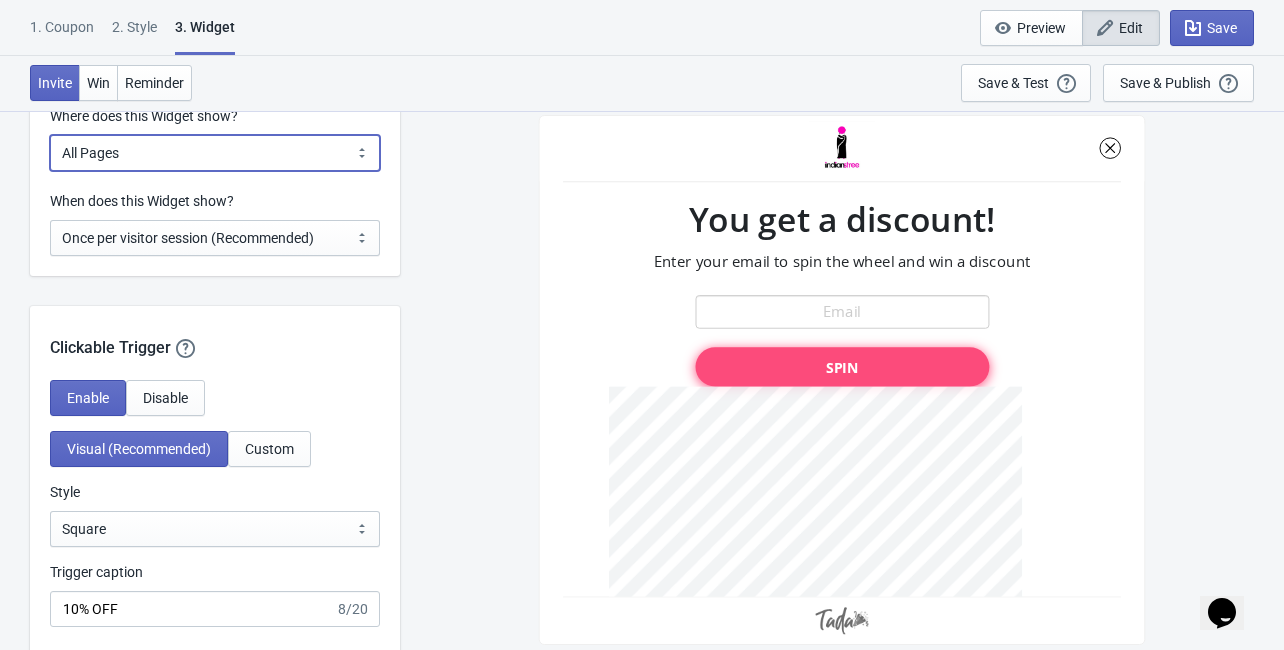
scroll to position [1680, 0]
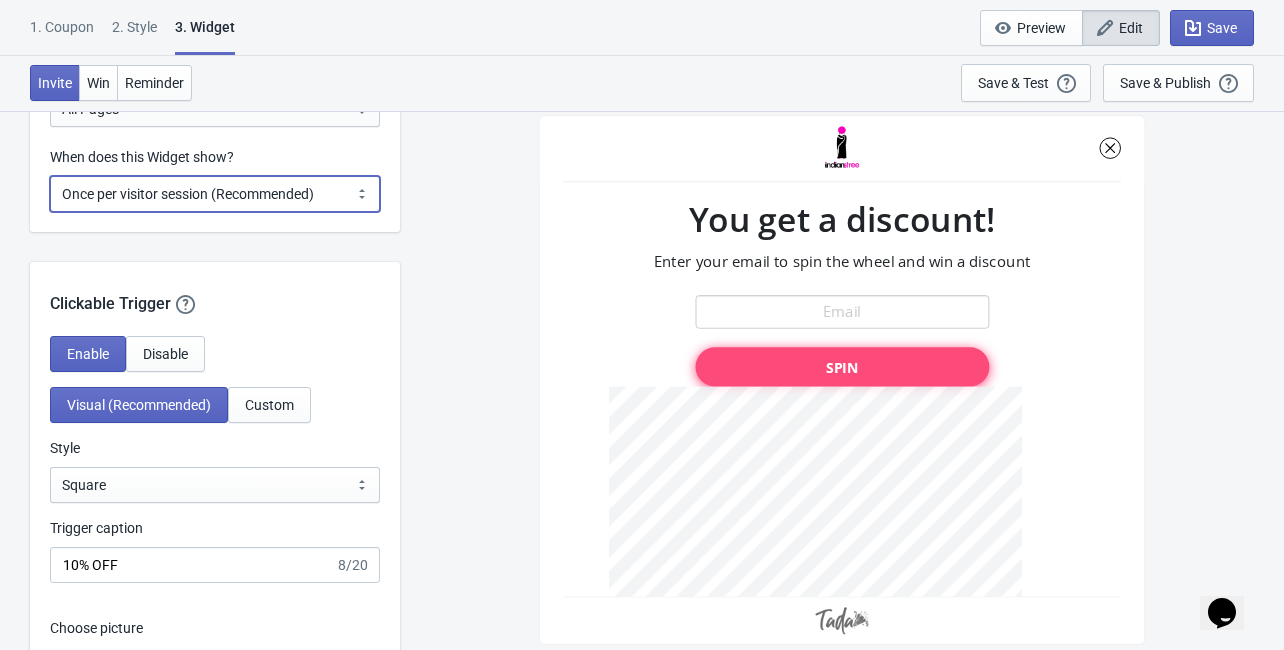
click at [232, 198] on select "Every new visit of page Once every period of time Once per visitor session (Rec…" at bounding box center [215, 194] width 330 height 36
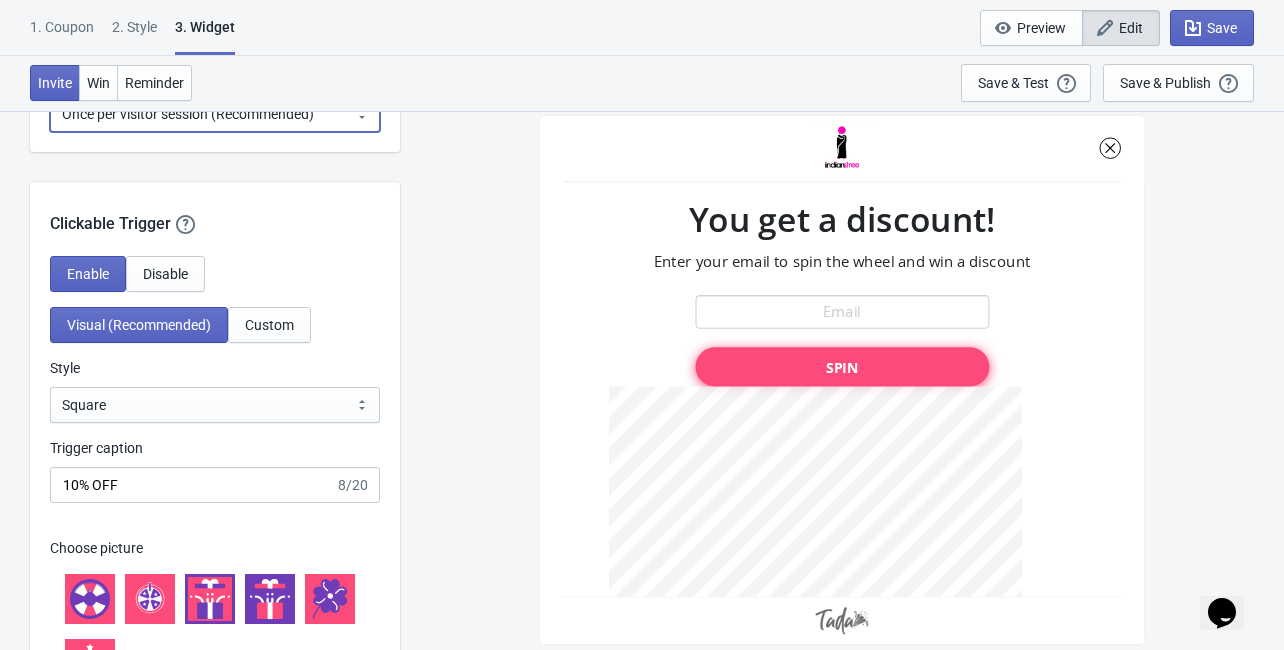
scroll to position [1839, 0]
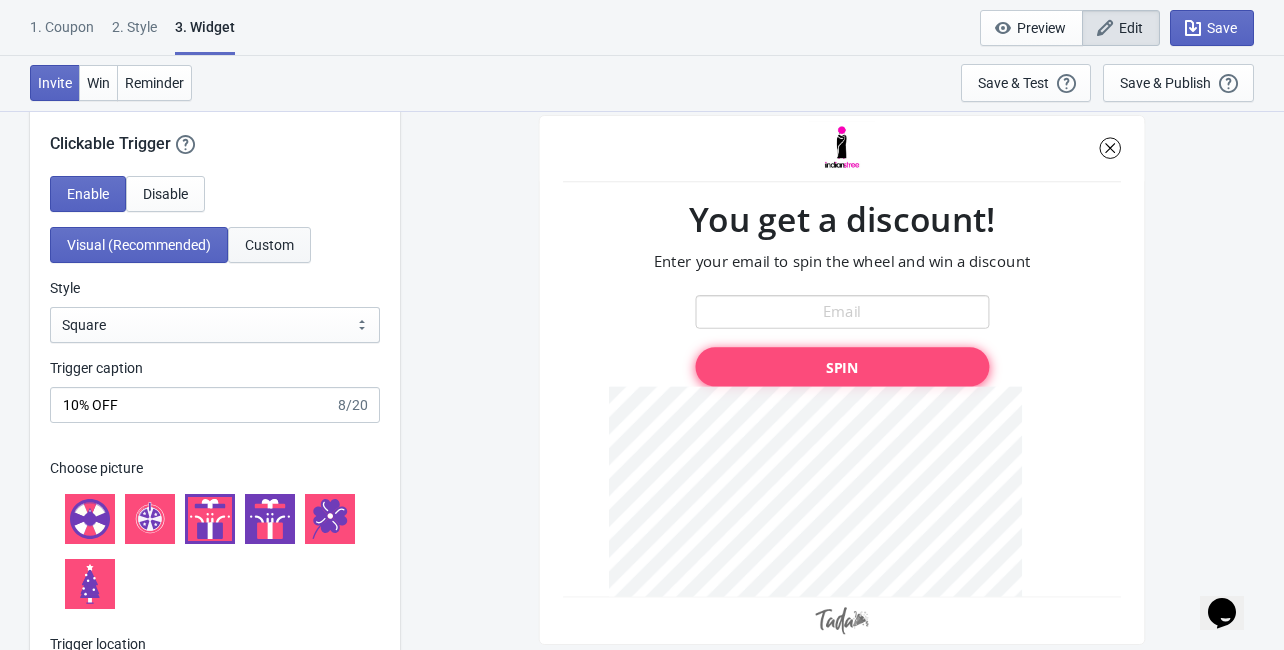
click at [275, 244] on span "Custom" at bounding box center [269, 245] width 49 height 16
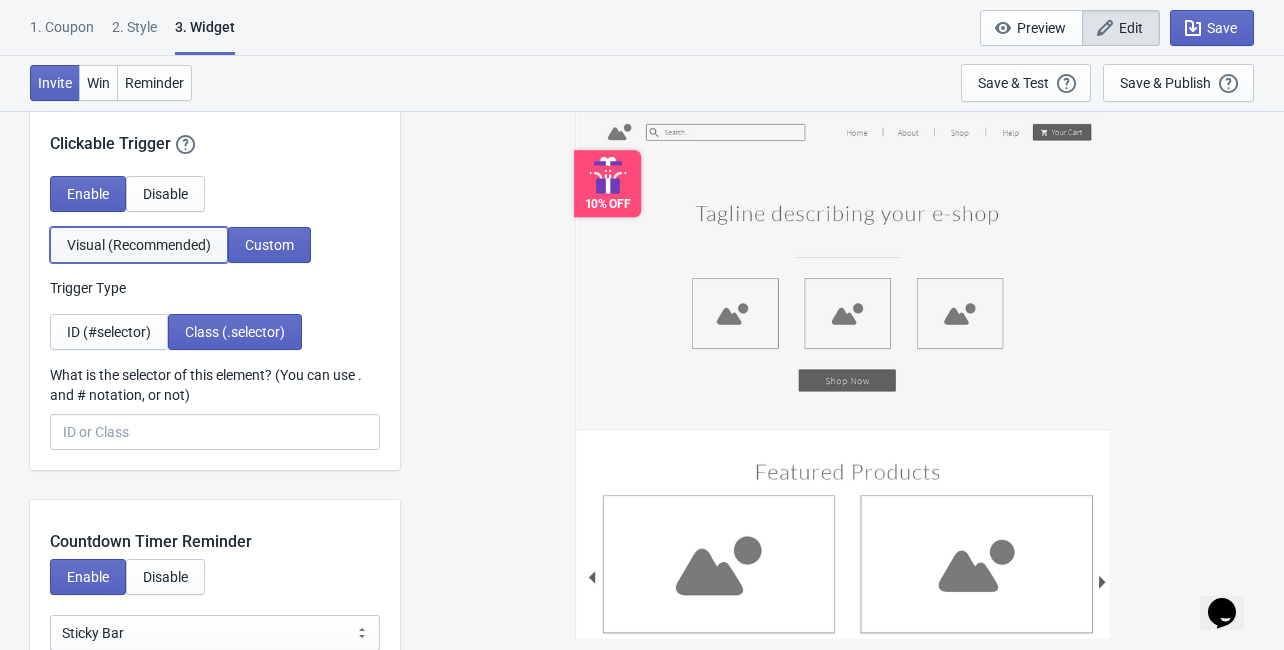
click at [188, 237] on span "Visual (Recommended)" at bounding box center [139, 245] width 144 height 16
select select "top_left"
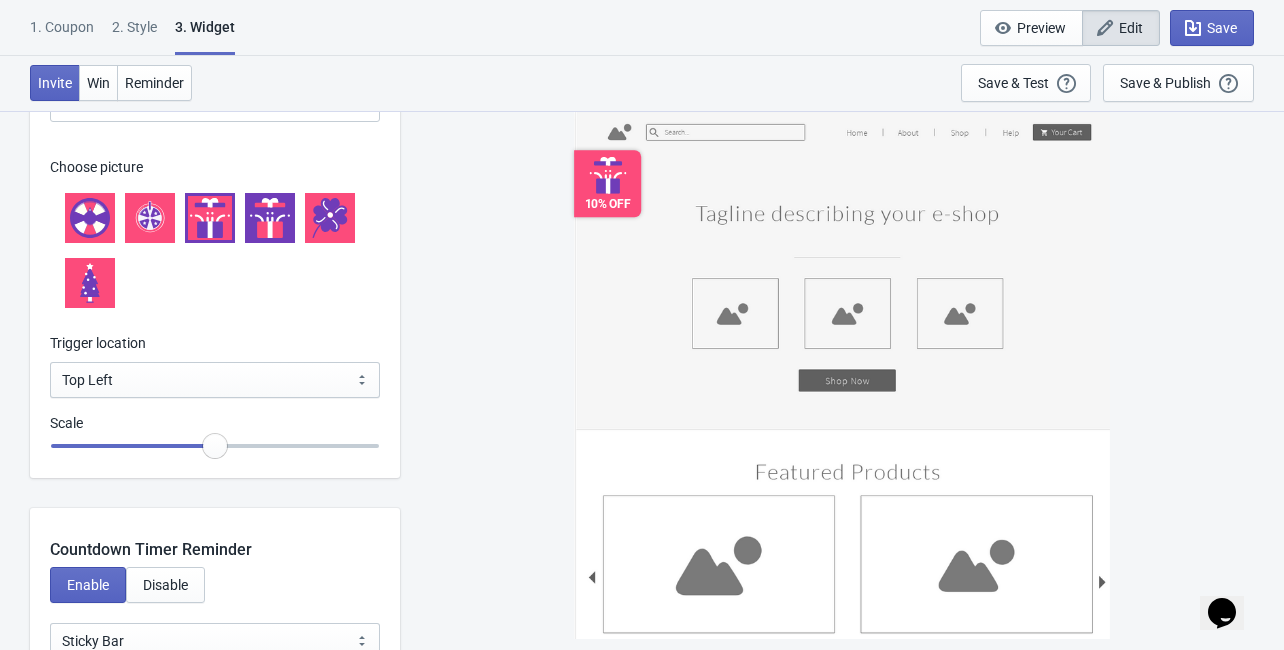
scroll to position [2159, 0]
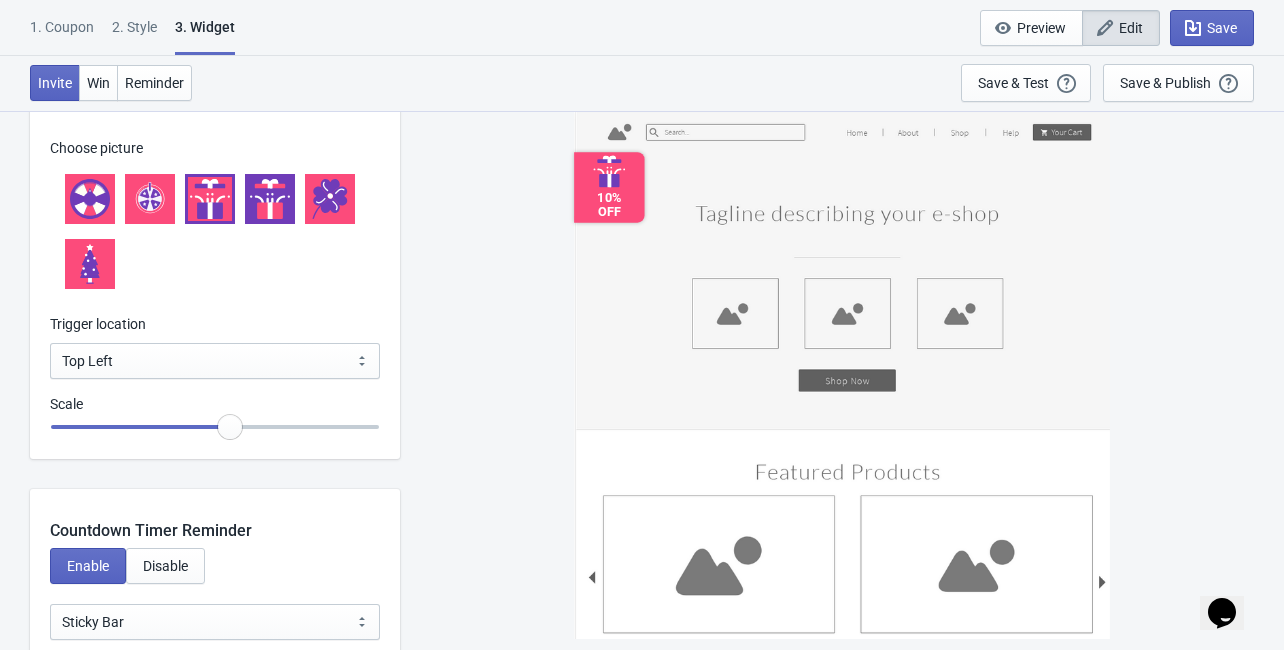
drag, startPoint x: 215, startPoint y: 437, endPoint x: 224, endPoint y: 460, distance: 24.7
type input "1.05"
click at [224, 445] on input "range" at bounding box center [215, 427] width 330 height 36
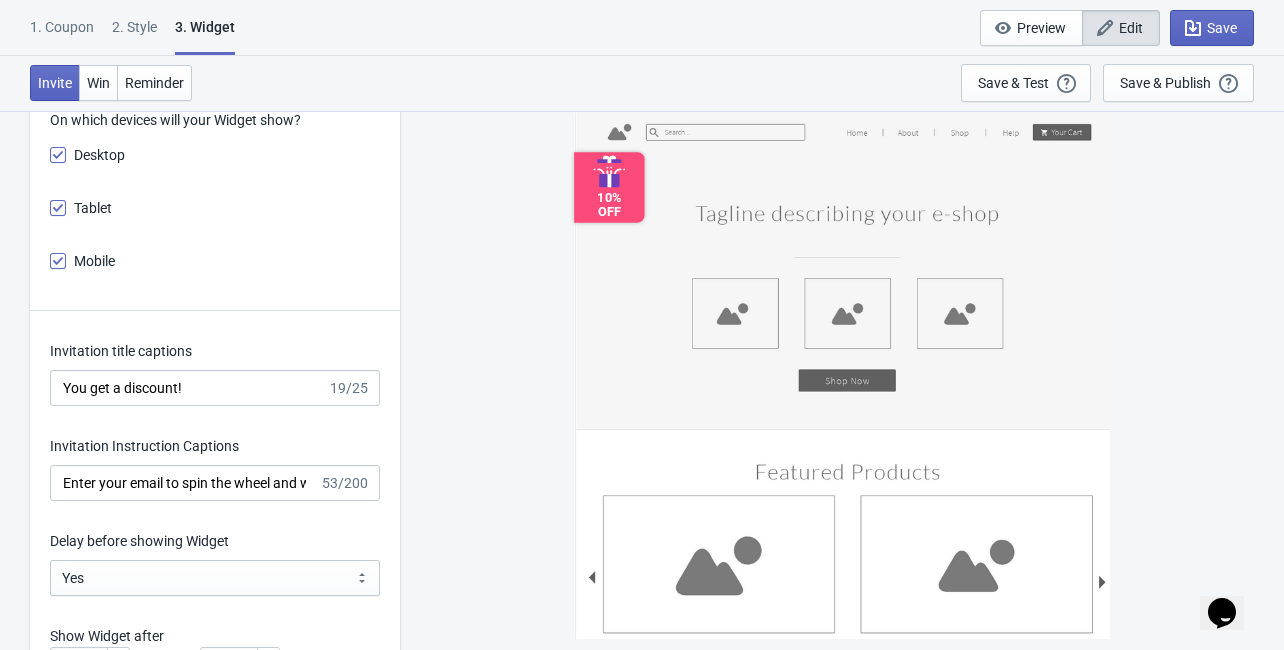
scroll to position [3119, 0]
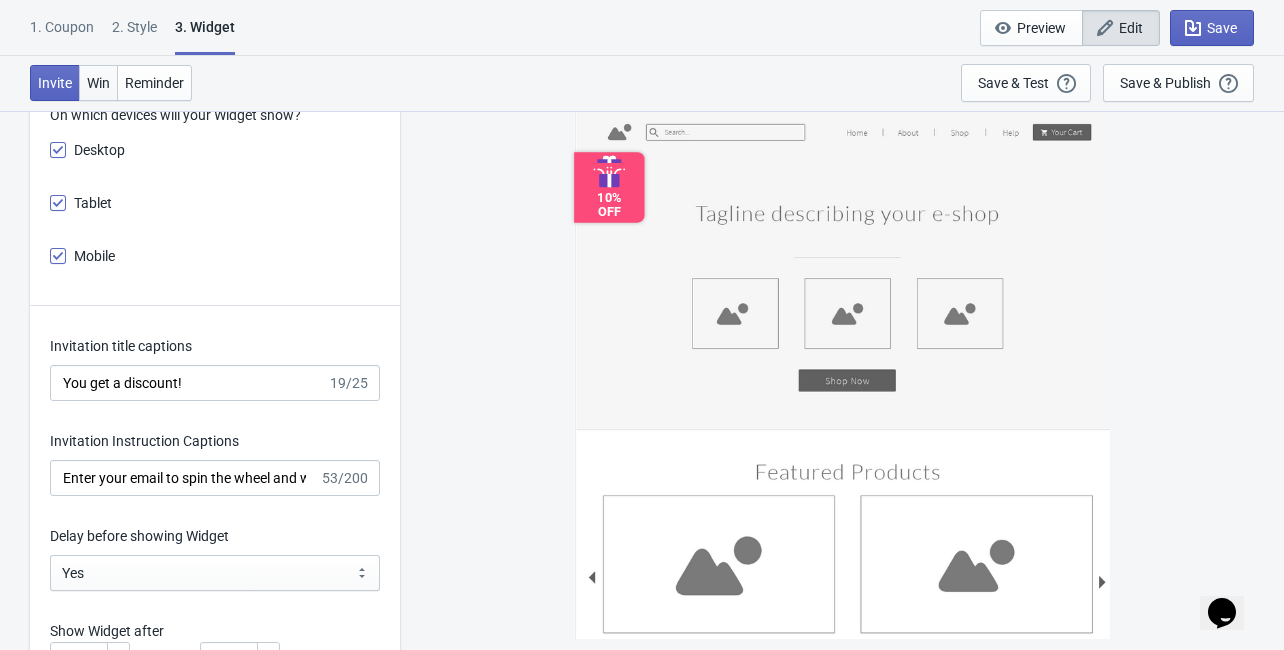
click at [95, 82] on span "Win" at bounding box center [98, 83] width 23 height 16
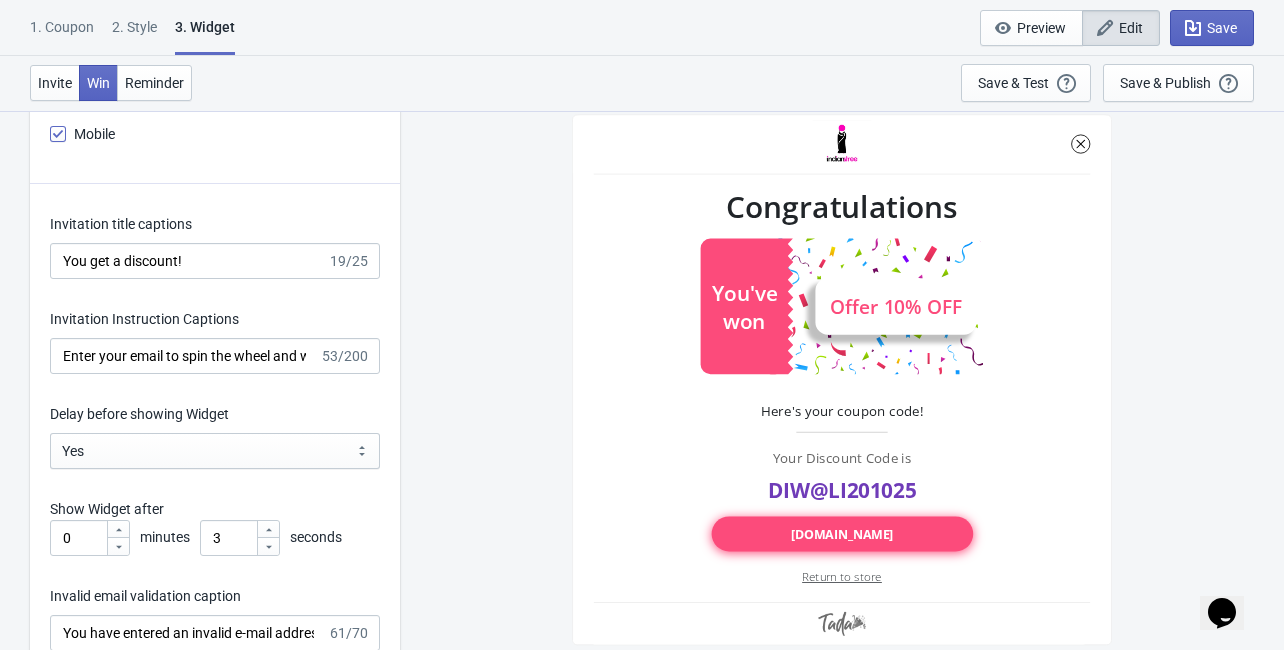
scroll to position [3279, 0]
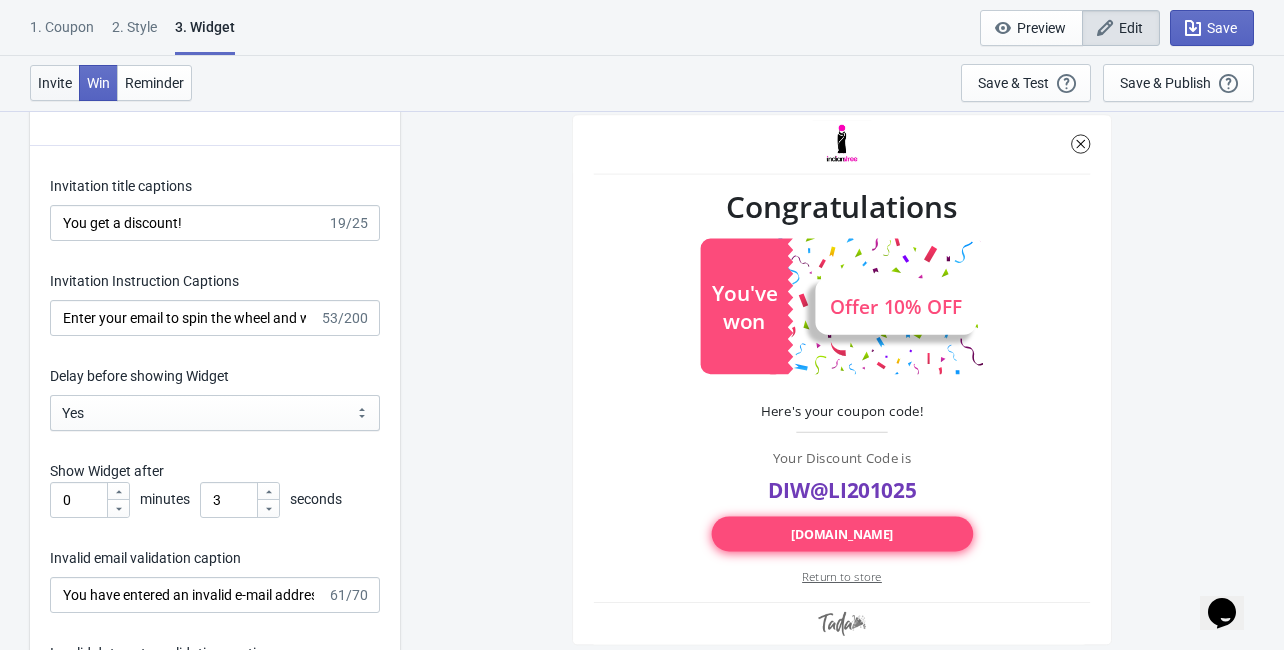
click at [67, 83] on span "Invite" at bounding box center [55, 83] width 34 height 16
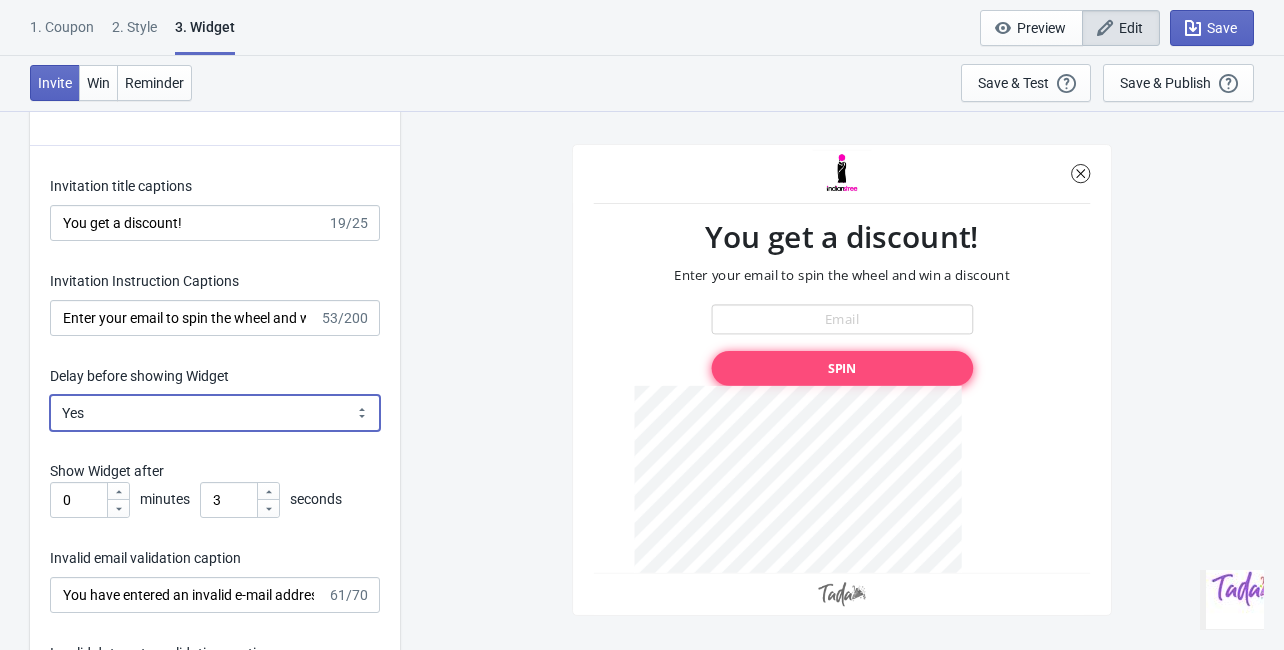
click at [262, 409] on select "Yes No" at bounding box center [215, 413] width 330 height 36
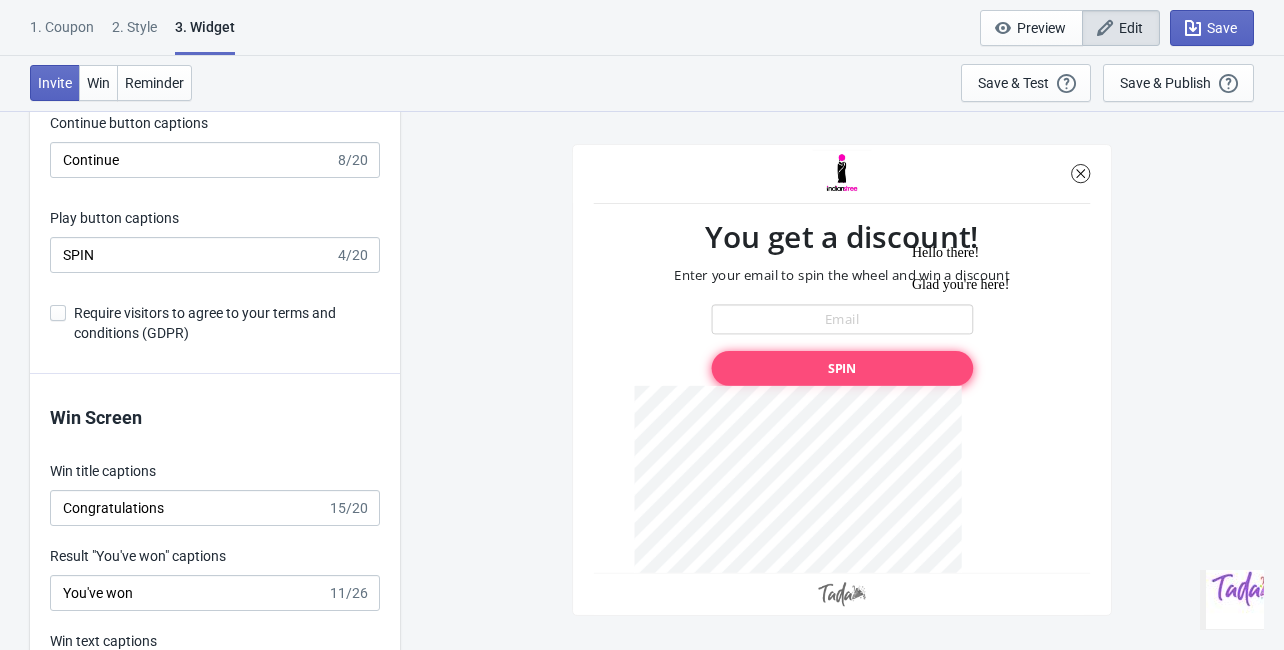
scroll to position [4079, 0]
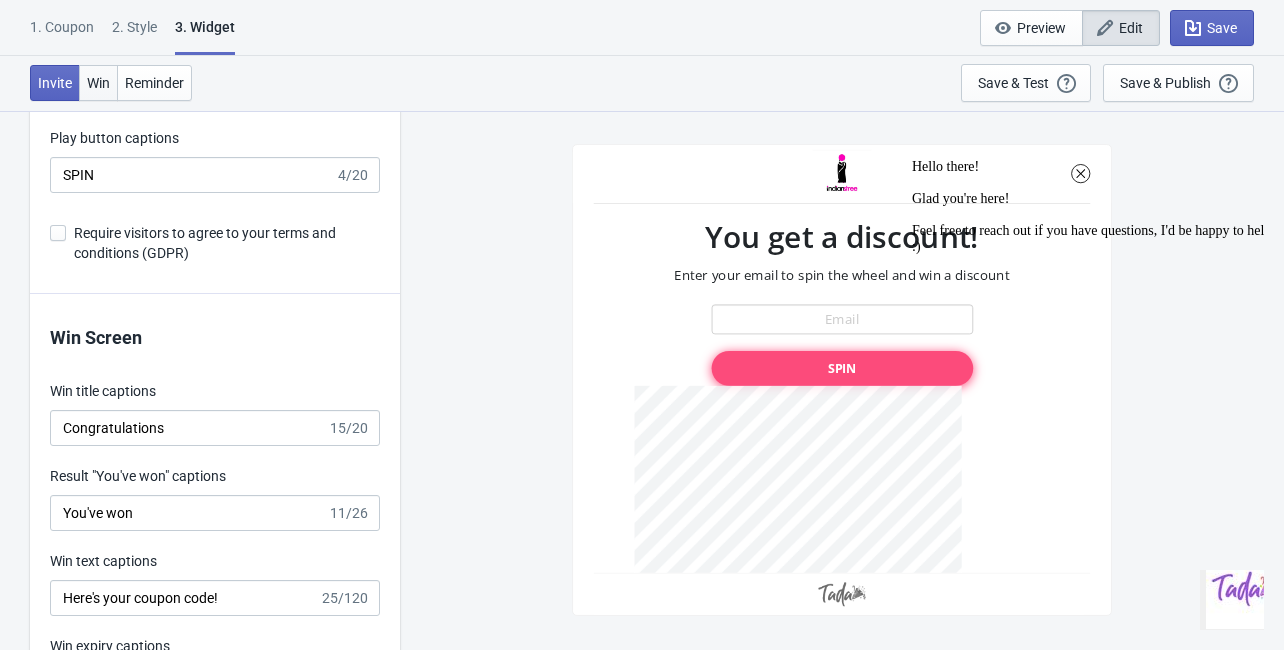
click at [97, 85] on span "Win" at bounding box center [98, 83] width 23 height 16
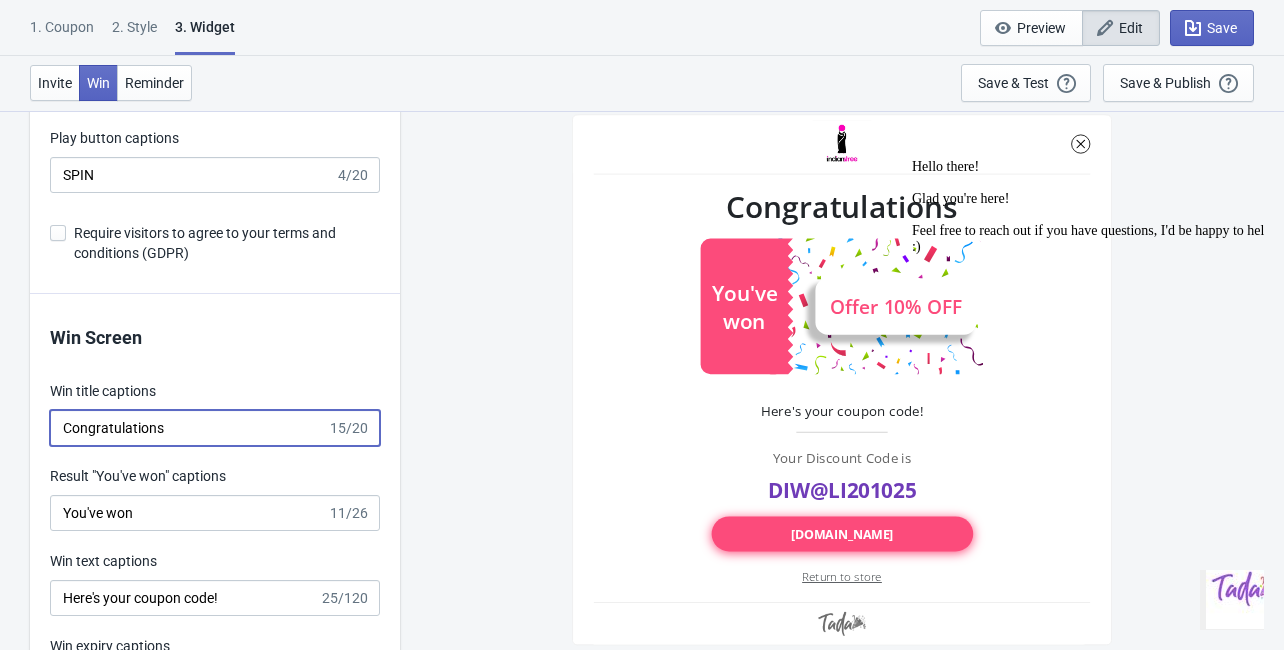
click at [232, 433] on input "Congratulations" at bounding box center [188, 428] width 277 height 36
click at [215, 431] on input "Congratulations" at bounding box center [188, 428] width 277 height 36
click at [228, 423] on input "Congratulations🎉✨" at bounding box center [188, 428] width 277 height 36
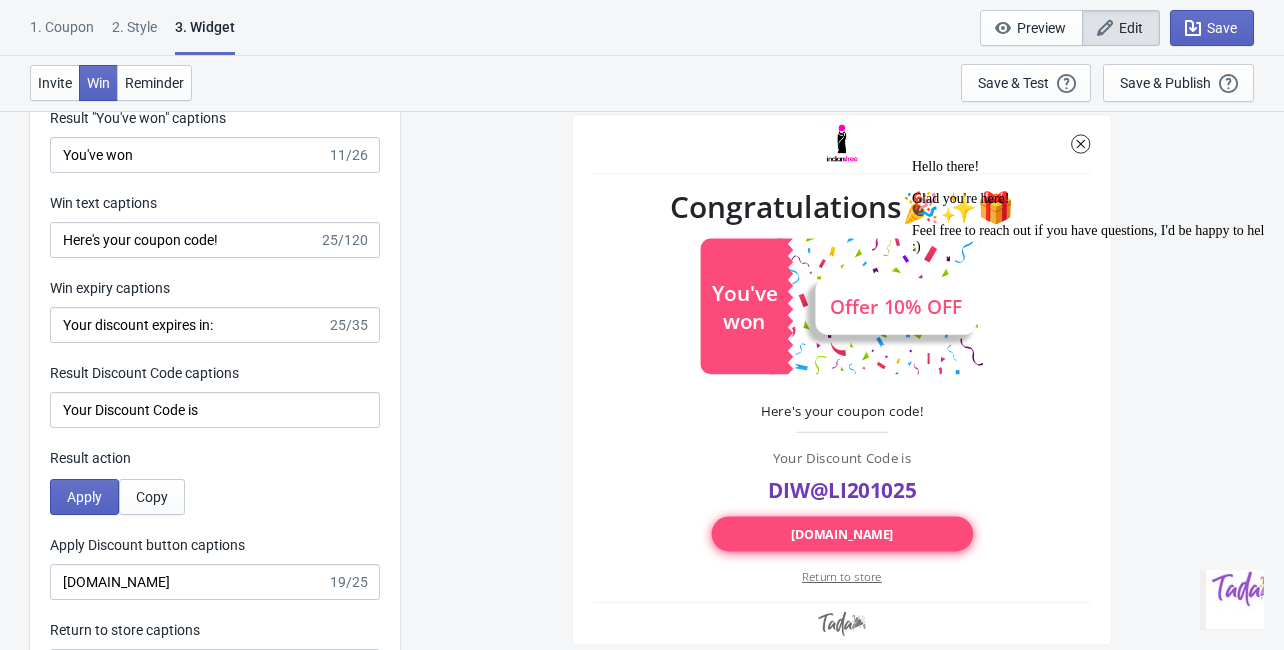
scroll to position [4479, 0]
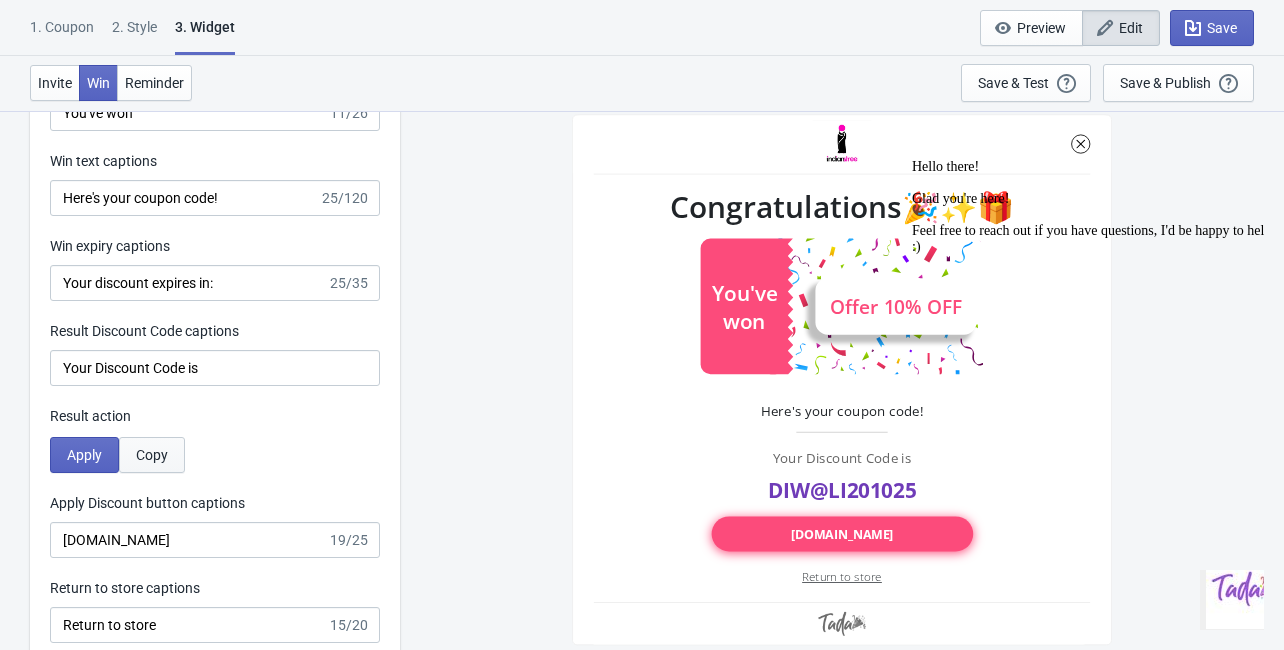
type input "Congratulations🎉✨🎁"
click at [151, 457] on span "Copy" at bounding box center [152, 455] width 32 height 16
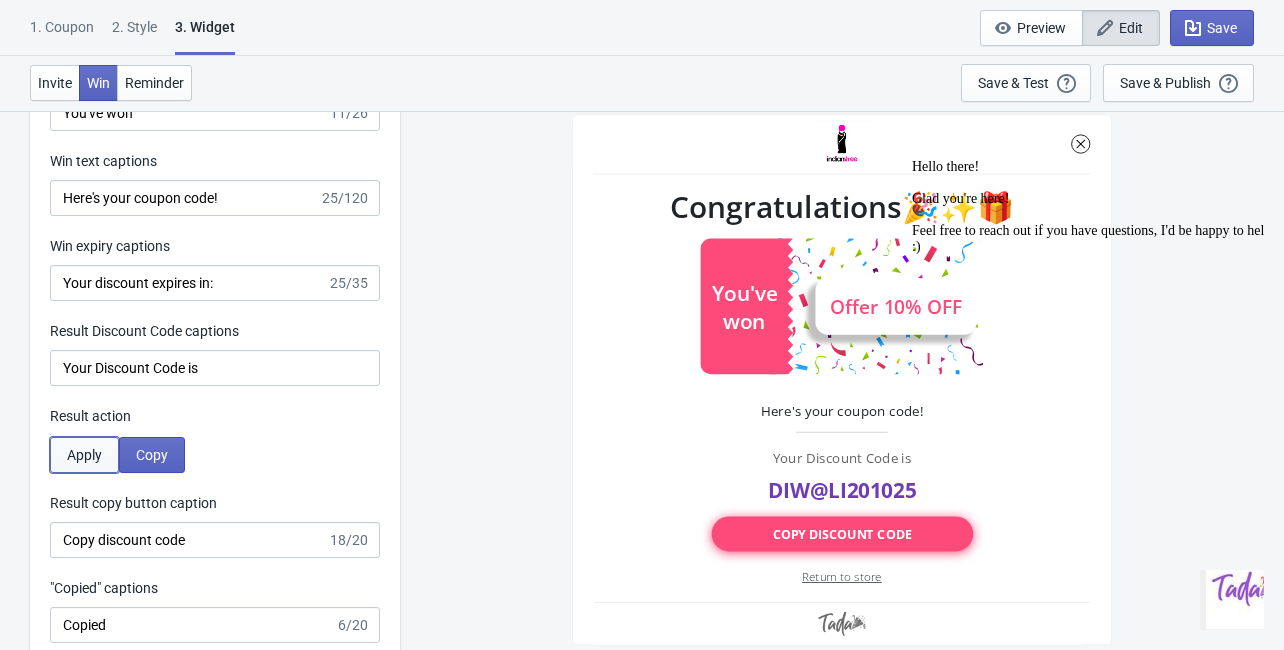
click at [96, 462] on span "Apply" at bounding box center [84, 455] width 35 height 16
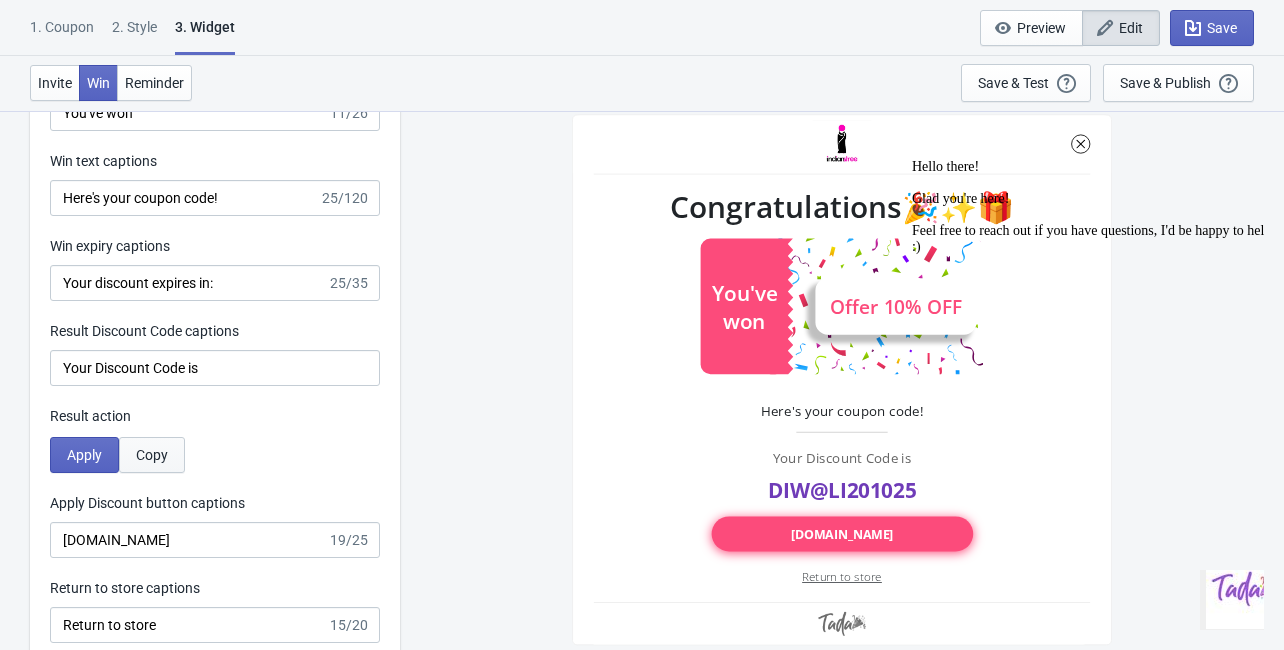
click at [140, 459] on span "Copy" at bounding box center [152, 455] width 32 height 16
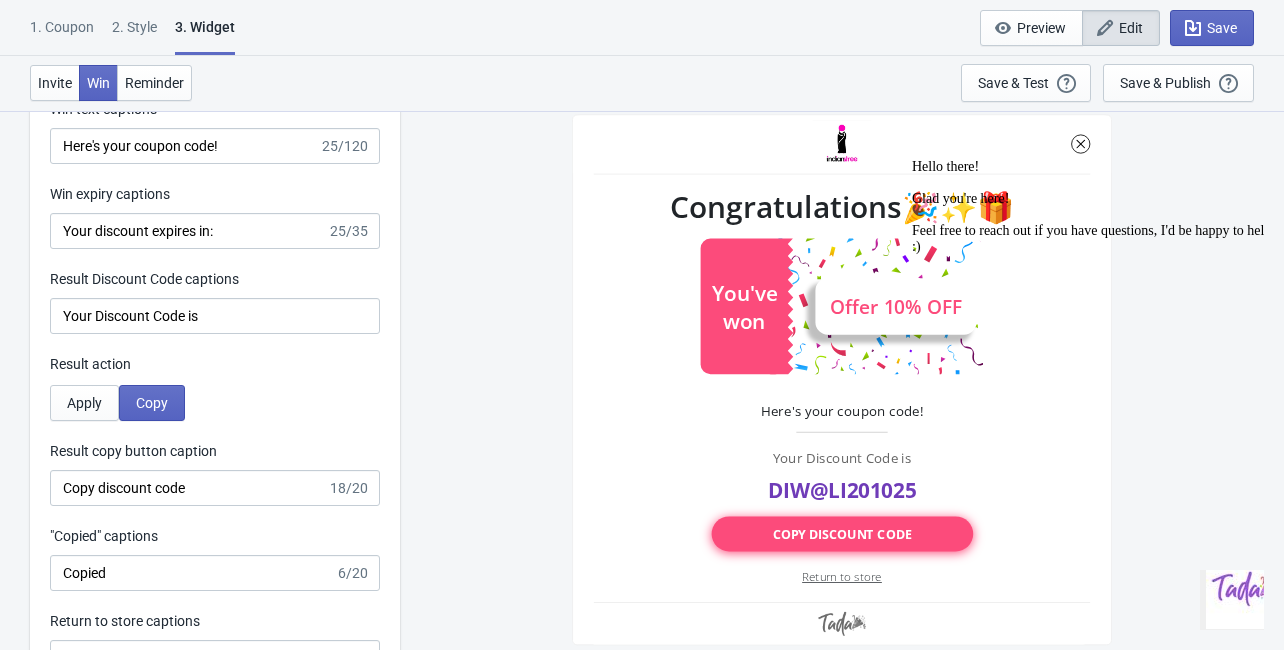
scroll to position [4559, 0]
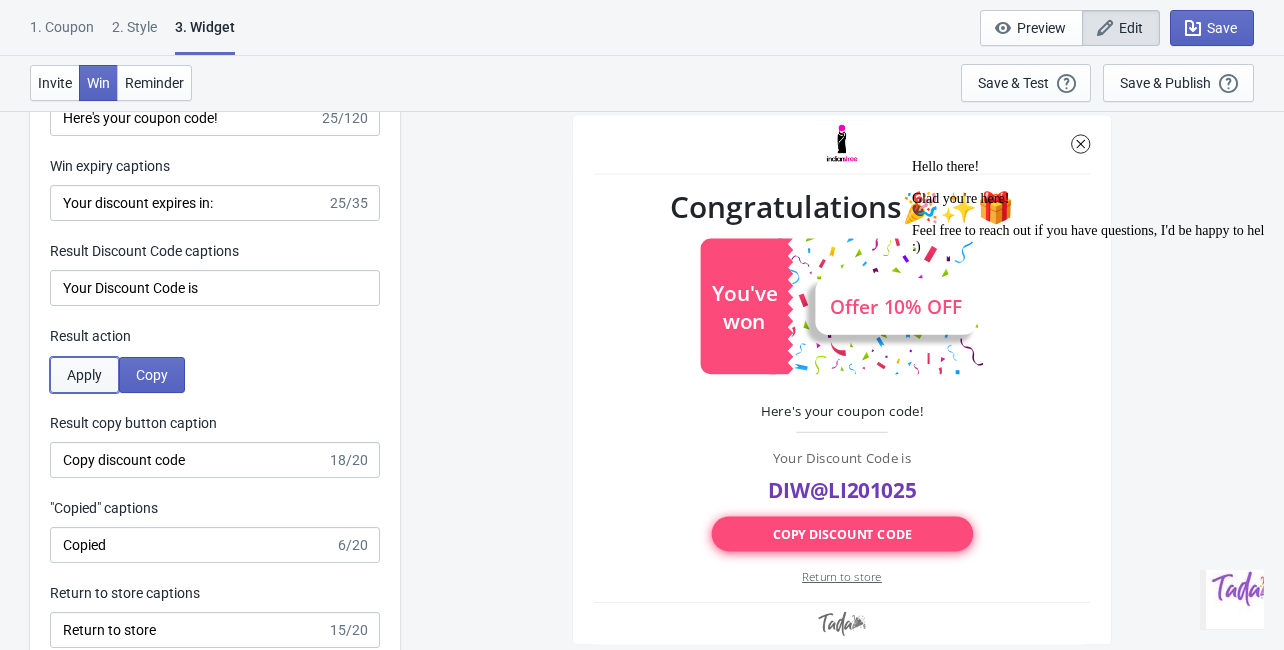
click at [83, 376] on span "Apply" at bounding box center [84, 375] width 35 height 16
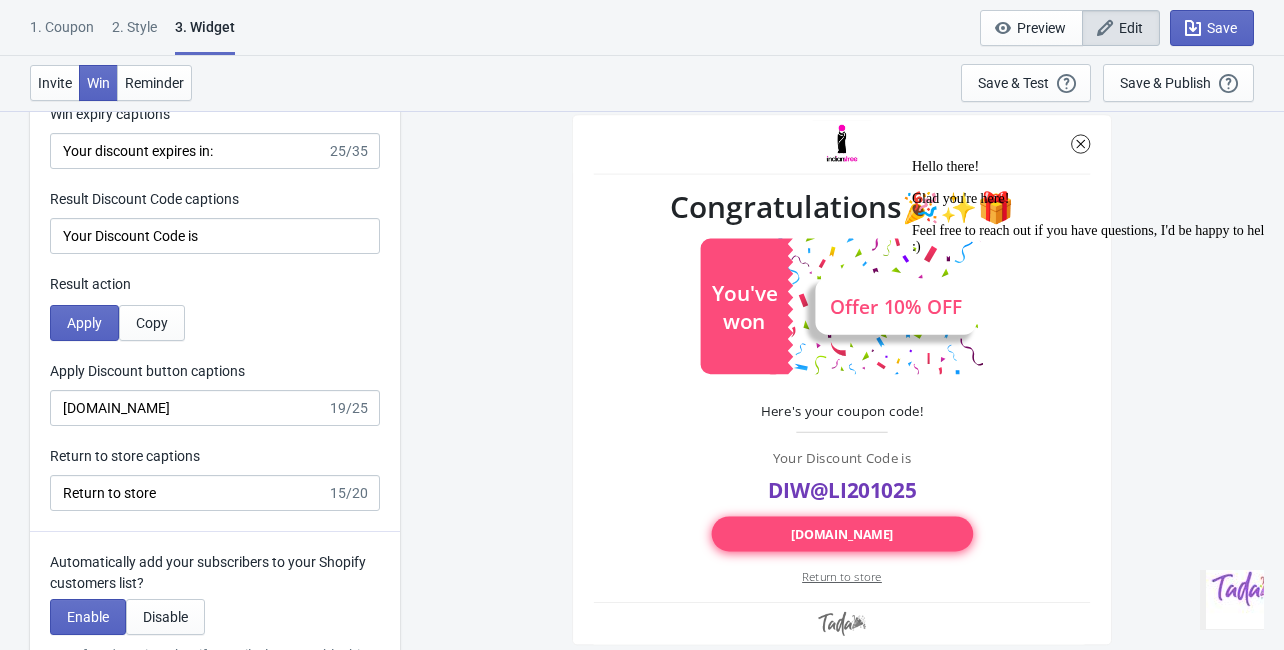
scroll to position [4719, 0]
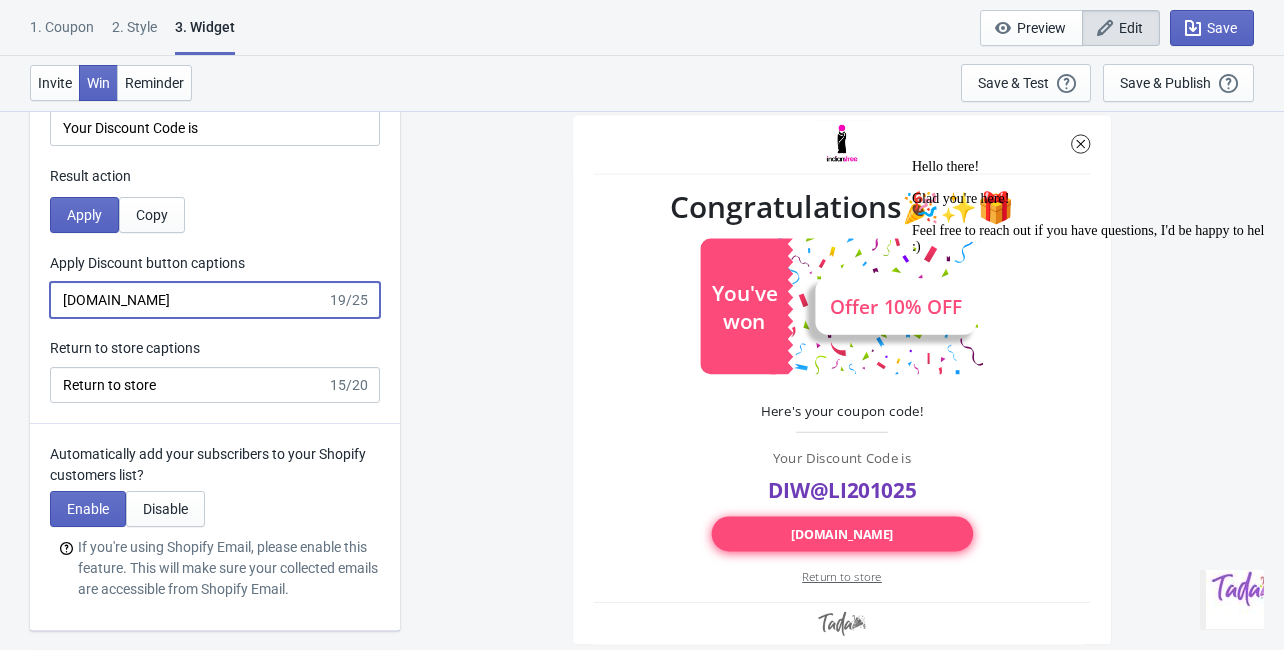
drag, startPoint x: 216, startPoint y: 298, endPoint x: 9, endPoint y: 312, distance: 207.4
click at [97, 298] on input "Applt my discount" at bounding box center [188, 300] width 277 height 36
type input "Apply my discount"
click at [147, 216] on span "Copy" at bounding box center [152, 215] width 32 height 16
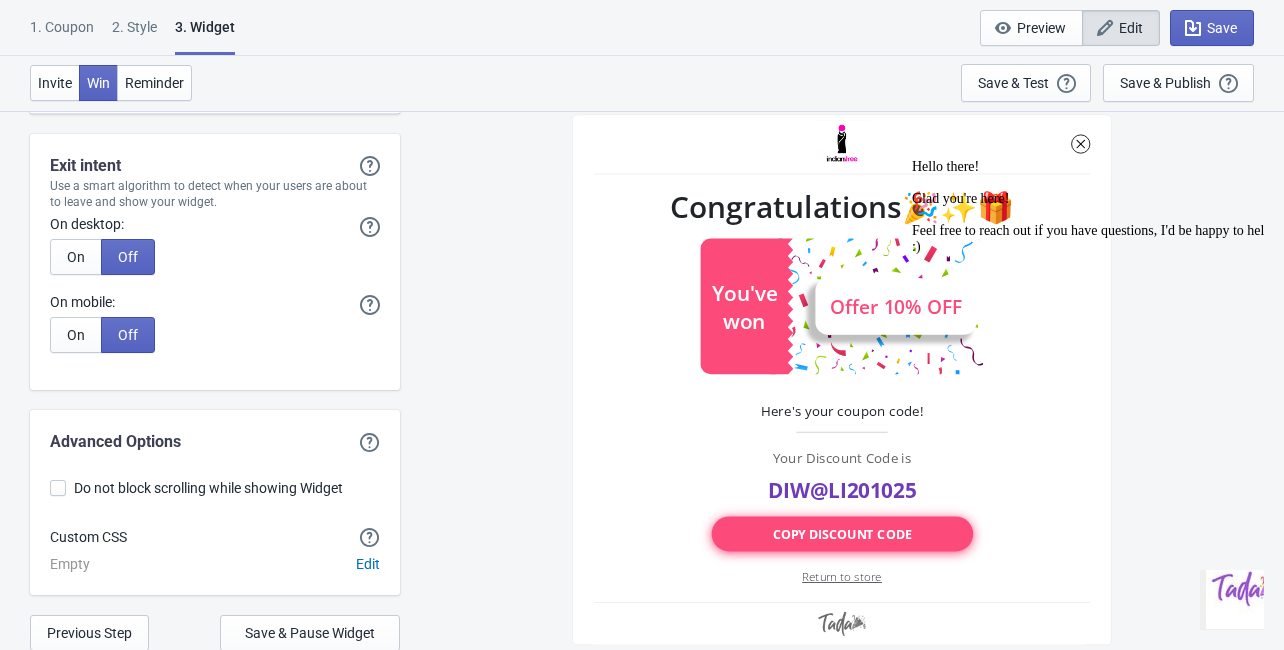
scroll to position [5700, 0]
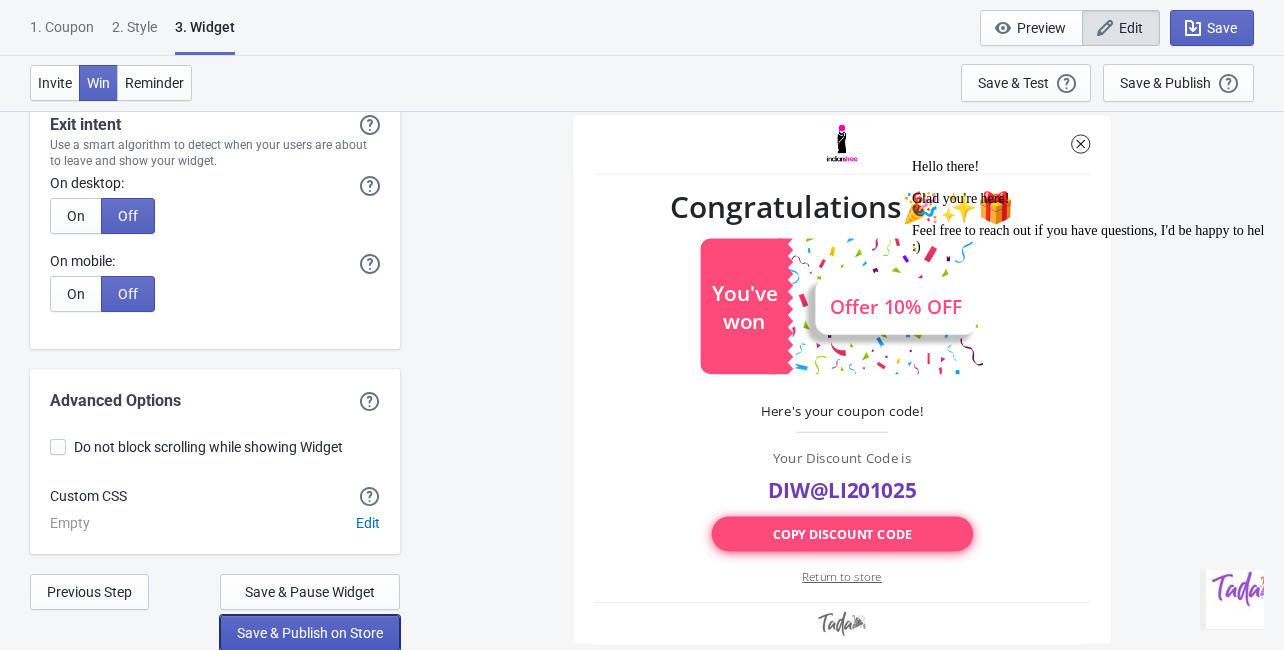
click at [340, 636] on span "Save & Publish on Store" at bounding box center [310, 633] width 146 height 16
click at [280, 637] on span "Save & Publish on Store" at bounding box center [310, 633] width 146 height 16
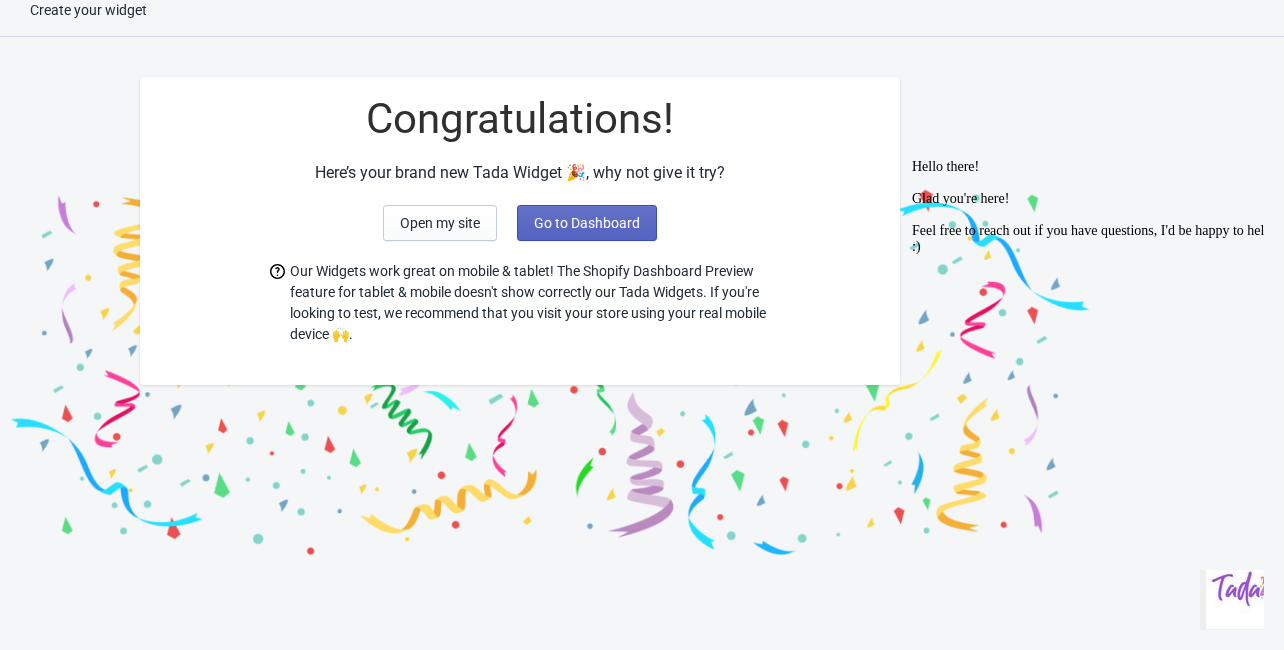
scroll to position [20, 0]
drag, startPoint x: 1251, startPoint y: 308, endPoint x: 1738, endPoint y: 419, distance: 500.3
click at [1251, 159] on div "Chat attention grabber" at bounding box center [1092, 159] width 360 height 0
click at [613, 232] on button "Go to Dashboard" at bounding box center [587, 223] width 140 height 36
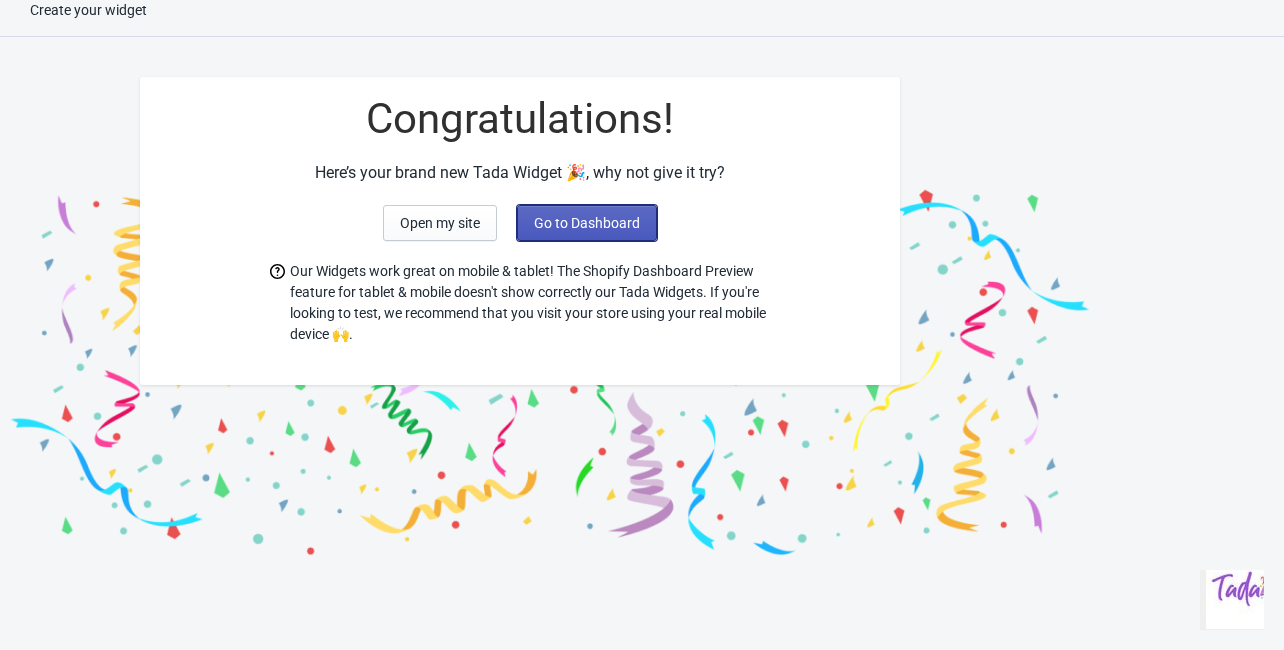
click at [563, 221] on span "Go to Dashboard" at bounding box center [587, 223] width 106 height 16
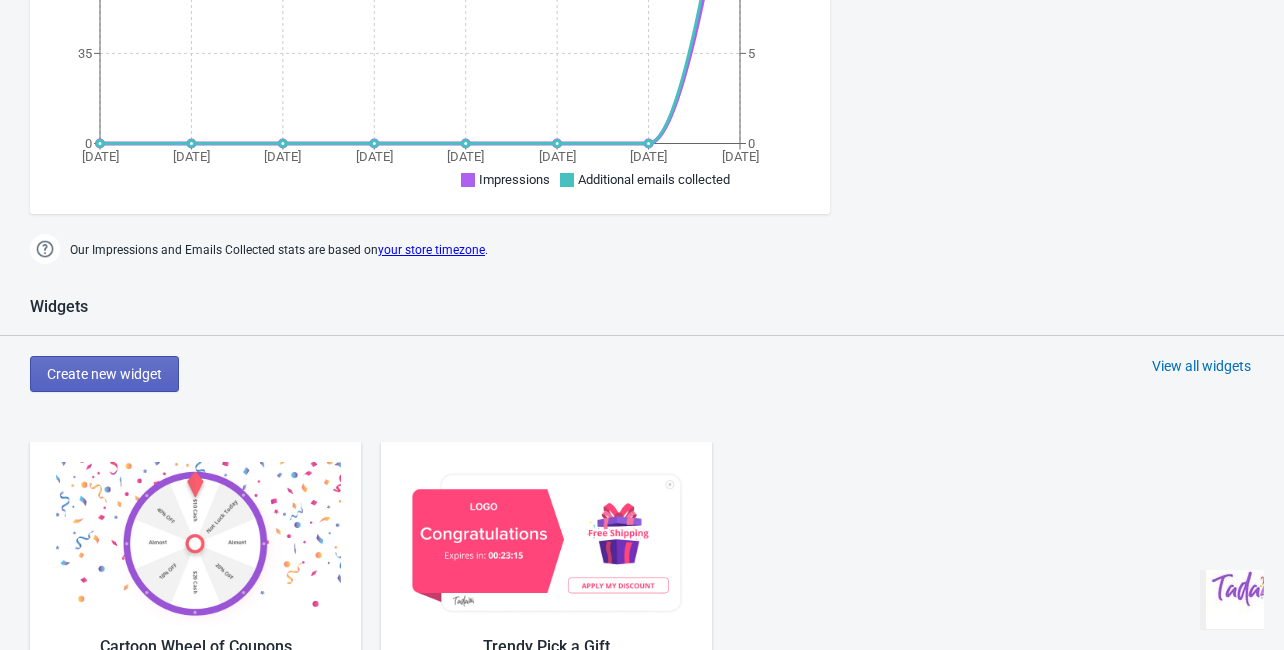
scroll to position [900, 0]
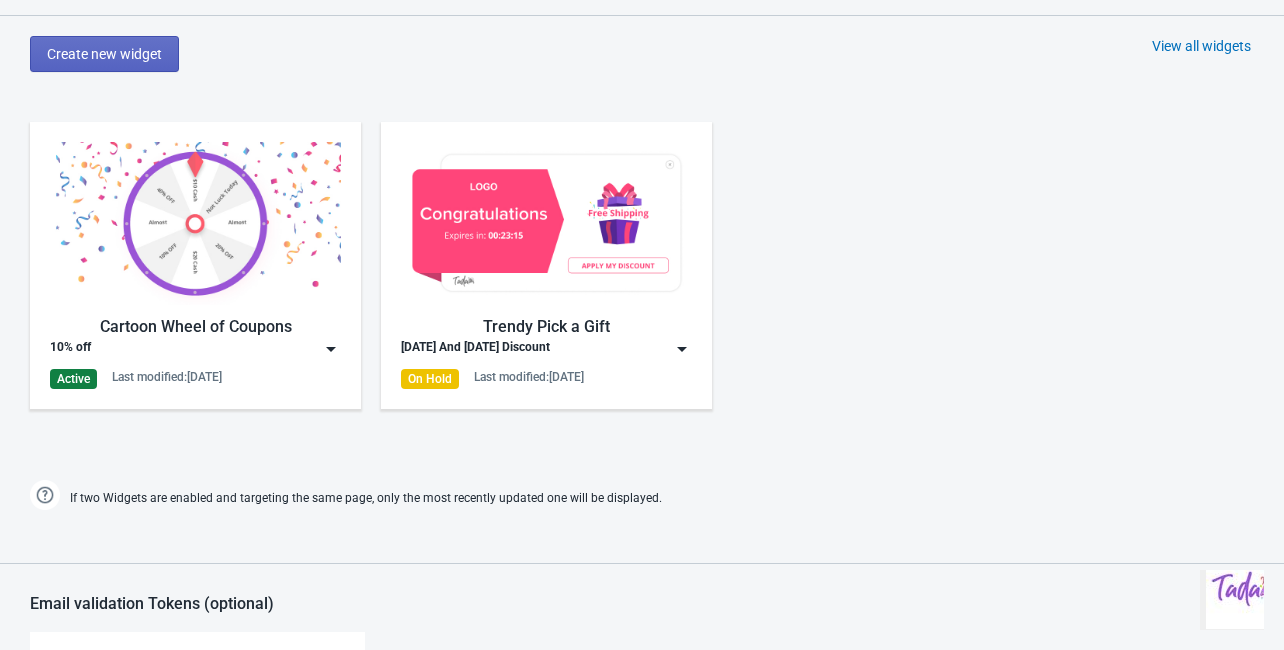
click at [330, 323] on div "Cartoon Wheel of Coupons" at bounding box center [195, 327] width 291 height 24
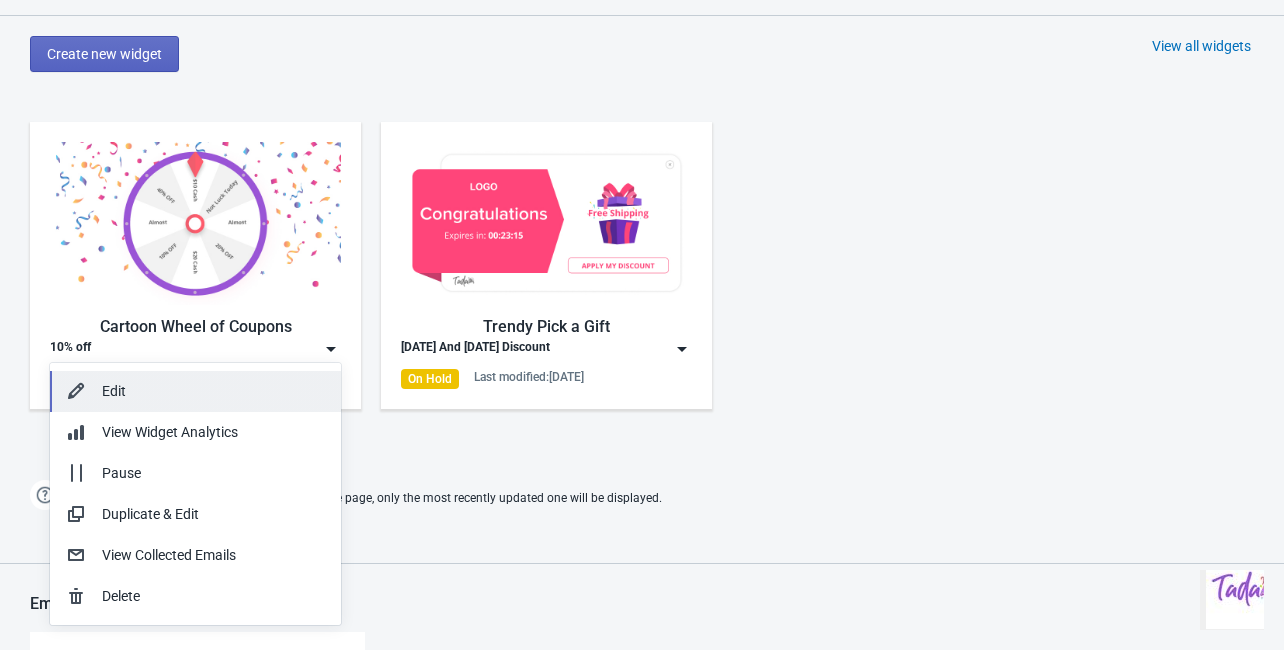
click at [144, 389] on div "Edit" at bounding box center [213, 391] width 223 height 21
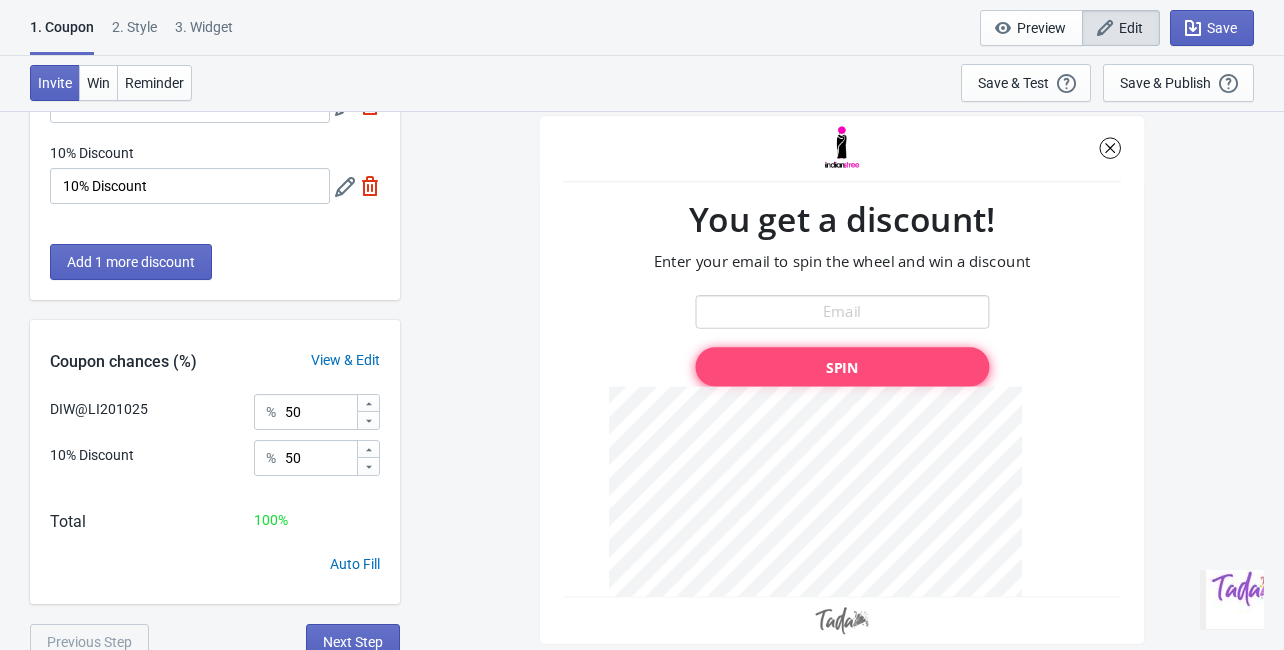
scroll to position [162, 0]
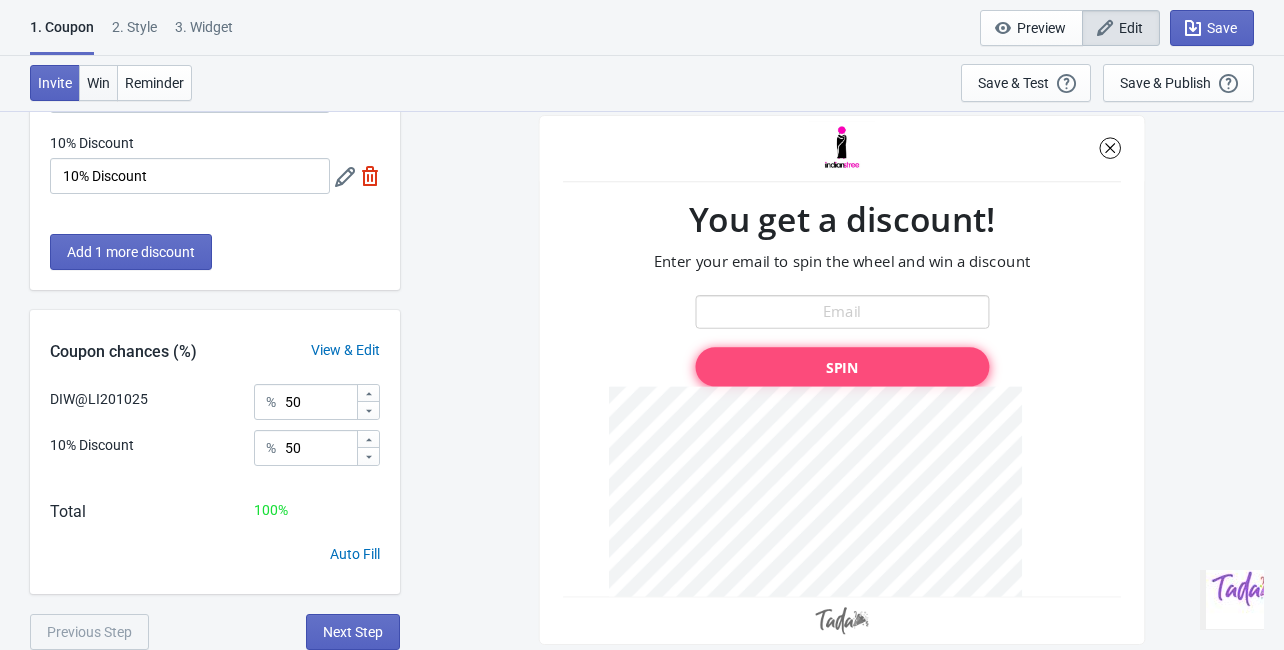
click at [97, 89] on span "Win" at bounding box center [98, 83] width 23 height 16
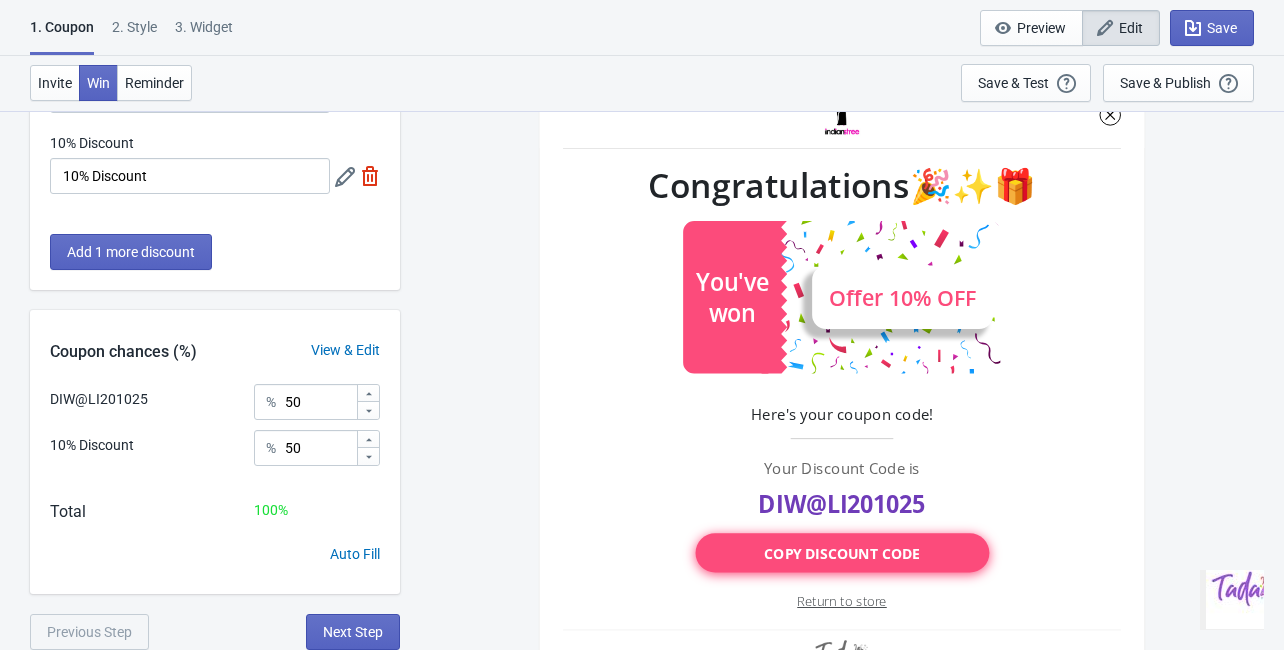
click at [208, 27] on div "3. Widget" at bounding box center [204, 34] width 58 height 35
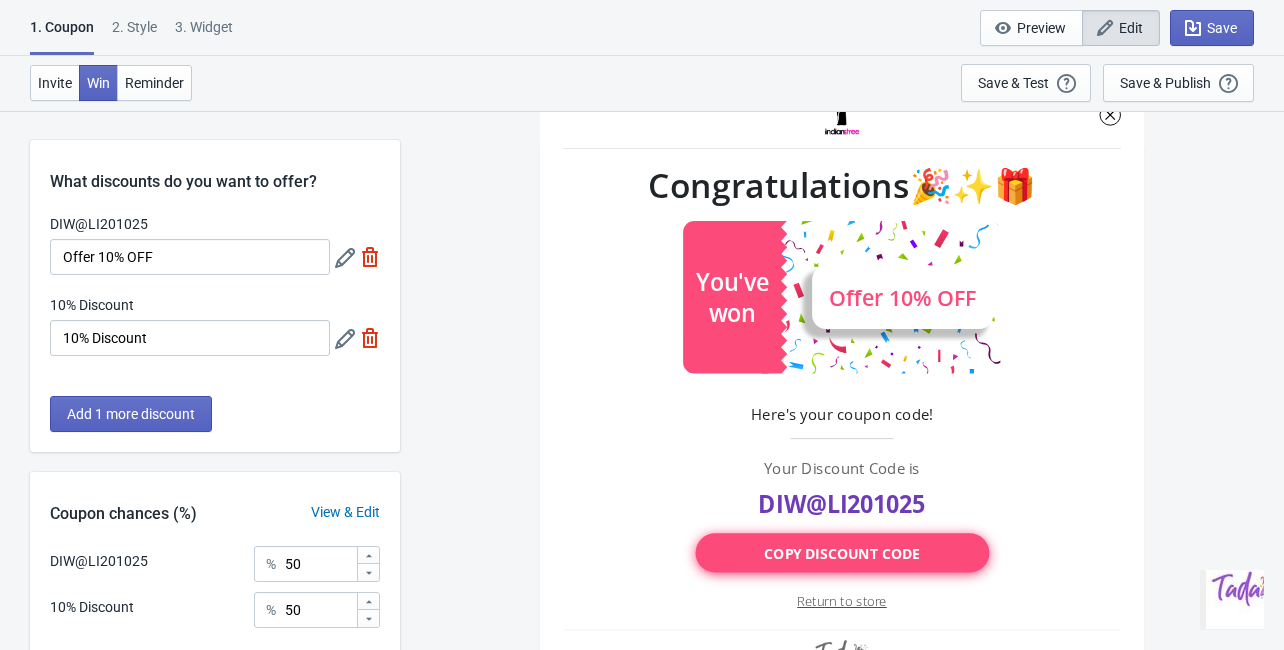
select select "once"
select select "top_left"
select select "1"
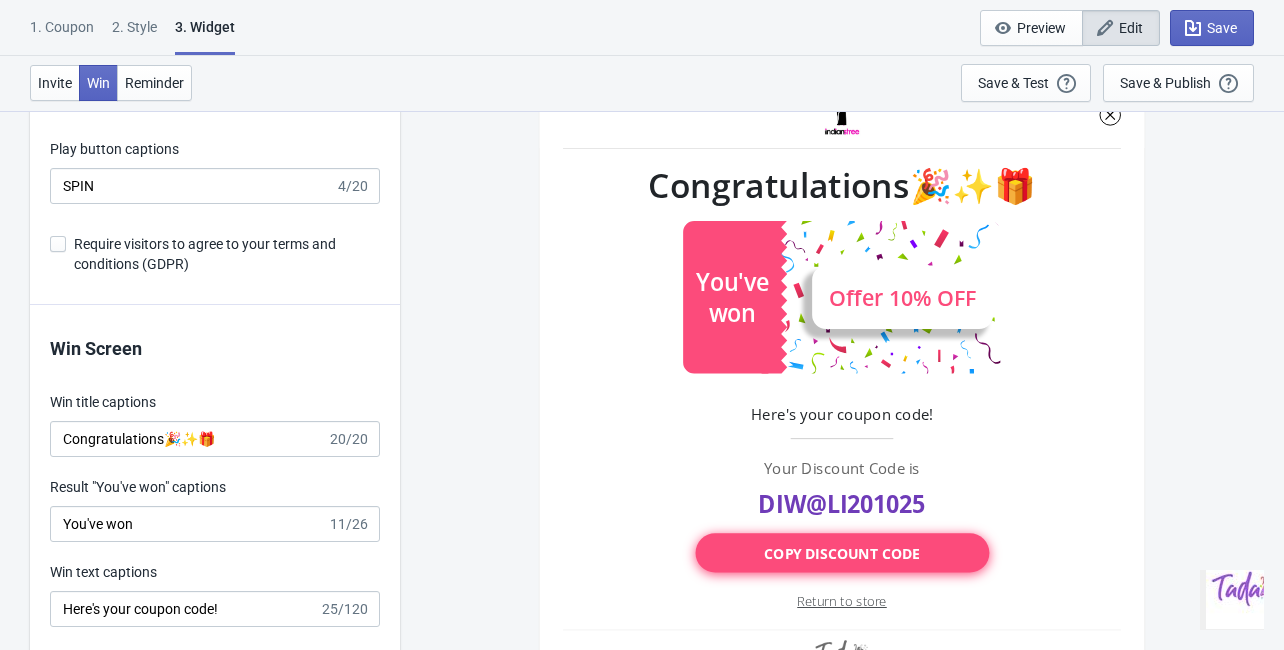
scroll to position [4239, 0]
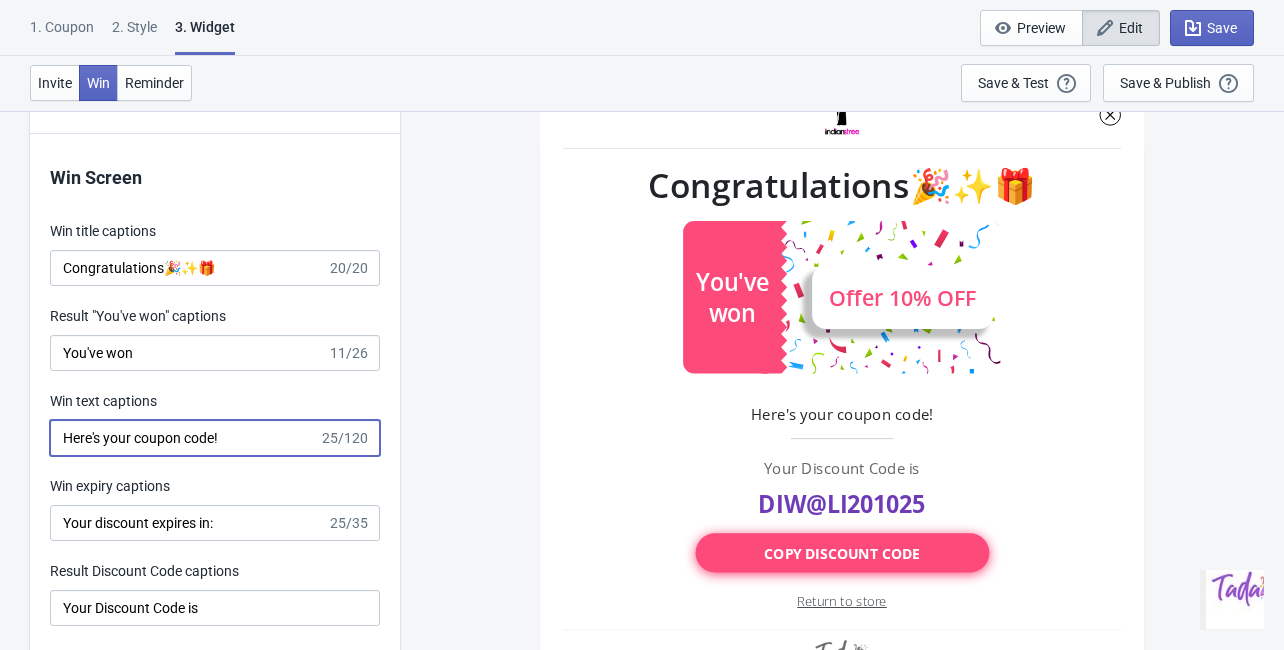
click at [256, 438] on input "Here's your coupon code!" at bounding box center [184, 438] width 269 height 36
paste input "Your code will only be applicable to this link."
type input "Here's your coupon code! Your code will only be applicable to this link."
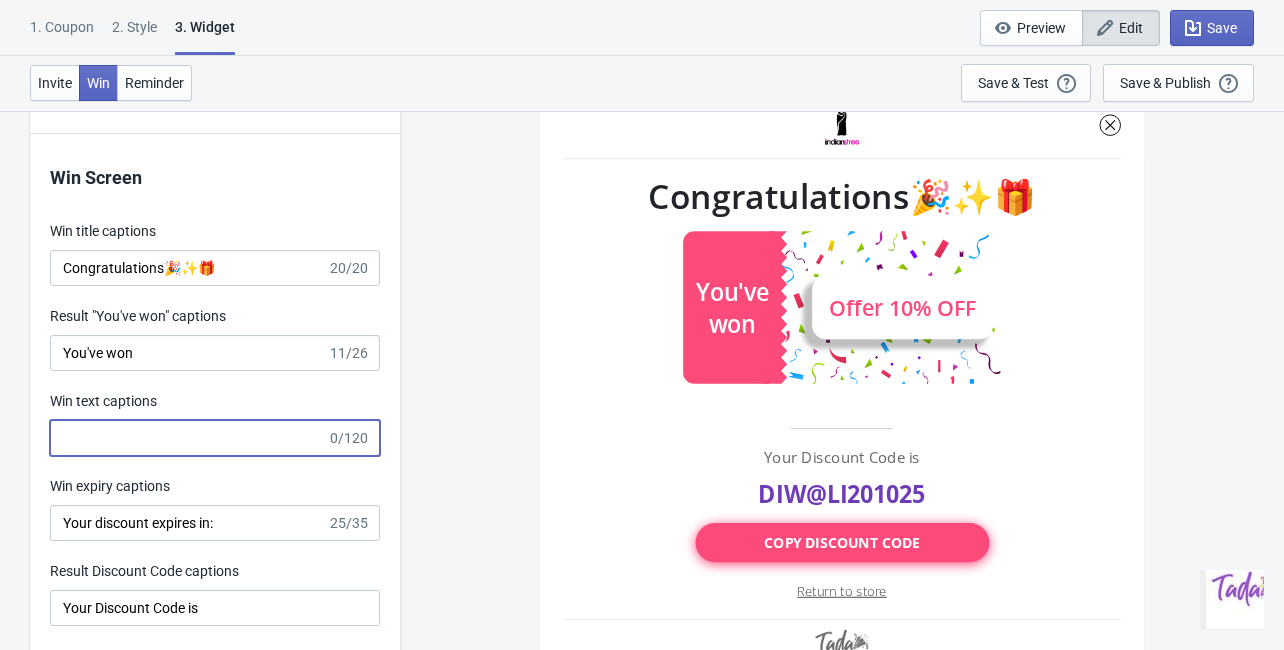
scroll to position [0, 0]
paste input "Your code will only be applicable to this link."
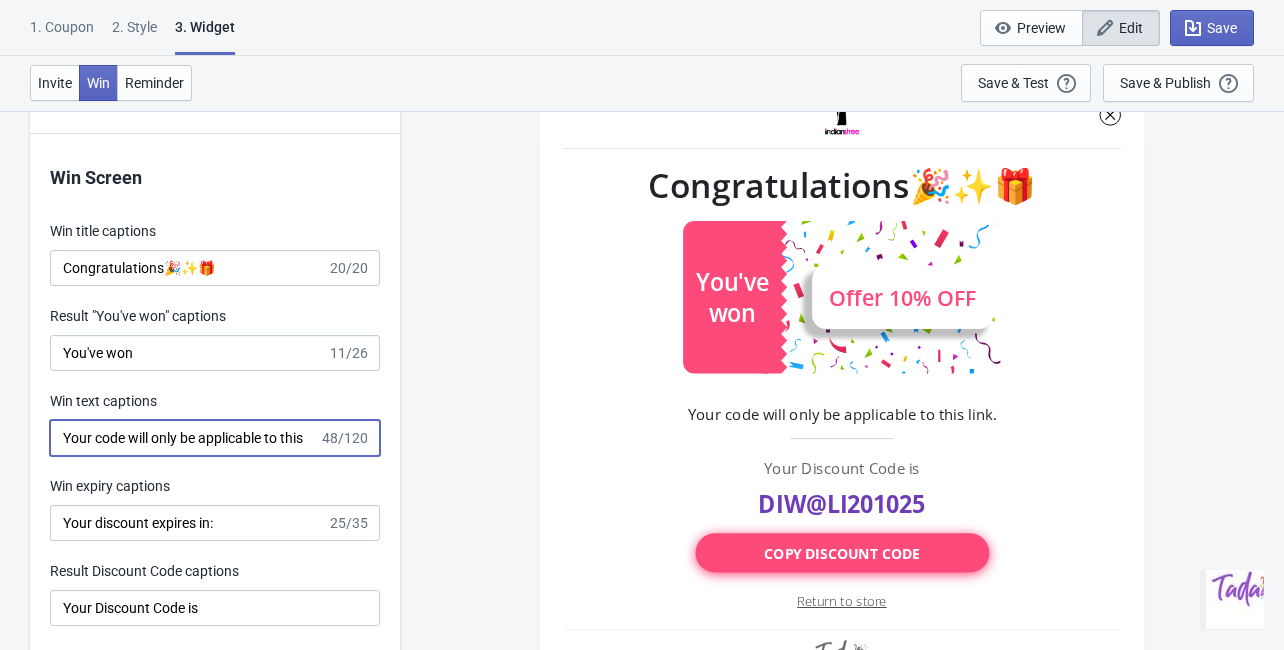
click at [269, 429] on input "Your code will only be applicable to this link." at bounding box center [184, 438] width 269 height 36
paste input "https://www.indianstree.com/products/gajalakshmi"
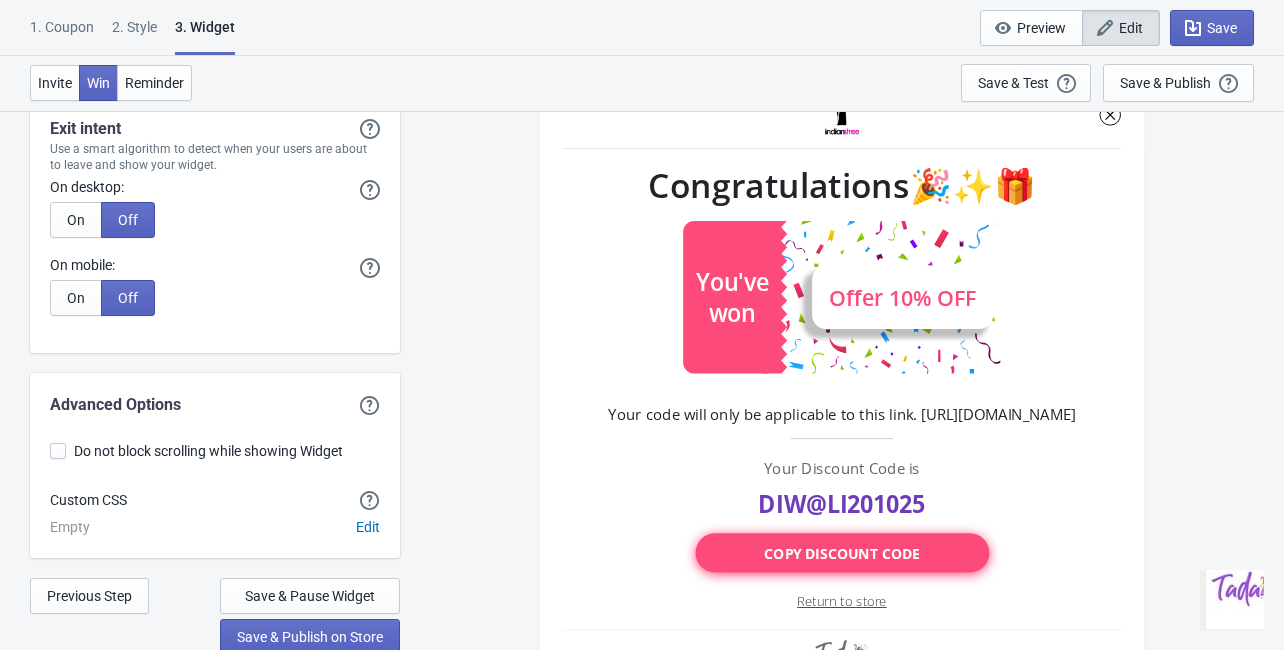
scroll to position [5700, 0]
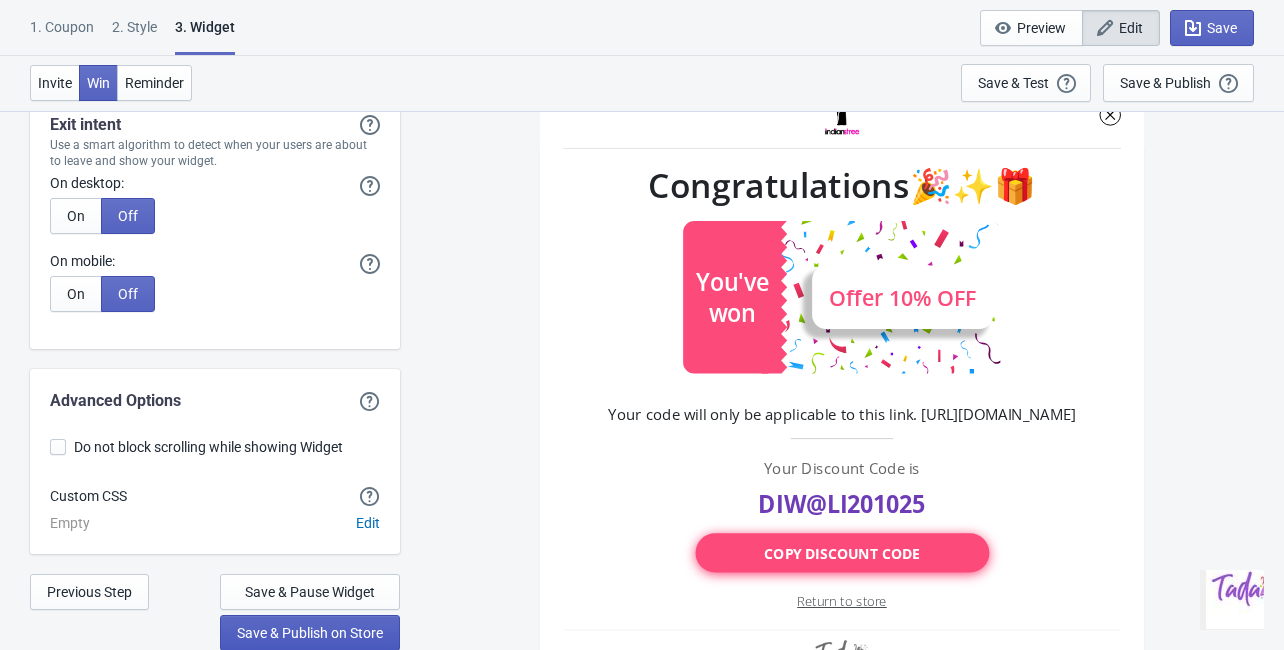
type input "Your code will only be applicable to this link. https://www.indianstree.com/pro…"
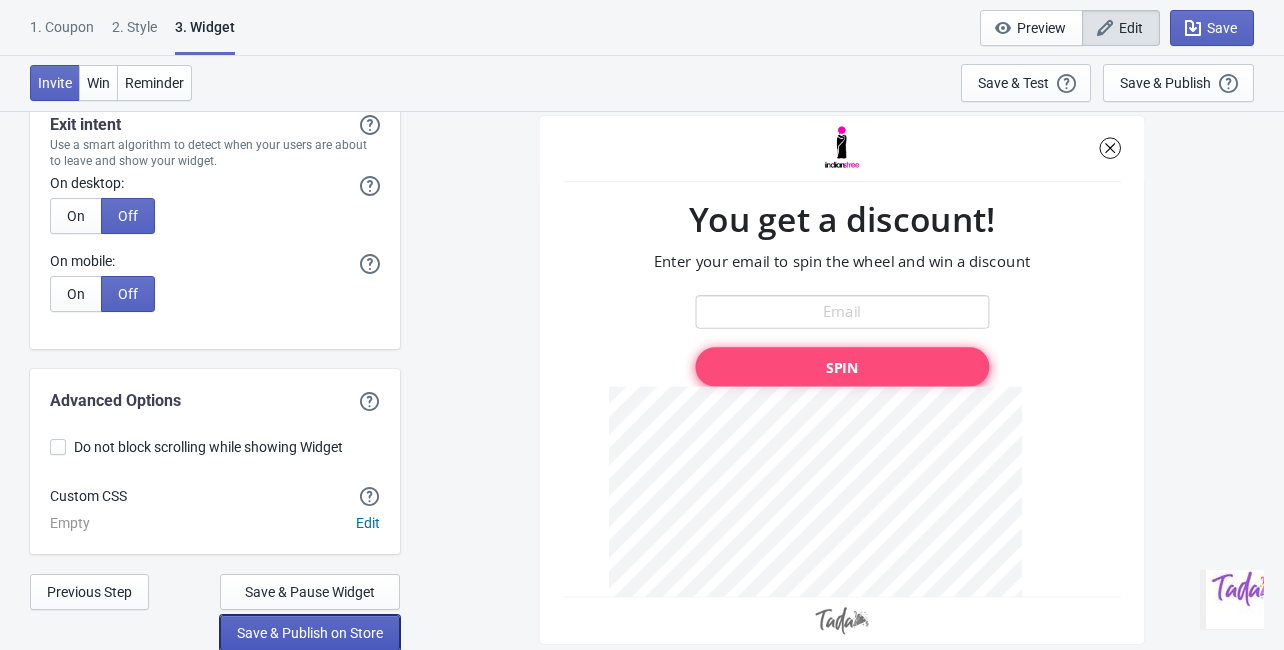
click at [263, 636] on span "Save & Publish on Store" at bounding box center [310, 633] width 146 height 16
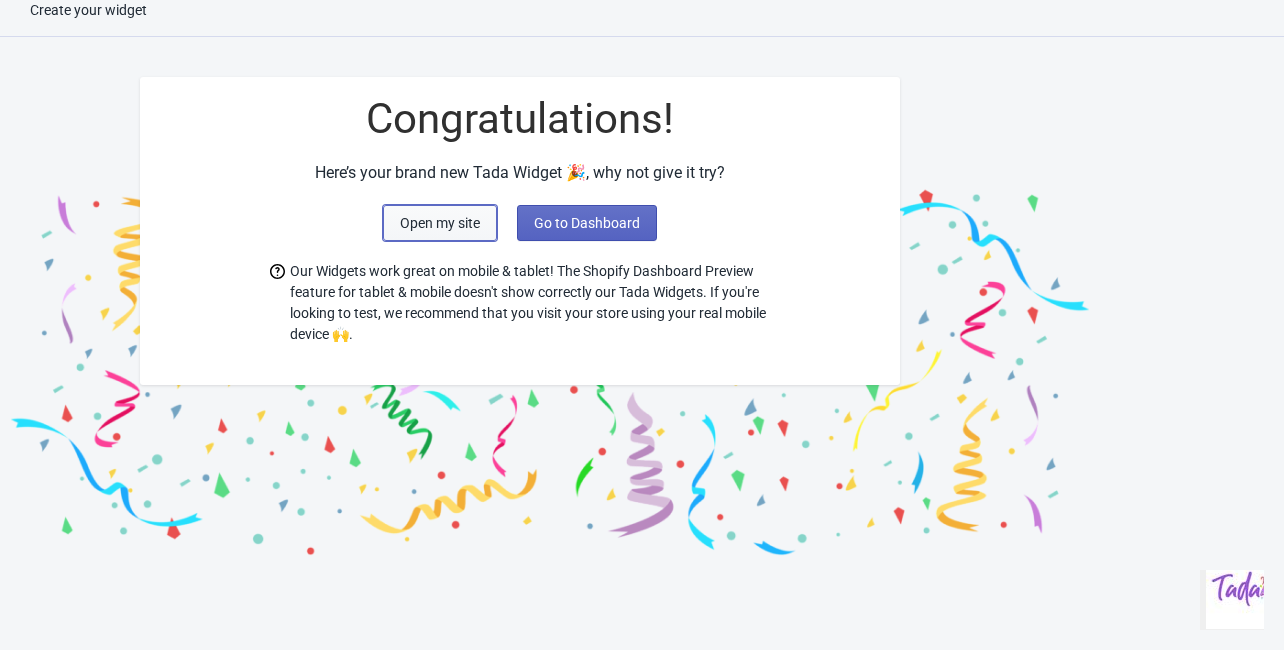
click at [448, 237] on button "Open my site" at bounding box center [440, 223] width 114 height 36
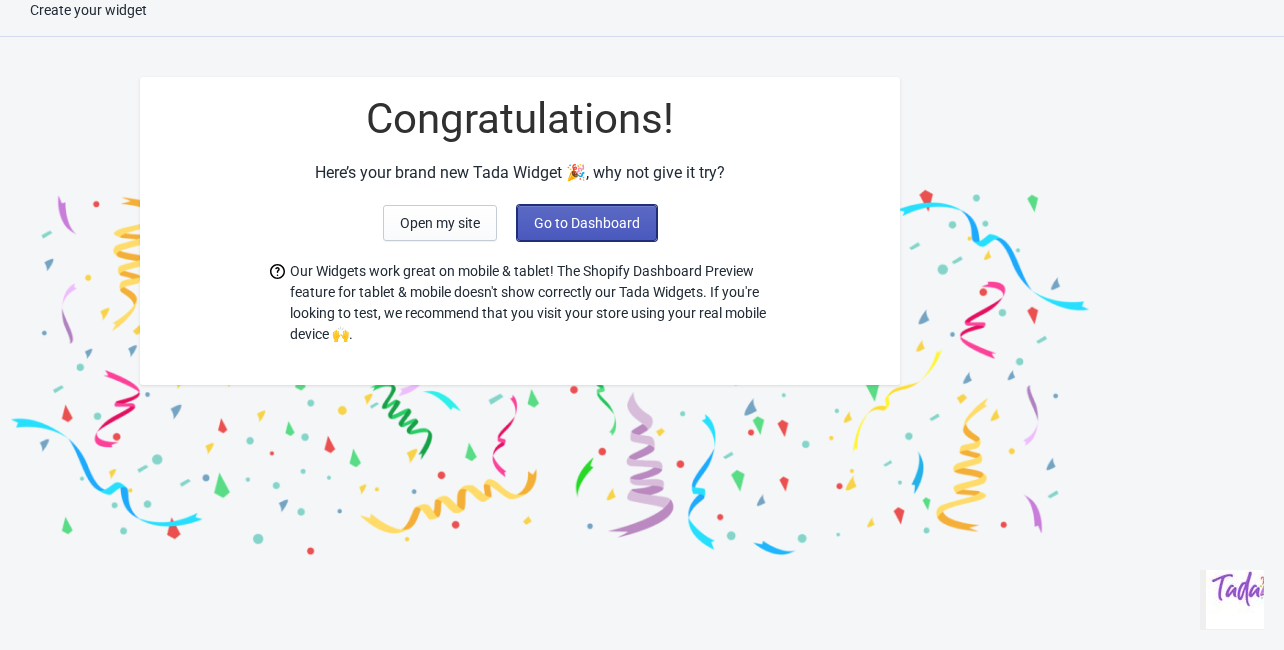
click at [560, 217] on span "Go to Dashboard" at bounding box center [587, 223] width 106 height 16
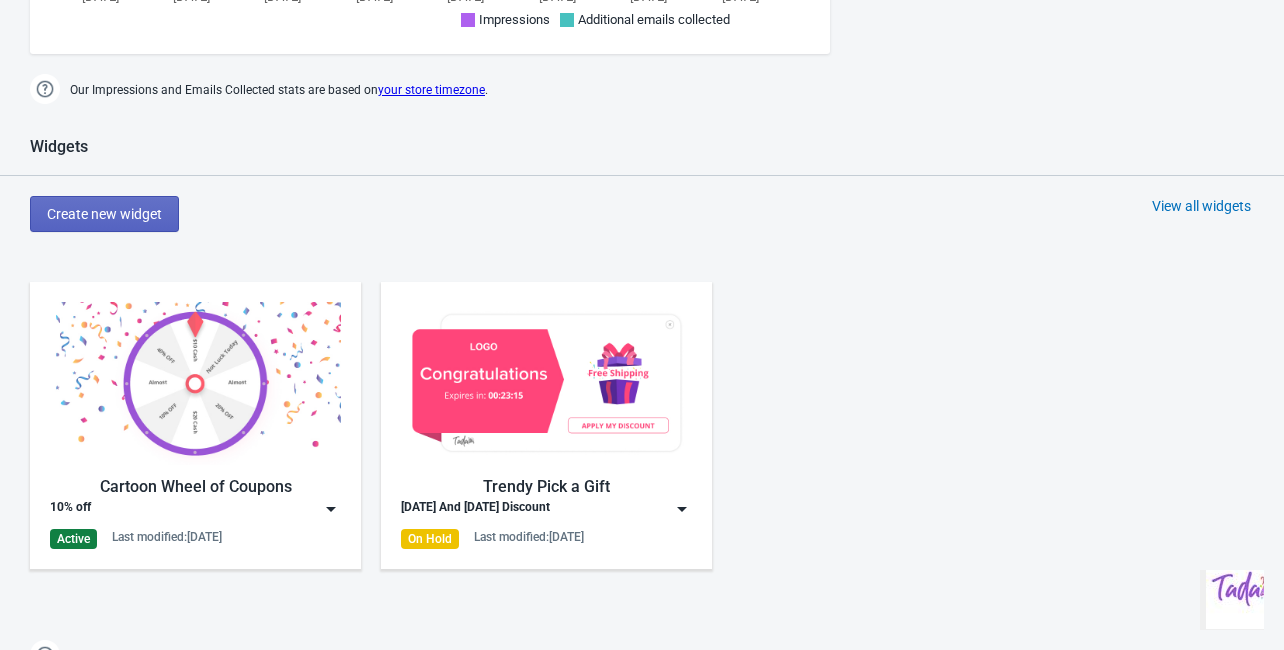
scroll to position [1060, 0]
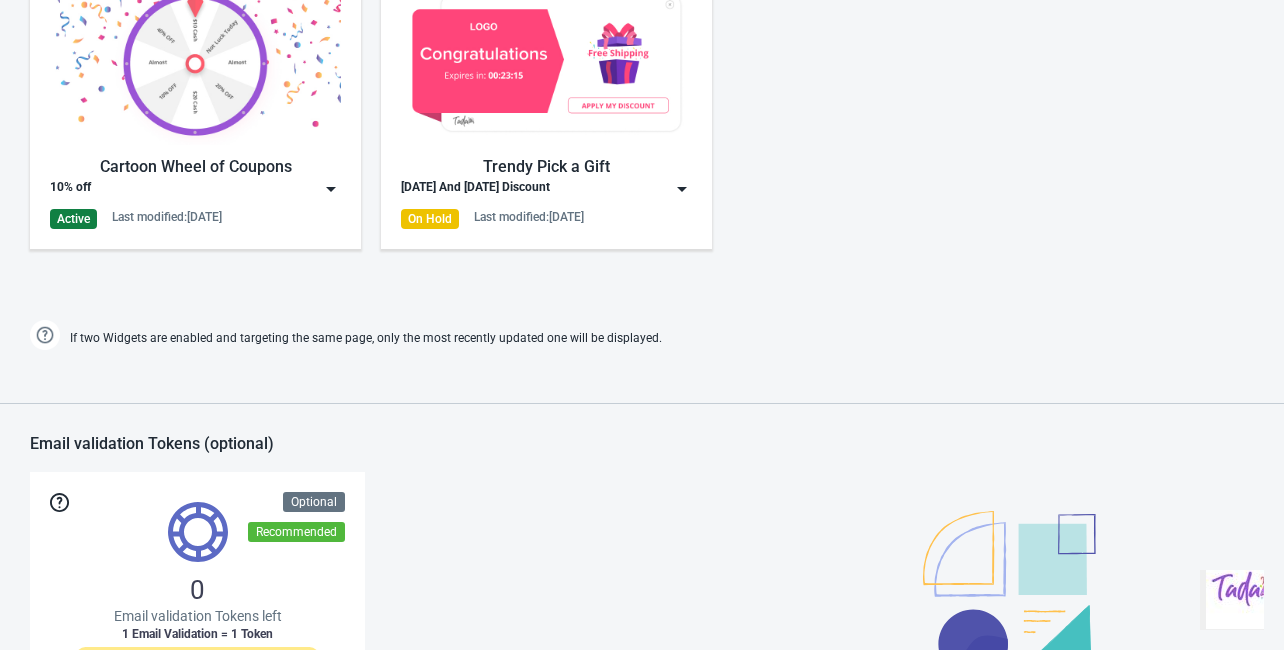
click at [189, 172] on div "Cartoon Wheel of Coupons" at bounding box center [195, 167] width 291 height 24
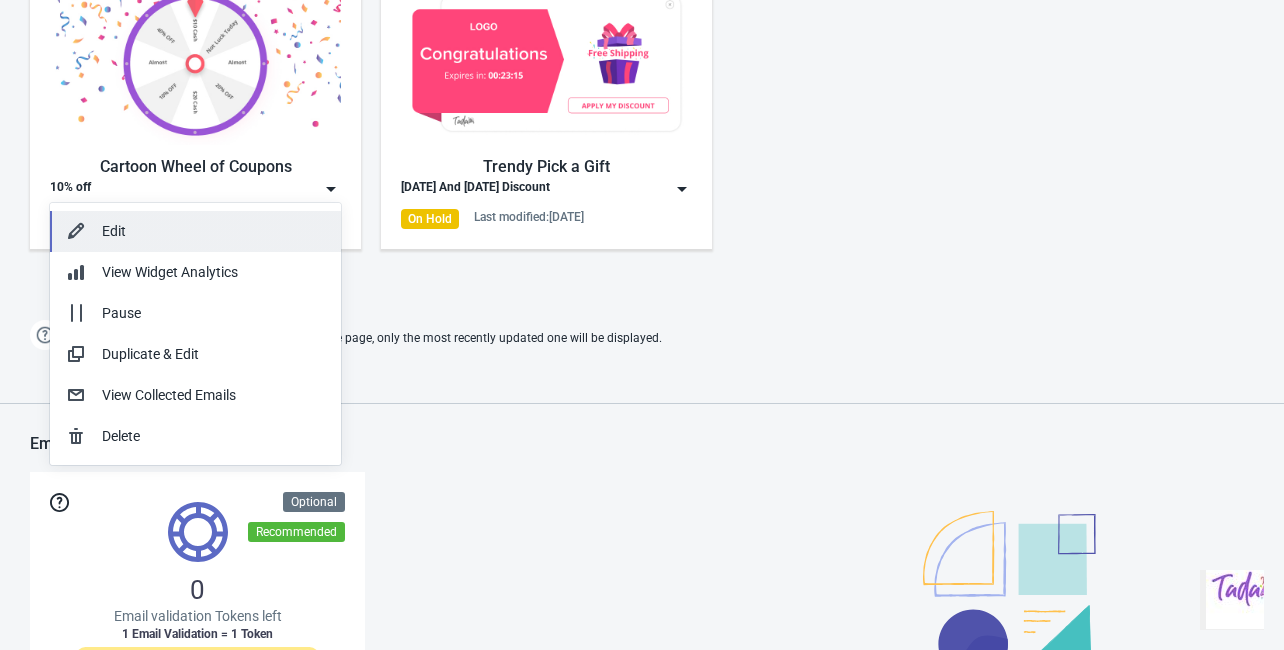
click at [154, 242] on button "Edit" at bounding box center [195, 231] width 291 height 41
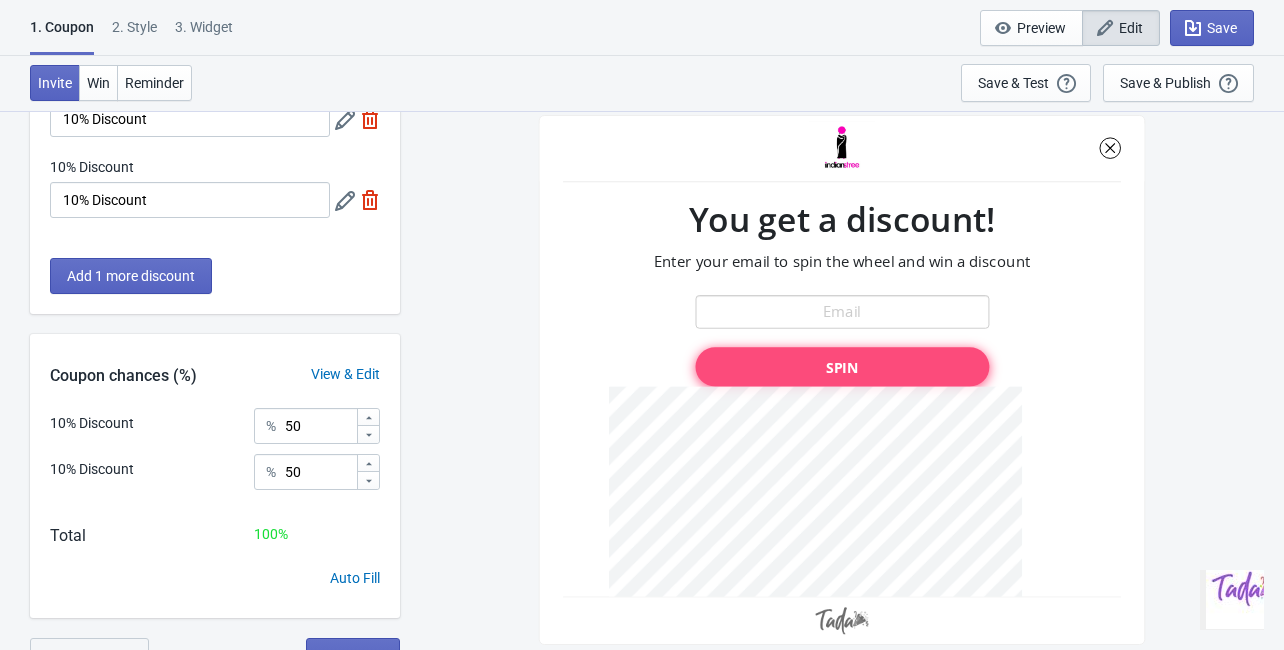
scroll to position [162, 0]
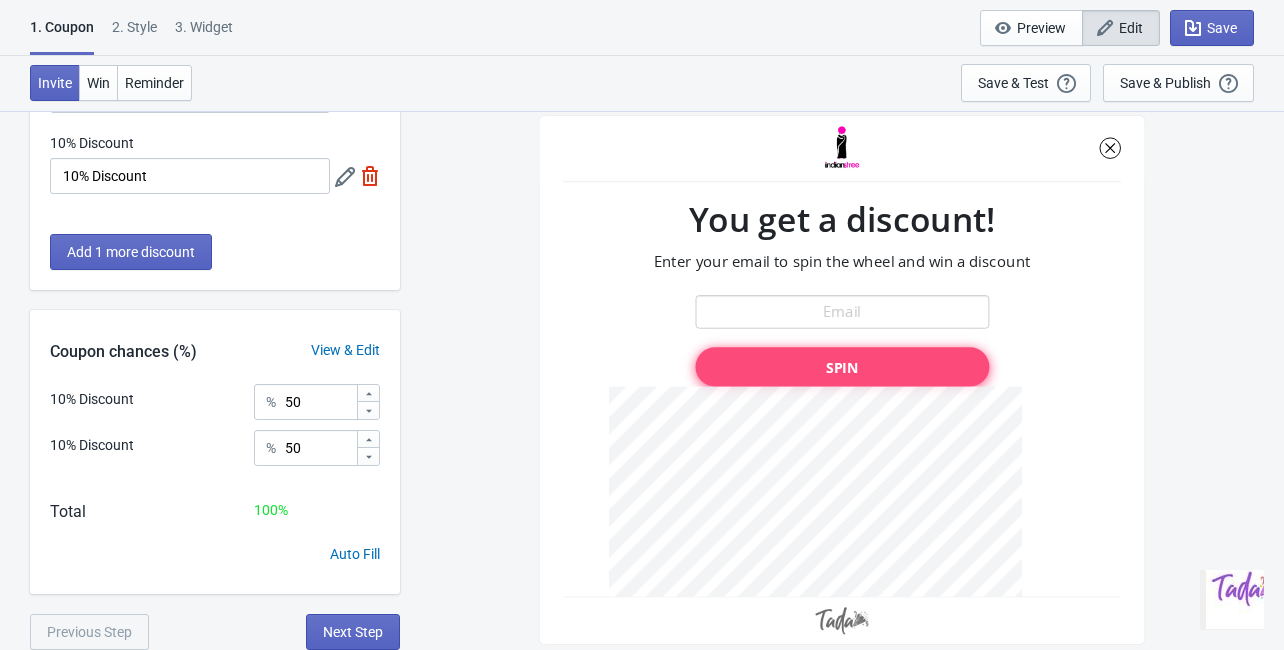
click at [196, 31] on div "3. Widget" at bounding box center [204, 34] width 58 height 35
select select "once"
select select "top_left"
select select "1"
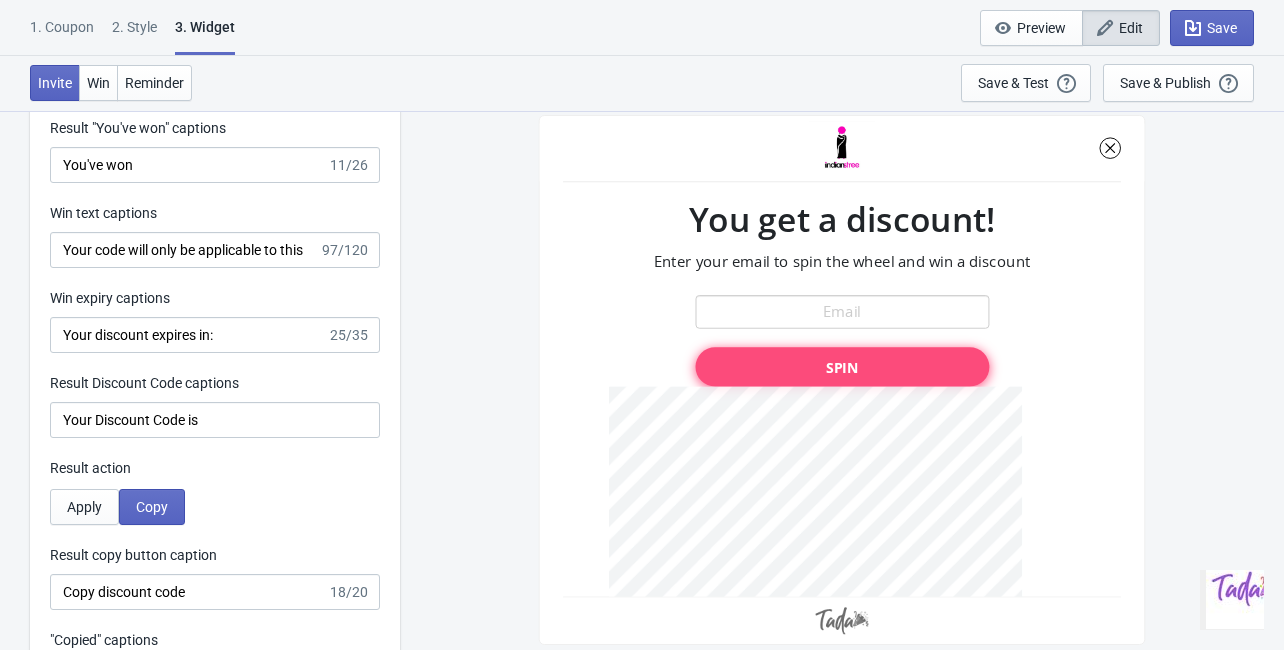
scroll to position [4639, 0]
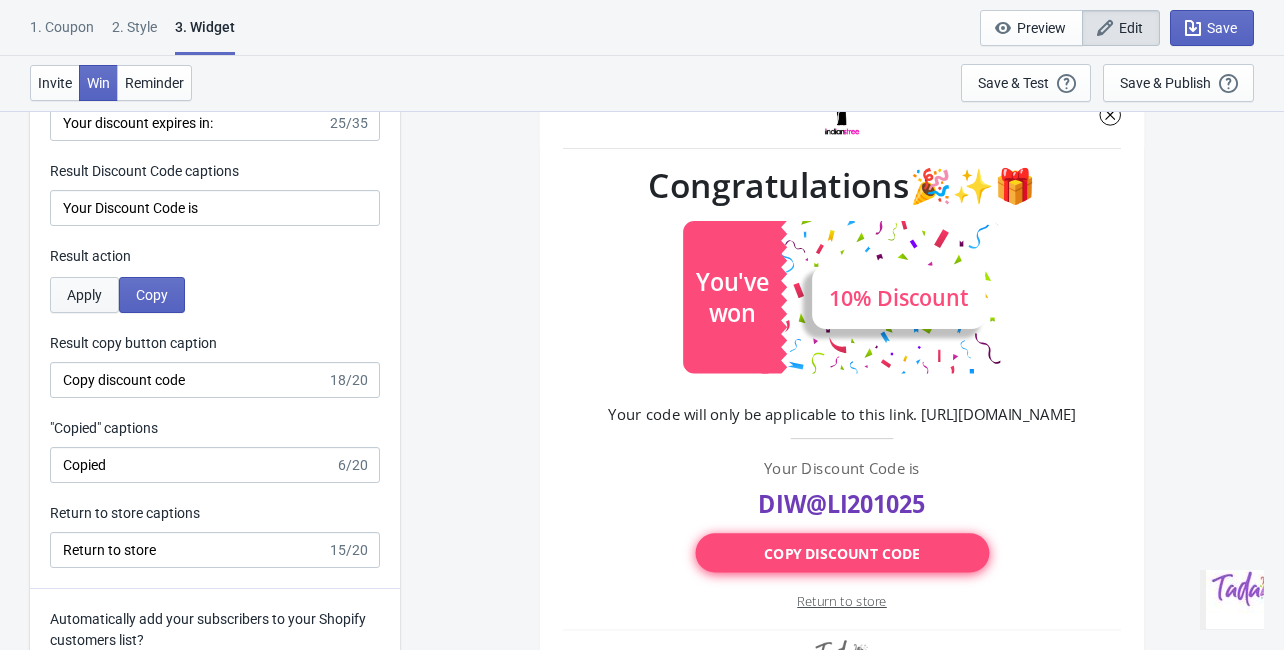
click at [87, 298] on span "Apply" at bounding box center [84, 295] width 35 height 16
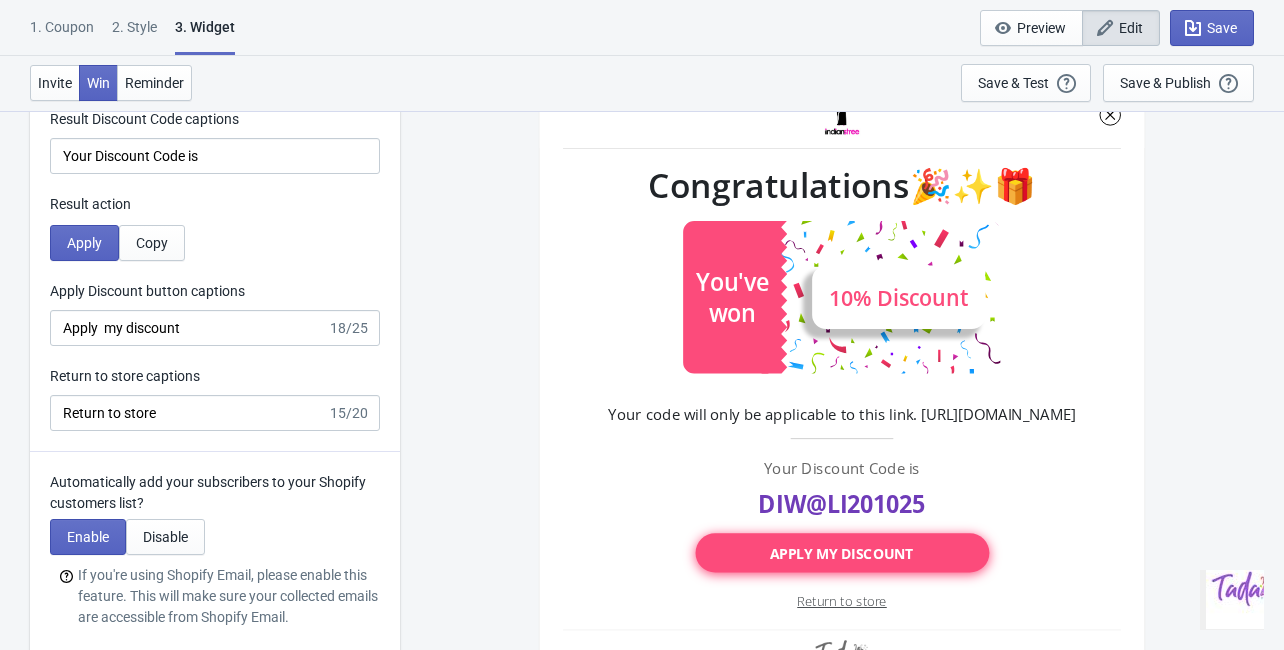
scroll to position [4719, 0]
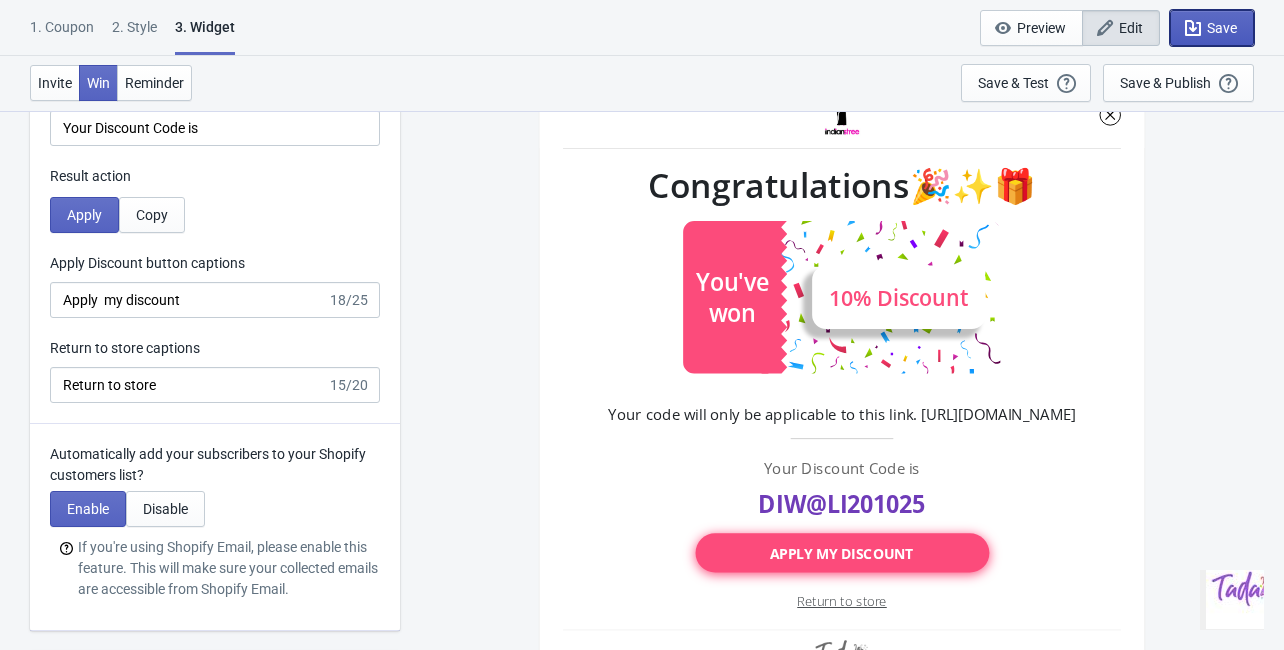
click at [1232, 23] on span "Save" at bounding box center [1222, 28] width 30 height 16
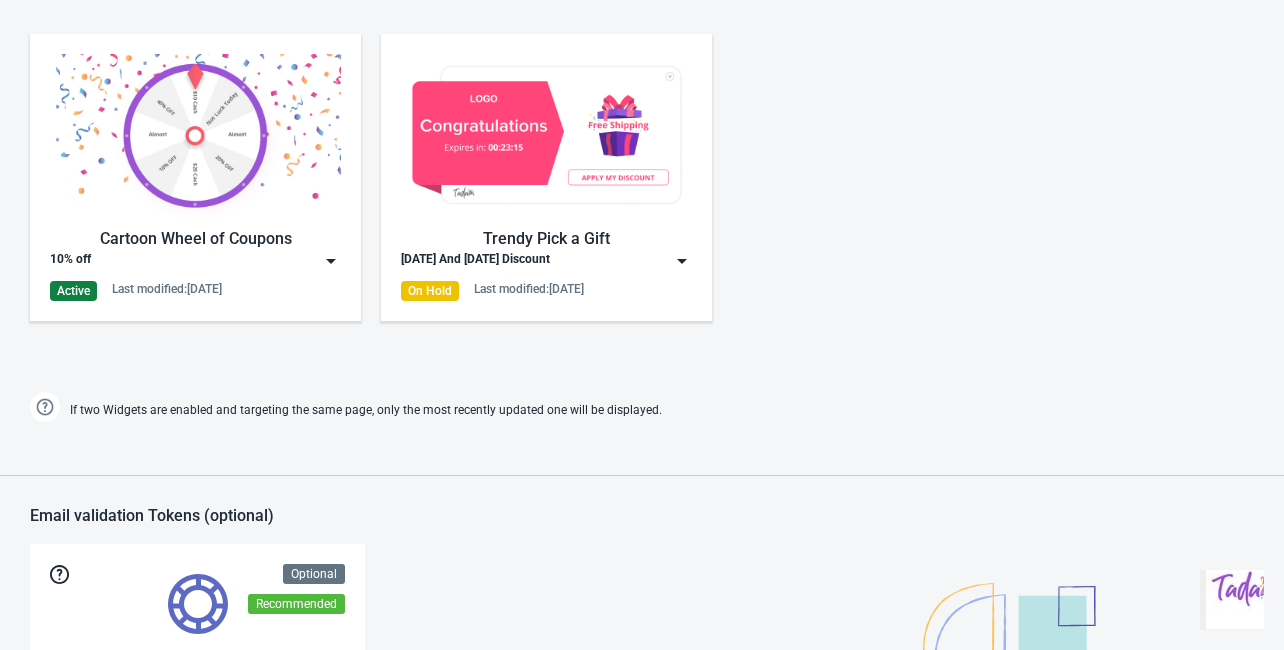
scroll to position [748, 0]
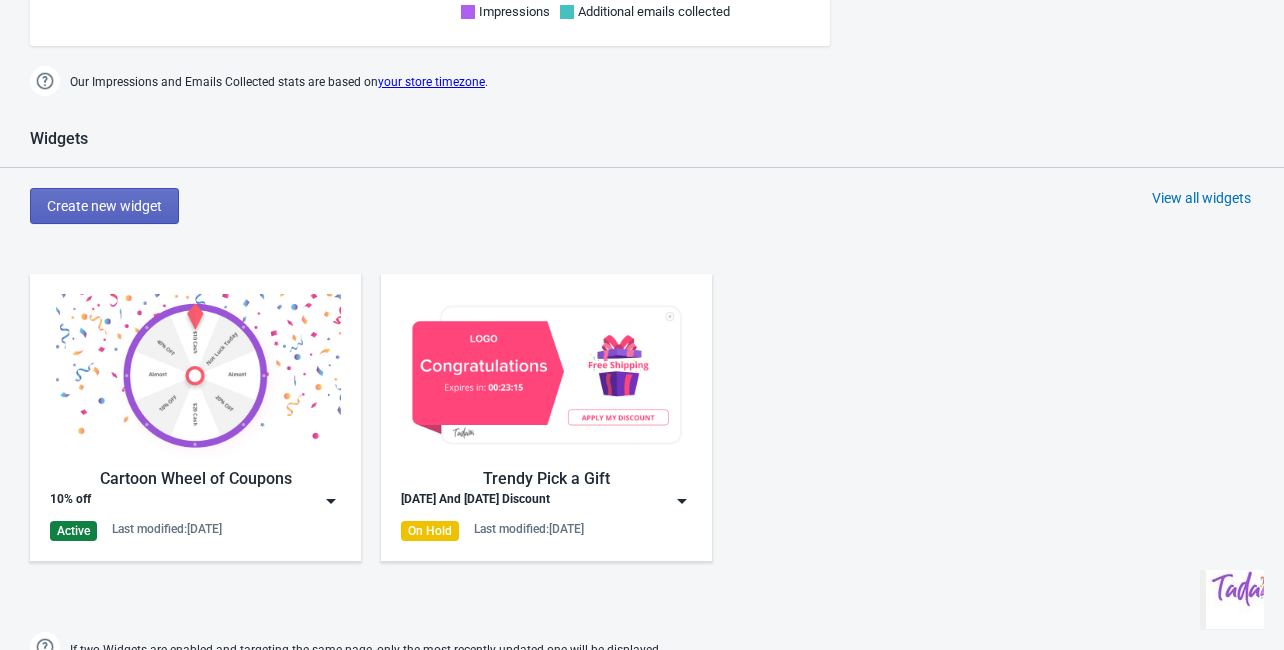
click at [272, 503] on div "10% off" at bounding box center [195, 501] width 291 height 20
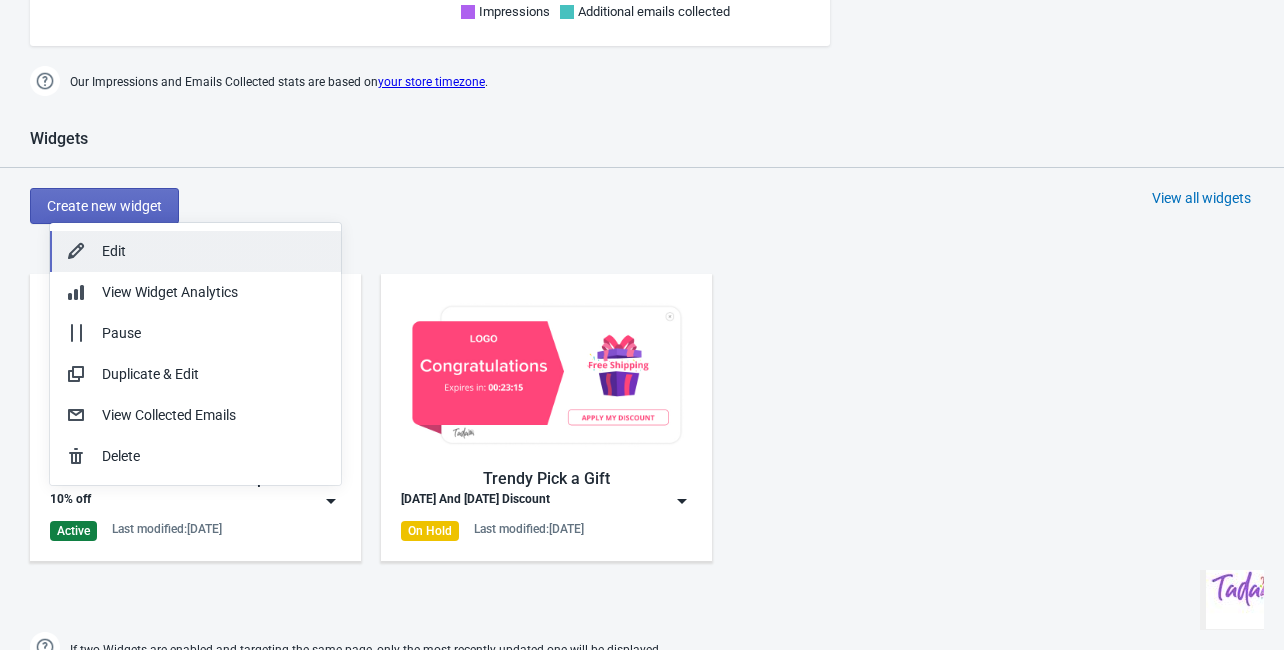
click at [109, 252] on div "Edit" at bounding box center [213, 251] width 223 height 21
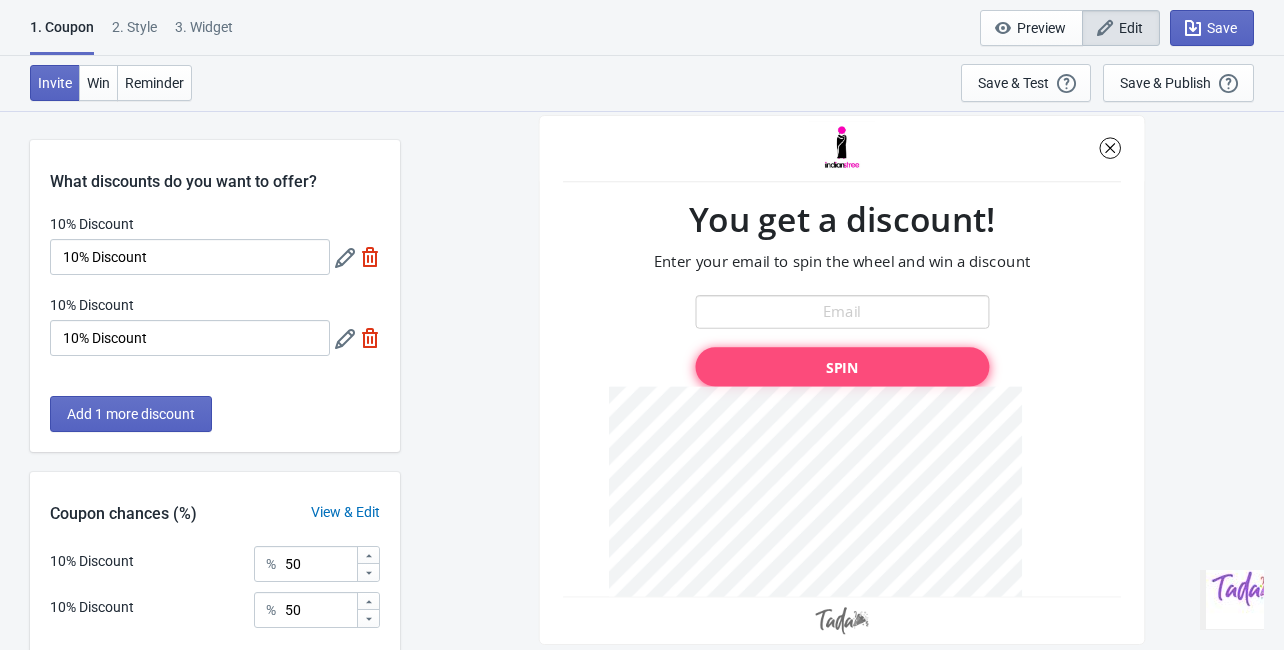
click at [339, 264] on icon at bounding box center [345, 258] width 20 height 20
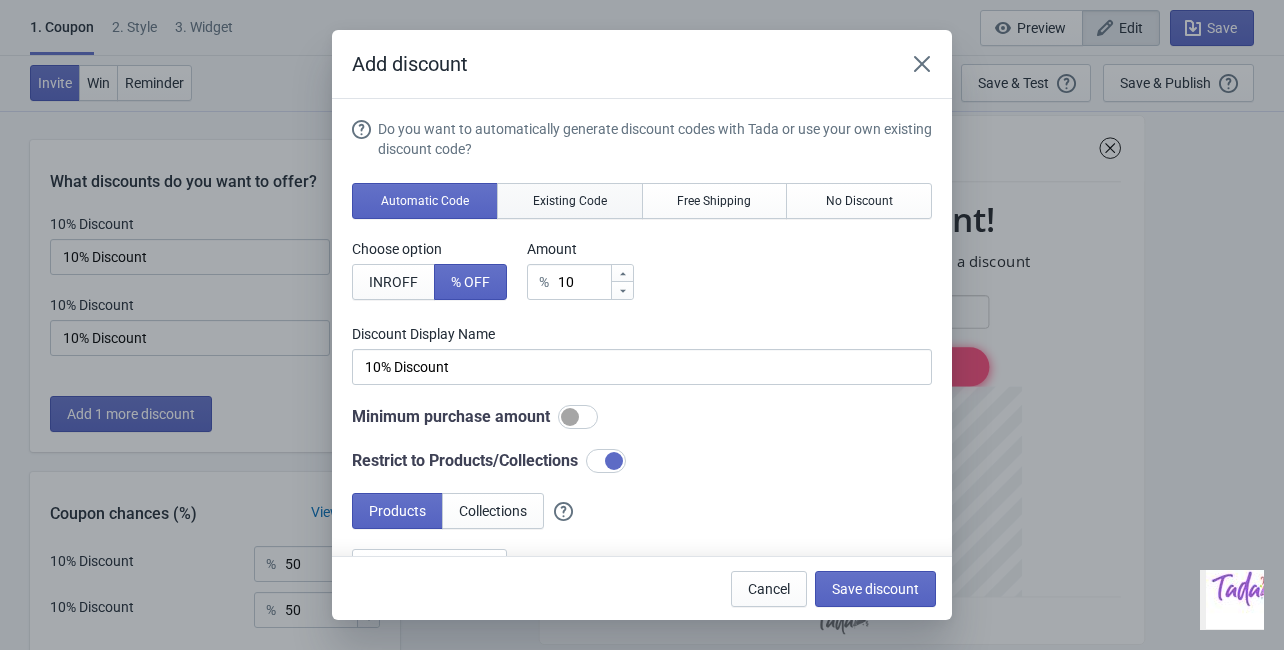
click at [536, 216] on button "Existing Code" at bounding box center [570, 201] width 146 height 36
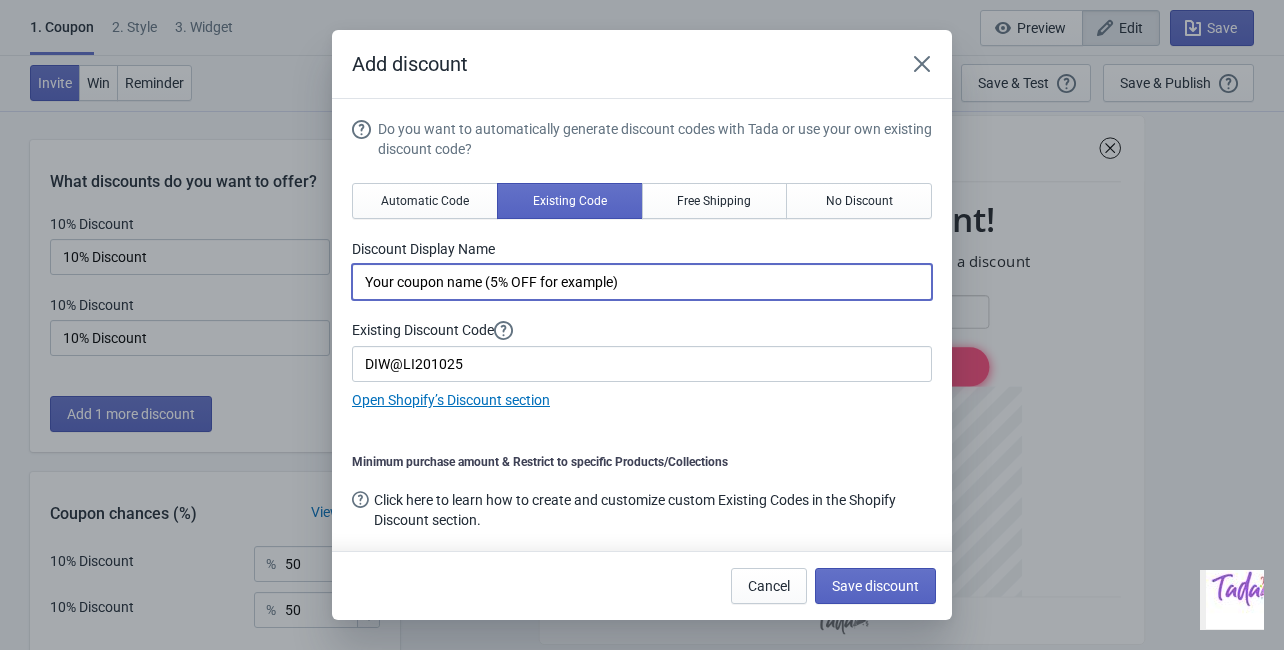
drag, startPoint x: 588, startPoint y: 277, endPoint x: 329, endPoint y: 277, distance: 258.9
click at [329, 277] on div "Add discount Do you want to automatically generate discount codes with Tada or …" at bounding box center [642, 325] width 1284 height 590
paste input "Offer 10% OFF"
type input "Offer 10% OFF"
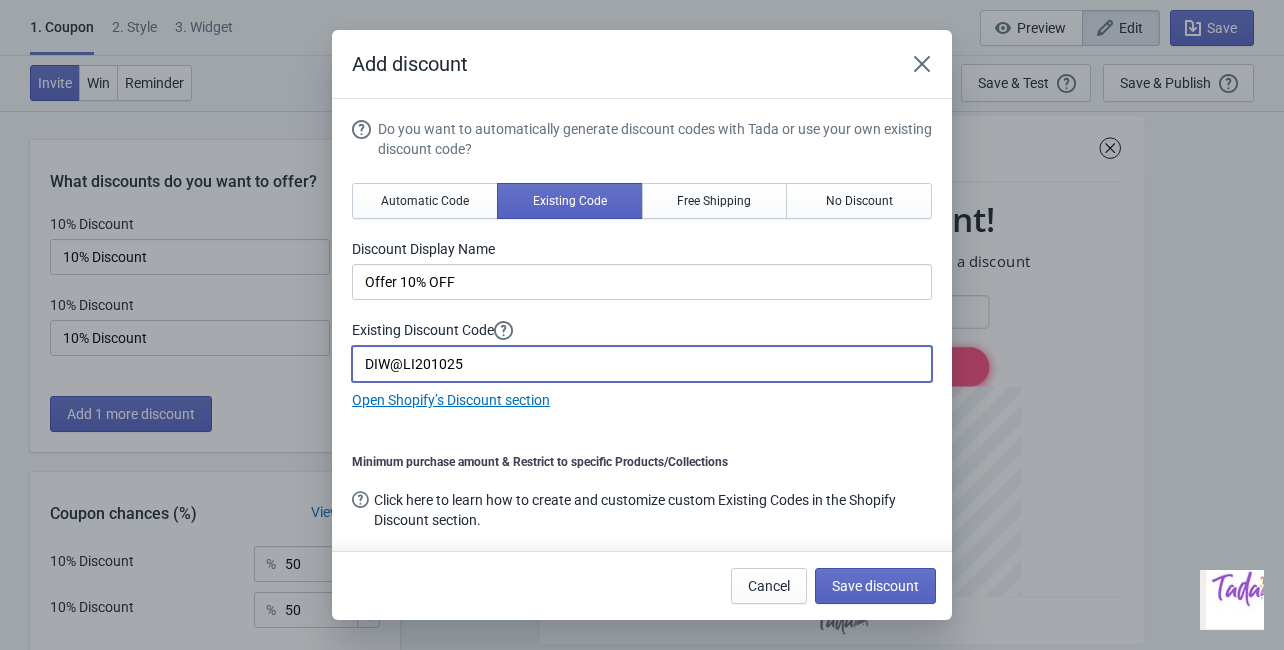
drag, startPoint x: 495, startPoint y: 363, endPoint x: 145, endPoint y: 368, distance: 349.9
click at [154, 368] on div "Add discount Do you want to automatically generate discount codes with Tada or …" at bounding box center [642, 325] width 1284 height 590
click at [880, 584] on span "Save discount" at bounding box center [875, 586] width 87 height 16
type input "Offer 10% OFF"
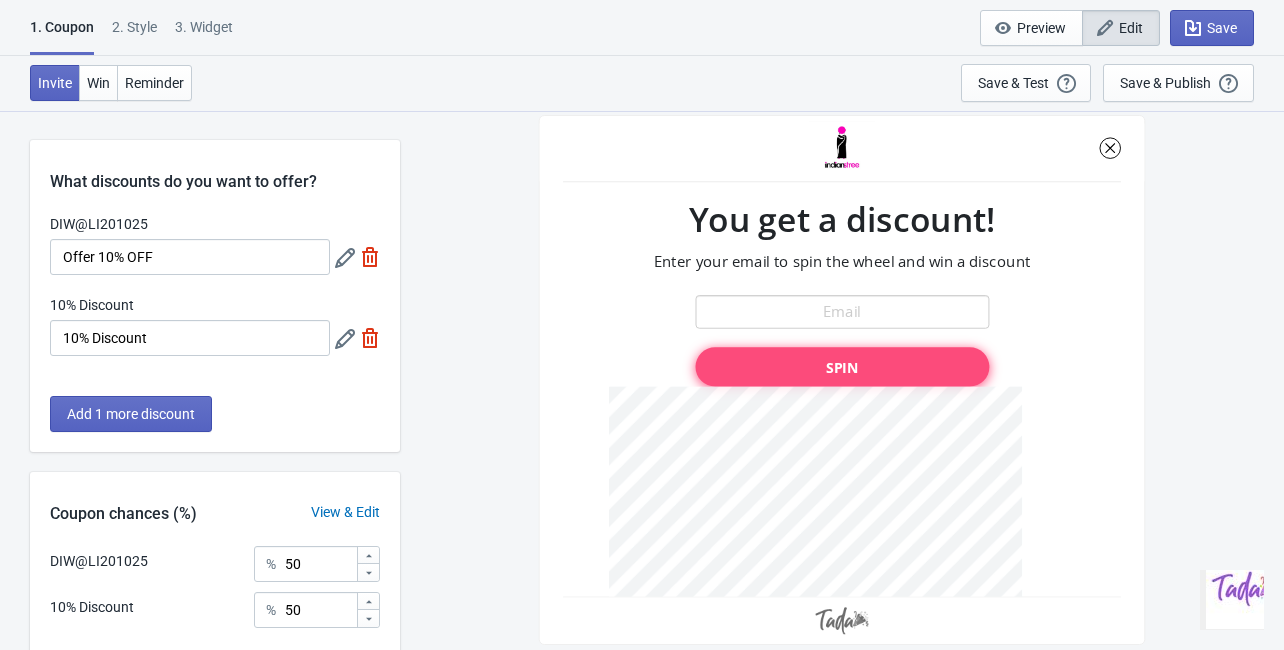
click at [343, 344] on icon at bounding box center [345, 339] width 20 height 20
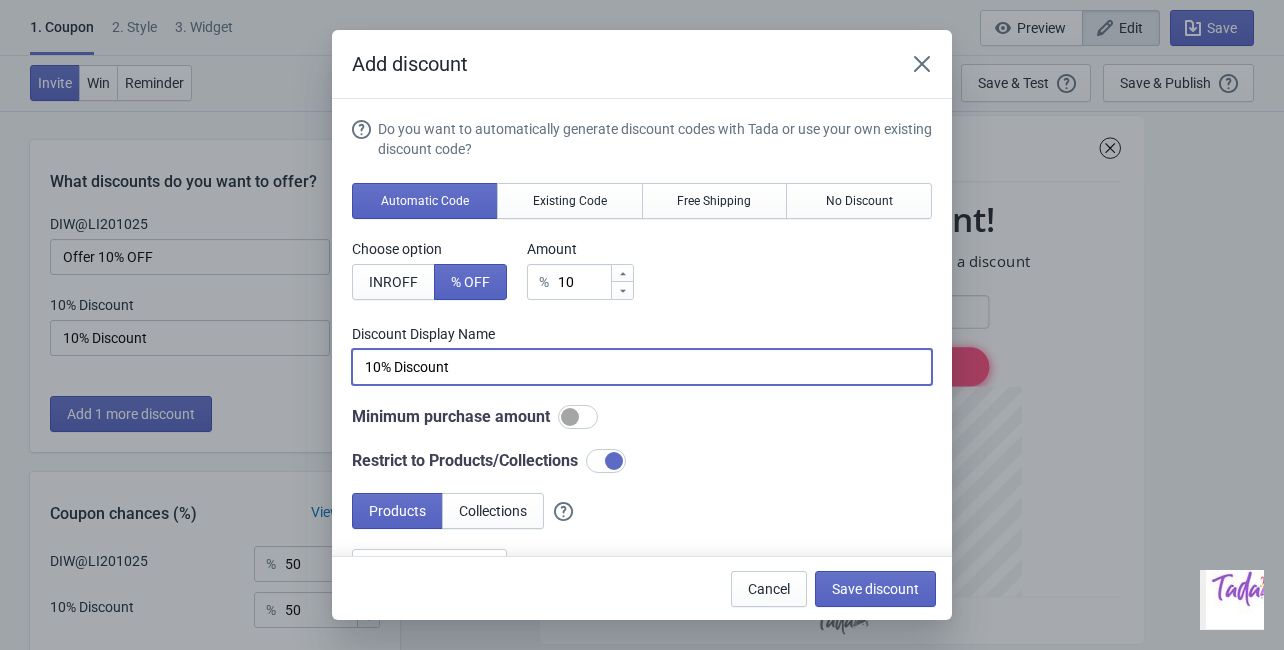
click at [392, 371] on input "10% Discount" at bounding box center [642, 367] width 580 height 36
type input "10% OFF Discount"
click at [865, 587] on span "Save discount" at bounding box center [875, 589] width 87 height 16
type input "10% OFF Discount"
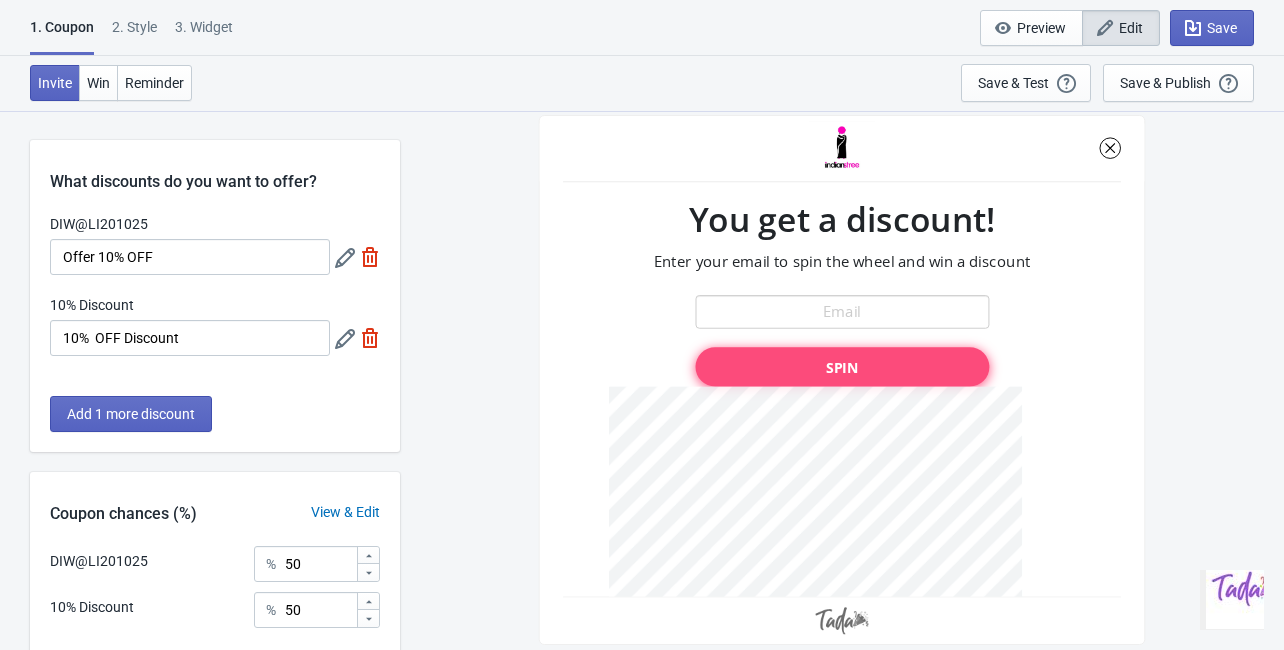
click at [341, 340] on icon at bounding box center [345, 339] width 20 height 20
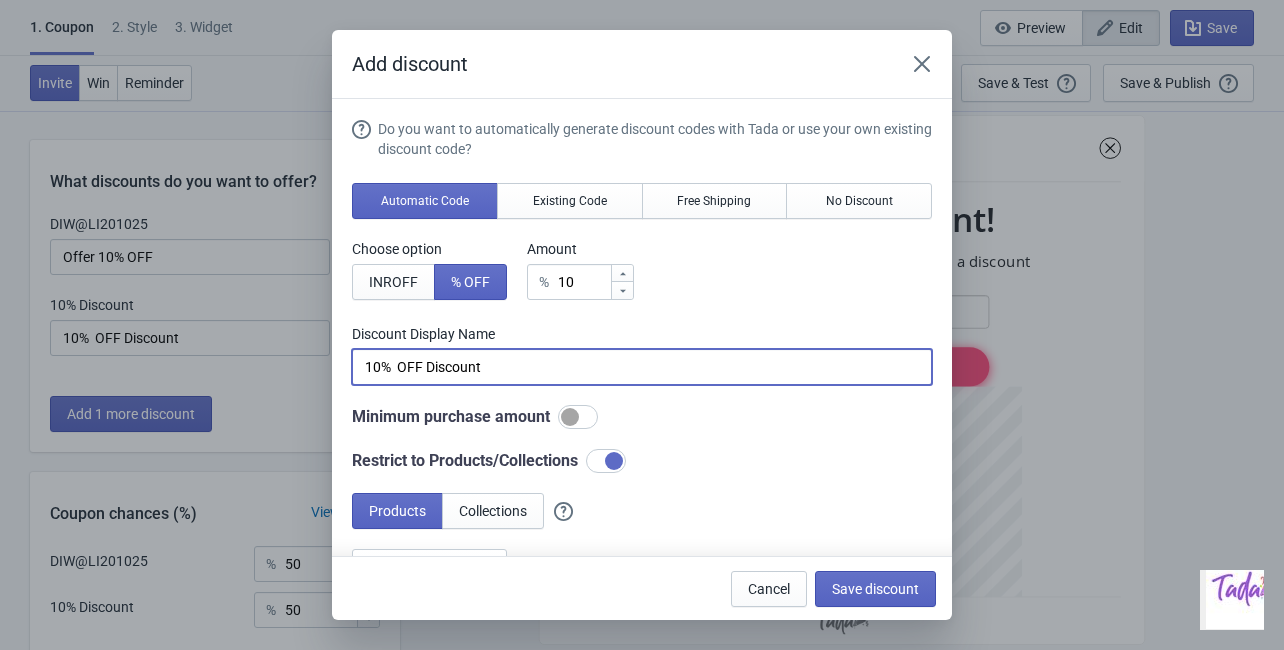
click at [398, 366] on input "10% OFF Discount" at bounding box center [642, 367] width 580 height 36
type input "10% OFF Discount"
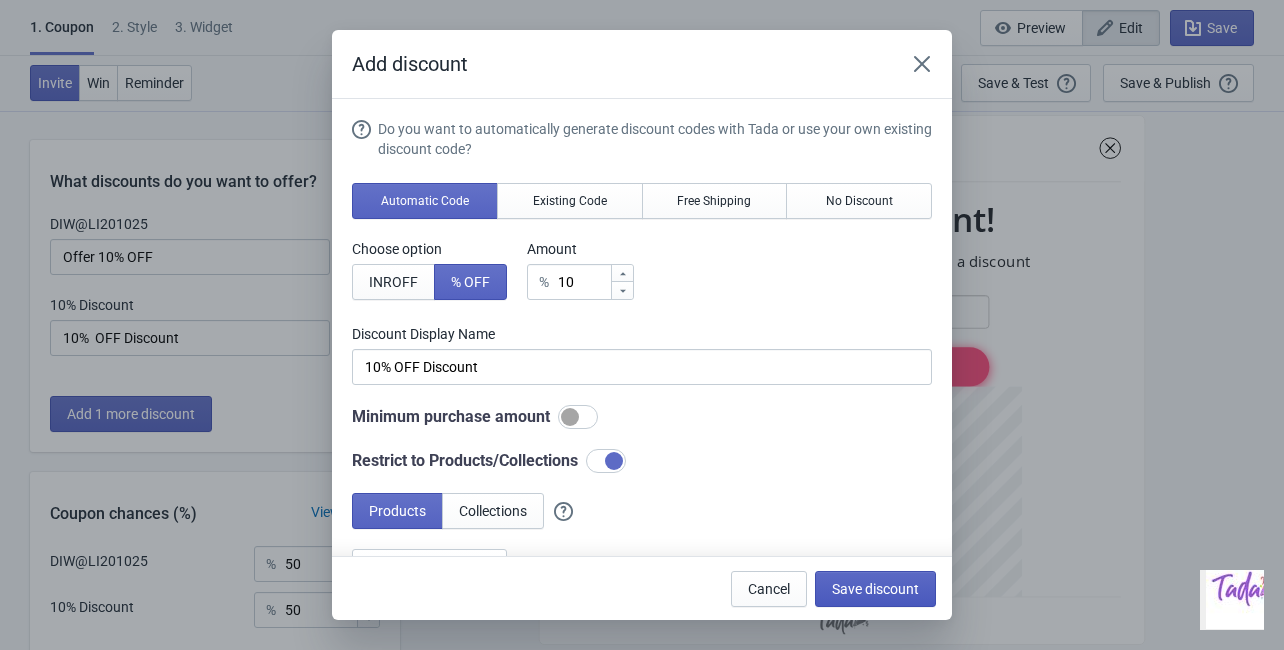
click at [894, 592] on span "Save discount" at bounding box center [875, 589] width 87 height 16
type input "10% OFF Discount"
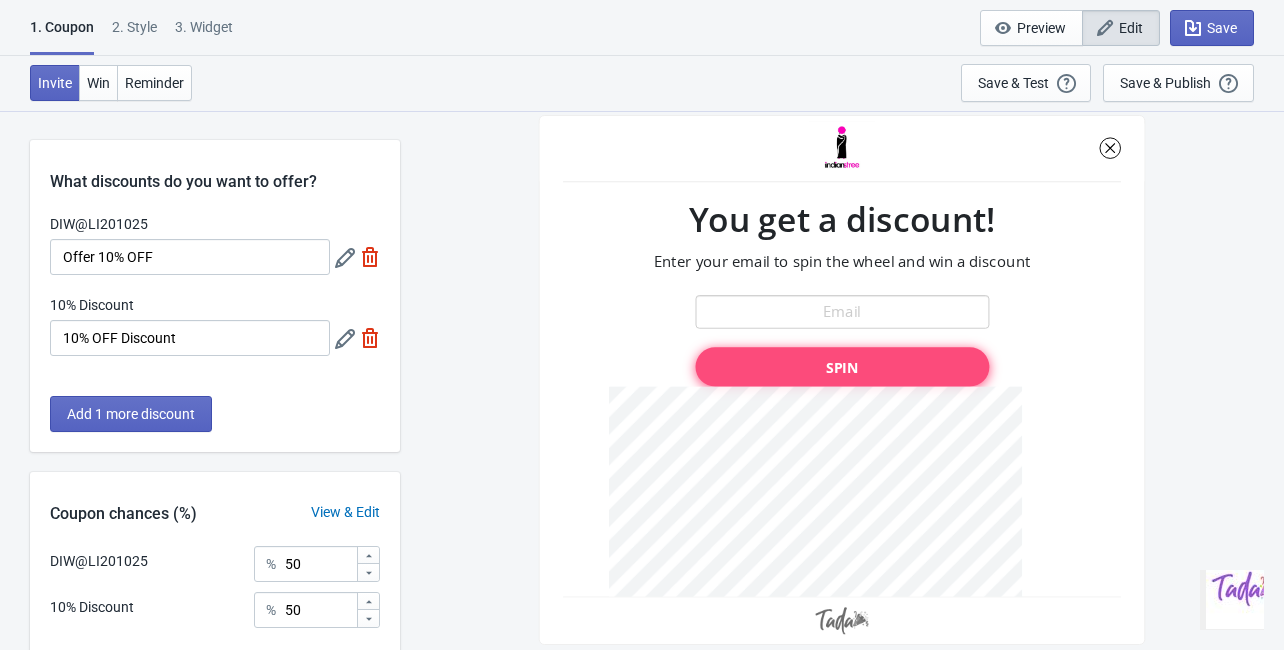
scroll to position [162, 0]
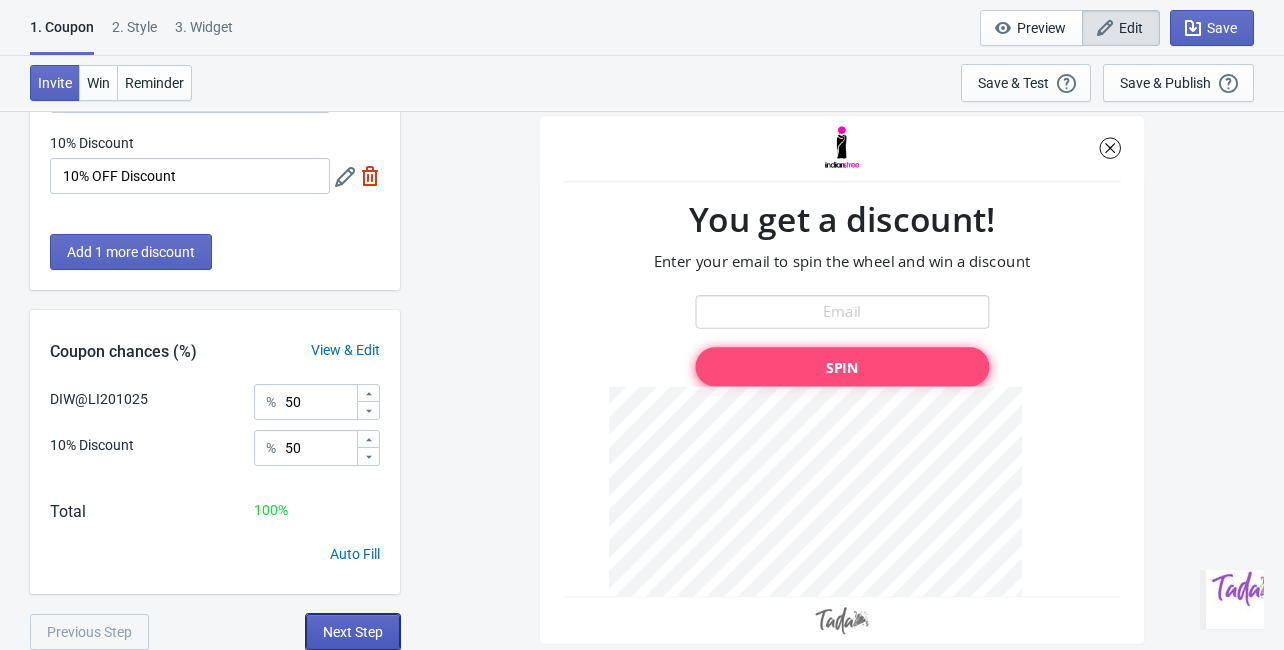
click at [325, 640] on button "Next Step" at bounding box center [353, 632] width 94 height 36
click at [341, 638] on span "Next Step" at bounding box center [353, 632] width 60 height 16
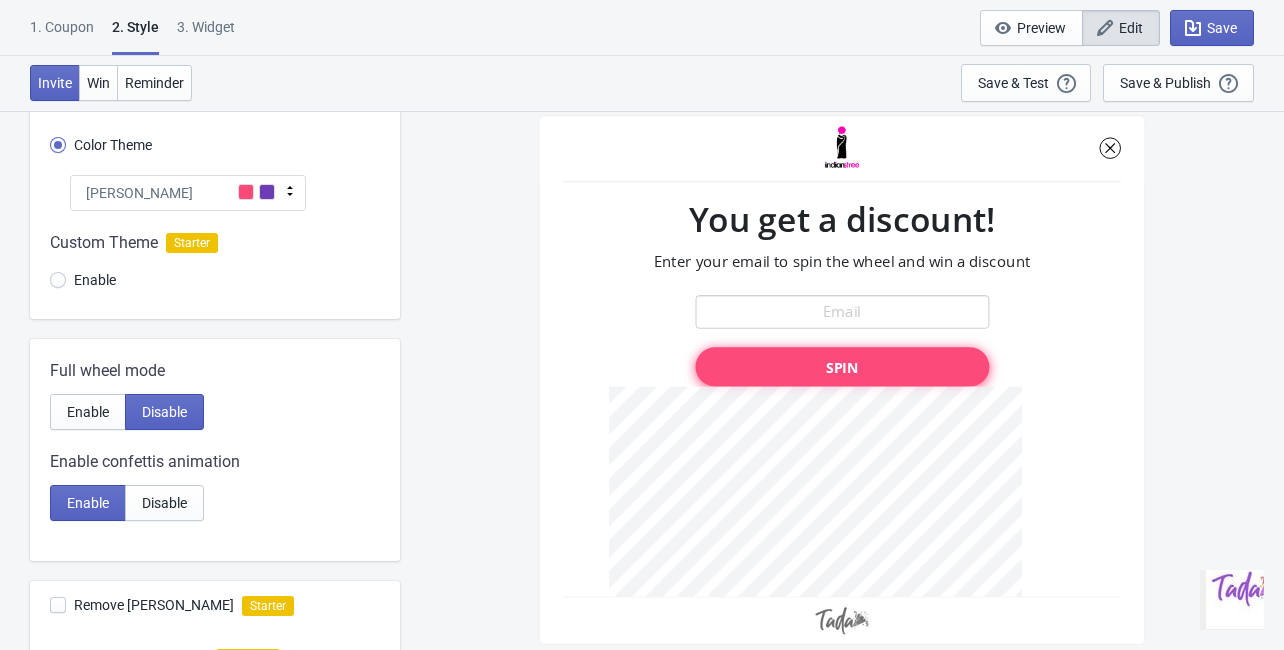
scroll to position [0, 0]
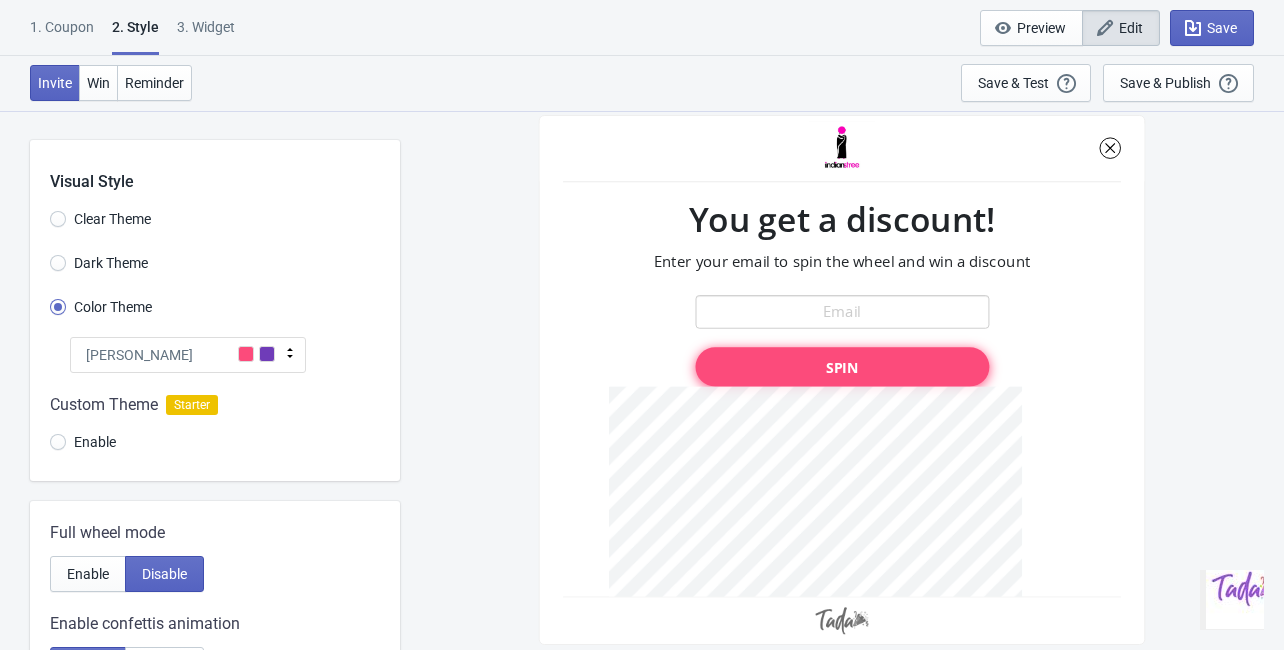
radio input "true"
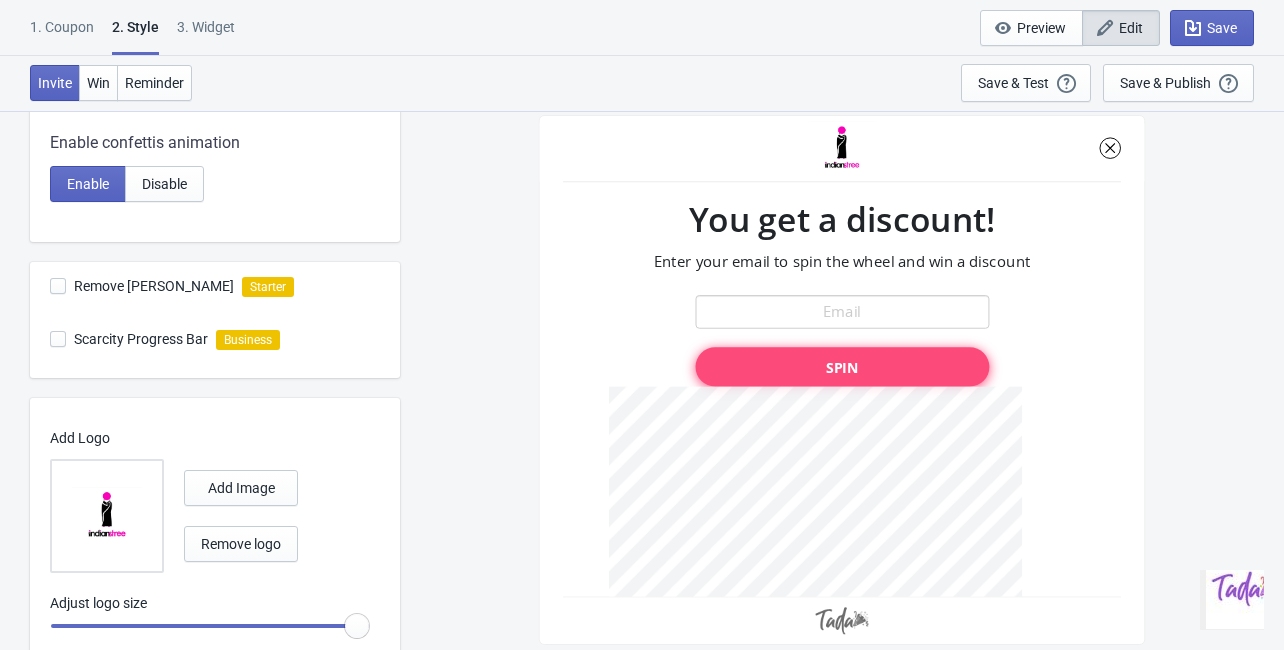
scroll to position [545, 0]
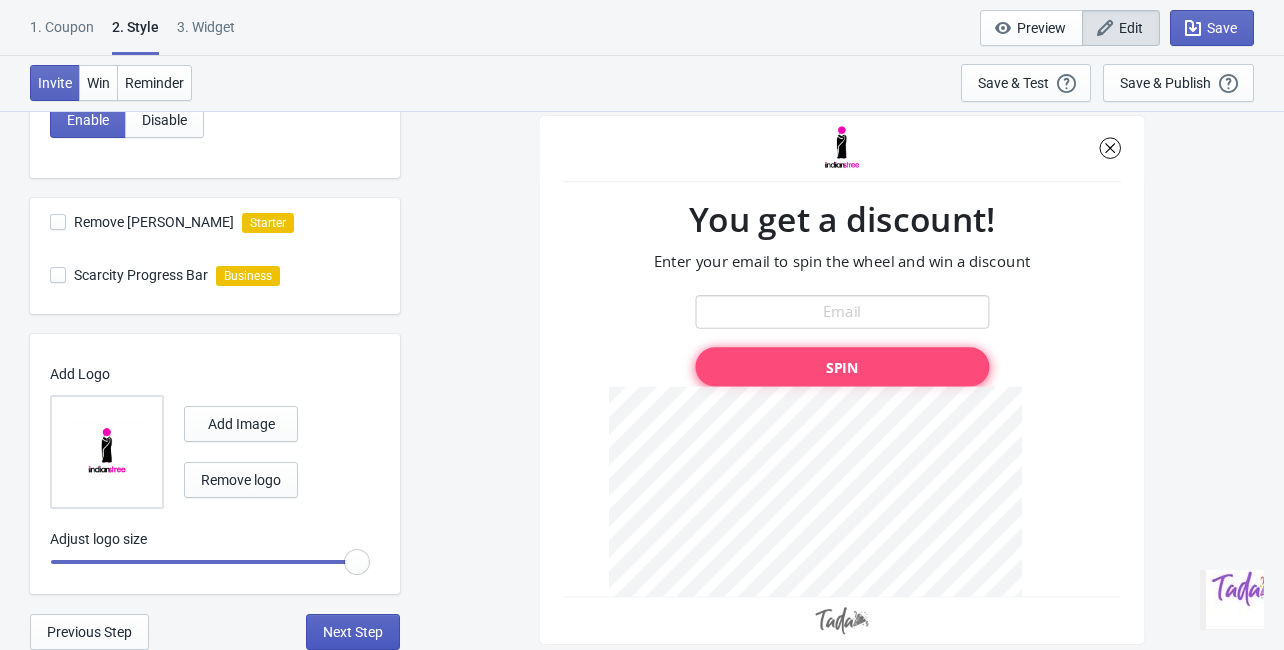
click at [331, 636] on span "Next Step" at bounding box center [353, 632] width 60 height 16
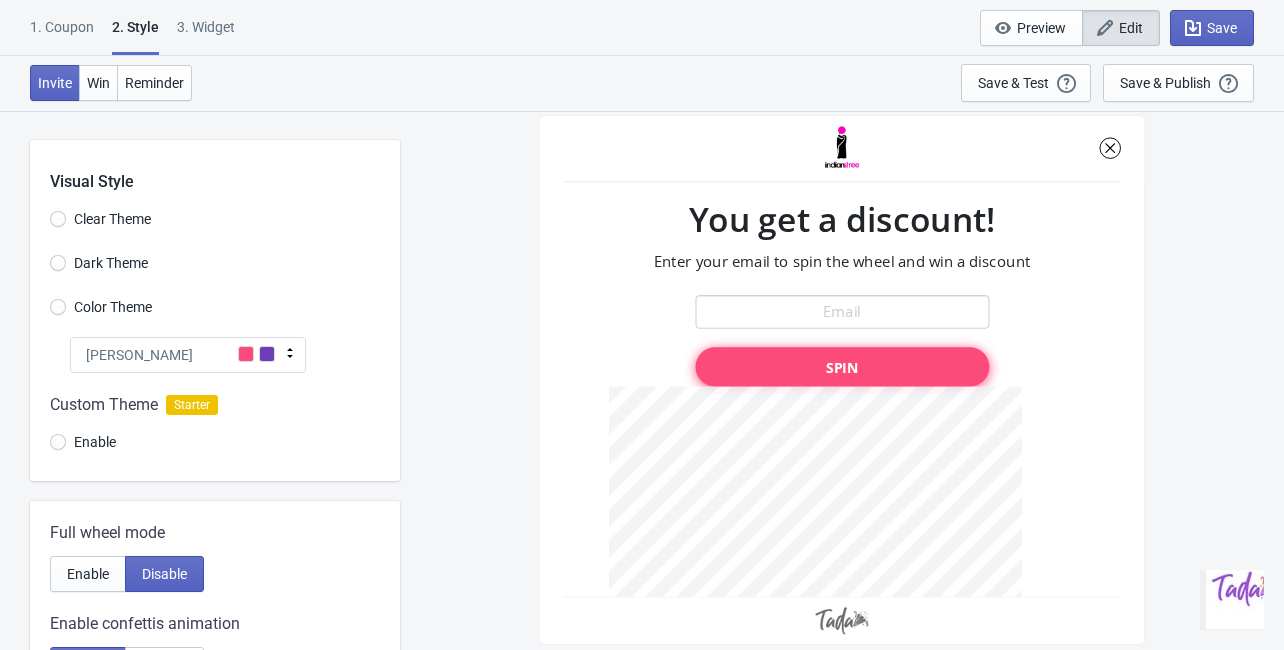
select select "once"
select select "top_left"
select select "1"
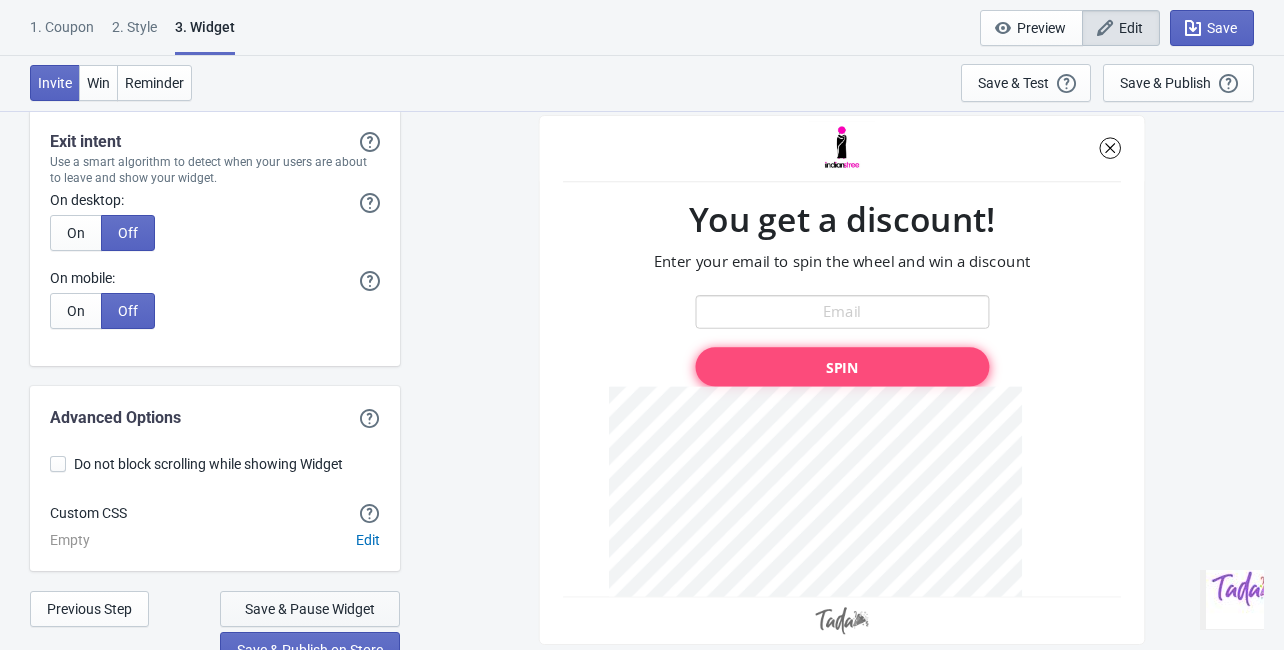
scroll to position [5615, 0]
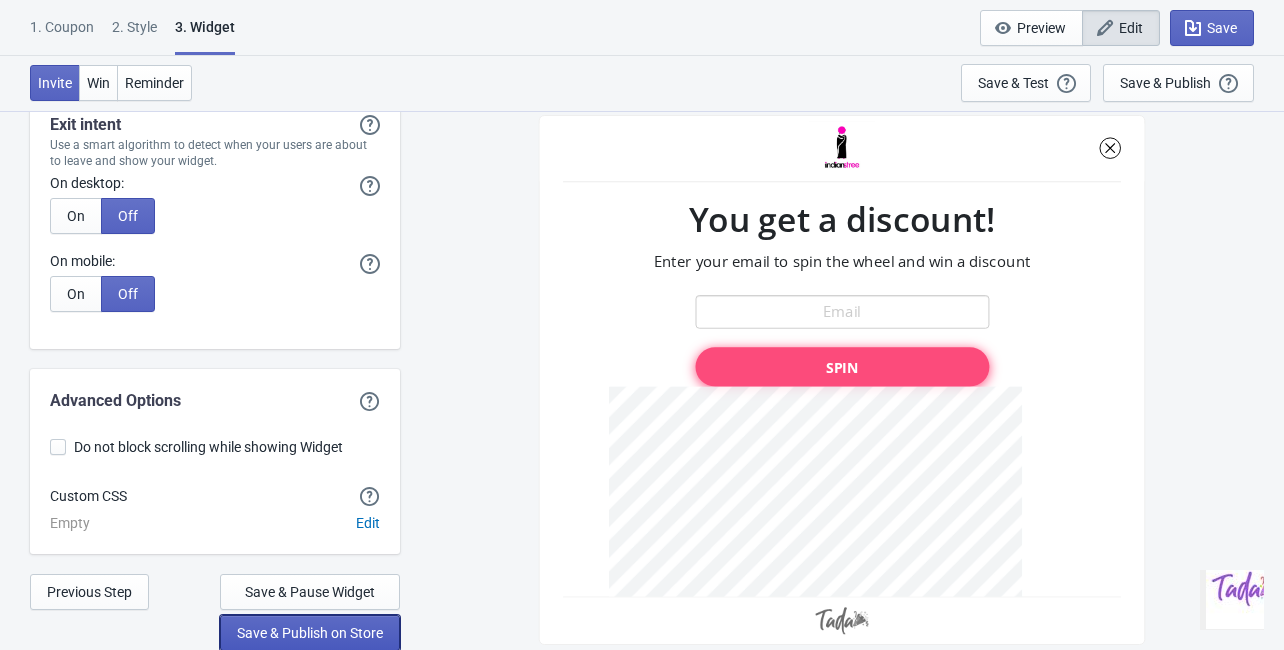
click at [298, 636] on span "Save & Publish on Store" at bounding box center [310, 633] width 146 height 16
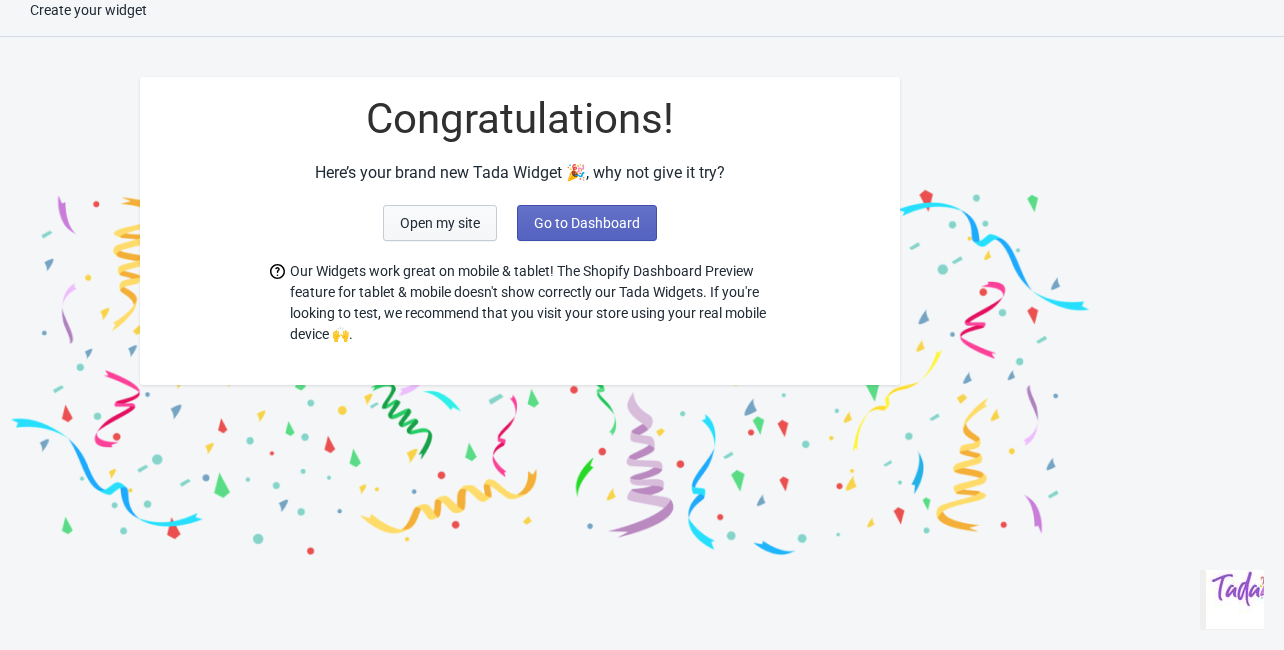
click at [467, 224] on span "Open my site" at bounding box center [440, 223] width 80 height 16
click at [468, 220] on span "Open my site" at bounding box center [440, 223] width 80 height 16
click at [548, 224] on span "Go to Dashboard" at bounding box center [587, 223] width 106 height 16
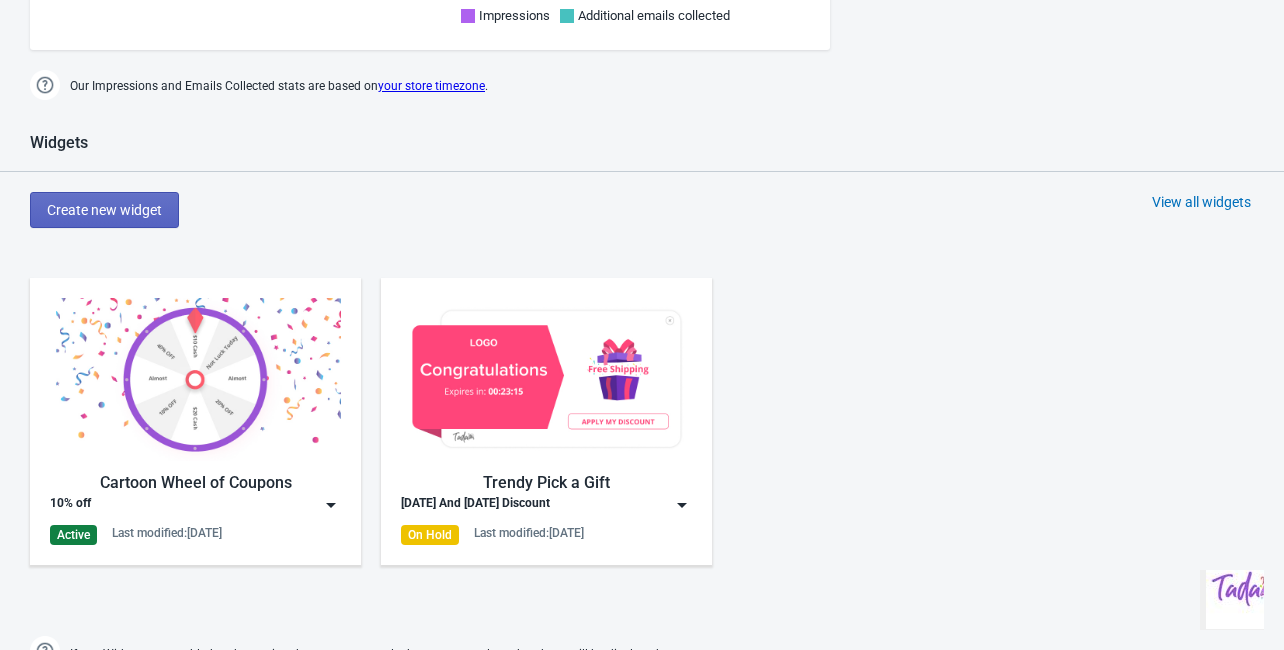
scroll to position [1060, 0]
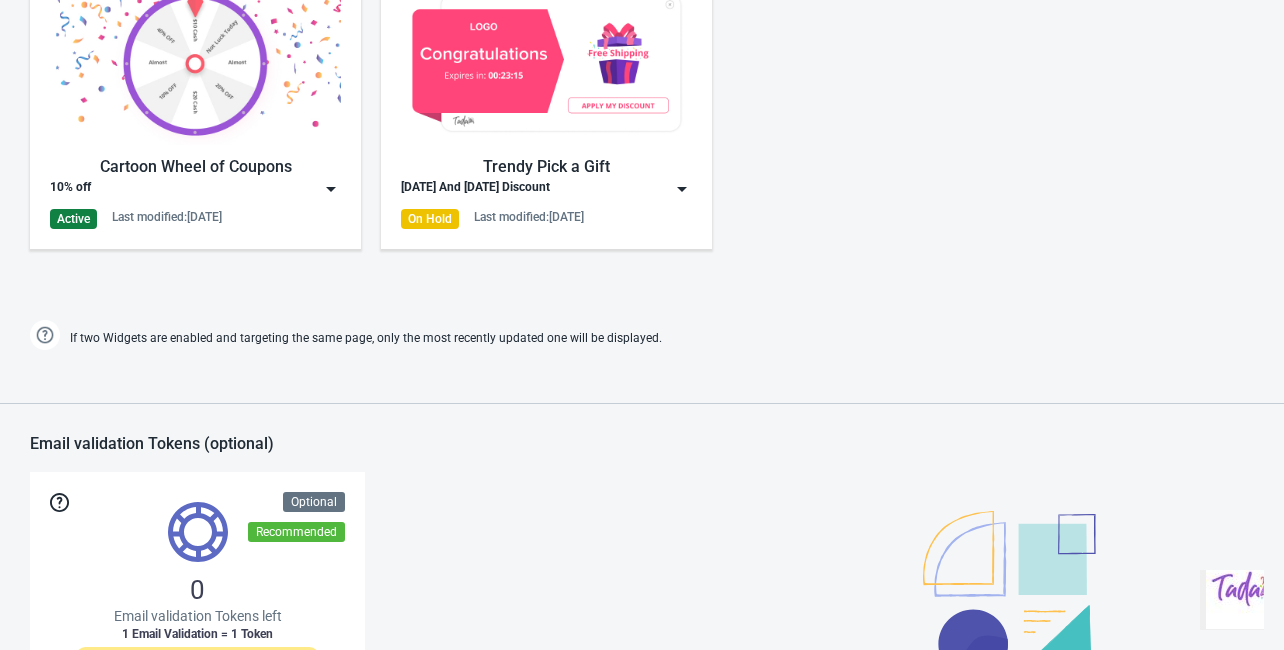
click at [287, 141] on img at bounding box center [195, 63] width 291 height 163
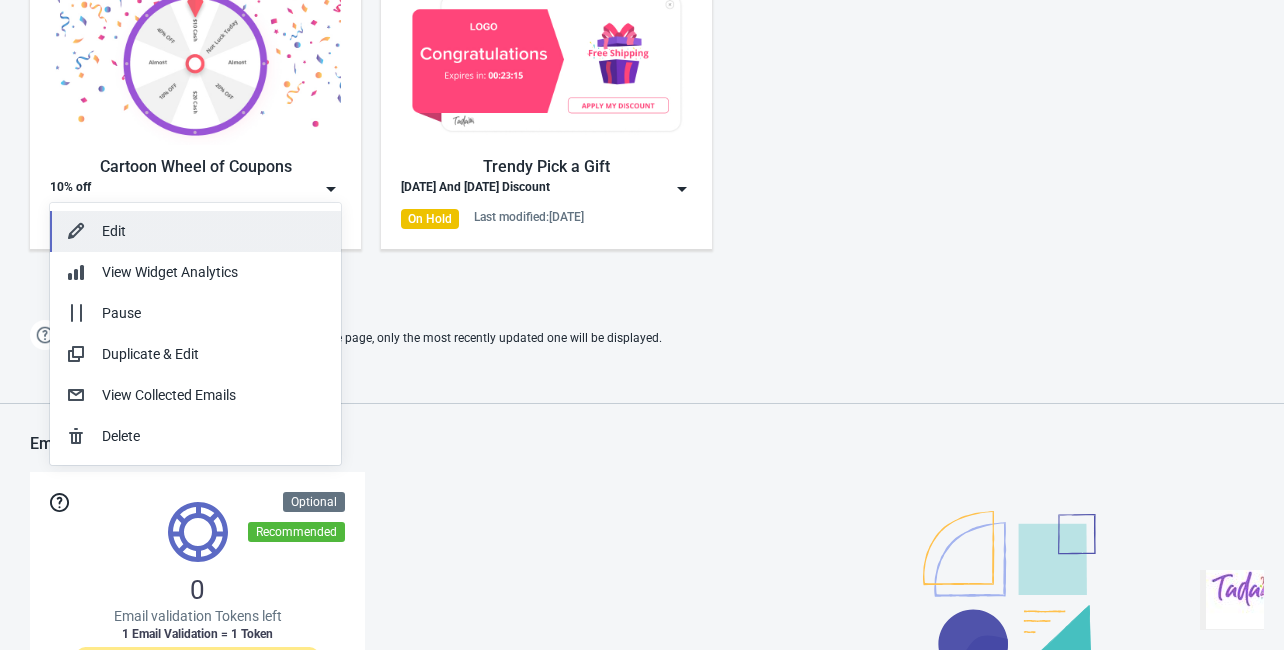
click at [184, 232] on div "Edit" at bounding box center [213, 231] width 223 height 21
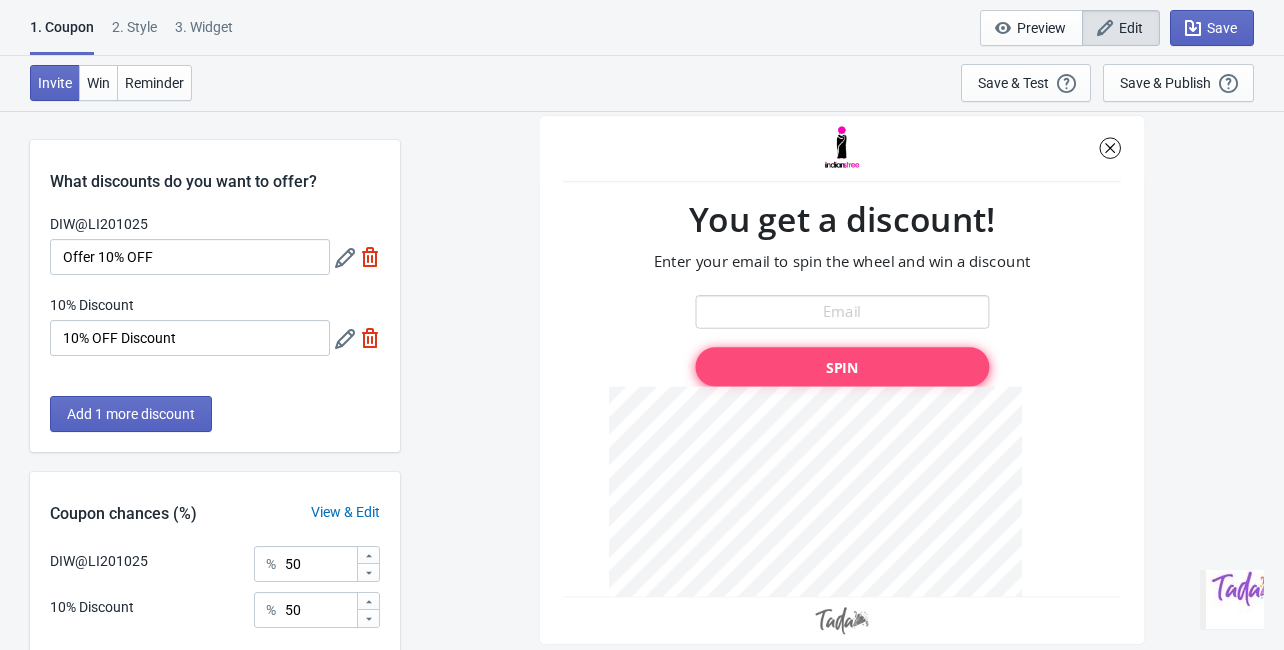
click at [339, 333] on icon at bounding box center [345, 339] width 20 height 20
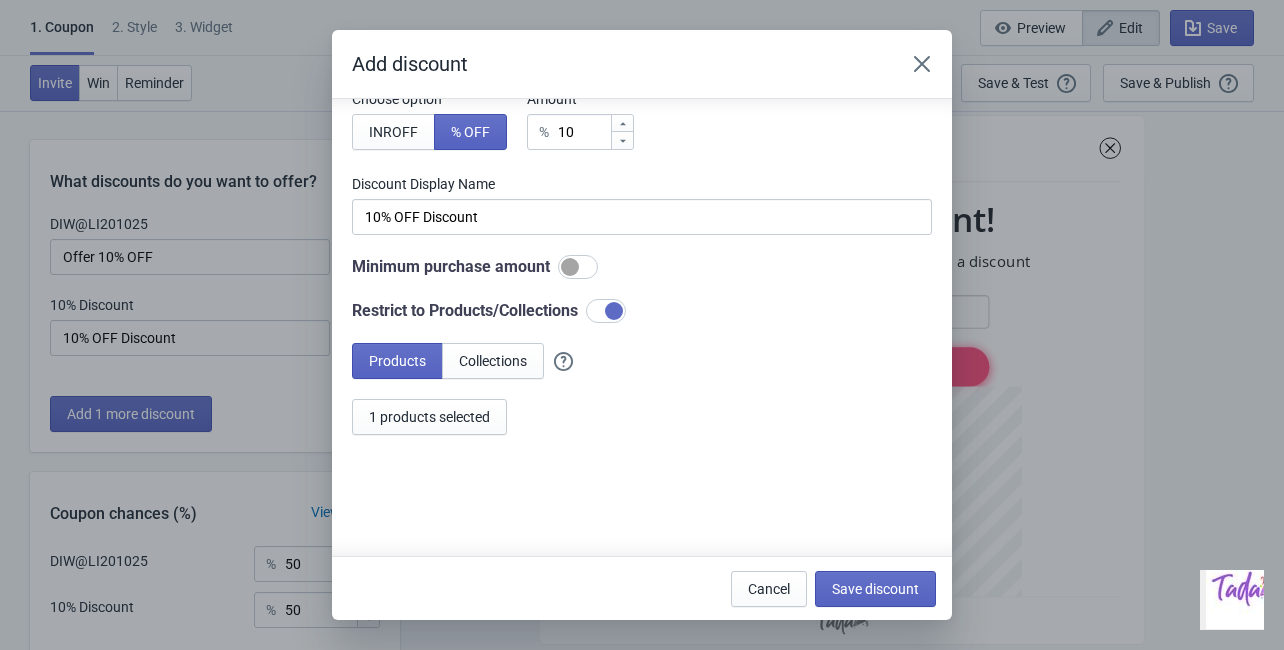
scroll to position [161, 0]
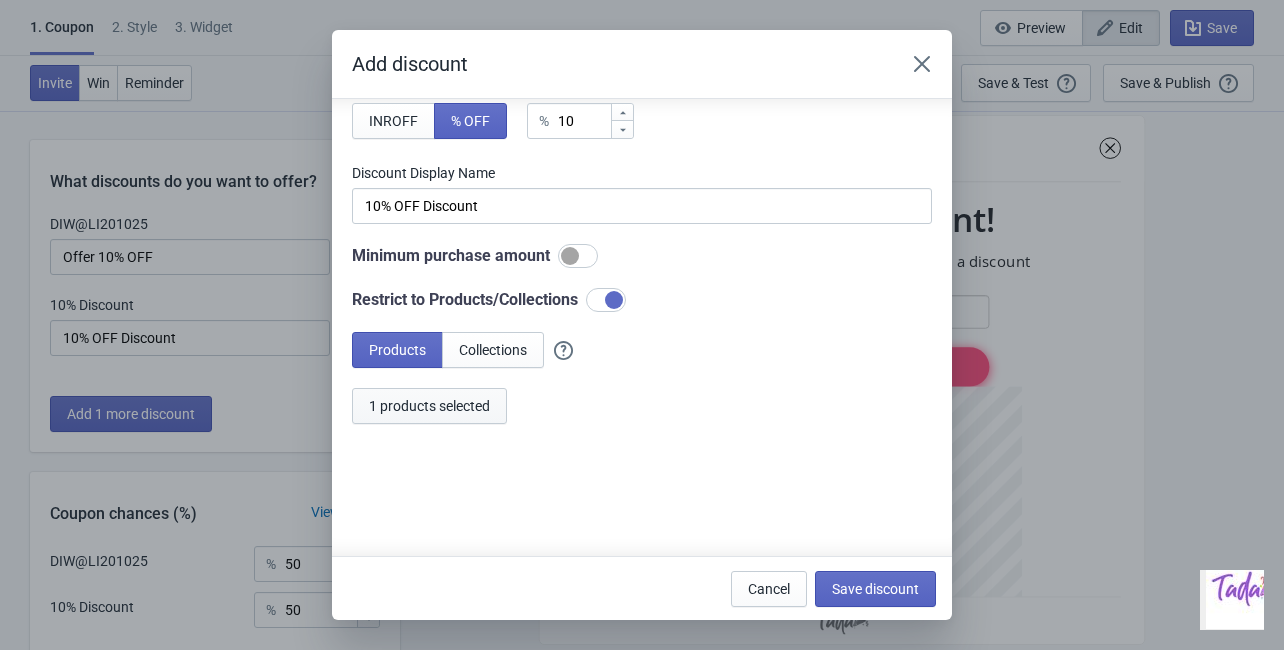
click at [452, 414] on button "1 products selected" at bounding box center [429, 406] width 155 height 36
click at [883, 588] on span "Save discount" at bounding box center [875, 589] width 87 height 16
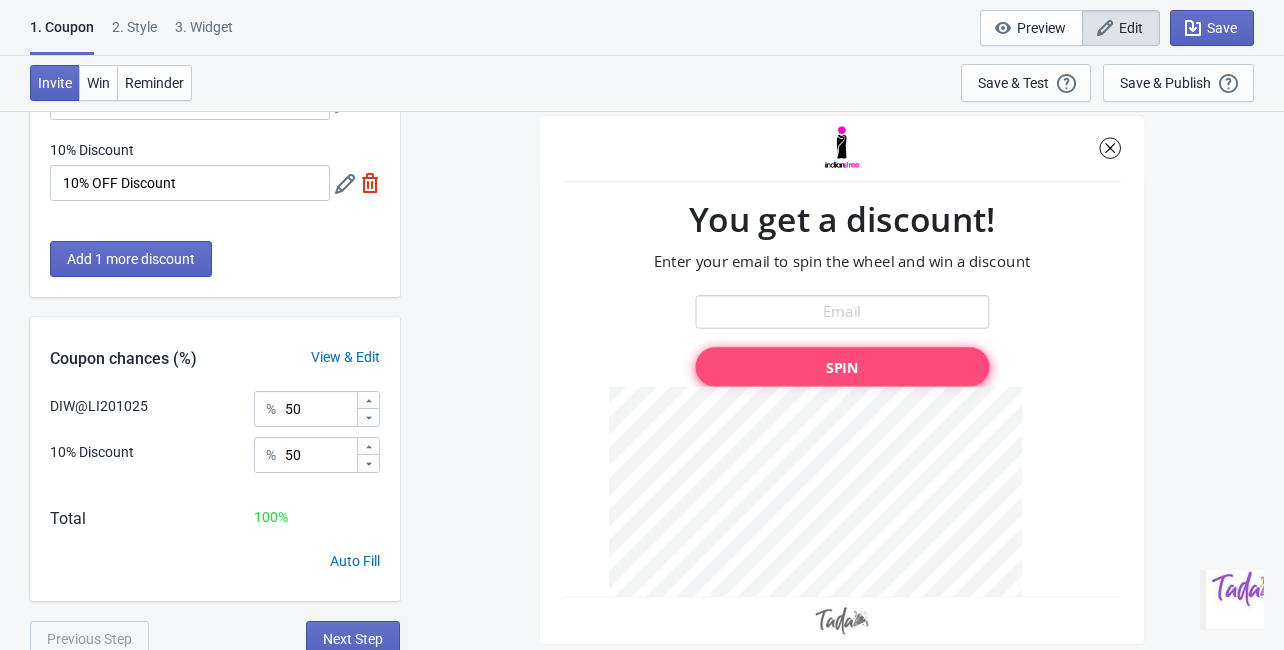
scroll to position [162, 0]
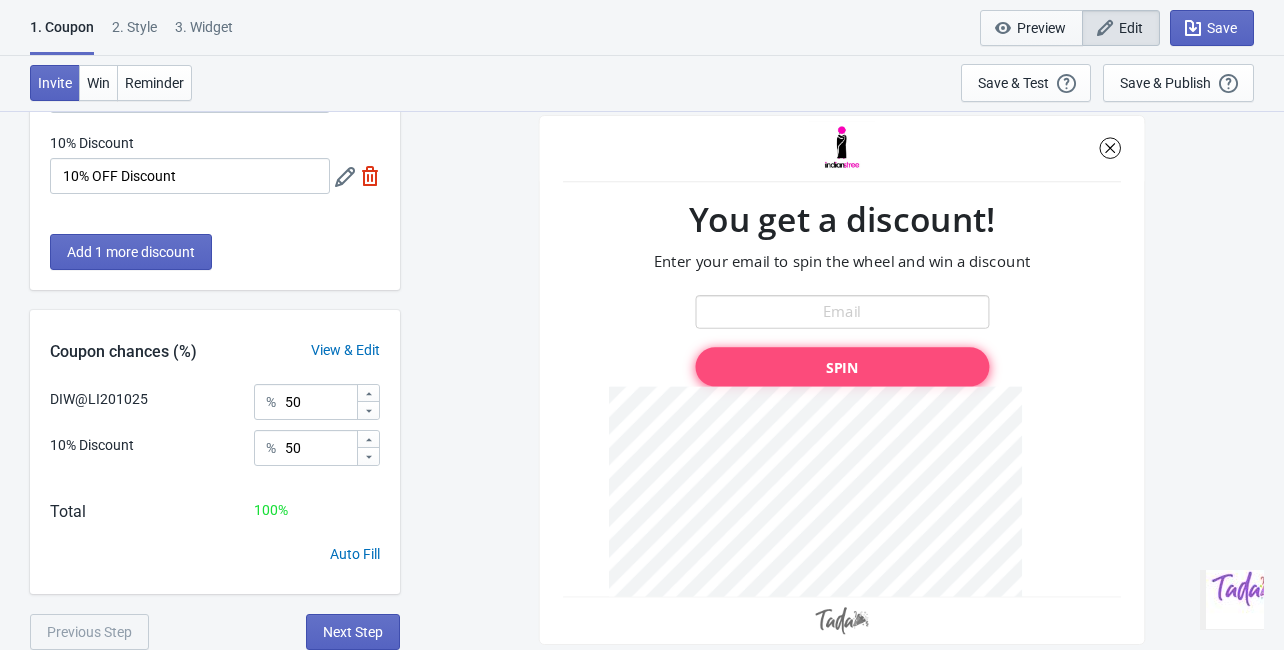
click at [1032, 25] on span "Preview" at bounding box center [1041, 28] width 49 height 16
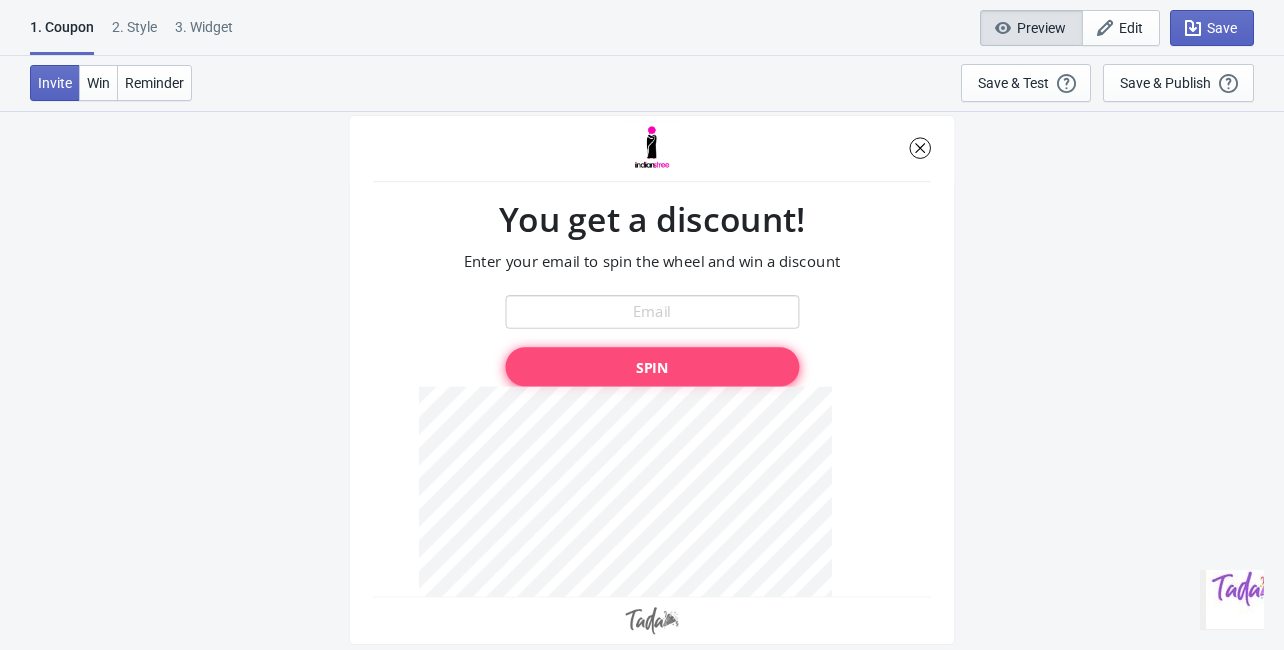
click at [718, 291] on div at bounding box center [652, 380] width 606 height 530
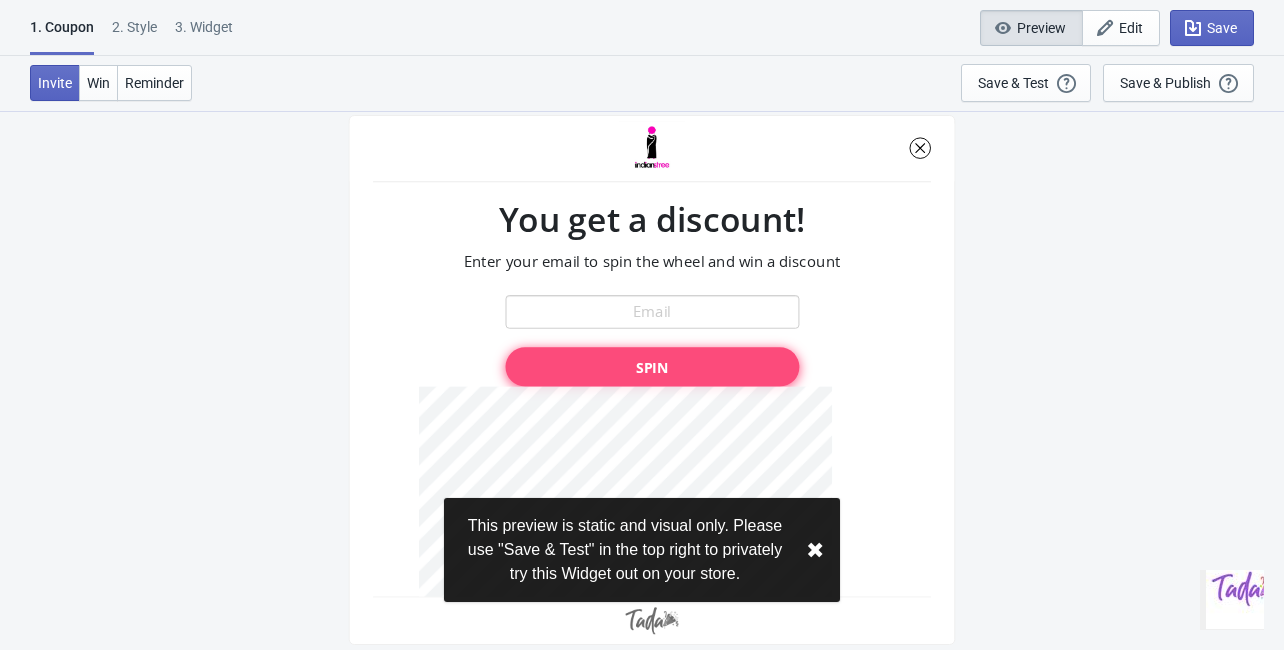
click at [708, 305] on div at bounding box center [652, 380] width 606 height 530
click at [693, 380] on div at bounding box center [652, 380] width 606 height 530
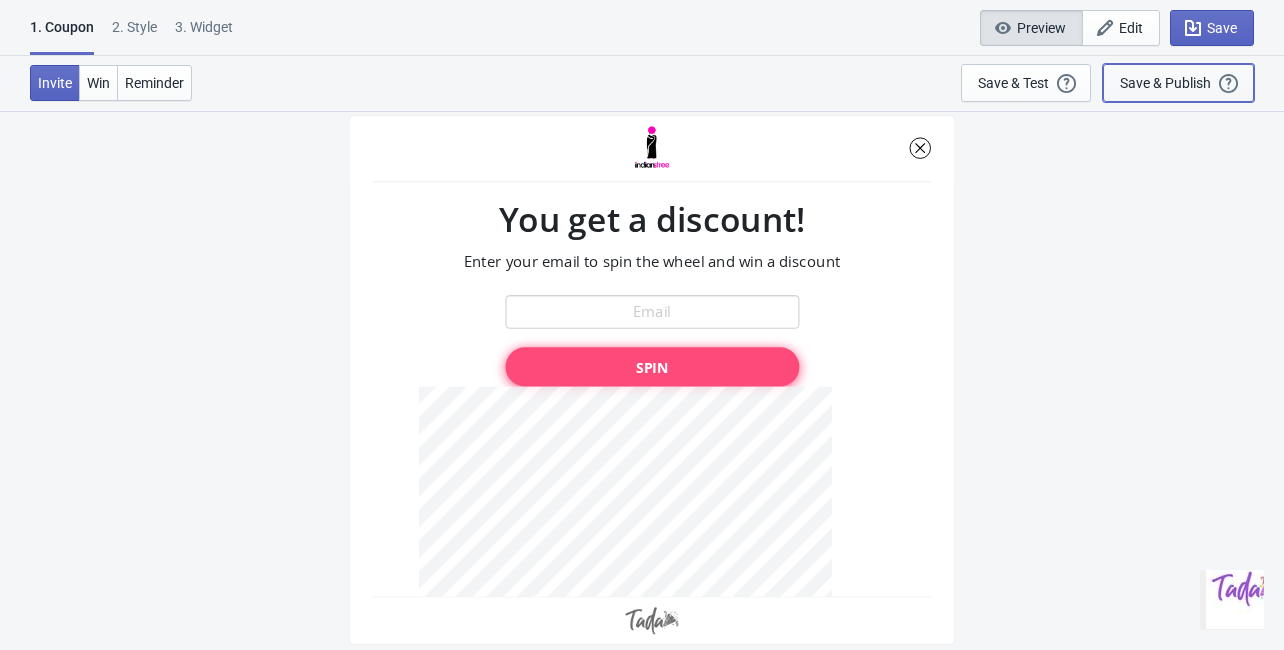
click at [1188, 85] on div "Save & Publish" at bounding box center [1165, 83] width 91 height 16
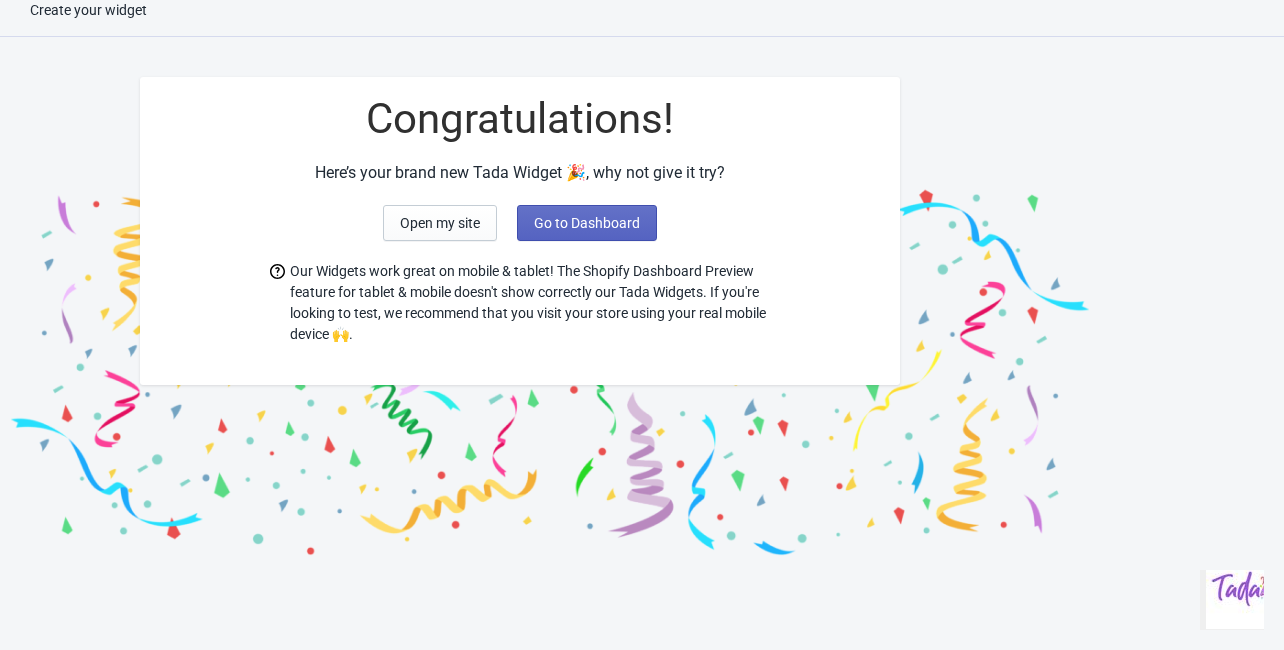
scroll to position [20, 0]
click at [417, 221] on span "Open my site" at bounding box center [440, 223] width 80 height 16
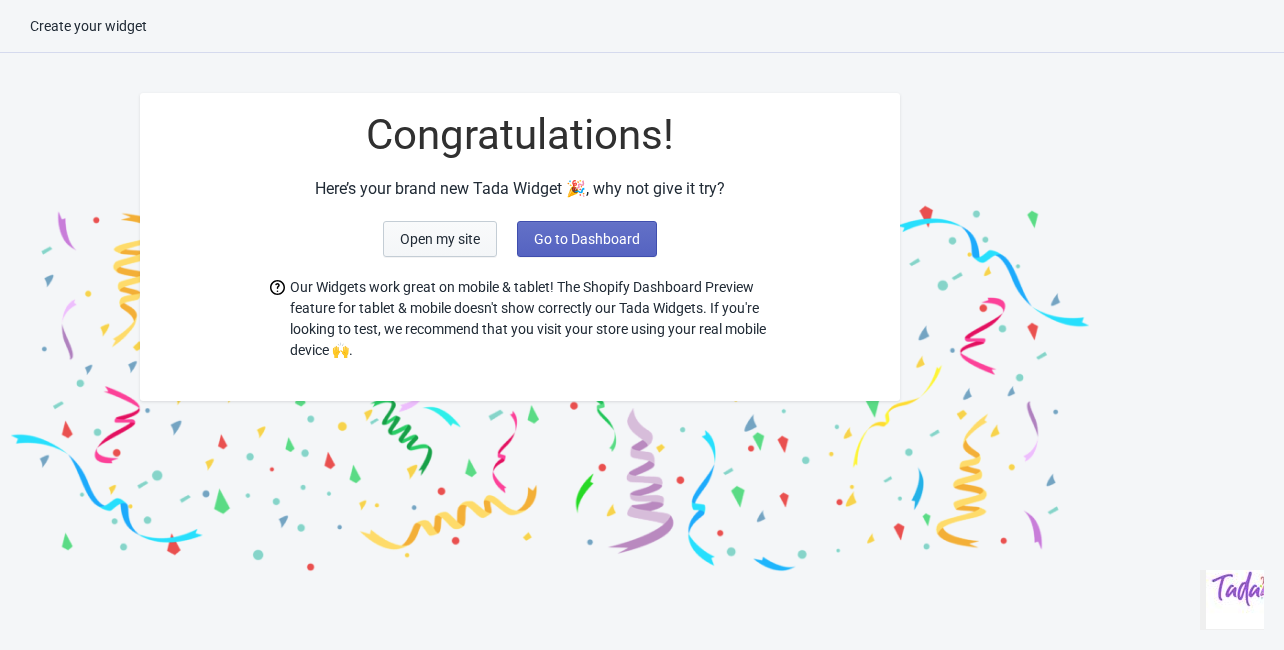
scroll to position [0, 0]
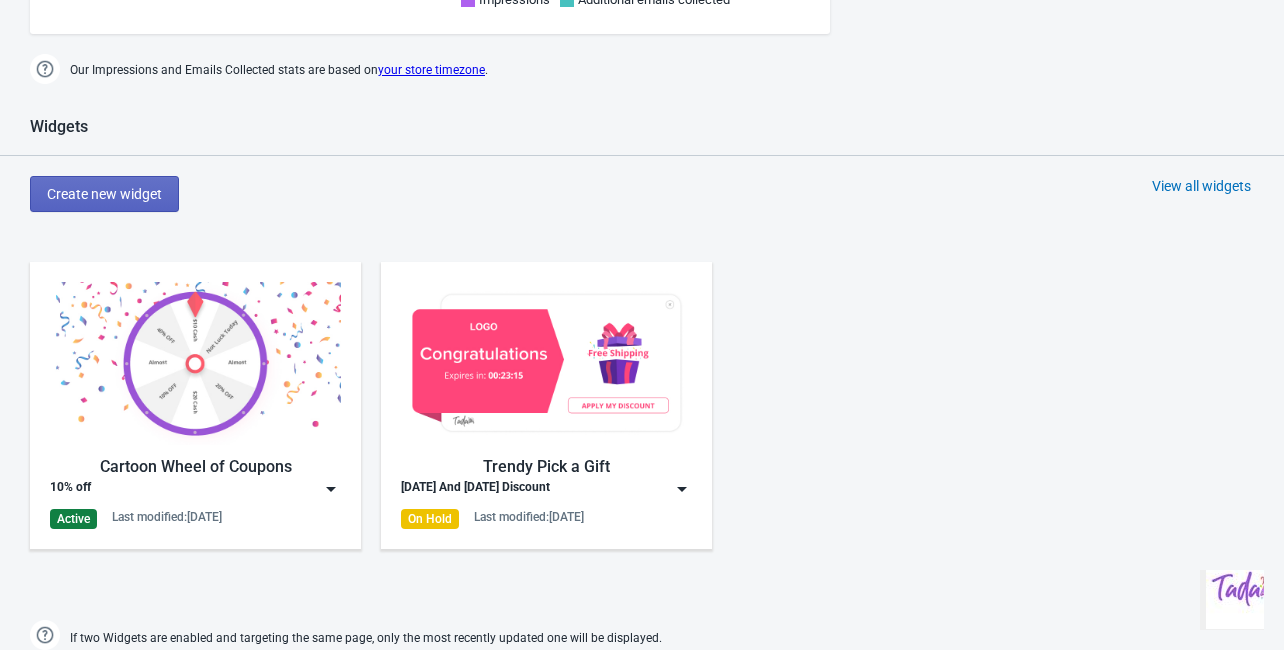
scroll to position [1040, 0]
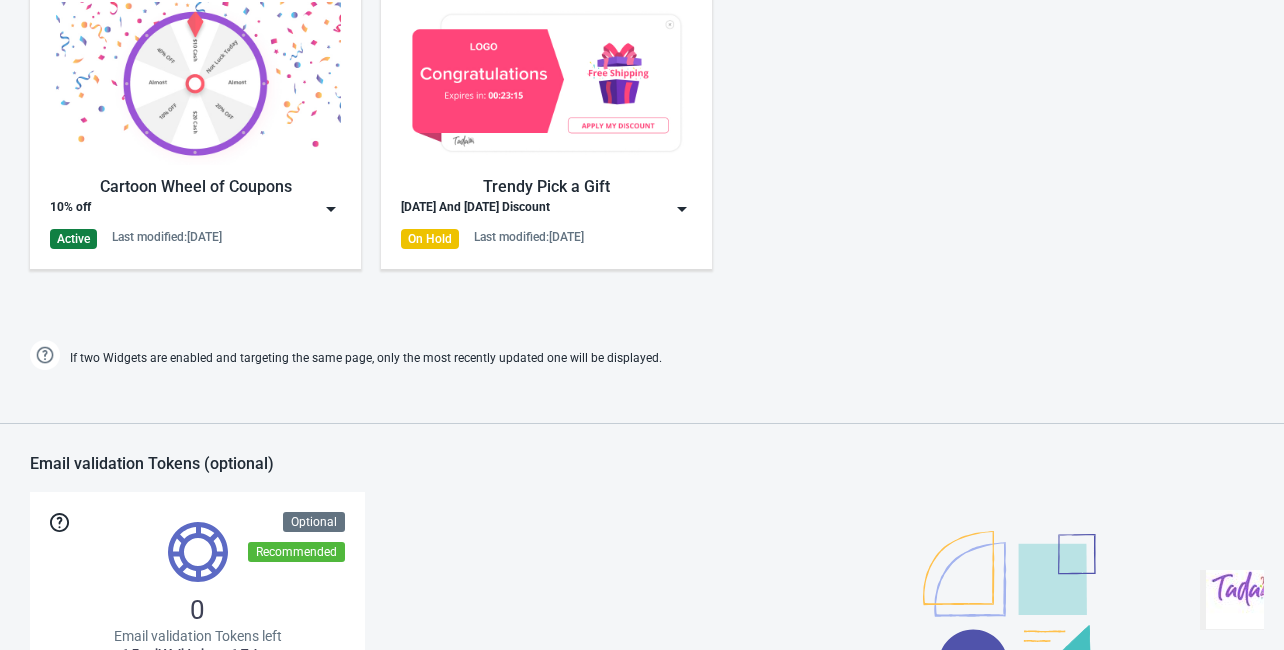
click at [296, 152] on img at bounding box center [195, 83] width 291 height 163
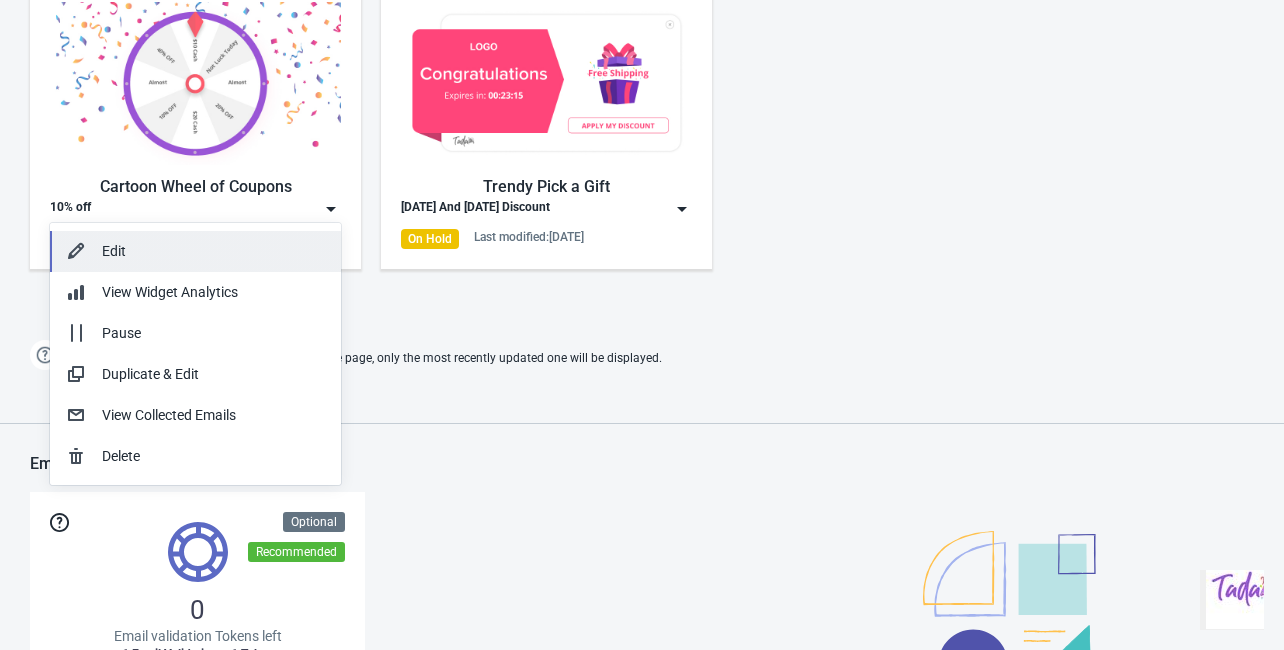
click at [141, 256] on div "Edit" at bounding box center [213, 251] width 223 height 21
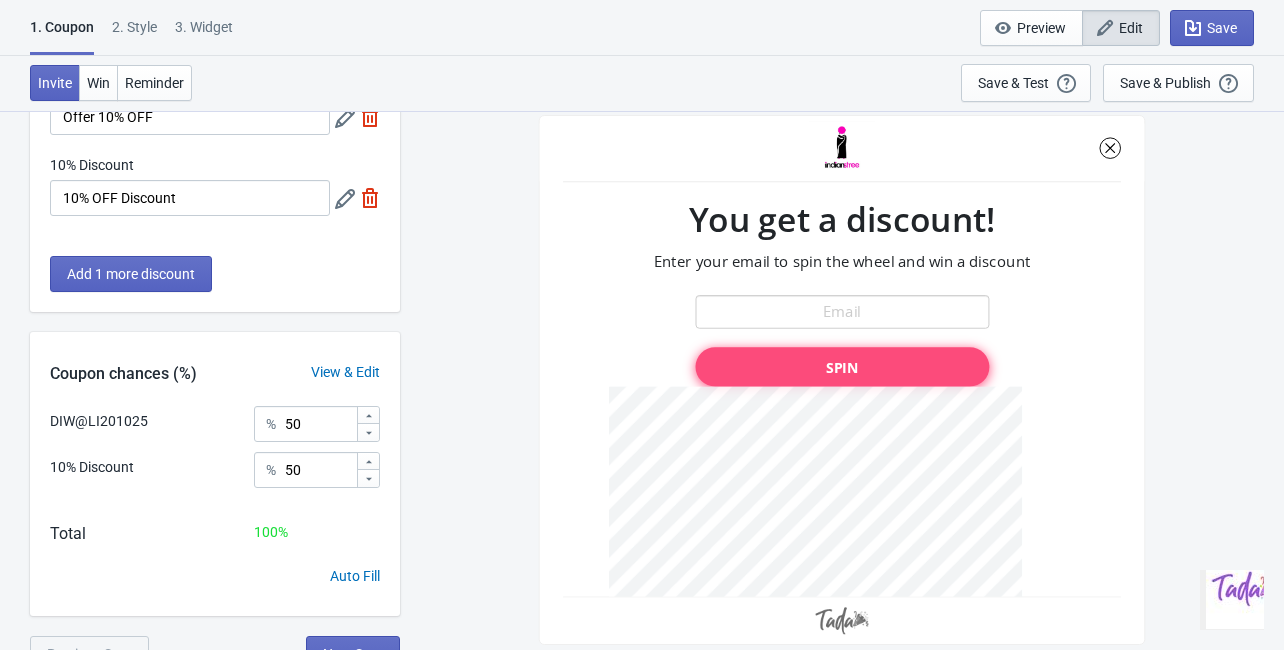
scroll to position [162, 0]
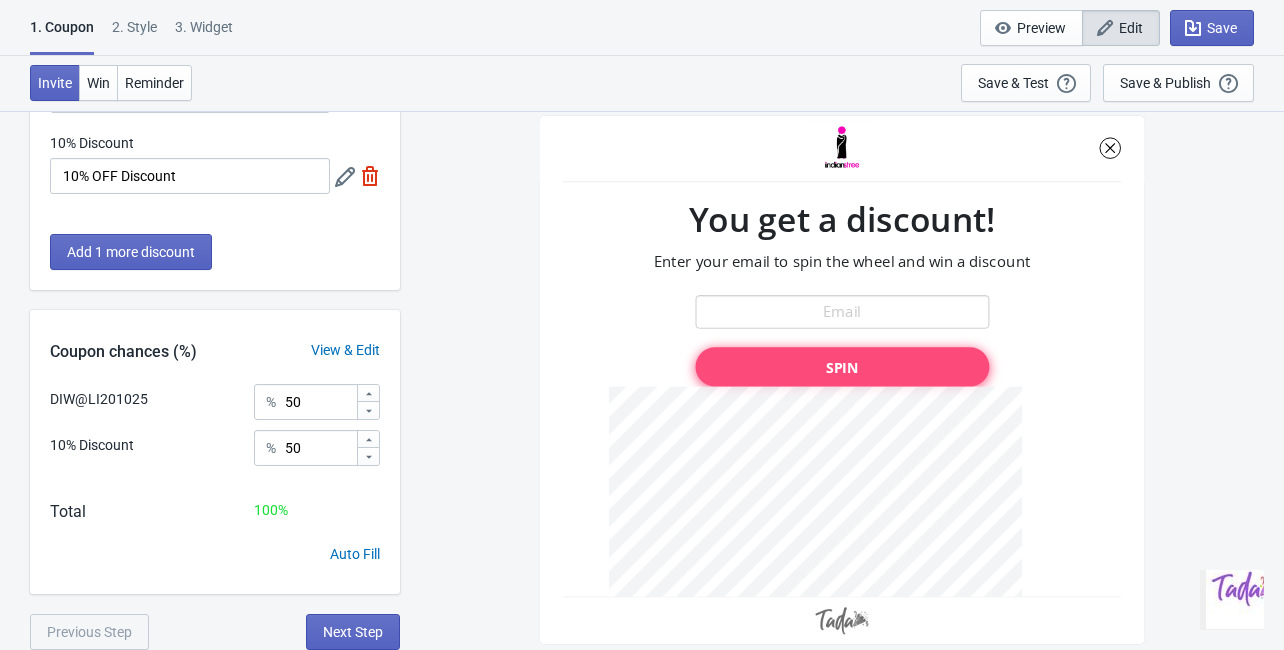
click at [190, 36] on div "3. Widget" at bounding box center [204, 34] width 58 height 35
select select "once"
select select "top_left"
select select "1"
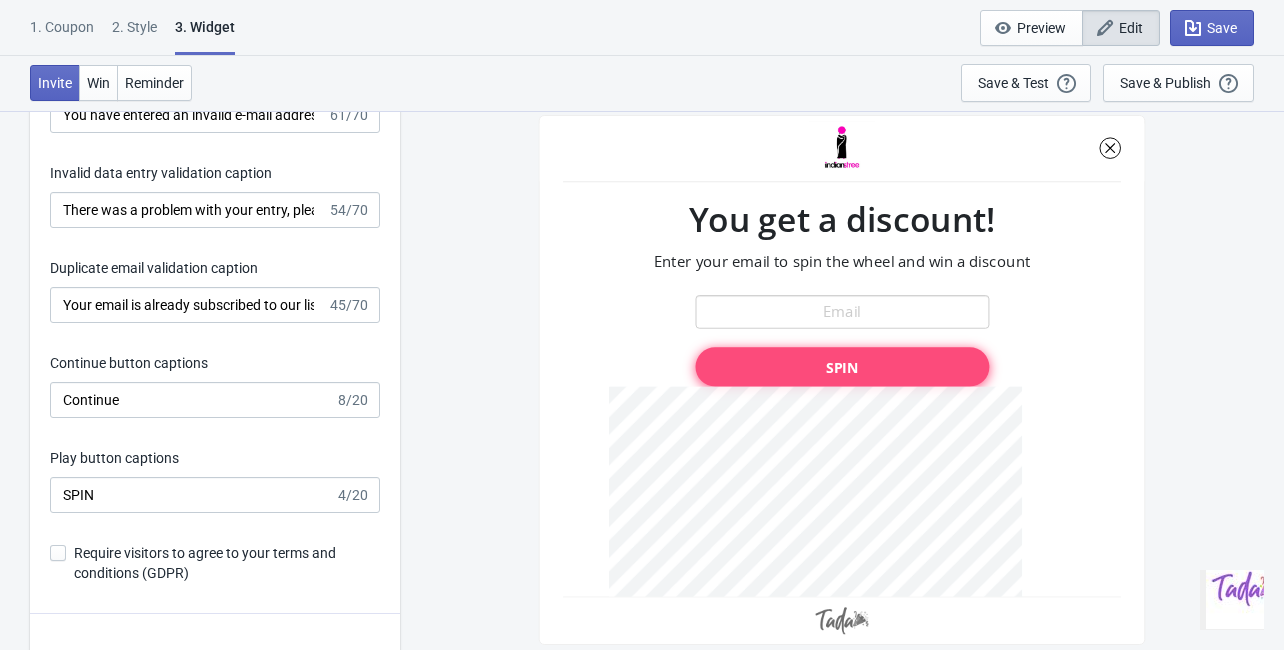
scroll to position [4239, 0]
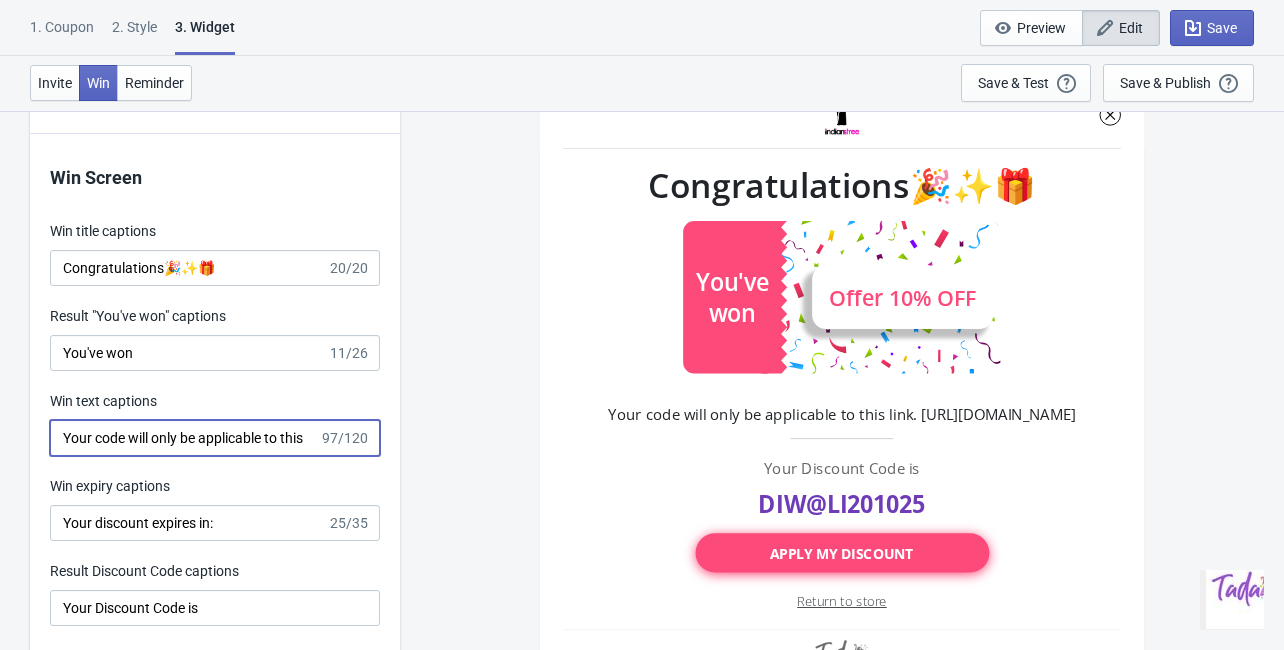
click at [163, 440] on input "Your code will only be applicable to this link. [URL][DOMAIN_NAME]" at bounding box center [184, 438] width 269 height 36
click at [292, 437] on input "Your code will only be applicable to this link. [URL][DOMAIN_NAME]" at bounding box center [184, 438] width 269 height 36
drag, startPoint x: 292, startPoint y: 437, endPoint x: 389, endPoint y: 441, distance: 97.1
click at [389, 441] on div "Win Screen Win title captions Congratulations🎉✨🎁 20/20 Result "You've won" capt…" at bounding box center [215, 519] width 370 height 770
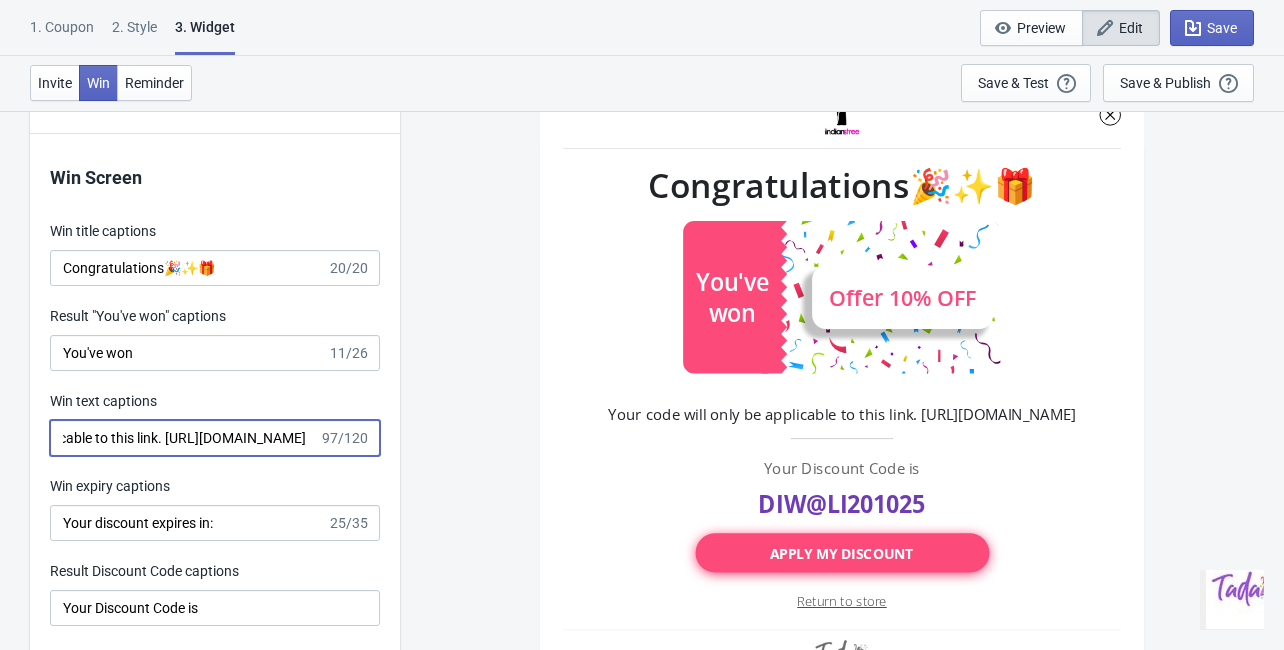
click at [256, 432] on input "Your code will only be applicable to this link. [URL][DOMAIN_NAME]" at bounding box center [184, 438] width 269 height 36
drag, startPoint x: 234, startPoint y: 436, endPoint x: 221, endPoint y: 445, distance: 15.8
click at [221, 445] on input "Your code will only be applicable to this link. [URL][DOMAIN_NAME]" at bounding box center [184, 438] width 269 height 36
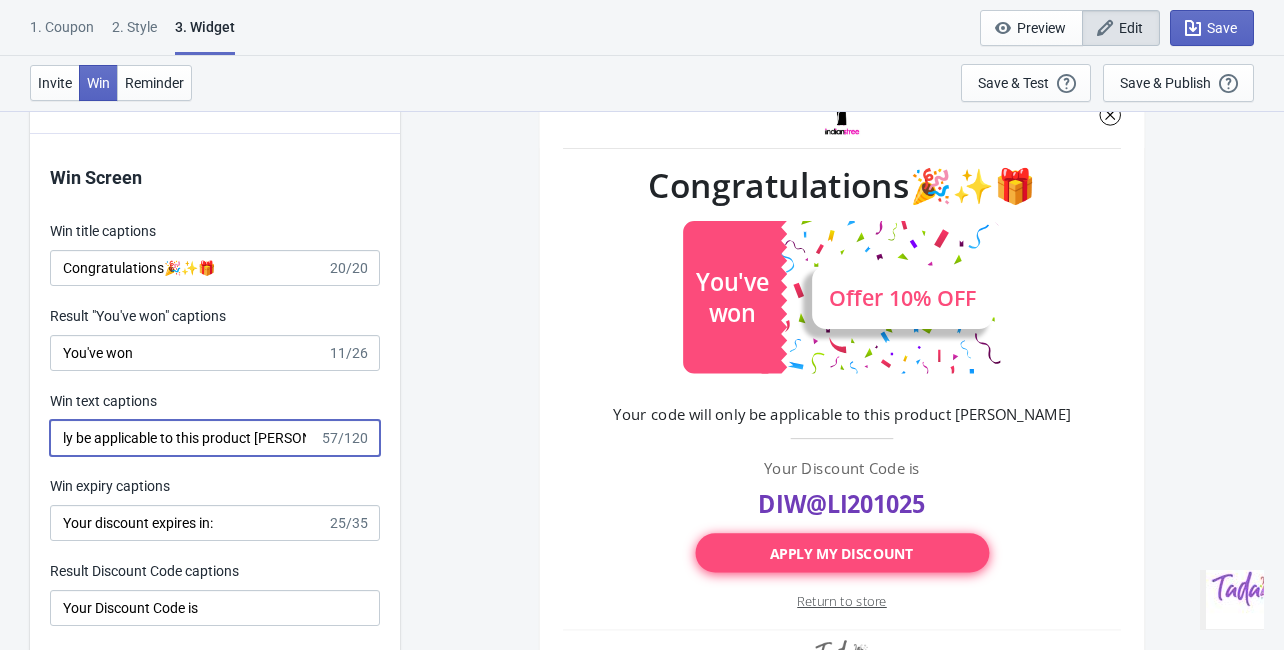
click at [266, 442] on input "Your code will only be applicable to this product [PERSON_NAME]" at bounding box center [184, 438] width 269 height 36
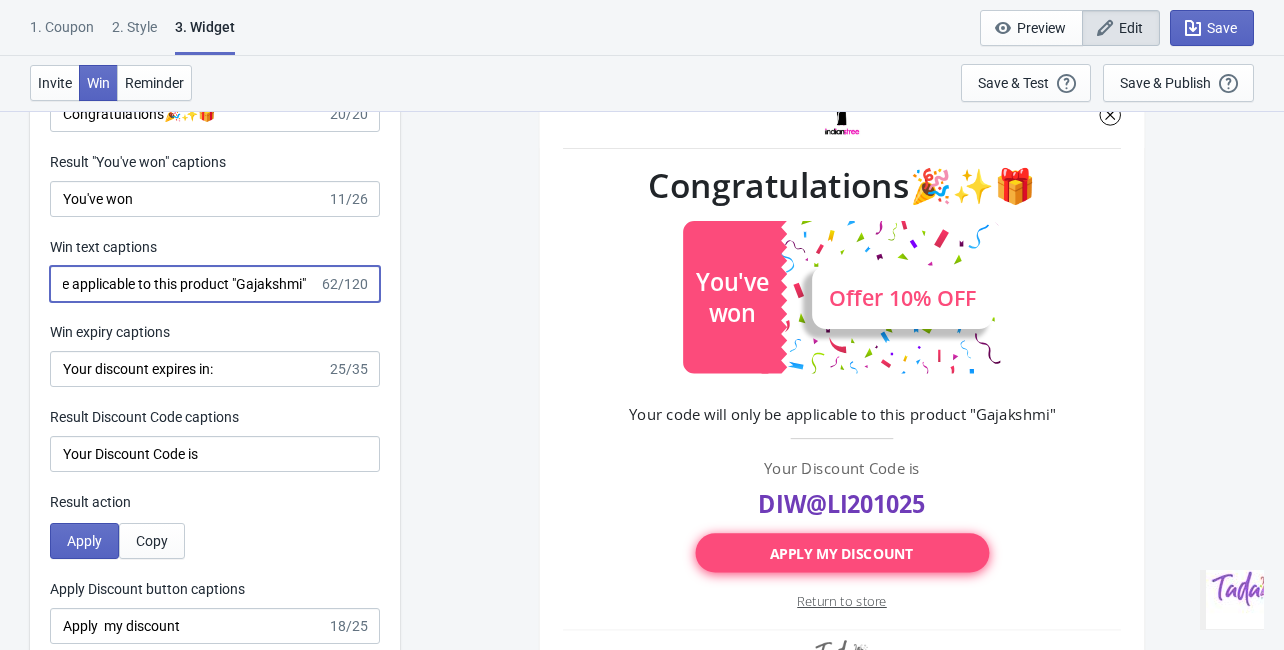
scroll to position [4479, 0]
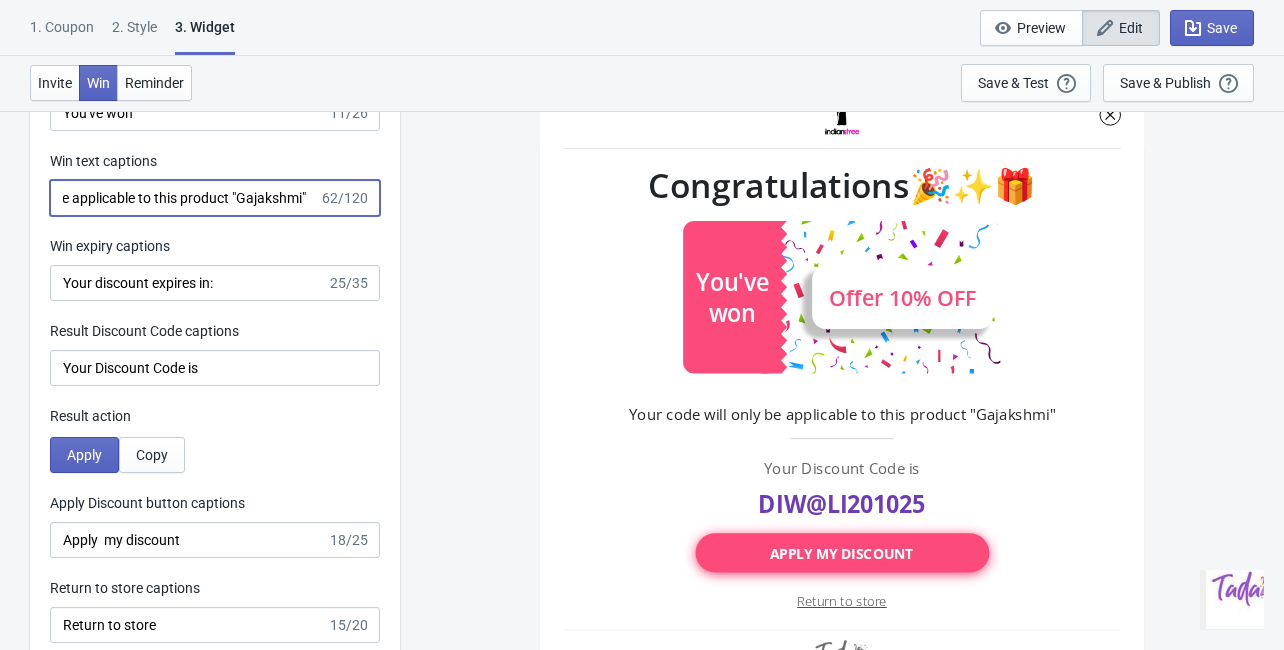
drag, startPoint x: 237, startPoint y: 199, endPoint x: 301, endPoint y: 199, distance: 64.0
click at [301, 199] on input "Your code will only be applicable to this product "Gajakshmi"" at bounding box center [184, 198] width 269 height 36
click at [224, 209] on input "Your code will only be applicable to this product "Gajakshmi"" at bounding box center [184, 198] width 269 height 36
click at [236, 207] on input "Your code will only be applicable to this product "Gajakshmi"" at bounding box center [184, 198] width 269 height 36
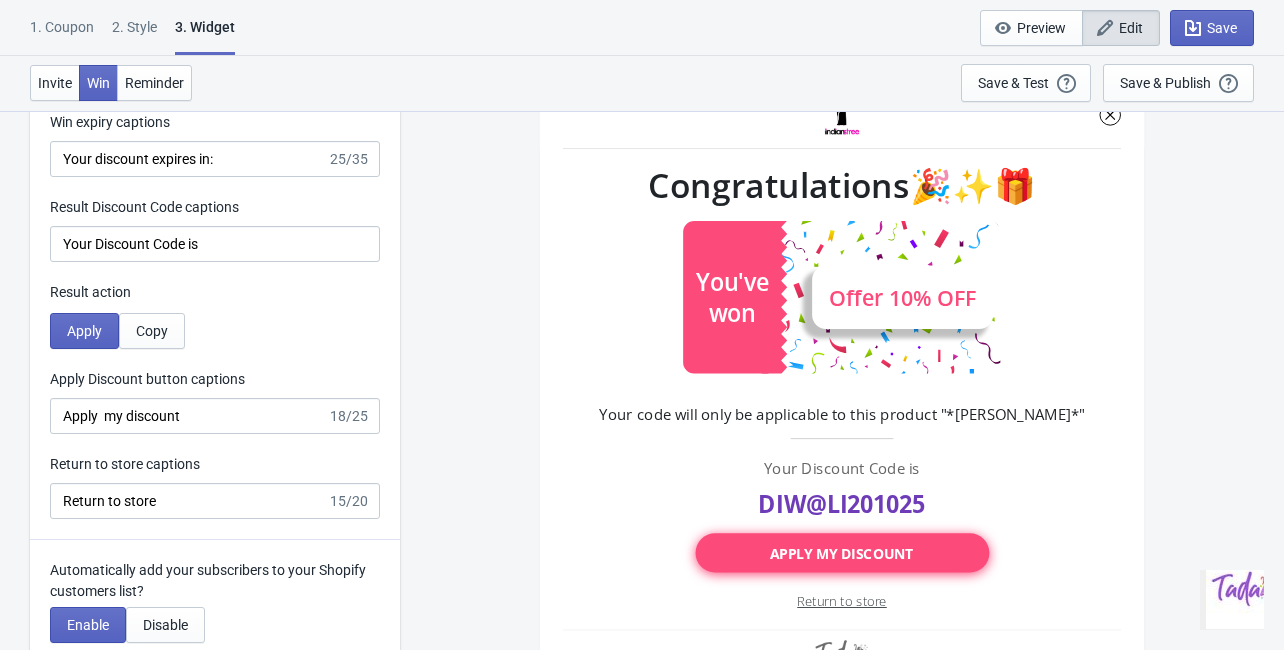
scroll to position [4639, 0]
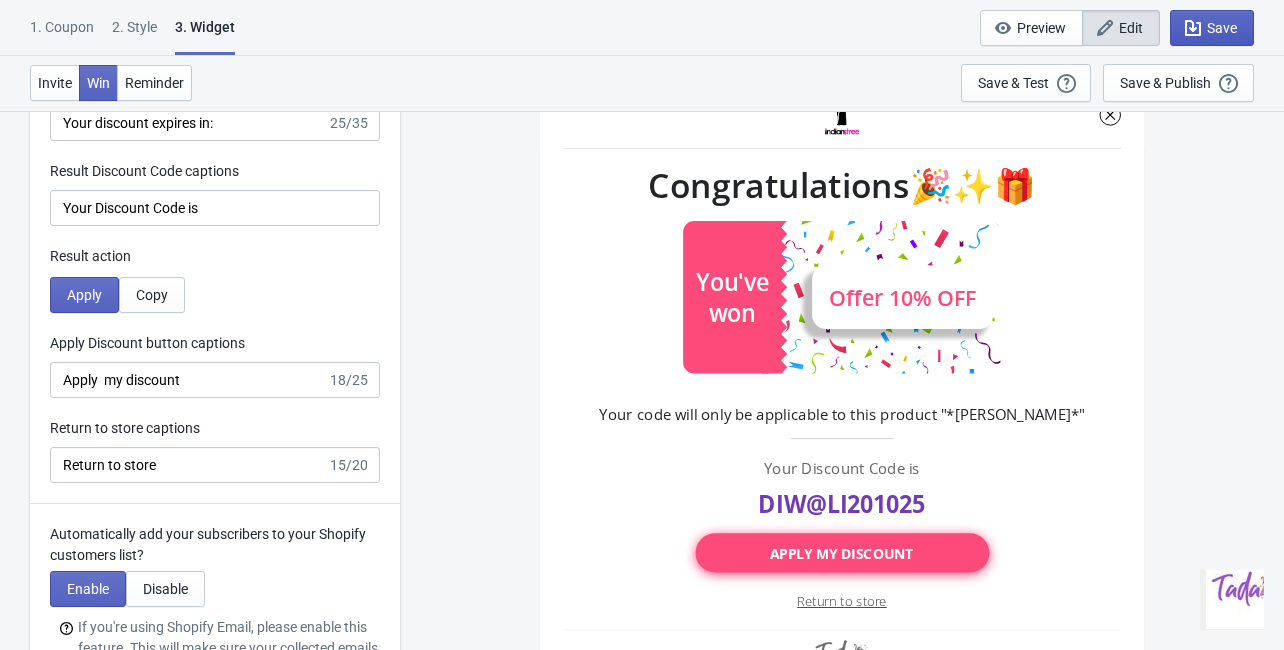
type input "Your code will only be applicable to this product "*Gajakshmi*""
click at [1192, 24] on icon "button" at bounding box center [1193, 28] width 20 height 20
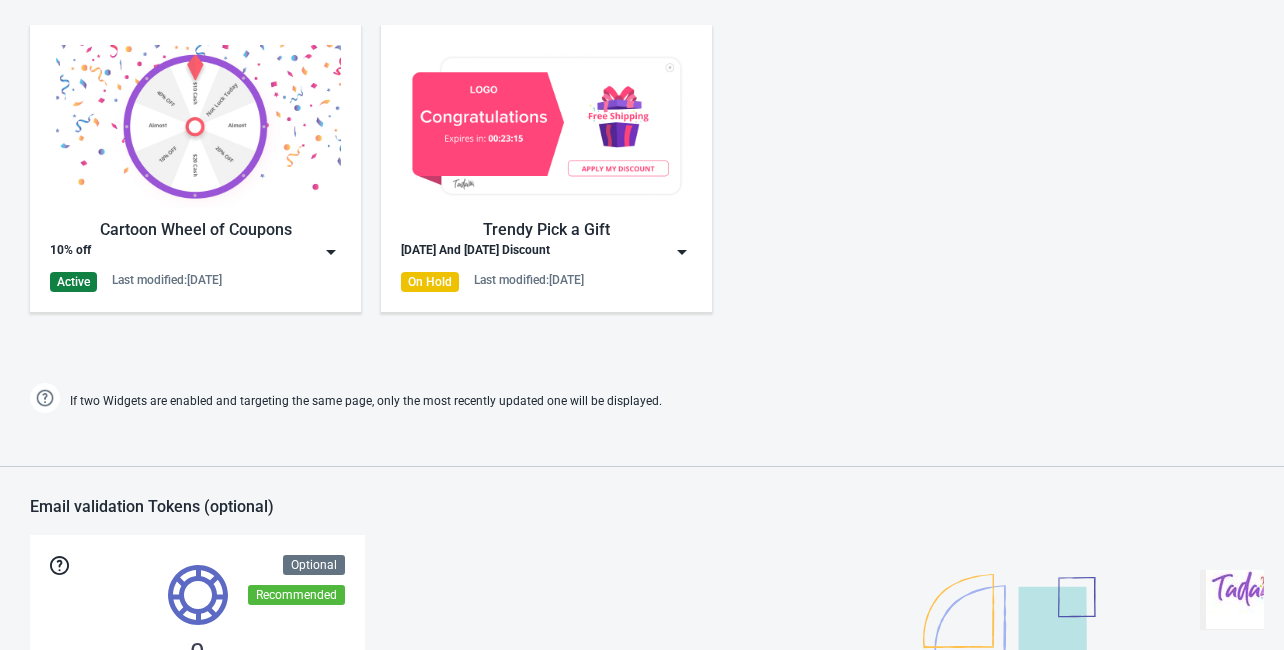
scroll to position [988, 0]
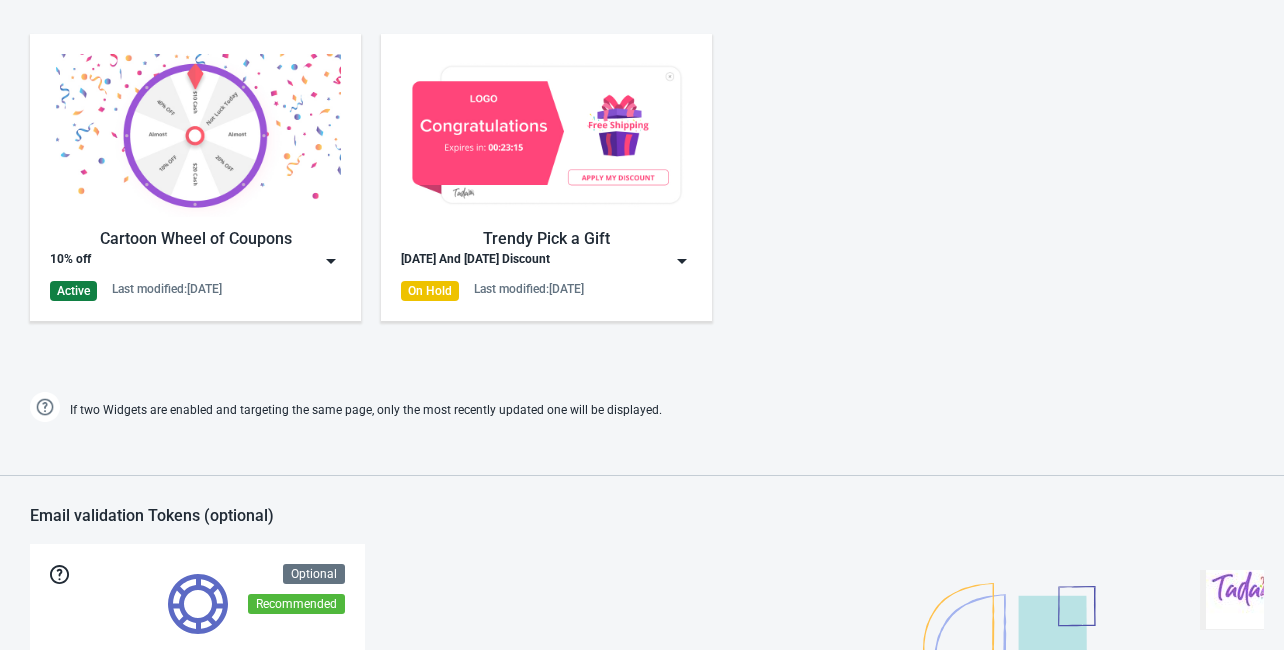
click at [609, 247] on div "Trendy Pick a Gift" at bounding box center [546, 239] width 291 height 24
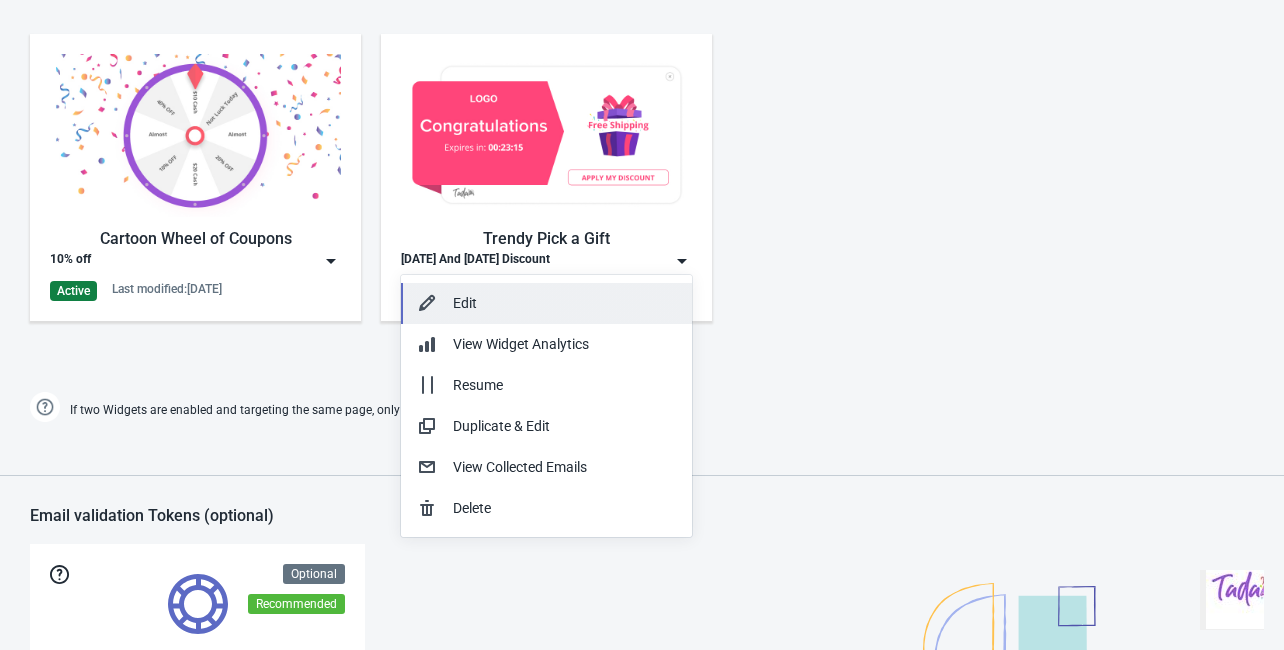
click at [475, 296] on div "Edit" at bounding box center [564, 303] width 223 height 21
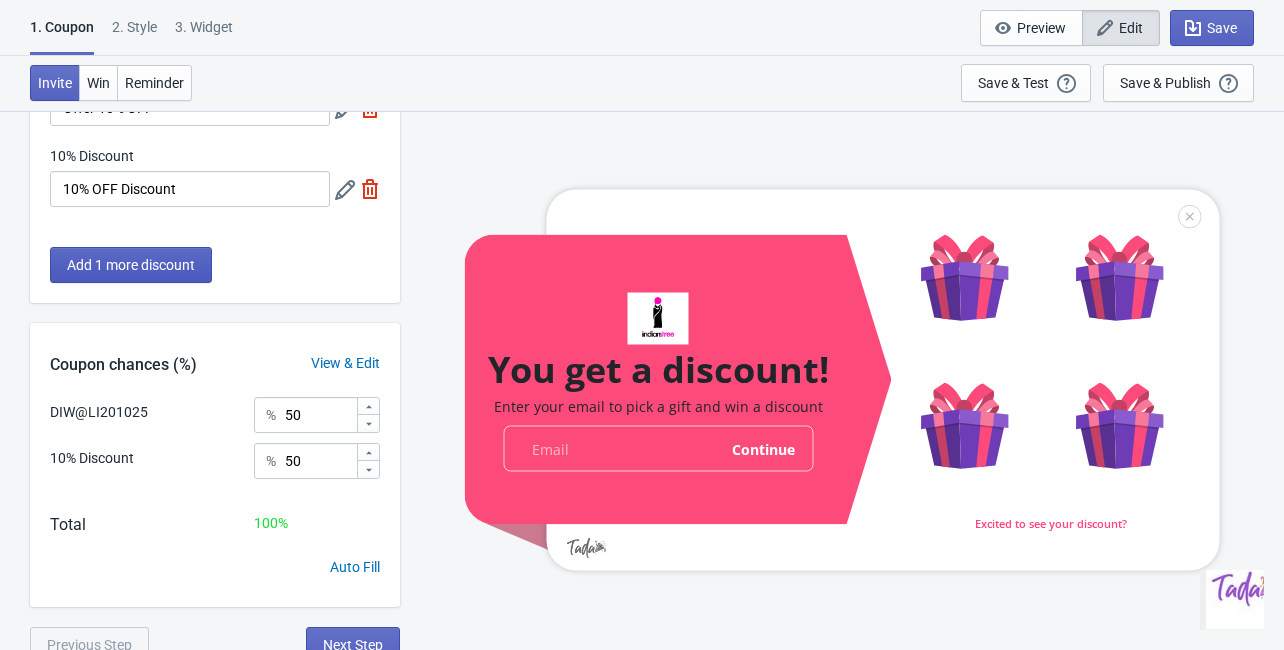
scroll to position [162, 0]
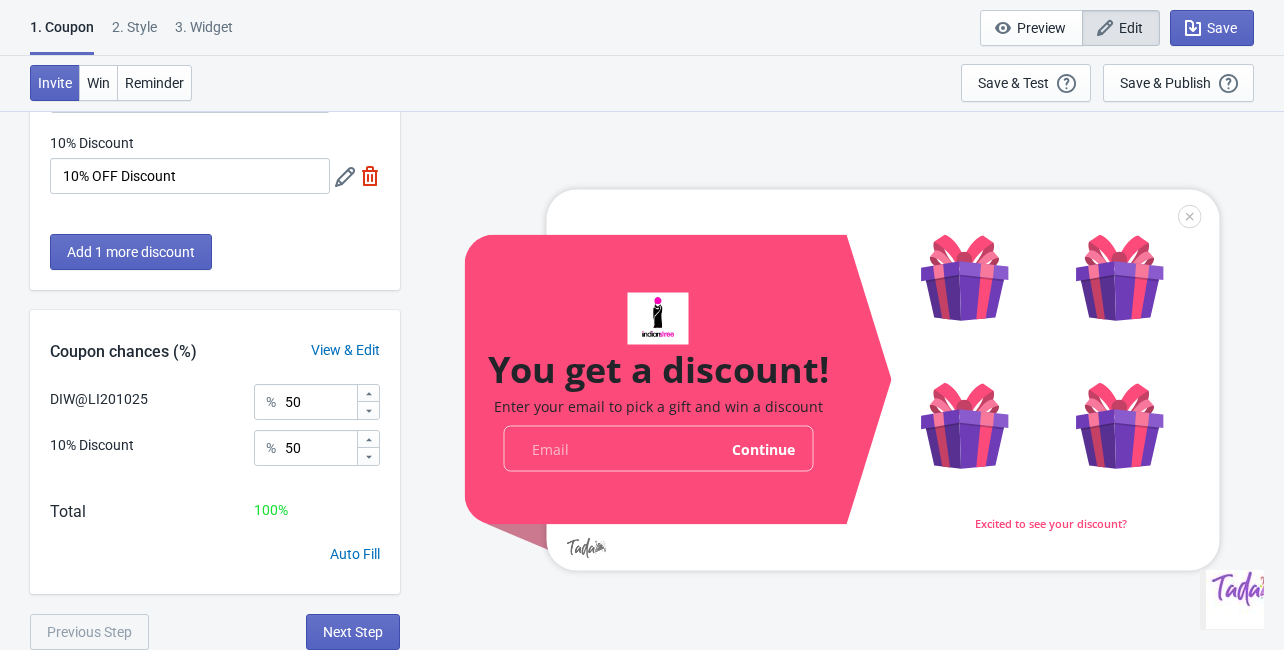
click at [194, 28] on div "3. Widget" at bounding box center [204, 34] width 58 height 35
select select "once"
select select "1"
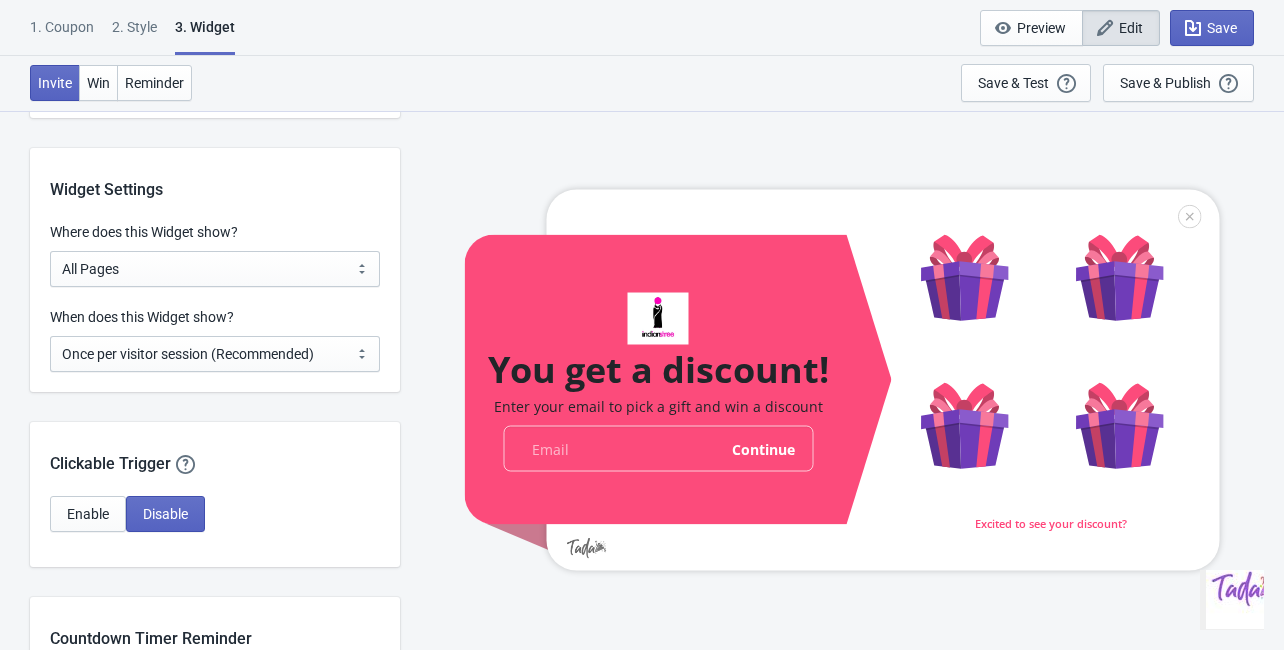
scroll to position [1919, 0]
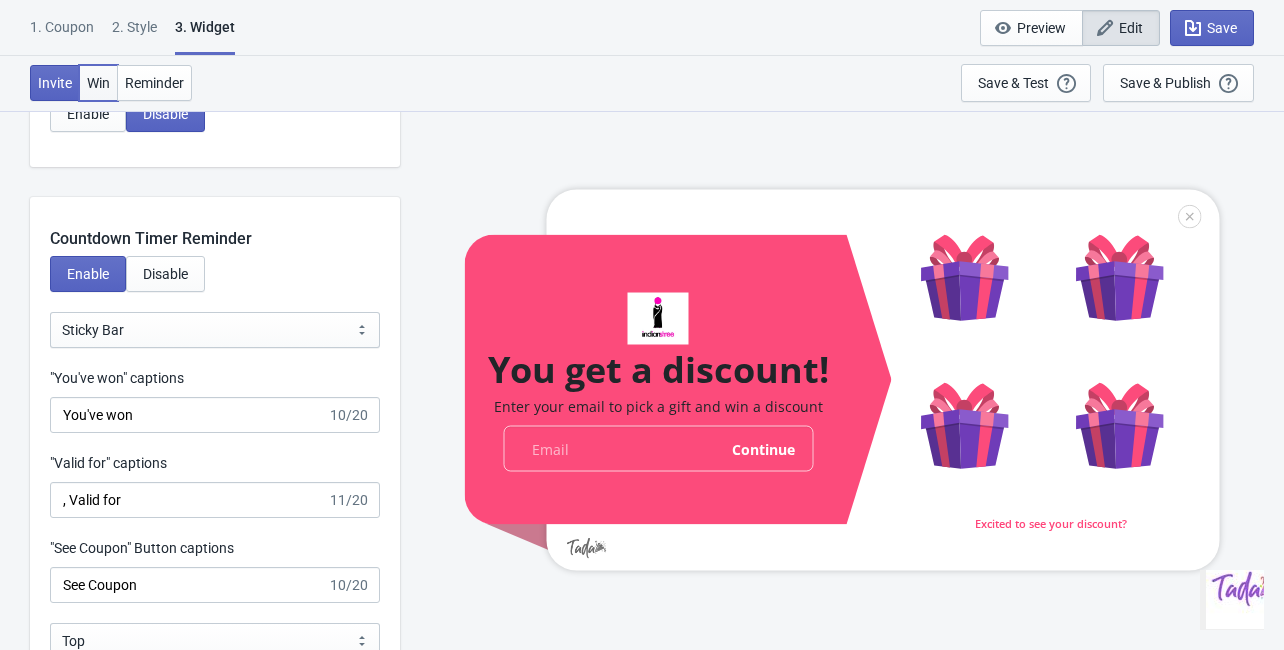
click at [105, 79] on span "Win" at bounding box center [98, 83] width 23 height 16
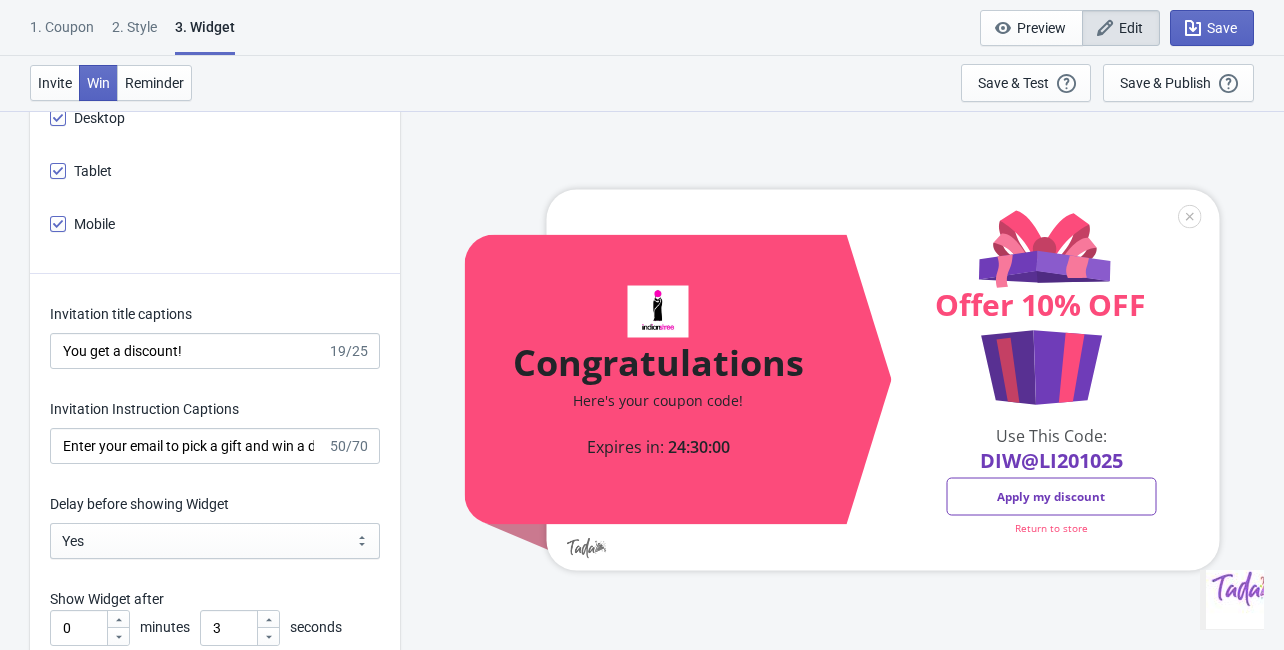
scroll to position [2639, 0]
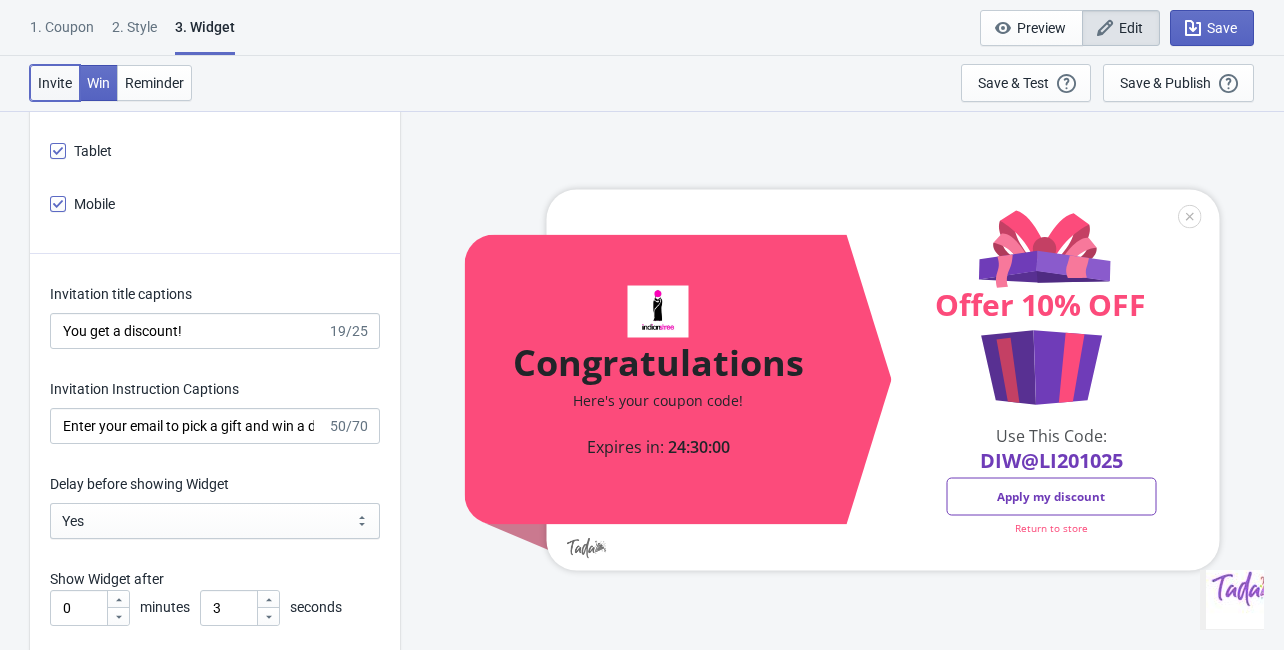
click at [50, 92] on button "Invite" at bounding box center [55, 83] width 50 height 36
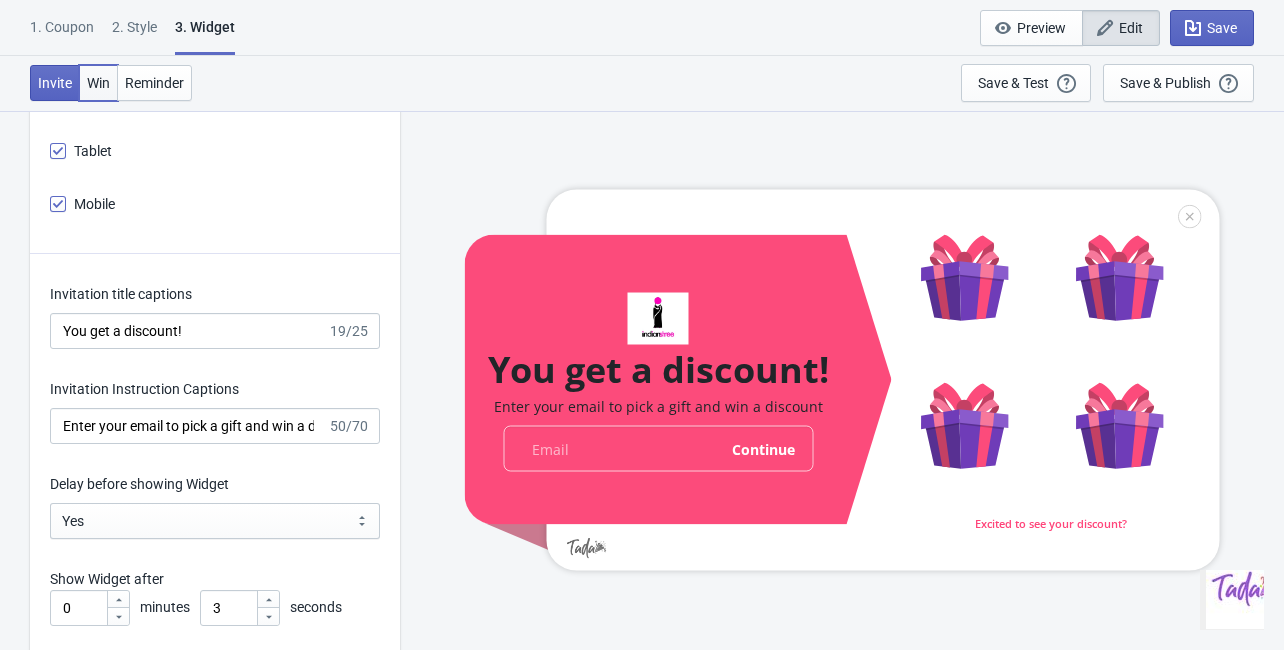
click at [92, 84] on span "Win" at bounding box center [98, 83] width 23 height 16
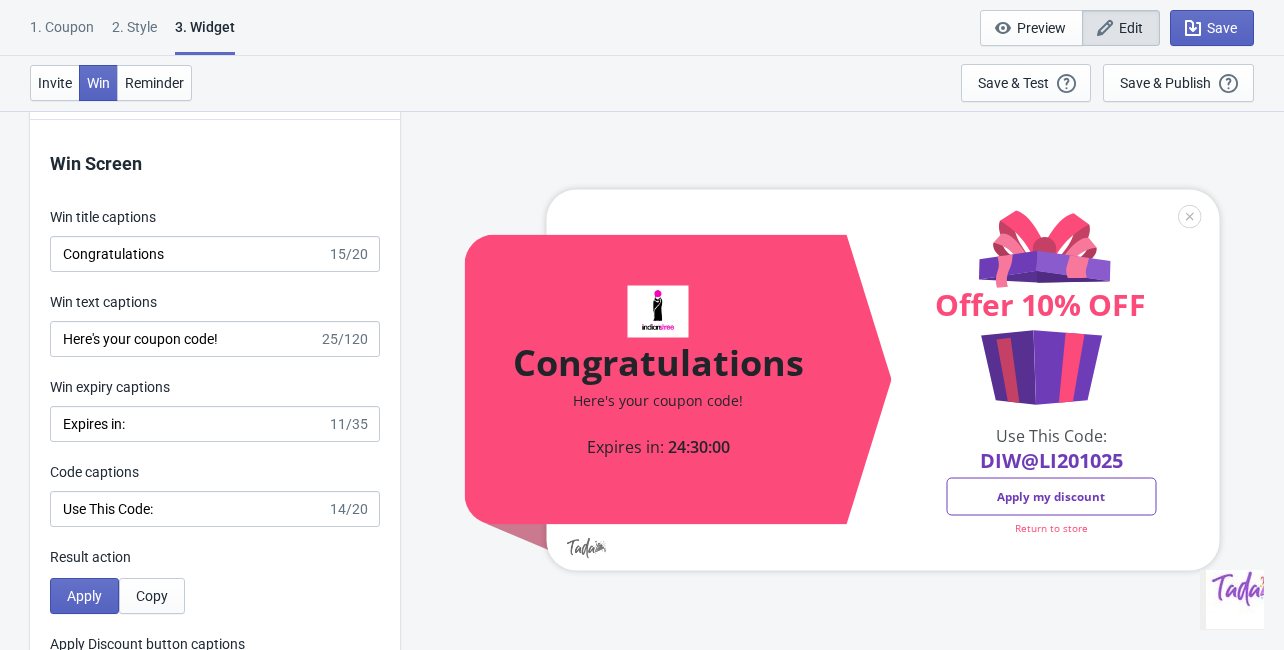
scroll to position [3839, 0]
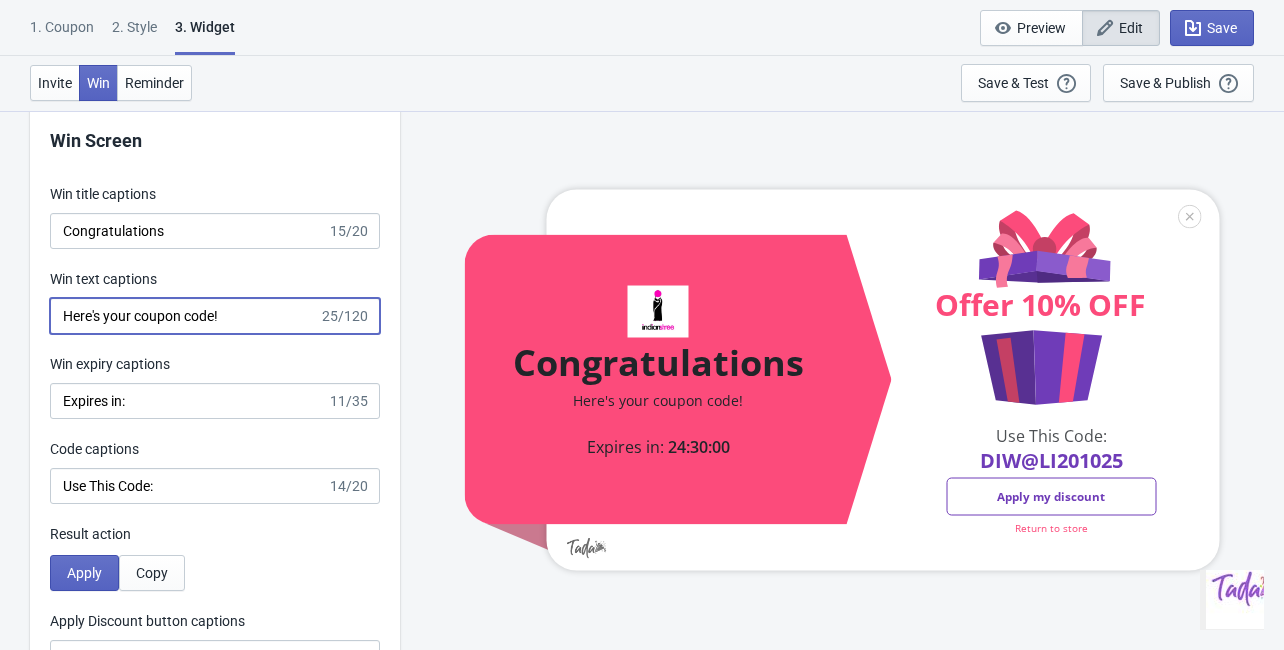
click at [264, 314] on input "Here's your coupon code!" at bounding box center [184, 316] width 269 height 36
drag, startPoint x: 255, startPoint y: 313, endPoint x: -26, endPoint y: 305, distance: 281.0
click at [253, 323] on input "Here's your coupon code!" at bounding box center [184, 316] width 269 height 36
paste input "Your code will only be applicable to this link. https://www.indianstree.com/pro…"
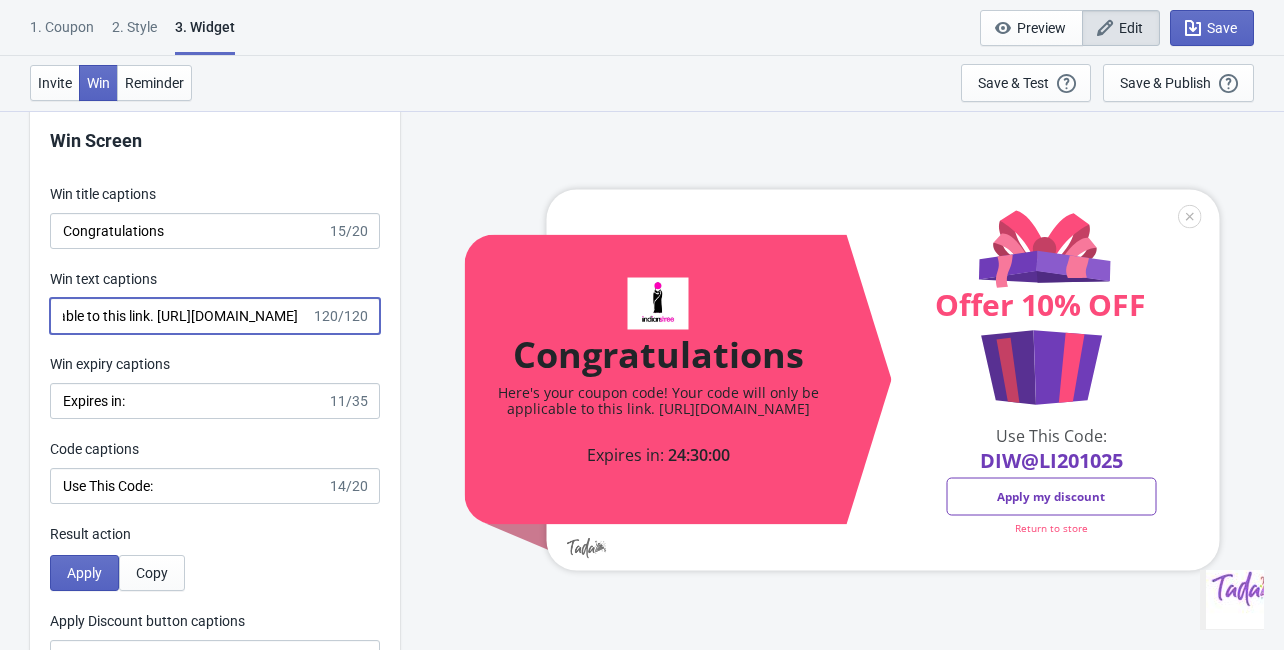
scroll to position [0, 393]
drag, startPoint x: 236, startPoint y: 319, endPoint x: 84, endPoint y: 334, distance: 152.7
click at [84, 334] on div "Win Screen Win title captions Congratulations 15/20 Win text captions Here's yo…" at bounding box center [215, 439] width 370 height 685
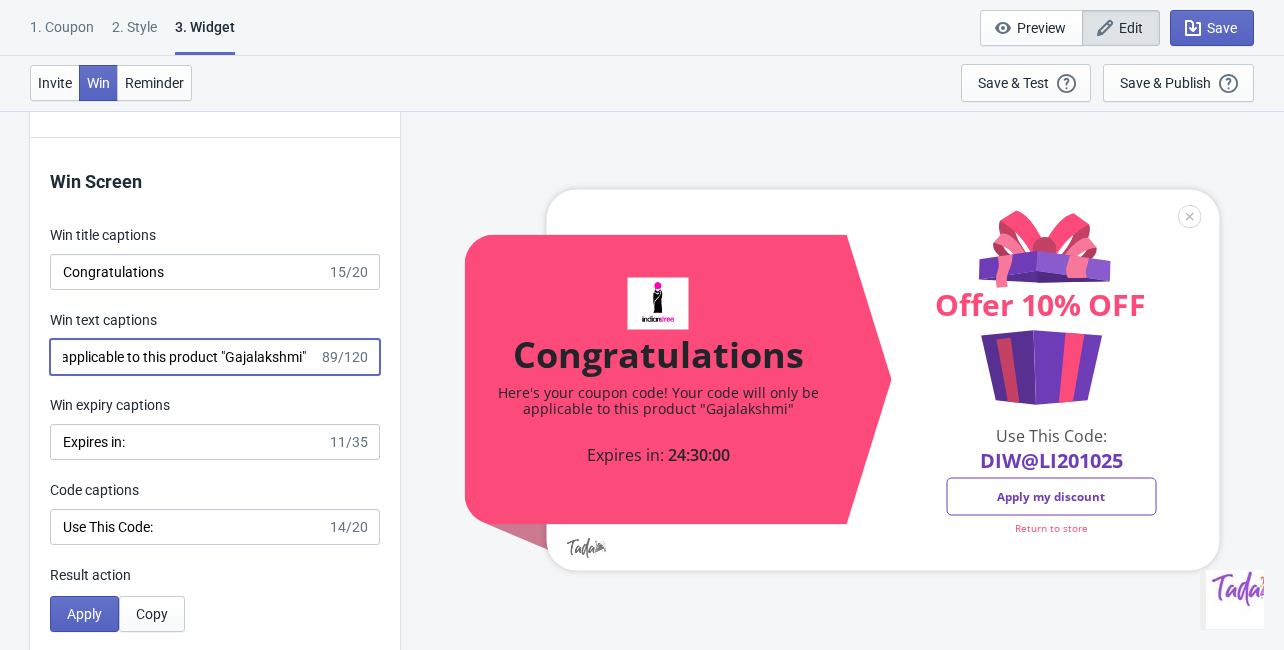
scroll to position [3759, 0]
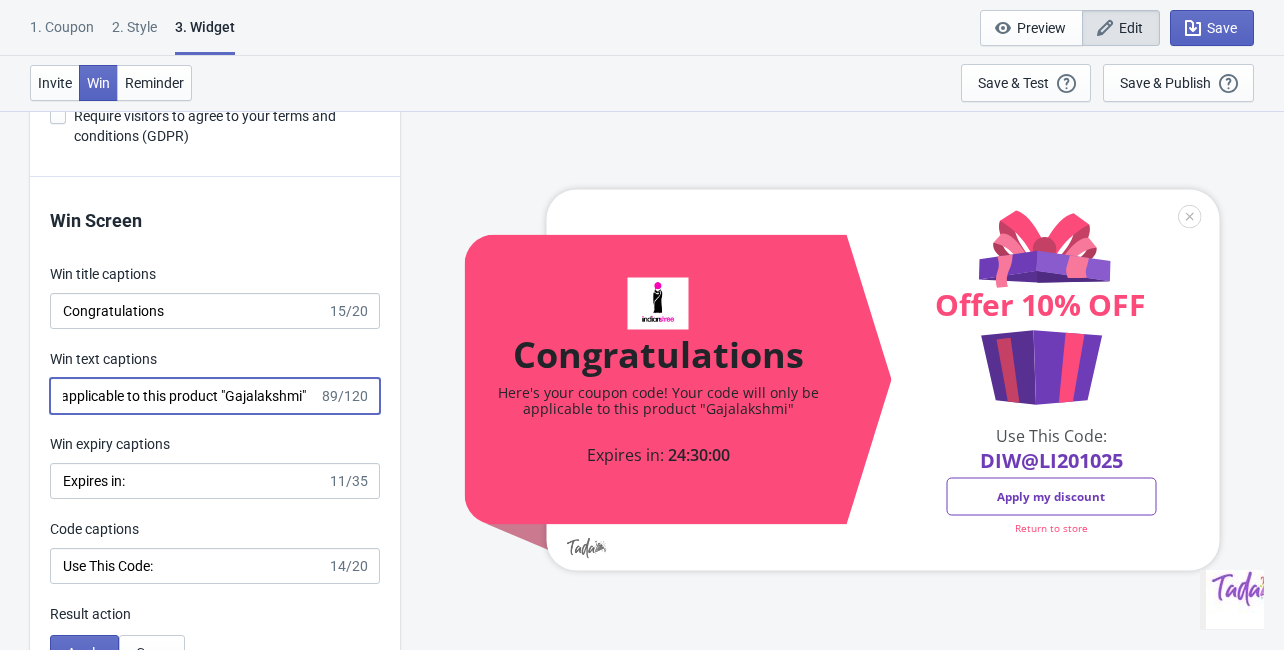
click at [218, 395] on input "Here's your coupon code! Your code will only be applicable to this product "Gaj…" at bounding box center [184, 396] width 269 height 36
click at [251, 396] on input "Here's your coupon code! Your code will only be applicable to this product "Gaj…" at bounding box center [180, 396] width 261 height 36
click at [263, 362] on div "Win text captions" at bounding box center [215, 361] width 330 height 25
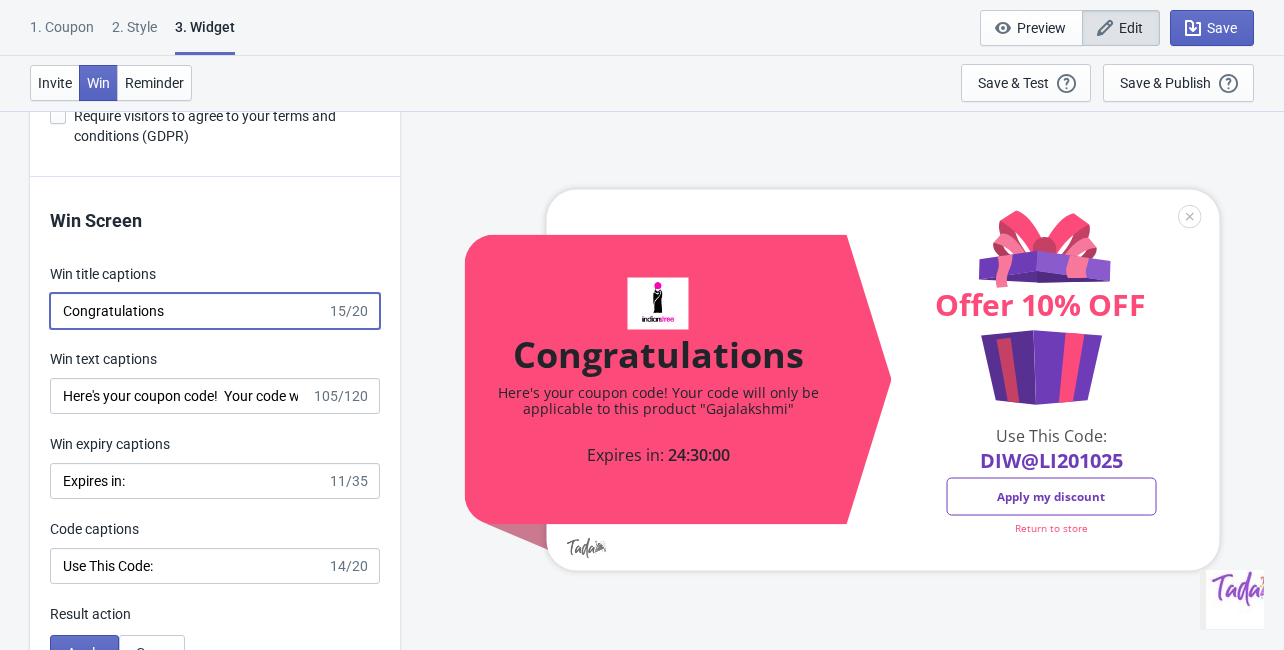
click at [268, 317] on input "Congratulations" at bounding box center [188, 311] width 277 height 36
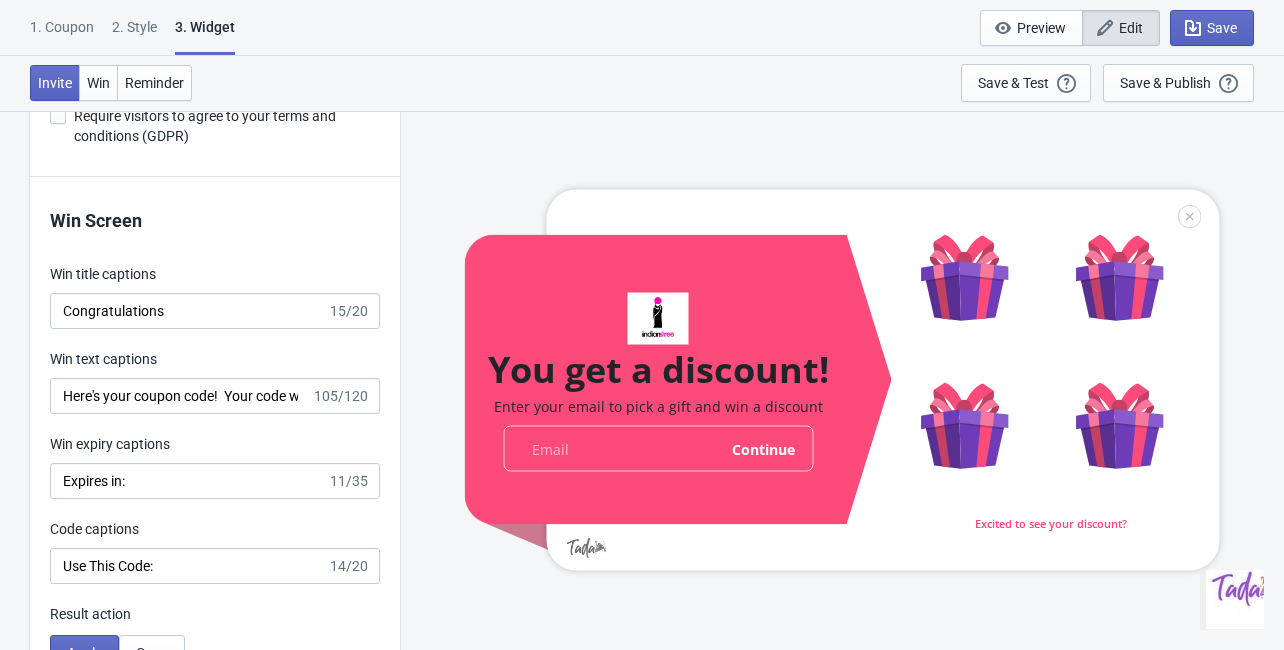
click at [328, 371] on div "Win text captions" at bounding box center [215, 361] width 330 height 25
click at [263, 402] on input "Here's your coupon code! Your code will only be applicable to this product "Gaj…" at bounding box center [180, 396] width 261 height 36
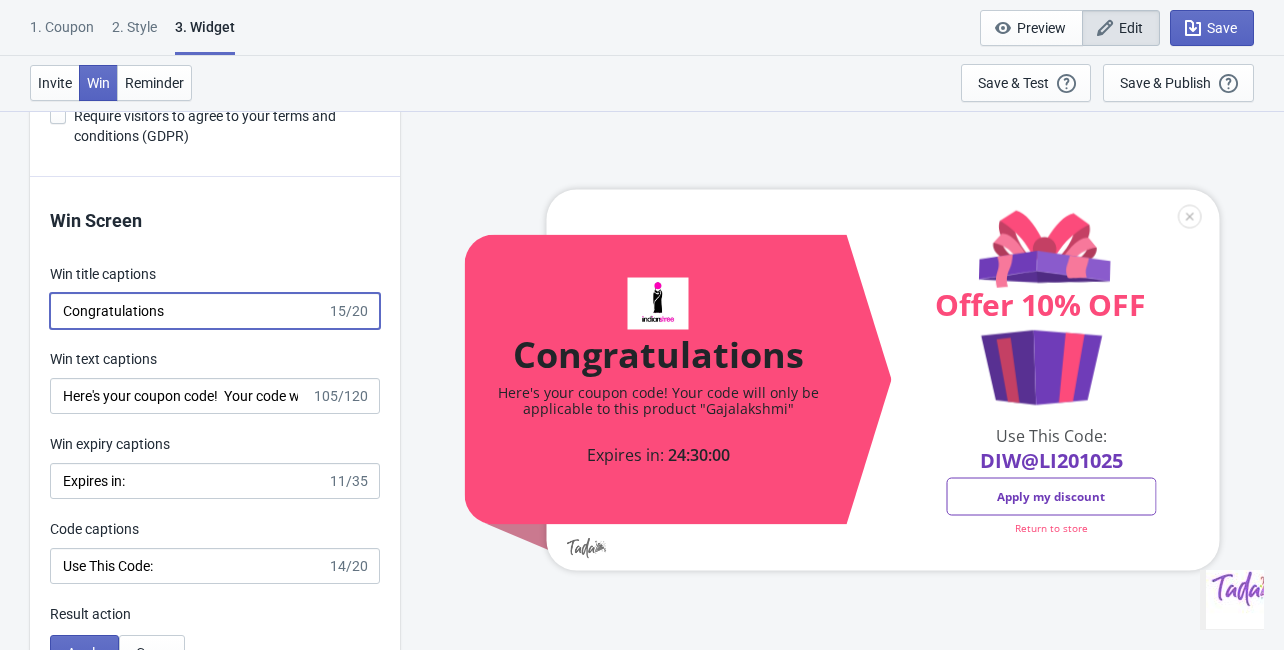
click at [265, 308] on input "Congratulations" at bounding box center [188, 311] width 277 height 36
click at [296, 349] on div "Win text captions" at bounding box center [215, 361] width 330 height 25
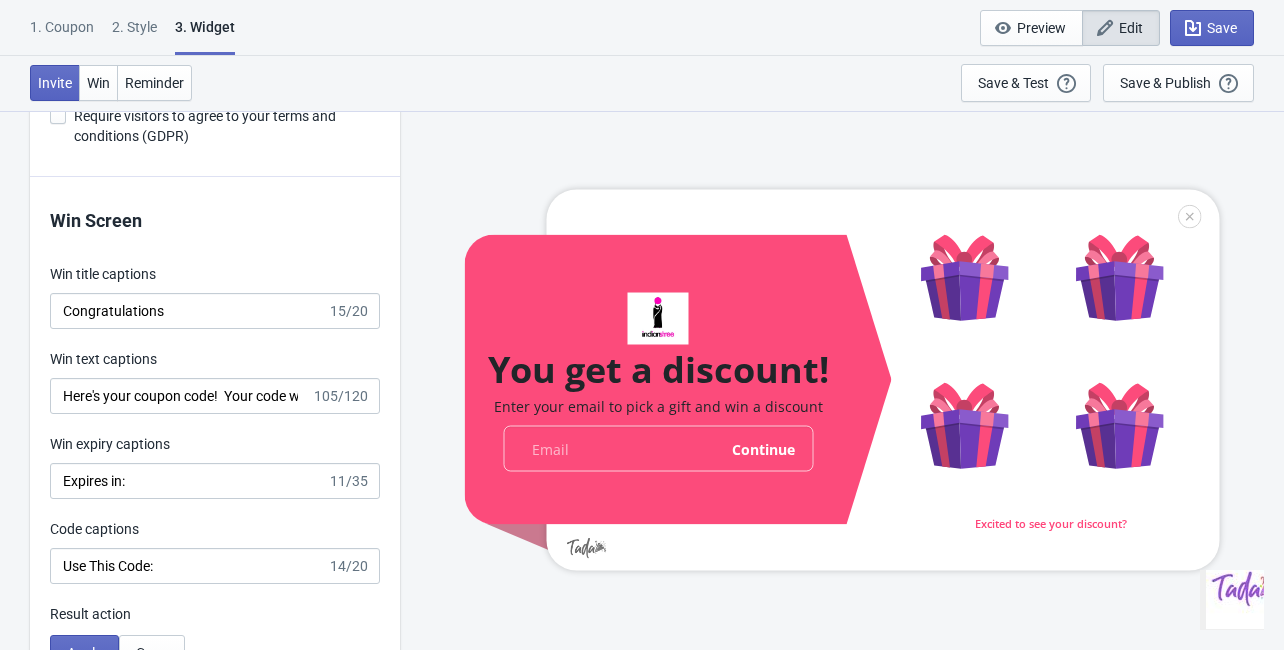
click at [296, 349] on div "Win text captions" at bounding box center [215, 361] width 330 height 25
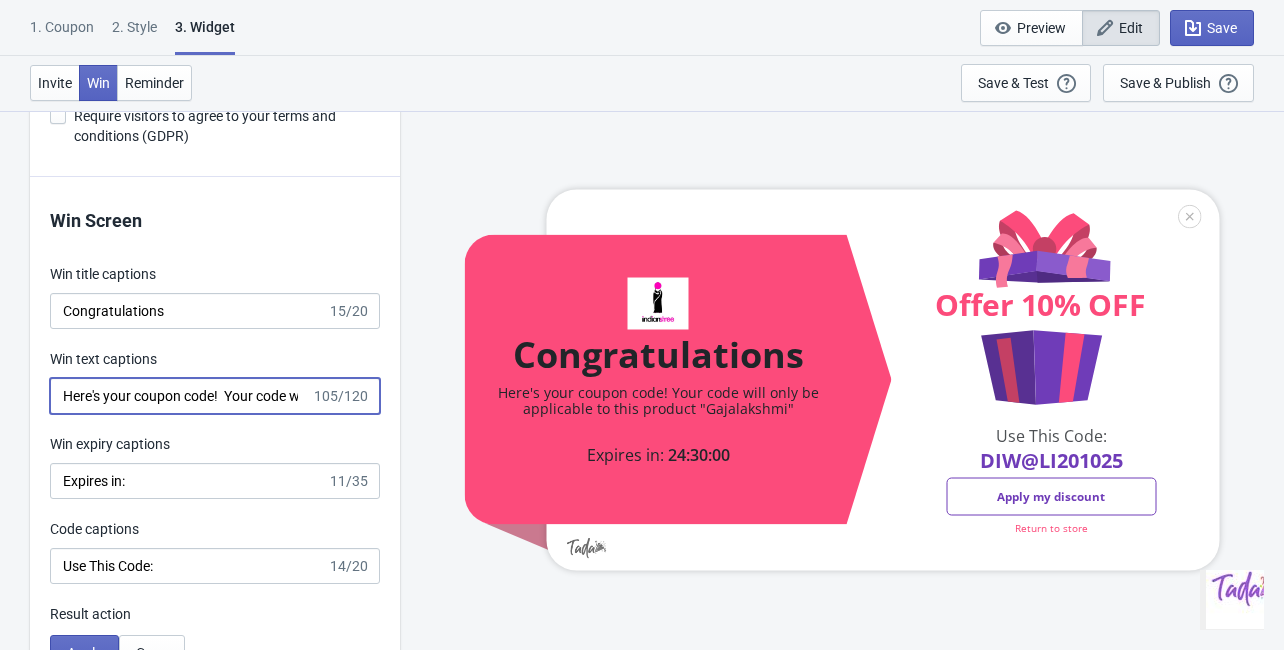
click at [295, 396] on input "Here's your coupon code! Your code will only be applicable to this product "Gaj…" at bounding box center [180, 396] width 261 height 36
click at [275, 396] on input "Here's your coupon code! Your code will only be applicable to this product "Gaj…" at bounding box center [180, 396] width 261 height 36
click at [283, 396] on input "Here's your coupon code! Your code will only be applicable to this product "Gaj…" at bounding box center [180, 396] width 261 height 36
click at [296, 401] on input "Here's your coupon code! Your code will only be applicable to this product "Gaj…" at bounding box center [180, 396] width 261 height 36
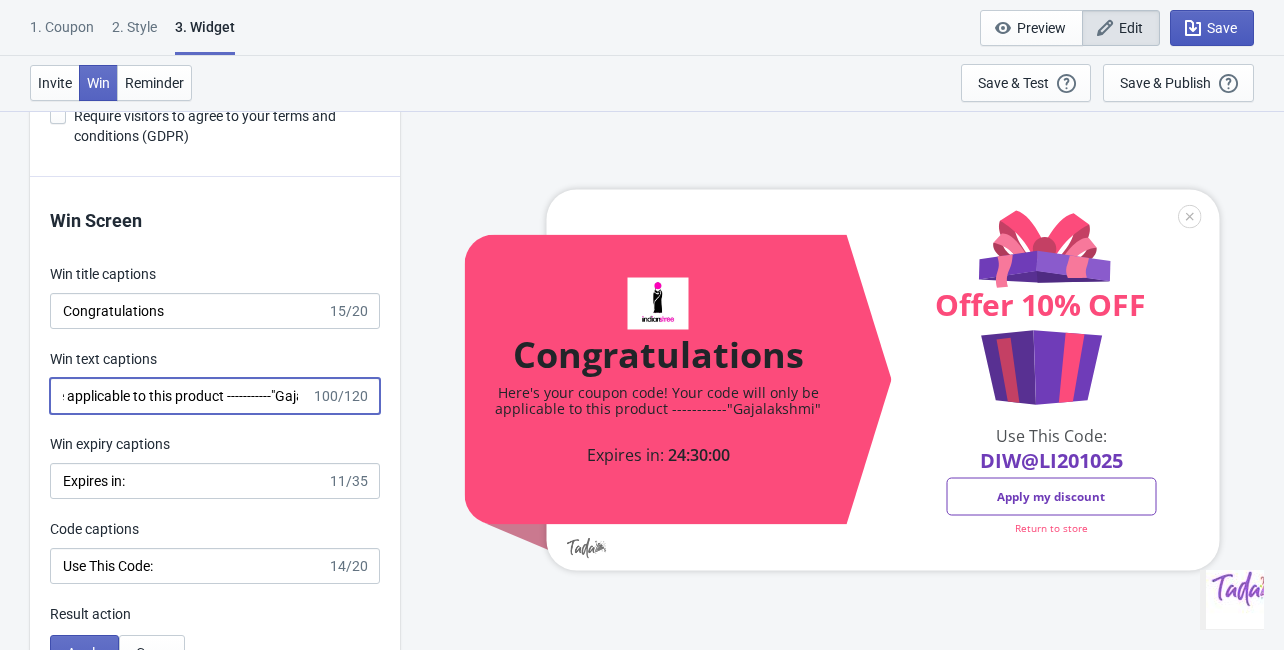
type input "Here's your coupon code! Your code will only be applicable to this product ----…"
click at [1215, 14] on button "Save" at bounding box center [1212, 28] width 84 height 36
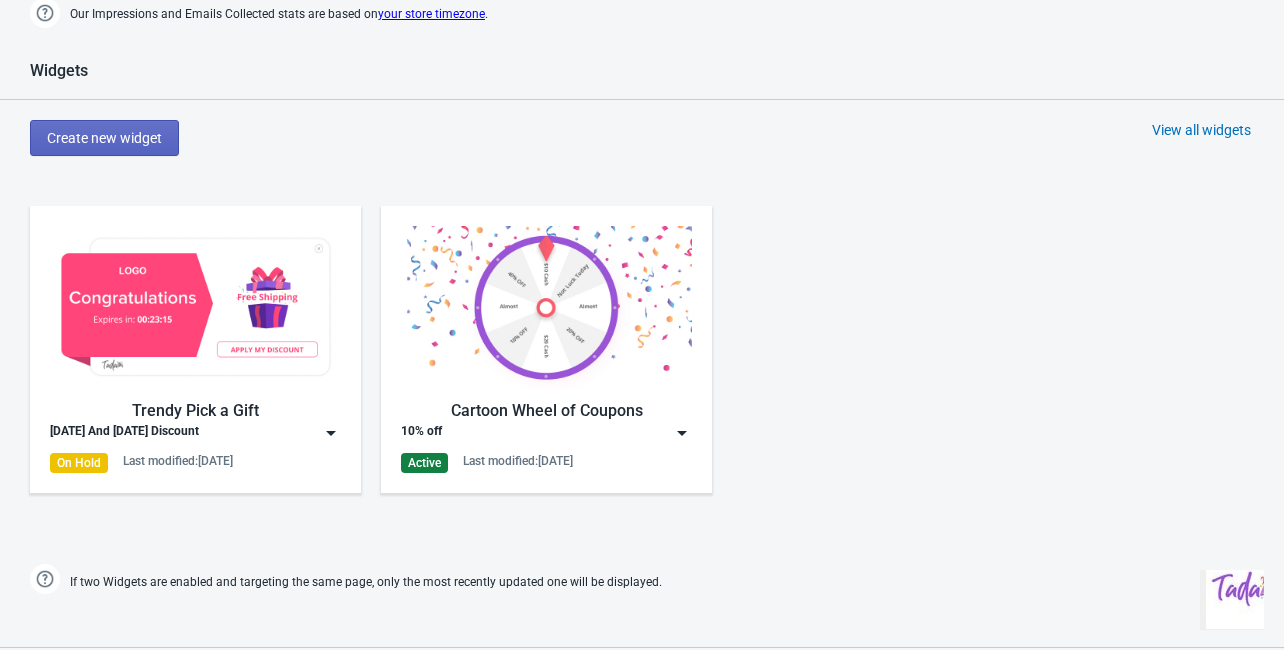
scroll to position [908, 0]
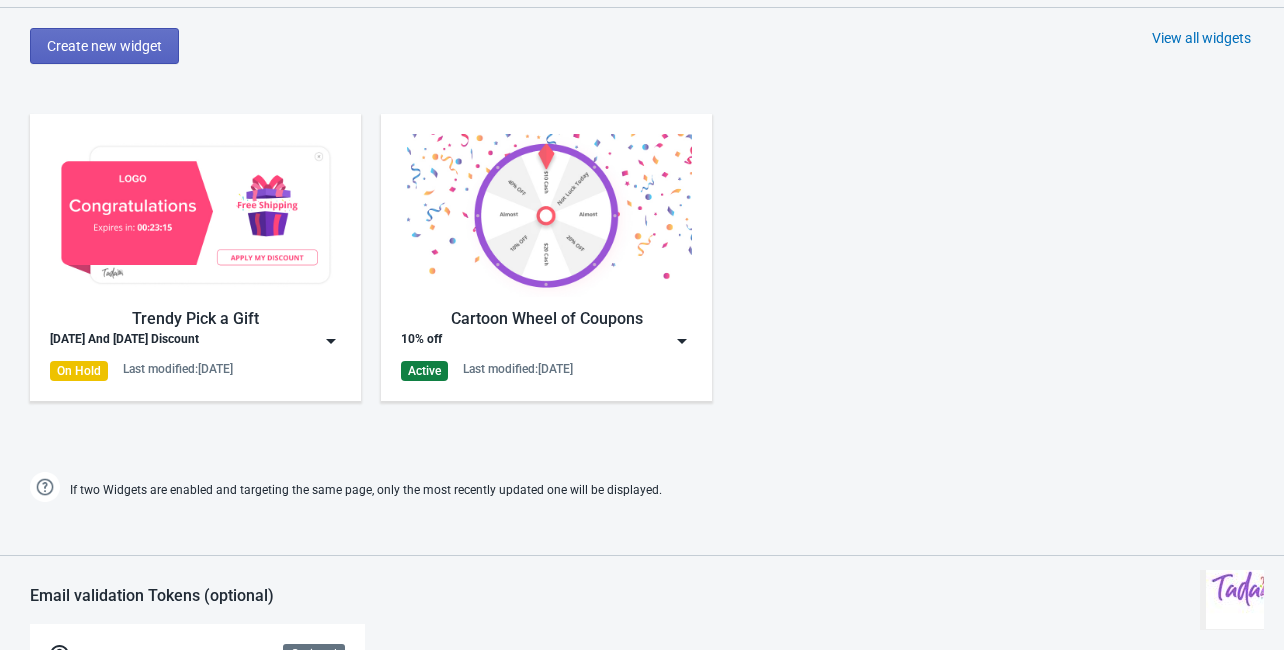
click at [318, 337] on div "Diwali And Navratri Discount" at bounding box center [195, 341] width 291 height 20
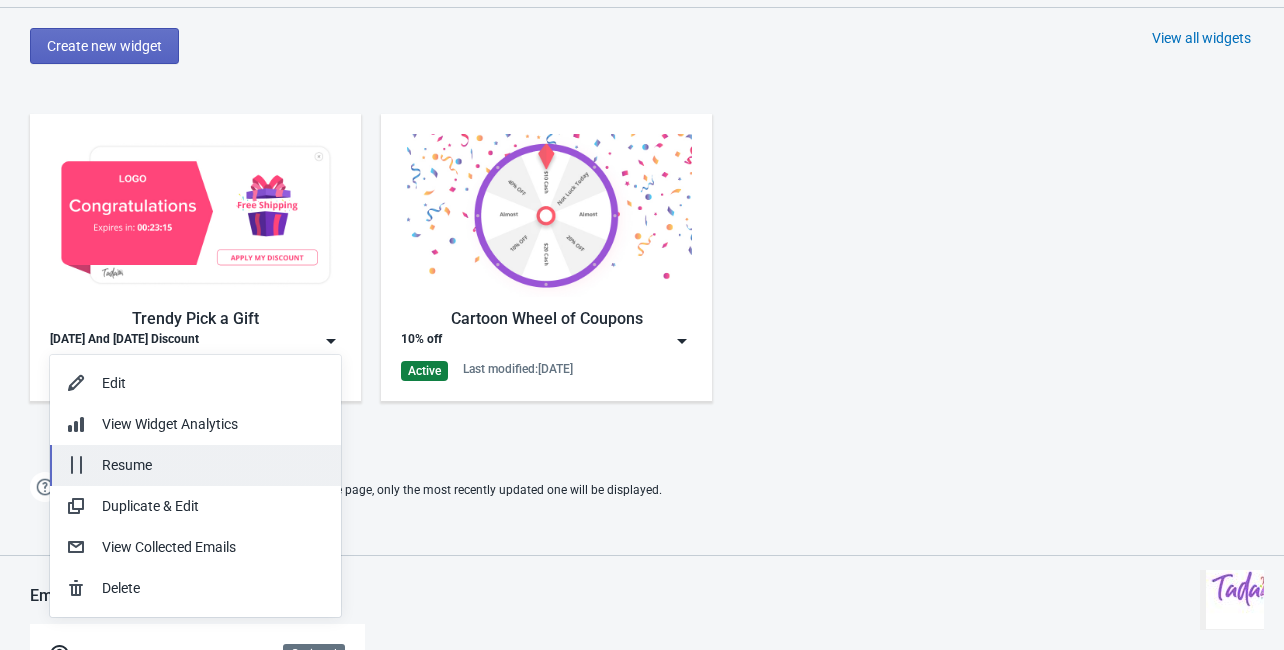
click at [142, 469] on div "Resume" at bounding box center [213, 465] width 223 height 21
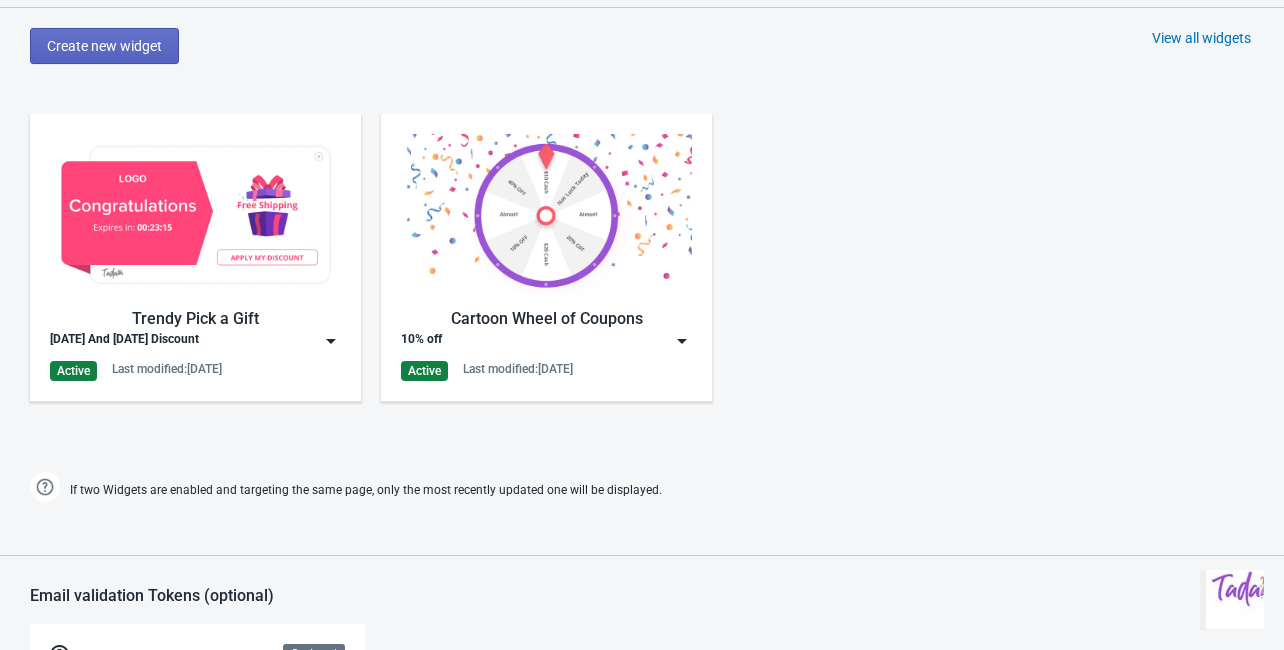
click at [627, 327] on div "Cartoon Wheel of Coupons" at bounding box center [546, 319] width 291 height 24
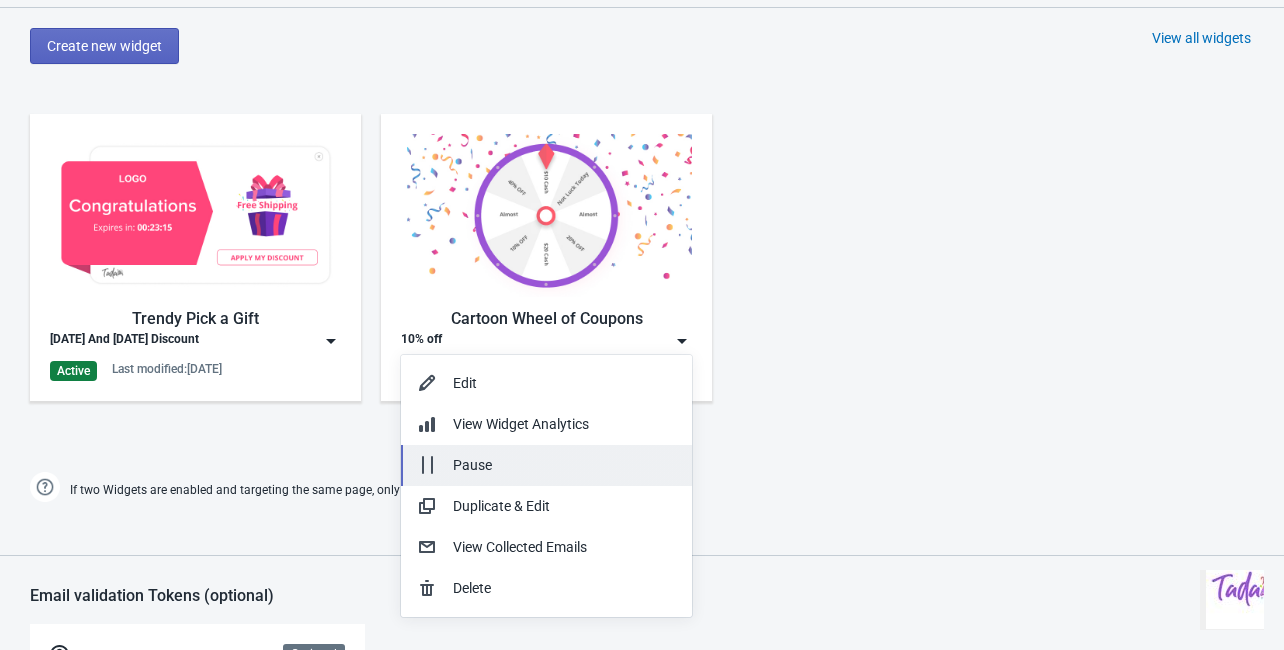
click at [491, 472] on div "Pause" at bounding box center [564, 465] width 223 height 21
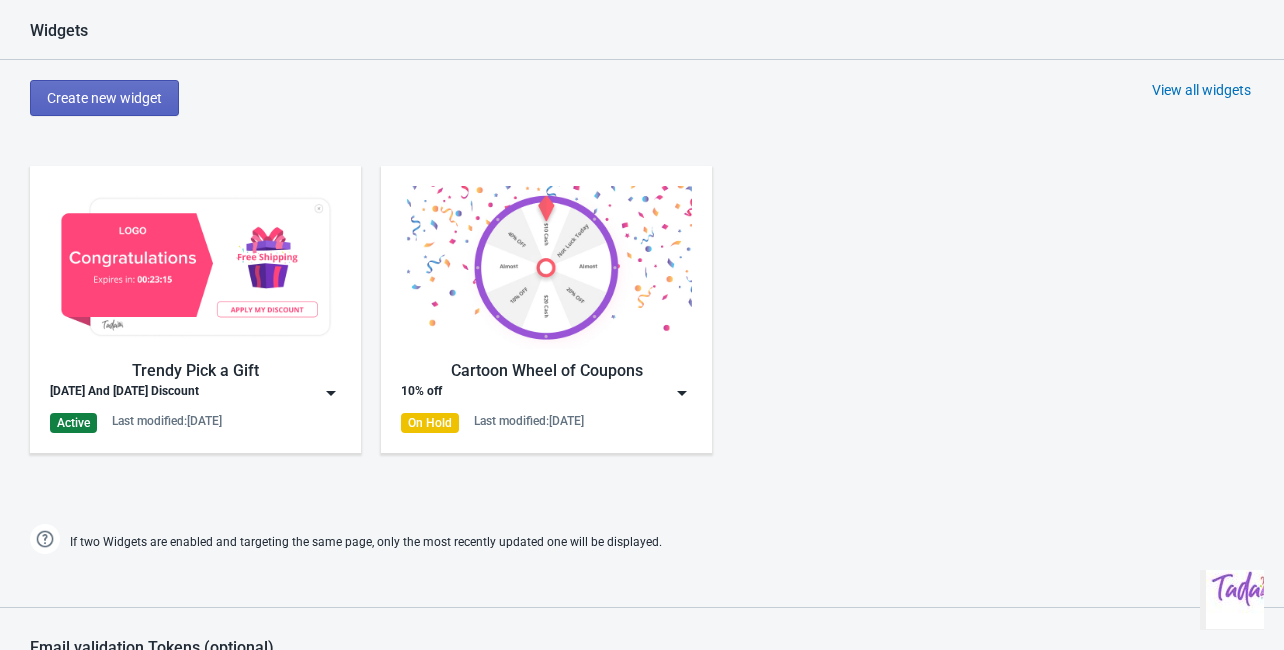
scroll to position [828, 0]
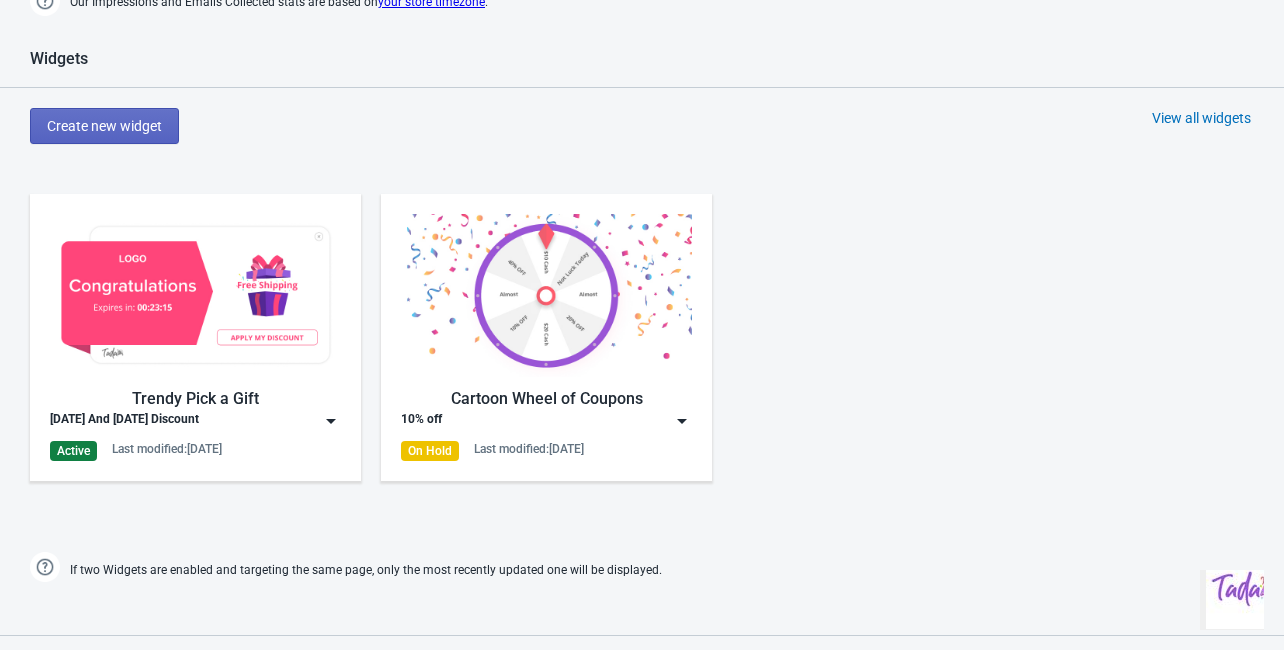
click at [323, 432] on div "Trendy Pick a Gift Diwali And Navratri Discount Active Last modified: 16.9.2025" at bounding box center [195, 337] width 291 height 247
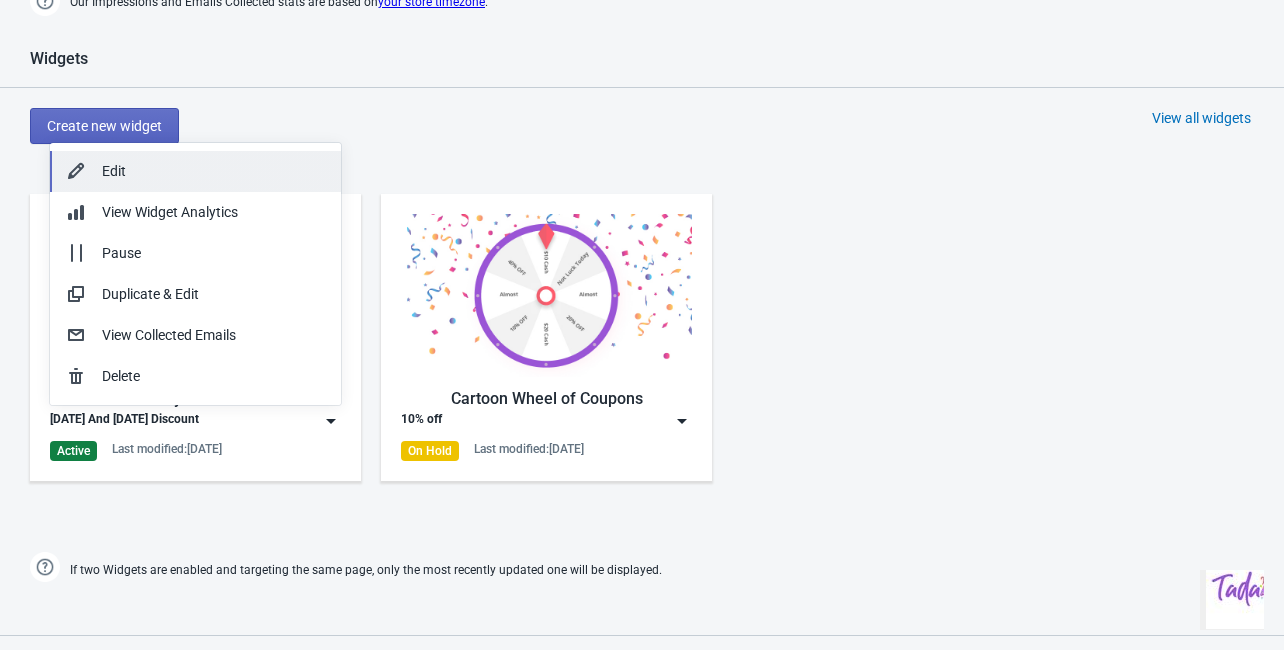
click at [108, 169] on div "Edit" at bounding box center [213, 171] width 223 height 21
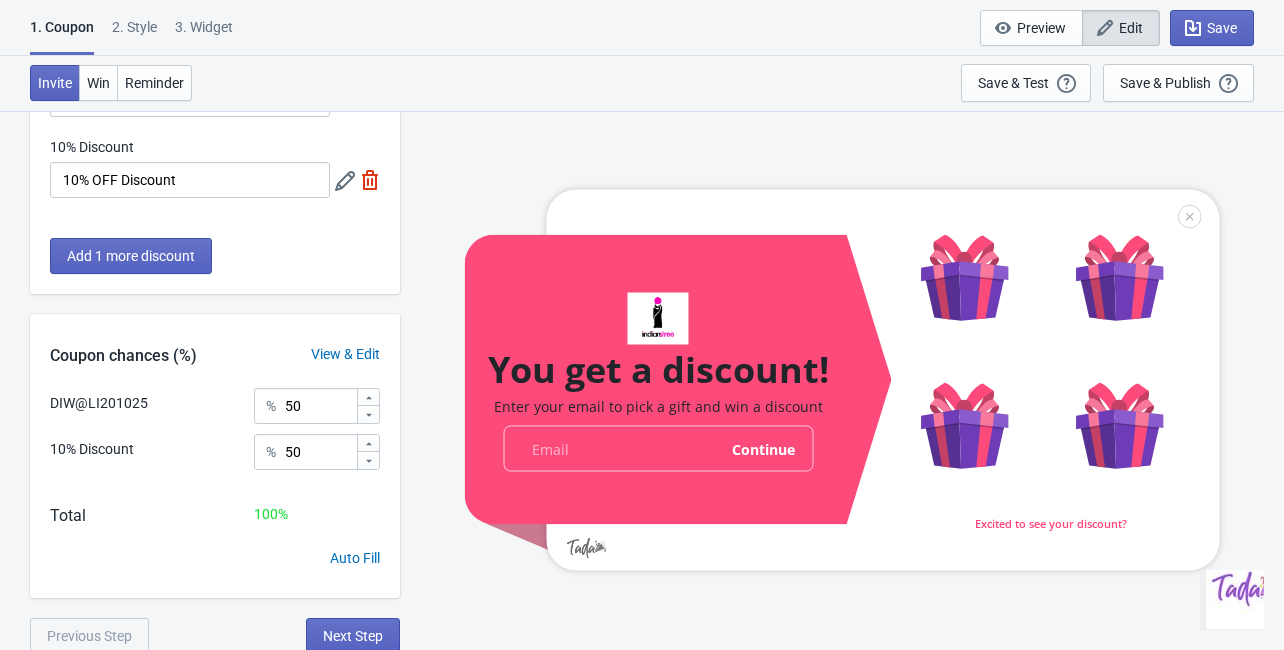
scroll to position [162, 0]
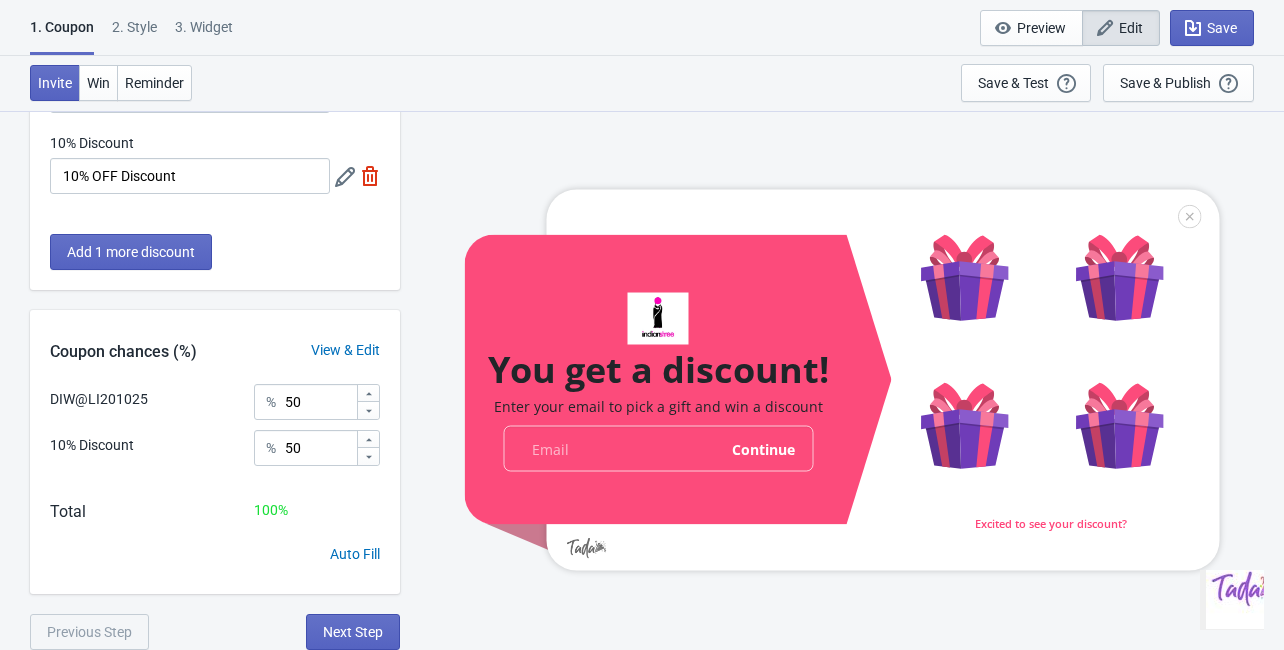
click at [230, 28] on div "3. Widget" at bounding box center [204, 34] width 58 height 35
select select "once"
select select "1"
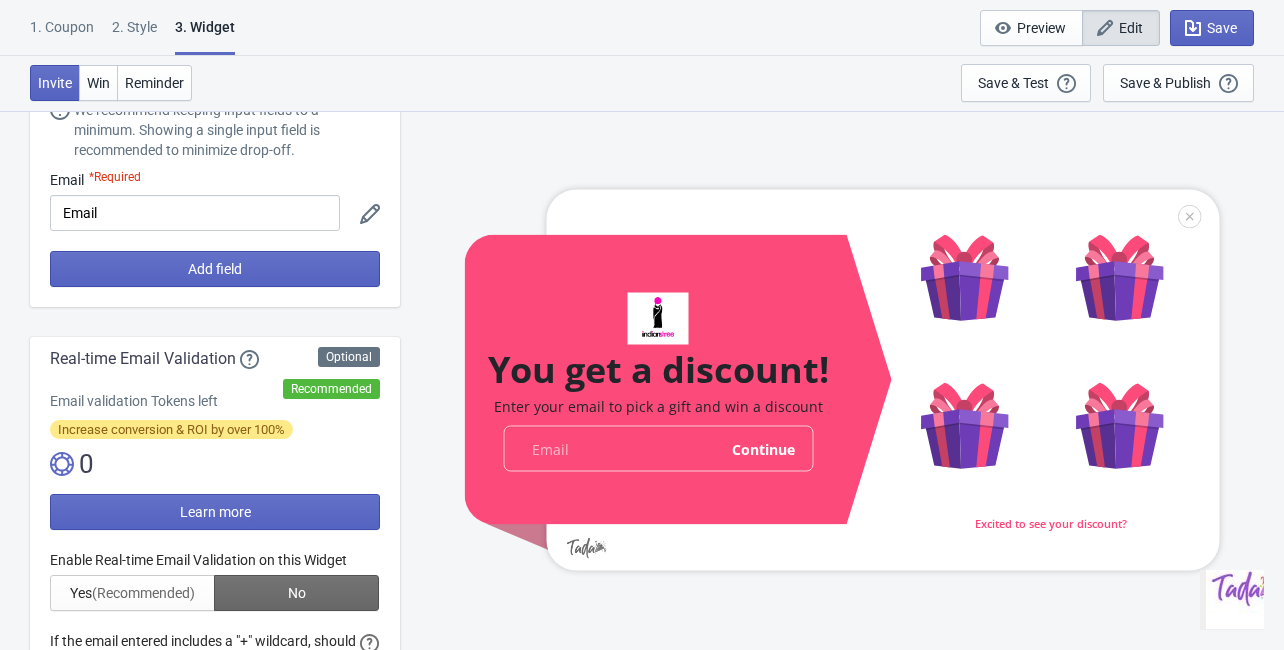
scroll to position [0, 0]
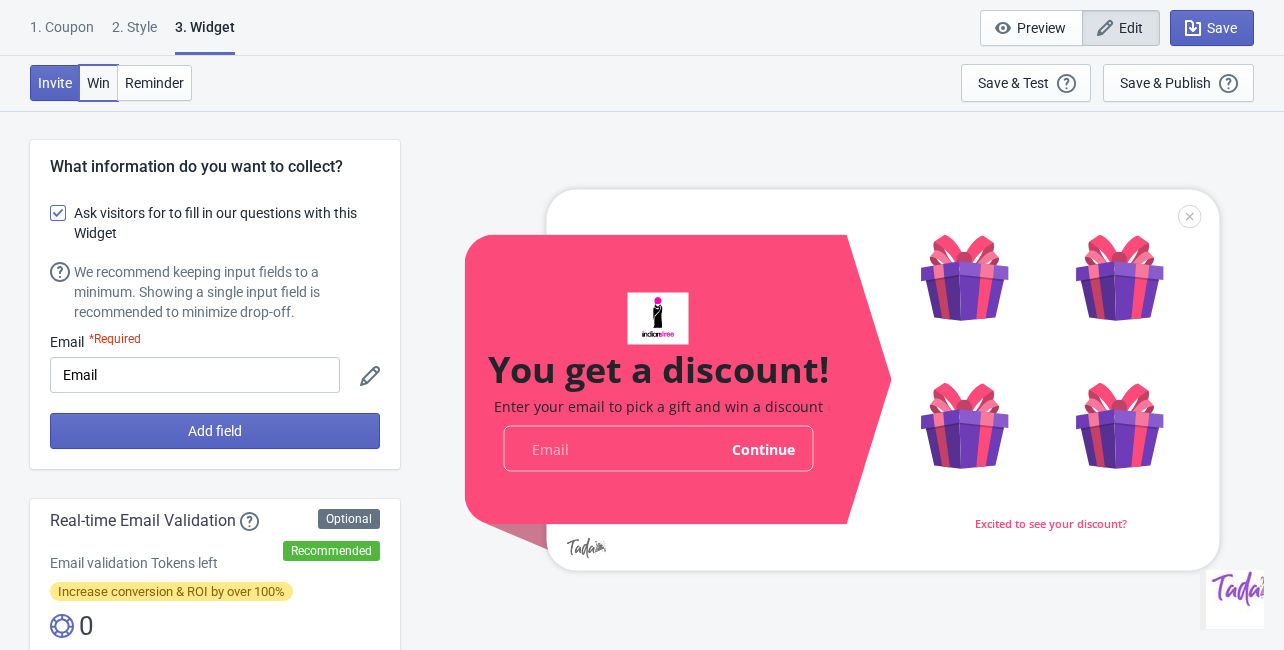
click at [99, 81] on span "Win" at bounding box center [98, 83] width 23 height 16
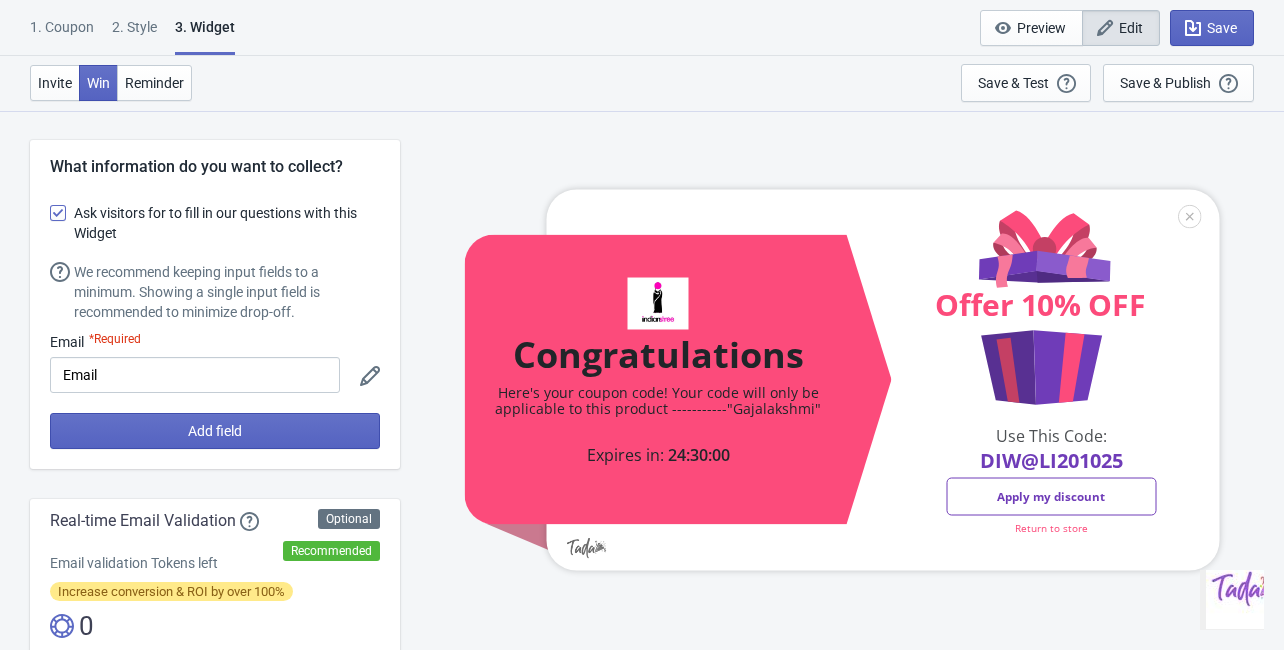
click at [783, 536] on div at bounding box center [842, 379] width 755 height 381
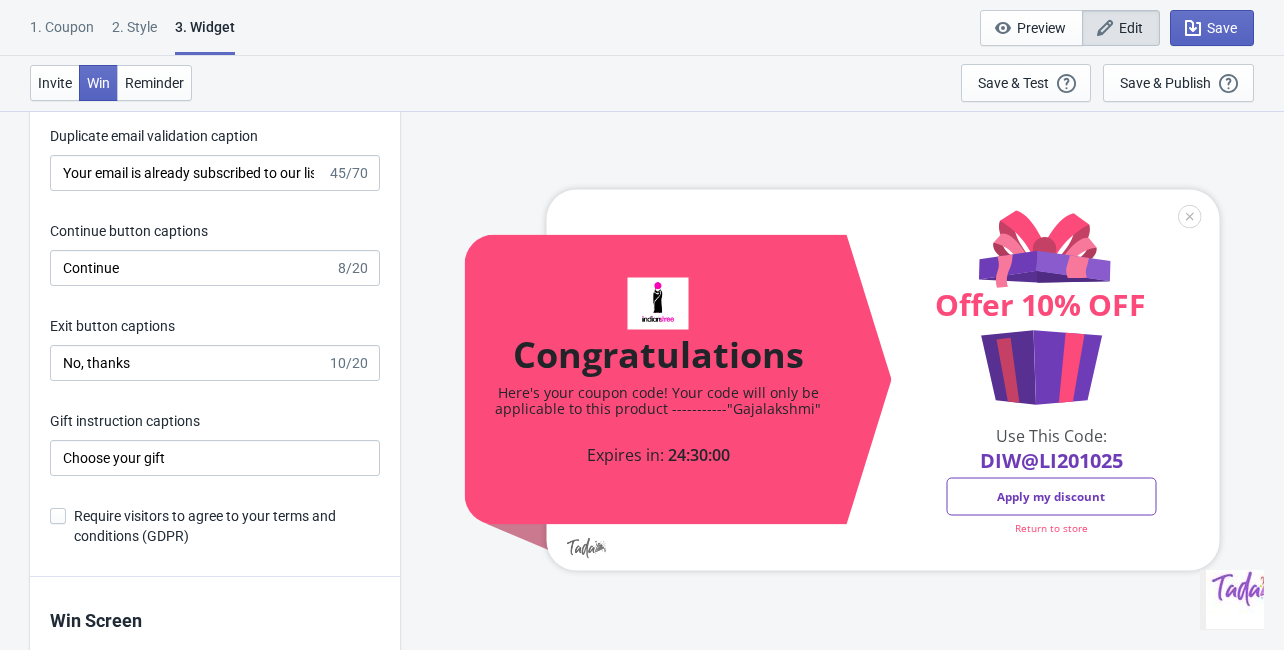
scroll to position [3759, 0]
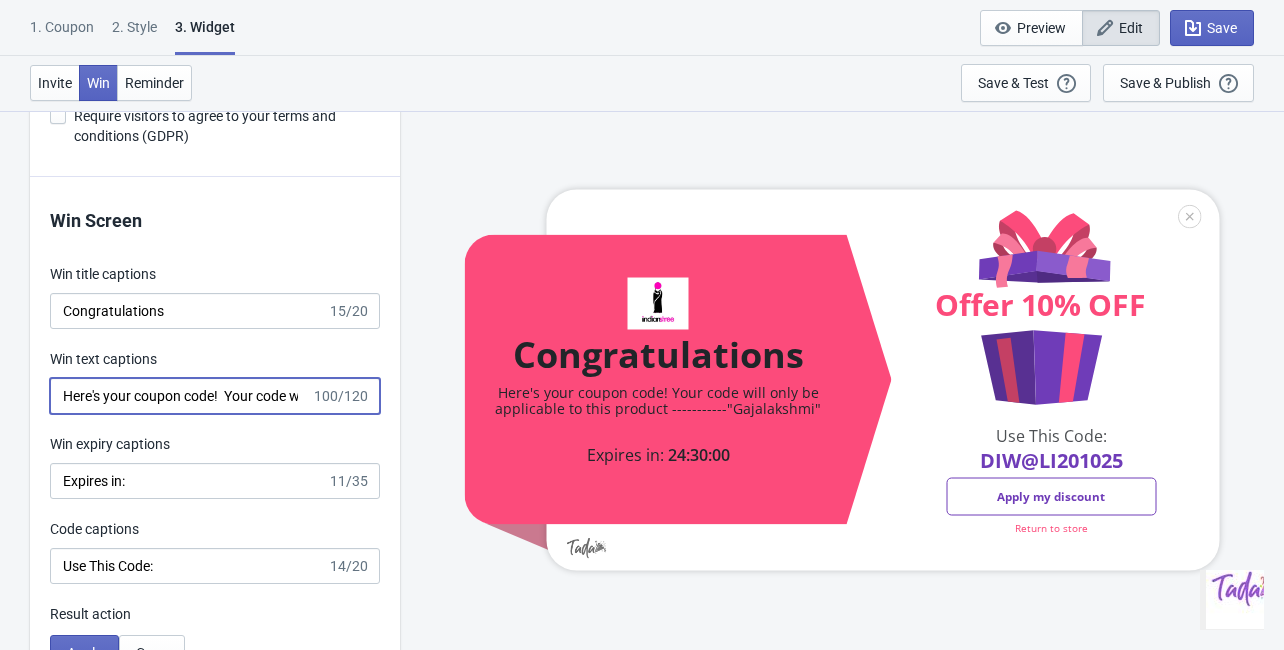
click at [75, 393] on input "Here's your coupon code! Your code will only be applicable to this product ----…" at bounding box center [180, 396] width 261 height 36
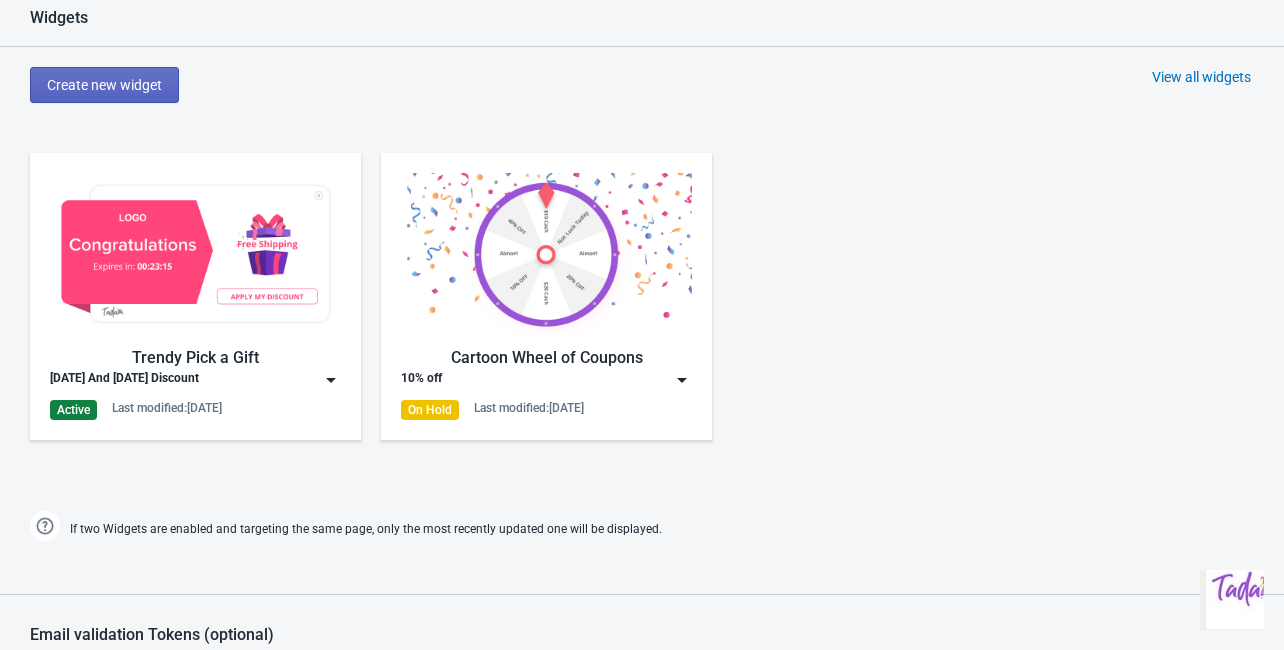
scroll to position [908, 0]
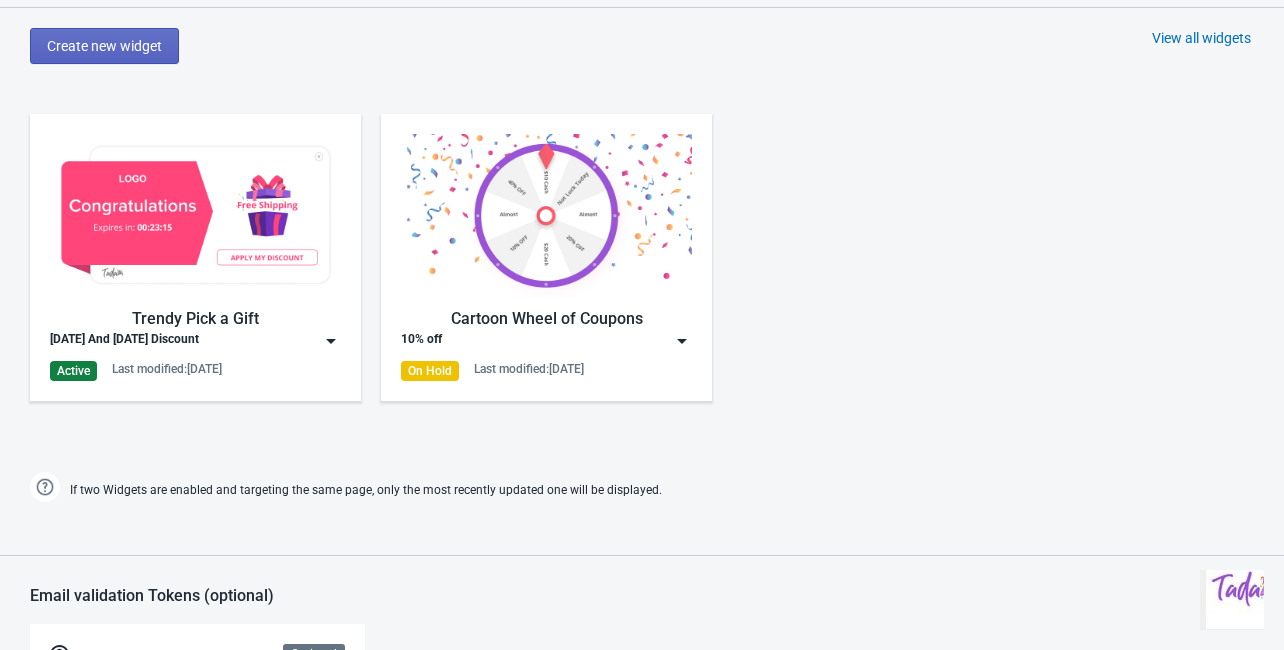
click at [325, 339] on img at bounding box center [331, 341] width 20 height 20
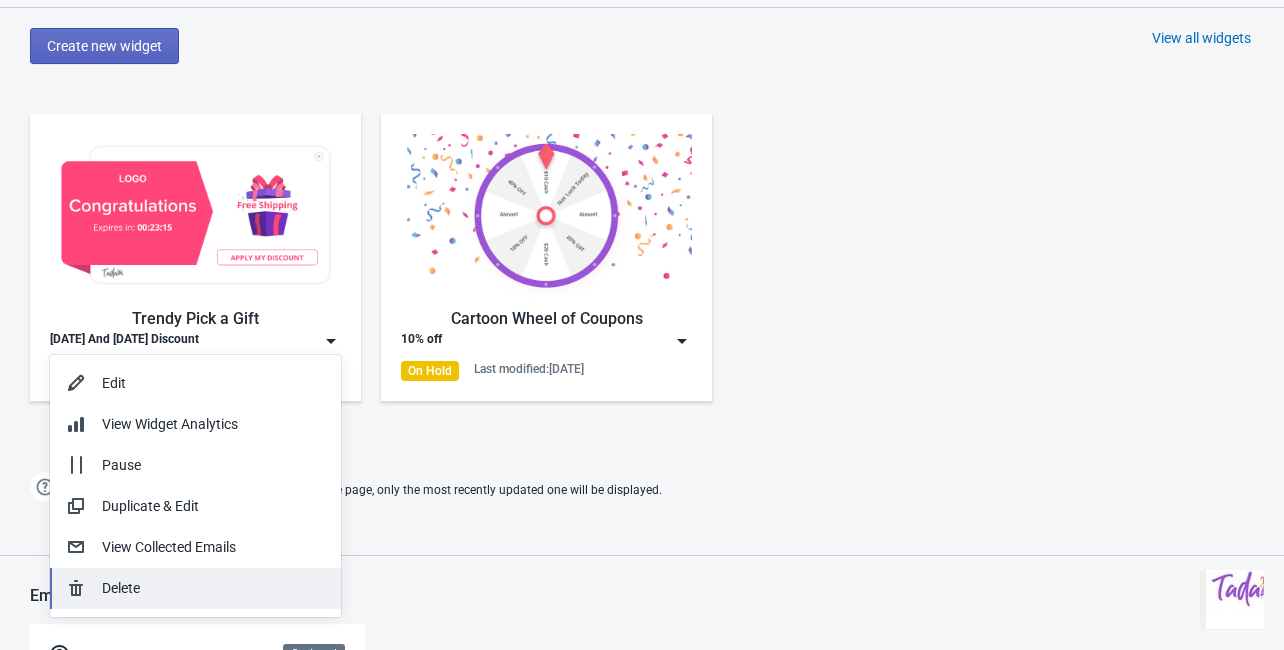
click at [121, 592] on div "Delete" at bounding box center [213, 588] width 223 height 21
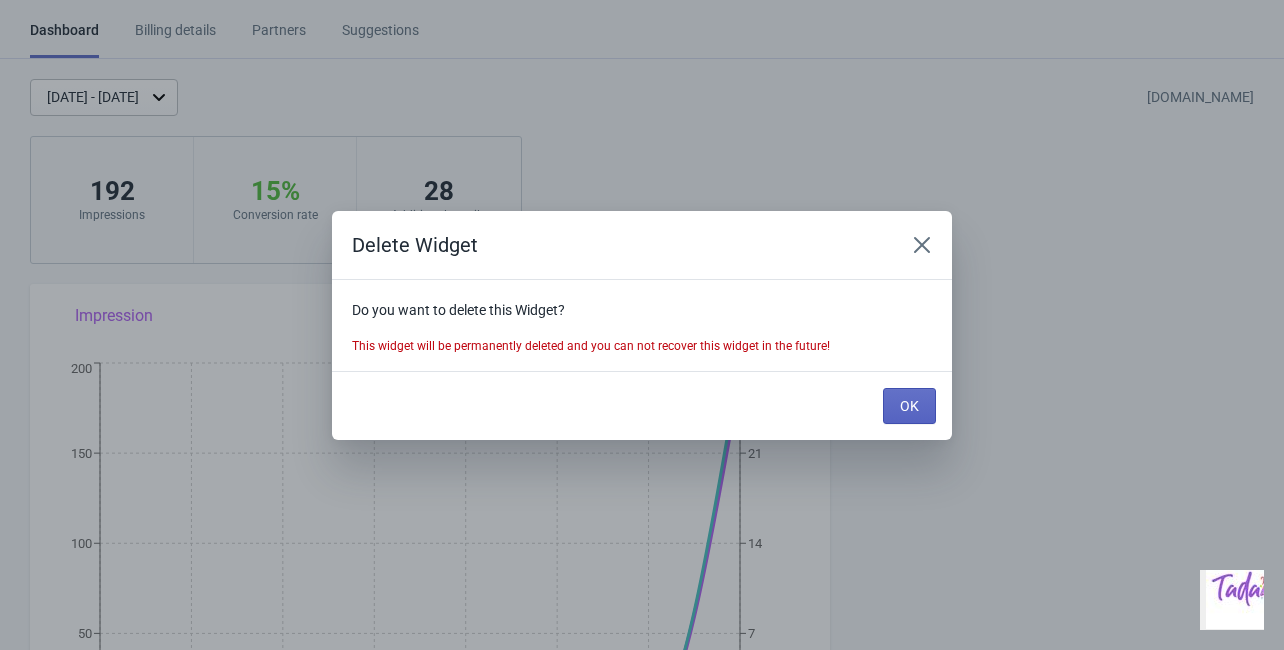
scroll to position [0, 0]
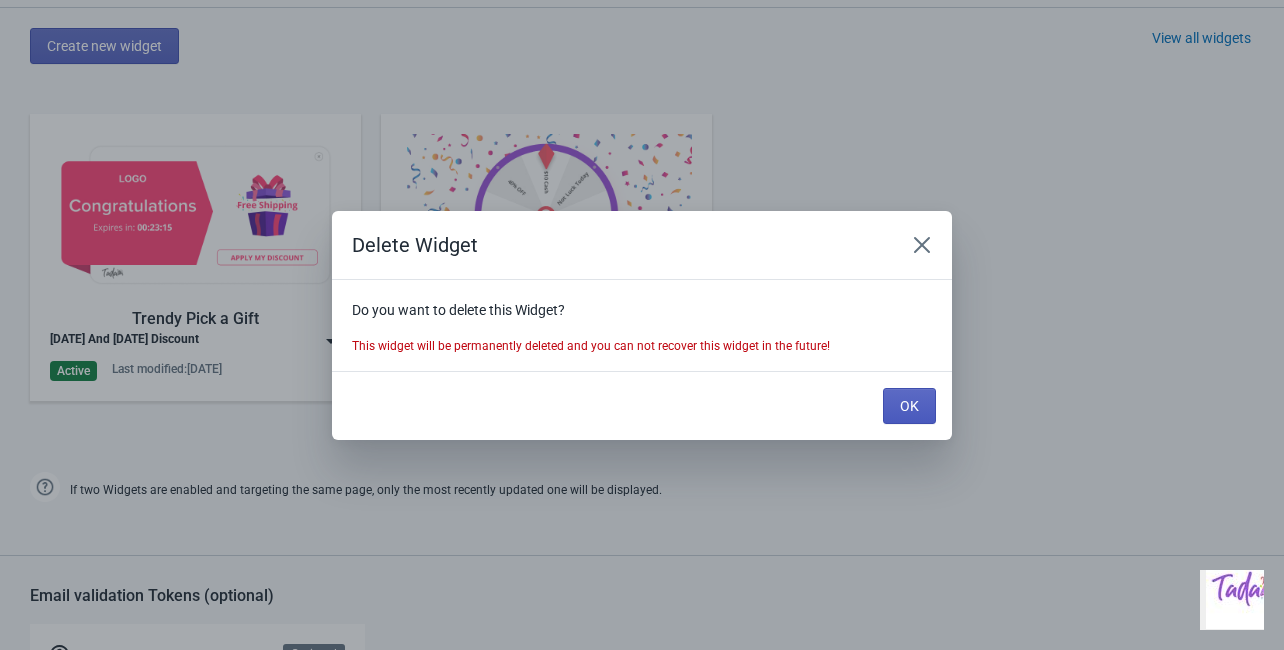
click at [913, 410] on span "OK" at bounding box center [909, 406] width 19 height 16
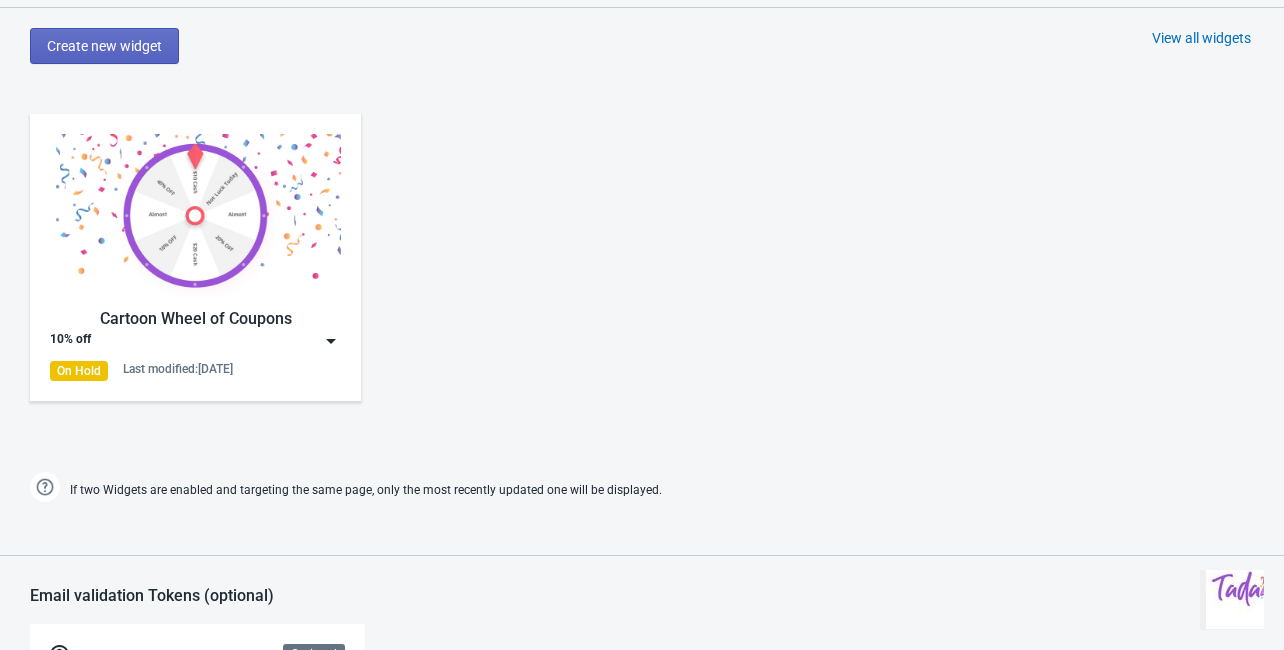
click at [330, 341] on img at bounding box center [331, 341] width 20 height 20
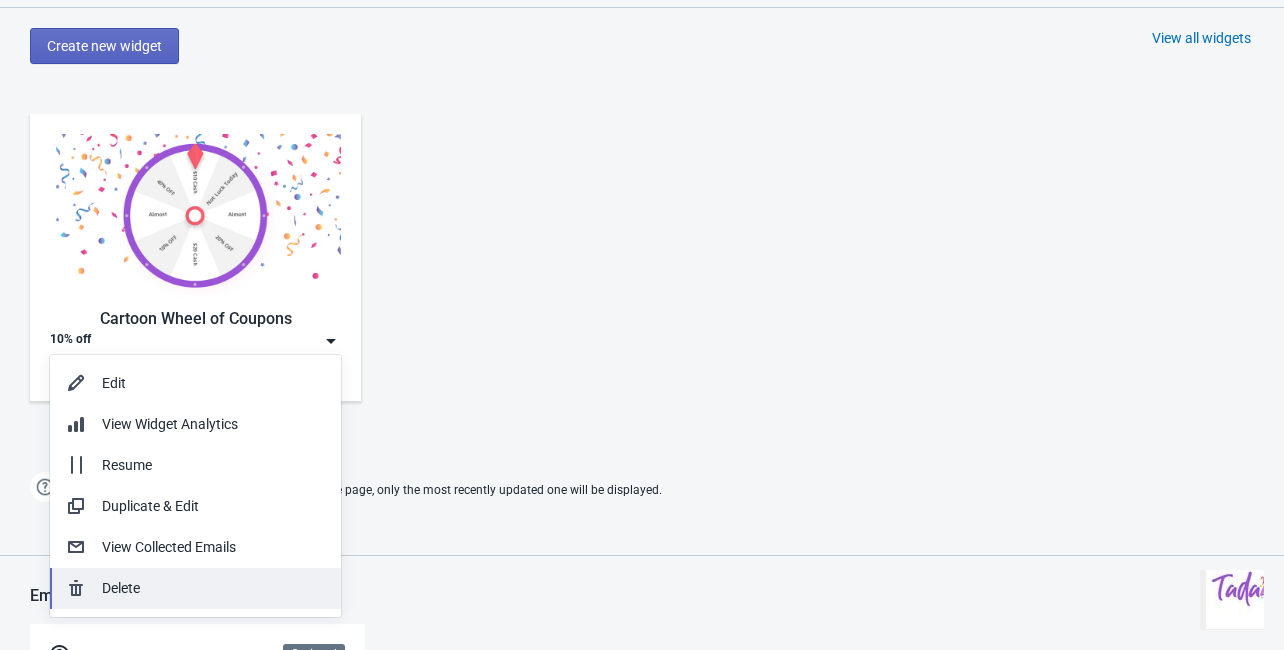
click at [163, 584] on div "Delete" at bounding box center [213, 588] width 223 height 21
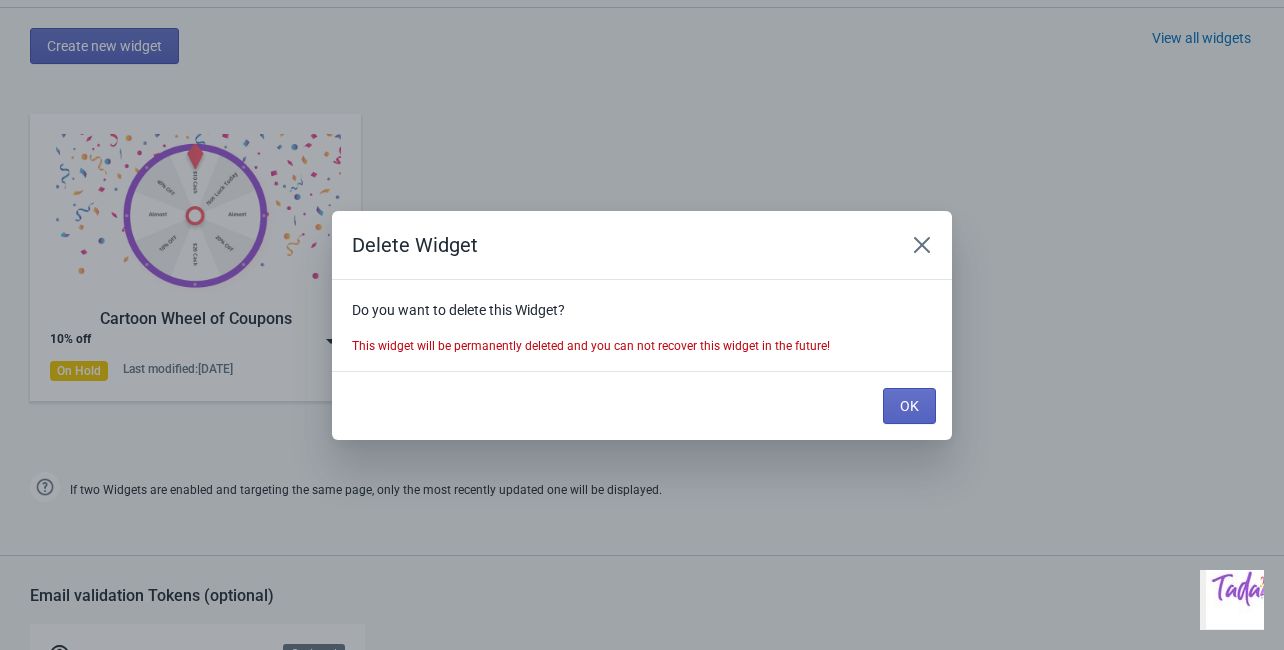
scroll to position [0, 0]
click at [920, 408] on button "OK" at bounding box center [909, 406] width 53 height 36
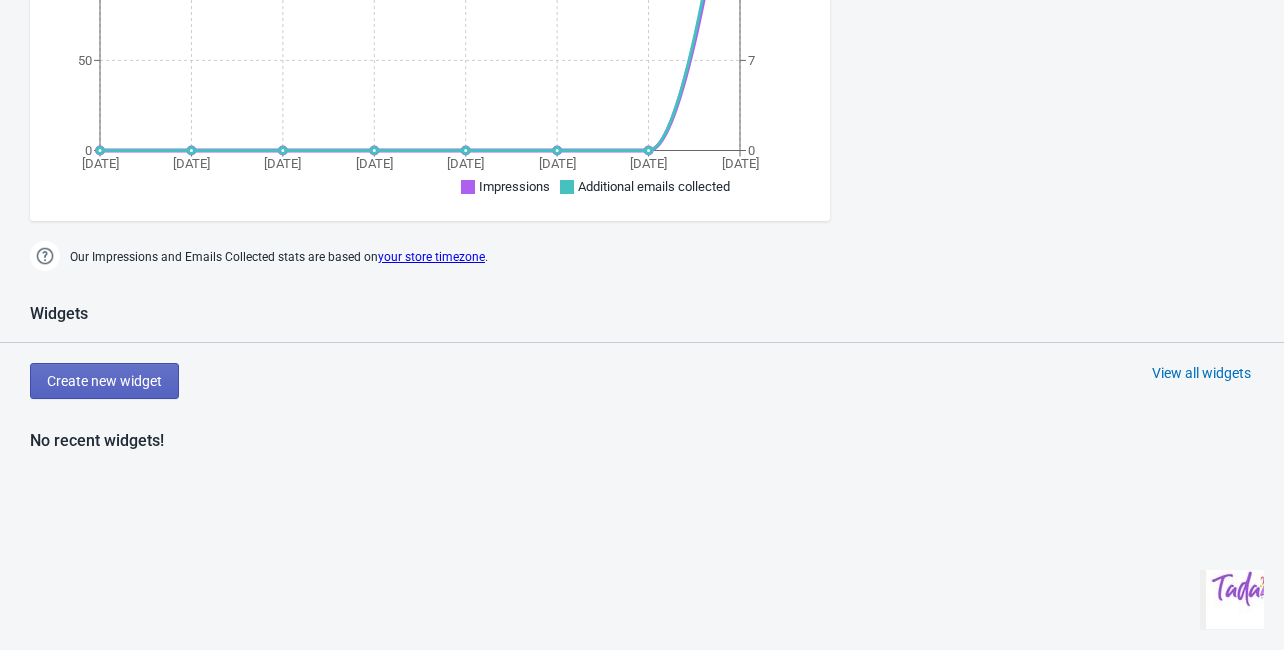
scroll to position [508, 0]
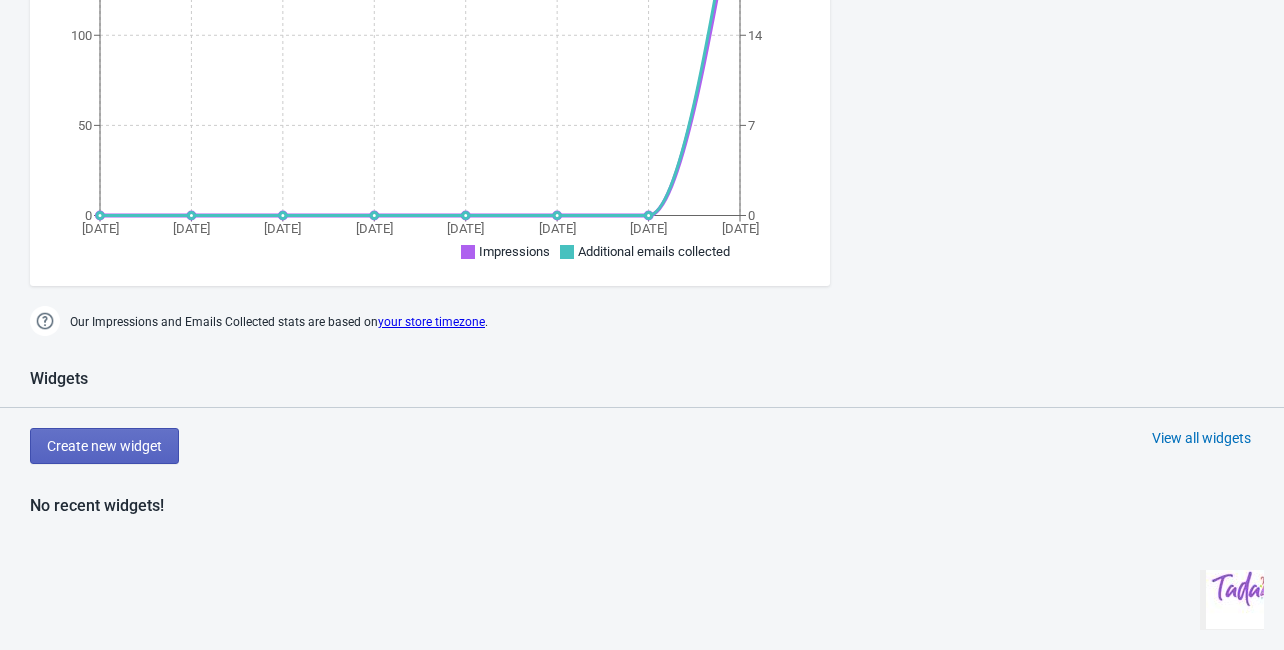
click at [1176, 437] on div "View all widgets" at bounding box center [1201, 438] width 99 height 20
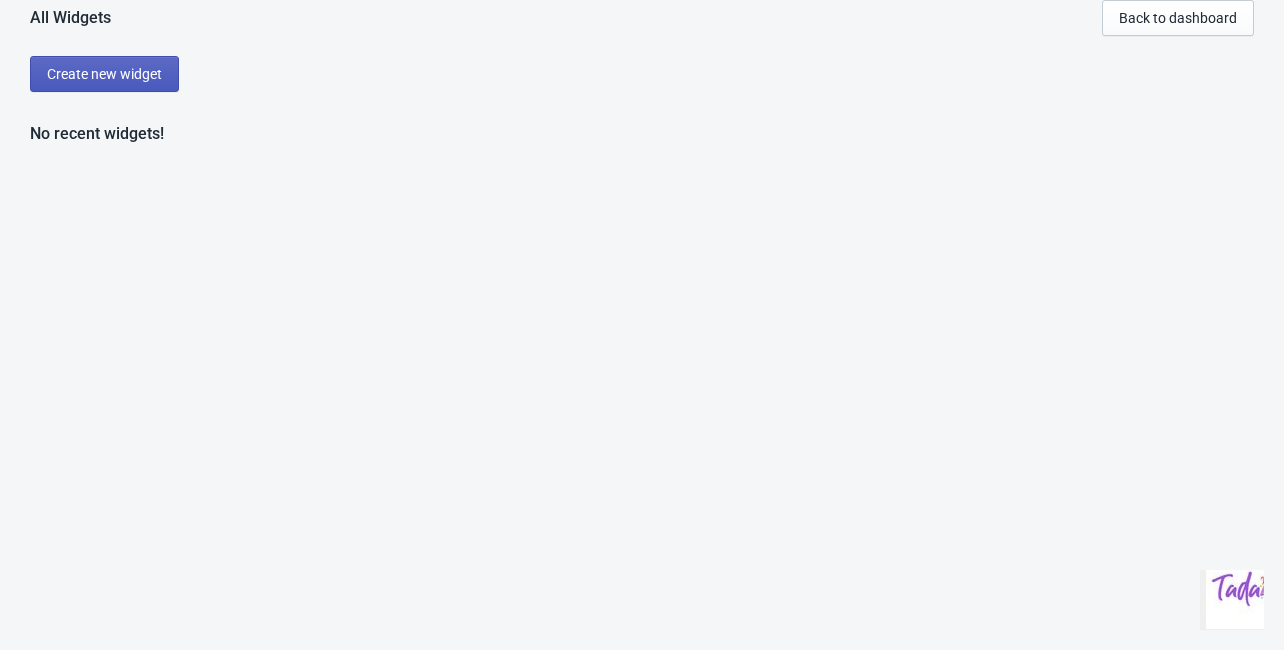
click at [106, 86] on button "Create new widget" at bounding box center [104, 74] width 149 height 36
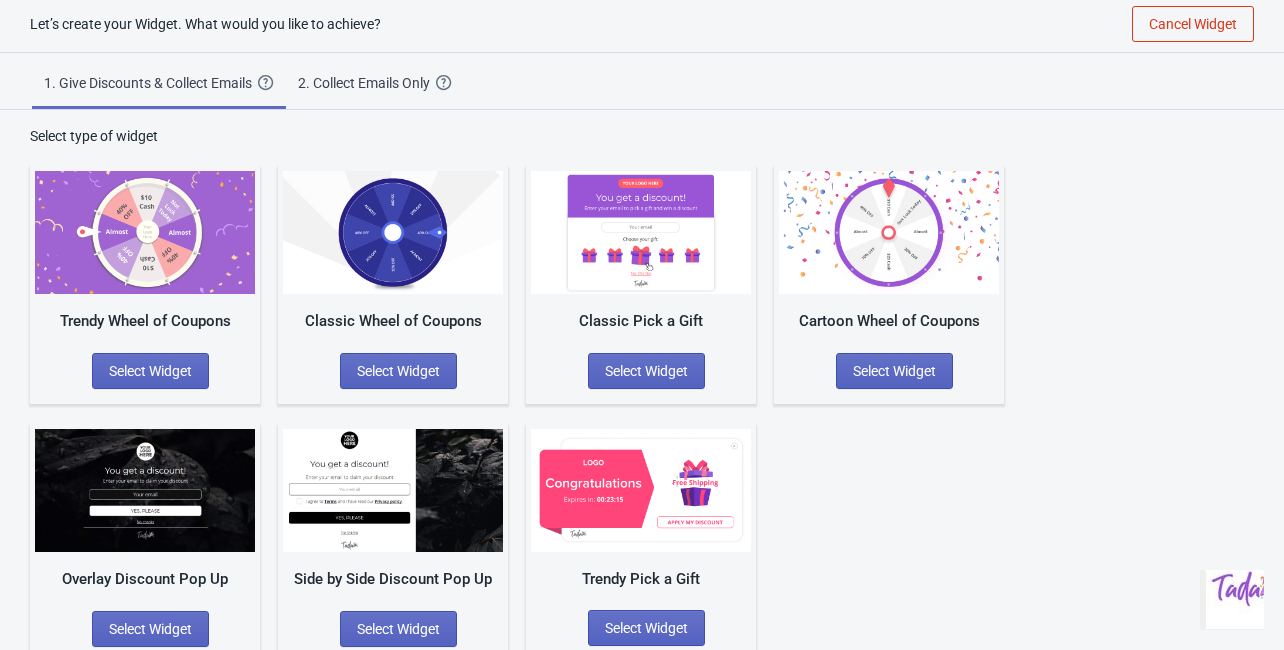
scroll to position [35, 0]
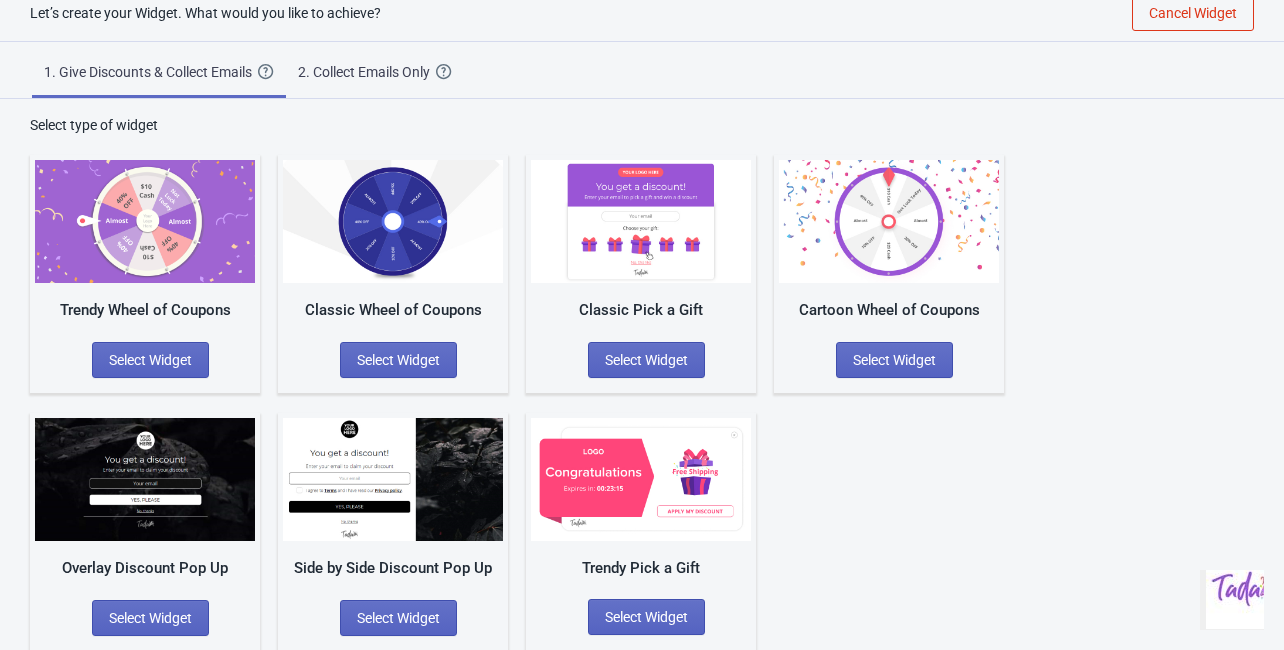
click at [647, 300] on div "Classic Pick a Gift" at bounding box center [641, 310] width 220 height 23
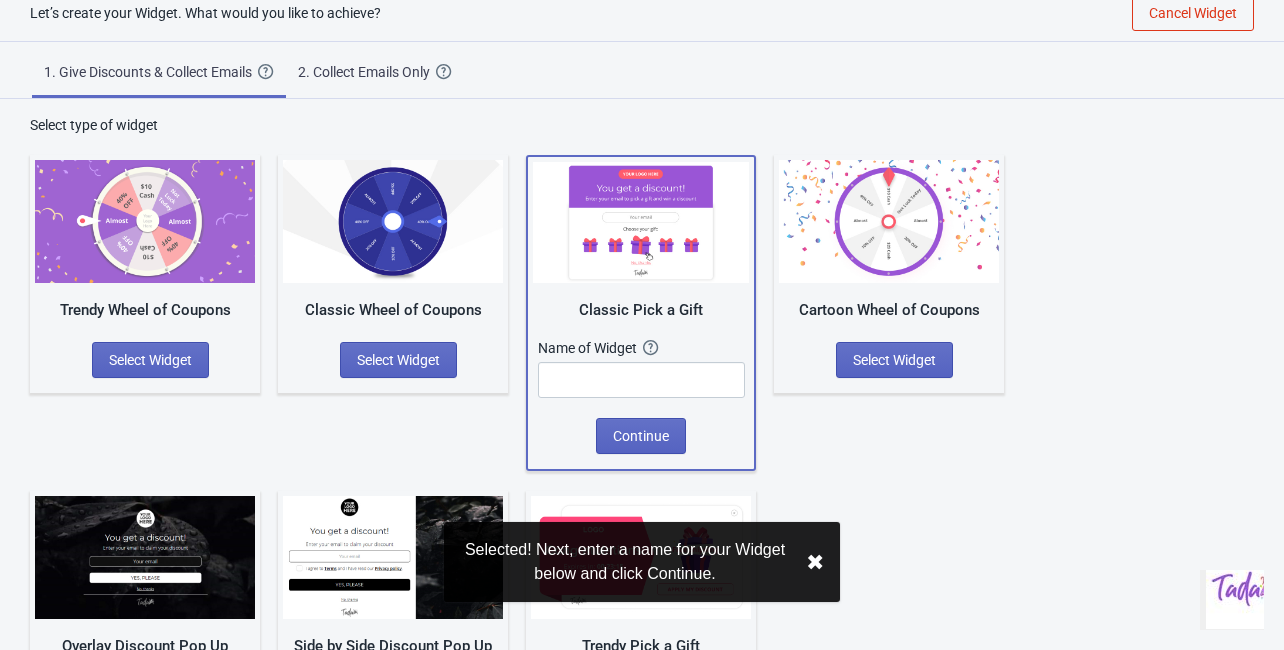
click at [412, 281] on img at bounding box center [393, 221] width 220 height 123
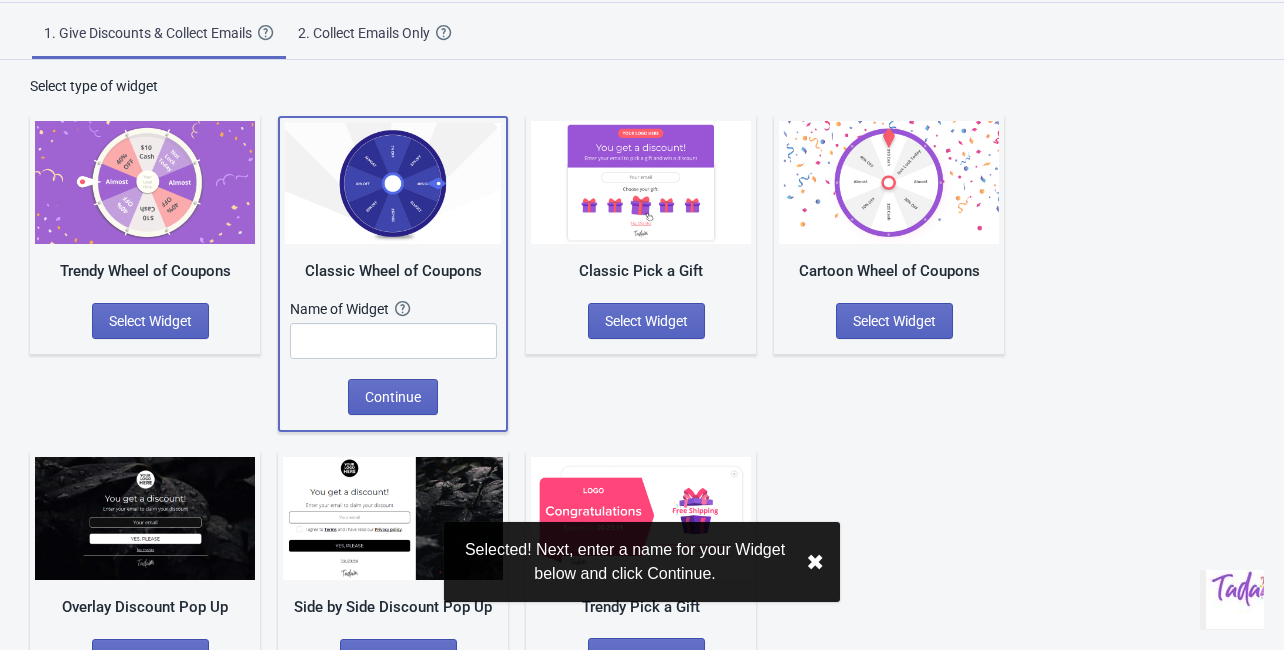
scroll to position [112, 0]
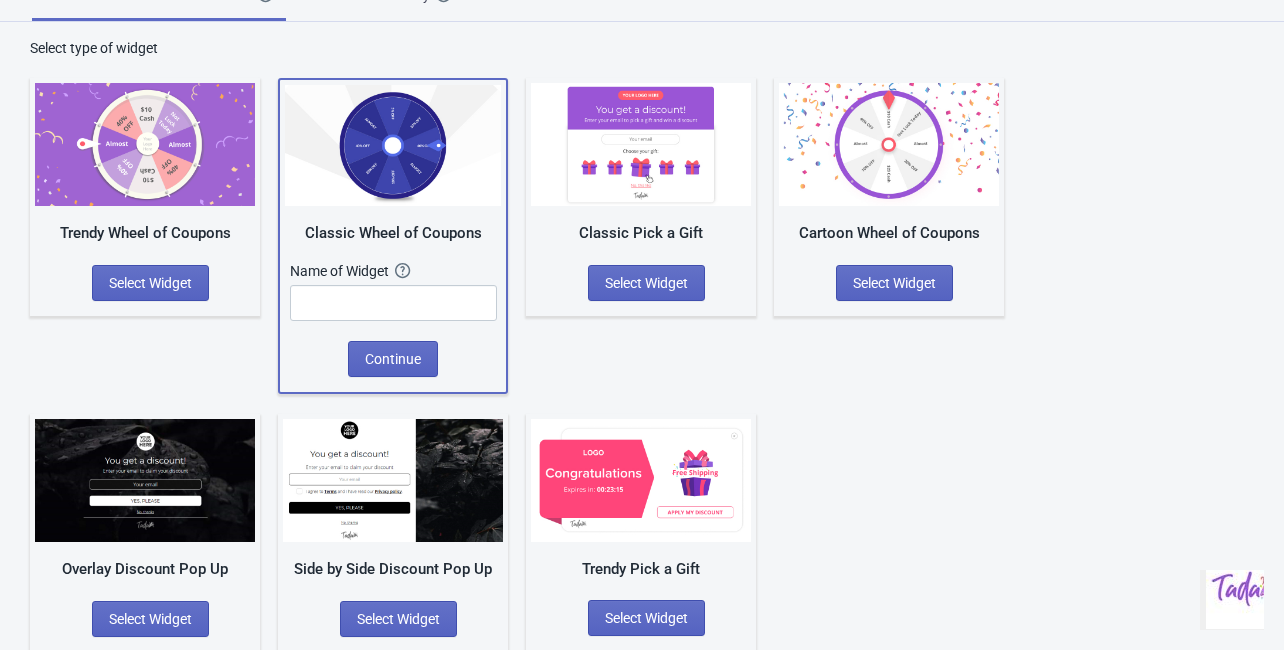
click at [846, 200] on img at bounding box center [889, 144] width 220 height 123
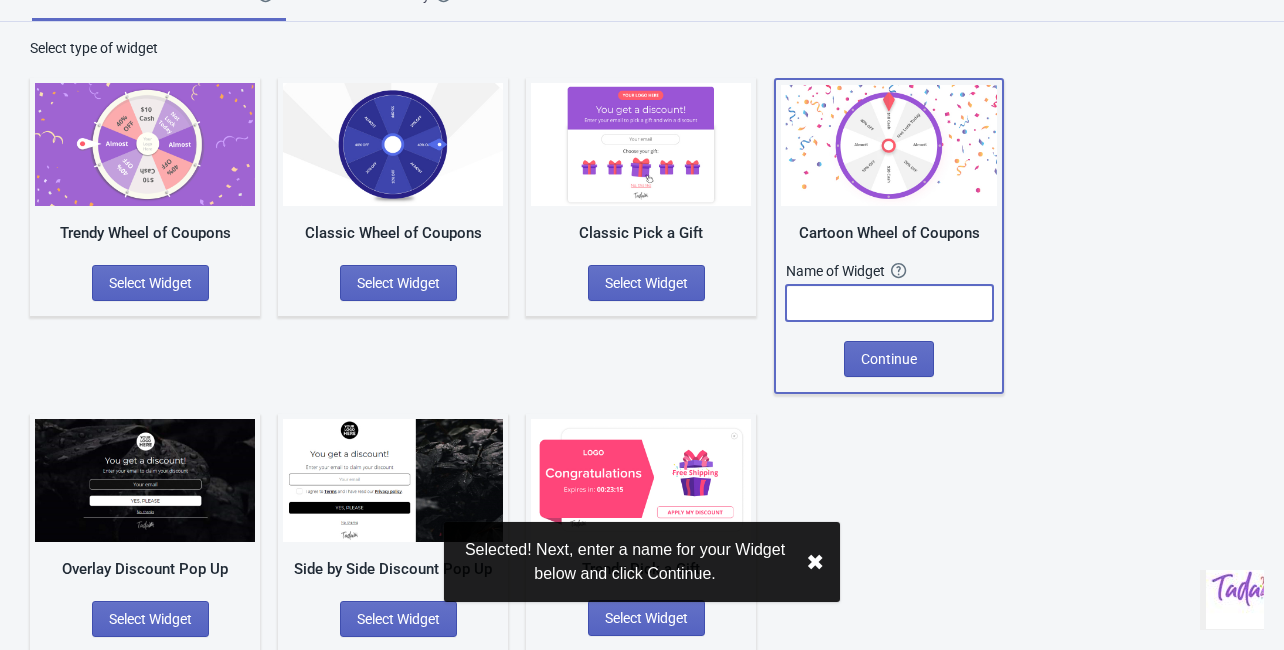
click at [896, 300] on input "text" at bounding box center [889, 303] width 207 height 36
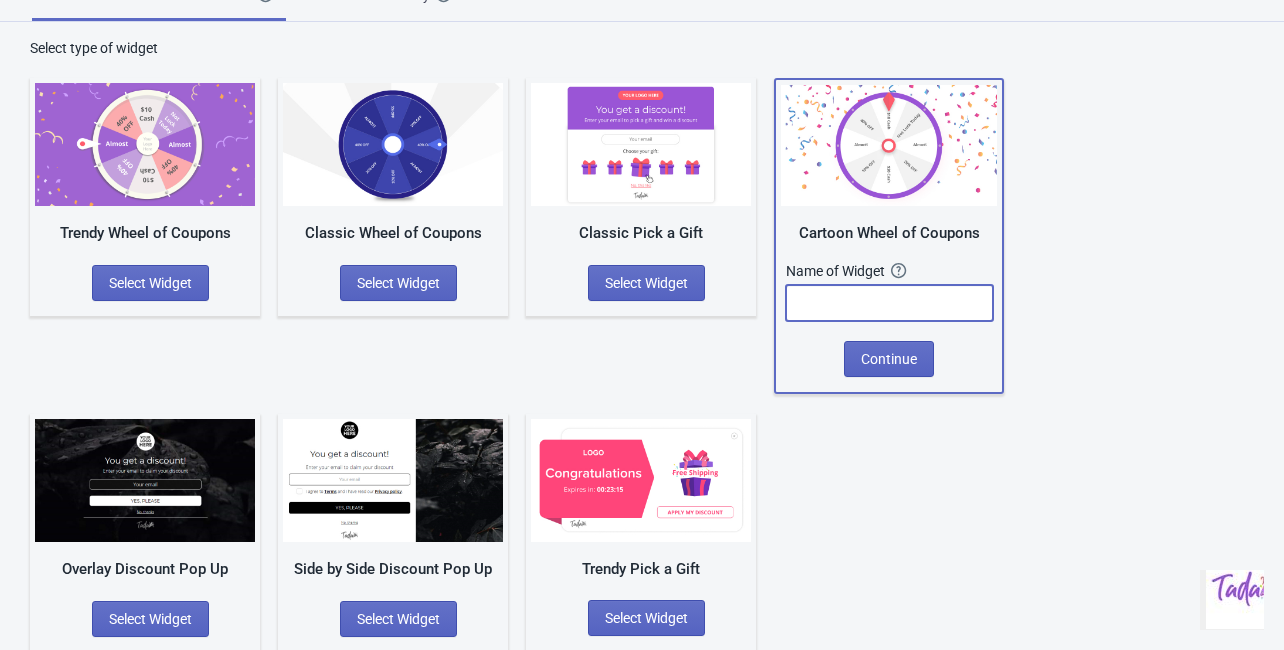
type input "Offer 10% OFF"
click at [904, 357] on span "Continue" at bounding box center [889, 359] width 56 height 16
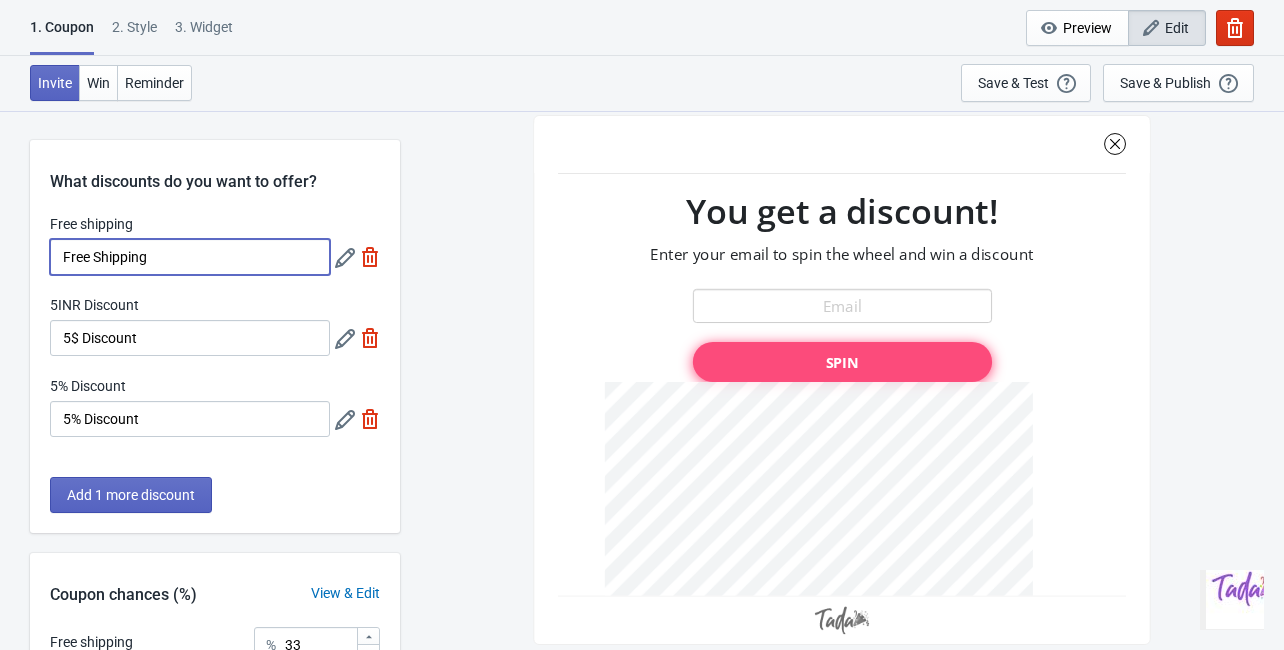
click at [180, 257] on input "Free Shipping" at bounding box center [190, 257] width 280 height 36
click at [342, 419] on icon at bounding box center [345, 420] width 20 height 20
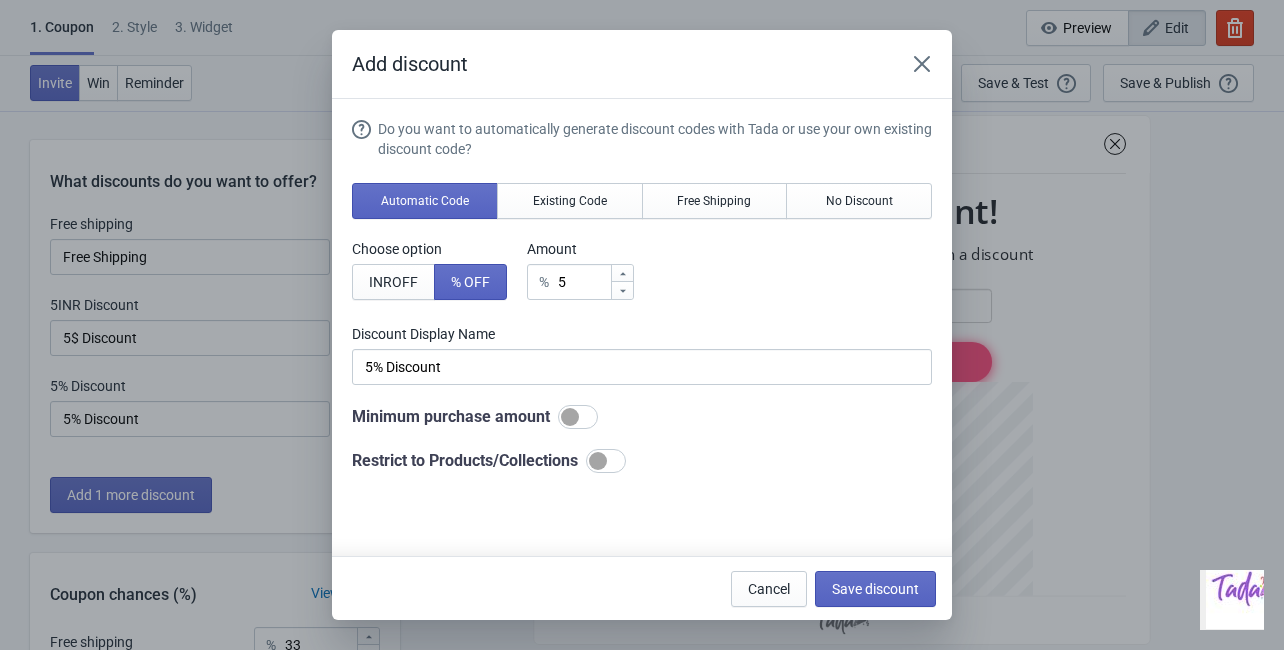
click at [629, 276] on div at bounding box center [622, 273] width 22 height 17
type input "6"
type input "6% Discount"
click at [629, 276] on div at bounding box center [622, 273] width 22 height 17
type input "7"
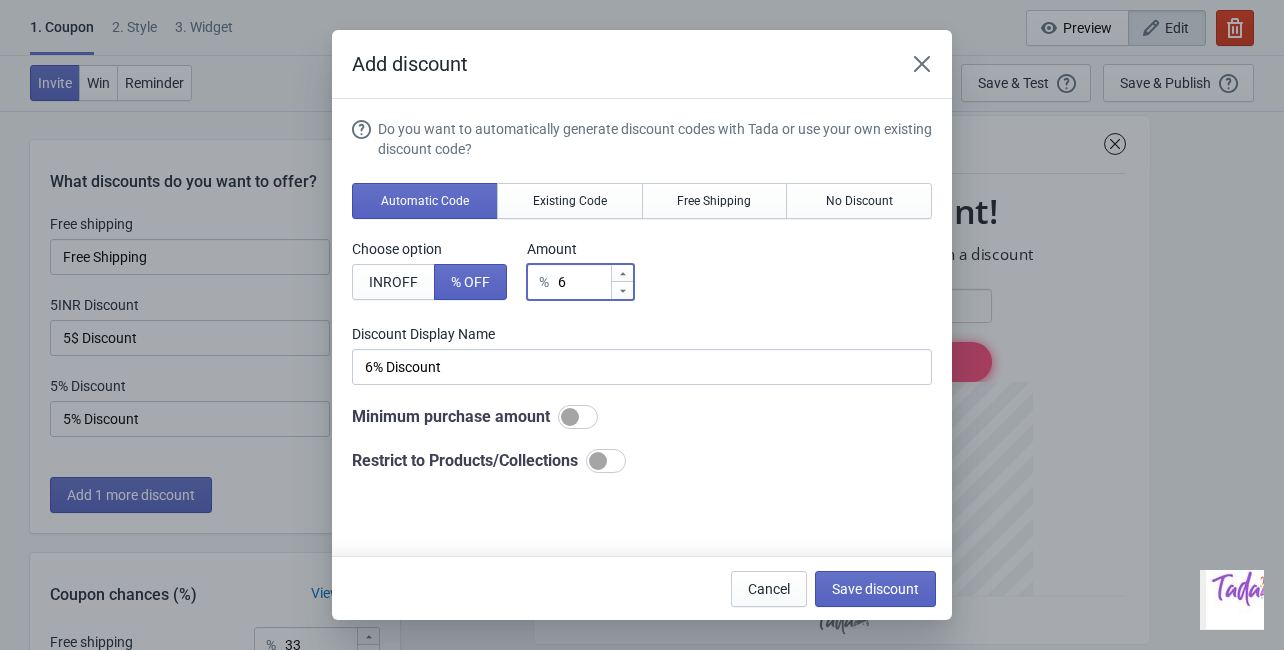
type input "7% Discount"
click at [629, 276] on div at bounding box center [622, 273] width 22 height 17
type input "8"
type input "8% Discount"
click at [629, 276] on div at bounding box center [622, 273] width 22 height 17
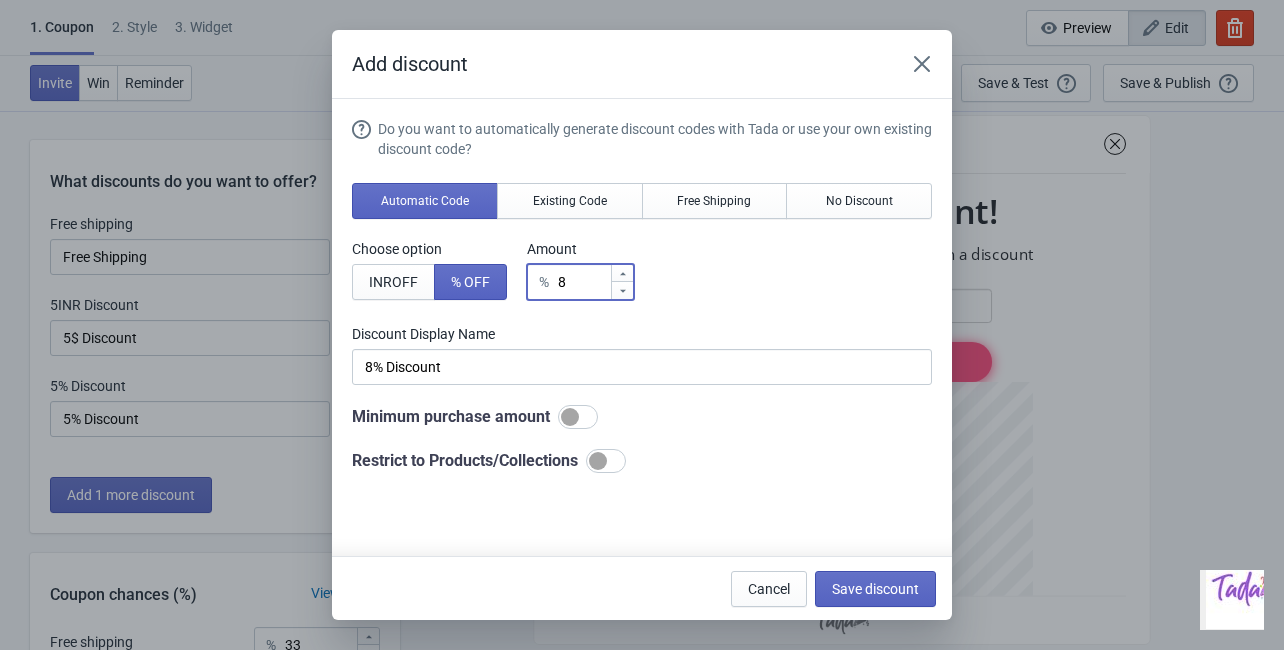
type input "9"
type input "9% Discount"
click at [629, 276] on div at bounding box center [622, 273] width 22 height 17
type input "10"
type input "10% Discount"
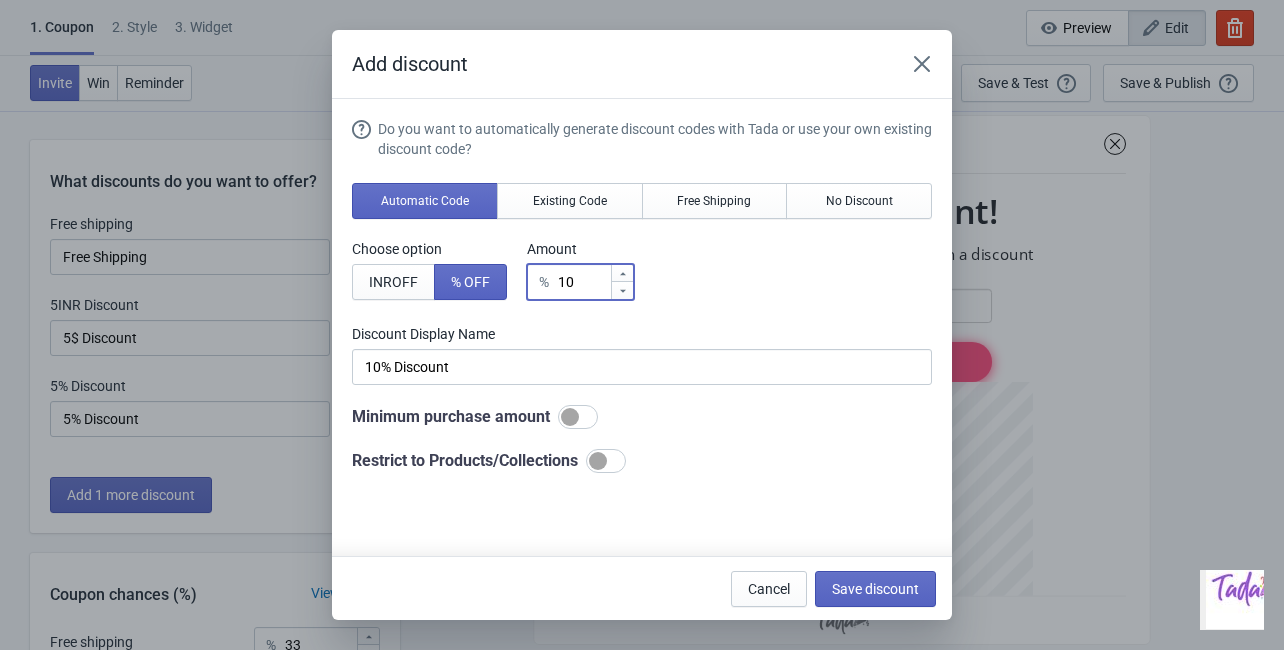
click at [623, 456] on div at bounding box center [606, 461] width 40 height 24
checkbox input "true"
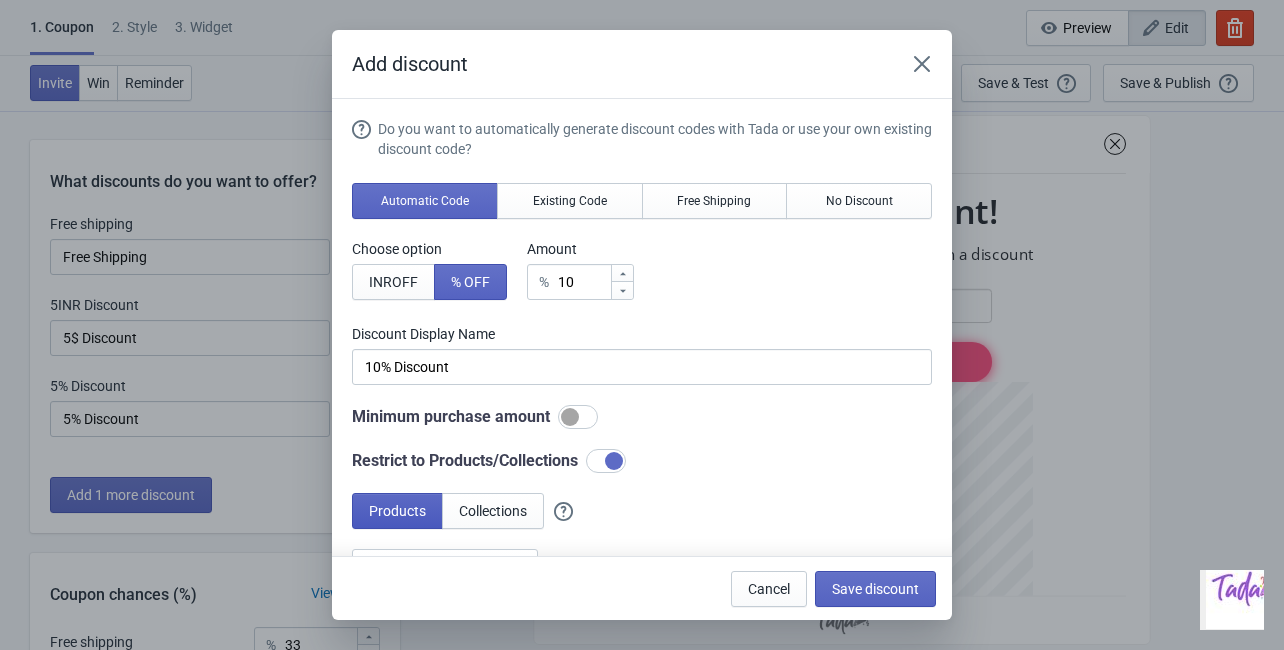
click at [397, 517] on span "Products" at bounding box center [397, 511] width 57 height 16
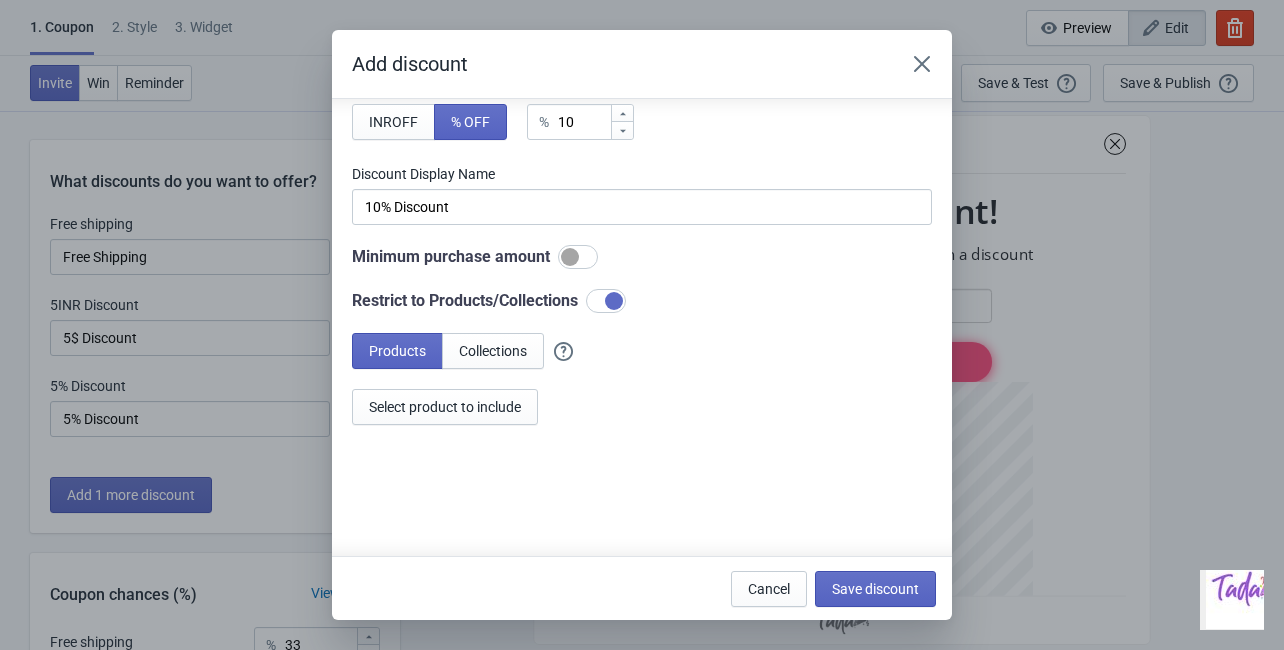
scroll to position [161, 0]
click at [409, 404] on span "Select product to include" at bounding box center [445, 406] width 152 height 16
click at [876, 592] on span "Save discount" at bounding box center [875, 589] width 87 height 16
type input "10% Discount"
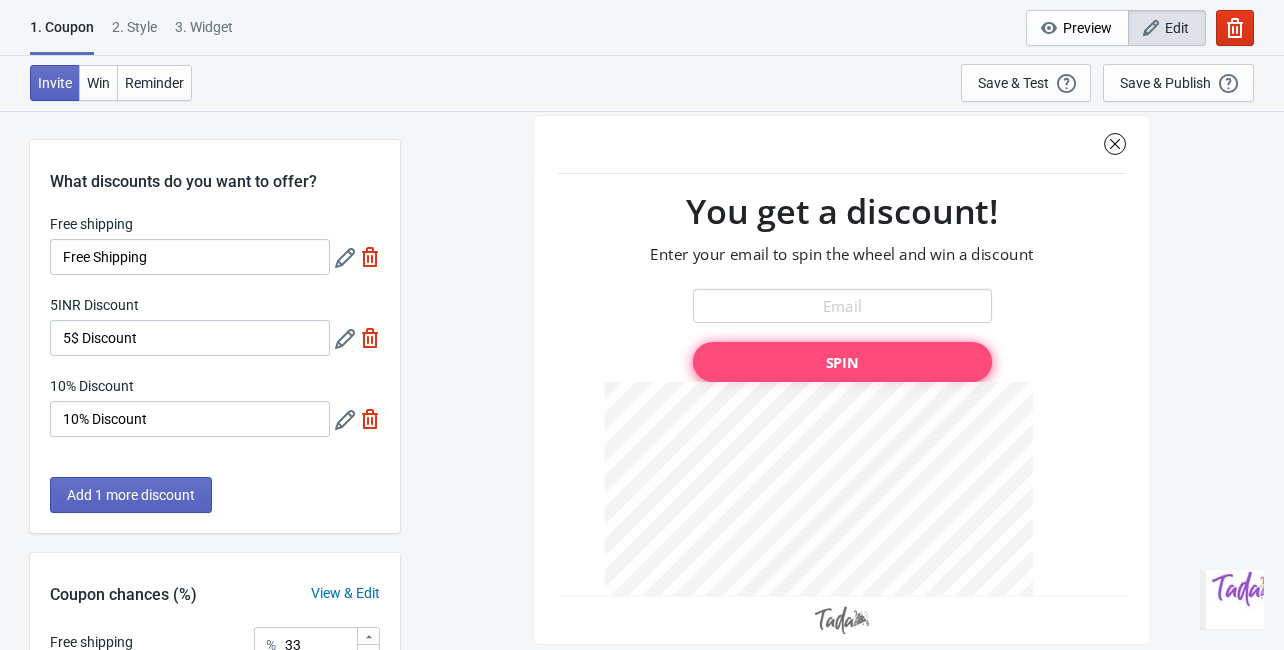
click at [335, 344] on icon at bounding box center [345, 339] width 20 height 20
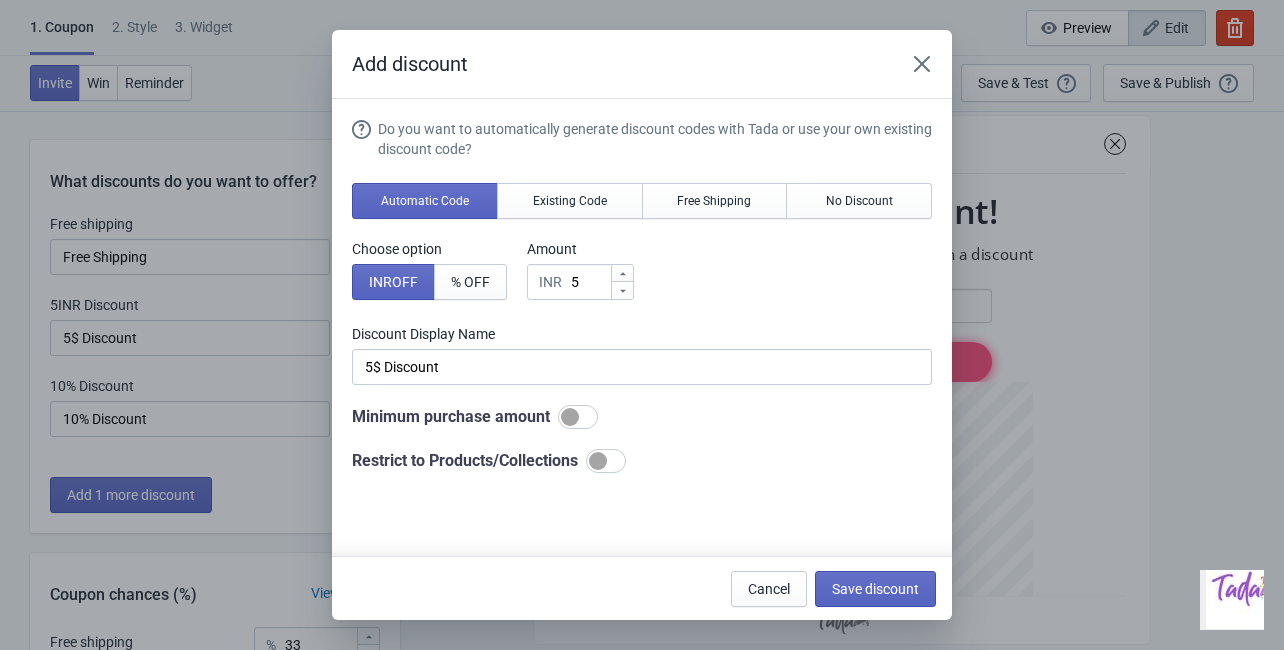
click at [217, 403] on div "Add discount Do you want to automatically generate discount codes with Tada or …" at bounding box center [642, 325] width 1284 height 590
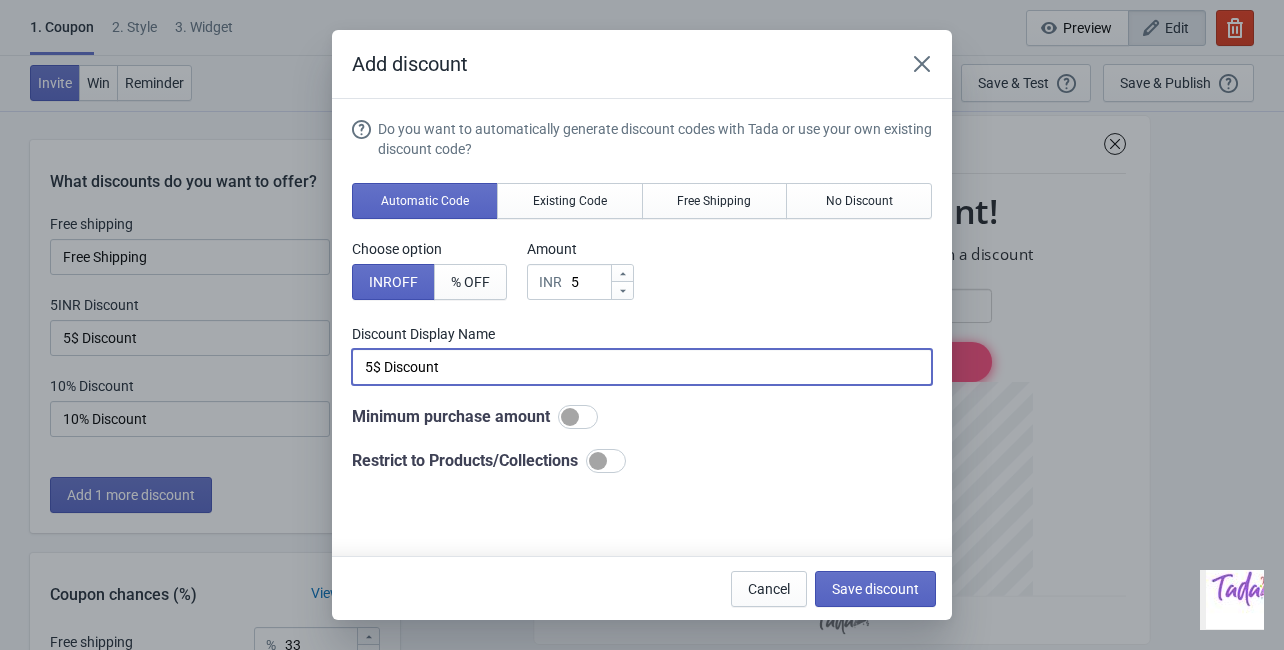
click at [479, 377] on input "5$ Discount" at bounding box center [642, 367] width 580 height 36
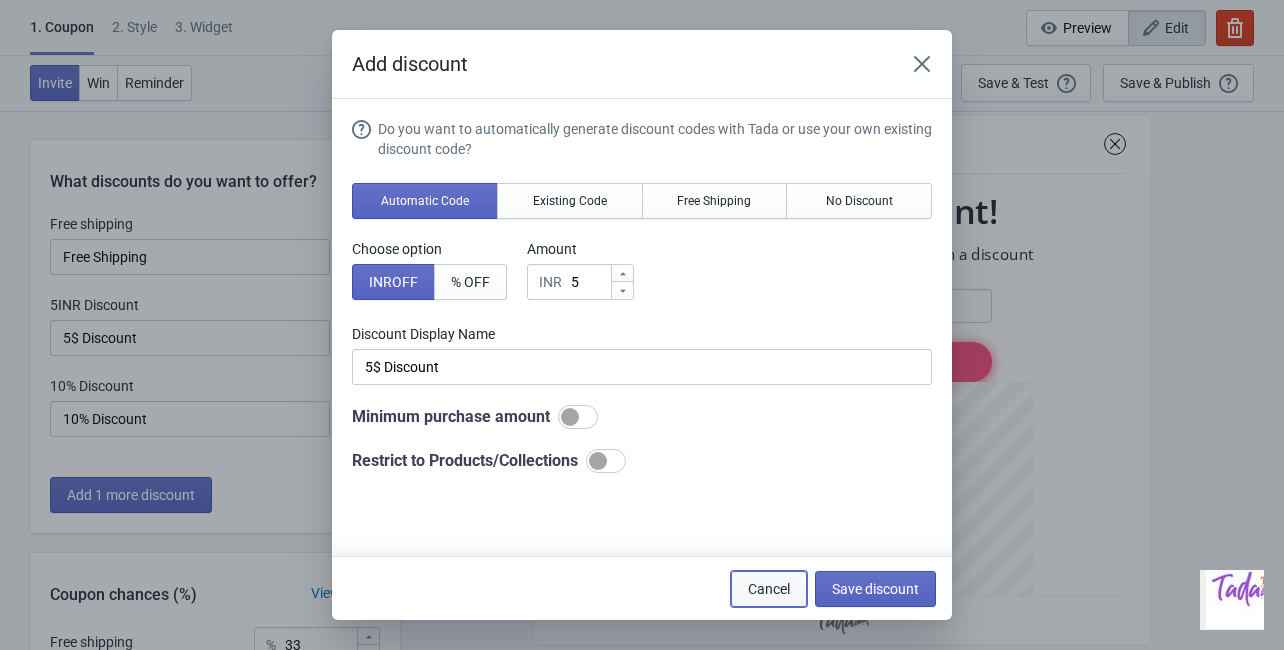
click at [776, 581] on span "Cancel" at bounding box center [769, 589] width 42 height 16
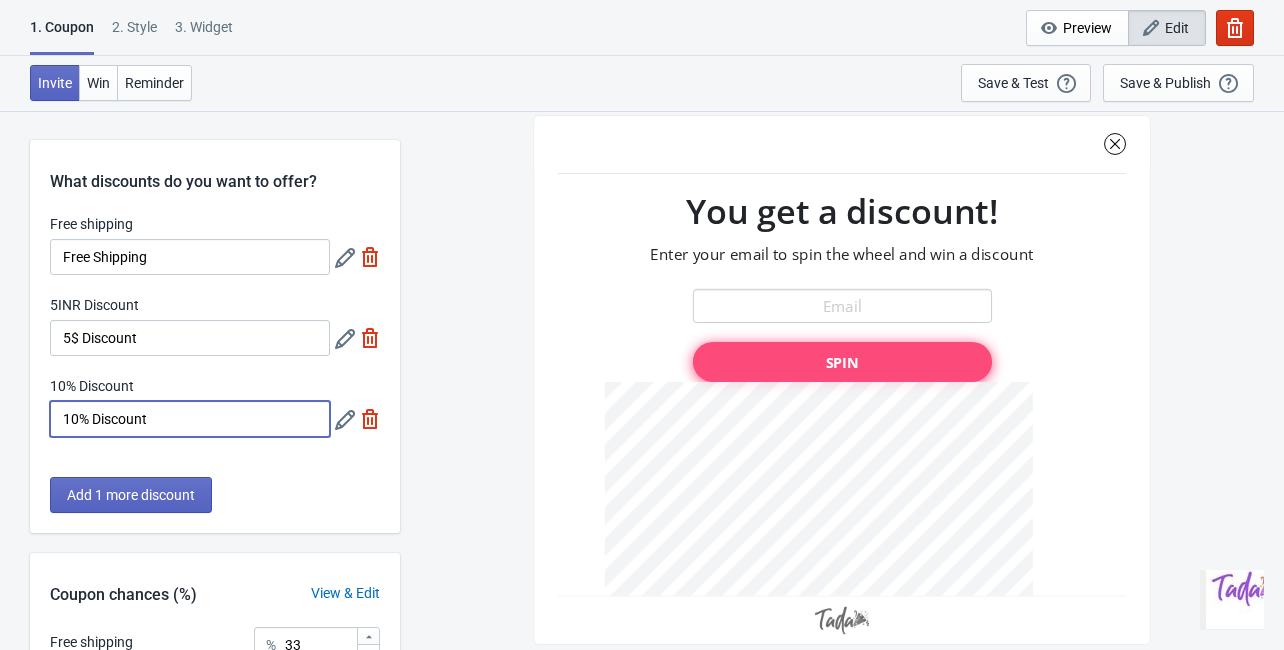
click at [237, 436] on input "10% Discount" at bounding box center [190, 419] width 280 height 36
click at [348, 431] on div at bounding box center [357, 419] width 45 height 36
click at [349, 420] on icon at bounding box center [345, 420] width 20 height 20
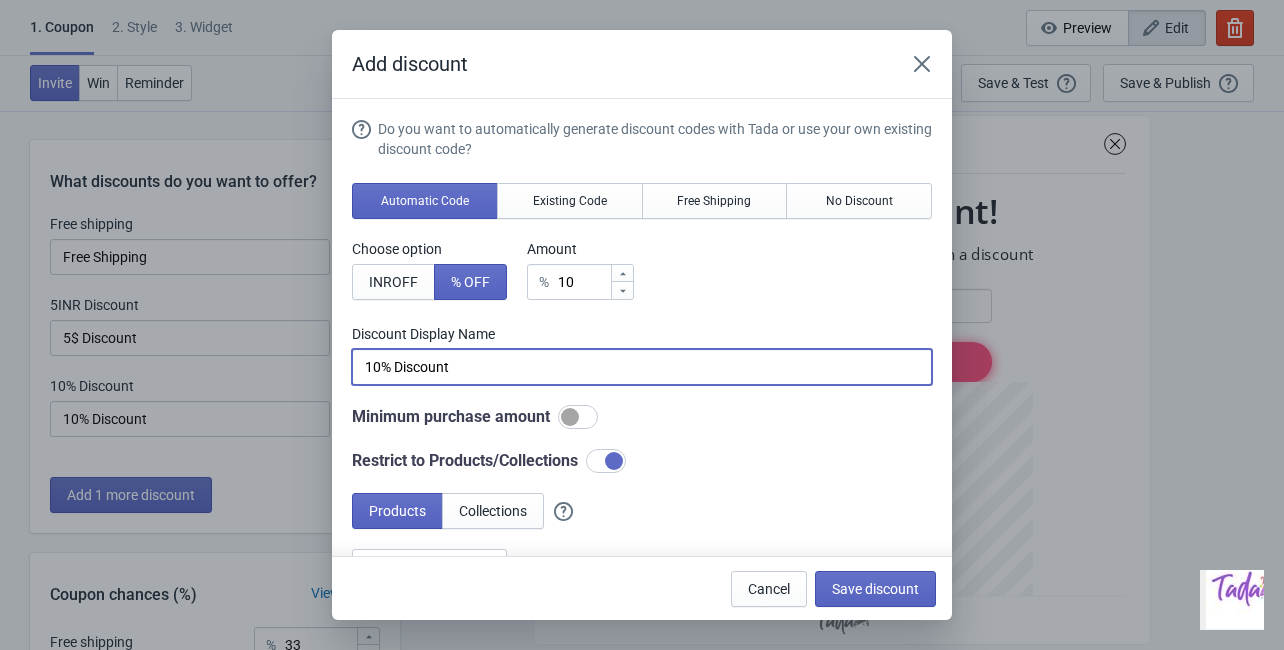
drag, startPoint x: 488, startPoint y: 376, endPoint x: 289, endPoint y: 364, distance: 199.3
click at [289, 364] on div "Add discount Do you want to automatically generate discount codes with Tada or …" at bounding box center [642, 325] width 1284 height 590
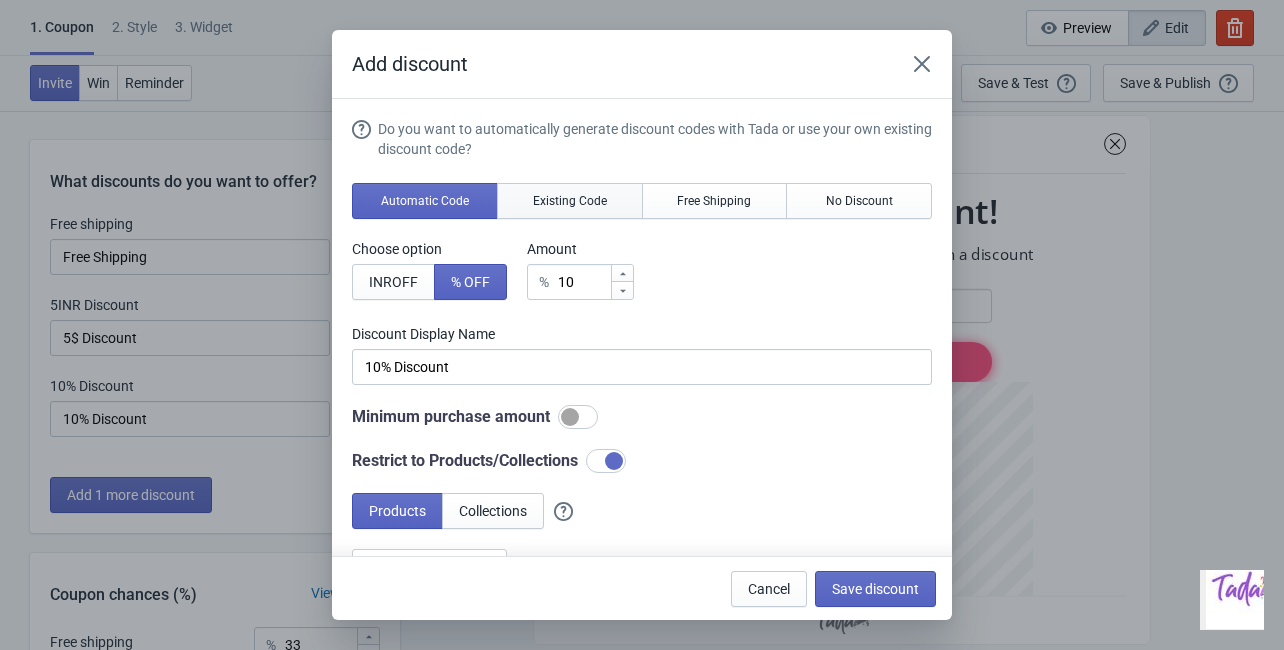
click at [568, 191] on button "Existing Code" at bounding box center [570, 201] width 146 height 36
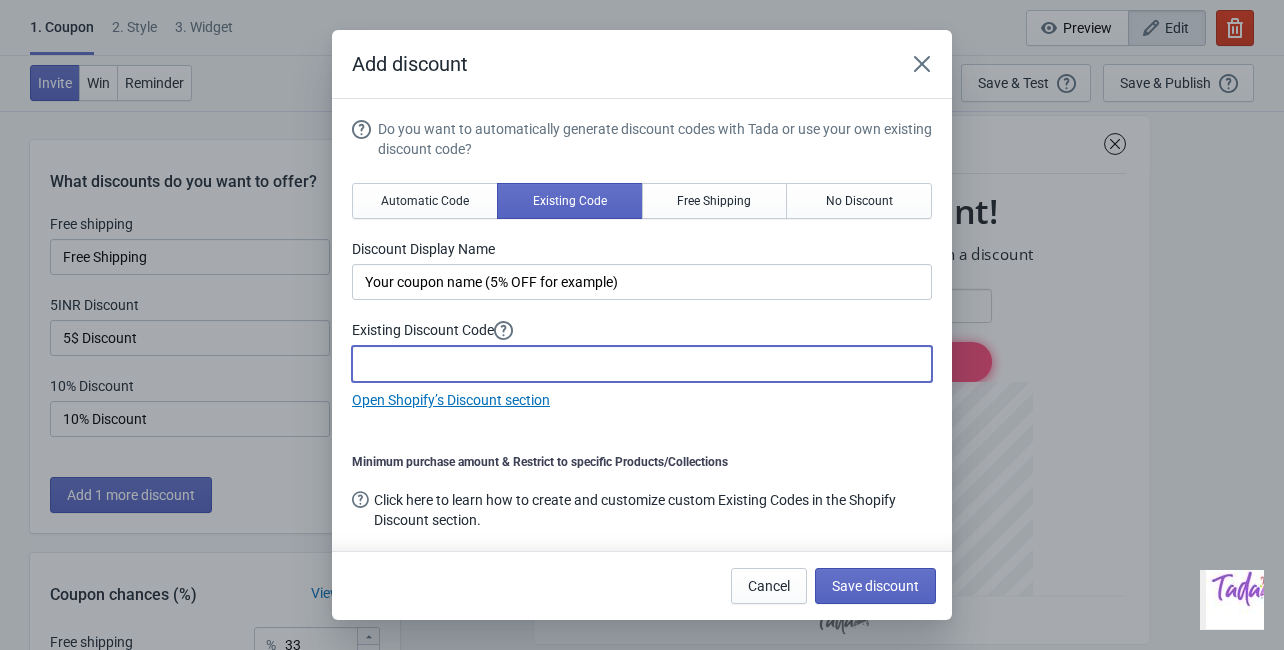
click at [458, 360] on input at bounding box center [642, 364] width 580 height 36
type input "DIW@LI221025"
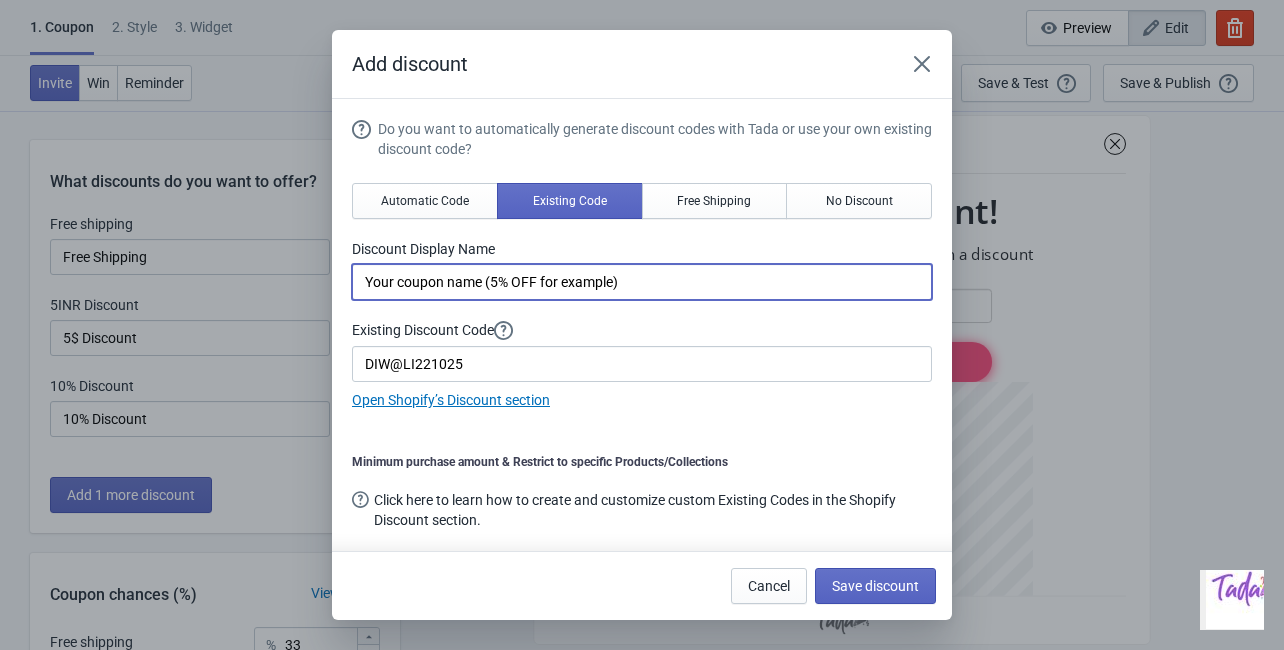
drag, startPoint x: 668, startPoint y: 281, endPoint x: 364, endPoint y: 296, distance: 304.3
click at [364, 296] on input "Your coupon name (5% OFF for example)" at bounding box center [642, 282] width 580 height 36
type input "10% OFF DISCOUNT"
click at [883, 575] on button "Save discount" at bounding box center [875, 586] width 121 height 36
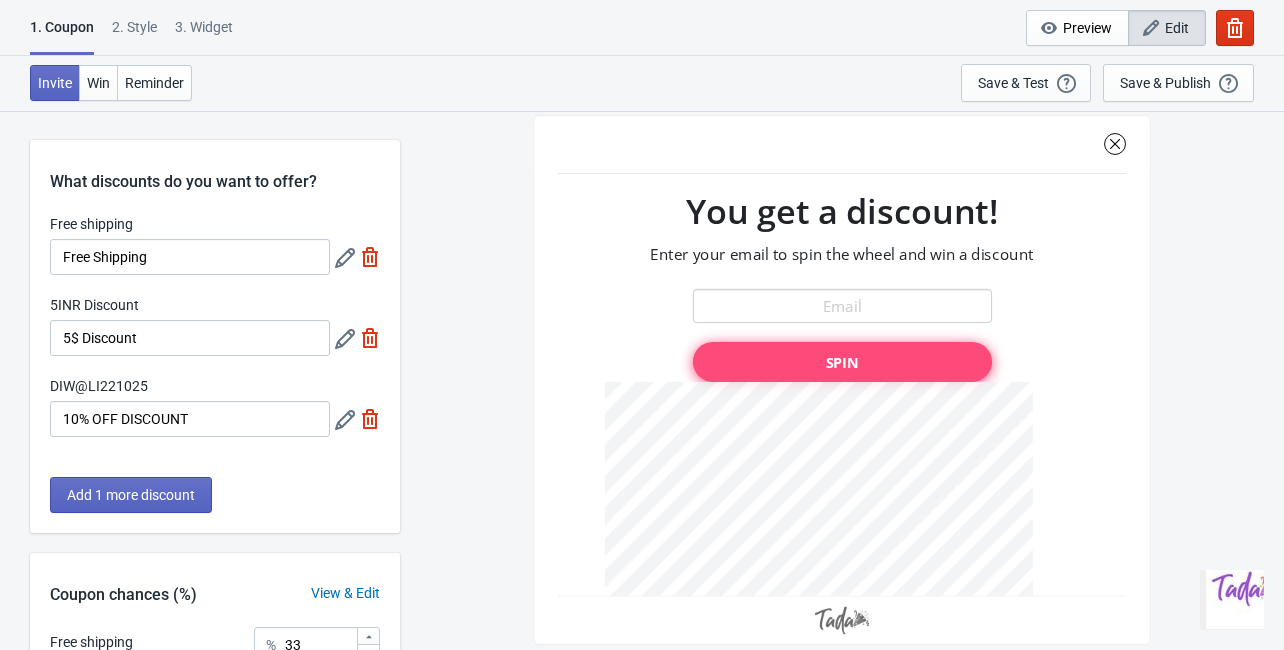
click at [339, 425] on icon at bounding box center [345, 420] width 20 height 20
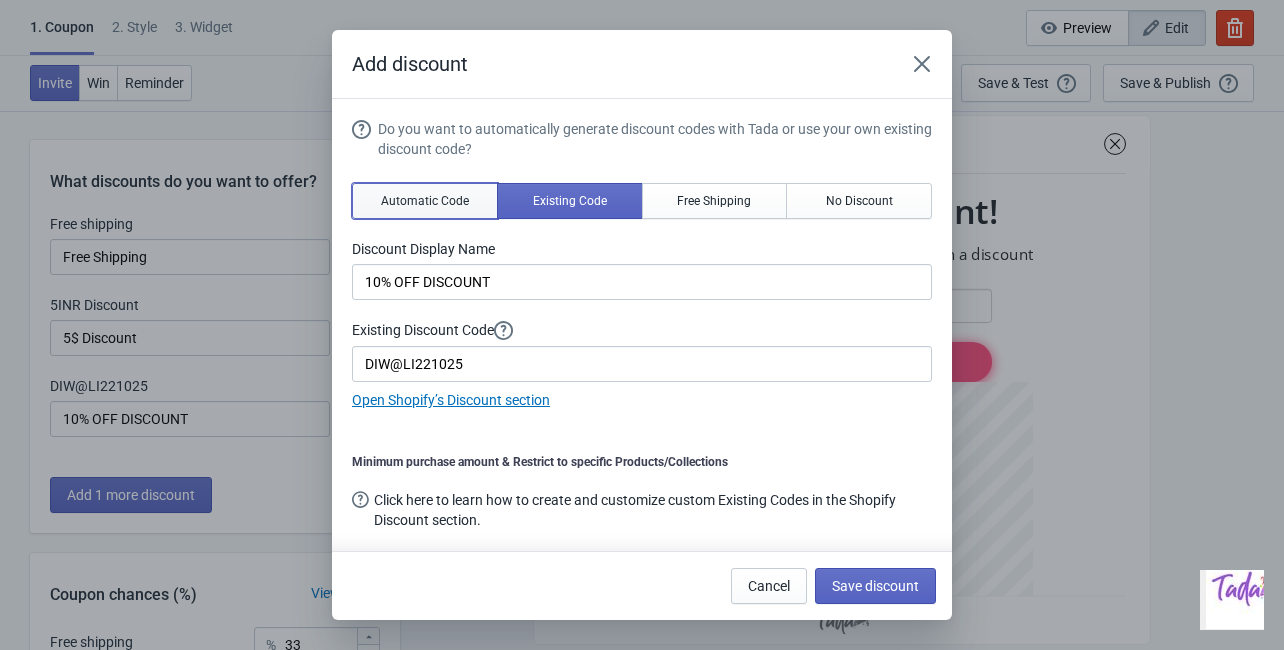
click at [434, 201] on span "Automatic Code" at bounding box center [425, 201] width 88 height 16
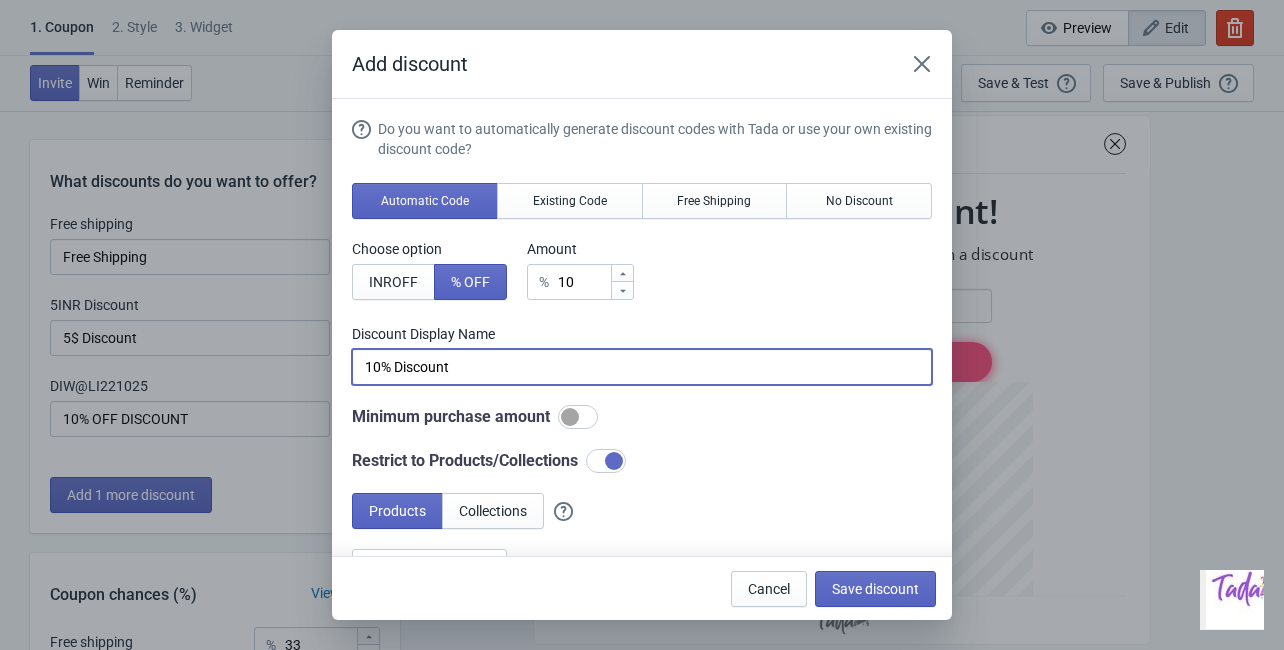
click at [497, 363] on input "10% Discount" at bounding box center [642, 367] width 580 height 36
click at [869, 581] on span "Save discount" at bounding box center [875, 589] width 87 height 16
type input "10% Discount"
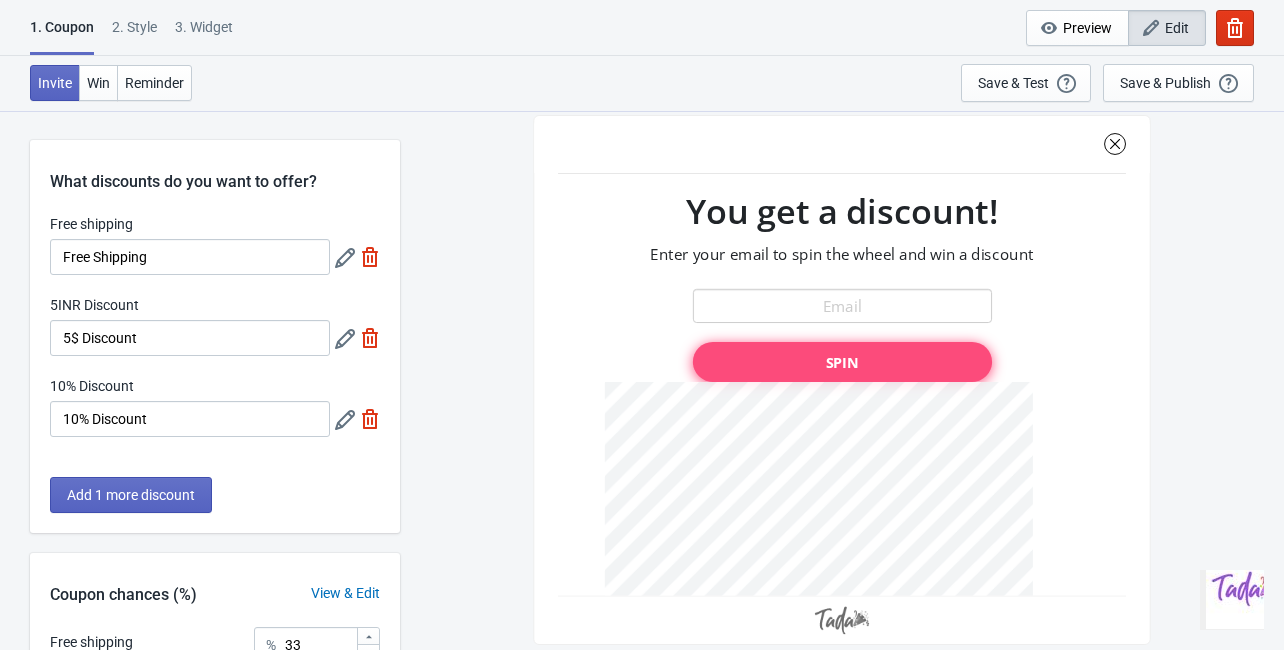
click at [341, 428] on icon at bounding box center [345, 420] width 20 height 20
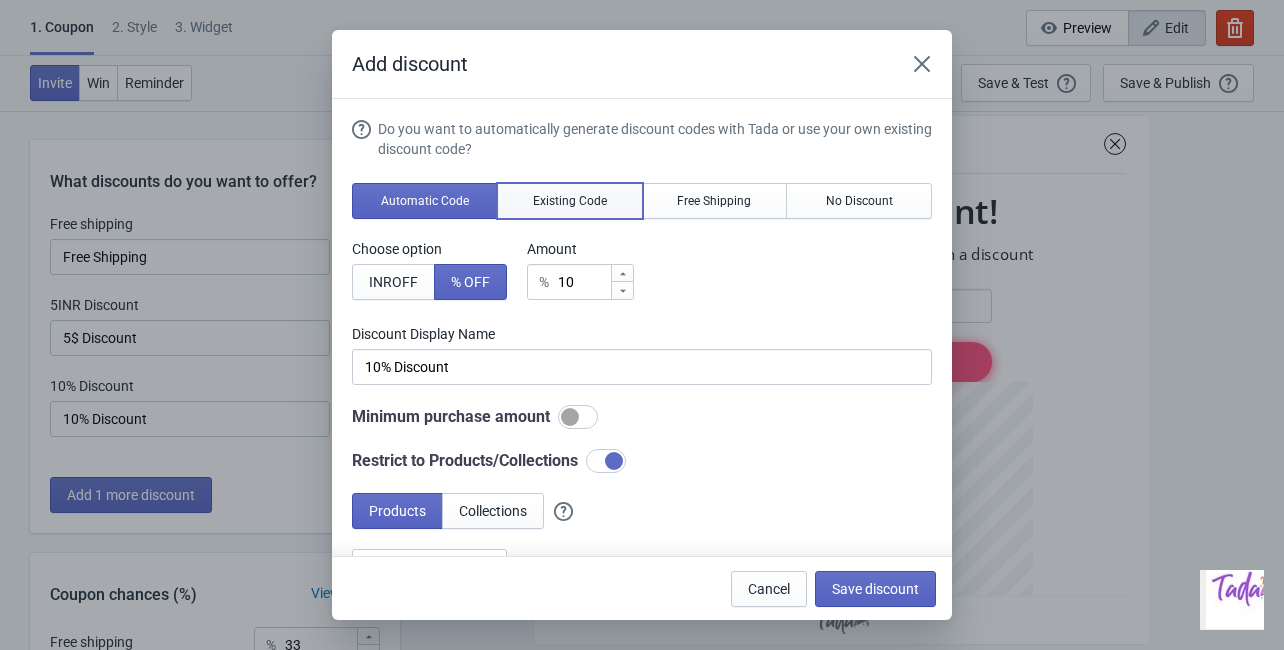
click at [602, 204] on button "Existing Code" at bounding box center [570, 201] width 146 height 36
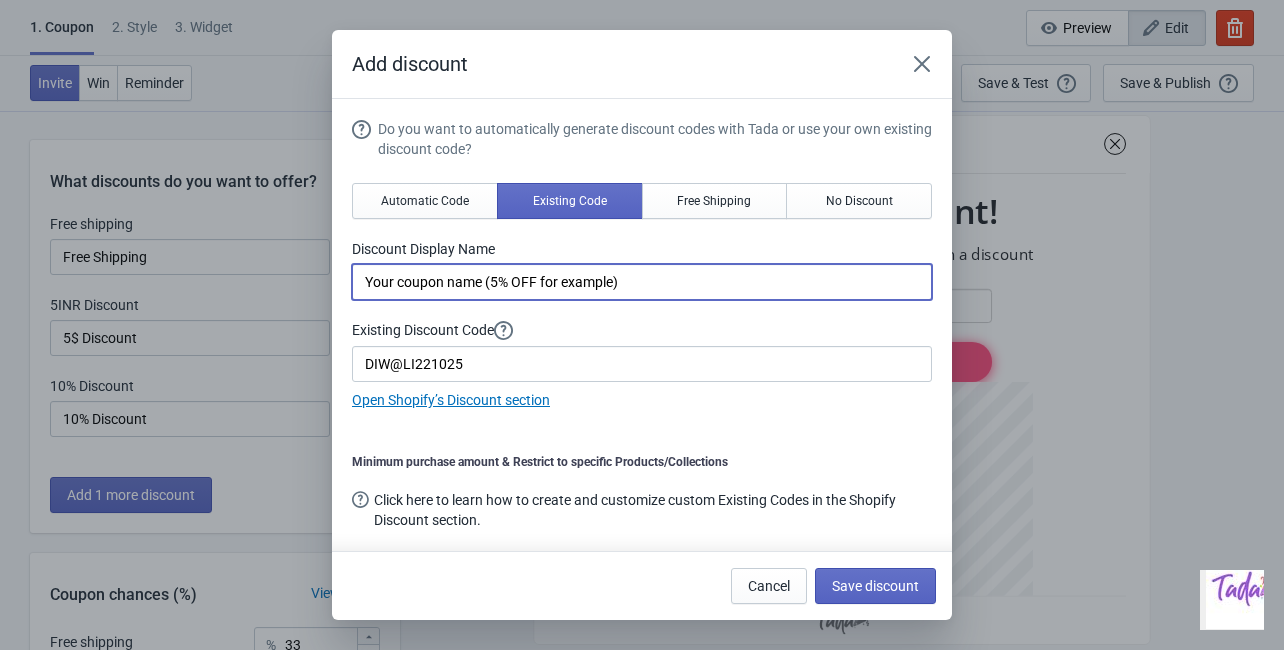
drag, startPoint x: 660, startPoint y: 281, endPoint x: 326, endPoint y: 277, distance: 333.9
click at [326, 277] on div "Add discount Do you want to automatically generate discount codes with Tada or …" at bounding box center [642, 325] width 1284 height 590
type input "OFFER 10% OFF"
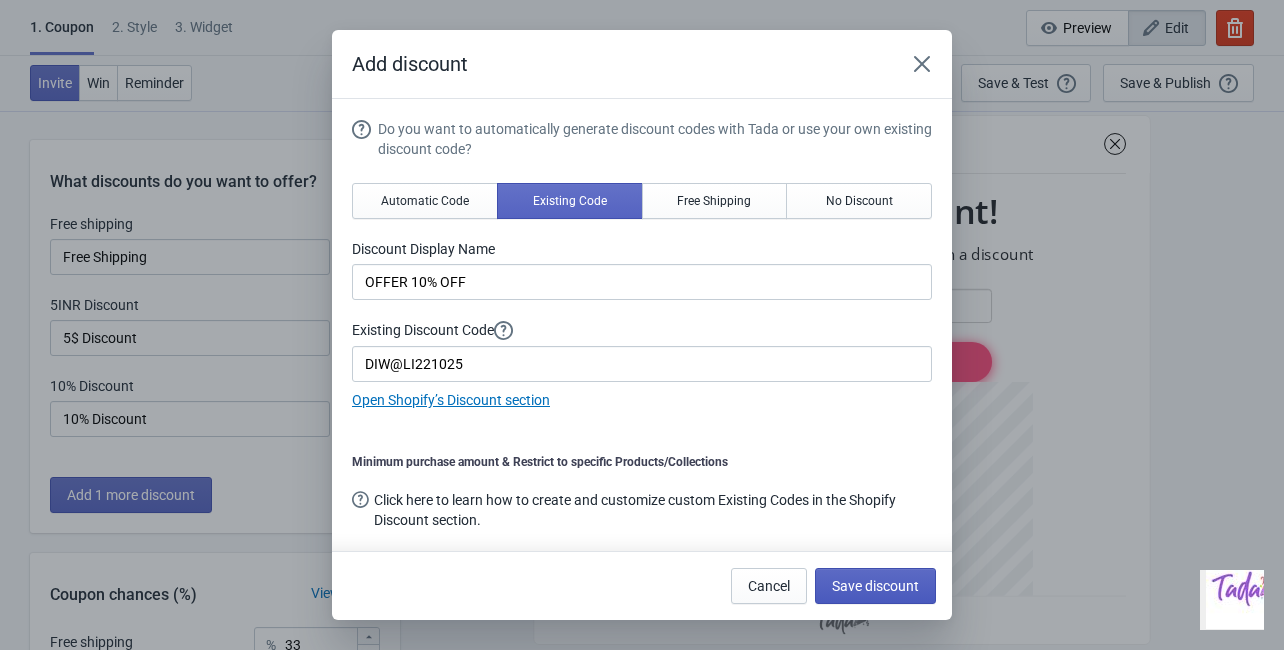
click at [857, 592] on span "Save discount" at bounding box center [875, 586] width 87 height 16
type input "OFFER 10% OFF"
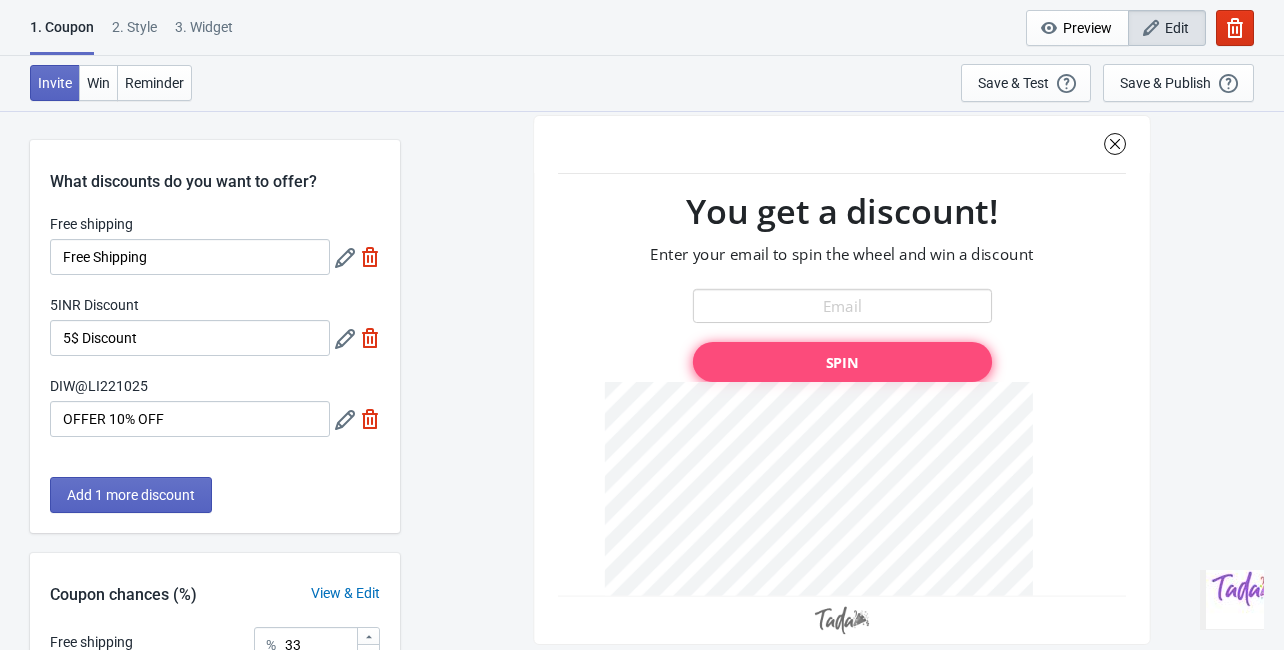
click at [341, 340] on icon at bounding box center [345, 339] width 20 height 20
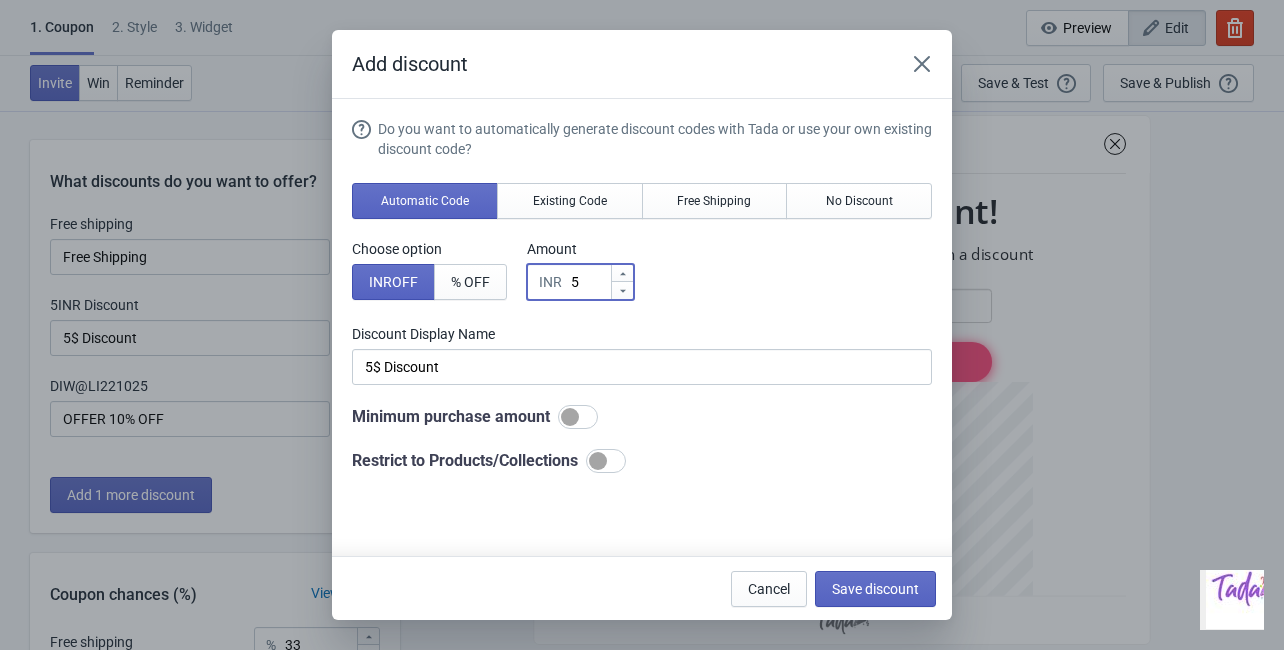
click at [626, 271] on icon at bounding box center [623, 274] width 12 height 12
type input "6"
type input "6INR Discount"
click at [626, 271] on icon at bounding box center [623, 274] width 12 height 12
type input "7"
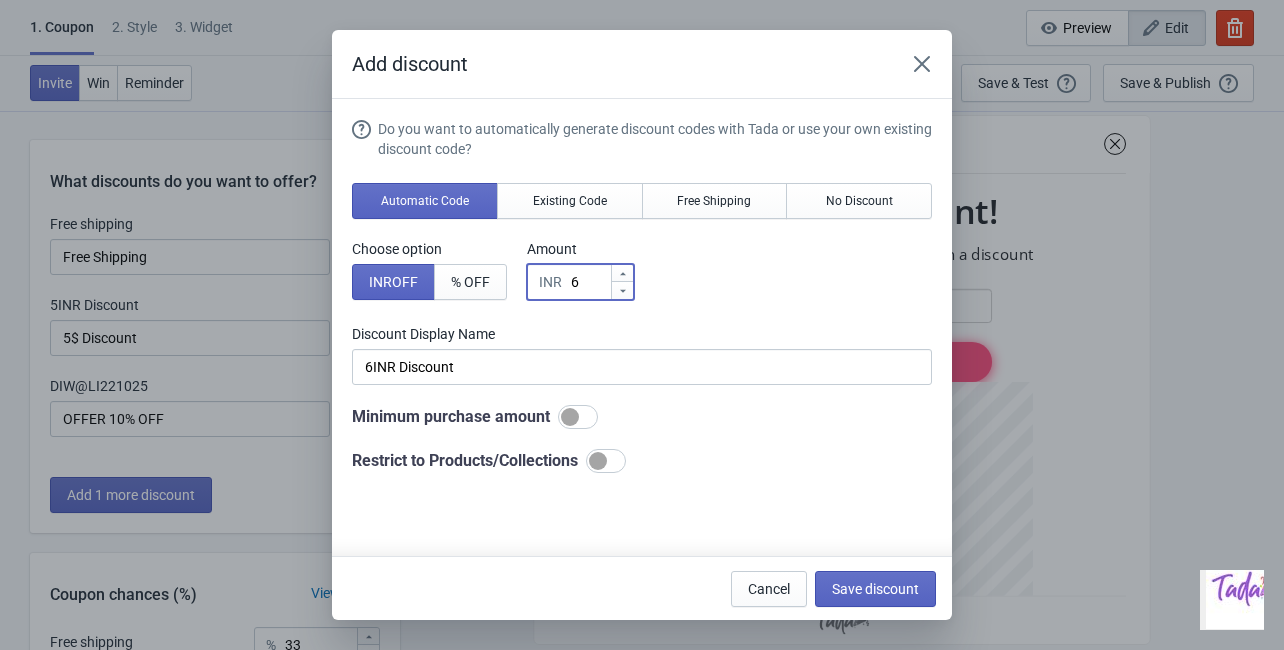
type input "7INR Discount"
click at [626, 271] on icon at bounding box center [623, 274] width 12 height 12
type input "8"
type input "8INR Discount"
click at [626, 271] on icon at bounding box center [623, 274] width 12 height 12
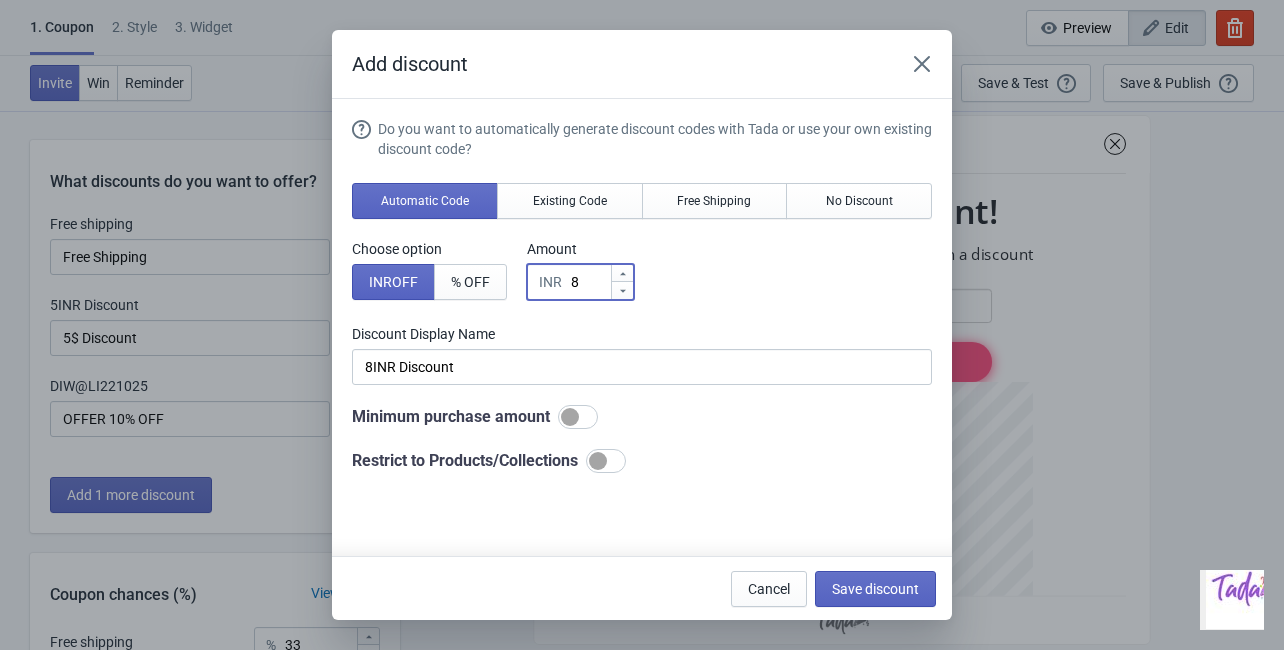
type input "9"
type input "9INR Discount"
click at [628, 272] on icon at bounding box center [623, 274] width 12 height 12
type input "10"
click at [459, 284] on span "% OFF" at bounding box center [470, 282] width 39 height 16
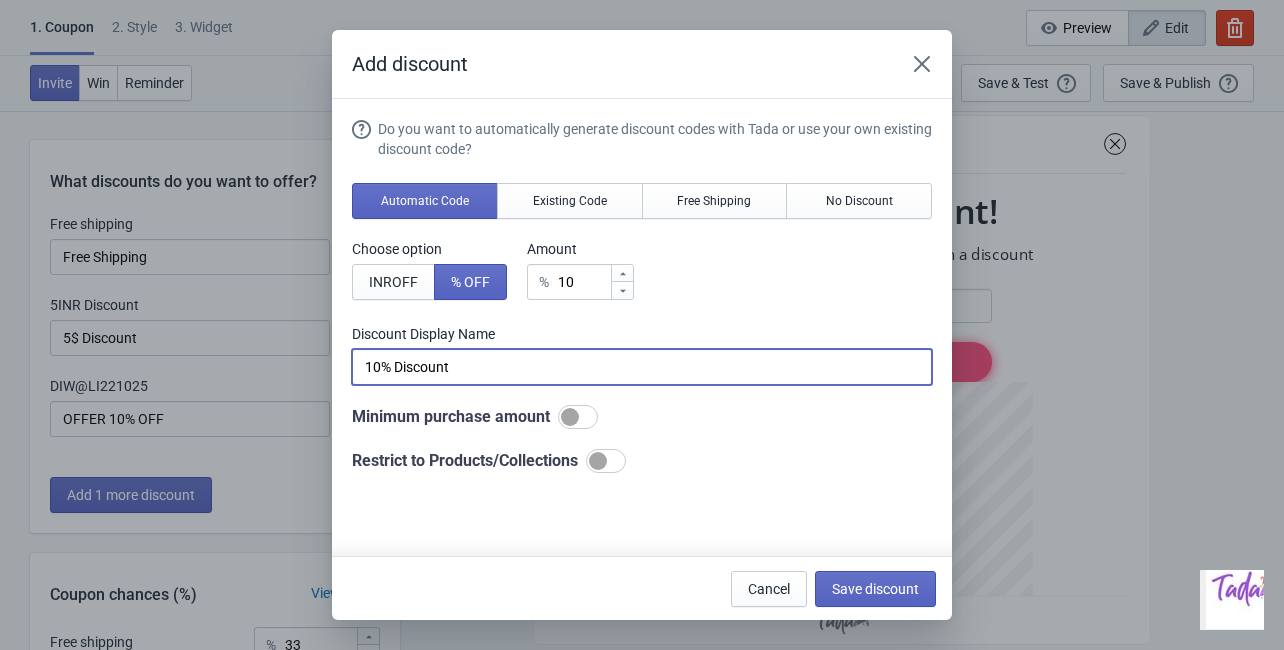
click at [468, 371] on input "10% Discount" at bounding box center [642, 367] width 580 height 36
click at [394, 374] on input "10% Discount" at bounding box center [642, 367] width 580 height 36
type input "10% OFF Discount"
click at [874, 592] on span "Save discount" at bounding box center [875, 589] width 87 height 16
type input "10% OFF Discount"
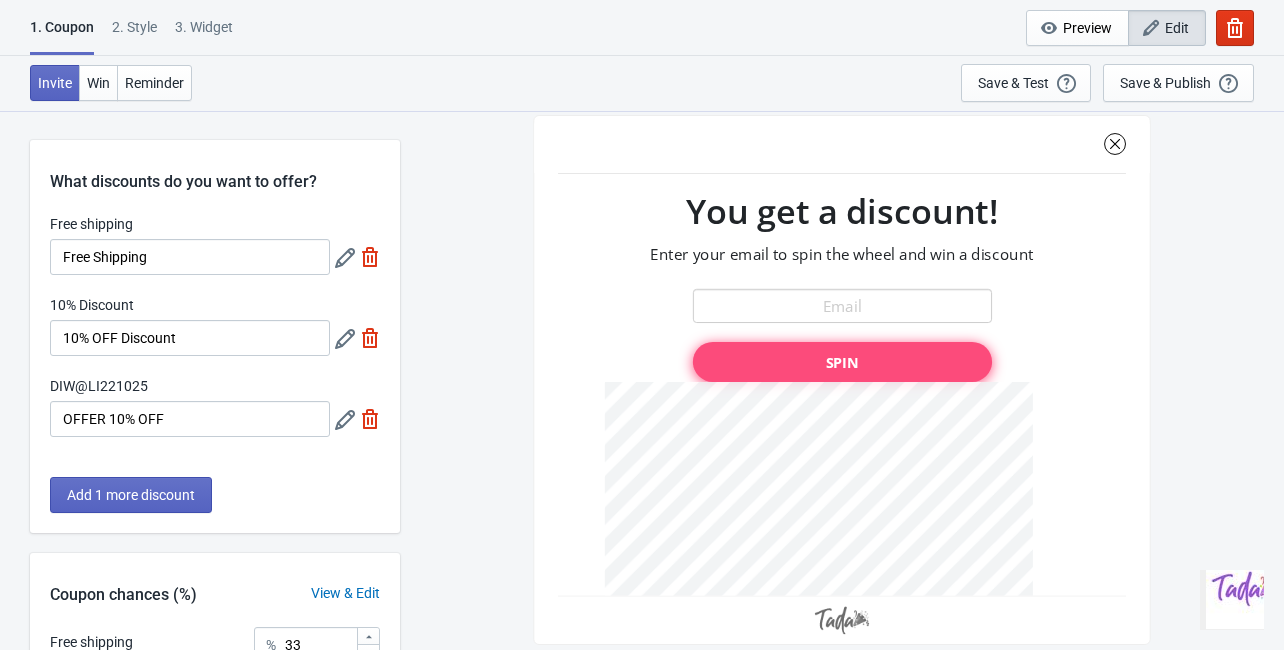
click at [346, 257] on icon at bounding box center [345, 258] width 20 height 20
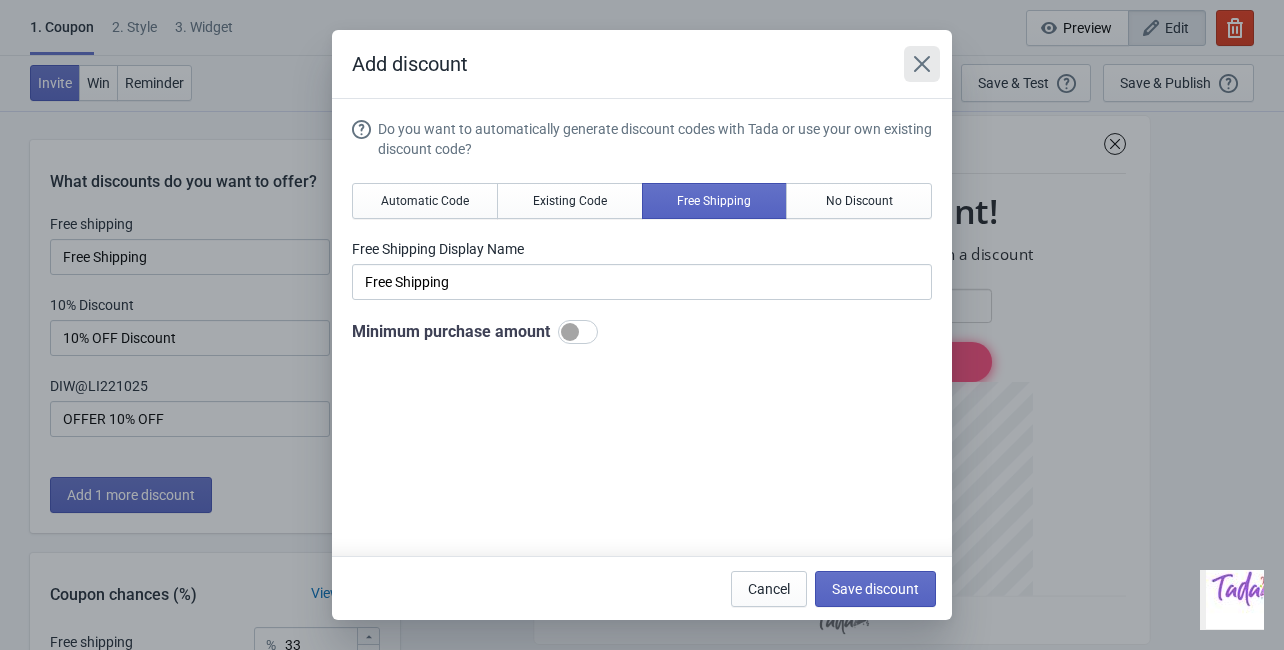
click at [928, 67] on icon "Close" at bounding box center [922, 64] width 20 height 20
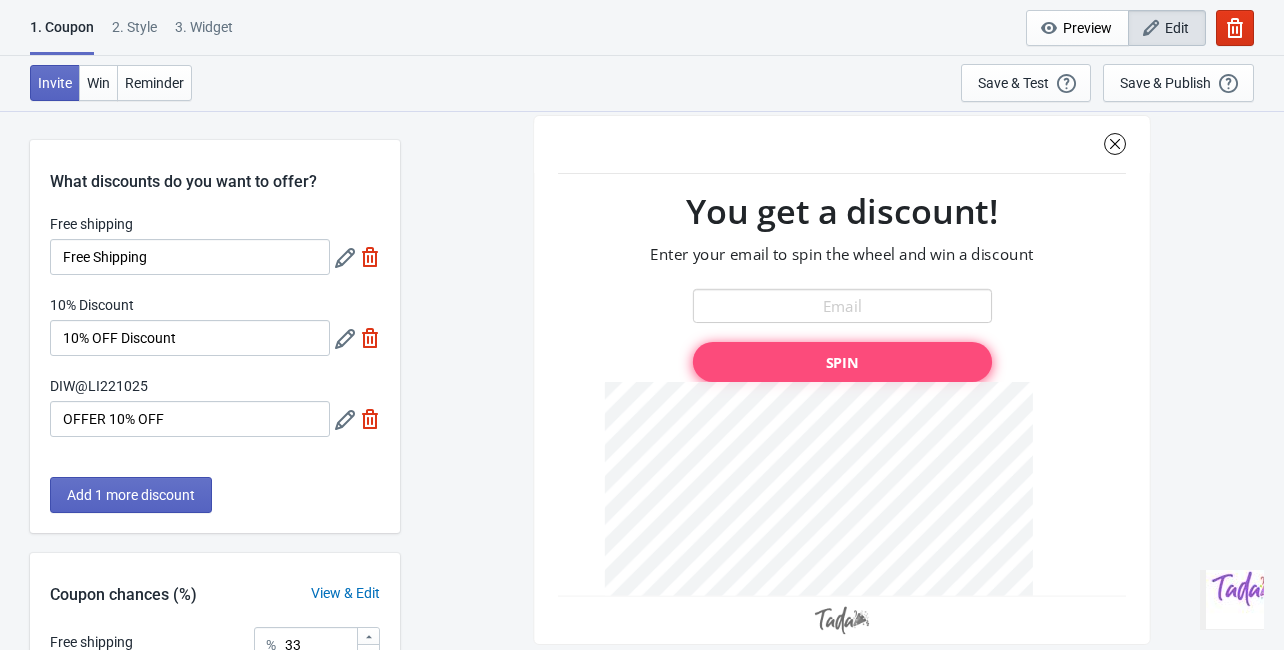
click at [344, 342] on icon at bounding box center [345, 339] width 20 height 20
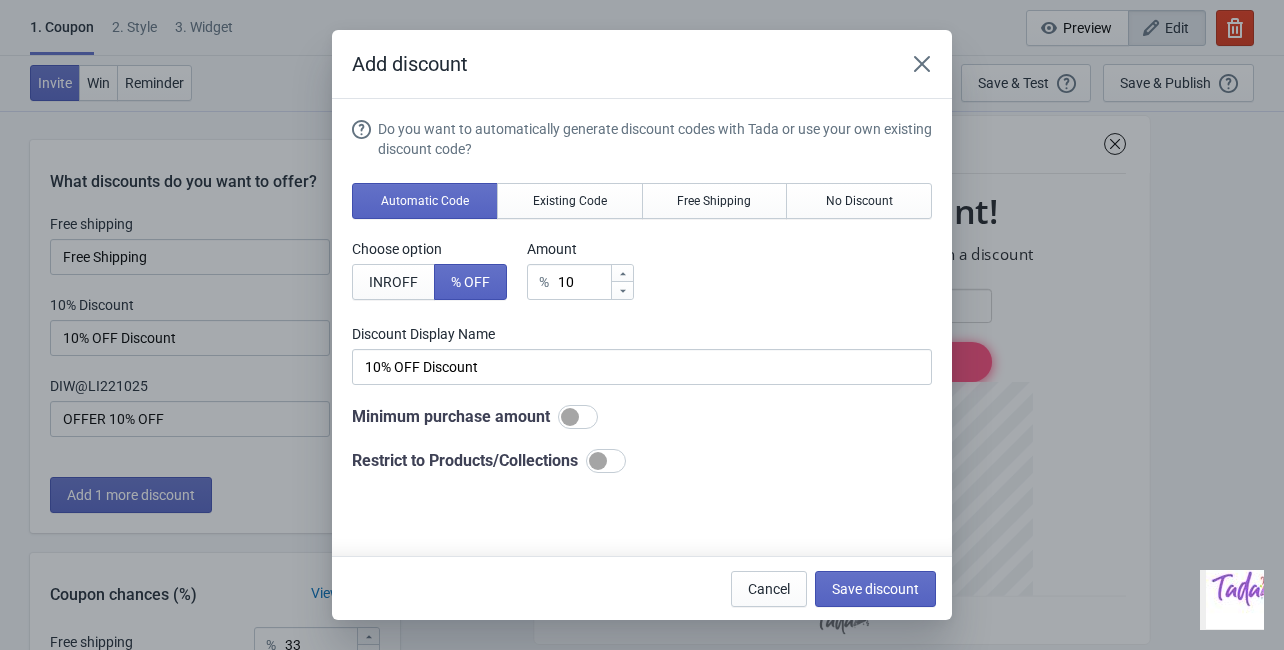
click at [606, 458] on div at bounding box center [598, 461] width 18 height 18
checkbox input "true"
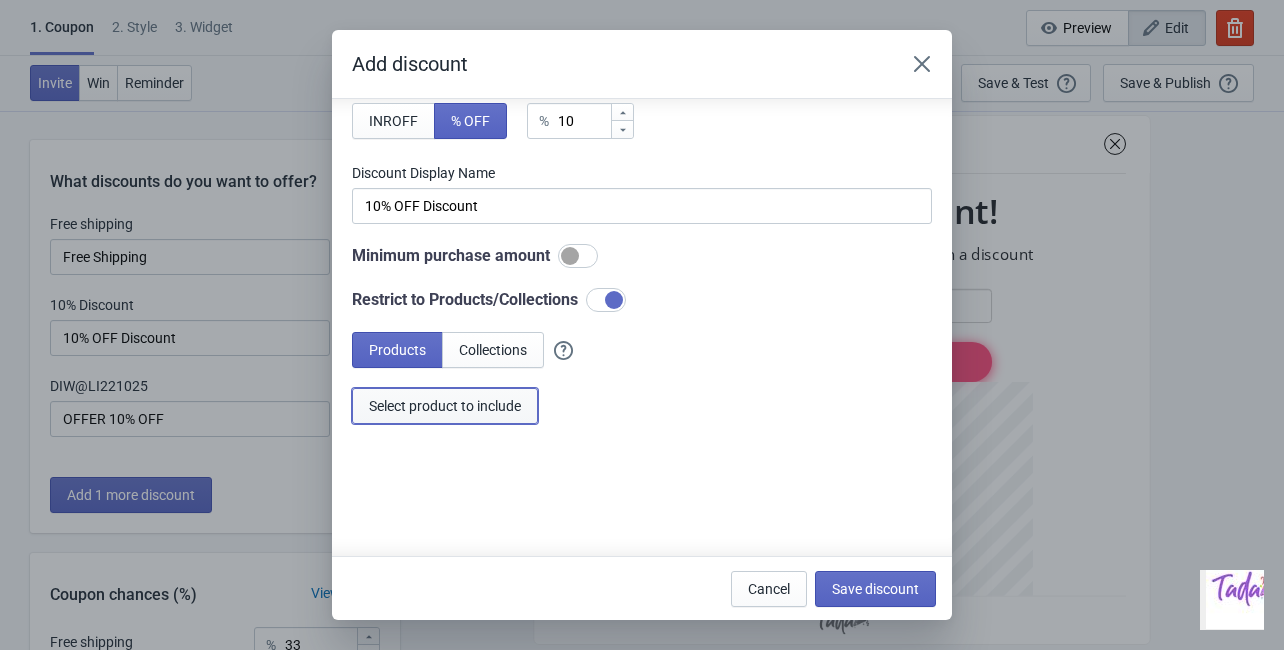
click at [480, 400] on span "Select product to include" at bounding box center [445, 406] width 152 height 16
click at [854, 584] on span "Save discount" at bounding box center [875, 589] width 87 height 16
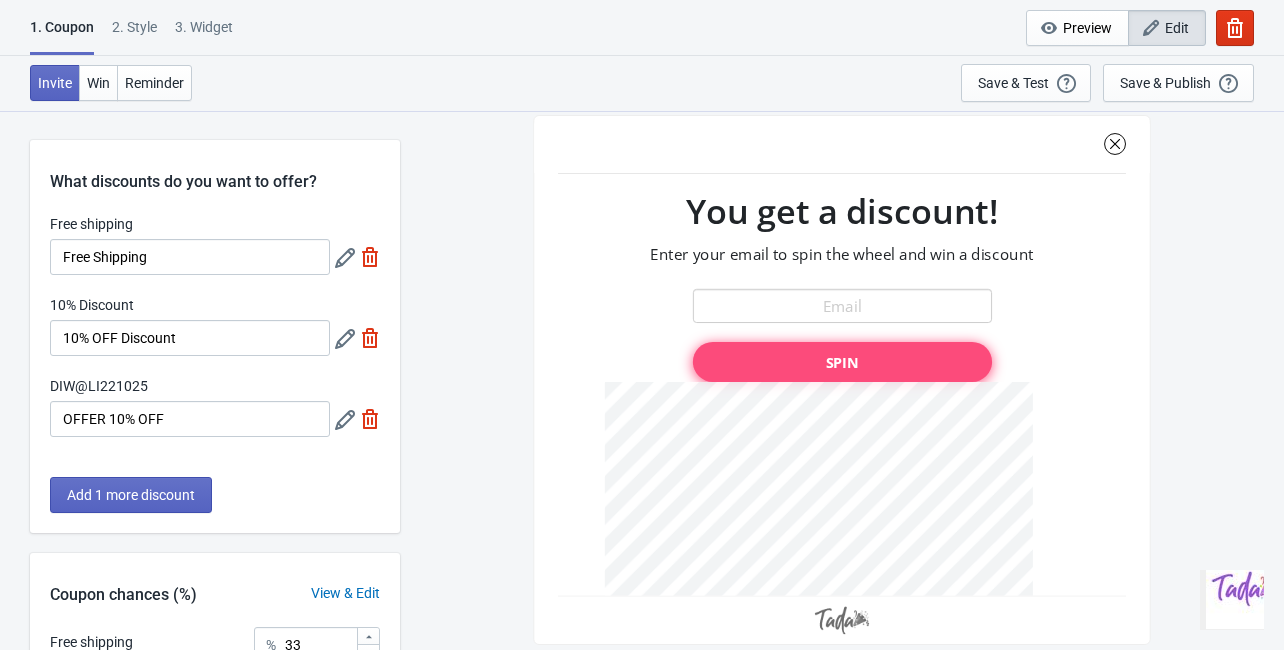
click at [335, 264] on icon at bounding box center [345, 258] width 20 height 20
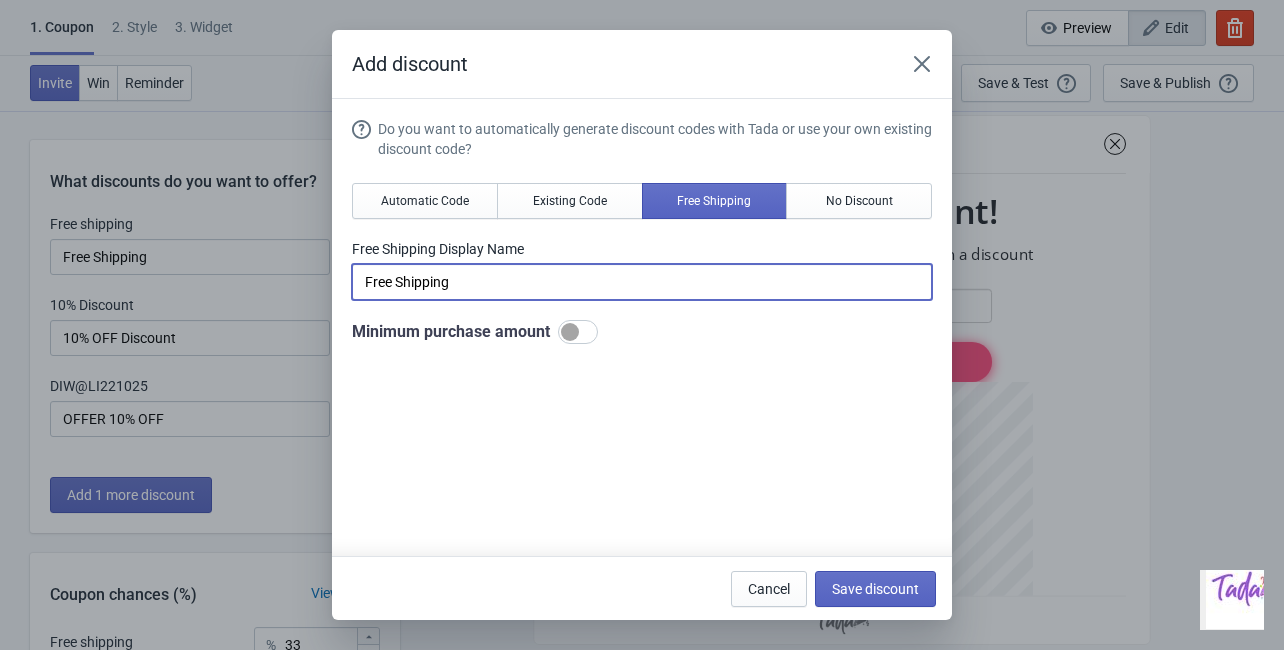
click at [670, 280] on input "Free Shipping" at bounding box center [642, 282] width 580 height 36
type input "Free Shipping🎉✨🎊"
click at [843, 587] on span "Save discount" at bounding box center [875, 589] width 87 height 16
type input "Free Shipping🎉✨🎊"
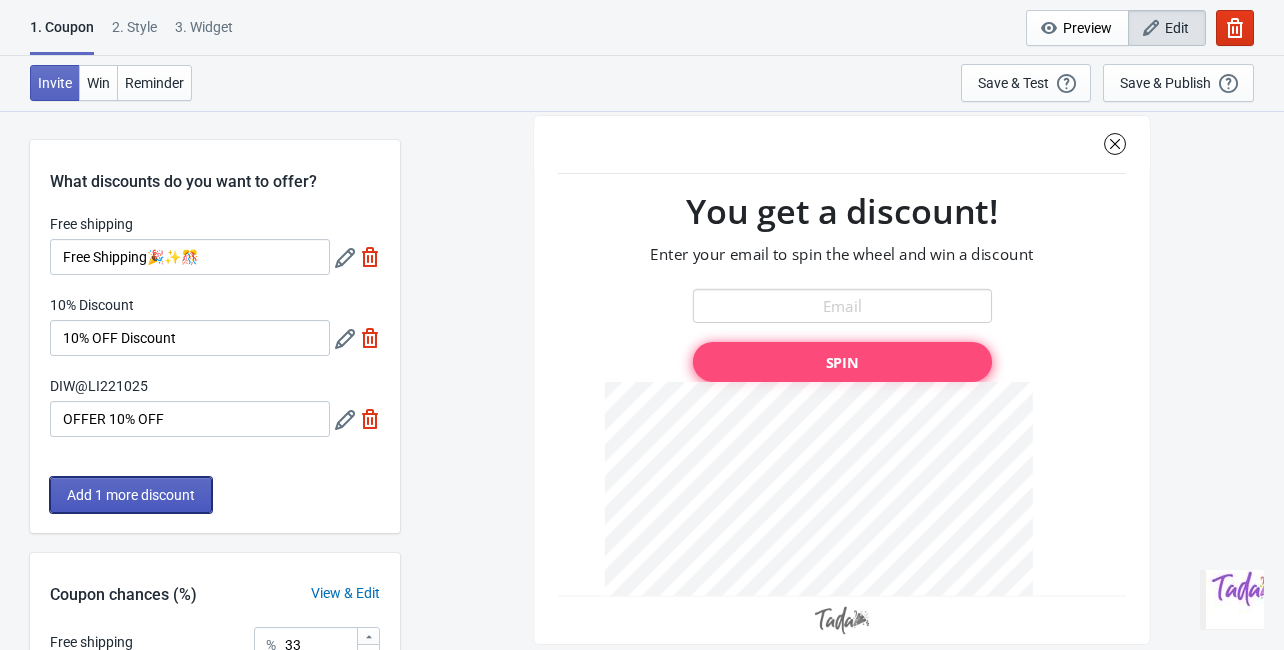
click at [179, 491] on span "Add 1 more discount" at bounding box center [131, 495] width 128 height 16
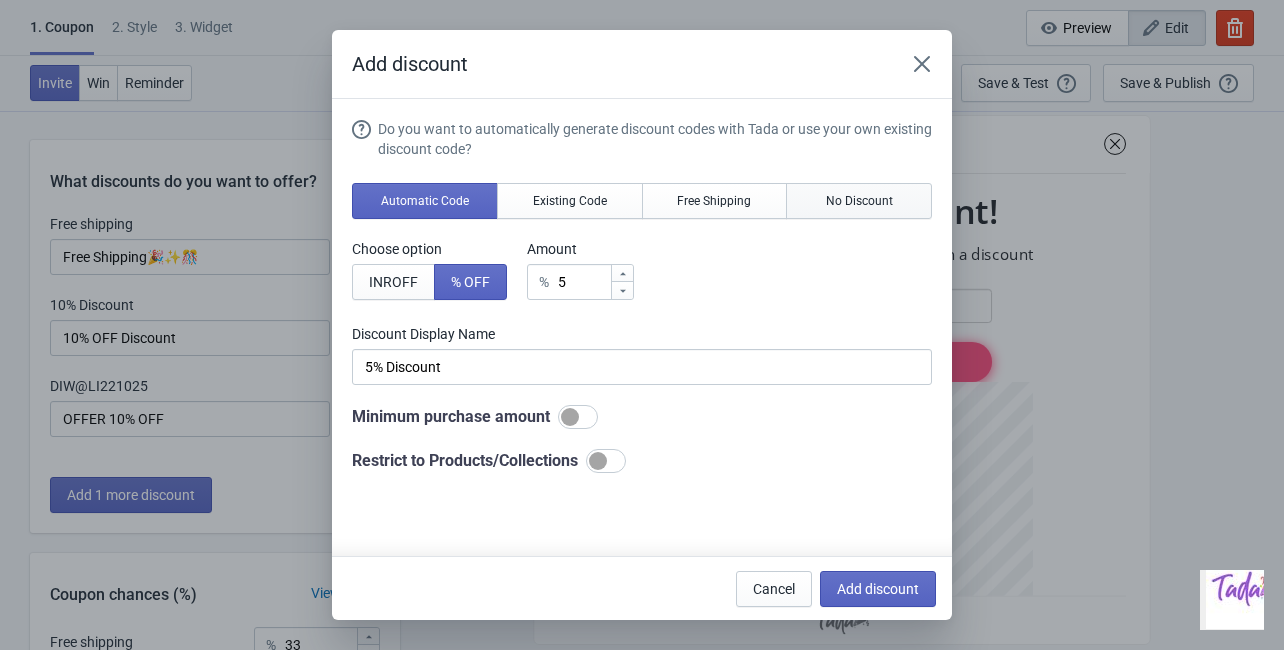
click at [835, 207] on span "No Discount" at bounding box center [859, 201] width 67 height 16
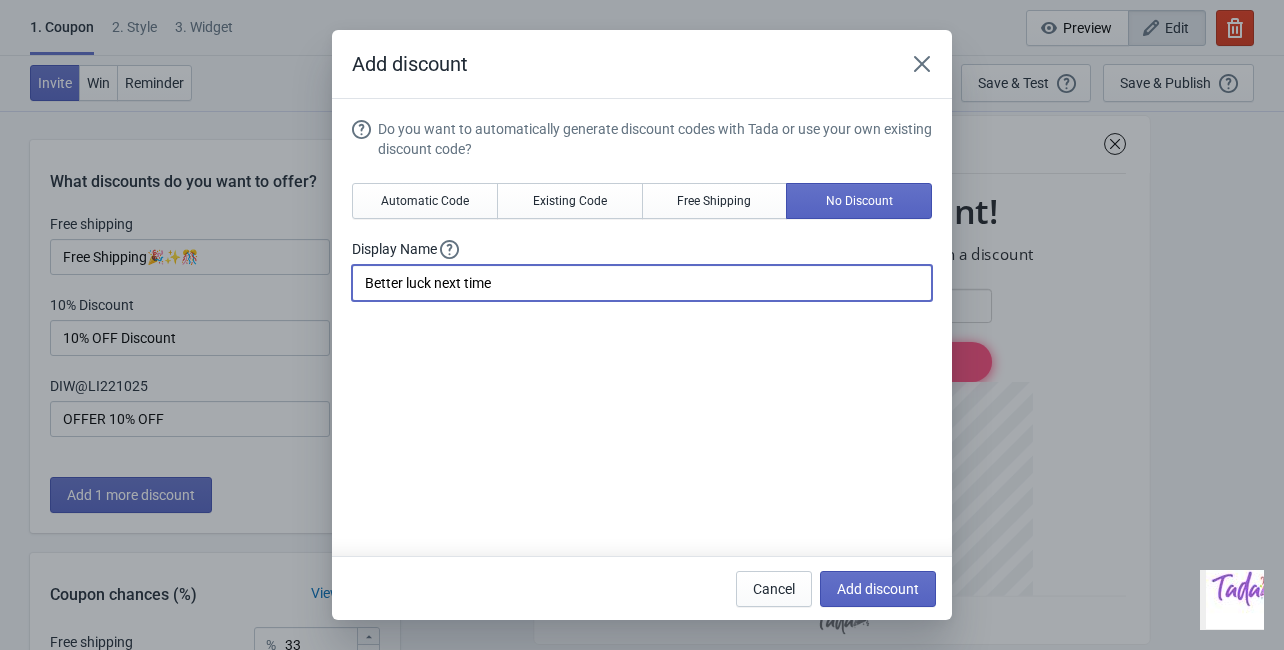
click at [626, 275] on input "Better luck next time" at bounding box center [642, 283] width 580 height 36
type input "Better luck next time🤞"
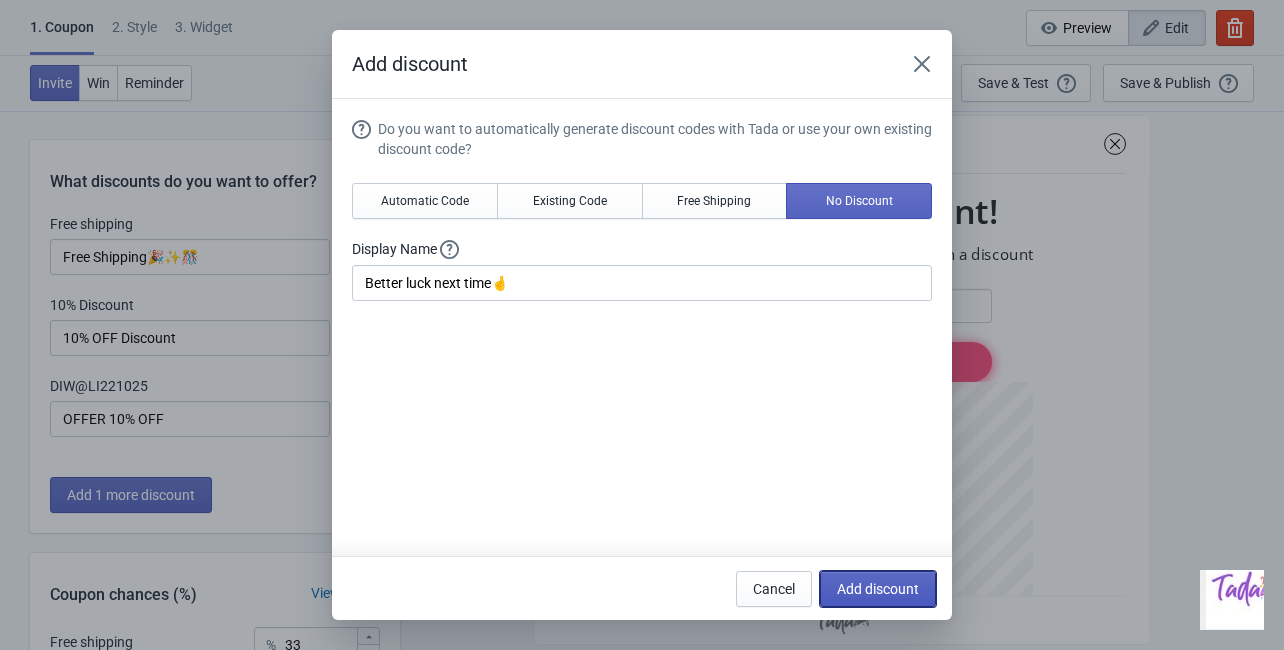
click at [856, 589] on span "Add discount" at bounding box center [878, 589] width 82 height 16
type input "25"
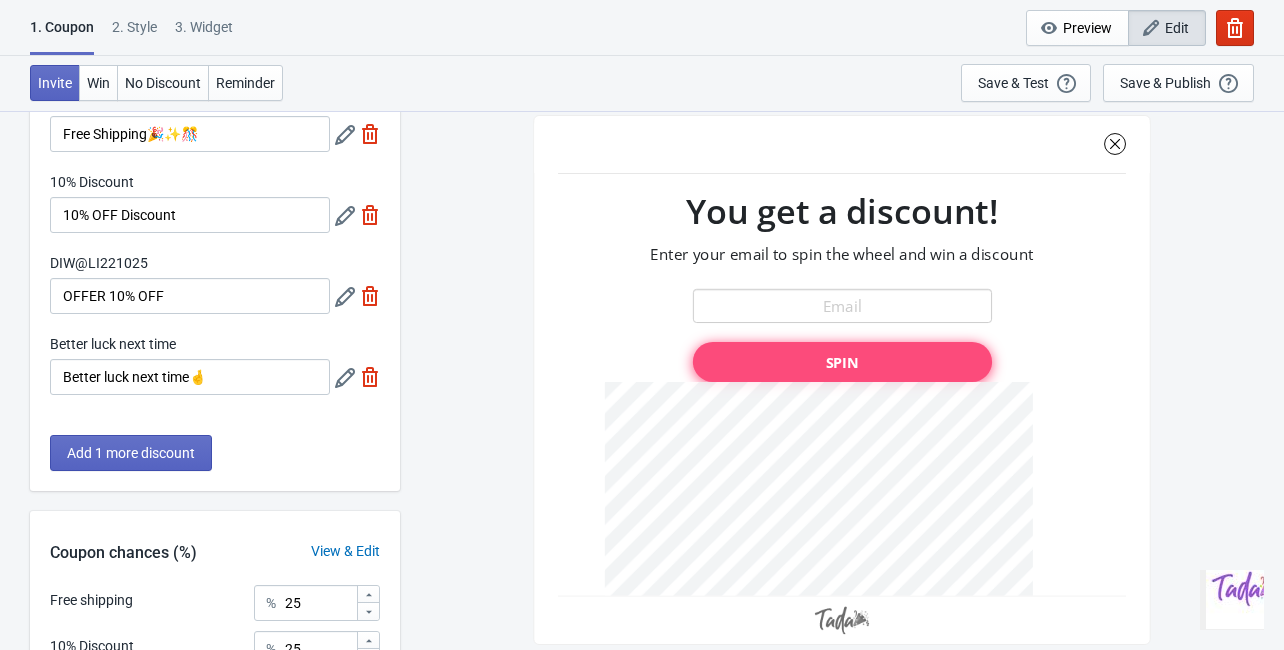
scroll to position [80, 0]
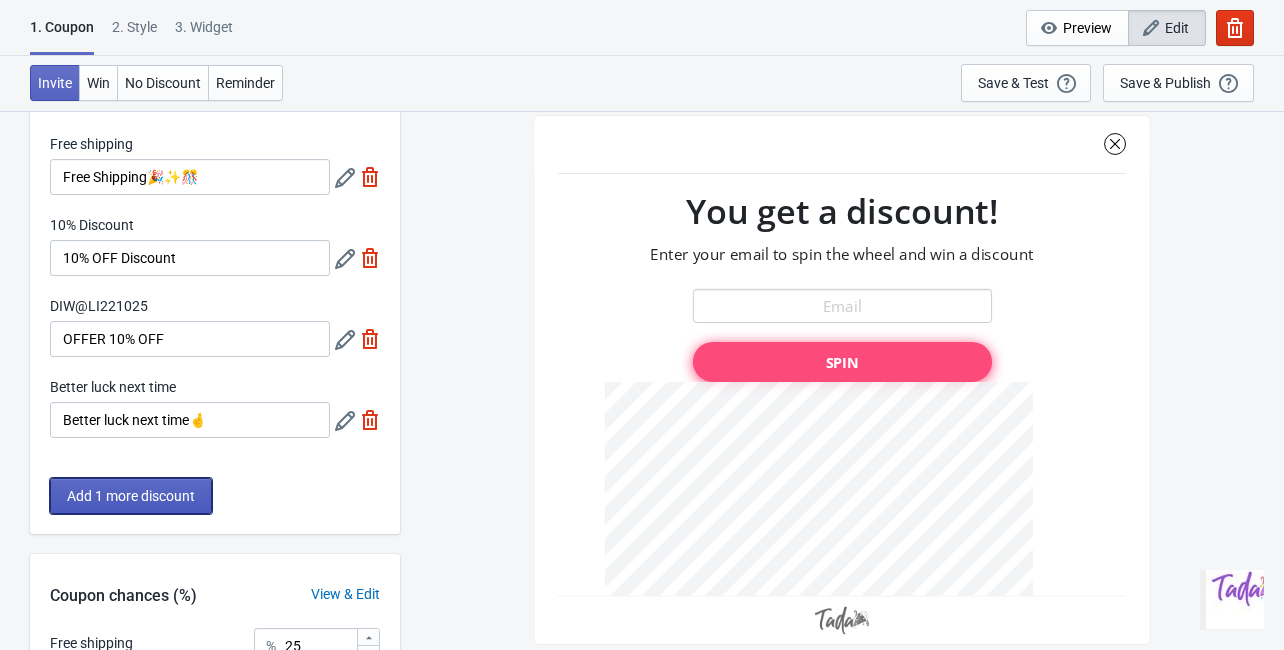
click at [178, 497] on span "Add 1 more discount" at bounding box center [131, 496] width 128 height 16
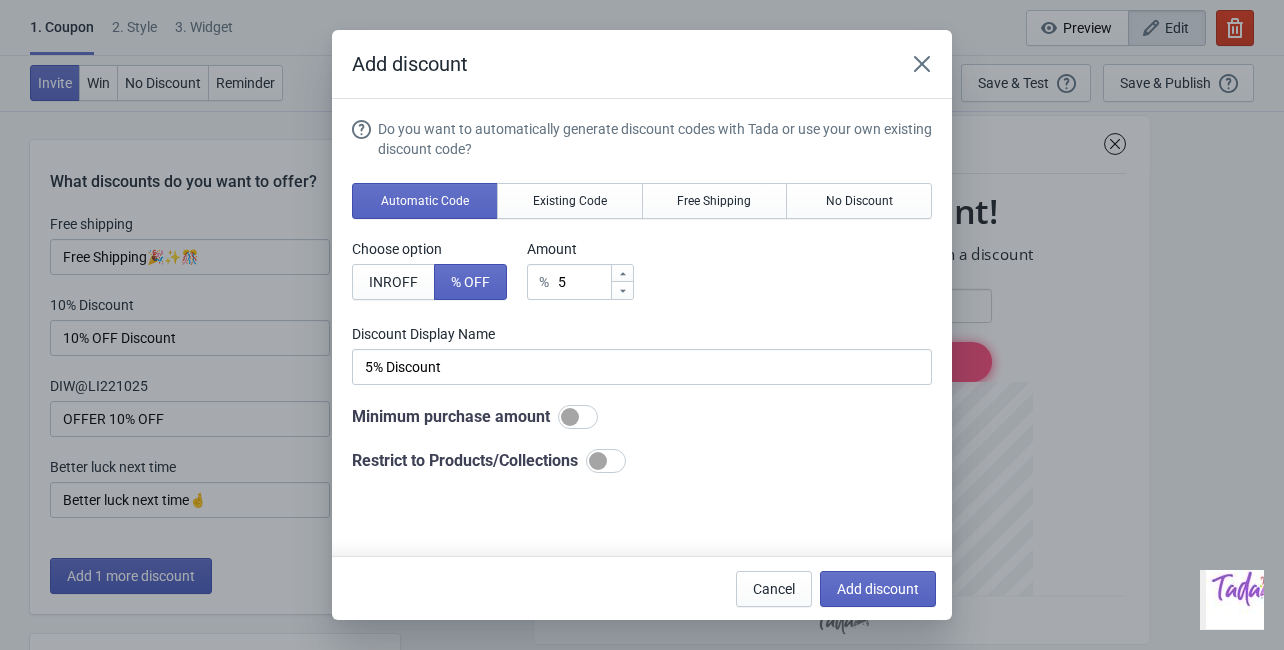
scroll to position [0, 0]
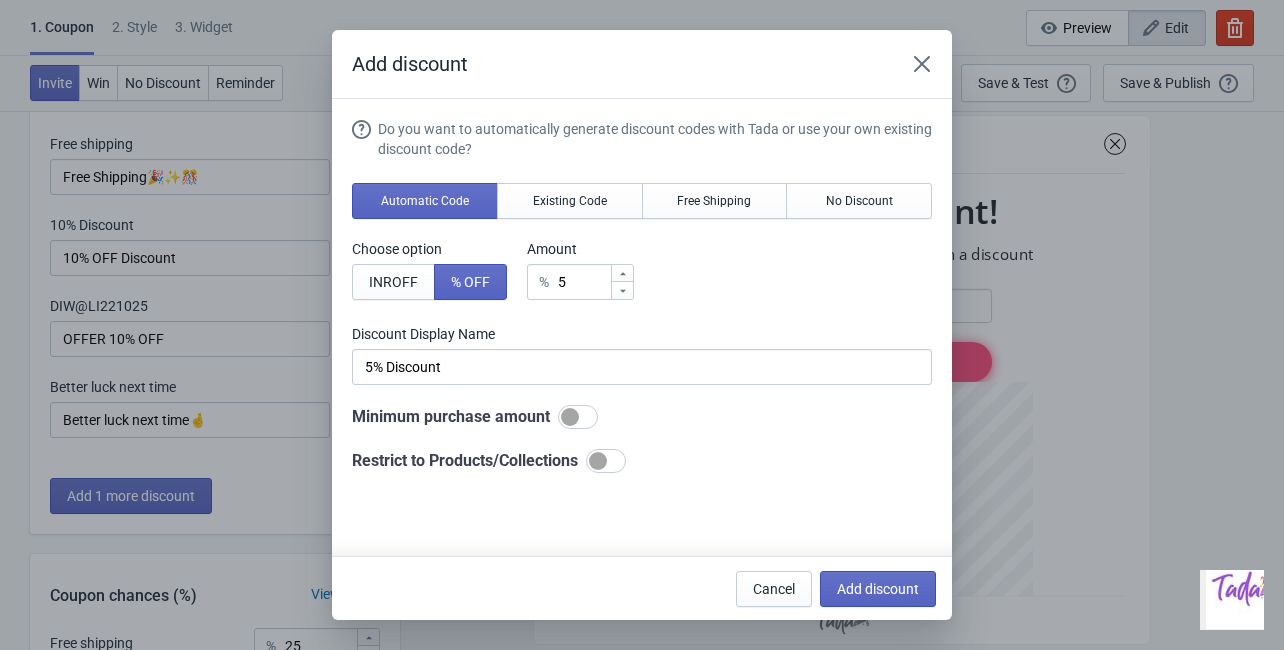
click at [620, 454] on div at bounding box center [606, 461] width 40 height 24
checkbox input "true"
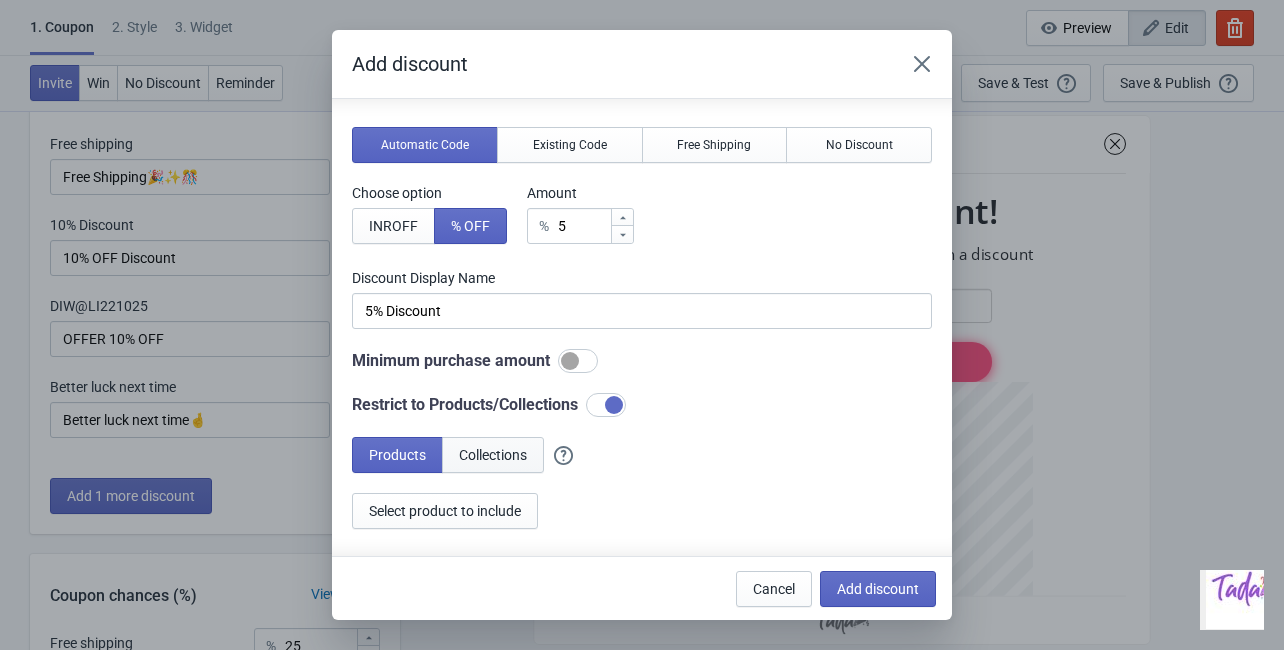
scroll to position [160, 0]
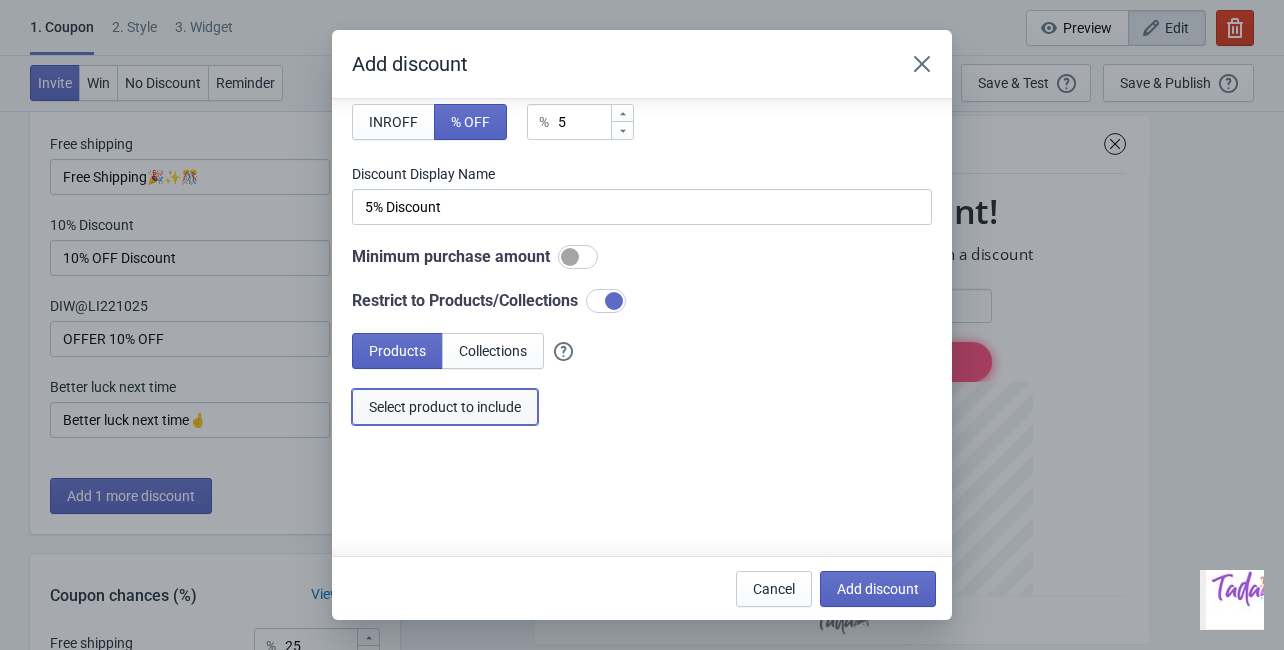
click at [456, 414] on span "Select product to include" at bounding box center [445, 407] width 152 height 16
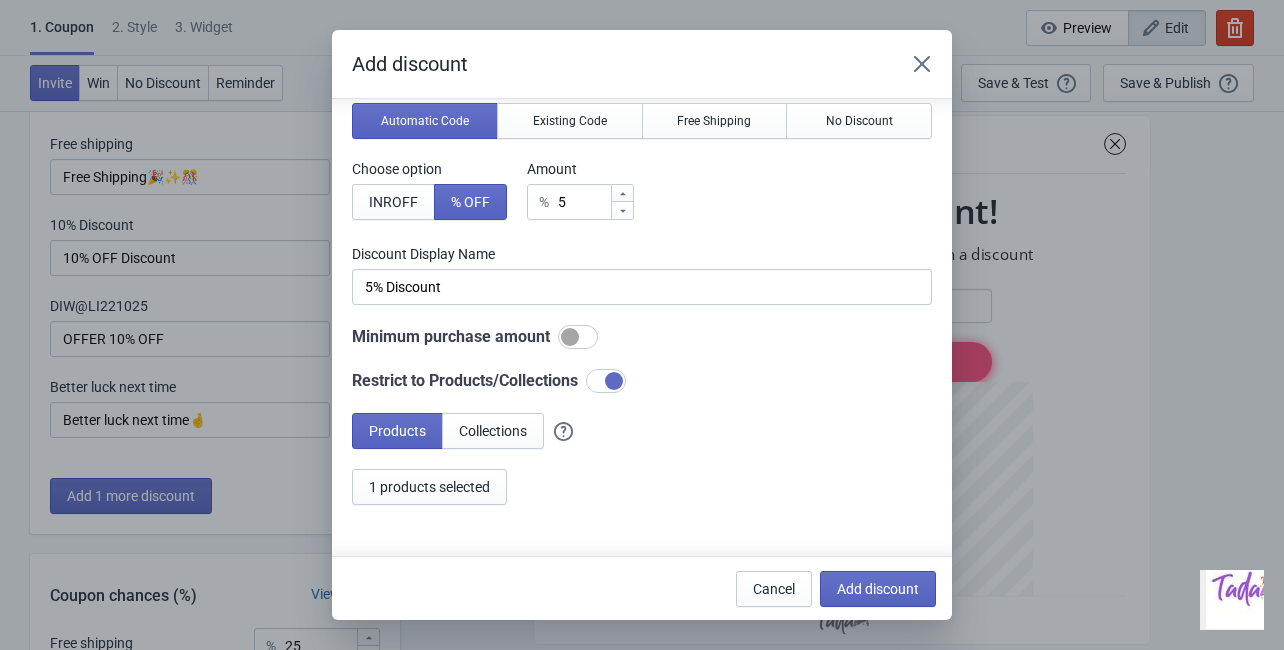
click at [626, 189] on icon at bounding box center [623, 194] width 12 height 12
type input "6"
type input "6% Discount"
click at [626, 189] on icon at bounding box center [623, 194] width 12 height 12
type input "7"
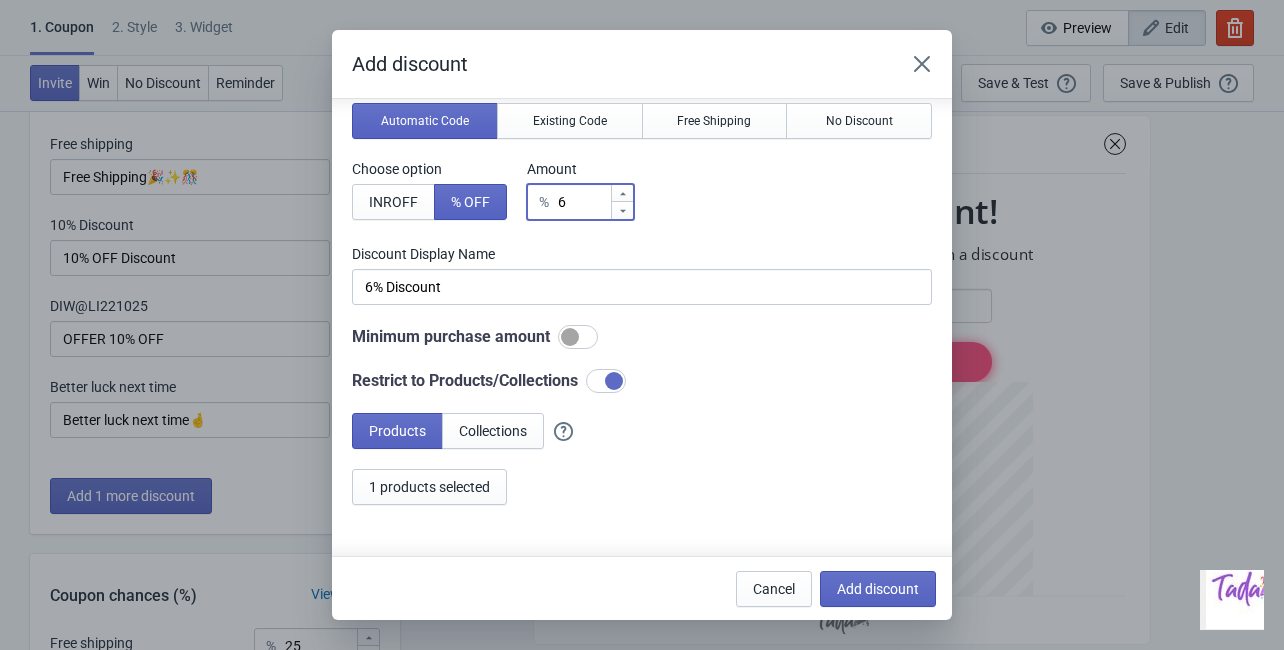
type input "7% Discount"
click at [626, 189] on icon at bounding box center [623, 194] width 12 height 12
type input "8"
type input "8% Discount"
click at [626, 189] on icon at bounding box center [623, 194] width 12 height 12
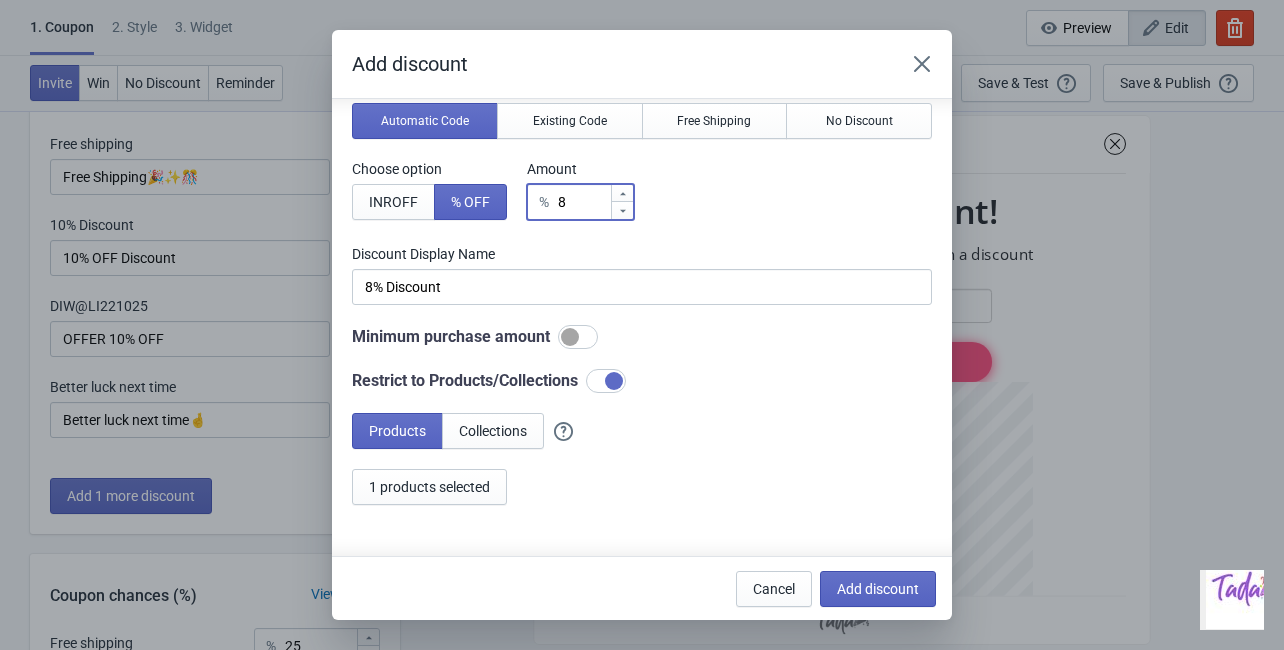
type input "9"
type input "9% Discount"
click at [626, 189] on icon at bounding box center [623, 194] width 12 height 12
type input "10"
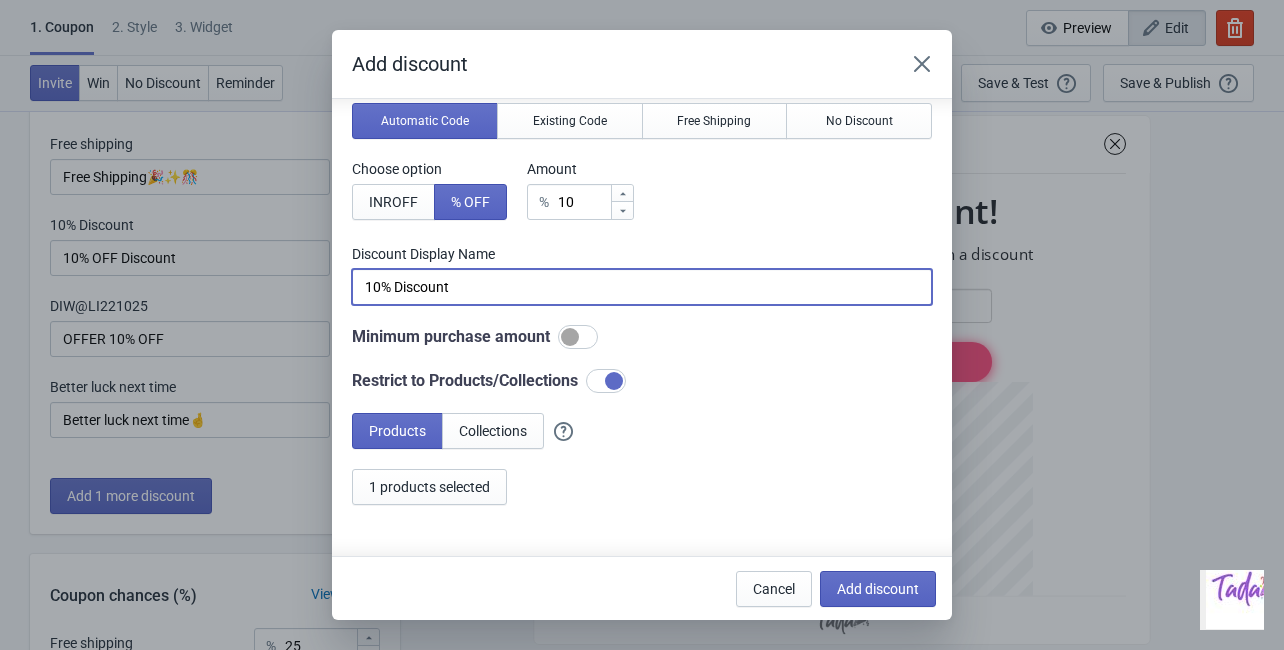
drag, startPoint x: 505, startPoint y: 296, endPoint x: 286, endPoint y: 295, distance: 218.9
click at [286, 295] on div "Add discount Do you want to automatically generate discount codes with Tada or …" at bounding box center [642, 325] width 1284 height 590
type input "d"
type input "BEST@[DATE]"
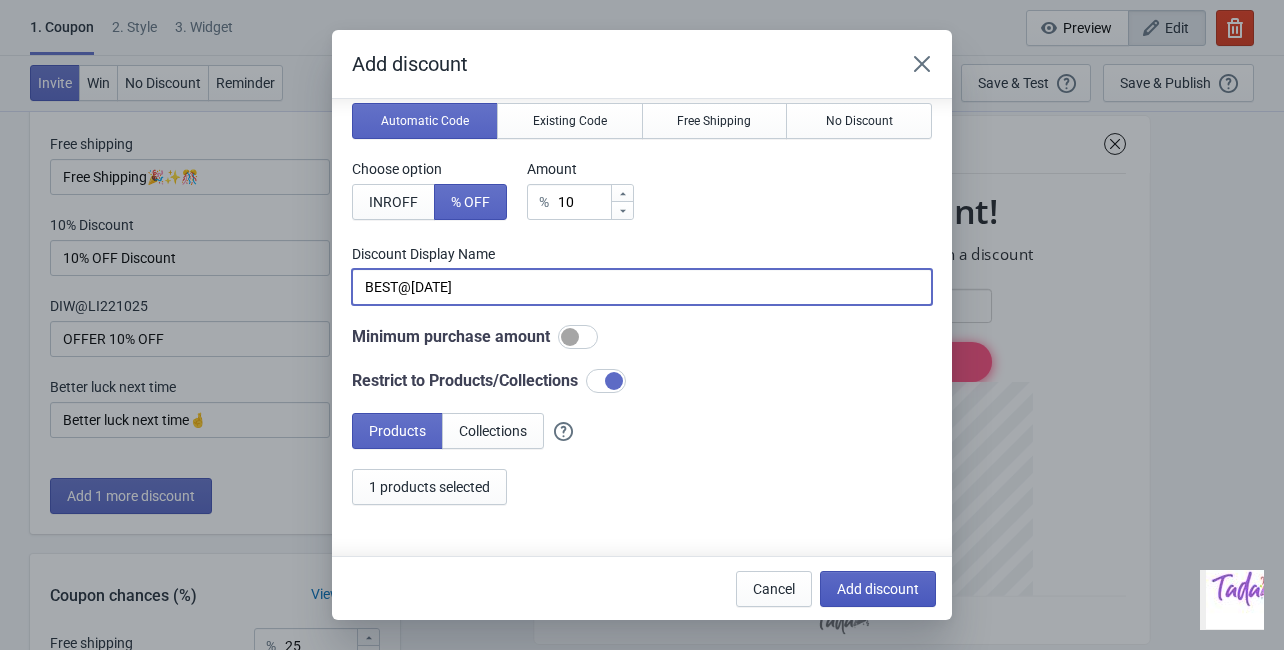
click at [856, 598] on button "Add discount" at bounding box center [878, 589] width 116 height 36
type input "20"
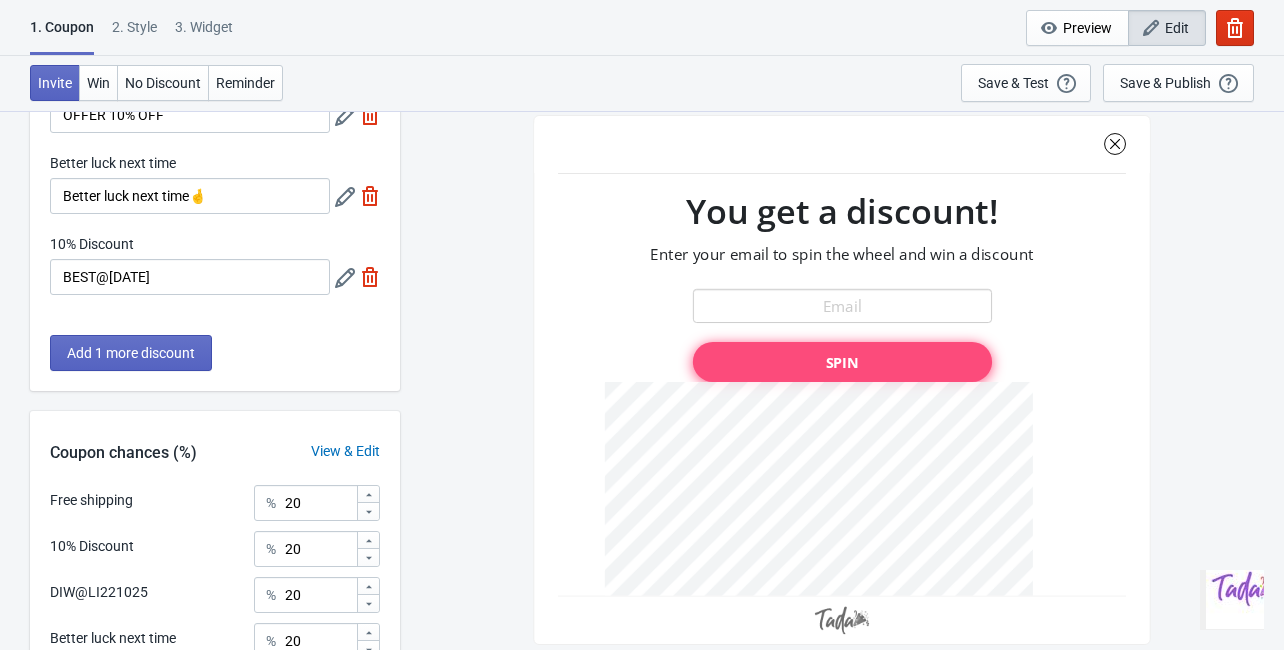
scroll to position [320, 0]
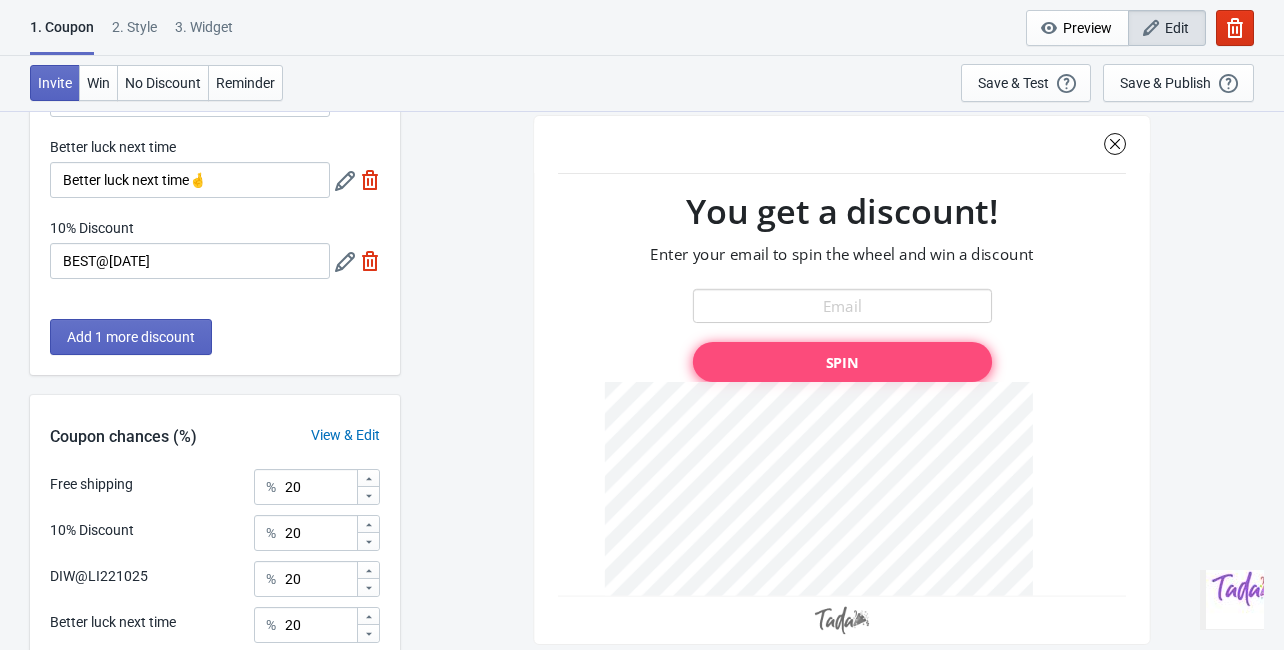
click at [209, 25] on div "3. Widget" at bounding box center [204, 34] width 58 height 35
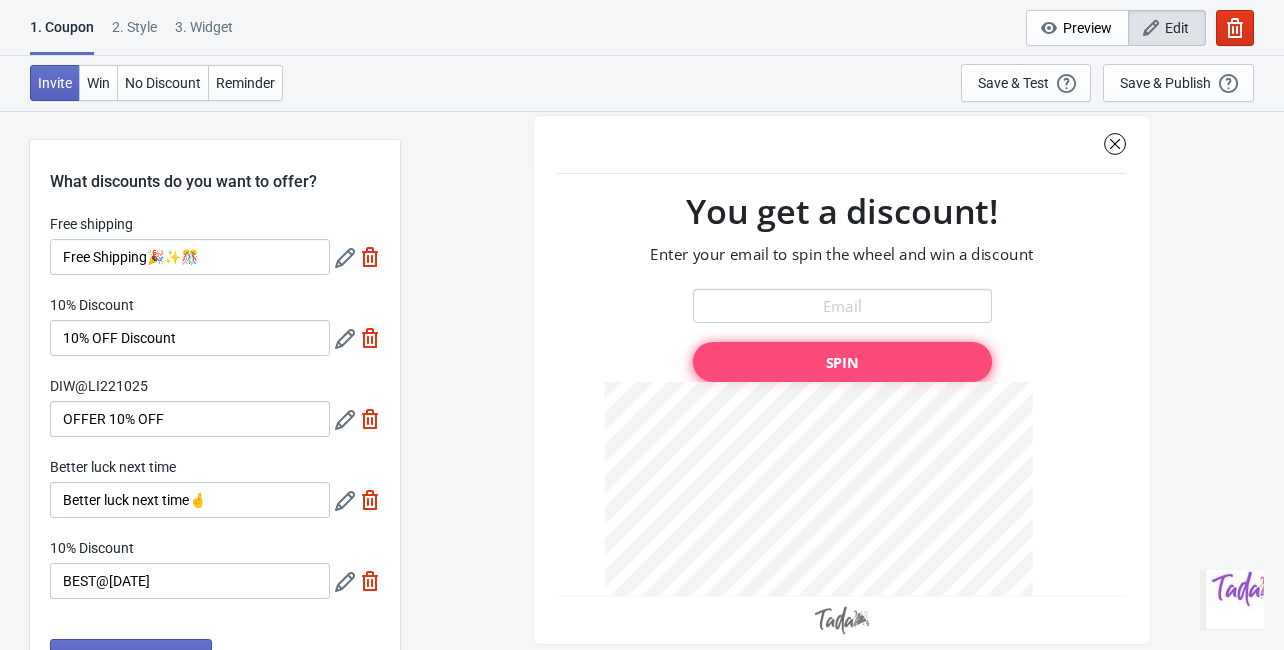
select select "once"
select select "1"
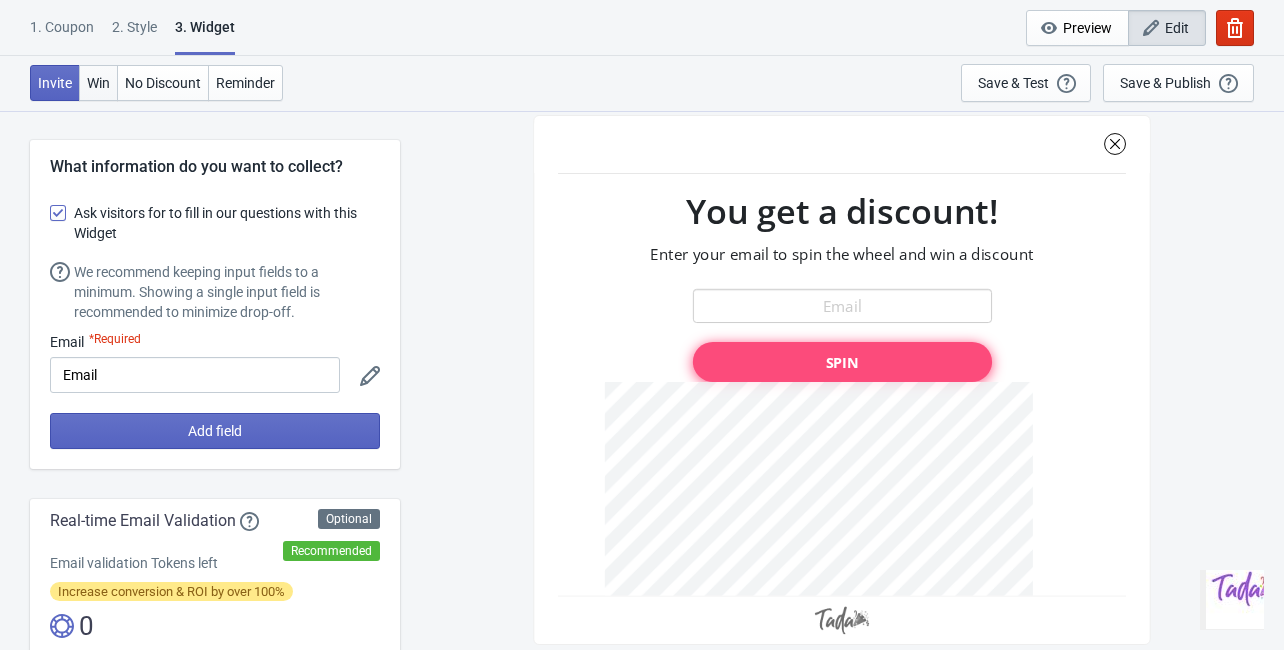
click at [92, 80] on span "Win" at bounding box center [98, 83] width 23 height 16
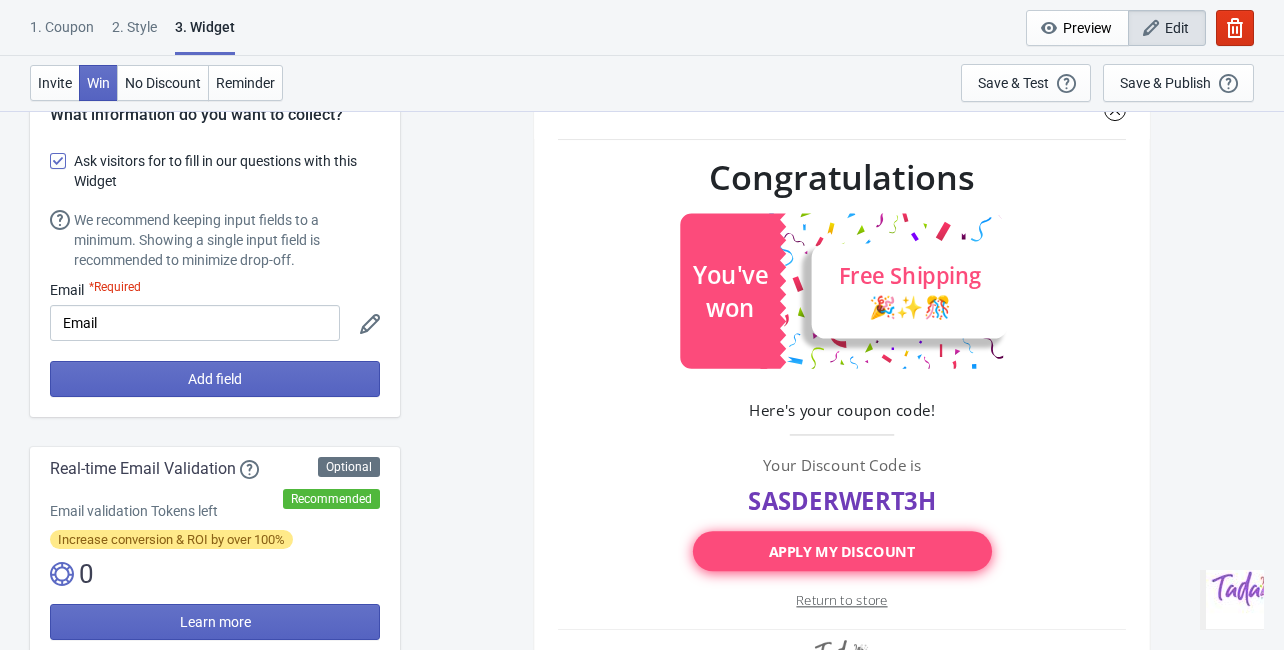
scroll to position [80, 0]
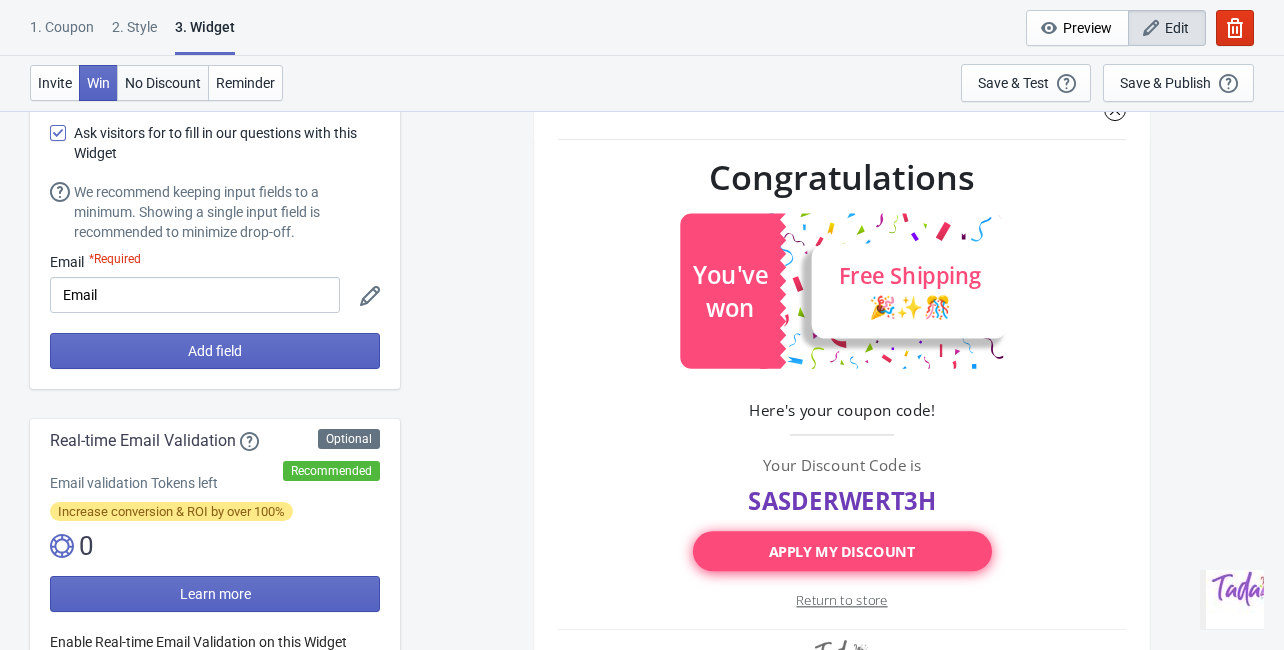
click at [176, 83] on span "No Discount" at bounding box center [163, 83] width 76 height 16
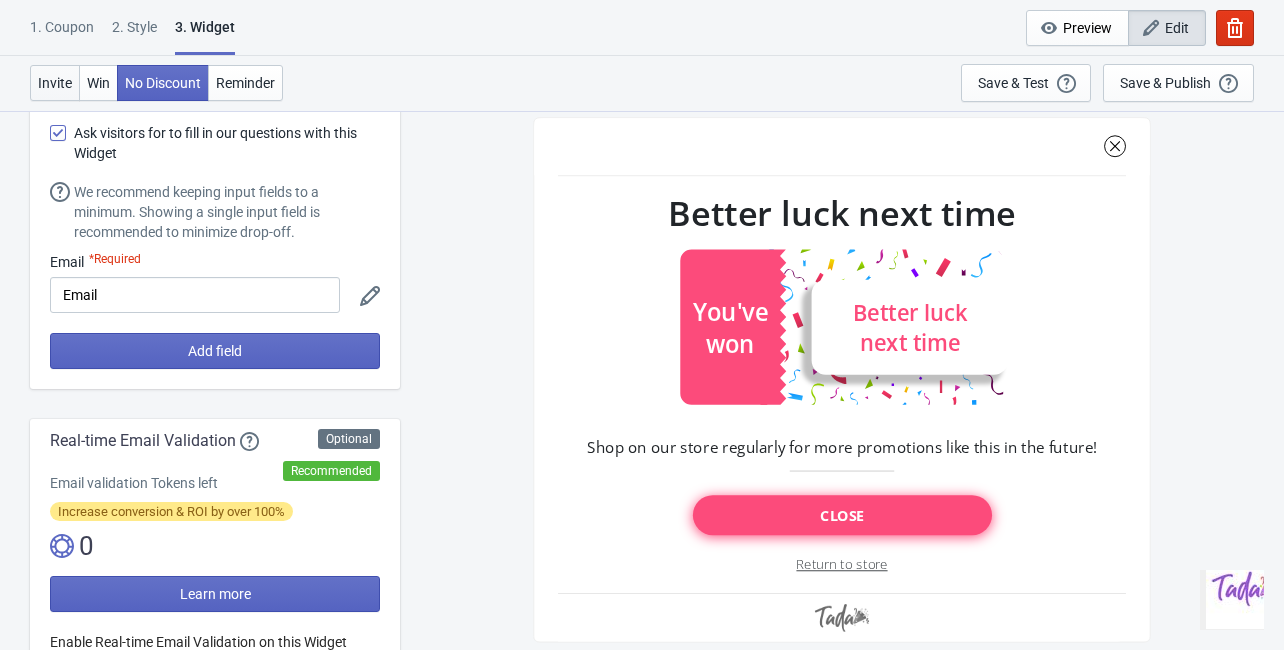
click at [59, 79] on span "Invite" at bounding box center [55, 83] width 34 height 16
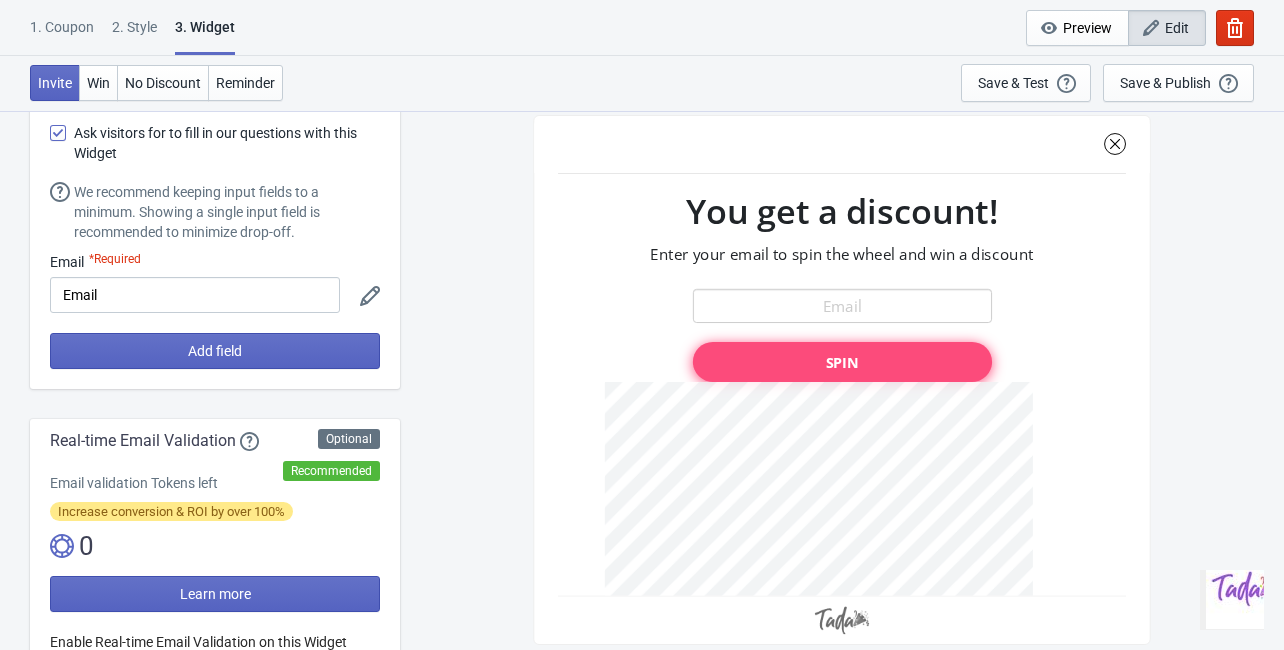
click at [76, 36] on div "1. Coupon" at bounding box center [62, 34] width 64 height 35
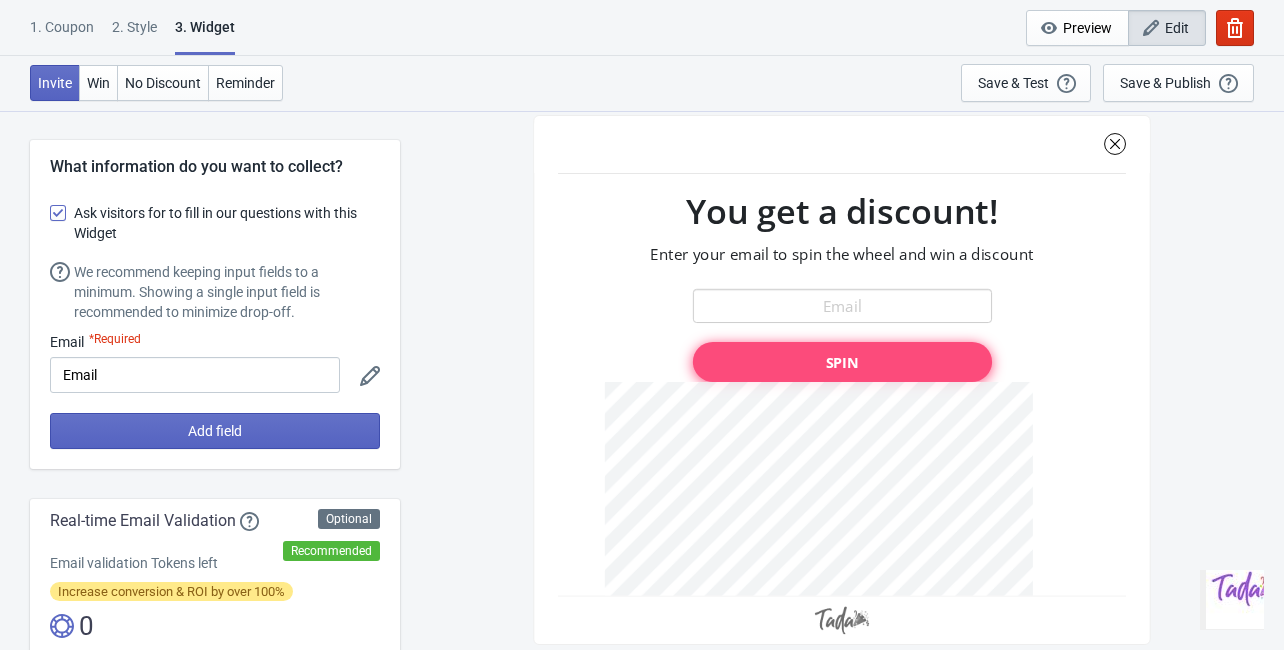
click at [68, 28] on div "1. Coupon" at bounding box center [62, 34] width 64 height 35
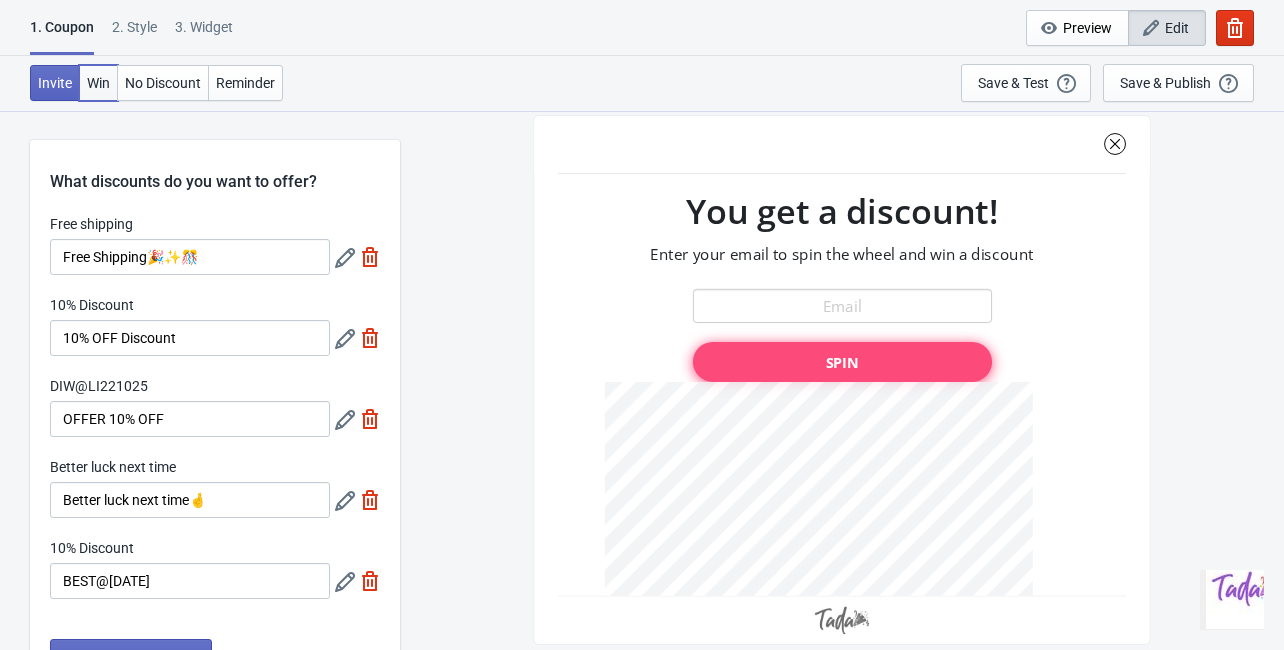
click at [88, 77] on span "Win" at bounding box center [98, 83] width 23 height 16
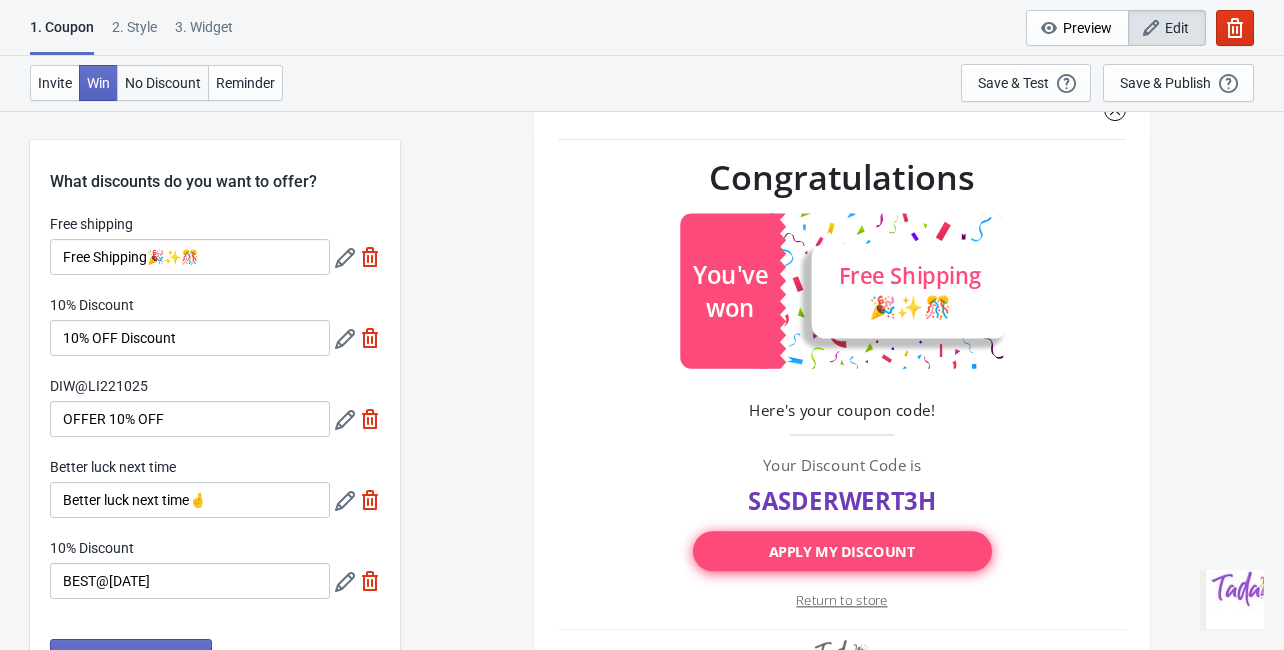
click at [188, 76] on span "No Discount" at bounding box center [163, 83] width 76 height 16
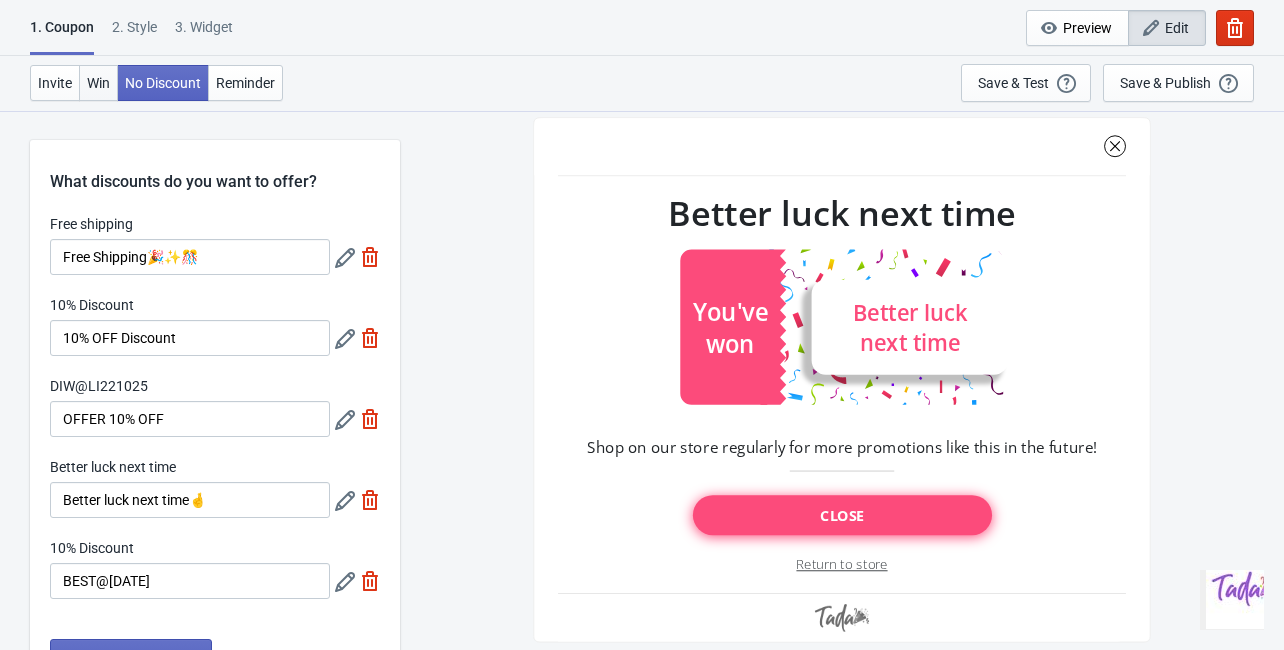
click at [92, 82] on span "Win" at bounding box center [98, 83] width 23 height 16
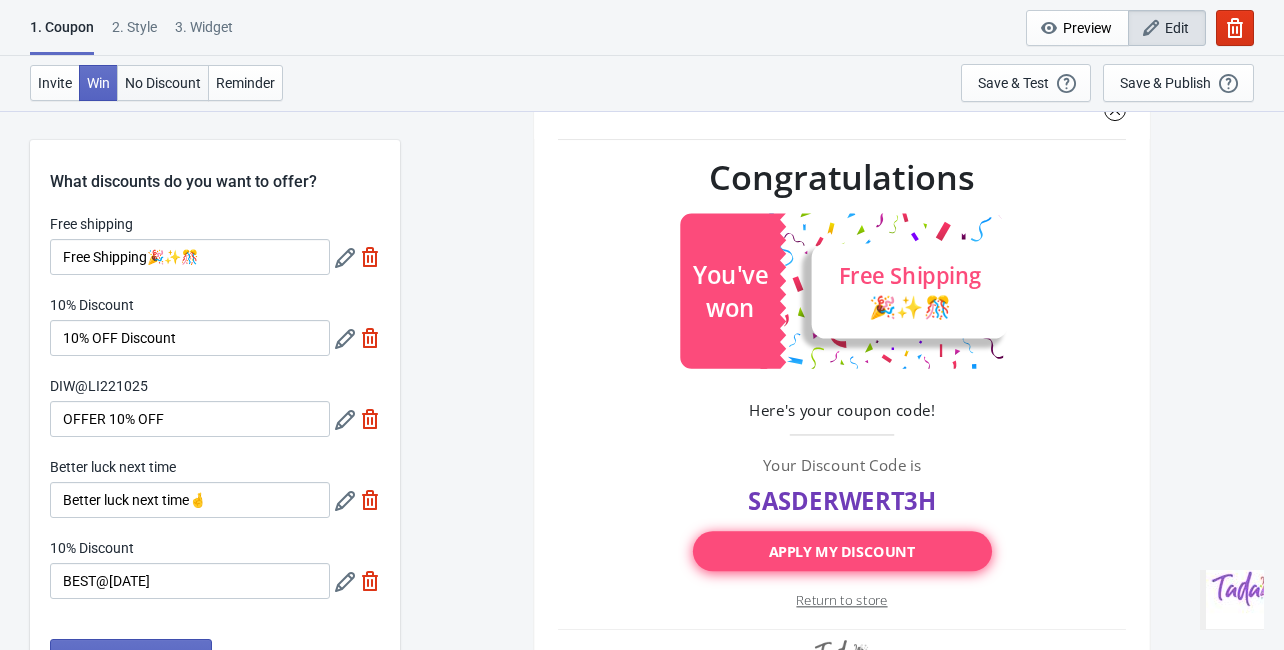
click at [149, 84] on span "No Discount" at bounding box center [163, 83] width 76 height 16
type input "no_code"
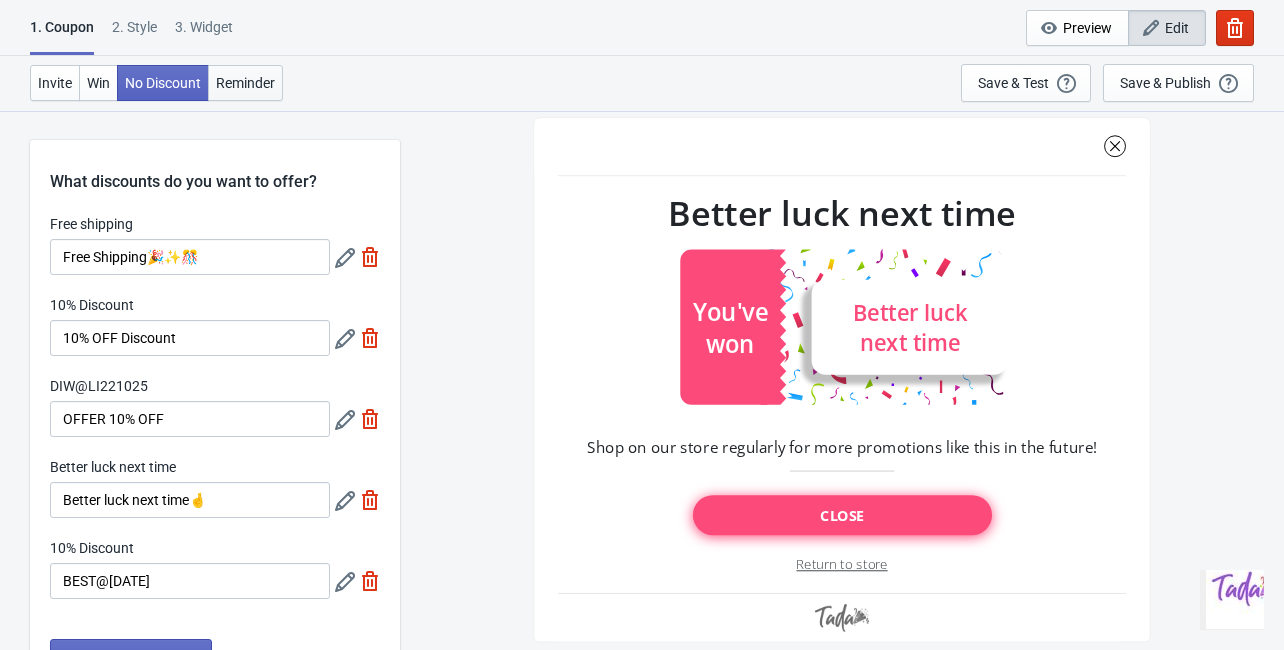
click at [239, 84] on span "Reminder" at bounding box center [245, 83] width 59 height 16
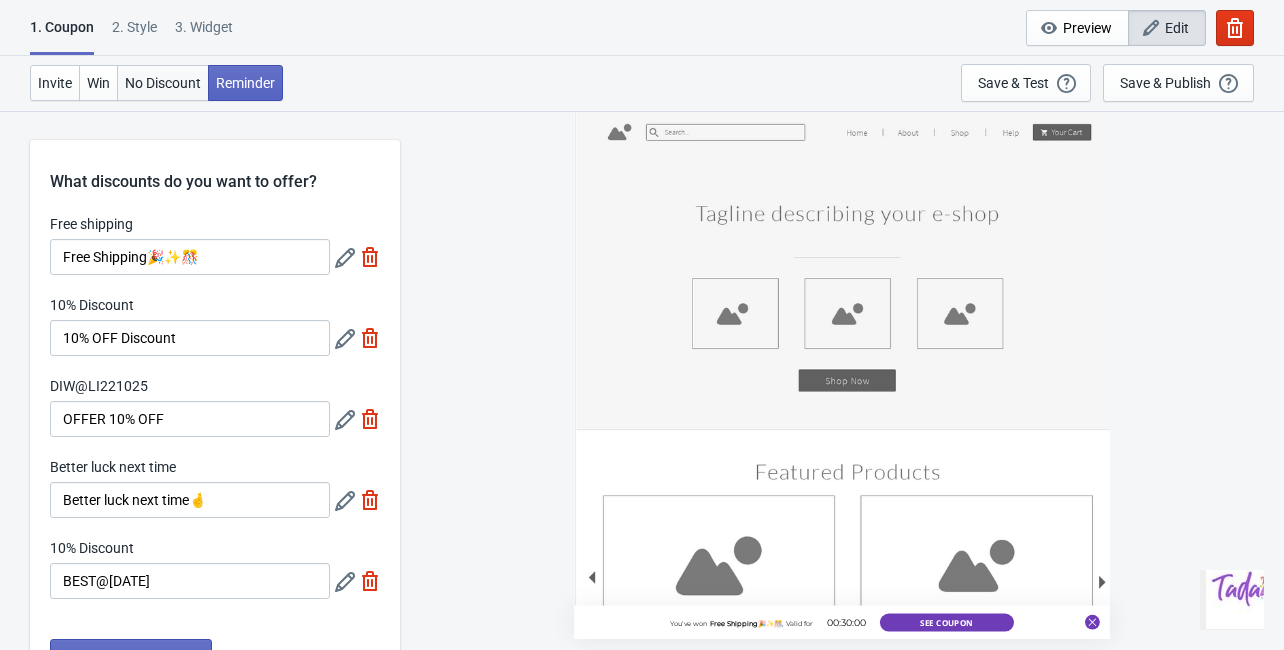
click at [148, 75] on span "No Discount" at bounding box center [163, 83] width 76 height 16
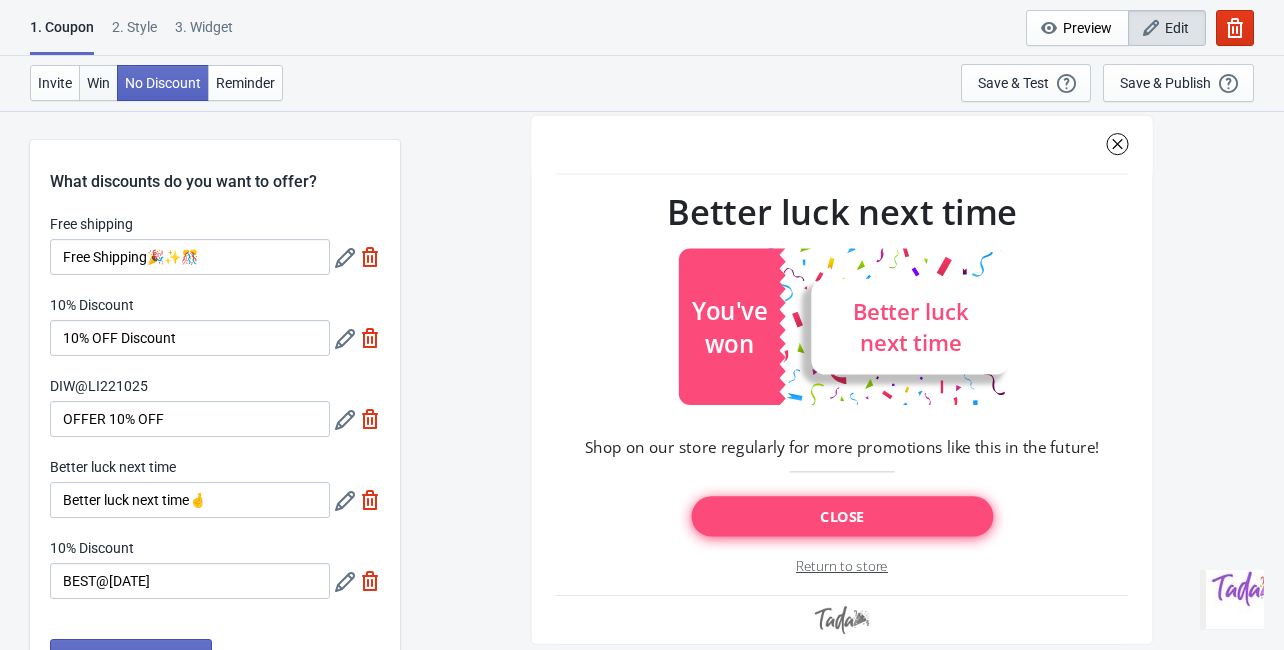
click at [87, 83] on span "Win" at bounding box center [98, 83] width 23 height 16
type input "SASDERWERT3H"
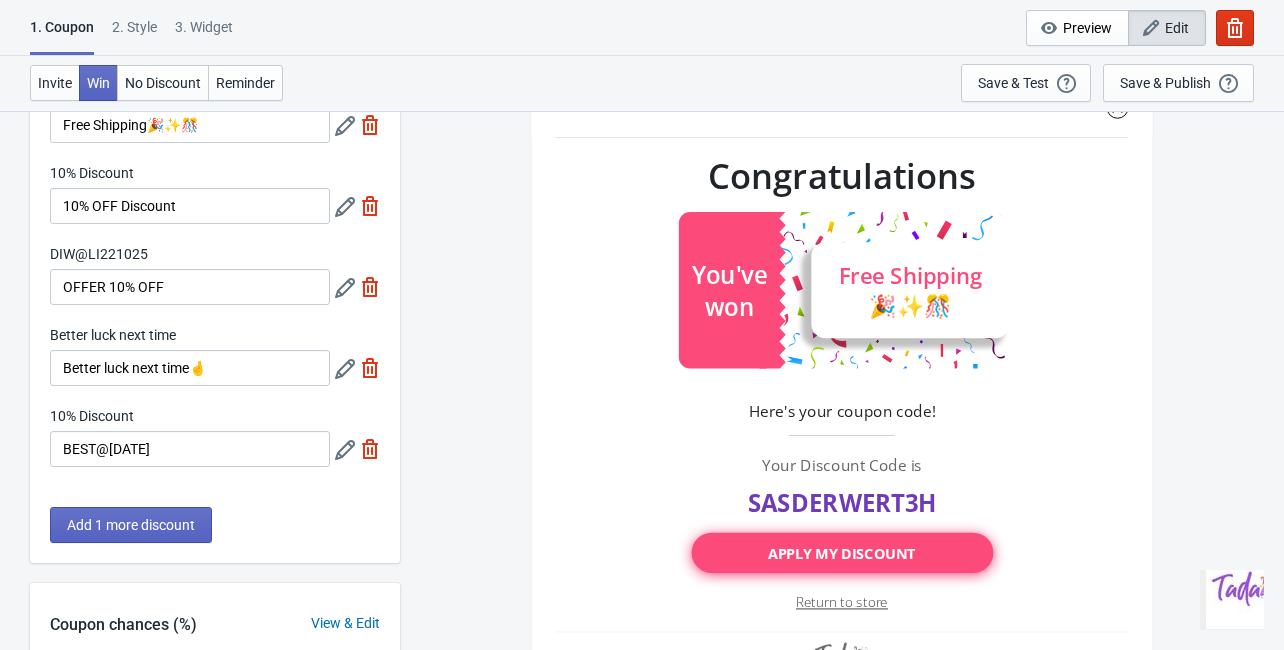
scroll to position [160, 0]
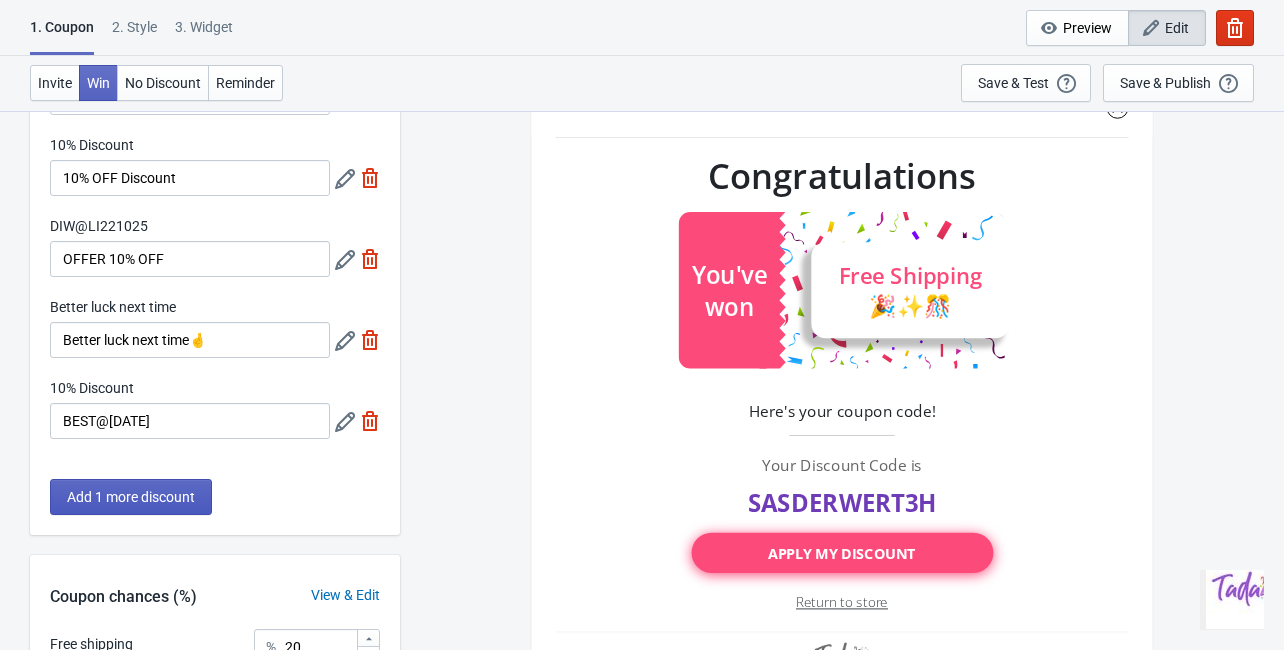
click at [177, 501] on span "Add 1 more discount" at bounding box center [131, 497] width 128 height 16
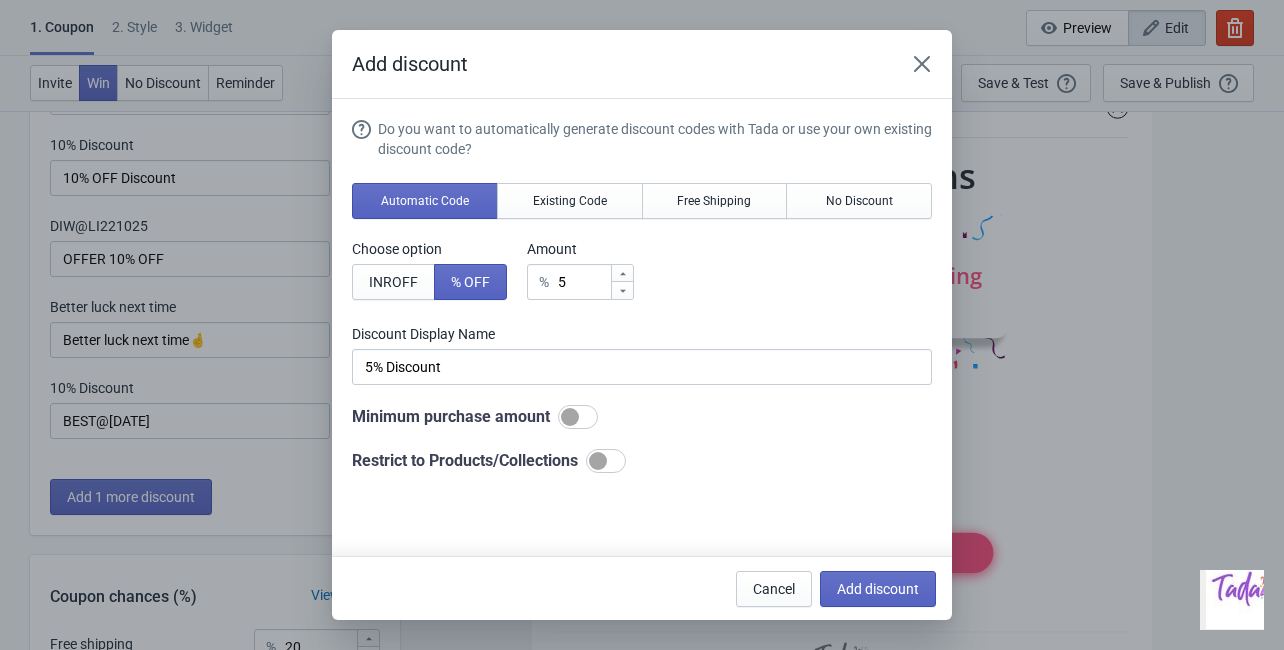
click at [624, 275] on icon at bounding box center [623, 274] width 12 height 12
type input "6"
type input "6% Discount"
click at [623, 275] on icon at bounding box center [623, 274] width 12 height 12
type input "7"
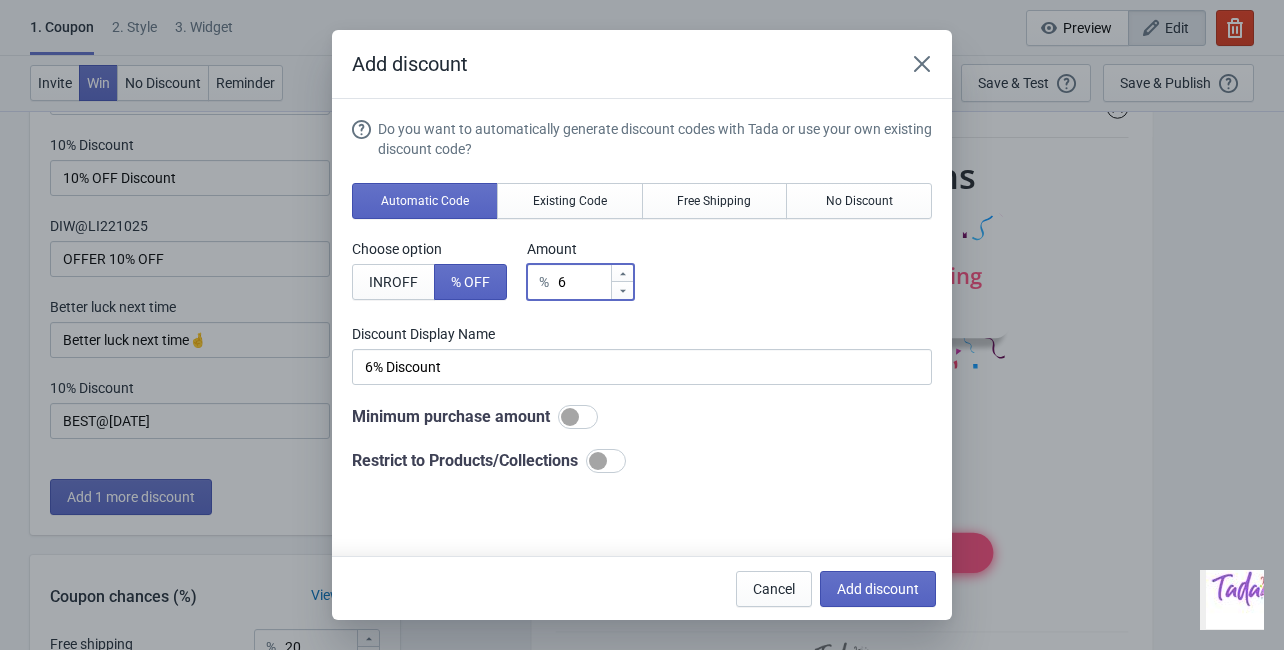
type input "7% Discount"
click at [623, 275] on icon at bounding box center [623, 274] width 12 height 12
type input "8"
type input "8% Discount"
click at [623, 275] on icon at bounding box center [623, 274] width 12 height 12
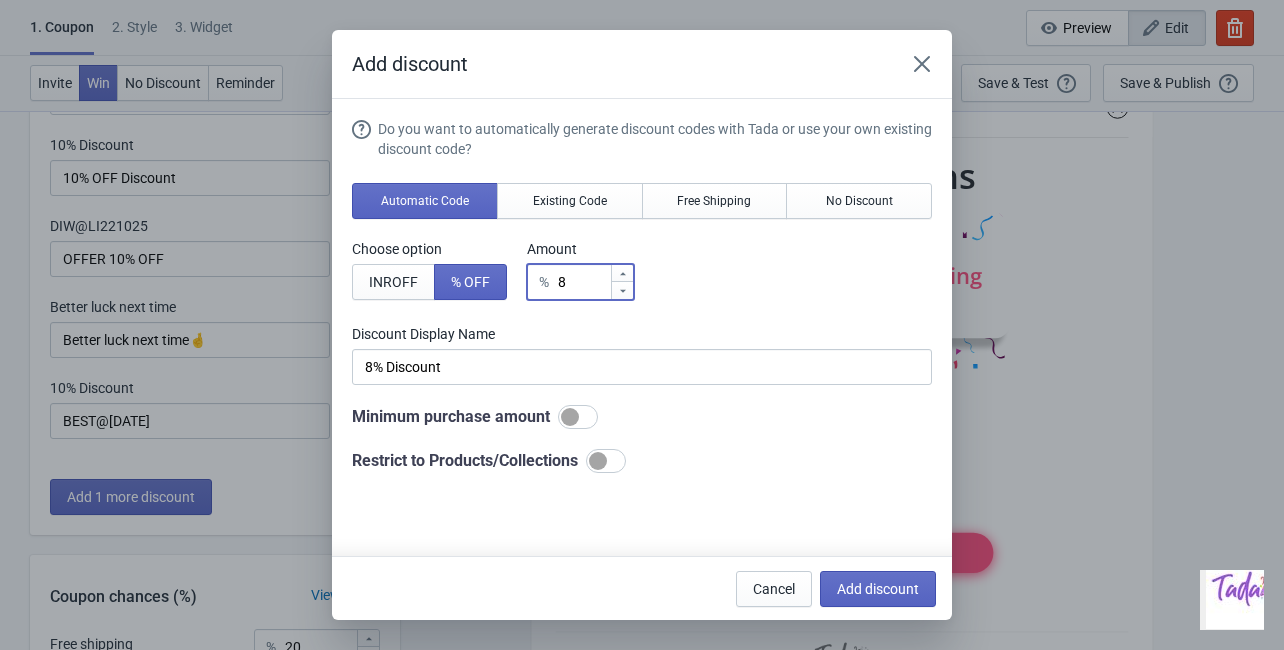
type input "9"
type input "9% Discount"
click at [622, 274] on icon at bounding box center [623, 273] width 6 height 3
type input "10"
type input "10% Discount"
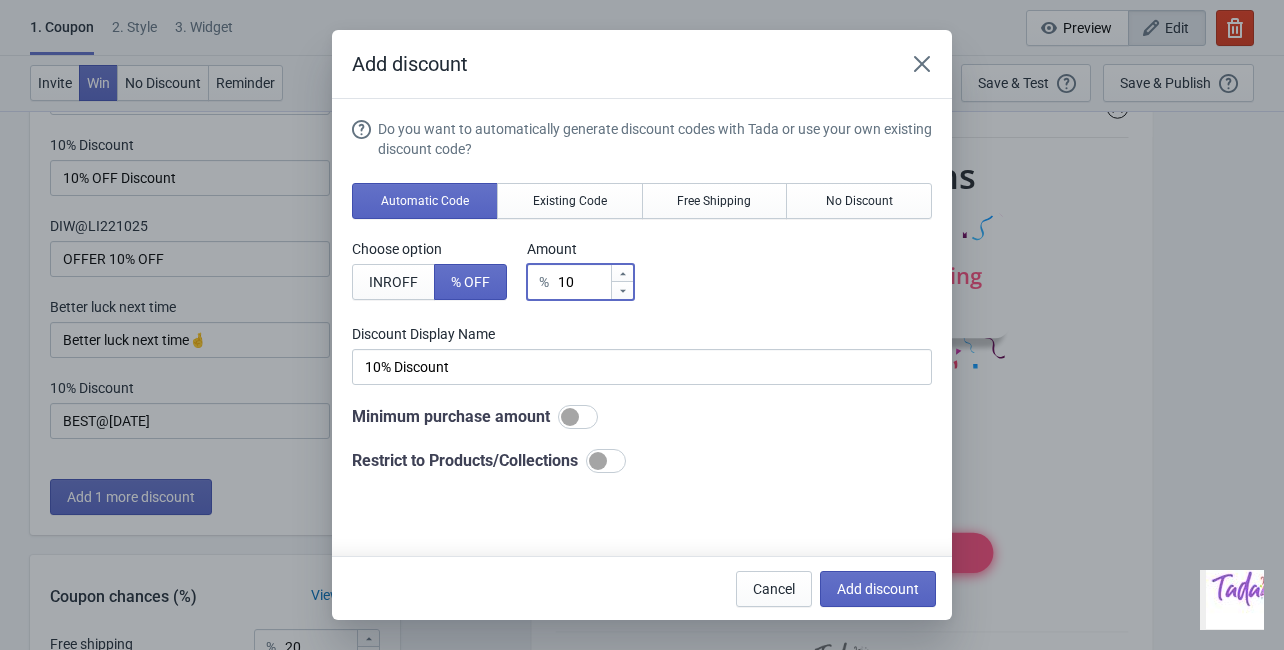
click at [603, 453] on div at bounding box center [598, 461] width 18 height 18
checkbox input "true"
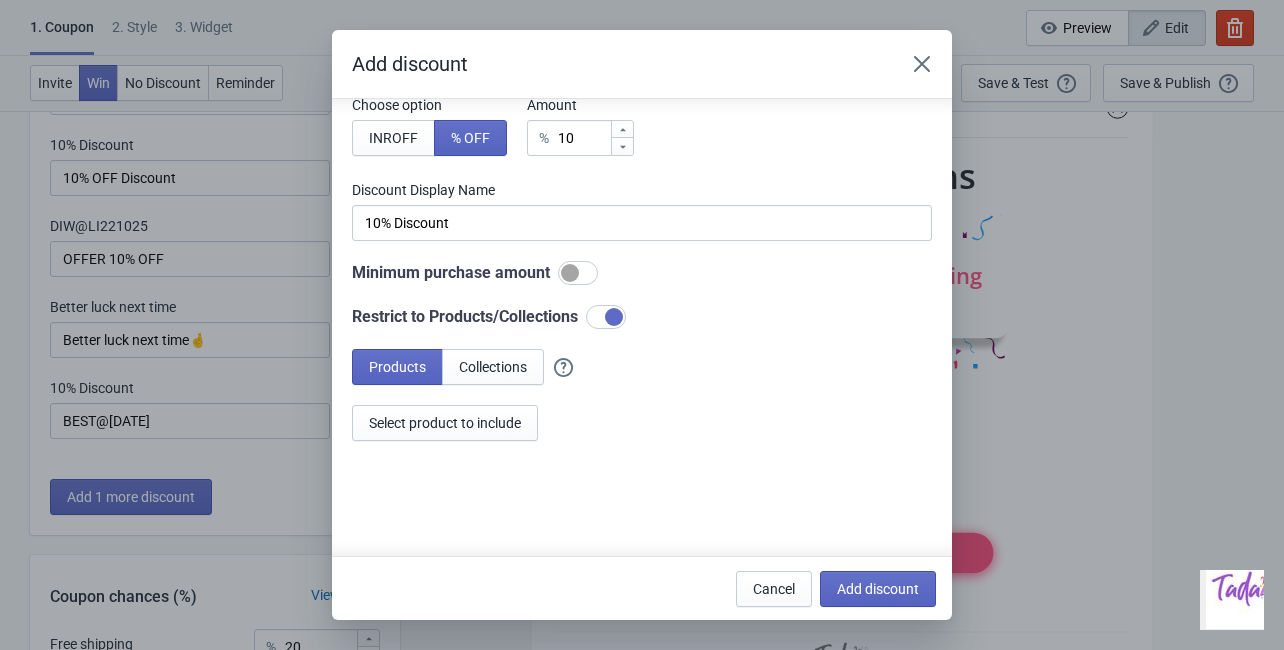
scroll to position [161, 0]
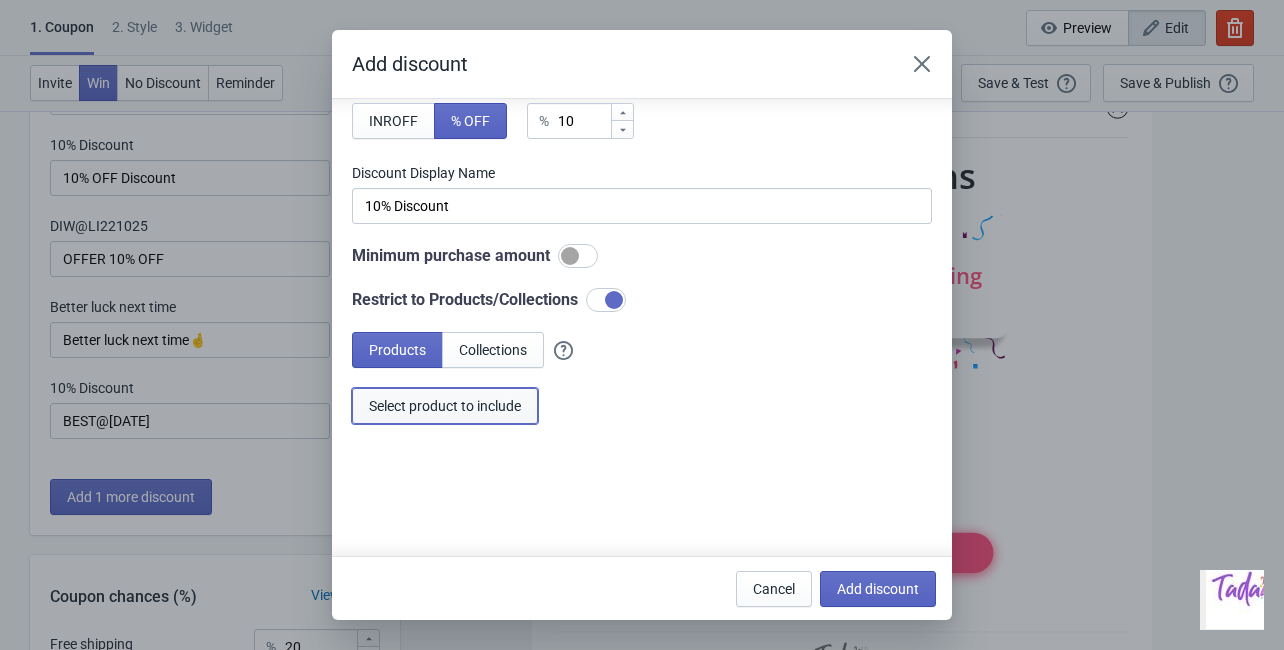
click at [436, 412] on span "Select product to include" at bounding box center [445, 406] width 152 height 16
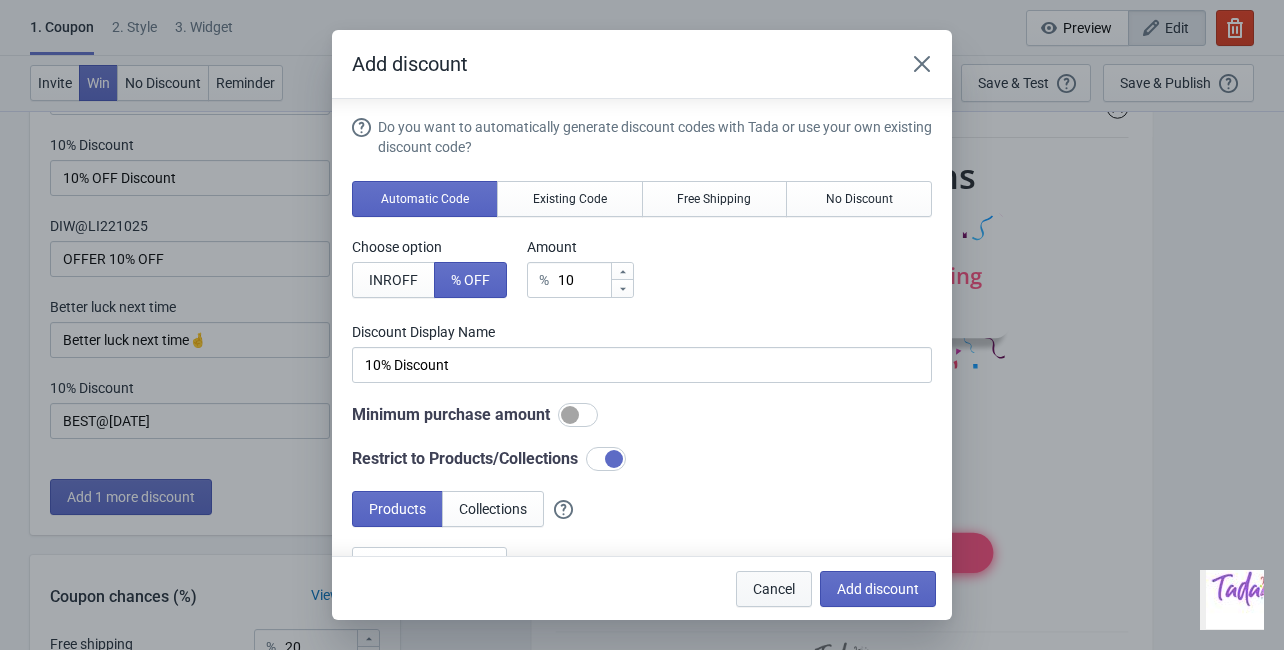
scroll to position [1, 0]
click at [868, 581] on span "Add discount" at bounding box center [878, 589] width 82 height 16
type input "16"
type input "17"
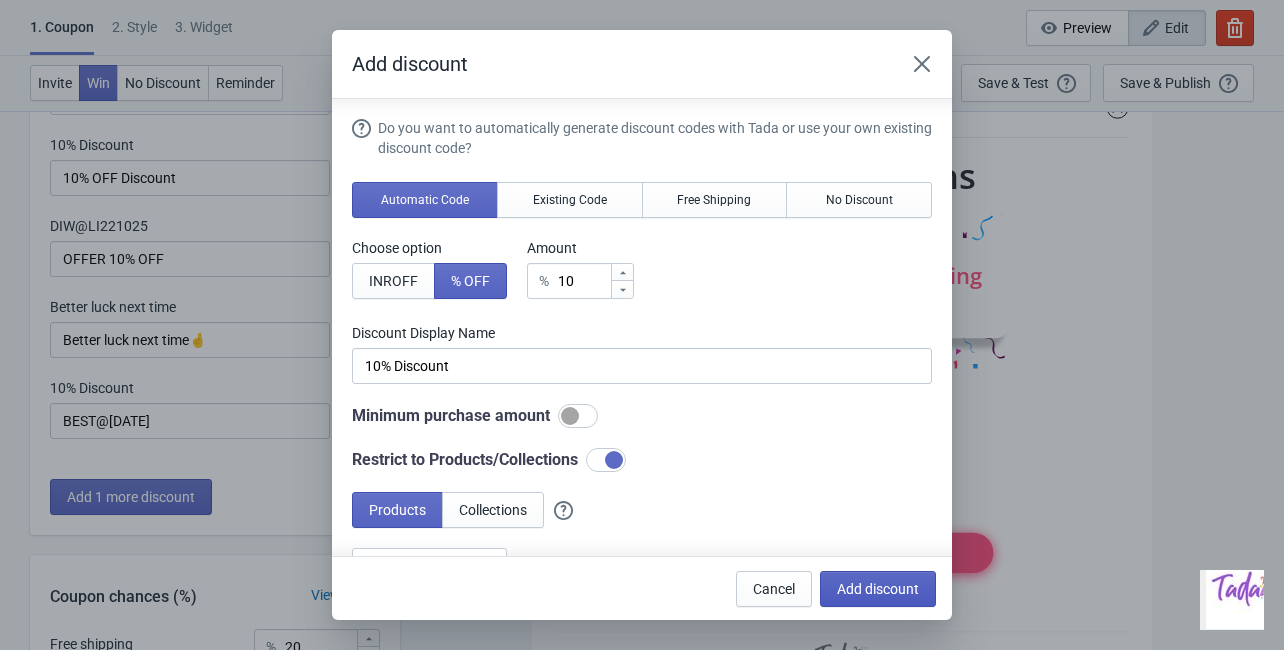
type input "17"
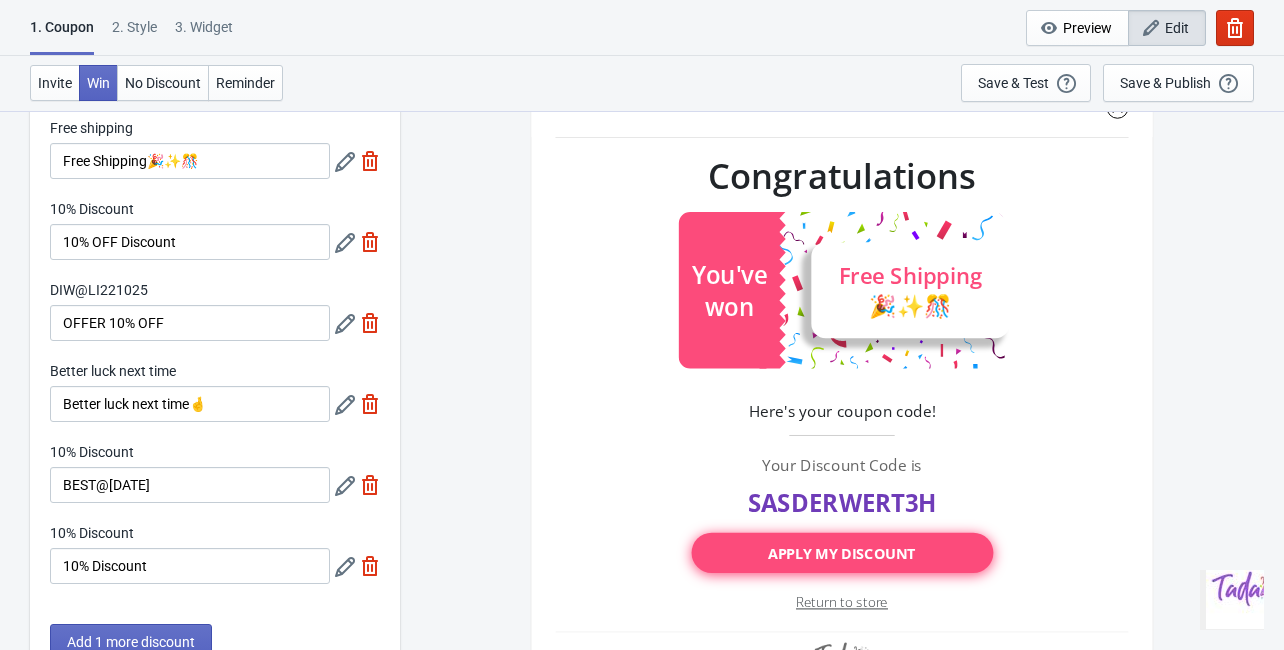
scroll to position [0, 0]
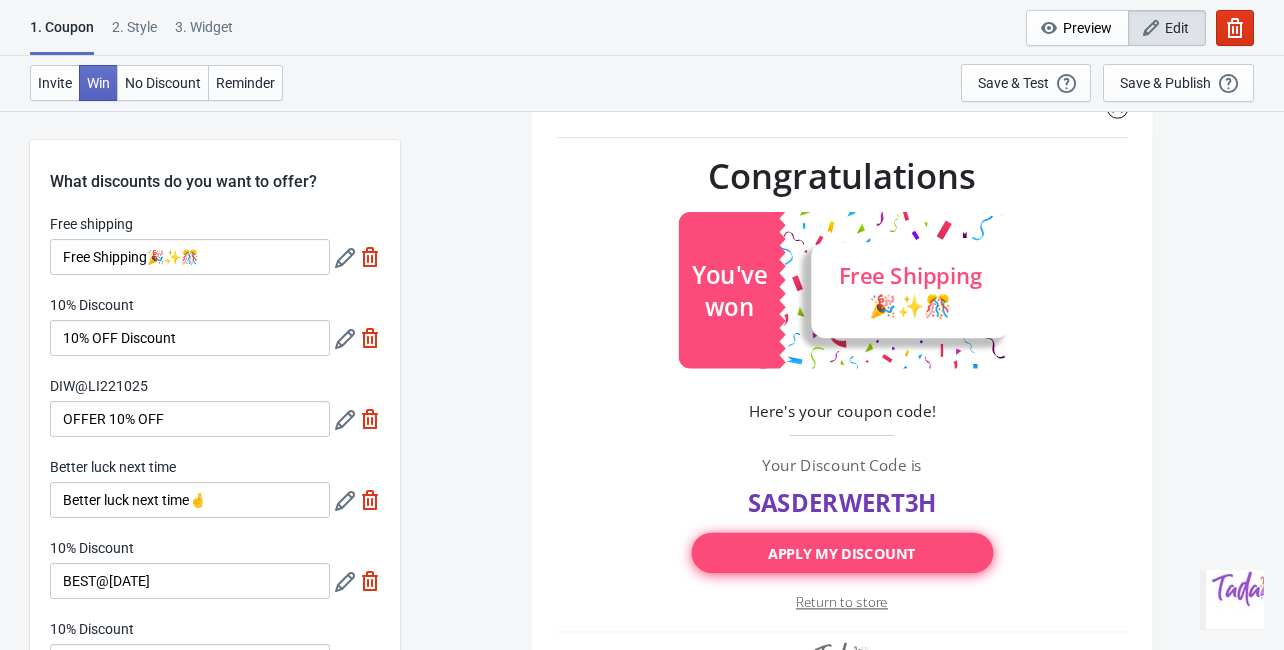
click at [374, 256] on img at bounding box center [370, 257] width 20 height 20
type input "20"
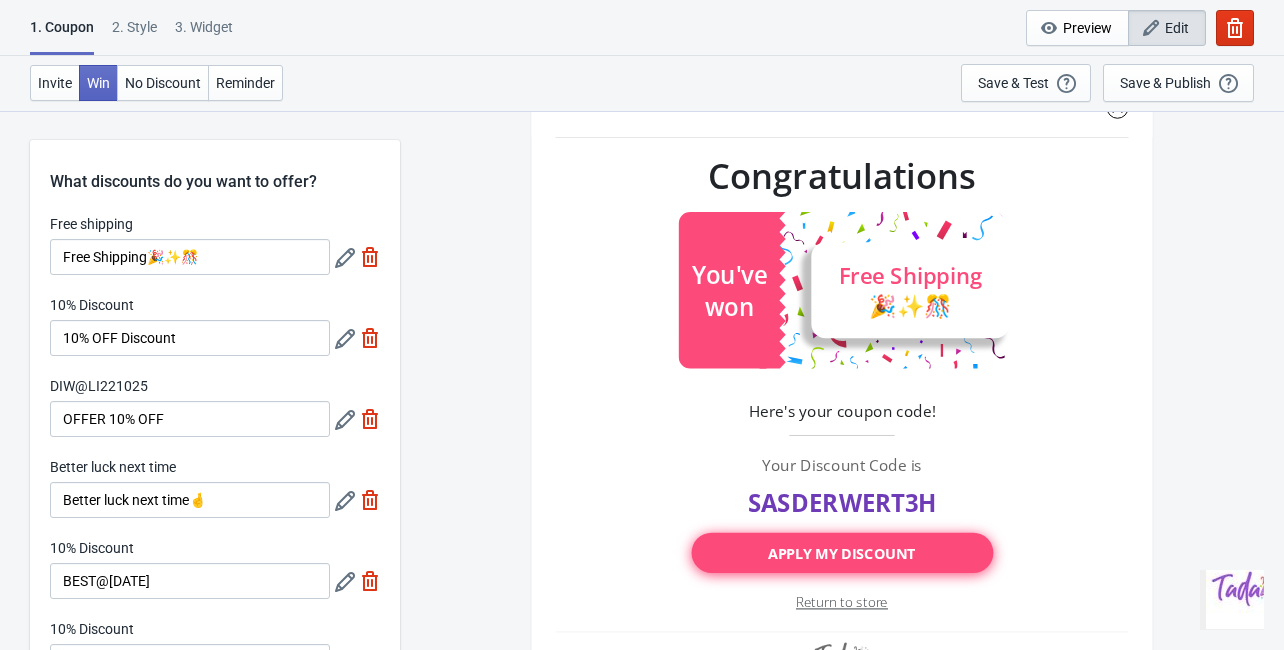
type input "20"
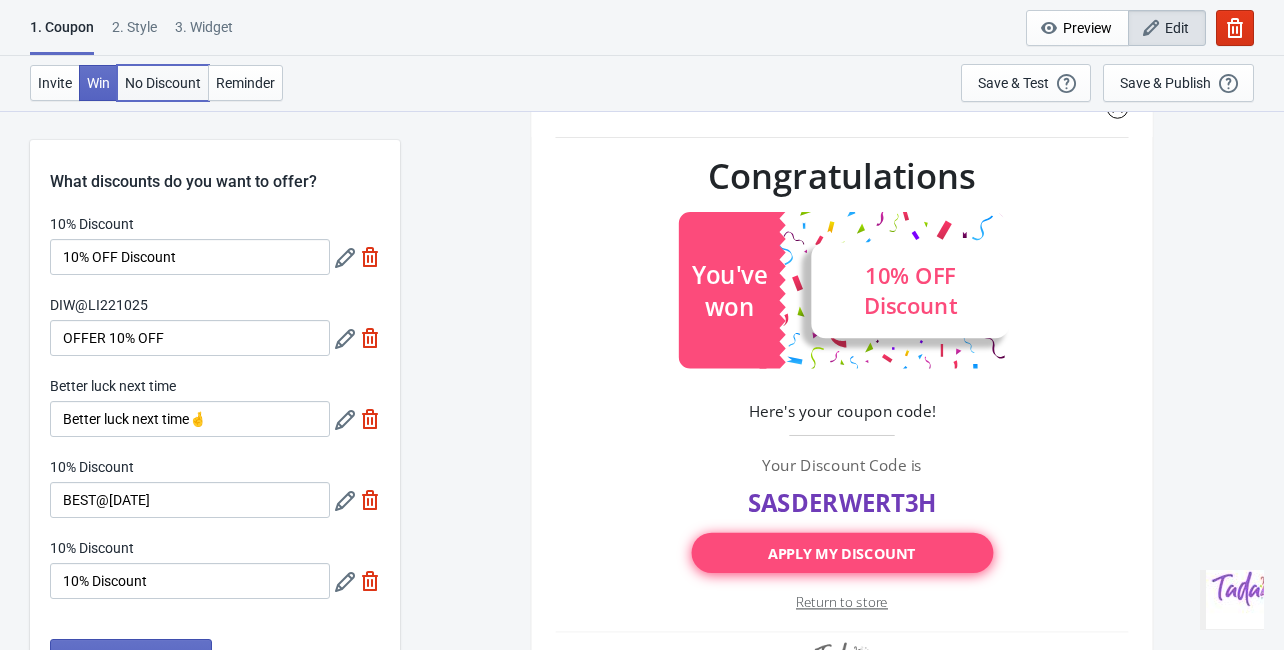
click at [167, 84] on span "No Discount" at bounding box center [163, 83] width 76 height 16
type input "no_code"
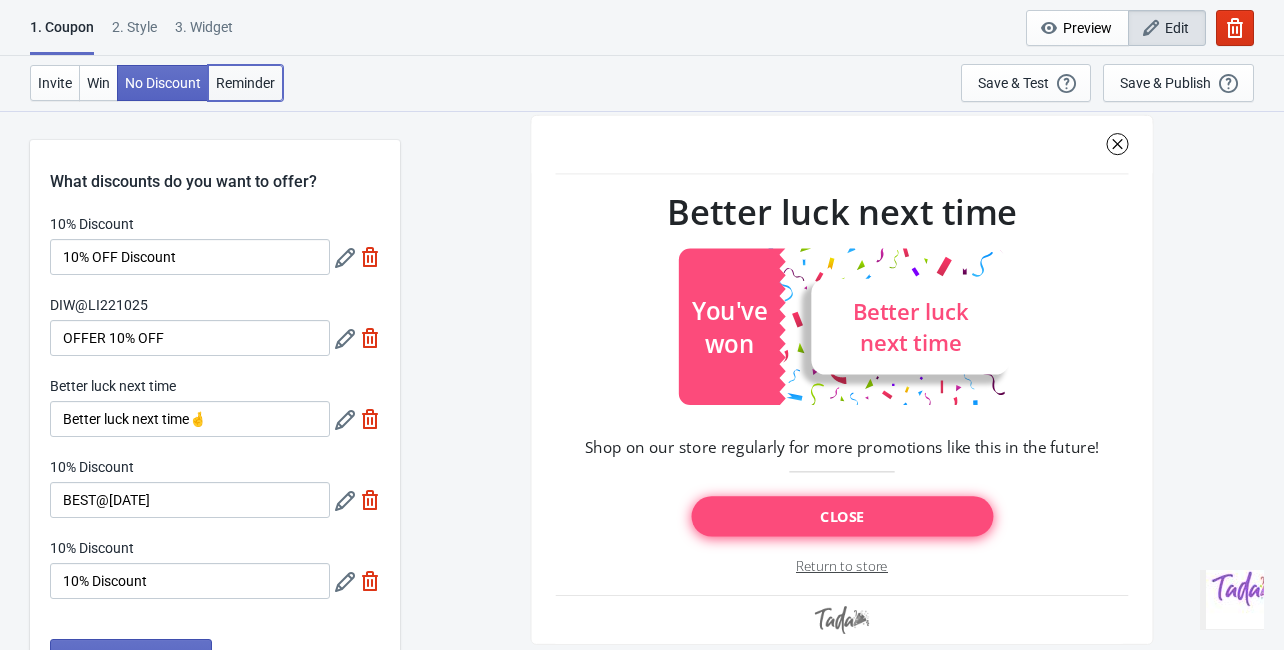
click at [268, 85] on span "Reminder" at bounding box center [245, 83] width 59 height 16
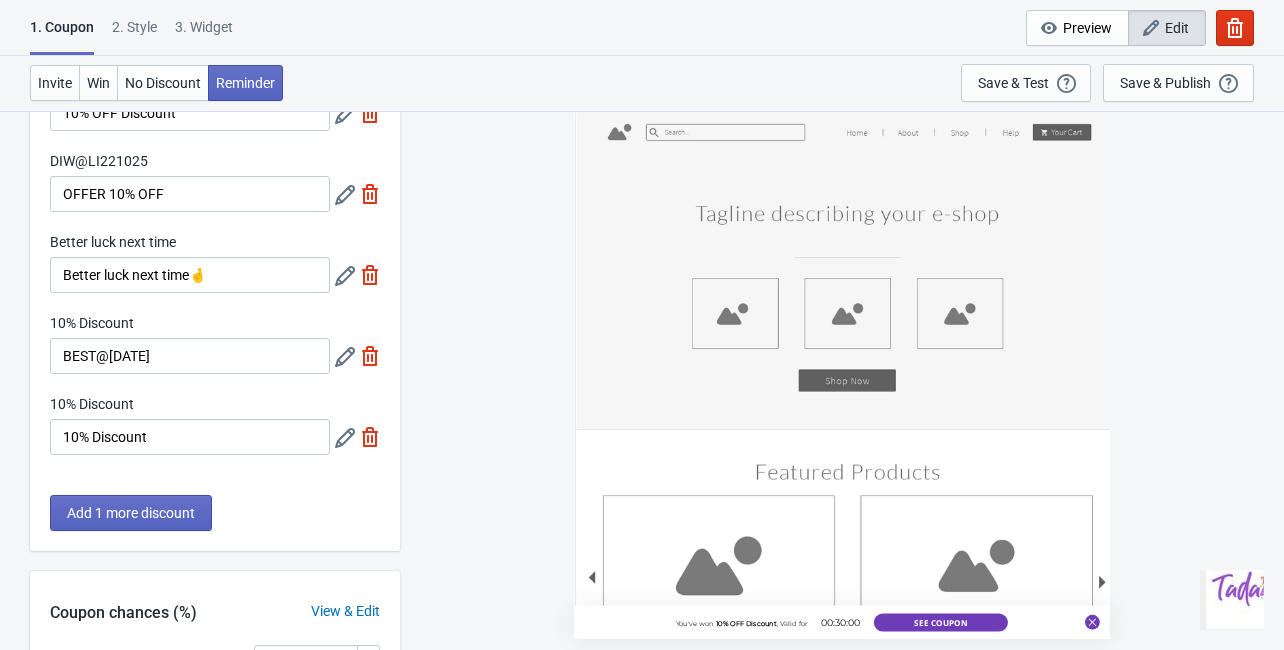
scroll to position [160, 0]
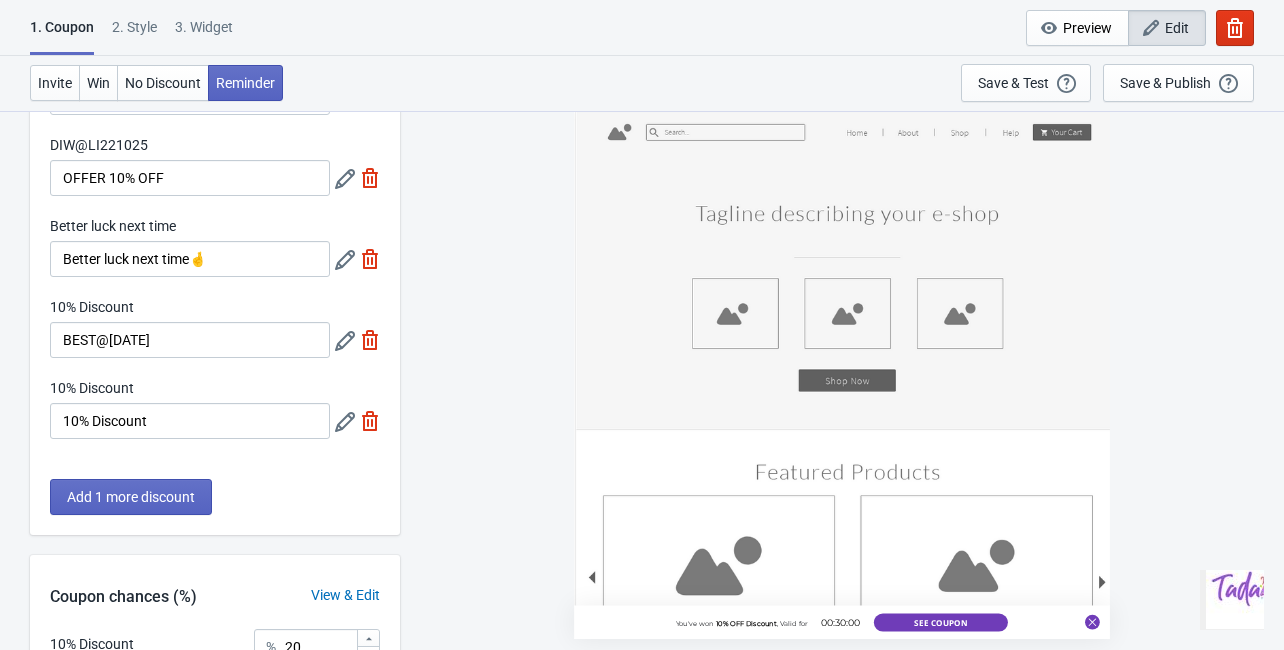
click at [136, 30] on div "2 . Style" at bounding box center [134, 34] width 45 height 35
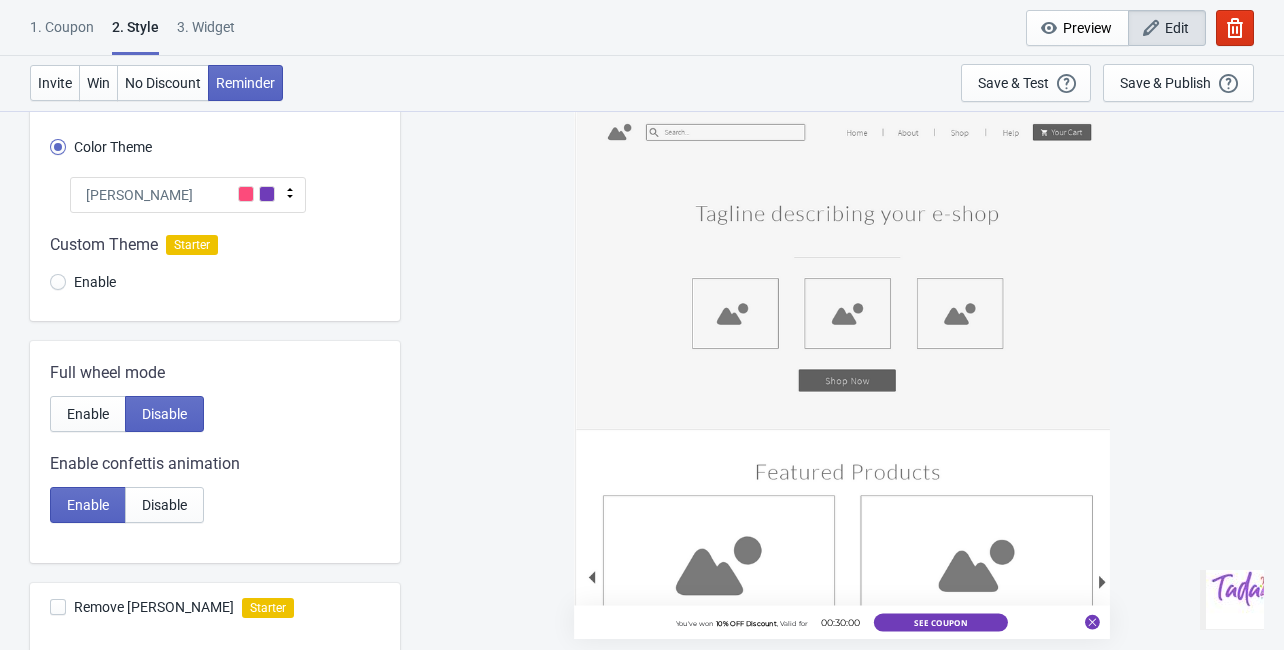
scroll to position [0, 0]
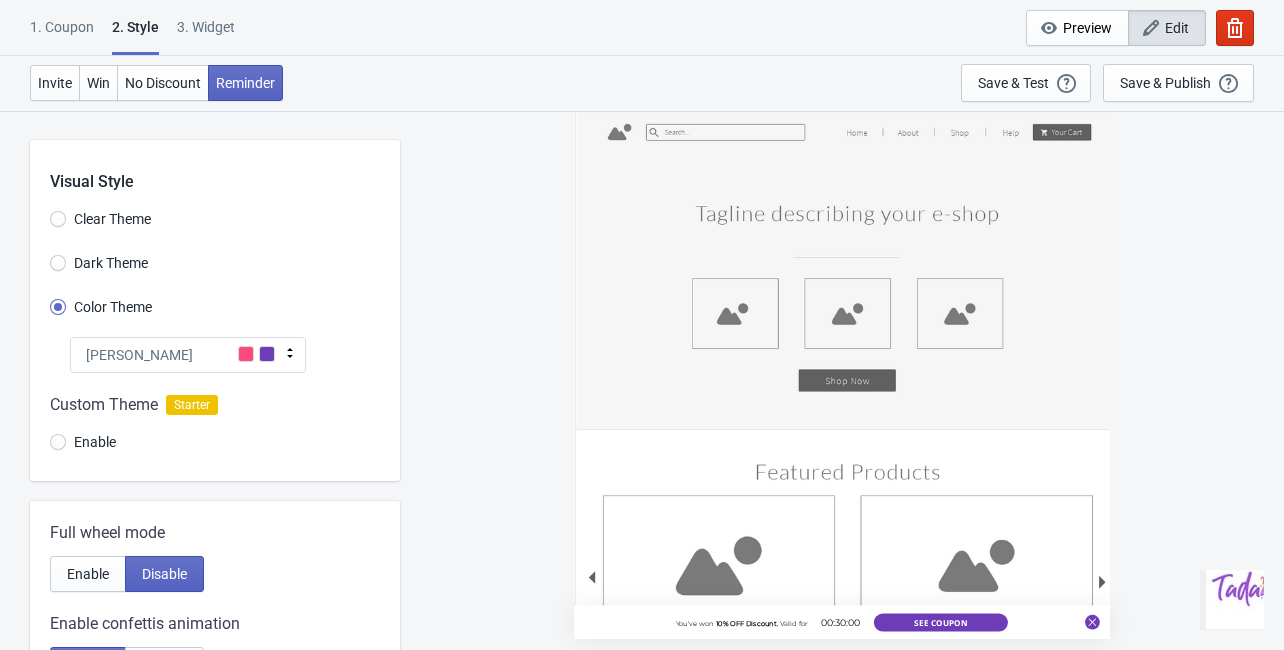
click at [147, 24] on div "2 . Style" at bounding box center [135, 36] width 47 height 38
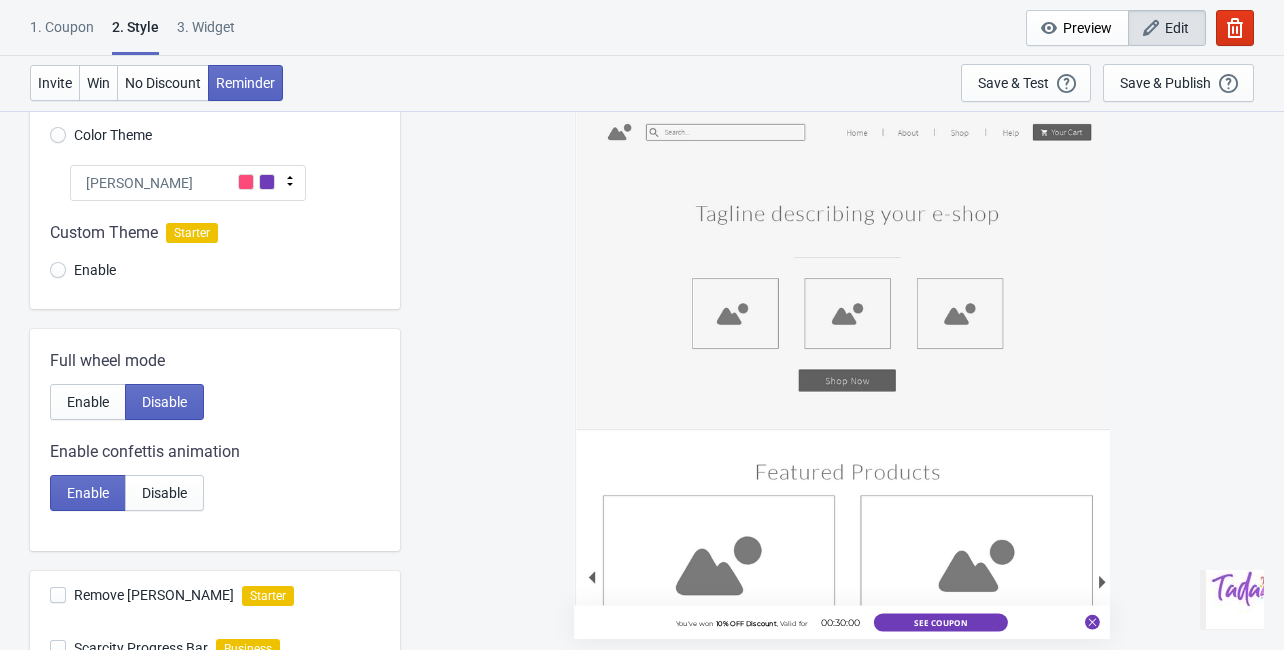
scroll to position [240, 0]
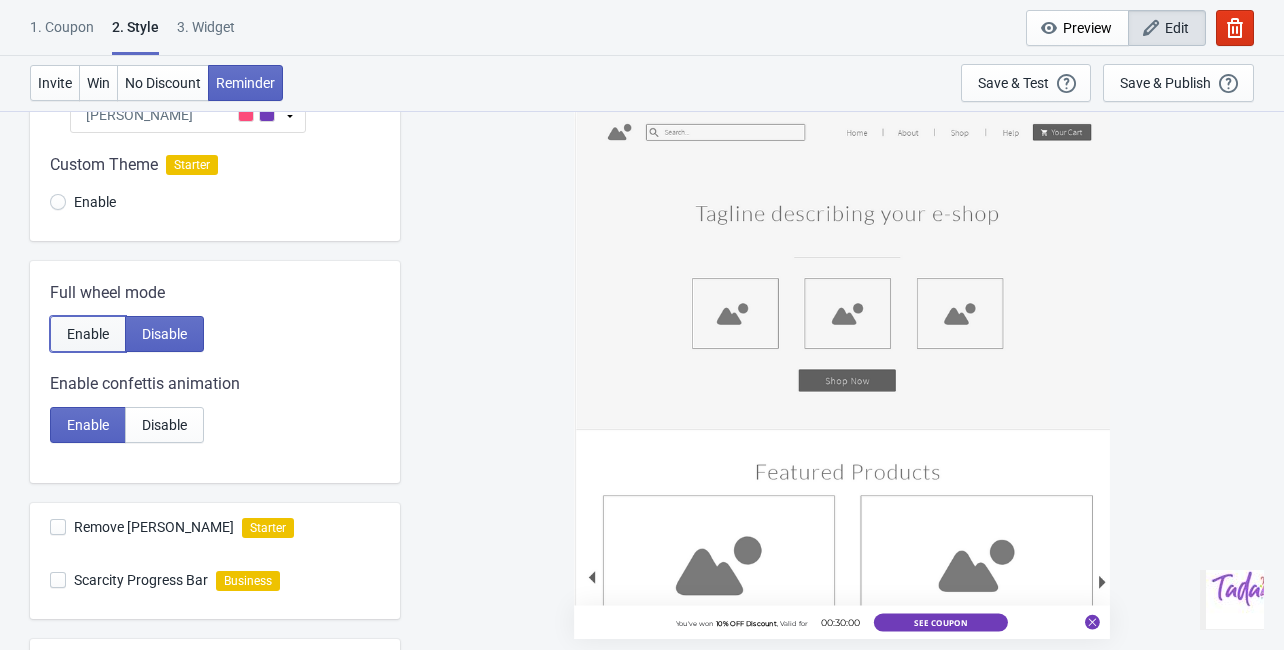
click at [105, 337] on span "Enable" at bounding box center [88, 334] width 42 height 16
click at [156, 336] on span "Disable" at bounding box center [164, 334] width 45 height 16
radio input "true"
click at [72, 34] on div "1. Coupon" at bounding box center [62, 34] width 64 height 35
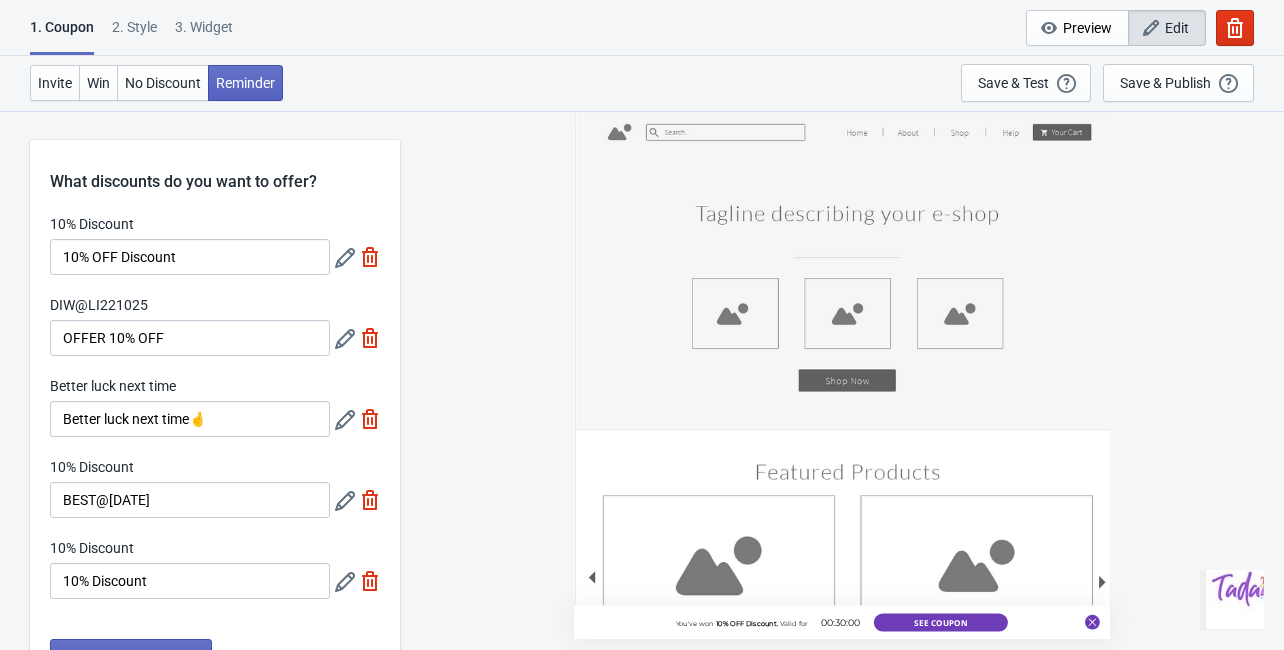
click at [133, 25] on div "2 . Style" at bounding box center [134, 34] width 45 height 35
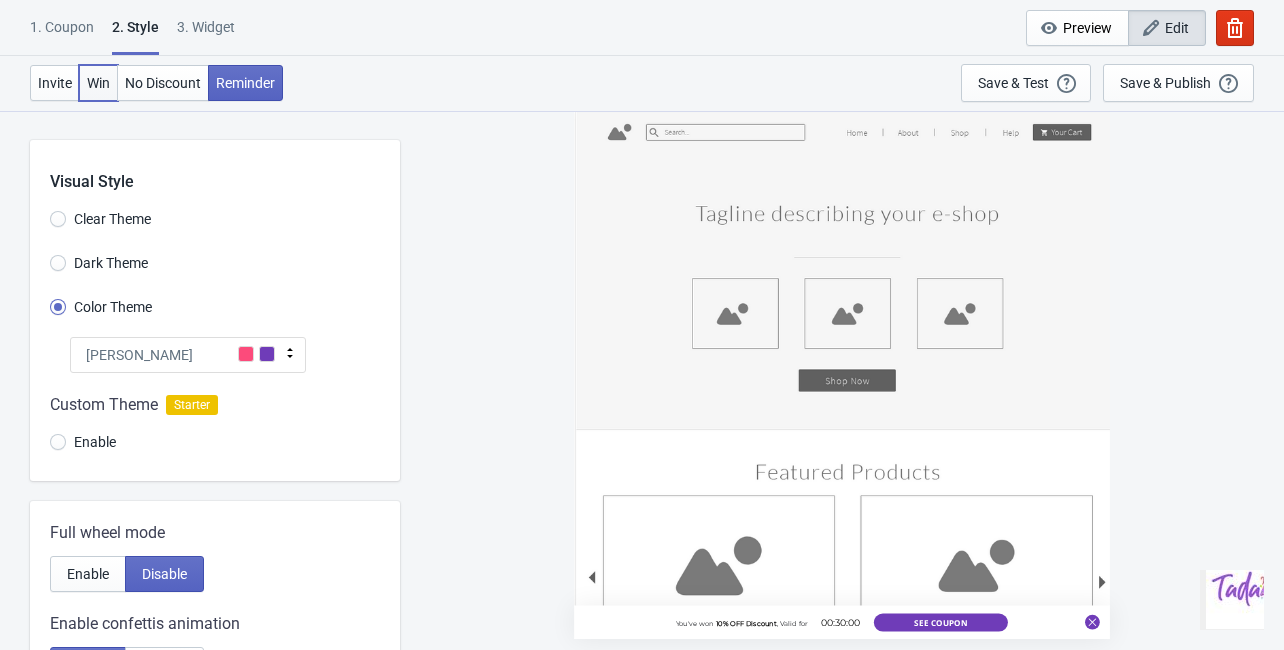
click at [107, 80] on span "Win" at bounding box center [98, 83] width 23 height 16
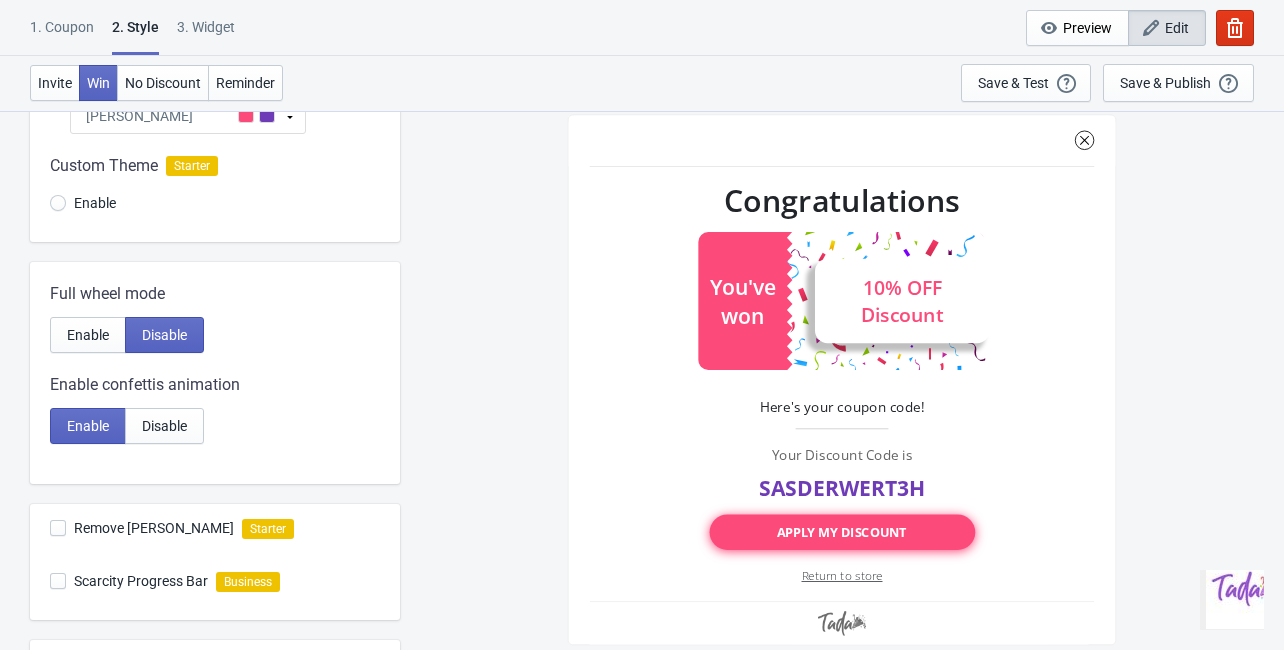
scroll to position [240, 0]
click at [88, 343] on button "Enable" at bounding box center [88, 334] width 76 height 36
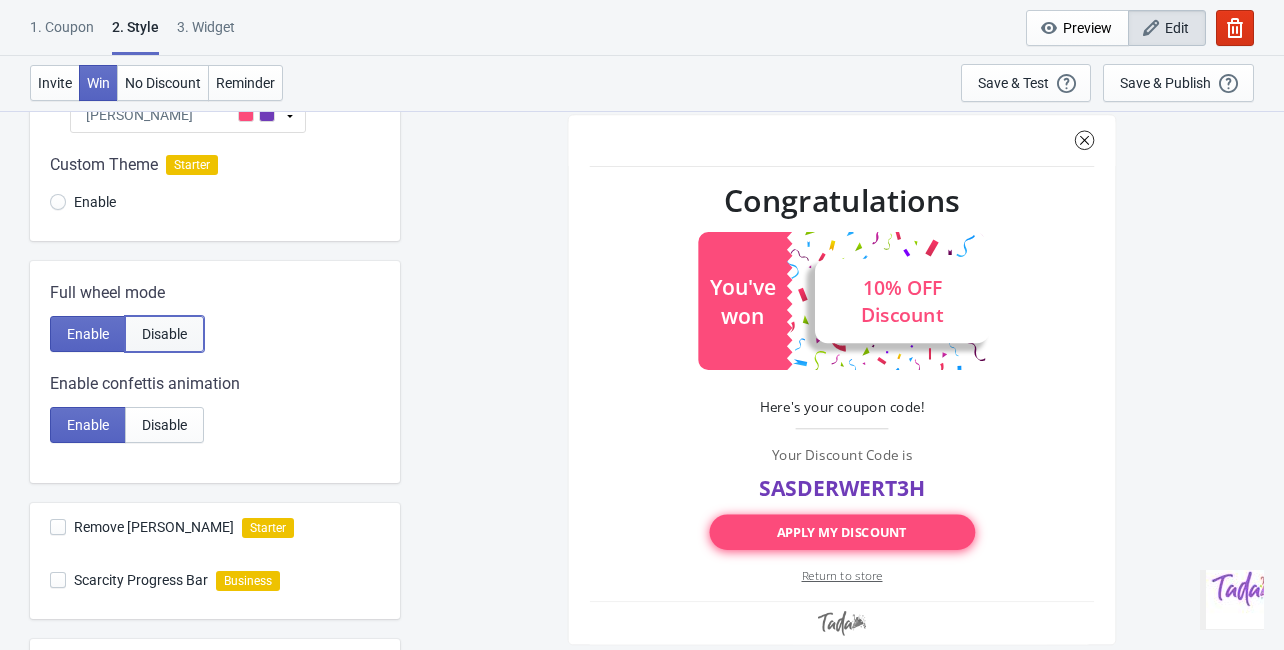
click at [153, 330] on span "Disable" at bounding box center [164, 334] width 45 height 16
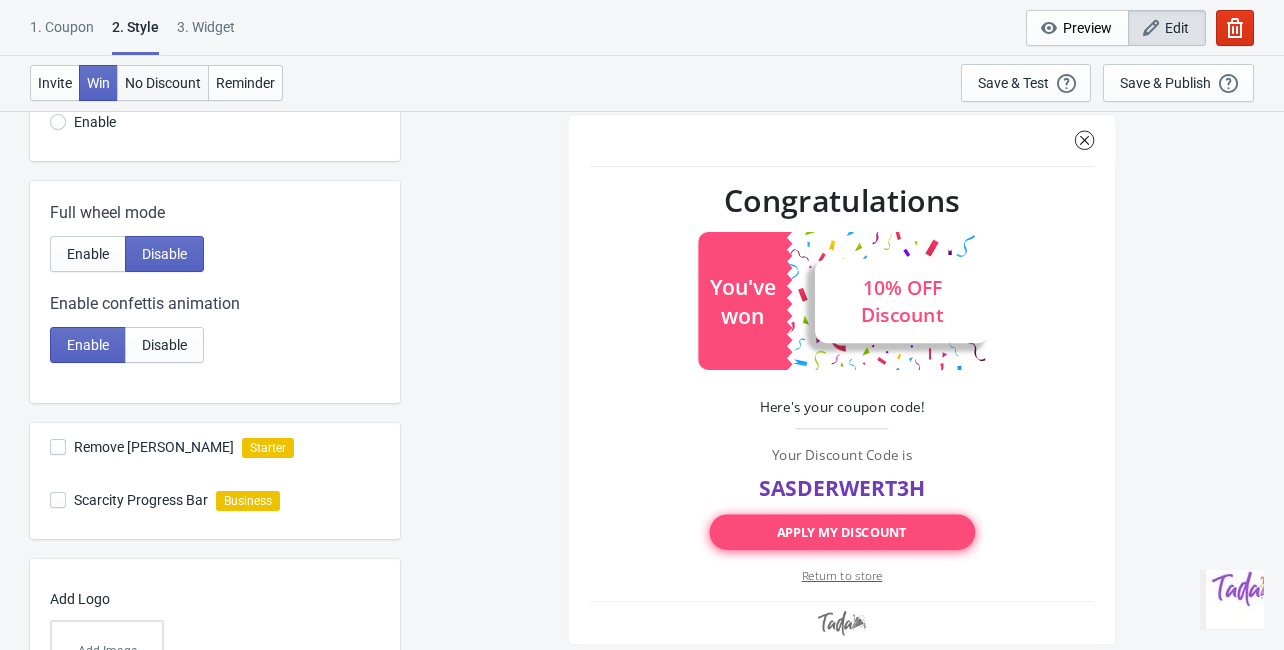
click at [148, 87] on span "No Discount" at bounding box center [163, 83] width 76 height 16
radio input "true"
type input "no_code"
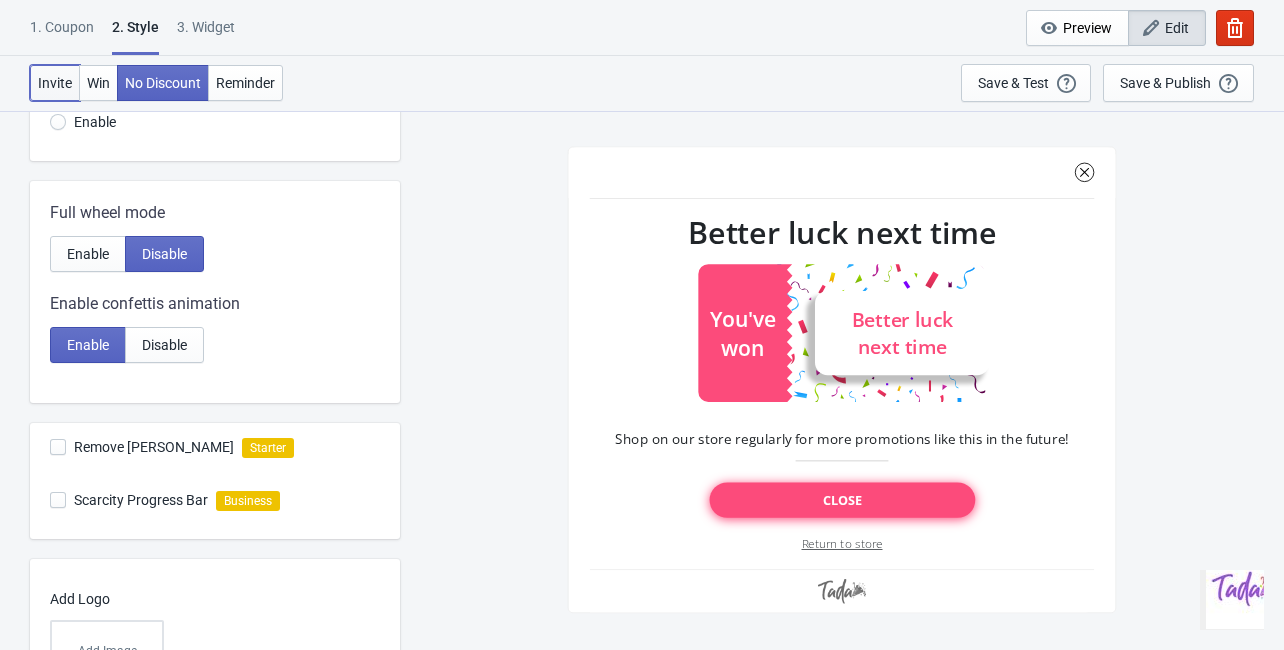
click at [66, 75] on span "Invite" at bounding box center [55, 83] width 34 height 16
radio input "true"
type input "SASDERWERT3H"
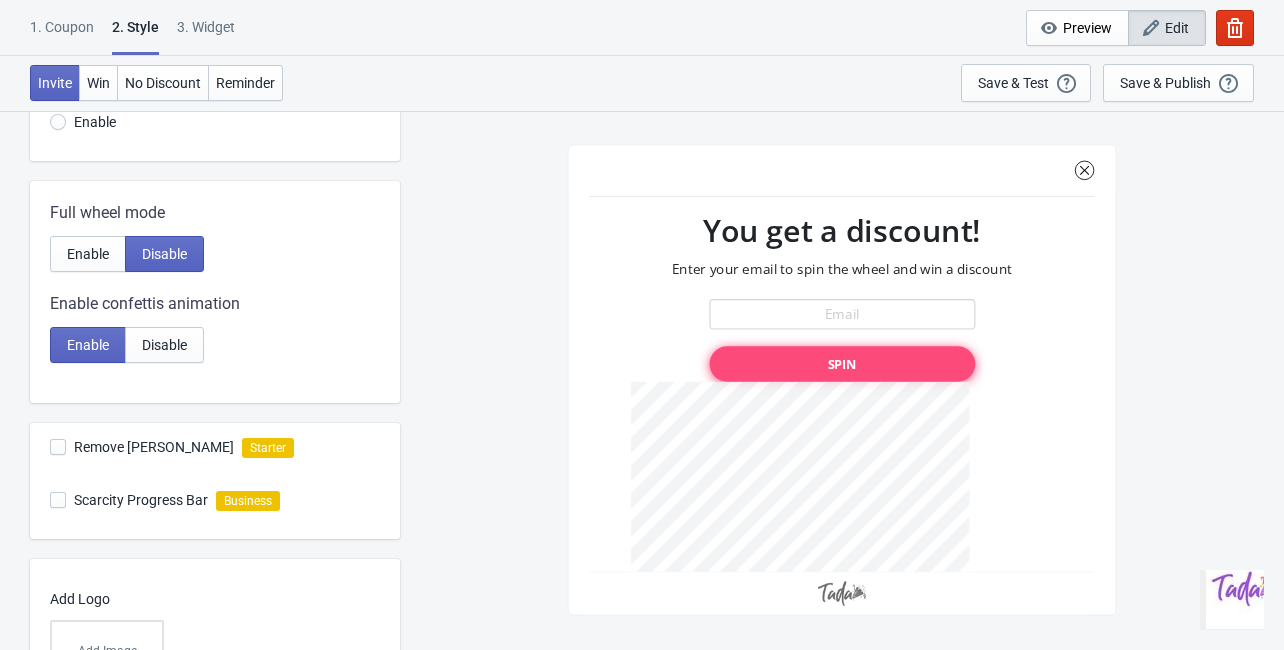
click at [69, 30] on div "1. Coupon" at bounding box center [62, 34] width 64 height 35
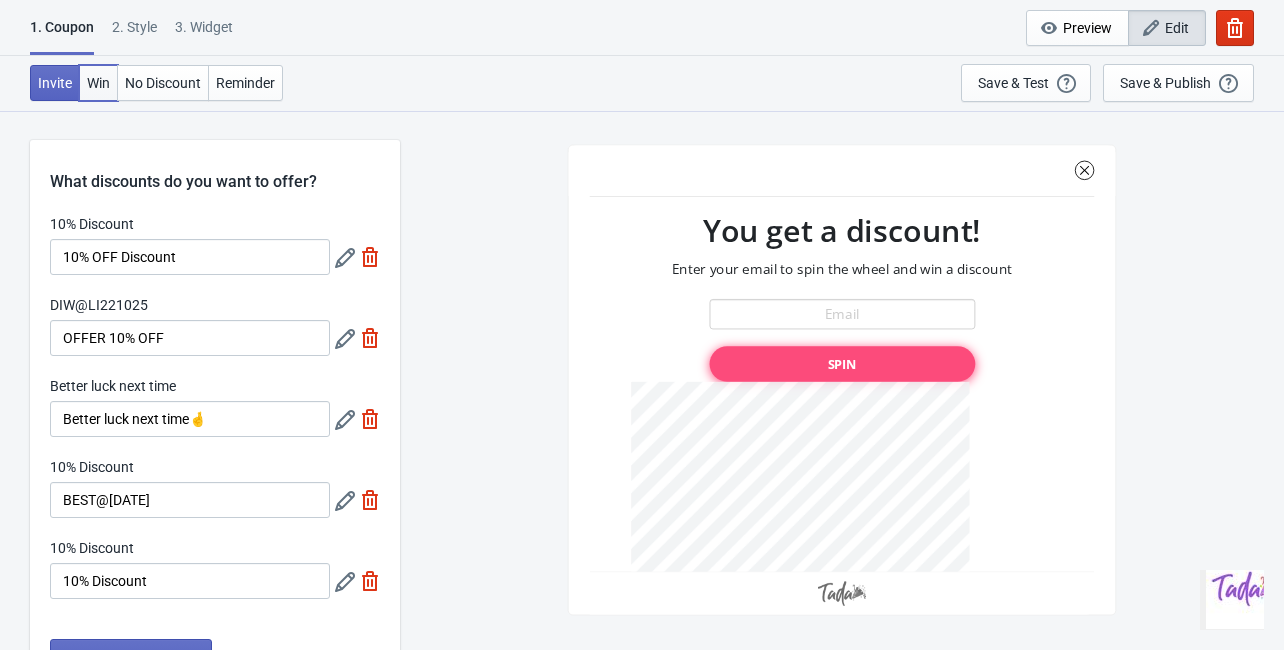
click at [100, 90] on button "Win" at bounding box center [98, 83] width 39 height 36
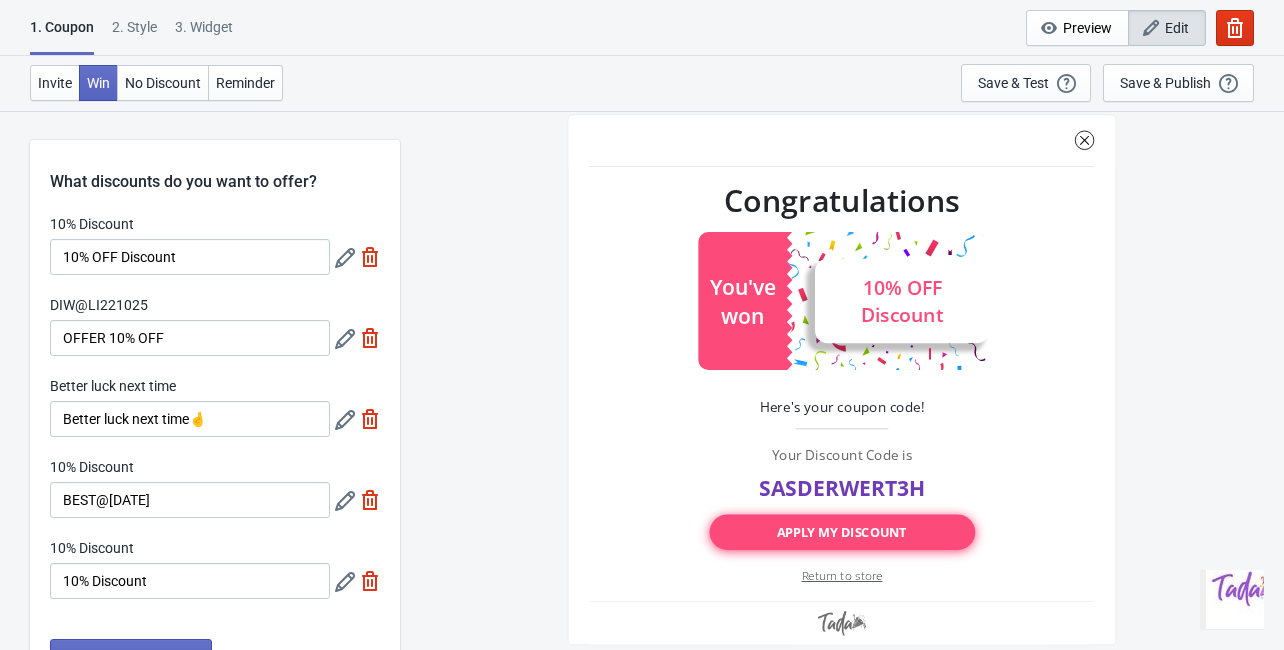
click at [123, 1] on div "1. Coupon 2 . Style 3. Widget 1. Coupon 2 . Style 3. Widget Cancel Widget Previ…" at bounding box center [642, 28] width 1284 height 56
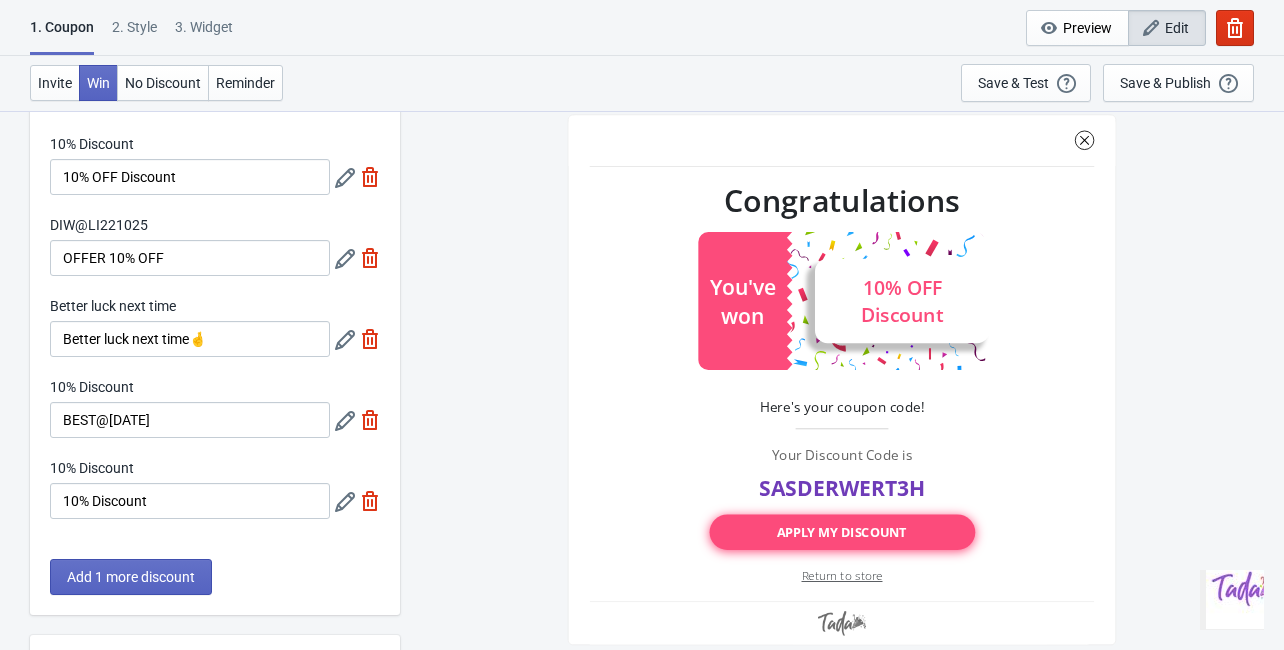
scroll to position [240, 0]
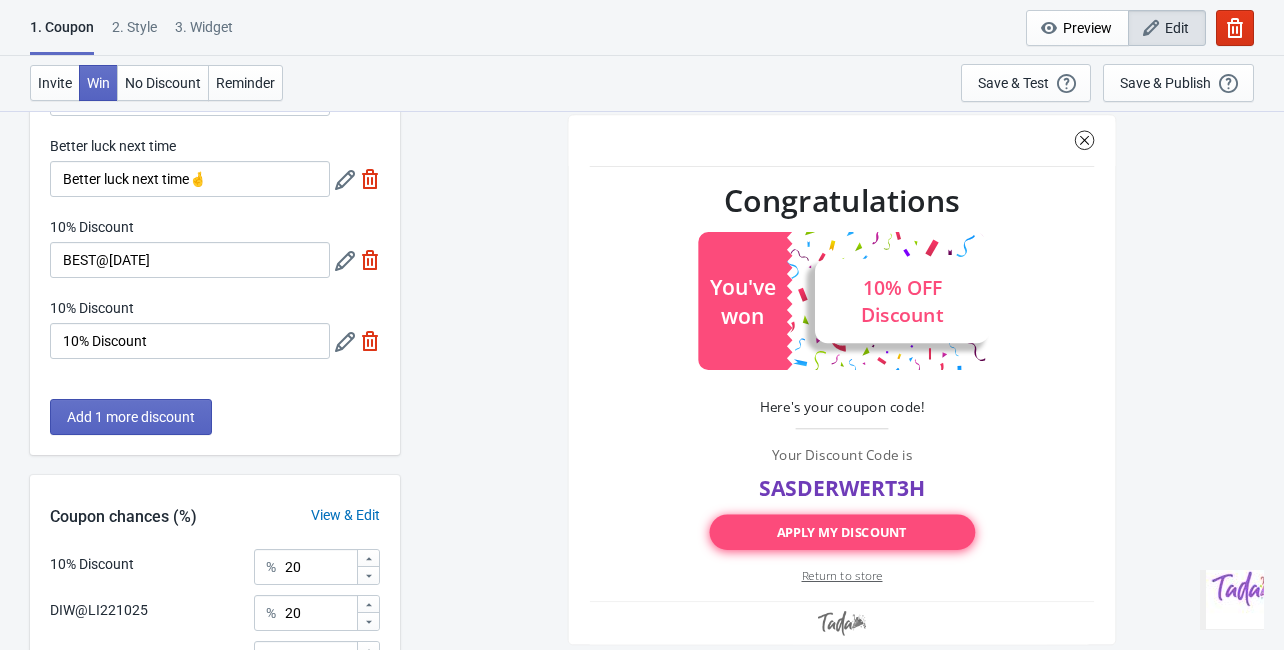
click at [120, 25] on div "2 . Style" at bounding box center [134, 34] width 45 height 35
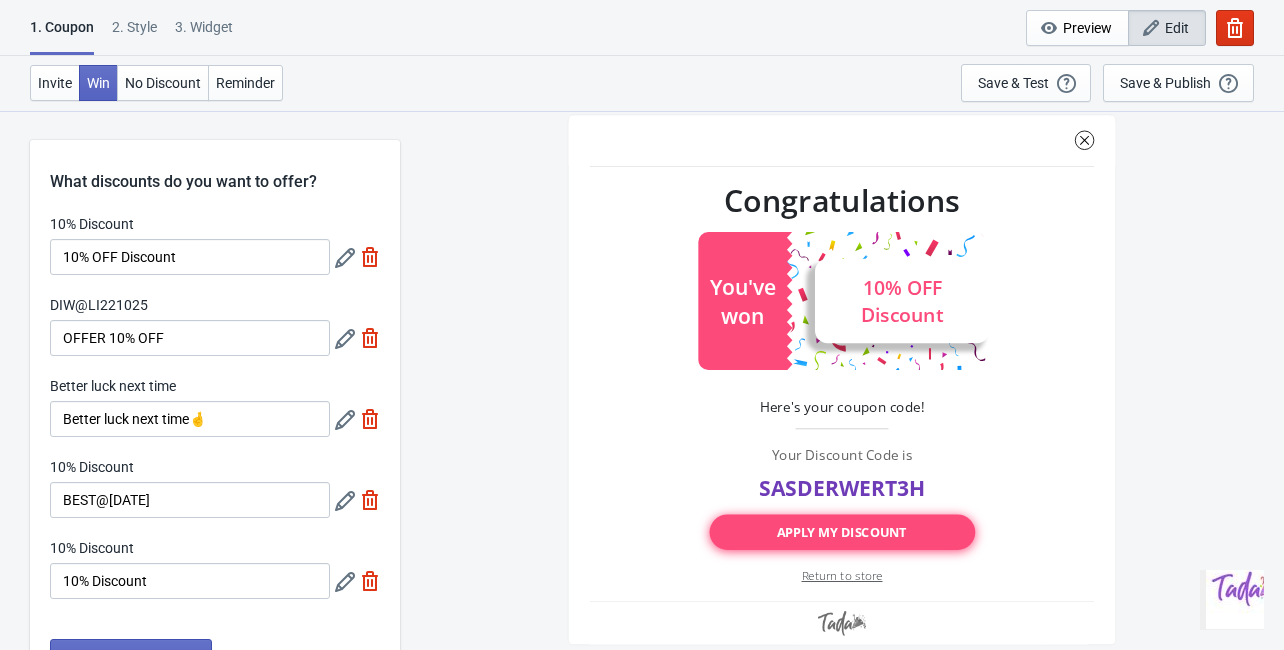
click at [131, 22] on div "2 . Style" at bounding box center [134, 34] width 45 height 35
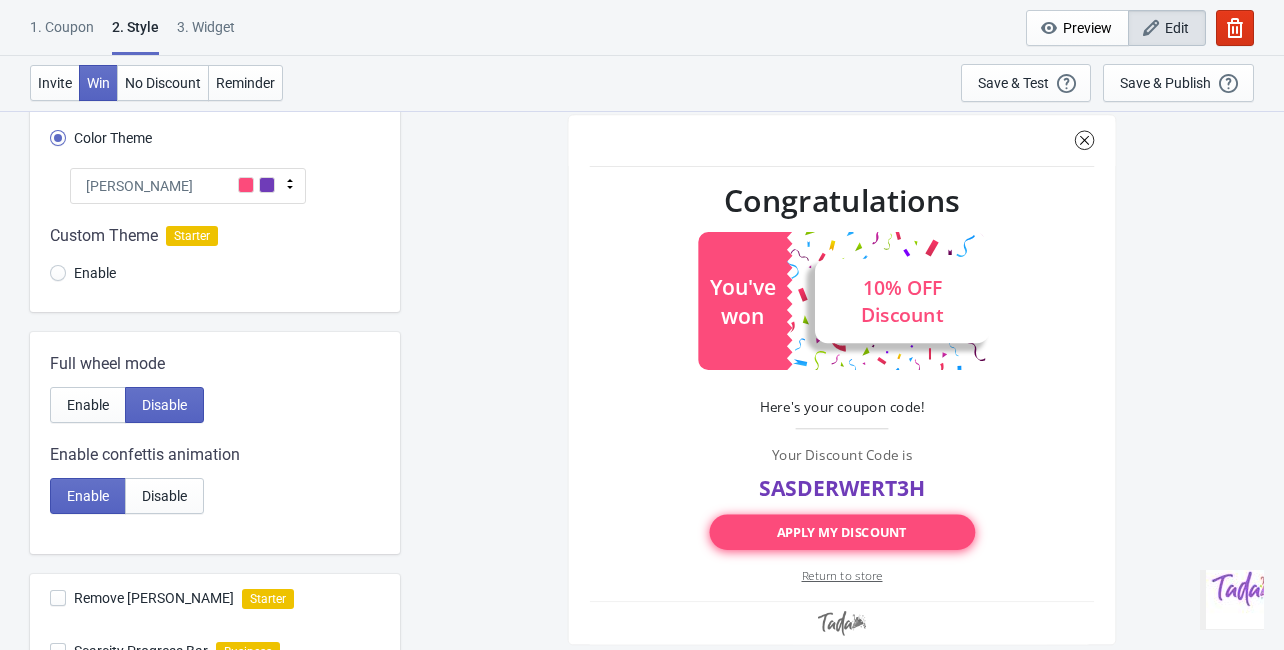
scroll to position [320, 0]
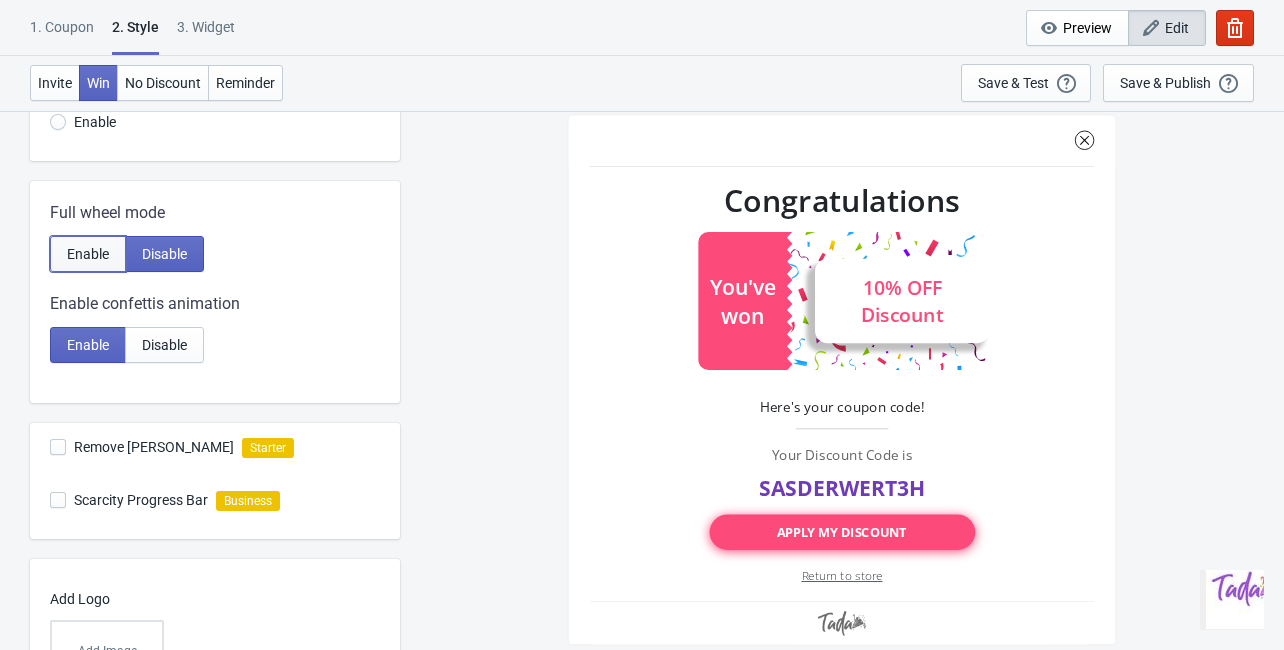
click at [100, 255] on span "Enable" at bounding box center [88, 254] width 42 height 16
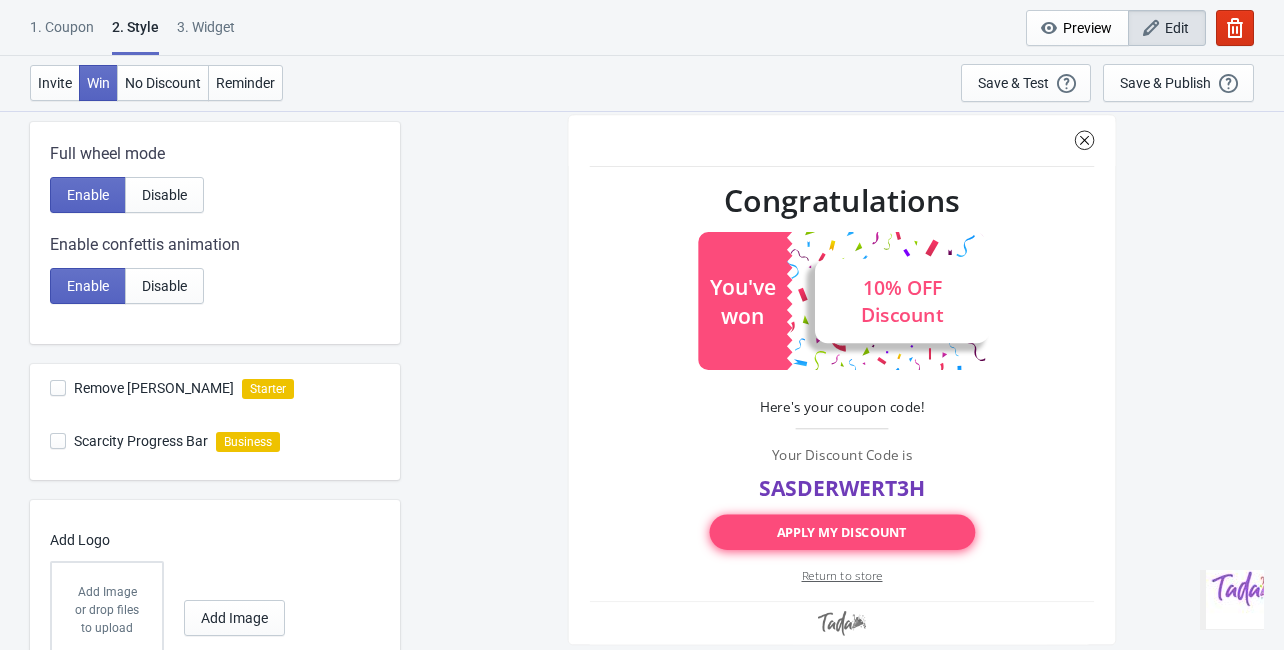
scroll to position [480, 0]
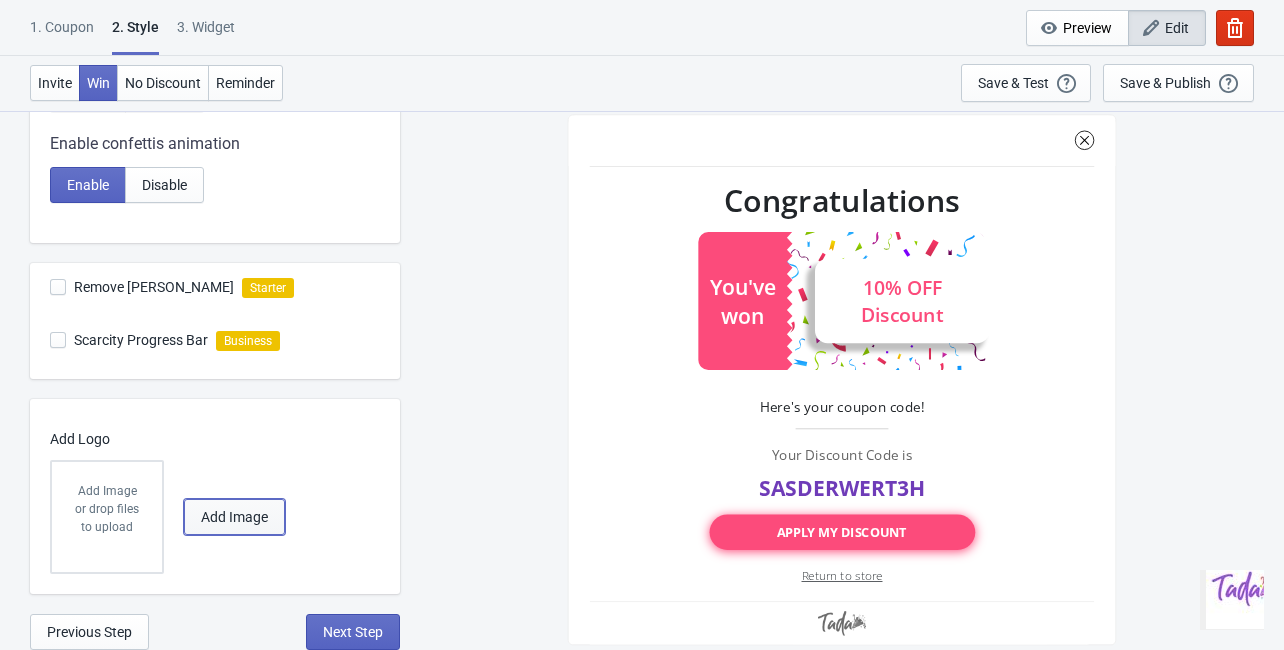
click at [233, 505] on button "Add Image" at bounding box center [234, 517] width 101 height 36
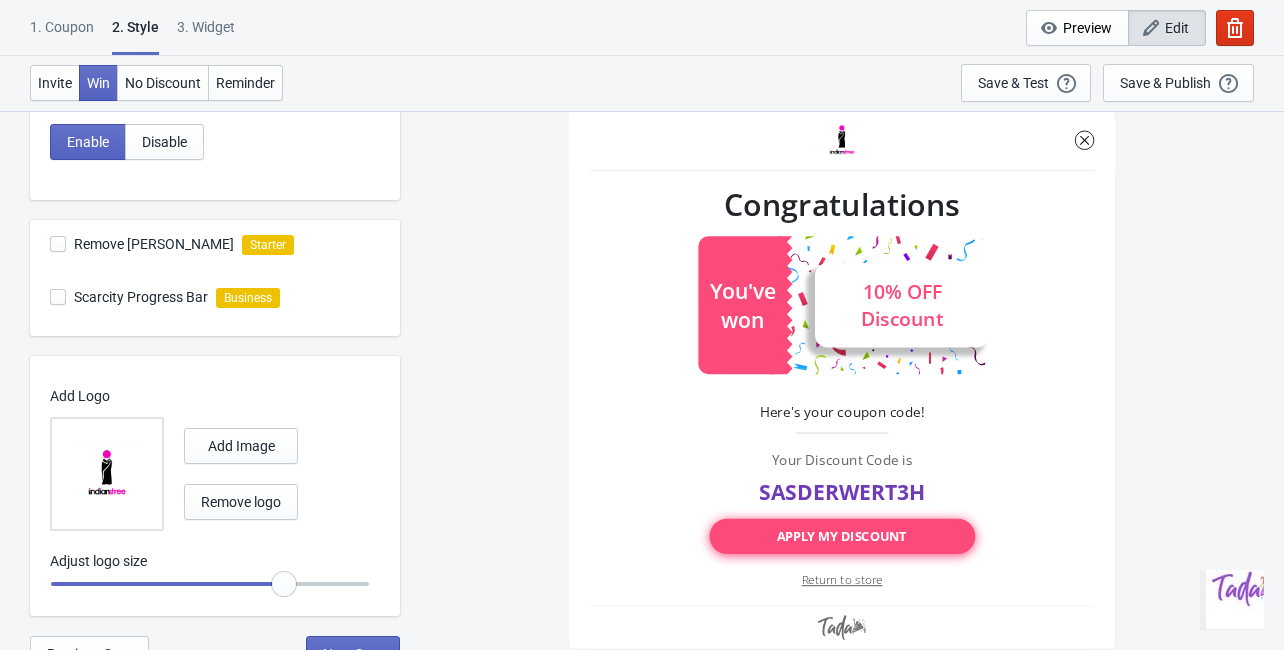
scroll to position [545, 0]
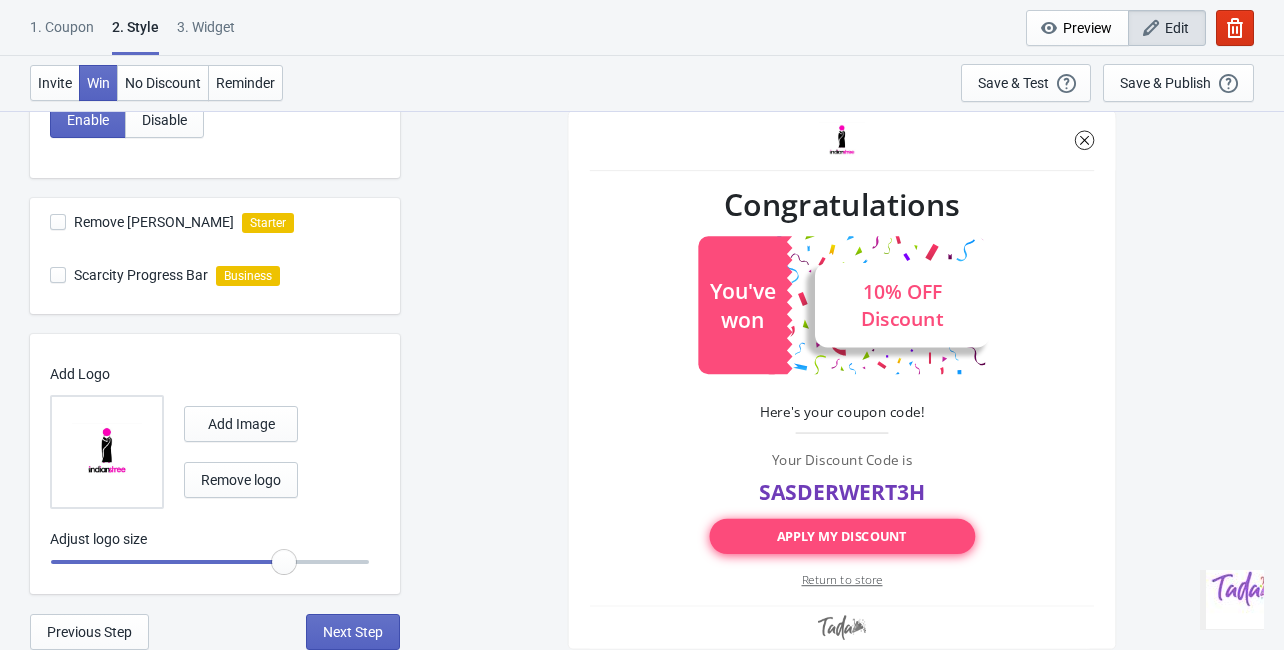
radio input "true"
type input "1.05"
radio input "true"
type input "1.1"
radio input "true"
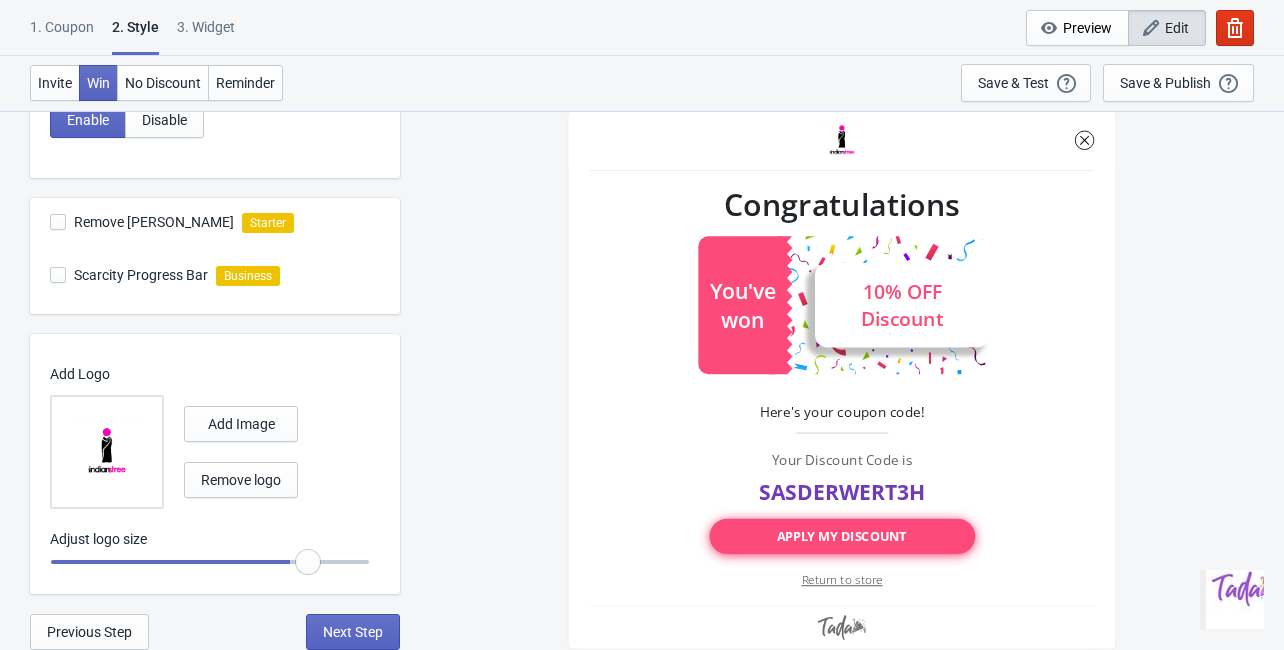
type input "1.2"
radio input "true"
drag, startPoint x: 284, startPoint y: 553, endPoint x: 421, endPoint y: 562, distance: 137.3
type input "1.3"
click at [370, 562] on input "range" at bounding box center [210, 562] width 320 height 36
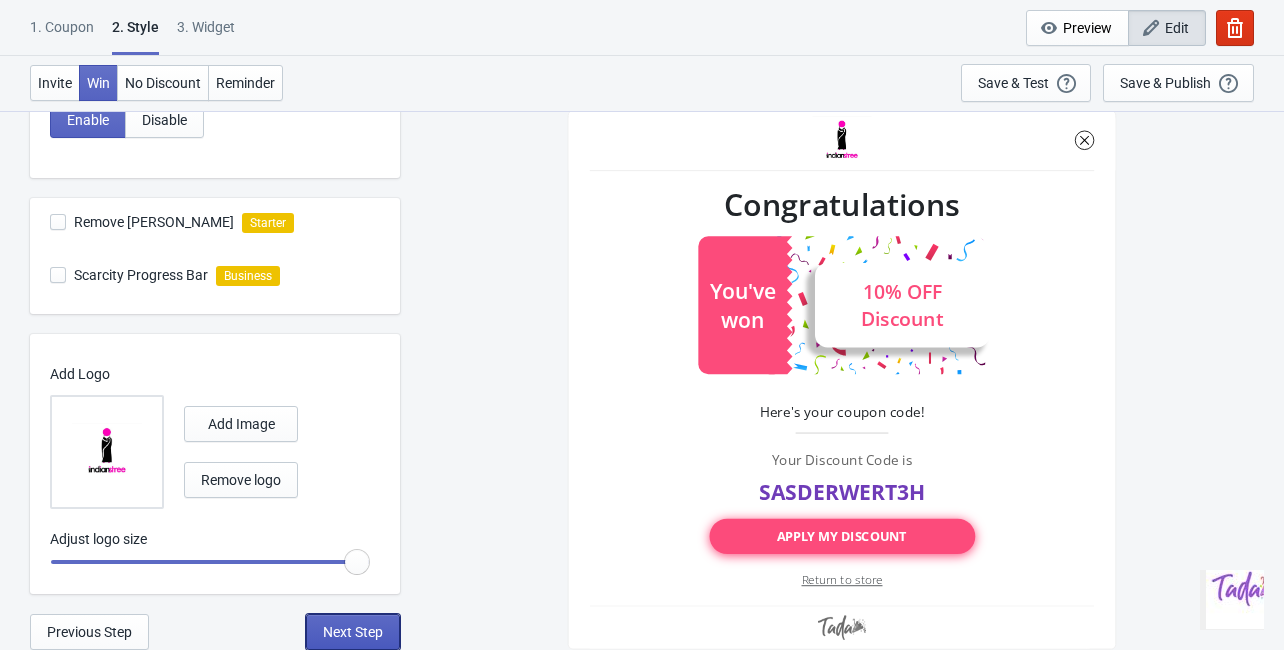
click at [356, 630] on span "Next Step" at bounding box center [353, 632] width 60 height 16
select select "once"
select select "1"
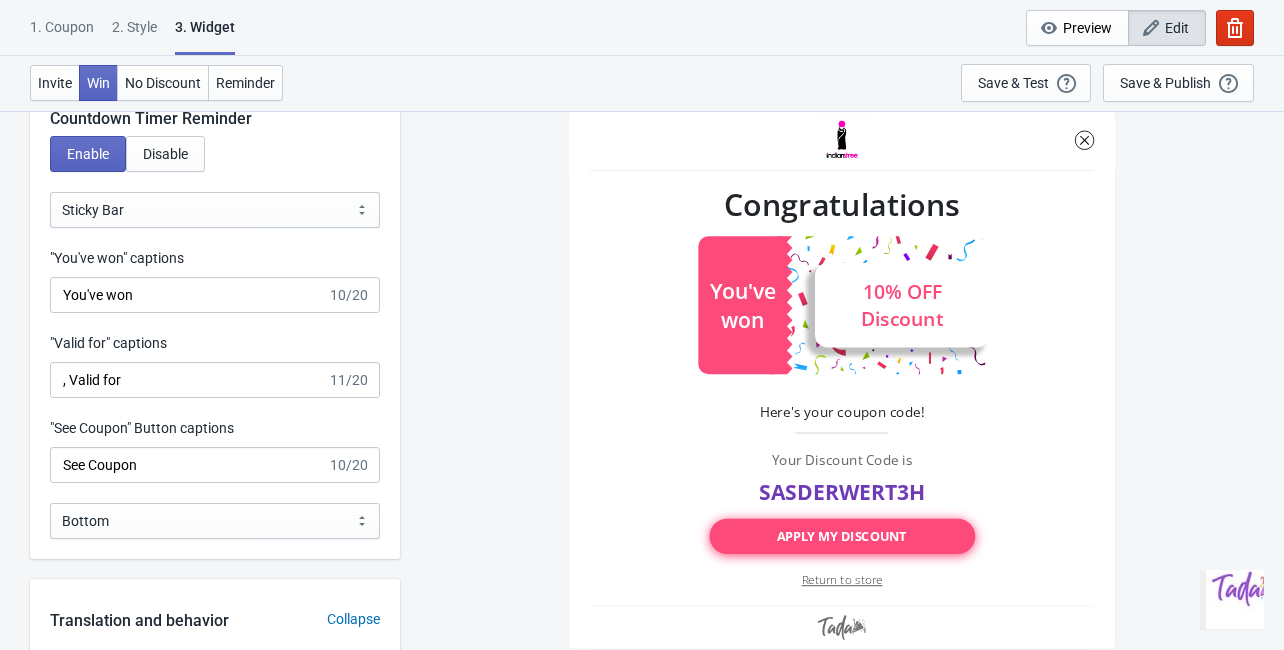
scroll to position [2079, 0]
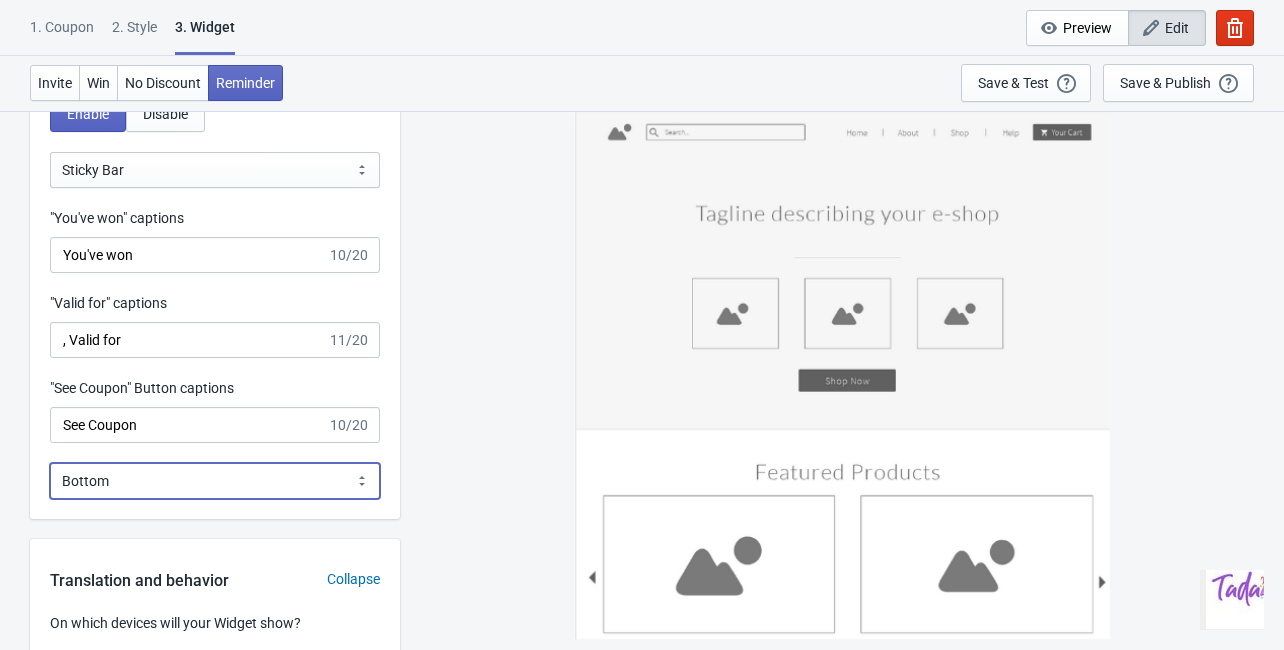
click at [275, 486] on select "Bottom Top" at bounding box center [215, 481] width 330 height 36
click at [284, 477] on select "Bottom Top" at bounding box center [215, 481] width 330 height 36
select select "1"
click at [50, 463] on select "Bottom Top" at bounding box center [215, 481] width 330 height 36
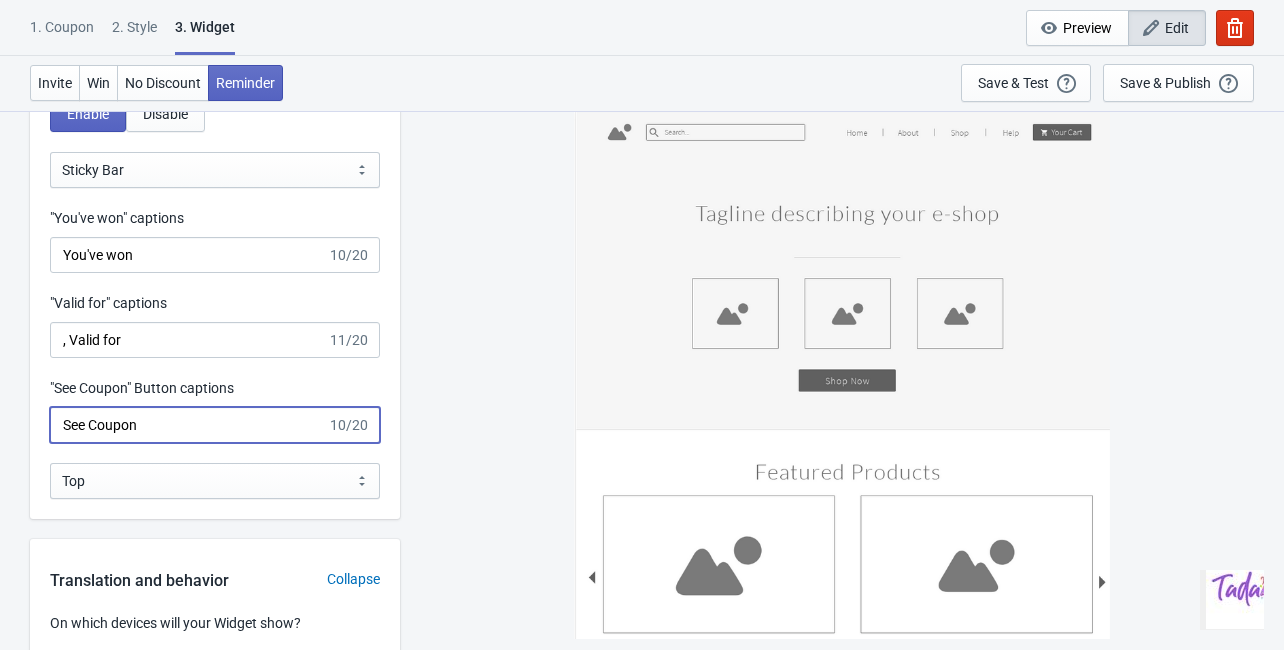
click at [279, 425] on input "See Coupon" at bounding box center [188, 425] width 277 height 36
click at [280, 425] on input "See Coupon" at bounding box center [188, 425] width 277 height 36
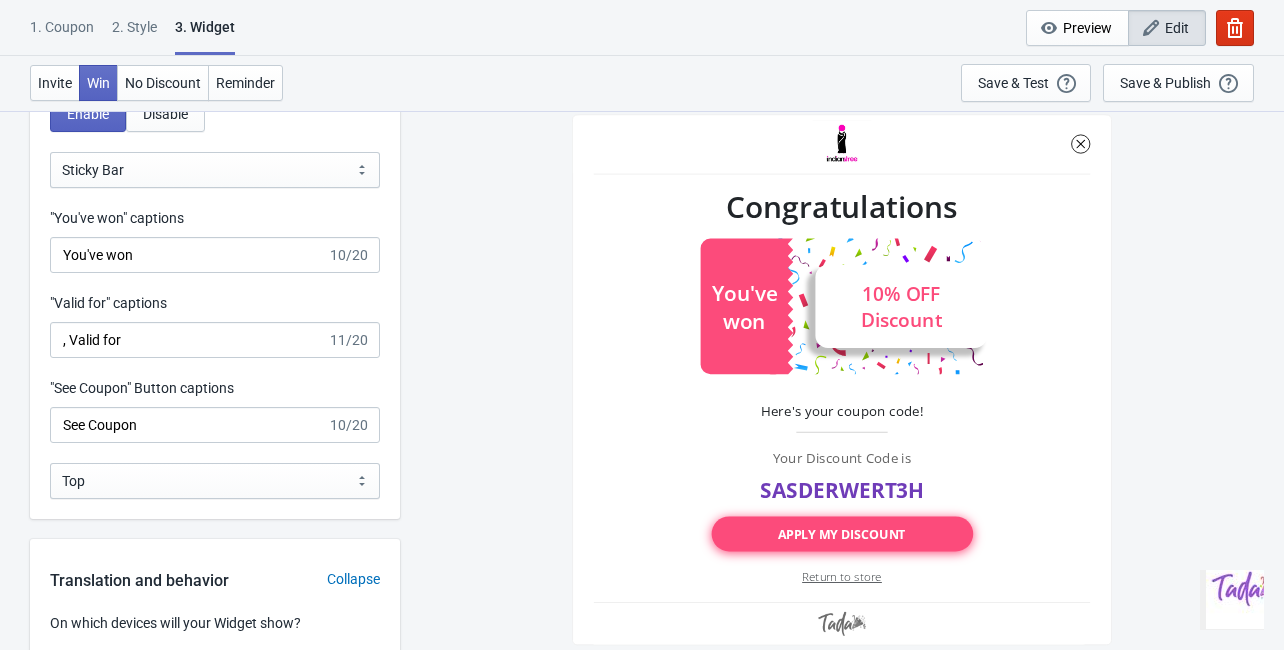
click at [304, 383] on div ""See Coupon" Button captions" at bounding box center [215, 390] width 330 height 25
click at [199, 430] on input "See Coupon" at bounding box center [188, 425] width 277 height 36
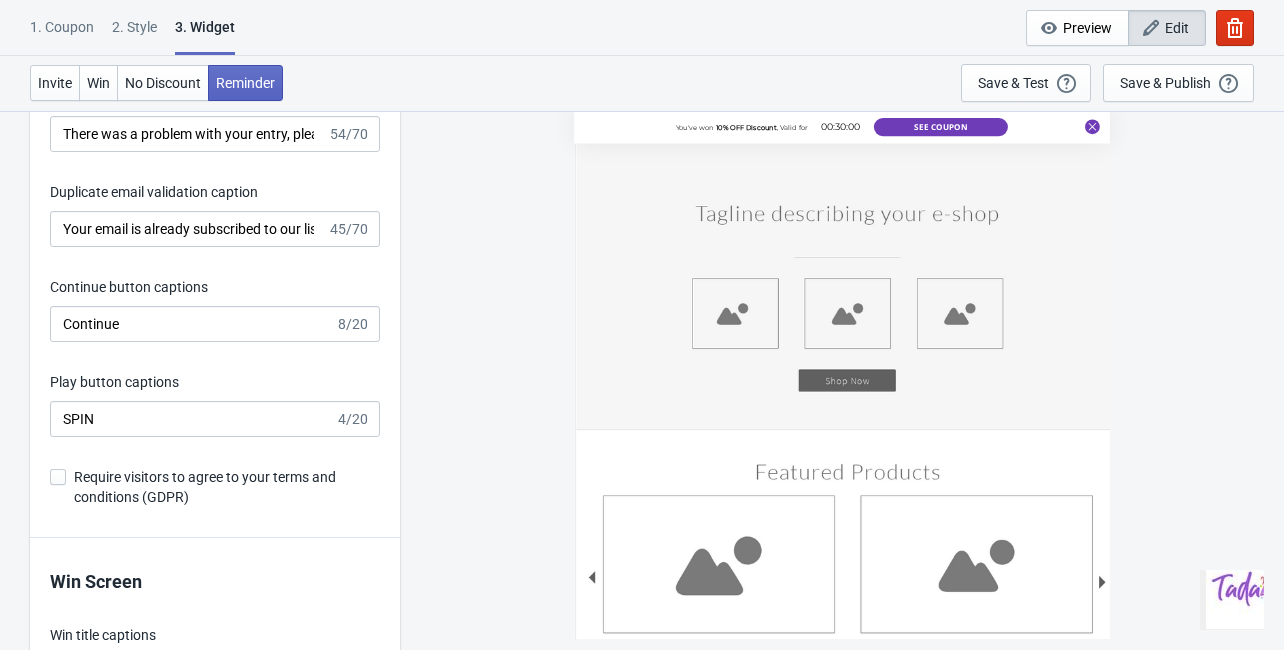
scroll to position [3279, 0]
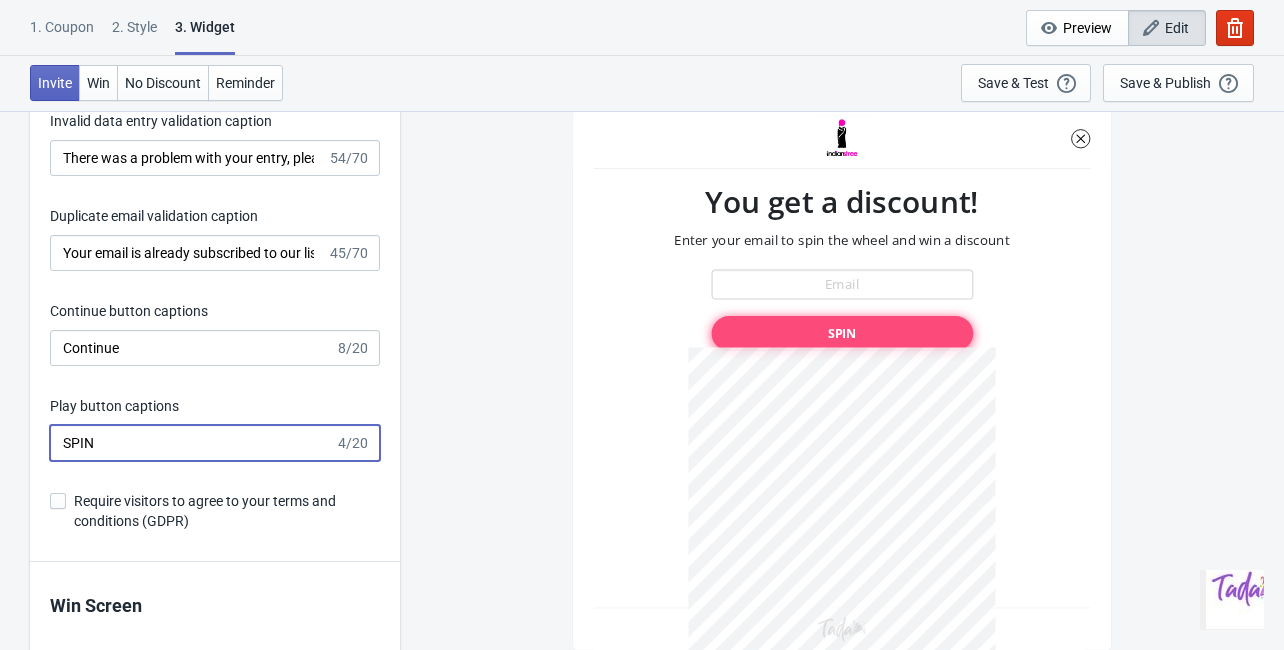
click at [160, 438] on input "SPIN" at bounding box center [192, 443] width 285 height 36
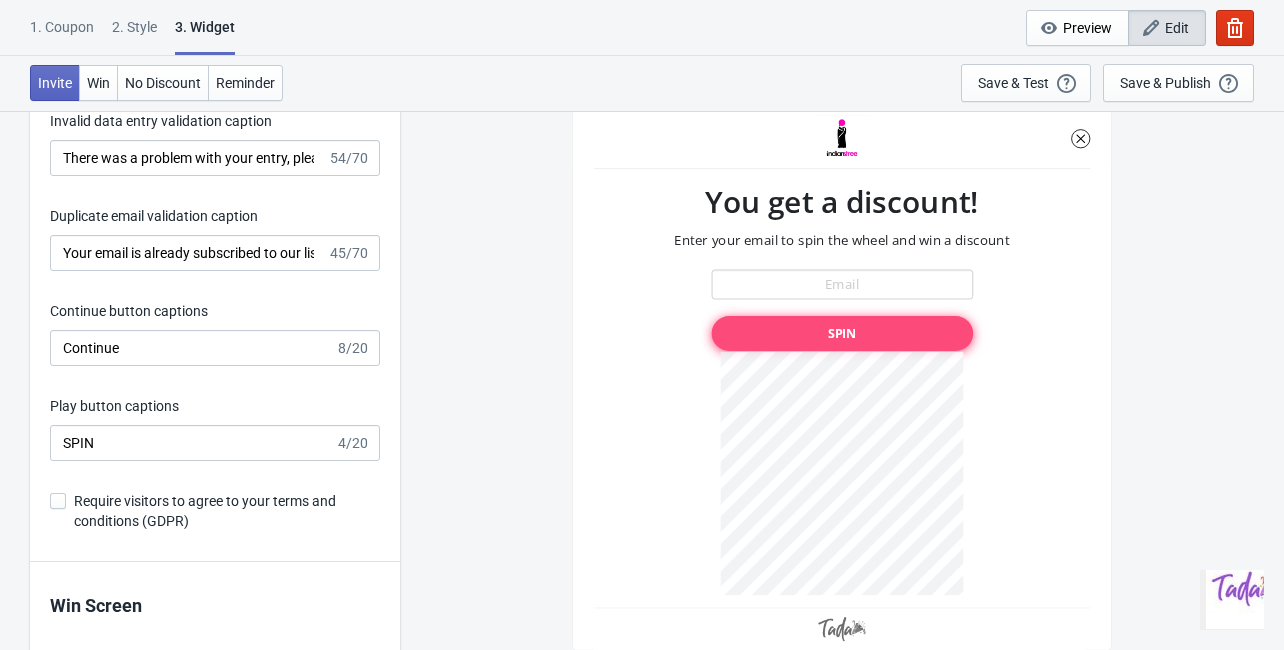
click at [356, 449] on div "SPIN 4/20" at bounding box center [215, 443] width 330 height 36
click at [346, 452] on div "SPIN 4/20" at bounding box center [215, 443] width 330 height 36
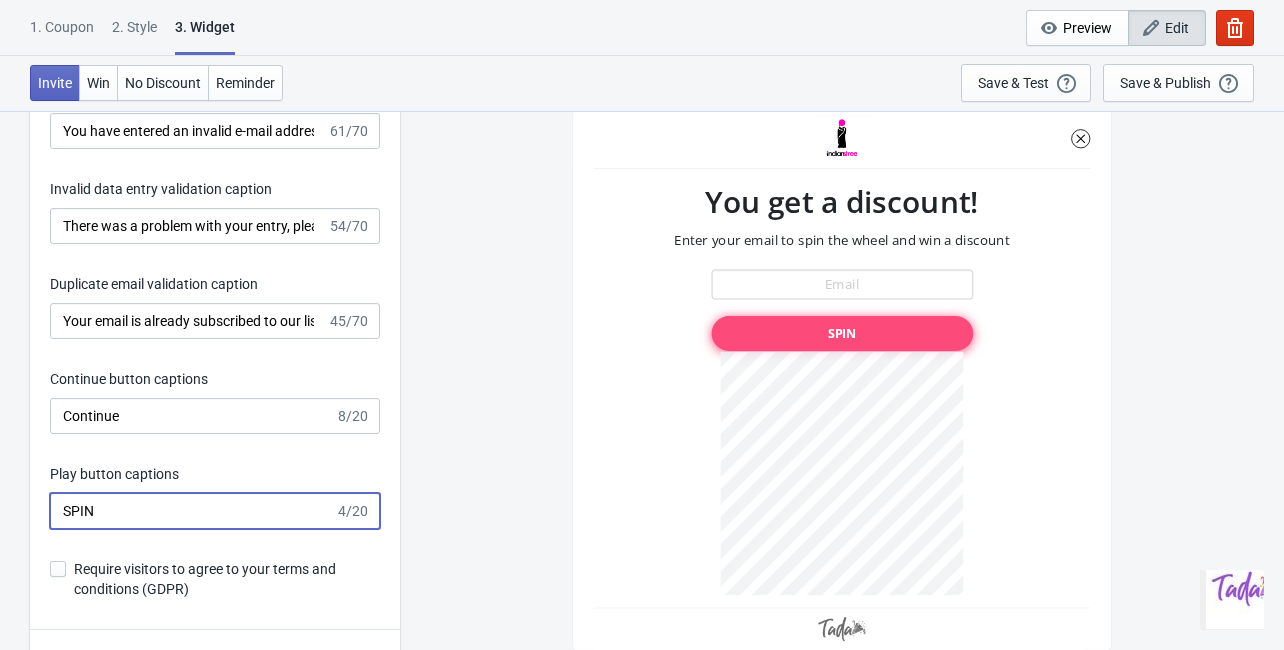
scroll to position [3359, 0]
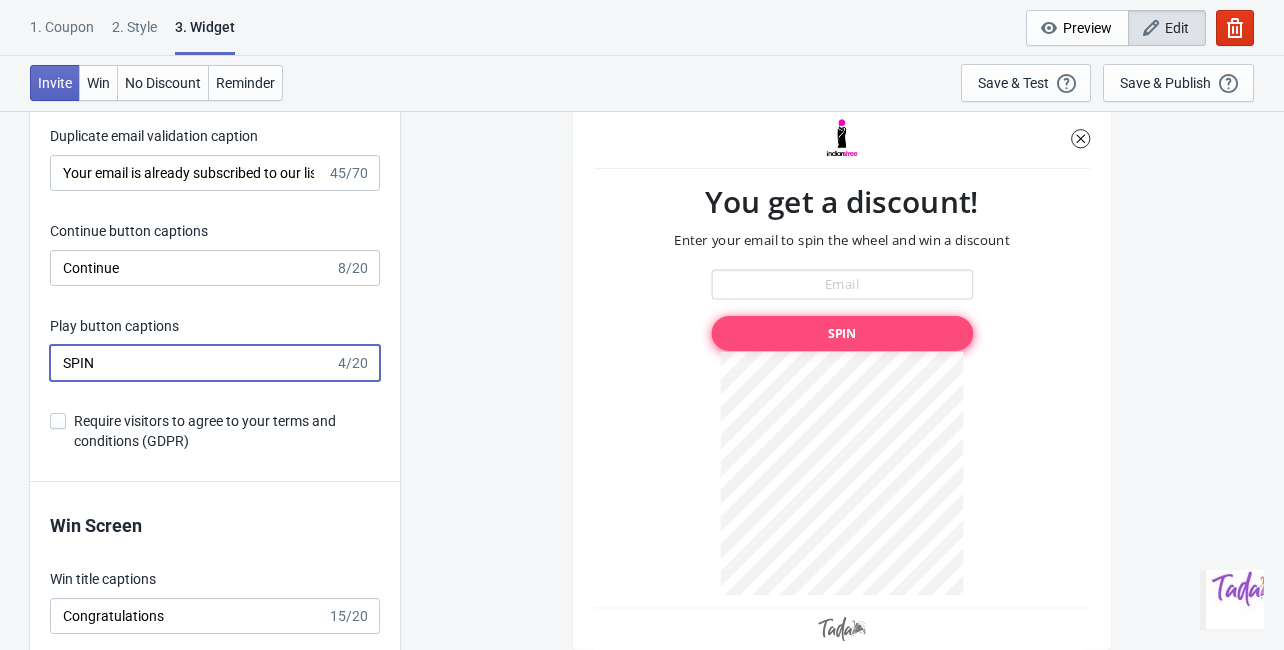
click at [64, 417] on span at bounding box center [58, 421] width 16 height 16
click at [51, 417] on input "Require visitors to agree to your terms and conditions (GDPR)" at bounding box center [50, 431] width 1 height 36
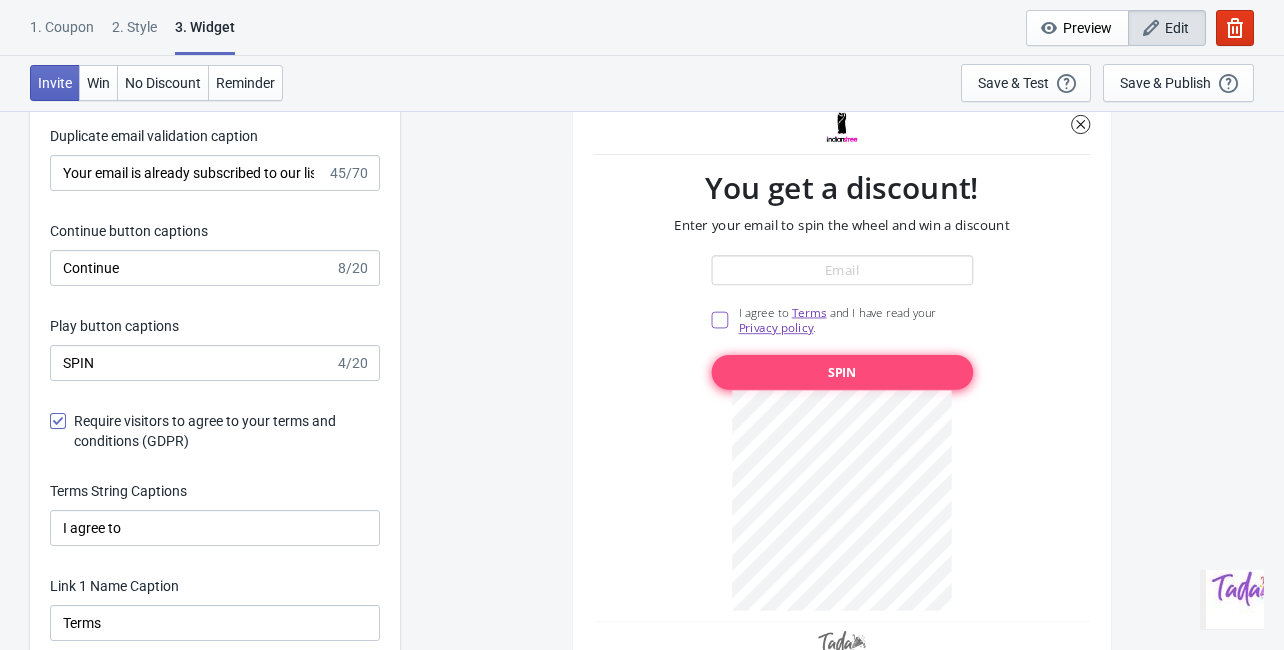
click at [64, 417] on span at bounding box center [58, 421] width 16 height 16
click at [51, 417] on input "Require visitors to agree to your terms and conditions (GDPR)" at bounding box center [50, 431] width 1 height 36
checkbox input "false"
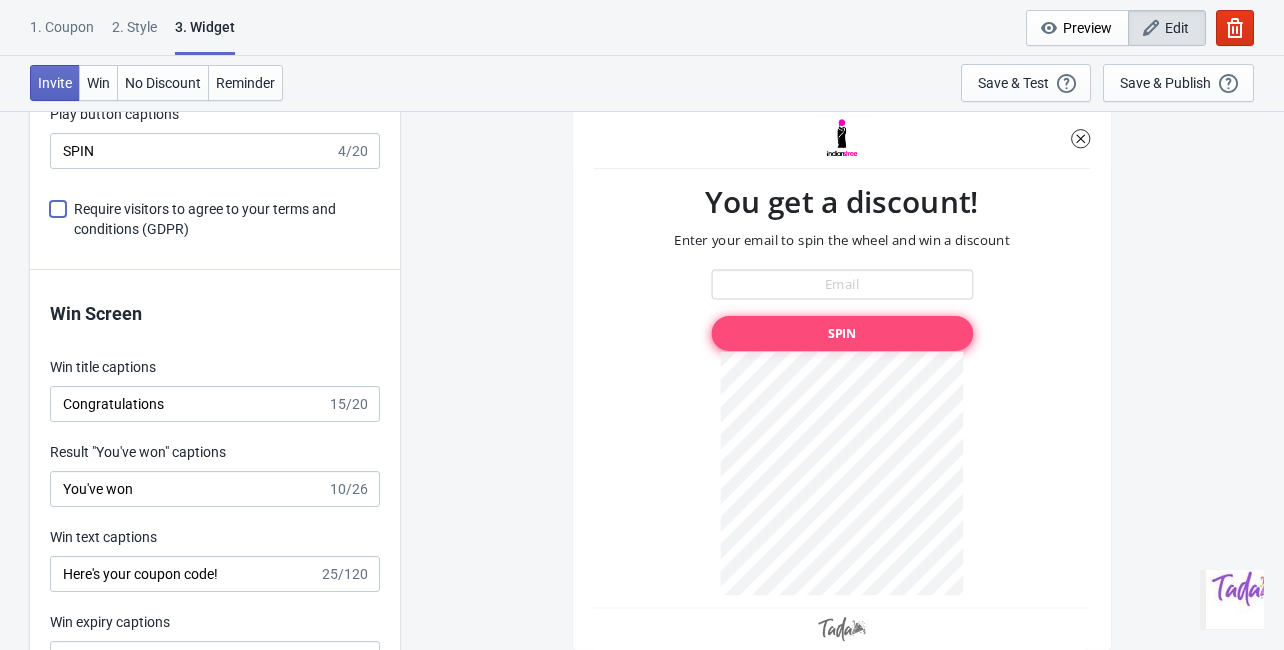
scroll to position [3599, 0]
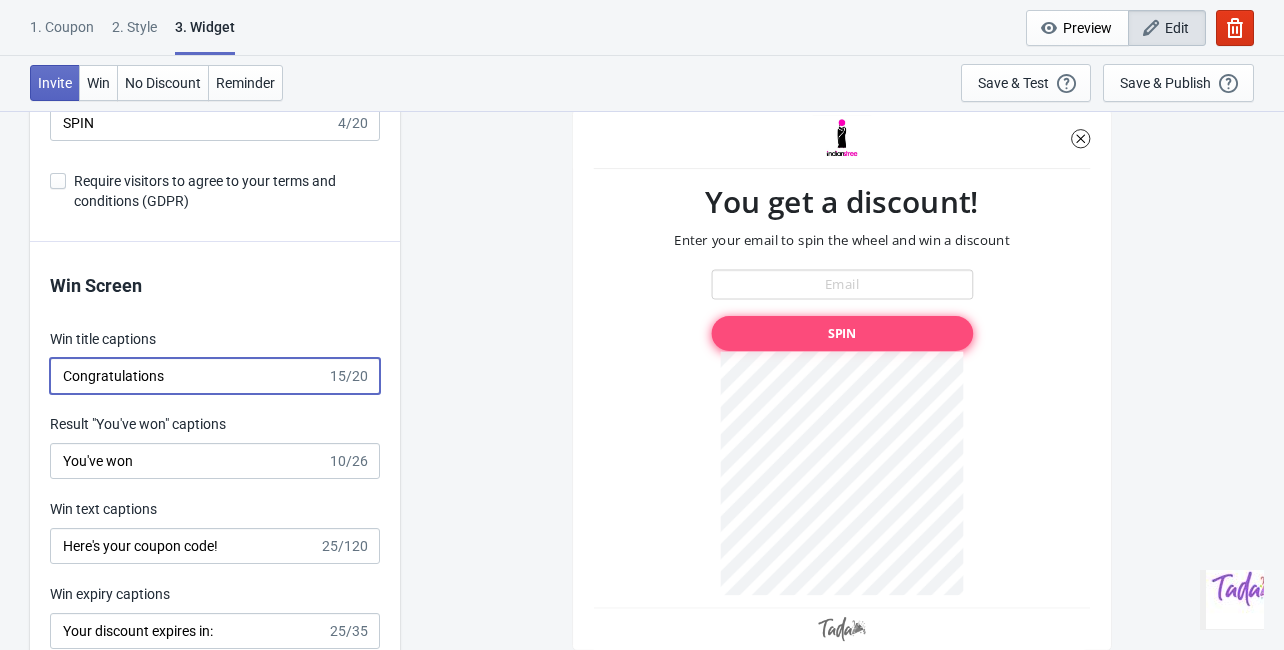
click at [221, 372] on input "Congratulations" at bounding box center [188, 376] width 277 height 36
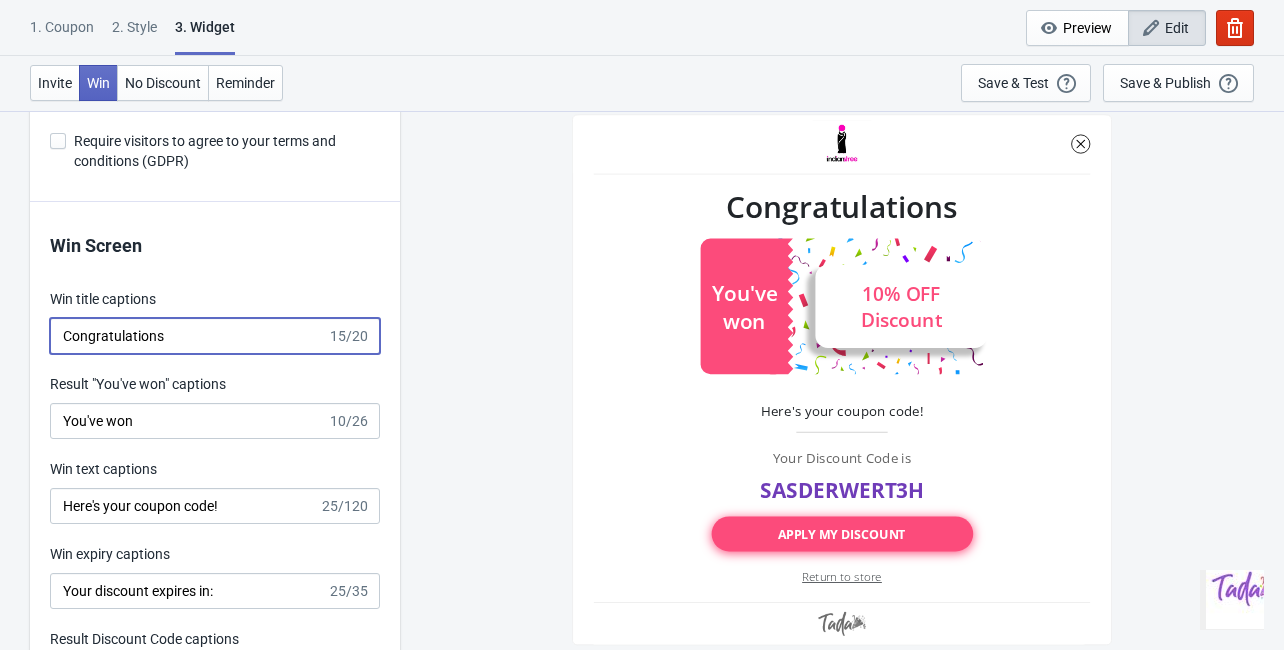
scroll to position [3679, 0]
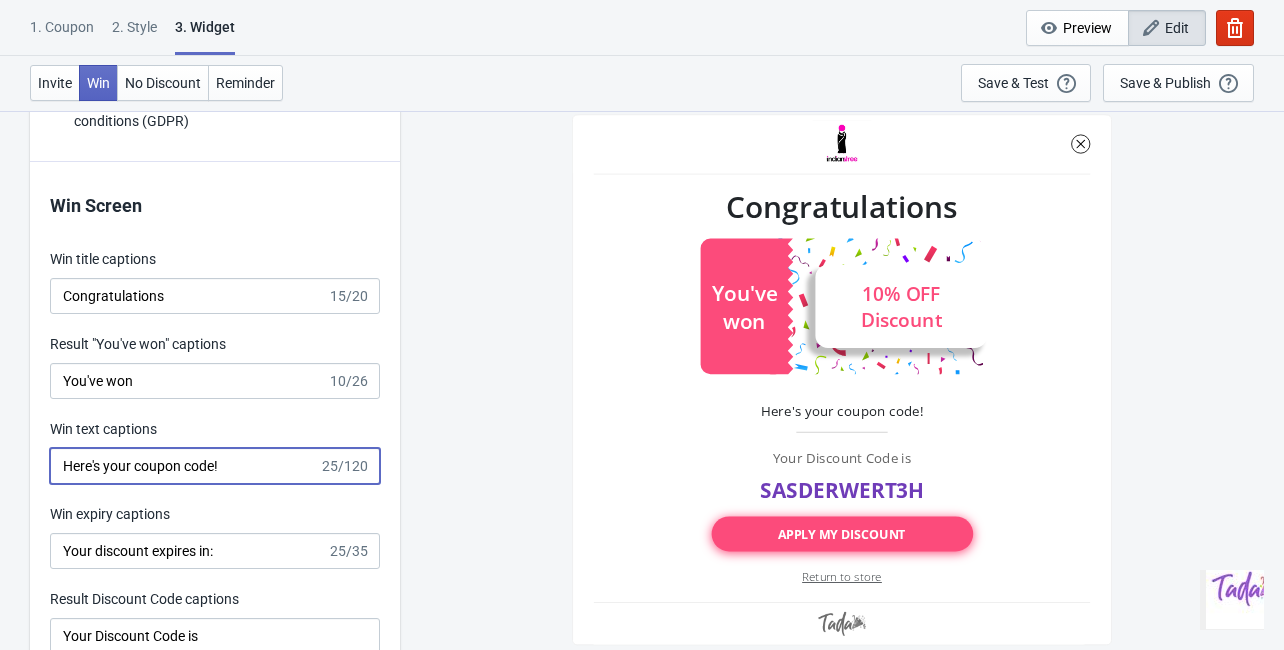
drag, startPoint x: 237, startPoint y: 469, endPoint x: -12, endPoint y: 468, distance: 248.9
paste input "Your code will only be applicable to this product -----------"Gajalakshmi""
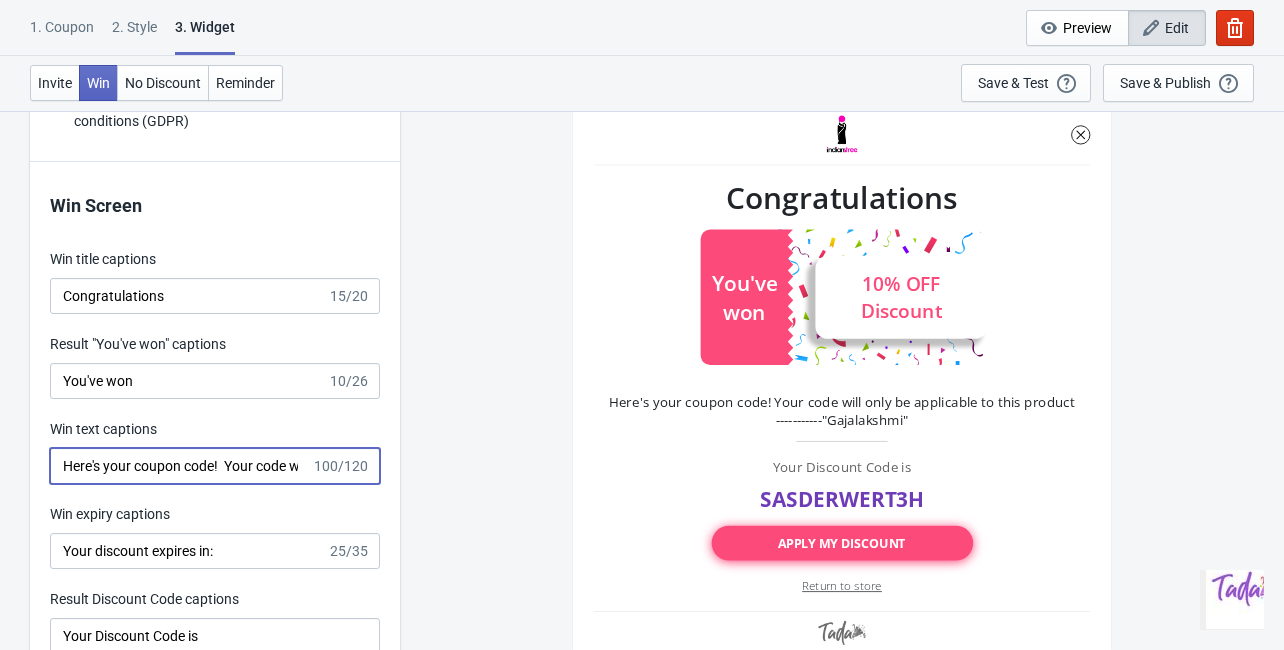
scroll to position [0, 355]
click at [168, 467] on input "Here's your coupon code! Your code will only be applicable to this product ----…" at bounding box center [180, 466] width 261 height 36
drag, startPoint x: 220, startPoint y: 468, endPoint x: 177, endPoint y: 470, distance: 43.0
click at [177, 470] on input "Here's your coupon code! Your code will only be applicable to this product.. --…" at bounding box center [180, 466] width 261 height 36
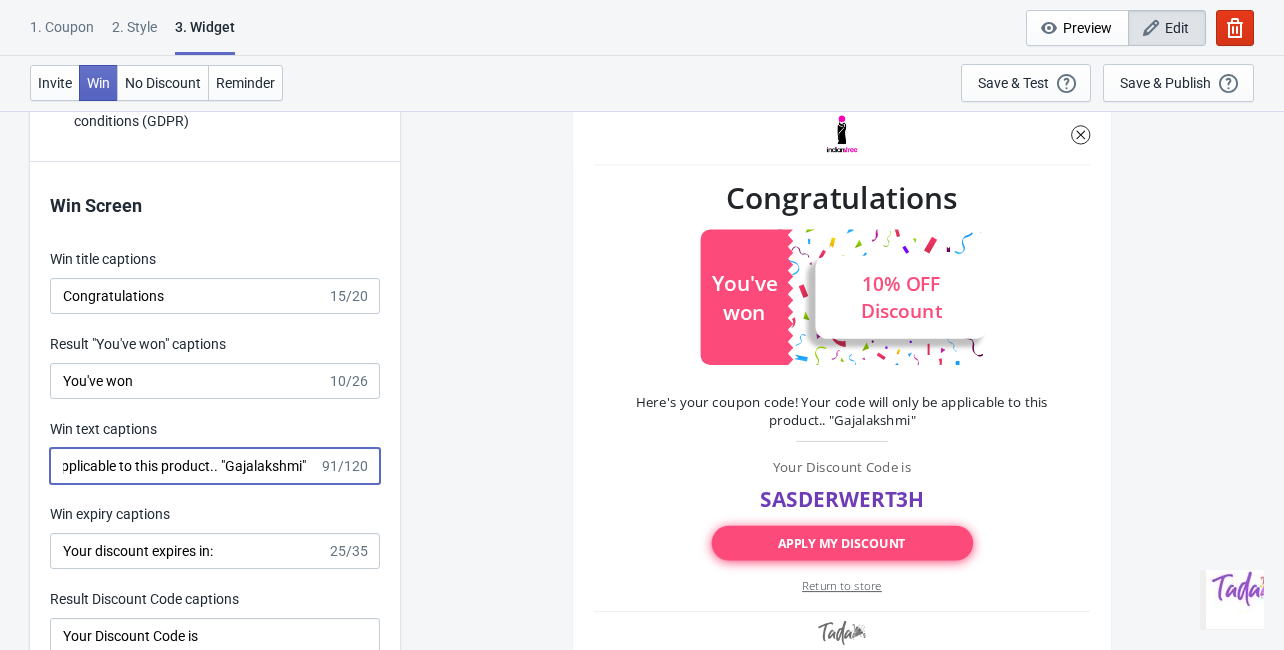
drag, startPoint x: 301, startPoint y: 466, endPoint x: 224, endPoint y: 478, distance: 77.9
click at [224, 478] on input "Here's your coupon code! Your code will only be applicable to this product.. "G…" at bounding box center [184, 466] width 269 height 36
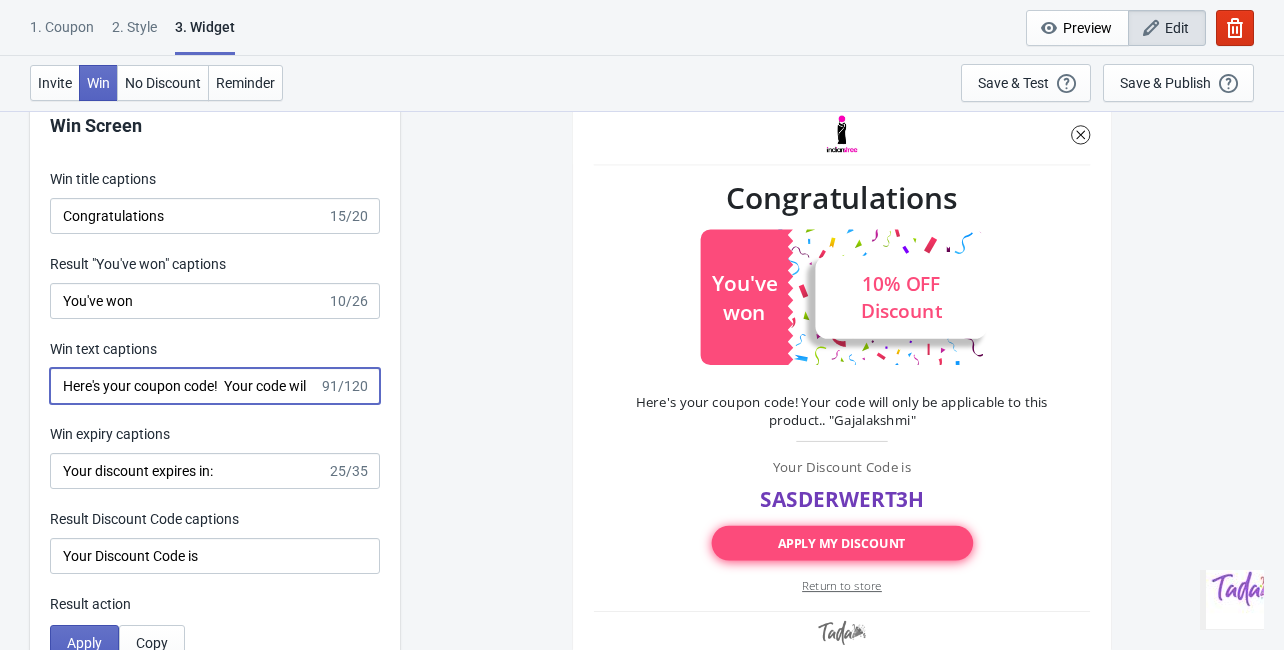
click at [282, 396] on input "Here's your coupon code! Your code will only be applicable to this product.. "G…" at bounding box center [184, 386] width 269 height 36
drag, startPoint x: 293, startPoint y: 386, endPoint x: 322, endPoint y: 387, distance: 29.0
click at [322, 387] on div "Here's your coupon code! Your code will only be applicable to this product.. "G…" at bounding box center [215, 386] width 330 height 36
click at [287, 385] on input "Here's your coupon code! Your code will only be applicable to this product.. "G…" at bounding box center [184, 386] width 269 height 36
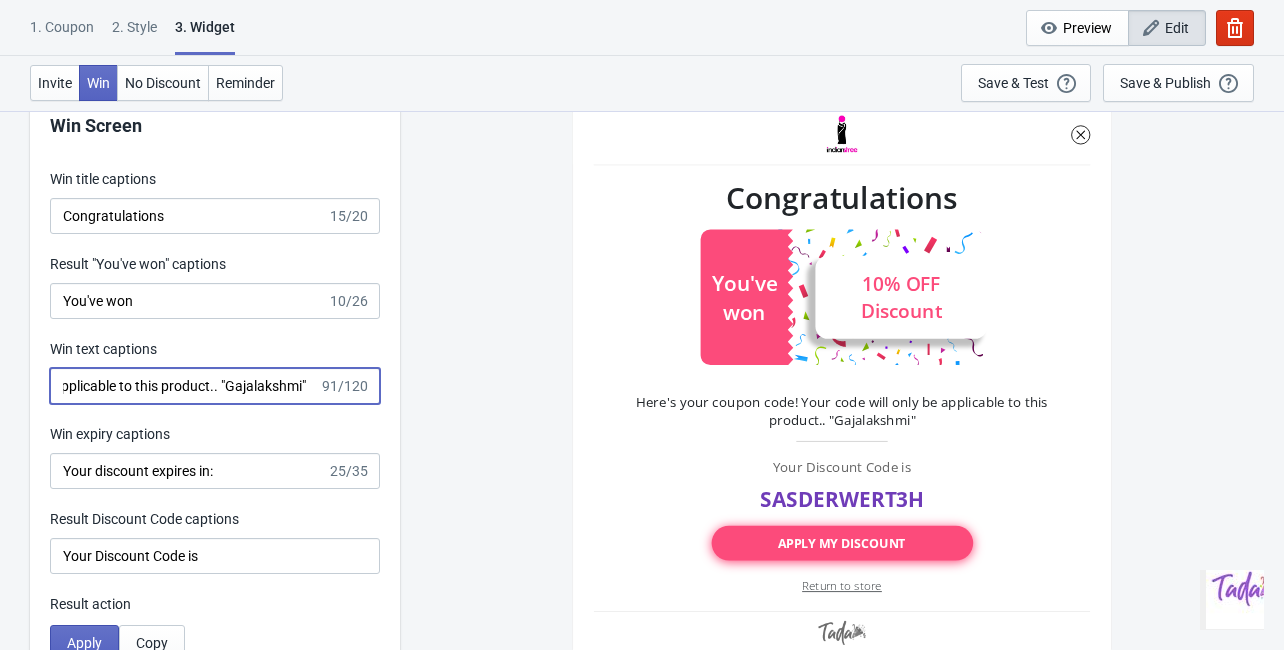
click at [300, 383] on input "Here's your coupon code! Your code will only be applicable to this product.. "G…" at bounding box center [184, 386] width 269 height 36
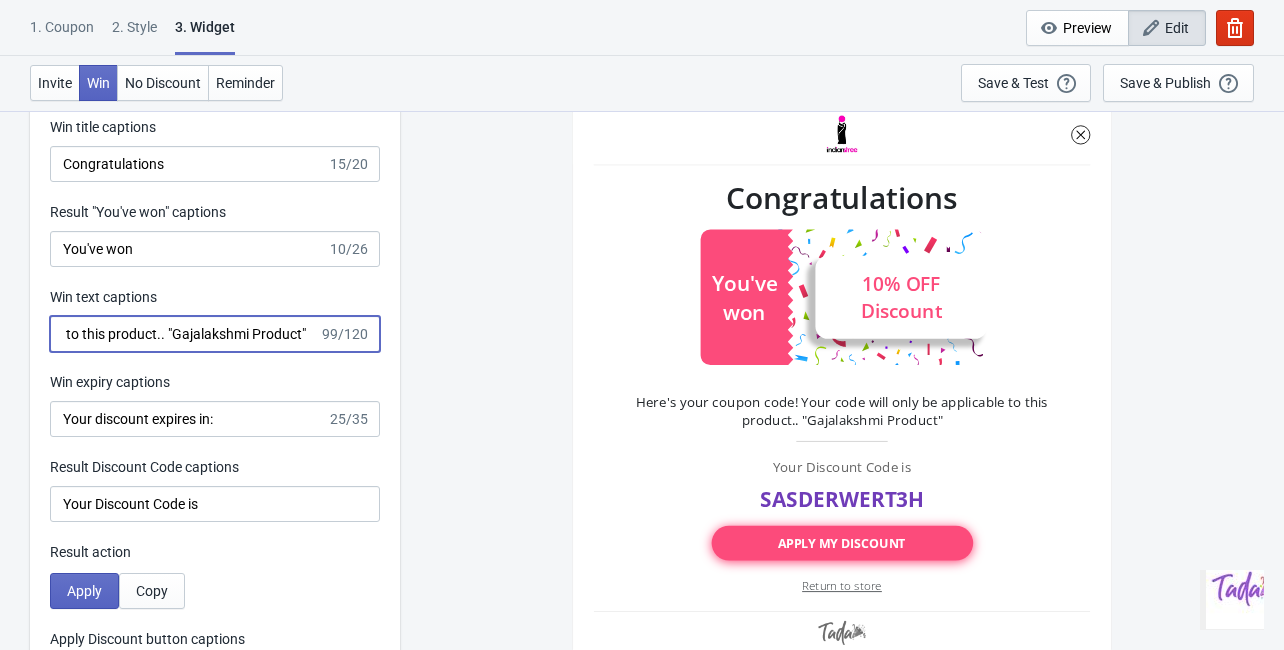
scroll to position [3839, 0]
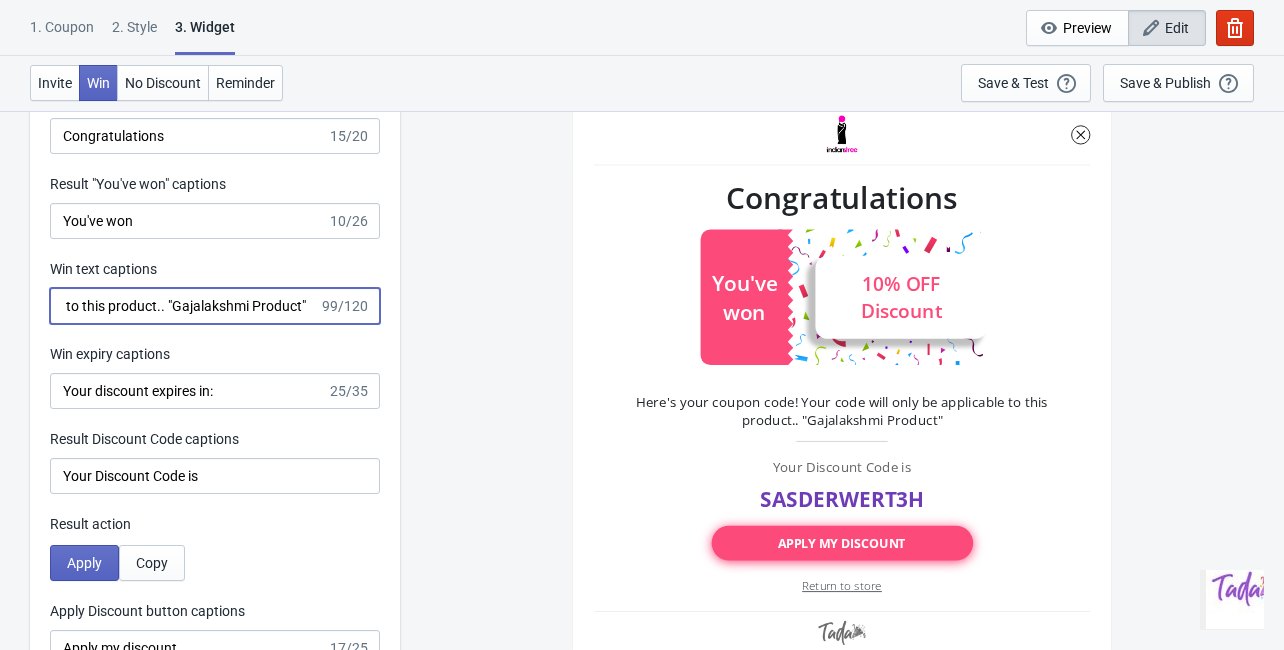
click at [169, 308] on input "Here's your coupon code! Your code will only be applicable to this product.. "G…" at bounding box center [184, 306] width 269 height 36
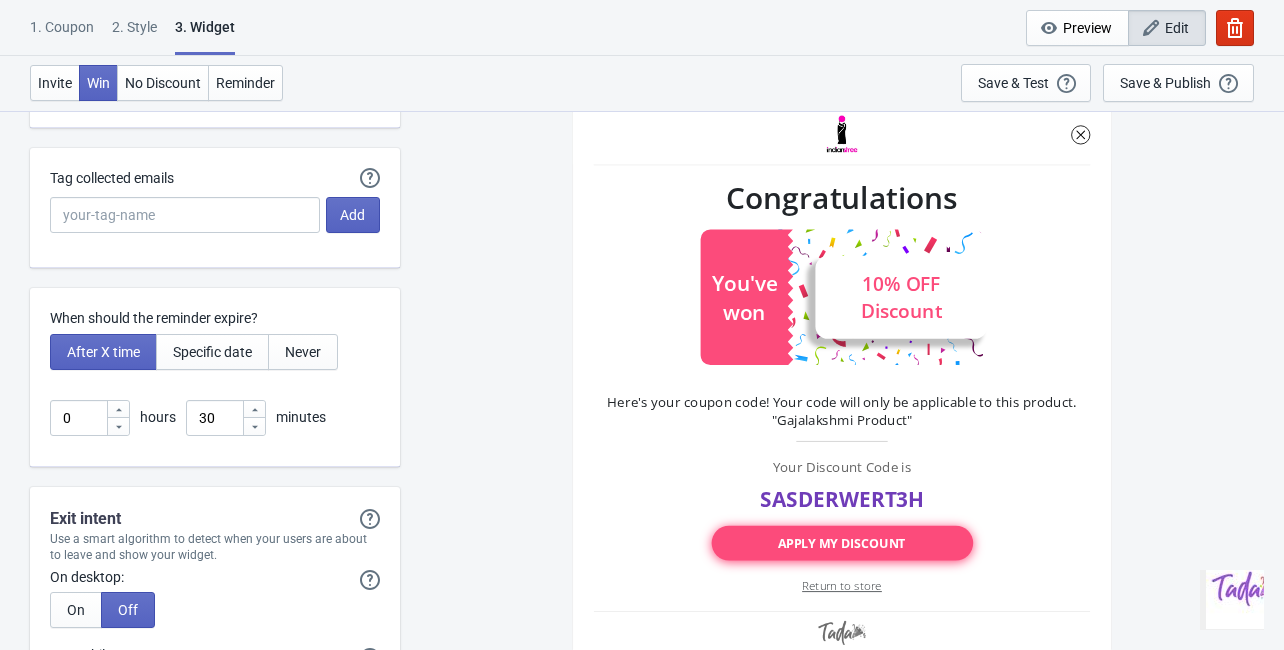
scroll to position [5119, 0]
type input "Here's your coupon code! Your code will only be applicable to this product. "Ga…"
drag, startPoint x: 88, startPoint y: 416, endPoint x: 12, endPoint y: 421, distance: 76.1
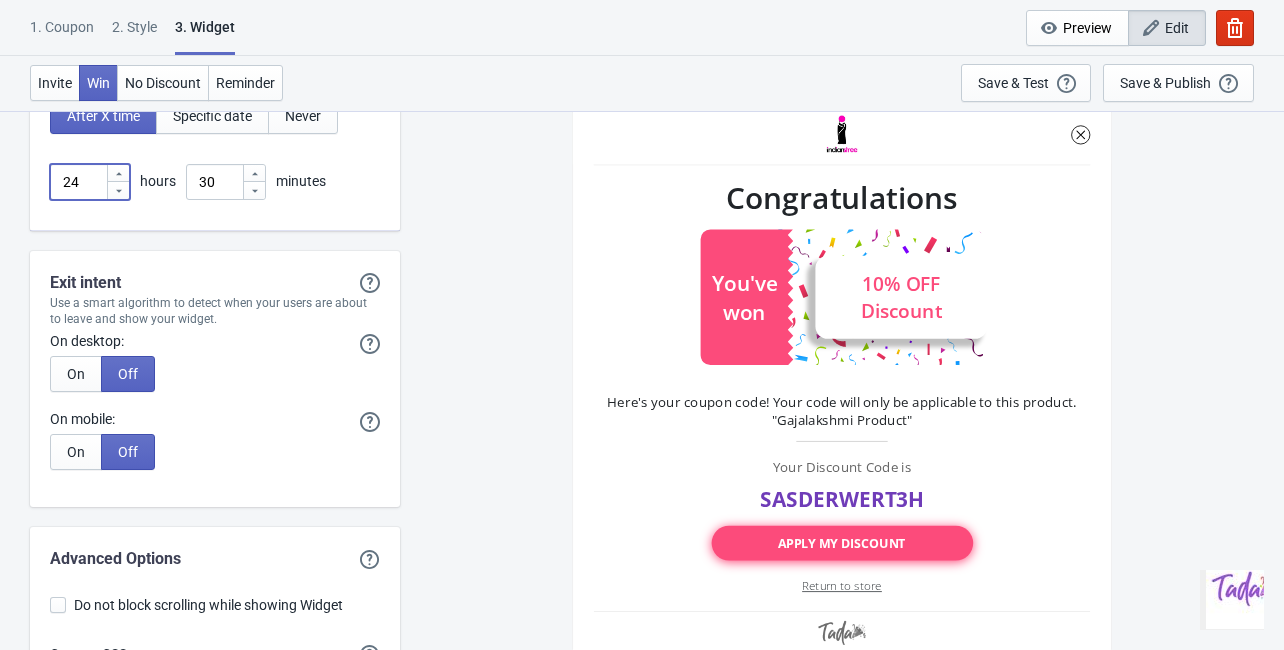
scroll to position [5358, 0]
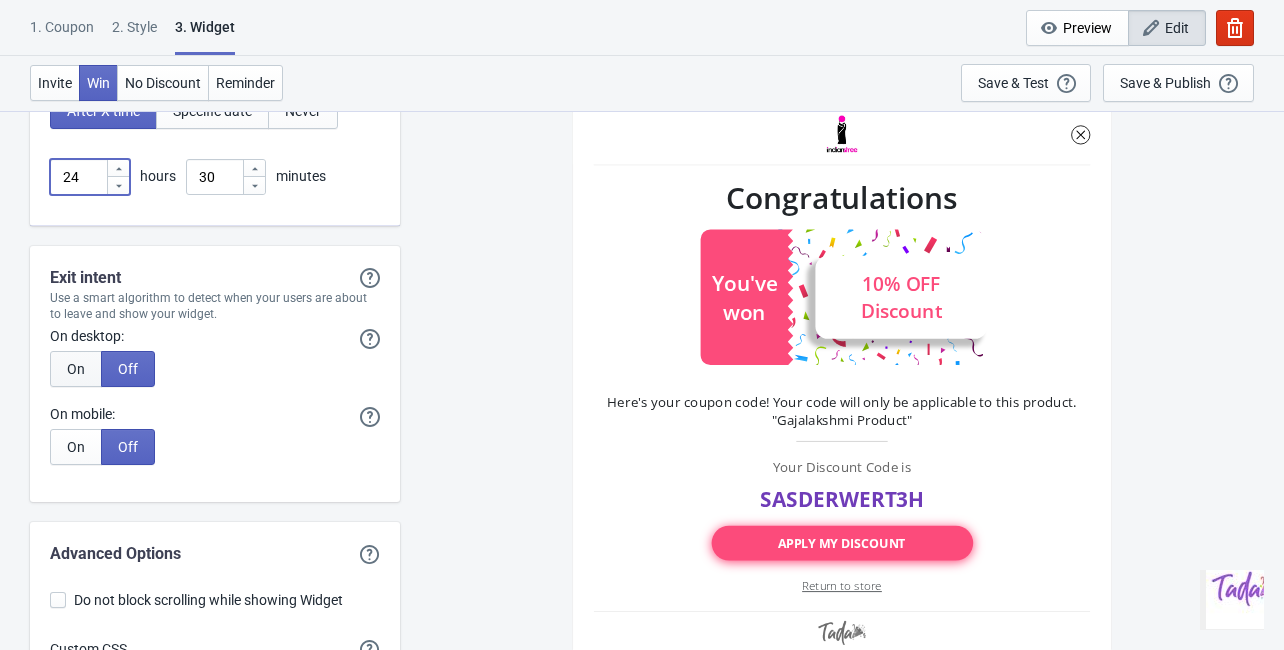
type input "24"
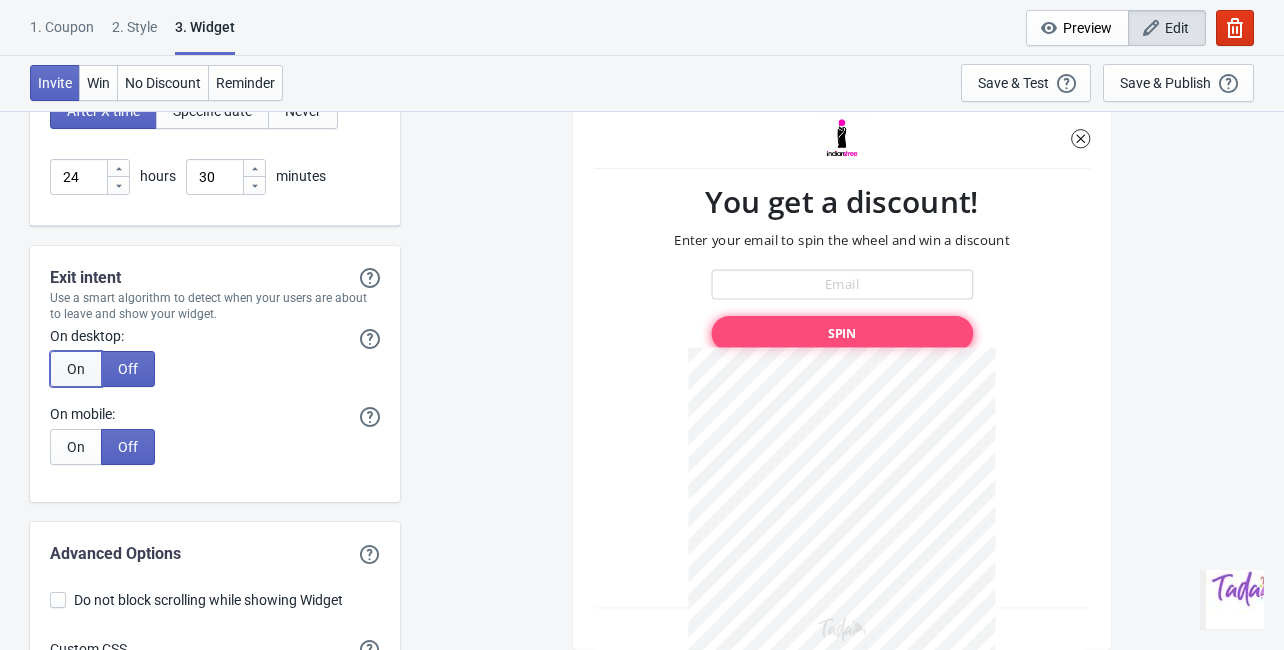
click at [85, 358] on button "On" at bounding box center [76, 369] width 52 height 36
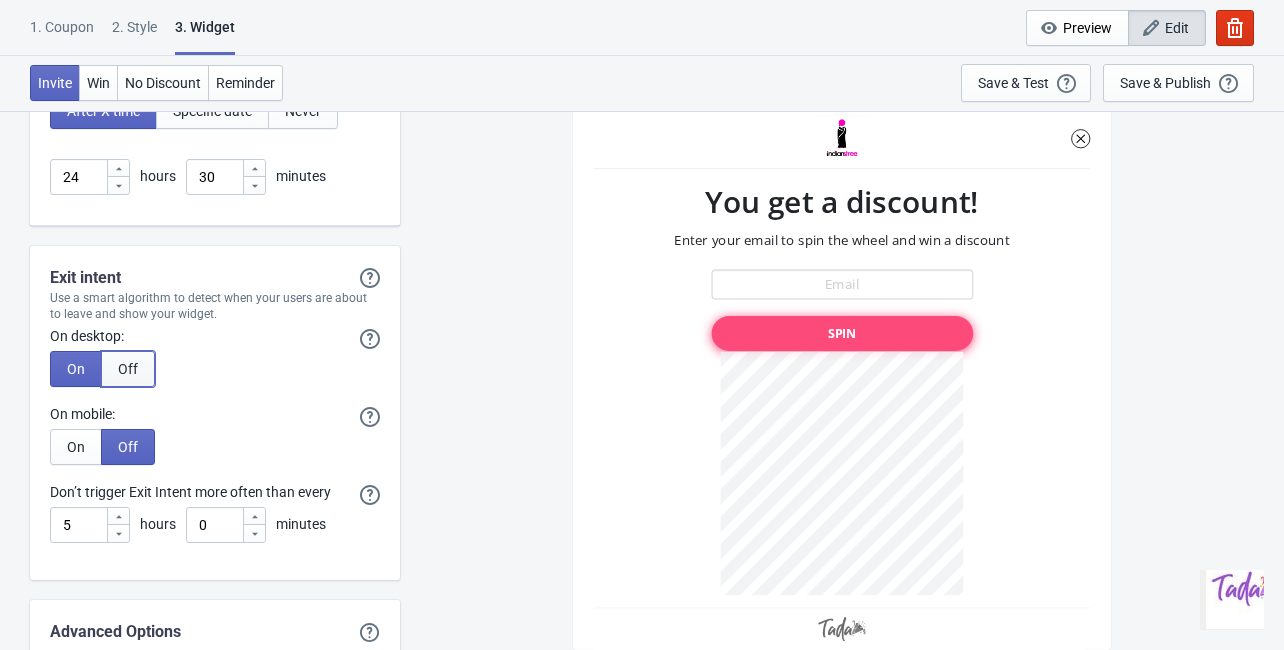
click at [127, 361] on span "Off" at bounding box center [128, 369] width 20 height 16
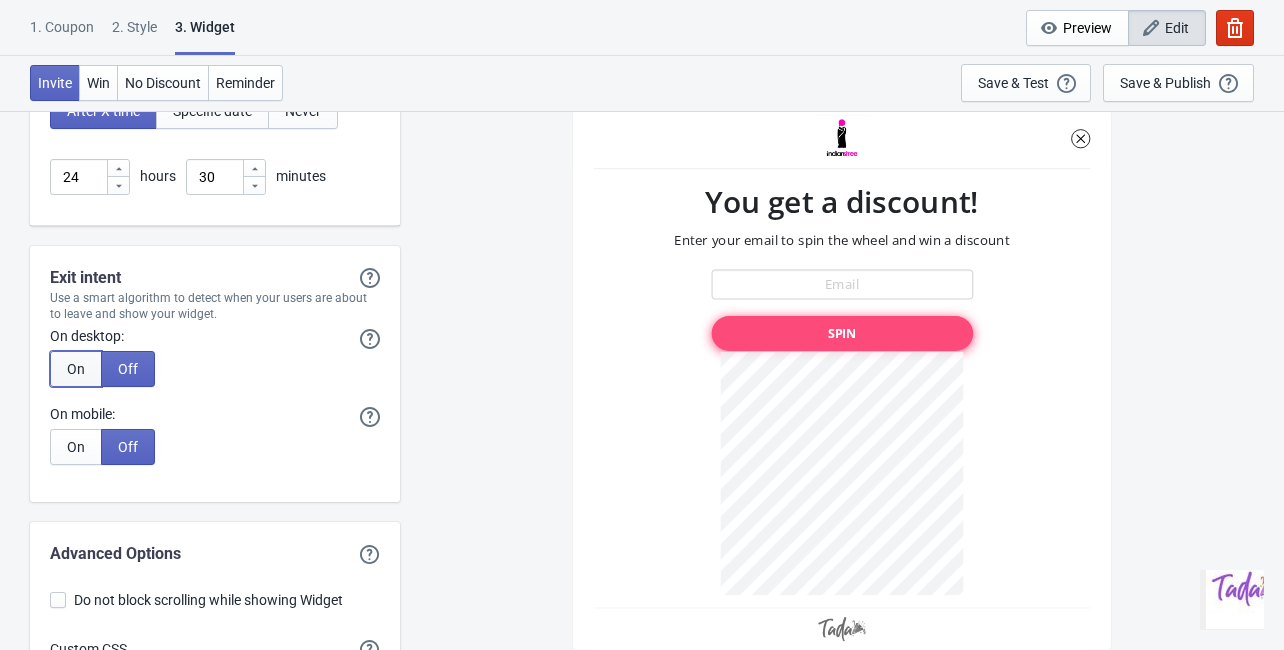
click at [90, 360] on button "On" at bounding box center [76, 369] width 52 height 36
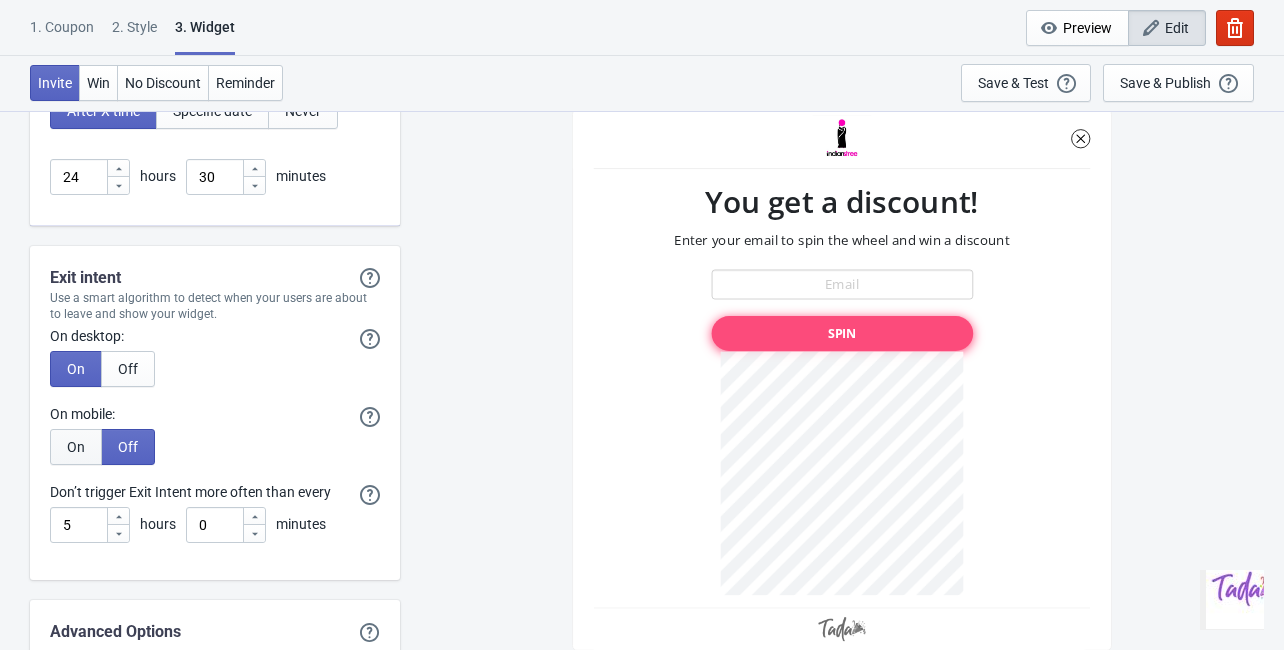
click at [82, 449] on span "On" at bounding box center [76, 447] width 18 height 16
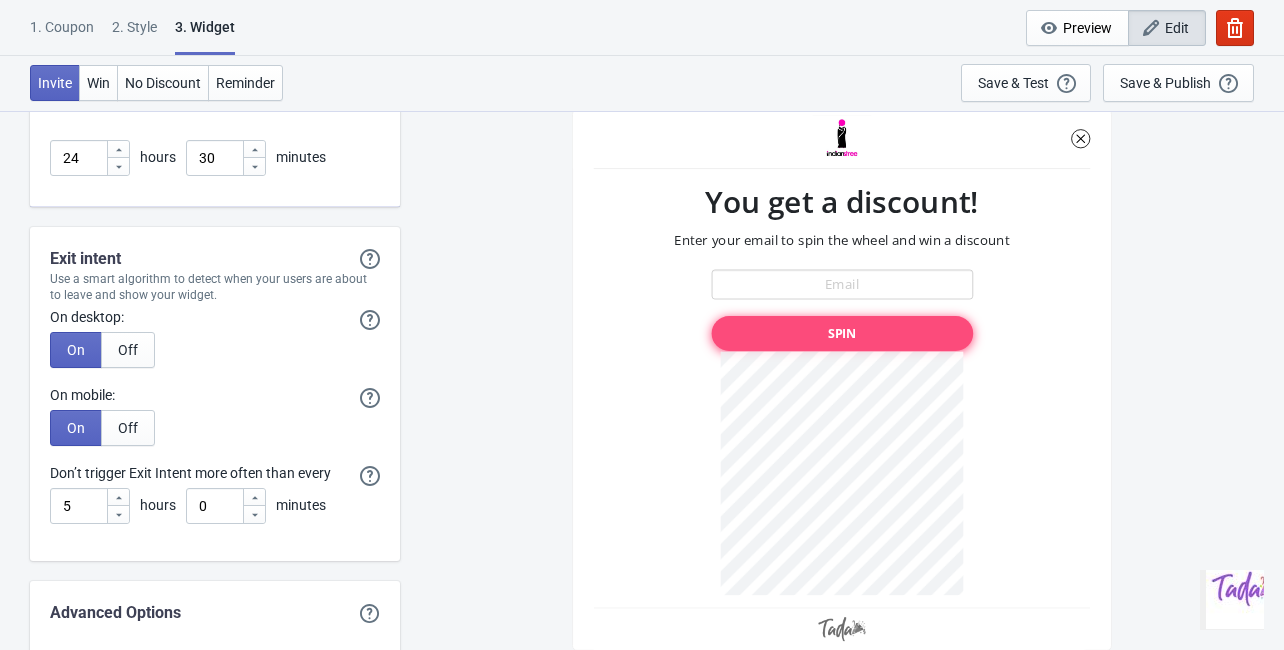
scroll to position [5349, 0]
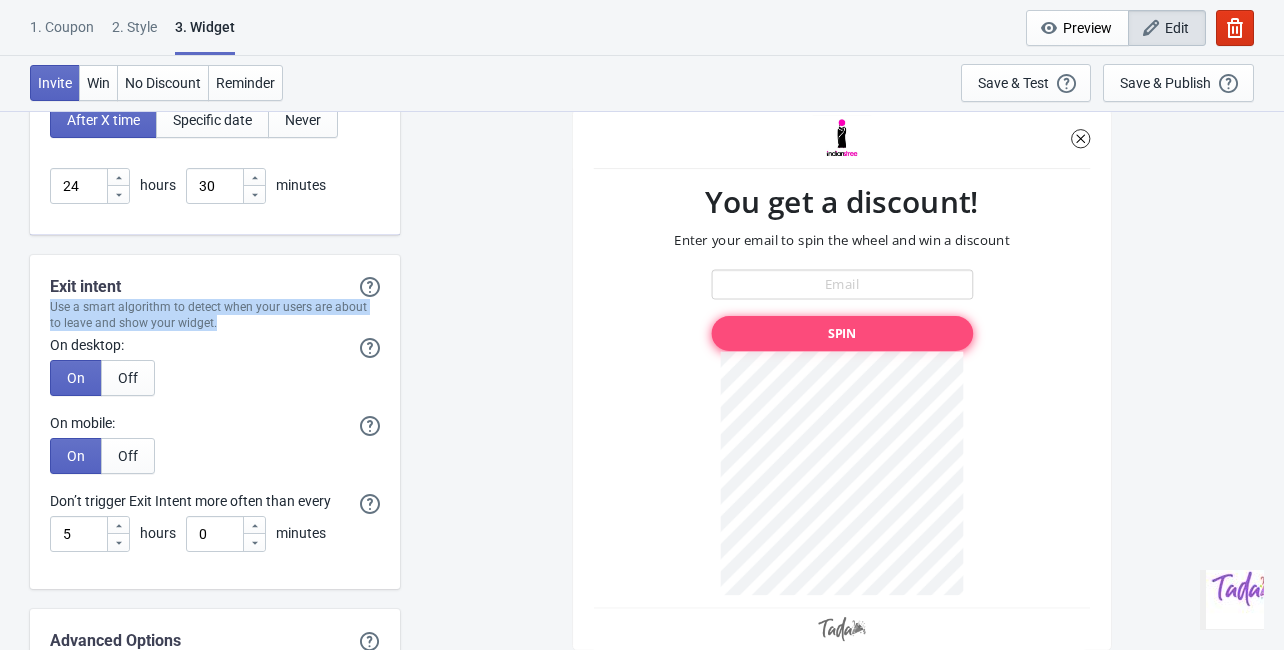
drag, startPoint x: 222, startPoint y: 322, endPoint x: 48, endPoint y: 304, distance: 174.9
click at [48, 304] on div "Use a smart algorithm to detect when your users are about to leave and show you…" at bounding box center [215, 315] width 370 height 32
copy div "Use a smart algorithm to detect when your users are about to leave and show you…"
click at [256, 392] on div "On Off" at bounding box center [215, 378] width 330 height 36
click at [131, 385] on button "Off" at bounding box center [128, 378] width 54 height 36
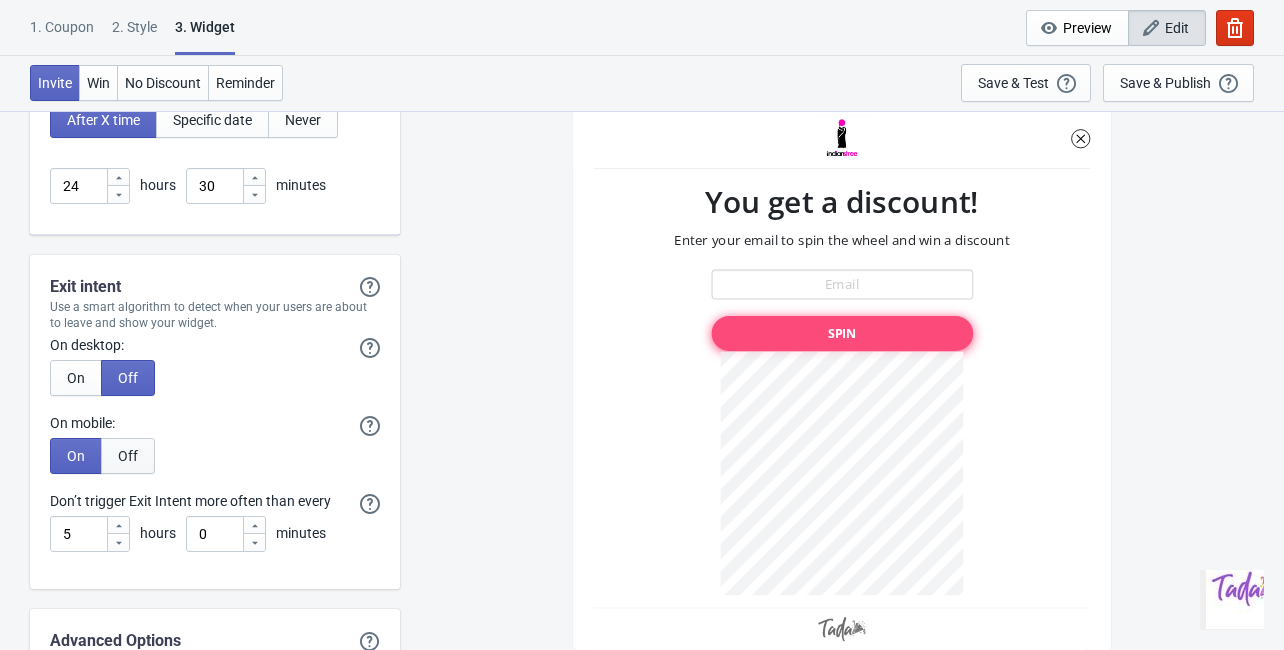
click at [128, 449] on span "Off" at bounding box center [128, 456] width 20 height 16
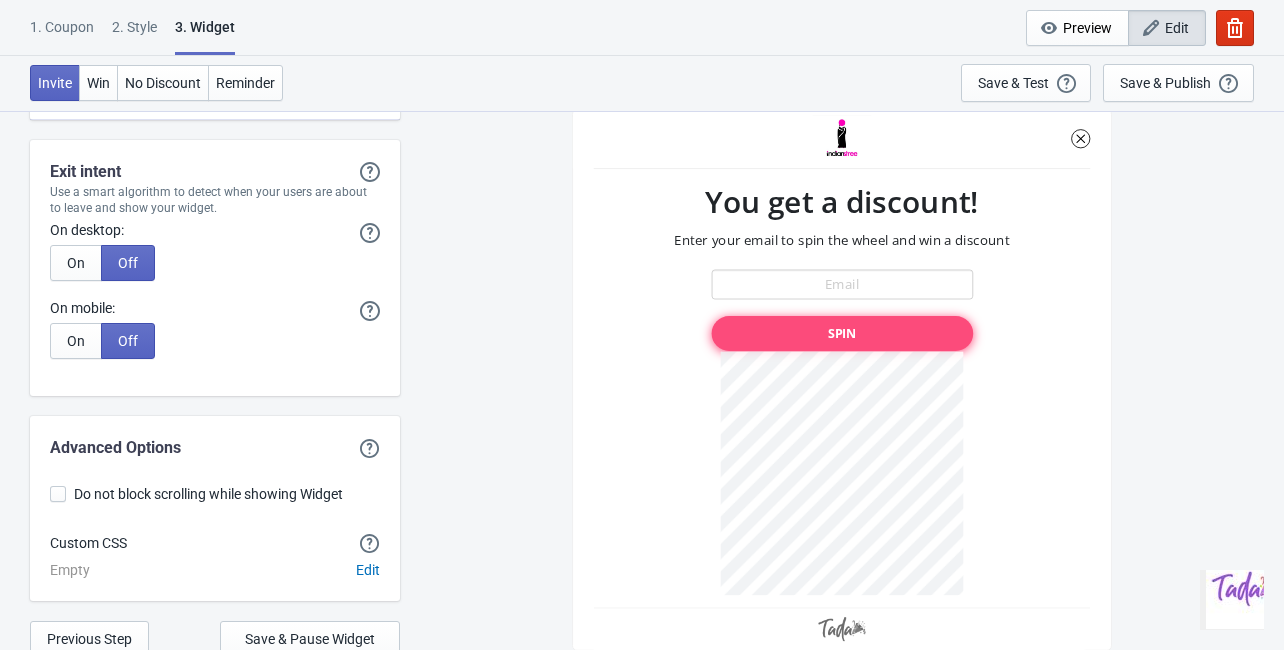
scroll to position [5511, 0]
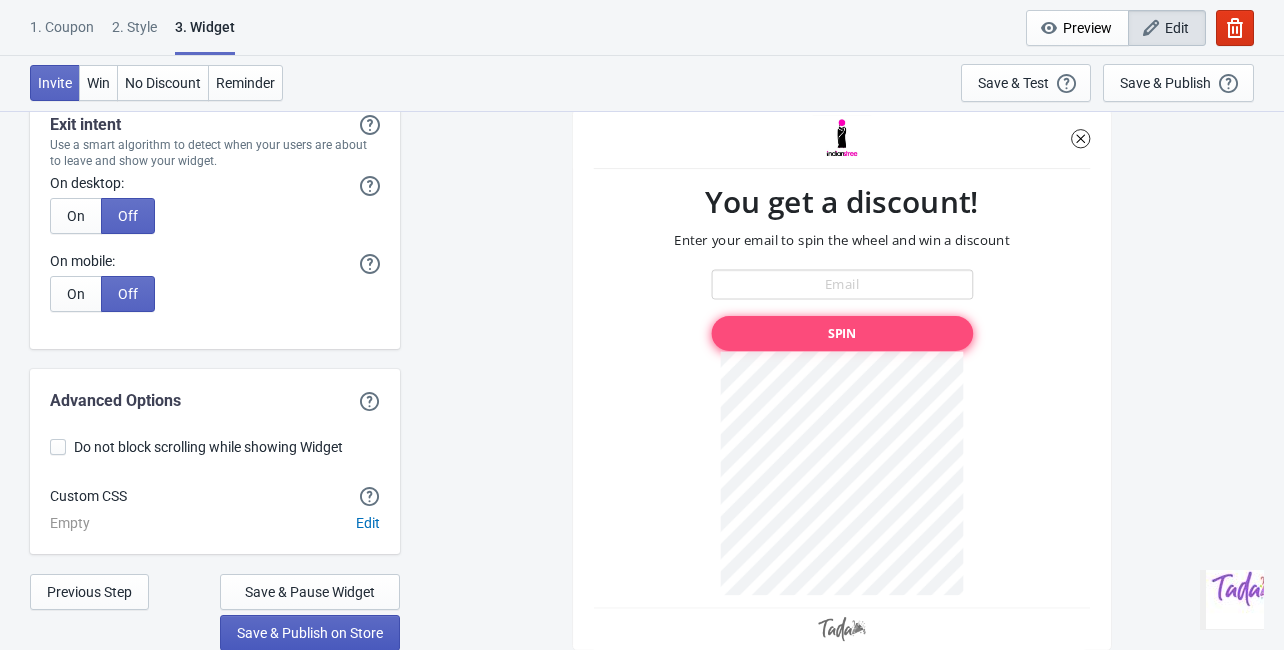
click at [300, 637] on span "Save & Publish on Store" at bounding box center [310, 633] width 146 height 16
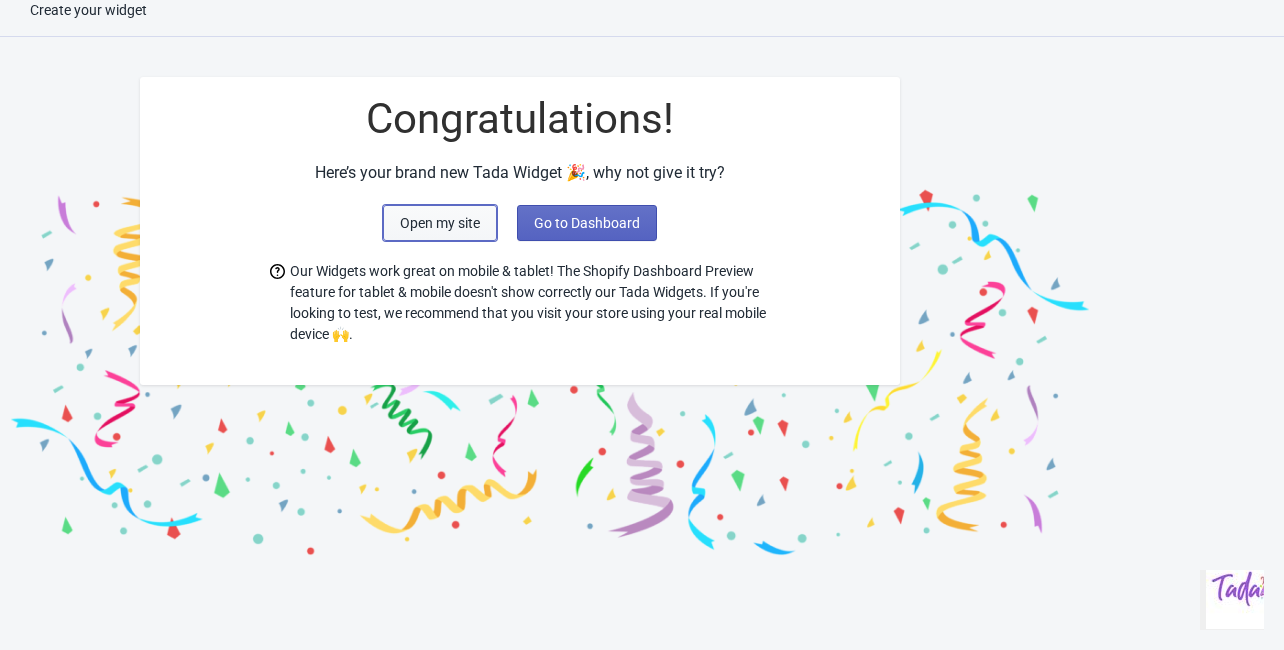
click at [461, 207] on button "Open my site" at bounding box center [440, 223] width 114 height 36
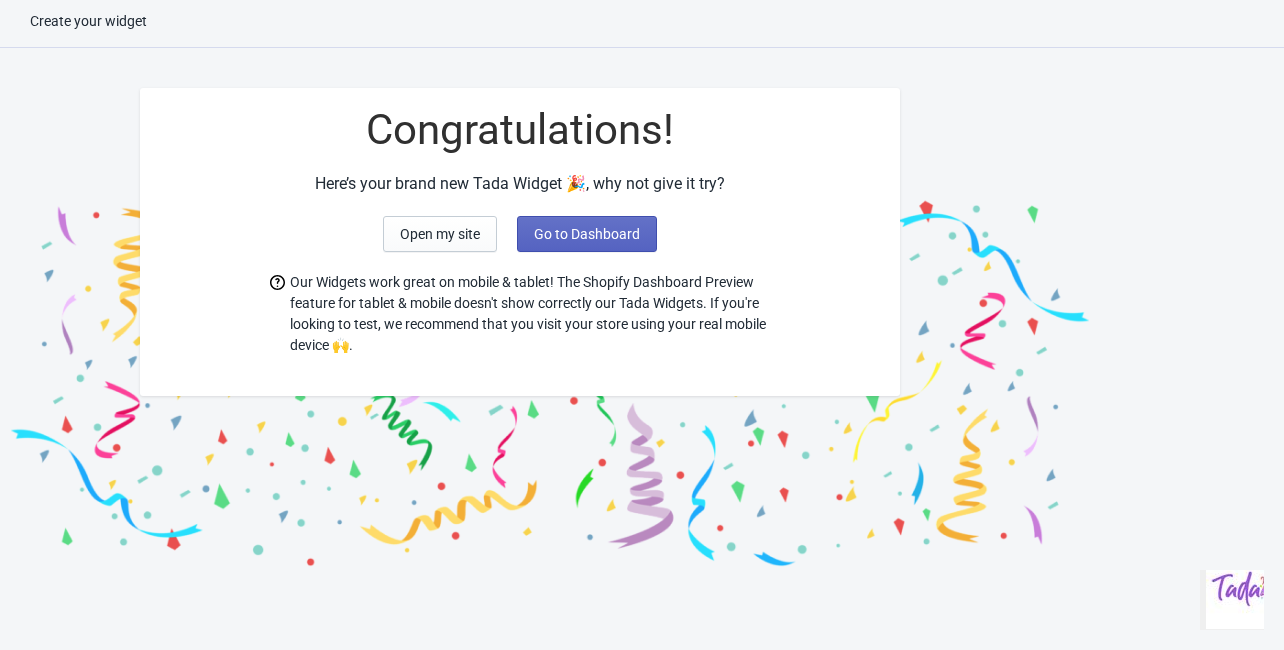
scroll to position [0, 0]
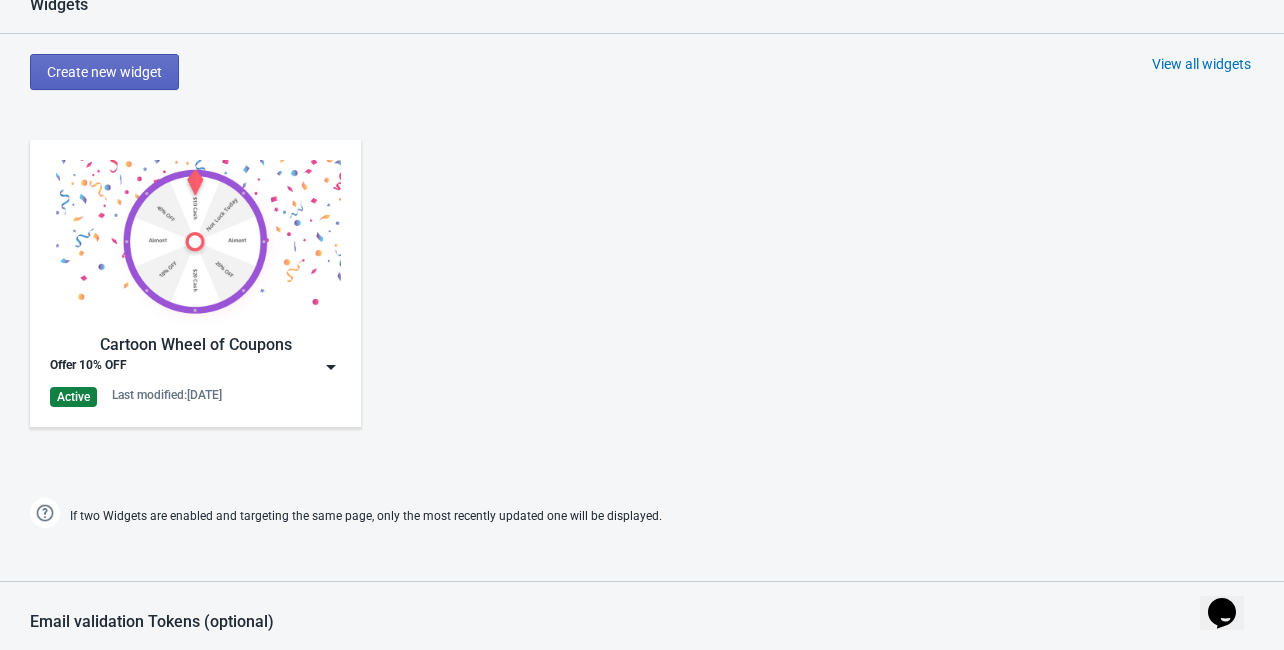
scroll to position [820, 0]
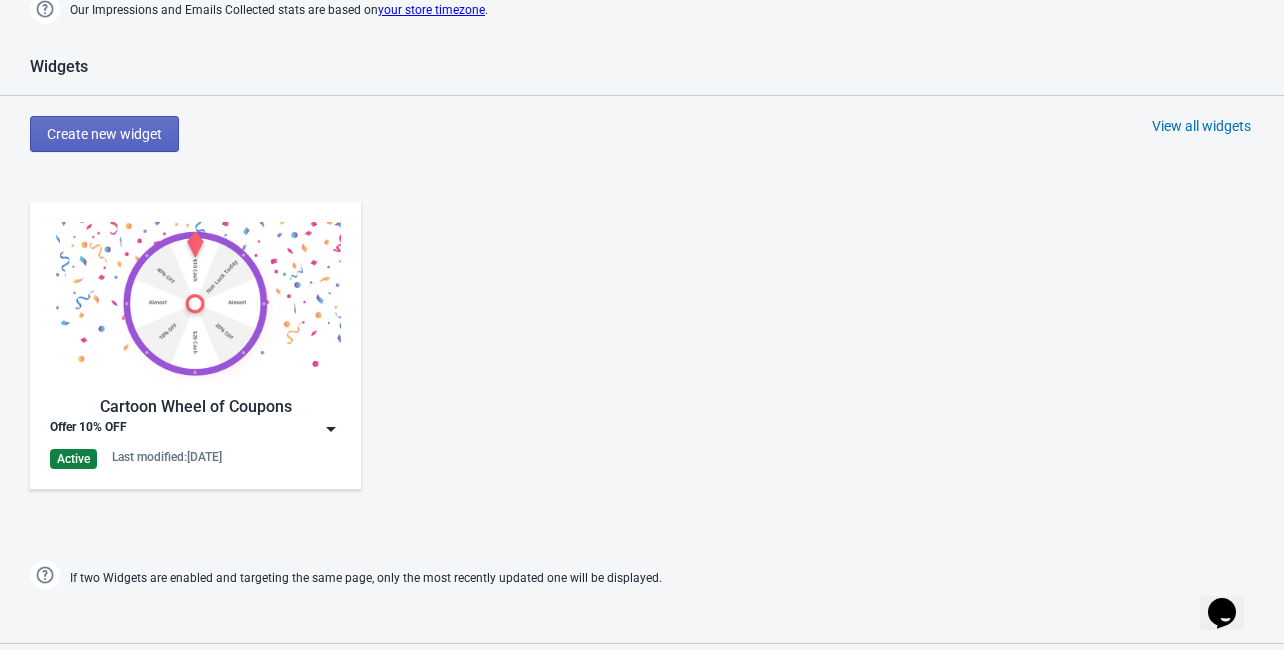
click at [221, 449] on div "Last modified: [DATE]" at bounding box center [167, 457] width 110 height 16
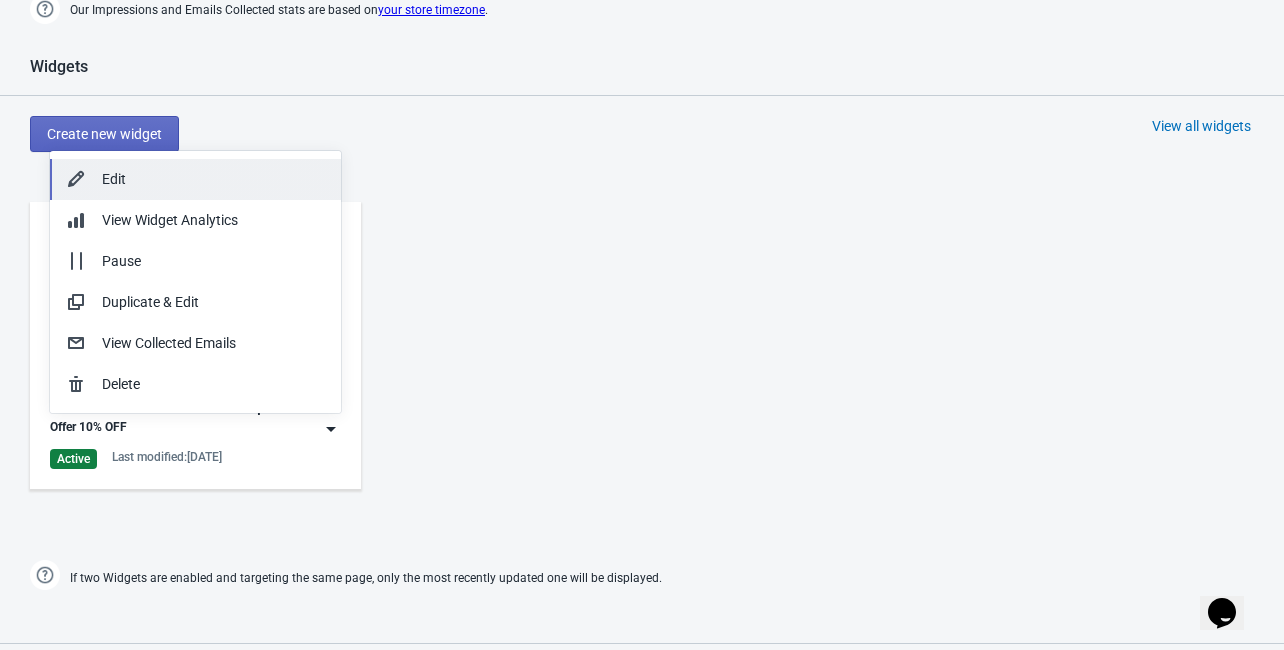
click at [119, 170] on div "Edit" at bounding box center [213, 179] width 223 height 21
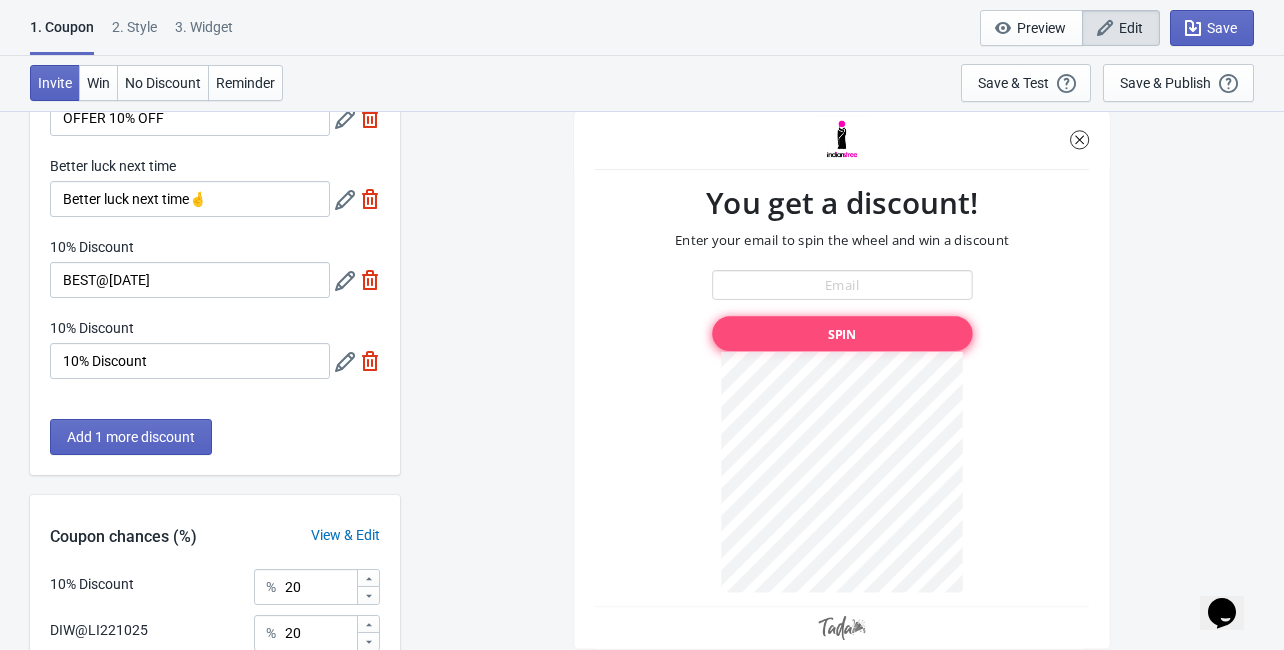
scroll to position [240, 0]
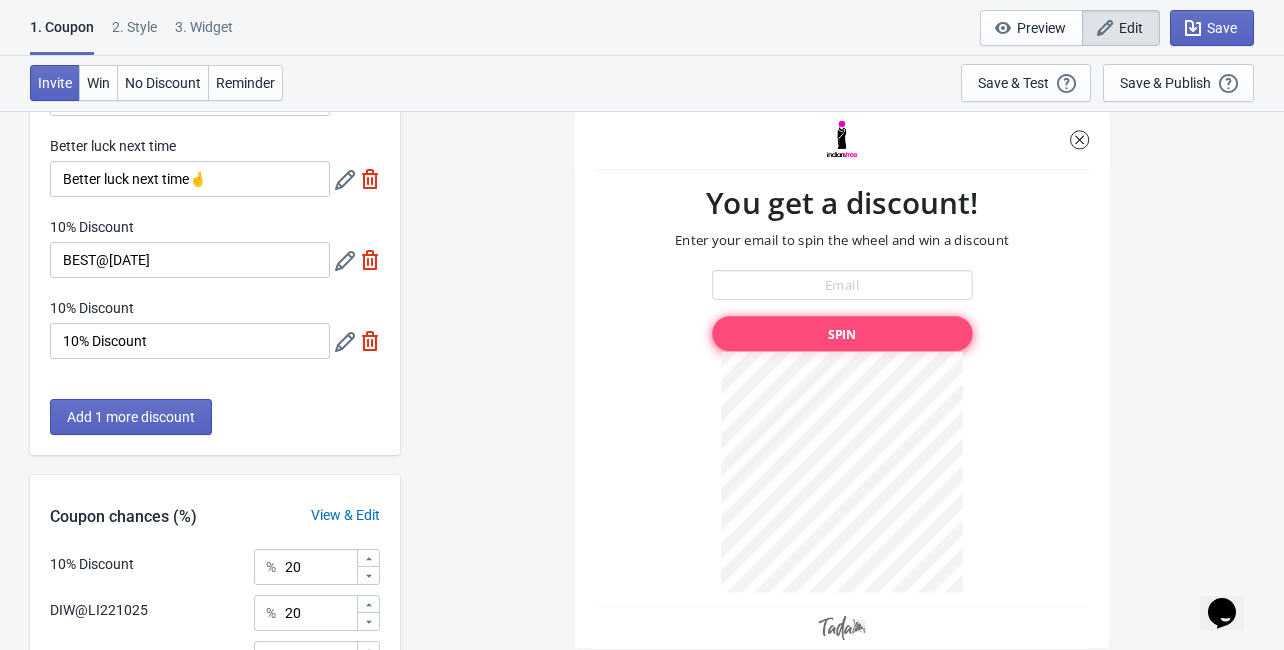
click at [336, 256] on icon at bounding box center [345, 261] width 20 height 20
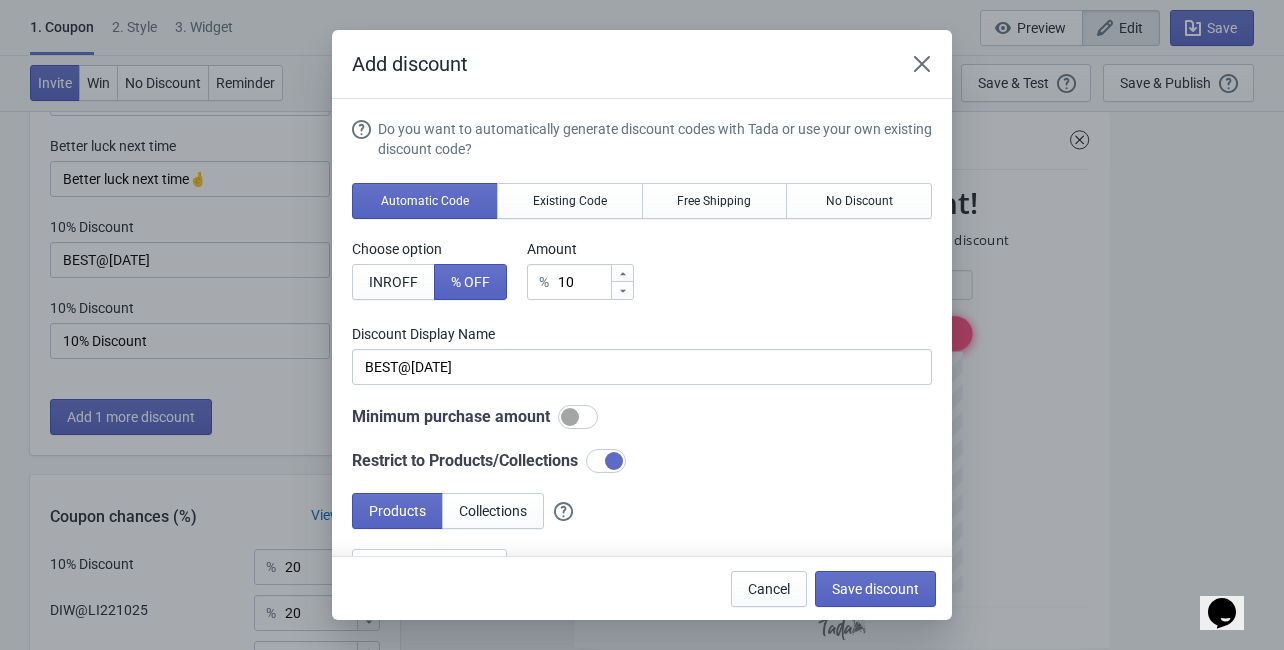
scroll to position [0, 0]
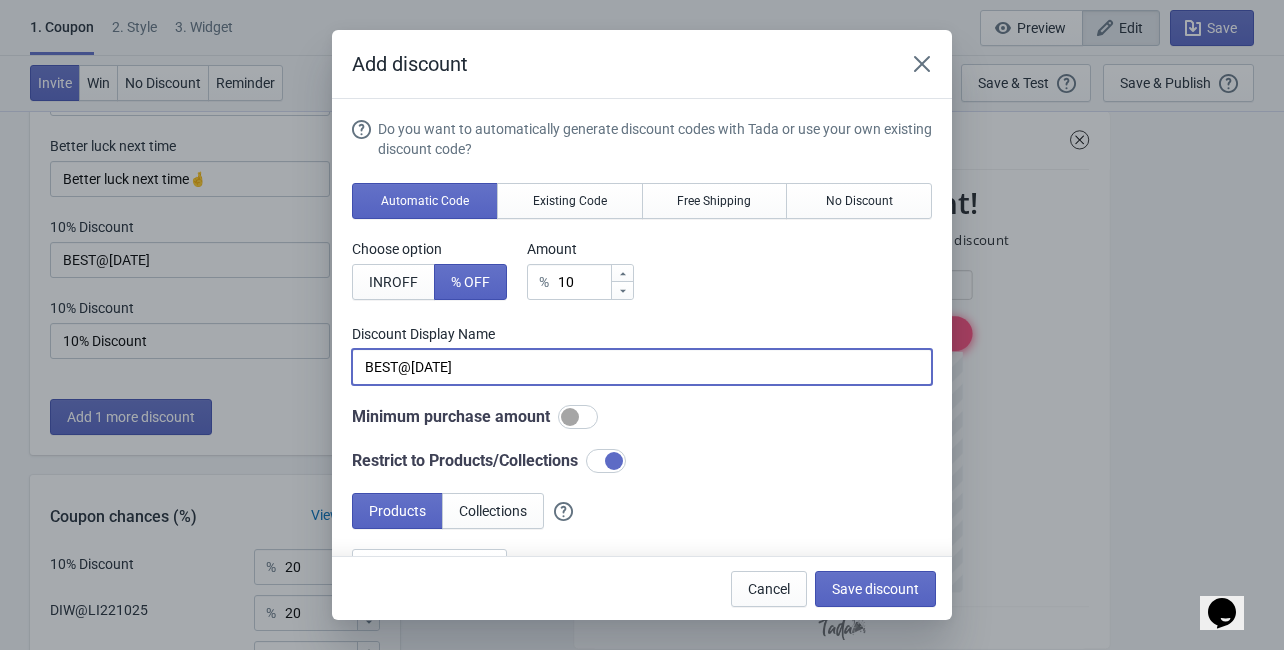
drag, startPoint x: 488, startPoint y: 366, endPoint x: 369, endPoint y: 365, distance: 119.0
click at [369, 365] on input "BEST@[DATE]" at bounding box center [642, 367] width 580 height 36
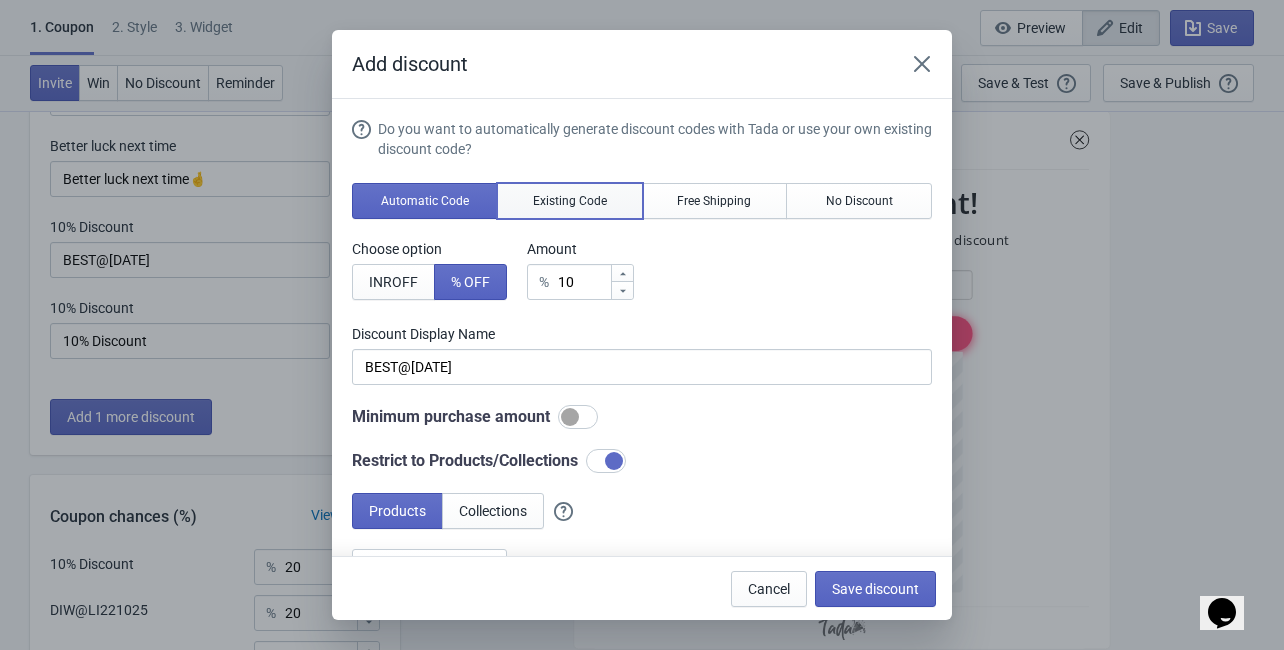
click at [578, 205] on span "Existing Code" at bounding box center [570, 201] width 74 height 16
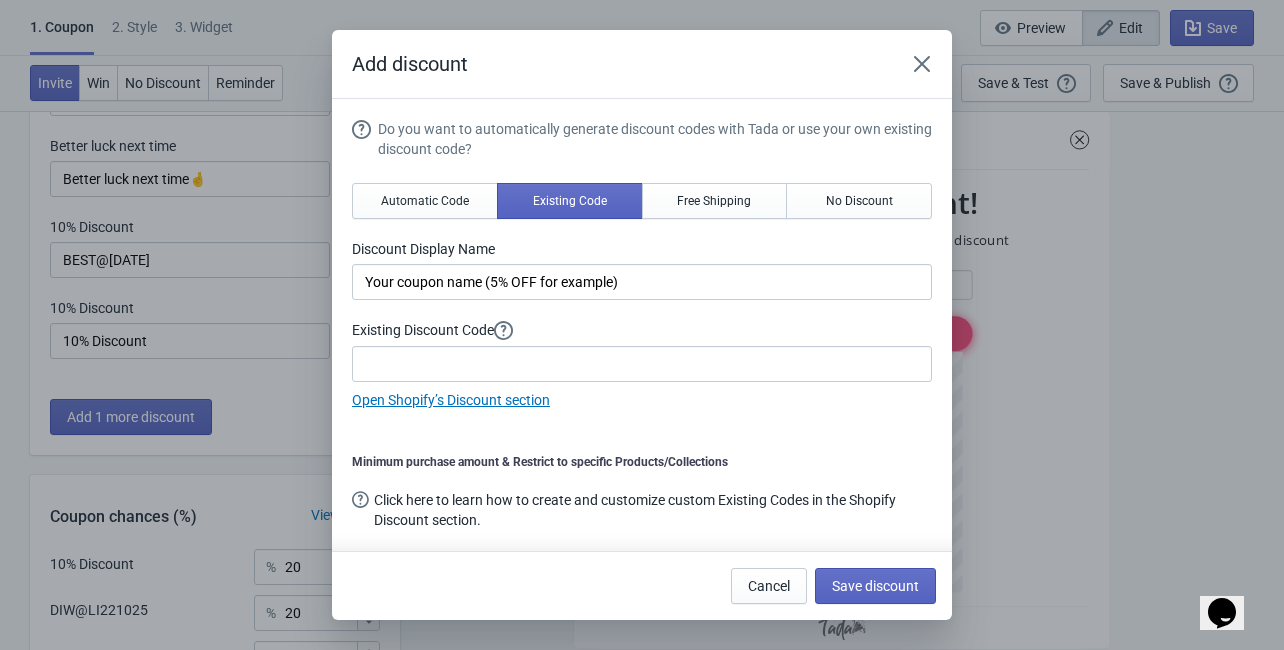
click at [460, 382] on div "Do you want to automatically generate discount codes with Tada or use your own …" at bounding box center [642, 265] width 580 height 292
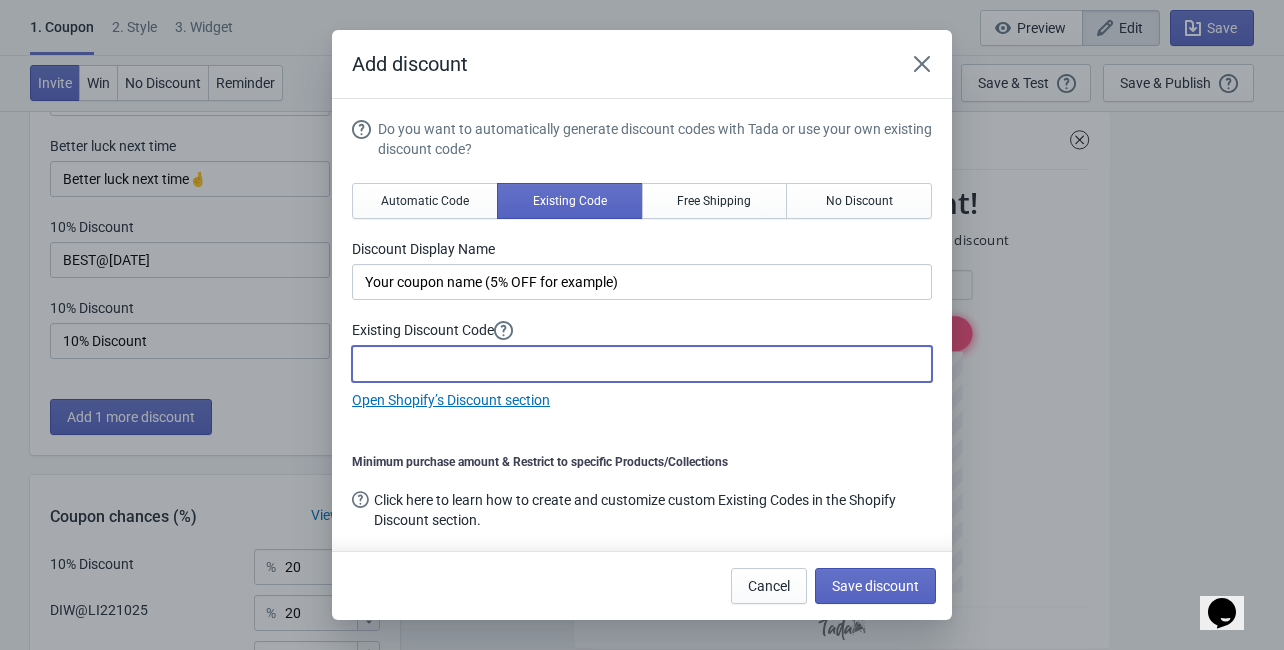
click at [464, 372] on input at bounding box center [642, 364] width 580 height 36
paste input "BEST@[DATE]"
type input "BEST@[DATE]"
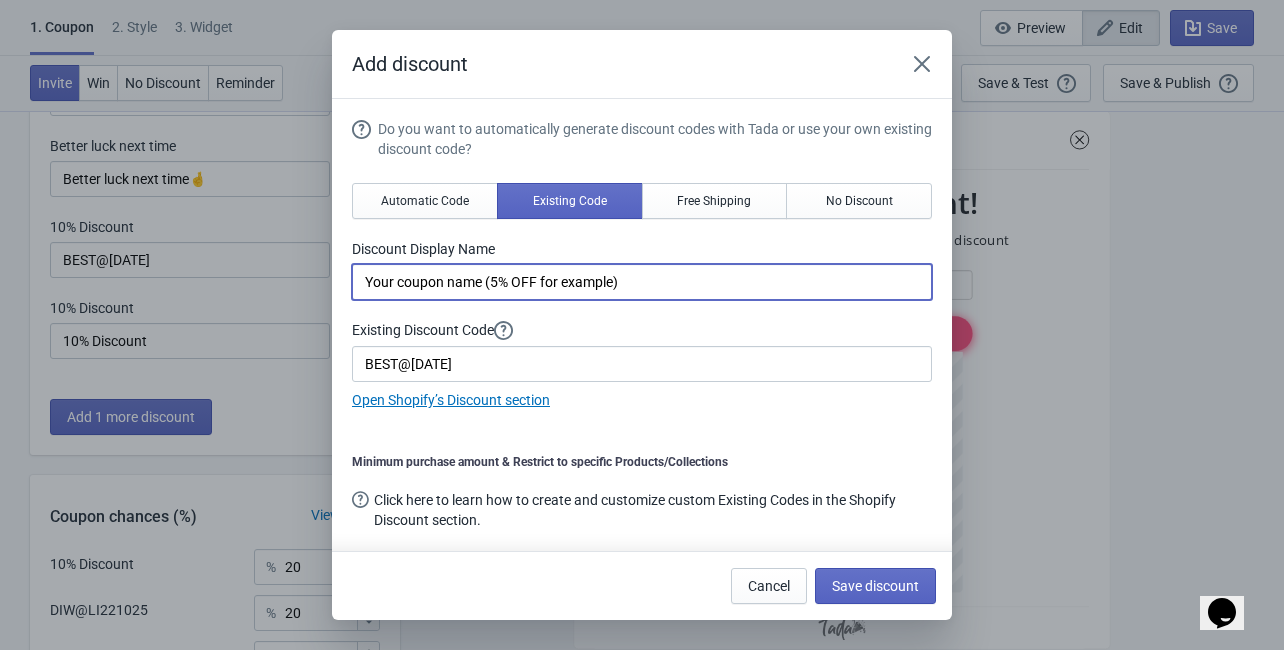
drag, startPoint x: 638, startPoint y: 285, endPoint x: 324, endPoint y: 300, distance: 314.3
click at [324, 300] on div "Add discount Do you want to automatically generate discount codes with Tada or …" at bounding box center [642, 325] width 1284 height 590
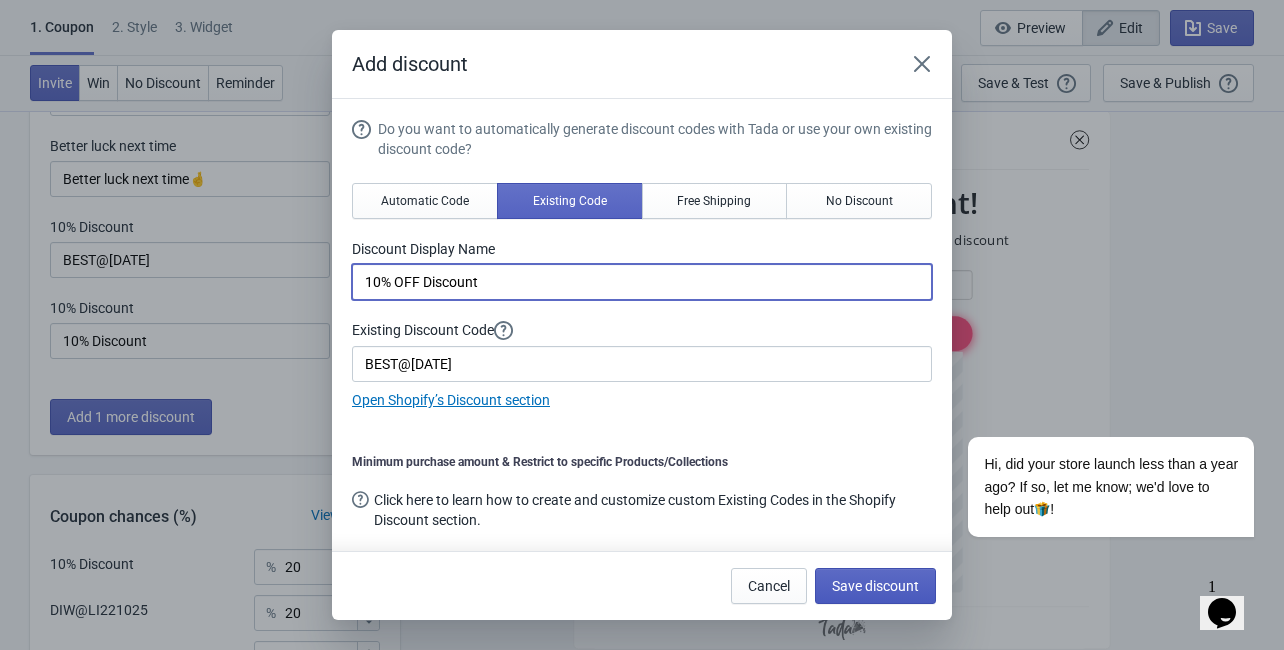
type input "10% OFF Discount"
click at [892, 585] on span "Save discount" at bounding box center [875, 586] width 87 height 16
type input "10% OFF Discount"
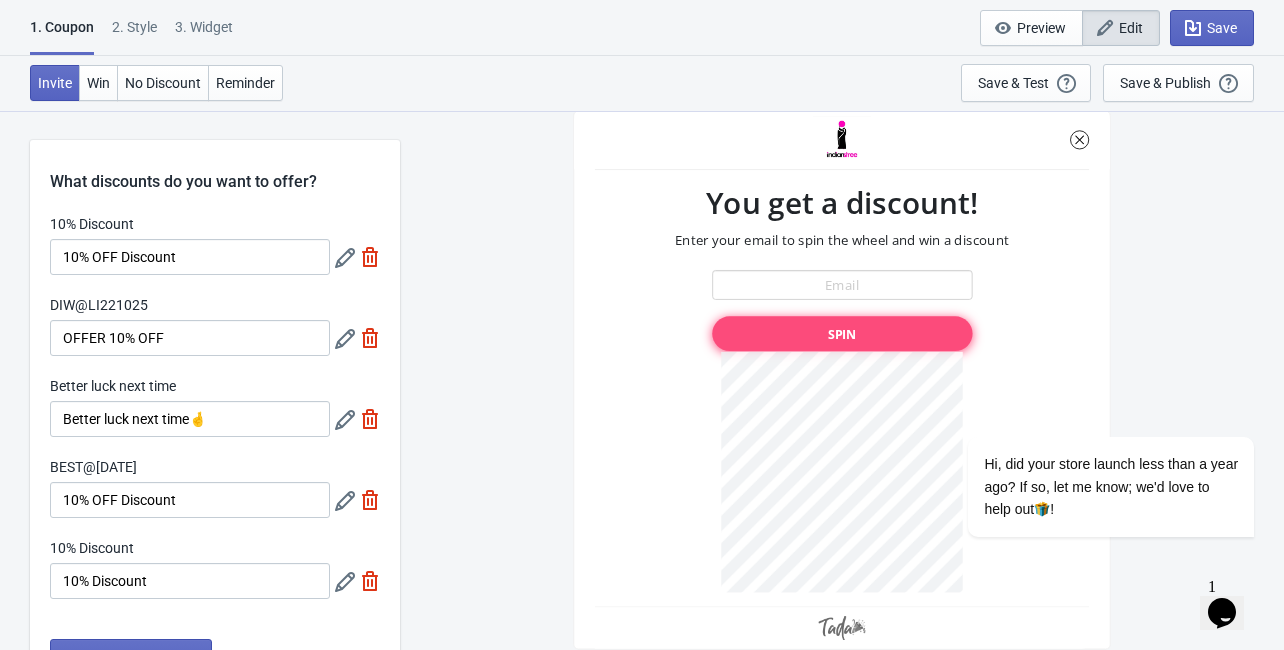
scroll to position [240, 0]
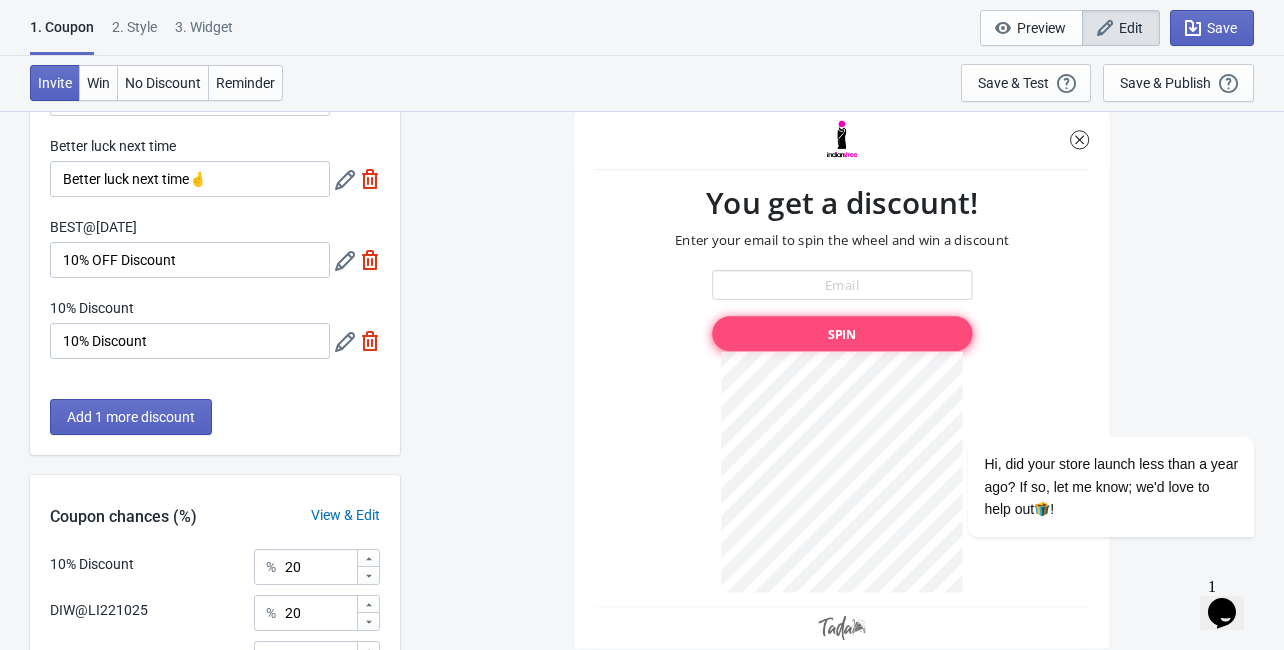
click at [338, 345] on icon at bounding box center [345, 342] width 20 height 20
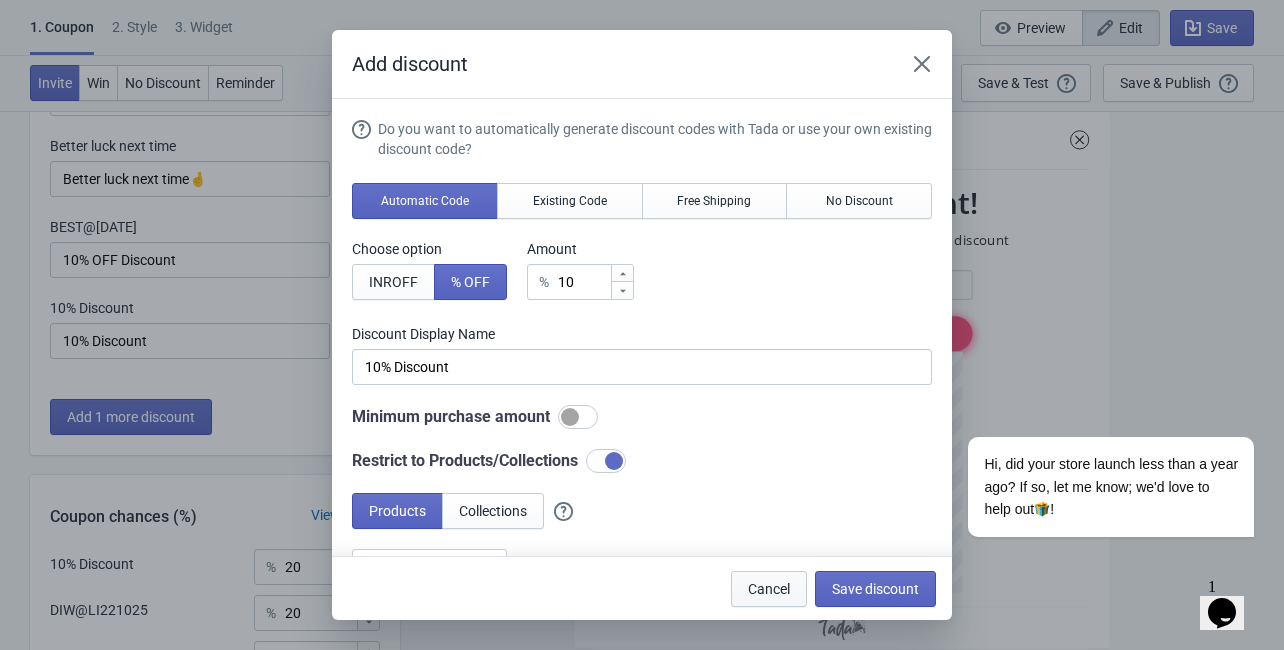
click at [776, 595] on span "Cancel" at bounding box center [769, 589] width 42 height 16
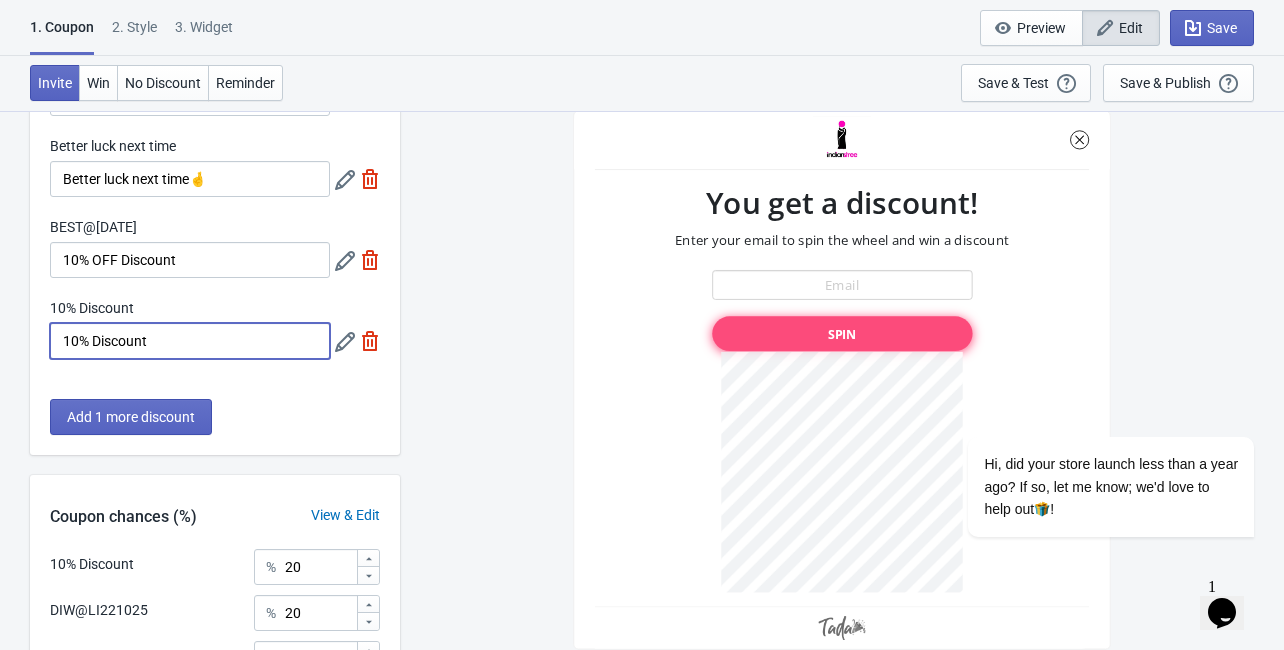
click at [232, 352] on input "10% Discount" at bounding box center [190, 341] width 280 height 36
click at [343, 346] on icon at bounding box center [345, 342] width 20 height 20
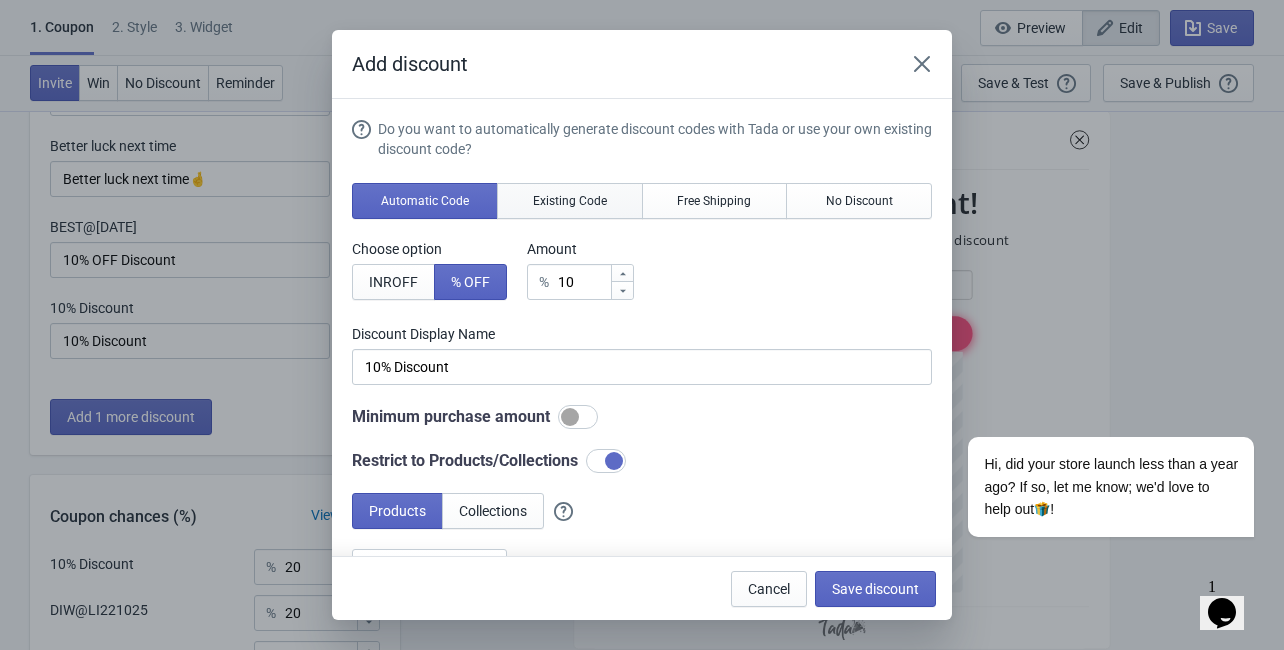
click at [581, 201] on span "Existing Code" at bounding box center [570, 201] width 74 height 16
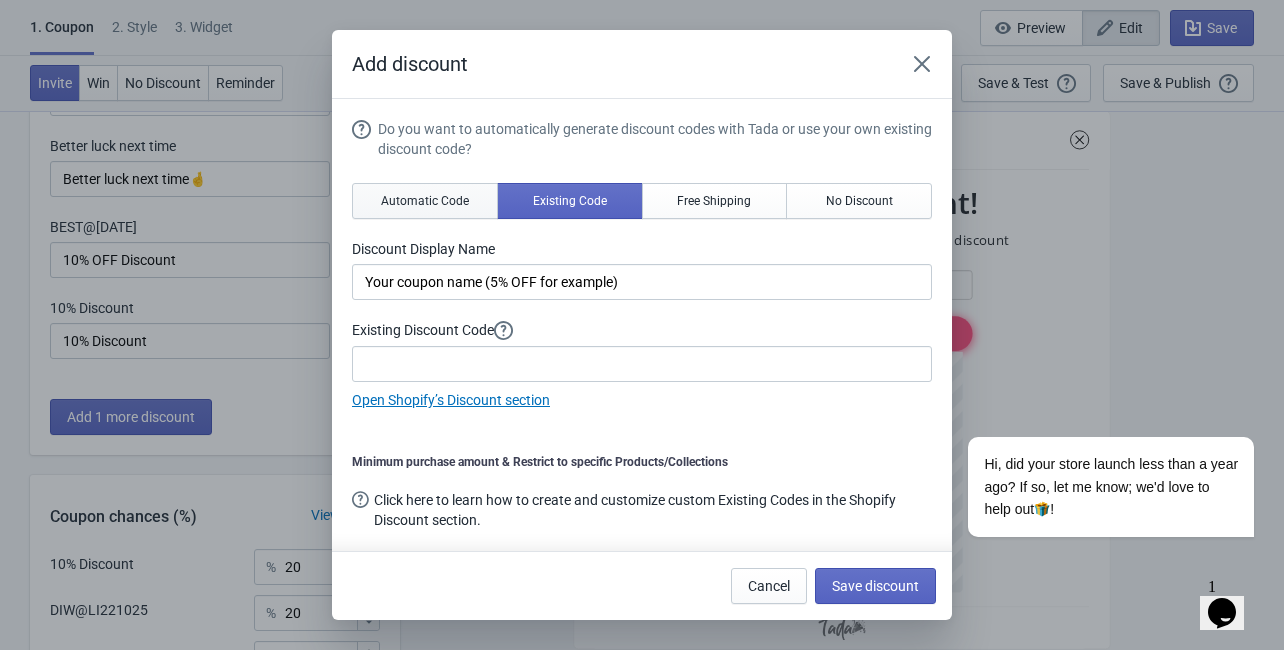
click at [454, 197] on span "Automatic Code" at bounding box center [425, 201] width 88 height 16
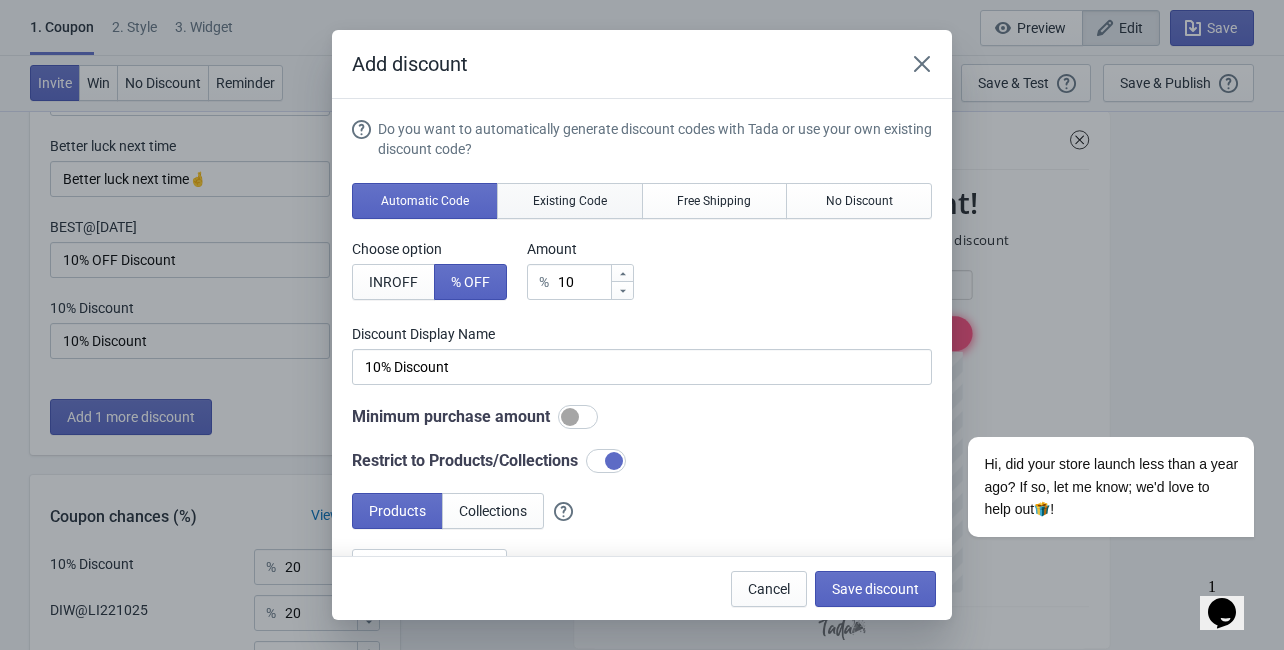
click at [541, 192] on button "Existing Code" at bounding box center [570, 201] width 146 height 36
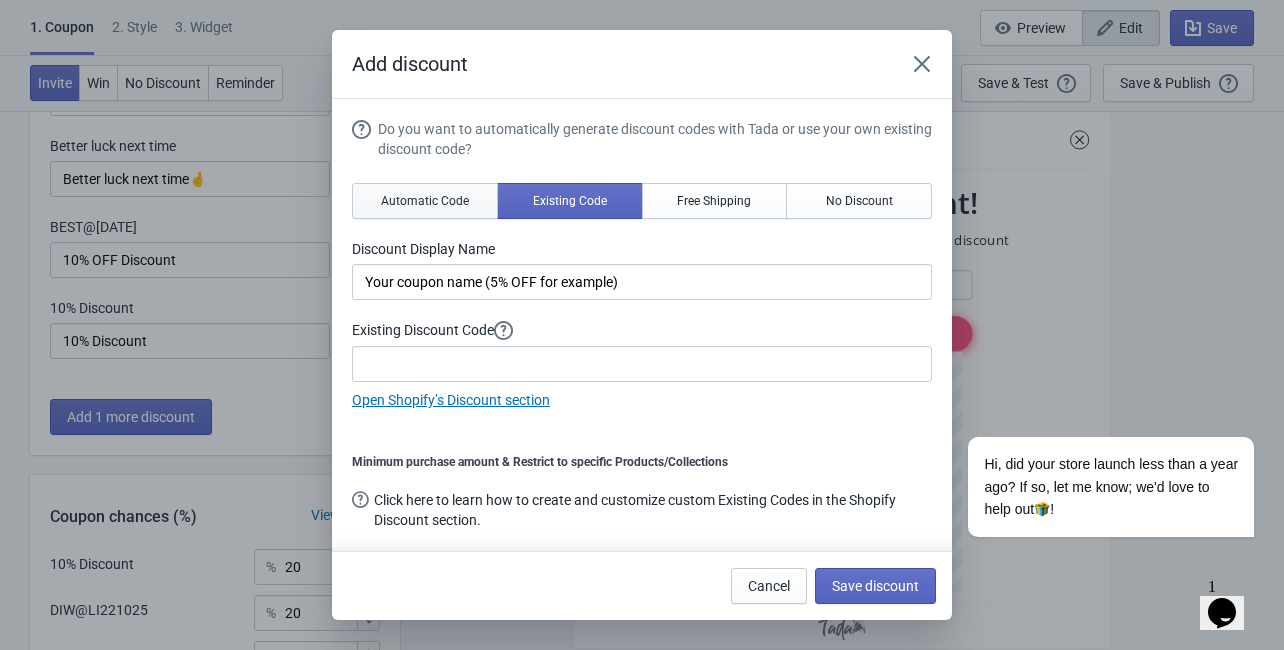
click at [437, 196] on span "Automatic Code" at bounding box center [425, 201] width 88 height 16
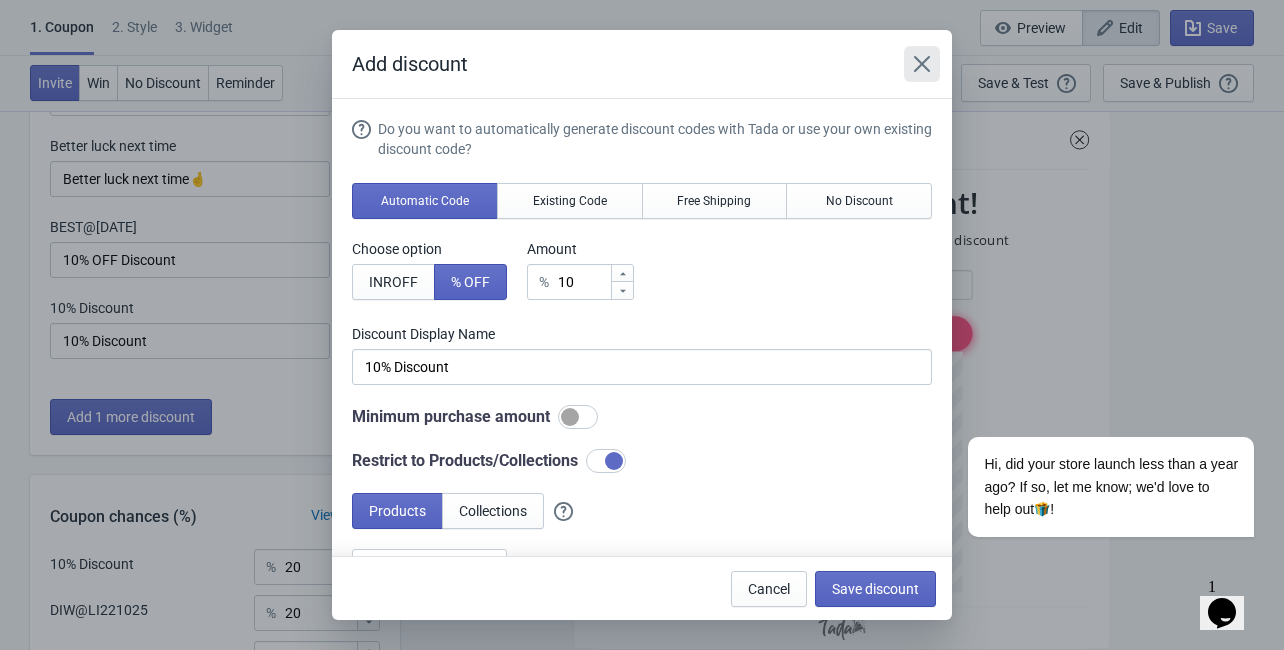
click at [917, 63] on icon "Close" at bounding box center [922, 64] width 20 height 20
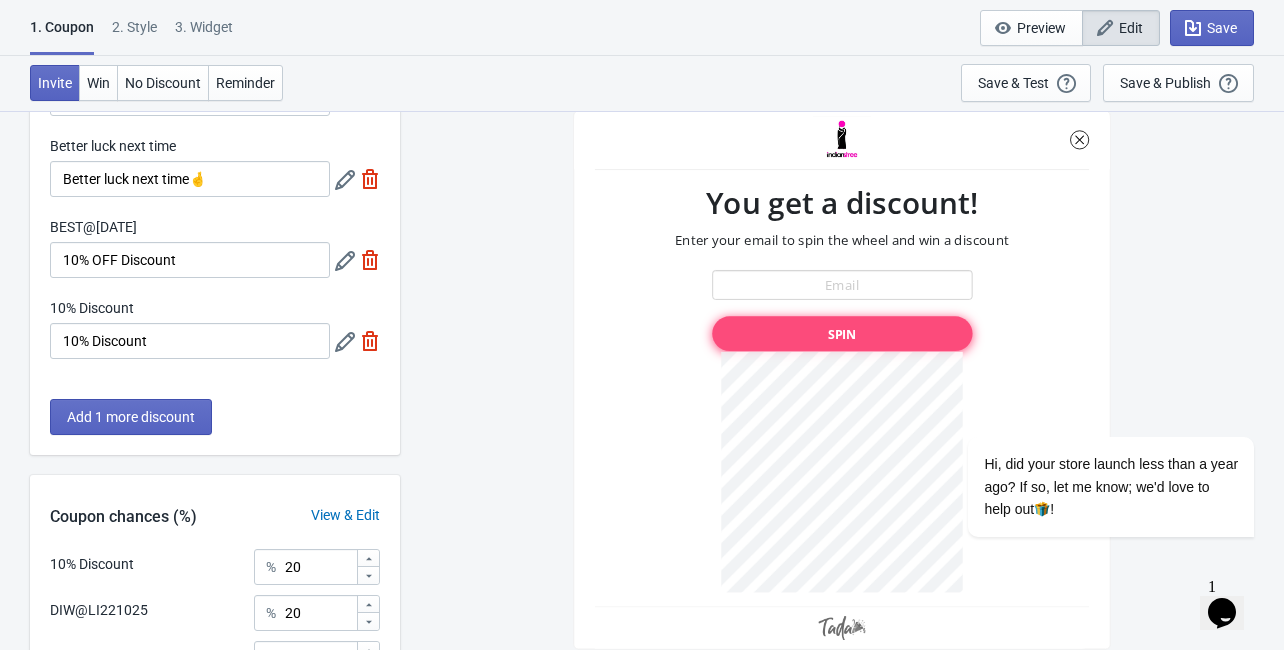
click at [340, 260] on icon at bounding box center [345, 261] width 20 height 20
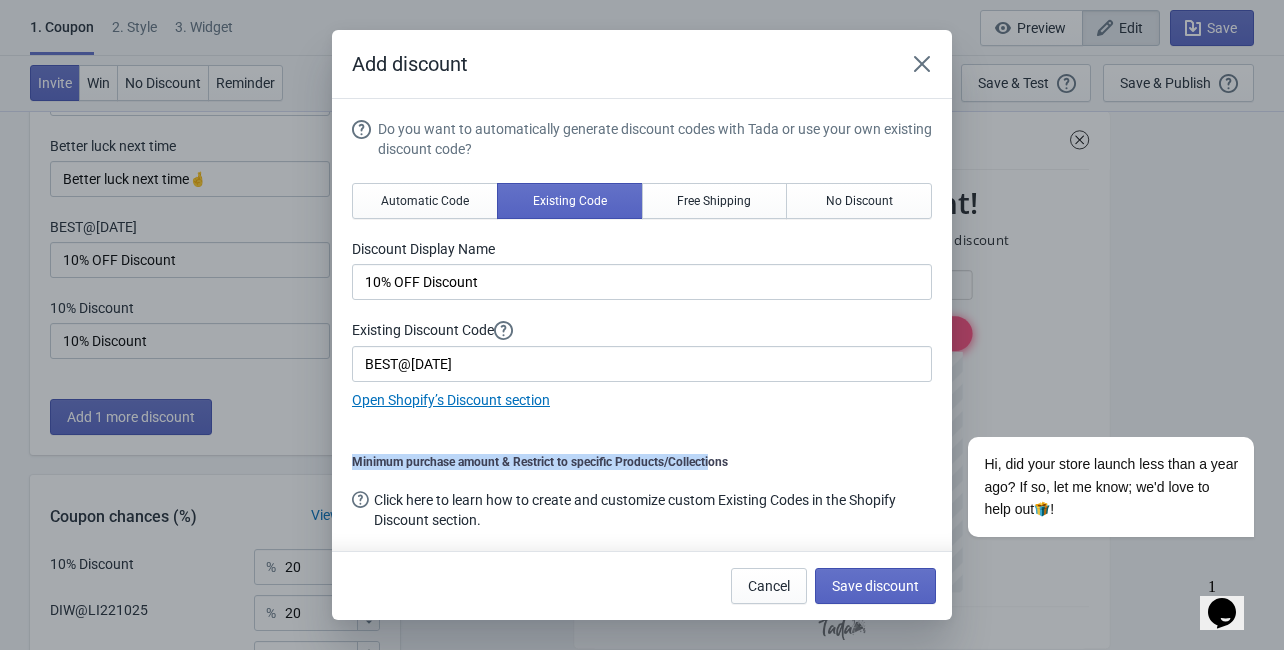
drag, startPoint x: 666, startPoint y: 466, endPoint x: 312, endPoint y: 466, distance: 353.9
click at [312, 466] on div "Add discount Do you want to automatically generate discount codes with Tada or …" at bounding box center [642, 325] width 1284 height 590
click at [516, 451] on div "Do you want to automatically generate discount codes with Tada or use your own …" at bounding box center [642, 327] width 580 height 416
click at [437, 205] on span "Automatic Code" at bounding box center [425, 201] width 88 height 16
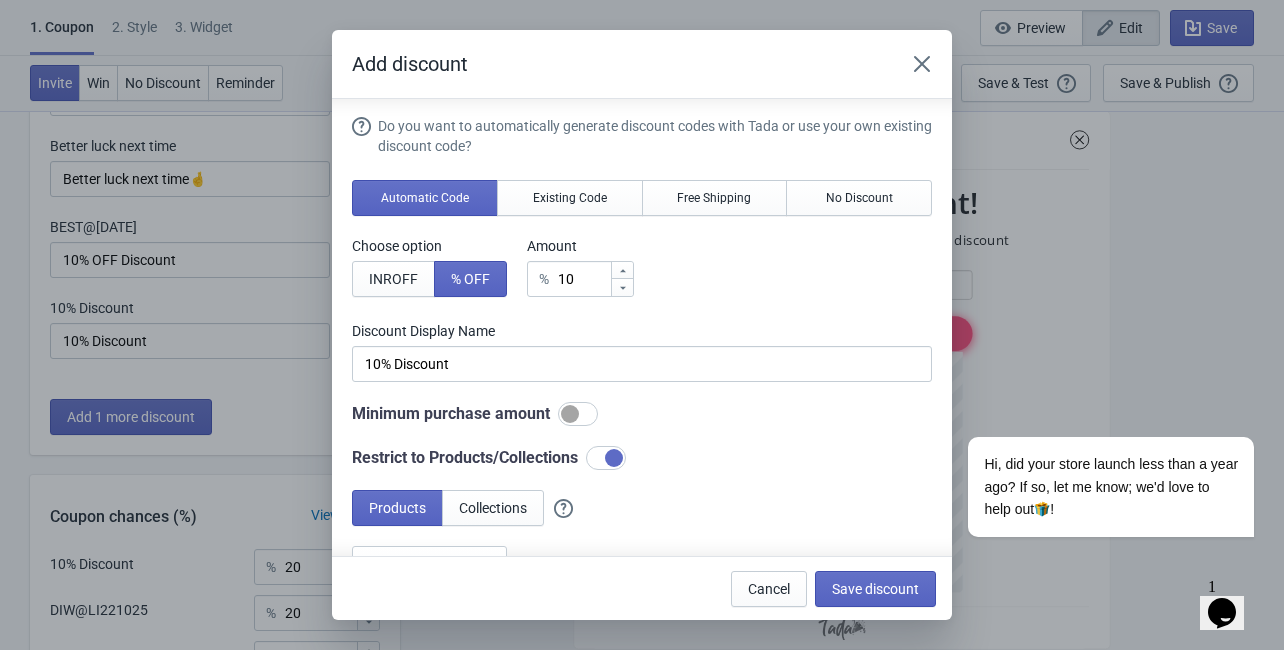
scroll to position [1, 0]
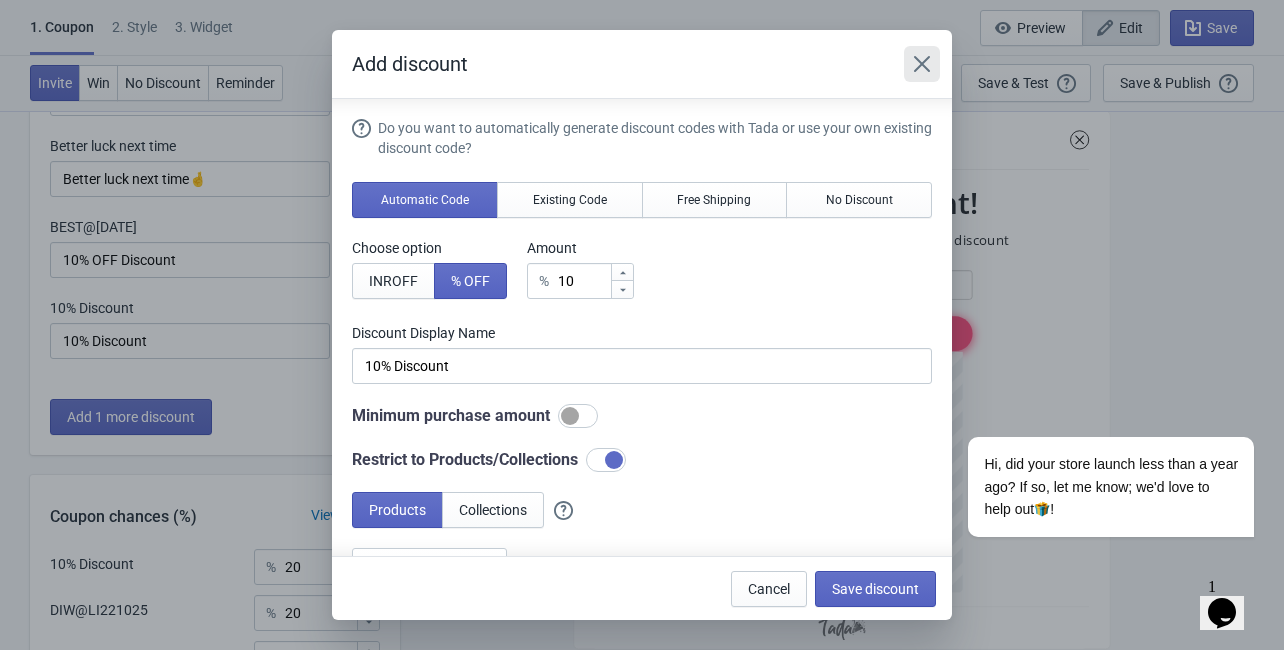
click at [920, 67] on icon "Close" at bounding box center [922, 64] width 16 height 16
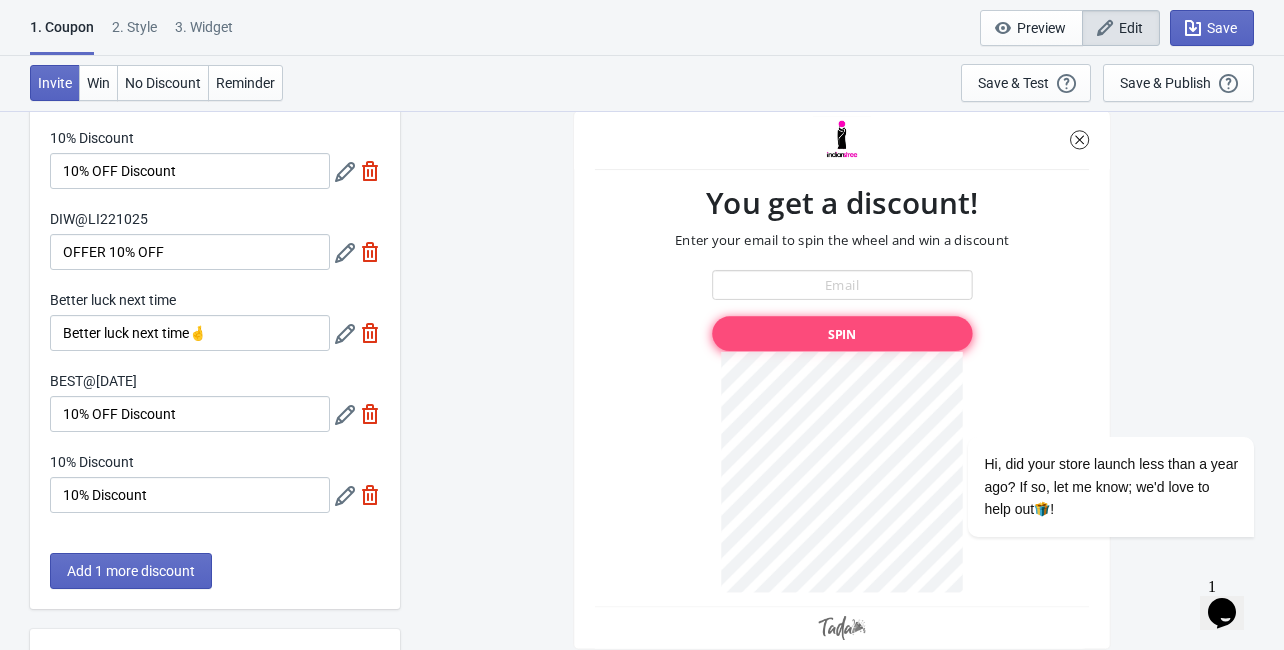
scroll to position [80, 0]
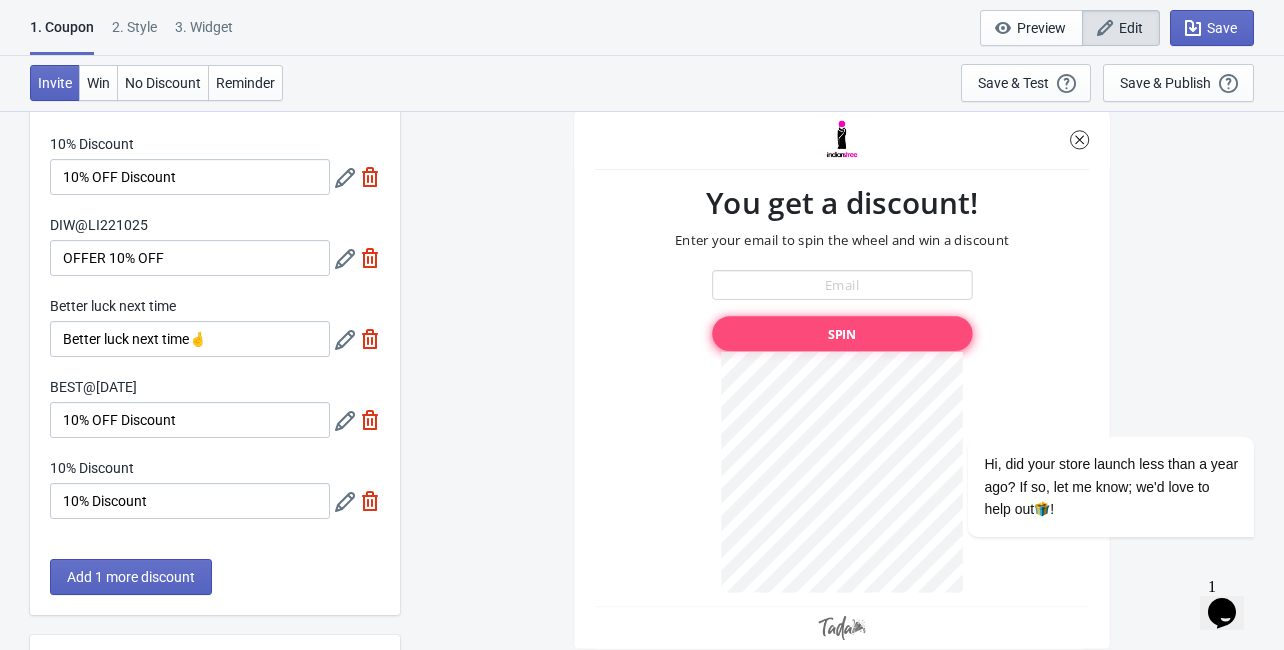
click at [346, 260] on icon at bounding box center [345, 259] width 20 height 20
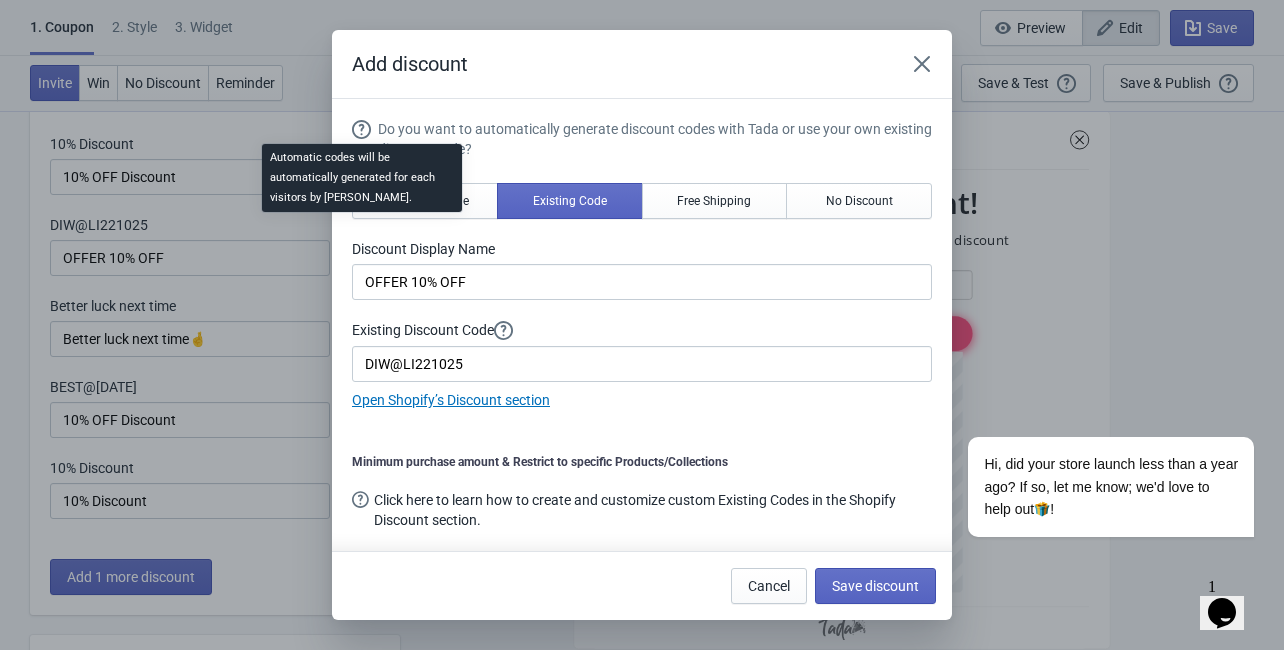
click at [412, 195] on div "Automatic codes will be automatically generated for each visitors by [PERSON_NA…" at bounding box center [362, 184] width 232 height 88
click at [465, 208] on div "Automatic codes will be automatically generated for each visitors by [PERSON_NA…" at bounding box center [362, 184] width 232 height 88
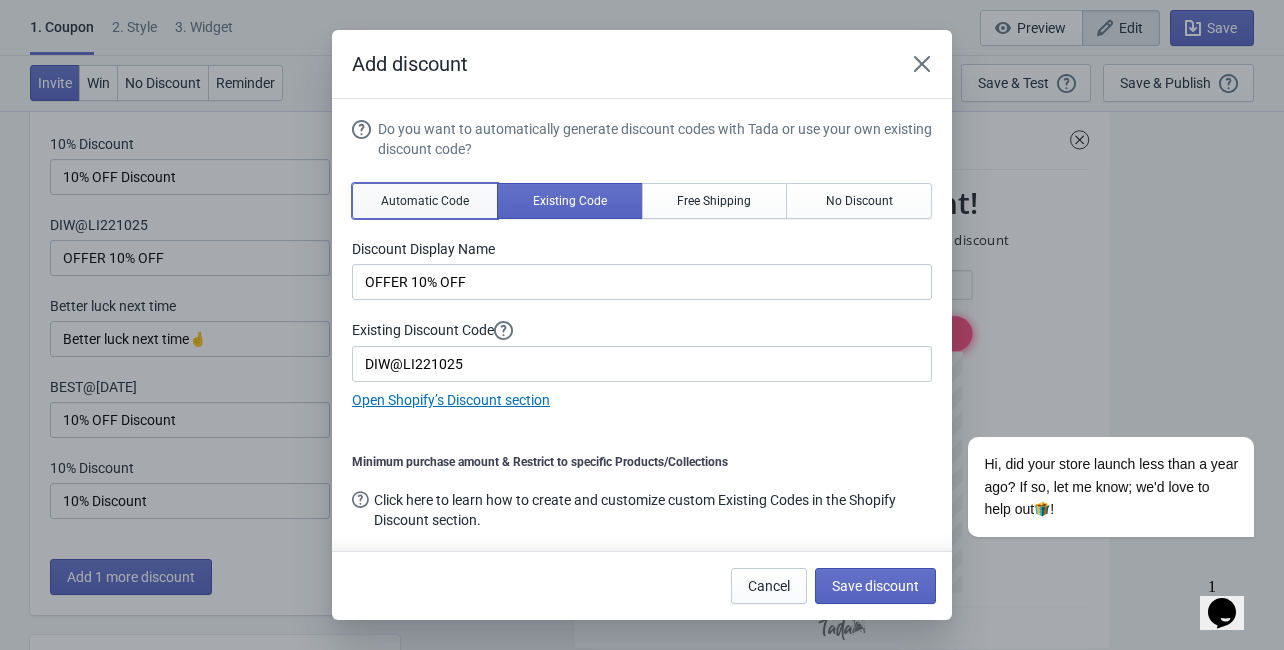
click at [445, 211] on button "Automatic Code" at bounding box center [425, 201] width 146 height 36
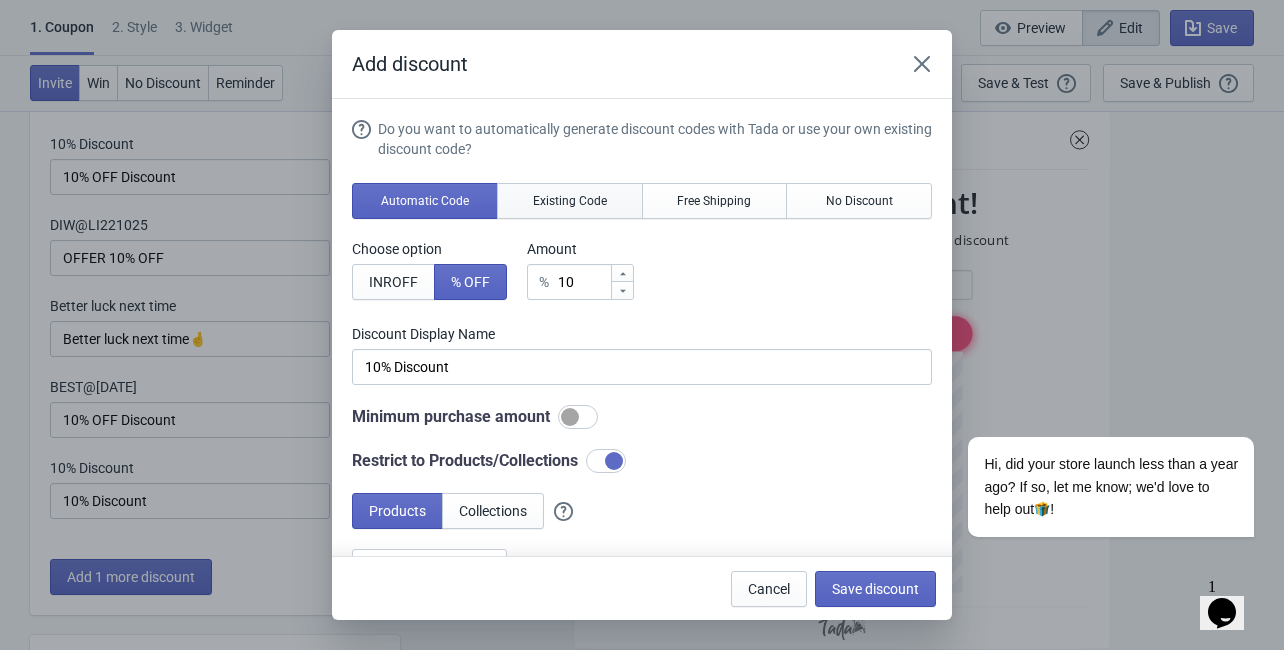
click at [575, 208] on span "Existing Code" at bounding box center [570, 201] width 74 height 16
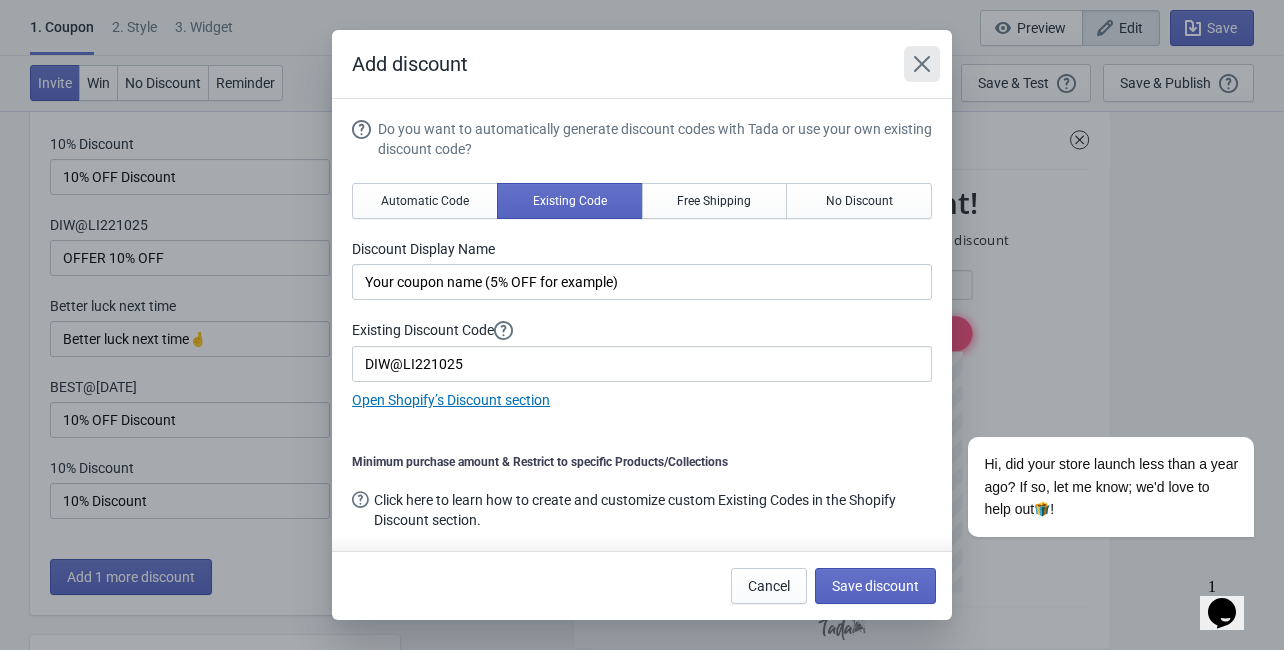
click at [920, 71] on icon "Close" at bounding box center [922, 64] width 20 height 20
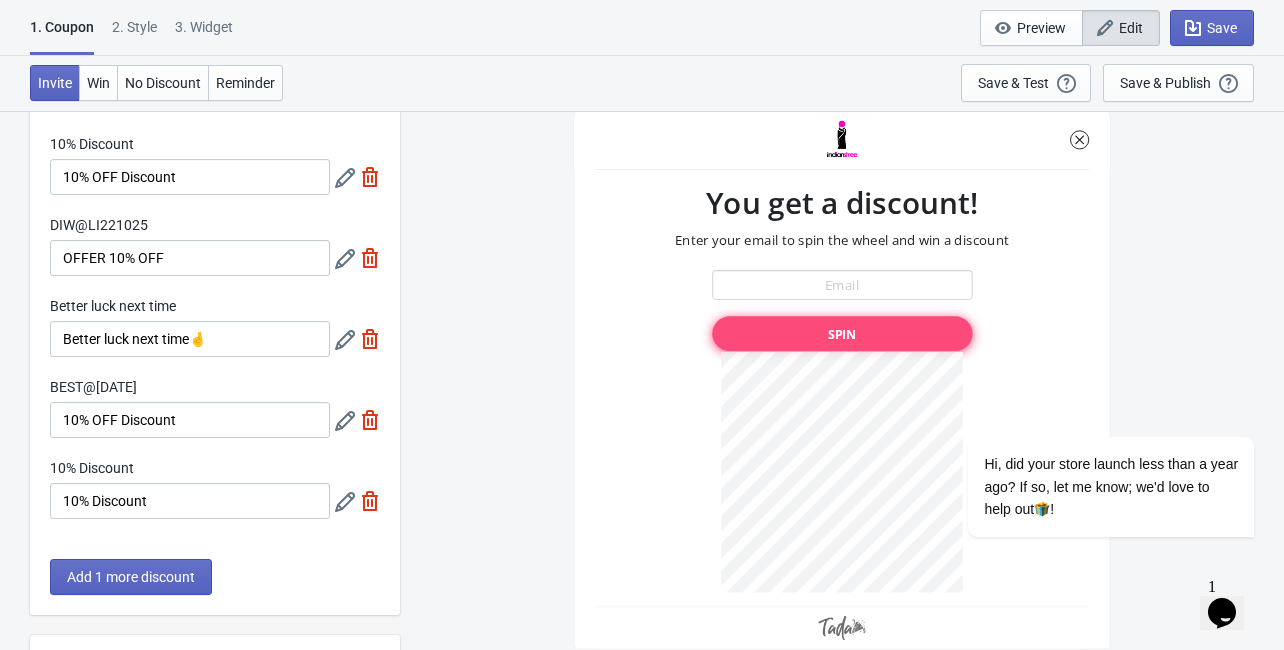
click at [345, 177] on icon at bounding box center [345, 178] width 20 height 20
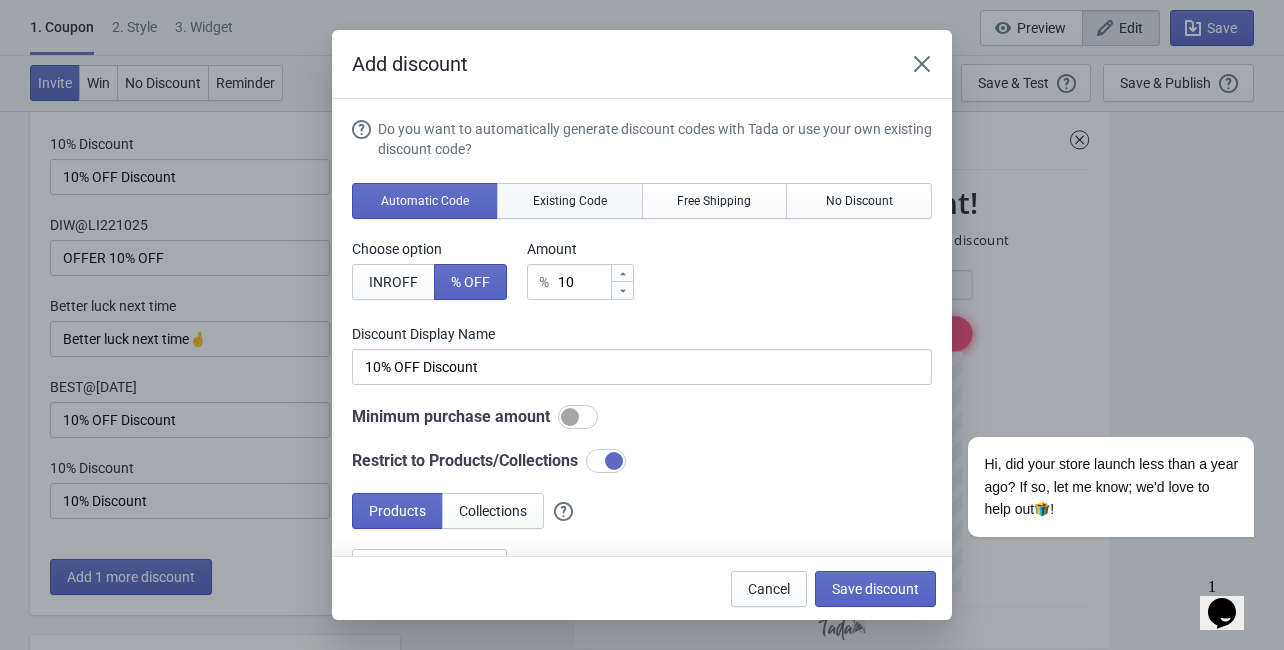
click at [563, 193] on span "Existing Code" at bounding box center [570, 201] width 74 height 16
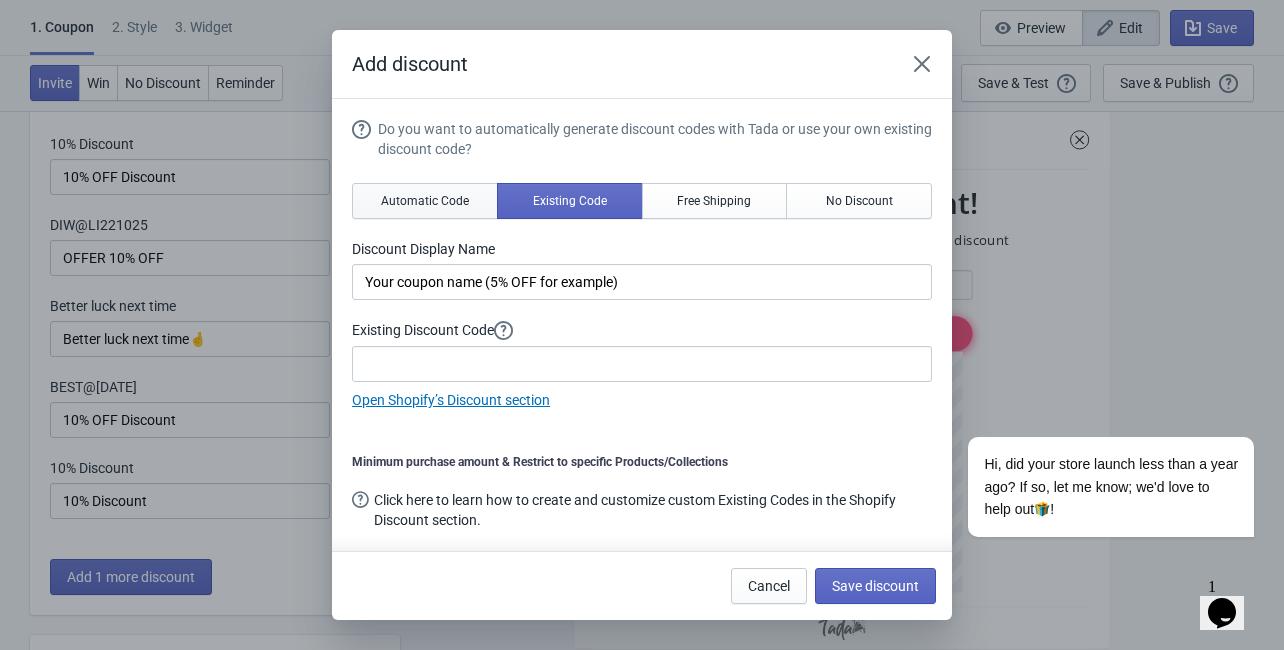
click at [438, 196] on span "Automatic Code" at bounding box center [425, 201] width 88 height 16
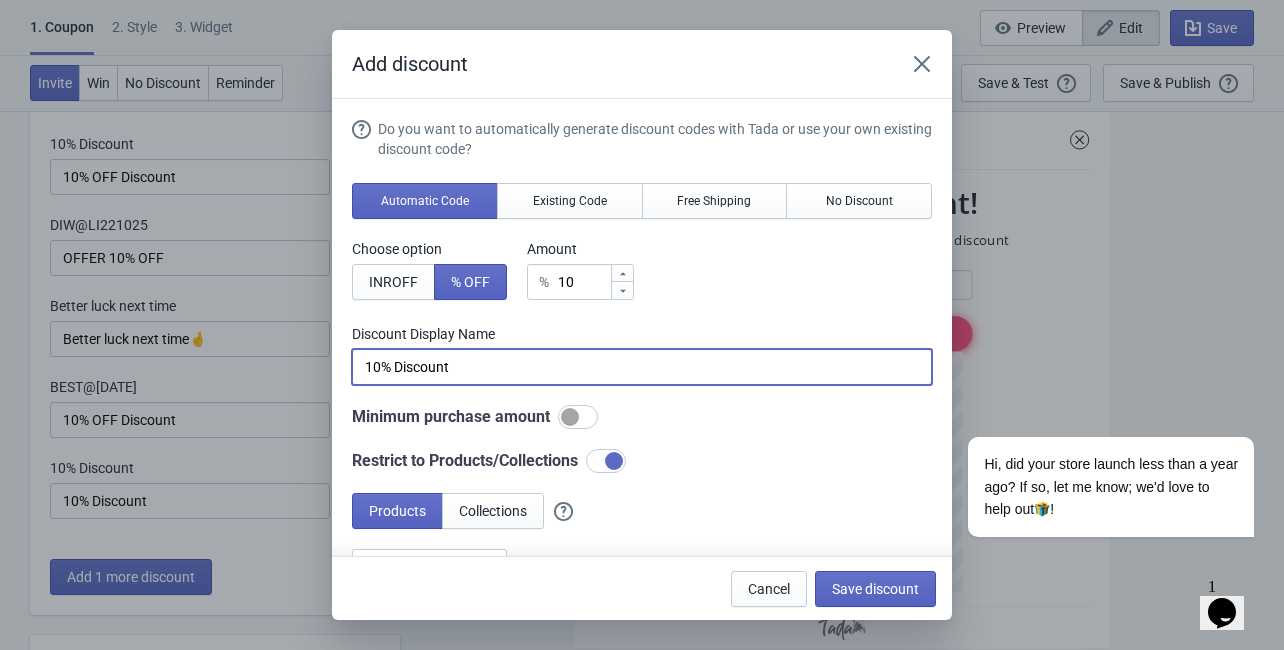
drag, startPoint x: 457, startPoint y: 359, endPoint x: 282, endPoint y: 360, distance: 175.0
click at [282, 360] on div "Add discount Do you want to automatically generate discount codes with Tada or …" at bounding box center [642, 325] width 1284 height 590
click at [573, 207] on span "Existing Code" at bounding box center [570, 201] width 74 height 16
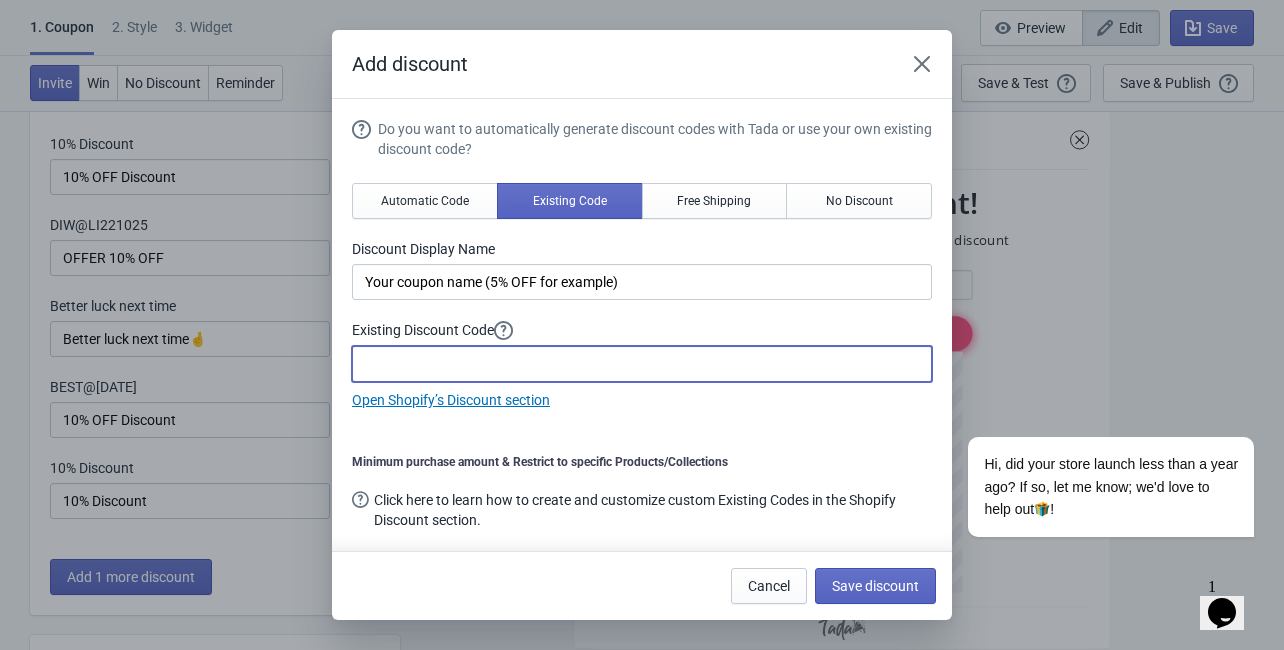
click at [448, 348] on input at bounding box center [642, 364] width 580 height 36
paste input "10% Discount"
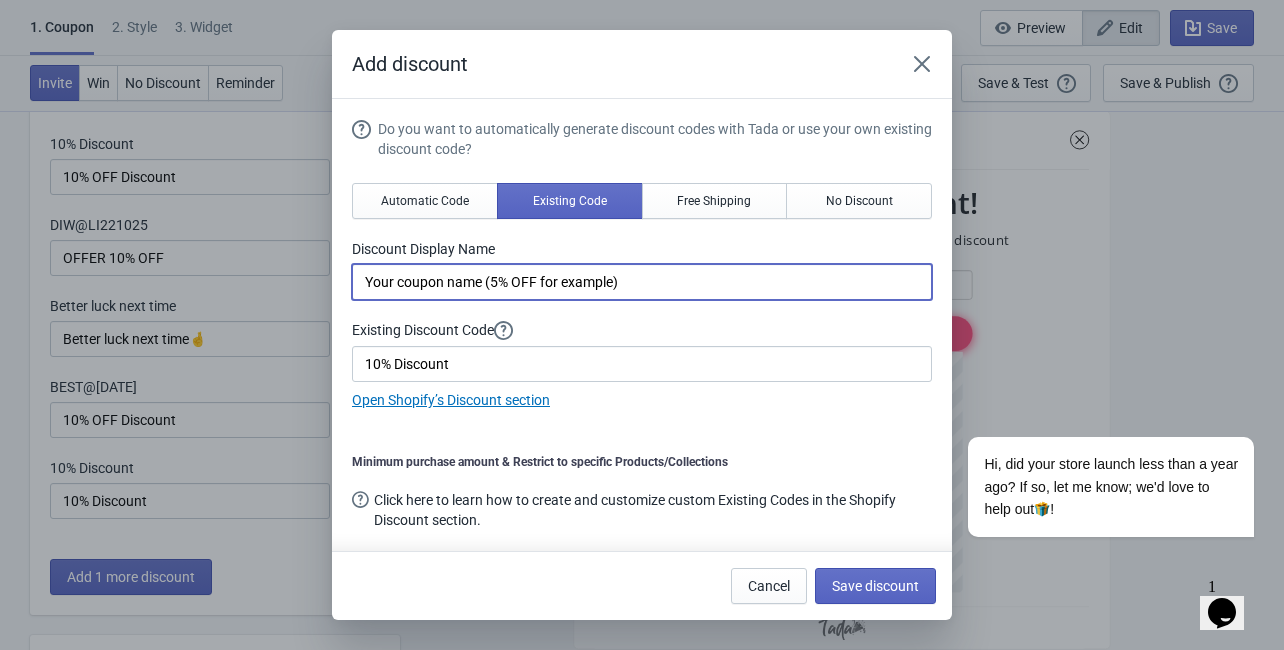
drag, startPoint x: 644, startPoint y: 281, endPoint x: 324, endPoint y: 295, distance: 320.2
click at [331, 292] on div "Add discount Do you want to automatically generate discount codes with Tada or …" at bounding box center [642, 325] width 1284 height 590
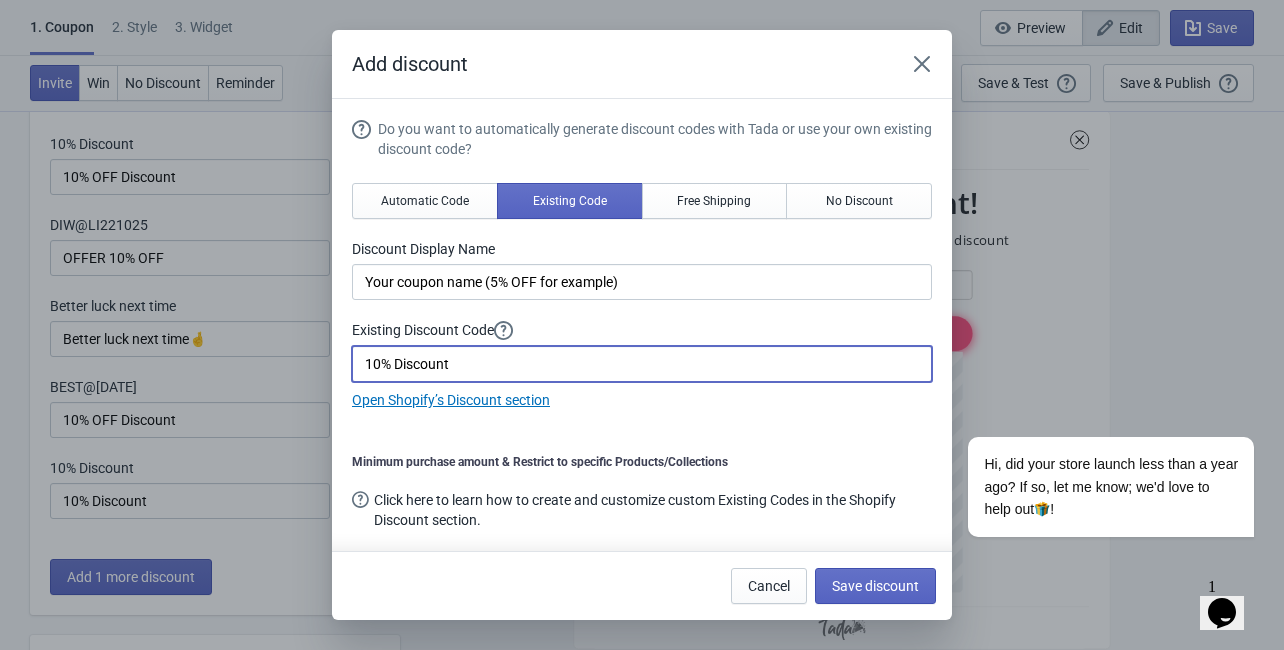
drag, startPoint x: 488, startPoint y: 368, endPoint x: 317, endPoint y: 357, distance: 171.3
click at [317, 357] on div "Add discount Do you want to automatically generate discount codes with Tada or …" at bounding box center [642, 325] width 1284 height 590
type input "Diw@li22"
click at [852, 581] on span "Save discount" at bounding box center [875, 586] width 87 height 16
type input "Your coupon name (5% OFF for example)"
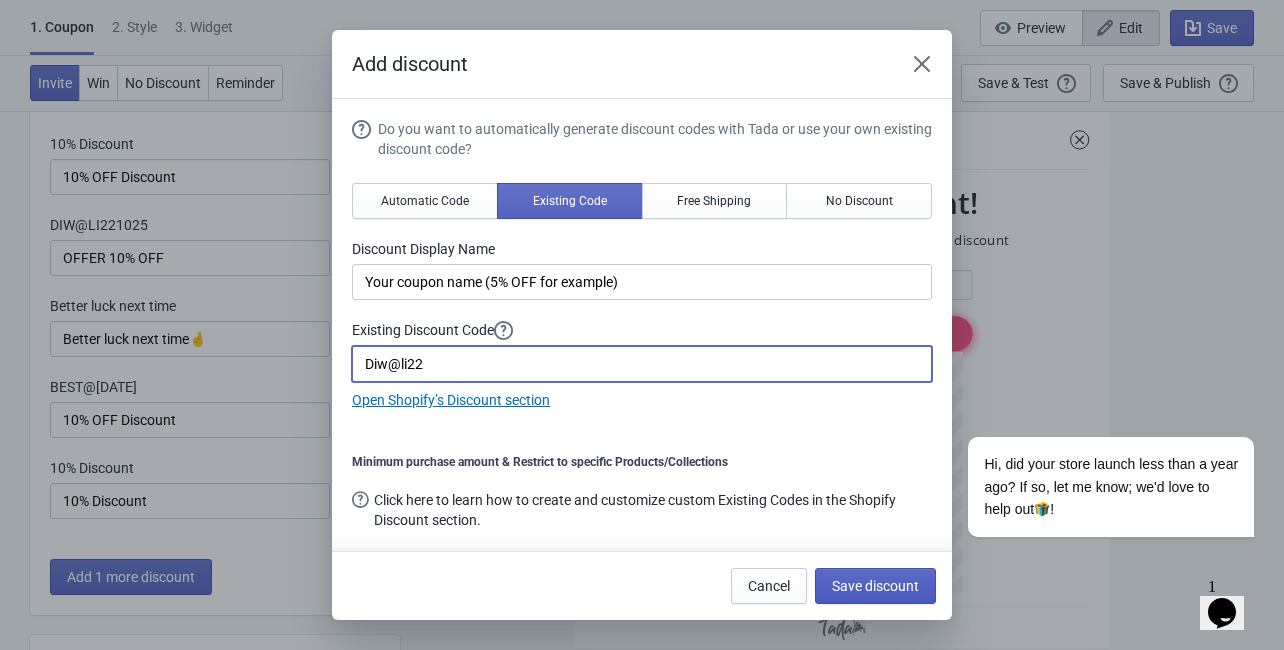
type input "Diw@li22"
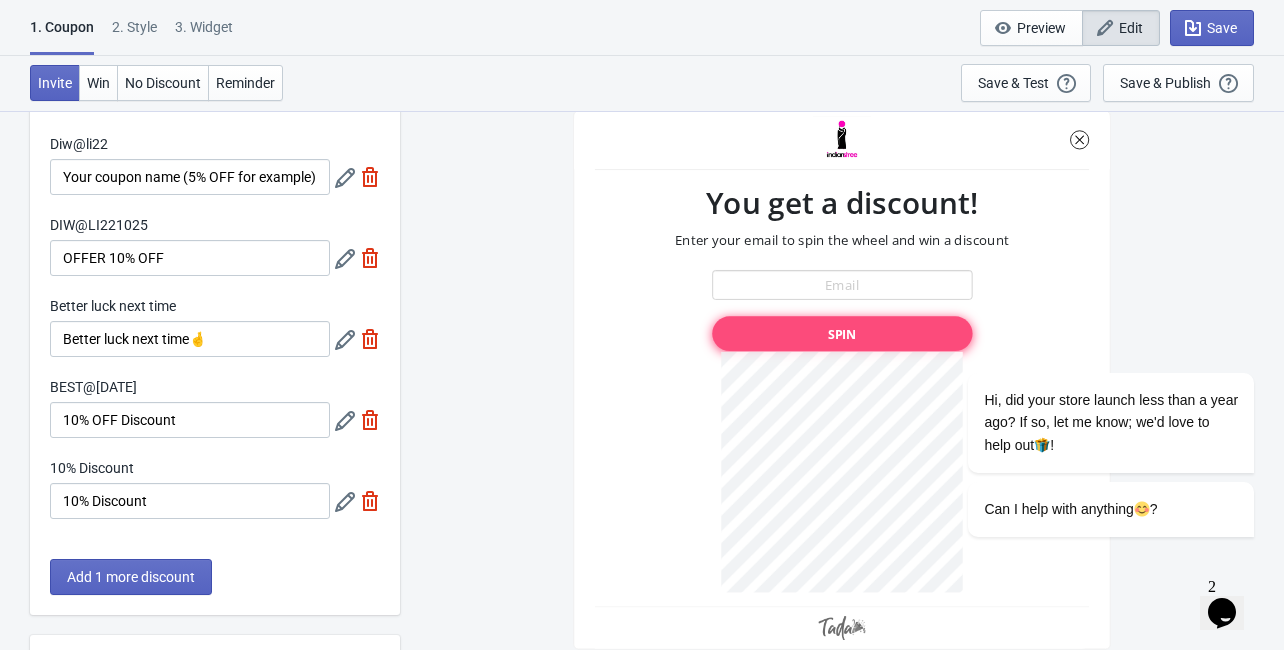
click at [340, 178] on icon at bounding box center [345, 178] width 20 height 20
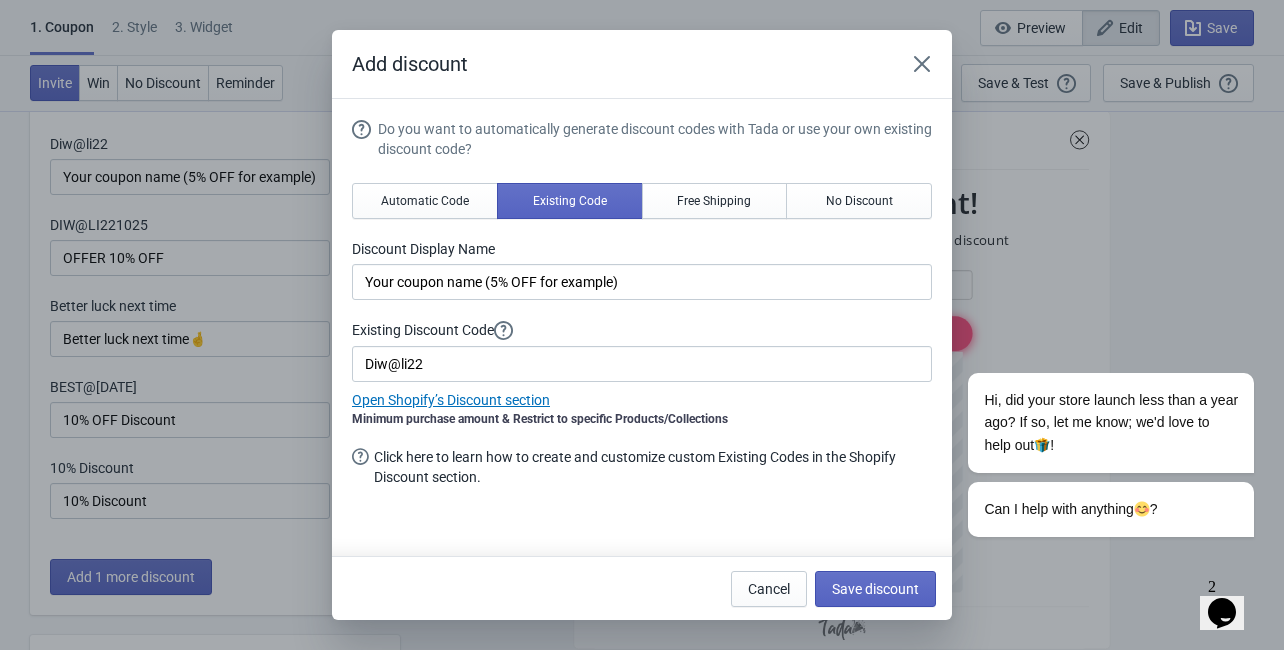
scroll to position [0, 0]
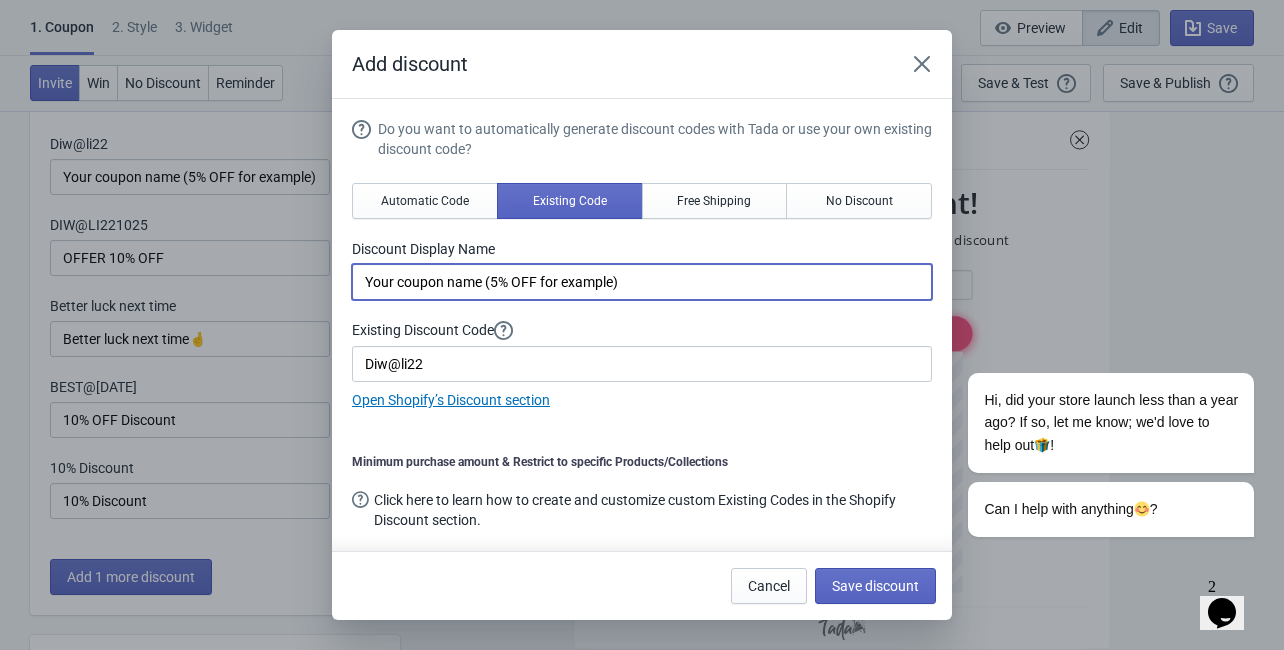
drag, startPoint x: 660, startPoint y: 288, endPoint x: 300, endPoint y: 269, distance: 360.4
click at [300, 269] on div "Add discount Do you want to automatically generate discount codes with Tada or …" at bounding box center [642, 325] width 1284 height 590
type input "10% off Discount"
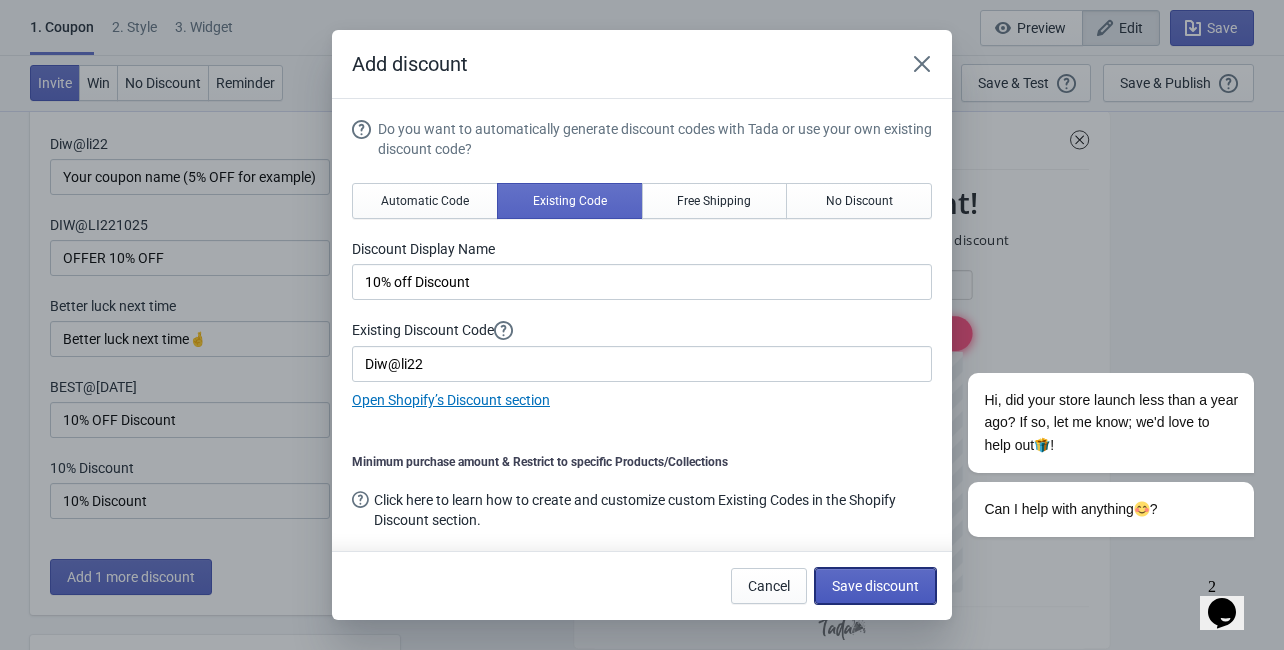
click at [879, 583] on span "Save discount" at bounding box center [875, 586] width 87 height 16
type input "10% off Discount"
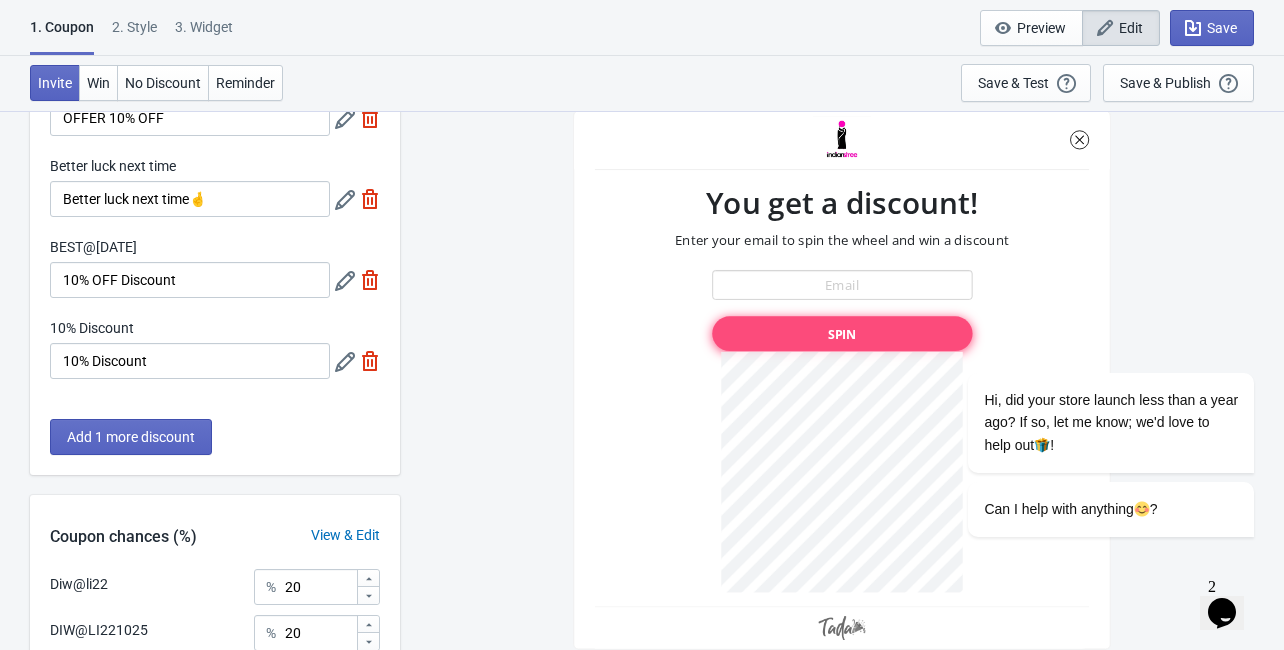
scroll to position [240, 0]
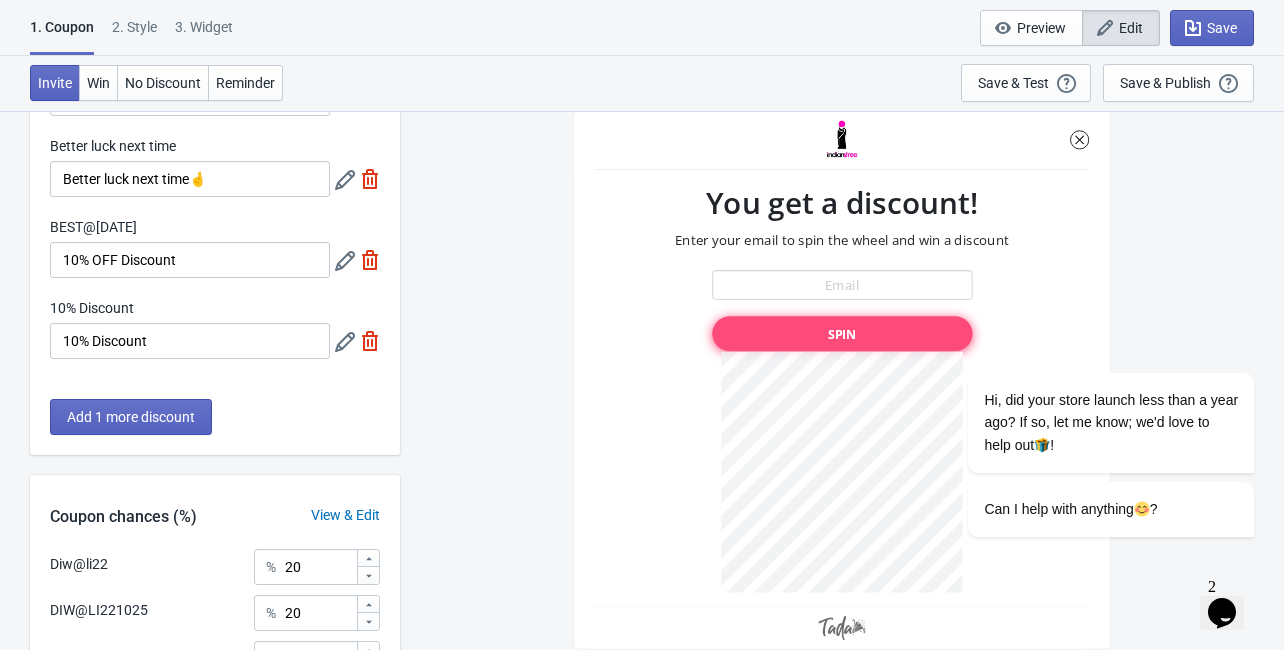
click at [344, 346] on icon at bounding box center [345, 342] width 20 height 20
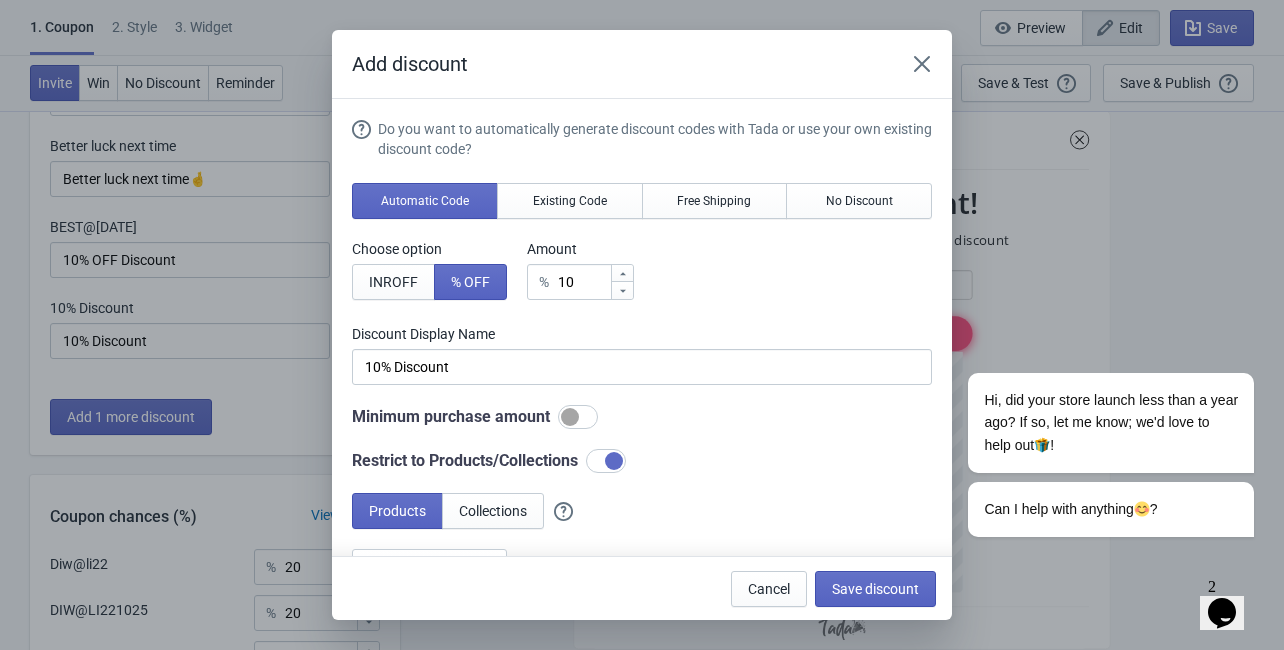
scroll to position [0, 0]
click at [859, 598] on button "Save discount" at bounding box center [875, 589] width 121 height 36
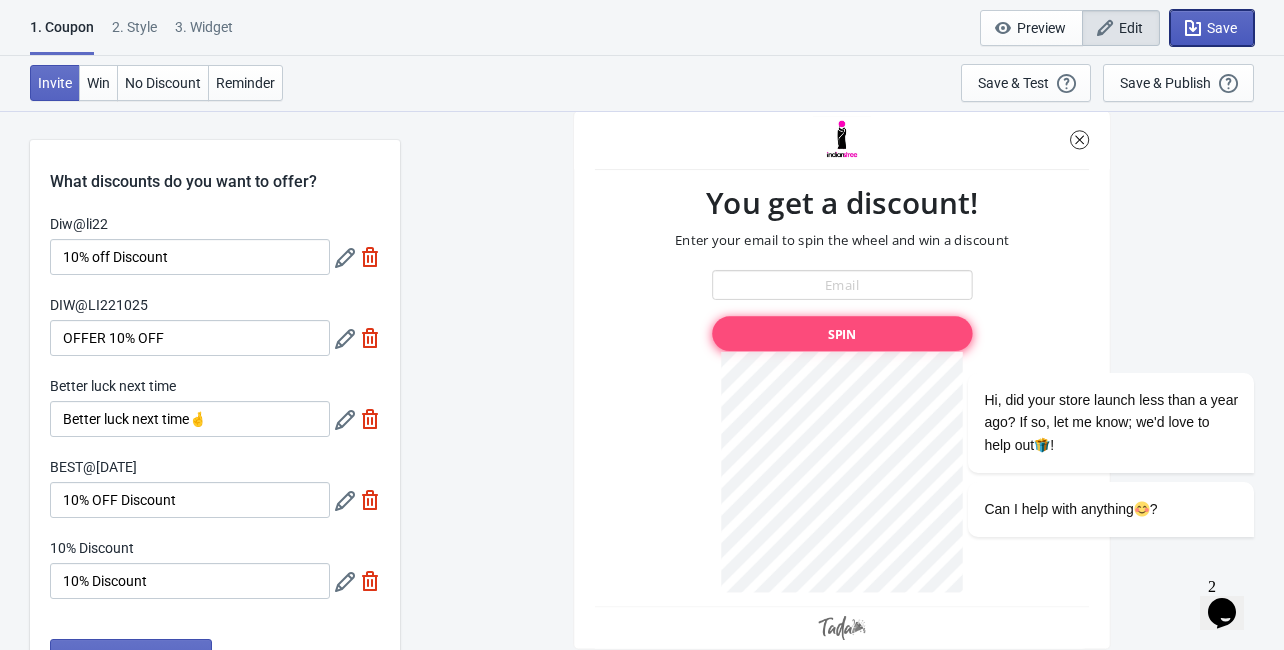
click at [1215, 25] on span "Save" at bounding box center [1222, 28] width 30 height 16
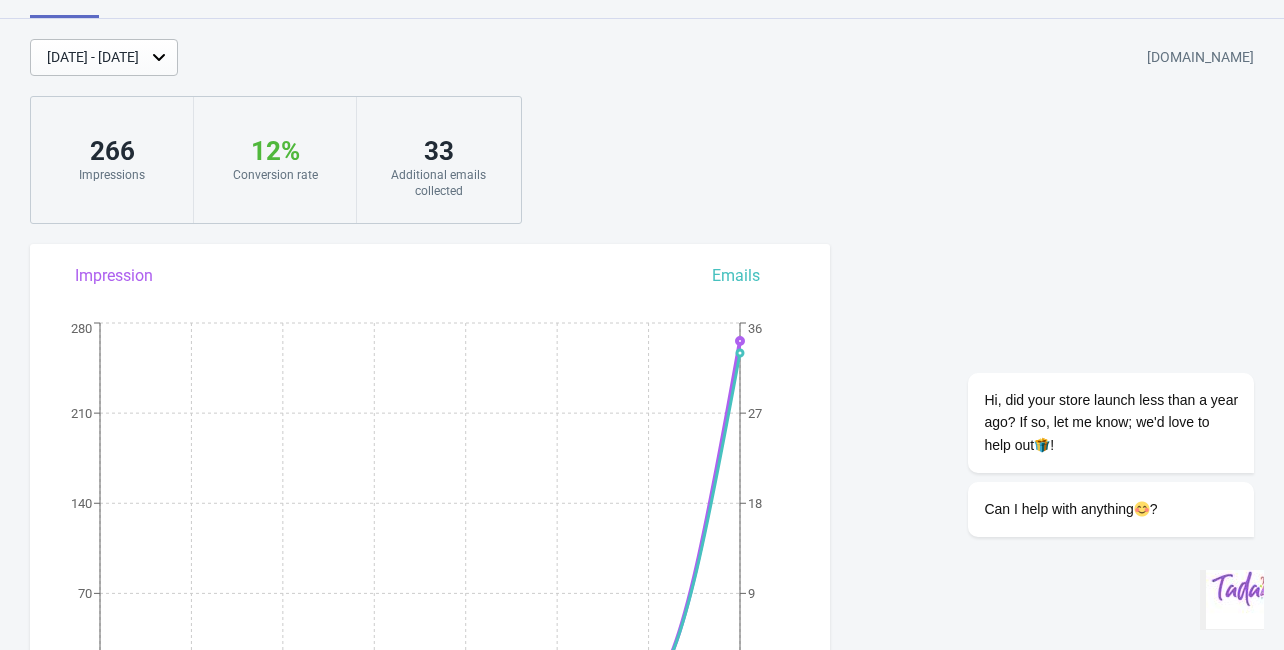
scroll to position [80, 0]
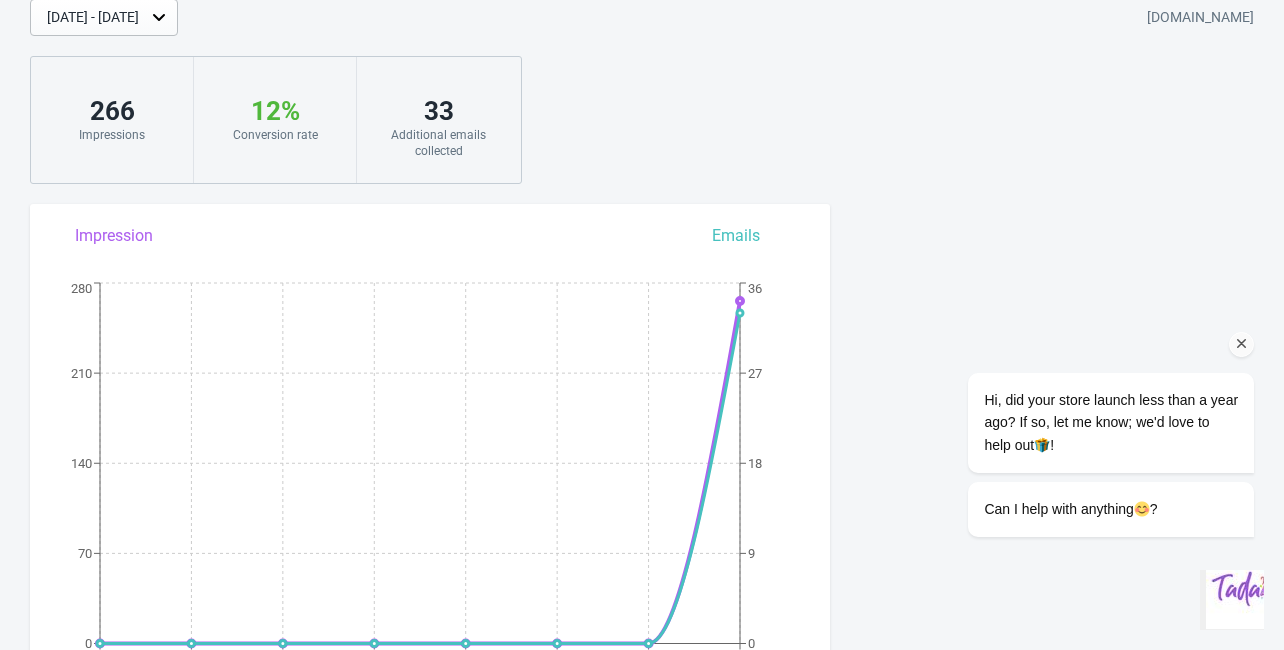
click at [1185, 515] on div "Can I help with anything ?" at bounding box center [1111, 509] width 254 height 23
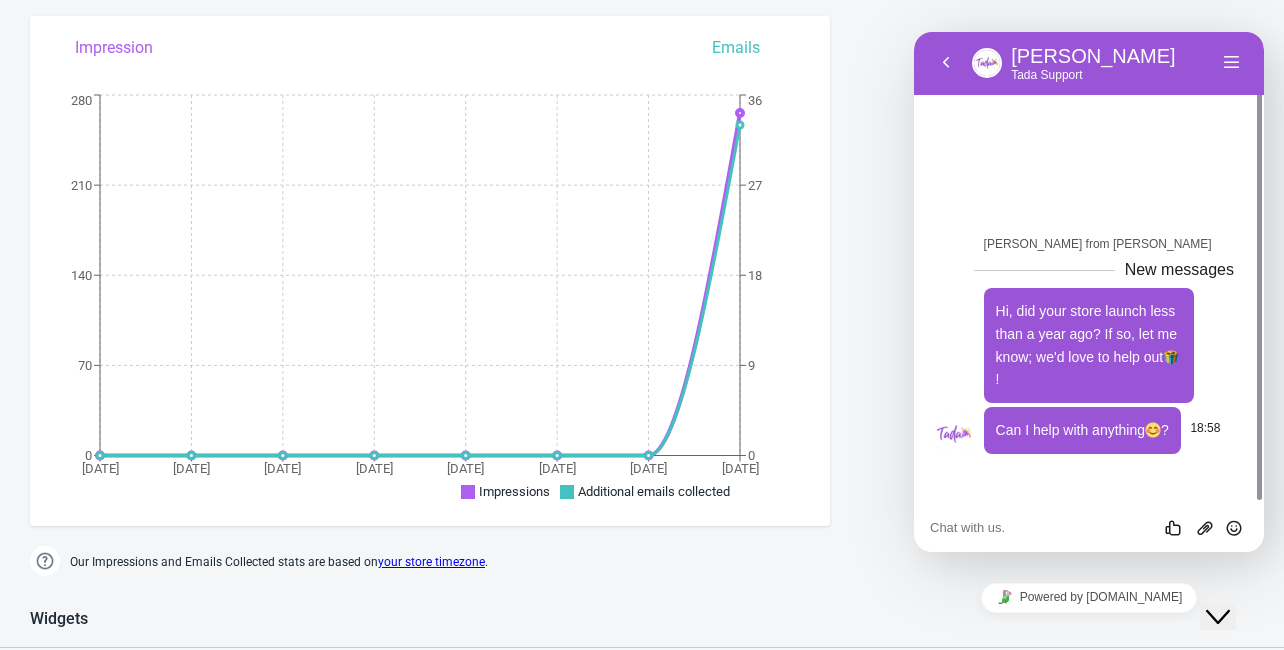
scroll to position [240, 0]
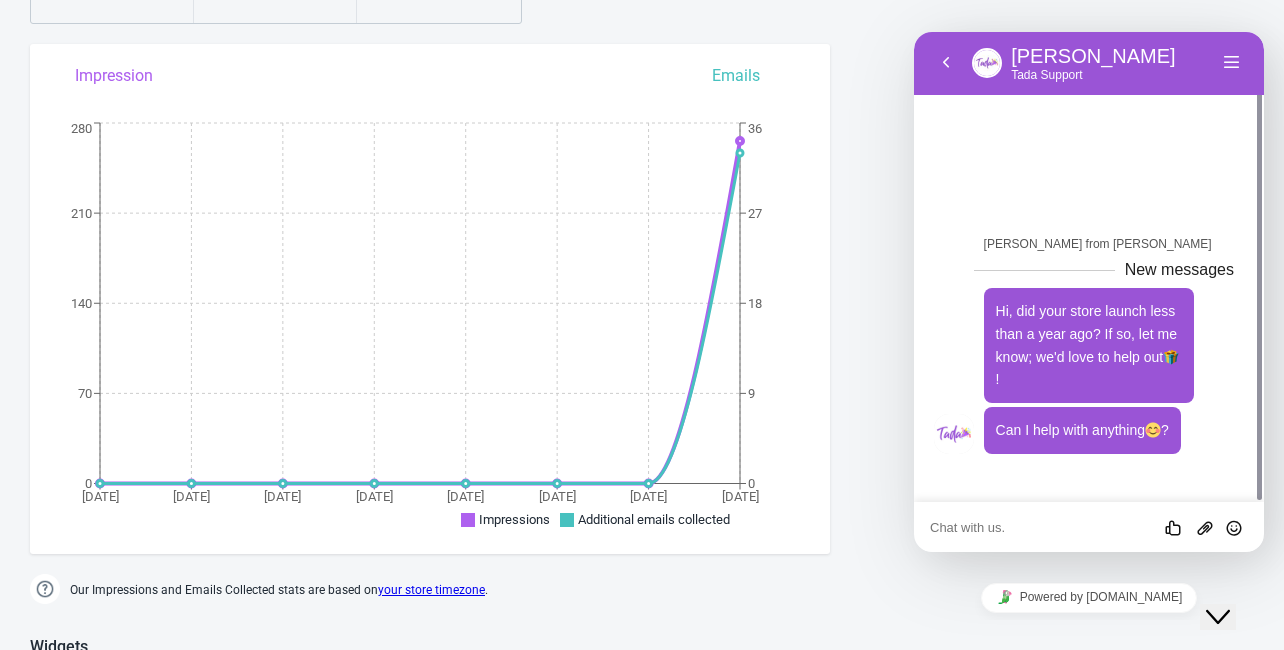
click at [1020, 520] on textarea at bounding box center [1089, 528] width 318 height 16
type textarea "t"
type textarea "Thank you for this offer"
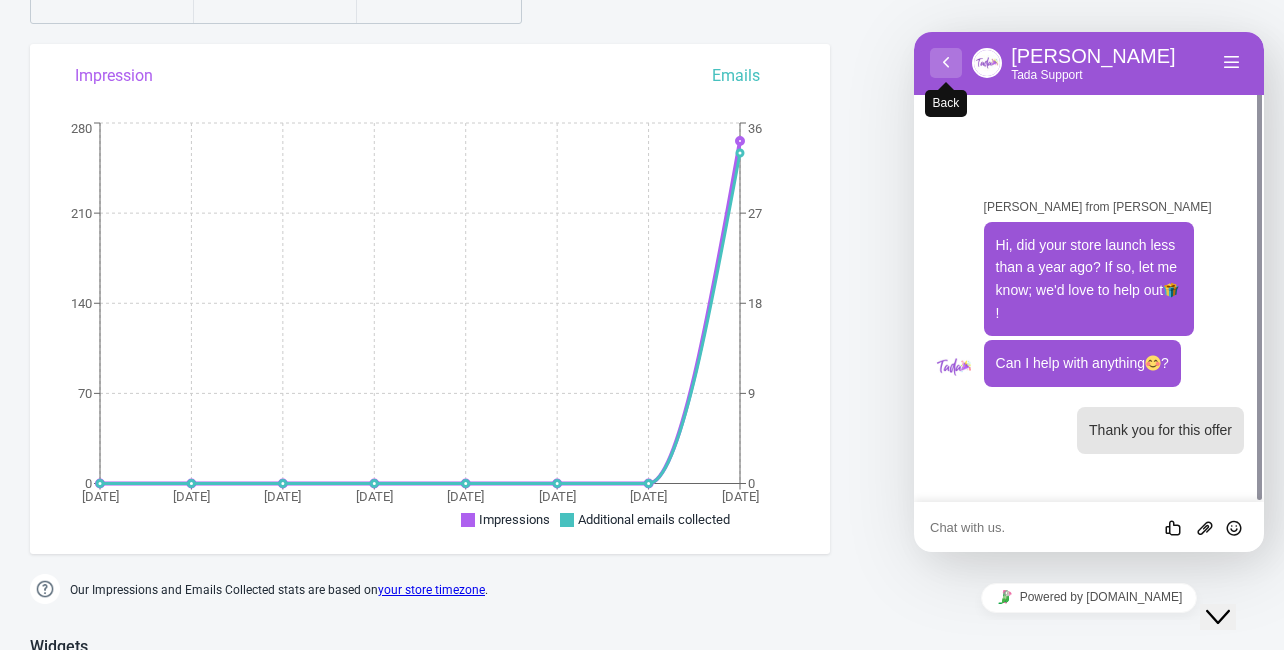
click at [951, 54] on button "Back" at bounding box center [946, 63] width 32 height 30
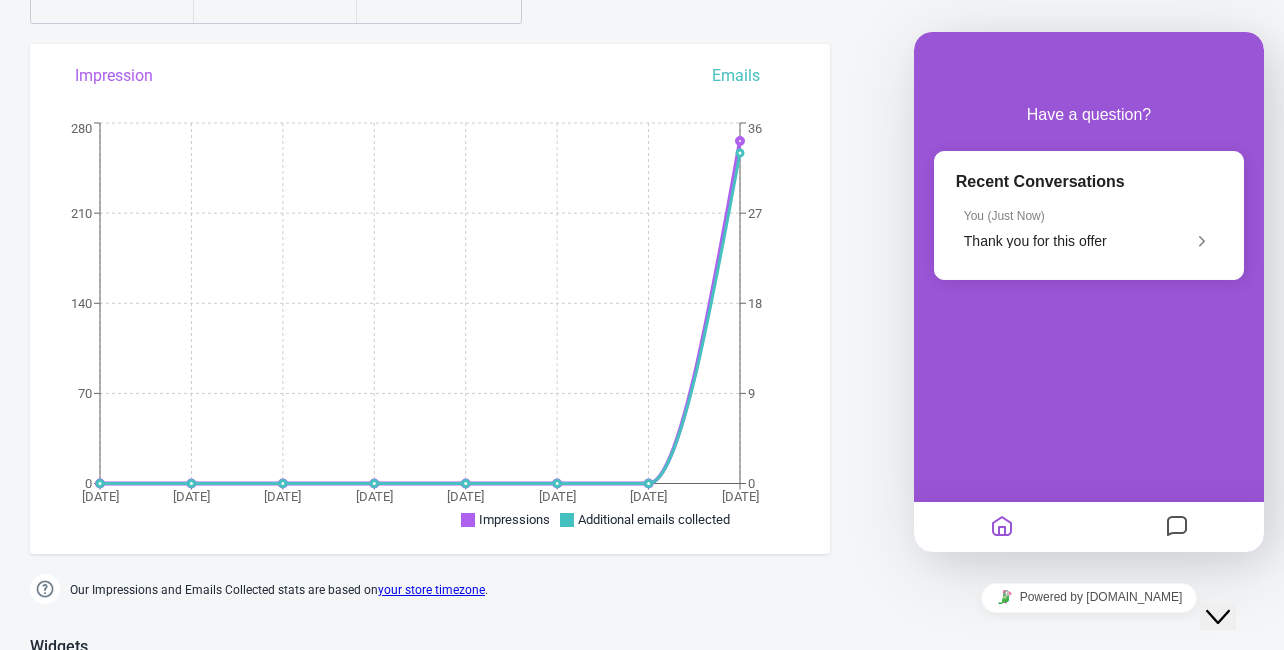
click at [1201, 521] on div at bounding box center [1176, 527] width 175 height 39
click at [1155, 525] on div at bounding box center [1176, 527] width 175 height 39
click at [1170, 524] on icon "Messages" at bounding box center [1177, 527] width 24 height 39
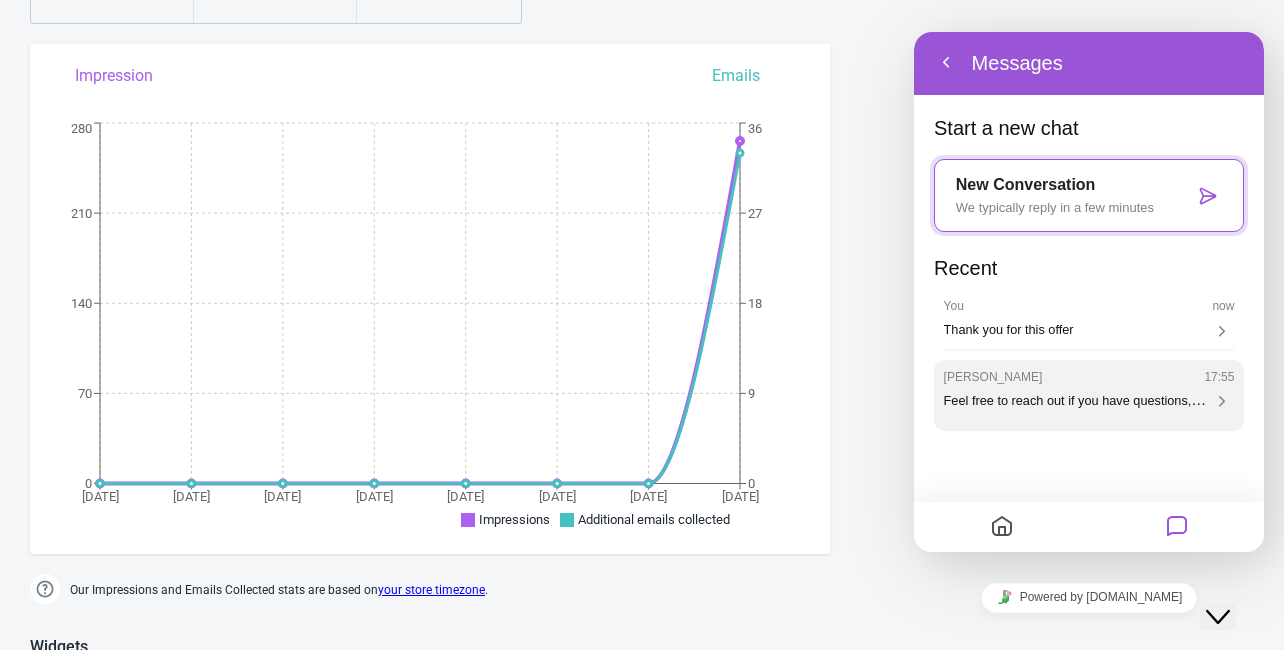
click at [1093, 406] on span "Feel free to reach out if you have questions, I'd be happy to help :)" at bounding box center [1130, 399] width 373 height 17
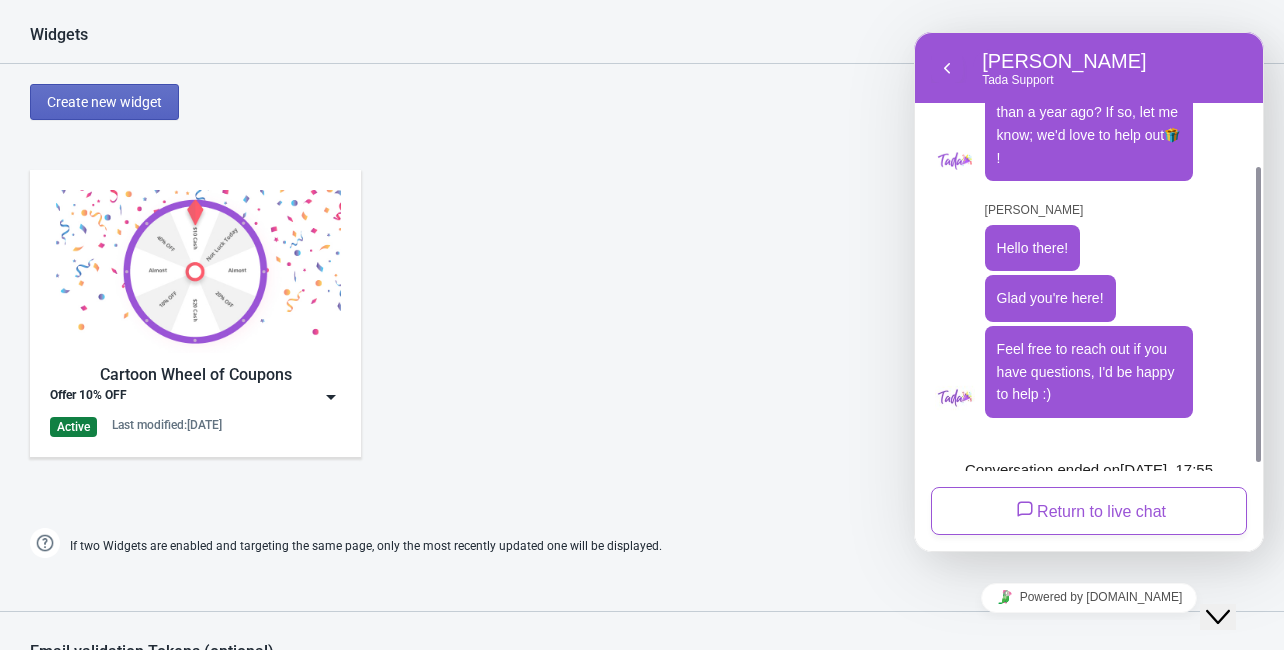
scroll to position [880, 0]
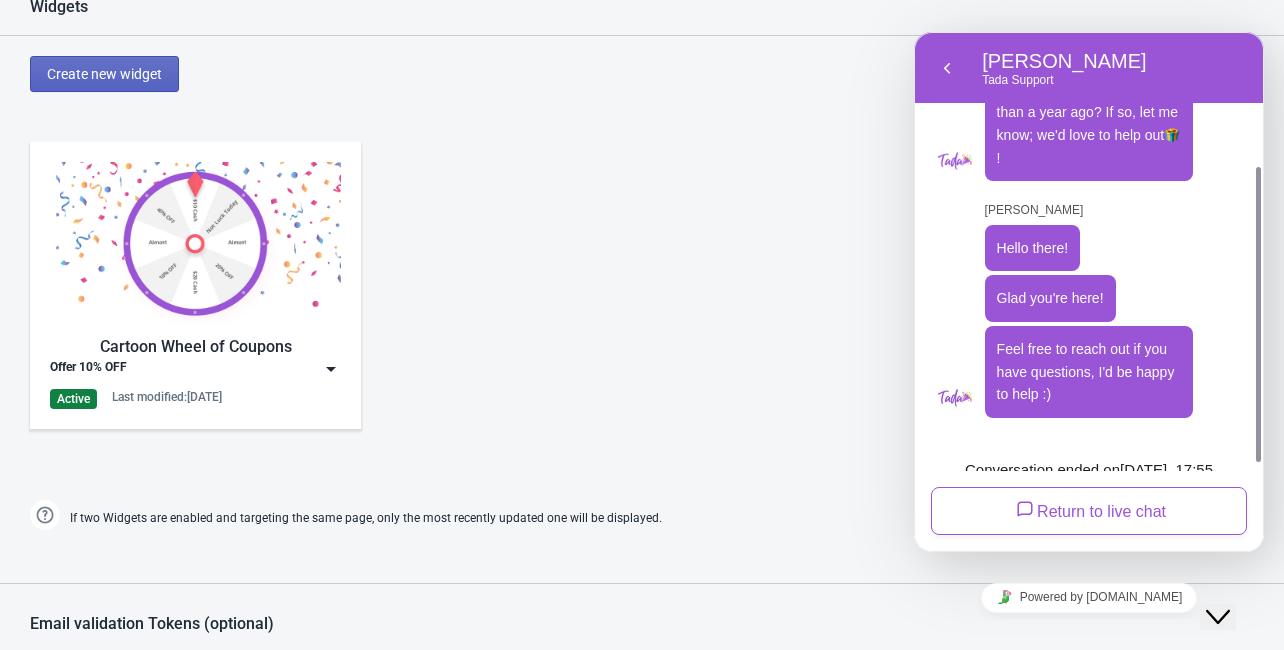
click at [755, 324] on div "Cartoon Wheel of Coupons Offer 10% OFF Active Last modified: [DATE]" at bounding box center [642, 302] width 1284 height 360
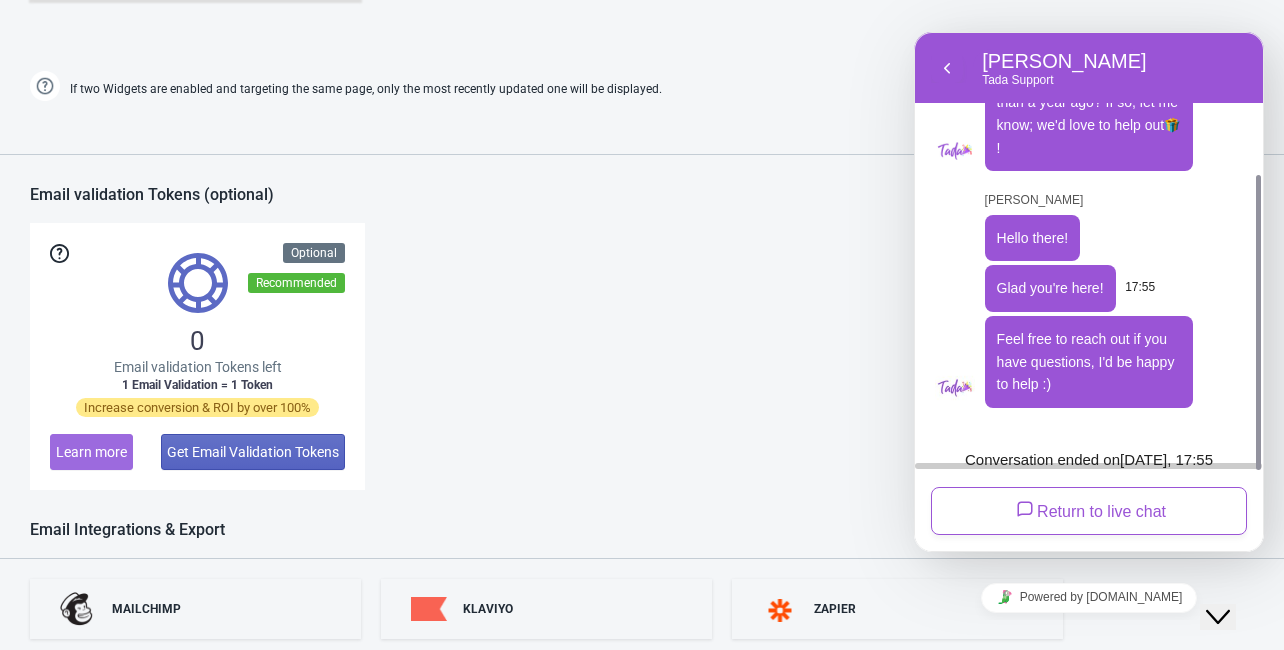
scroll to position [1440, 0]
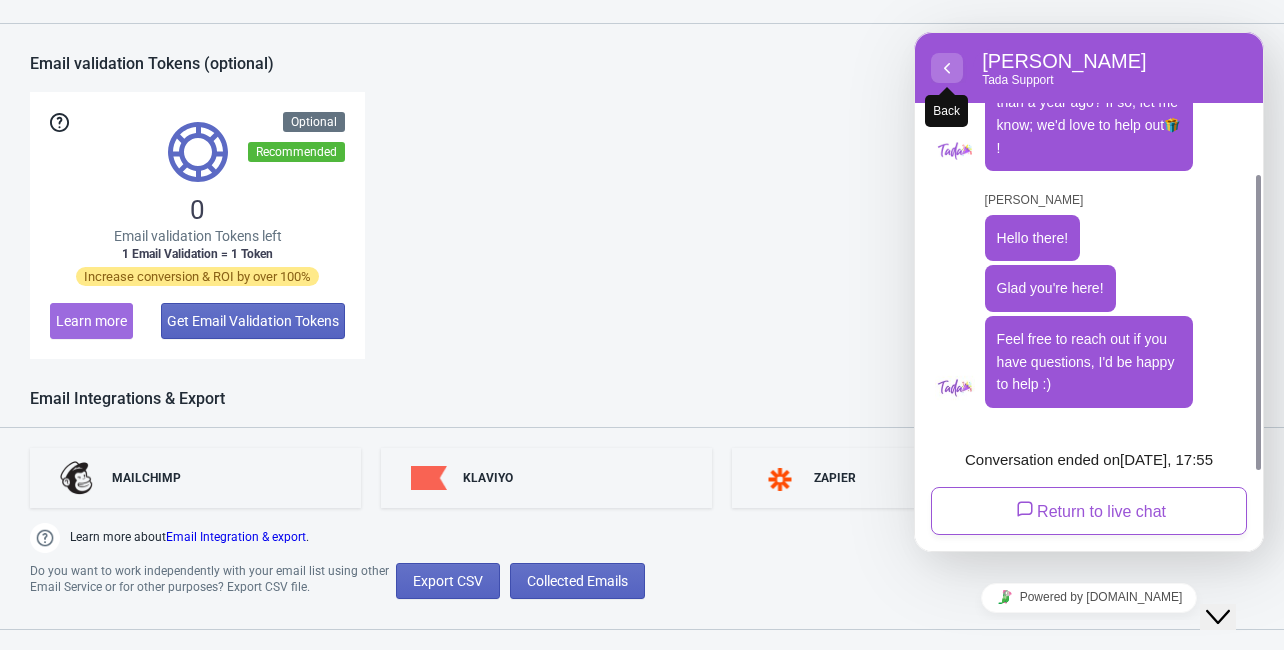
click at [946, 62] on icon "button" at bounding box center [947, 68] width 18 height 24
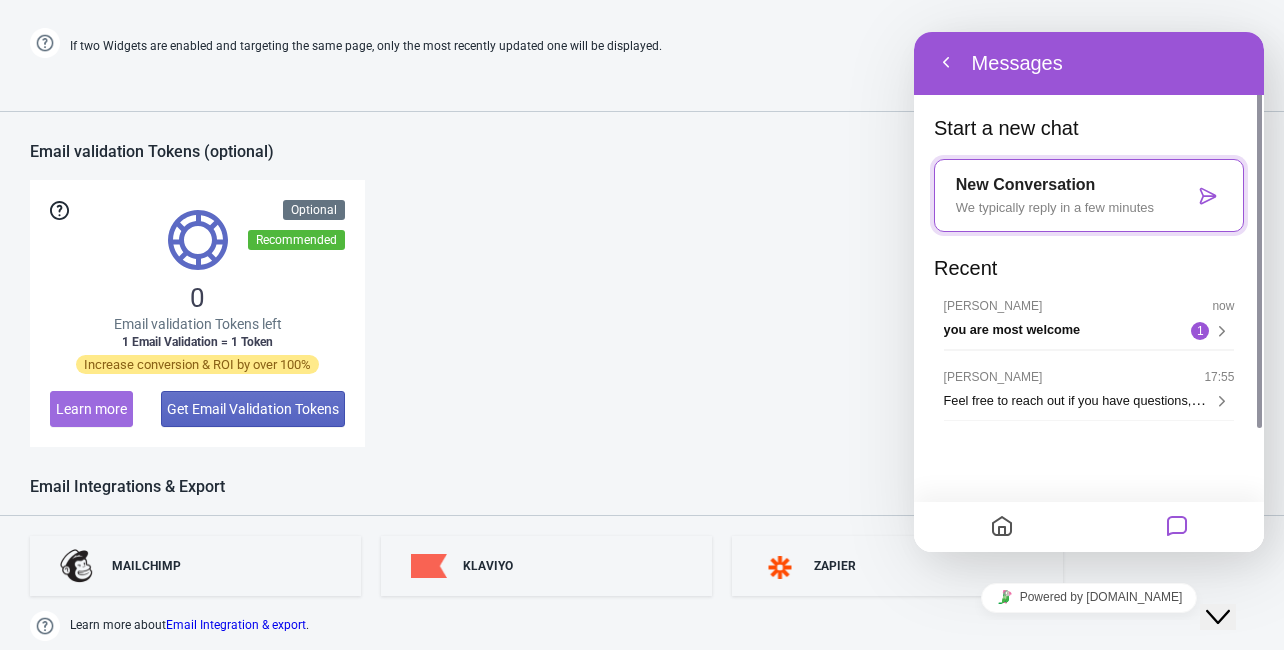
scroll to position [1120, 0]
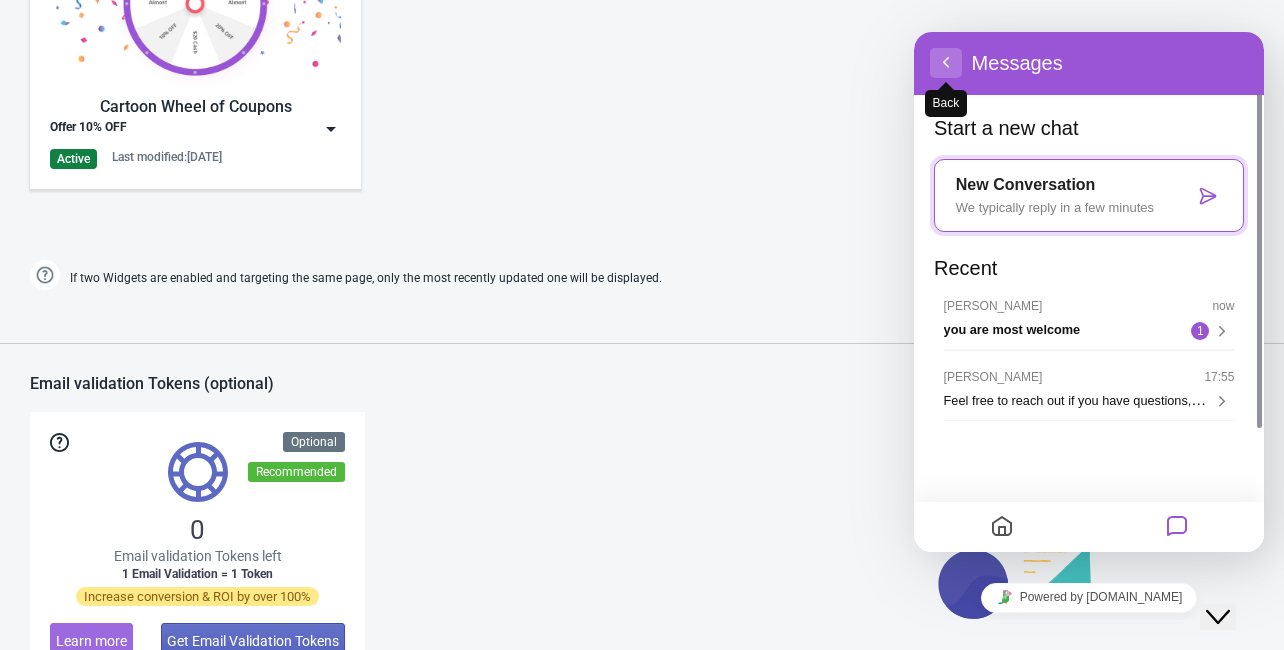
click at [948, 58] on button "Back" at bounding box center [946, 63] width 32 height 30
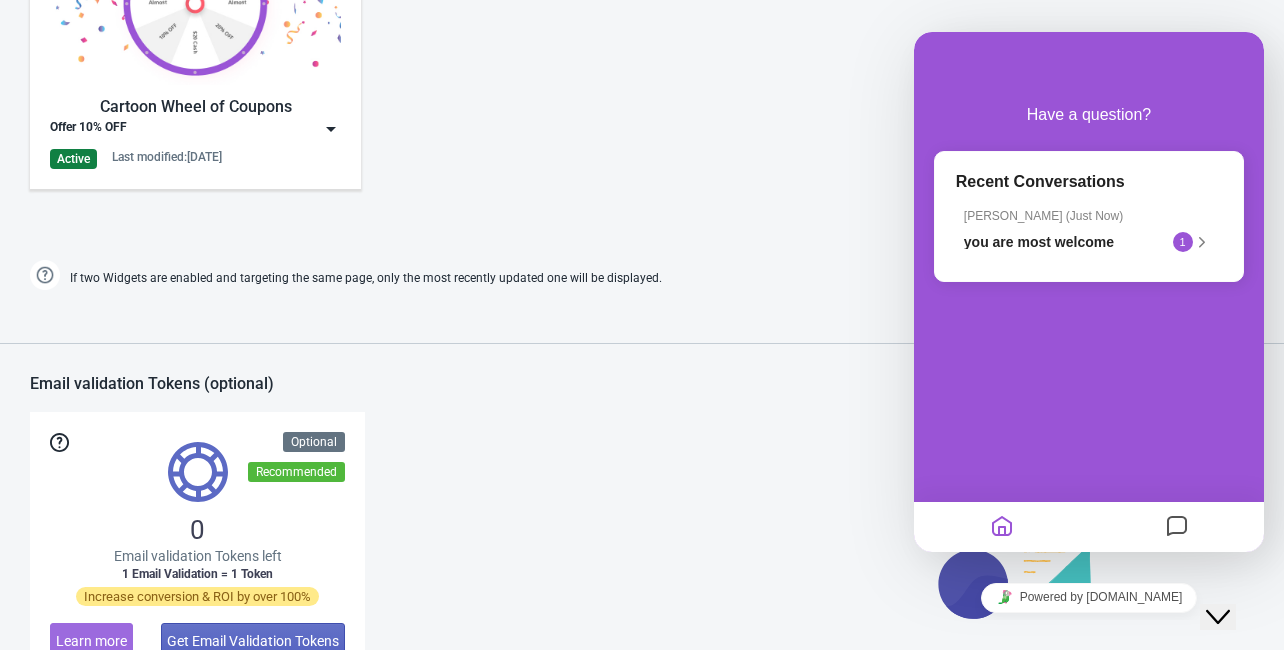
click at [1230, 605] on icon "Close Chat This icon closes the chat window." at bounding box center [1218, 617] width 24 height 24
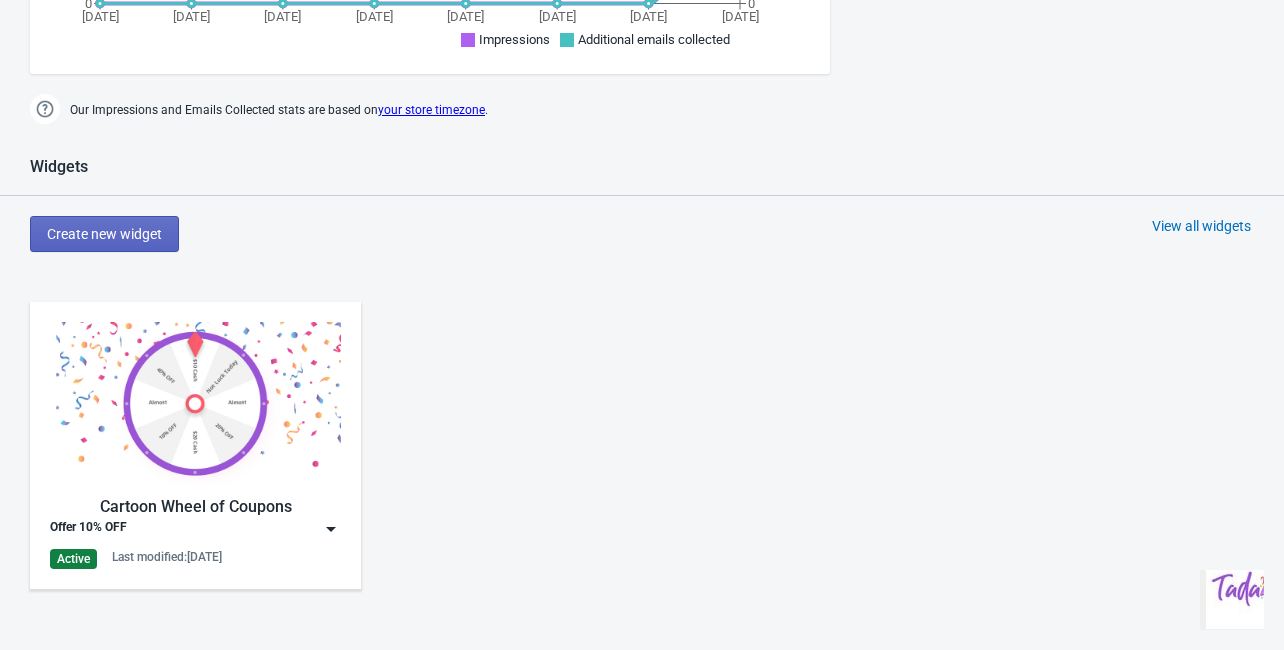
click at [1196, 226] on div "View all widgets" at bounding box center [1201, 226] width 99 height 20
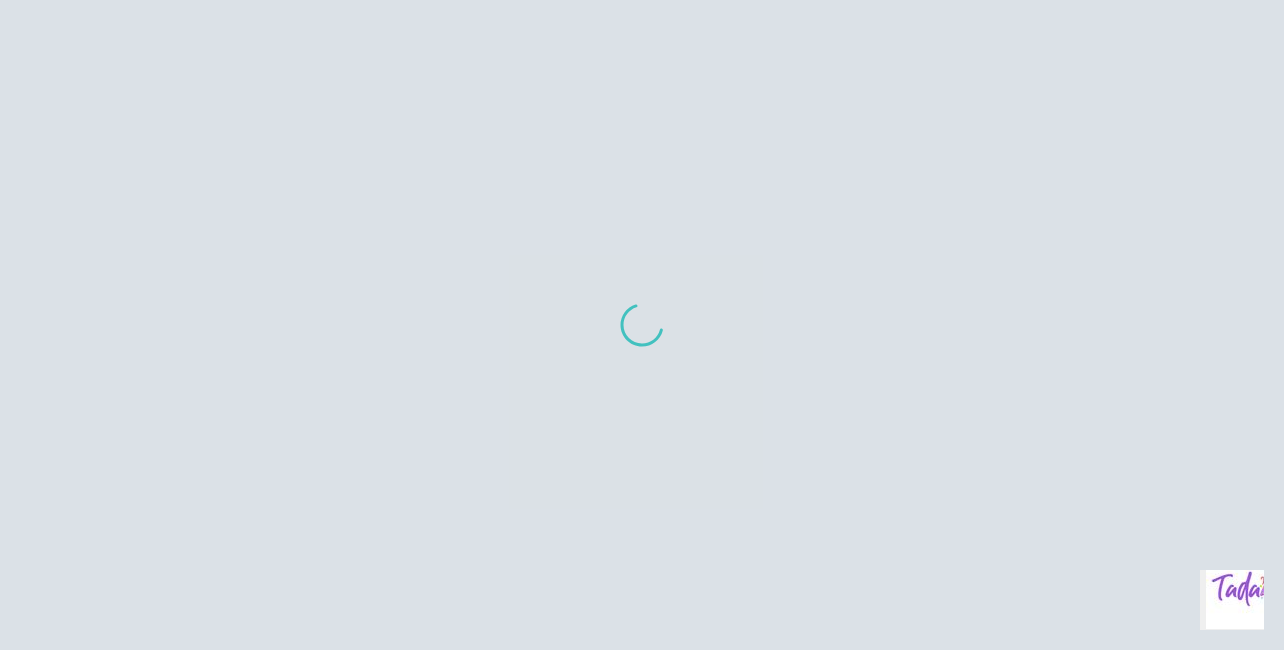
scroll to position [20, 0]
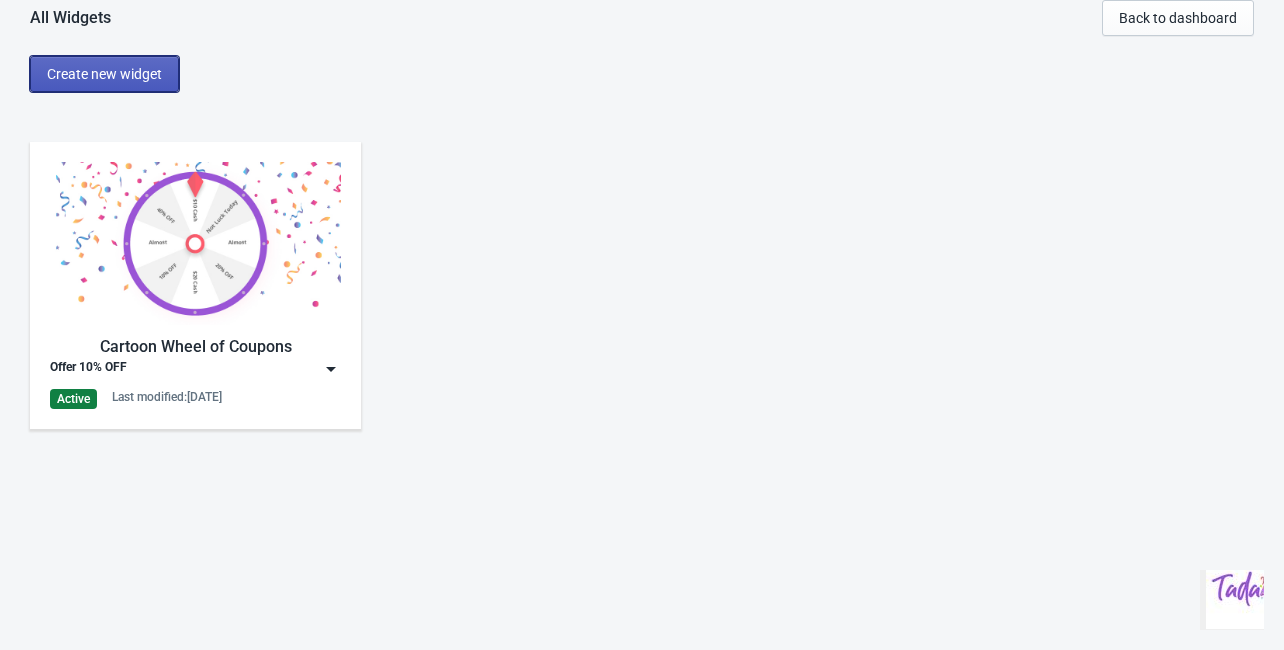
click at [103, 76] on span "Create new widget" at bounding box center [104, 74] width 115 height 16
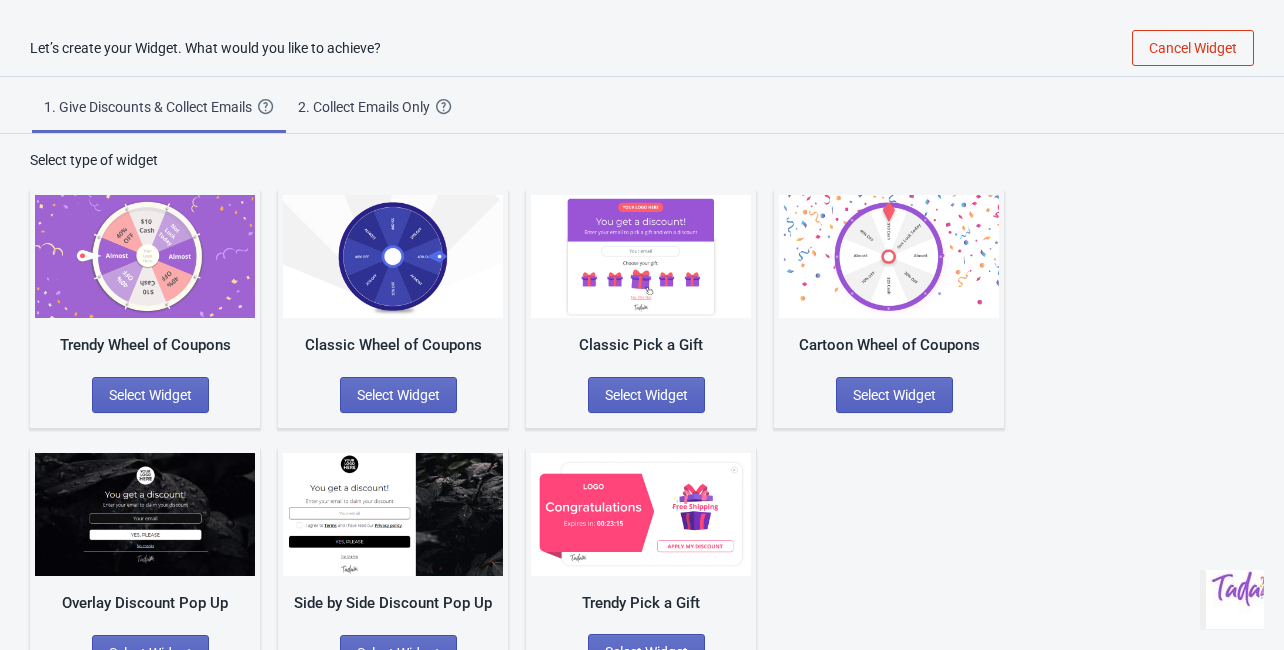
click at [391, 99] on div "2. Collect Emails Only" at bounding box center [367, 107] width 138 height 20
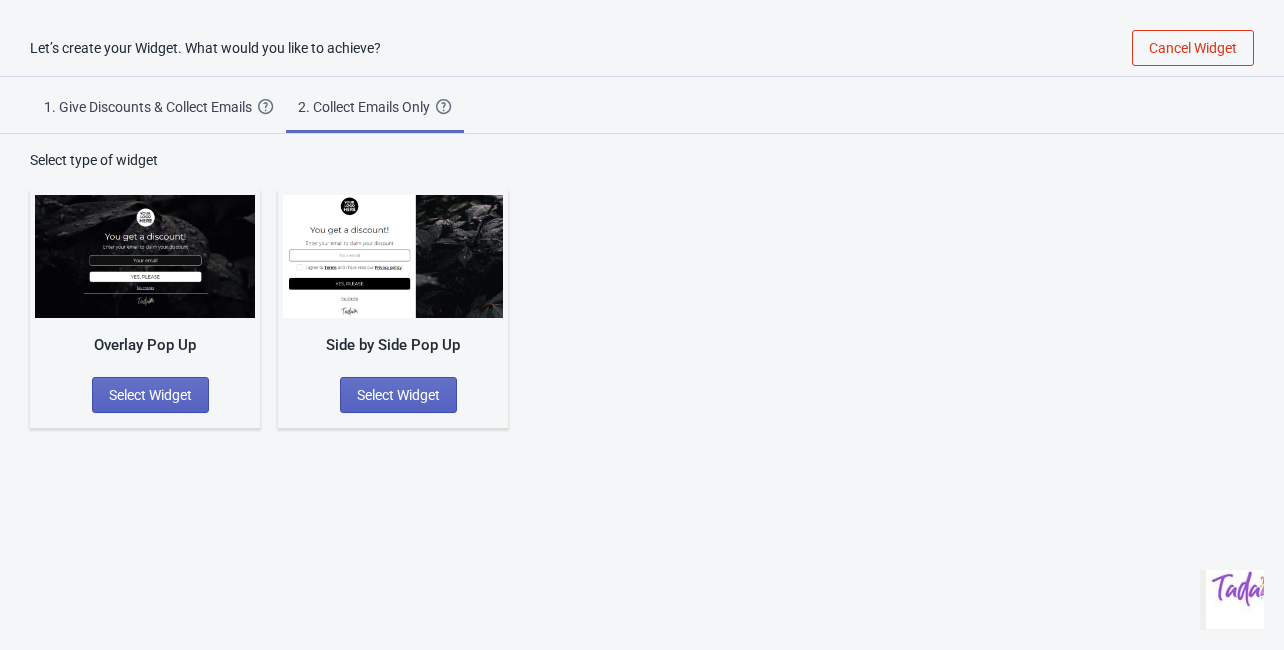
click at [155, 115] on div "1. Give Discounts & Collect Emails" at bounding box center [151, 107] width 214 height 20
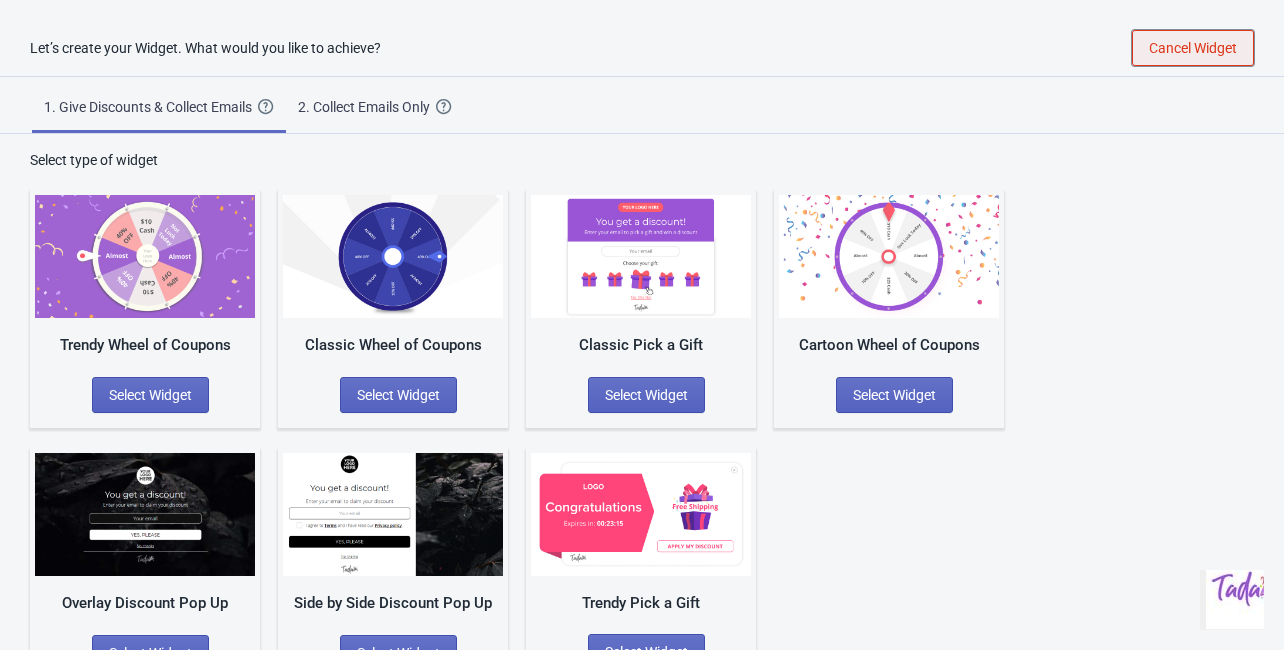
click at [1181, 49] on span "Cancel Widget" at bounding box center [1193, 48] width 88 height 16
